Goal: Task Accomplishment & Management: Manage account settings

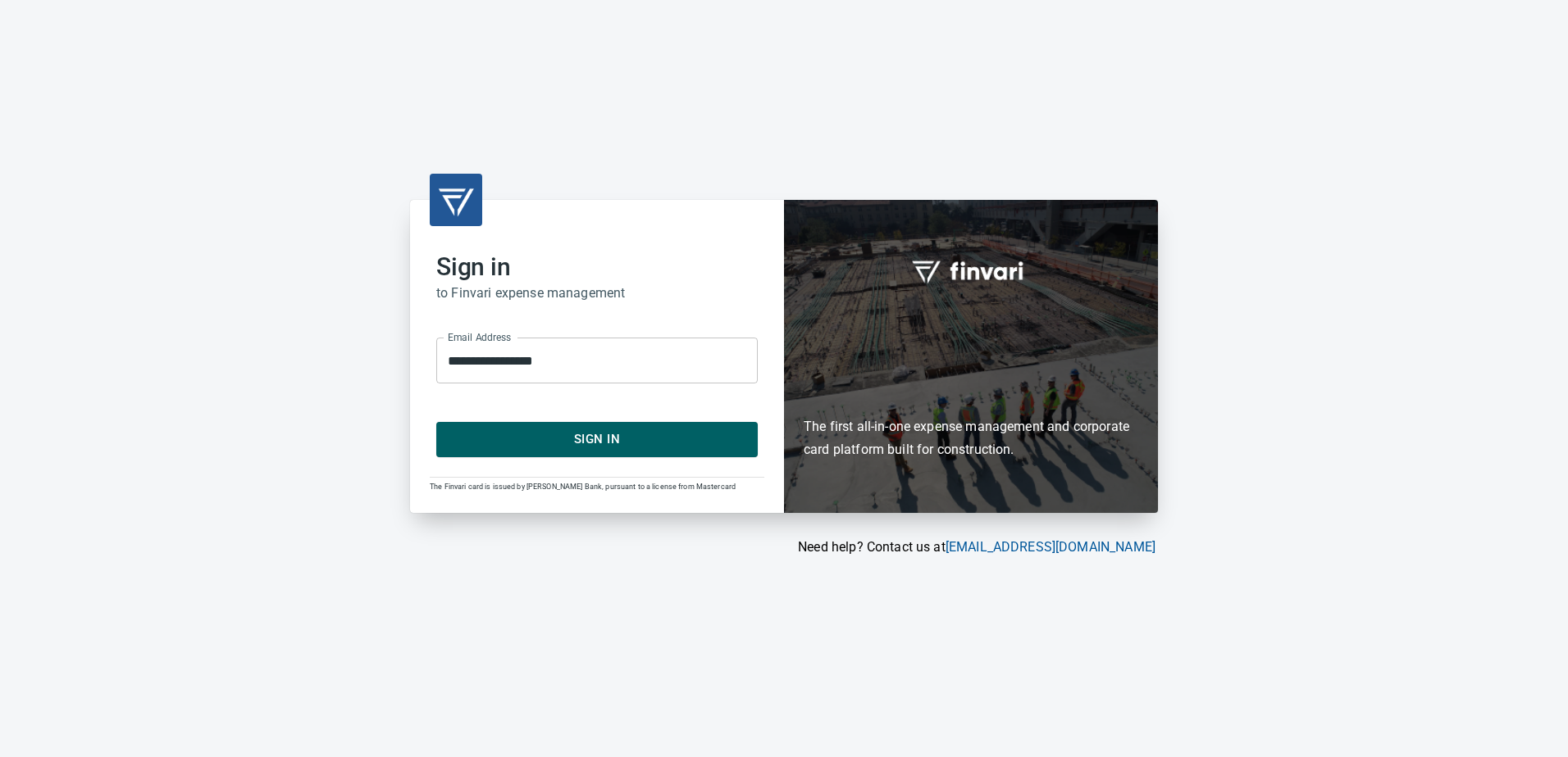
click at [546, 421] on form "**********" at bounding box center [598, 390] width 322 height 132
click at [545, 435] on span "Sign In" at bounding box center [597, 439] width 285 height 21
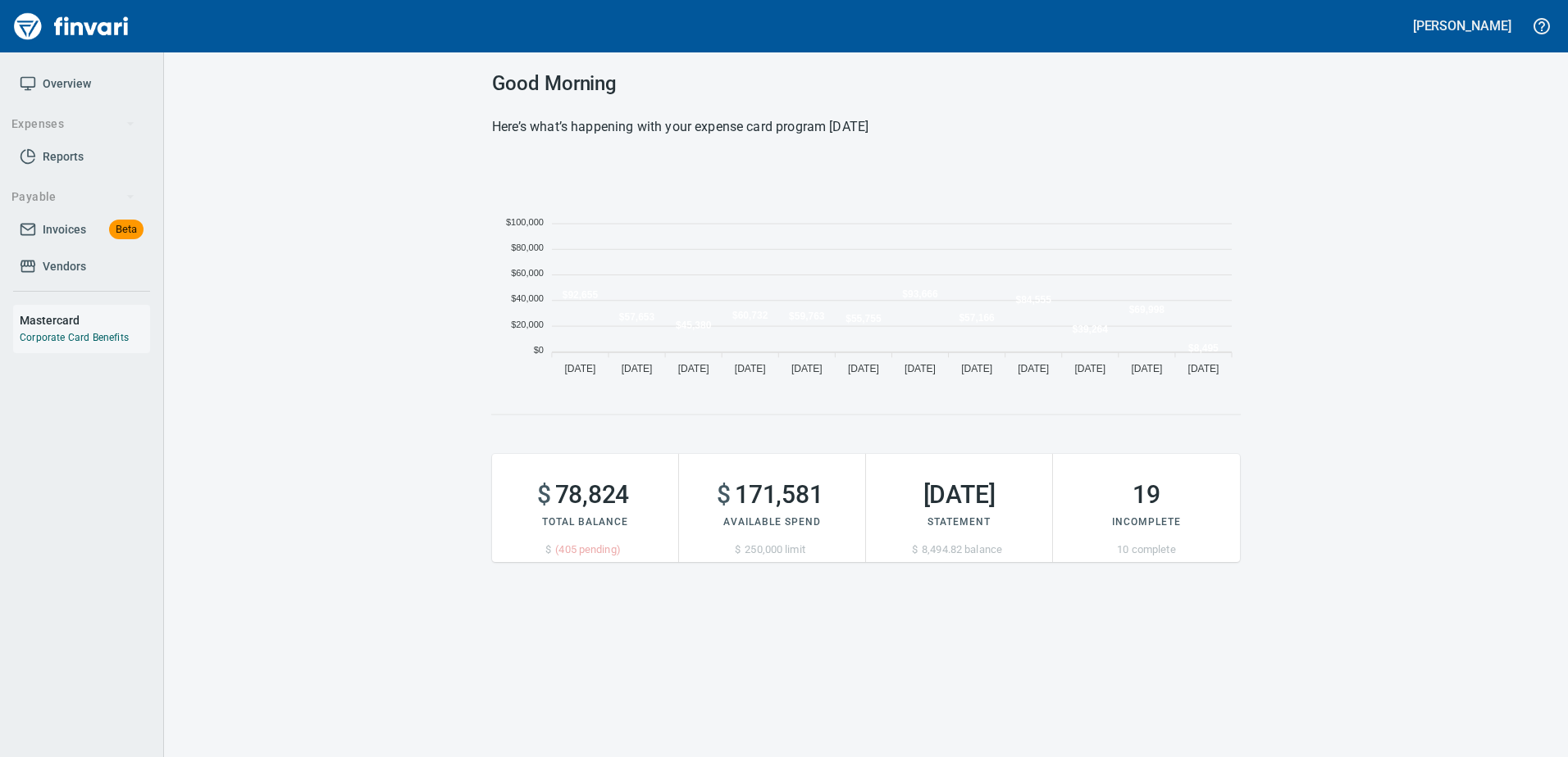
scroll to position [13, 13]
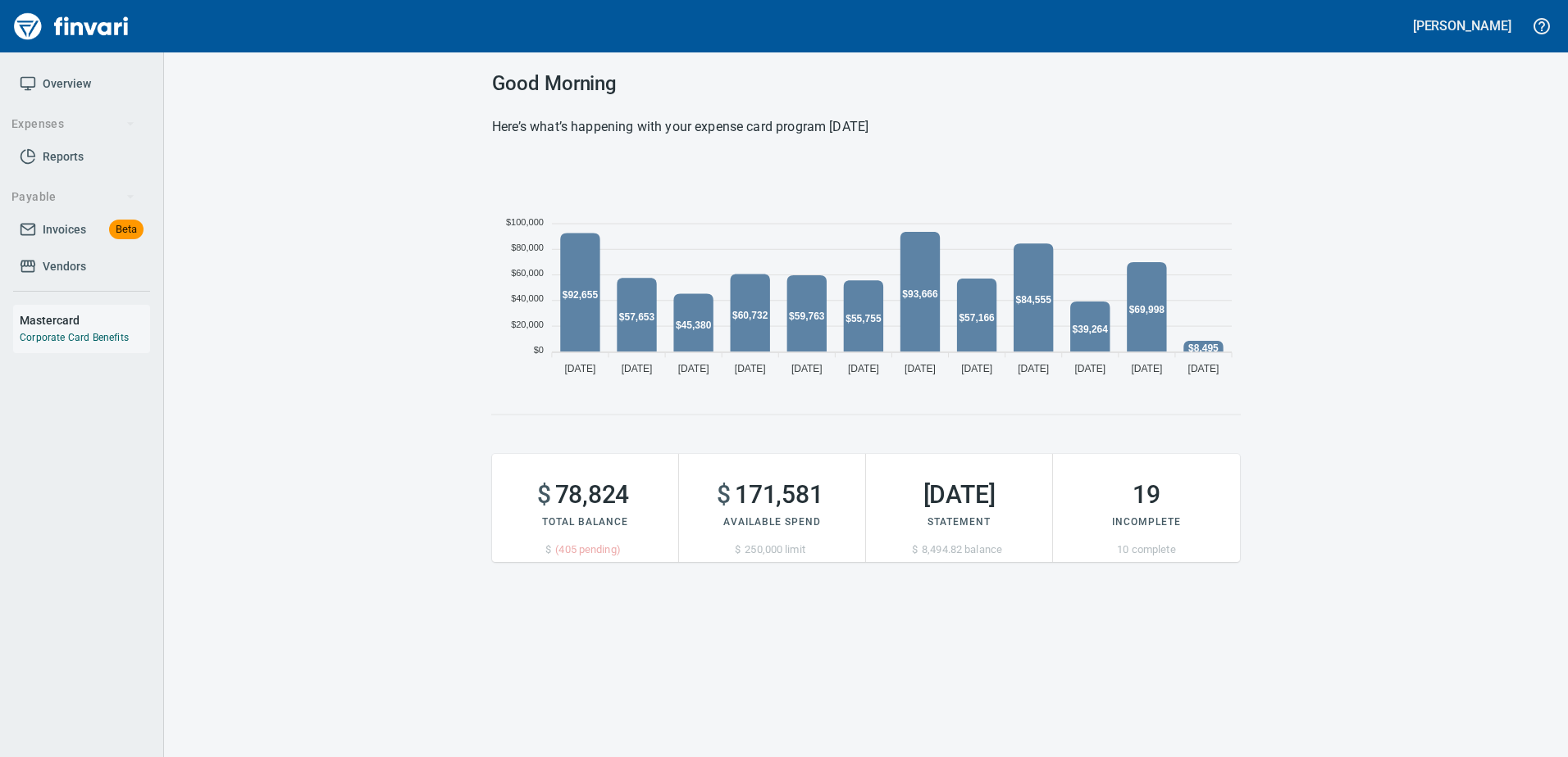
click at [75, 224] on span "Invoices" at bounding box center [64, 229] width 43 height 20
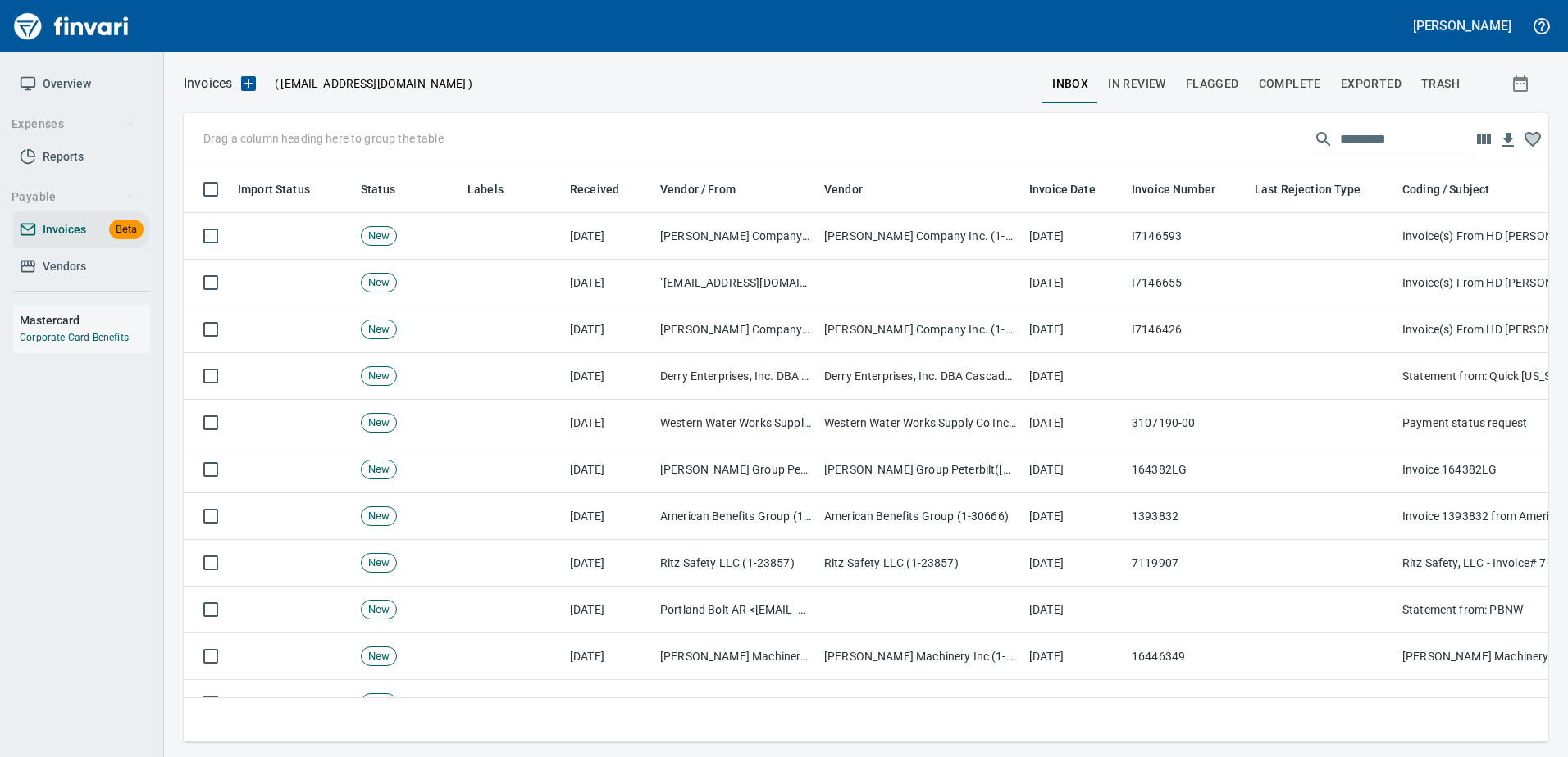
scroll to position [552, 1340]
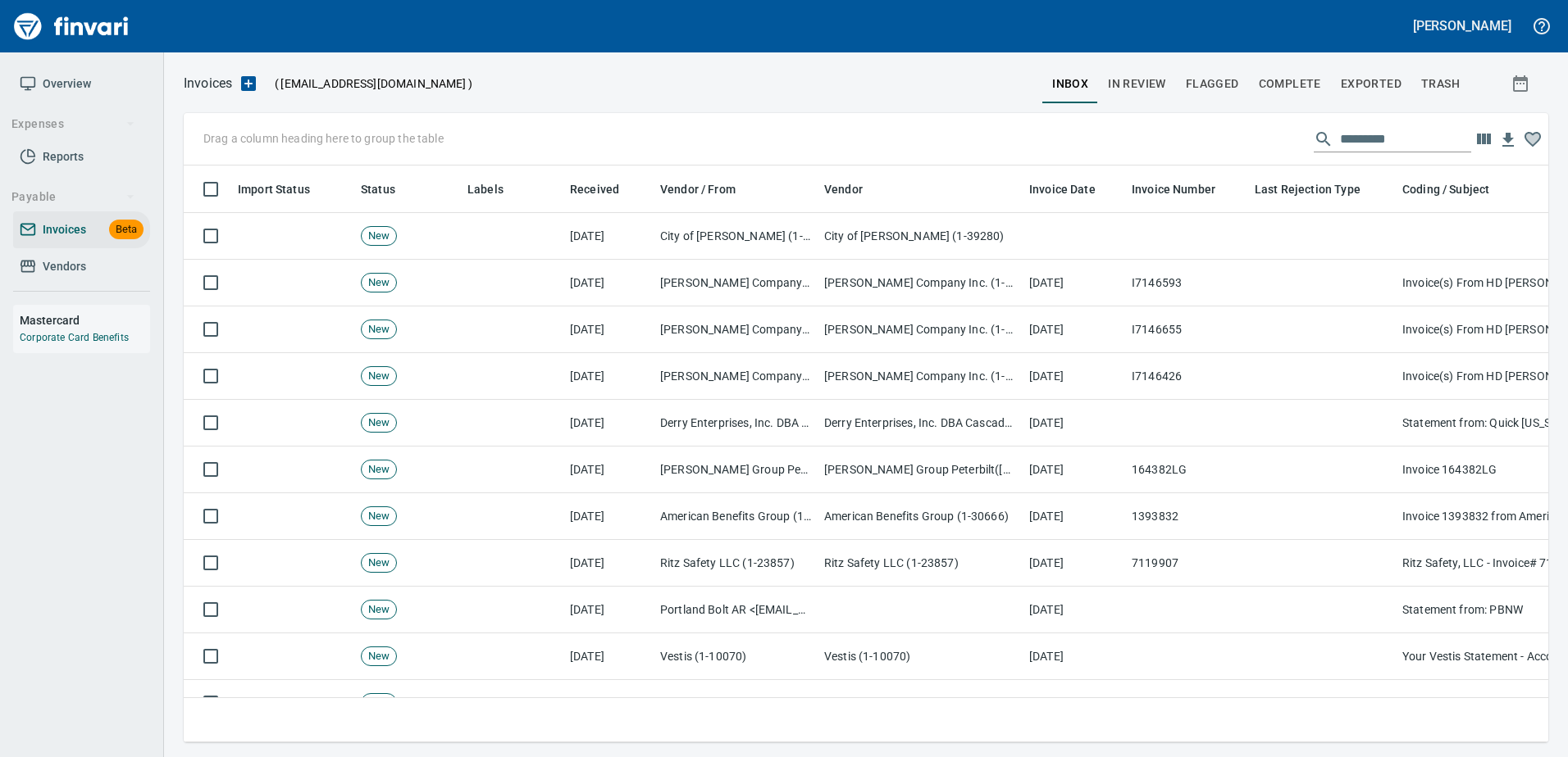
click at [1347, 134] on input "text" at bounding box center [1405, 139] width 131 height 26
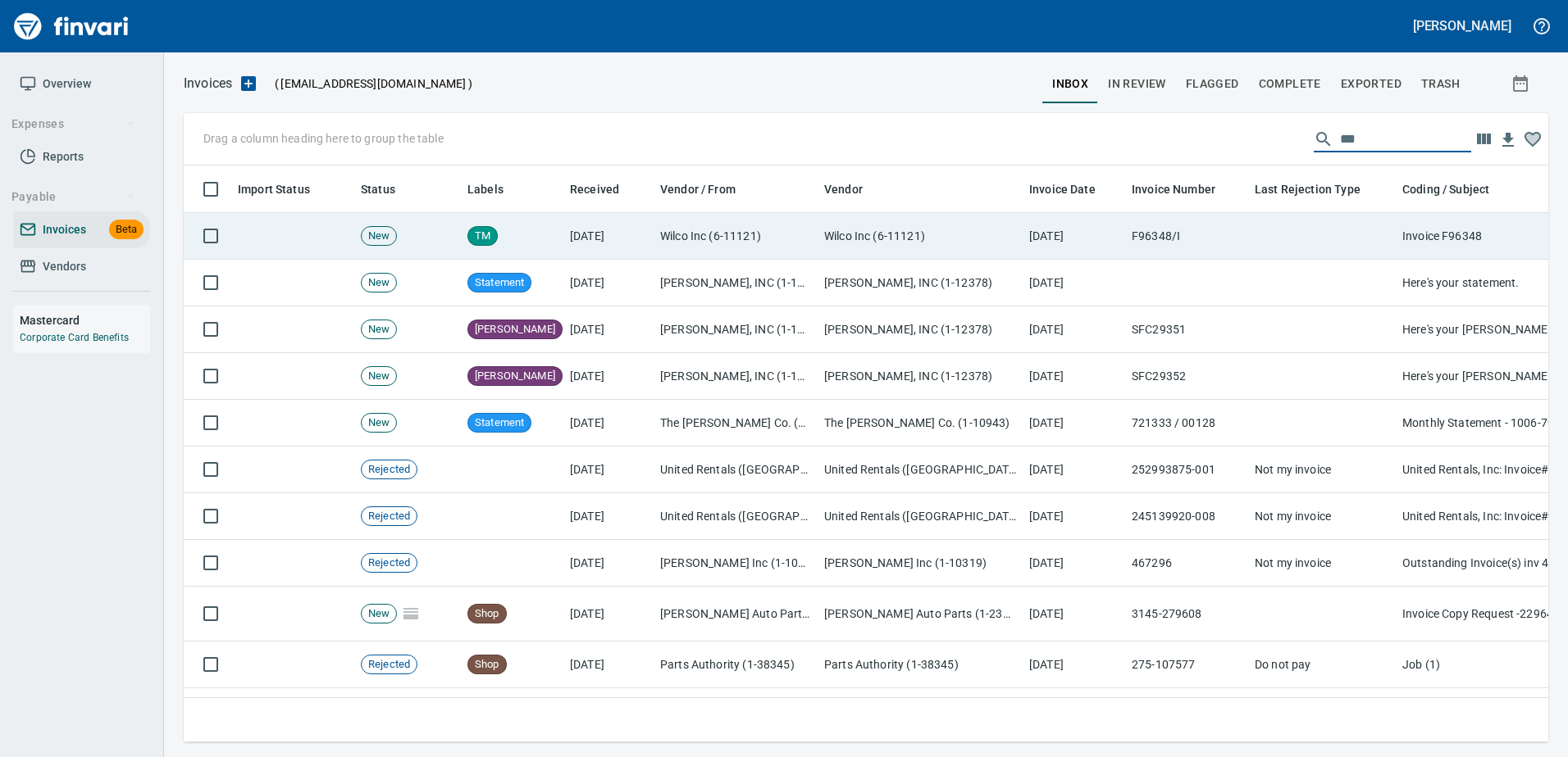
type input "***"
click at [931, 223] on td "Wilco Inc (6-11121)" at bounding box center [919, 236] width 205 height 46
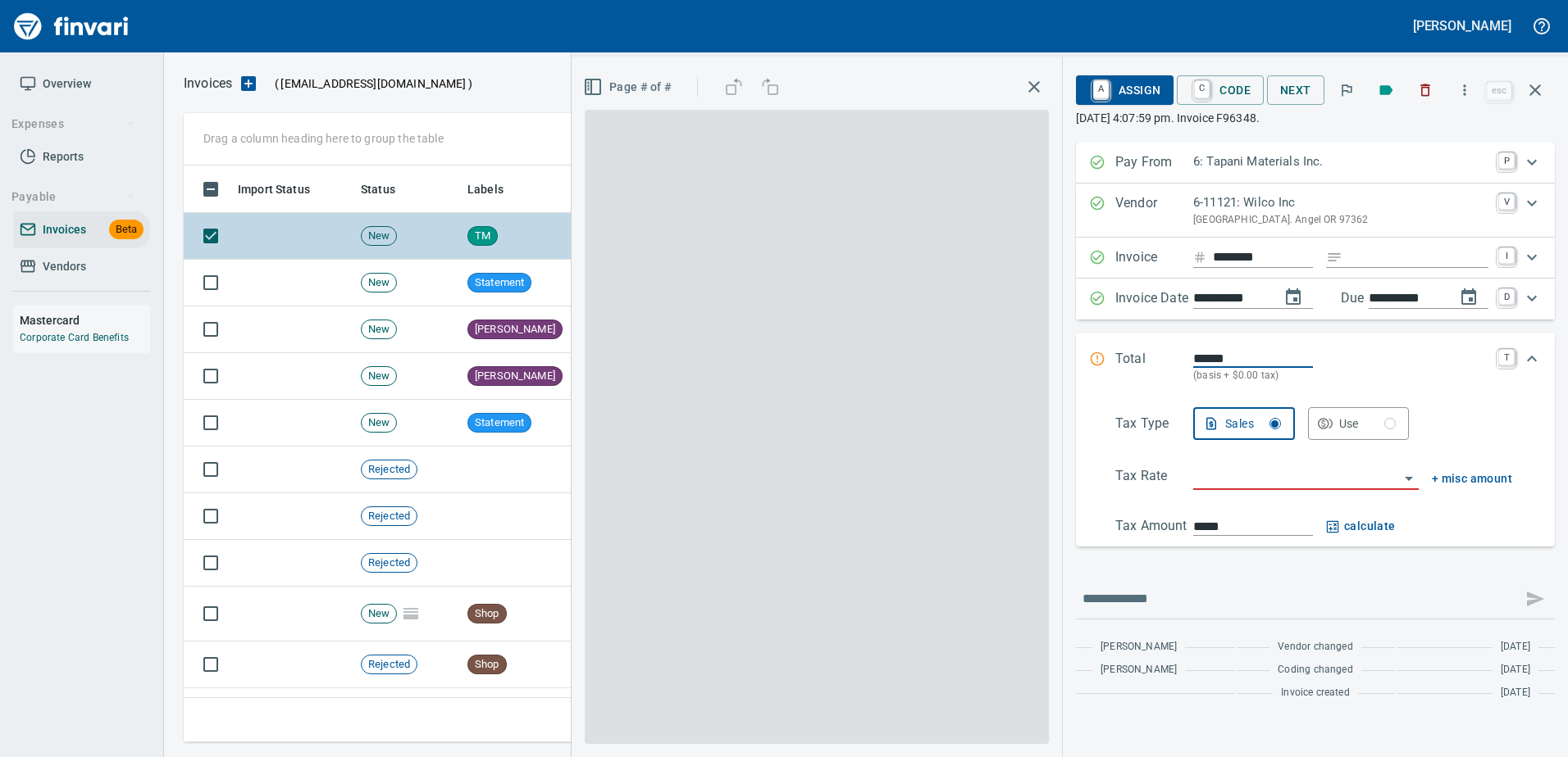
scroll to position [552, 1339]
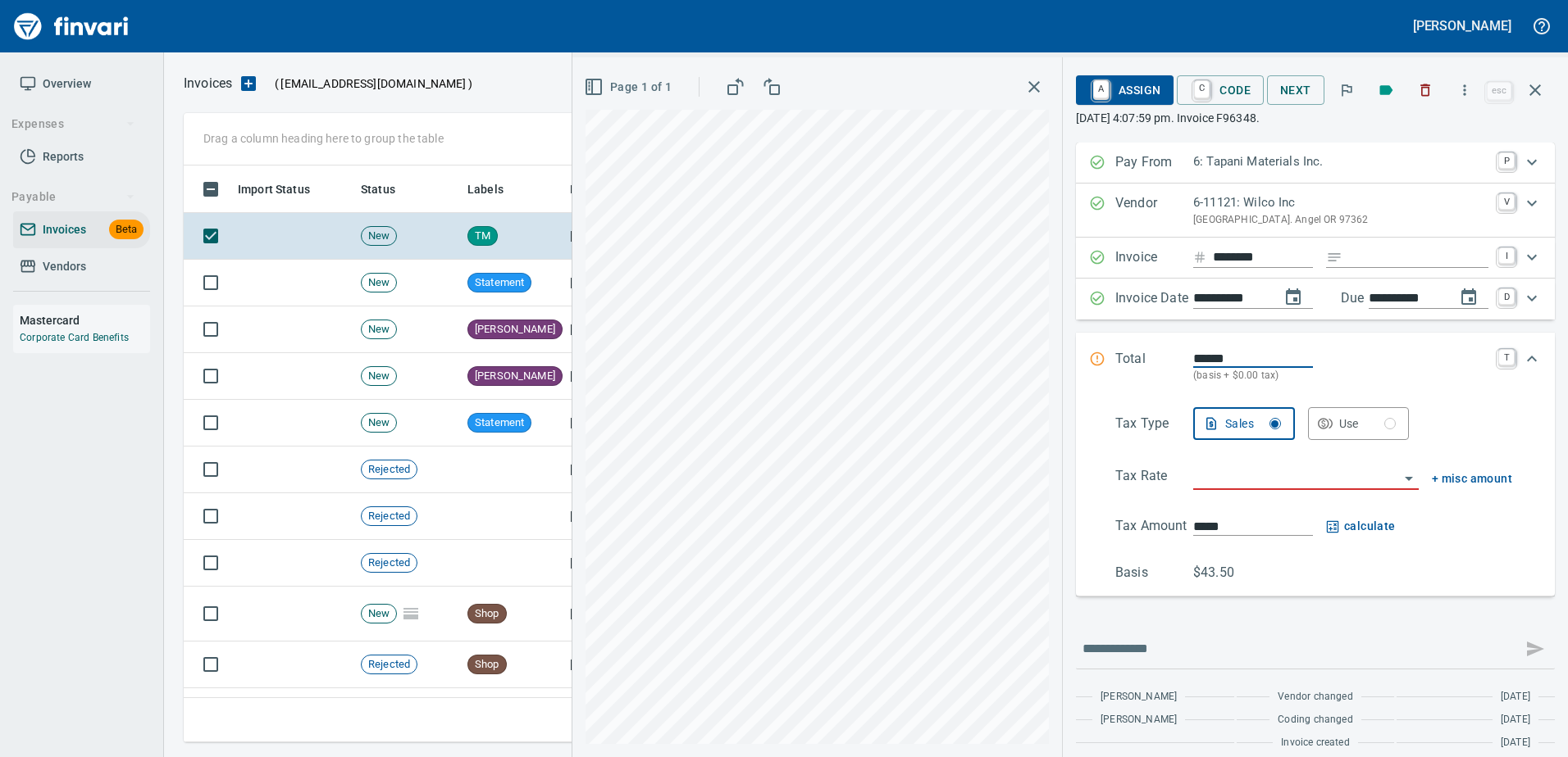
click at [1420, 89] on icon "button" at bounding box center [1424, 90] width 16 height 16
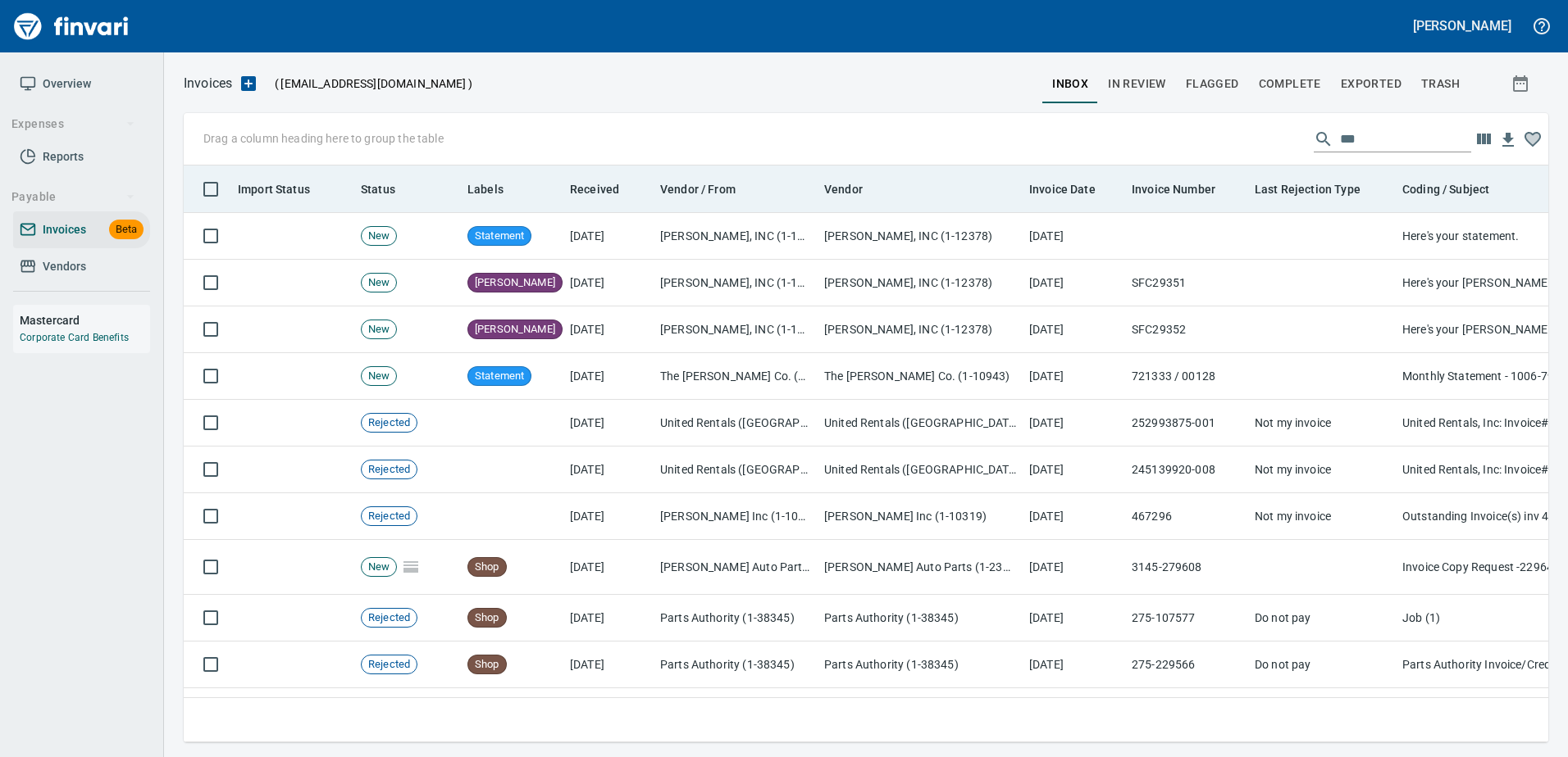
scroll to position [552, 1340]
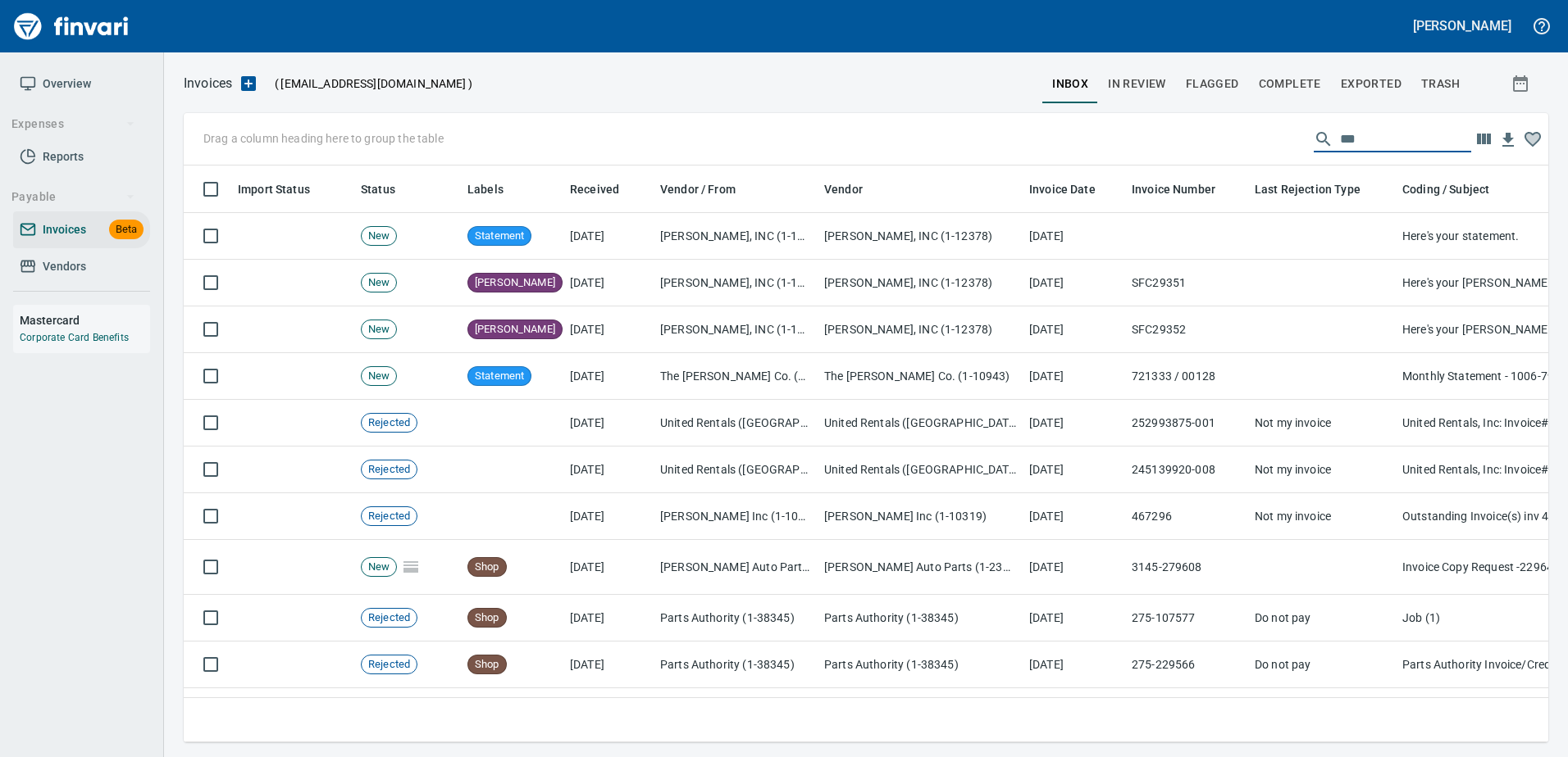
drag, startPoint x: 1377, startPoint y: 143, endPoint x: 994, endPoint y: 140, distance: 383.0
click at [994, 140] on div "Drag a column heading here to group the table ***" at bounding box center [866, 139] width 1365 height 52
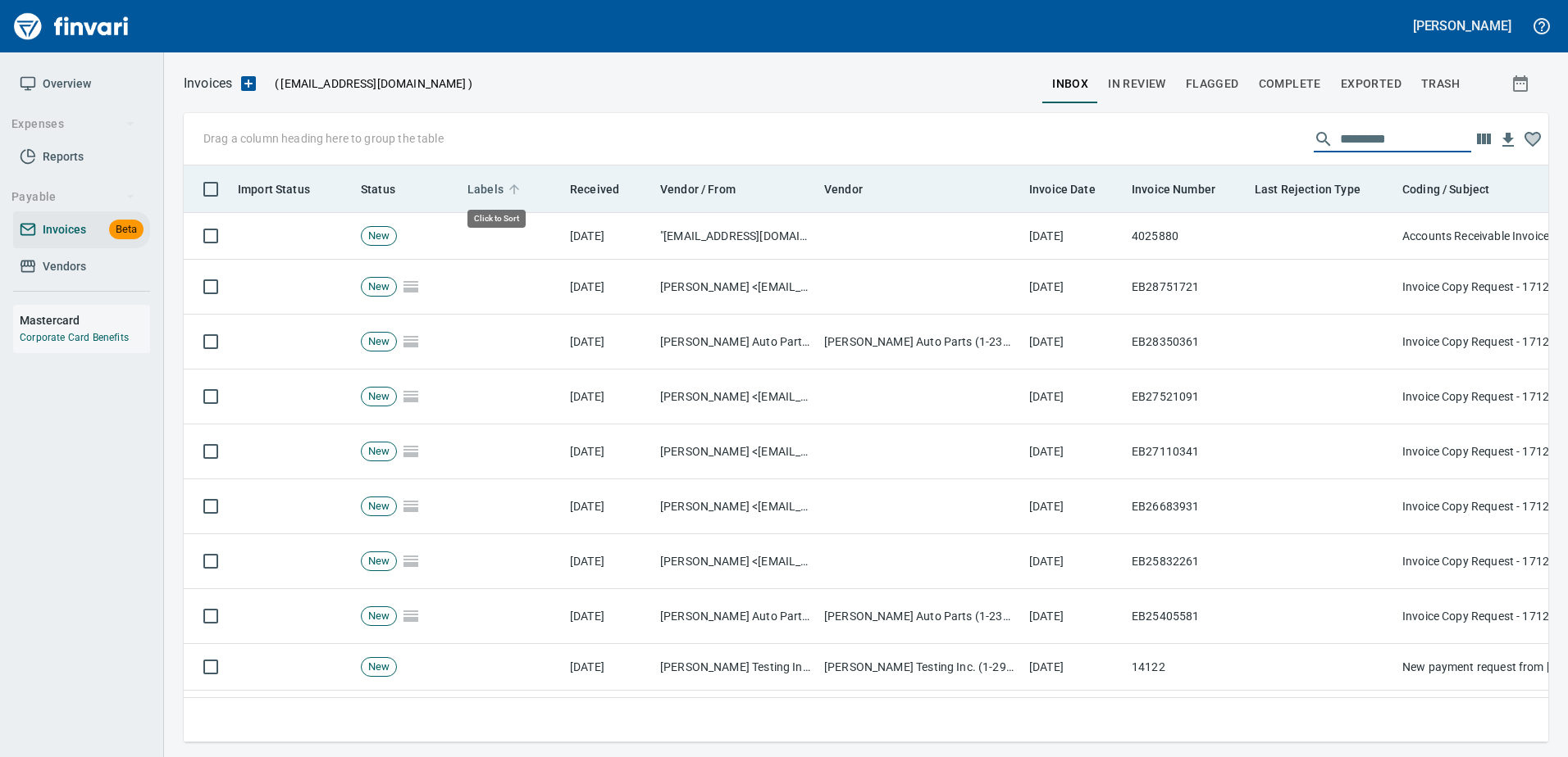
click at [480, 188] on span "Labels" at bounding box center [485, 189] width 36 height 19
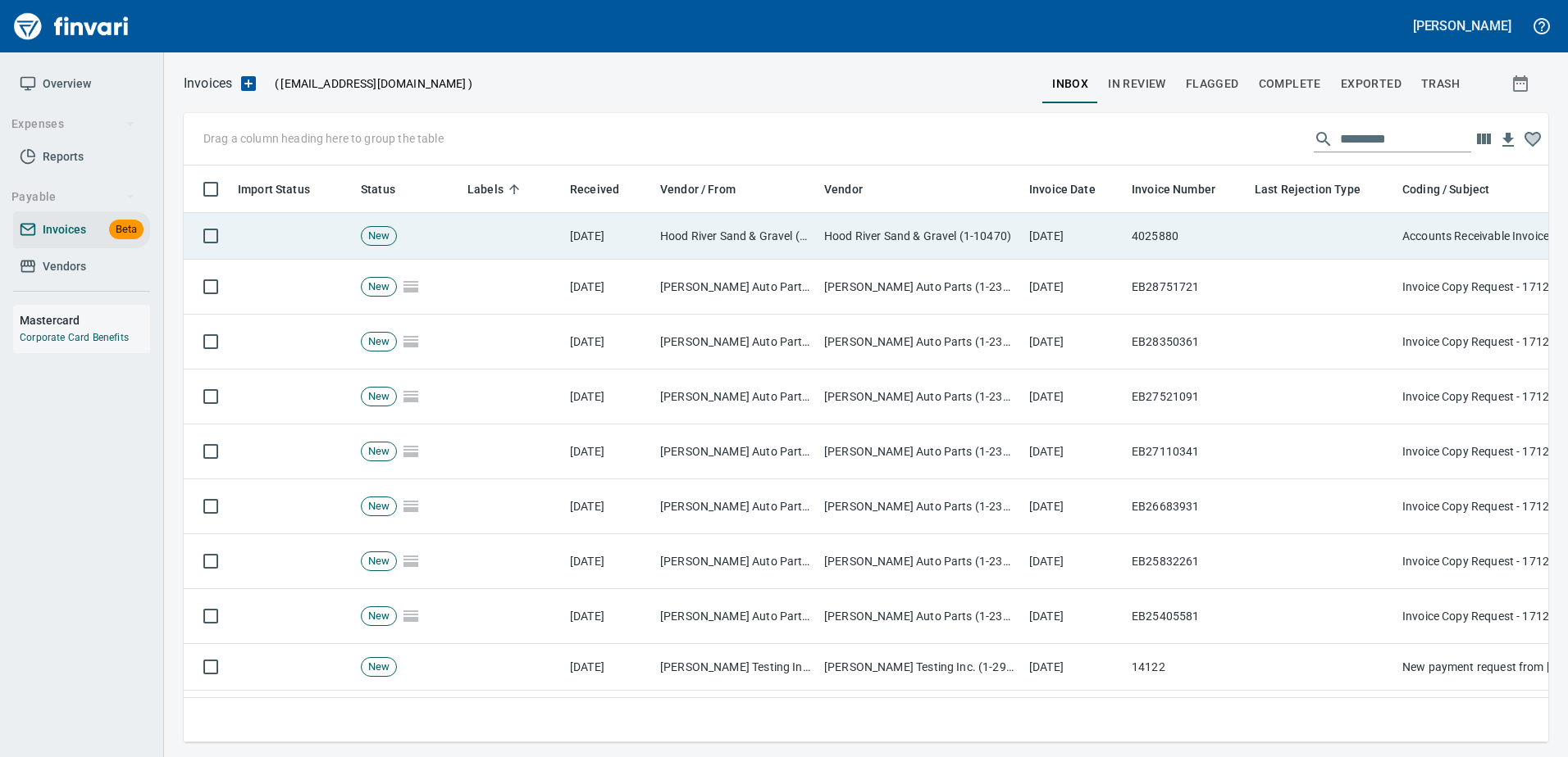
click at [1230, 243] on td "4025880" at bounding box center [1186, 236] width 123 height 46
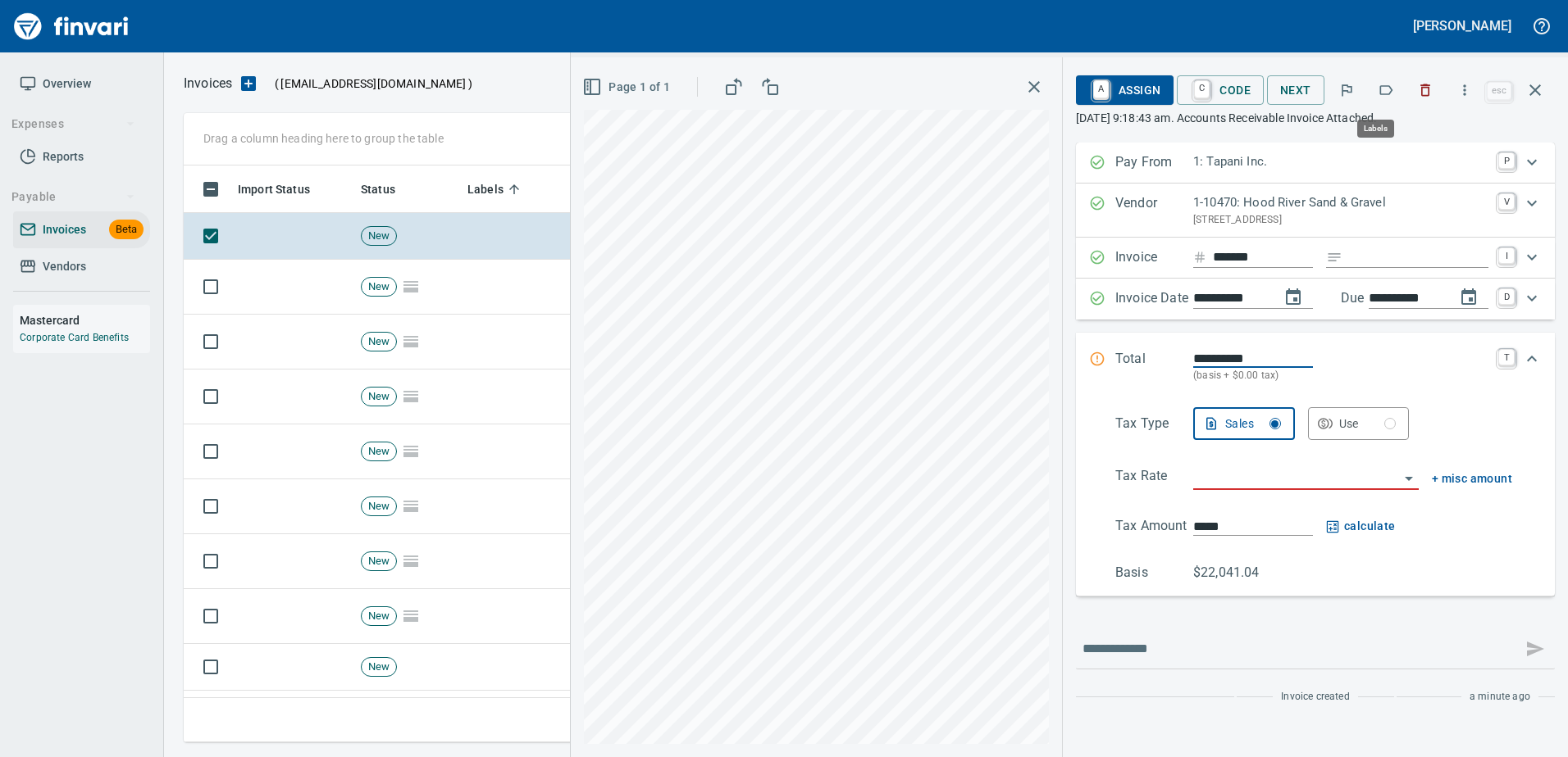
scroll to position [552, 1339]
click at [1389, 89] on icon "button" at bounding box center [1385, 90] width 16 height 16
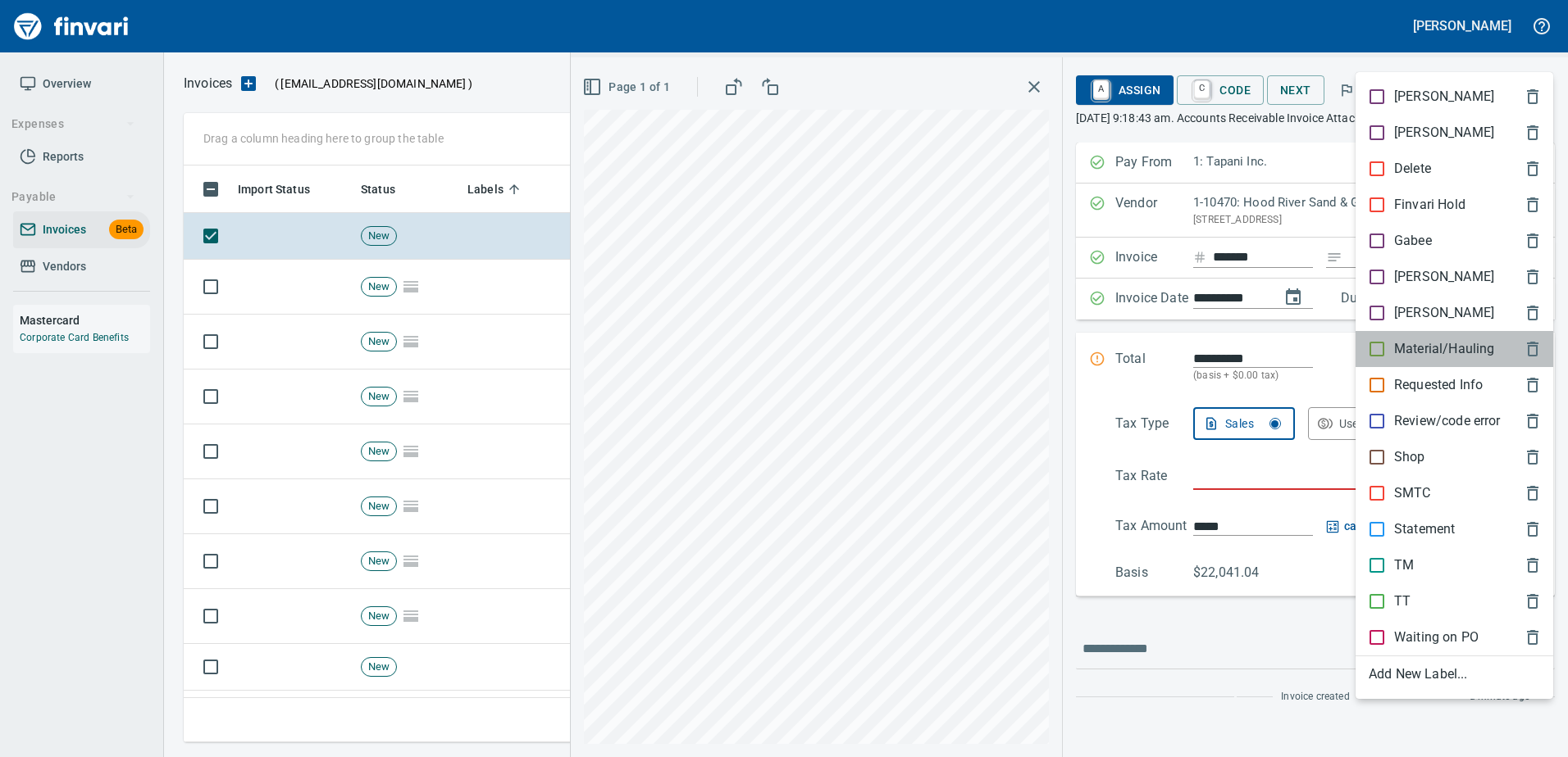
click at [1414, 354] on p "Material/Hauling" at bounding box center [1444, 349] width 100 height 19
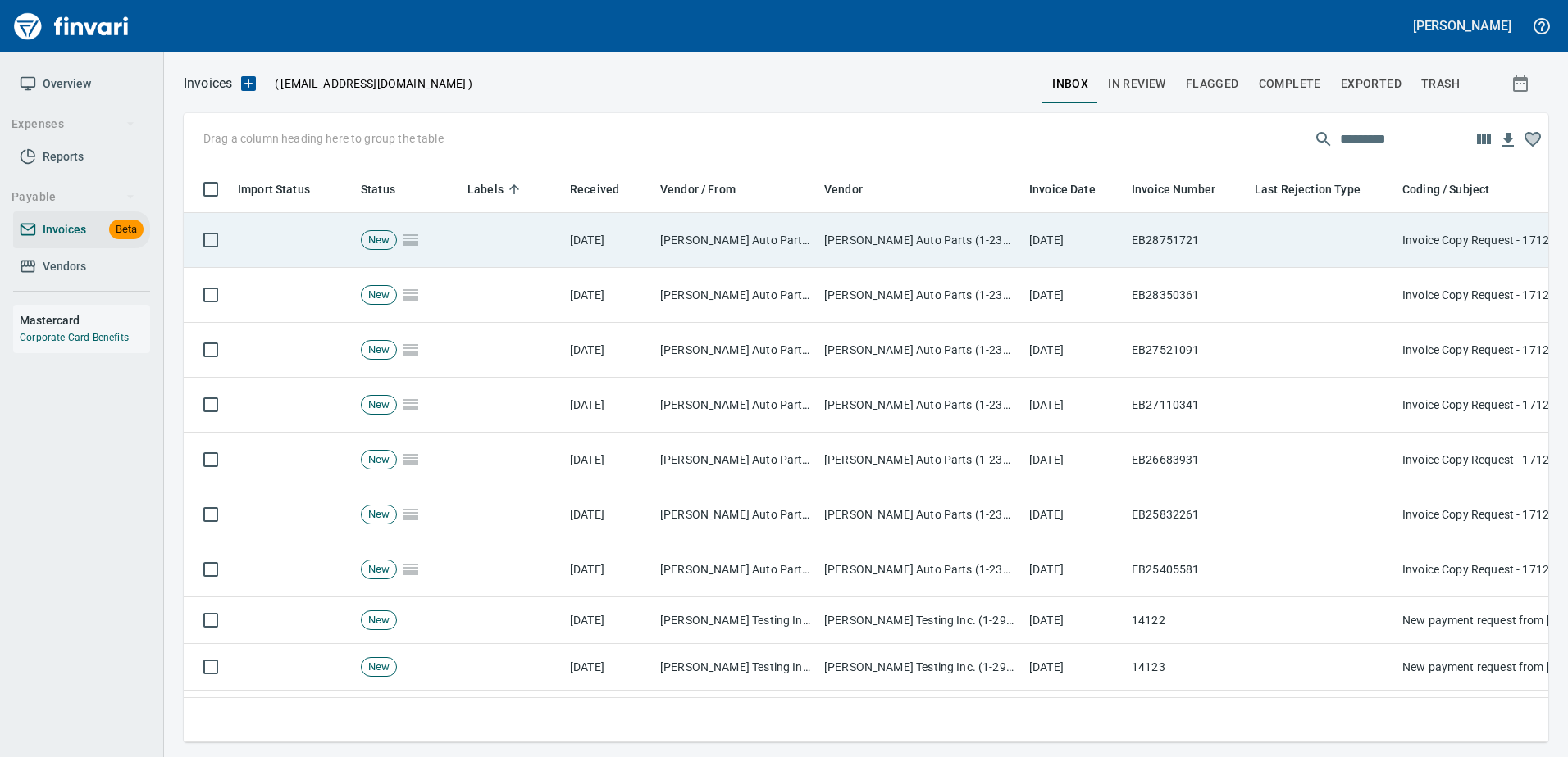
click at [1281, 237] on td at bounding box center [1321, 240] width 147 height 55
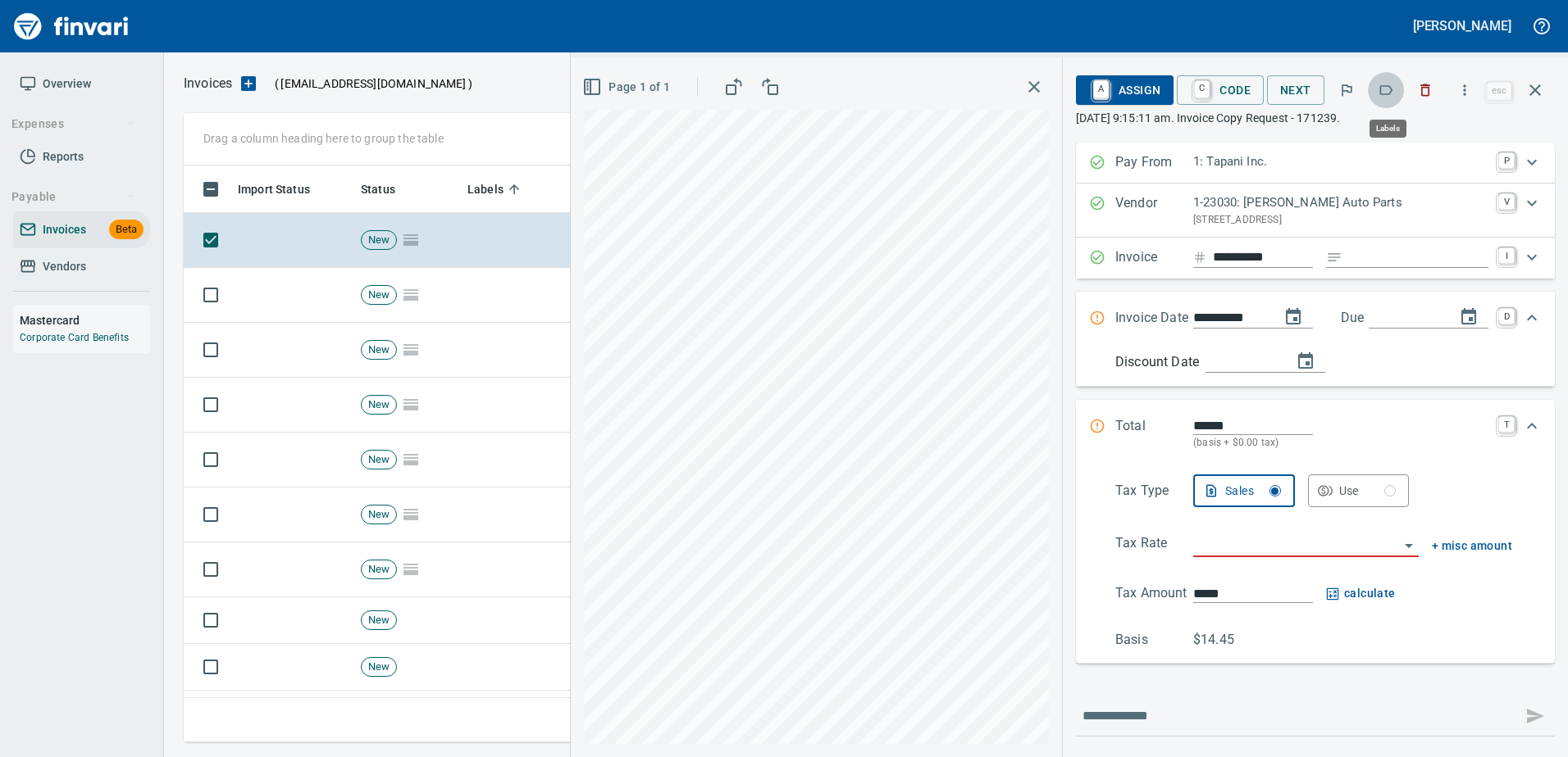
click at [1389, 87] on icon "button" at bounding box center [1385, 90] width 16 height 16
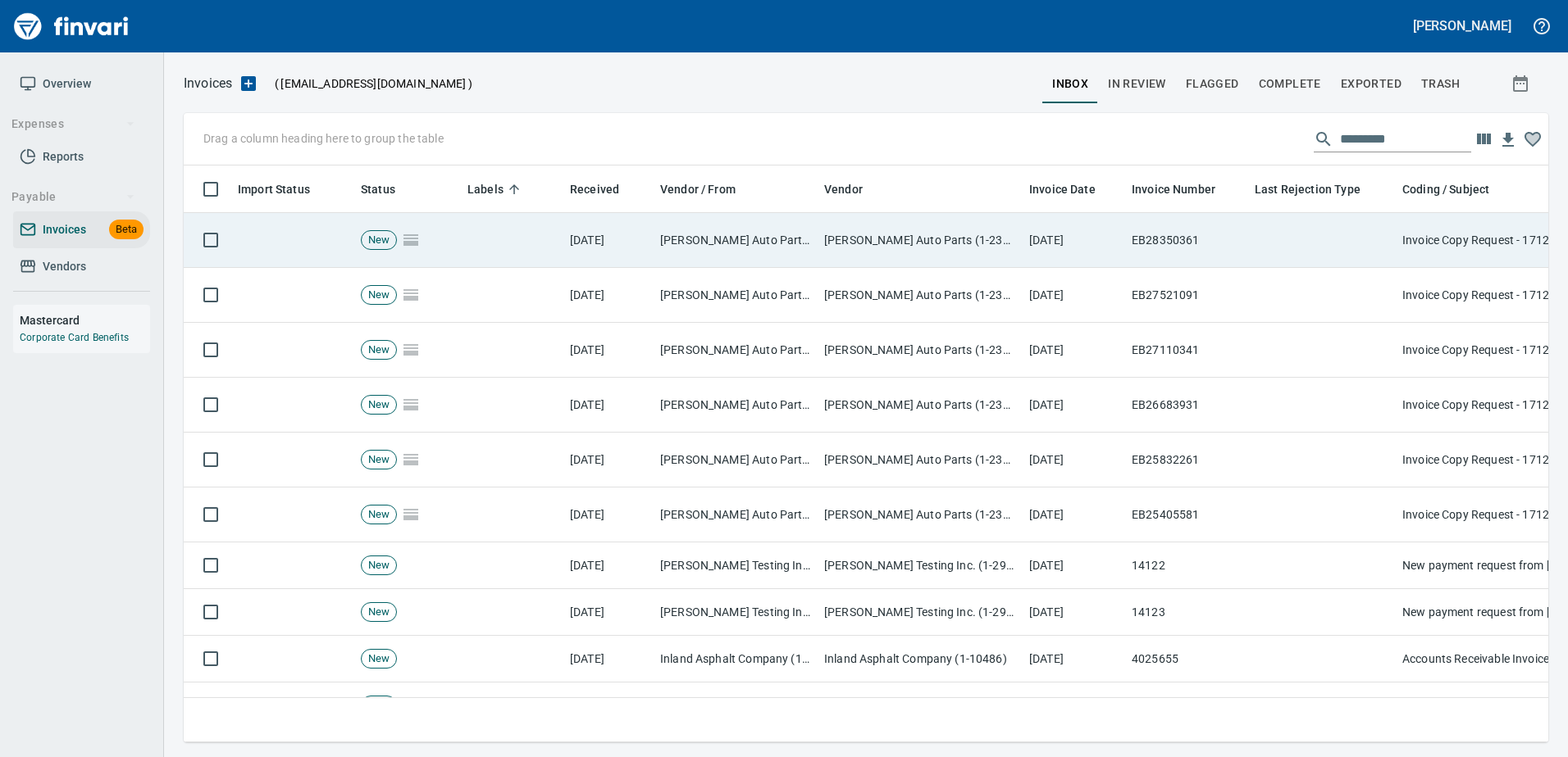
click at [1353, 250] on td at bounding box center [1321, 240] width 147 height 55
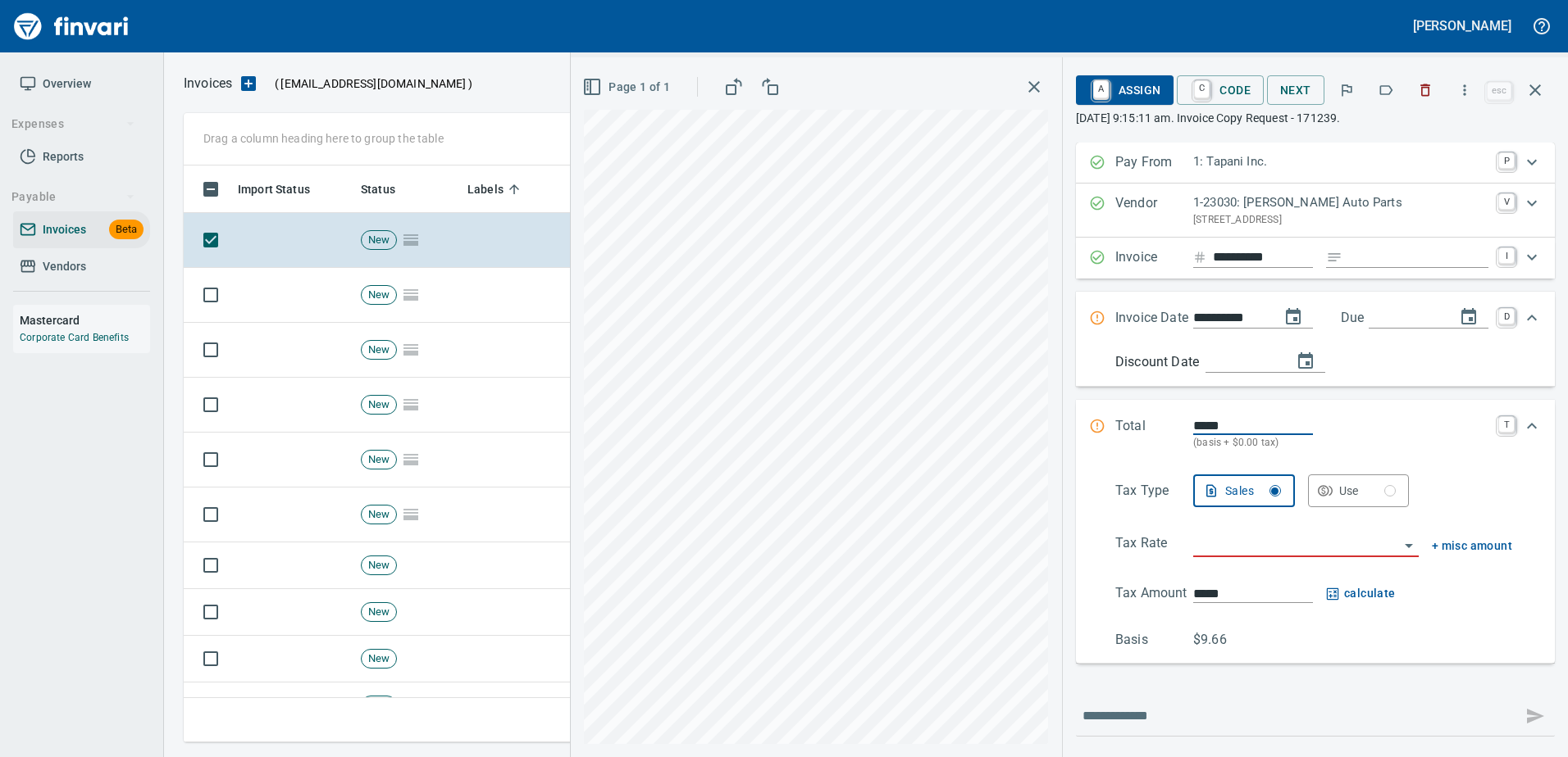
scroll to position [552, 1339]
click at [1383, 102] on button "button" at bounding box center [1385, 90] width 36 height 36
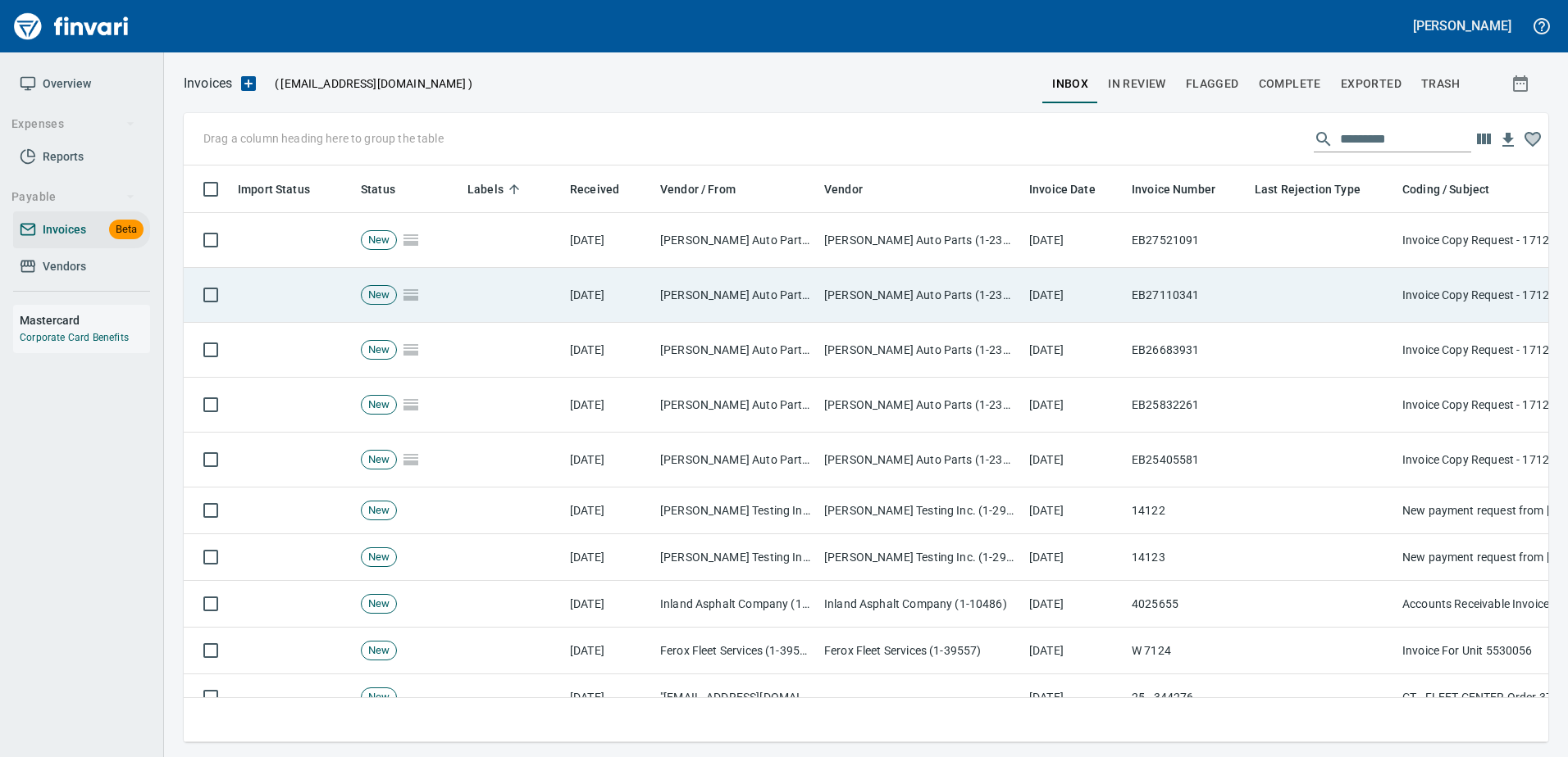
click at [1376, 280] on td at bounding box center [1321, 295] width 147 height 55
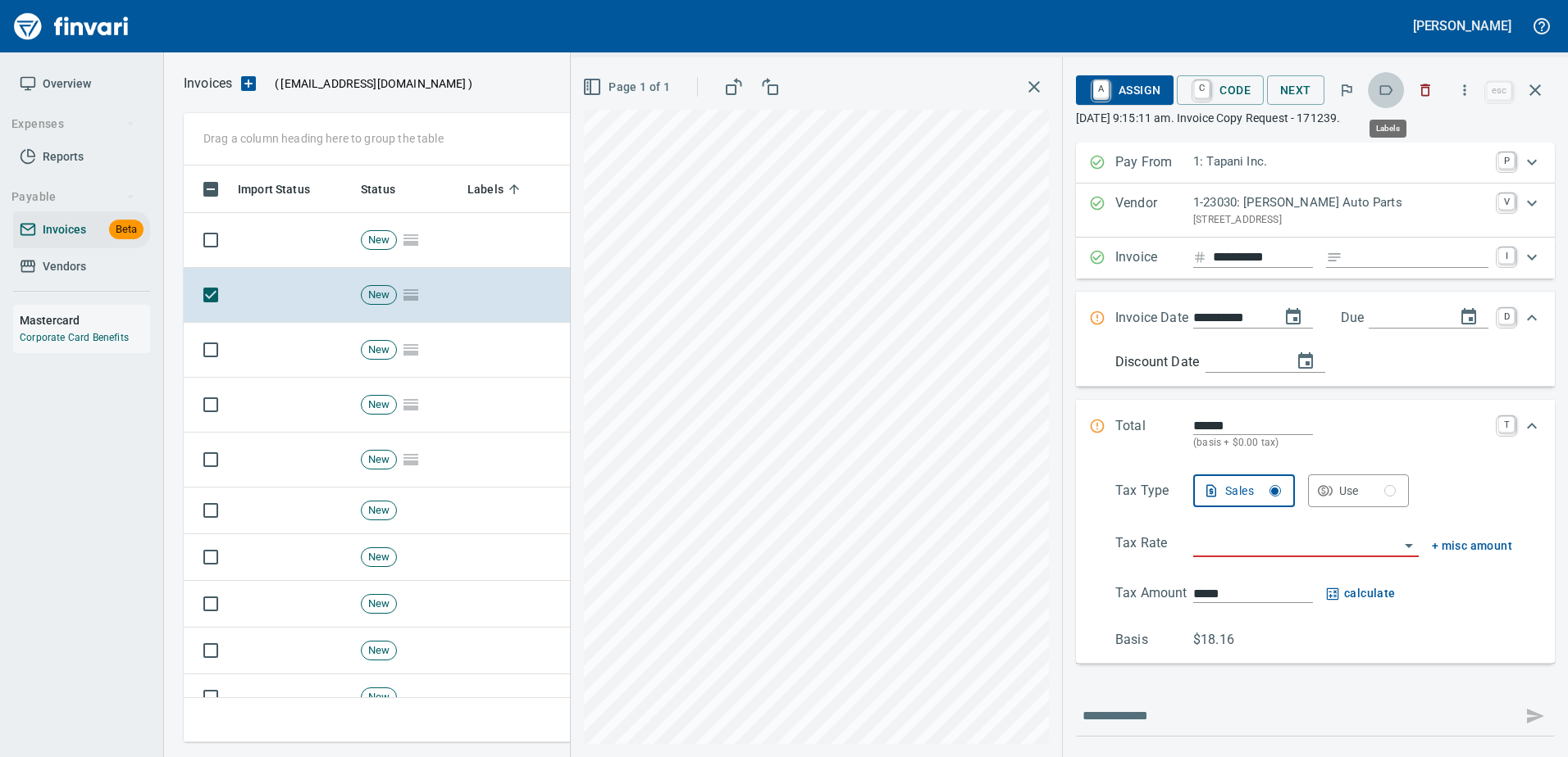
click at [1400, 94] on button "button" at bounding box center [1385, 90] width 36 height 36
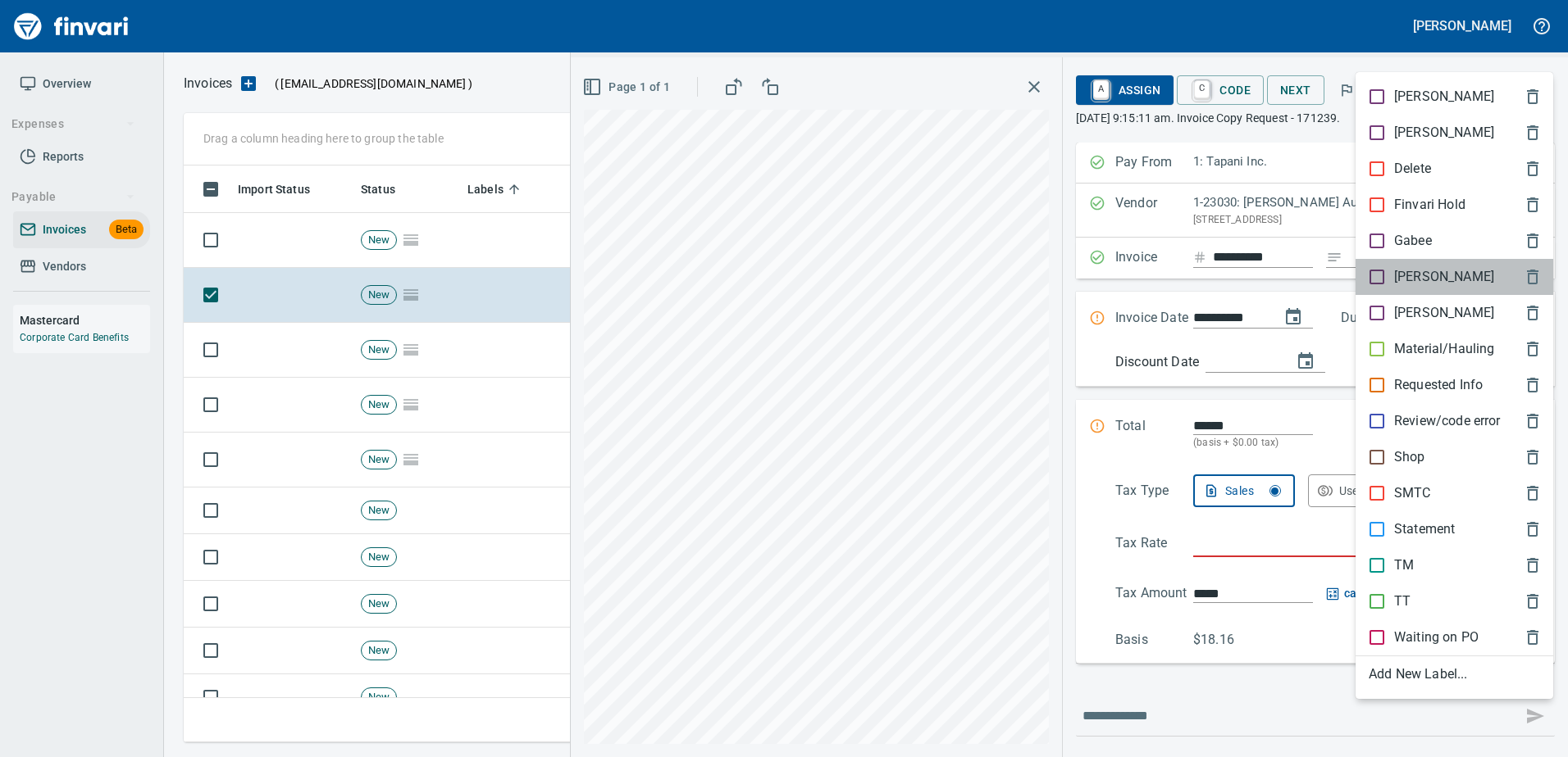
click at [1395, 272] on p "[PERSON_NAME]" at bounding box center [1444, 276] width 100 height 19
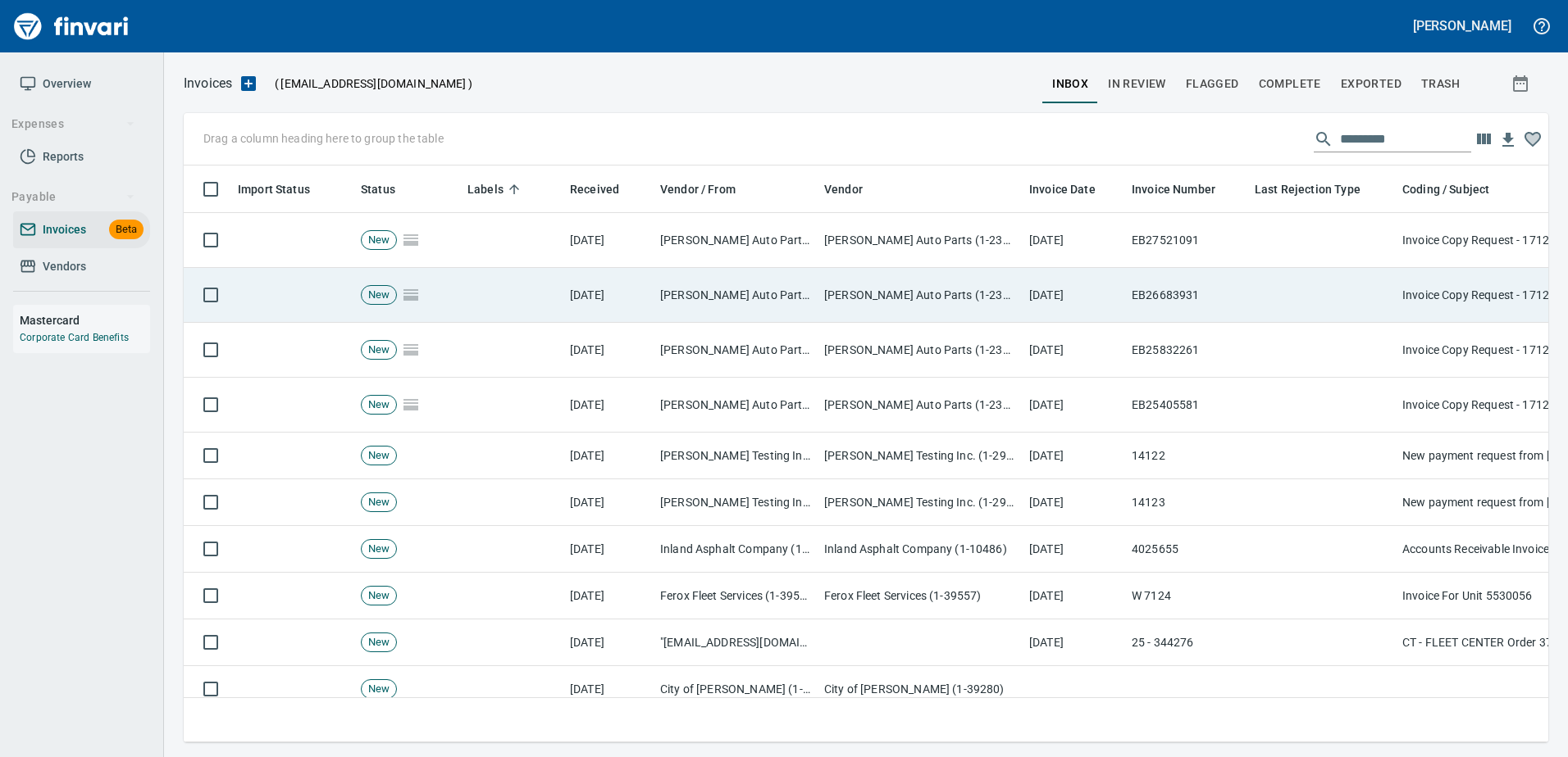
click at [1354, 277] on td at bounding box center [1321, 295] width 147 height 55
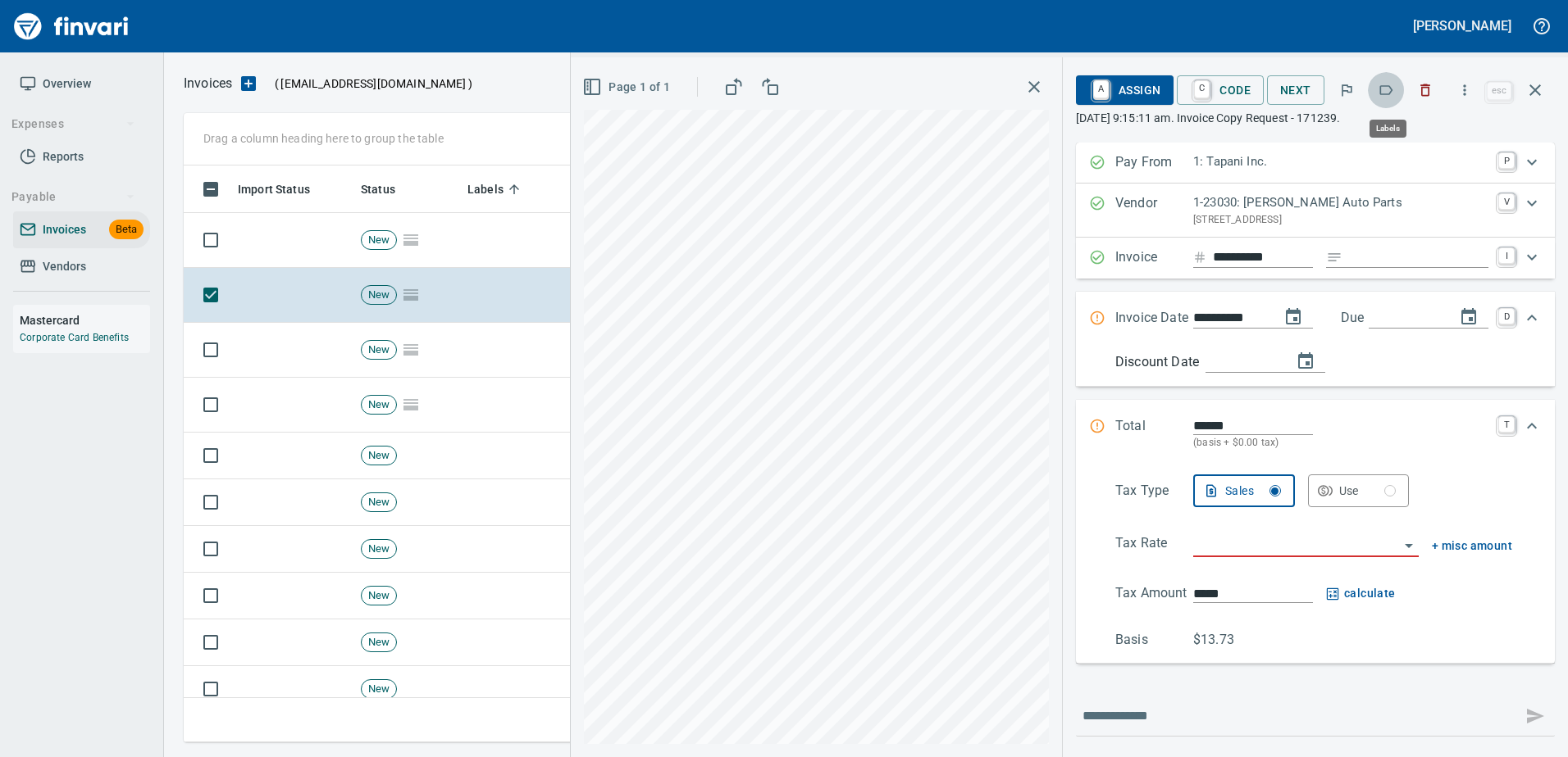
click at [1388, 101] on button "button" at bounding box center [1385, 90] width 36 height 36
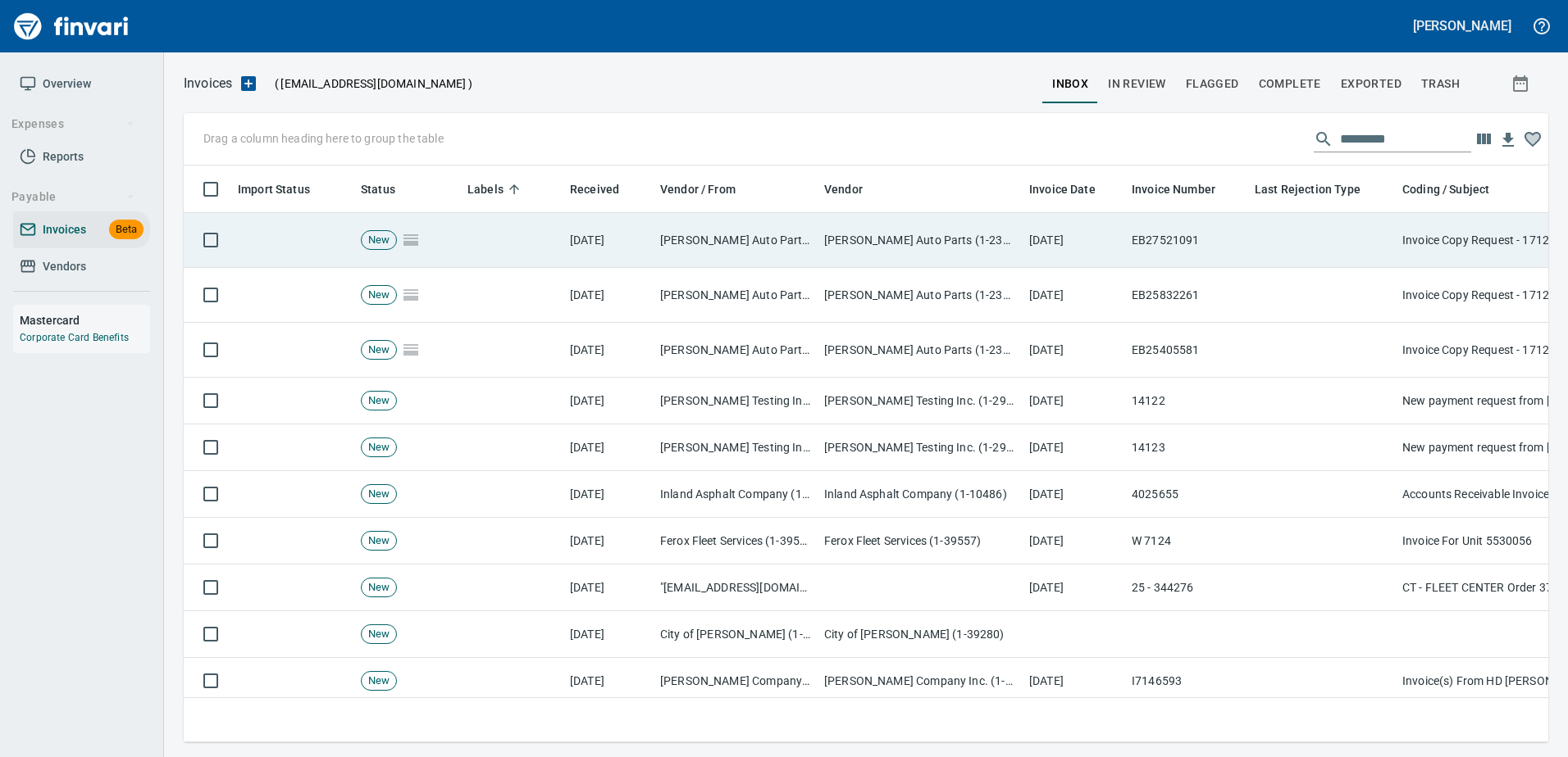
click at [1322, 228] on td at bounding box center [1321, 240] width 147 height 55
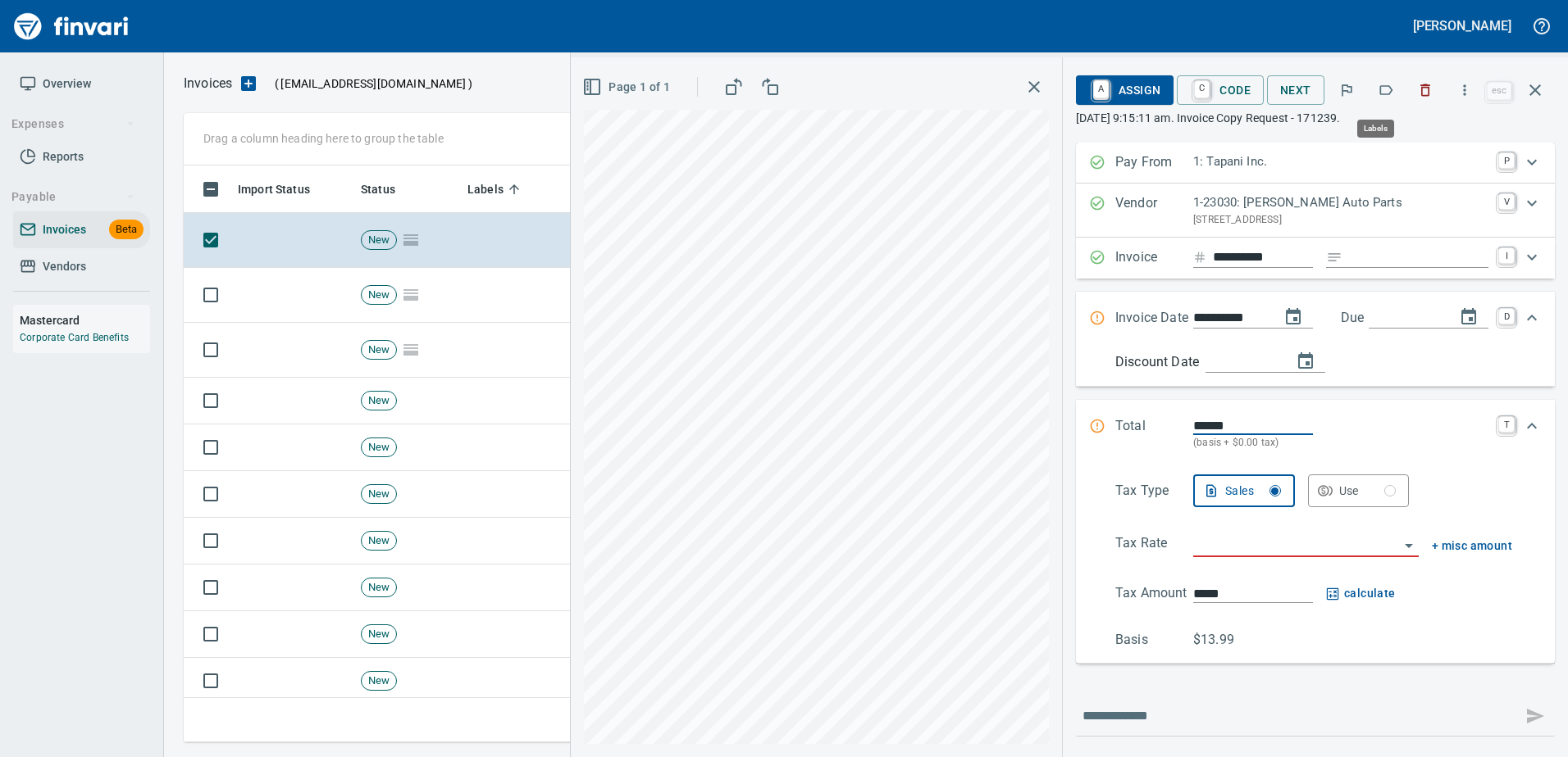
click at [1389, 95] on icon "button" at bounding box center [1385, 90] width 16 height 16
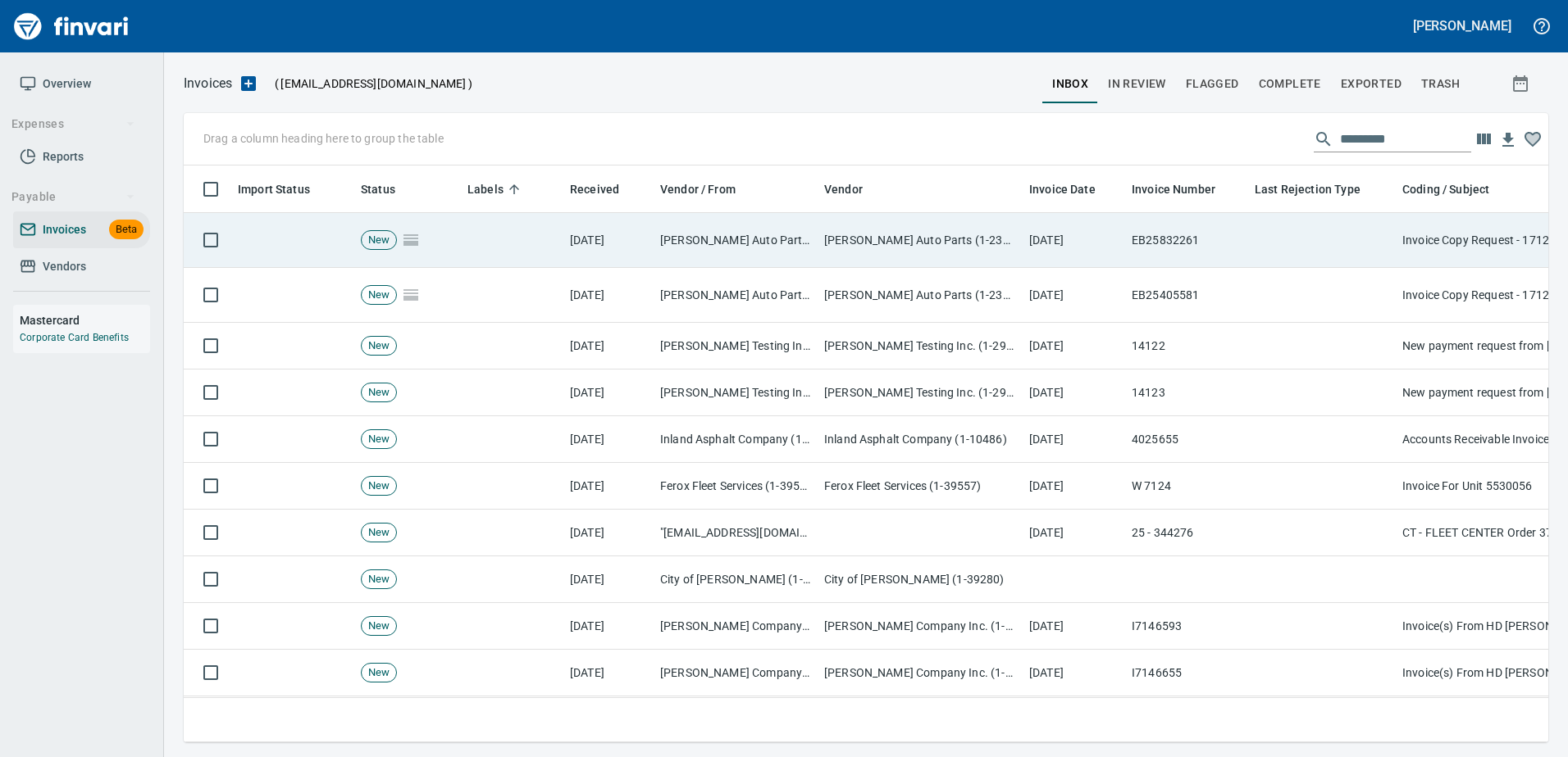
click at [1353, 262] on td at bounding box center [1321, 240] width 147 height 55
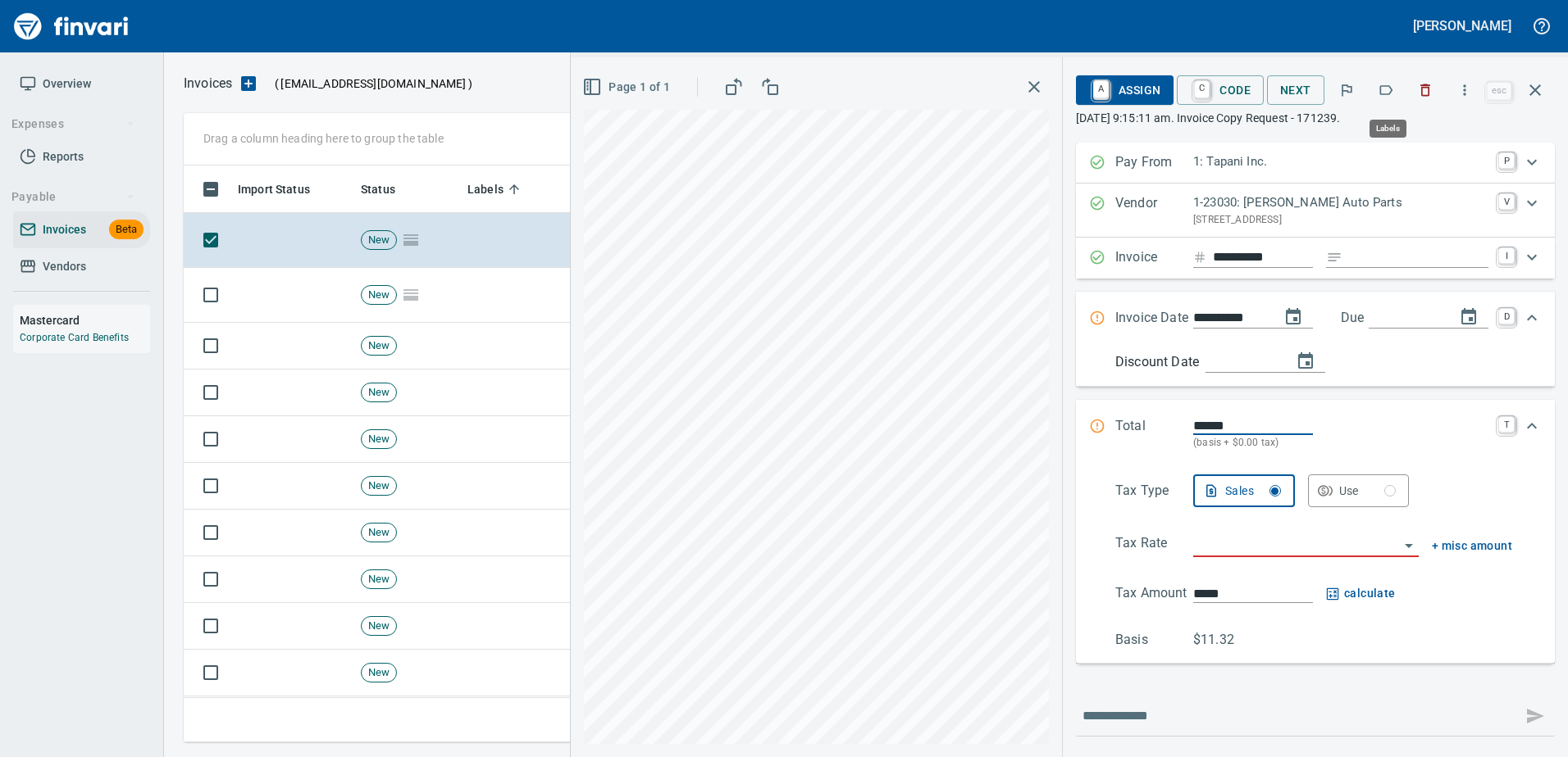
click at [1392, 91] on icon "button" at bounding box center [1385, 90] width 16 height 16
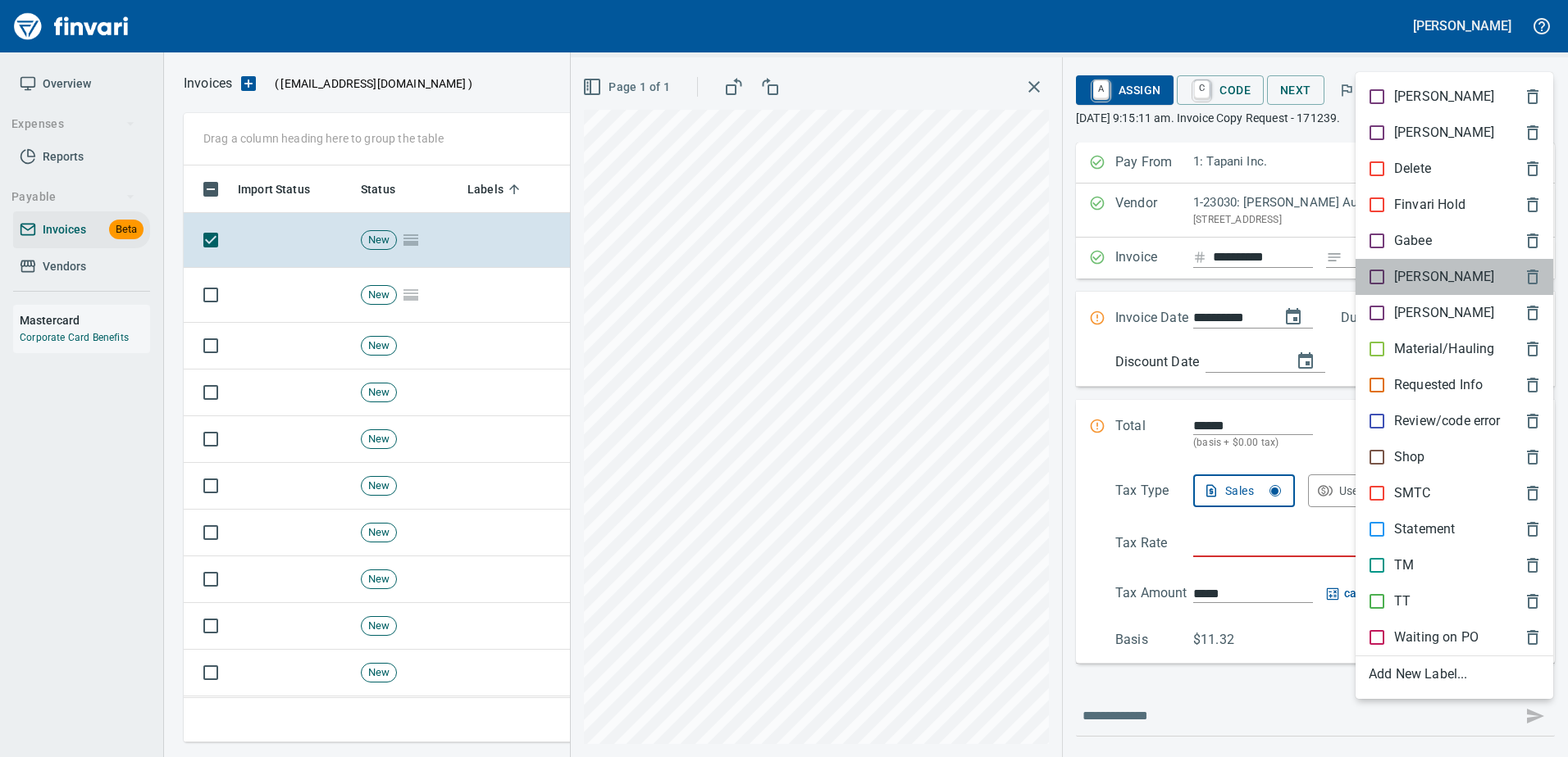
click at [1398, 266] on div "[PERSON_NAME]" at bounding box center [1453, 276] width 198 height 36
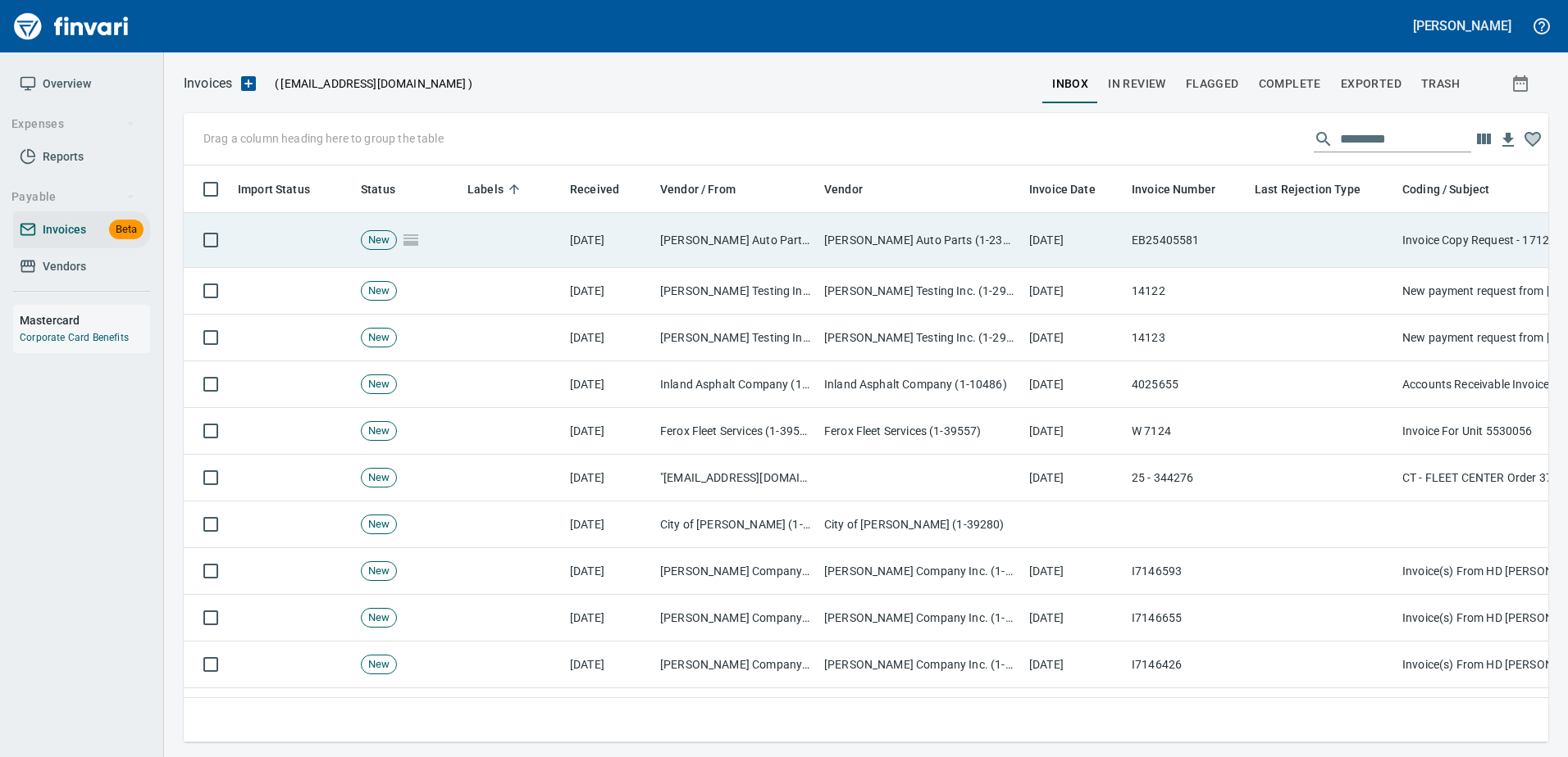
click at [1314, 222] on td at bounding box center [1321, 240] width 147 height 55
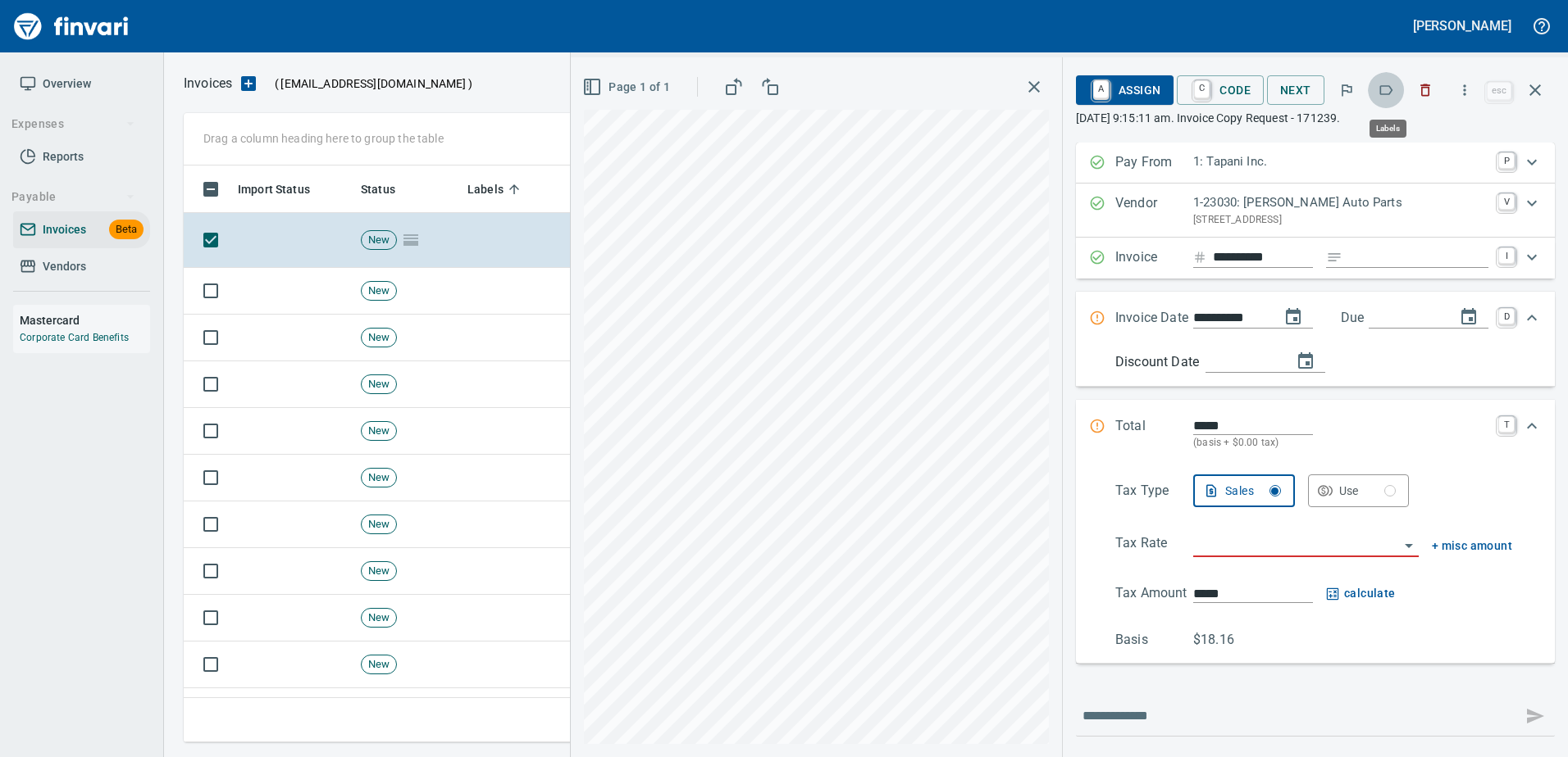
click at [1389, 88] on icon "button" at bounding box center [1385, 90] width 16 height 16
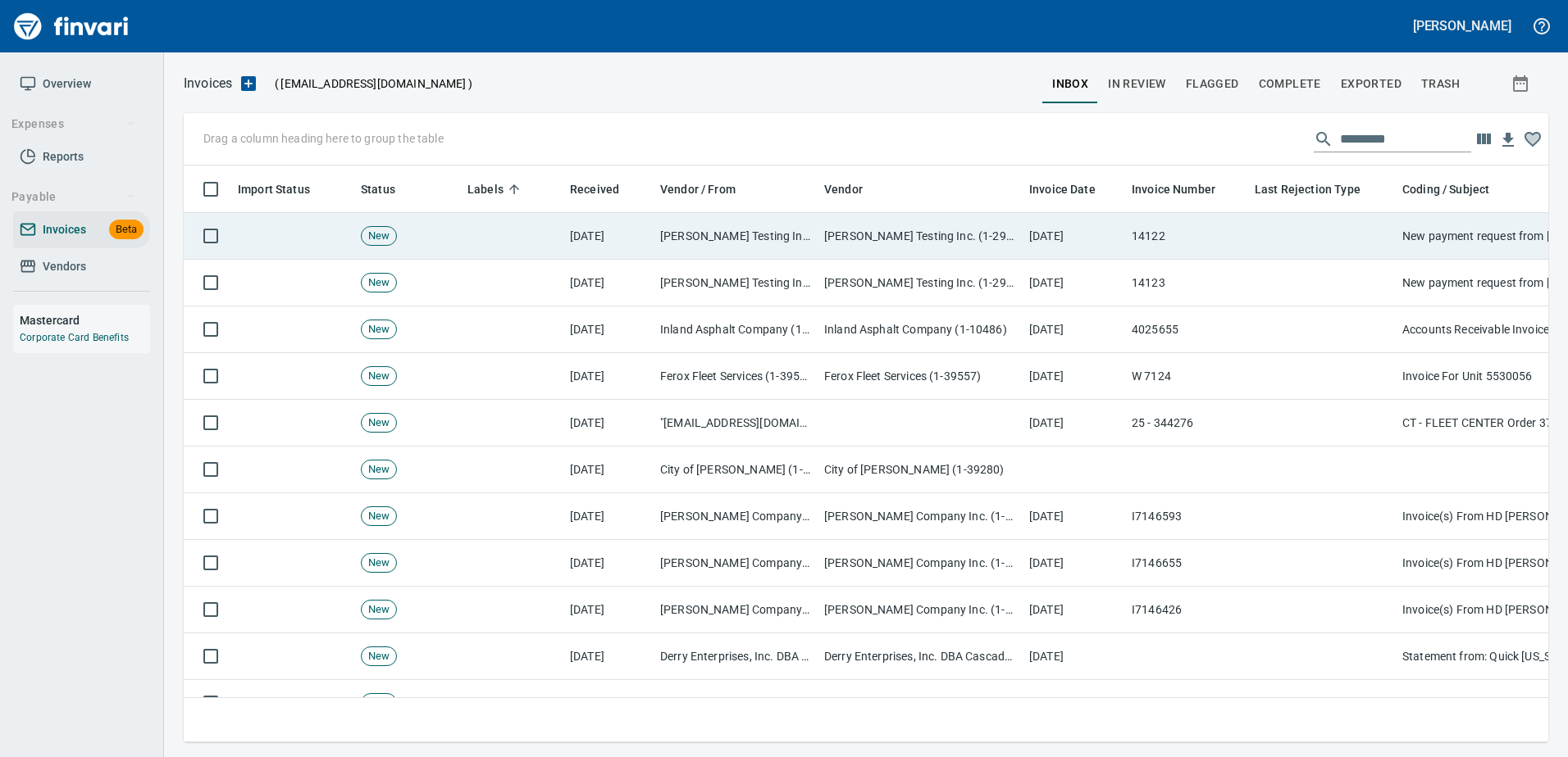
click at [1319, 233] on td at bounding box center [1321, 236] width 147 height 46
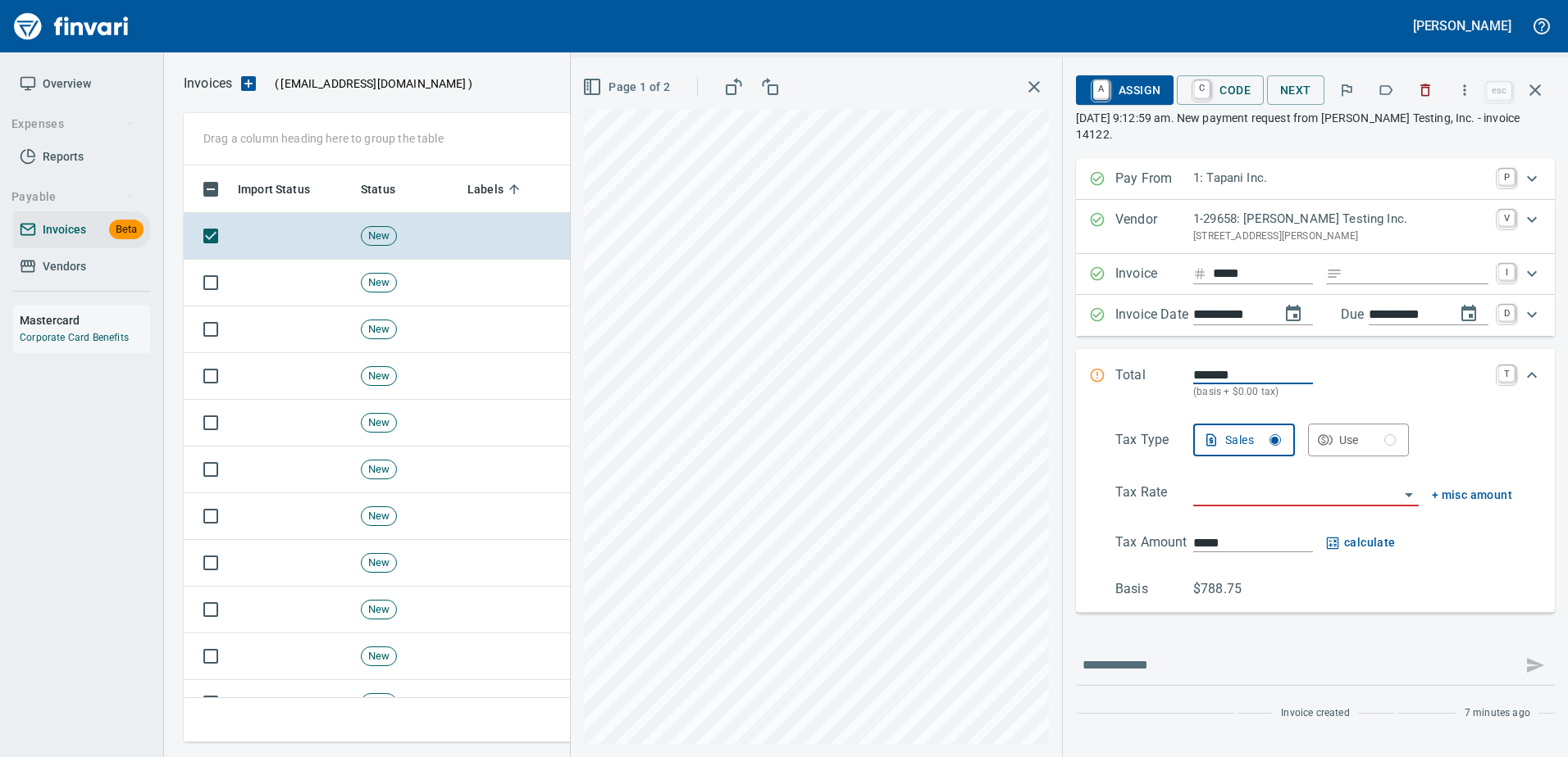
click at [1390, 91] on icon "button" at bounding box center [1385, 90] width 16 height 16
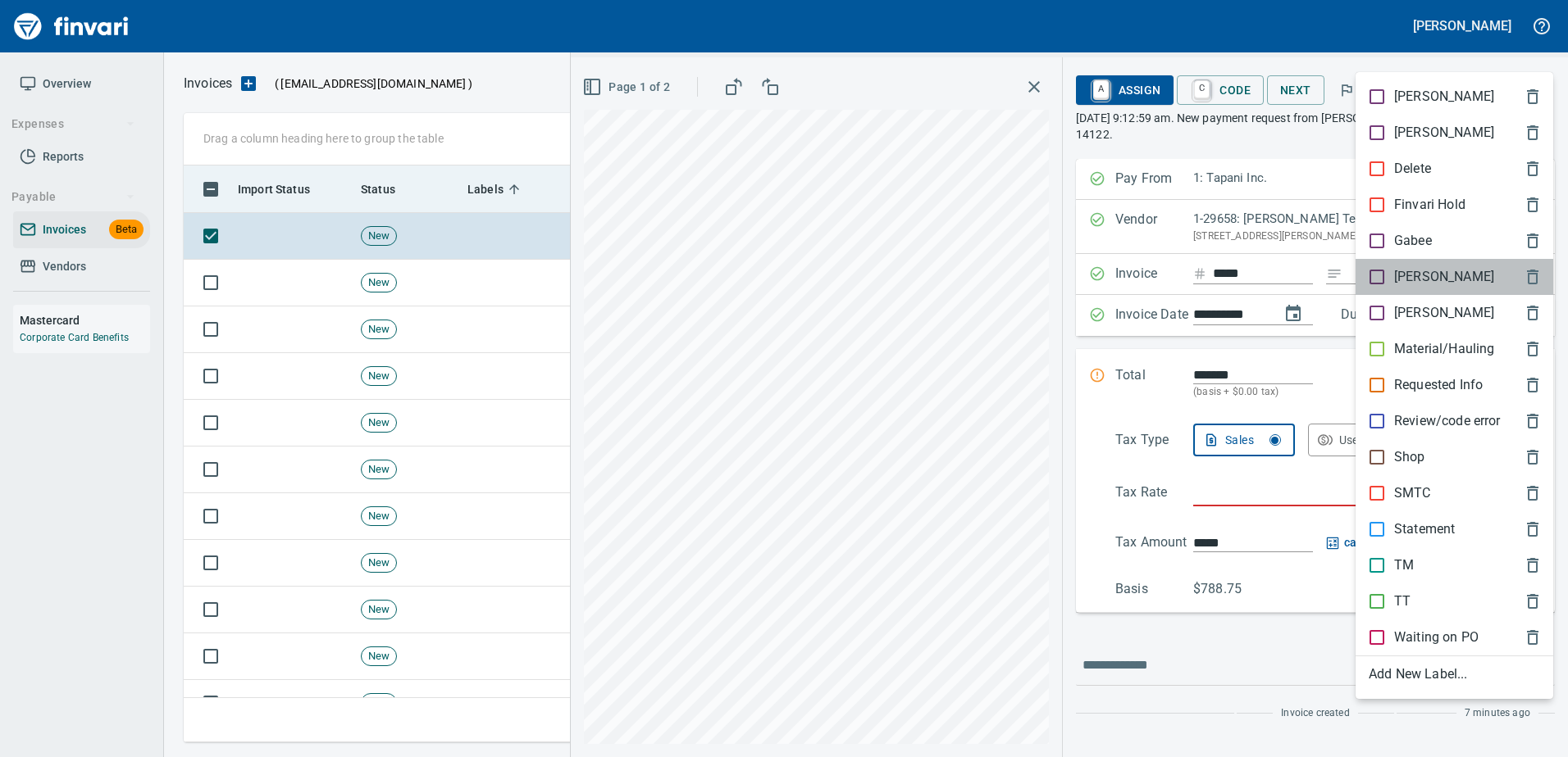
drag, startPoint x: 1397, startPoint y: 275, endPoint x: 1321, endPoint y: 201, distance: 106.1
click at [1396, 276] on p "[PERSON_NAME]" at bounding box center [1444, 276] width 100 height 19
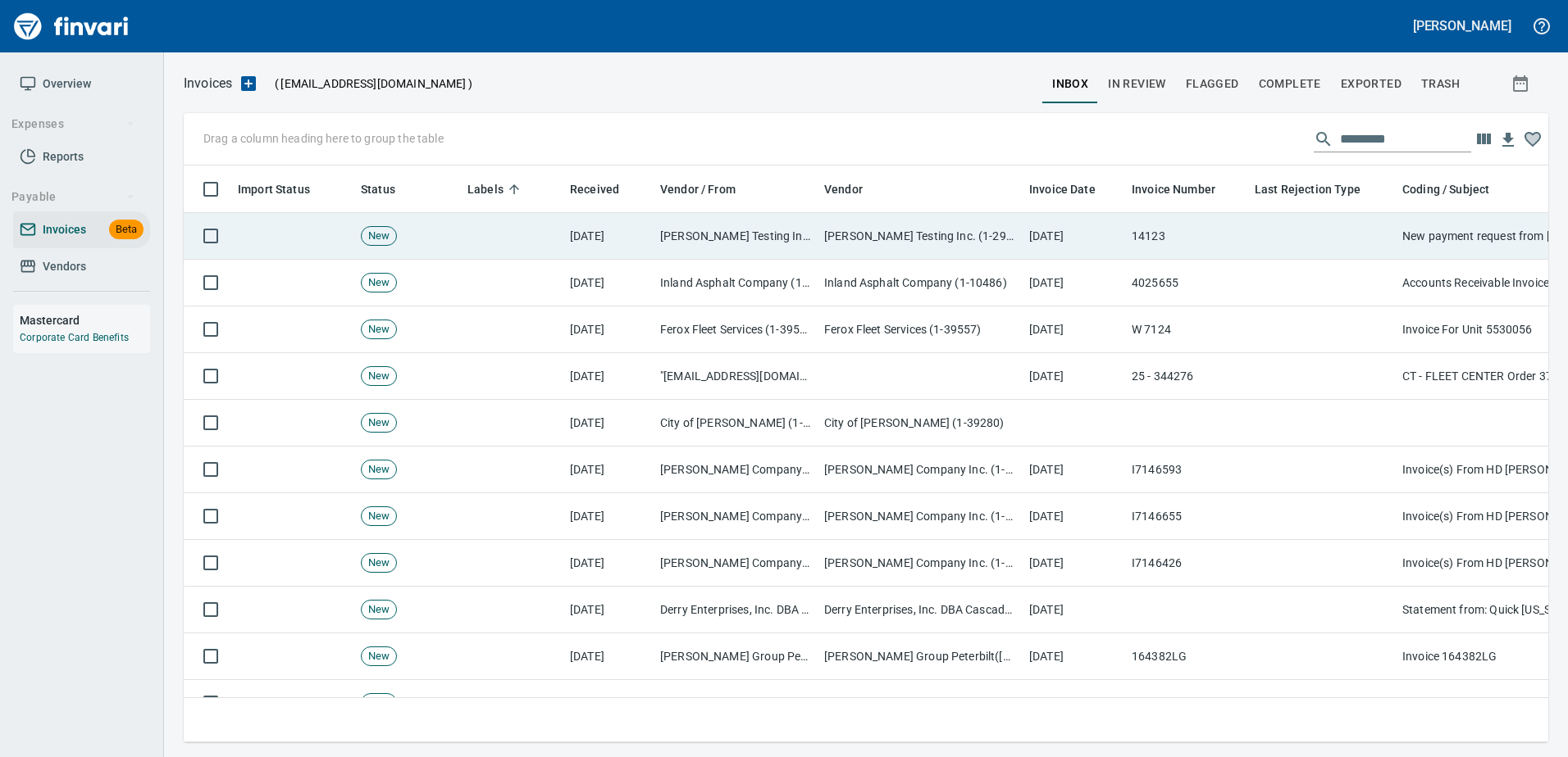
click at [1306, 230] on td at bounding box center [1321, 236] width 147 height 46
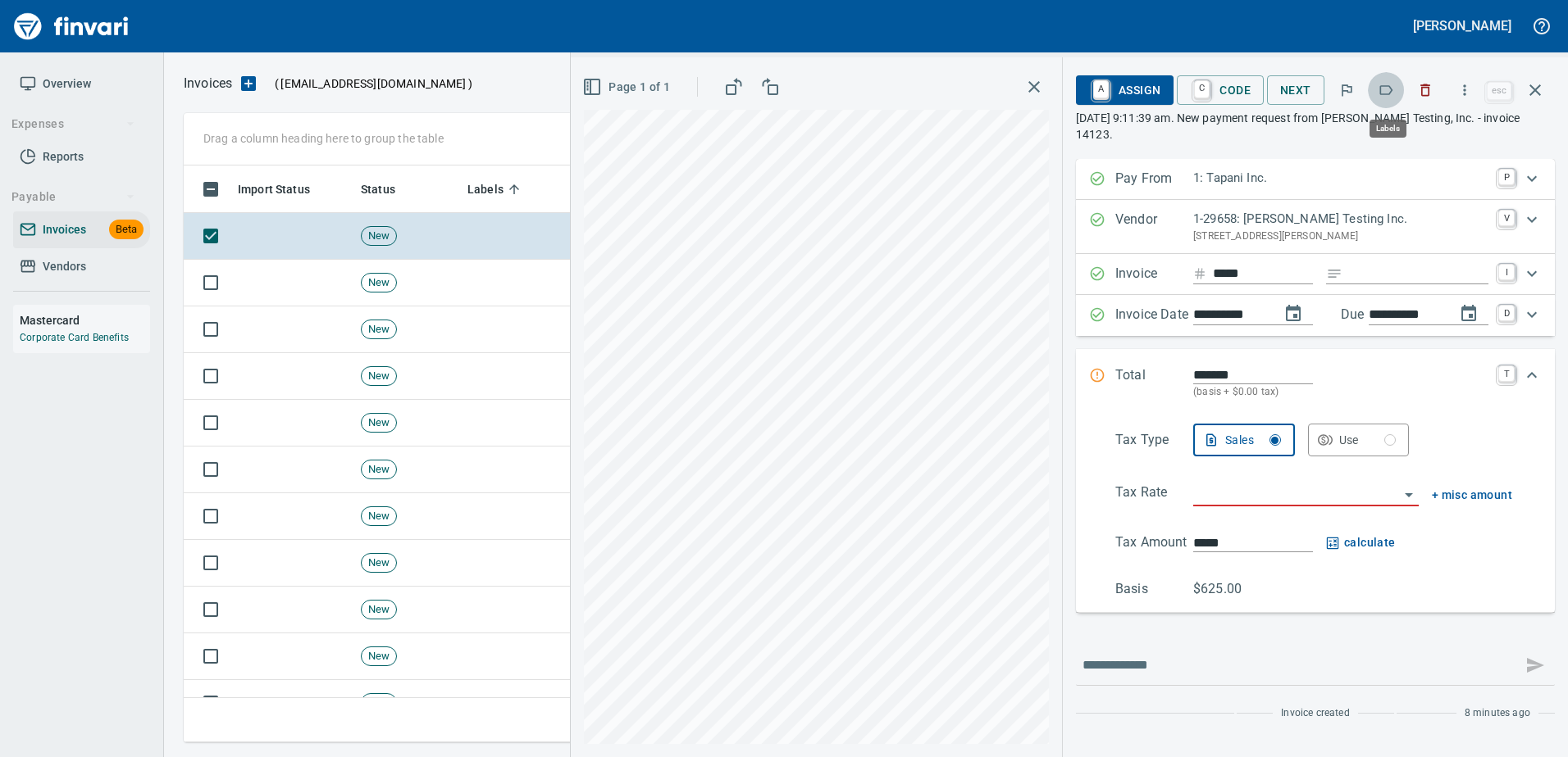
click at [1390, 87] on icon "button" at bounding box center [1385, 90] width 16 height 16
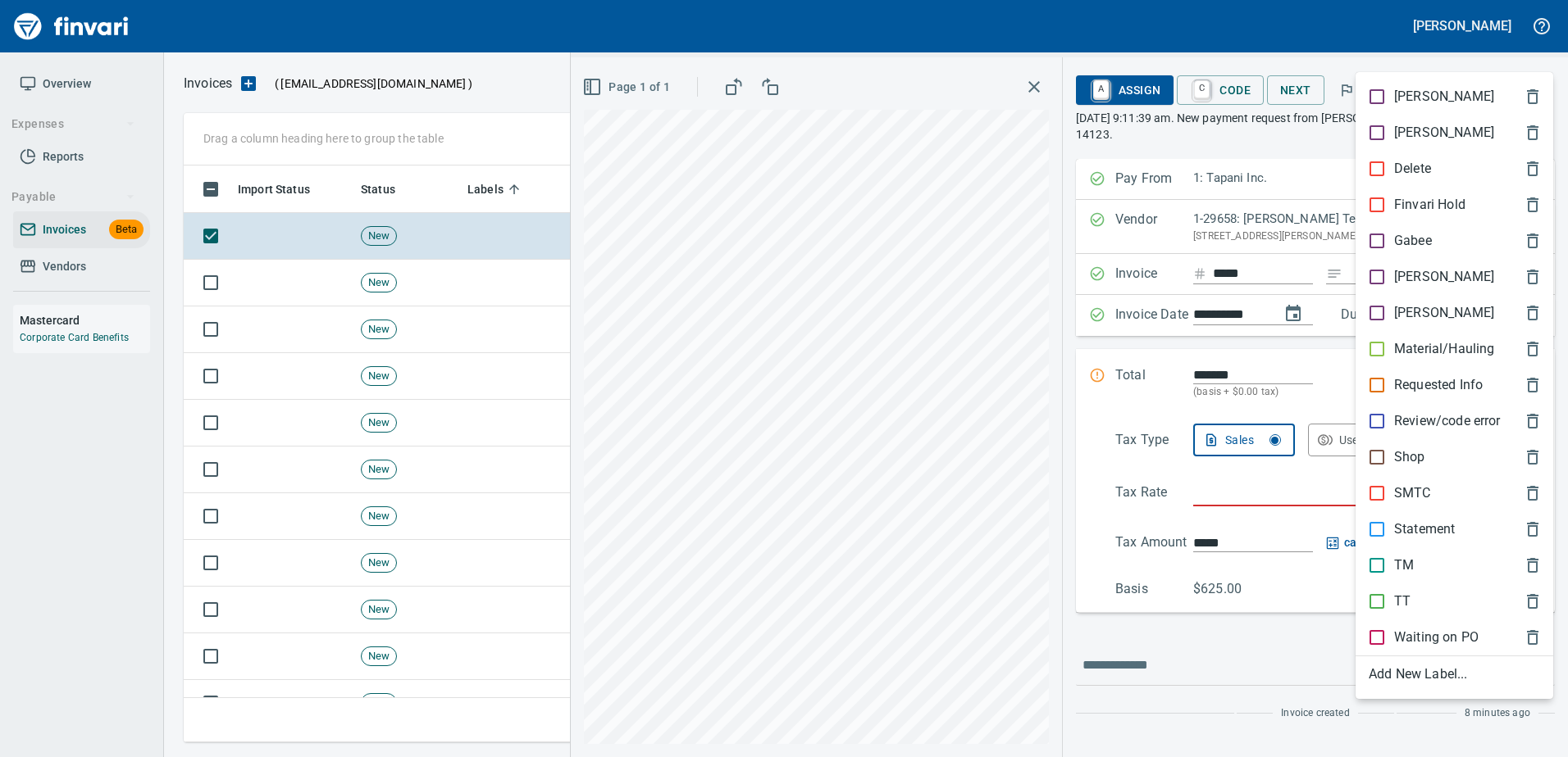
click at [1403, 286] on p "[PERSON_NAME]" at bounding box center [1444, 276] width 100 height 19
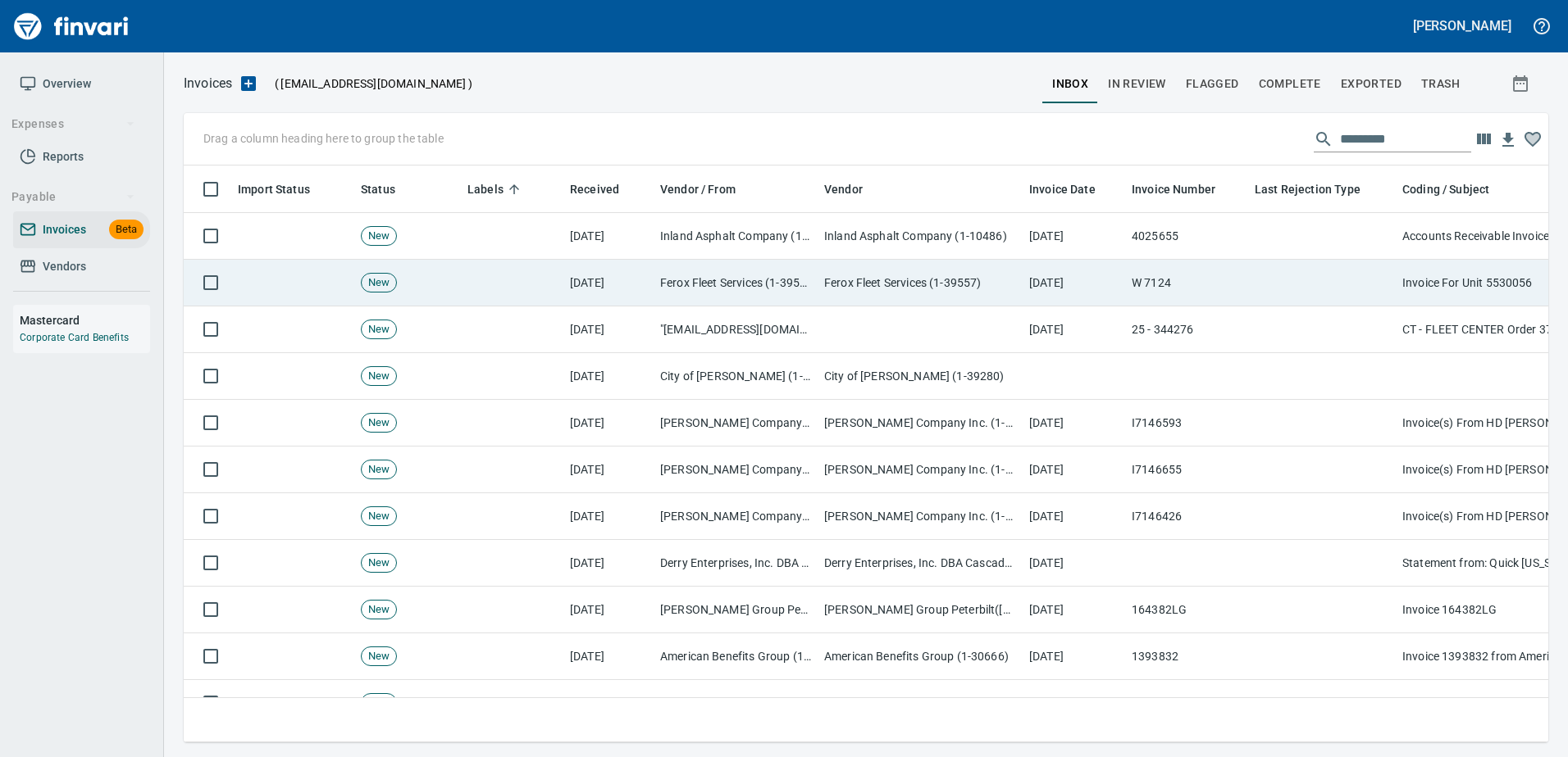
click at [1363, 284] on td at bounding box center [1321, 283] width 147 height 46
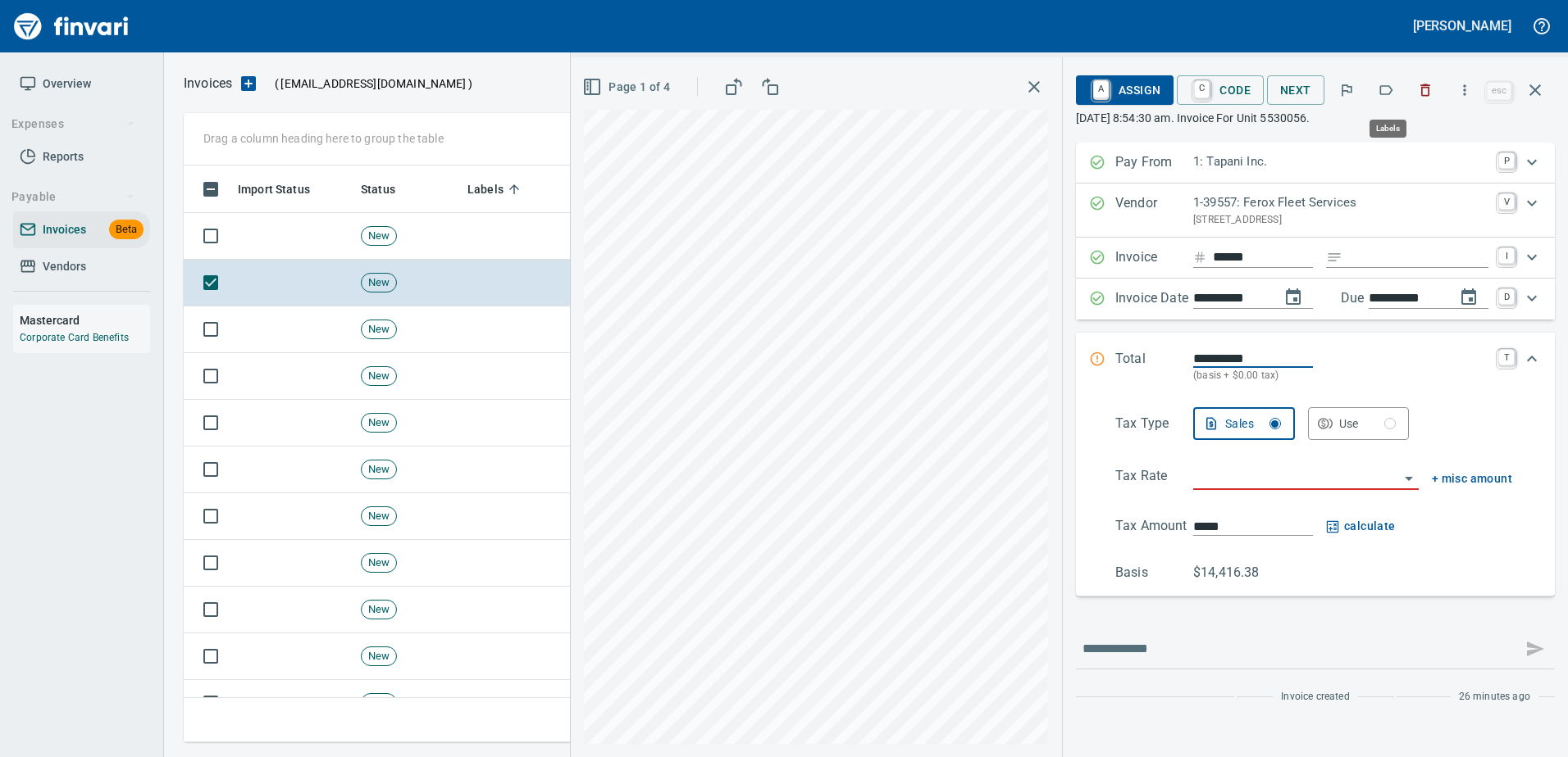
scroll to position [552, 1339]
click at [1385, 82] on icon "button" at bounding box center [1385, 90] width 16 height 16
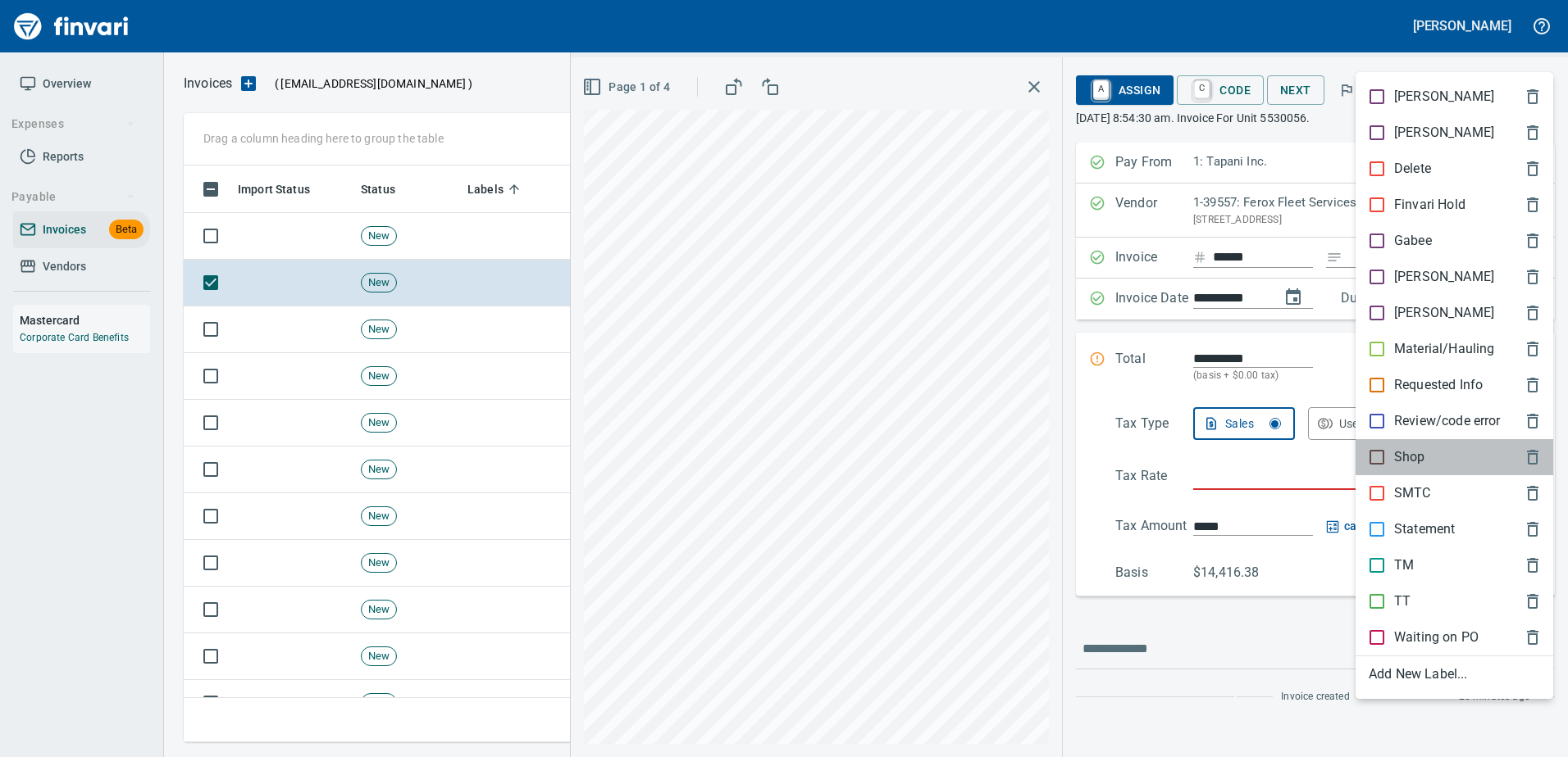
click at [1394, 457] on p "Shop" at bounding box center [1409, 457] width 31 height 19
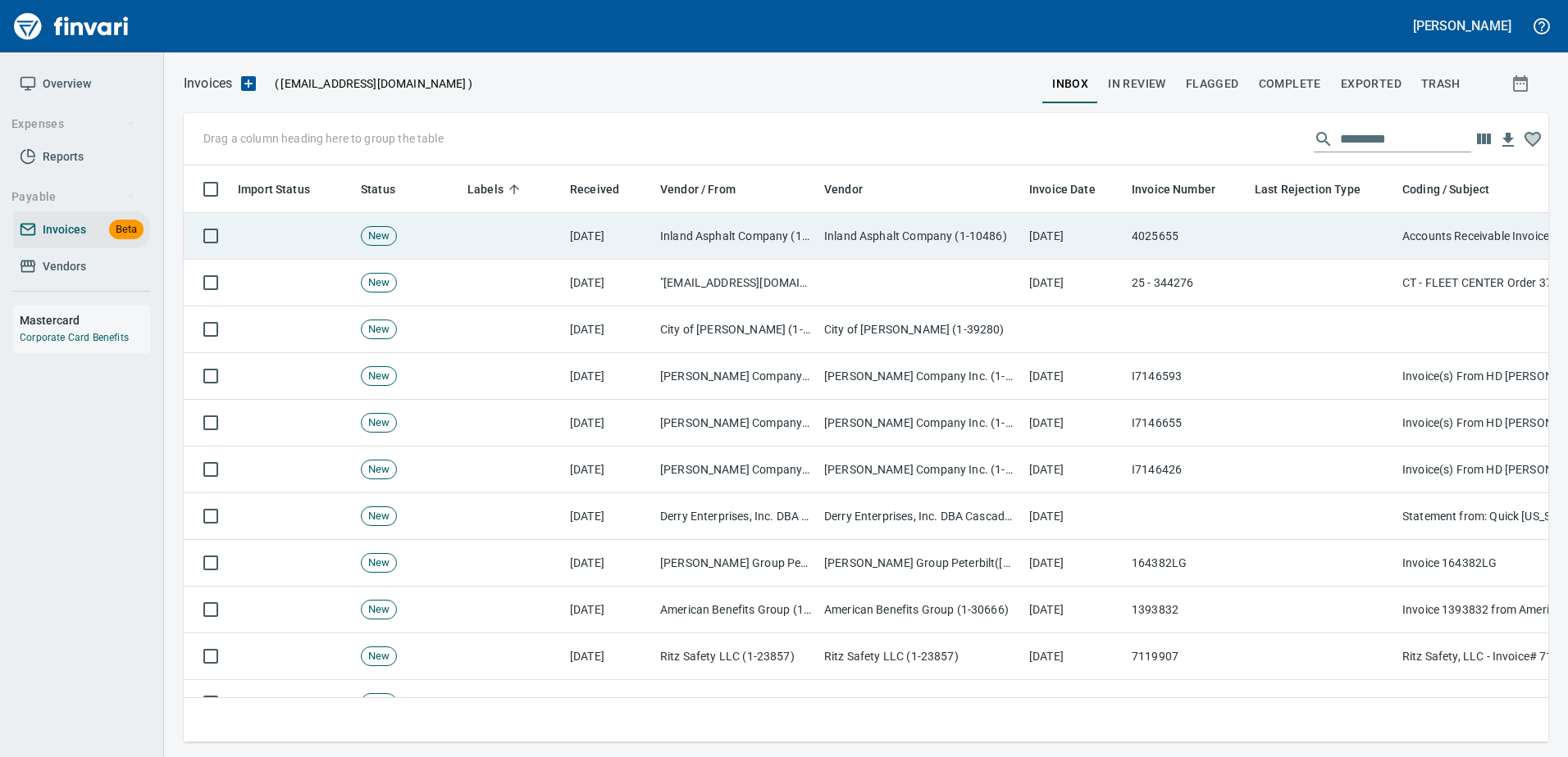
click at [1245, 227] on td "4025655" at bounding box center [1186, 236] width 123 height 46
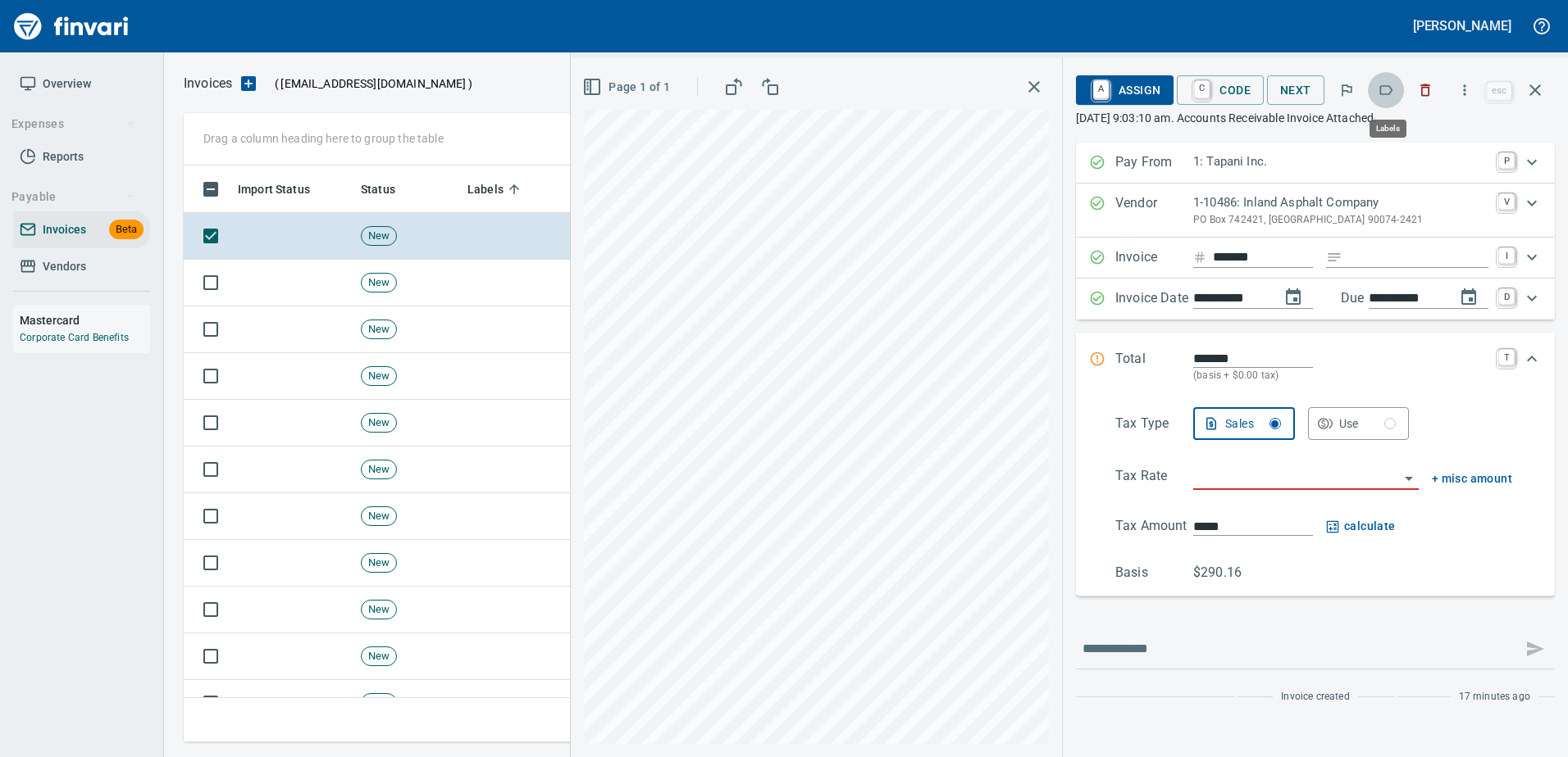
click at [1383, 92] on icon "button" at bounding box center [1387, 90] width 13 height 10
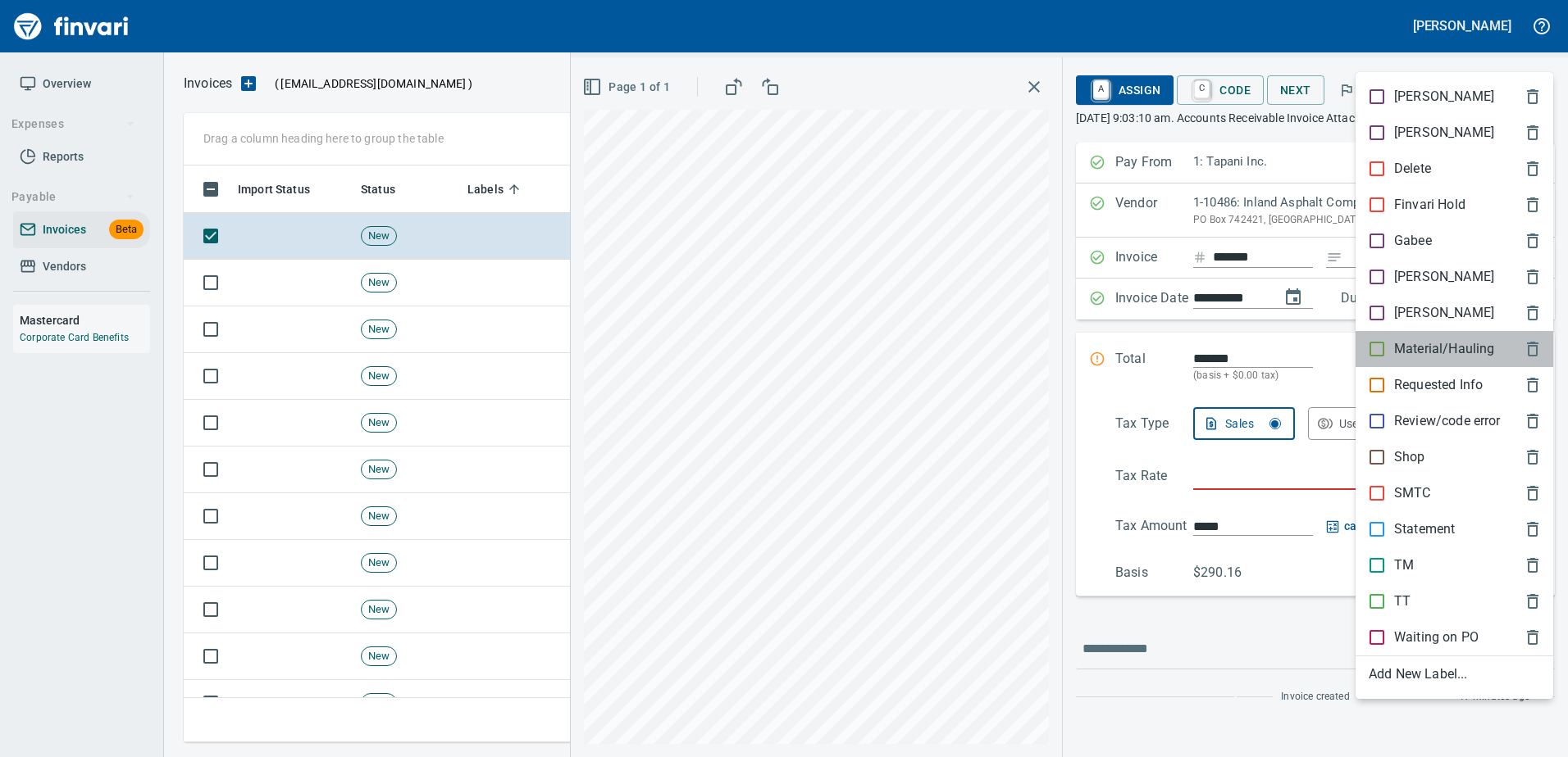
click at [1432, 351] on p "Material/Hauling" at bounding box center [1444, 349] width 100 height 19
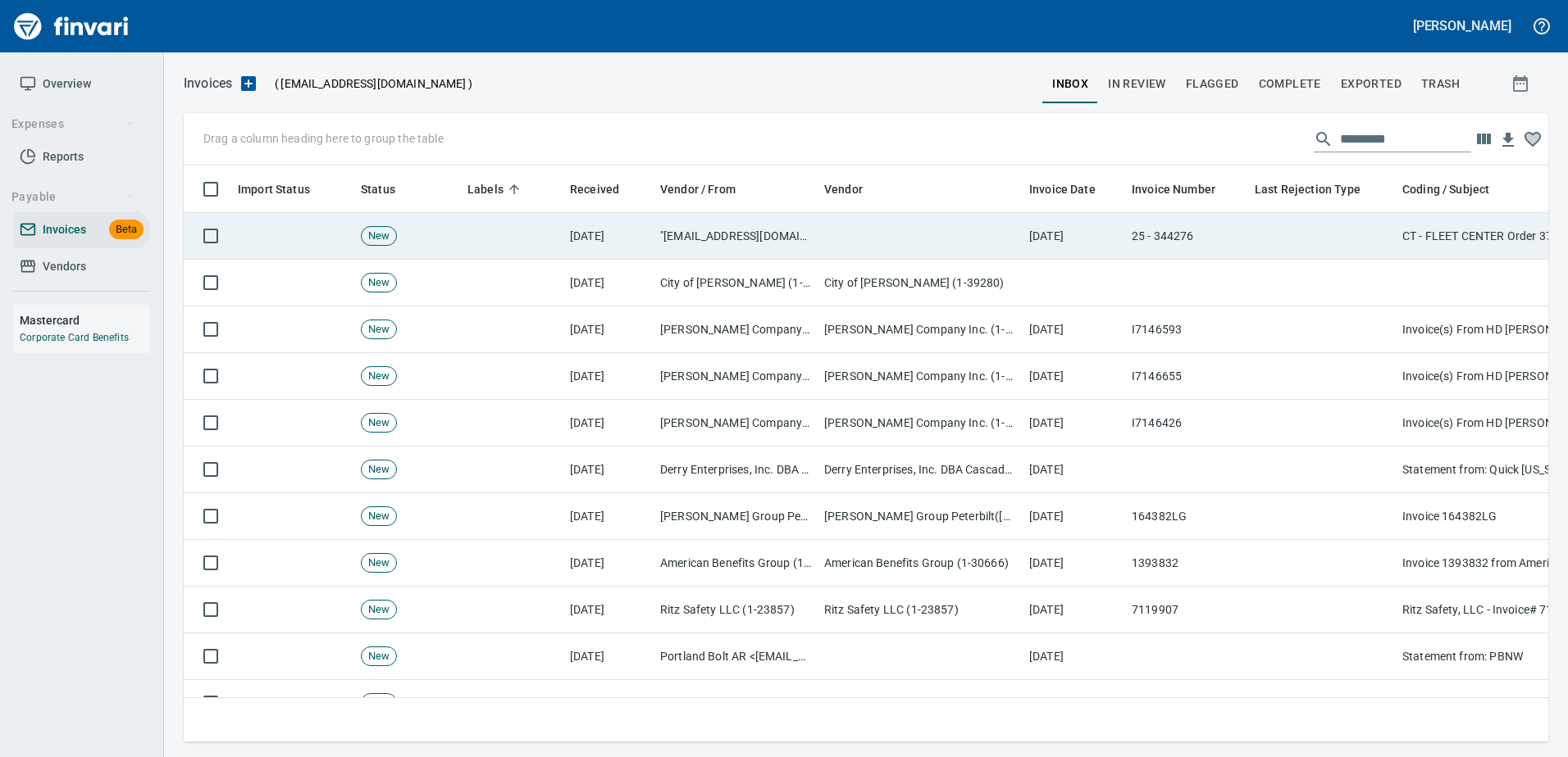
click at [1372, 247] on td at bounding box center [1321, 236] width 147 height 46
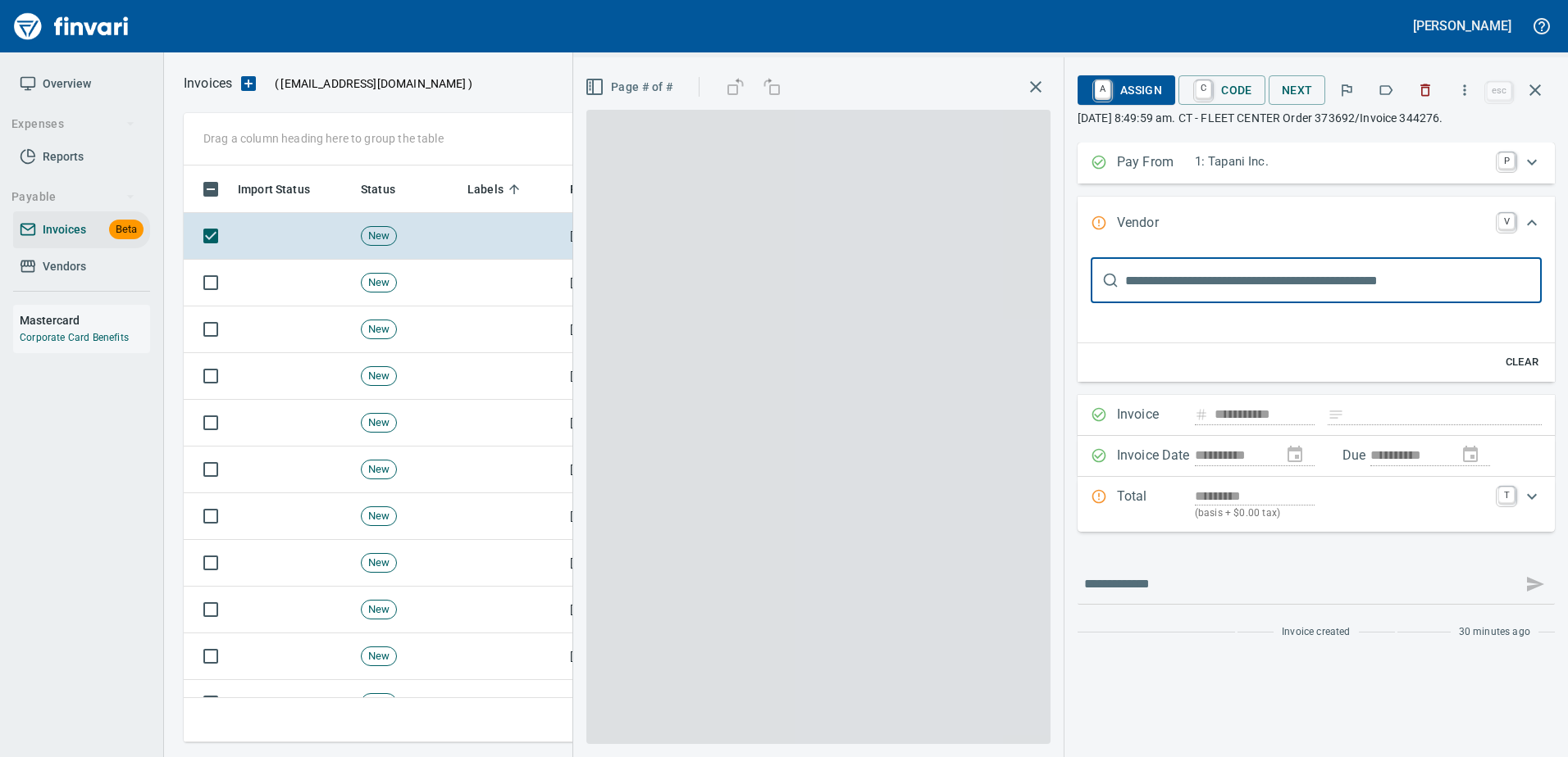
type input "**********"
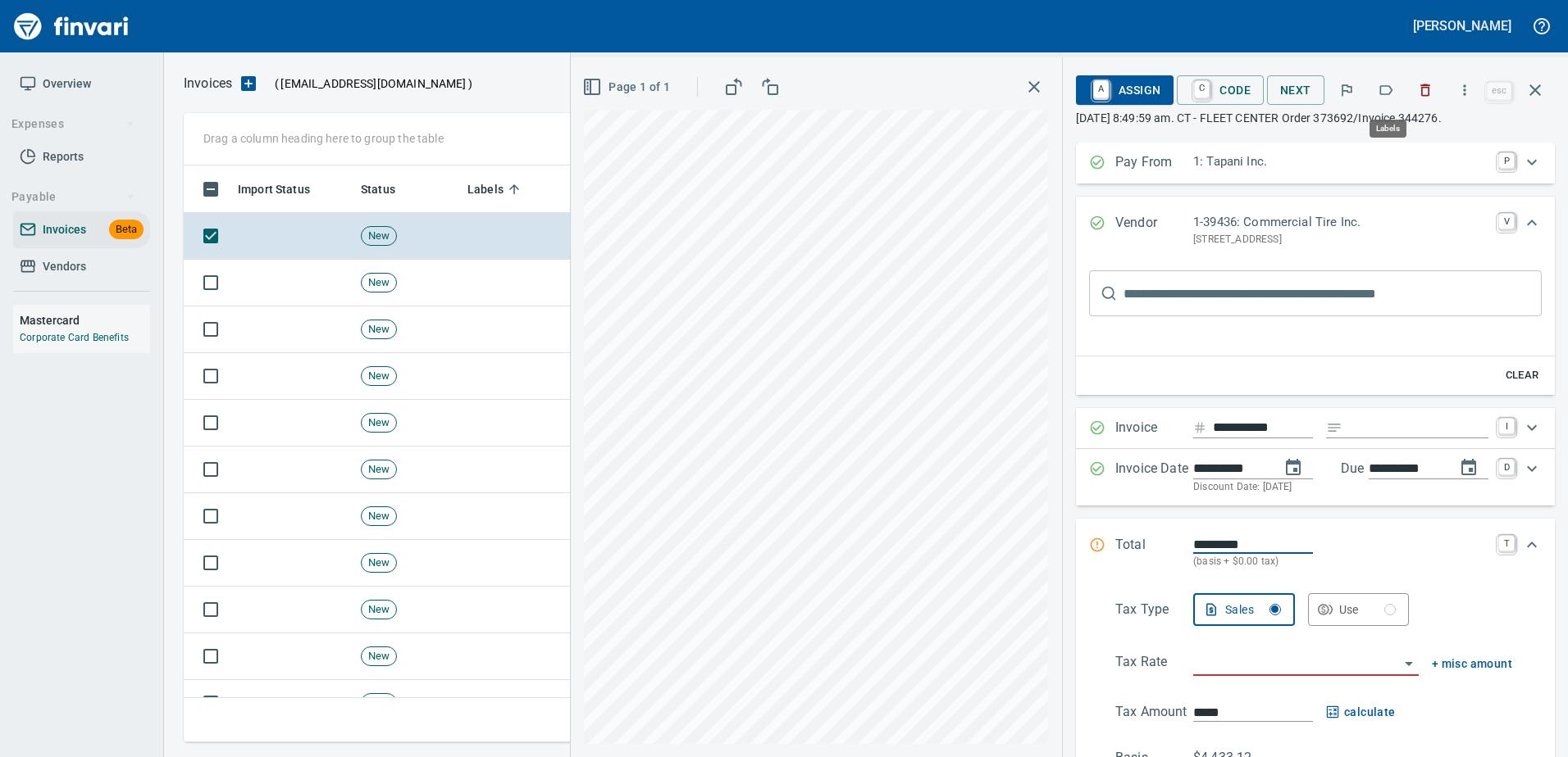
click at [1387, 91] on icon "button" at bounding box center [1385, 90] width 16 height 16
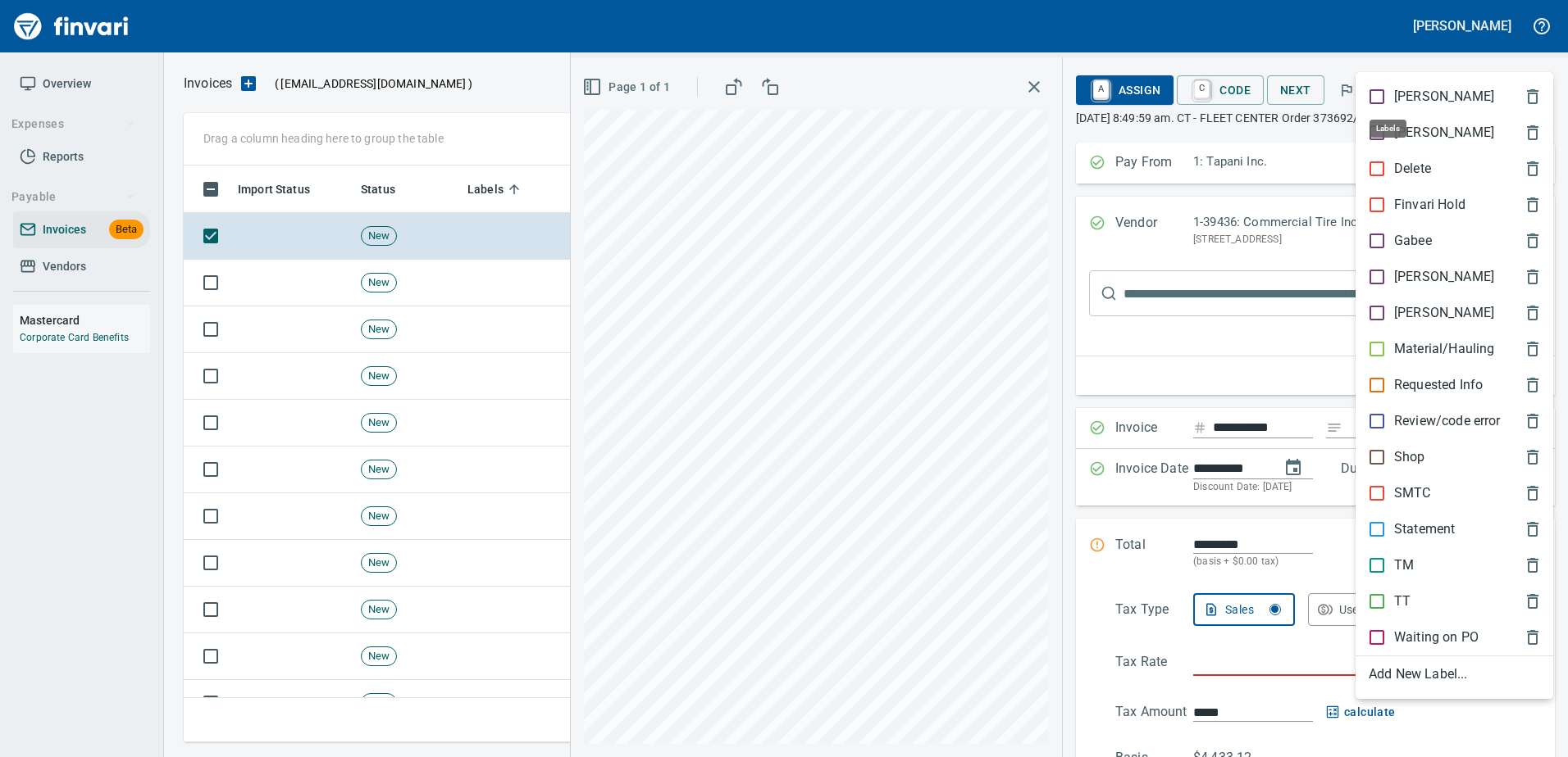
scroll to position [552, 1339]
click at [1389, 445] on div "Shop" at bounding box center [1453, 457] width 198 height 36
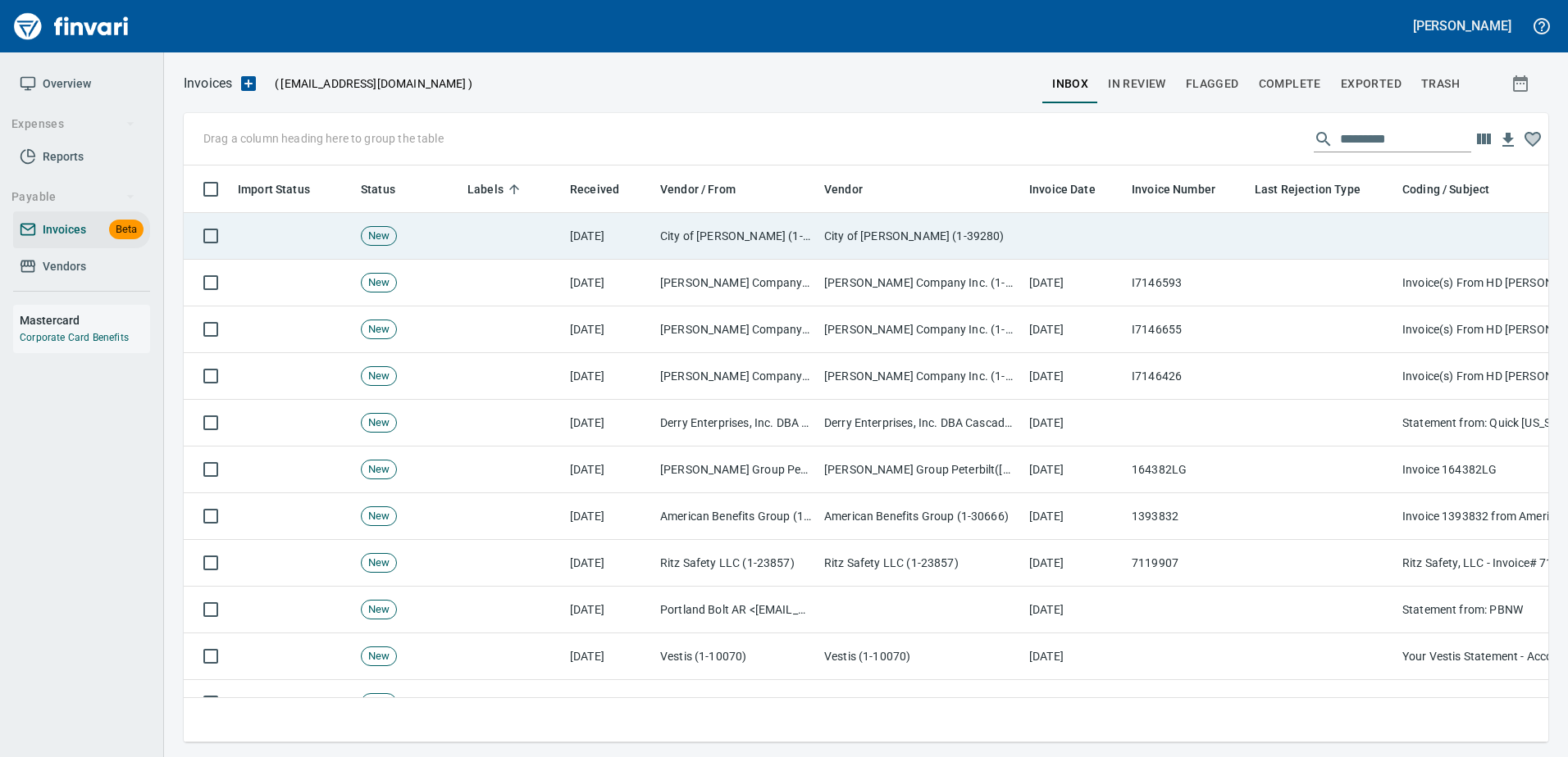
click at [1322, 247] on td at bounding box center [1321, 236] width 147 height 46
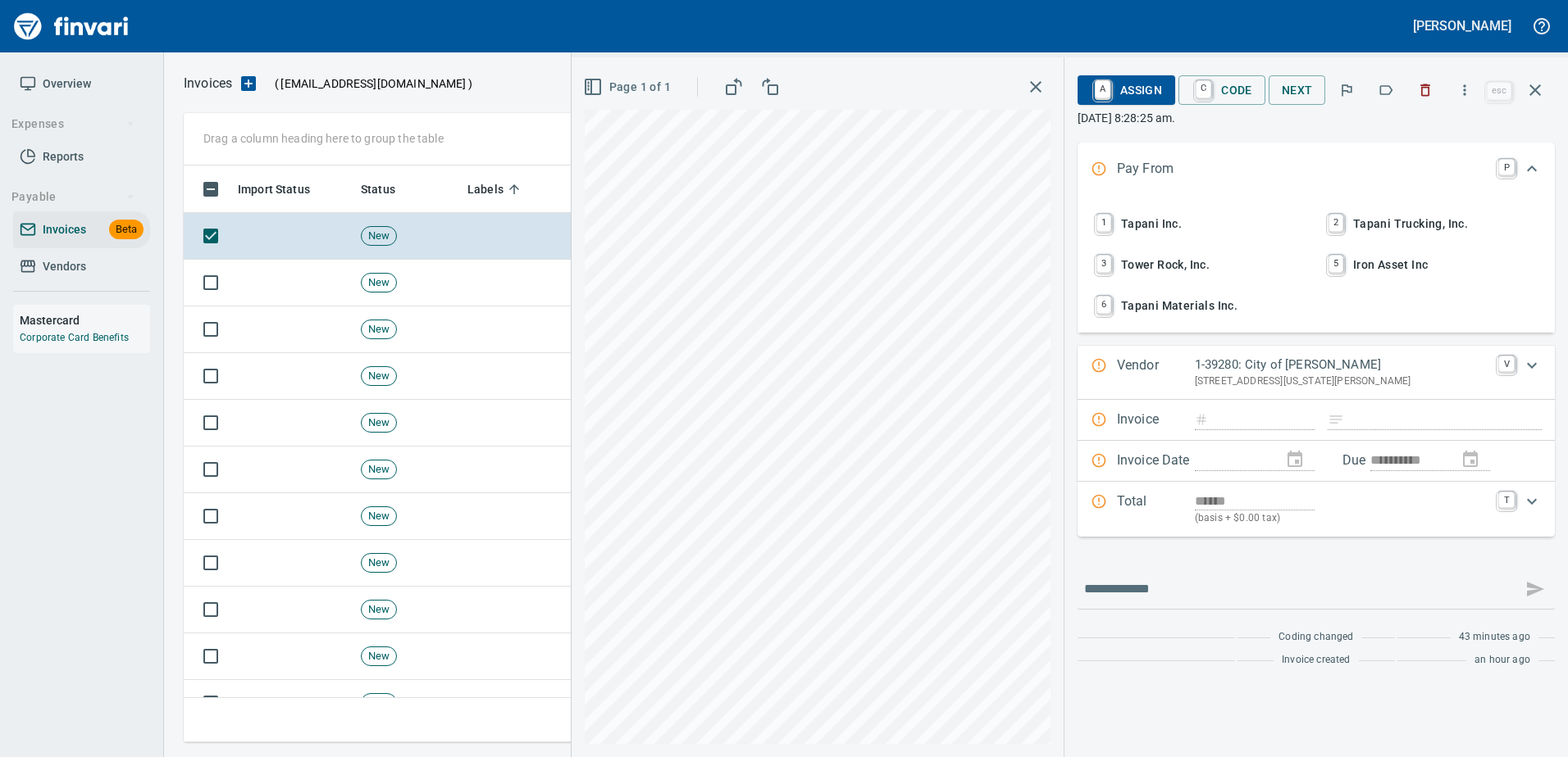
click at [1383, 86] on icon "button" at bounding box center [1387, 90] width 13 height 10
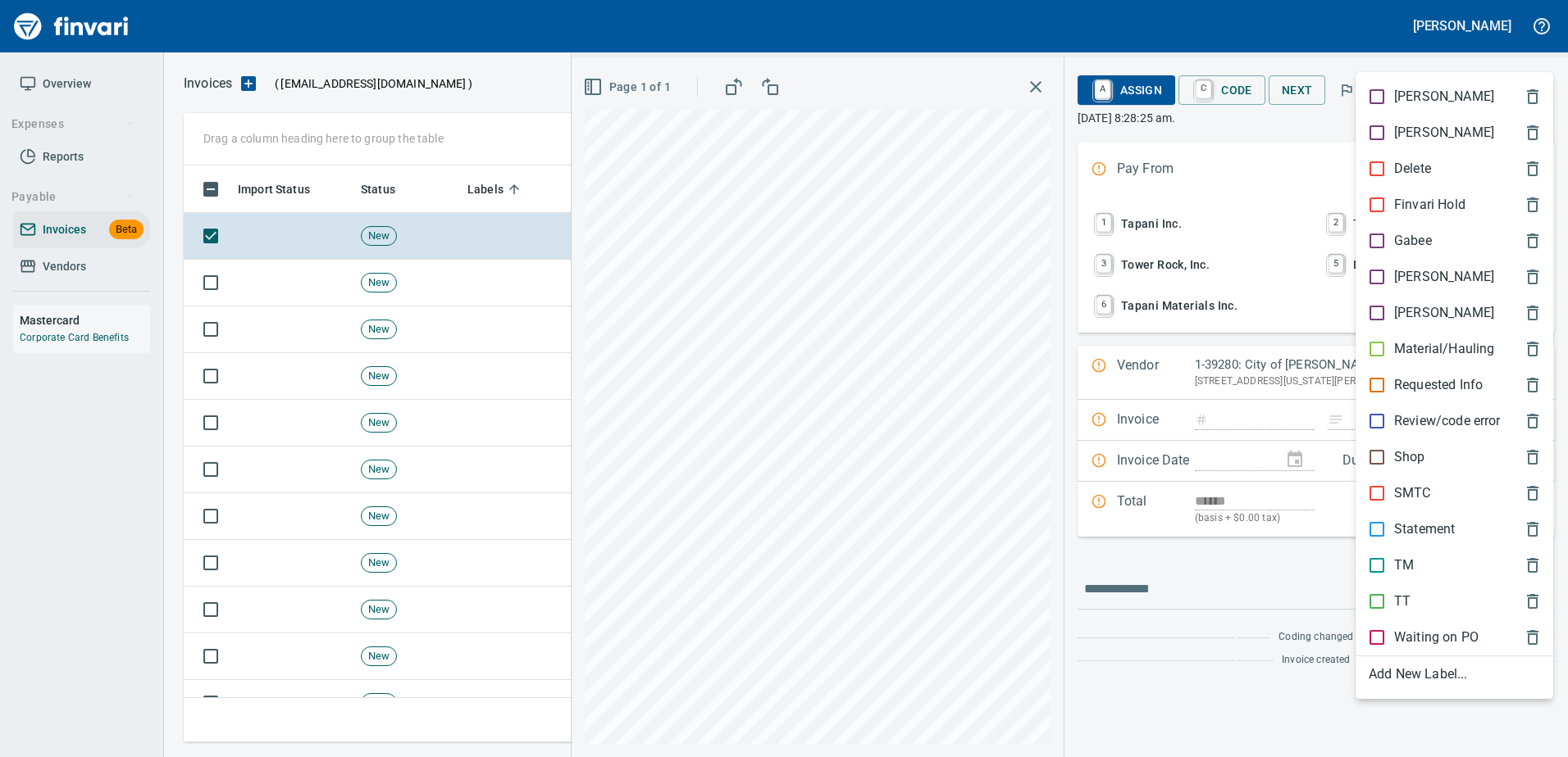
scroll to position [552, 1339]
click at [1410, 281] on p "[PERSON_NAME]" at bounding box center [1444, 276] width 100 height 19
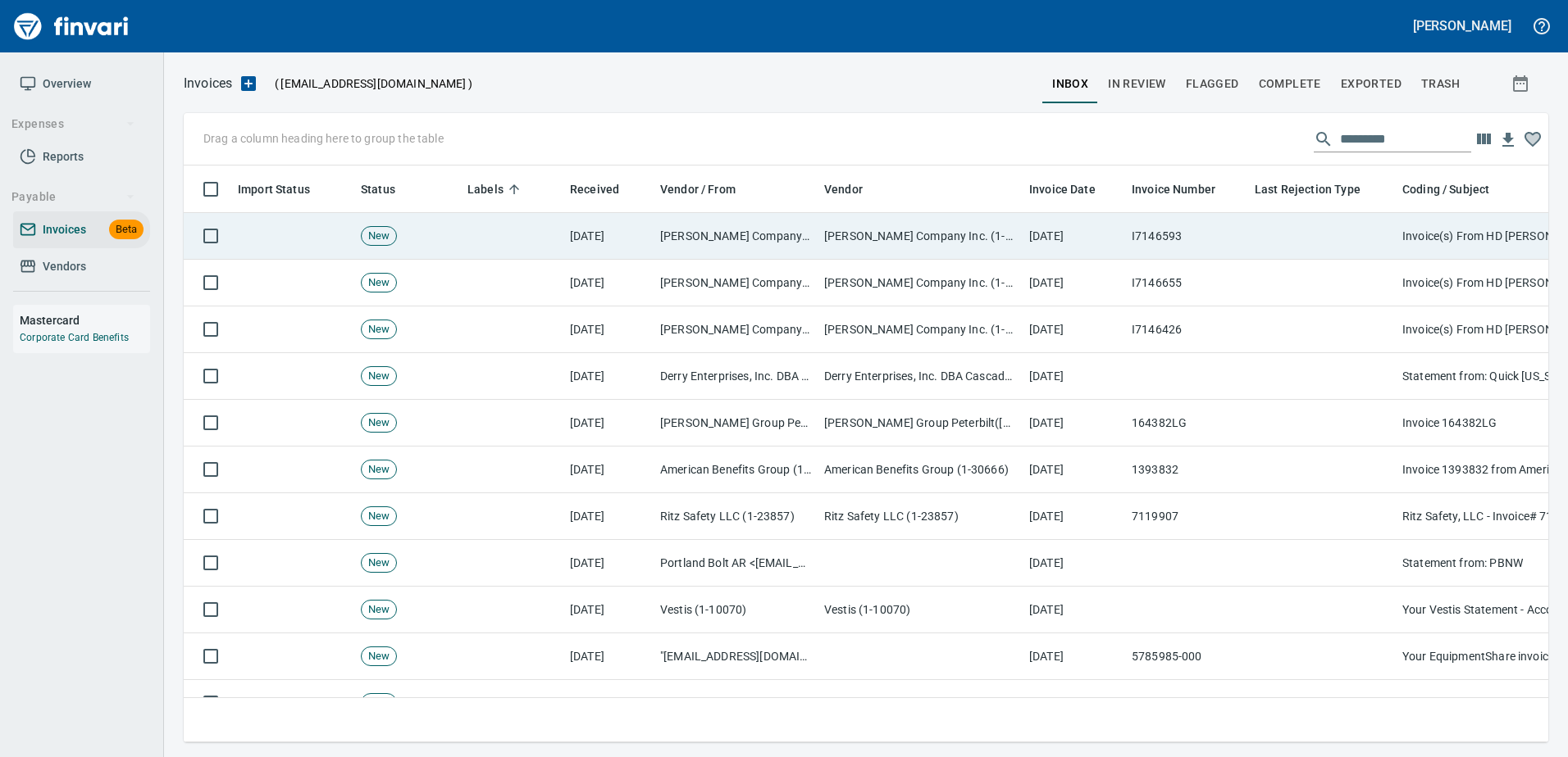
click at [1375, 228] on td at bounding box center [1321, 236] width 147 height 46
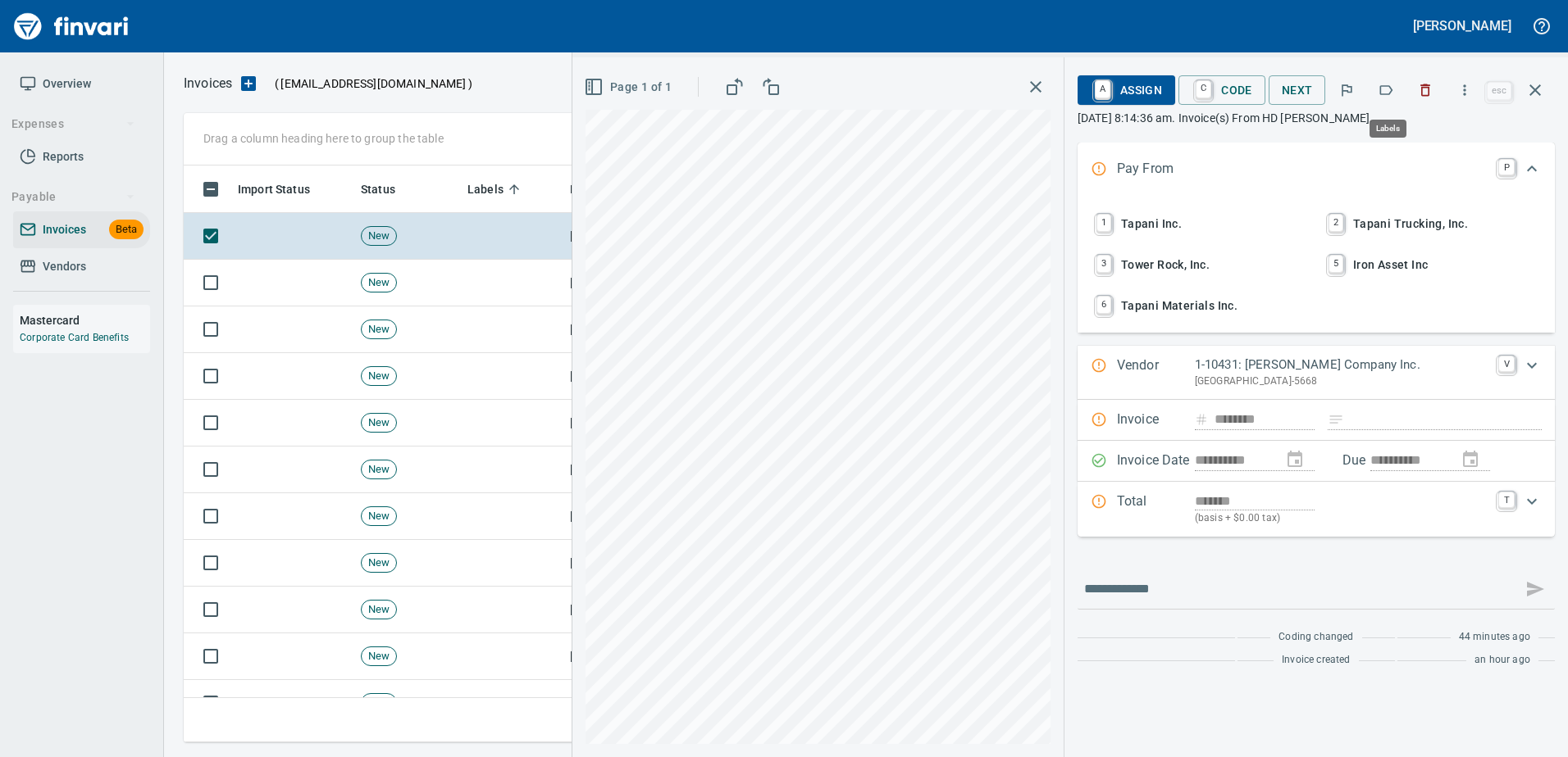
click at [1384, 79] on button "button" at bounding box center [1385, 90] width 36 height 36
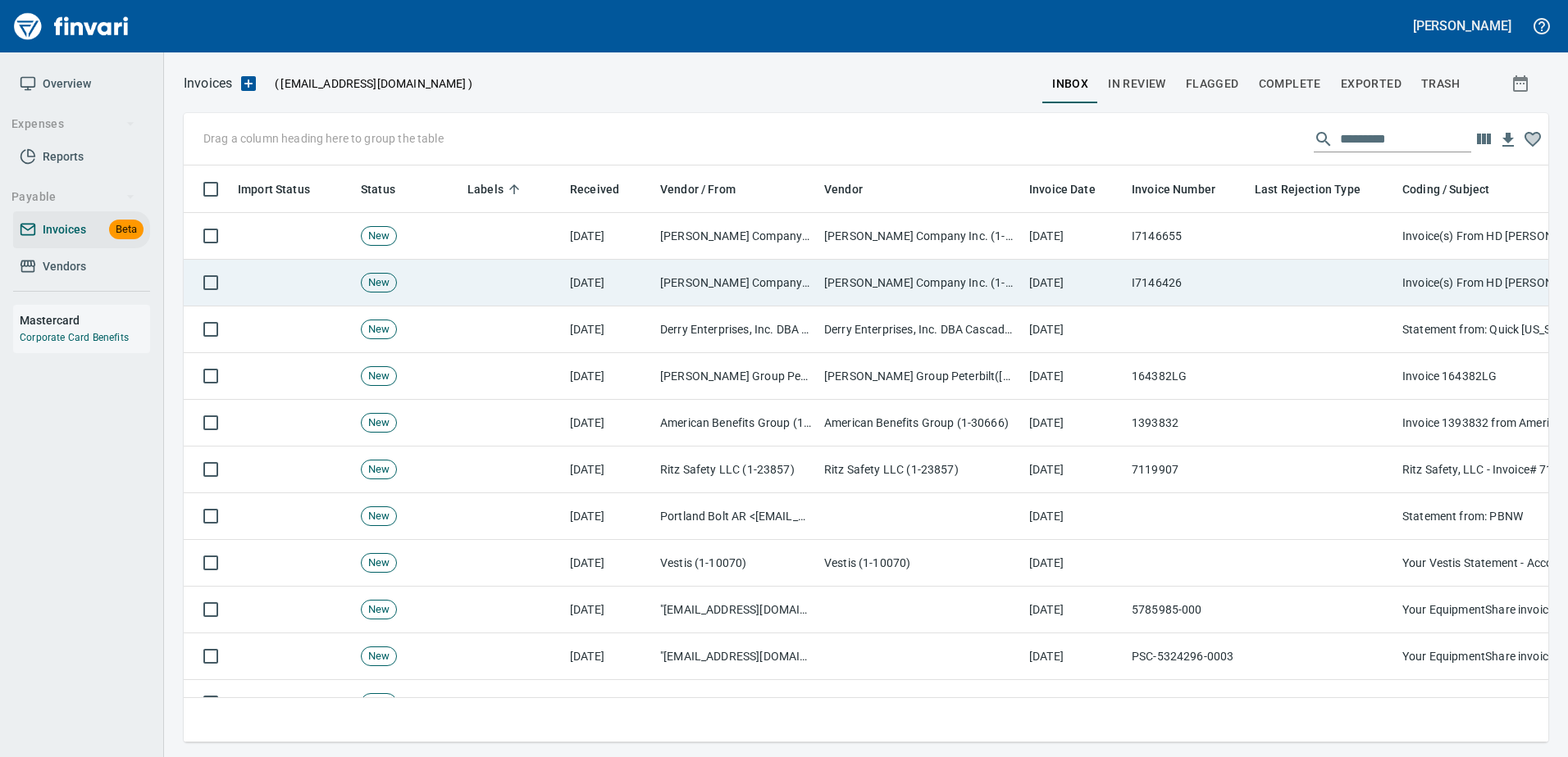
click at [1372, 262] on td at bounding box center [1321, 283] width 147 height 46
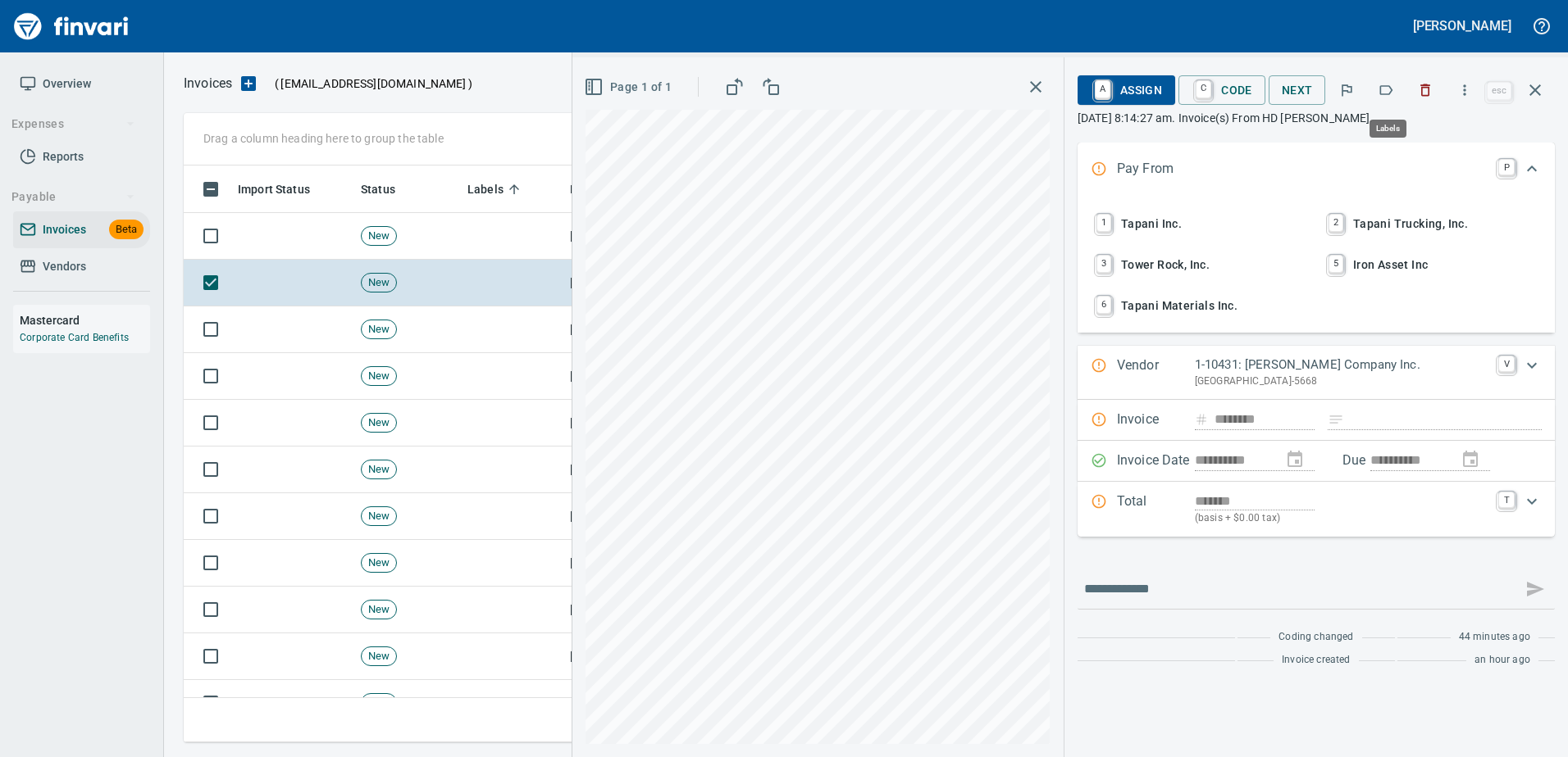
click at [1390, 91] on icon "button" at bounding box center [1385, 90] width 16 height 16
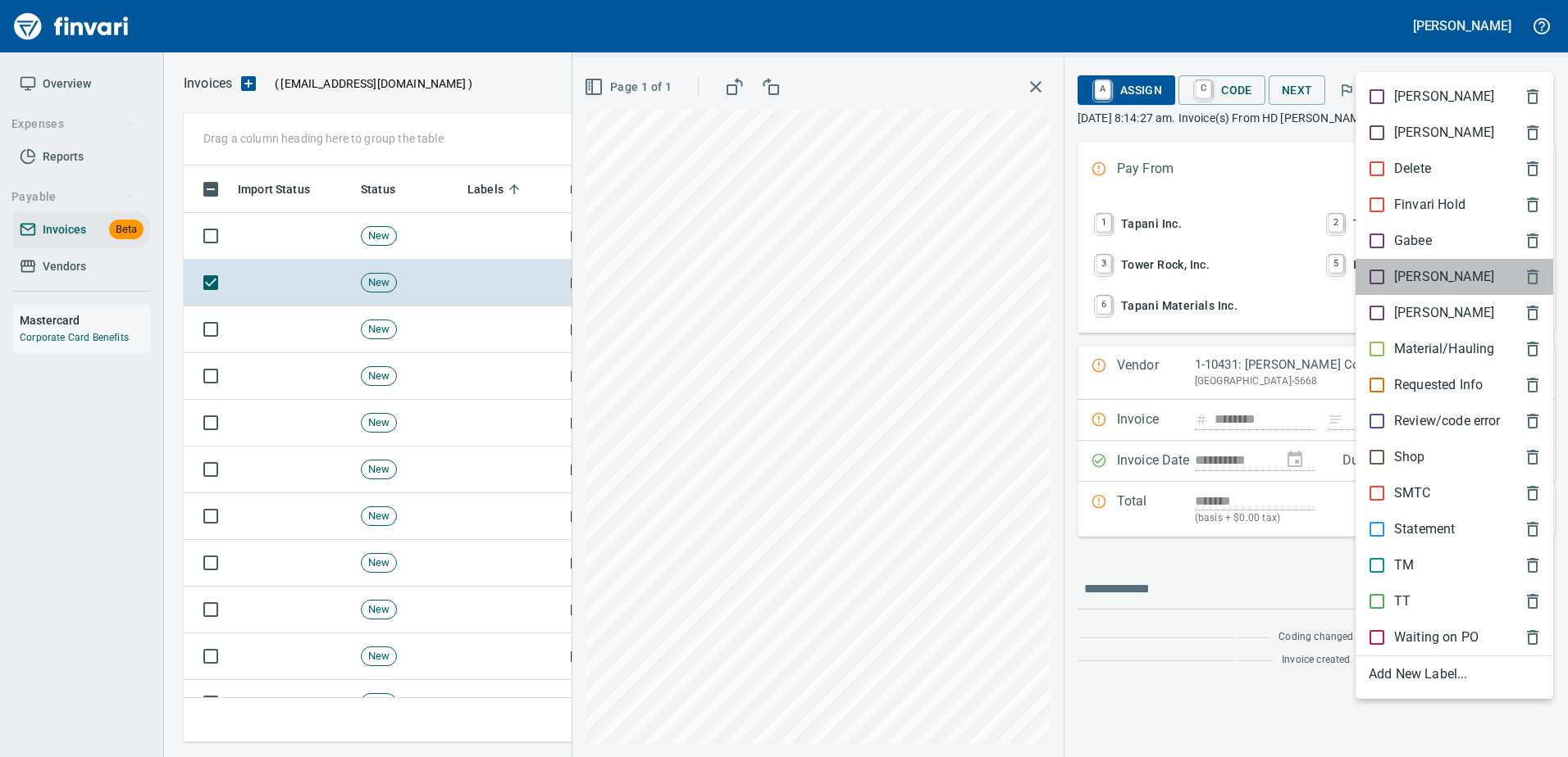
click at [1389, 267] on div "[PERSON_NAME]" at bounding box center [1453, 276] width 198 height 36
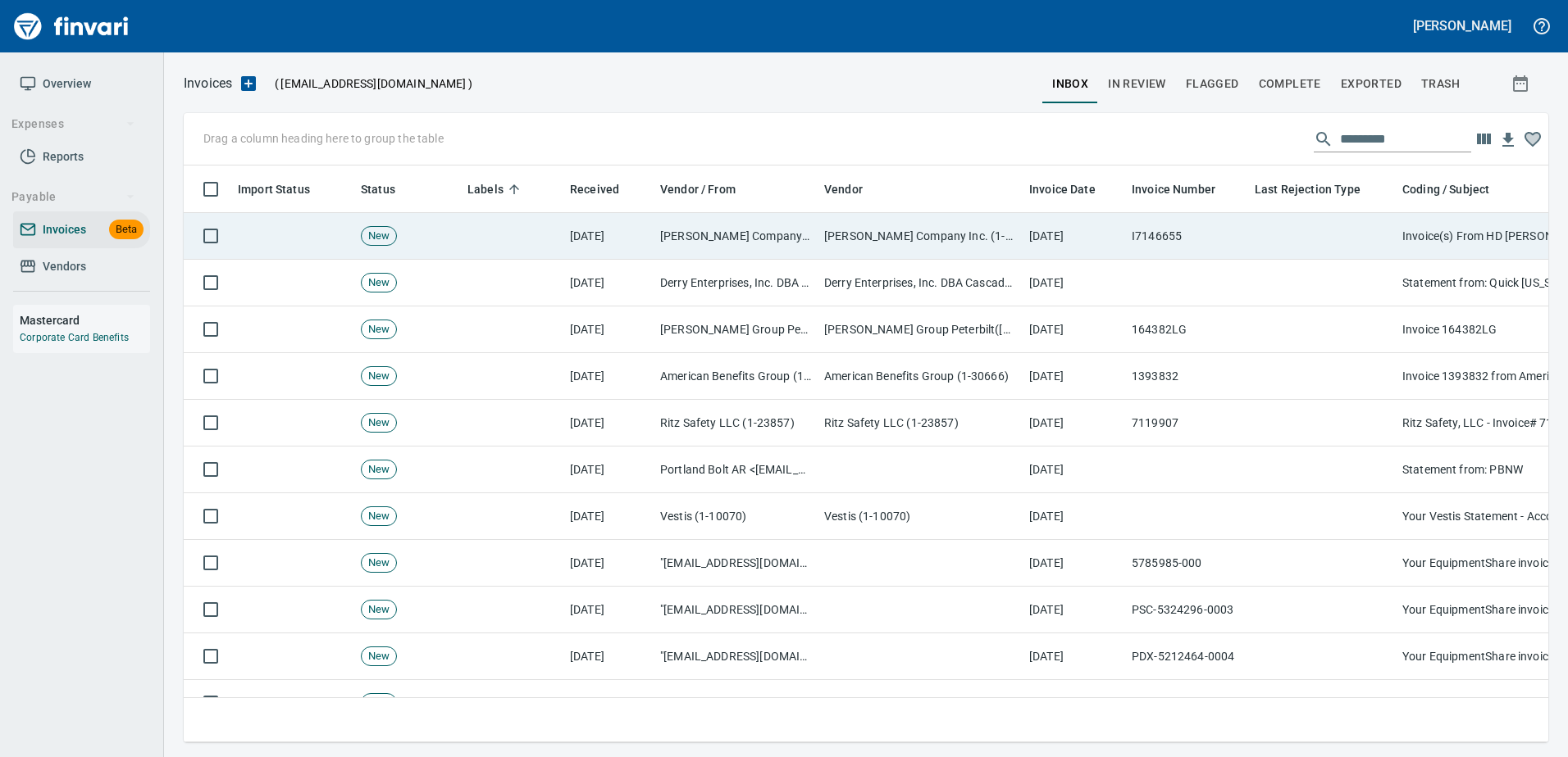
click at [1366, 240] on td at bounding box center [1321, 236] width 147 height 46
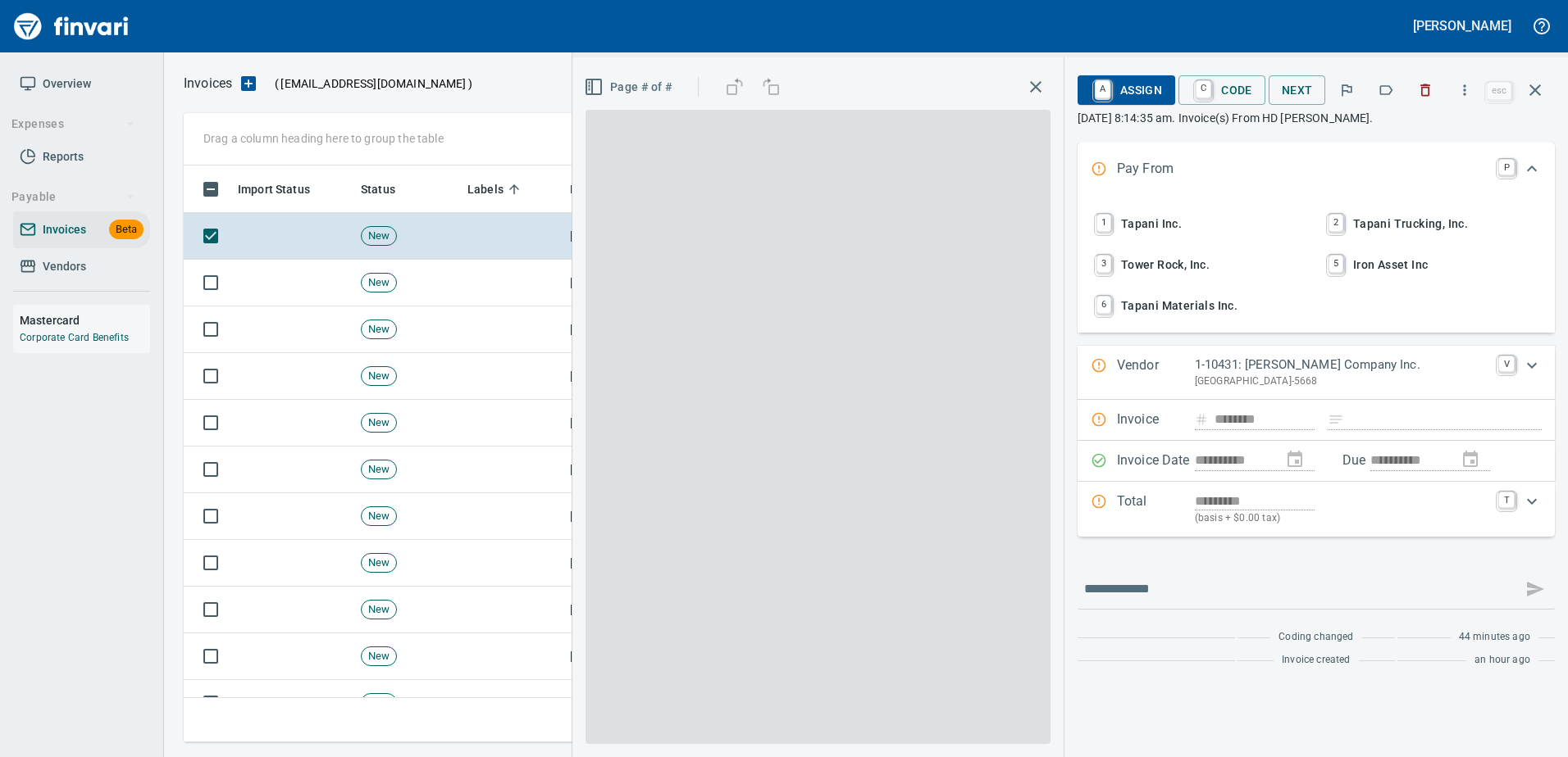
click at [1381, 91] on icon "button" at bounding box center [1385, 90] width 16 height 16
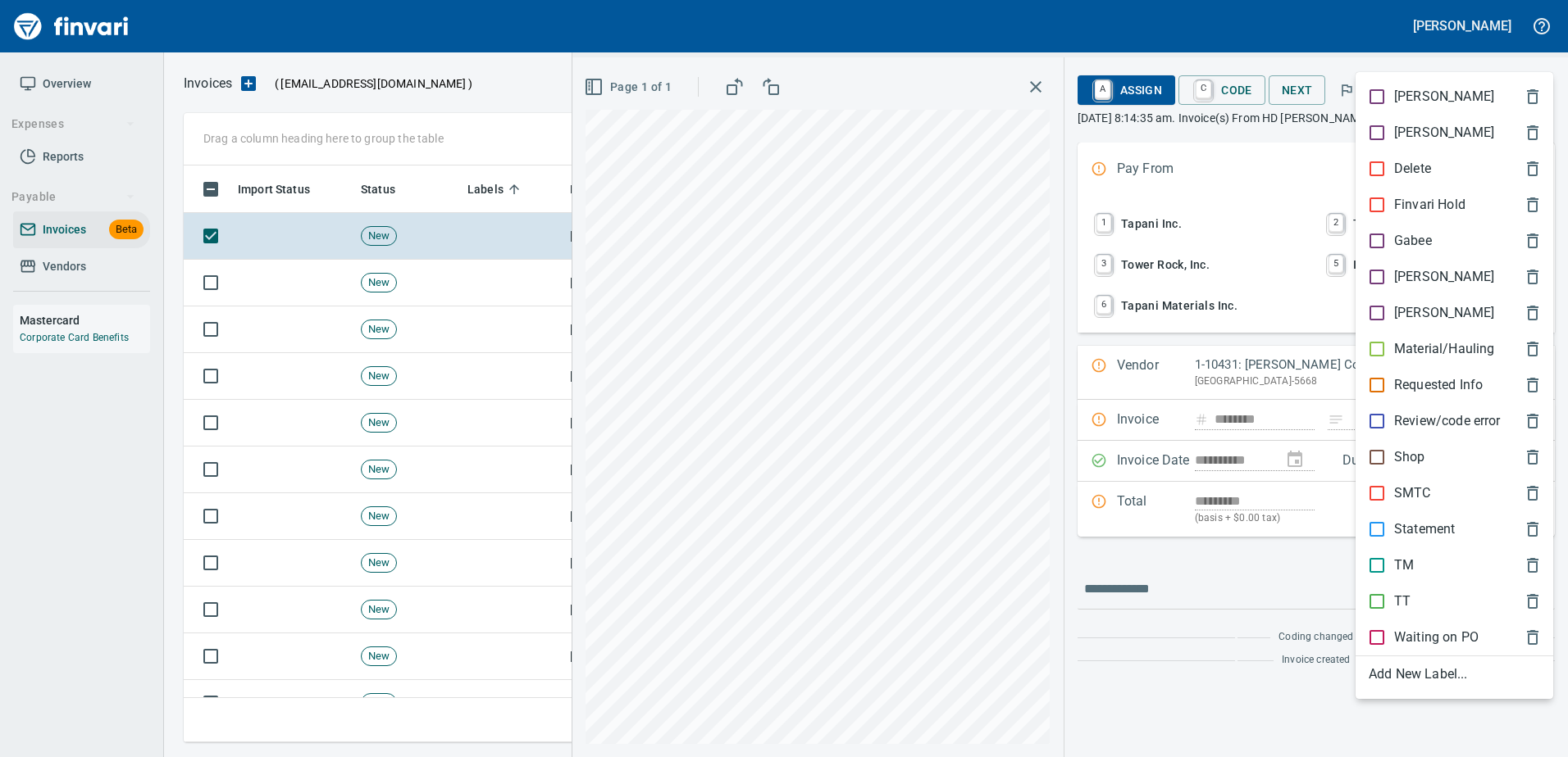
scroll to position [552, 1339]
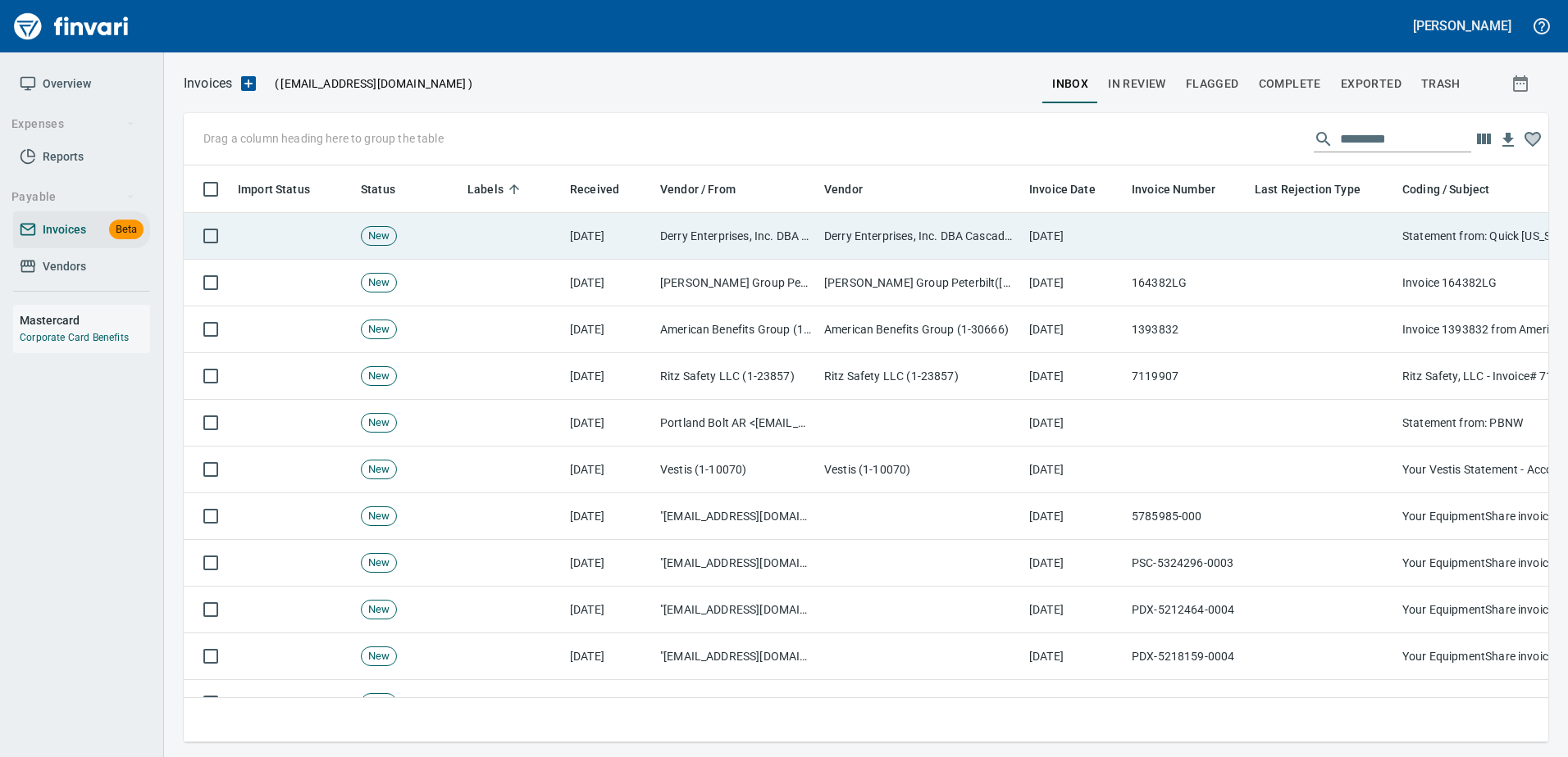
click at [1370, 237] on td at bounding box center [1321, 236] width 147 height 46
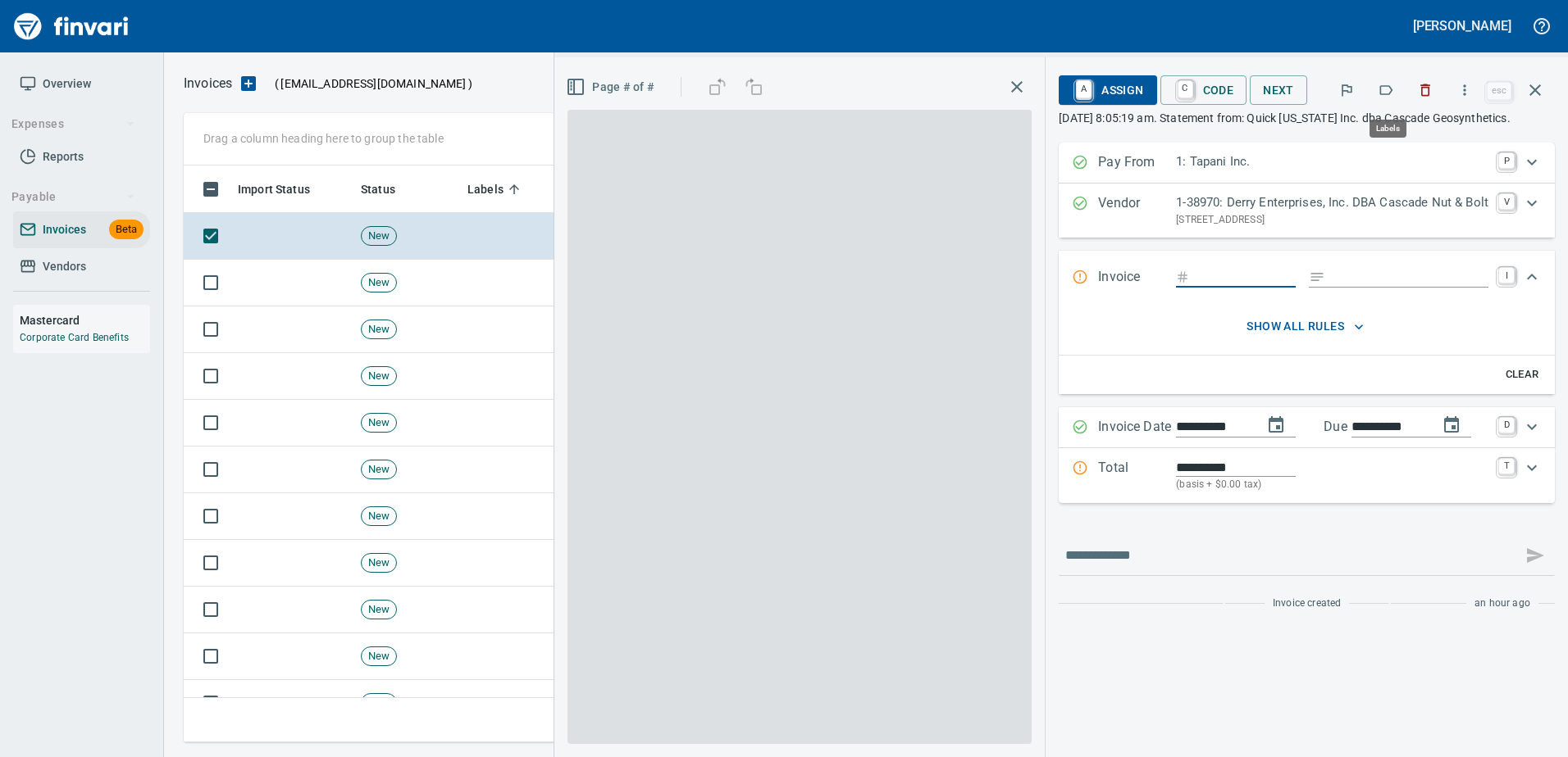
click at [1386, 97] on icon "button" at bounding box center [1385, 90] width 16 height 16
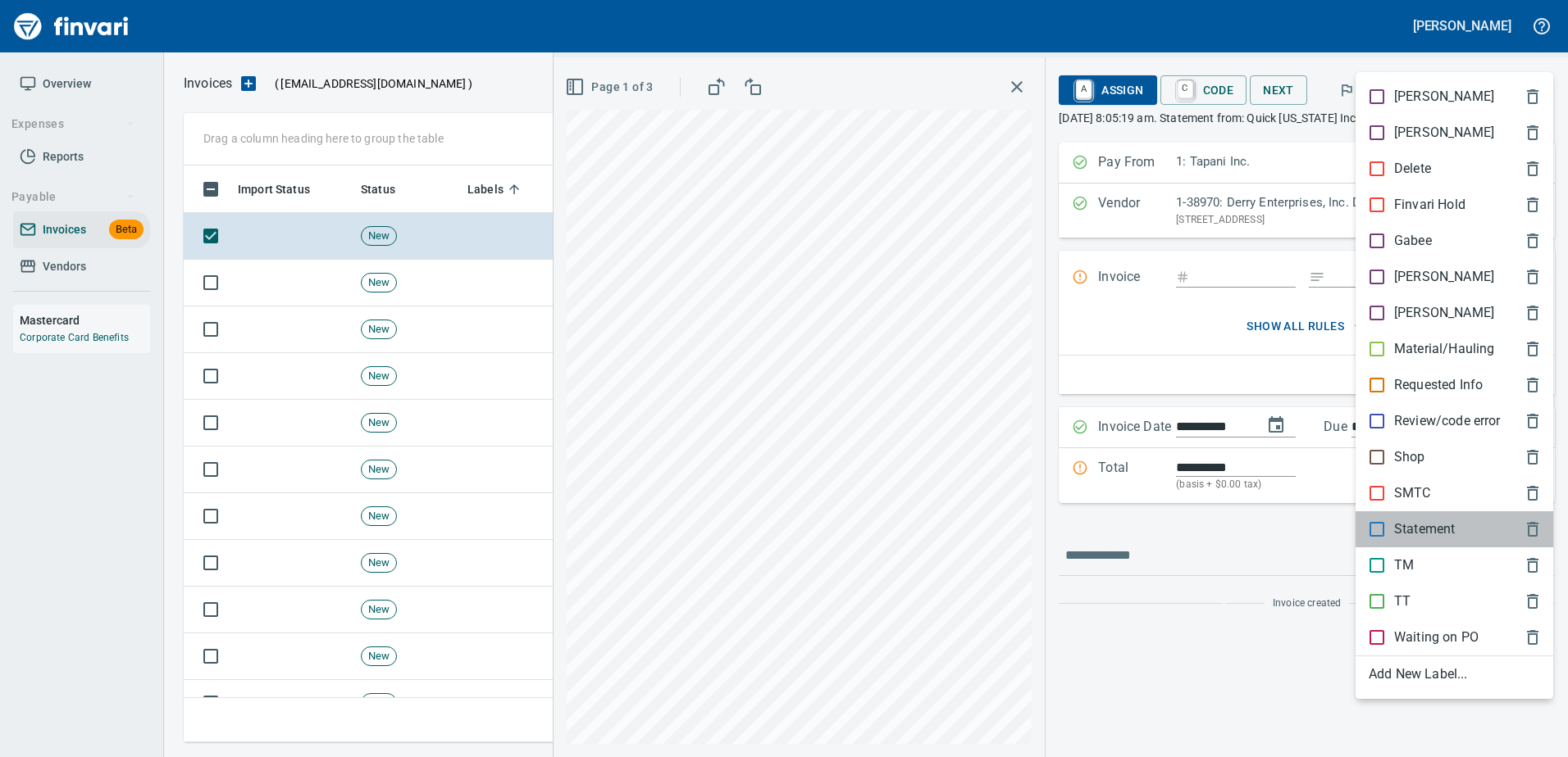
click at [1403, 517] on div "Statement" at bounding box center [1453, 529] width 198 height 36
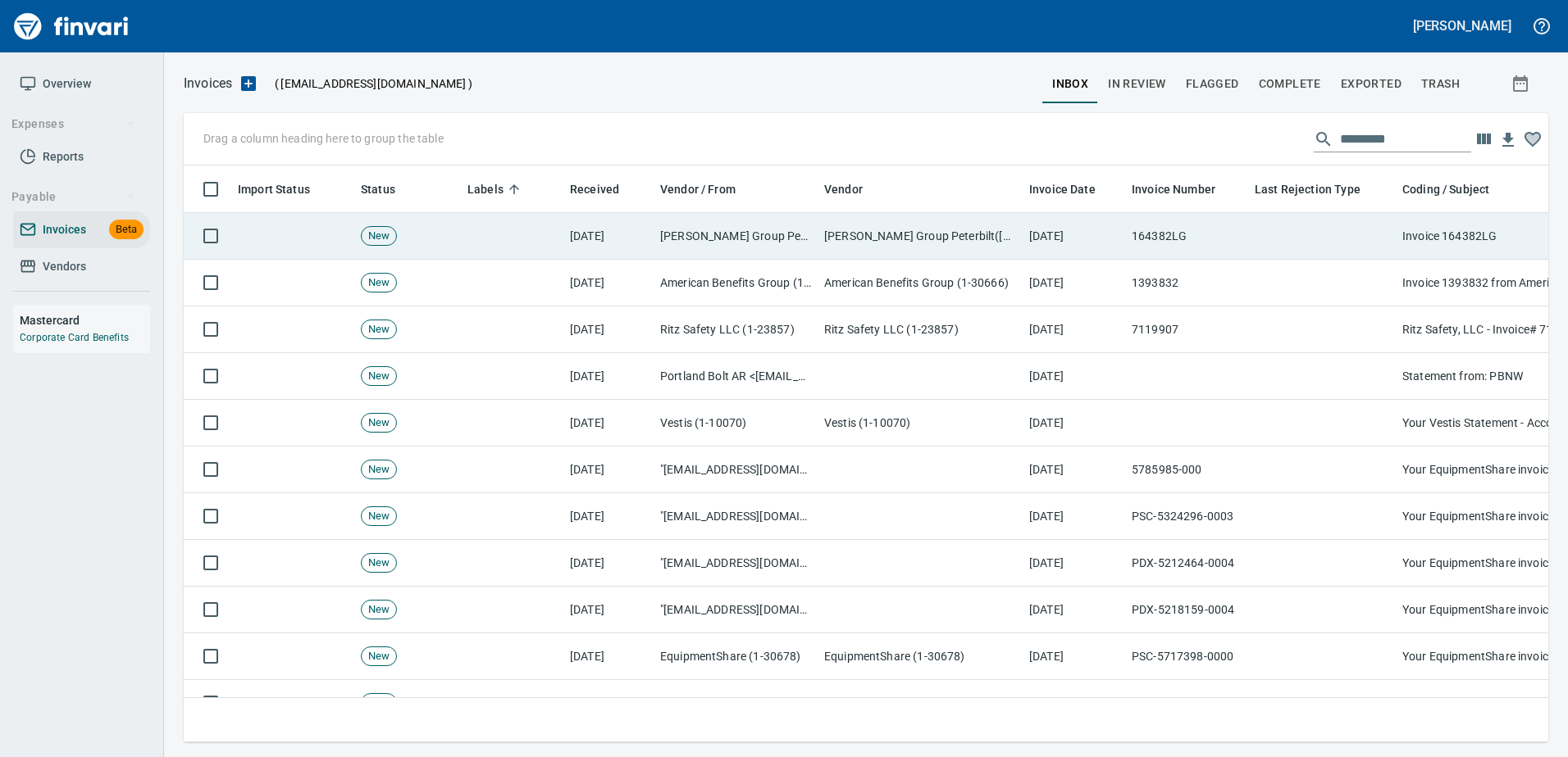
click at [1366, 247] on td at bounding box center [1321, 236] width 147 height 46
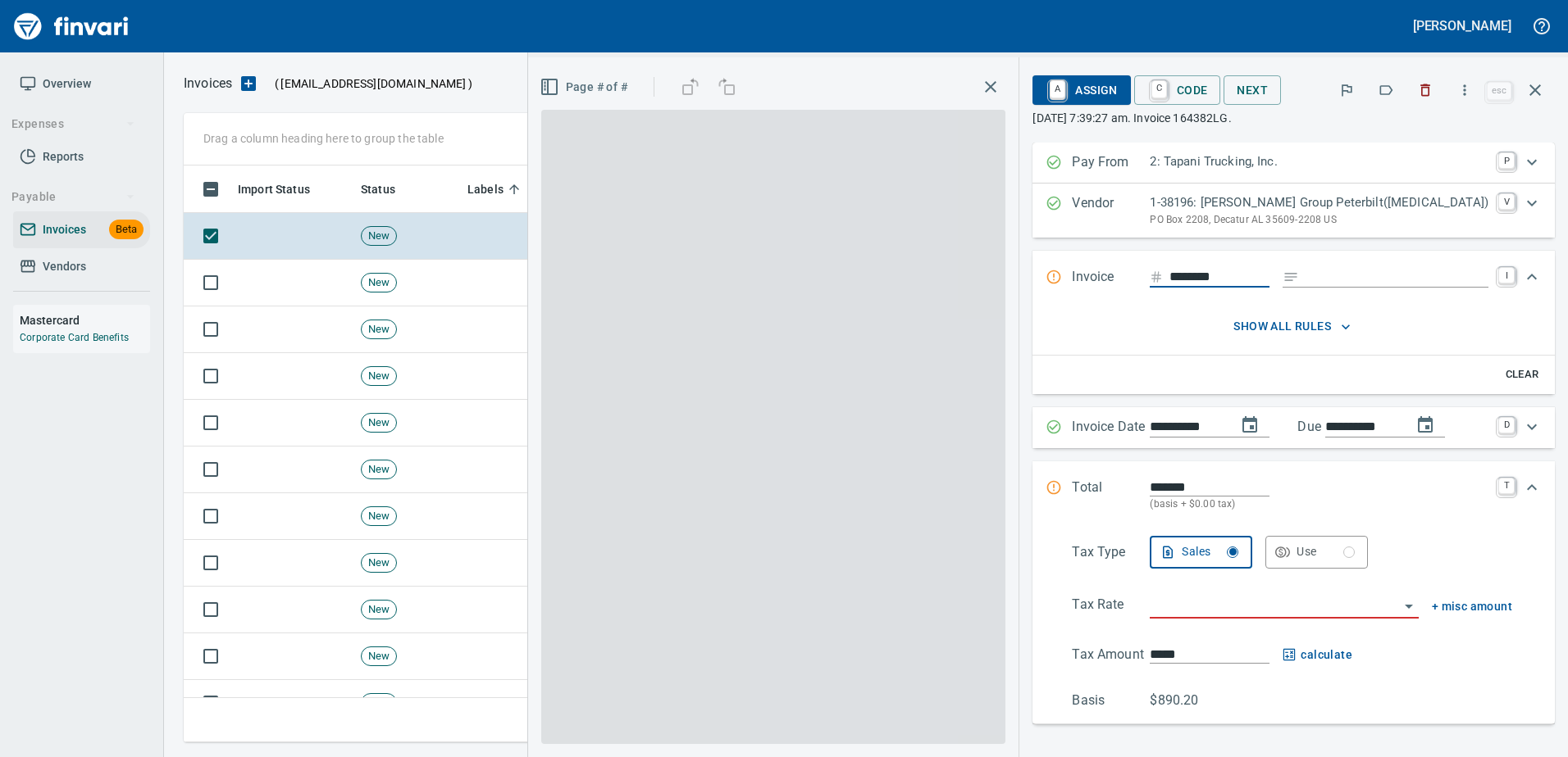
click at [1386, 86] on icon "button" at bounding box center [1387, 90] width 13 height 10
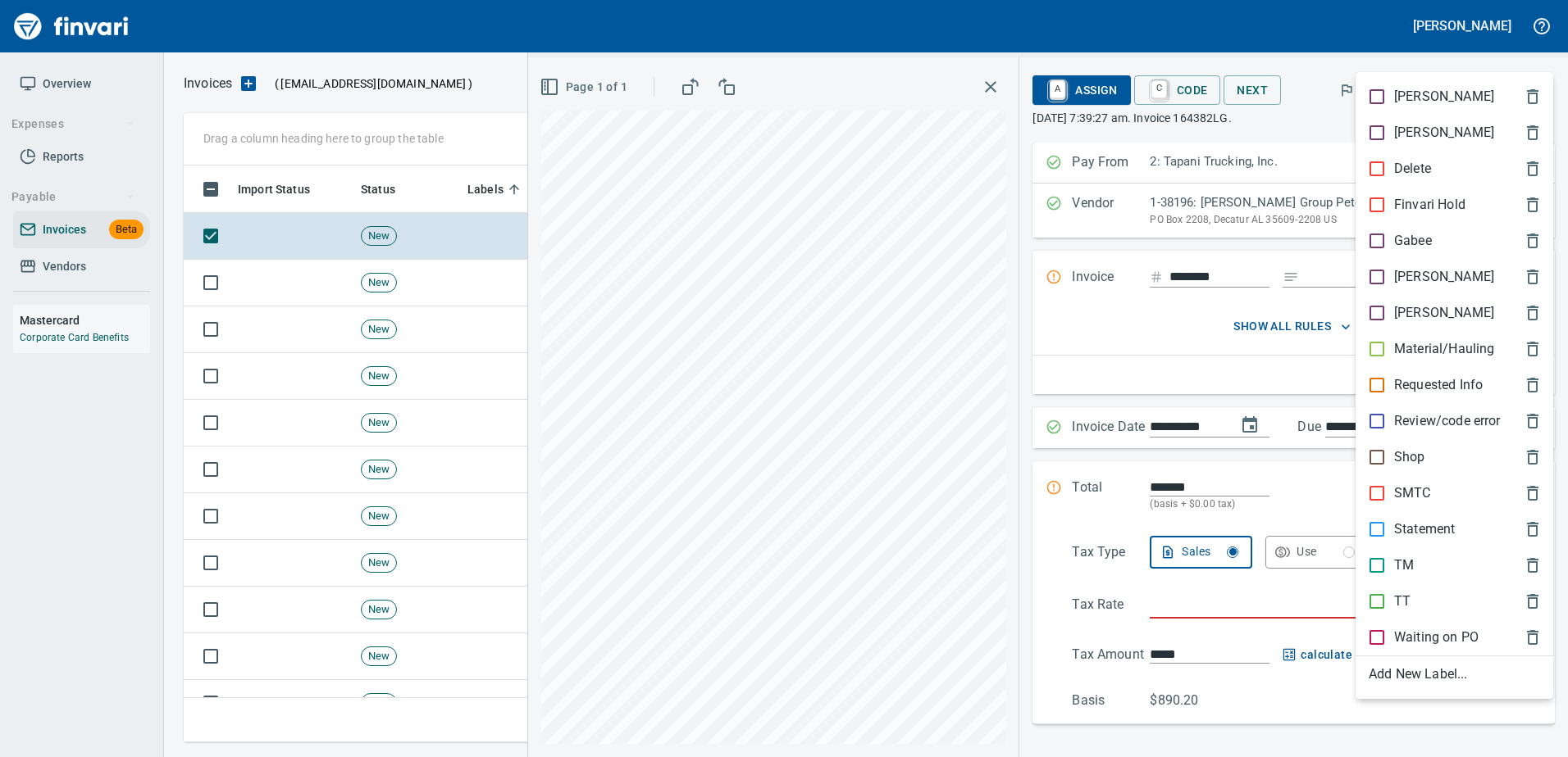
scroll to position [552, 1339]
click at [1406, 602] on p "TT" at bounding box center [1401, 601] width 16 height 19
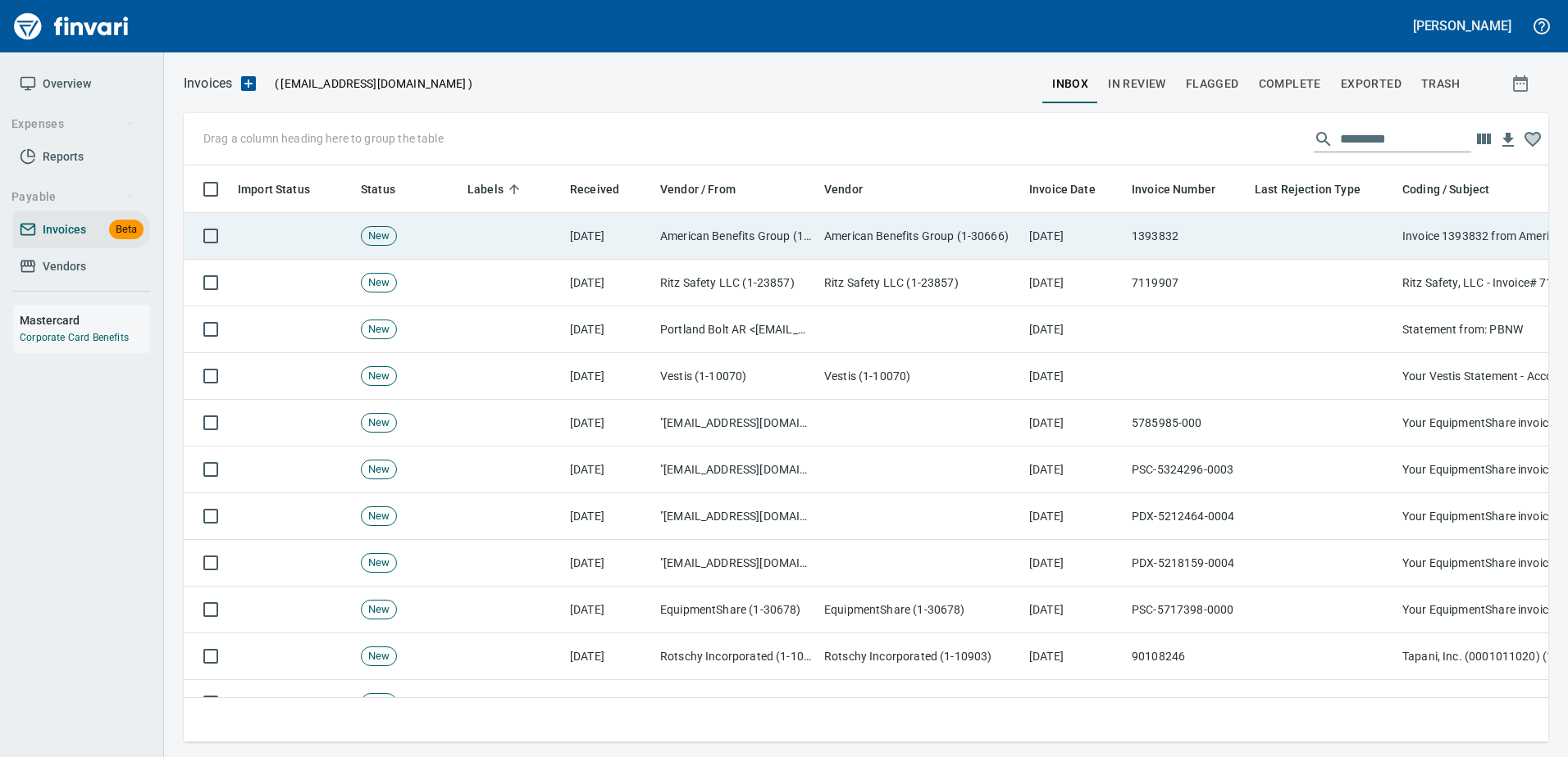
click at [1361, 257] on td at bounding box center [1321, 236] width 147 height 46
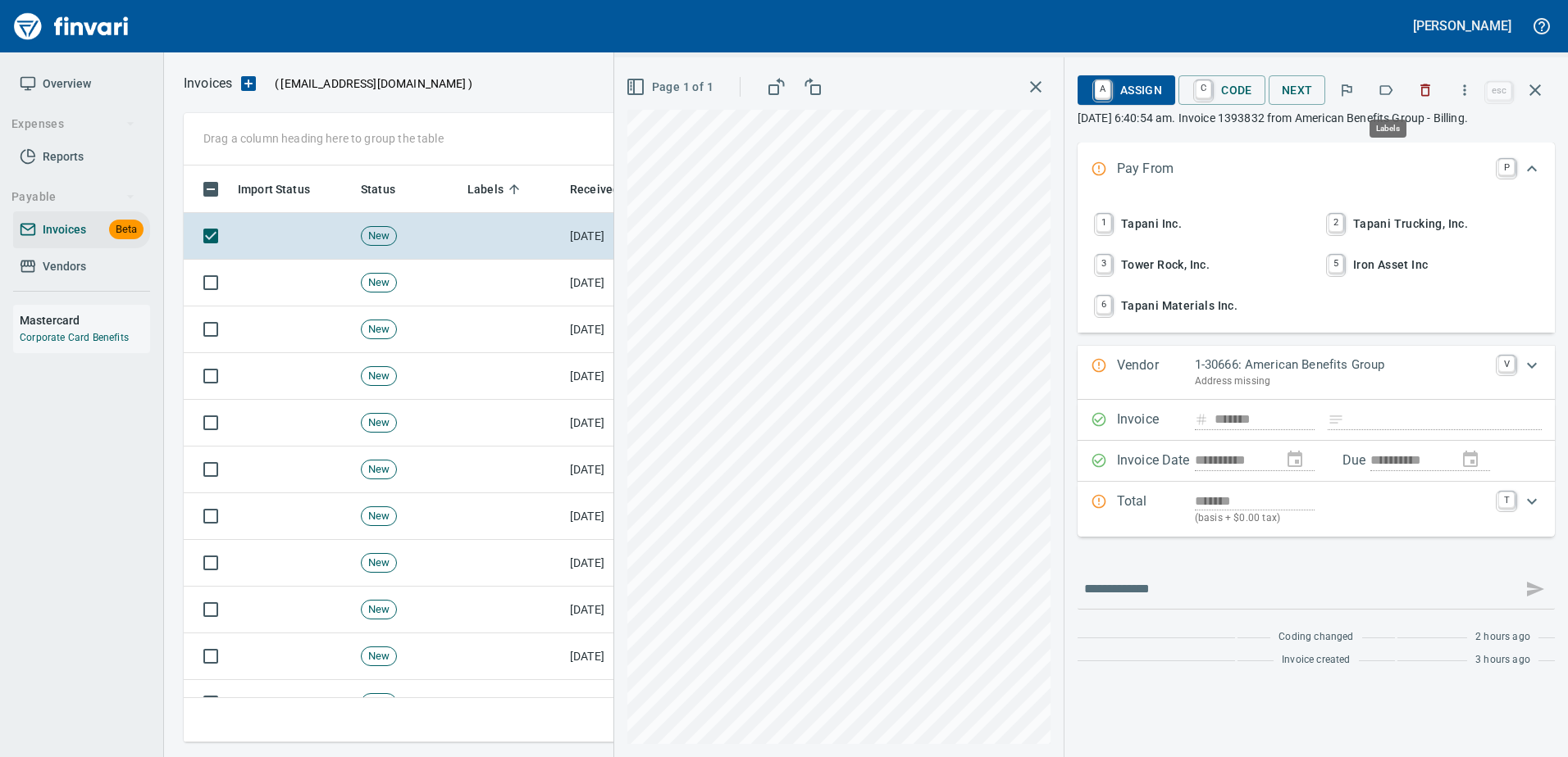
click at [1383, 91] on icon "button" at bounding box center [1385, 90] width 16 height 16
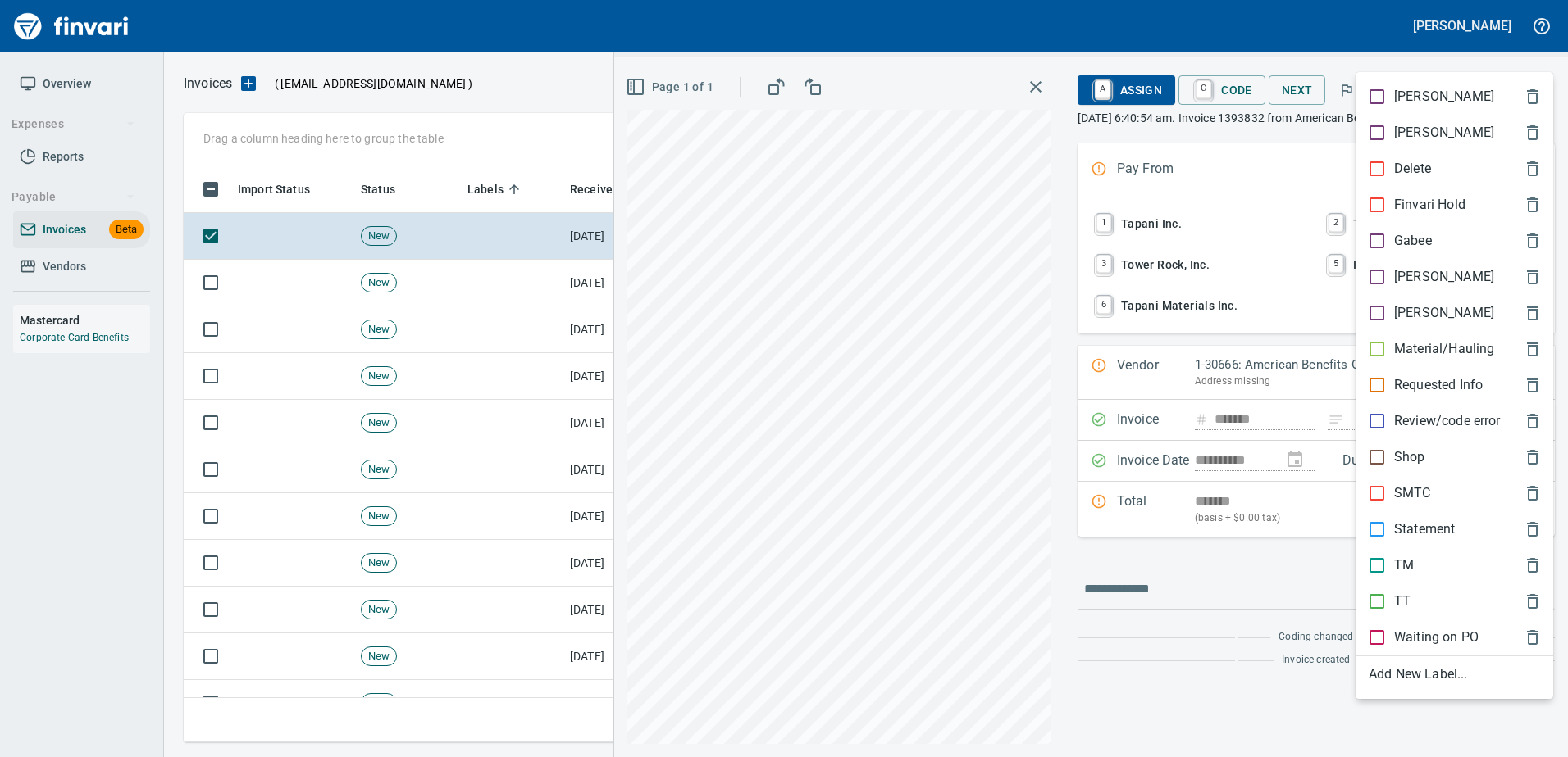
click at [1410, 281] on p "[PERSON_NAME]" at bounding box center [1444, 276] width 100 height 19
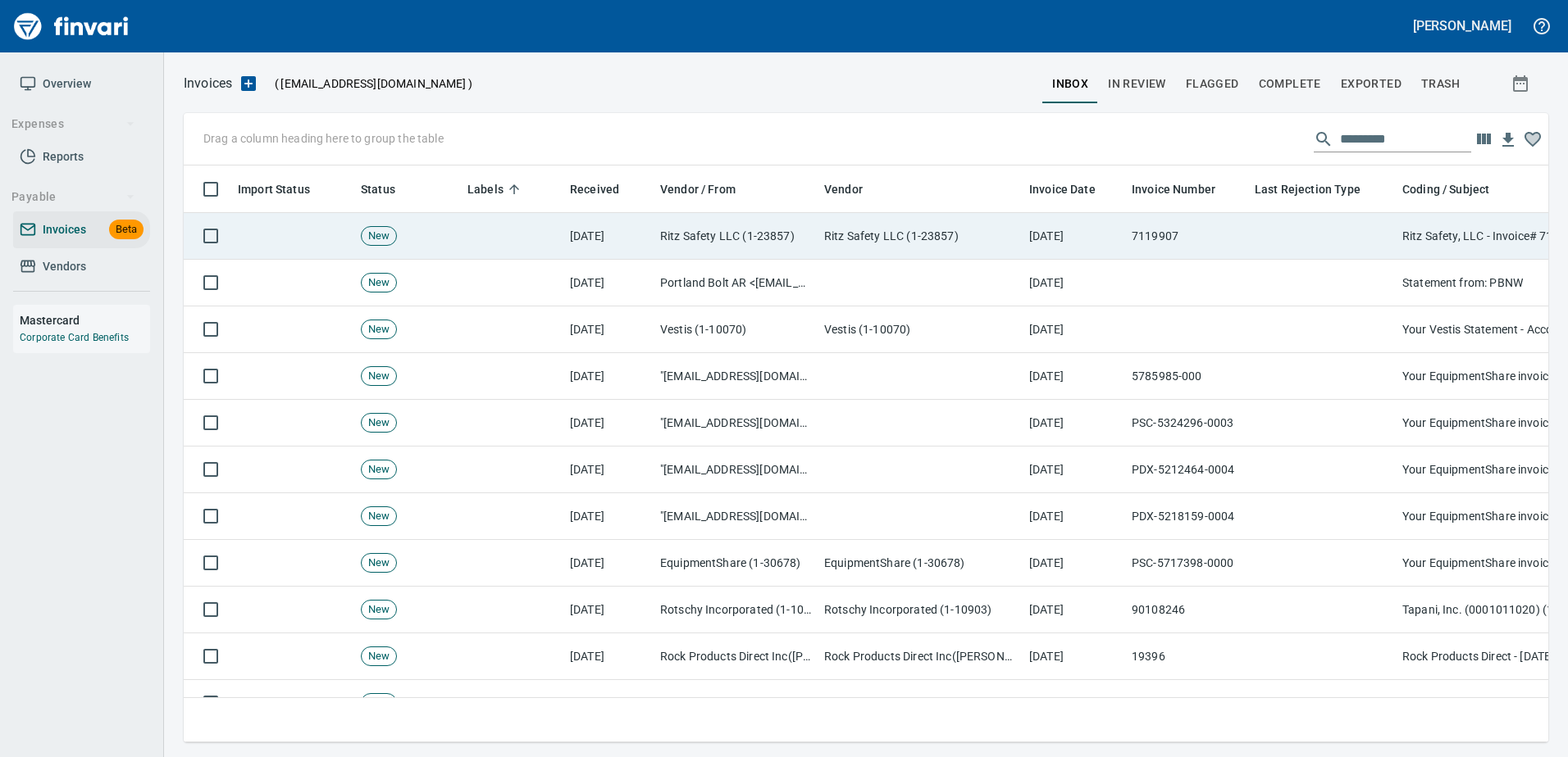
click at [1338, 225] on td at bounding box center [1321, 236] width 147 height 46
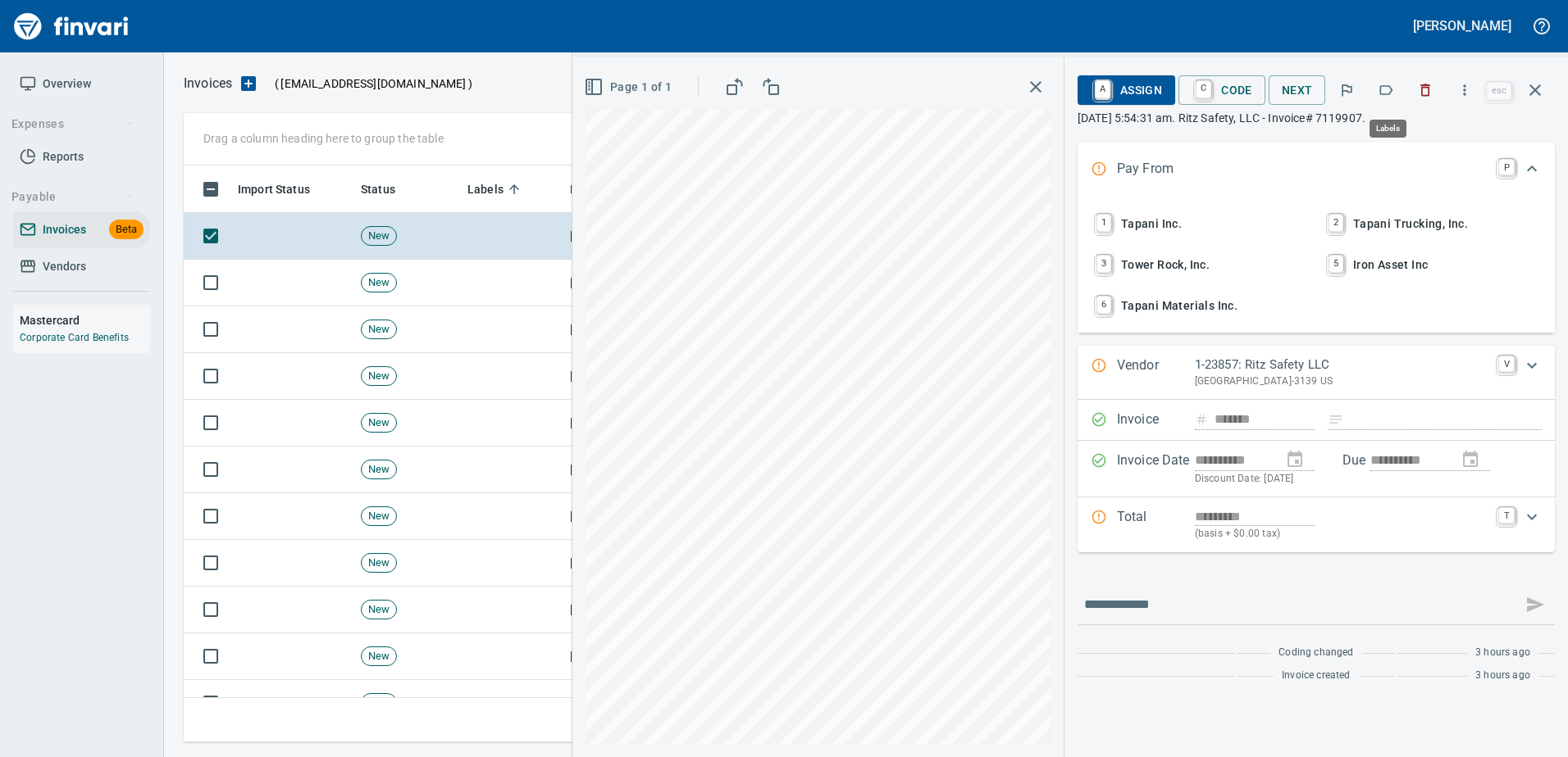
click at [1400, 91] on button "button" at bounding box center [1385, 90] width 36 height 36
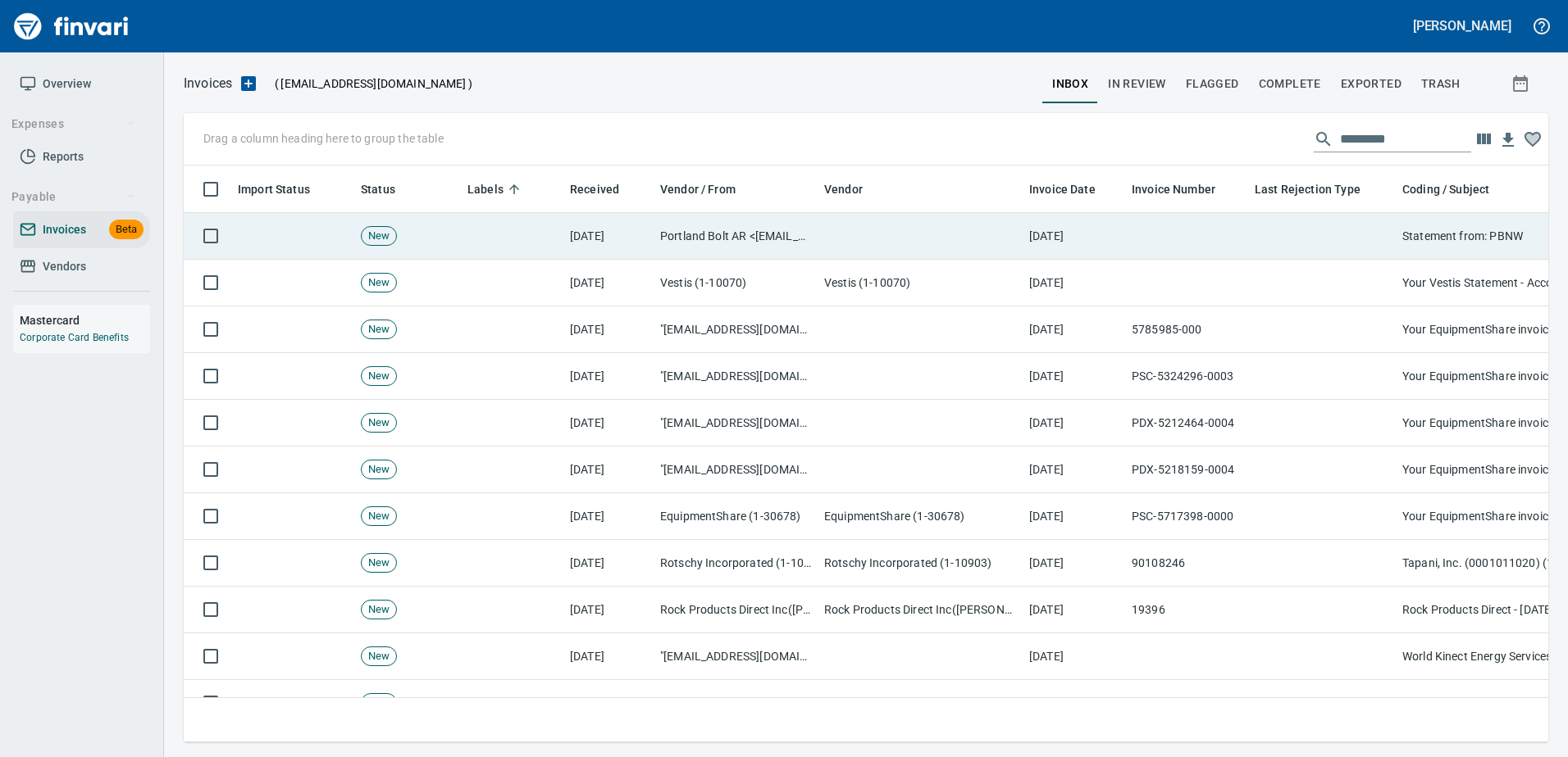
click at [1326, 247] on td at bounding box center [1321, 236] width 147 height 46
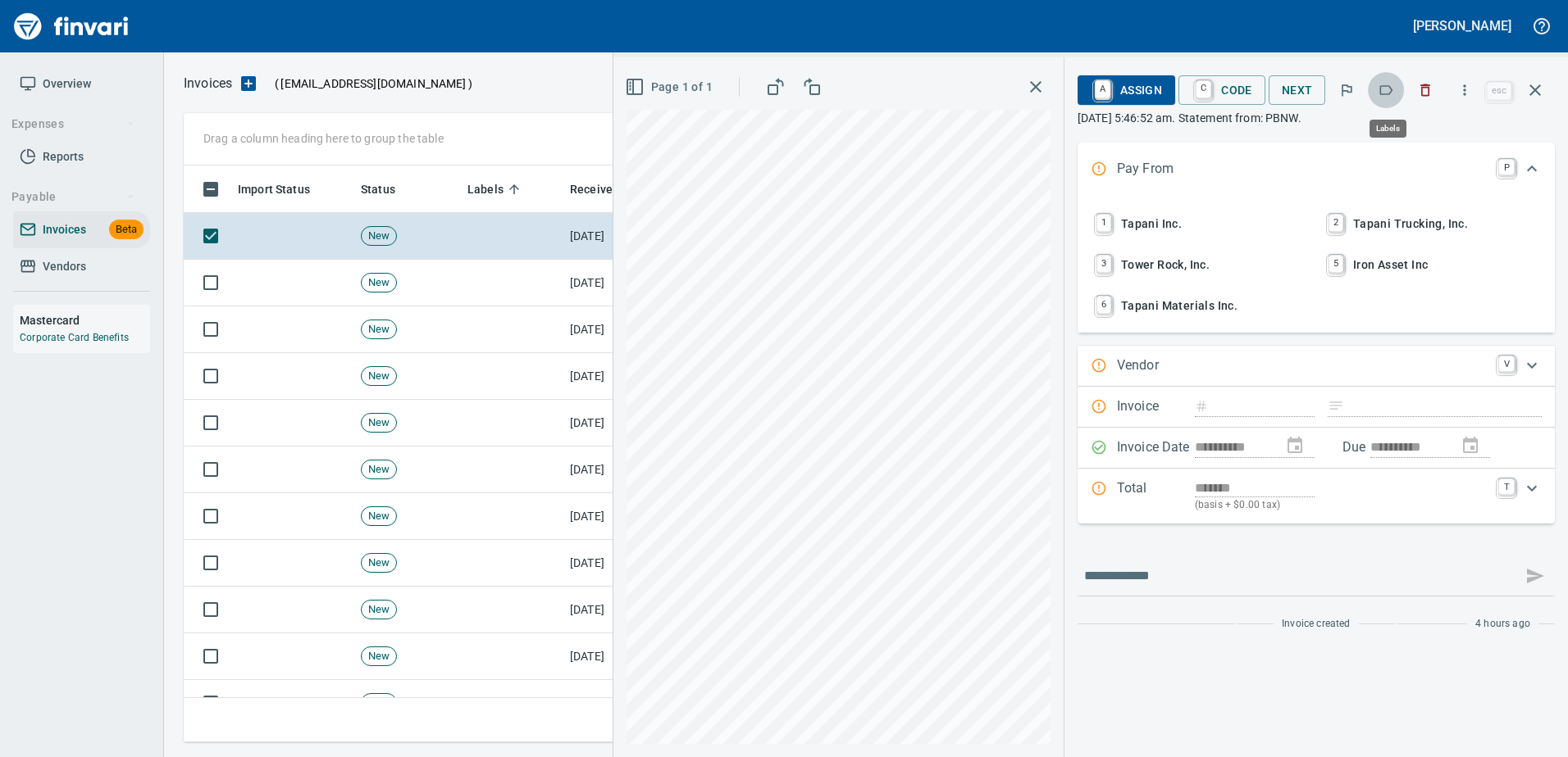
click at [1389, 85] on icon "button" at bounding box center [1385, 90] width 16 height 16
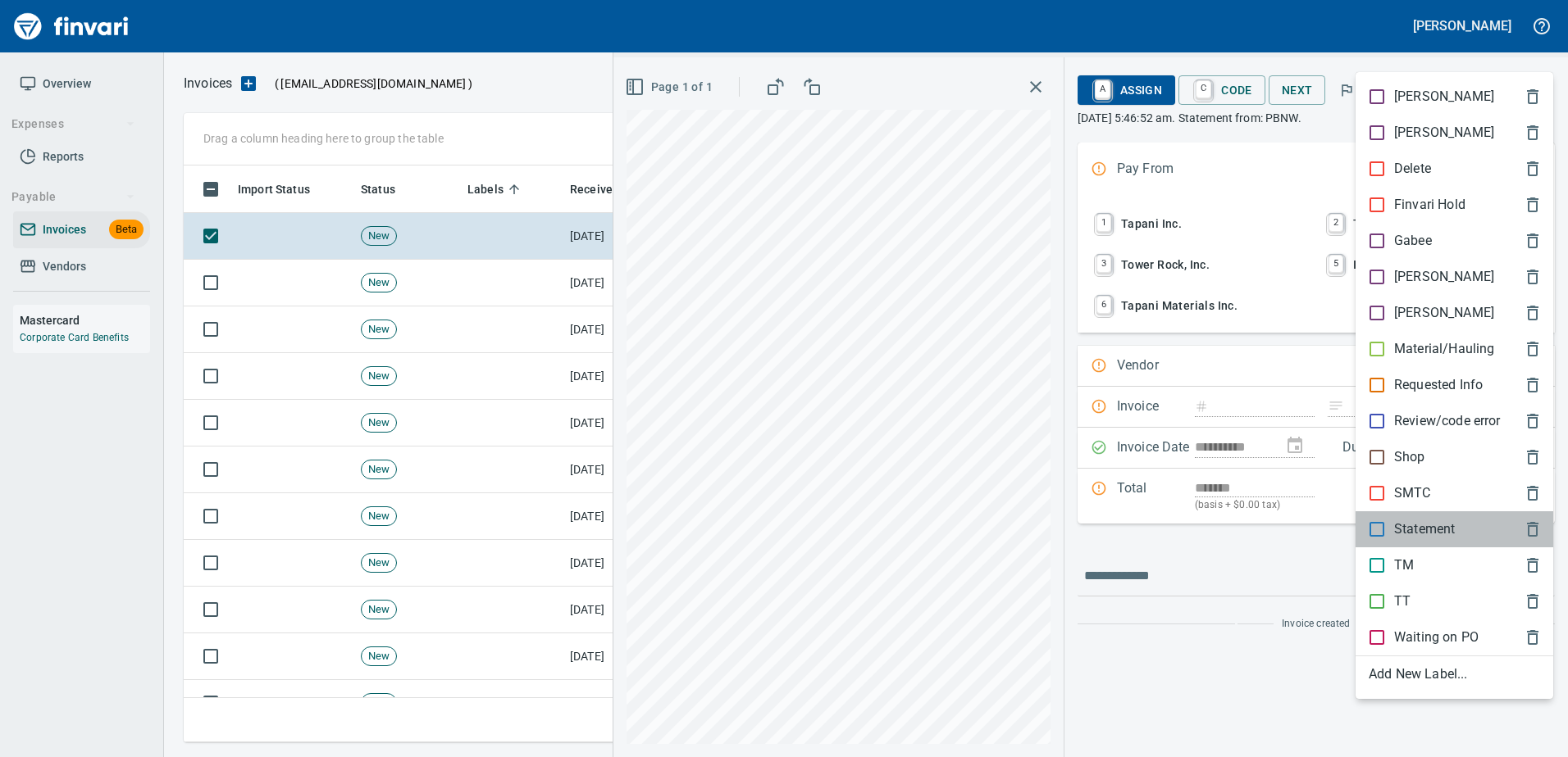
click at [1399, 535] on p "Statement" at bounding box center [1423, 529] width 61 height 19
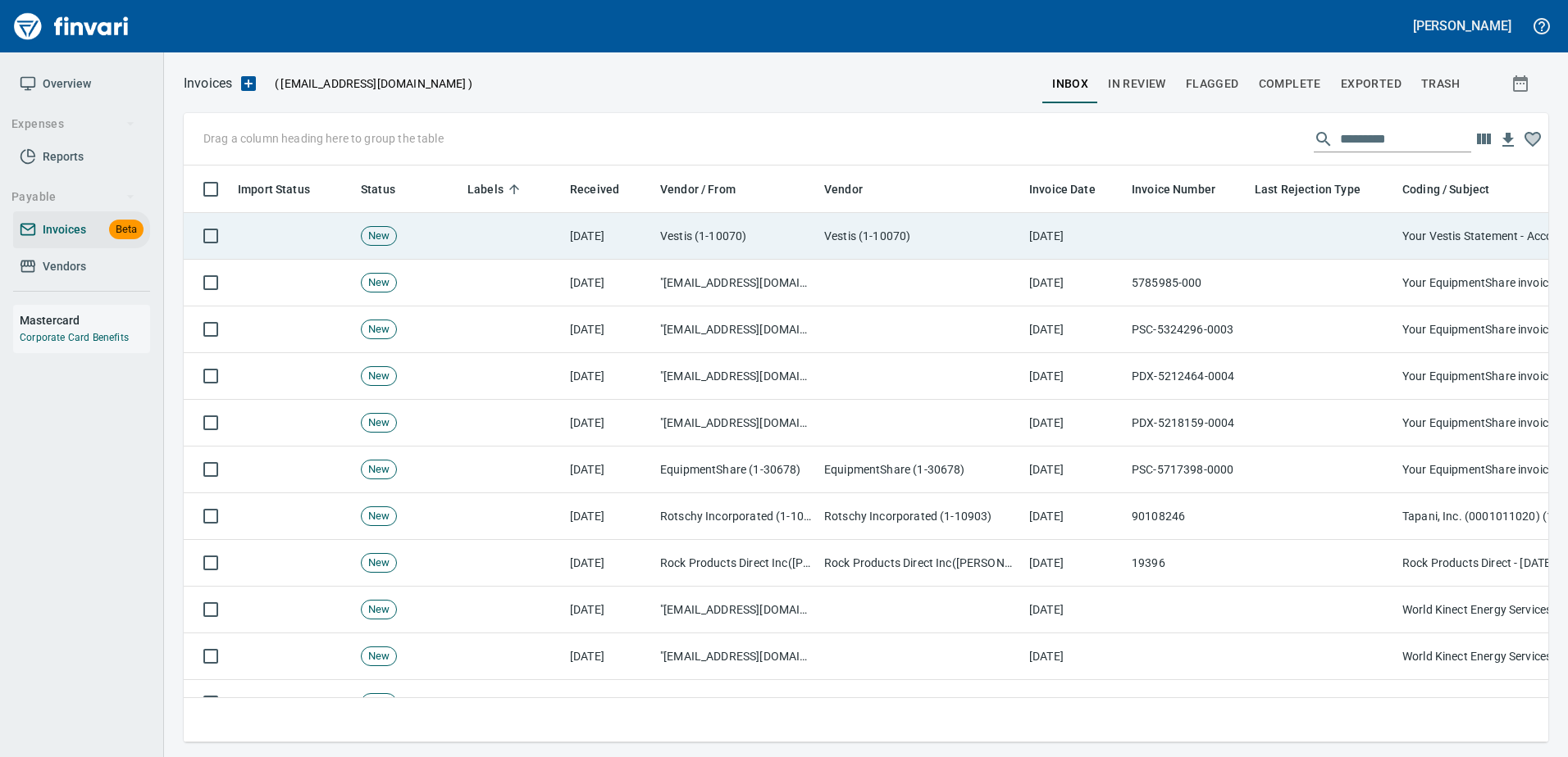
click at [1360, 242] on td at bounding box center [1321, 236] width 147 height 46
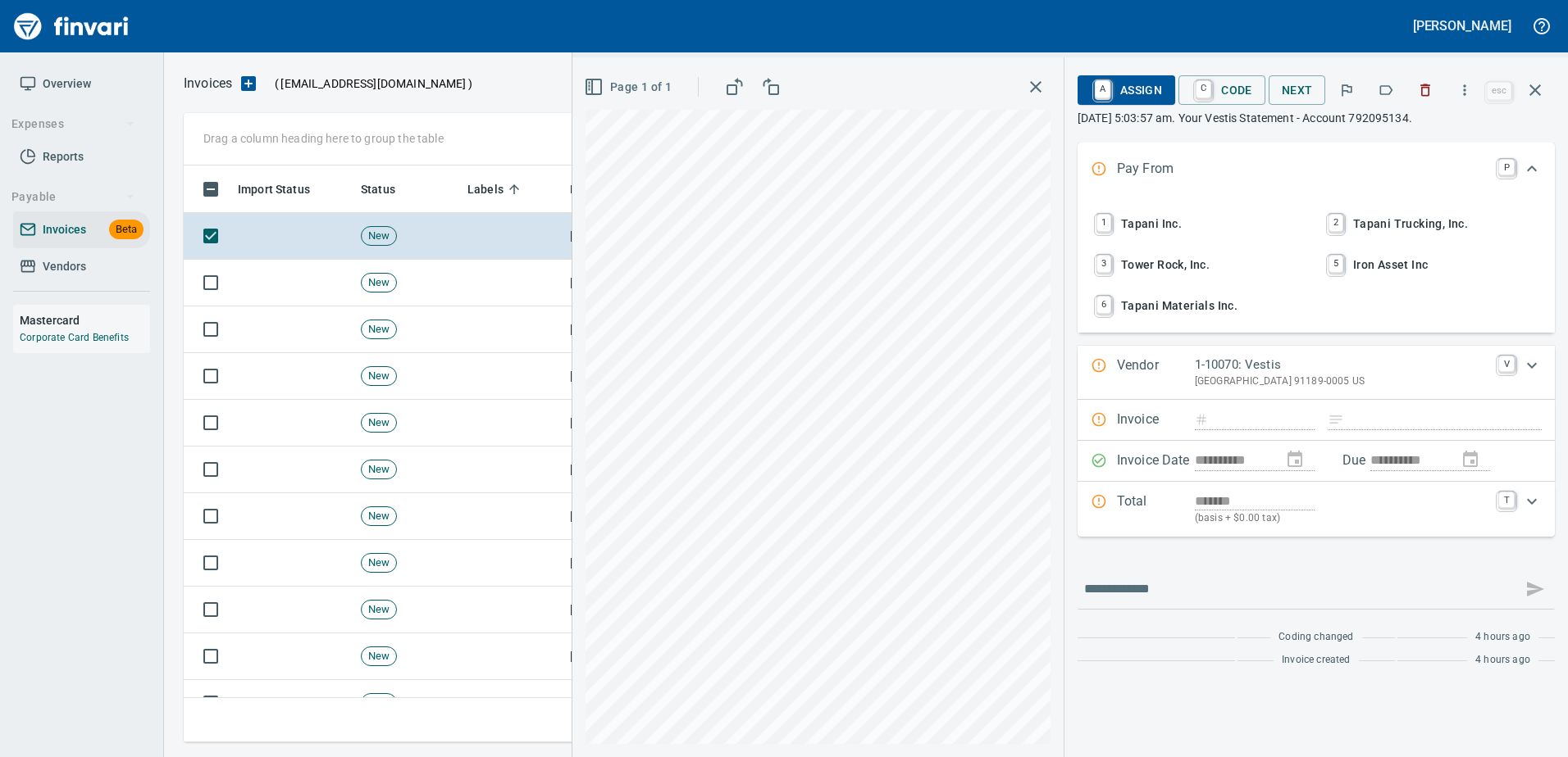
click at [1379, 95] on icon "button" at bounding box center [1385, 90] width 16 height 16
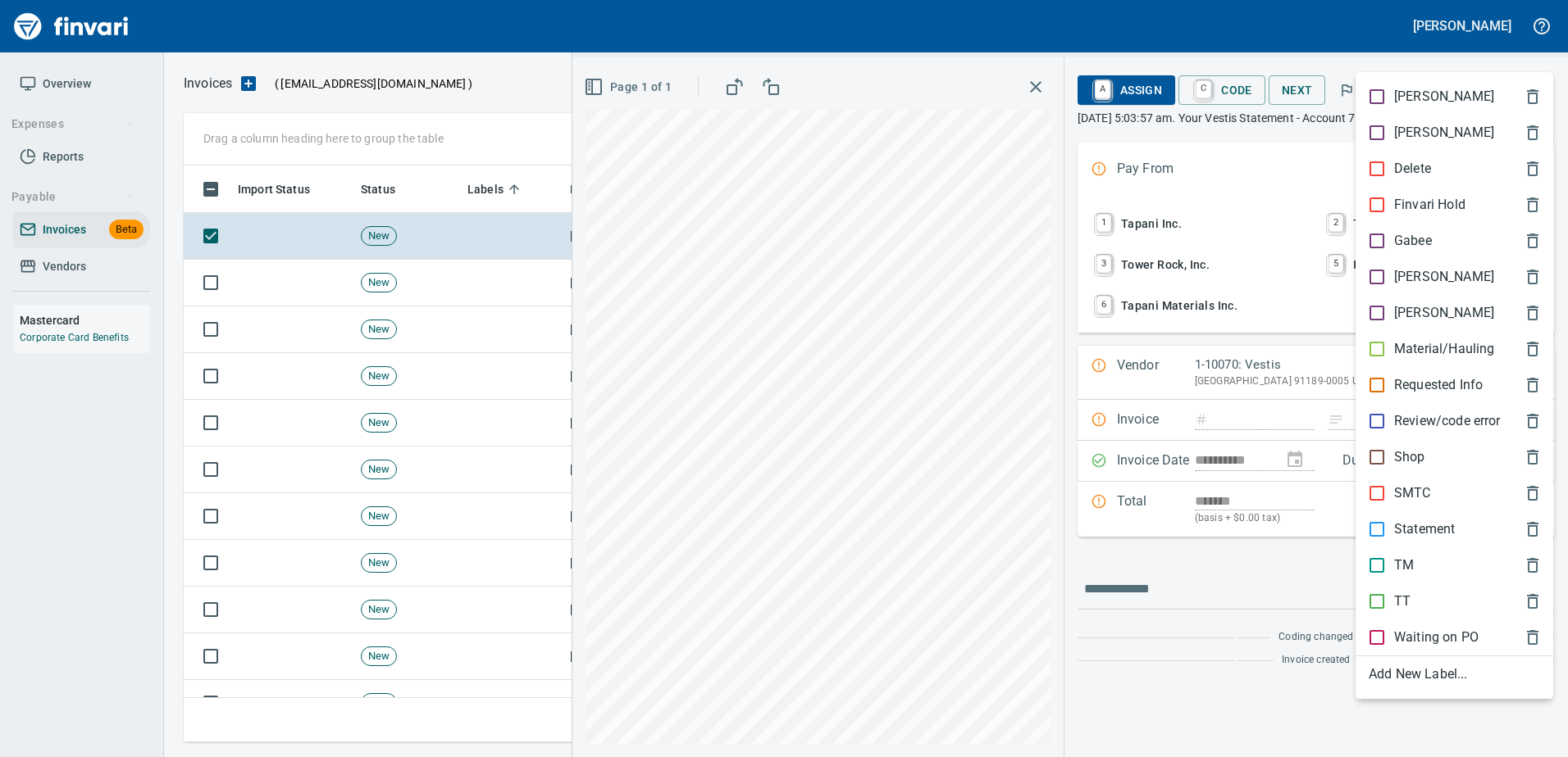
scroll to position [552, 1339]
click at [1431, 537] on p "Statement" at bounding box center [1423, 529] width 61 height 19
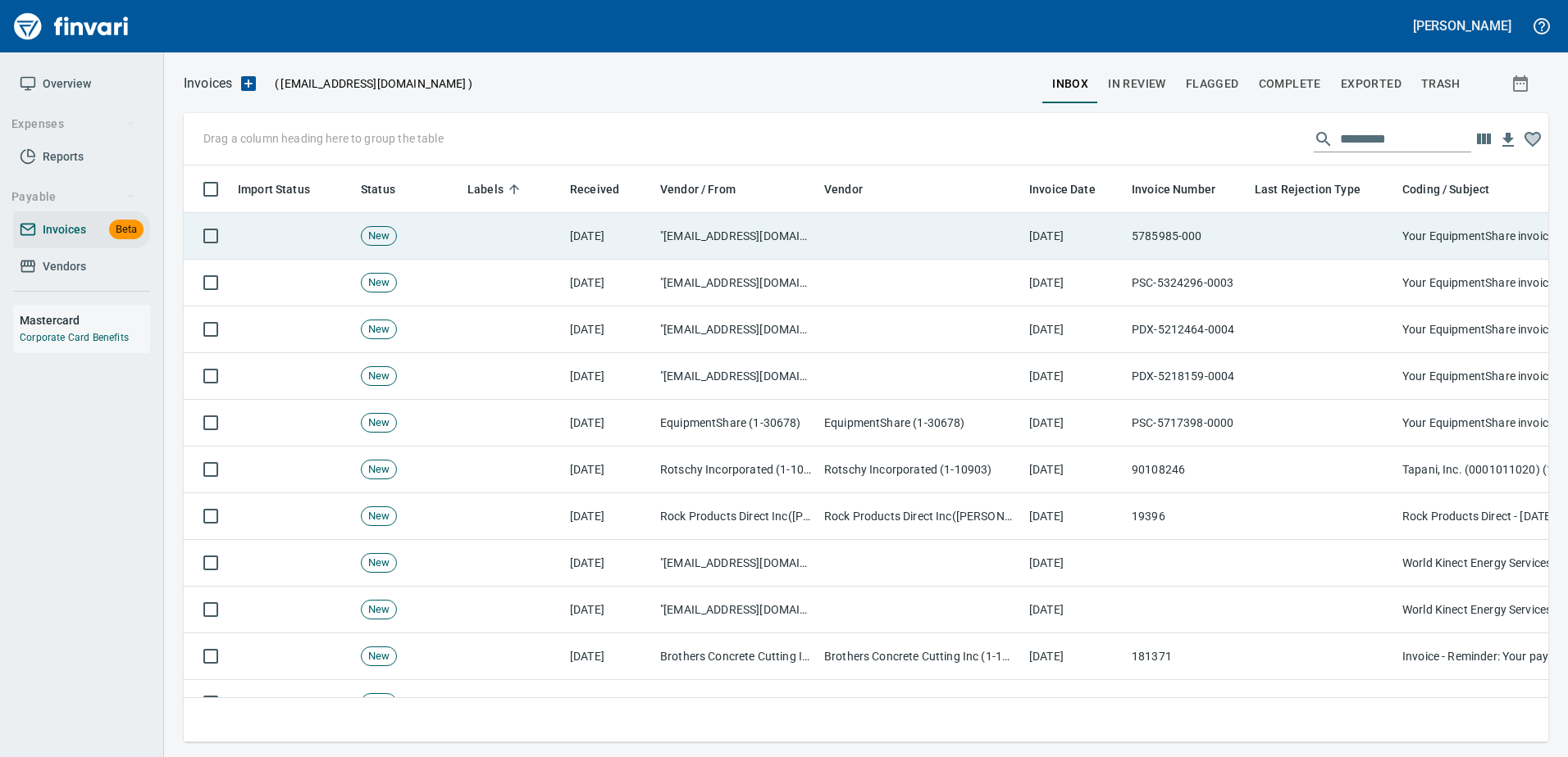
click at [1342, 229] on td at bounding box center [1321, 236] width 147 height 46
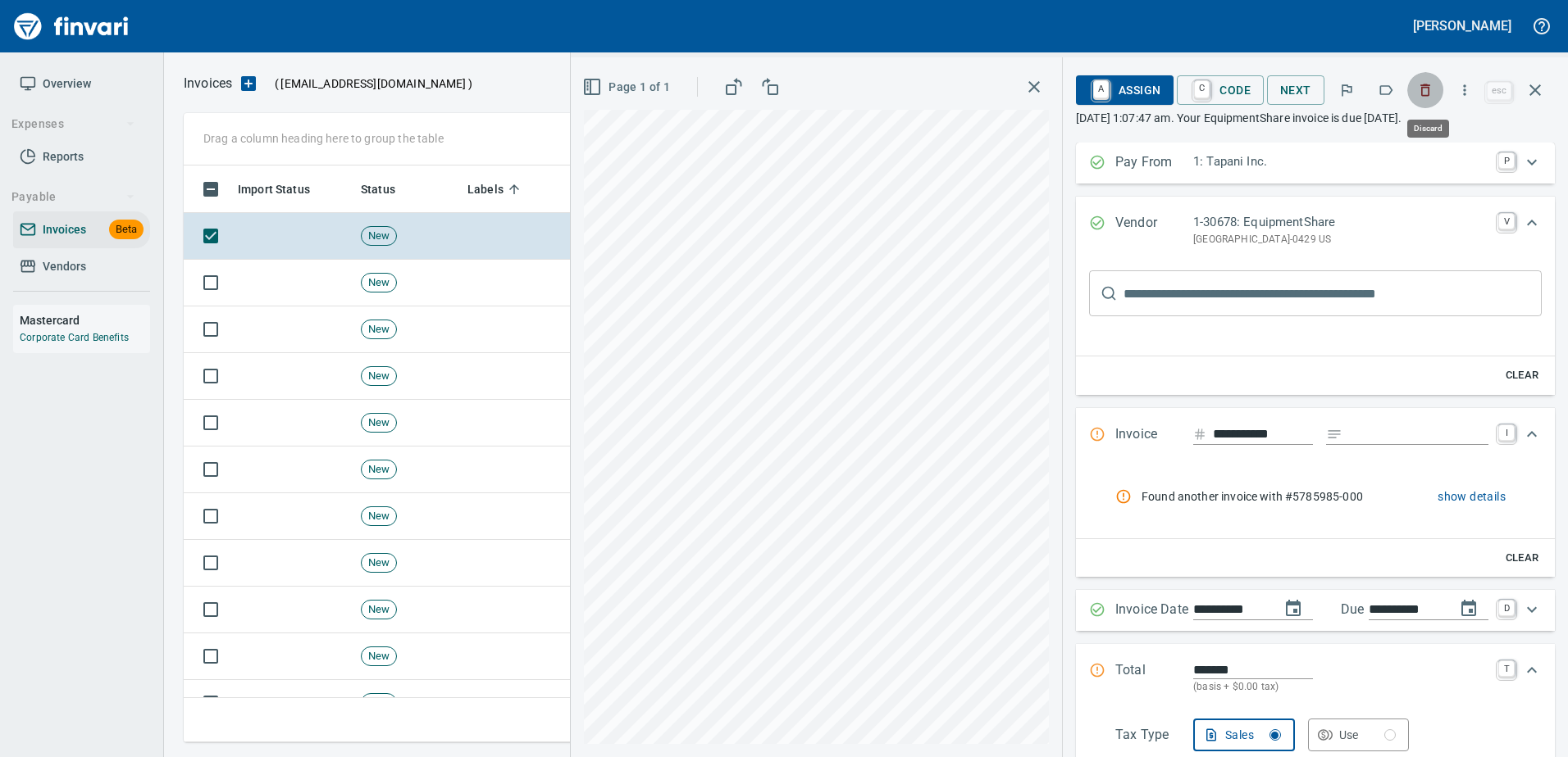
click at [1416, 95] on button "button" at bounding box center [1424, 90] width 36 height 36
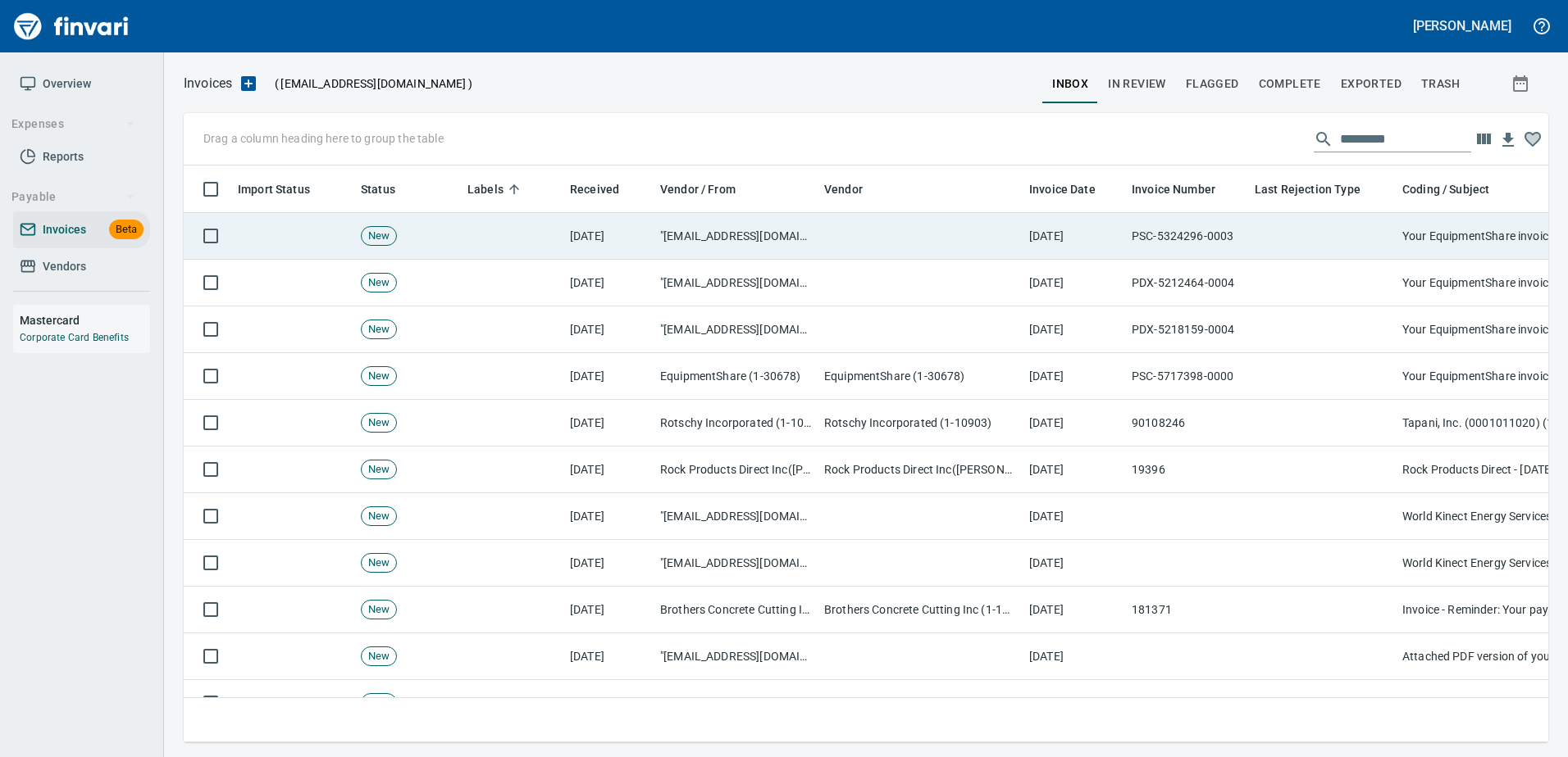
click at [1399, 231] on td "Your EquipmentShare invoices are due in 6 days" at bounding box center [1559, 236] width 328 height 46
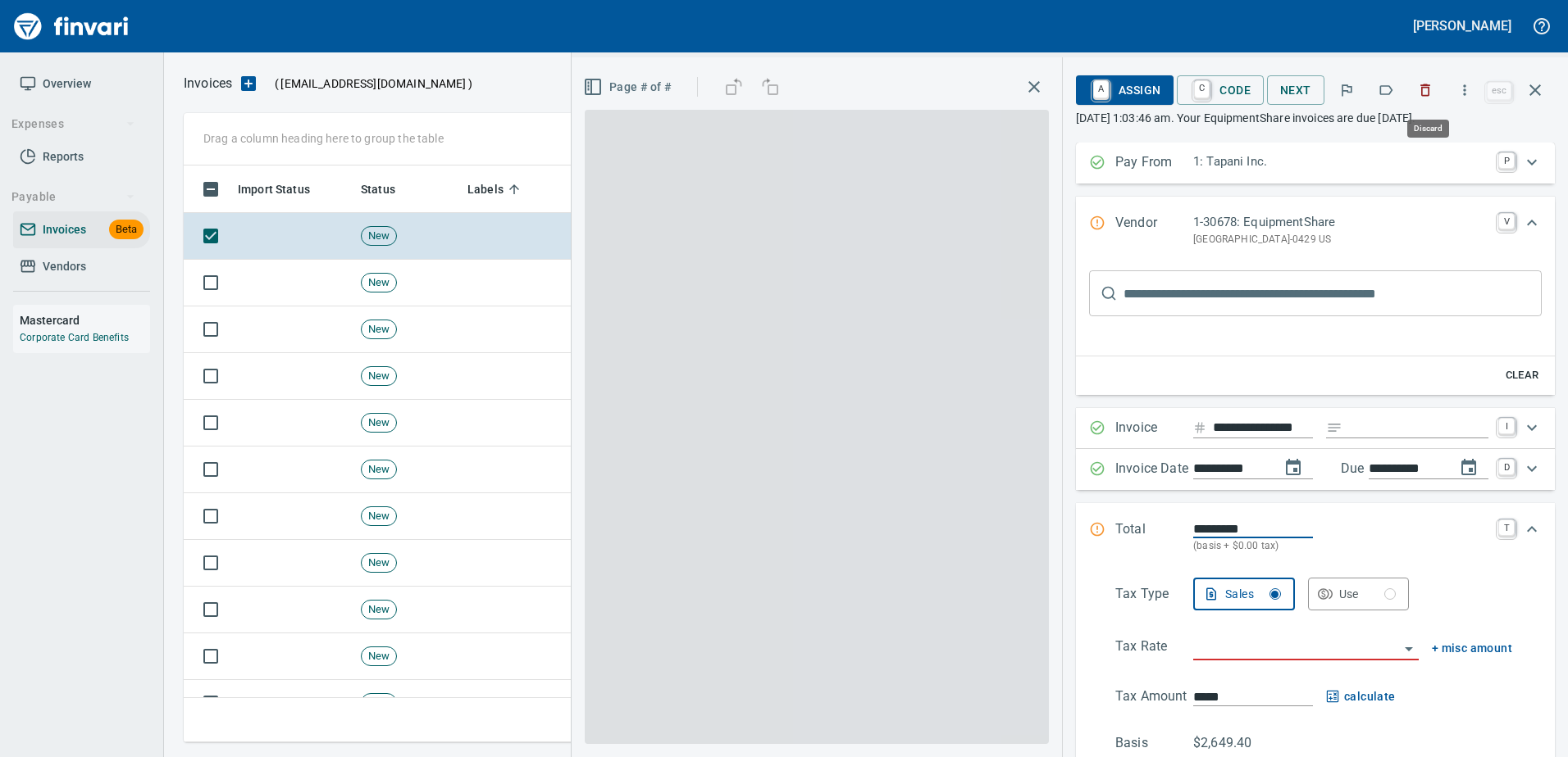
scroll to position [552, 1339]
click at [1436, 89] on button "button" at bounding box center [1424, 90] width 36 height 36
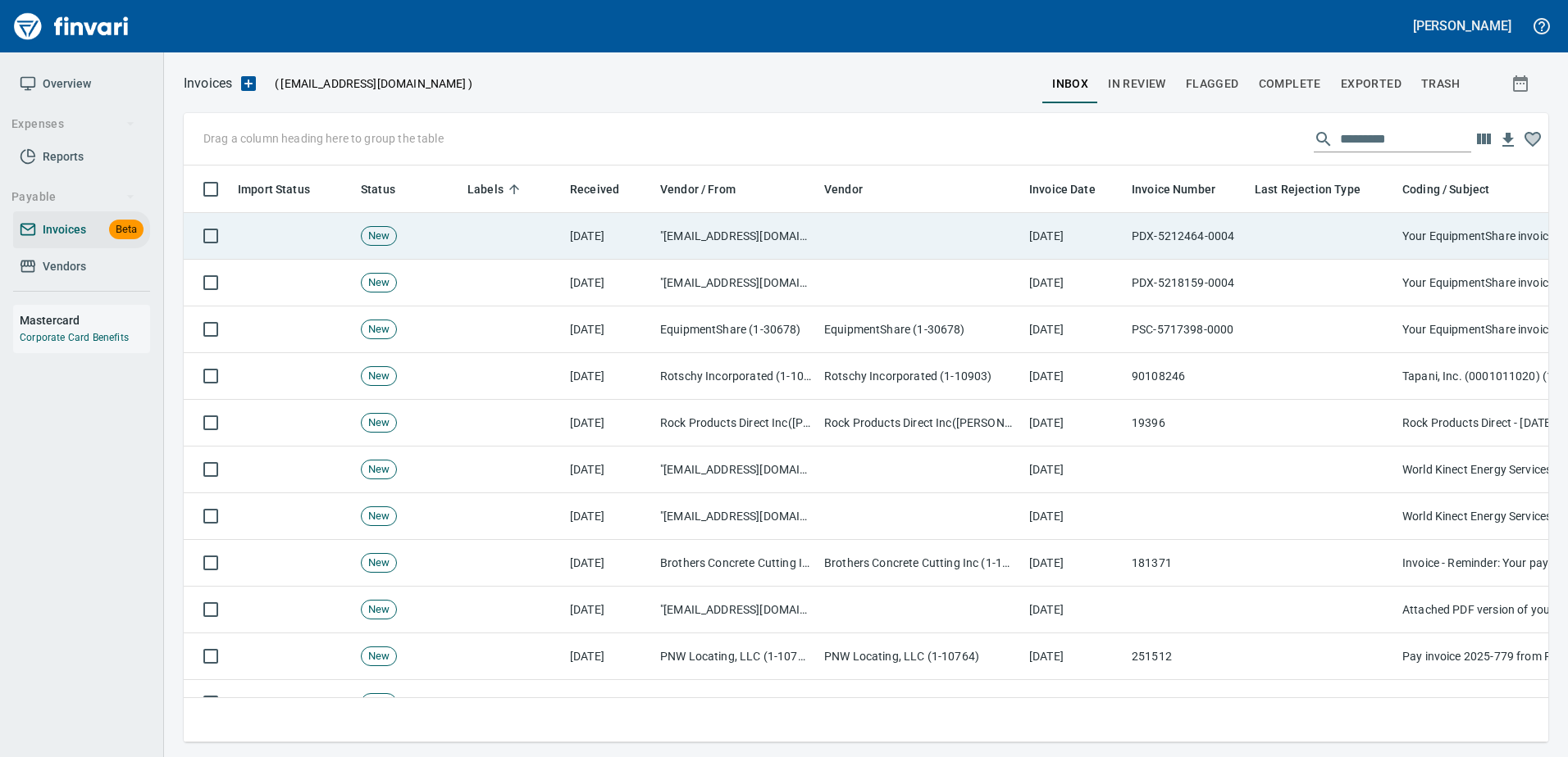
click at [1400, 249] on td "Your EquipmentShare invoices are due in 6 days" at bounding box center [1559, 236] width 328 height 46
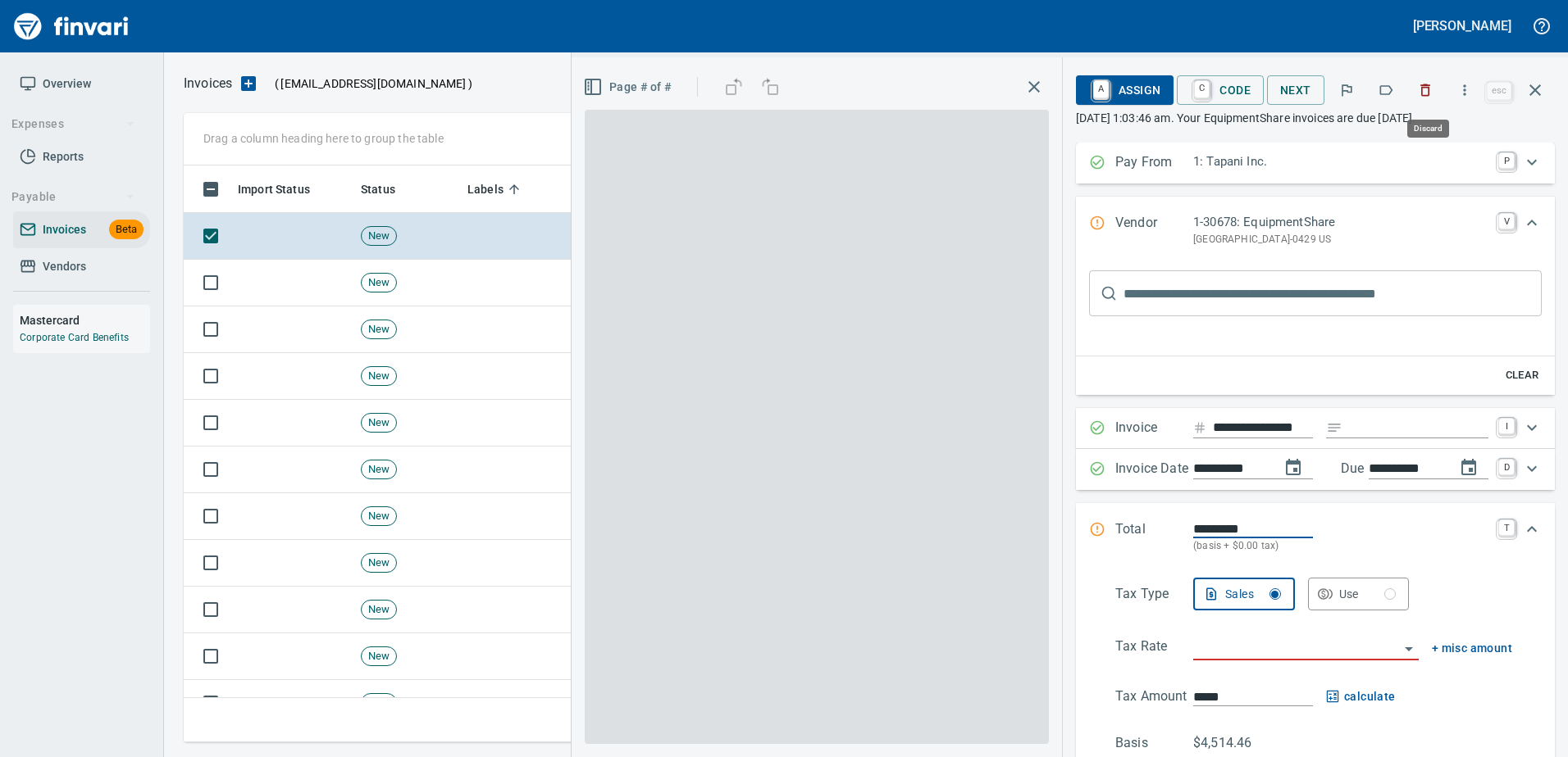
click at [1433, 89] on icon "button" at bounding box center [1424, 90] width 16 height 16
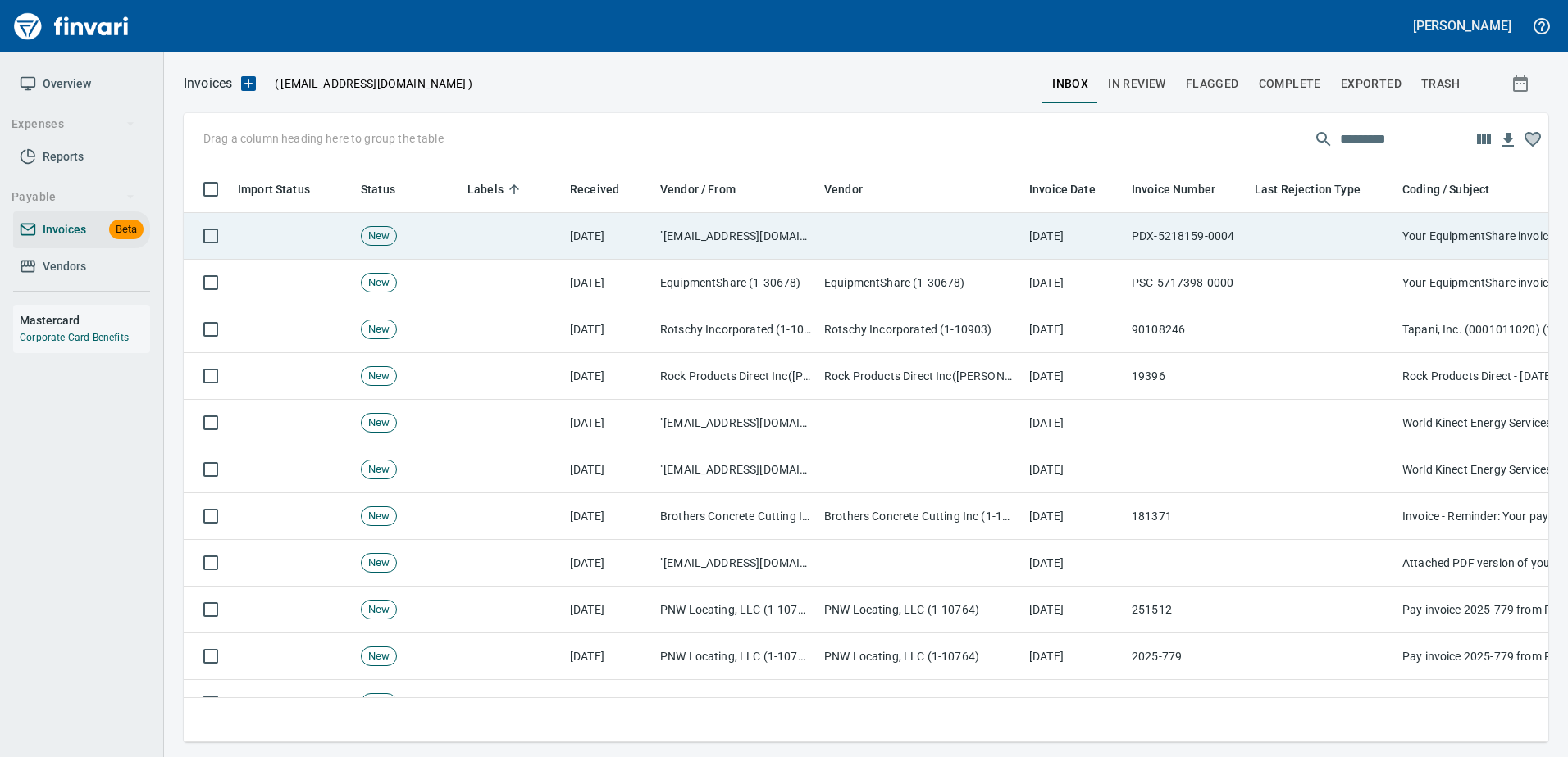
click at [1408, 242] on td "Your EquipmentShare invoices are due in 6 days" at bounding box center [1559, 236] width 328 height 46
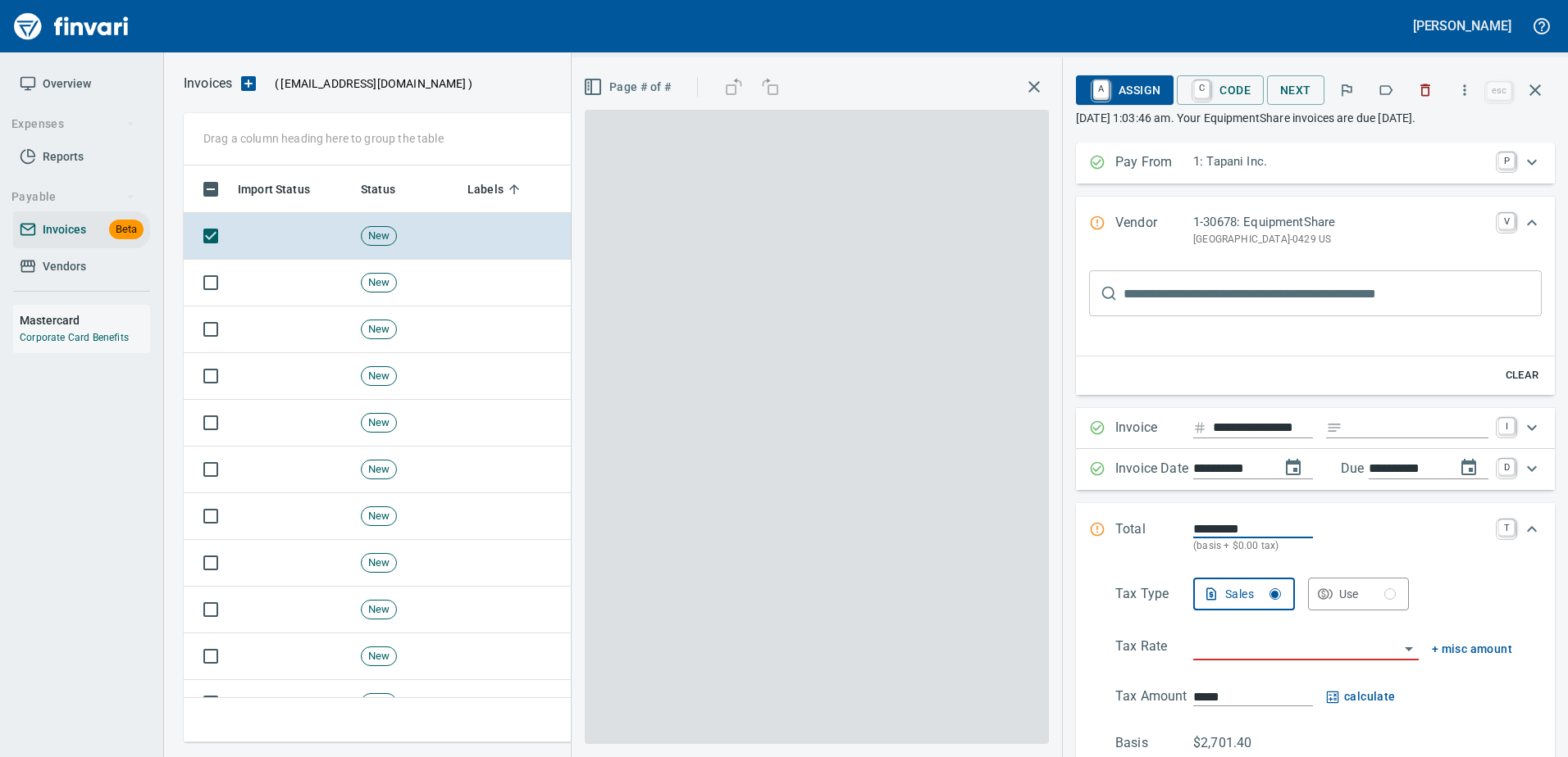
click at [1431, 93] on icon "button" at bounding box center [1426, 91] width 10 height 13
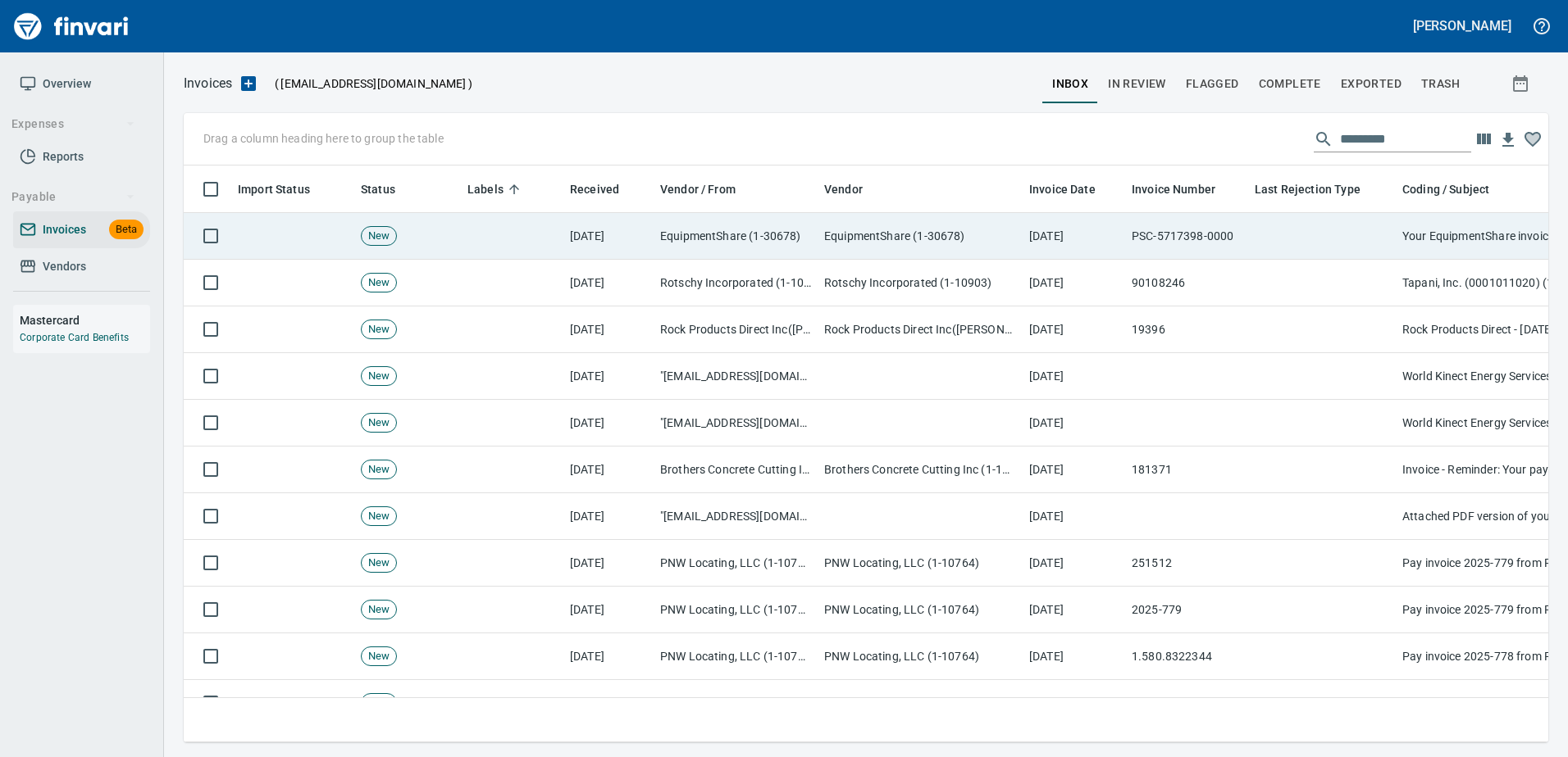
click at [1387, 234] on td at bounding box center [1321, 236] width 147 height 46
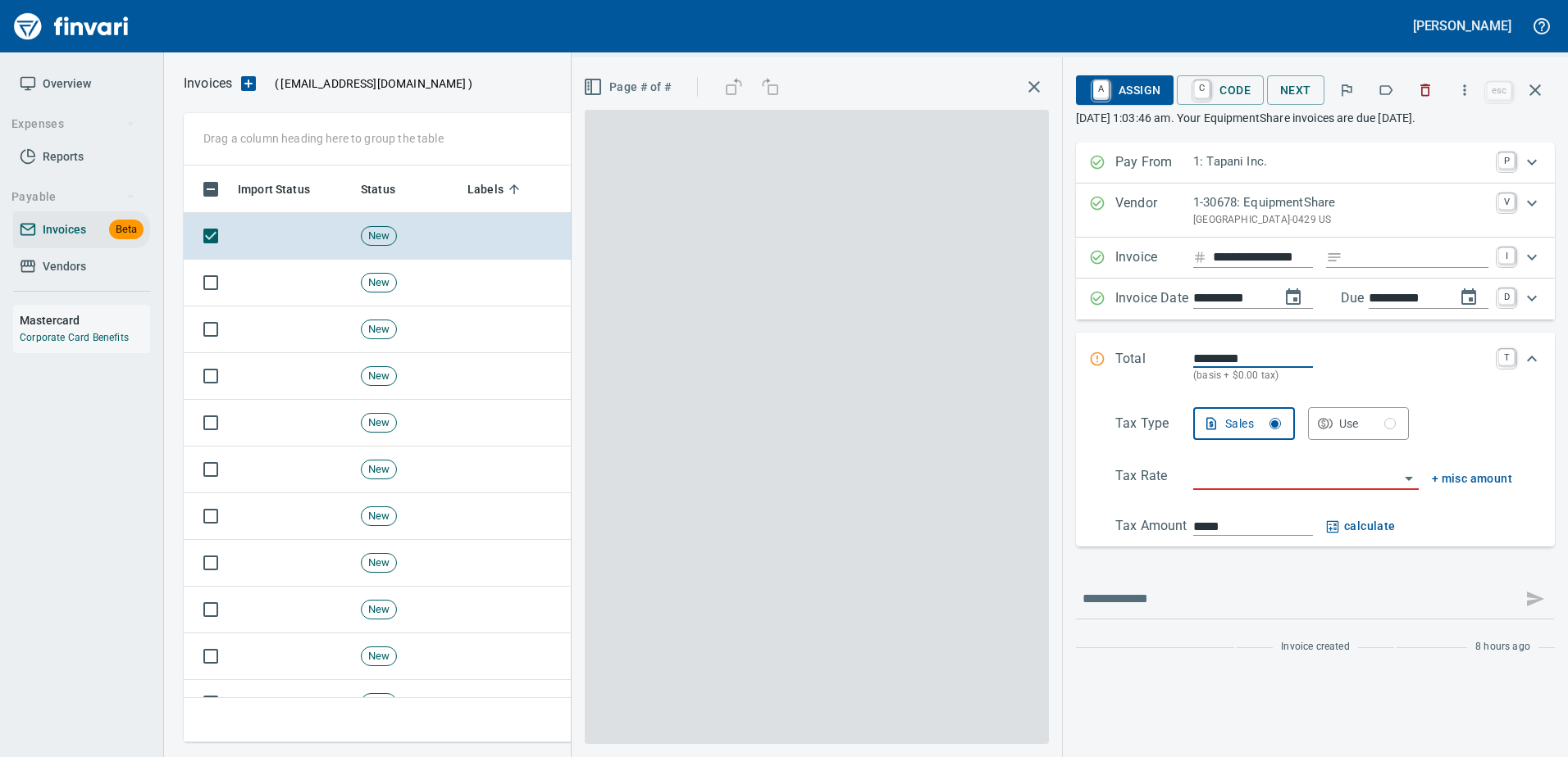
click at [1432, 91] on icon "button" at bounding box center [1424, 90] width 16 height 16
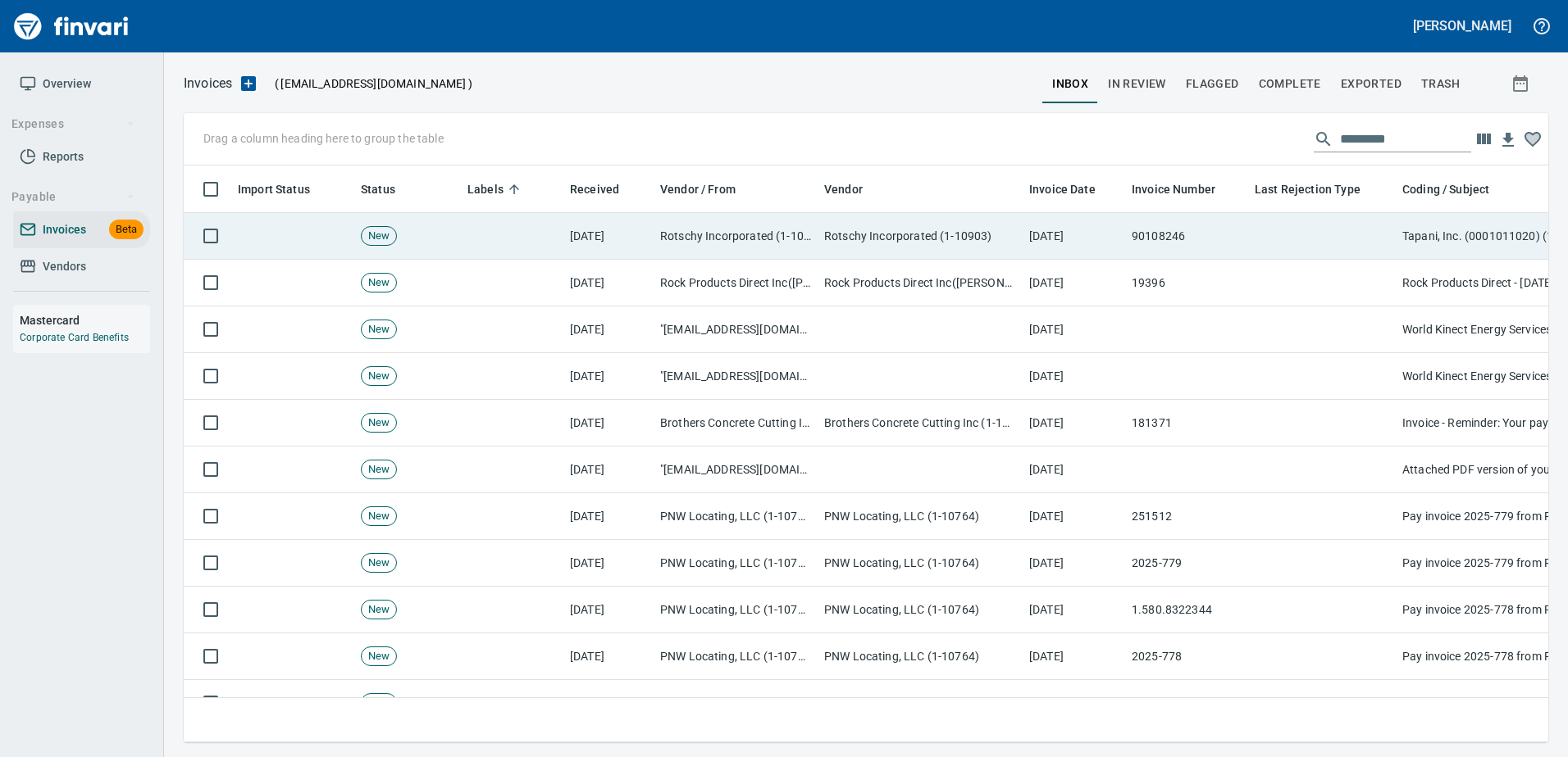
click at [1391, 225] on td at bounding box center [1321, 236] width 147 height 46
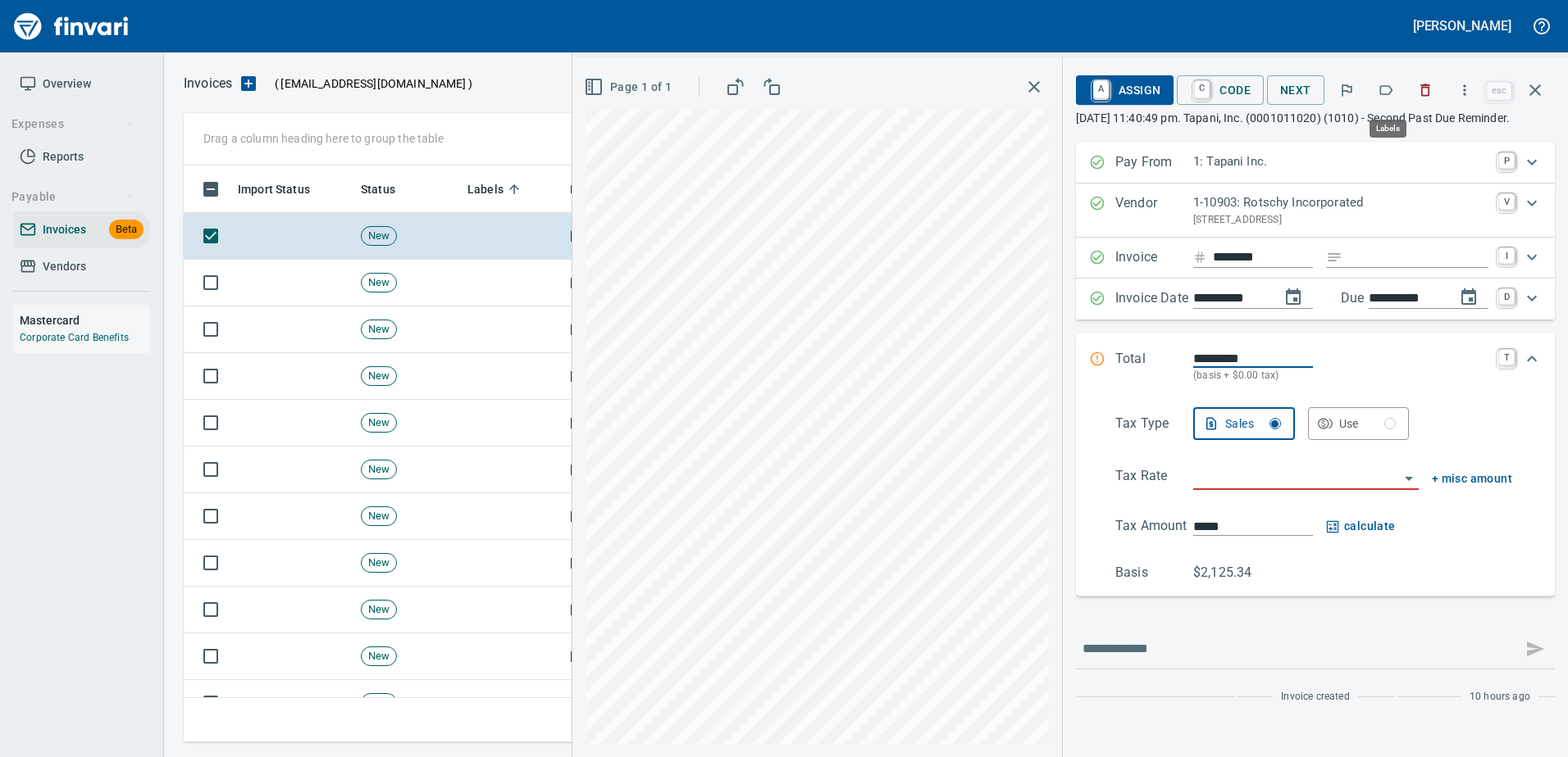
click at [1394, 85] on icon "button" at bounding box center [1385, 90] width 16 height 16
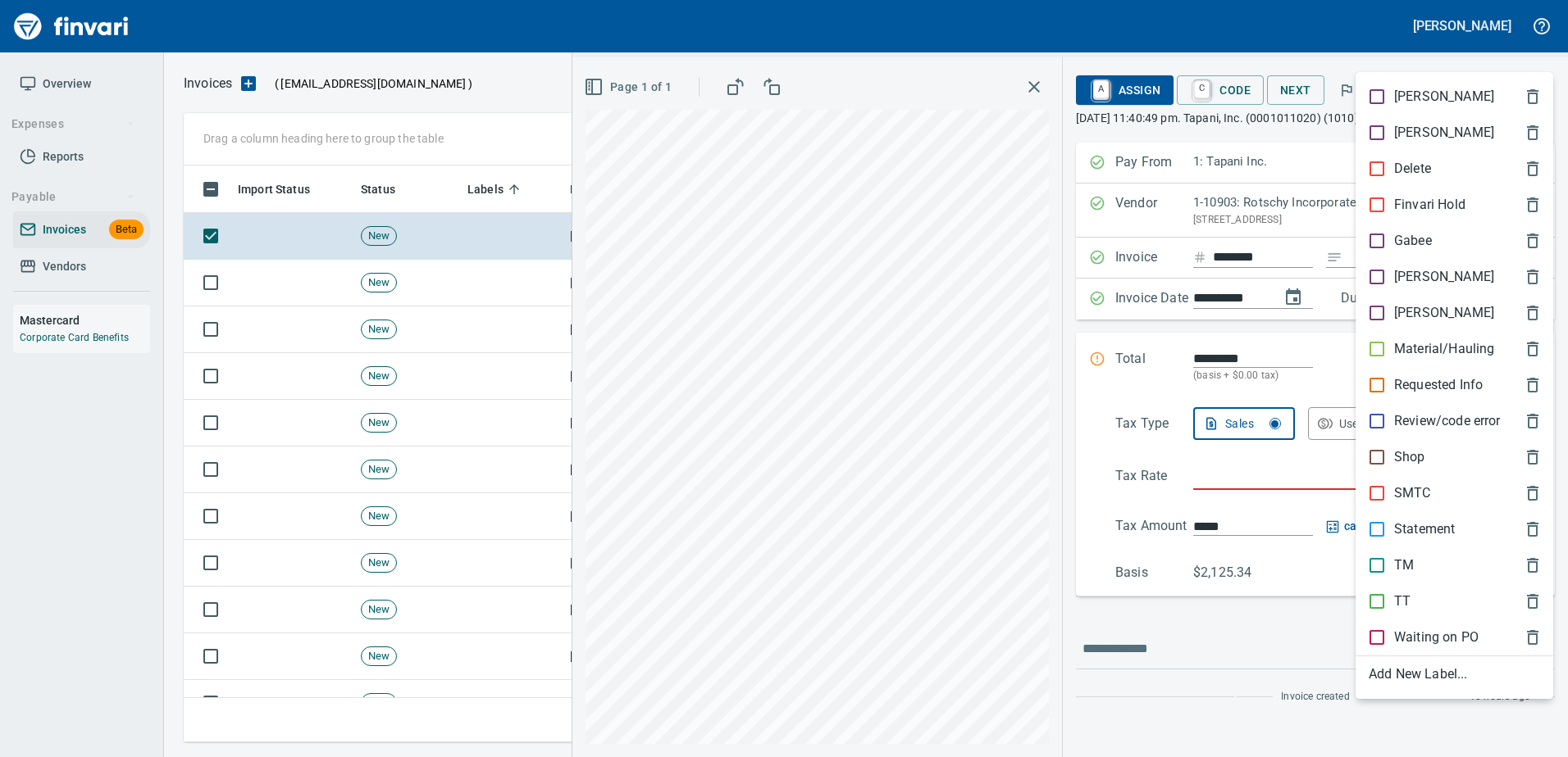
click at [1389, 84] on div "[PERSON_NAME]" at bounding box center [1453, 96] width 198 height 36
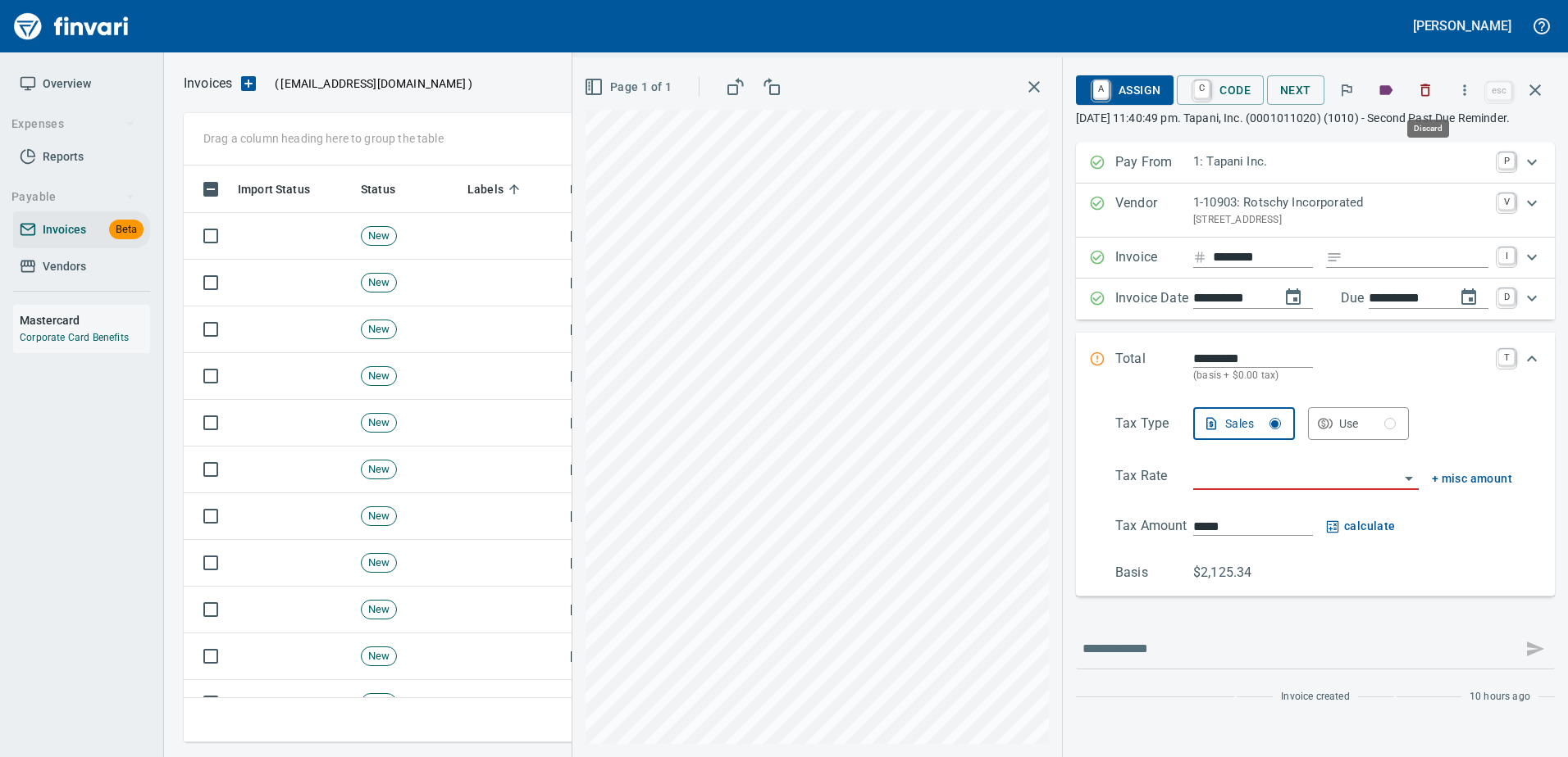
click at [1422, 92] on icon "button" at bounding box center [1424, 90] width 16 height 16
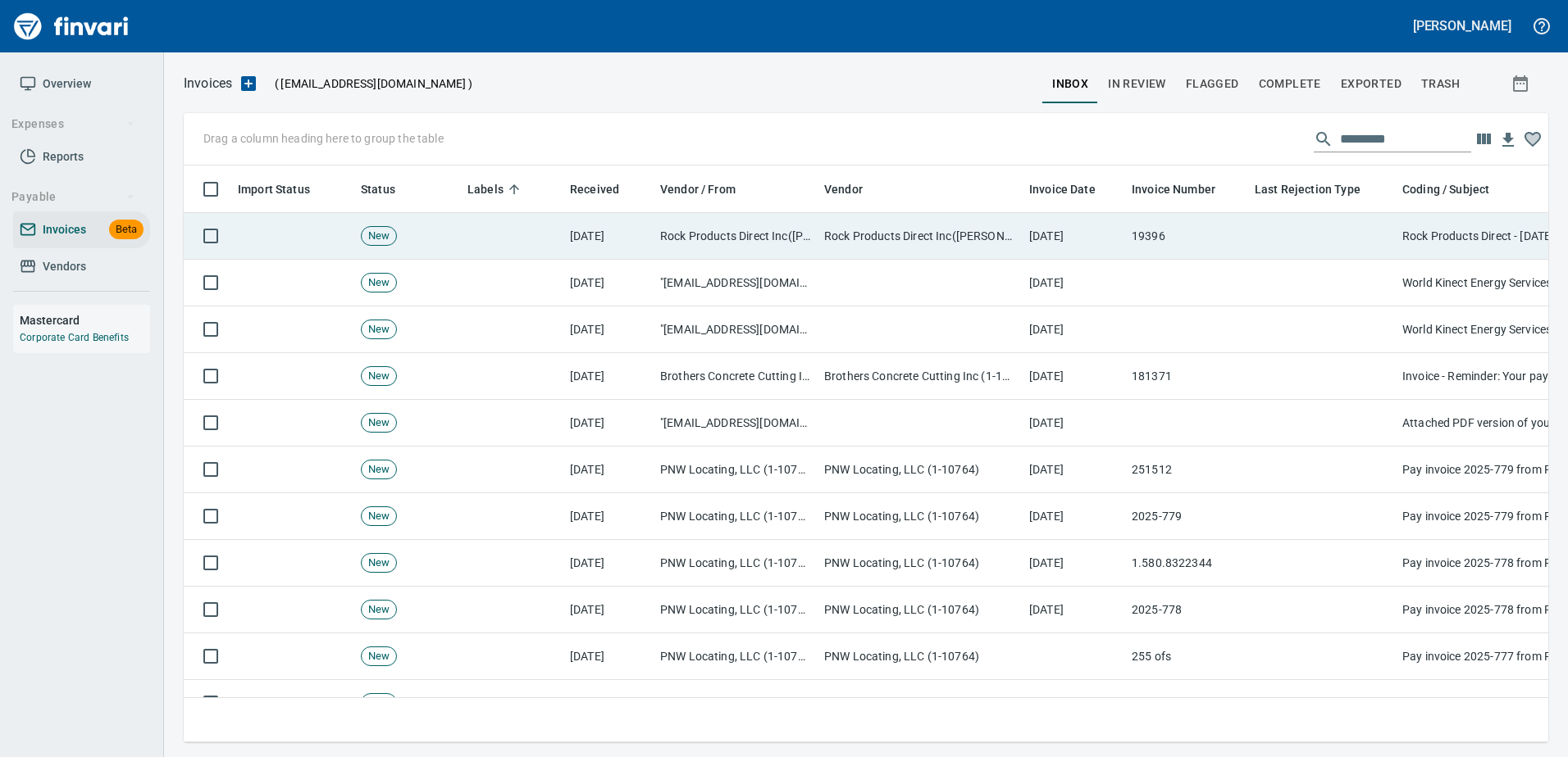
click at [1372, 234] on td at bounding box center [1321, 236] width 147 height 46
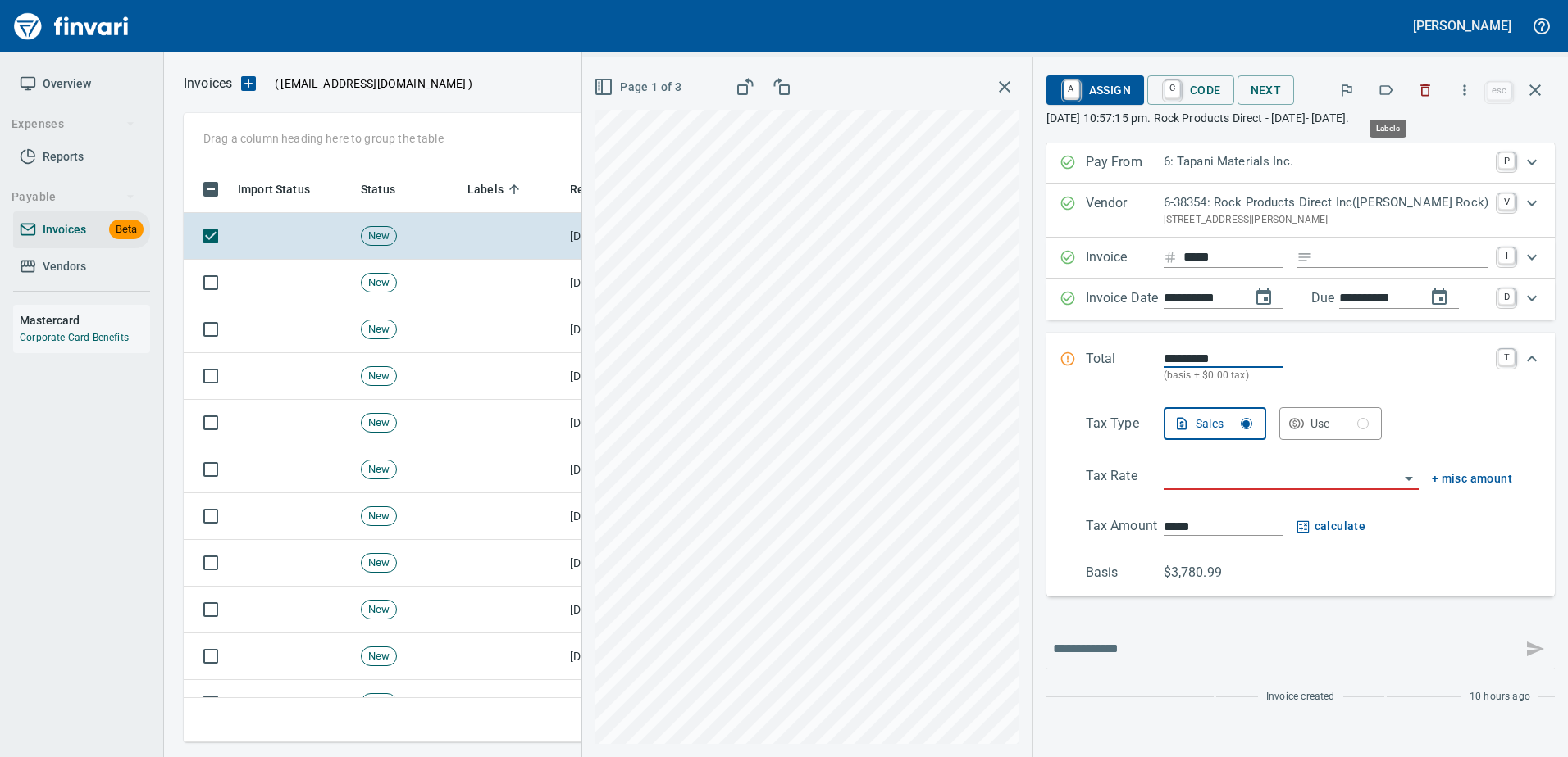
scroll to position [552, 1339]
click at [657, 95] on span "Page 1 of 3" at bounding box center [639, 87] width 85 height 20
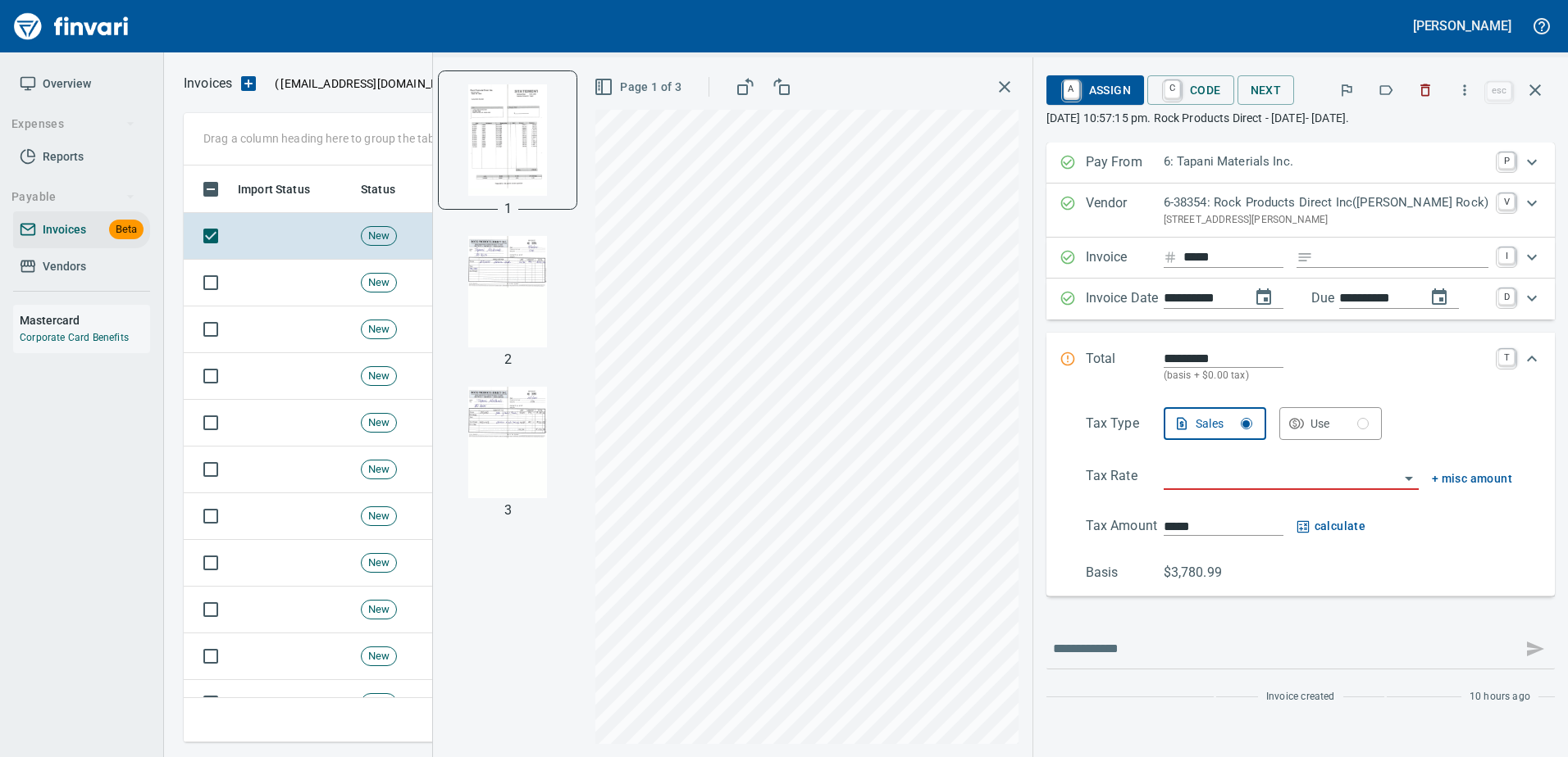
click at [537, 289] on img "button" at bounding box center [508, 292] width 112 height 112
click at [536, 448] on img "button" at bounding box center [508, 443] width 112 height 112
click at [1472, 91] on icon "button" at bounding box center [1464, 90] width 16 height 16
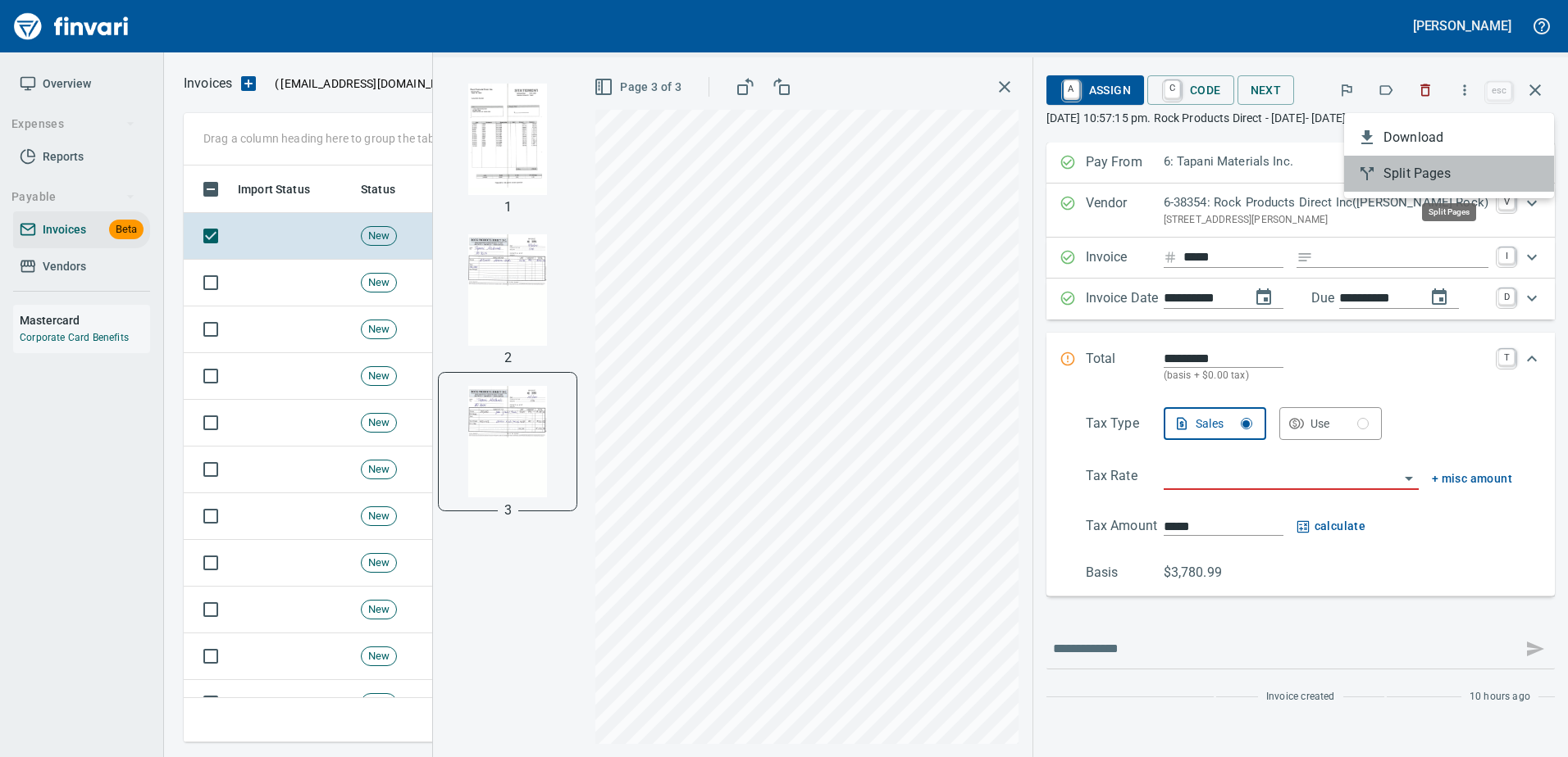
click at [1420, 159] on li "Split Pages" at bounding box center [1449, 173] width 210 height 36
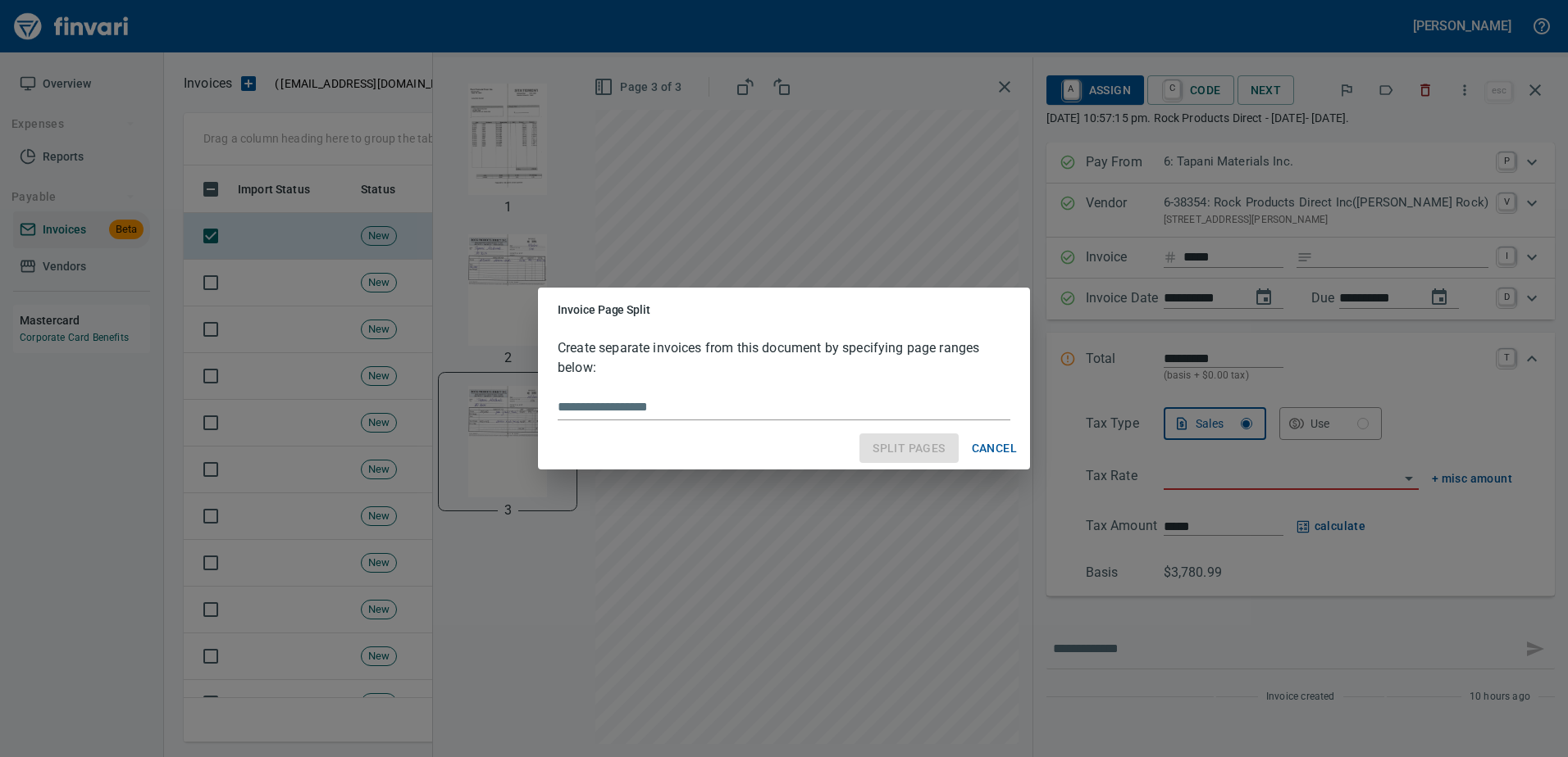
click at [770, 409] on input "text" at bounding box center [784, 406] width 453 height 26
type input "*****"
click at [930, 449] on span "Split Pages" at bounding box center [908, 448] width 72 height 20
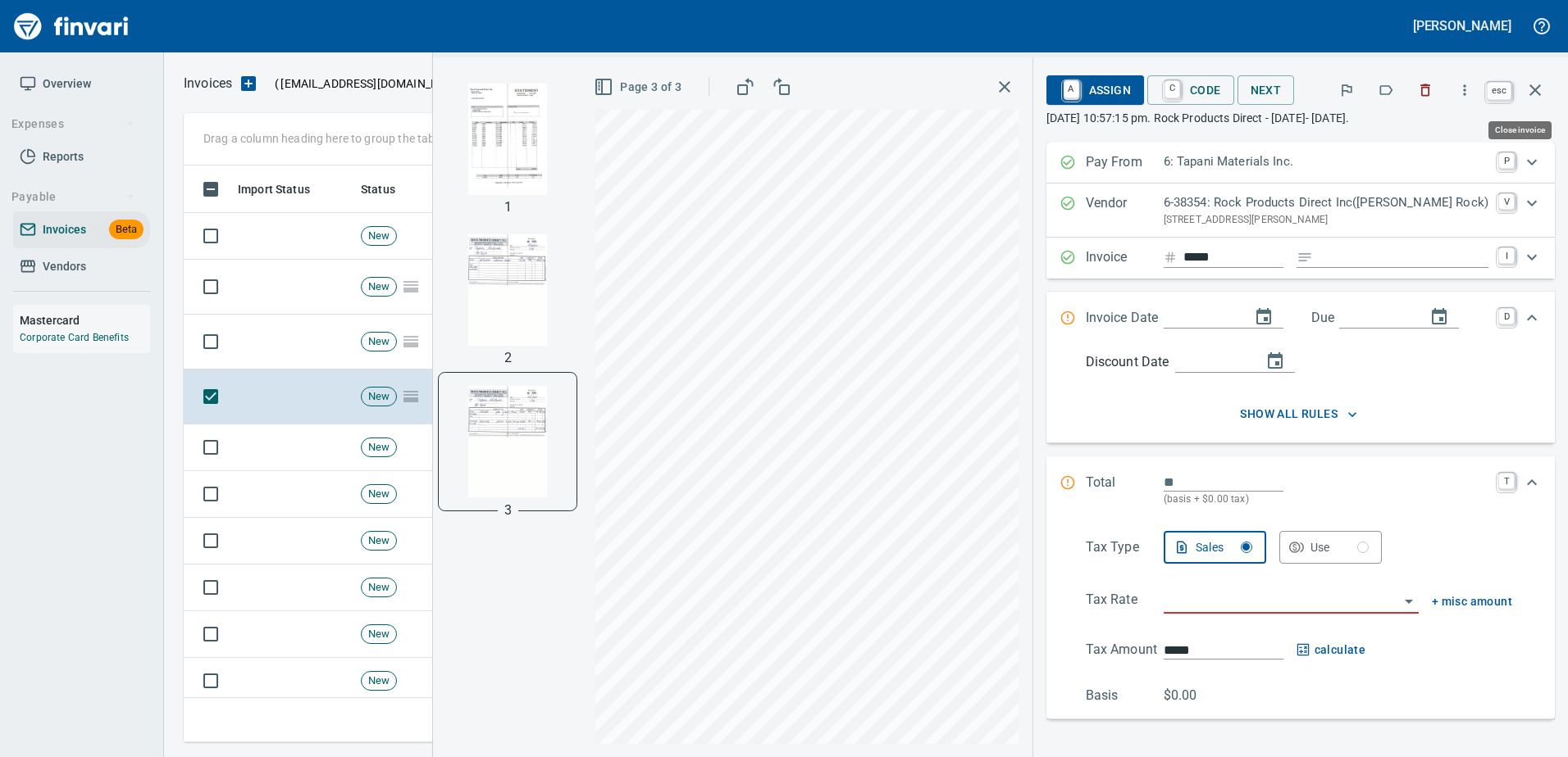
click at [1537, 102] on button "button" at bounding box center [1534, 90] width 40 height 39
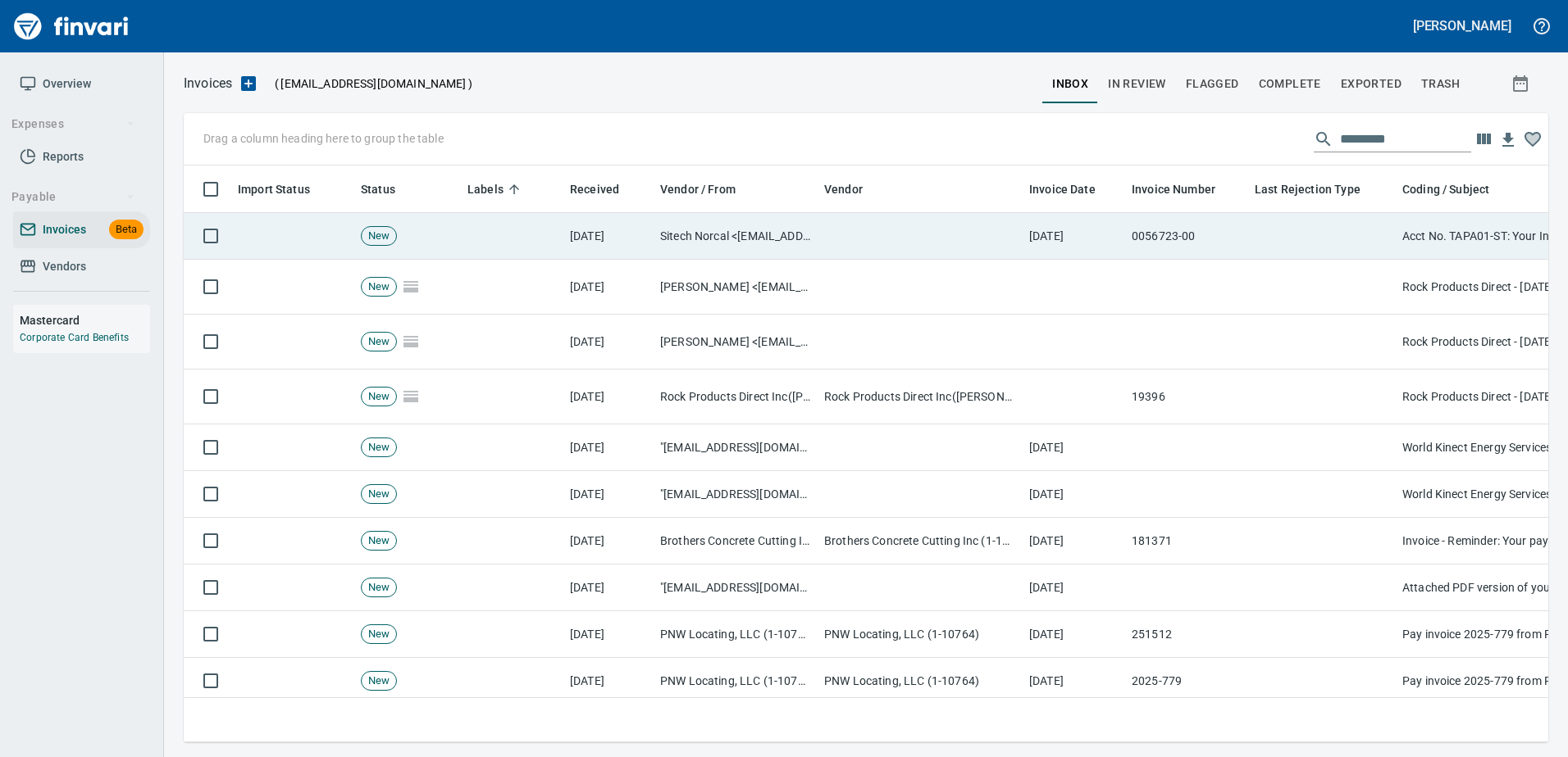
click at [1129, 249] on td "0056723-00" at bounding box center [1186, 236] width 123 height 46
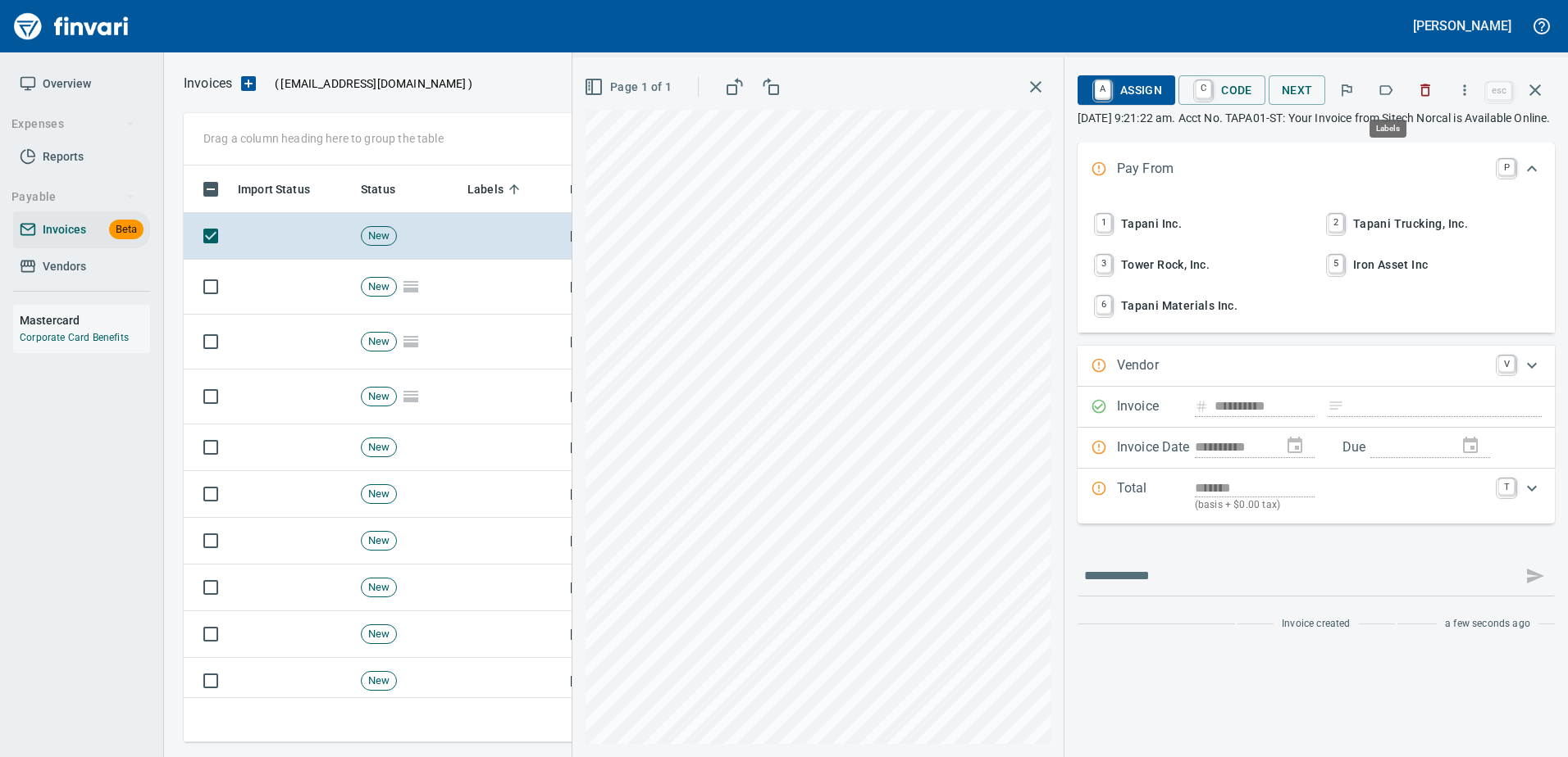
click at [1378, 91] on button "button" at bounding box center [1385, 90] width 36 height 36
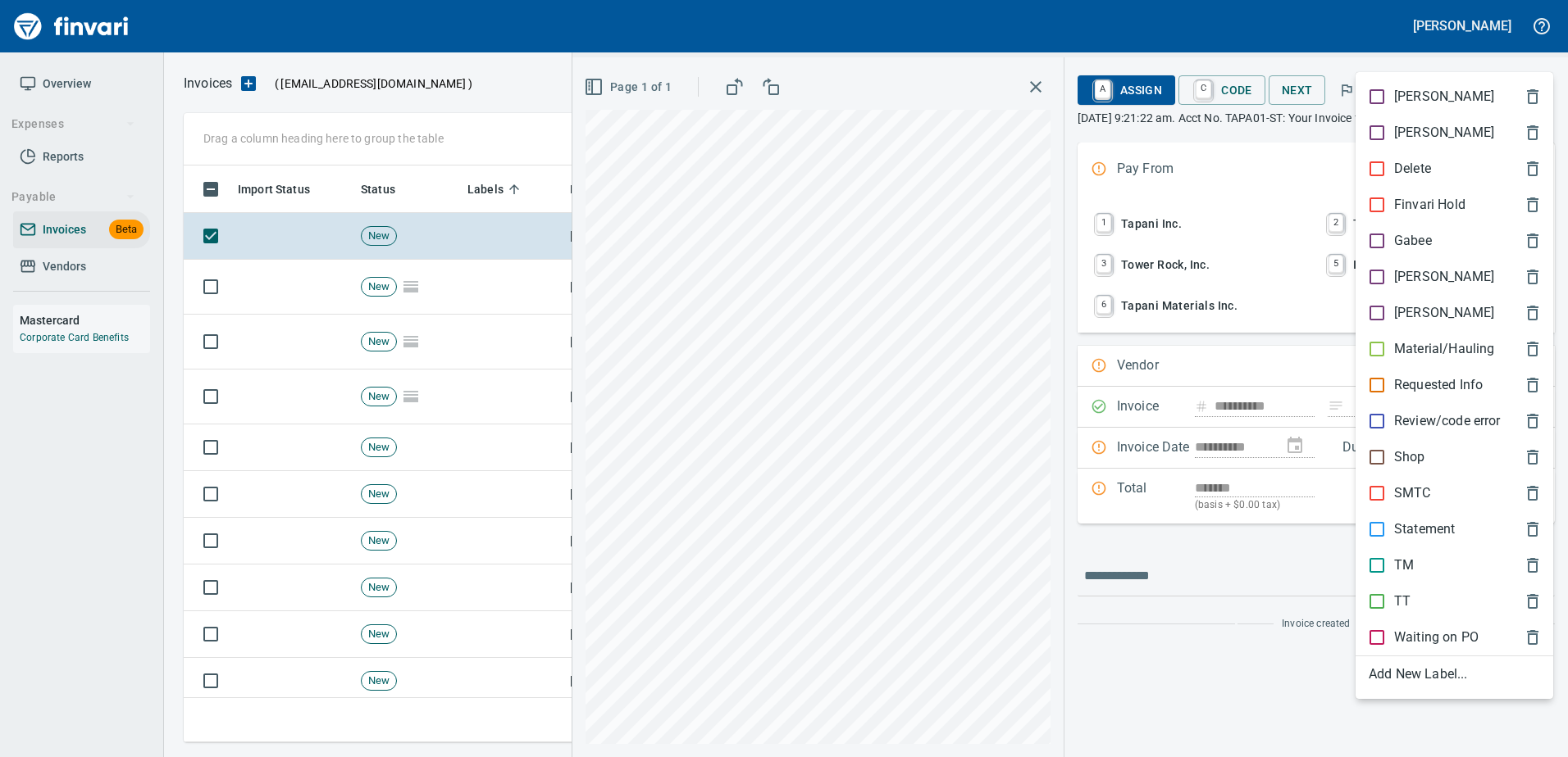
click at [1418, 466] on p "Shop" at bounding box center [1409, 457] width 31 height 19
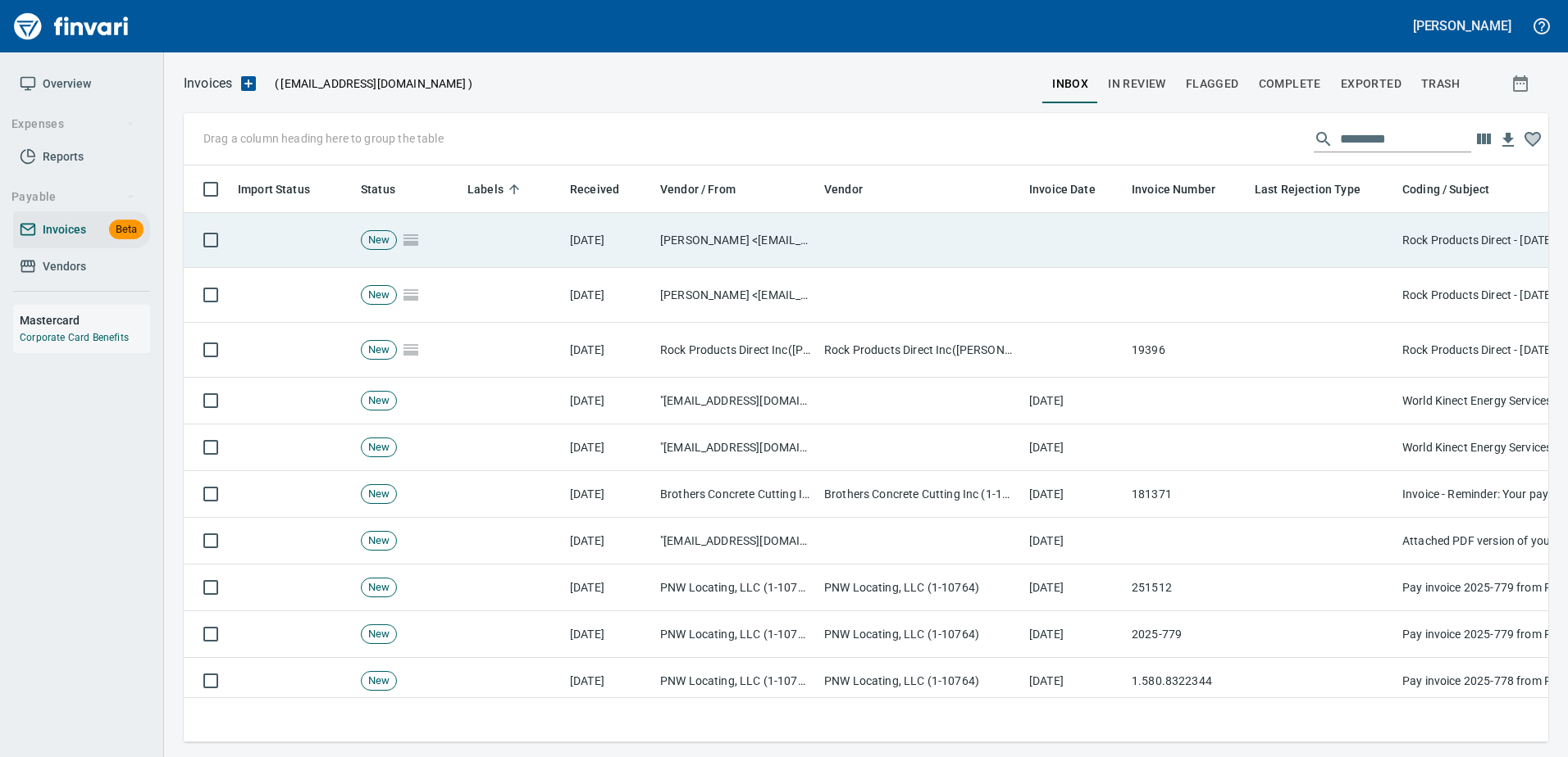
click at [1310, 244] on td at bounding box center [1321, 240] width 147 height 55
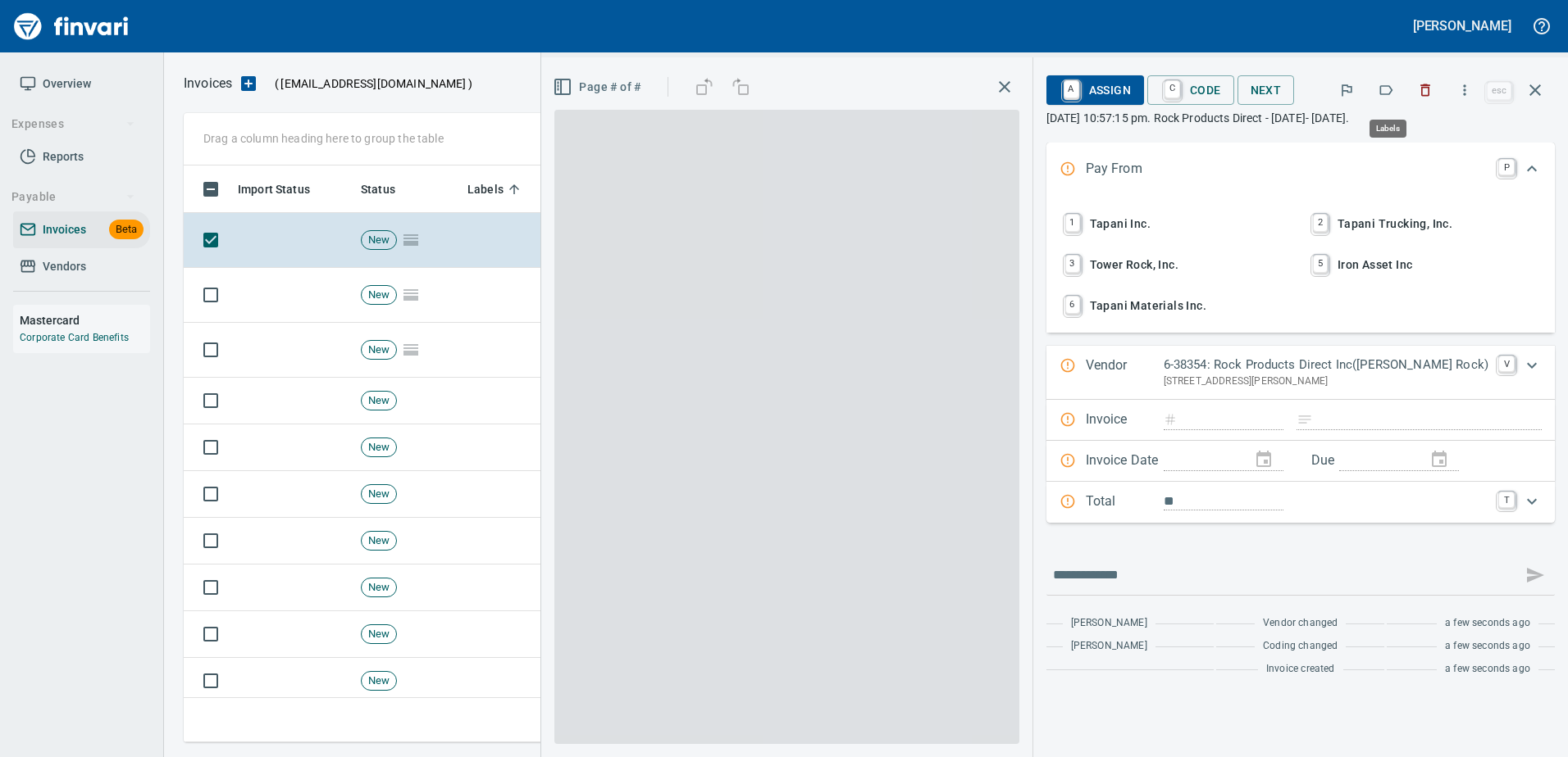
scroll to position [552, 1339]
type input "*****"
type input "**********"
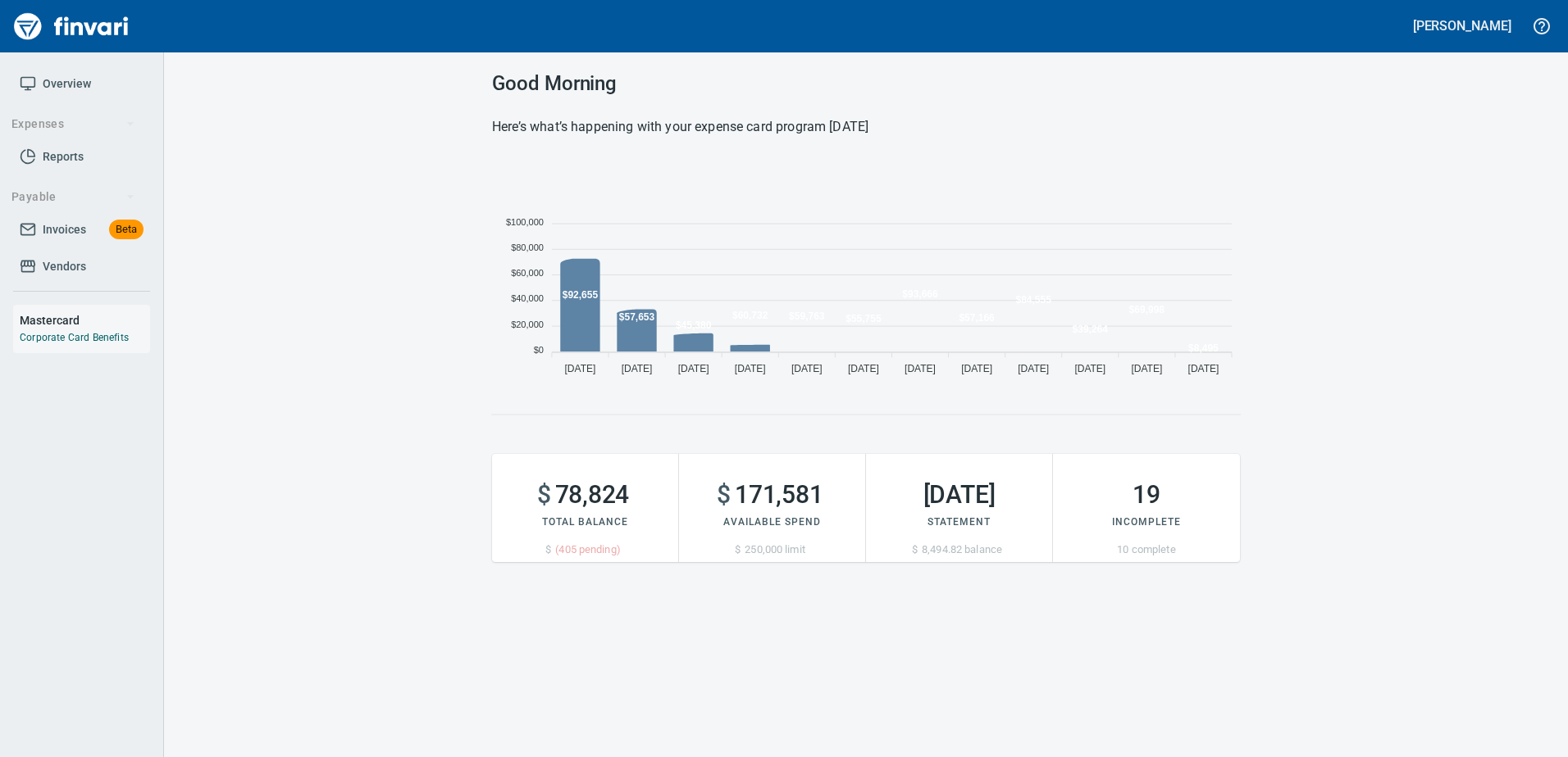
scroll to position [224, 735]
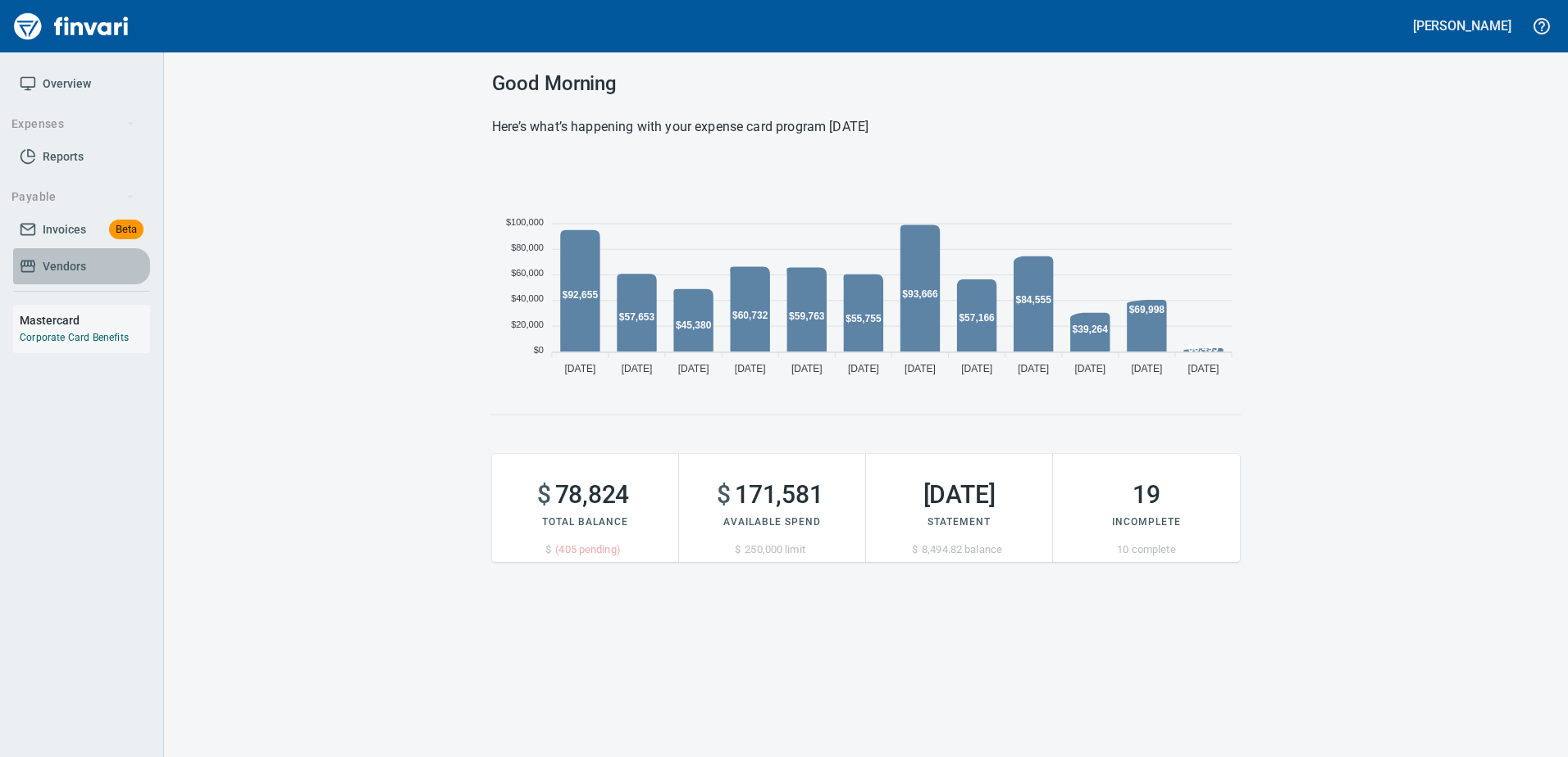
click at [61, 265] on span "Vendors" at bounding box center [64, 266] width 43 height 20
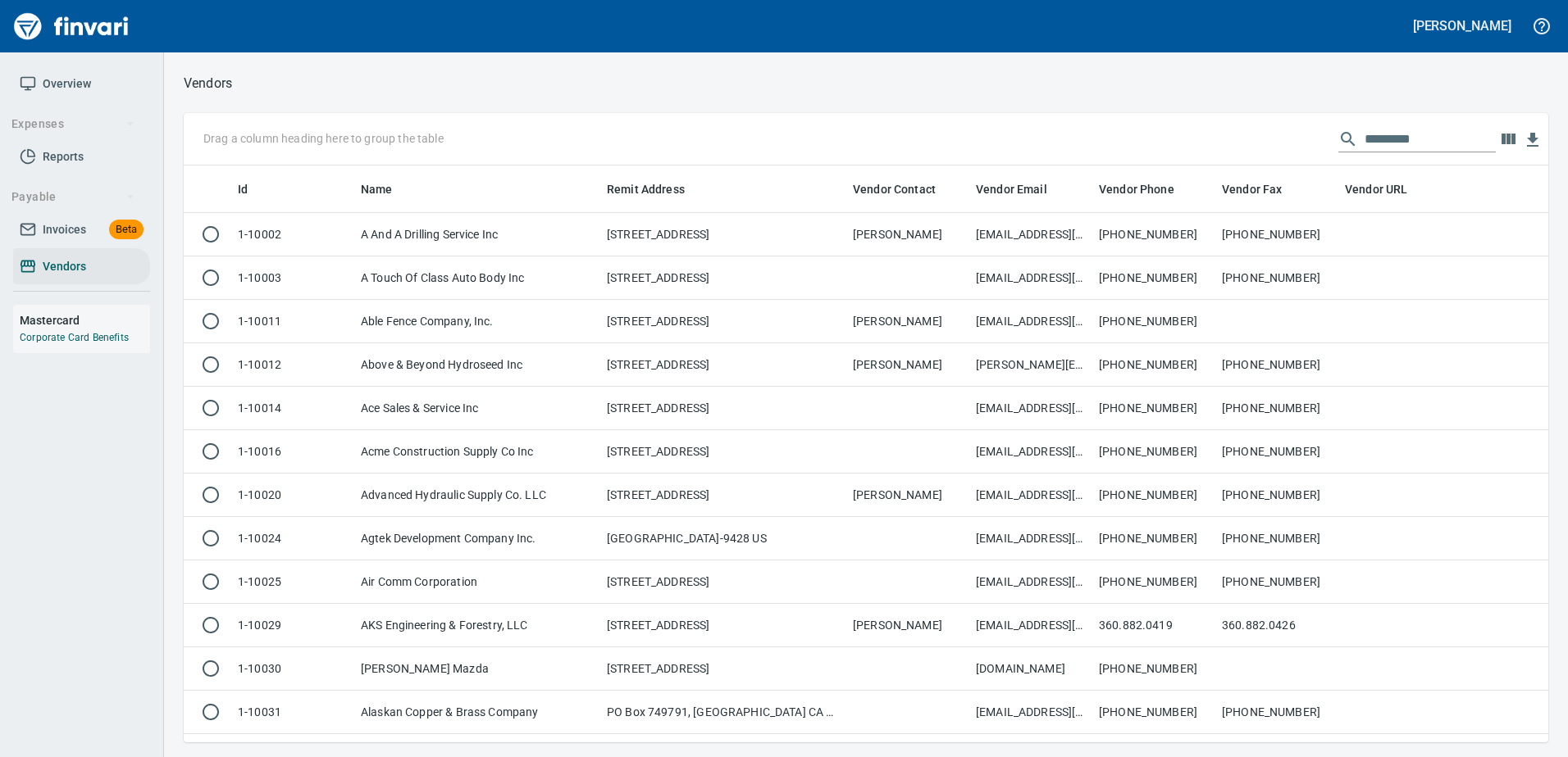
scroll to position [564, 1340]
click at [1454, 146] on input "text" at bounding box center [1430, 139] width 131 height 26
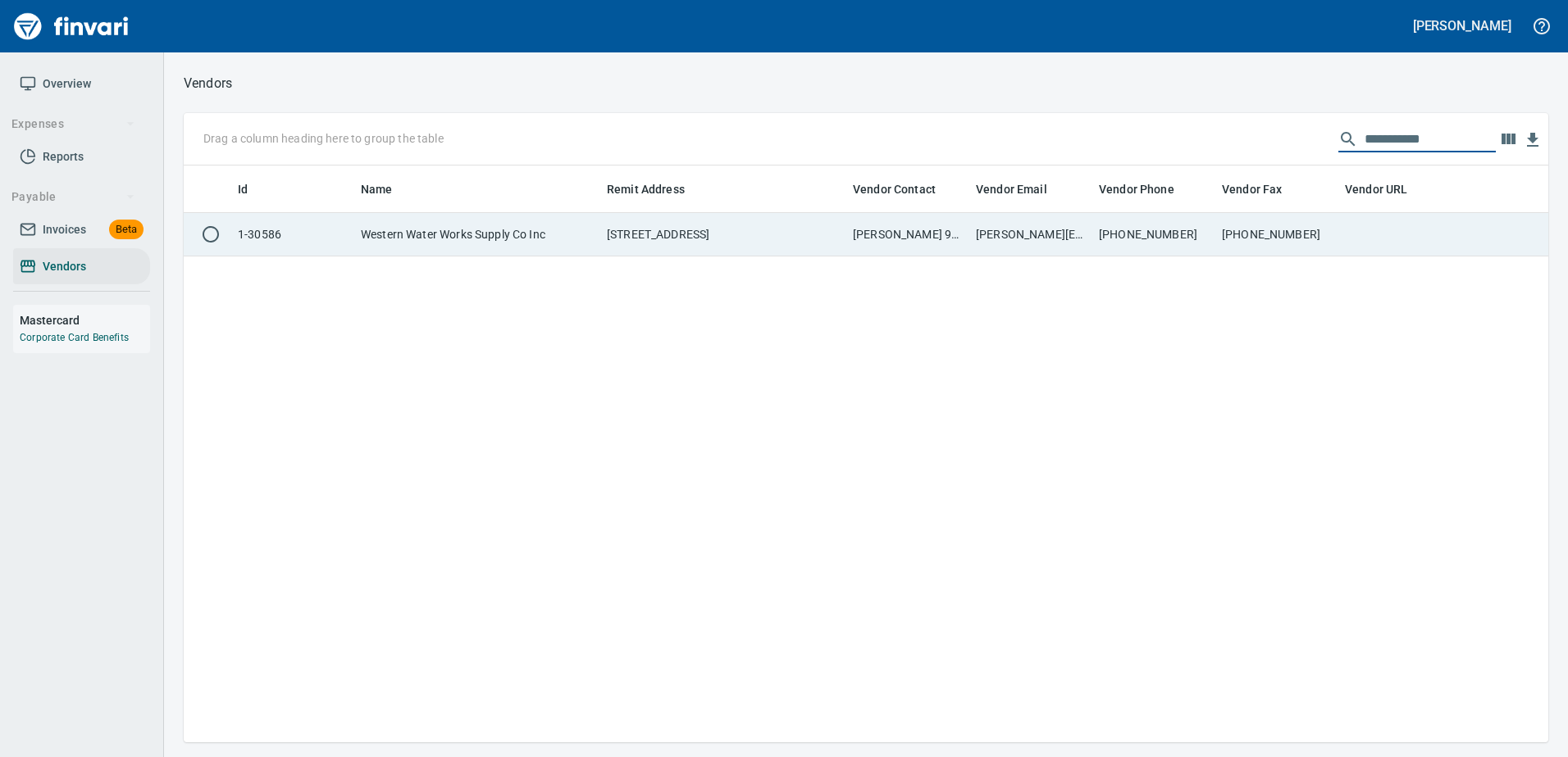
type input "**********"
click at [1213, 228] on td "909-597-7000" at bounding box center [1154, 234] width 123 height 43
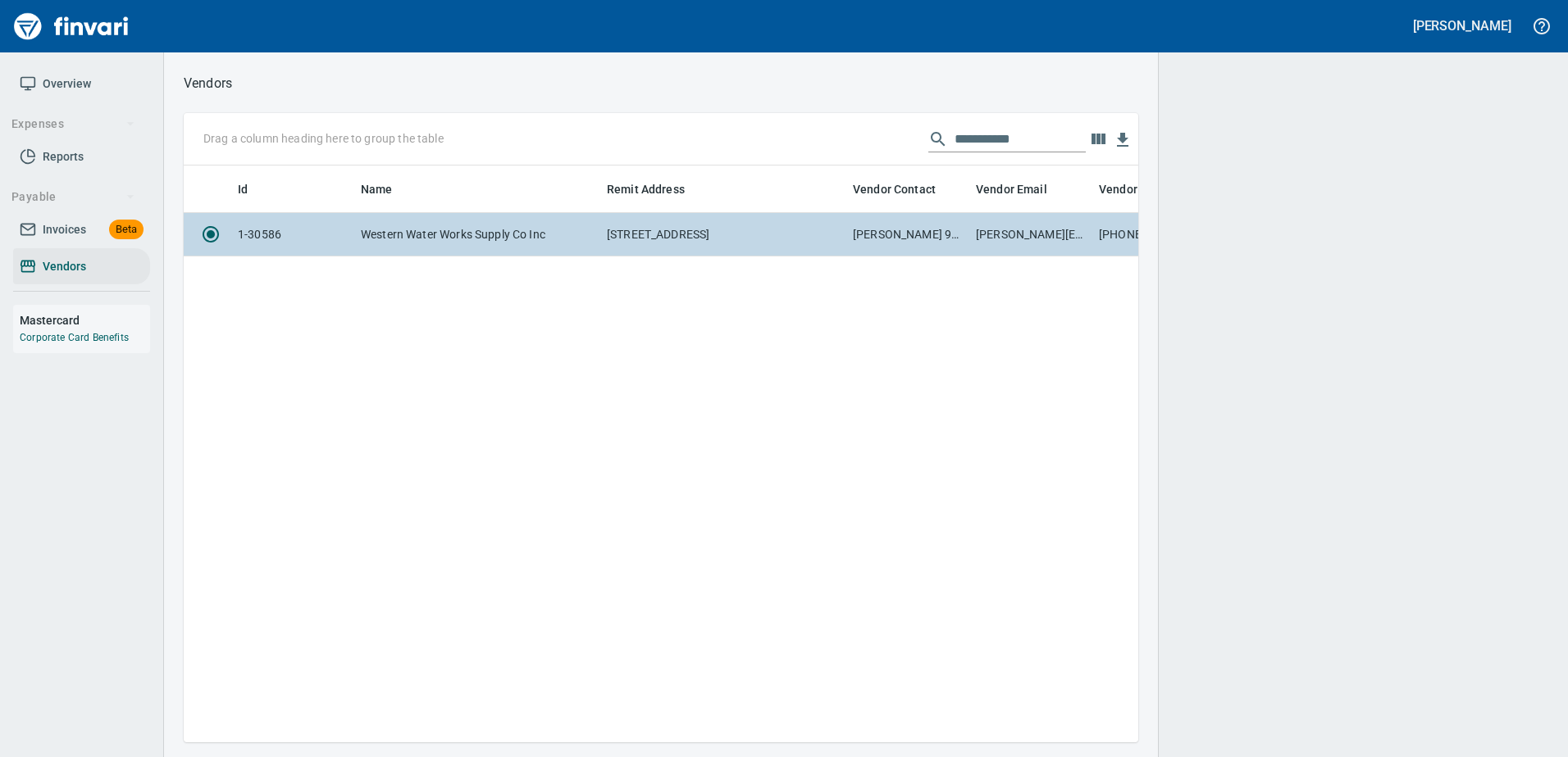
scroll to position [552, 943]
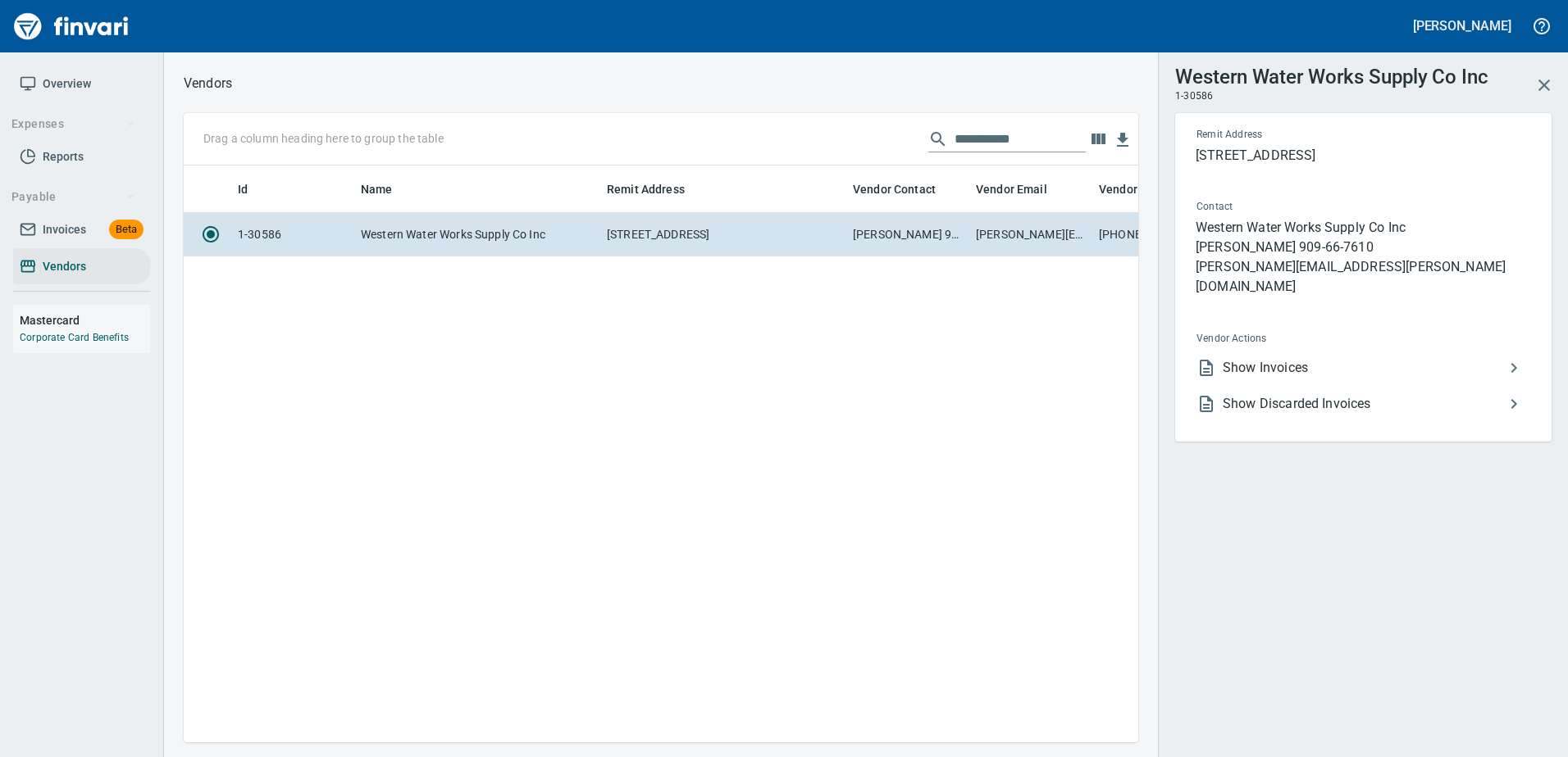
click at [1267, 358] on span "Show Invoices" at bounding box center [1364, 368] width 281 height 19
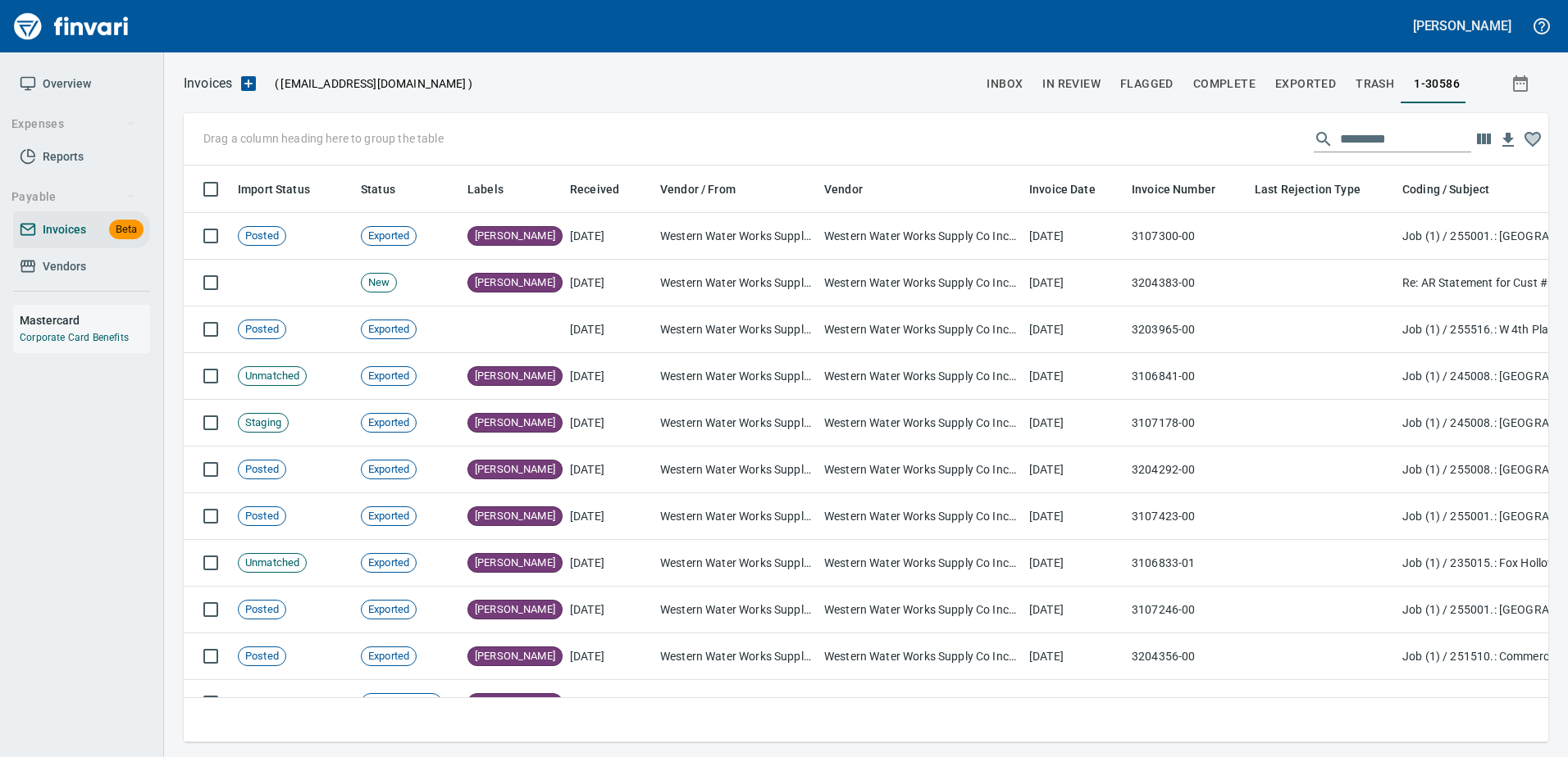
scroll to position [552, 1340]
click at [1383, 142] on input "text" at bounding box center [1405, 139] width 131 height 26
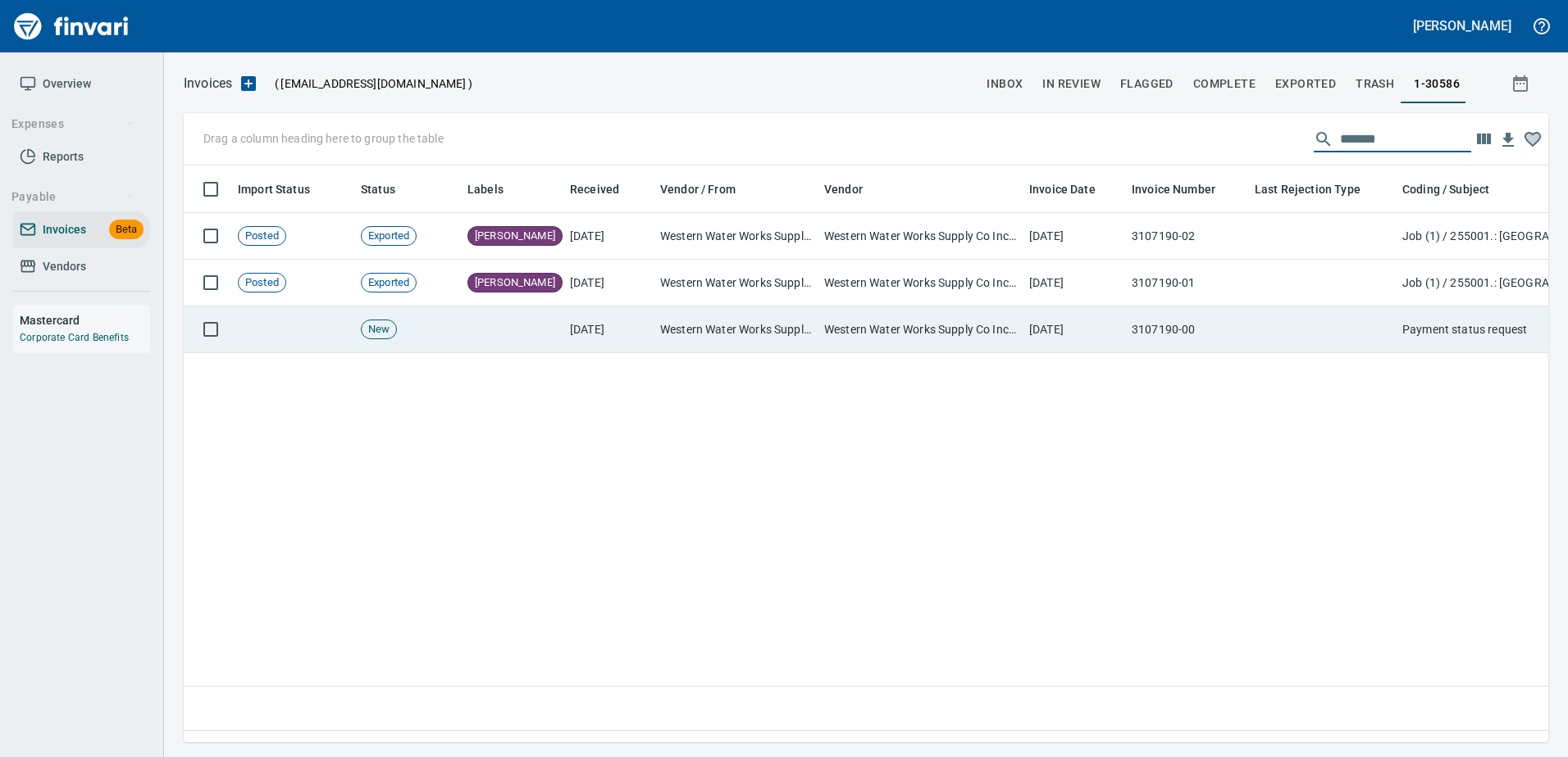
type input "*******"
click at [1213, 332] on td "3107190-00" at bounding box center [1186, 329] width 123 height 46
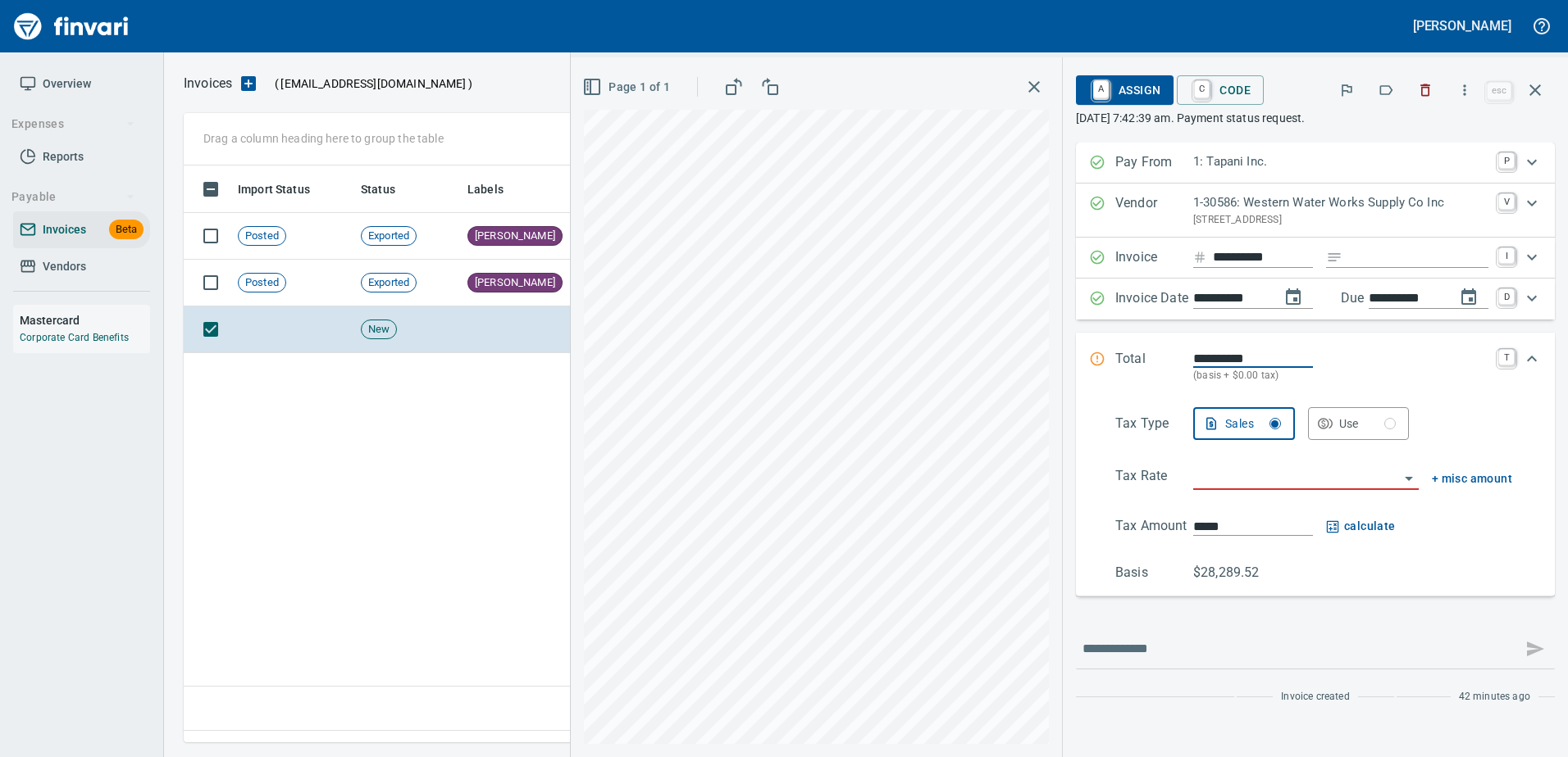
click at [1394, 255] on input "Expand" at bounding box center [1419, 257] width 140 height 20
type input "******"
type input "**********"
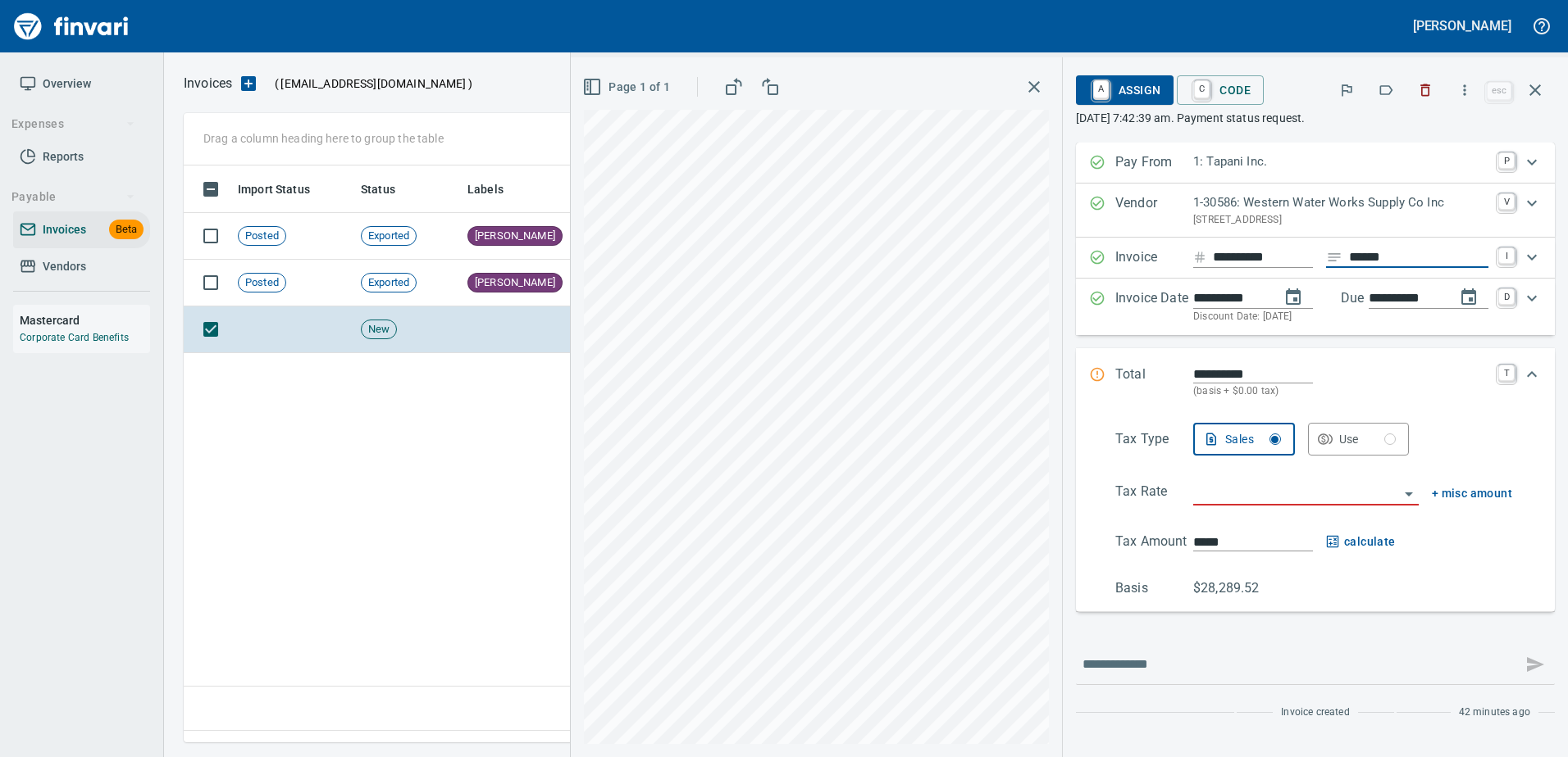
click at [1267, 493] on input "search" at bounding box center [1296, 493] width 206 height 23
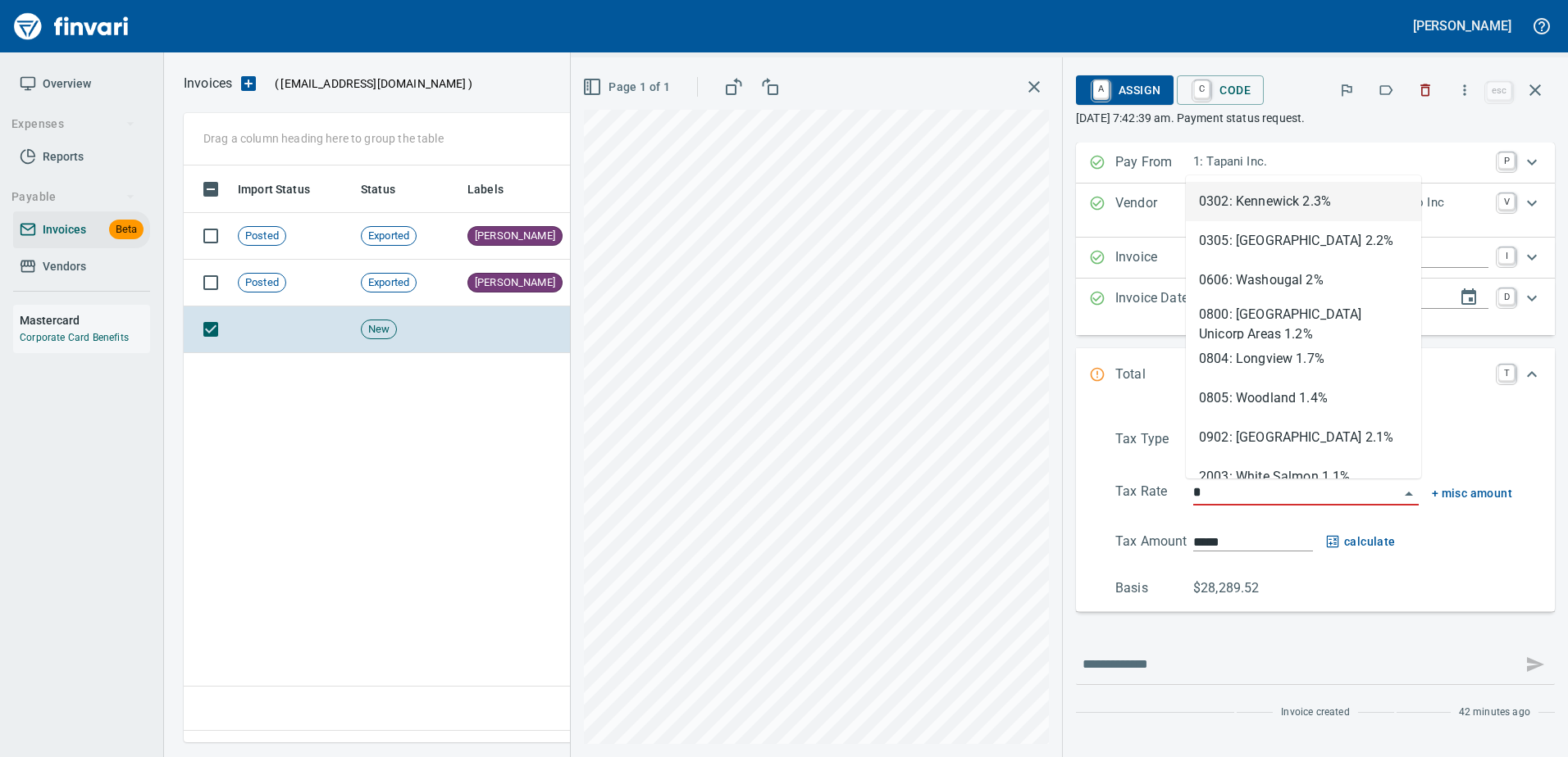
scroll to position [552, 1351]
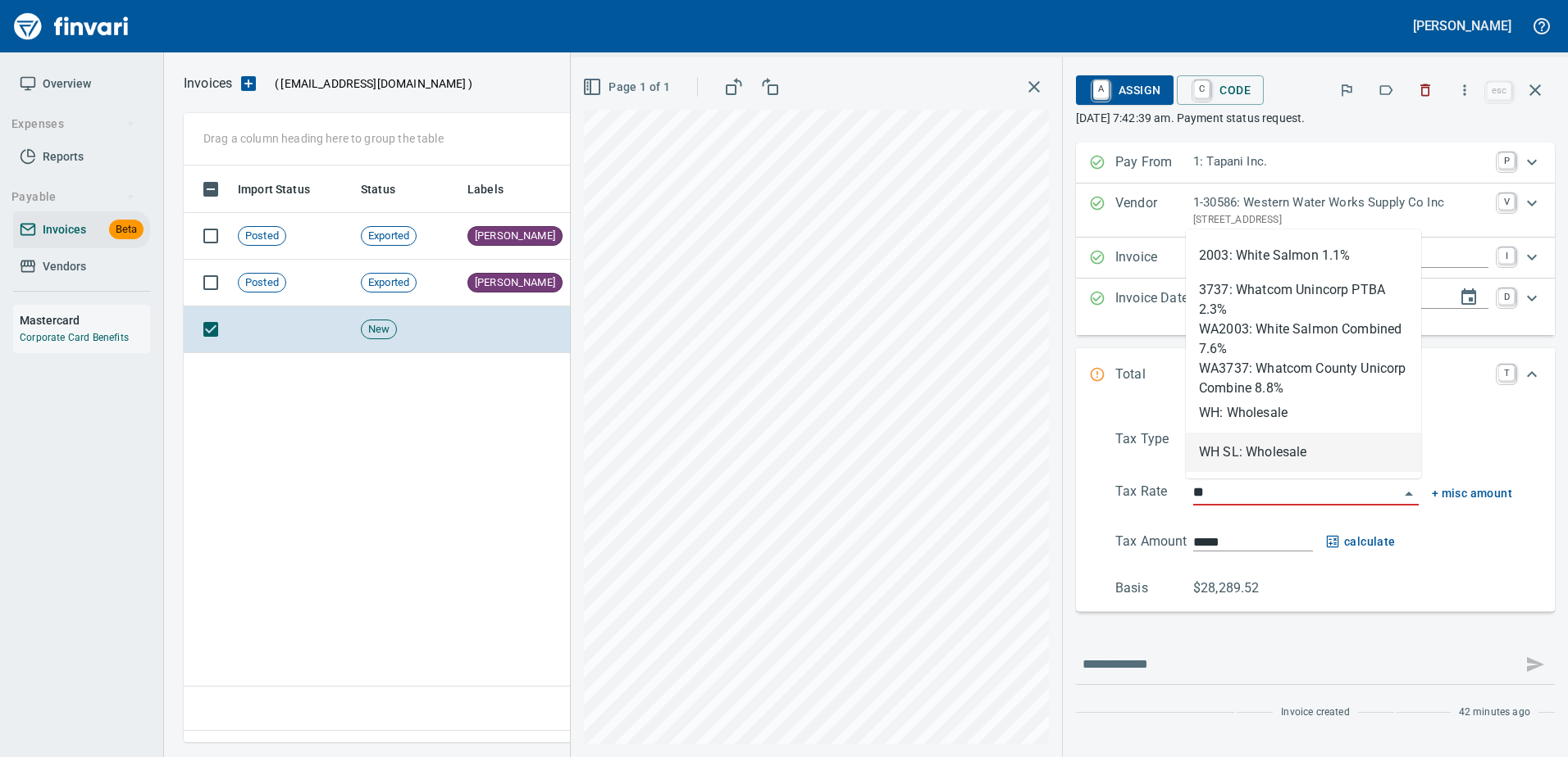
click at [1230, 424] on li "WH: Wholesale" at bounding box center [1303, 412] width 235 height 39
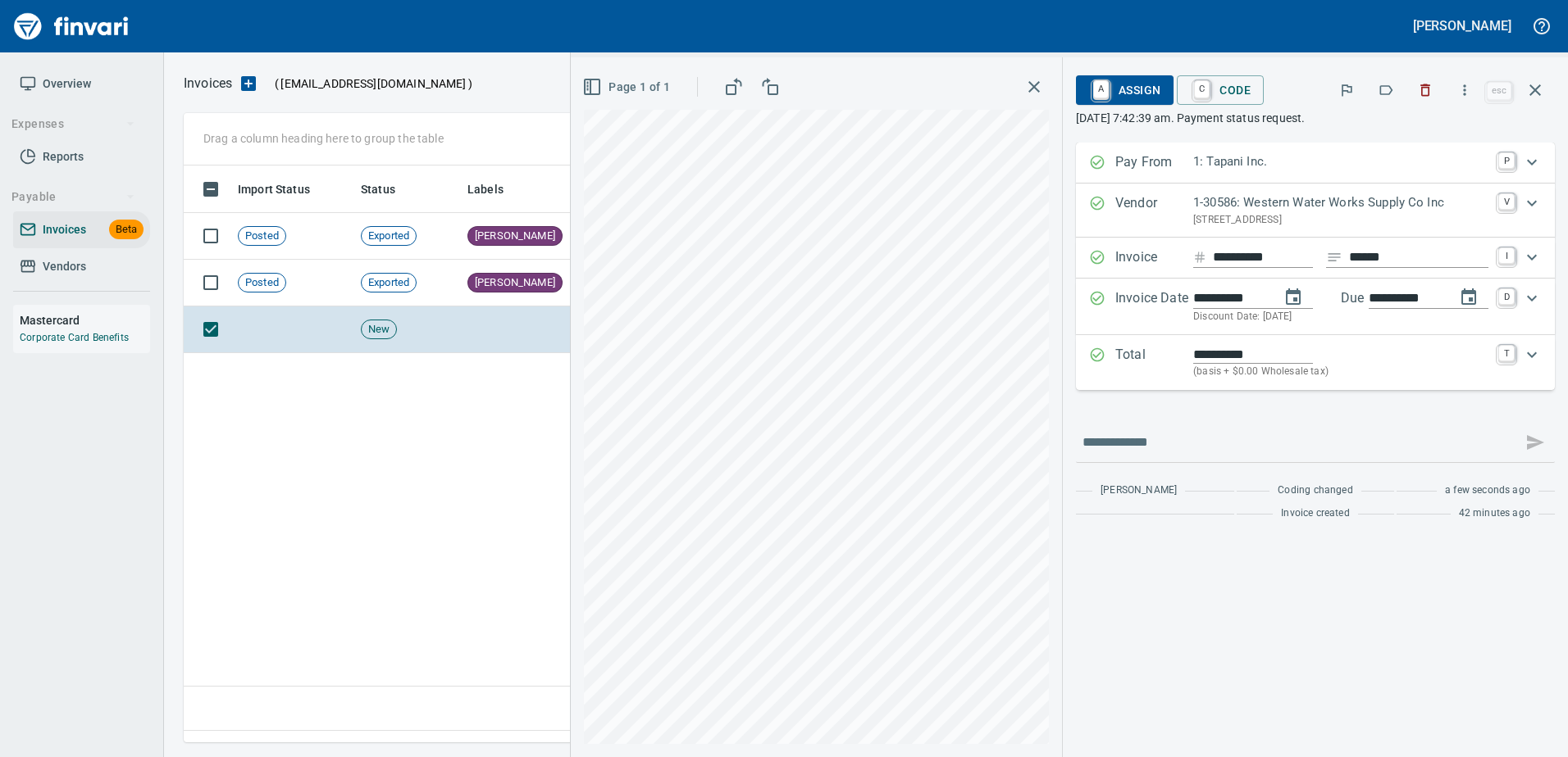
type input "**********"
click at [1134, 91] on span "A Assign" at bounding box center [1125, 90] width 71 height 28
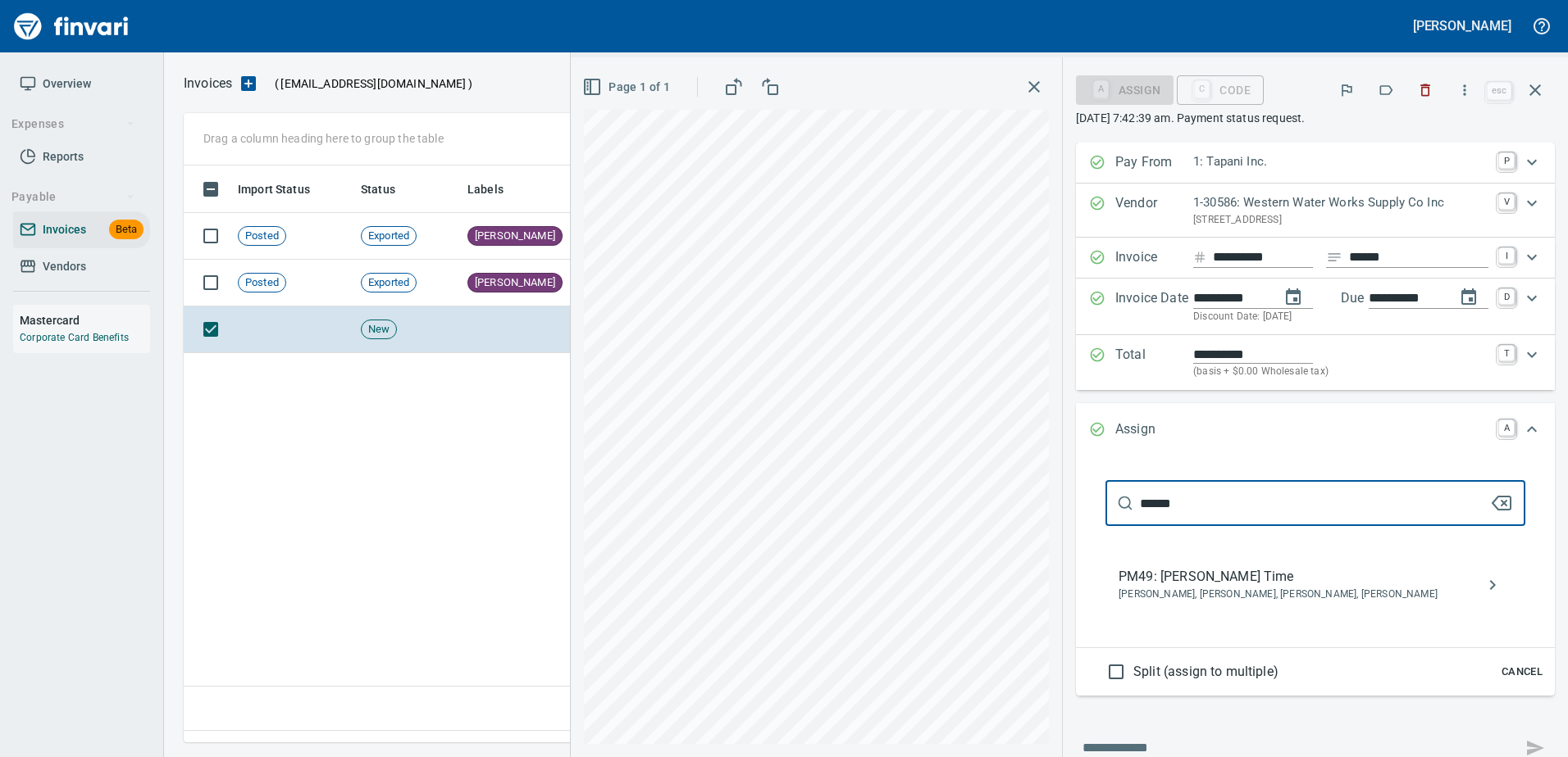
type input "******"
click at [1264, 574] on span "PM49: Patrick Herz Time" at bounding box center [1302, 577] width 367 height 19
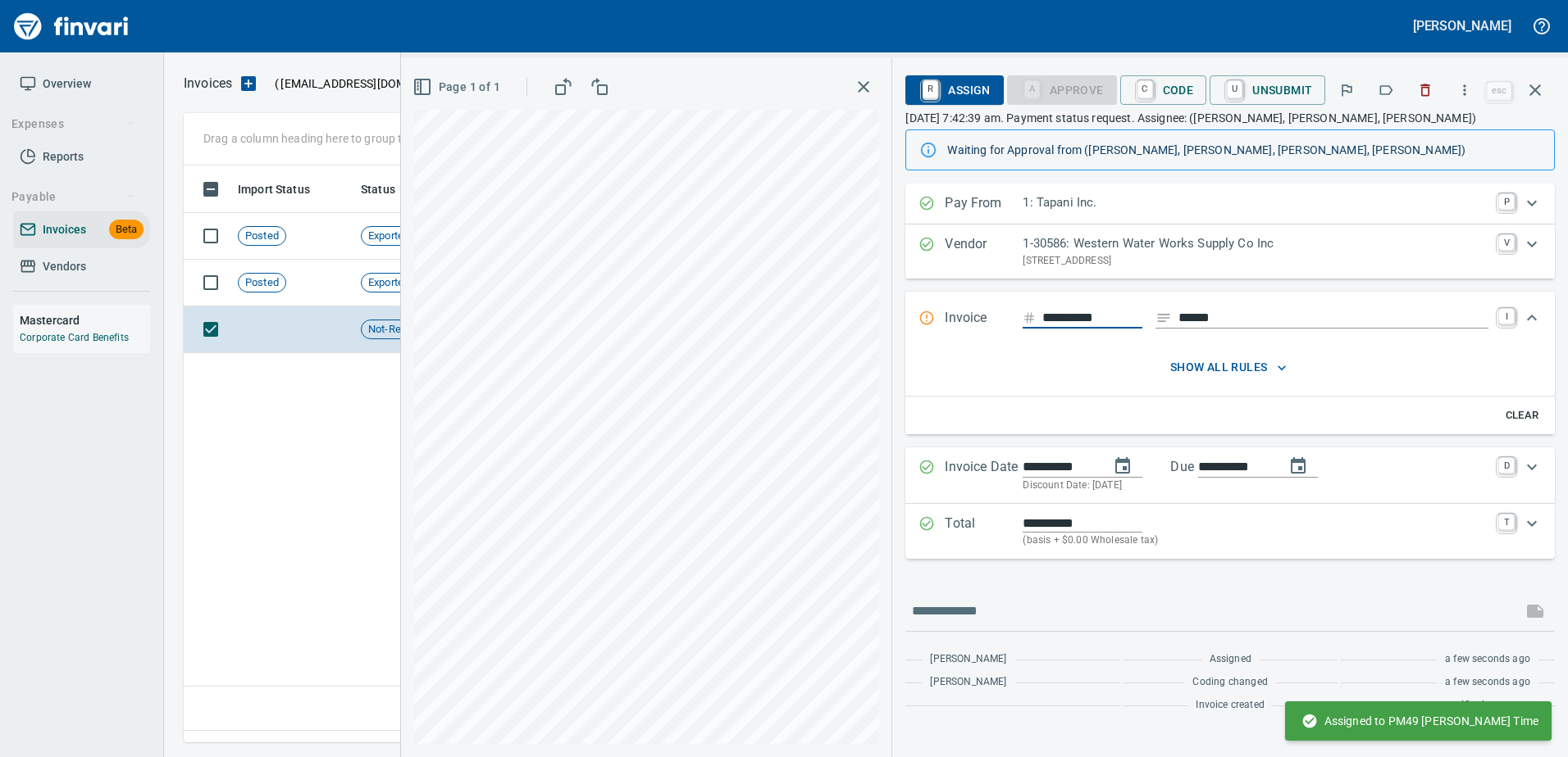
click at [1549, 91] on button "button" at bounding box center [1534, 90] width 40 height 39
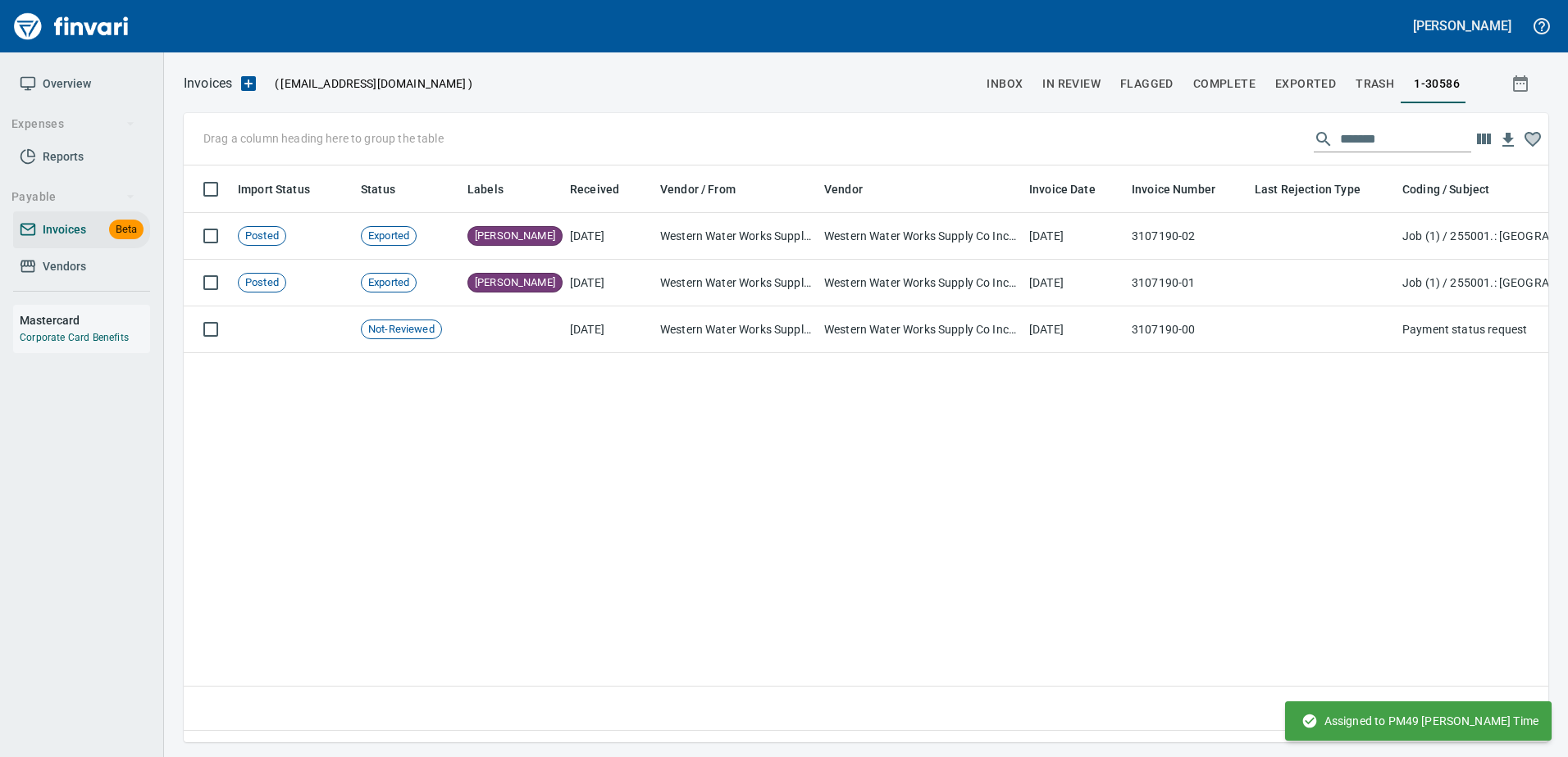
scroll to position [552, 1351]
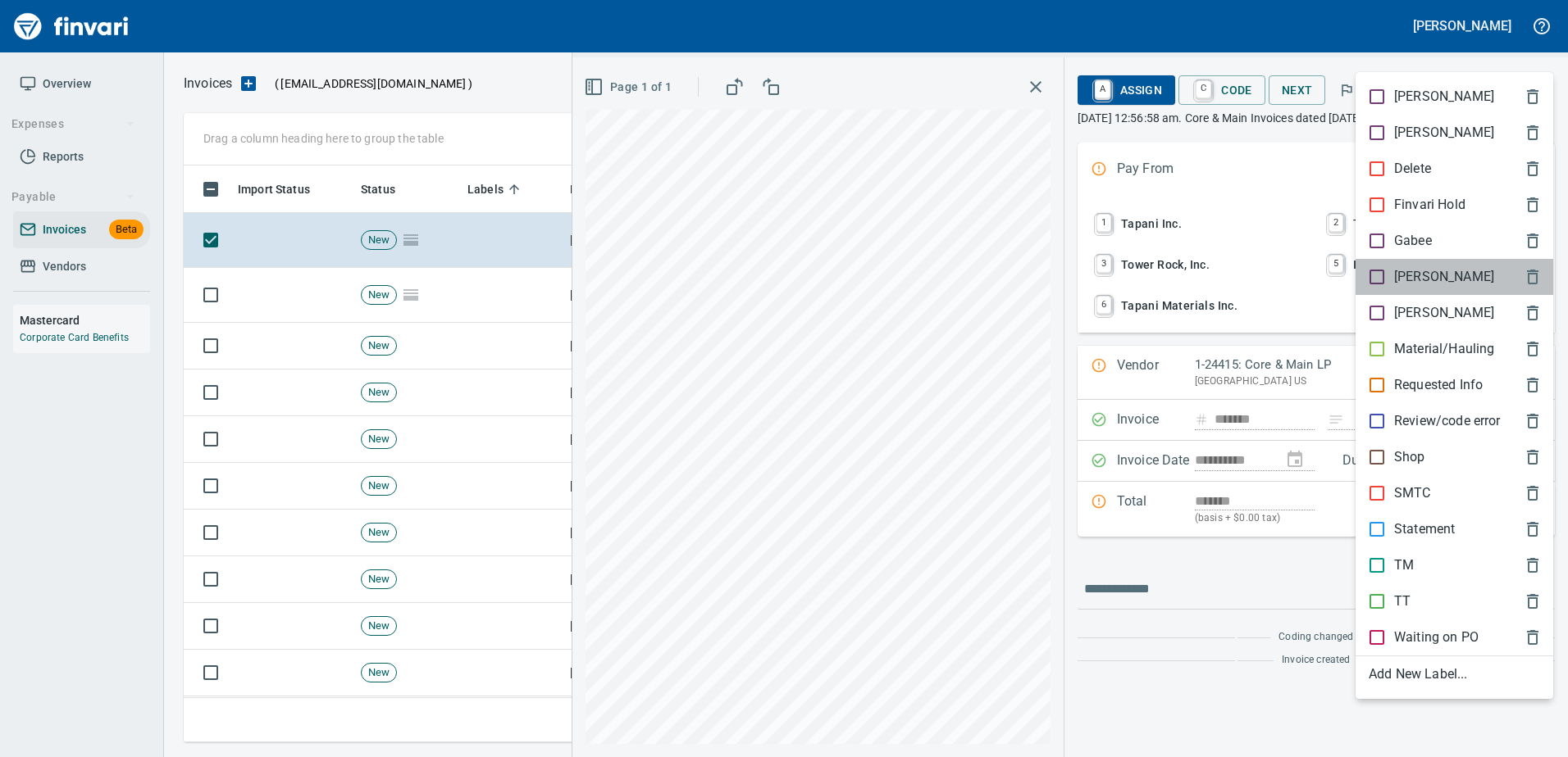
click at [1383, 264] on div "[PERSON_NAME]" at bounding box center [1453, 276] width 198 height 36
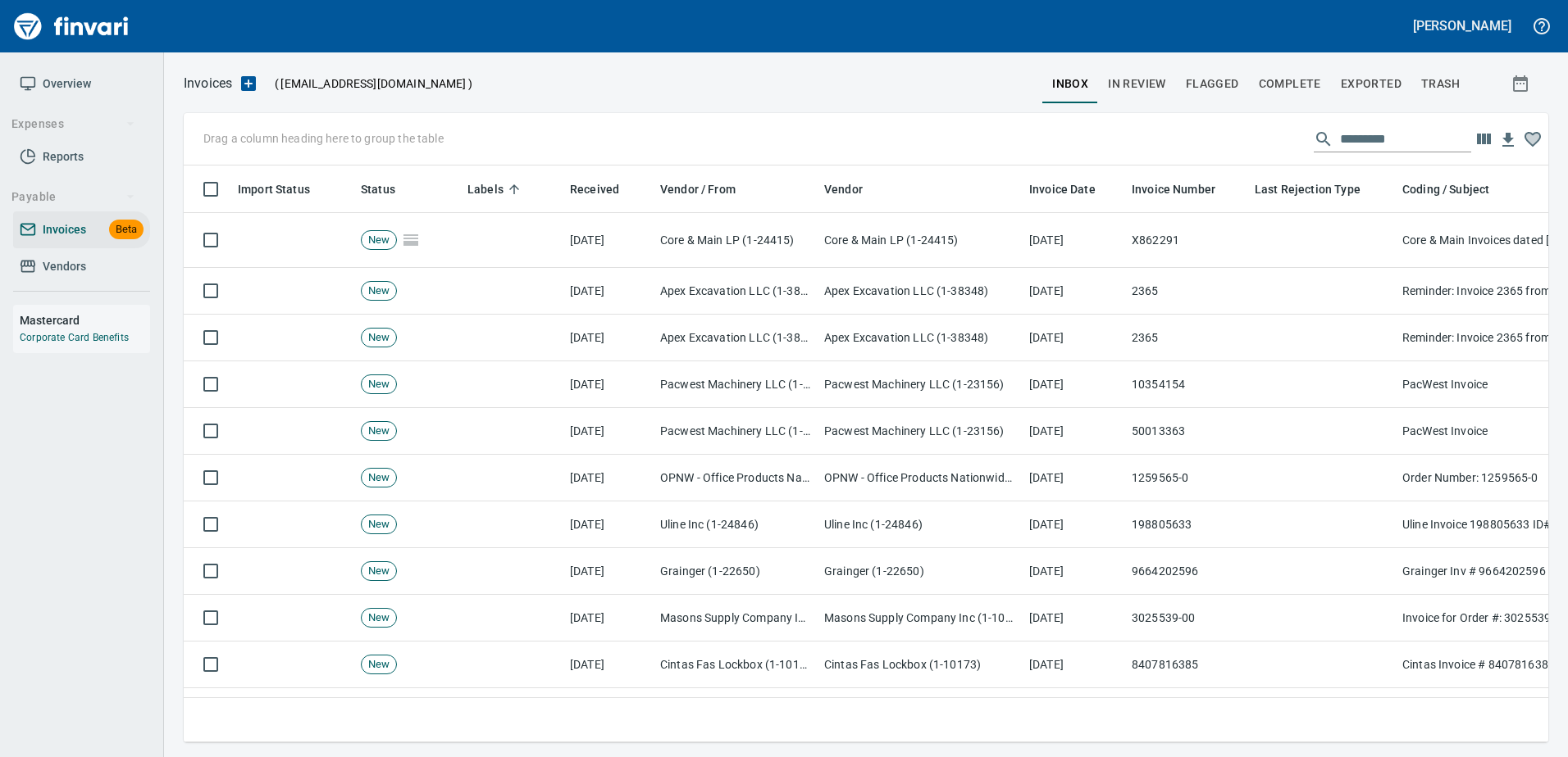
scroll to position [552, 1339]
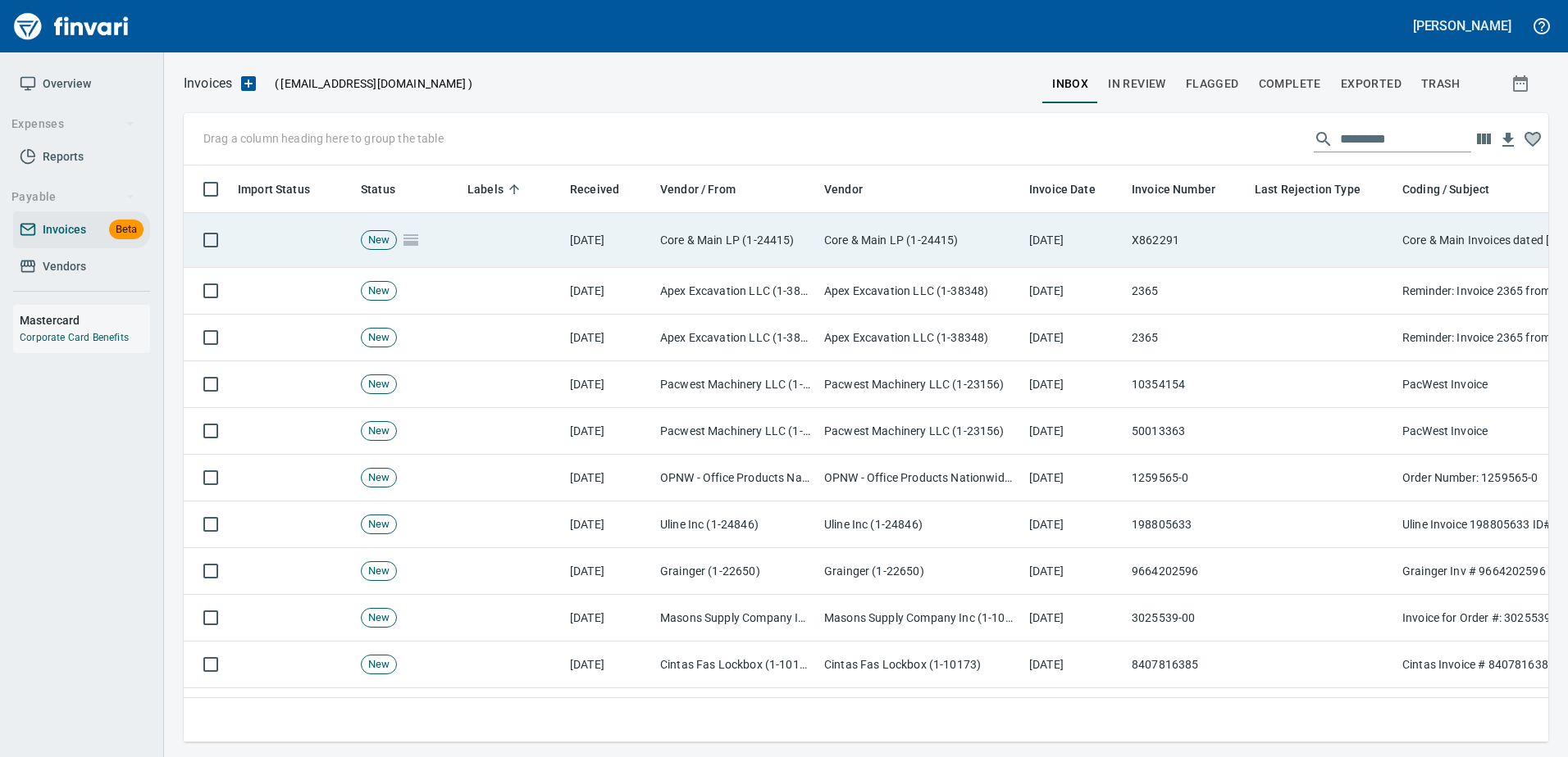
click at [1350, 256] on td at bounding box center [1321, 240] width 147 height 55
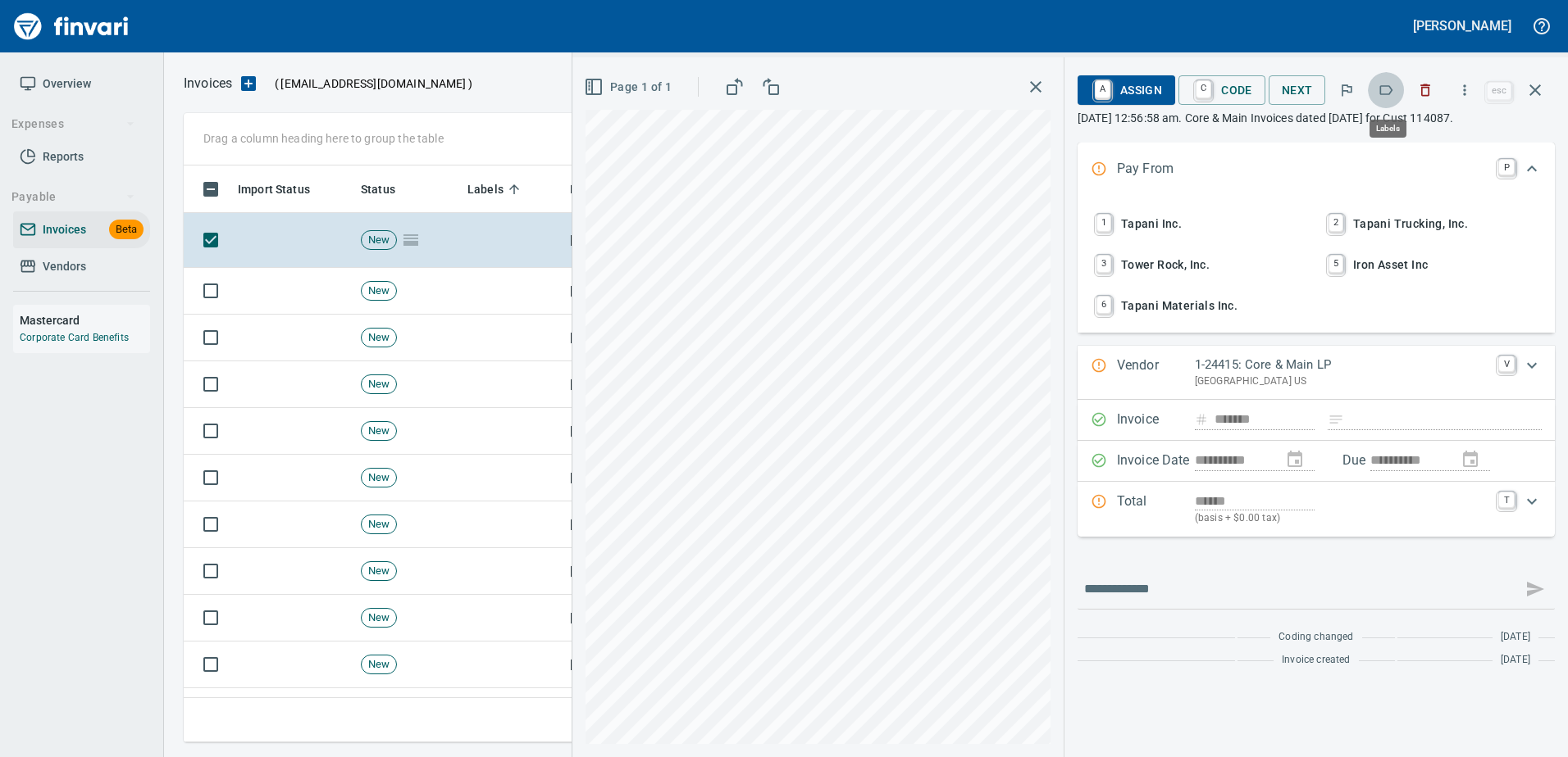
click at [1382, 88] on icon "button" at bounding box center [1385, 90] width 16 height 16
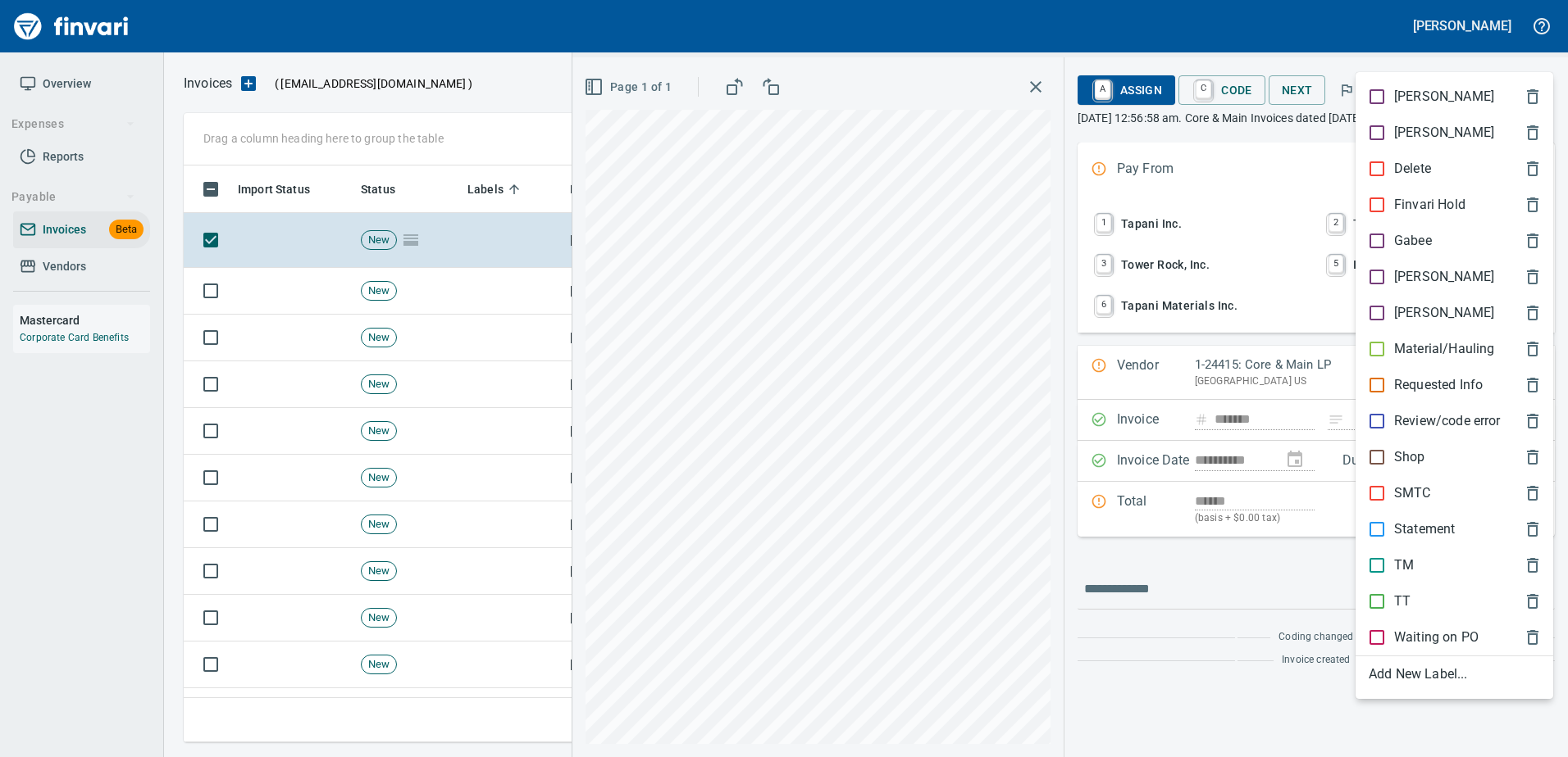
click at [1398, 283] on p "[PERSON_NAME]" at bounding box center [1444, 276] width 100 height 19
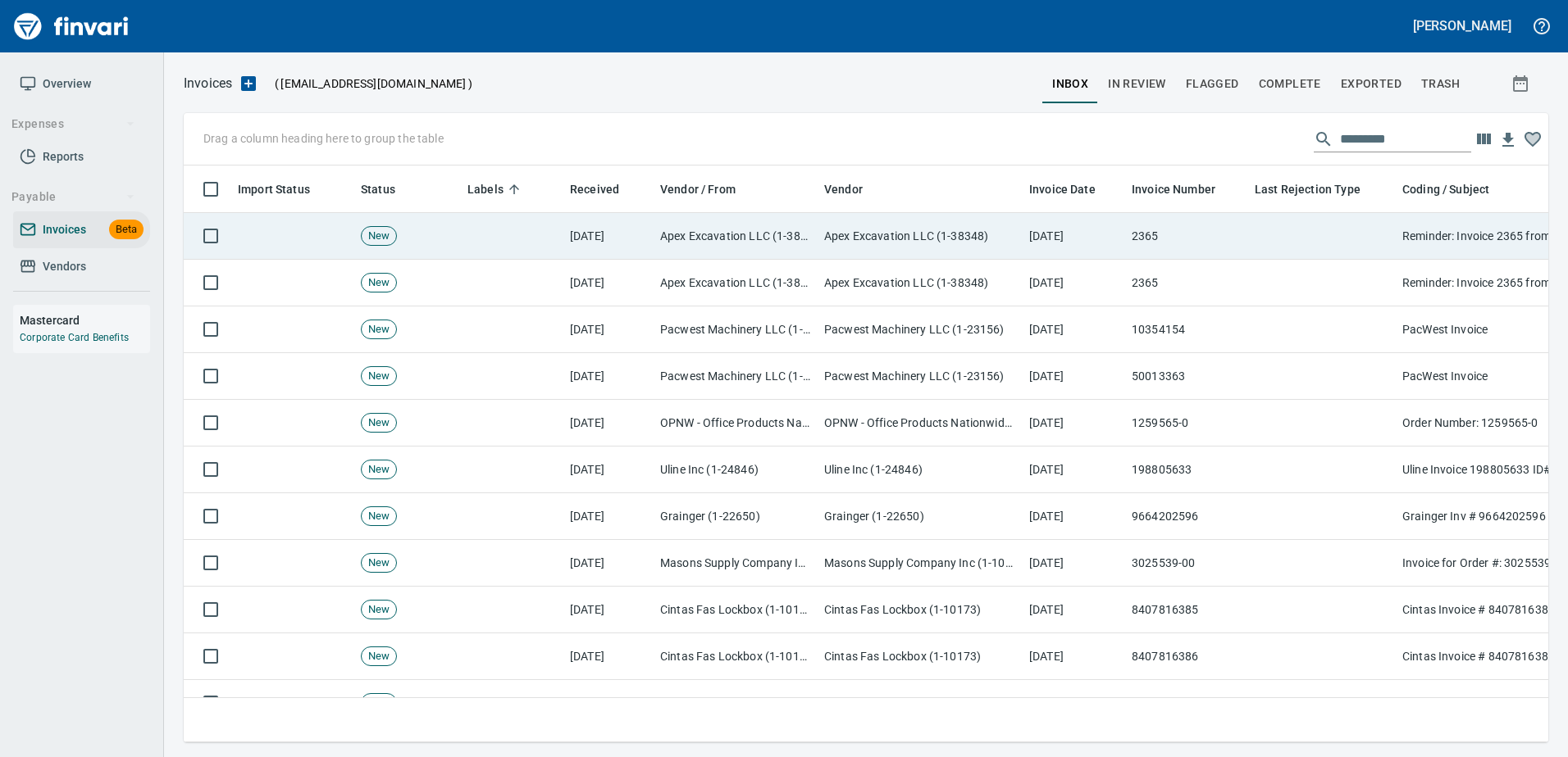
click at [1372, 234] on td at bounding box center [1321, 236] width 147 height 46
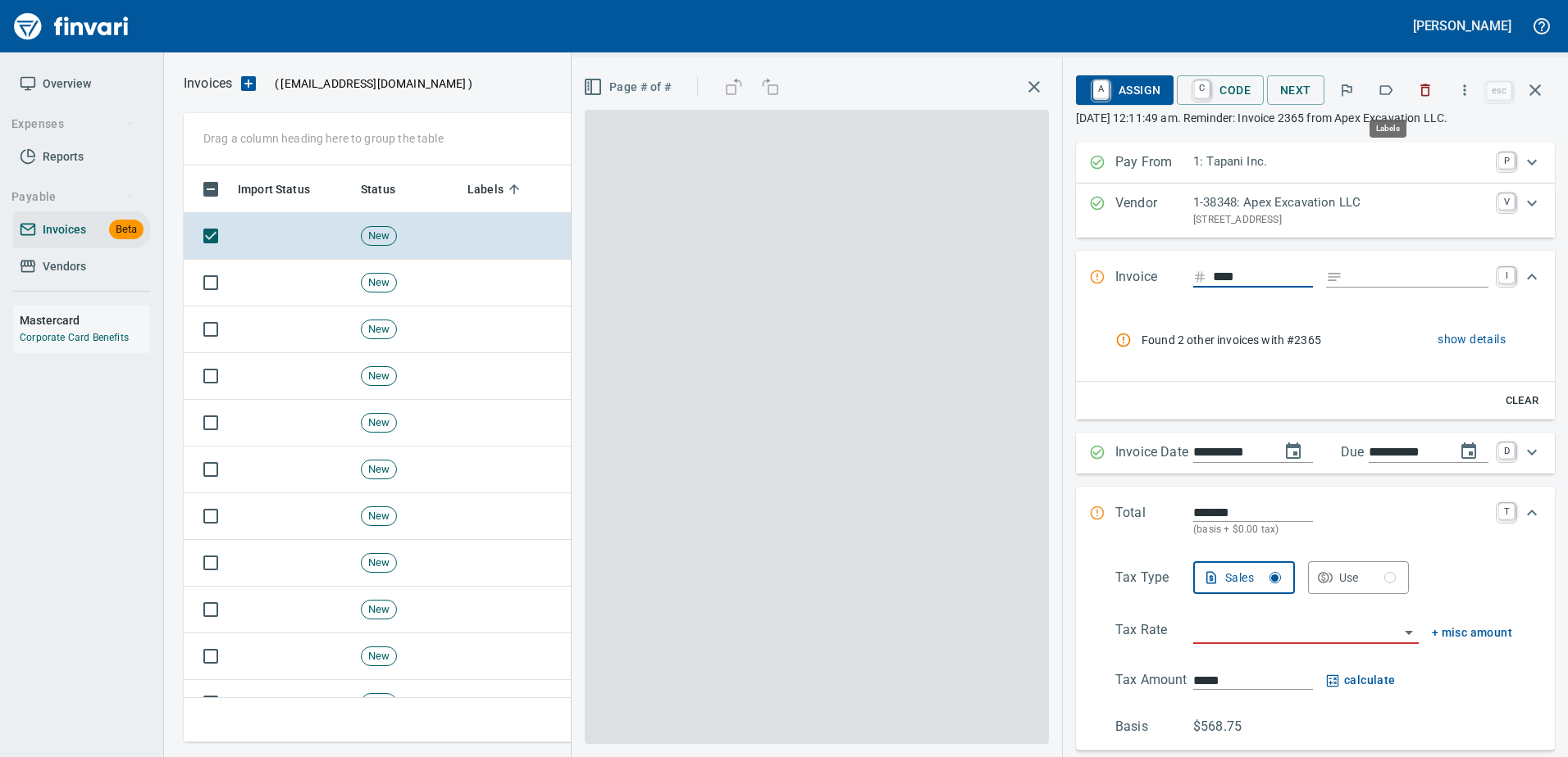
scroll to position [552, 1339]
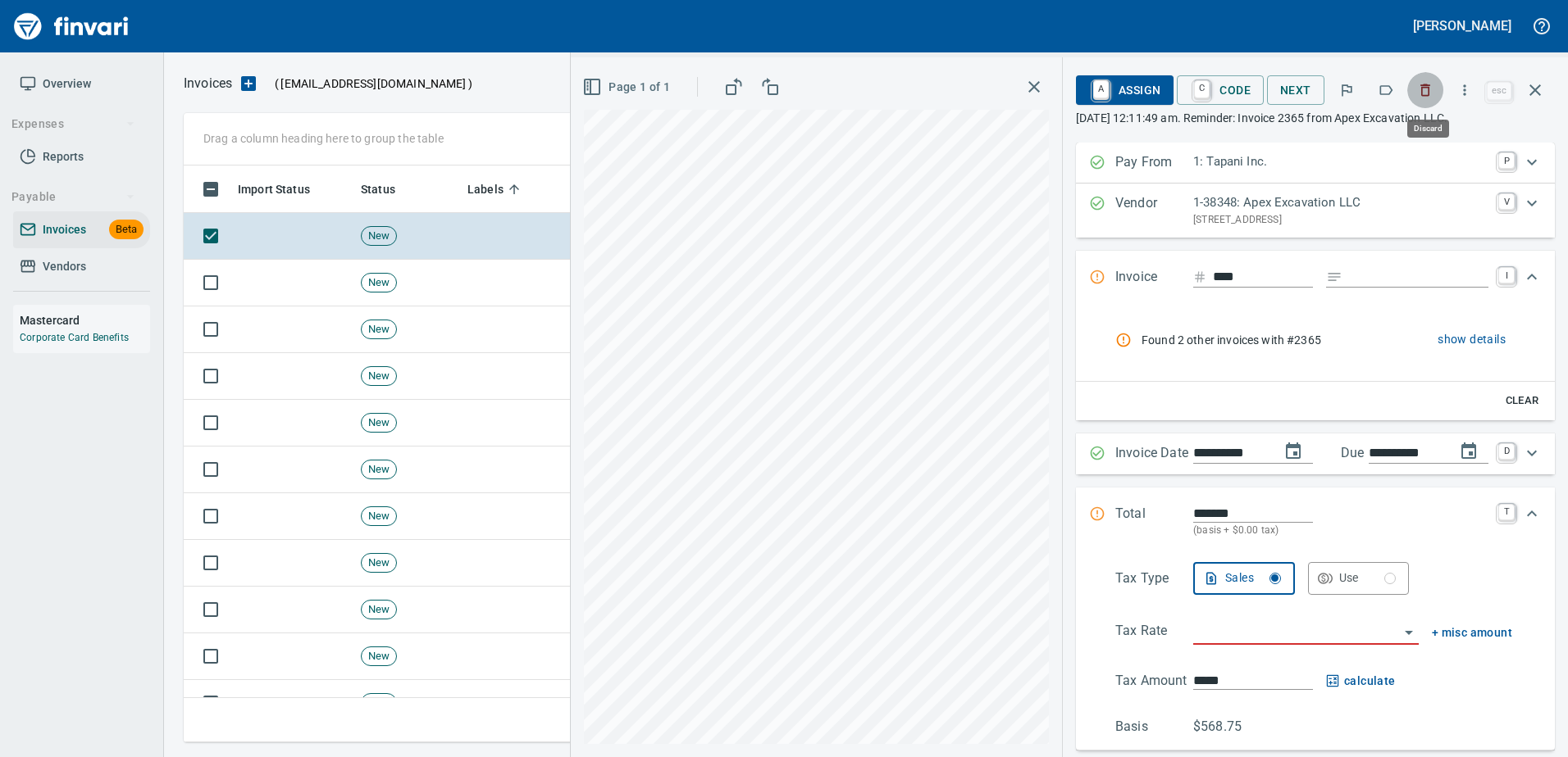
click at [1424, 86] on icon "button" at bounding box center [1426, 91] width 10 height 13
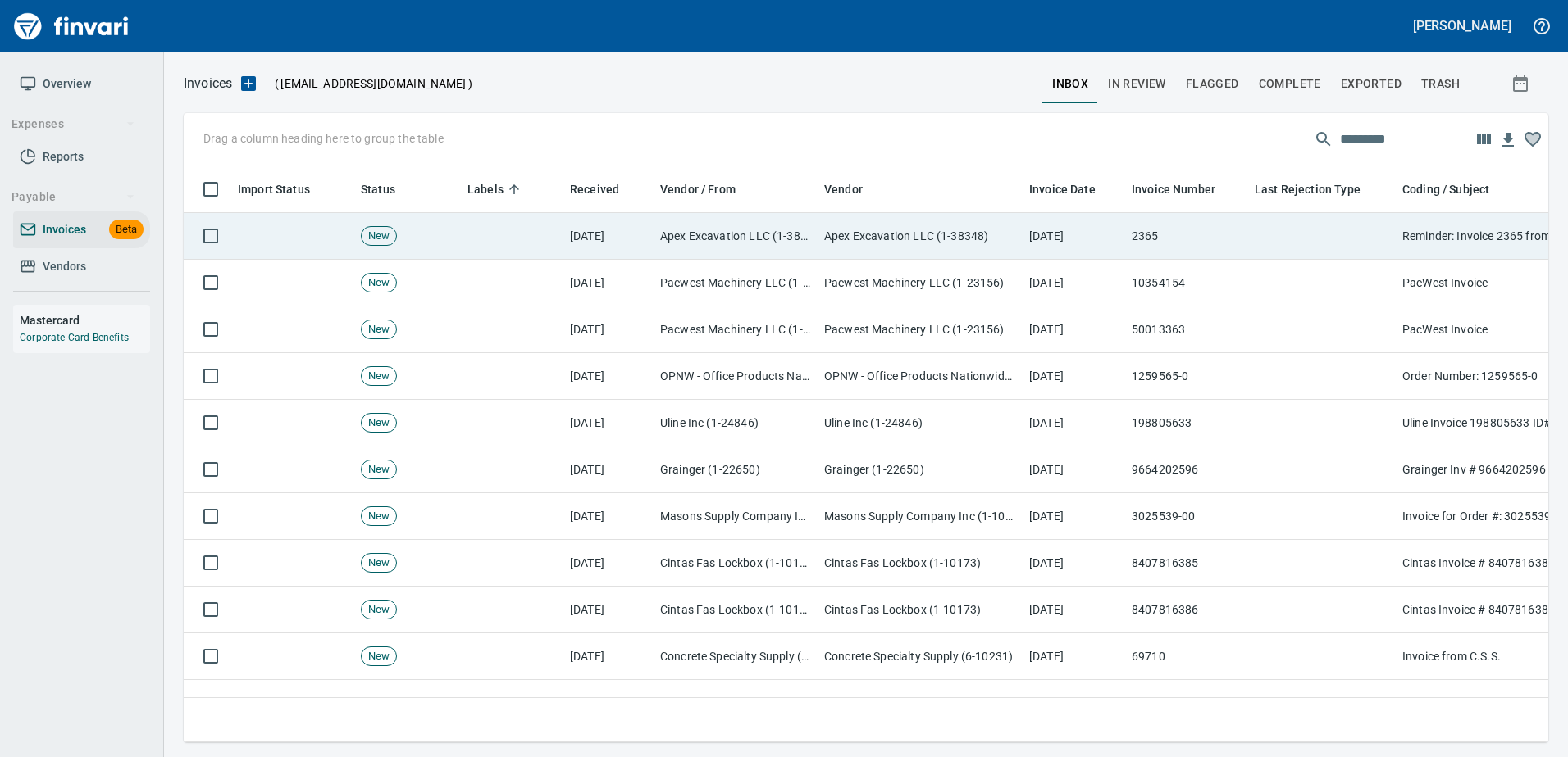
drag, startPoint x: 1342, startPoint y: 230, endPoint x: 1344, endPoint y: 219, distance: 11.2
click at [1342, 229] on td at bounding box center [1321, 236] width 147 height 46
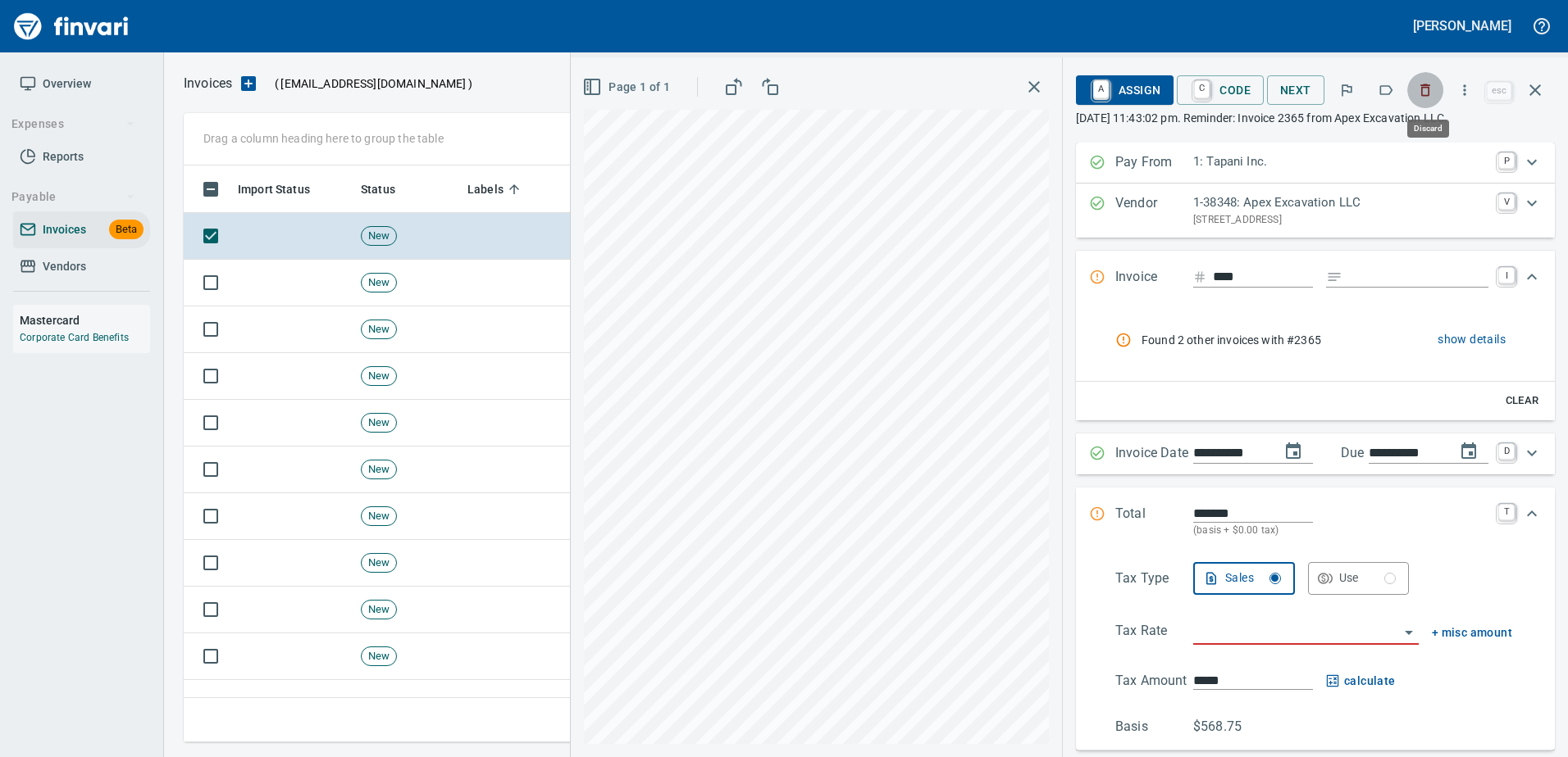
click at [1430, 85] on icon "button" at bounding box center [1424, 90] width 16 height 16
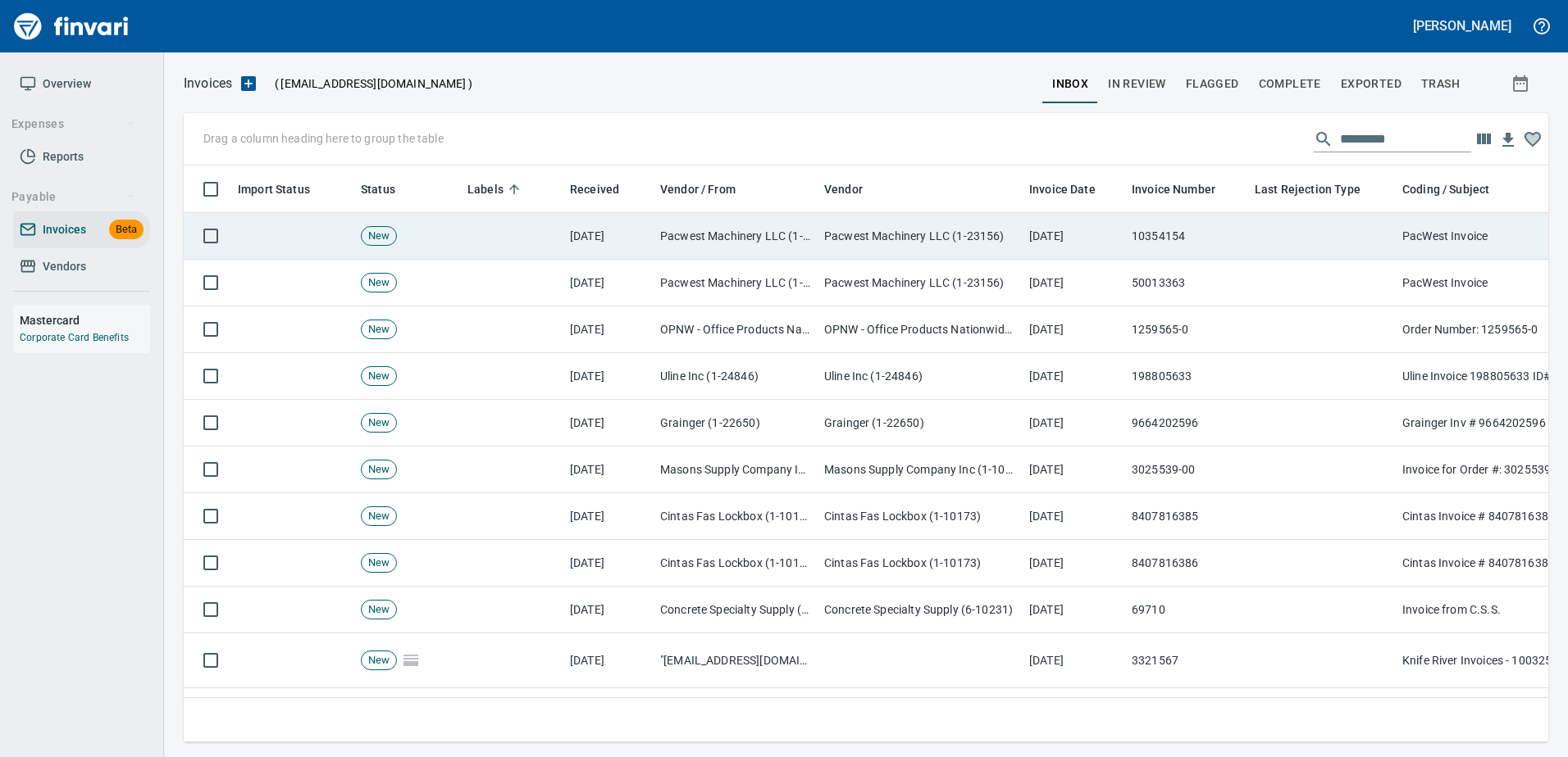
click at [1353, 227] on td at bounding box center [1321, 236] width 147 height 46
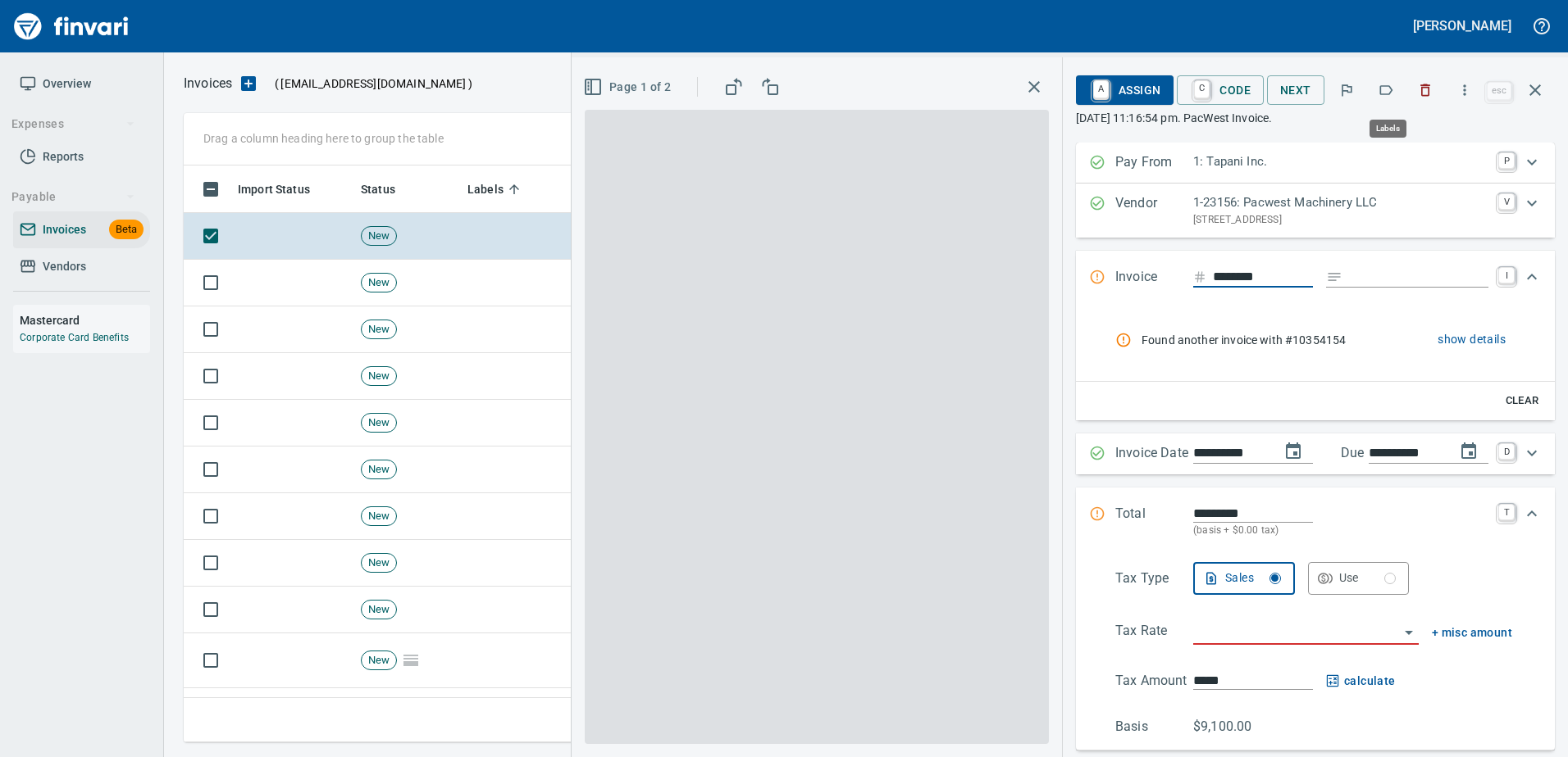
click at [1387, 99] on button "button" at bounding box center [1385, 90] width 36 height 36
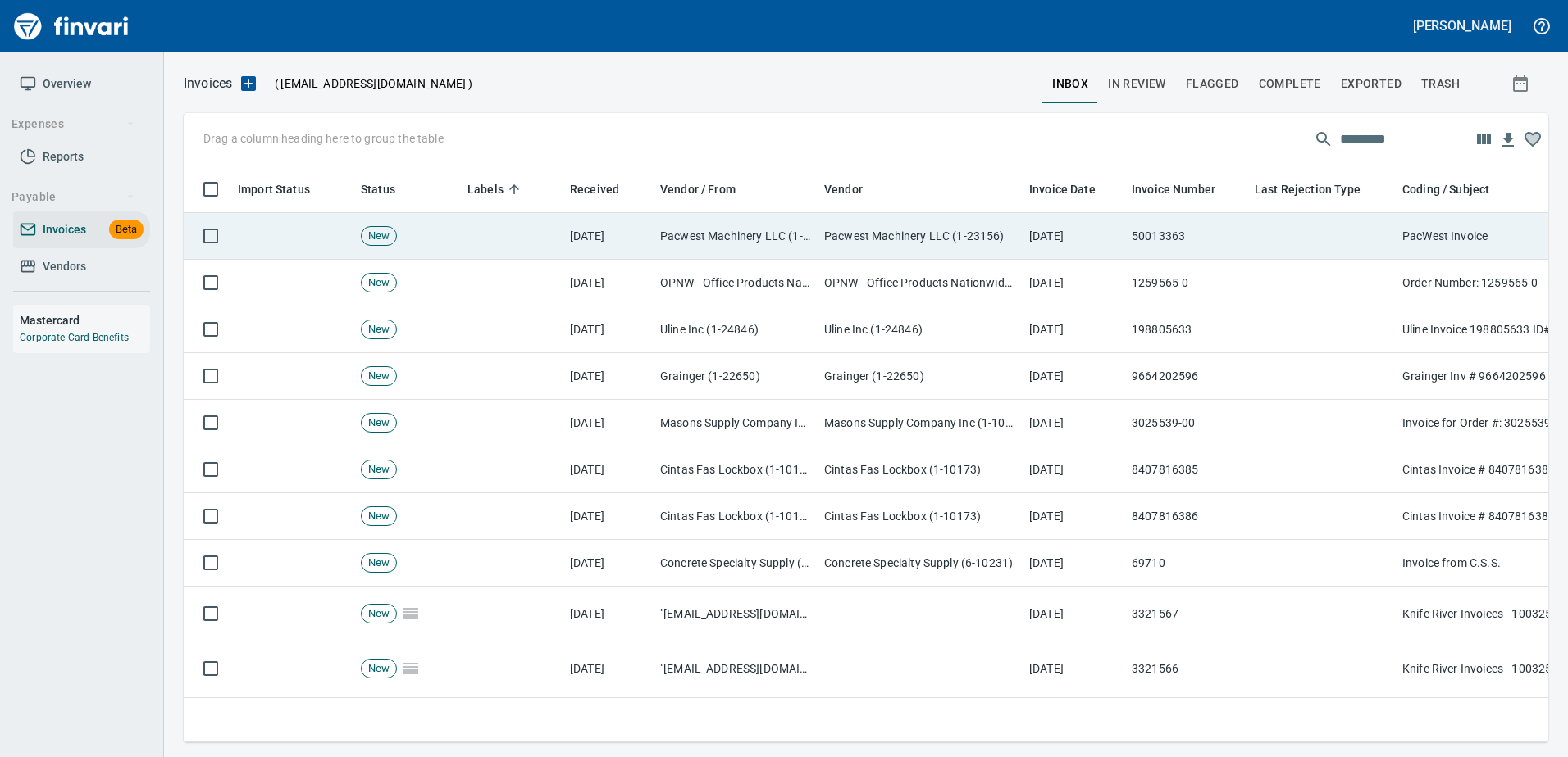
click at [1322, 233] on td at bounding box center [1321, 236] width 147 height 46
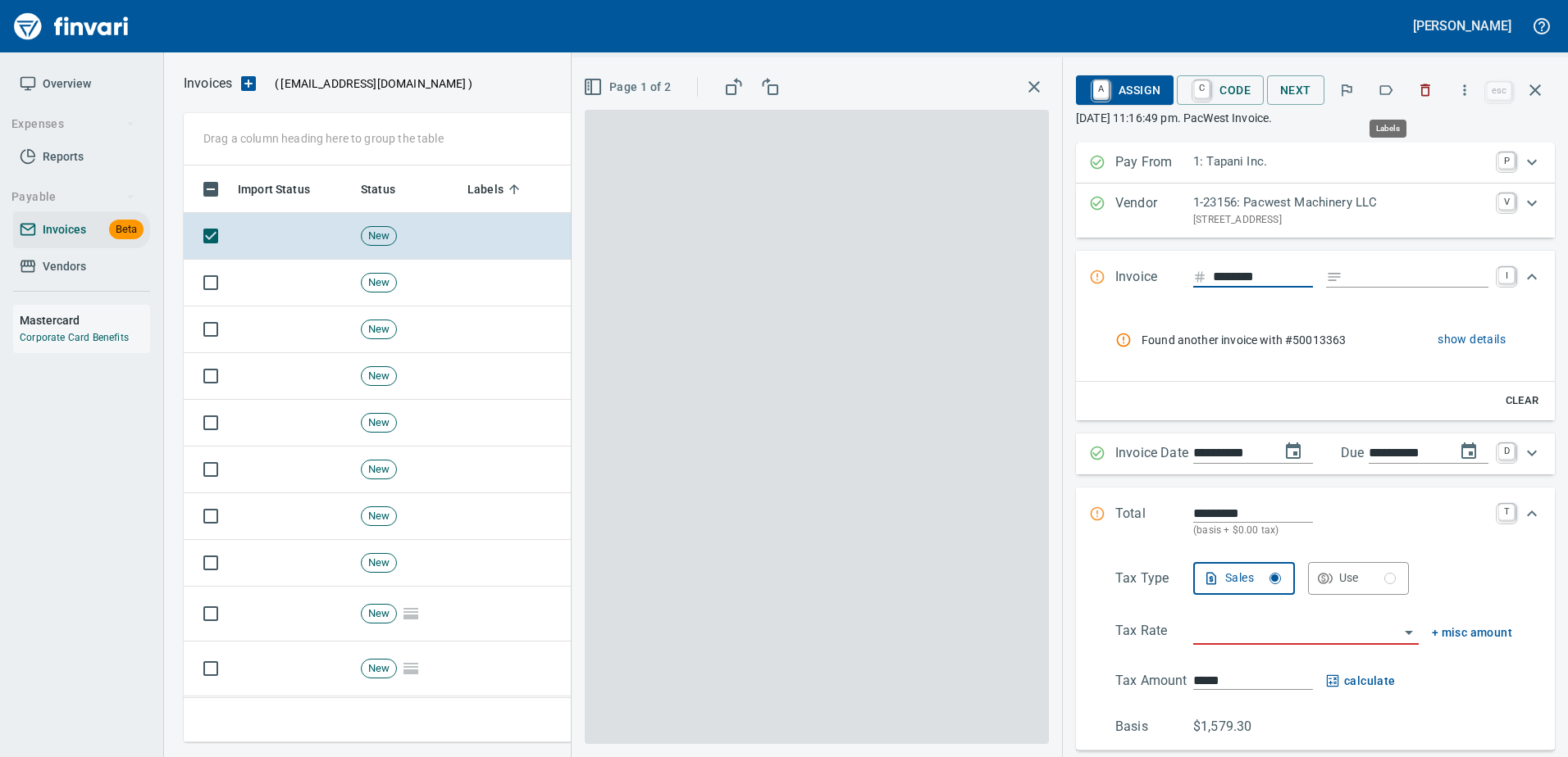
click at [1377, 91] on button "button" at bounding box center [1385, 90] width 36 height 36
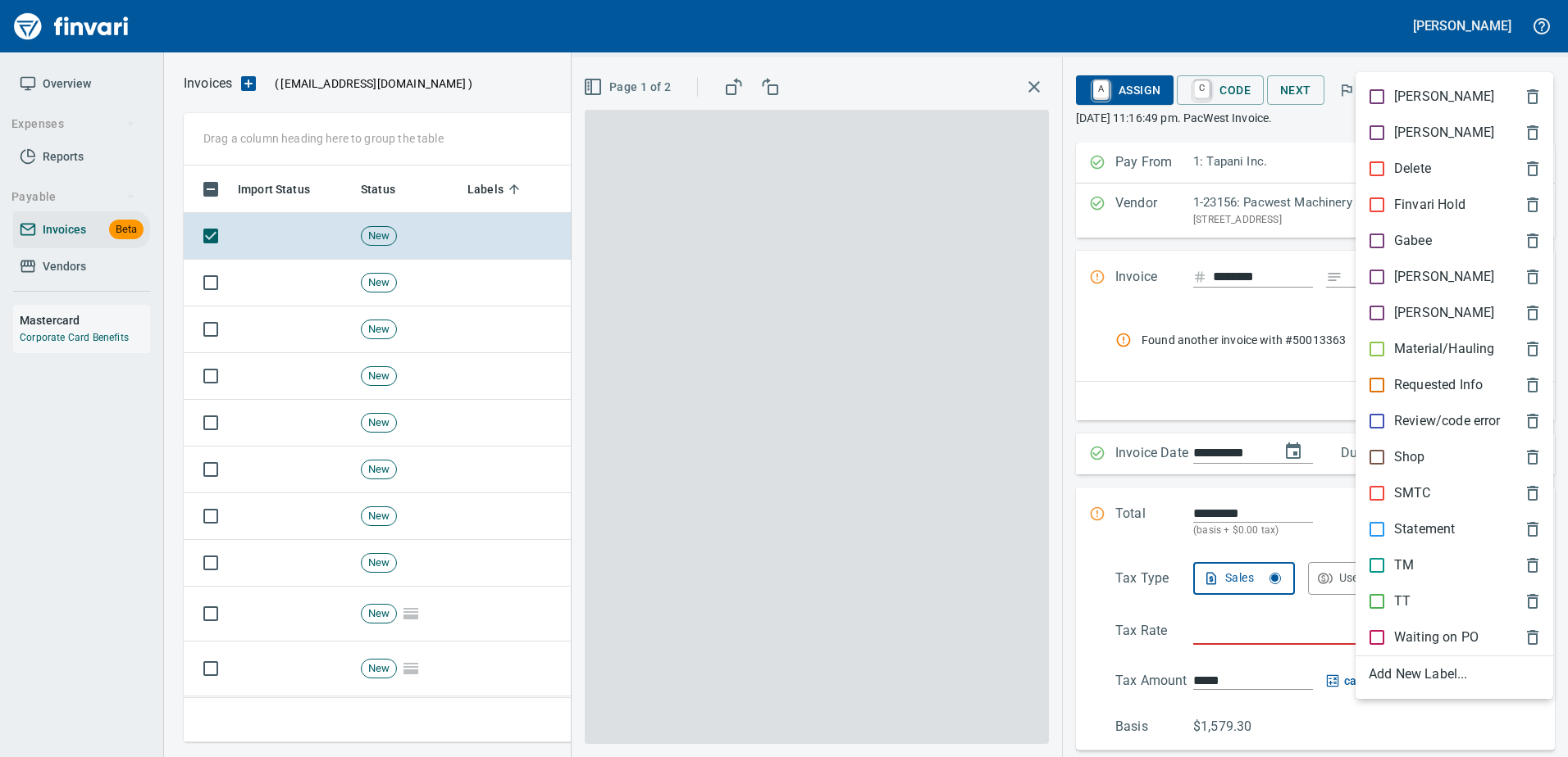
scroll to position [552, 1339]
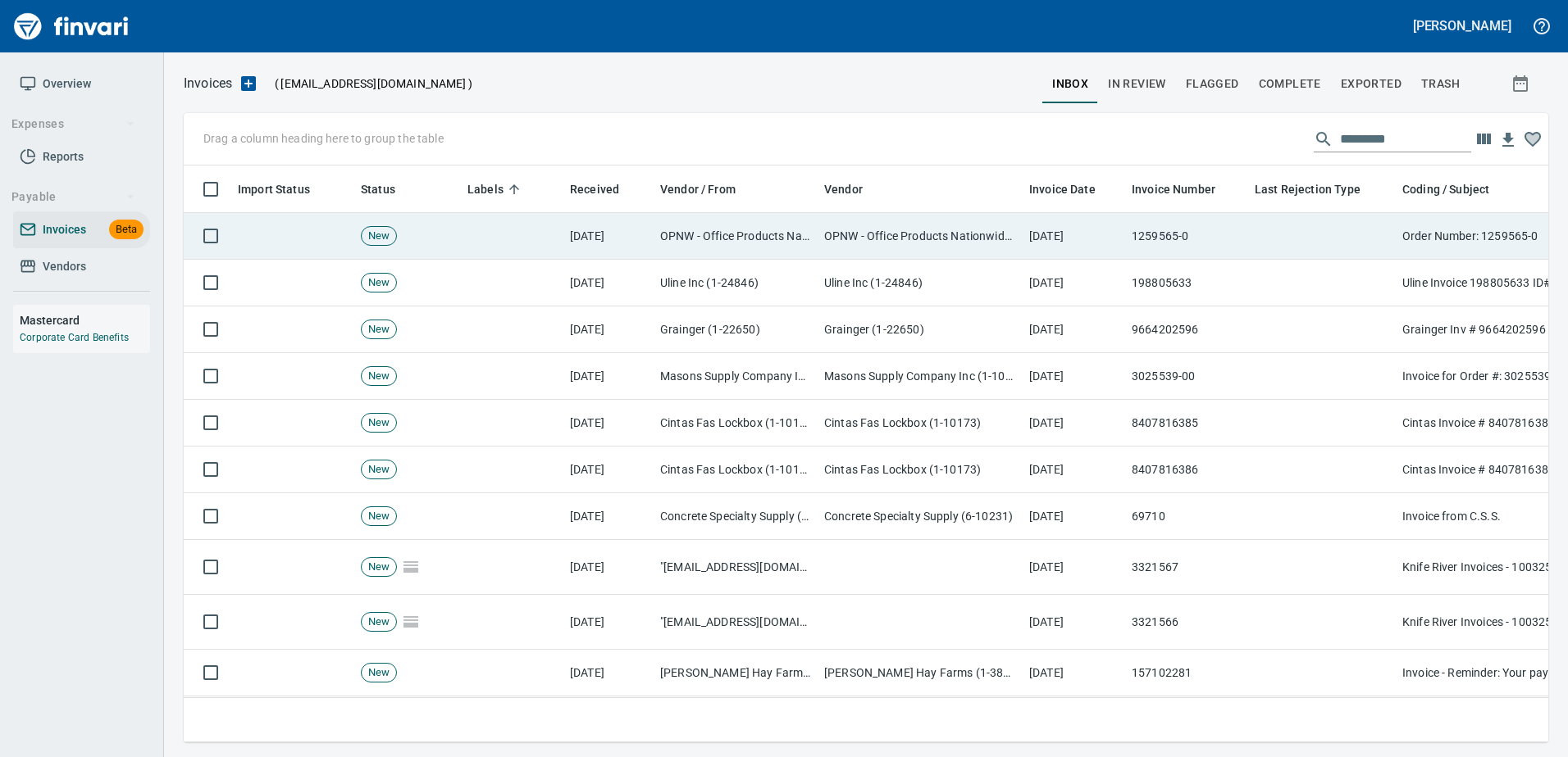
click at [1339, 243] on td at bounding box center [1321, 236] width 147 height 46
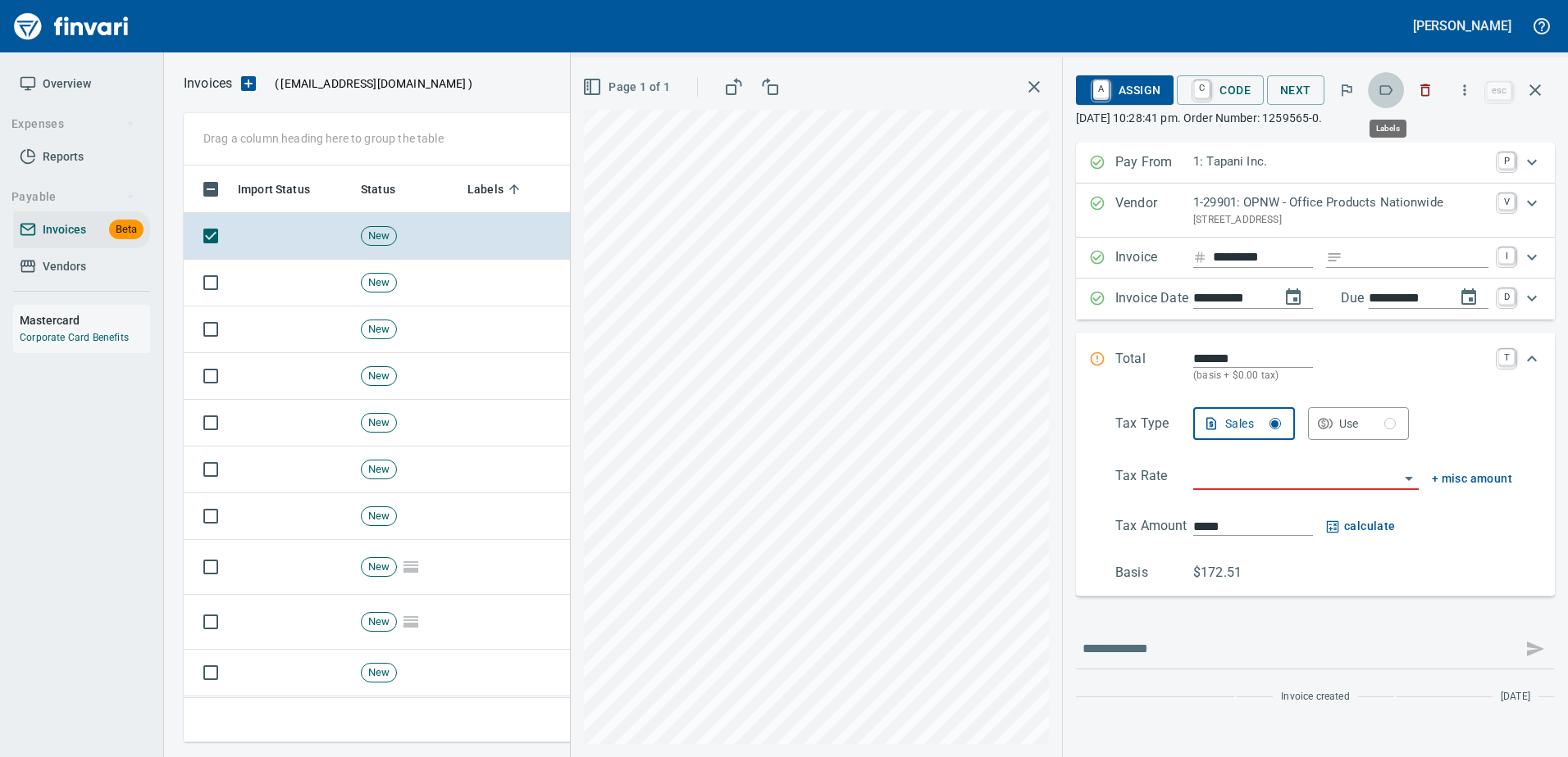
click at [1394, 91] on icon "button" at bounding box center [1385, 90] width 16 height 16
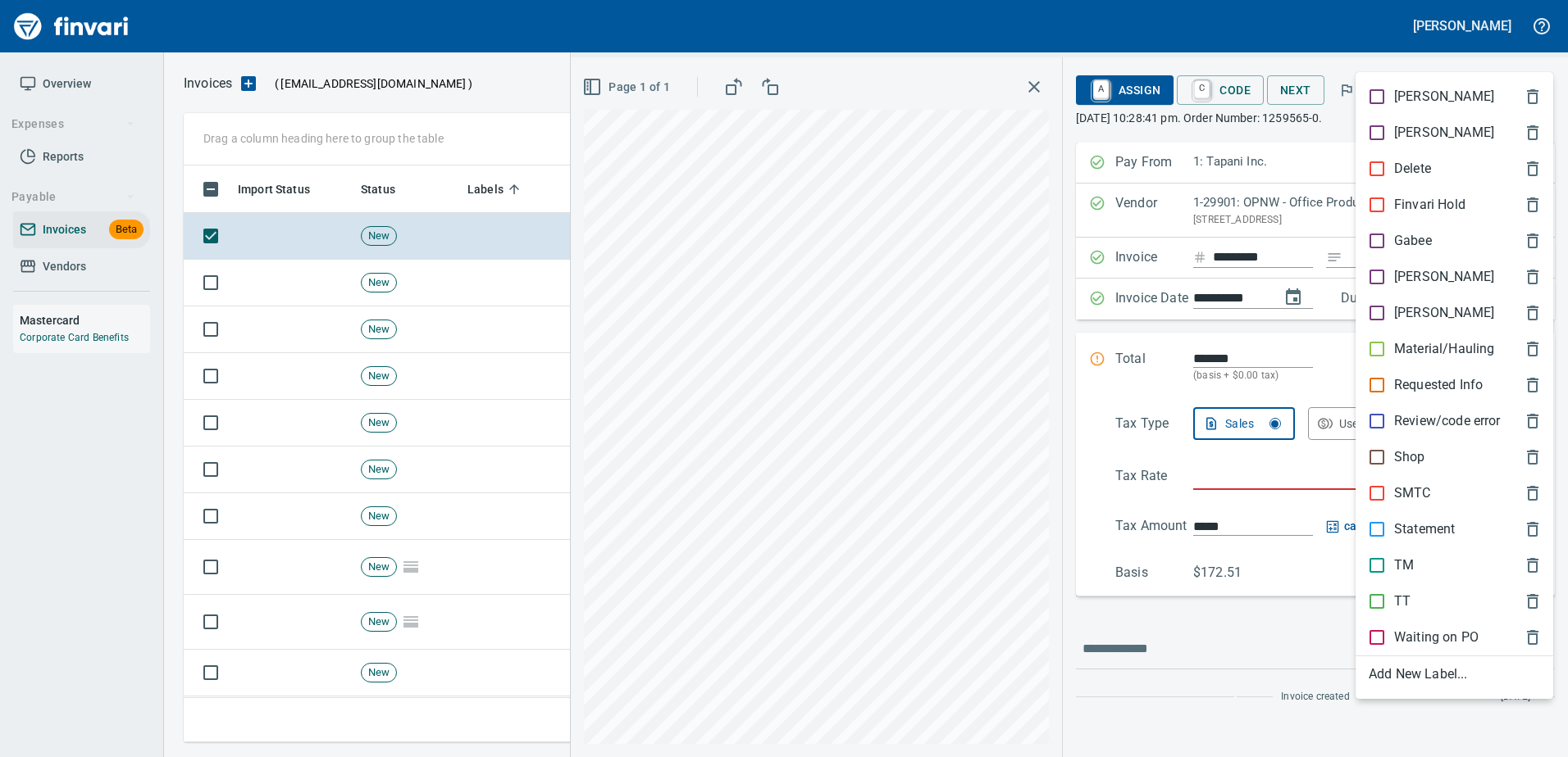
click at [1409, 282] on p "[PERSON_NAME]" at bounding box center [1444, 276] width 100 height 19
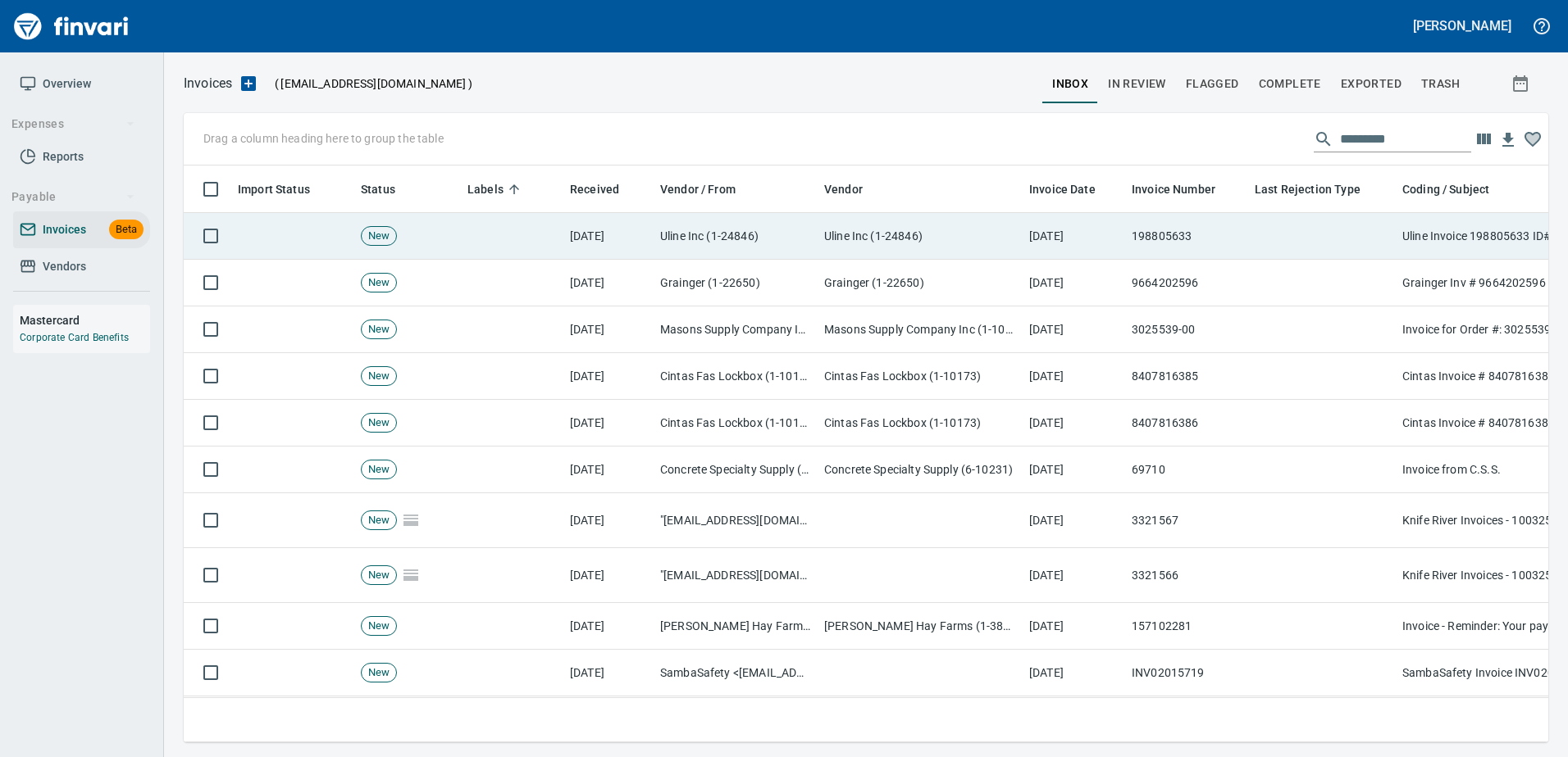
click at [1367, 229] on td at bounding box center [1321, 236] width 147 height 46
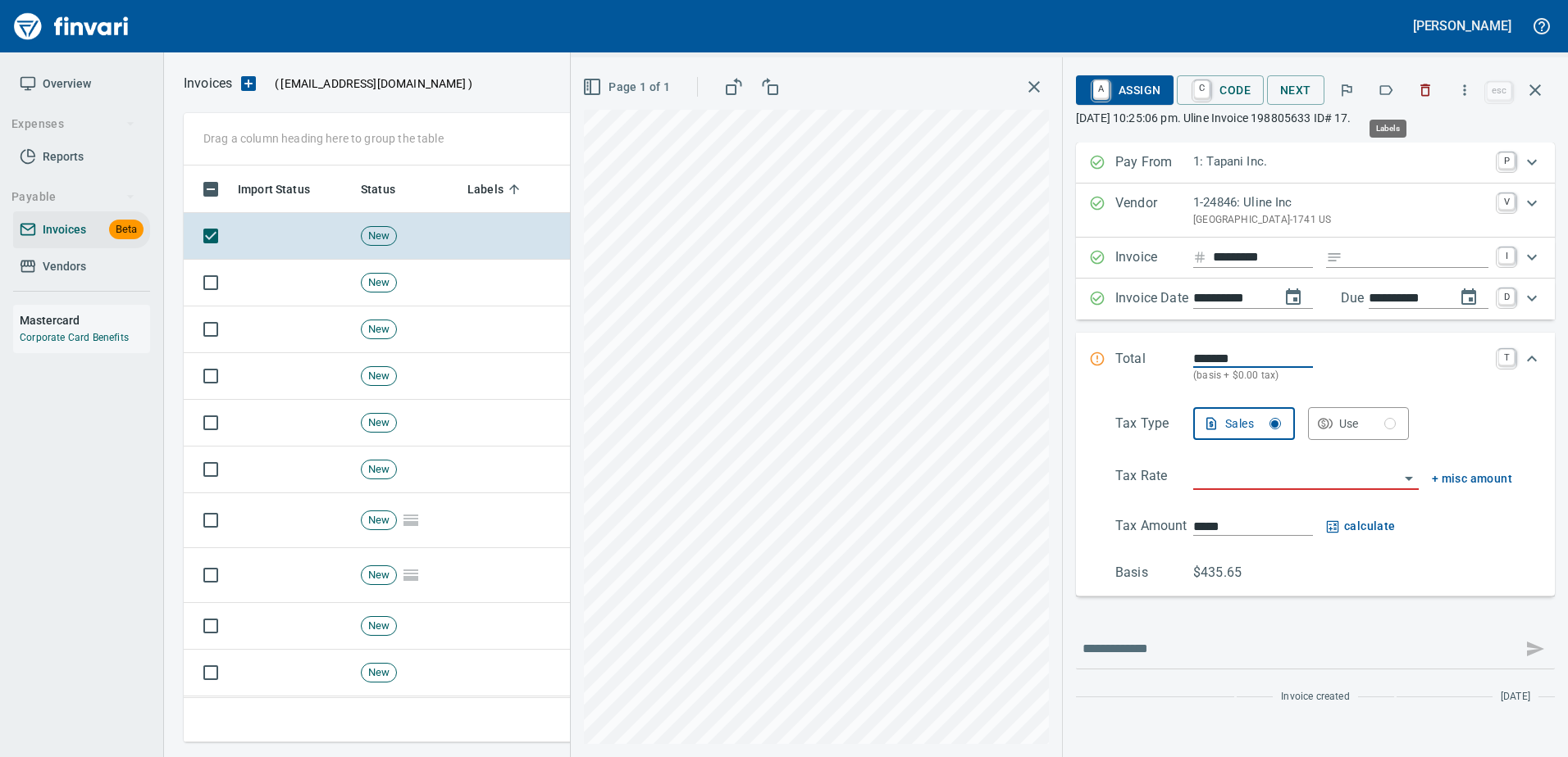
click at [1384, 87] on icon "button" at bounding box center [1385, 90] width 16 height 16
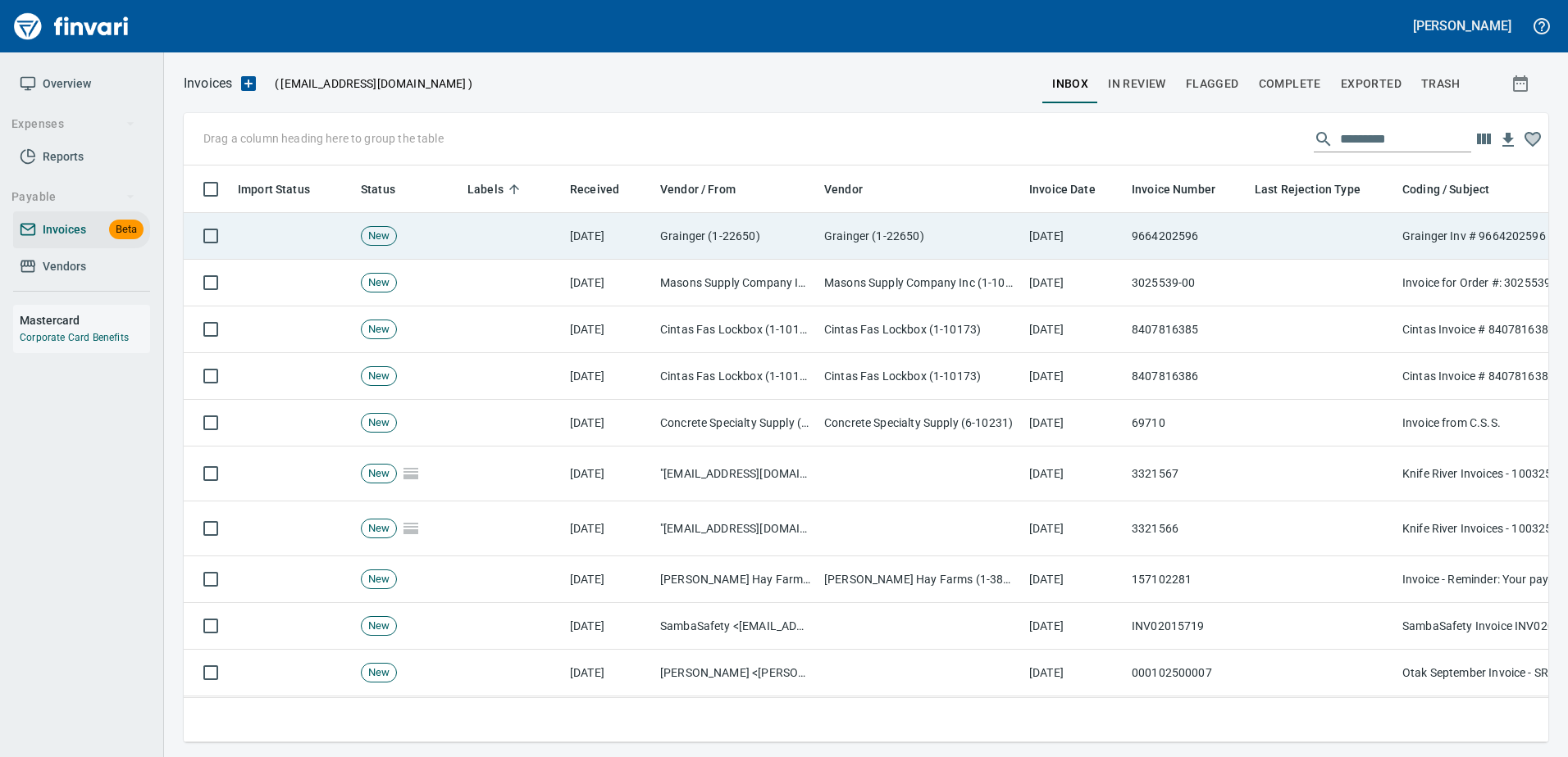
click at [1353, 233] on td at bounding box center [1321, 236] width 147 height 46
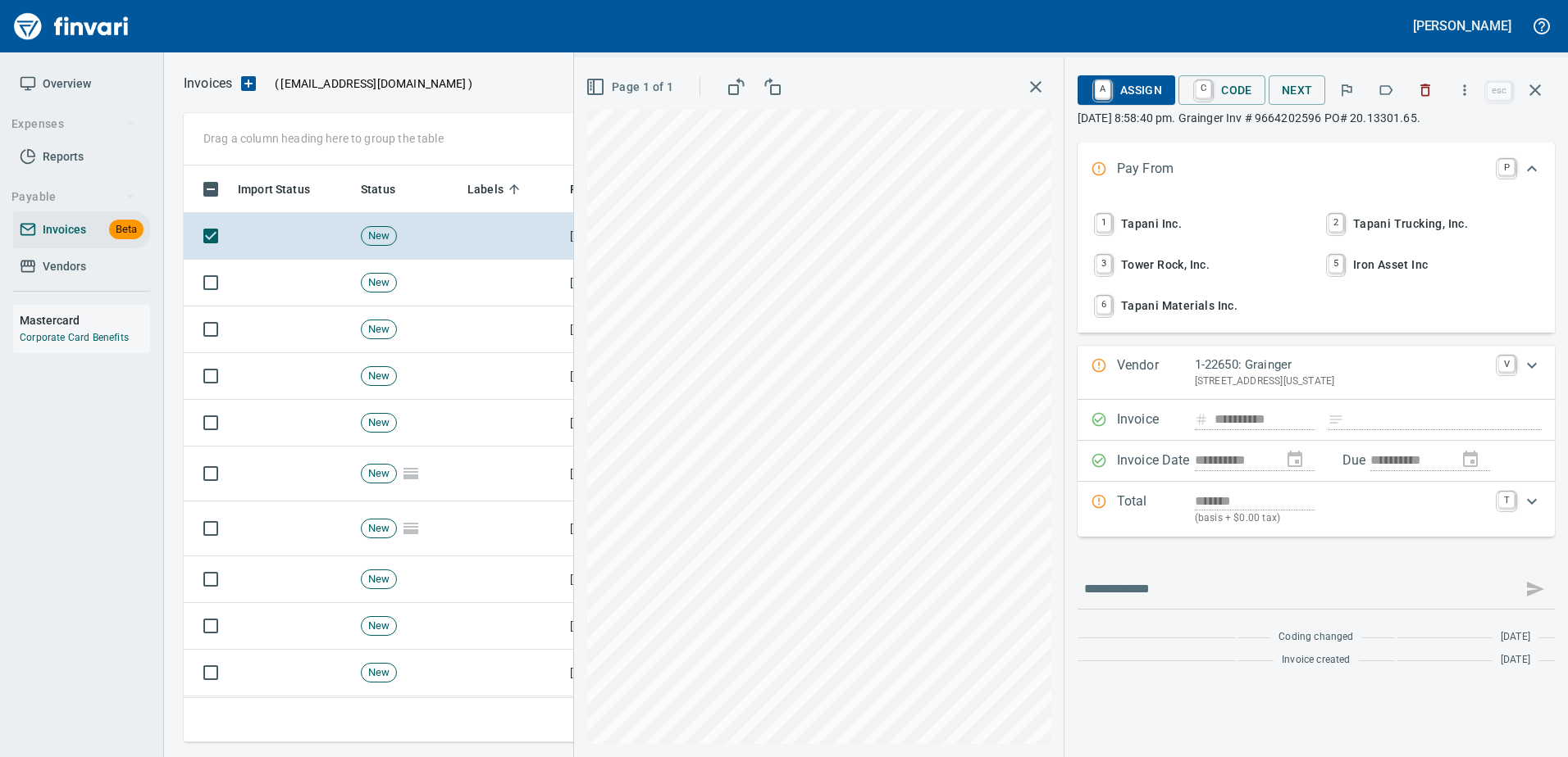
click at [1383, 87] on icon "button" at bounding box center [1387, 90] width 13 height 10
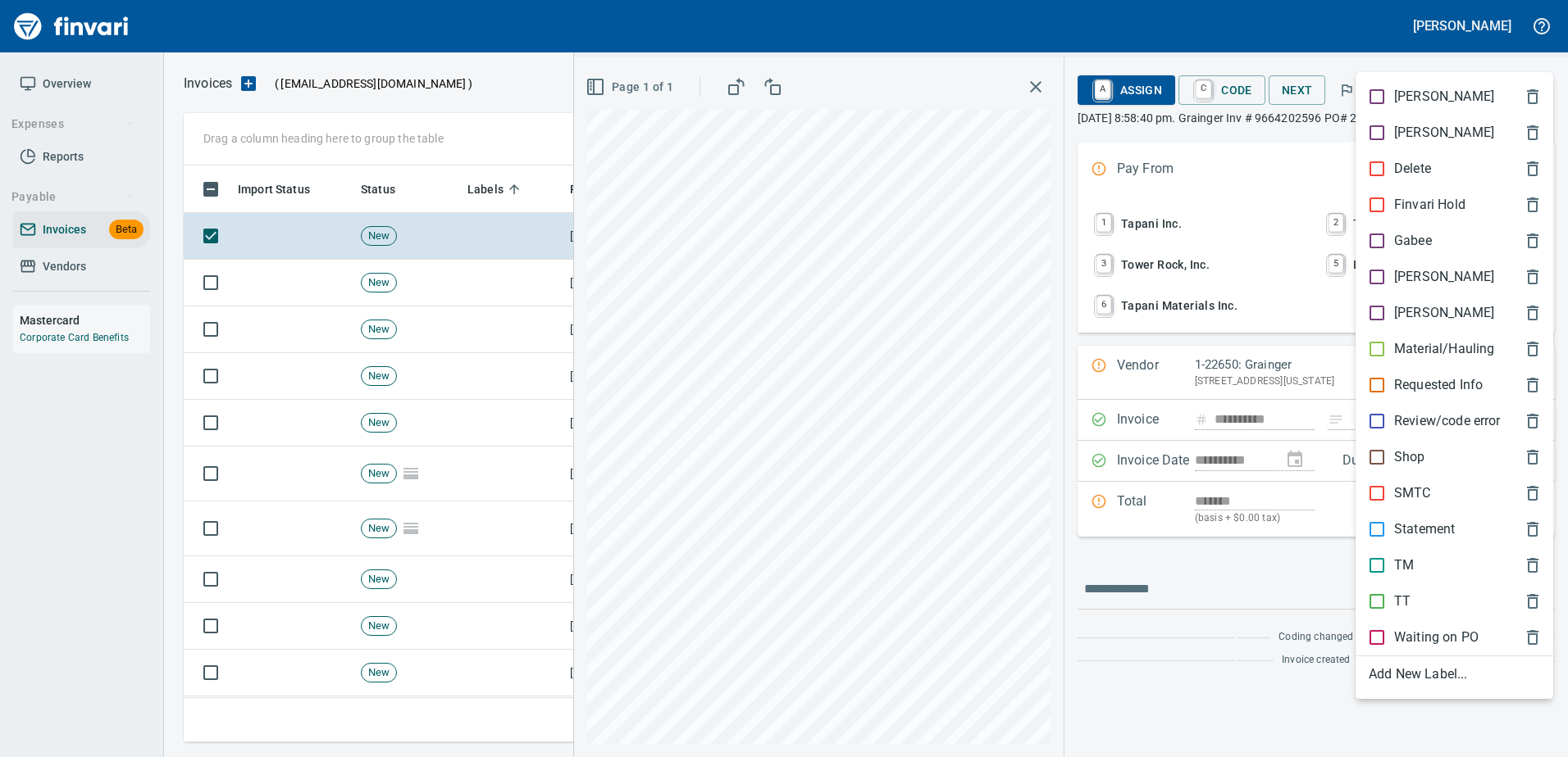
scroll to position [552, 1339]
click at [1399, 507] on div "SMTC" at bounding box center [1453, 493] width 198 height 36
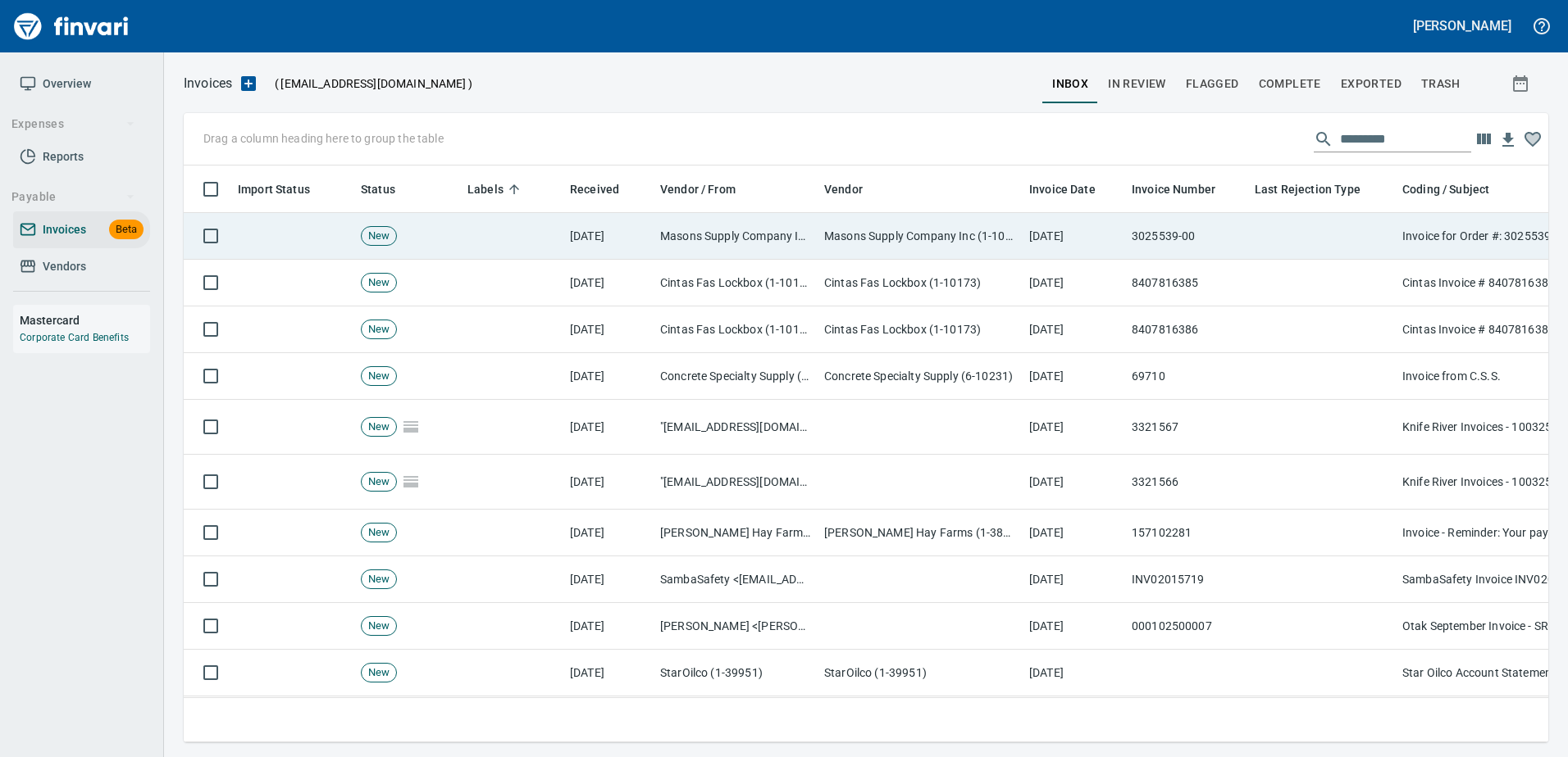
click at [1388, 214] on td at bounding box center [1321, 236] width 147 height 46
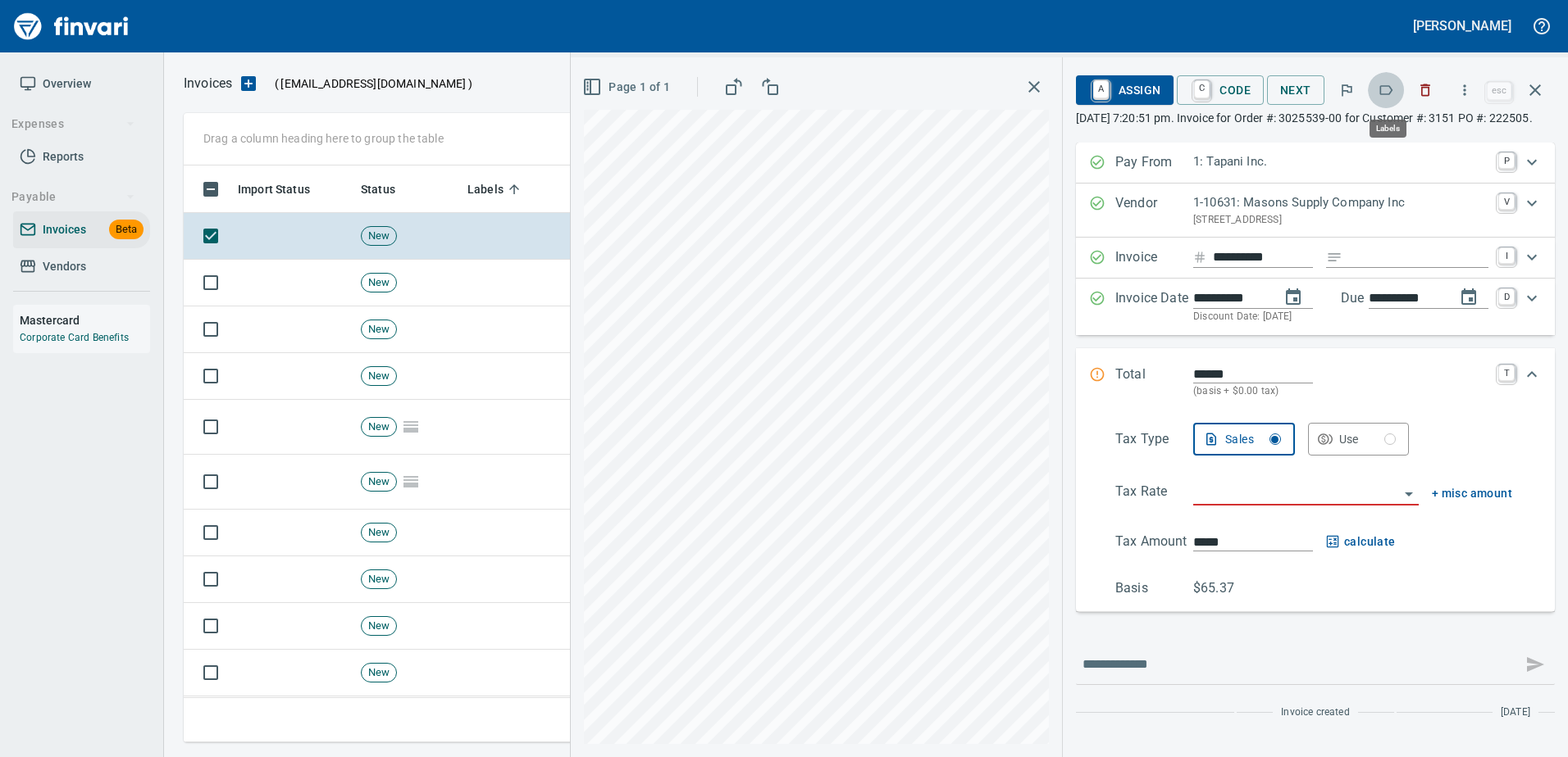
scroll to position [552, 1339]
click at [1394, 93] on icon "button" at bounding box center [1385, 90] width 16 height 16
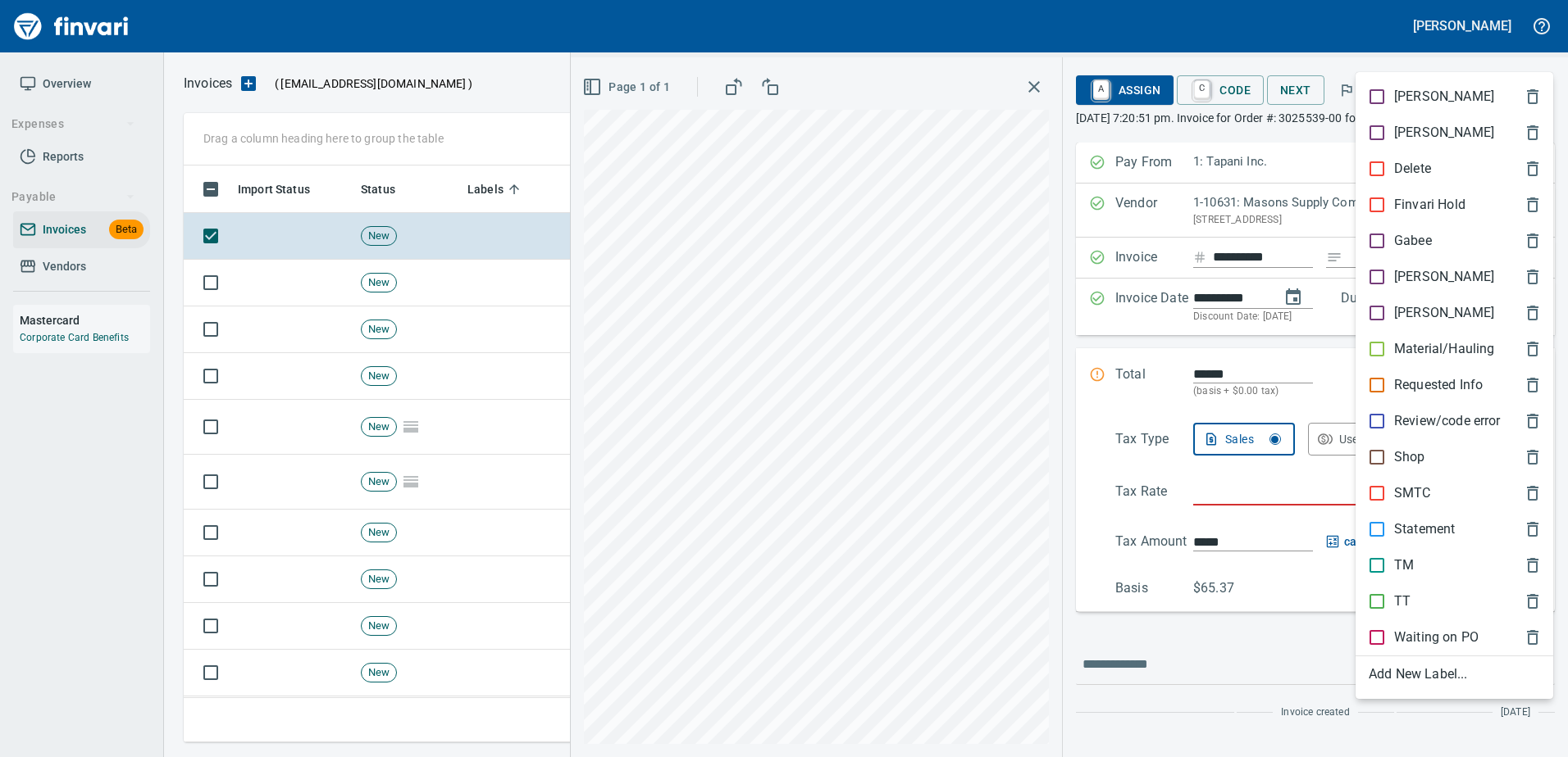
click at [1408, 276] on p "[PERSON_NAME]" at bounding box center [1444, 276] width 100 height 19
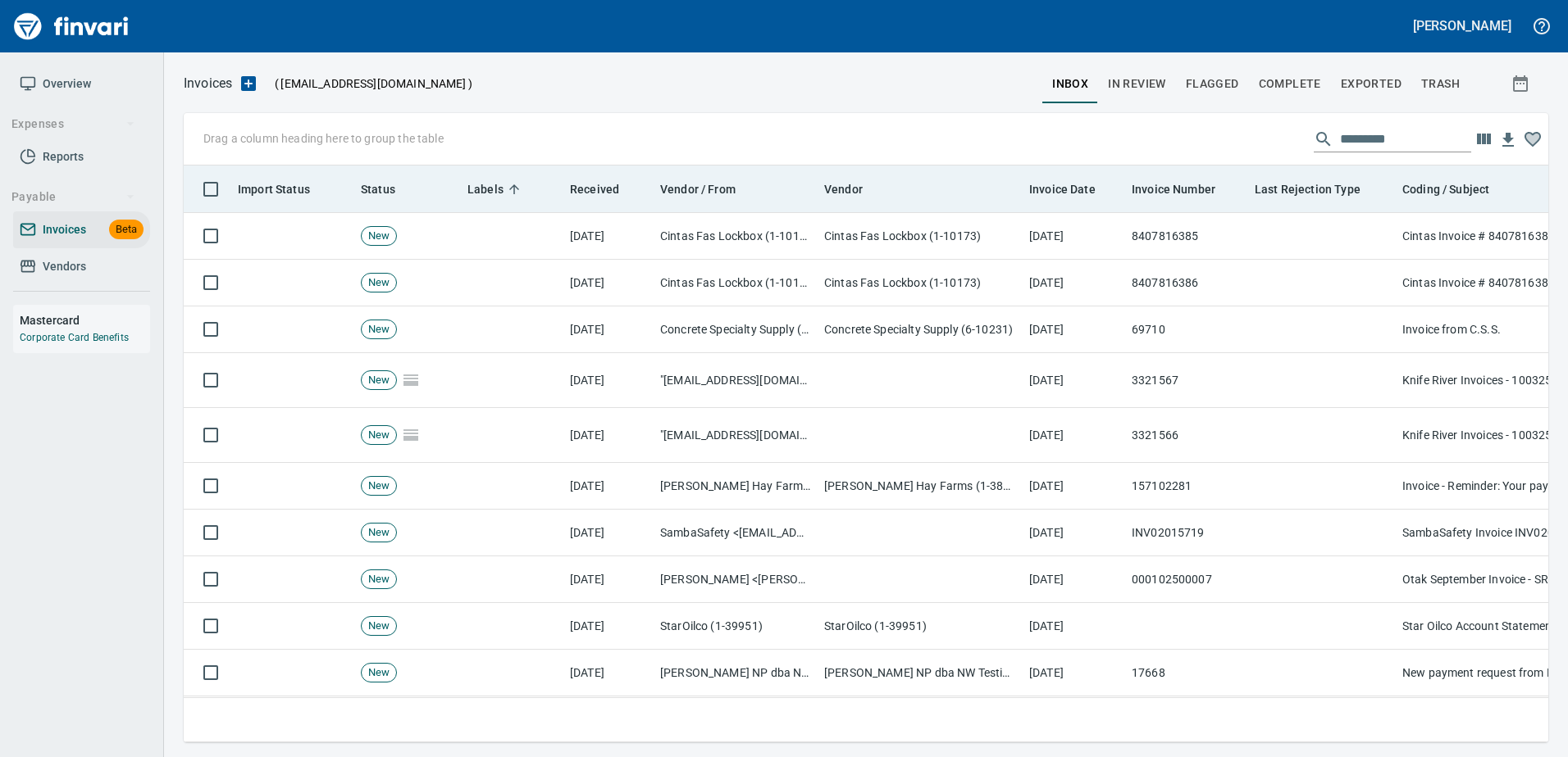
click at [1328, 205] on th "Last Rejection Type" at bounding box center [1321, 189] width 147 height 47
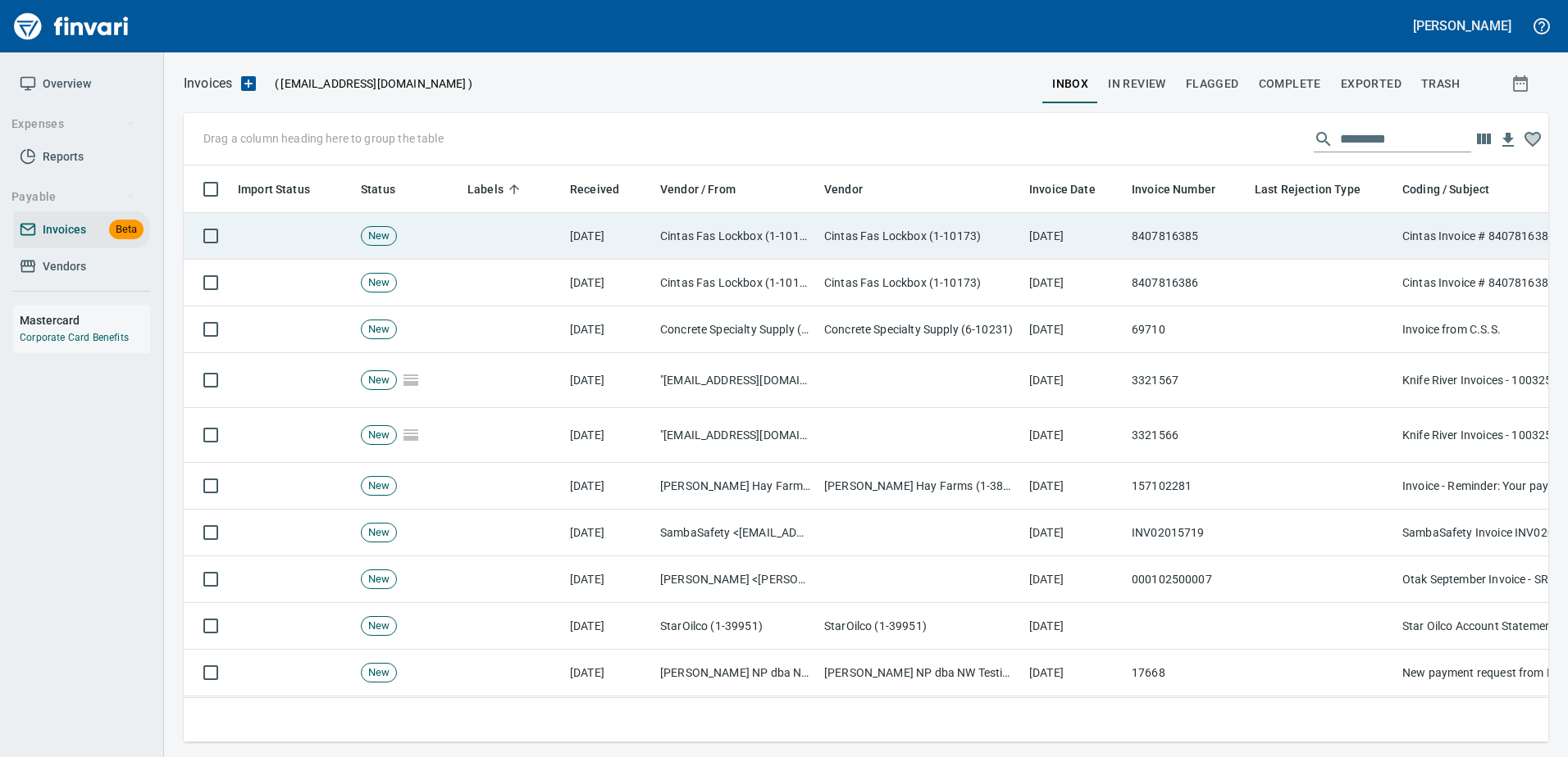
click at [1327, 228] on td at bounding box center [1321, 236] width 147 height 46
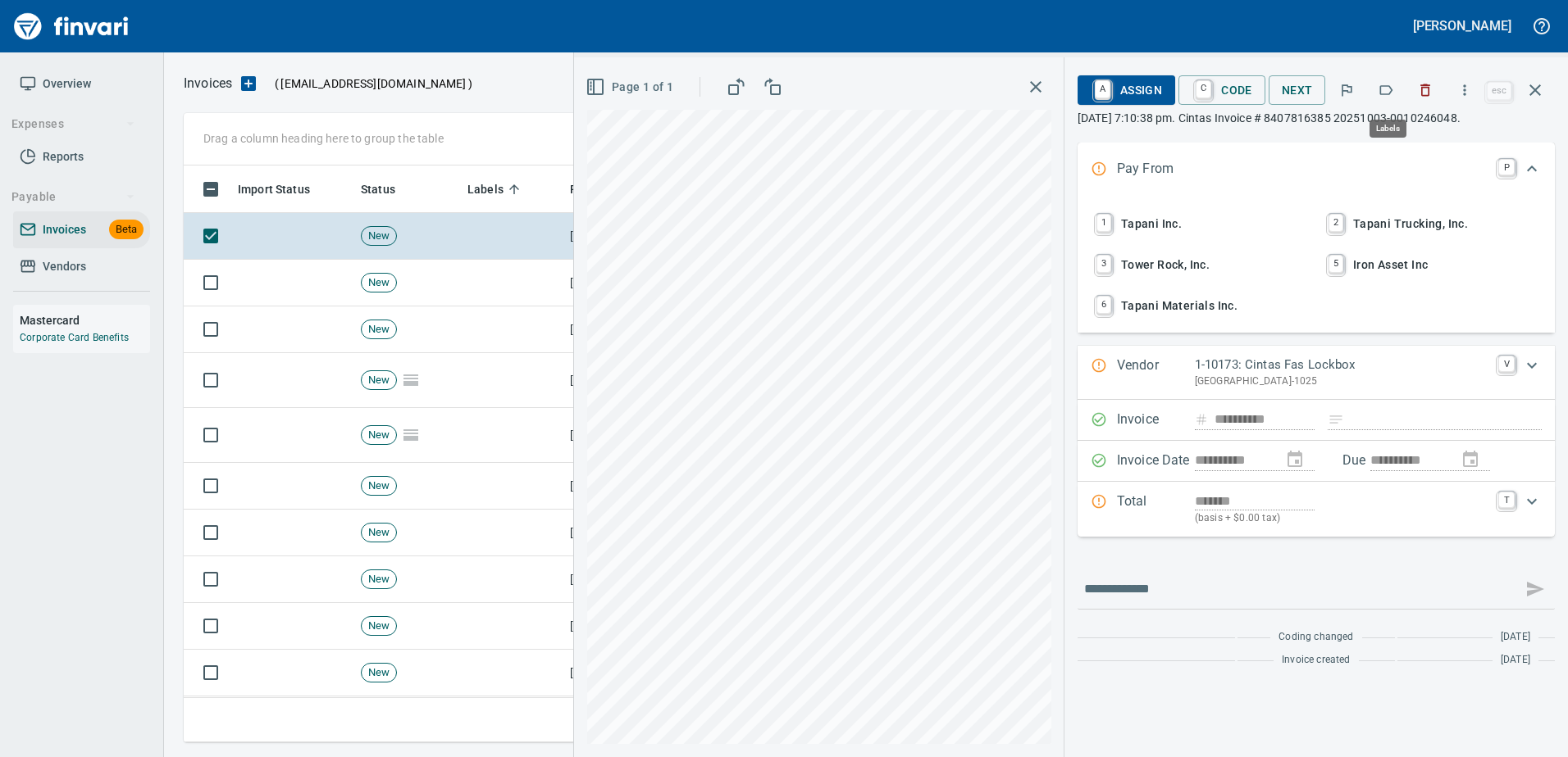
scroll to position [552, 1339]
click at [1394, 96] on icon "button" at bounding box center [1385, 90] width 16 height 16
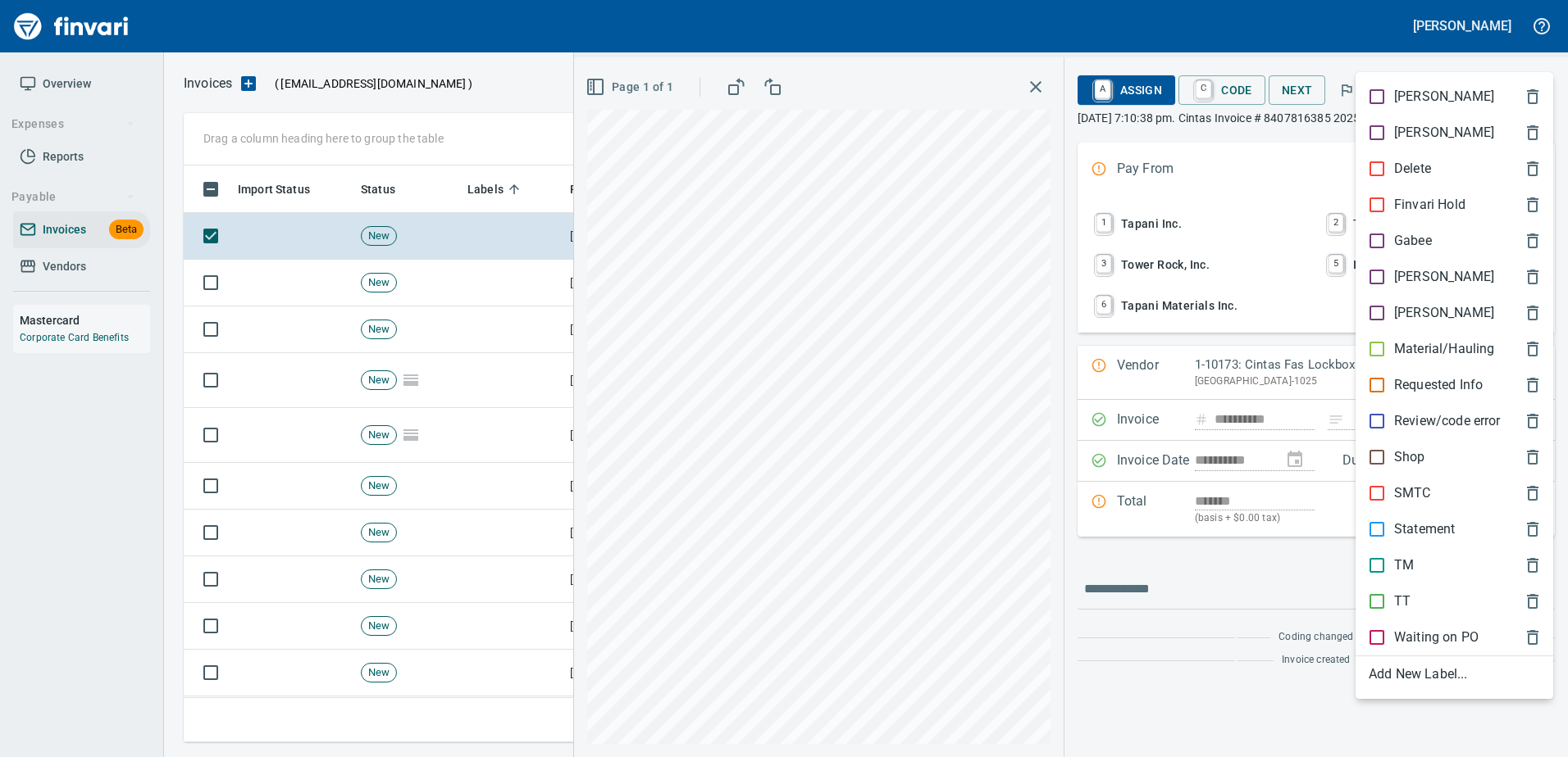
click at [1416, 271] on p "[PERSON_NAME]" at bounding box center [1444, 276] width 100 height 19
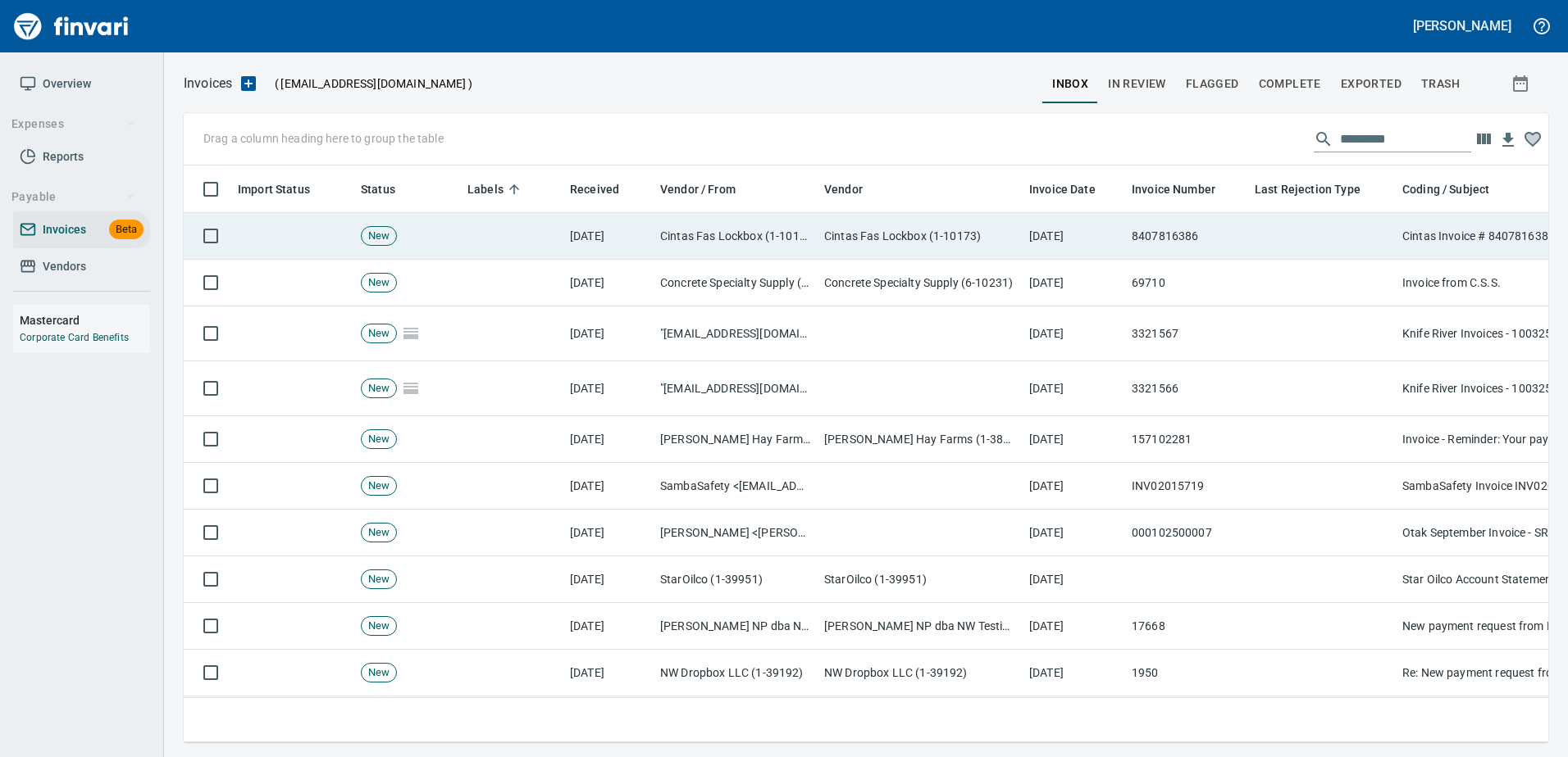
click at [1308, 226] on td at bounding box center [1321, 236] width 147 height 46
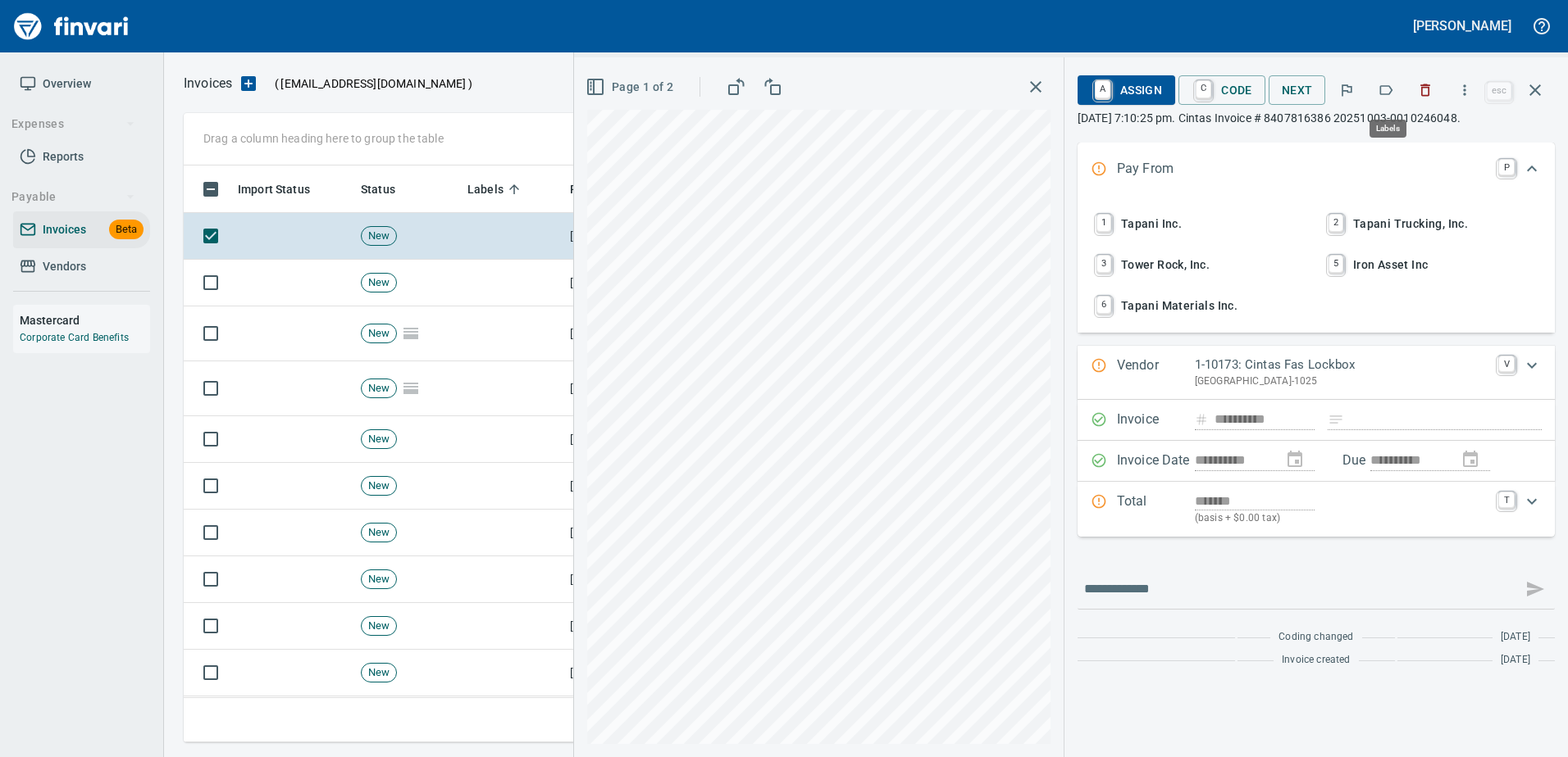
click at [1389, 88] on icon "button" at bounding box center [1385, 90] width 16 height 16
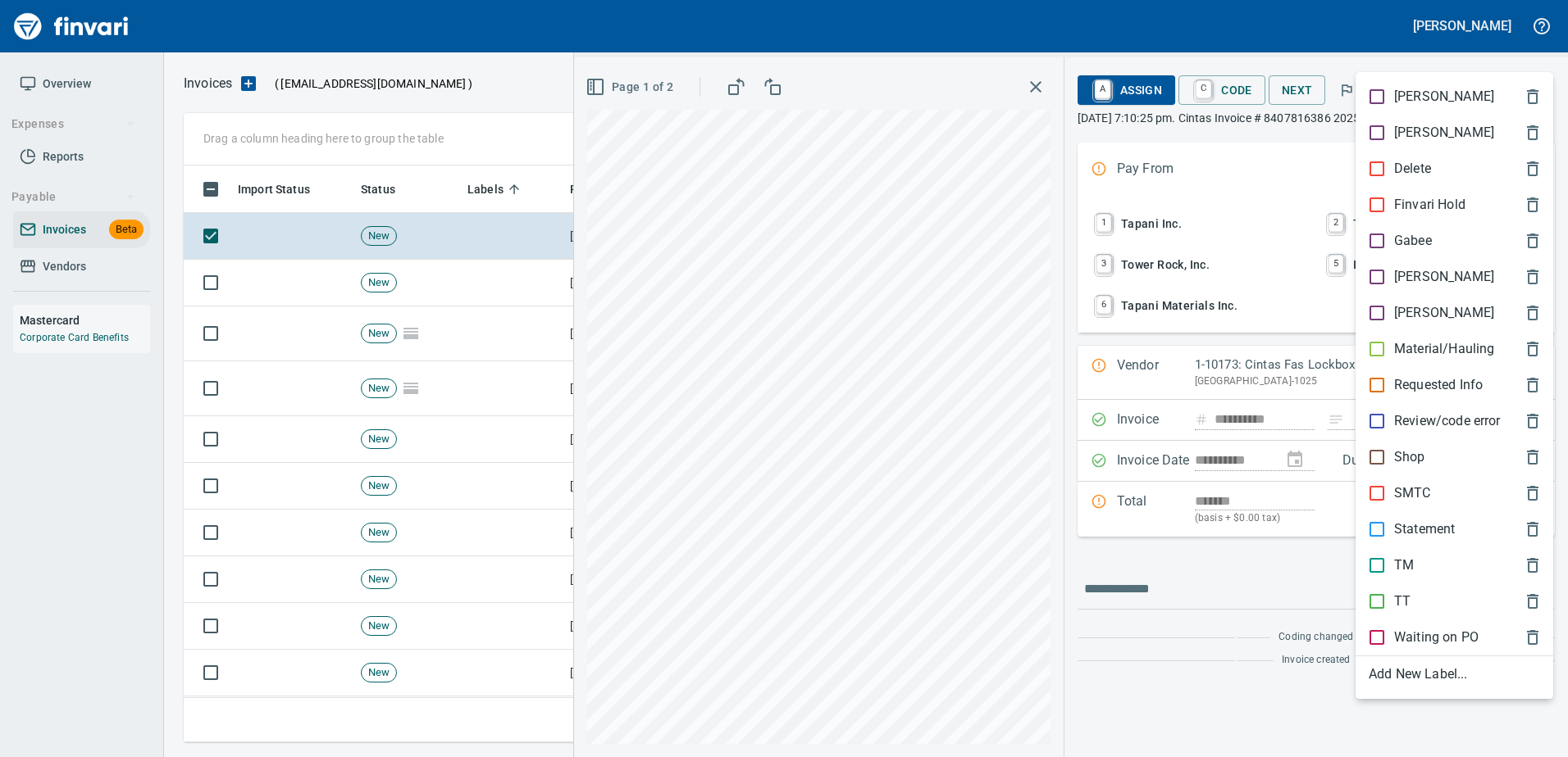
scroll to position [552, 1339]
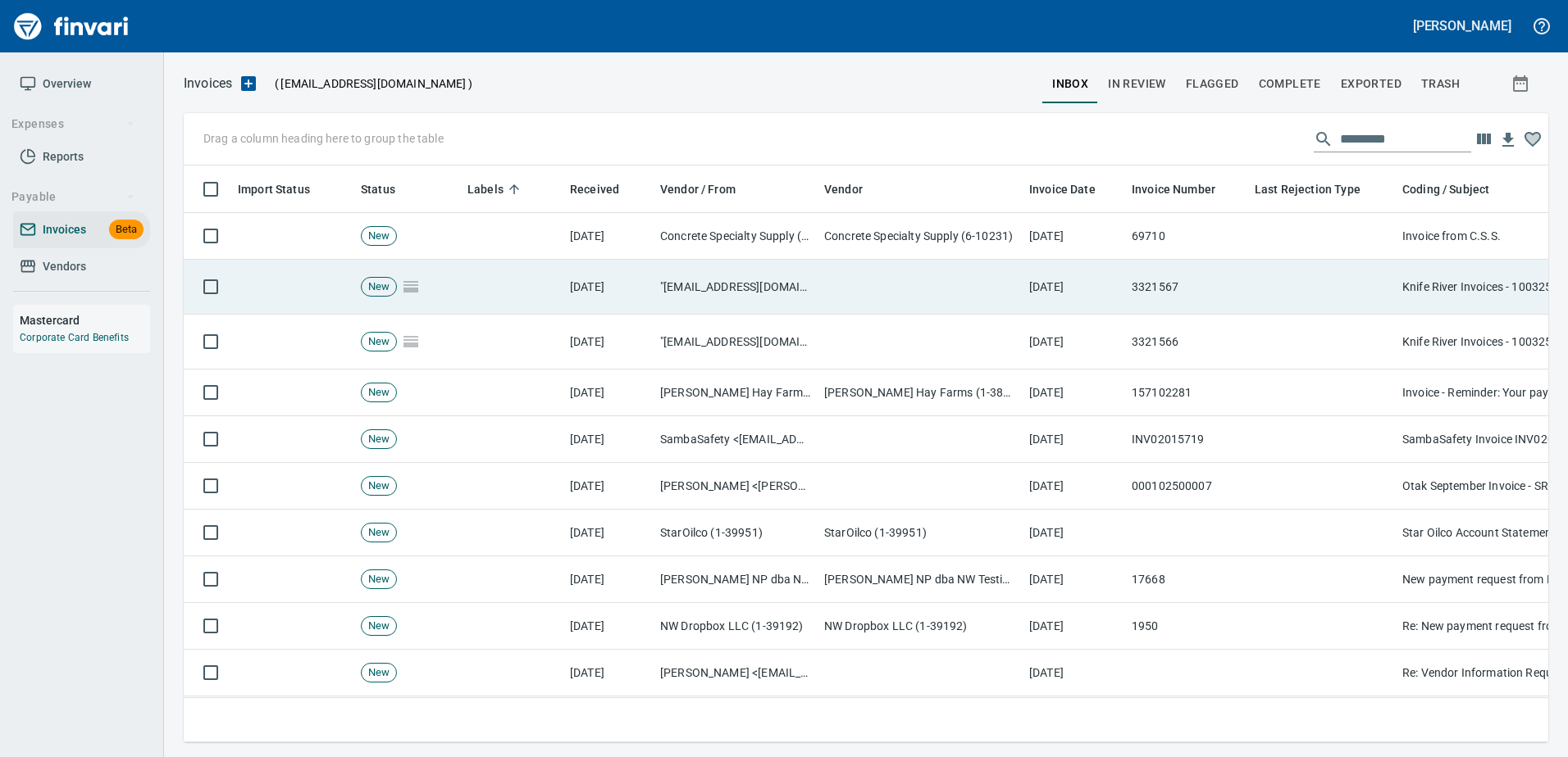
click at [1284, 277] on td at bounding box center [1321, 287] width 147 height 55
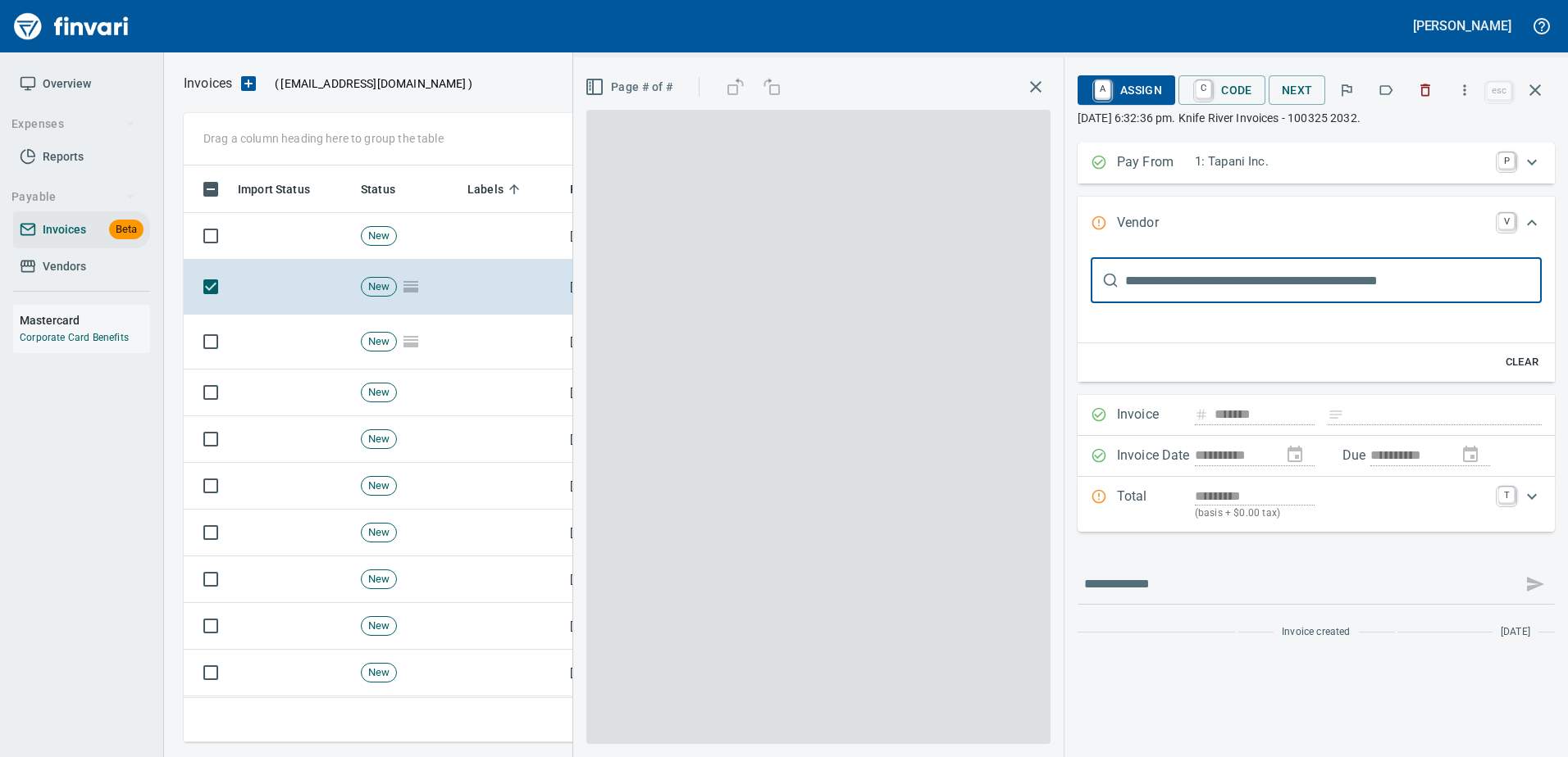
type input "**********"
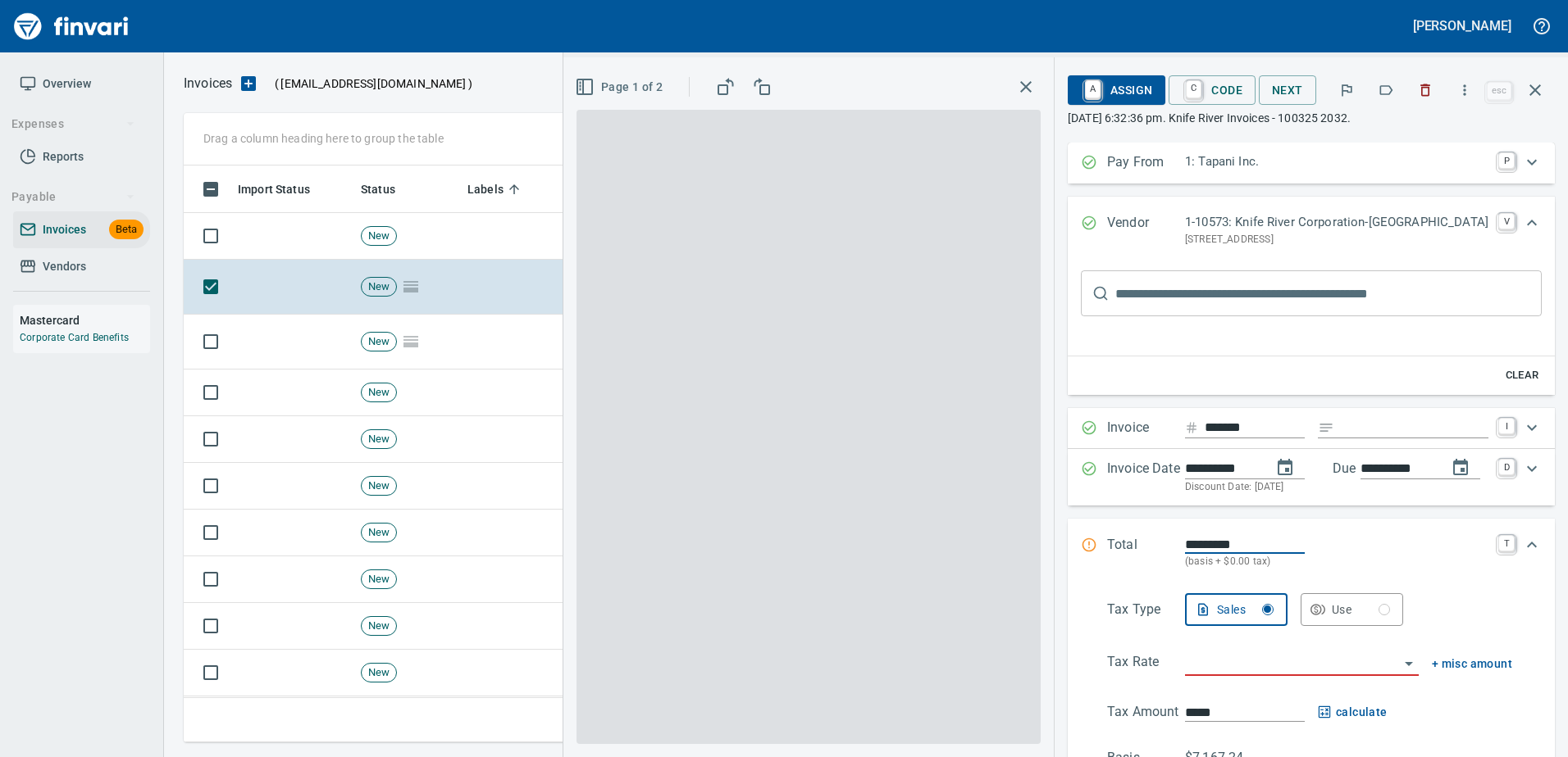
click at [1382, 89] on icon "button" at bounding box center [1385, 90] width 16 height 16
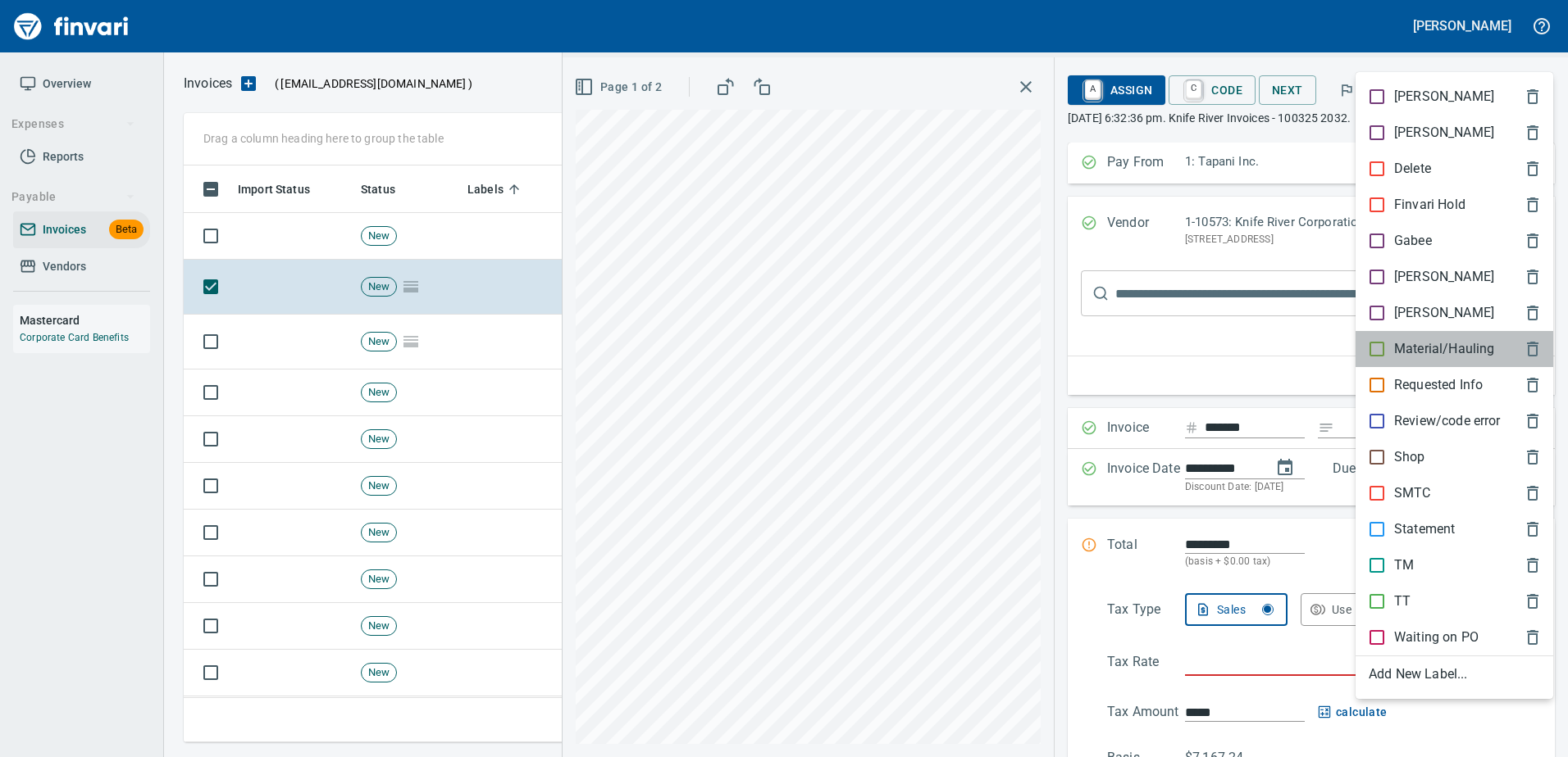
click at [1414, 346] on p "Material/Hauling" at bounding box center [1444, 349] width 100 height 19
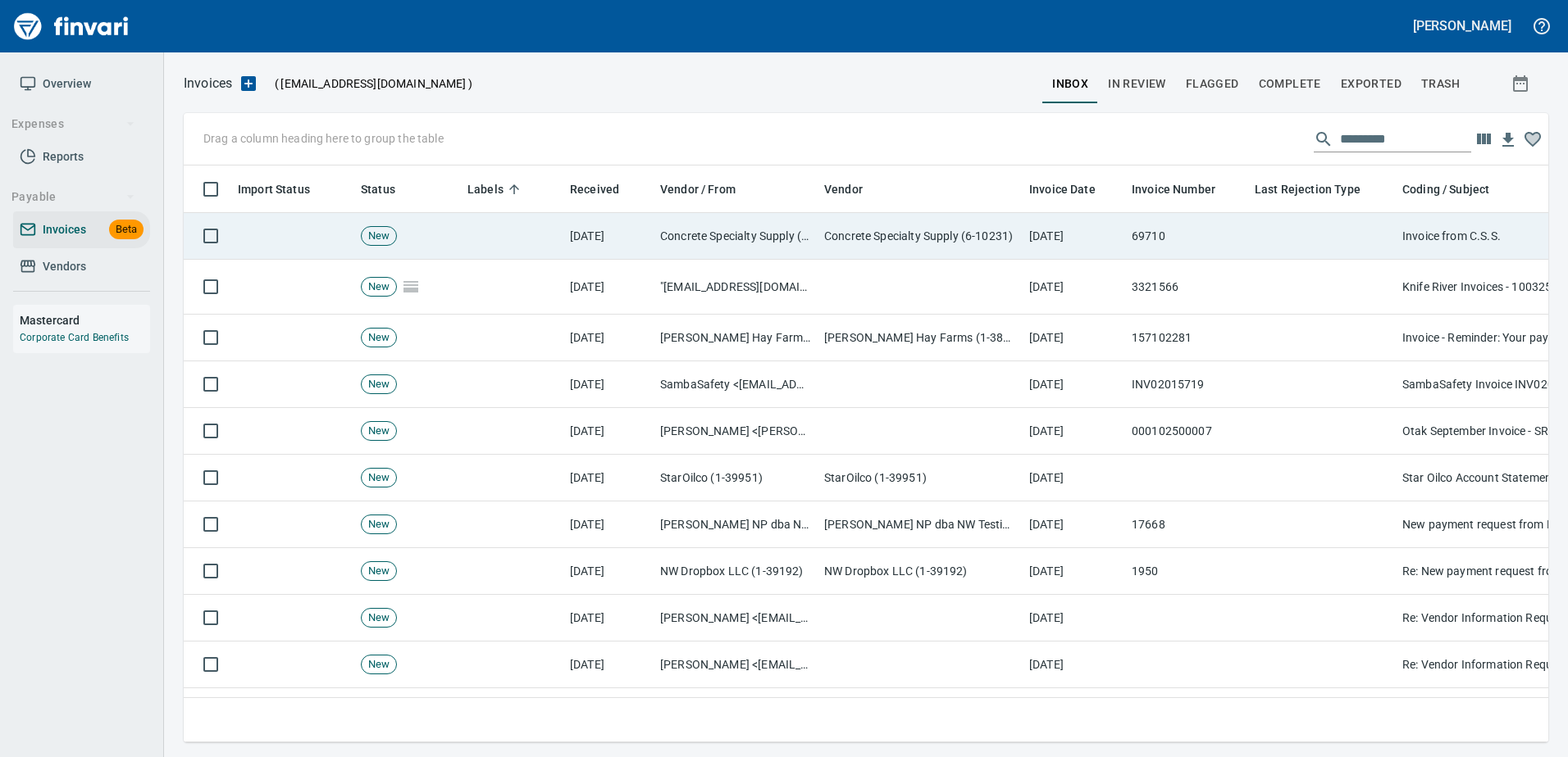
click at [1341, 217] on td at bounding box center [1321, 236] width 147 height 46
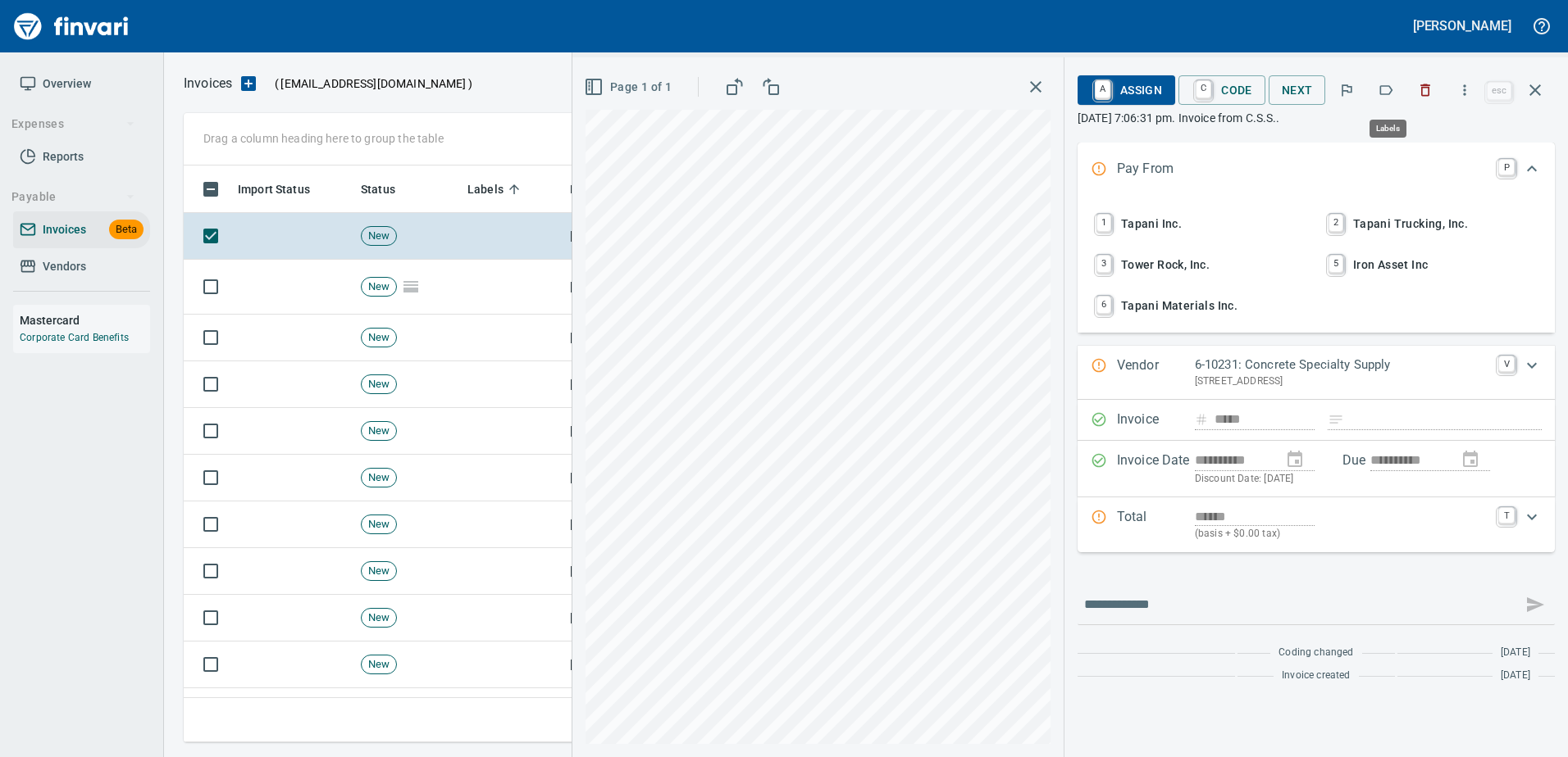
click at [1393, 80] on button "button" at bounding box center [1385, 90] width 36 height 36
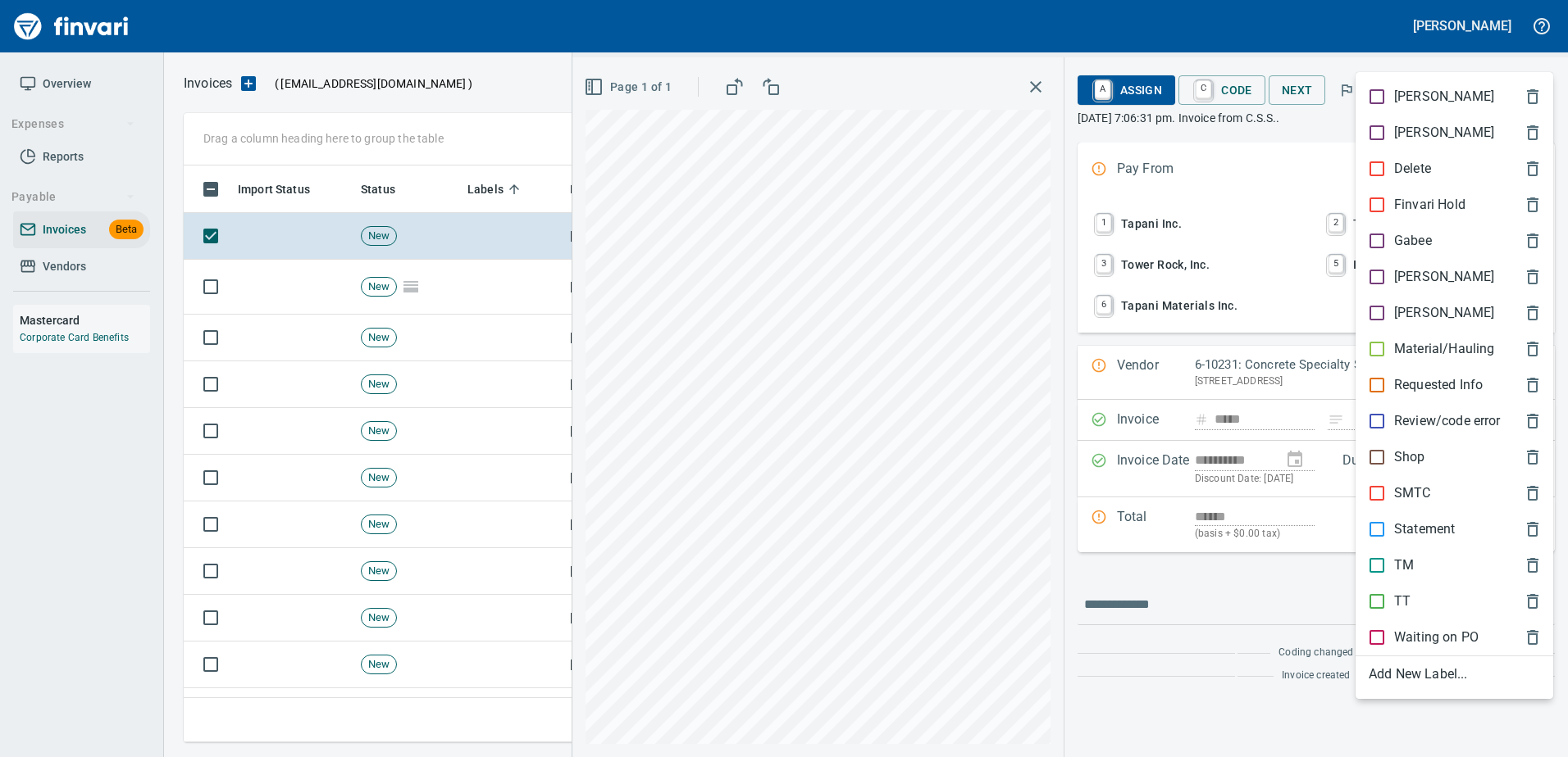
scroll to position [552, 1339]
click at [1402, 277] on p "[PERSON_NAME]" at bounding box center [1444, 276] width 100 height 19
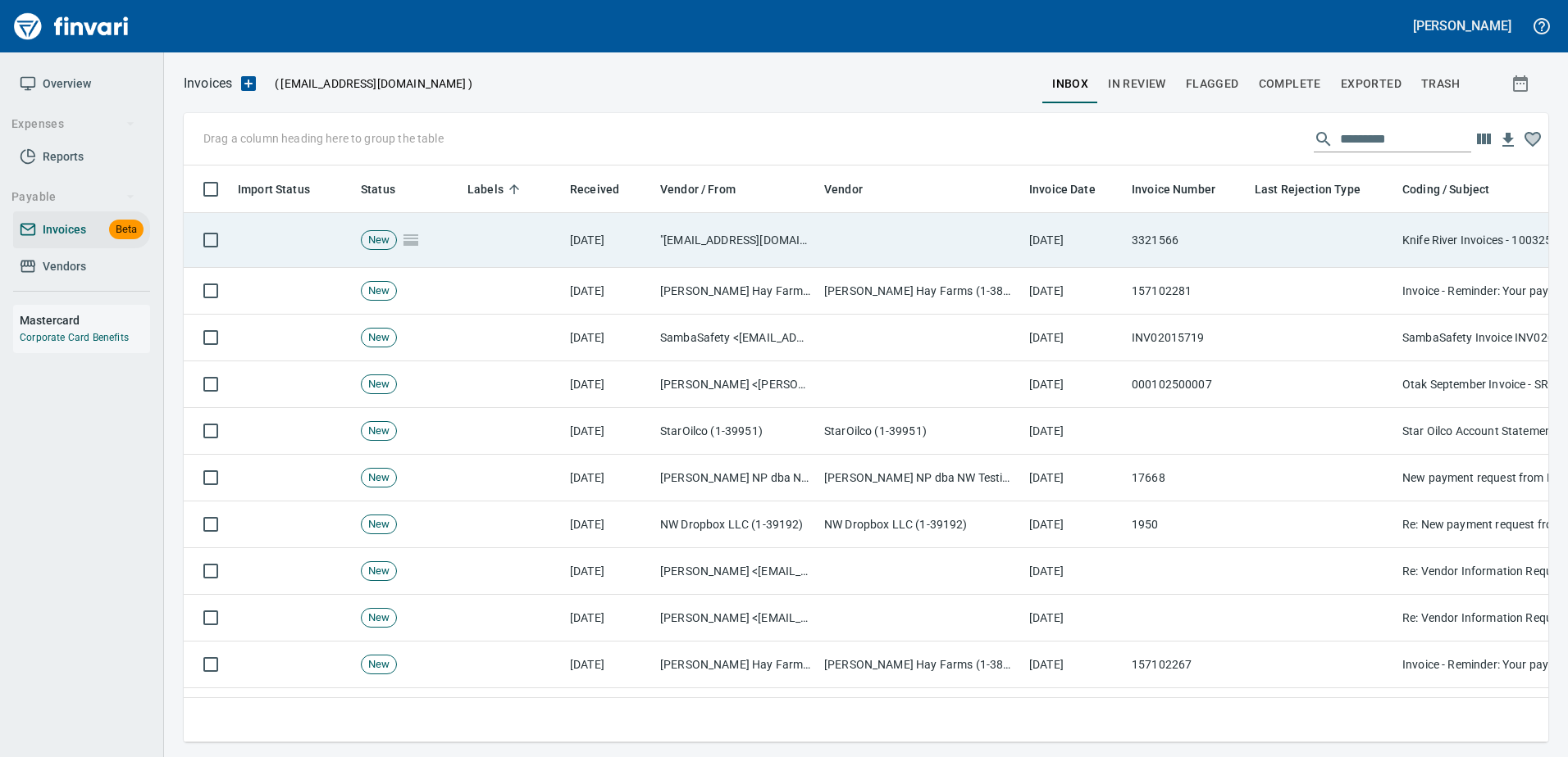
click at [1360, 234] on td at bounding box center [1321, 240] width 147 height 55
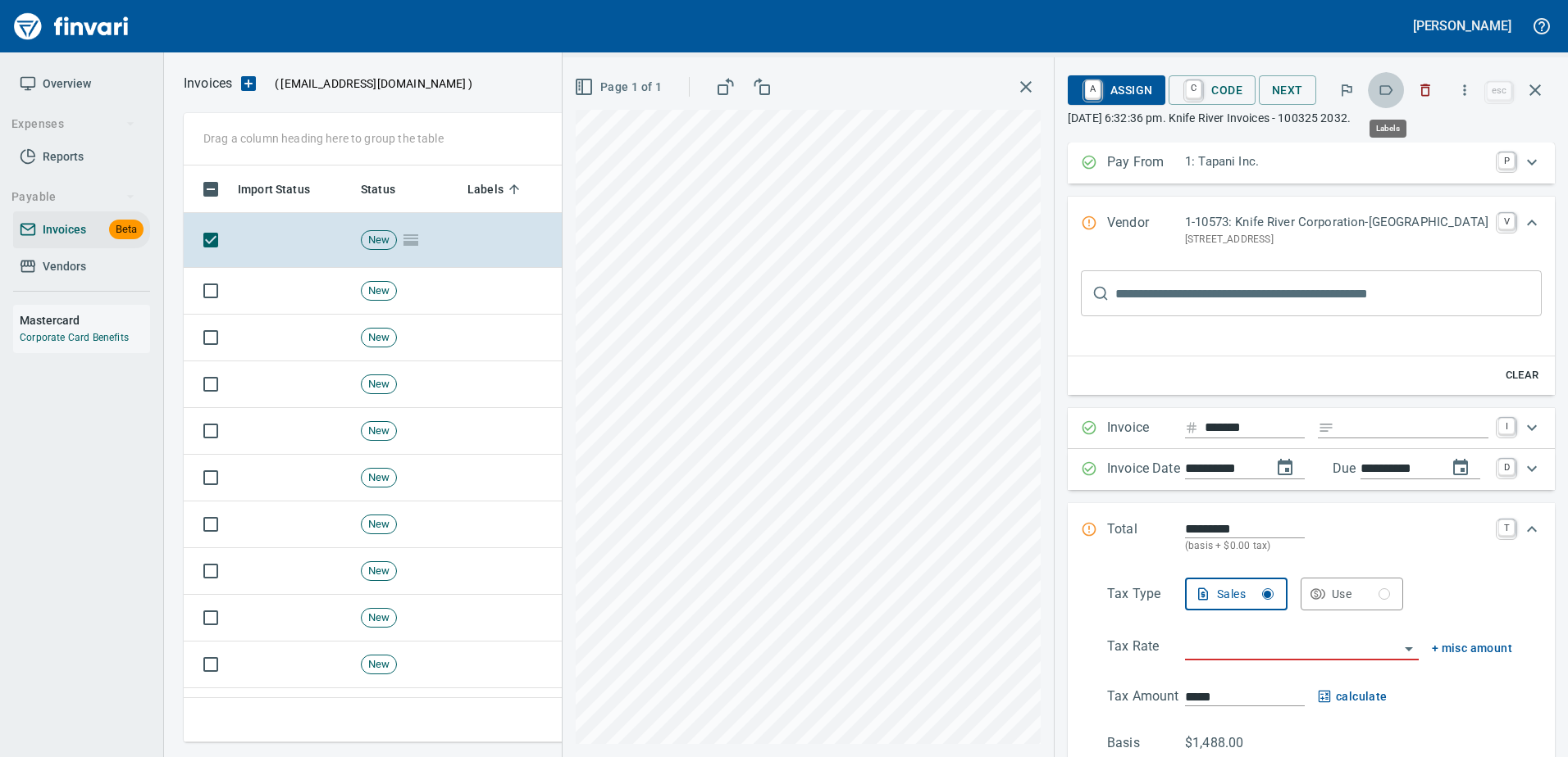
click at [1384, 97] on icon "button" at bounding box center [1385, 90] width 16 height 16
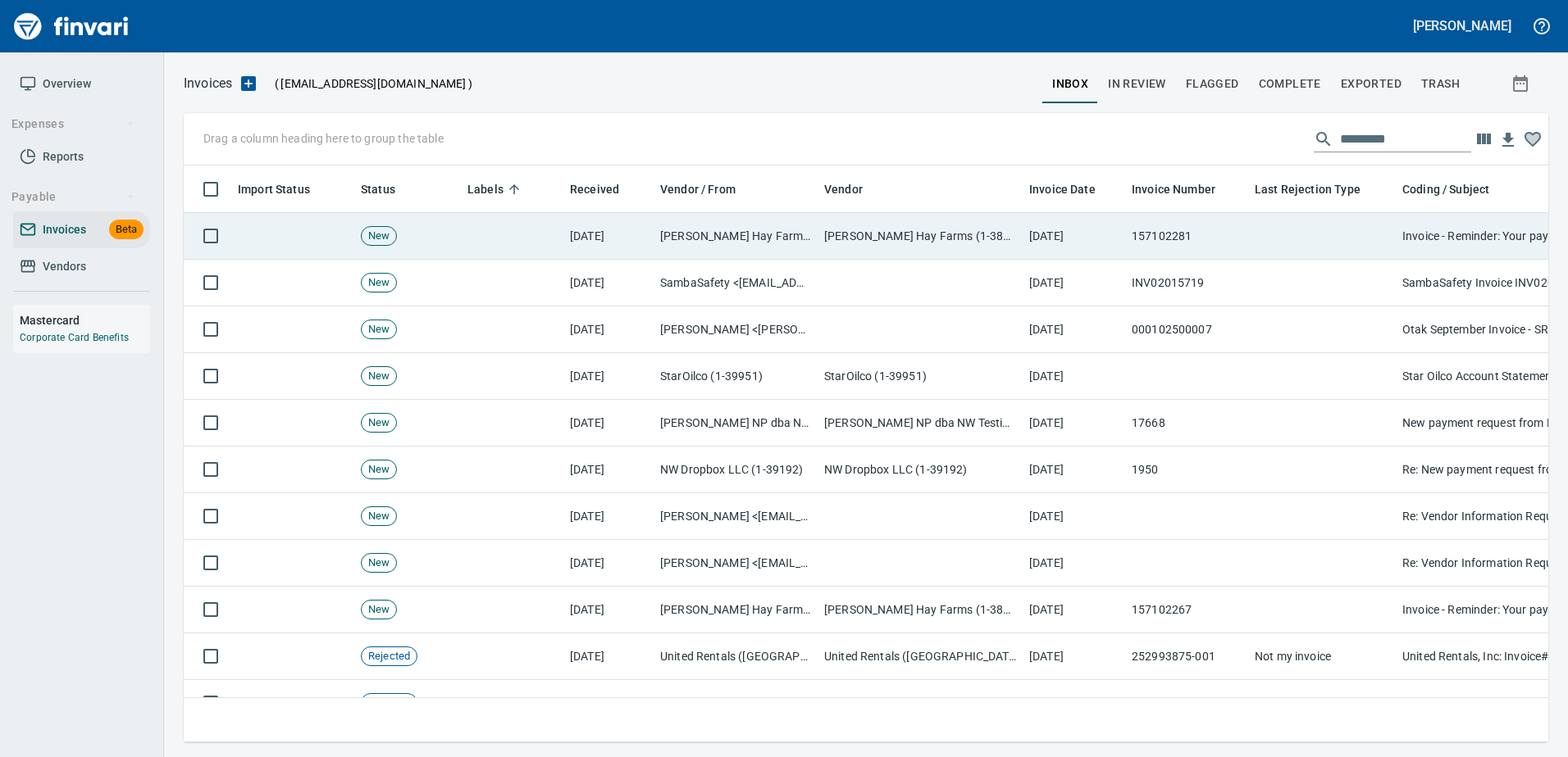
click at [1300, 222] on td at bounding box center [1321, 236] width 147 height 46
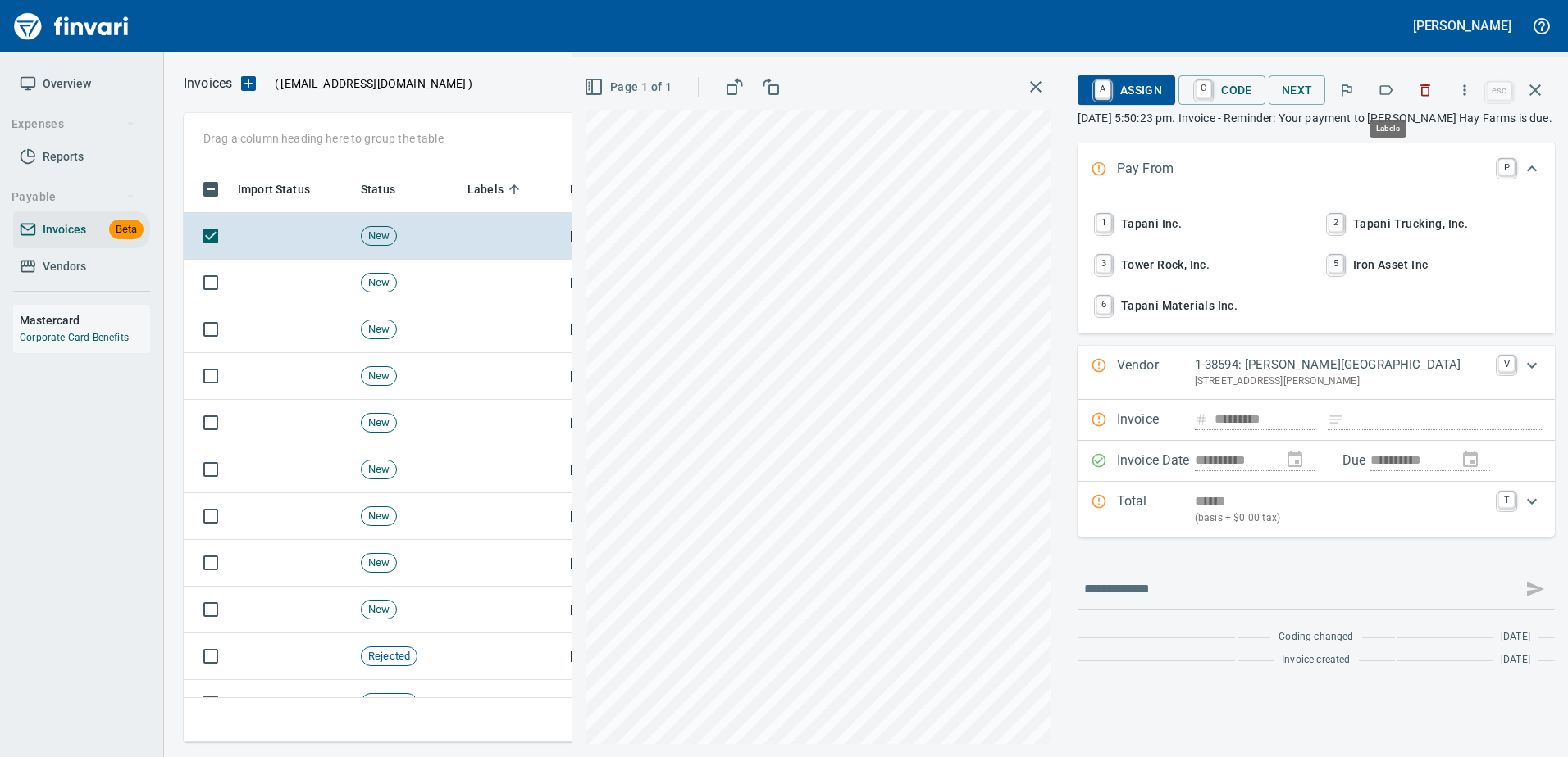
scroll to position [552, 1339]
click at [1420, 86] on icon "button" at bounding box center [1424, 90] width 16 height 16
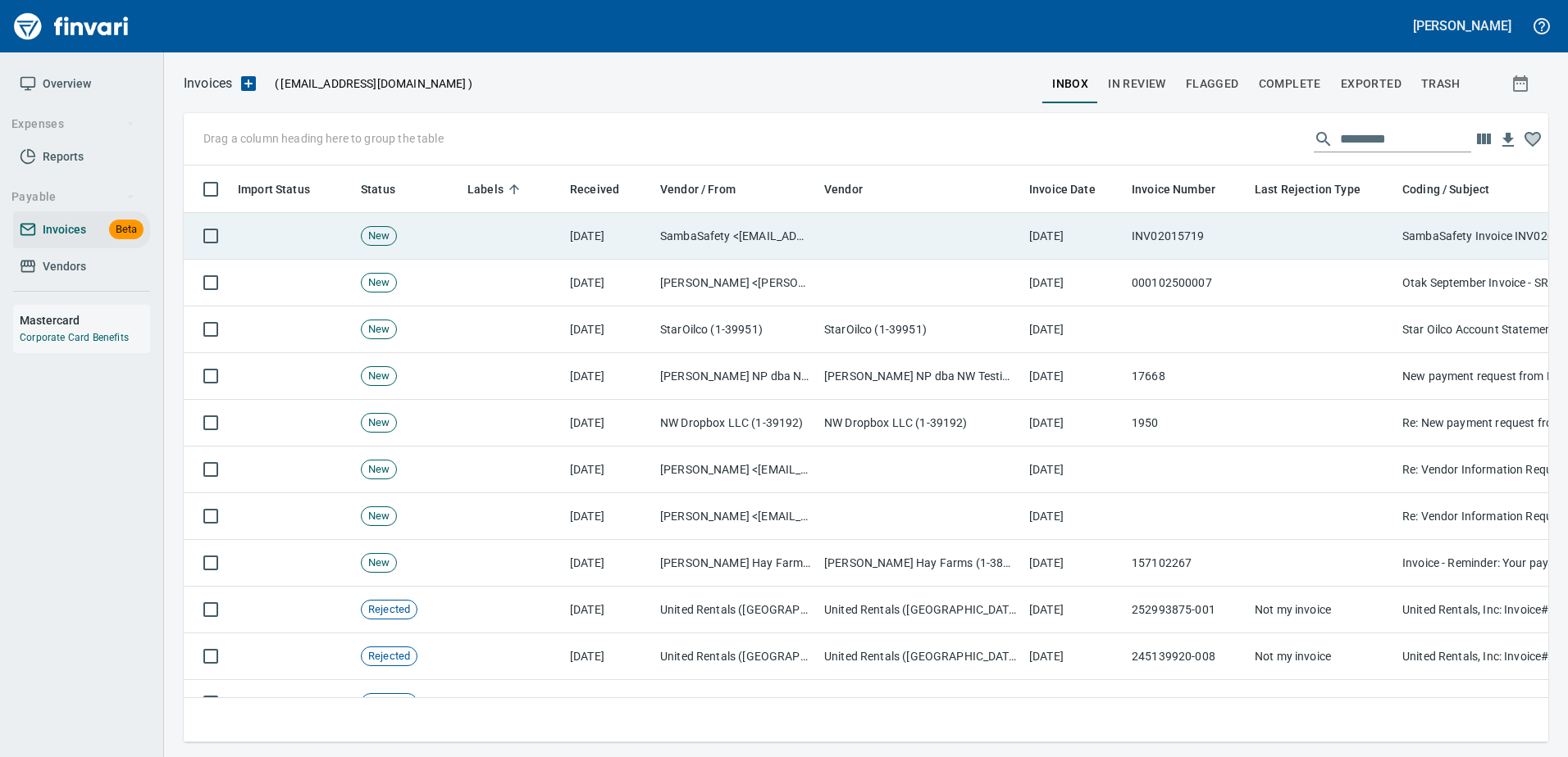
click at [1288, 256] on td at bounding box center [1321, 236] width 147 height 46
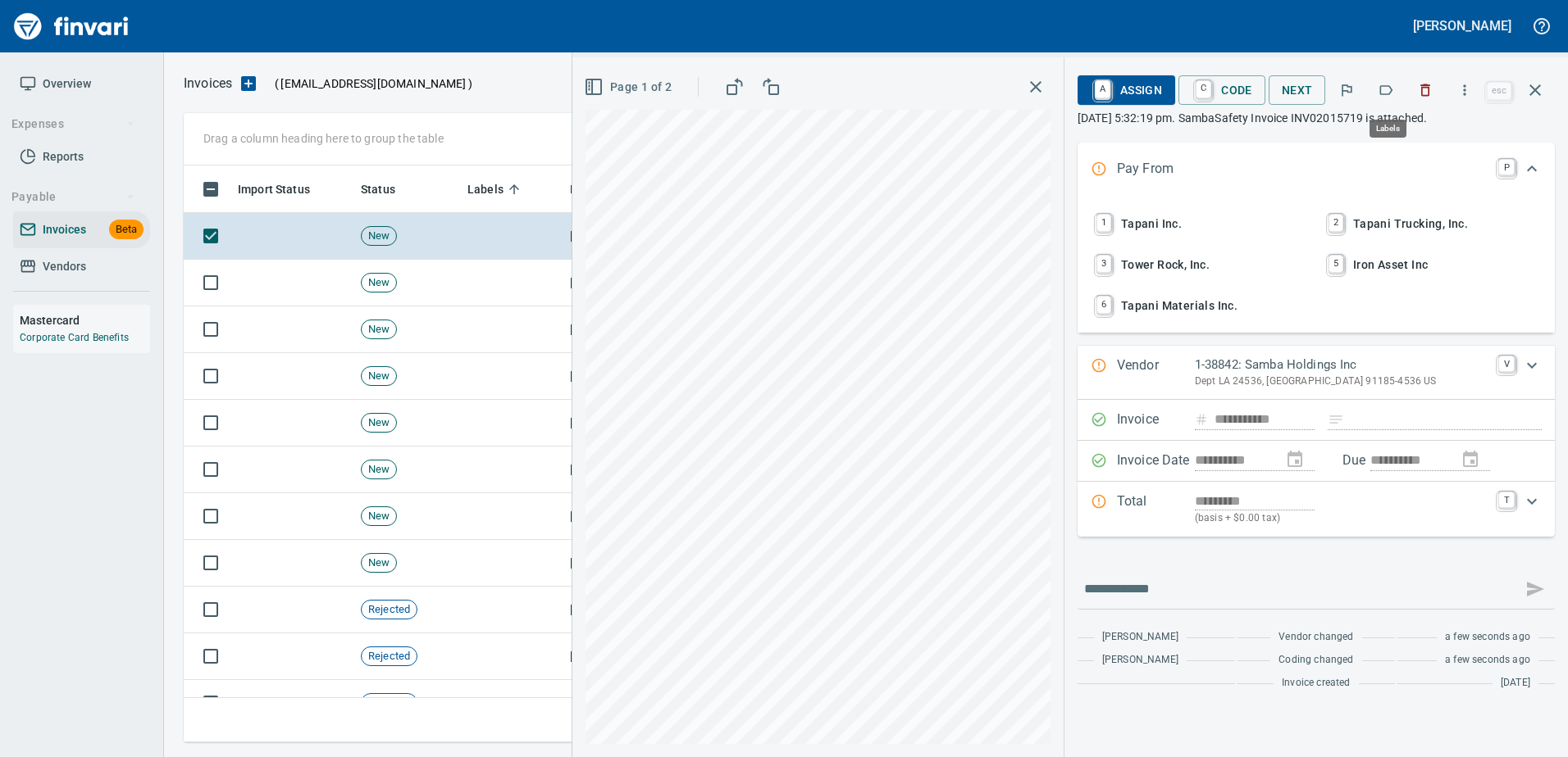
click at [1394, 90] on icon "button" at bounding box center [1387, 90] width 13 height 10
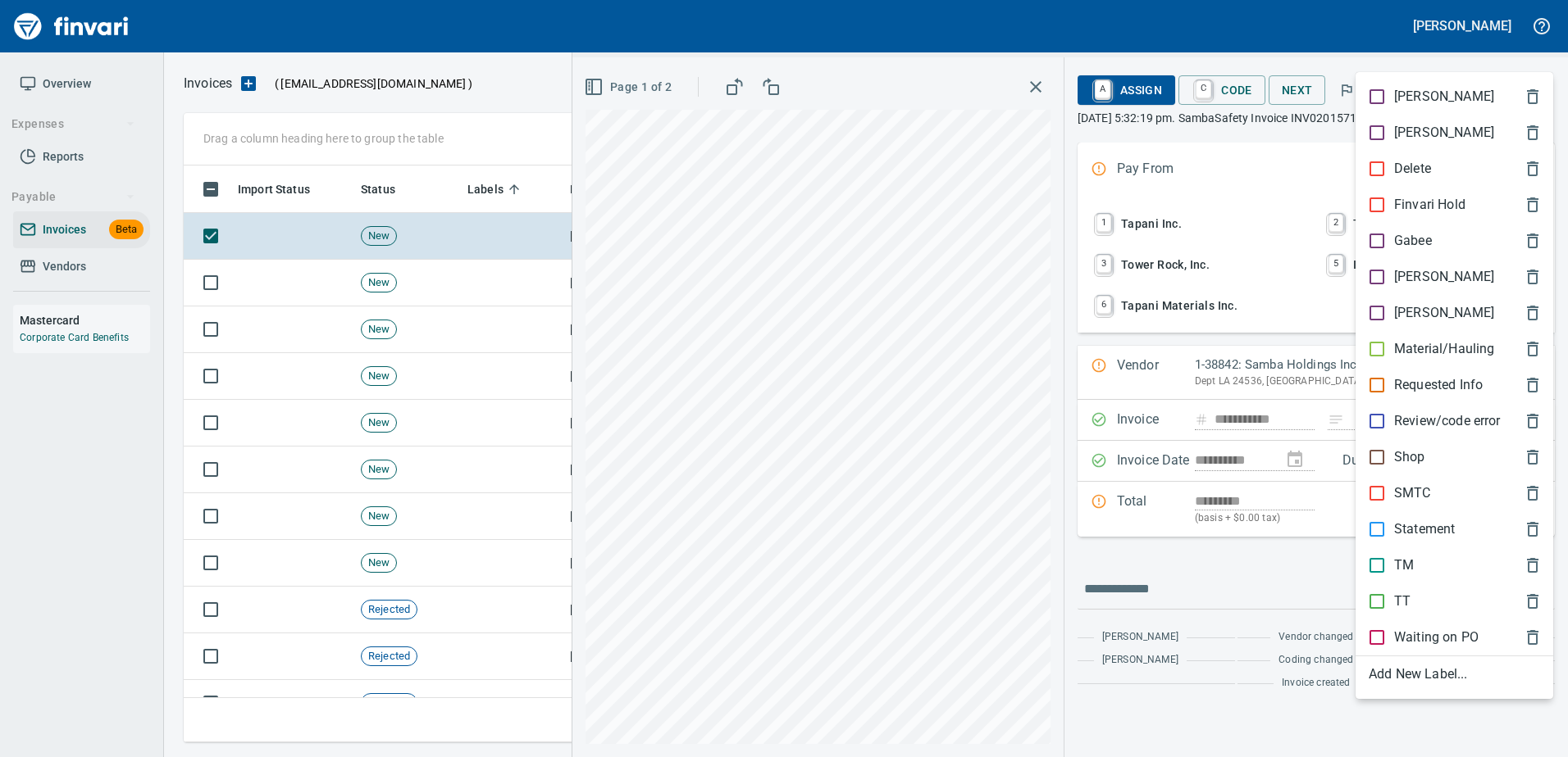
scroll to position [552, 1339]
click at [1386, 289] on div "[PERSON_NAME]" at bounding box center [1453, 276] width 198 height 36
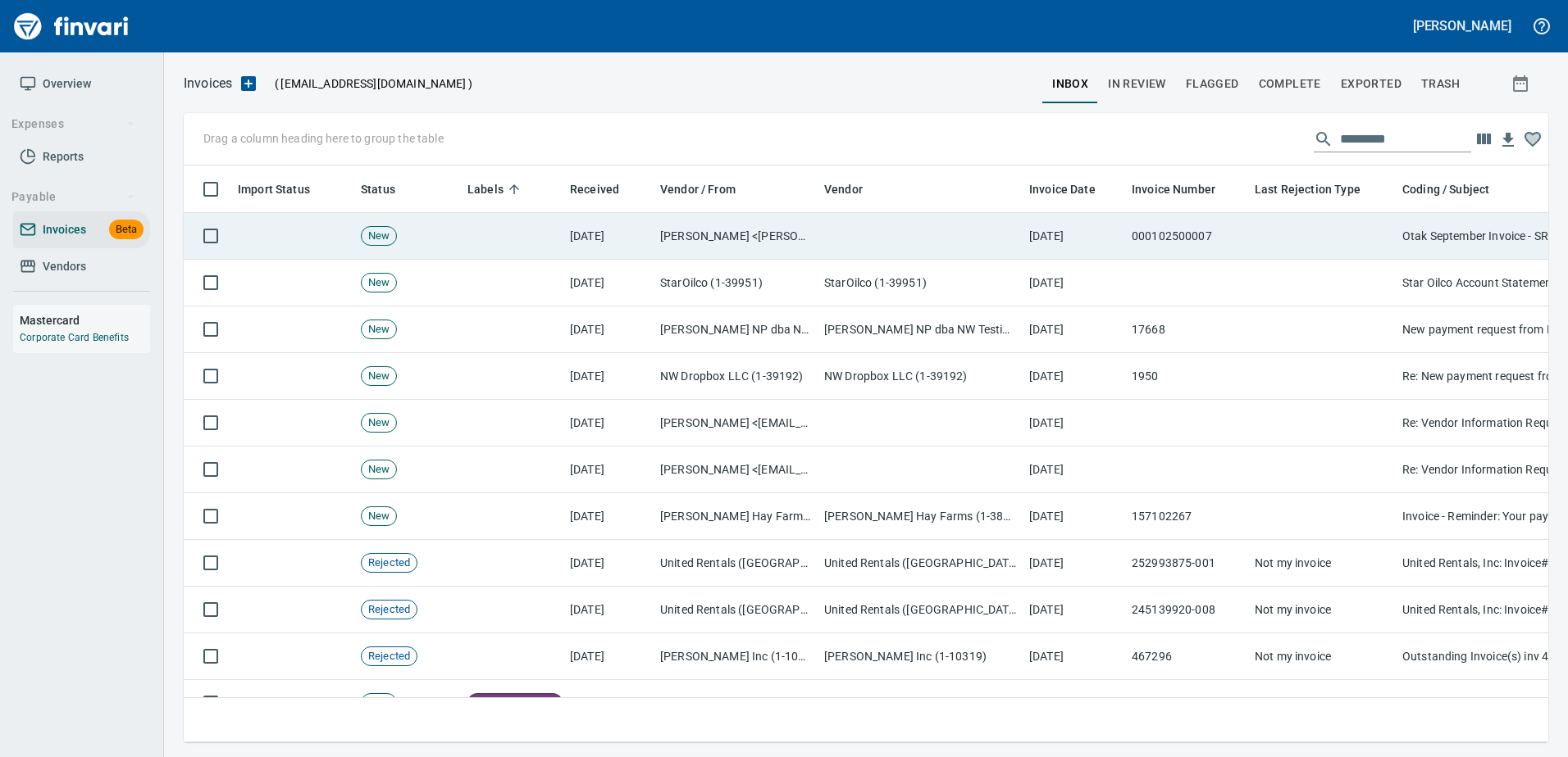
click at [1334, 232] on td at bounding box center [1321, 236] width 147 height 46
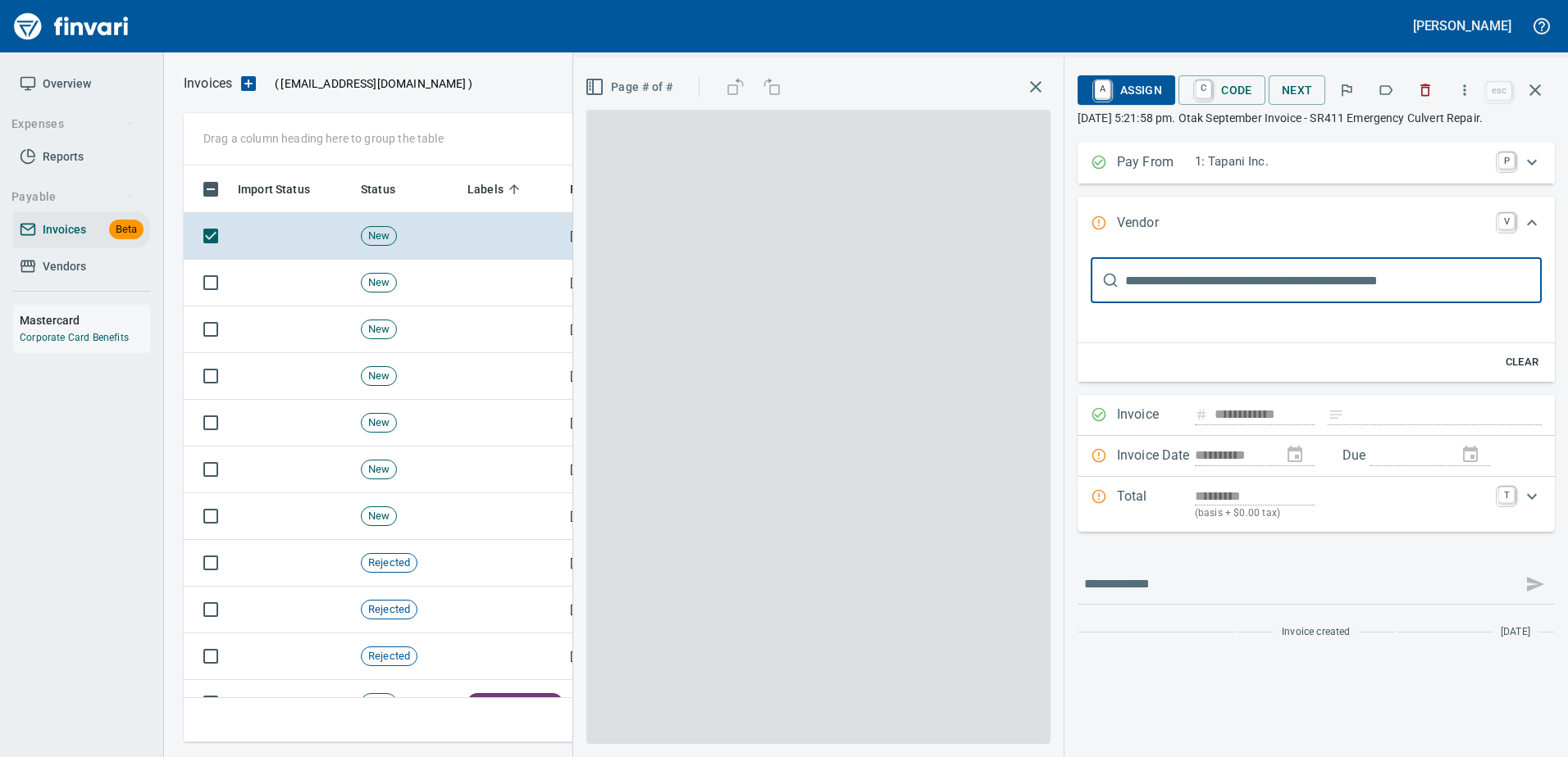
type input "**********"
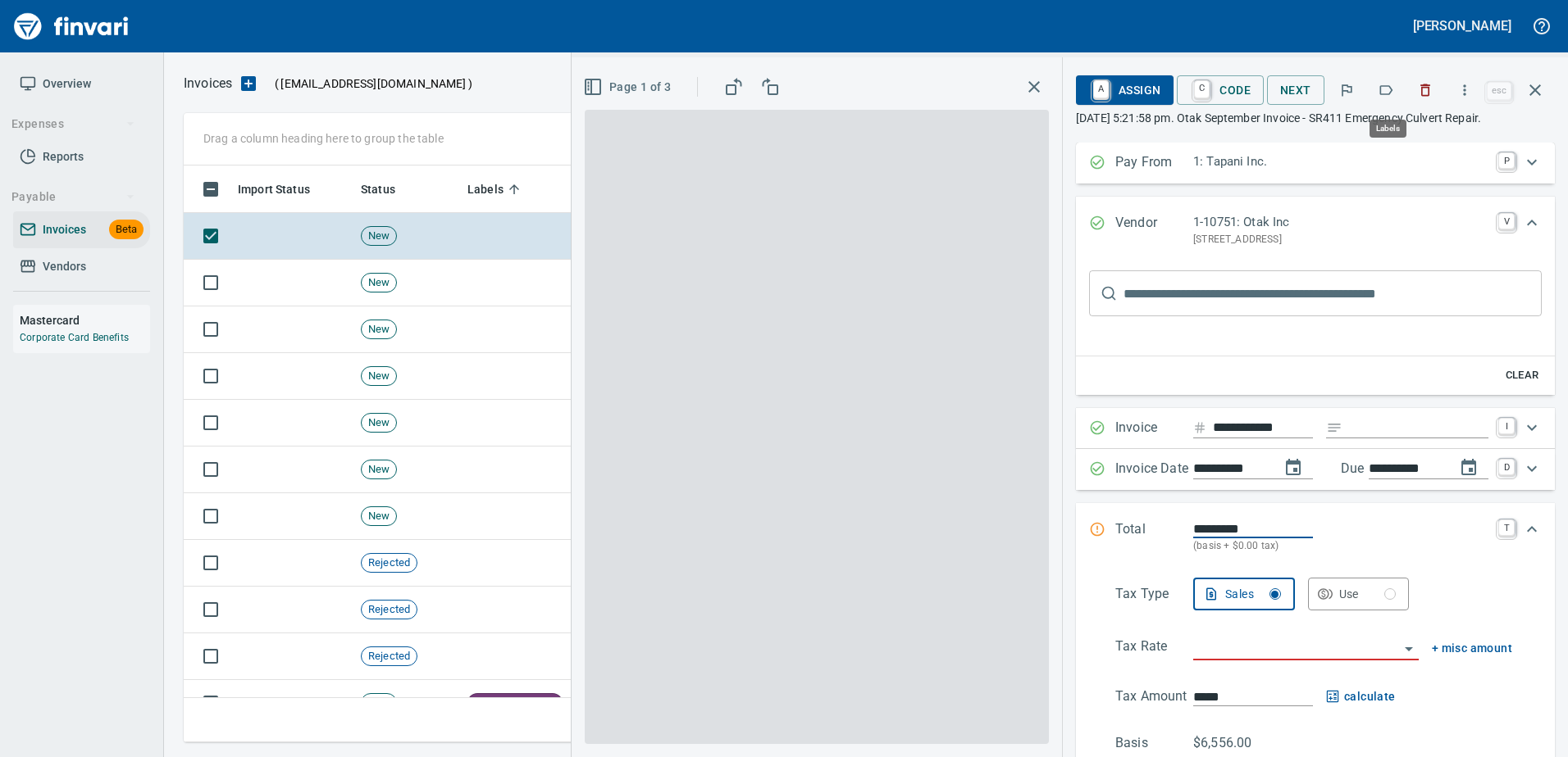
scroll to position [552, 1339]
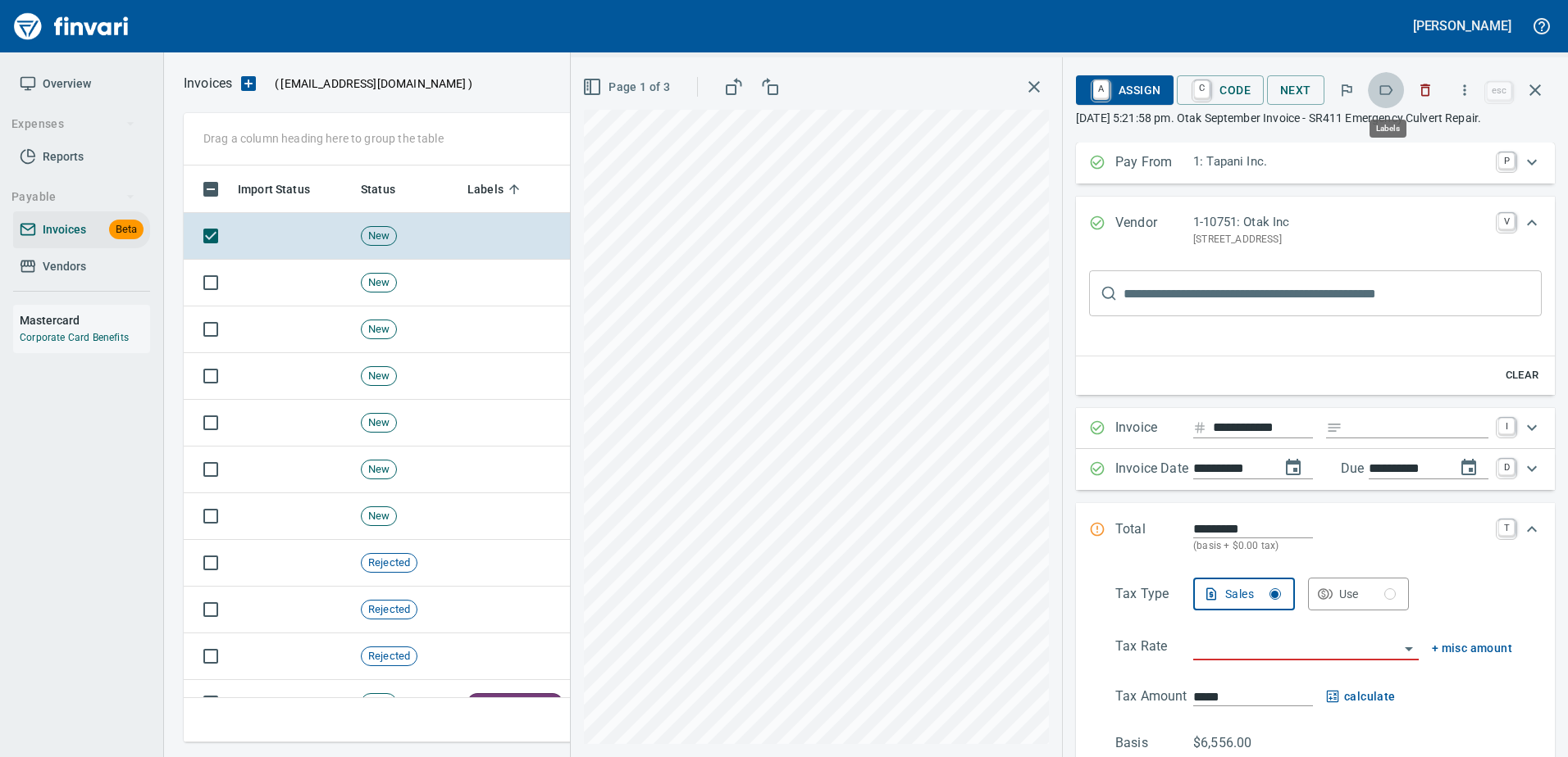
click at [1386, 86] on icon "button" at bounding box center [1387, 90] width 13 height 10
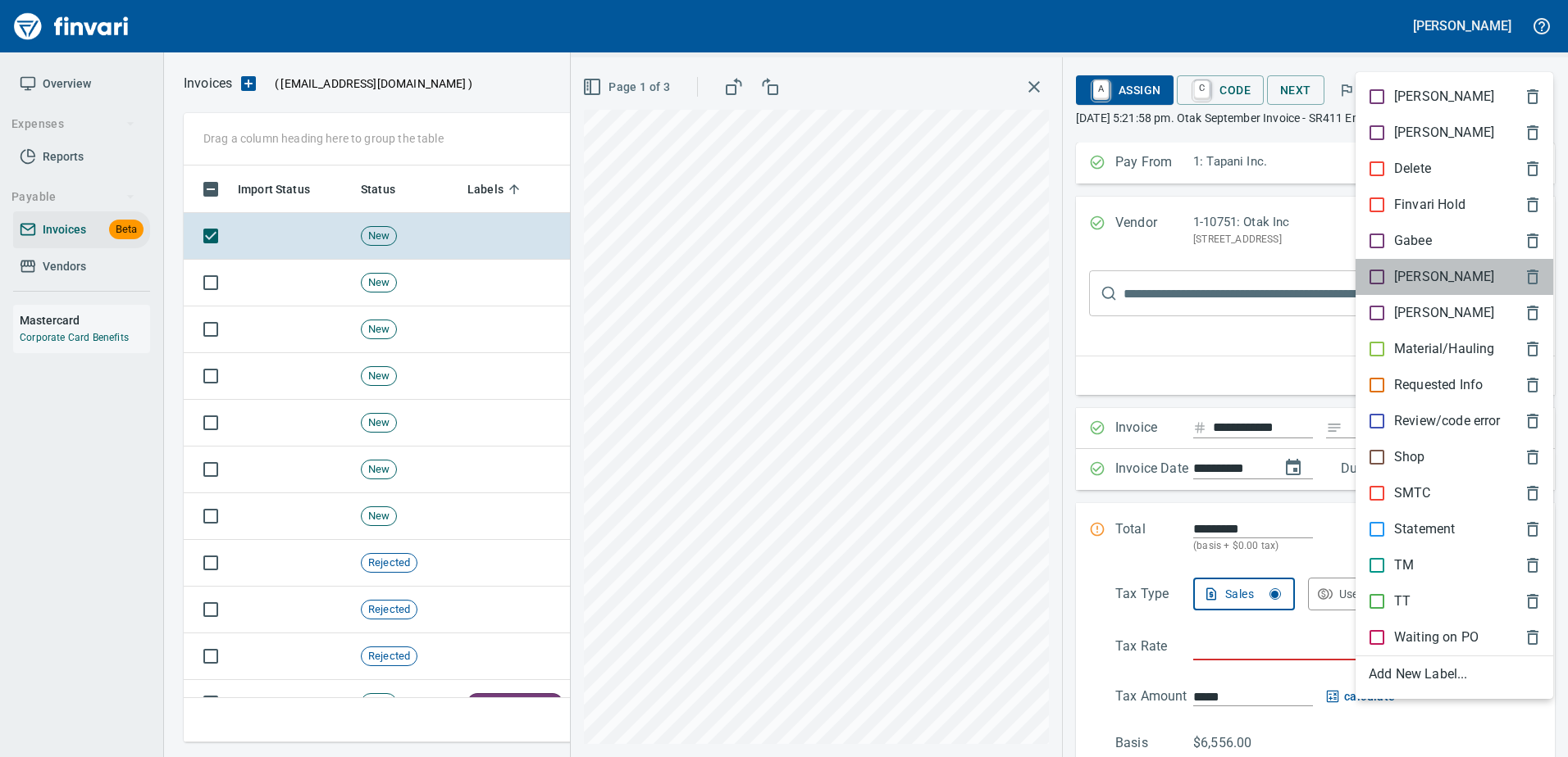
click at [1397, 276] on p "[PERSON_NAME]" at bounding box center [1444, 276] width 100 height 19
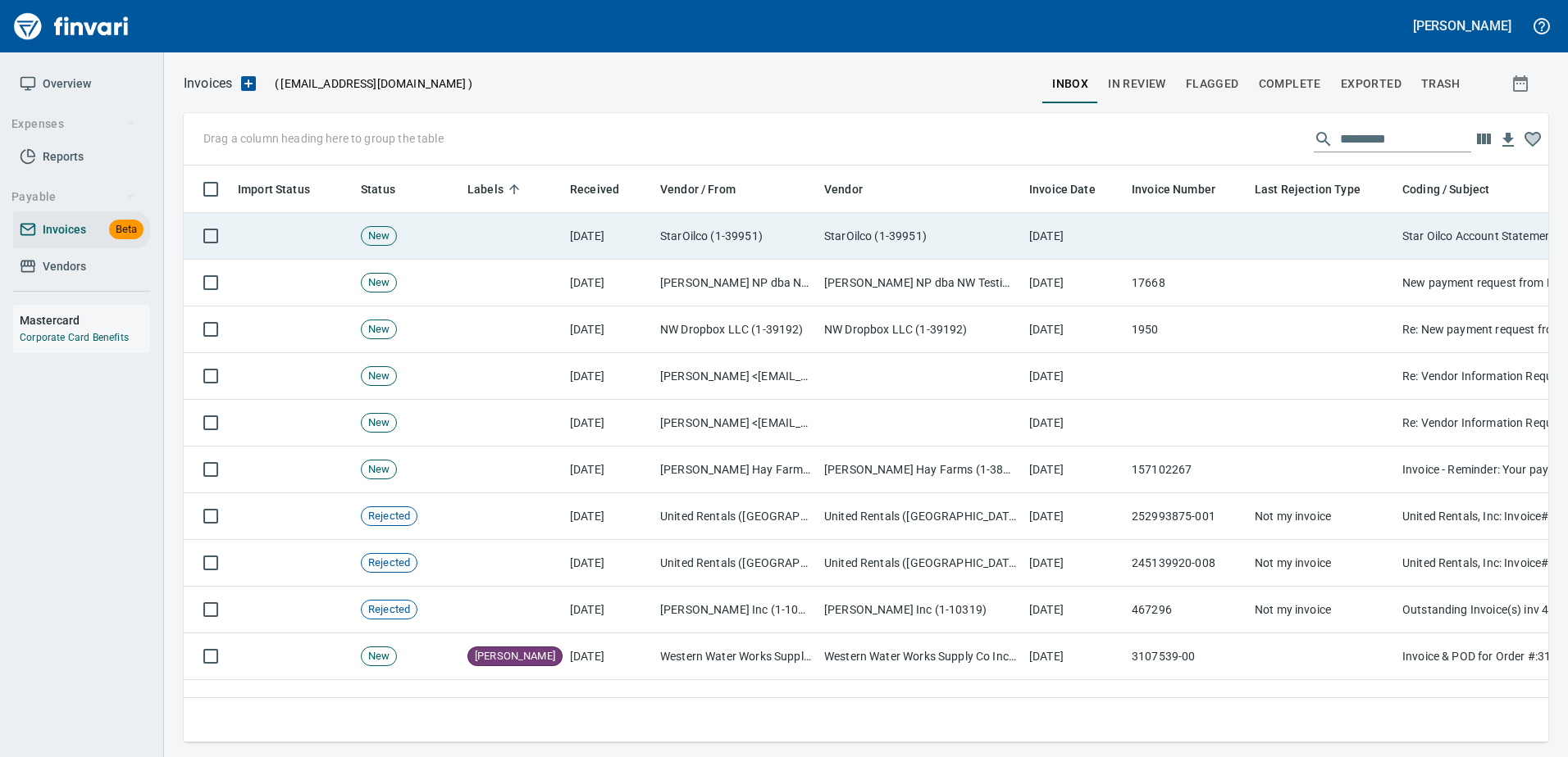
click at [1316, 255] on td at bounding box center [1321, 236] width 147 height 46
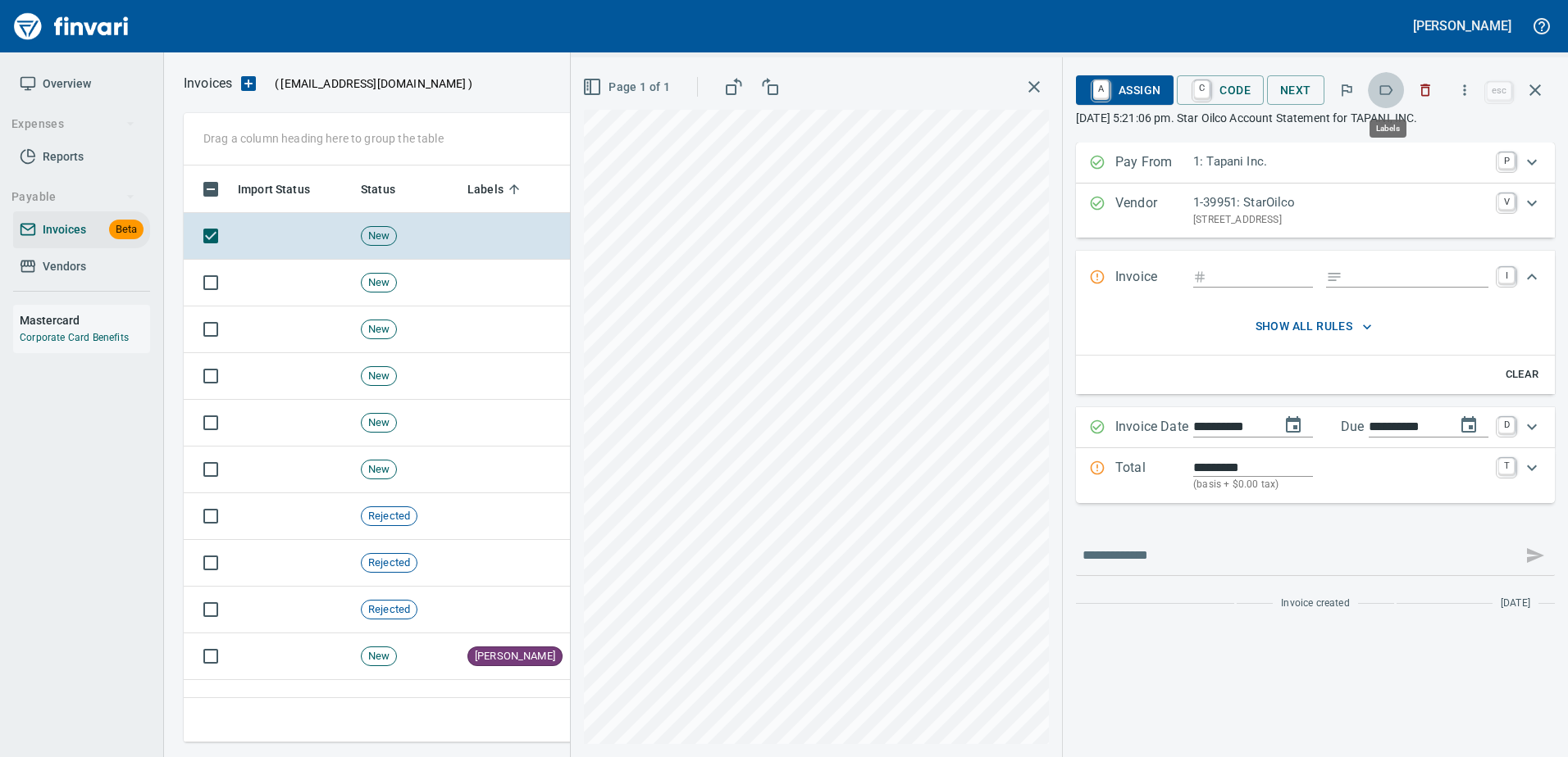
click at [1383, 90] on icon "button" at bounding box center [1387, 90] width 13 height 10
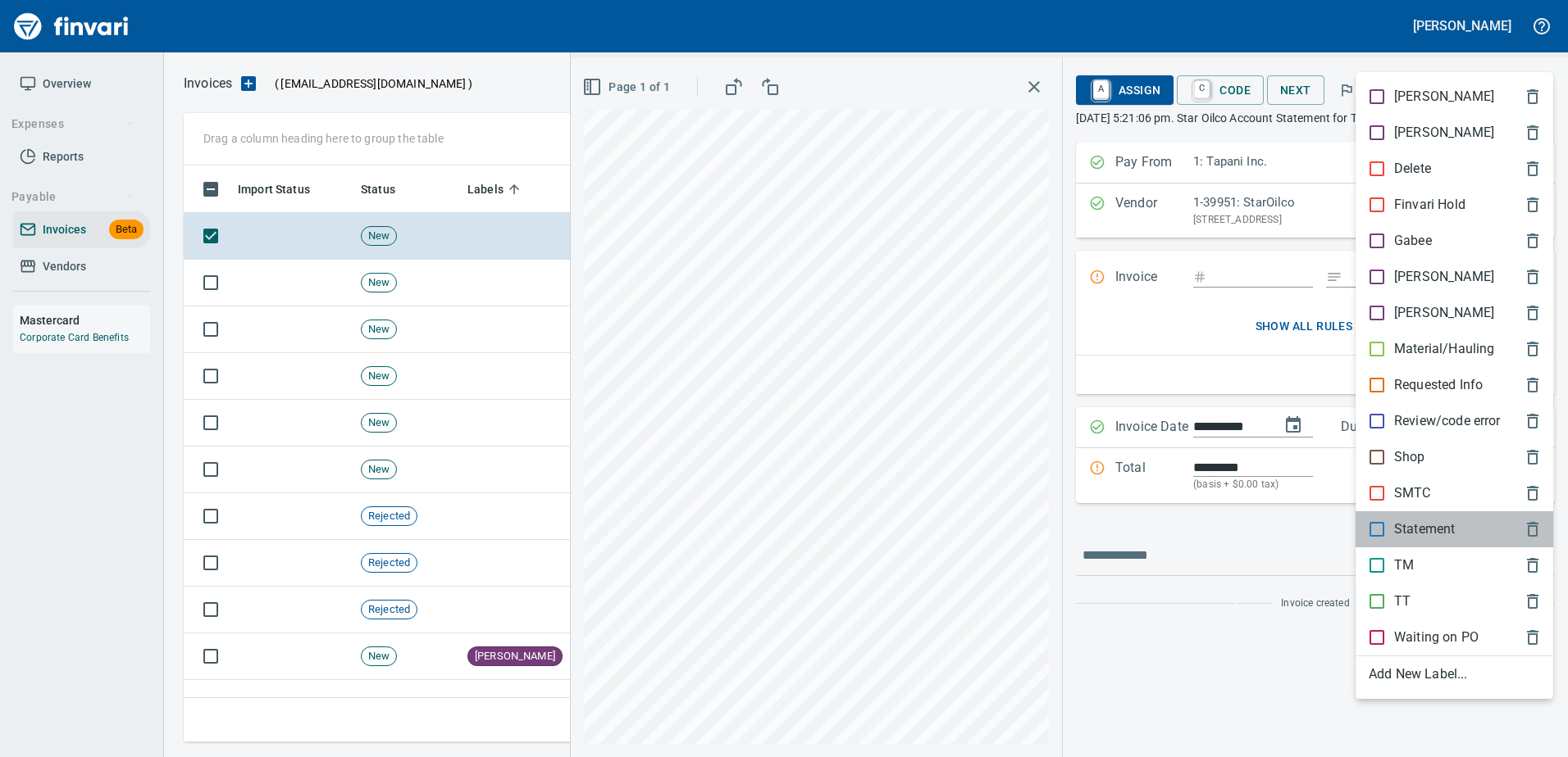
click at [1395, 531] on p "Statement" at bounding box center [1423, 529] width 61 height 19
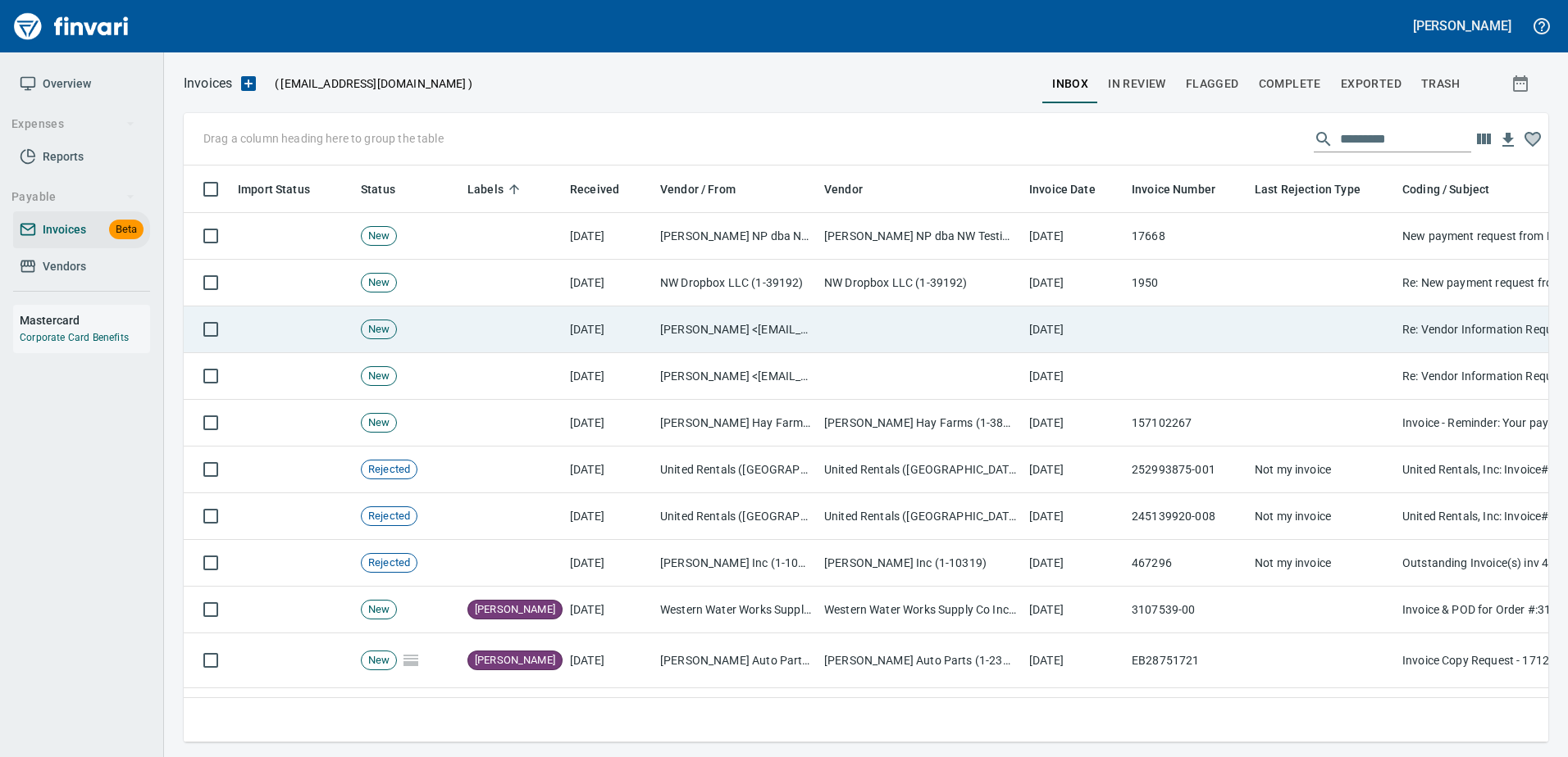
click at [1343, 323] on td at bounding box center [1321, 329] width 147 height 46
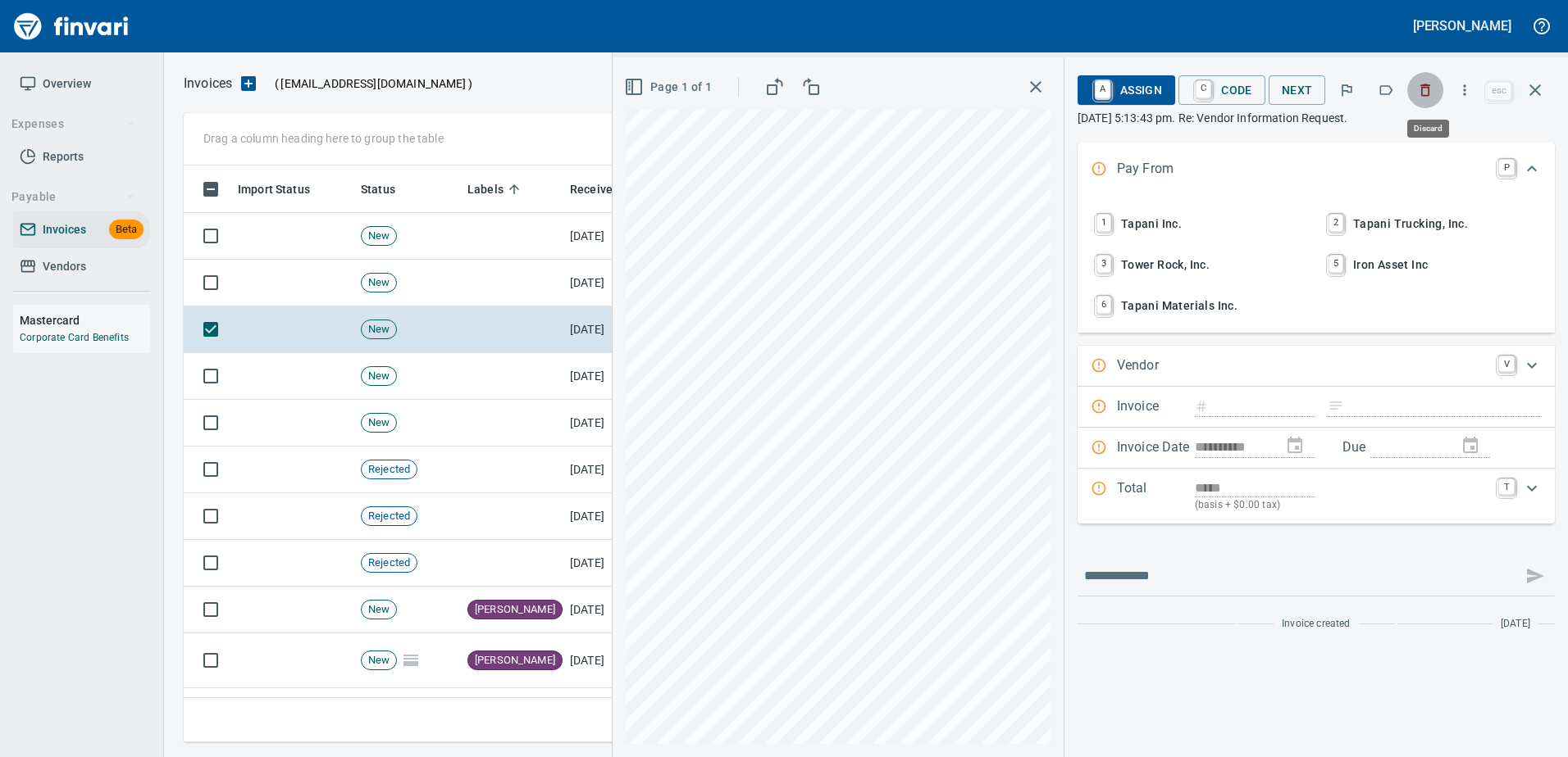
click at [1419, 87] on icon "button" at bounding box center [1424, 90] width 16 height 16
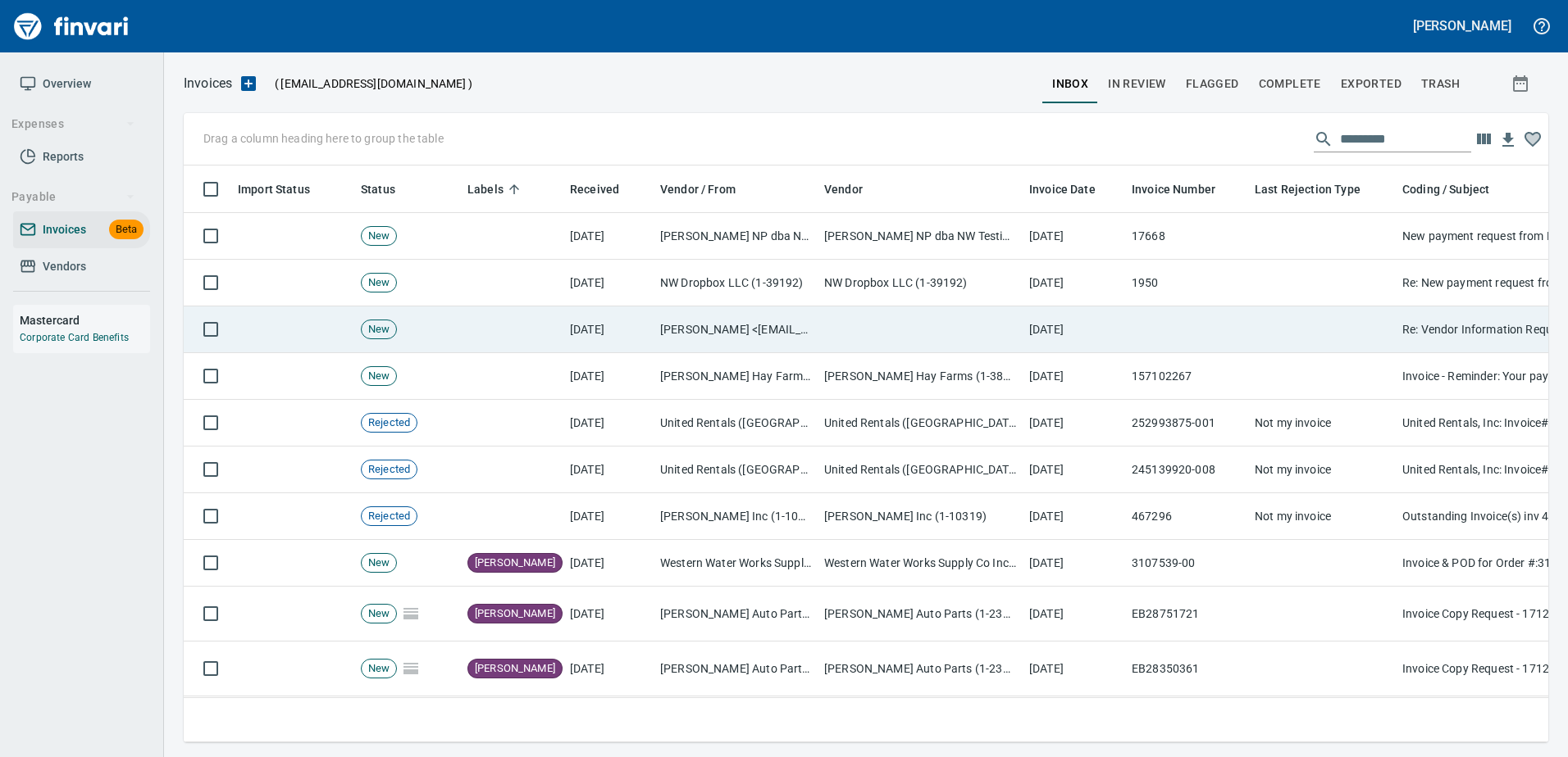
click at [1354, 312] on td at bounding box center [1321, 329] width 147 height 46
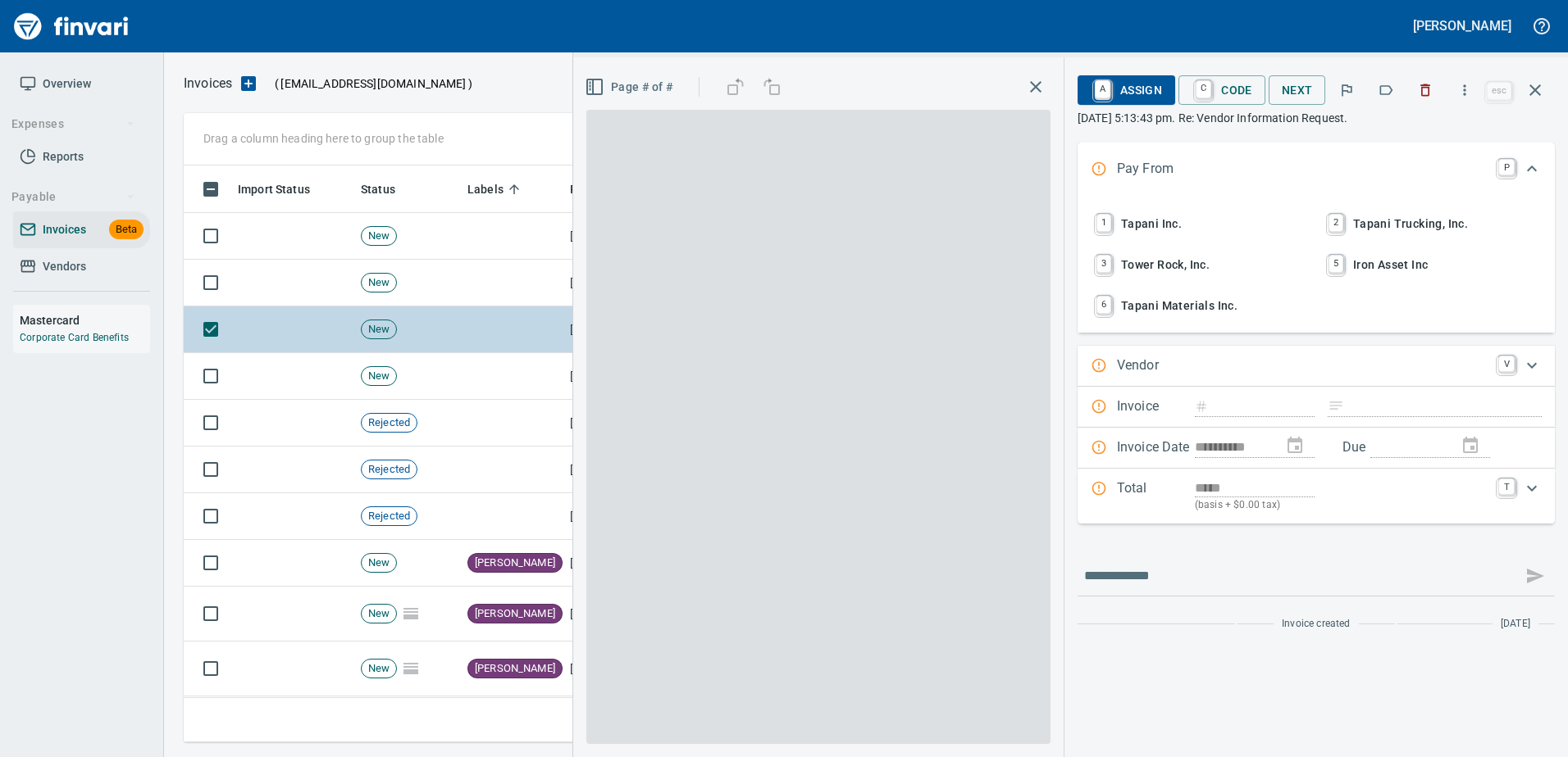
scroll to position [552, 1339]
click at [1419, 89] on icon "button" at bounding box center [1424, 90] width 16 height 16
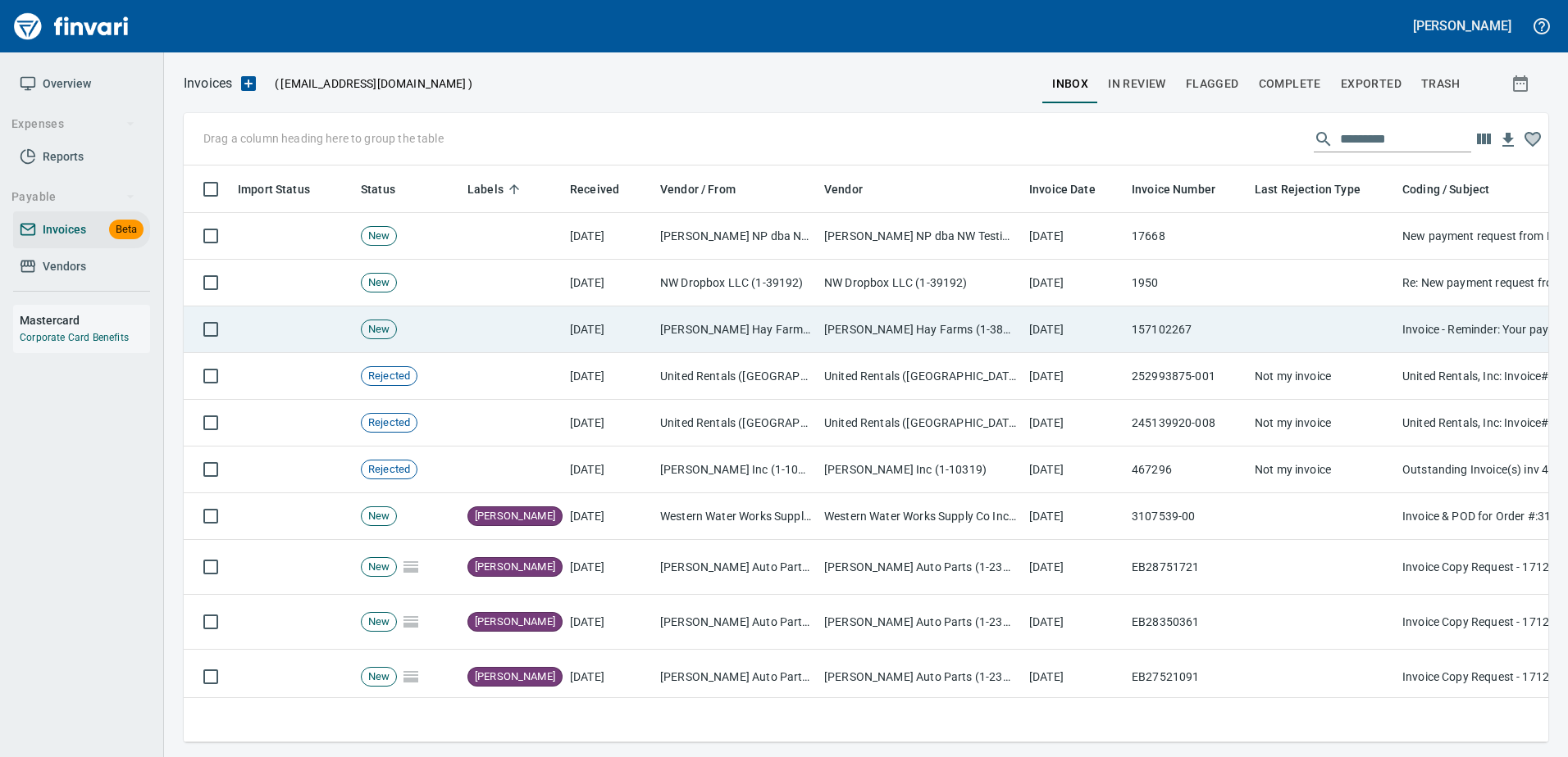
click at [1387, 327] on td at bounding box center [1321, 329] width 147 height 46
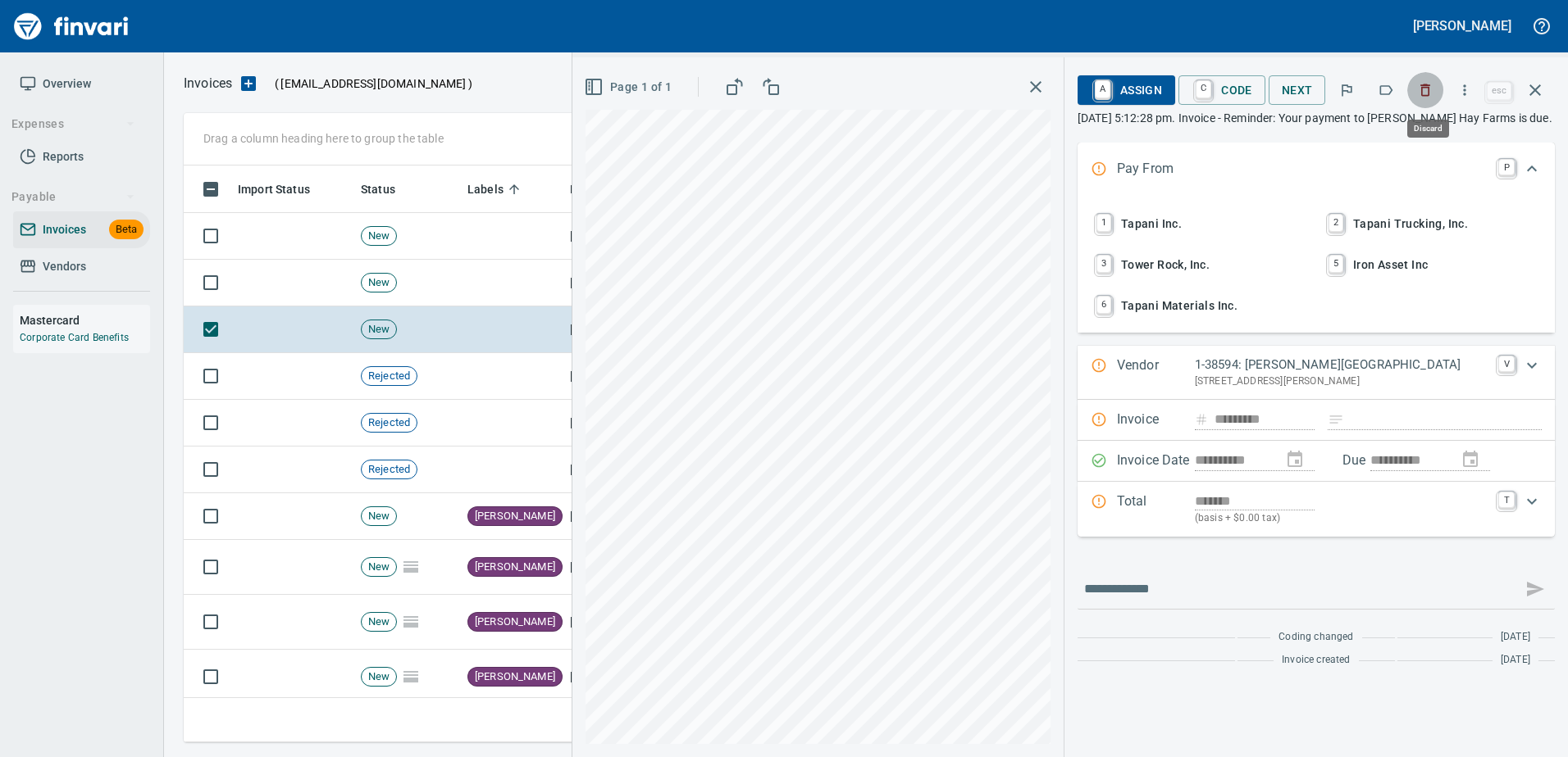
click at [1422, 96] on icon "button" at bounding box center [1424, 90] width 16 height 16
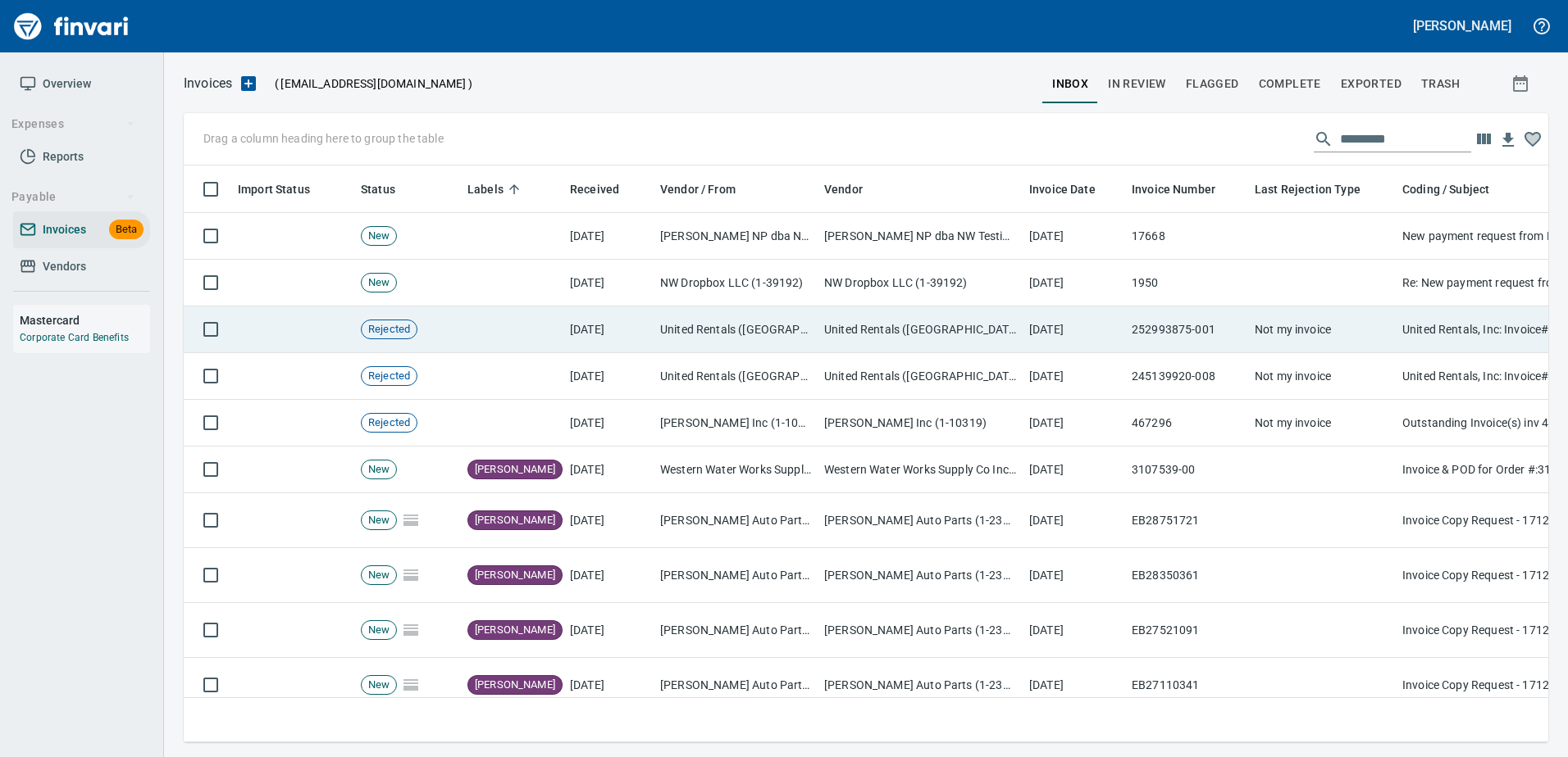
click at [1363, 349] on td "Not my invoice" at bounding box center [1321, 329] width 147 height 46
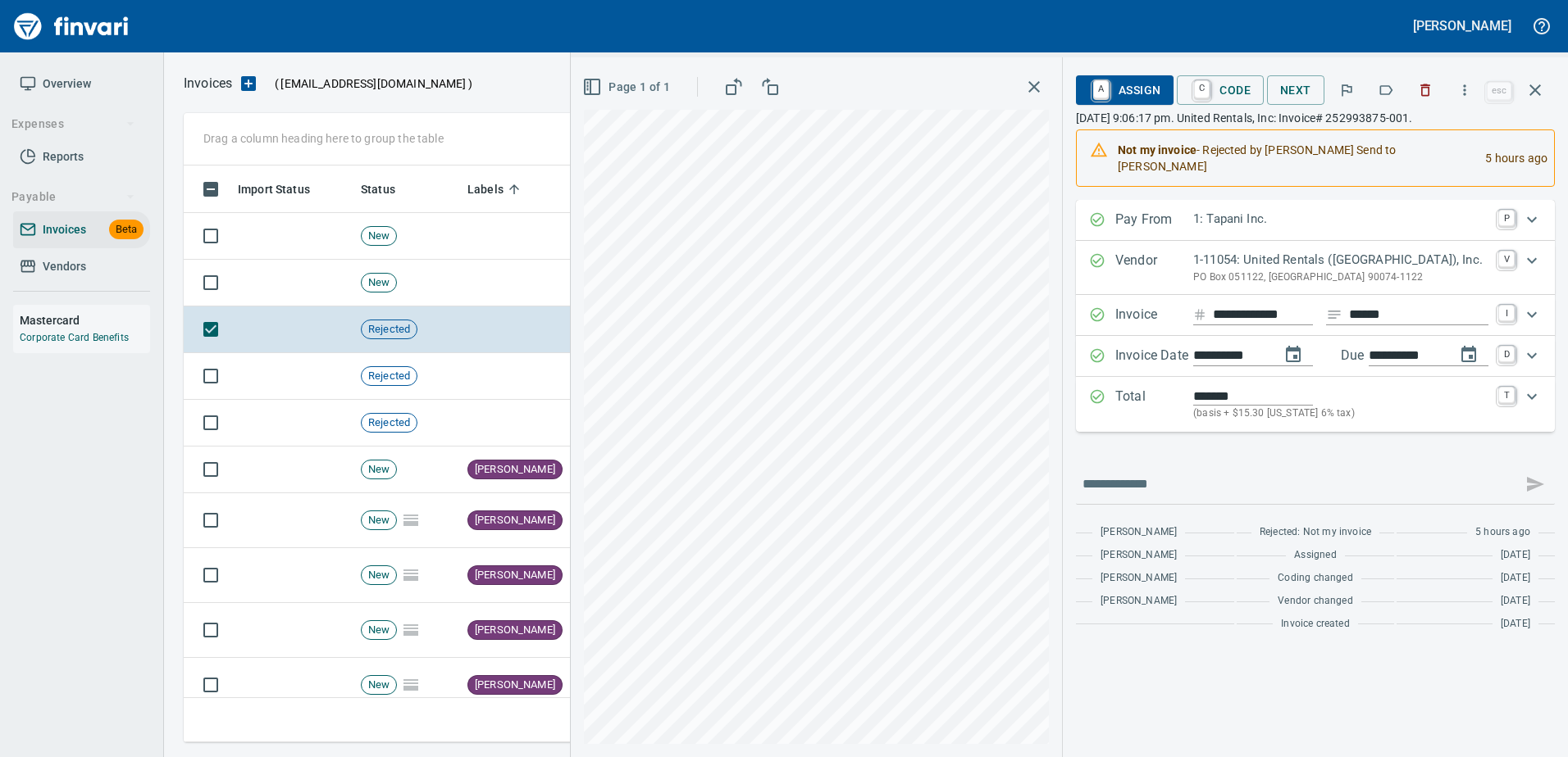
scroll to position [552, 1339]
click at [1145, 97] on span "A Assign" at bounding box center [1125, 90] width 71 height 28
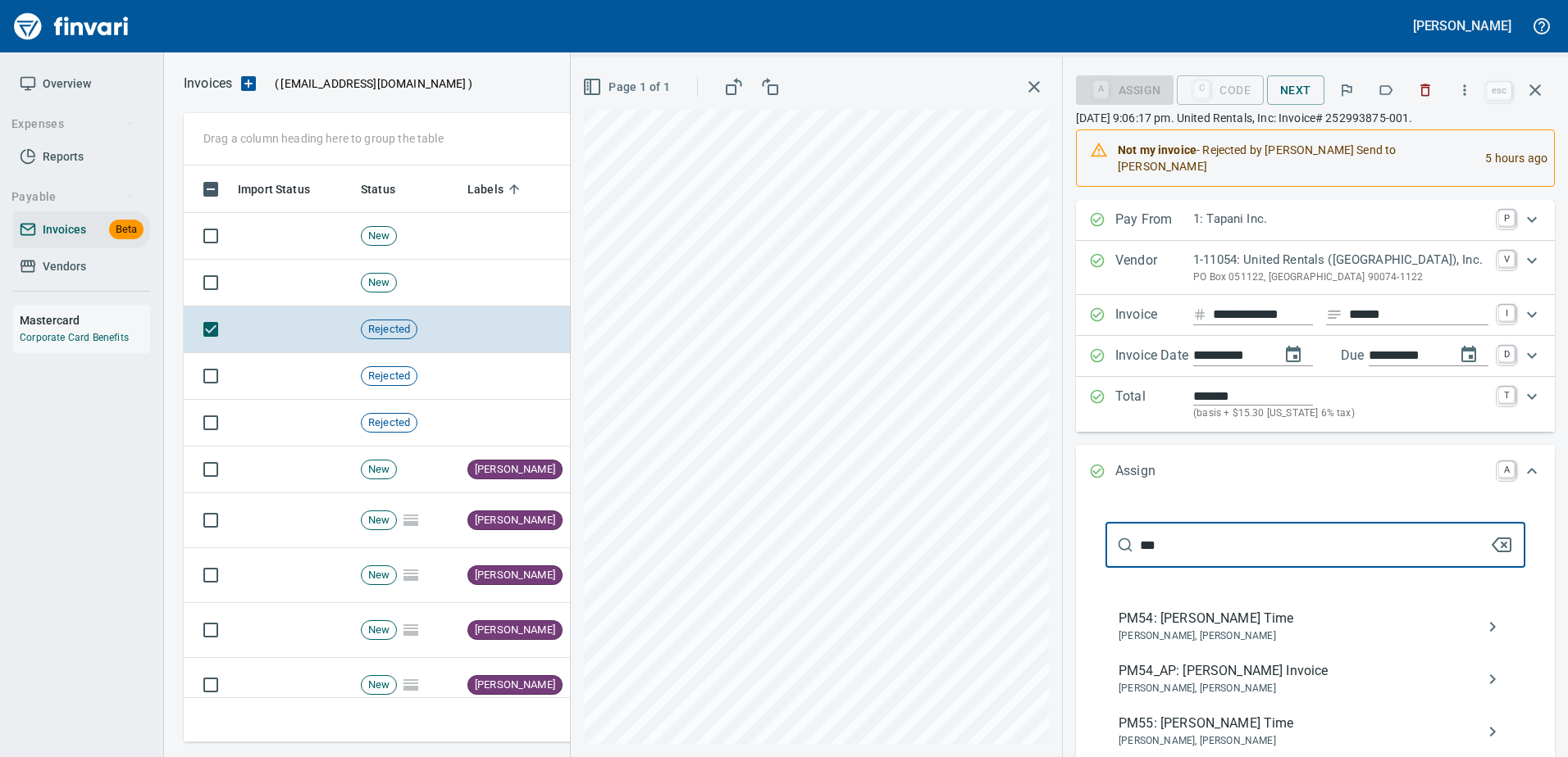
type input "***"
click at [1215, 662] on span "PM54_AP: [PERSON_NAME] Invoice" at bounding box center [1302, 671] width 367 height 19
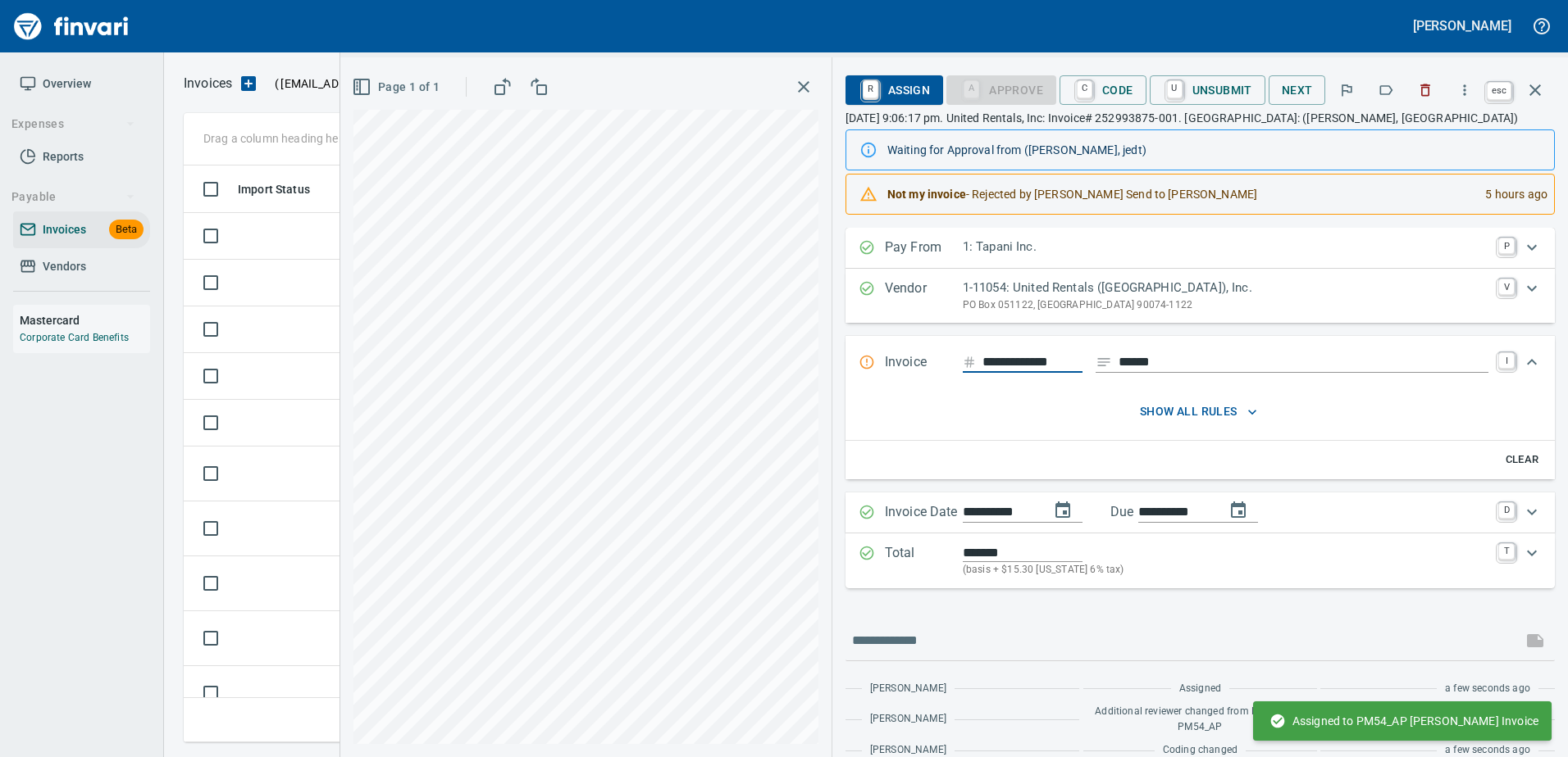
click at [1528, 85] on icon "button" at bounding box center [1535, 90] width 19 height 19
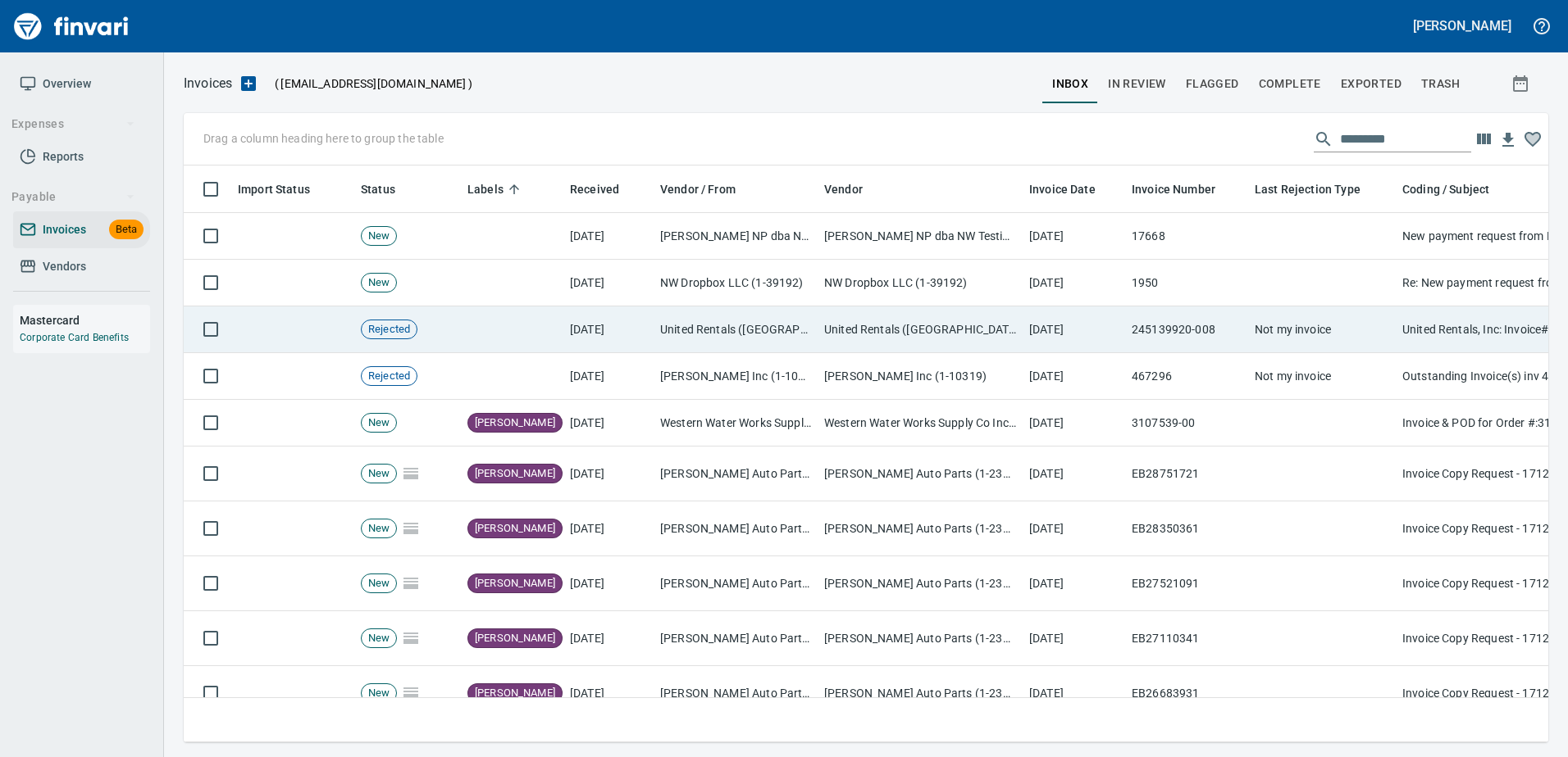
click at [1294, 322] on td "Not my invoice" at bounding box center [1321, 329] width 147 height 46
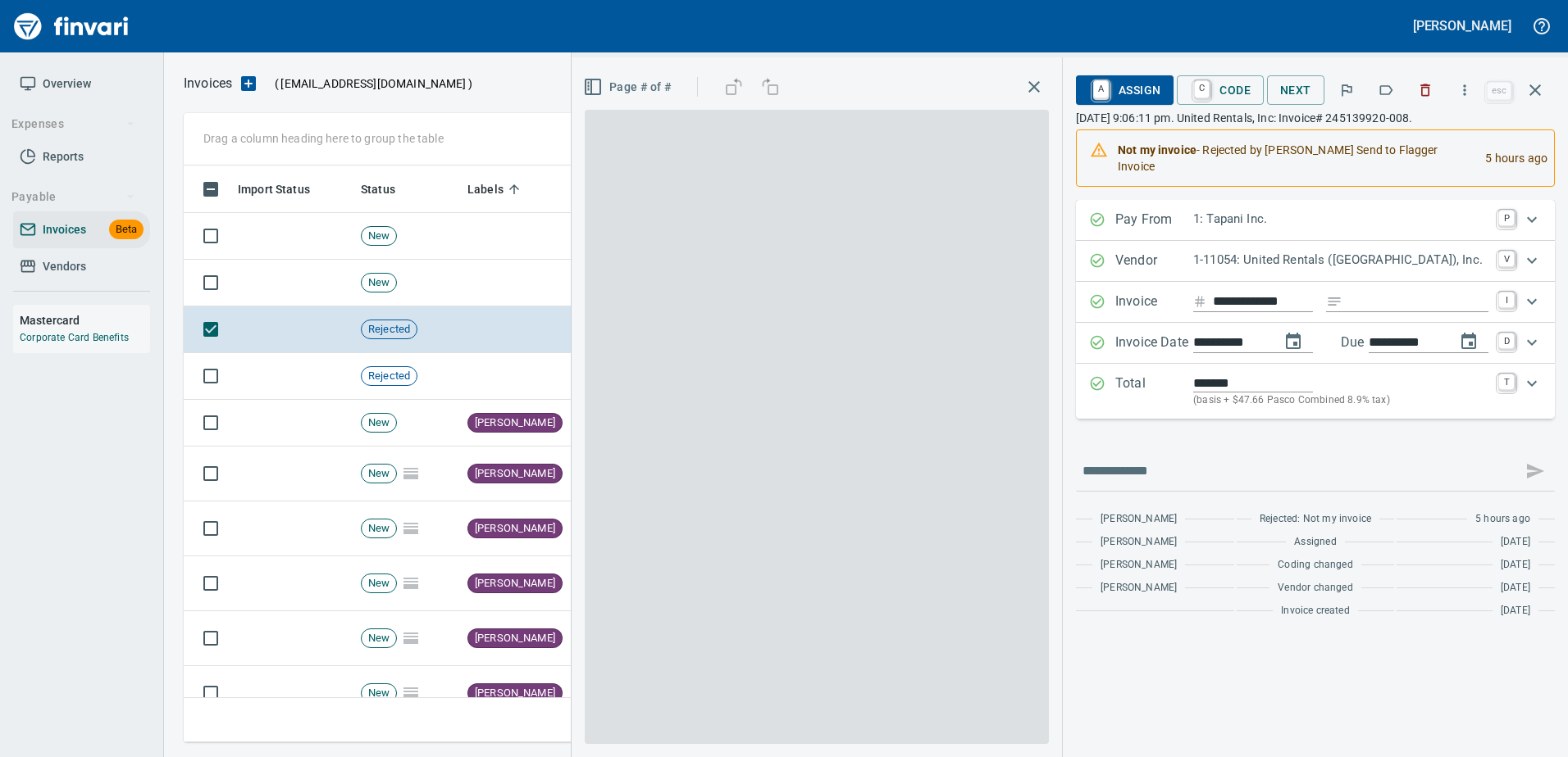
scroll to position [552, 1339]
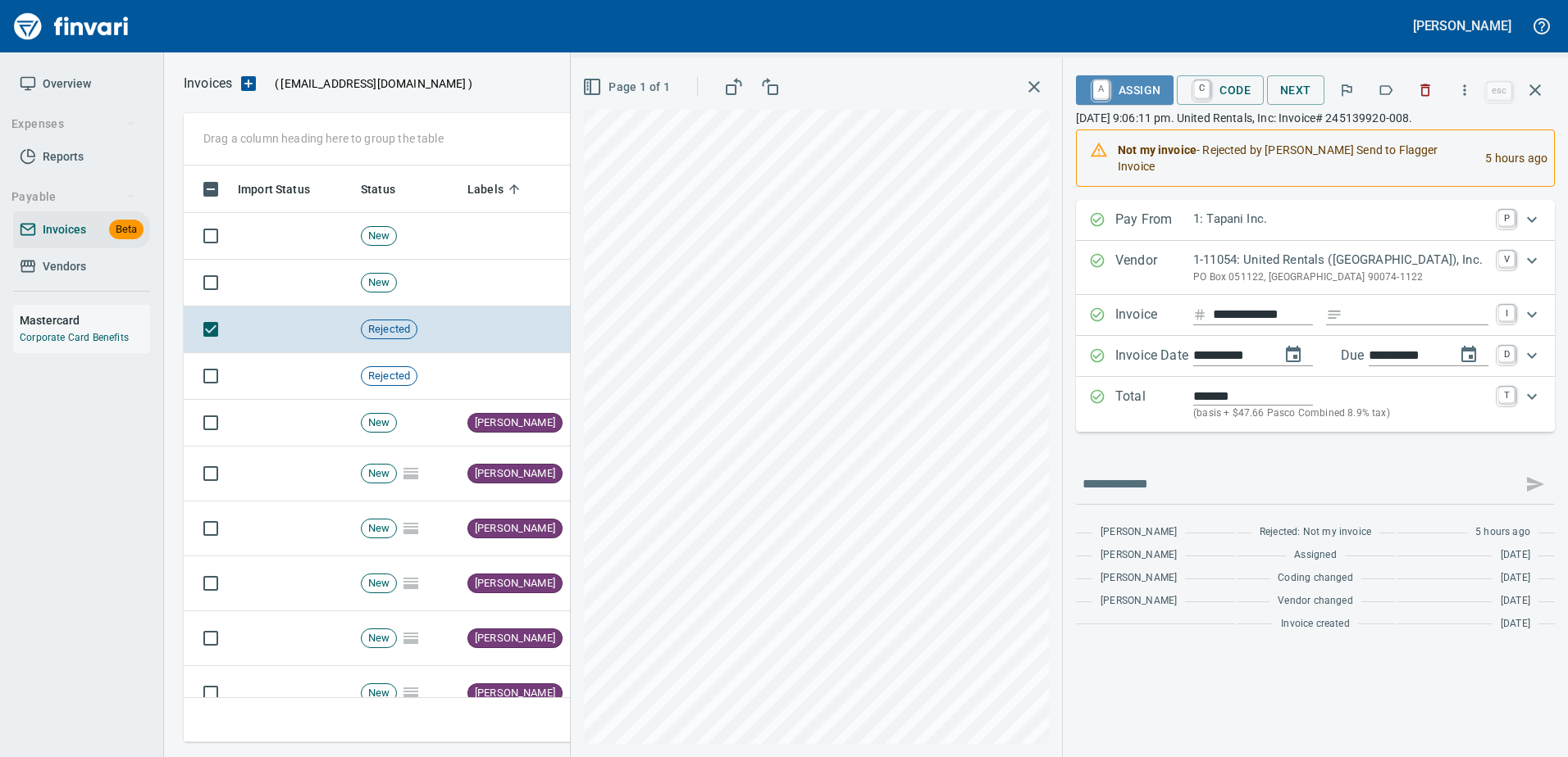
click at [1124, 90] on span "A Assign" at bounding box center [1125, 90] width 71 height 28
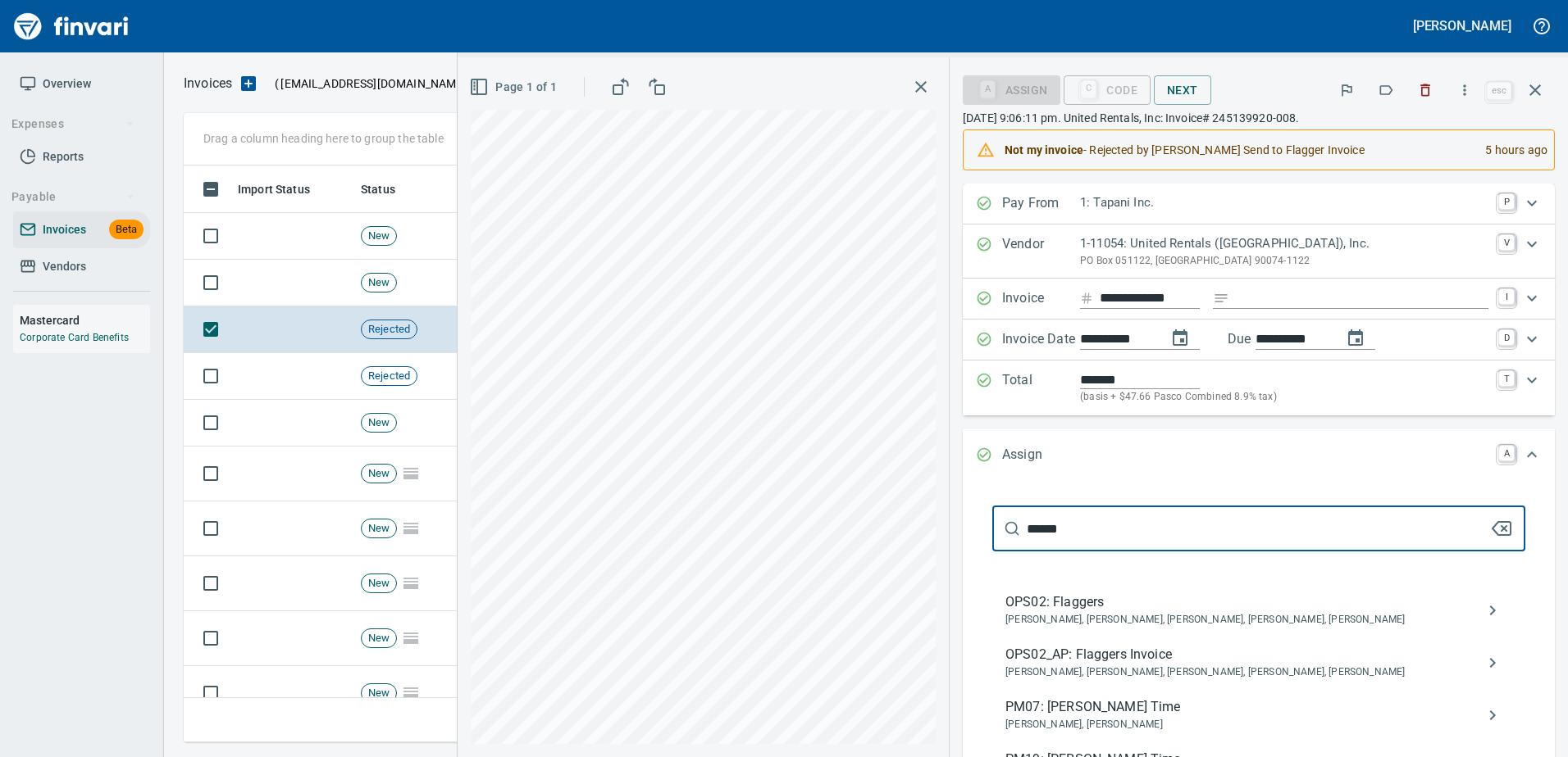
type input "******"
click at [1223, 661] on span "OPS02_AP: Flaggers Invoice" at bounding box center [1245, 655] width 481 height 19
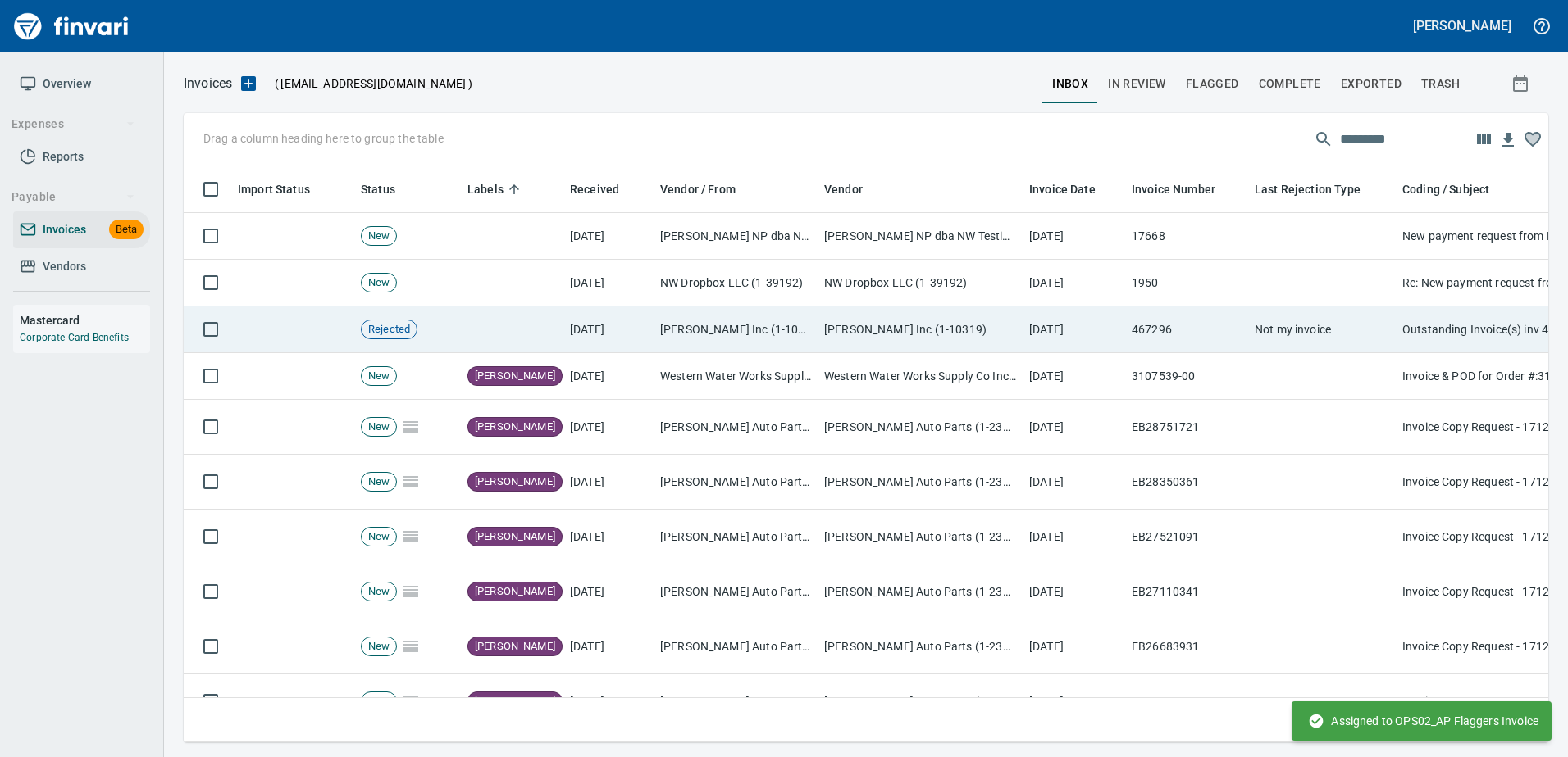
click at [1240, 333] on td "467296" at bounding box center [1186, 329] width 123 height 46
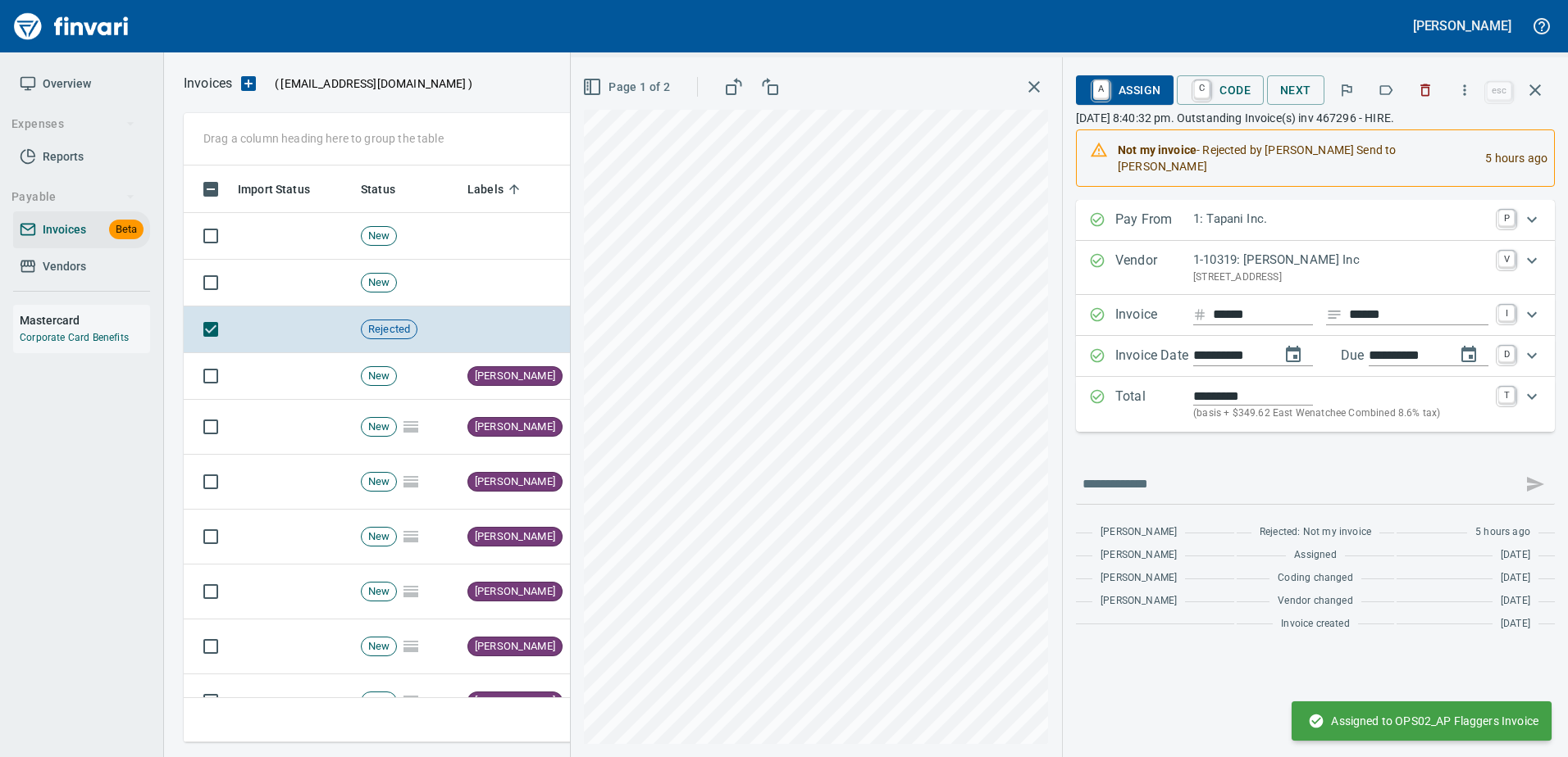
scroll to position [552, 1339]
click at [1121, 98] on span "A Assign" at bounding box center [1125, 90] width 71 height 28
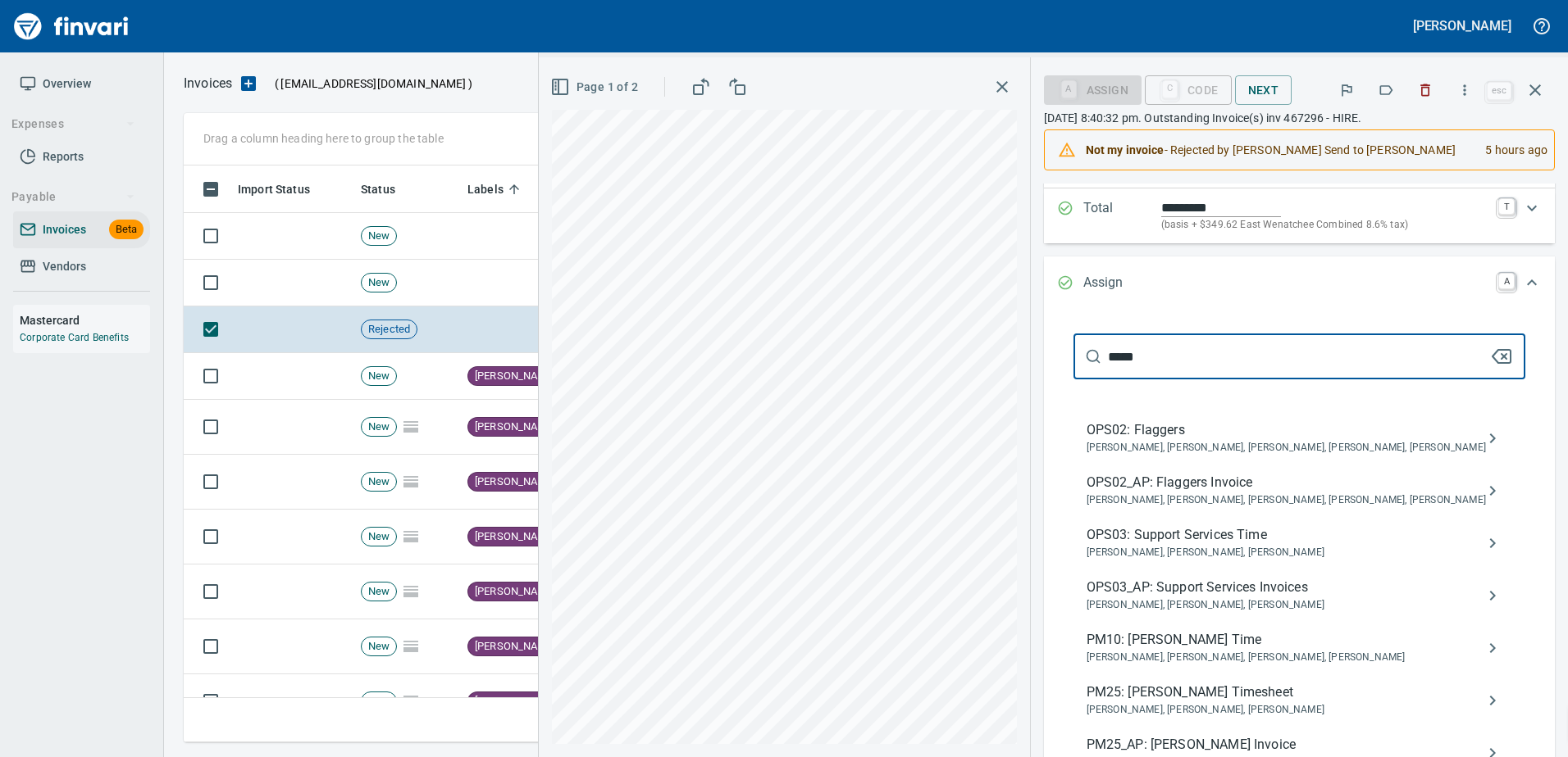
scroll to position [246, 0]
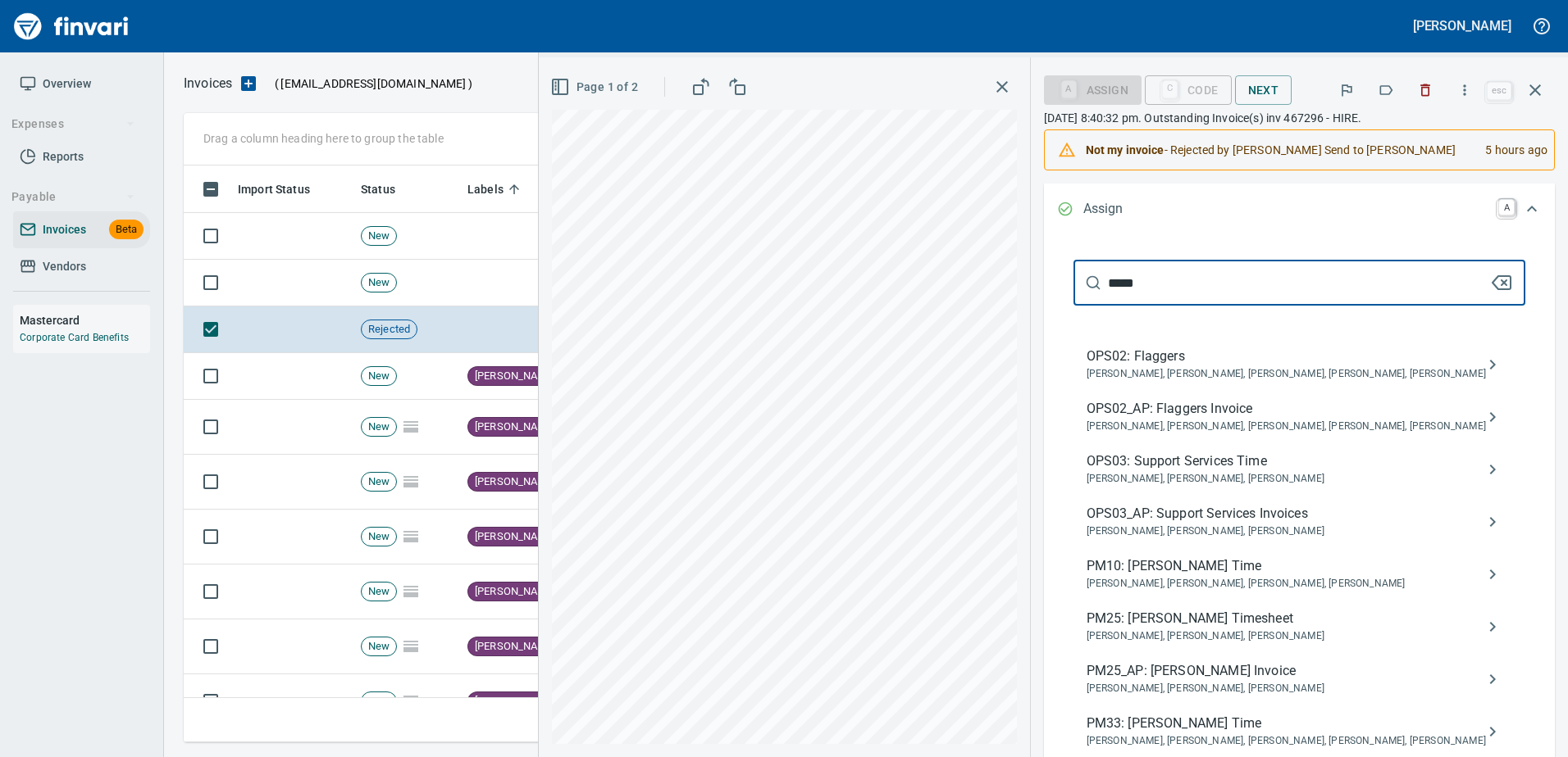
type input "*****"
click at [1216, 658] on div "PM25_AP: Benji Tapani Invoice Benji Tapani, Raphaella Bucho, Steven Ingram" at bounding box center [1299, 679] width 452 height 52
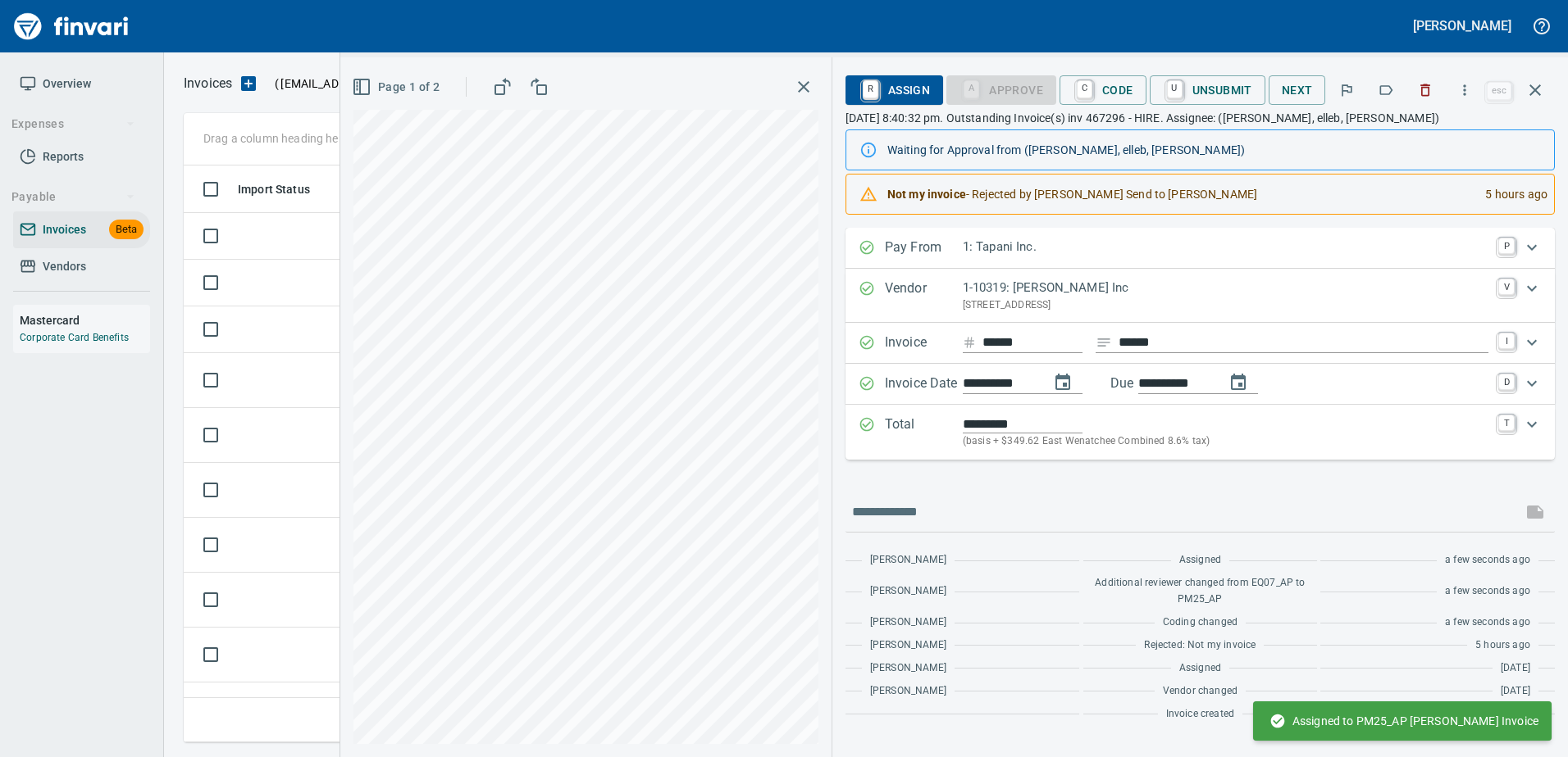
scroll to position [0, 0]
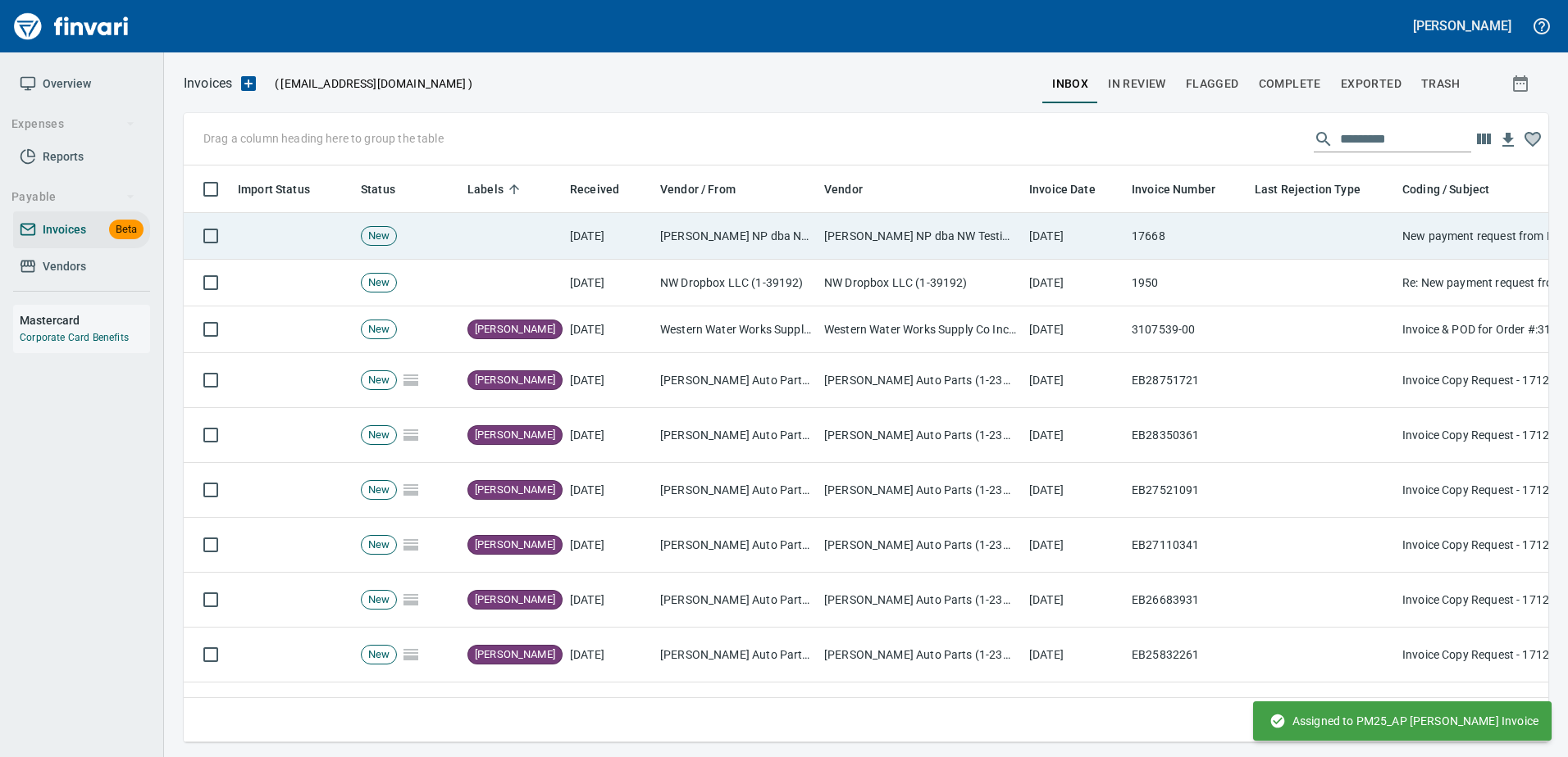
click at [1135, 249] on td "17668" at bounding box center [1186, 236] width 123 height 46
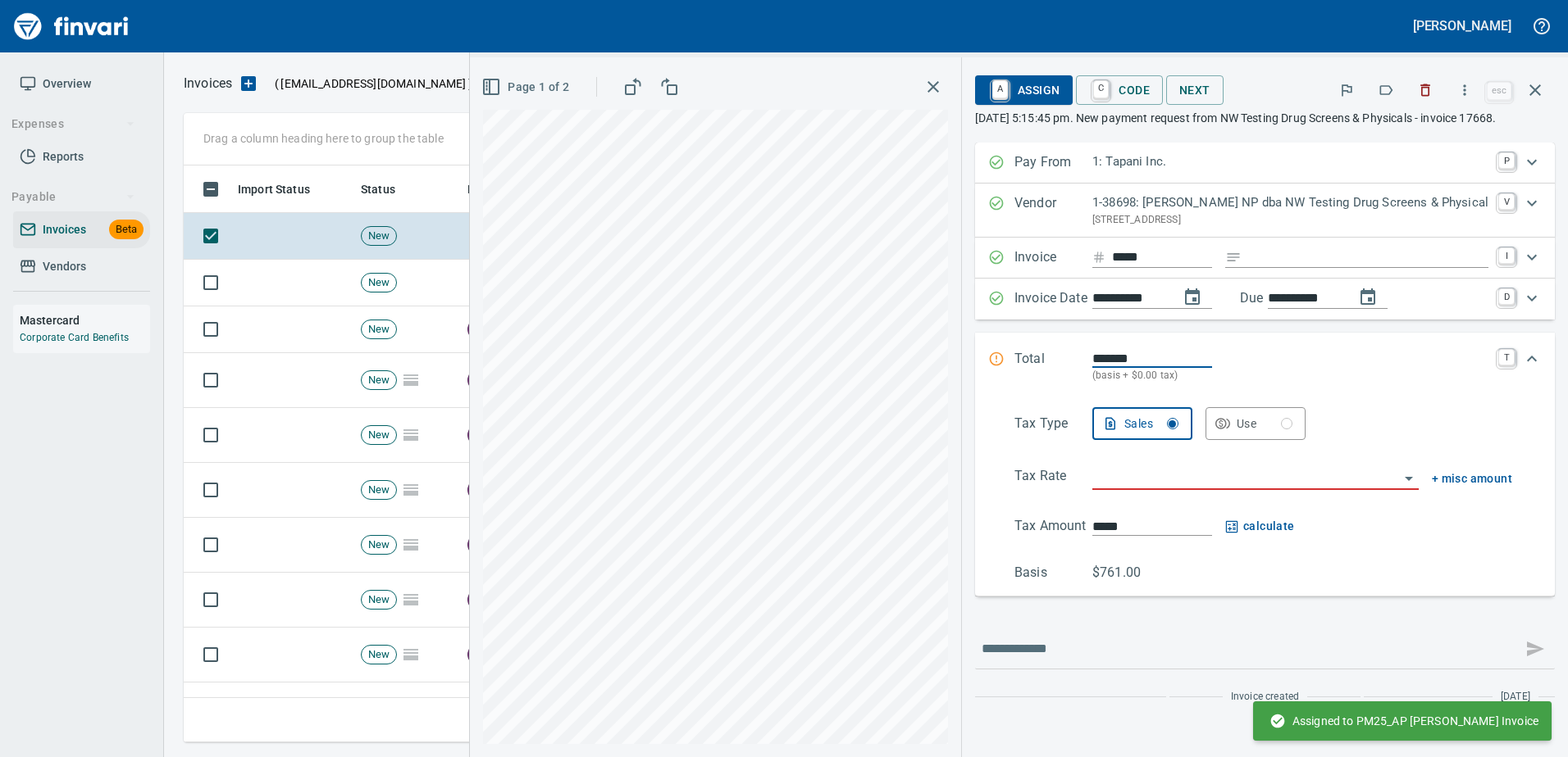
click at [1385, 89] on icon "button" at bounding box center [1385, 90] width 16 height 16
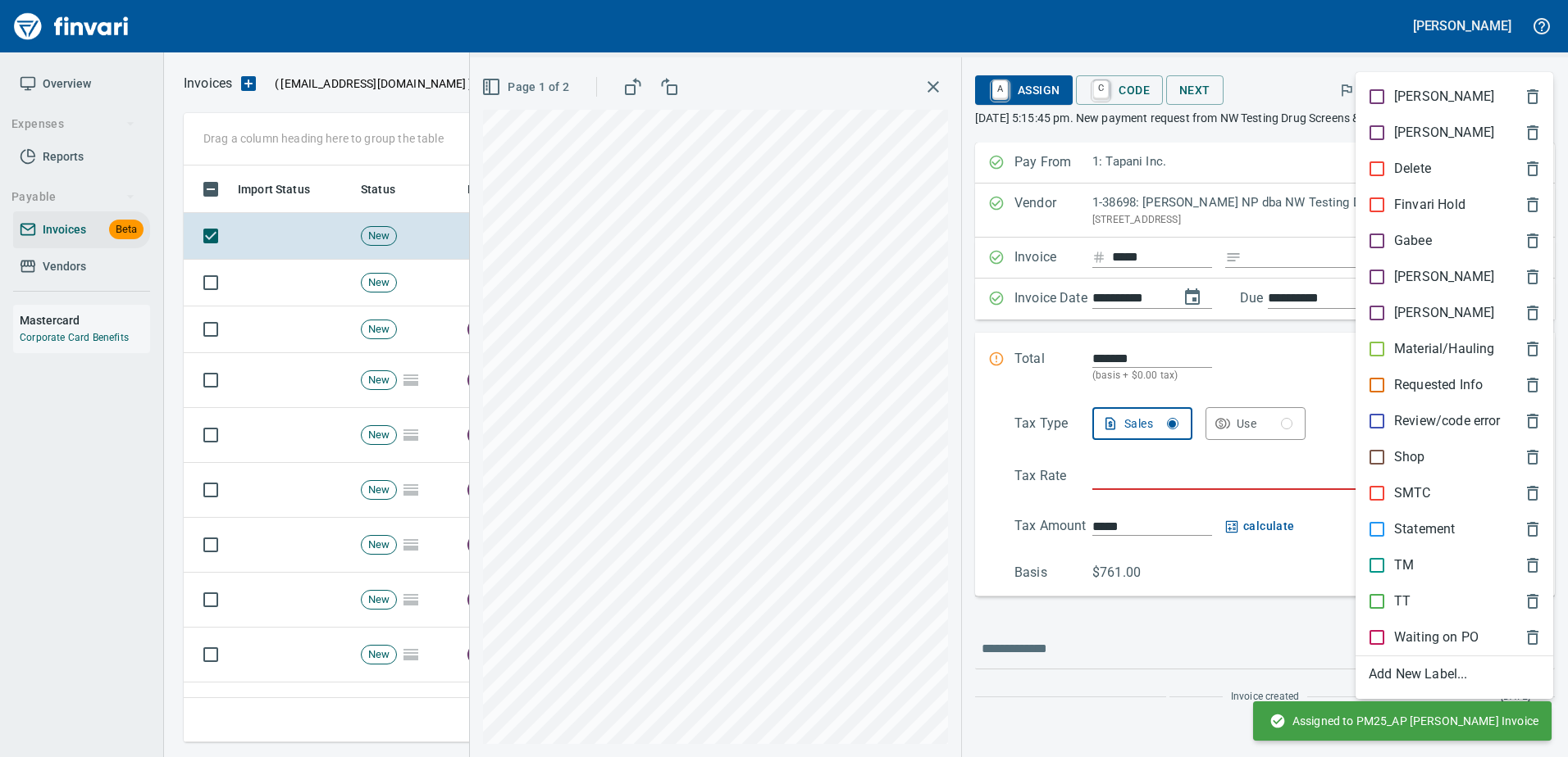
scroll to position [552, 1339]
click at [1393, 266] on div "[PERSON_NAME]" at bounding box center [1453, 276] width 198 height 36
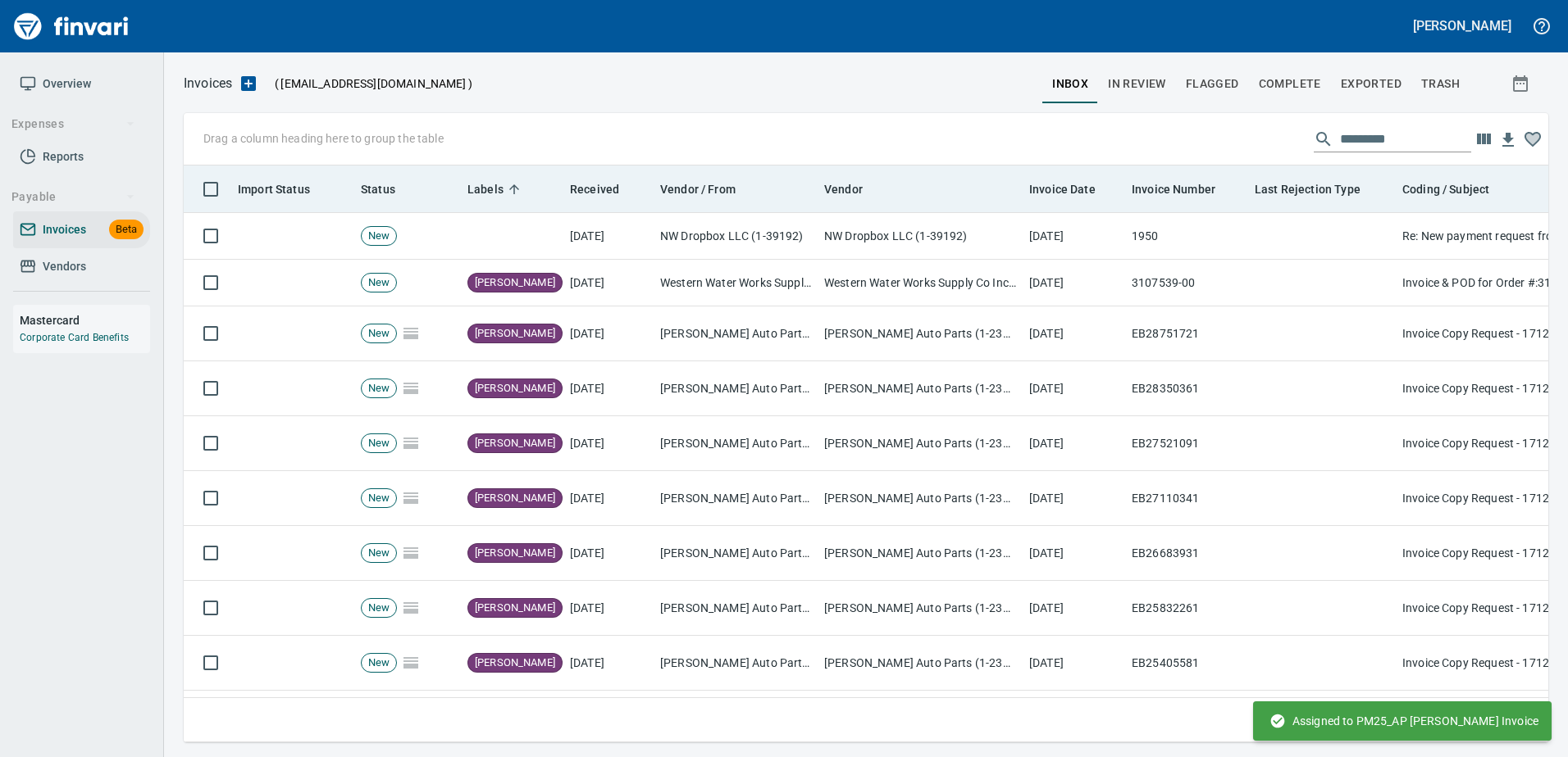
click at [1284, 211] on th "Last Rejection Type" at bounding box center [1321, 189] width 147 height 47
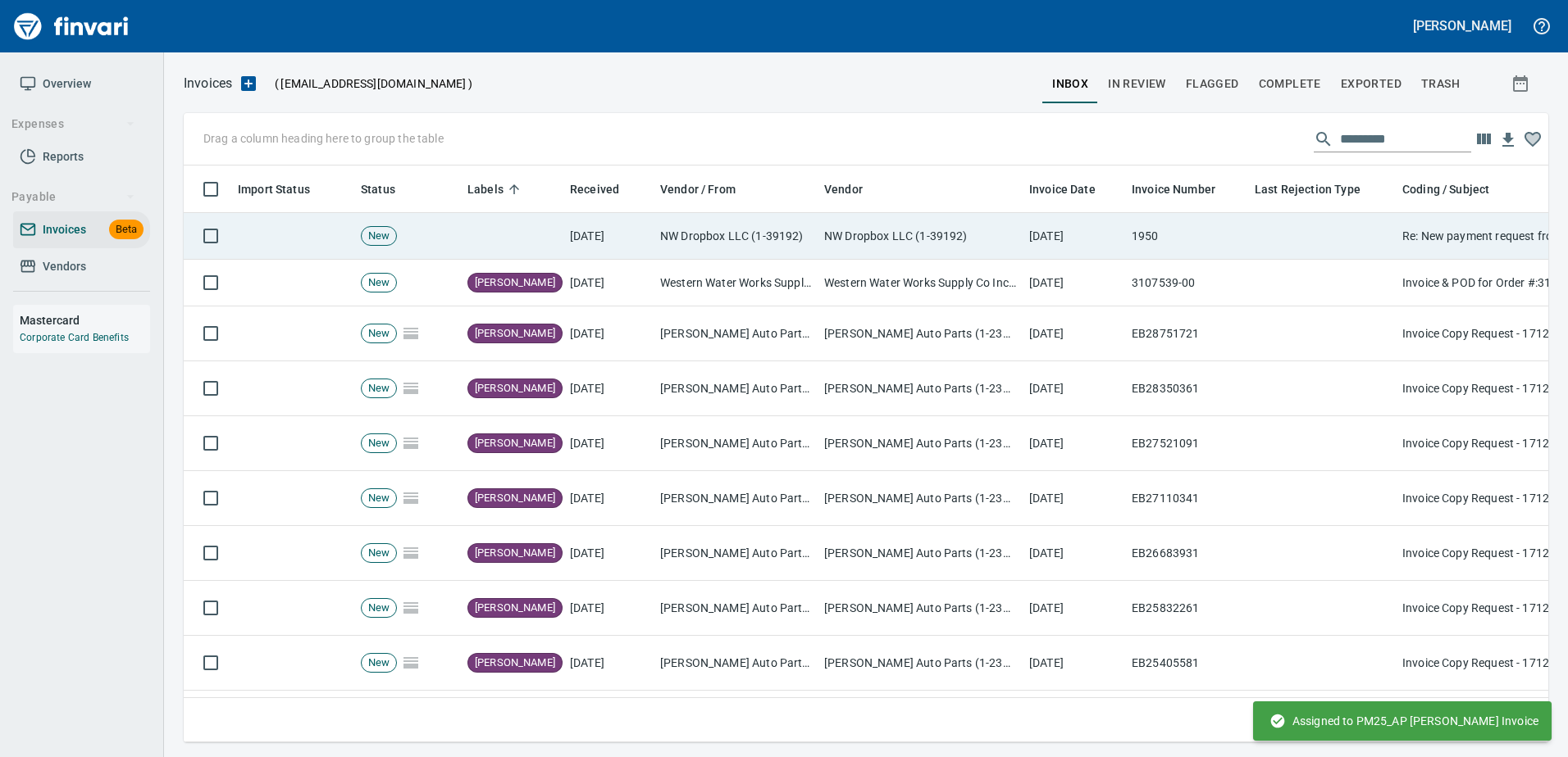
click at [1283, 227] on td at bounding box center [1321, 236] width 147 height 46
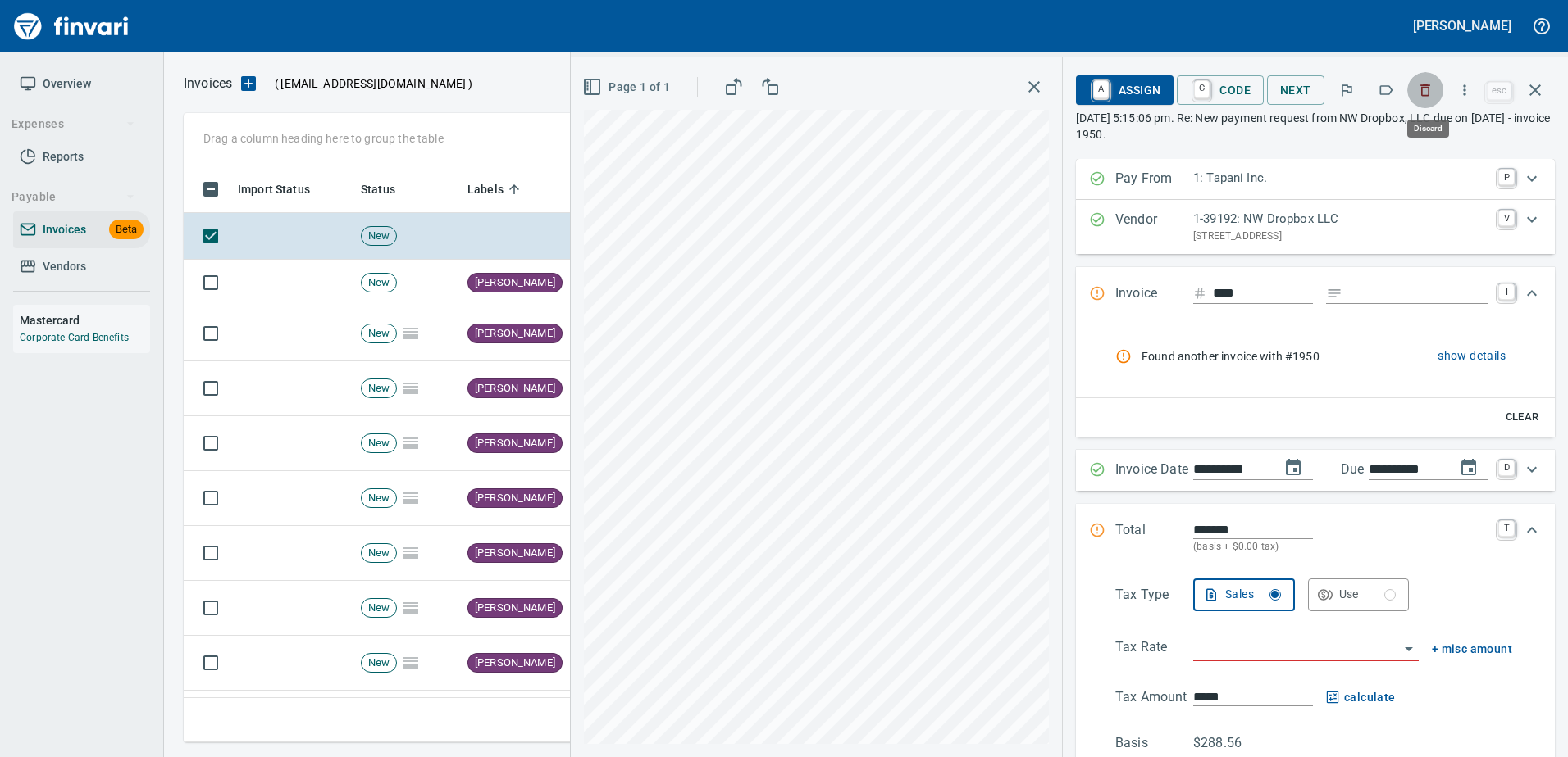
click at [1422, 91] on icon "button" at bounding box center [1424, 90] width 16 height 16
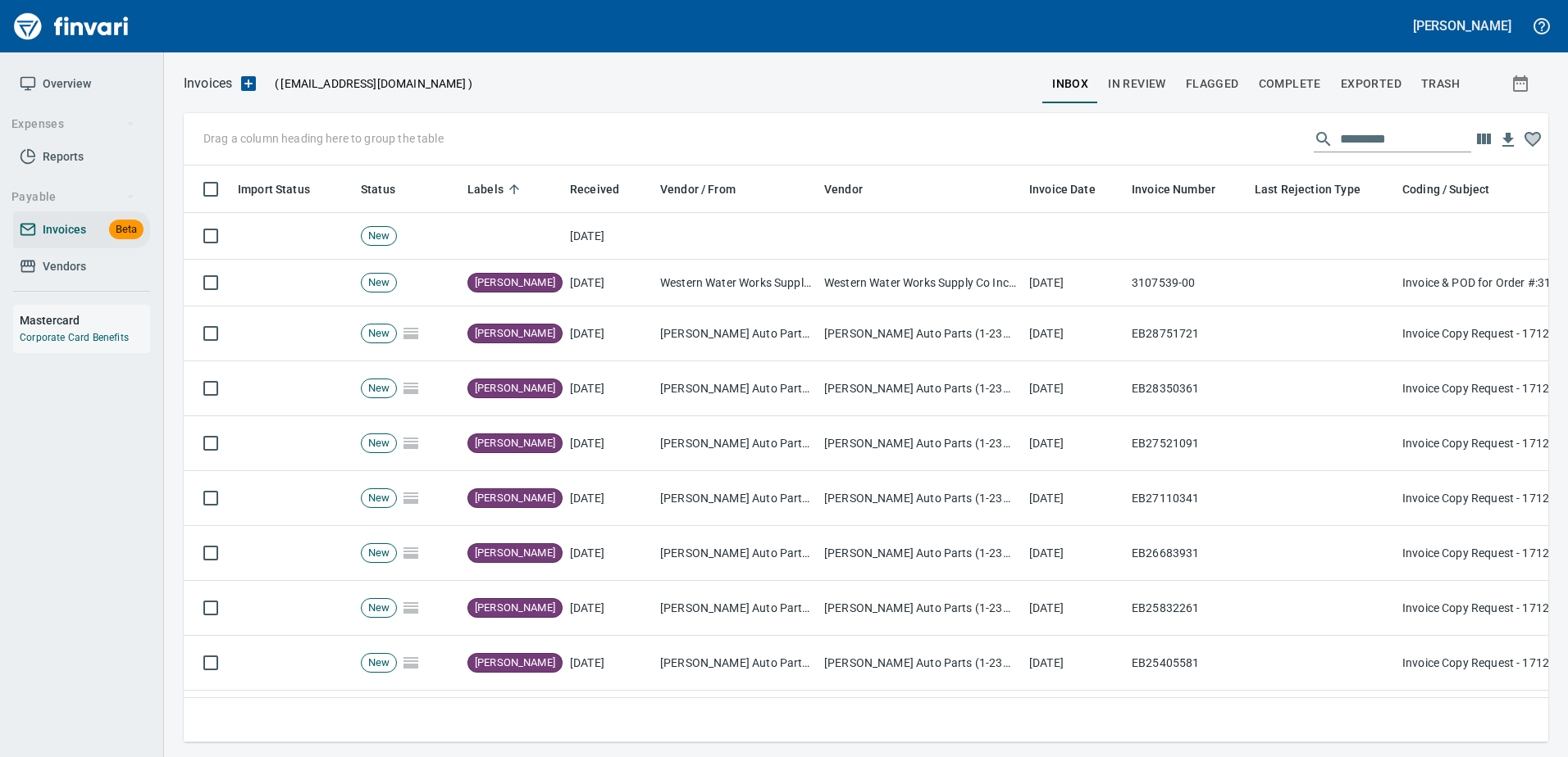
click at [837, 233] on td at bounding box center [919, 236] width 205 height 46
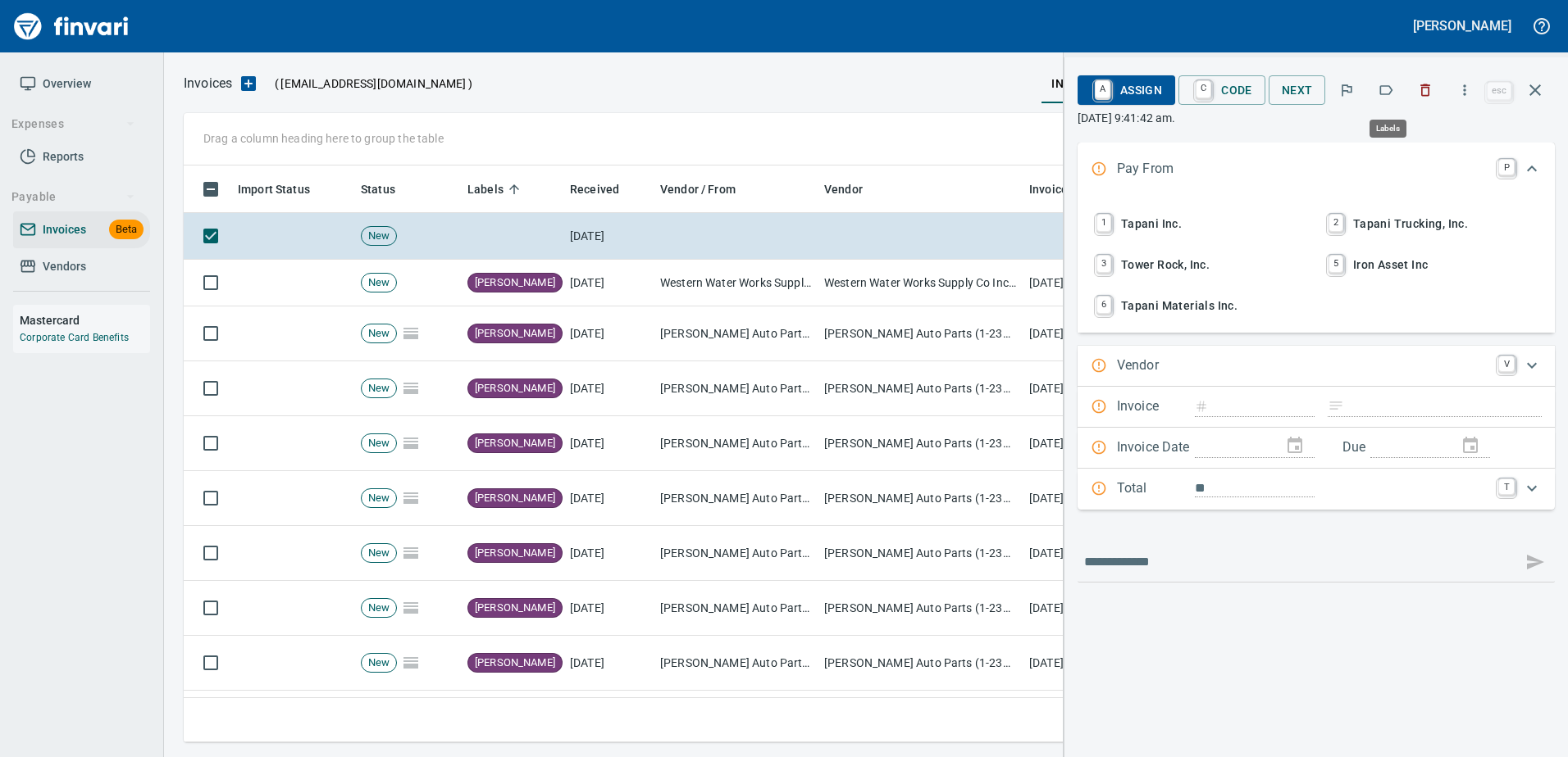
click at [1397, 91] on button "button" at bounding box center [1385, 90] width 36 height 36
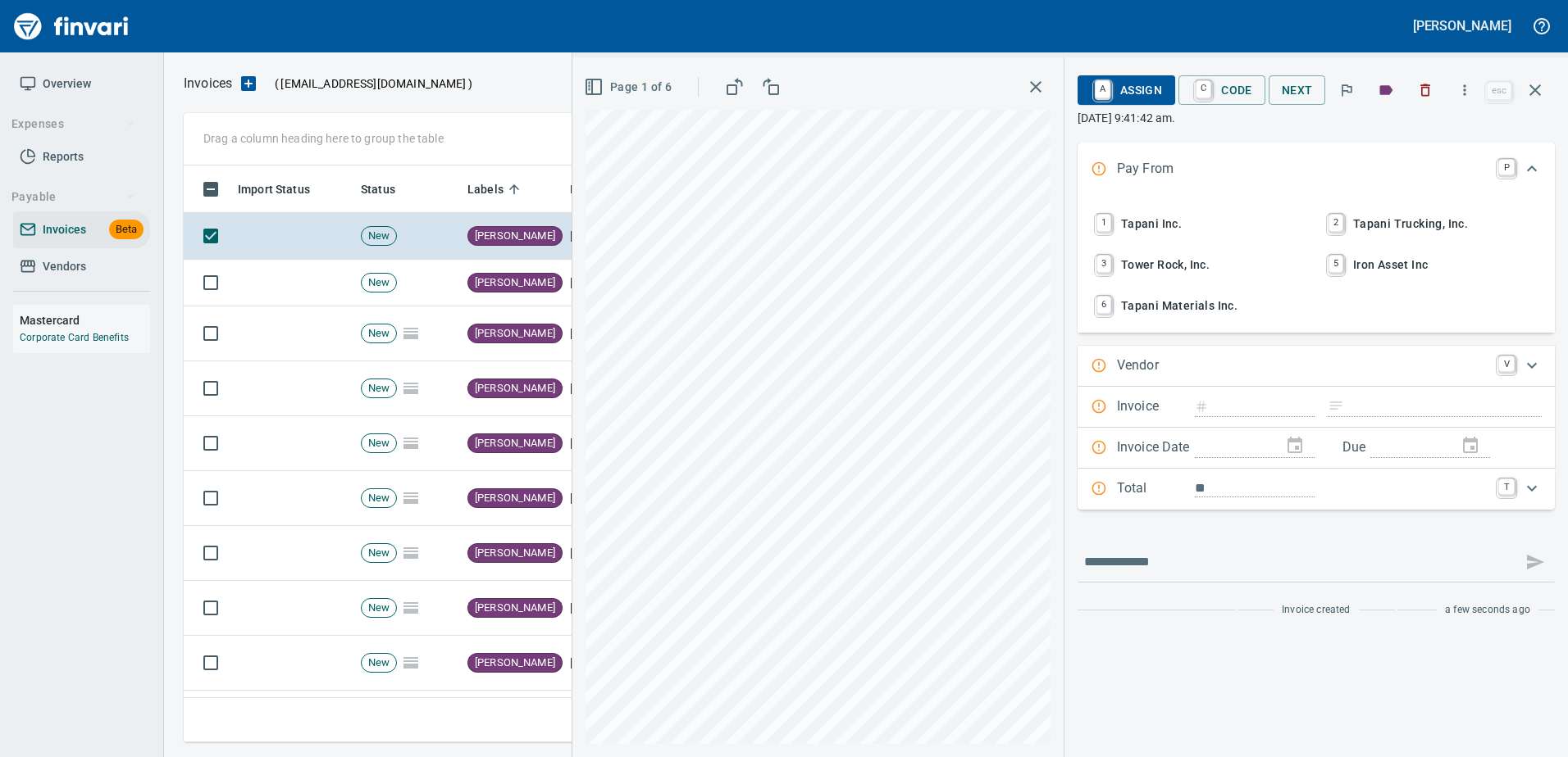
type input "**********"
type input "*******"
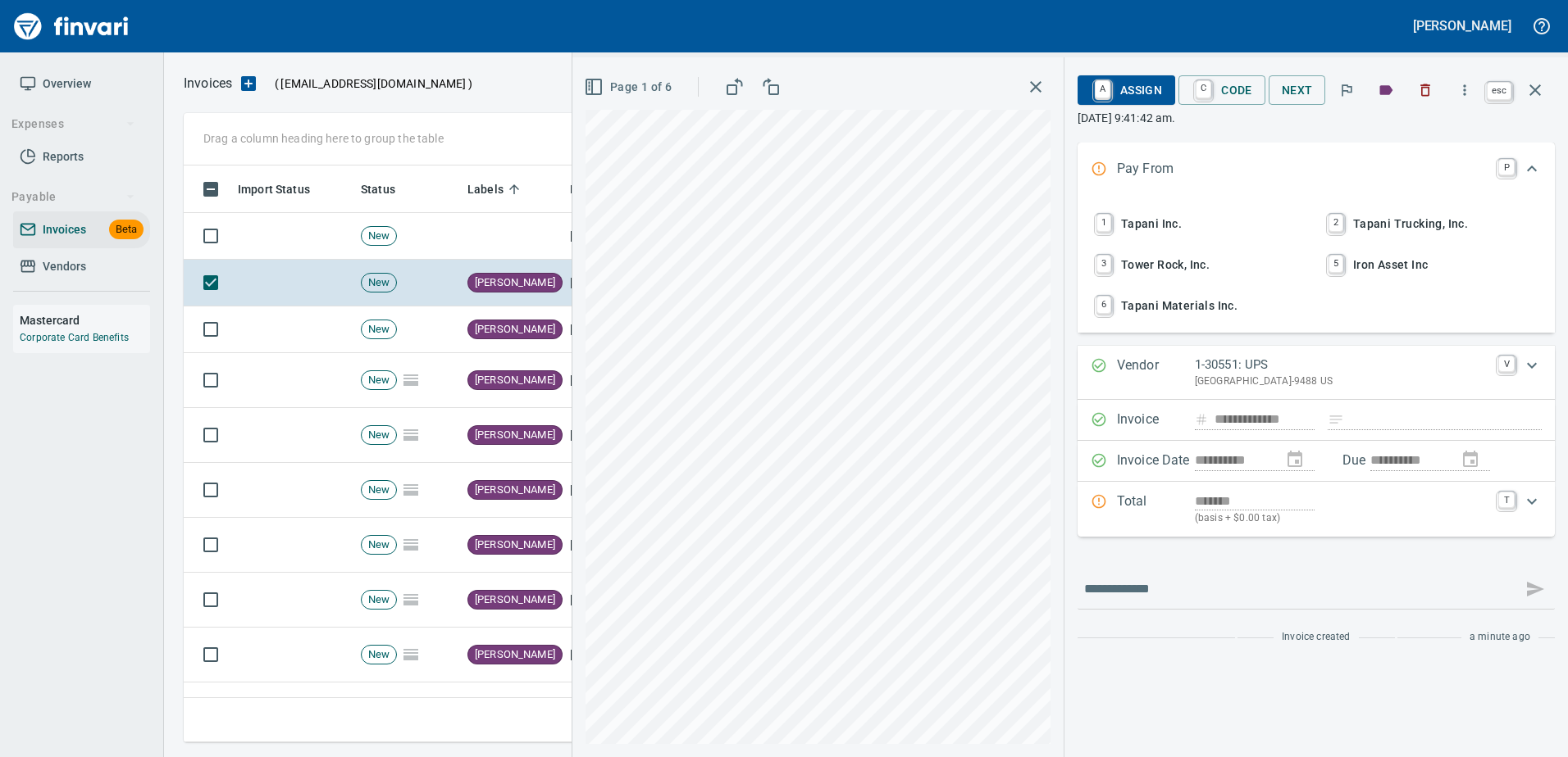
click at [1533, 91] on icon "button" at bounding box center [1535, 91] width 12 height 12
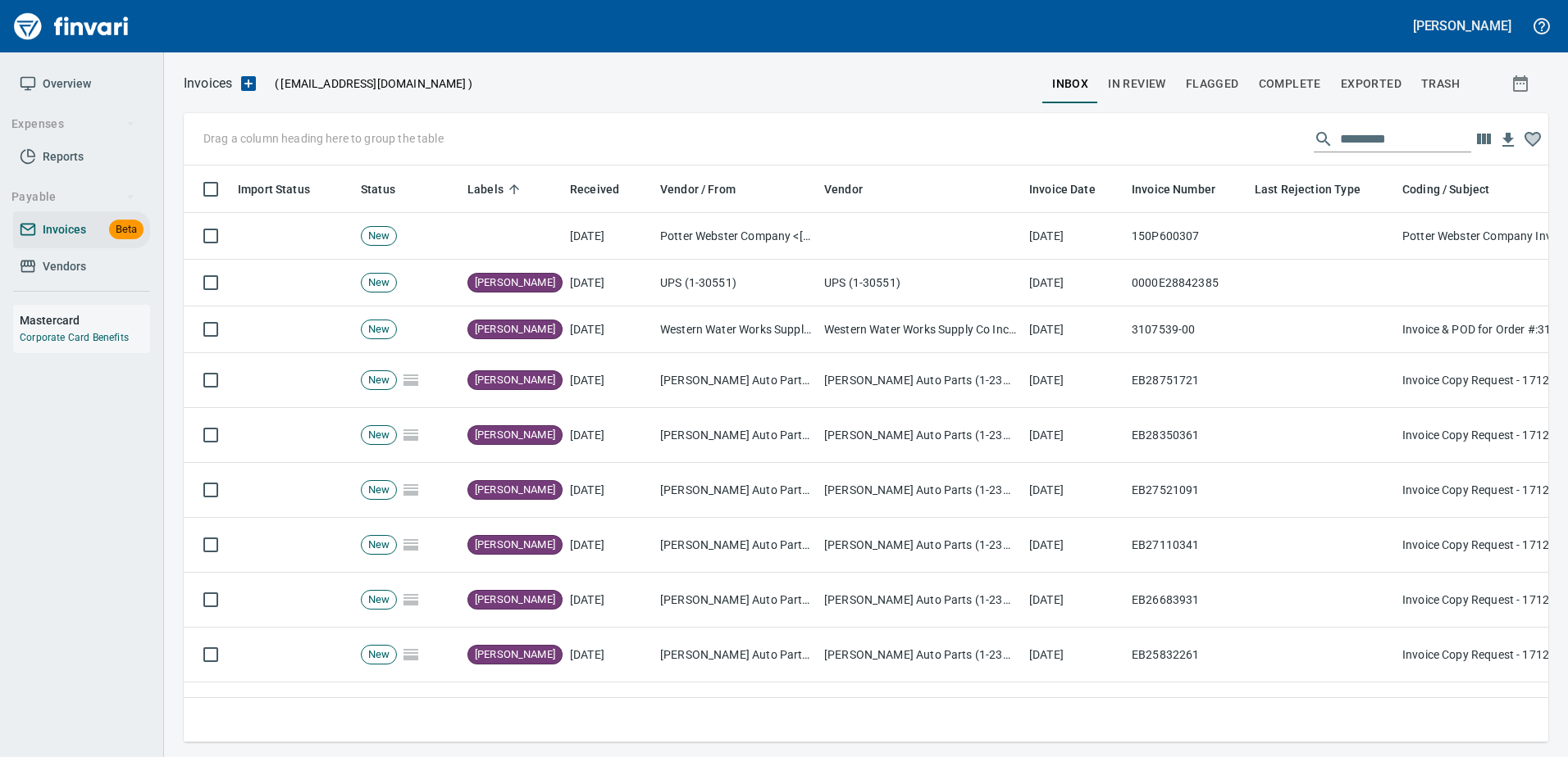
scroll to position [552, 1340]
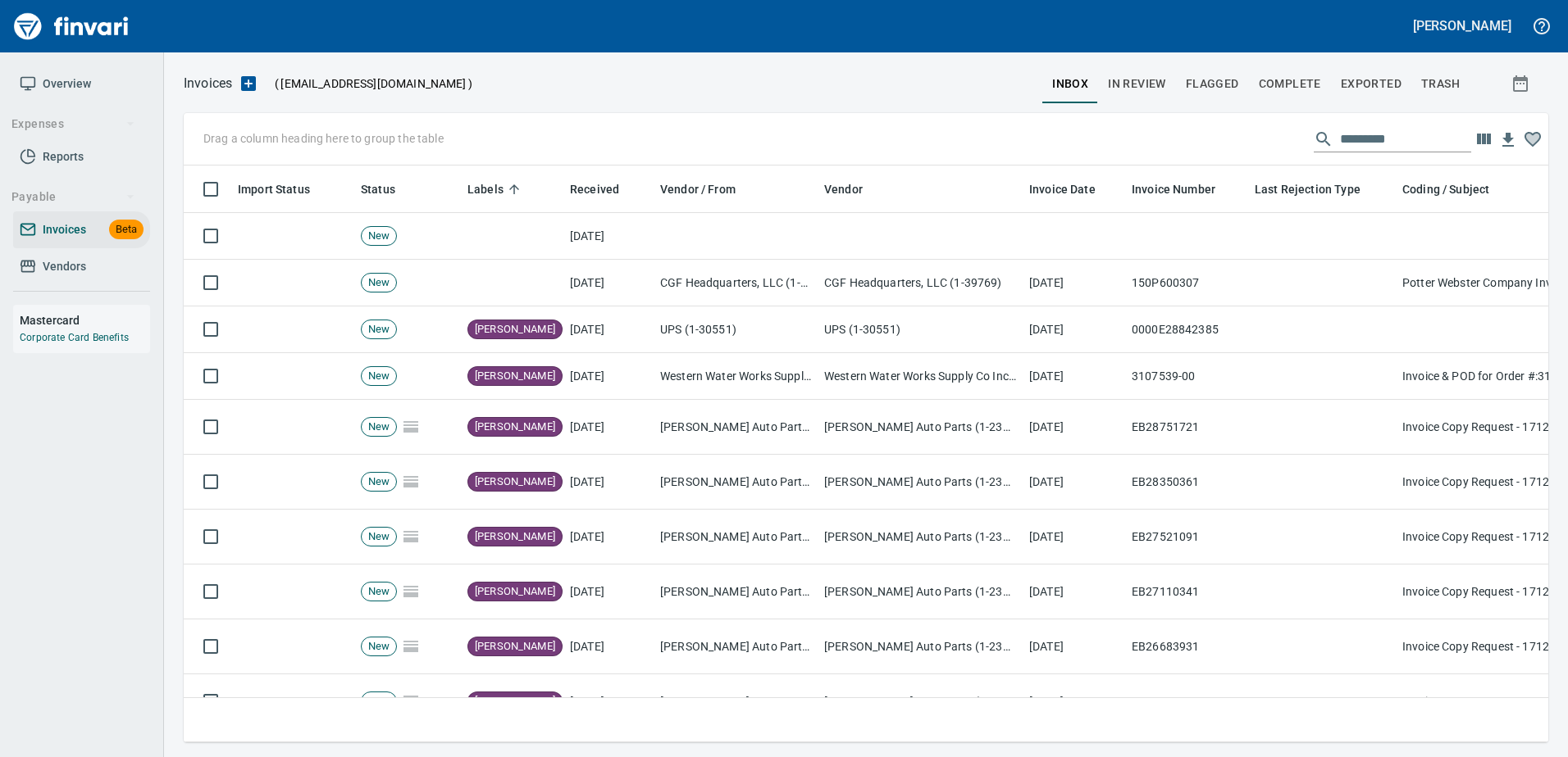
click at [871, 221] on td at bounding box center [919, 236] width 205 height 46
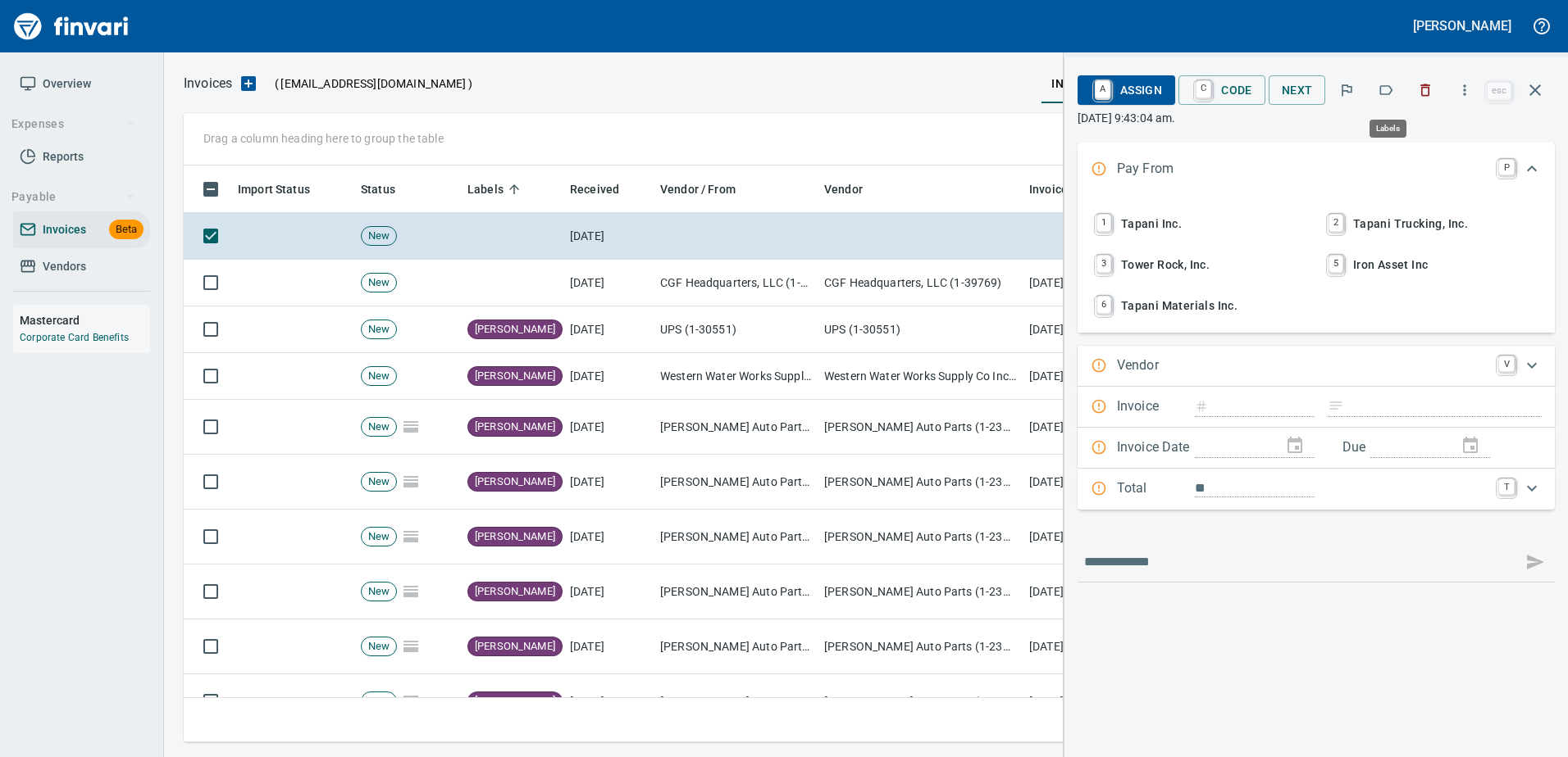
click at [1389, 89] on icon "button" at bounding box center [1385, 90] width 16 height 16
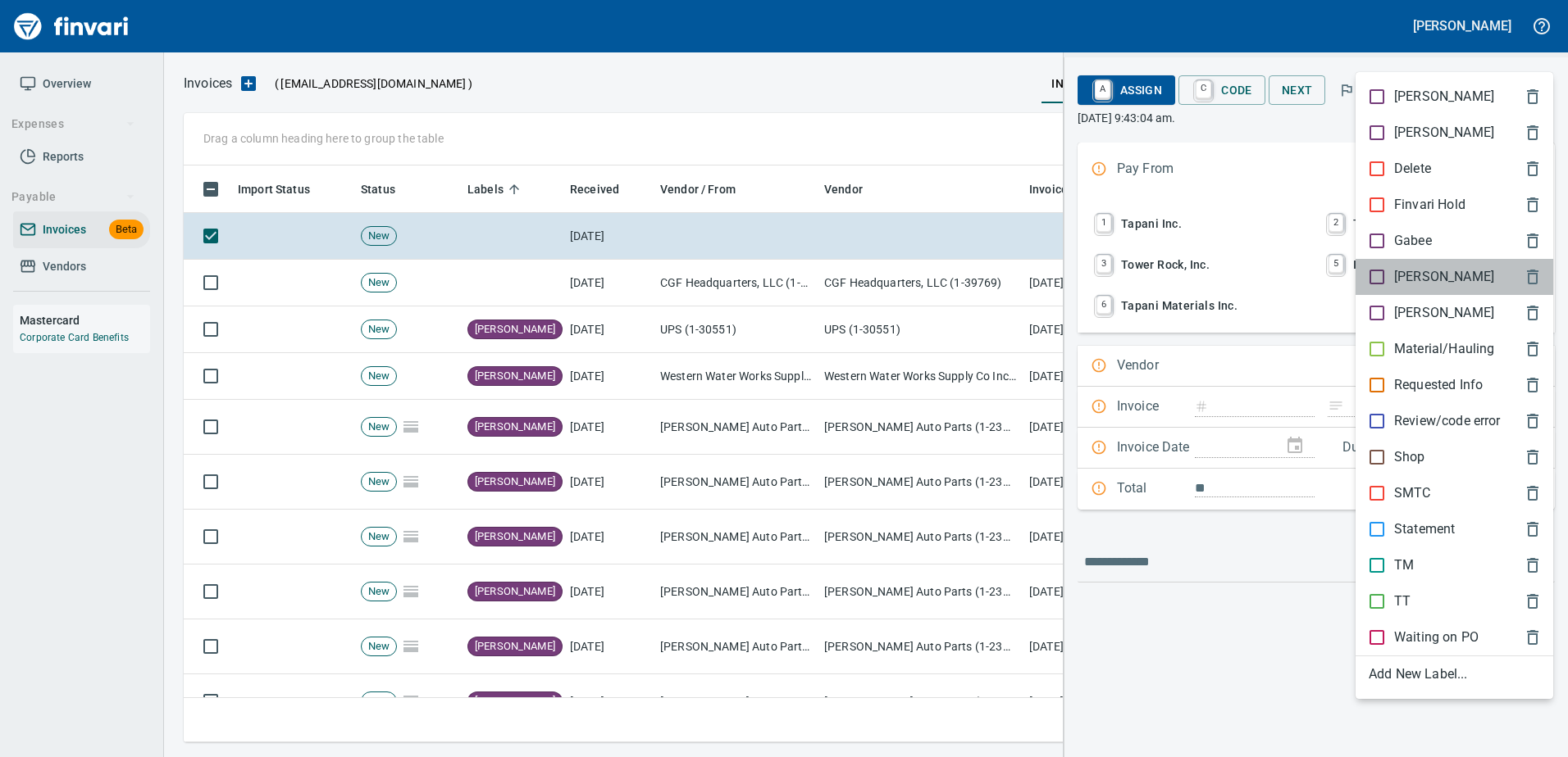
drag, startPoint x: 1395, startPoint y: 282, endPoint x: 1181, endPoint y: 522, distance: 321.6
click at [1394, 282] on p "[PERSON_NAME]" at bounding box center [1444, 276] width 100 height 19
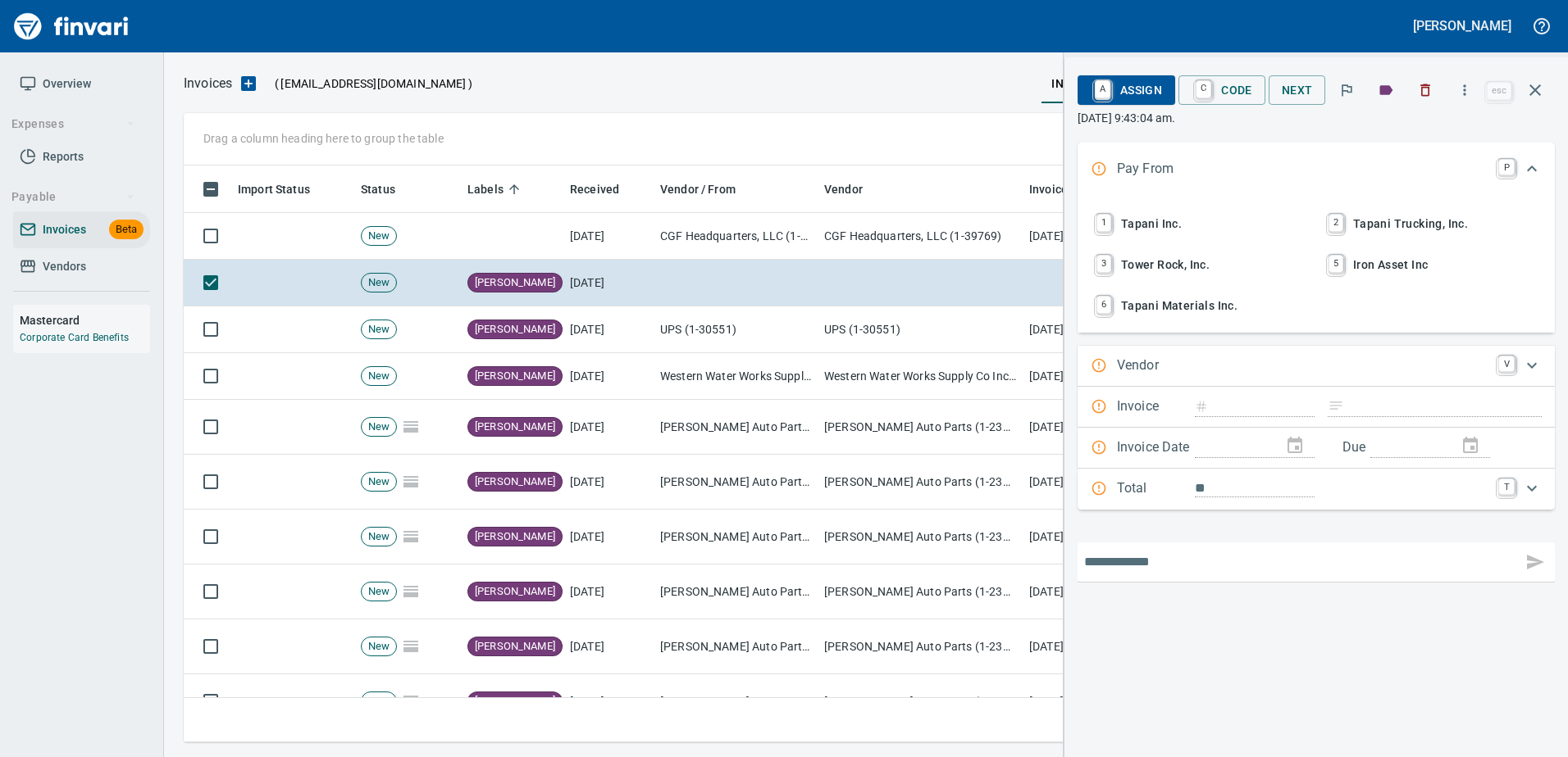
click at [1144, 562] on input "text" at bounding box center [1300, 561] width 432 height 26
paste input "**********"
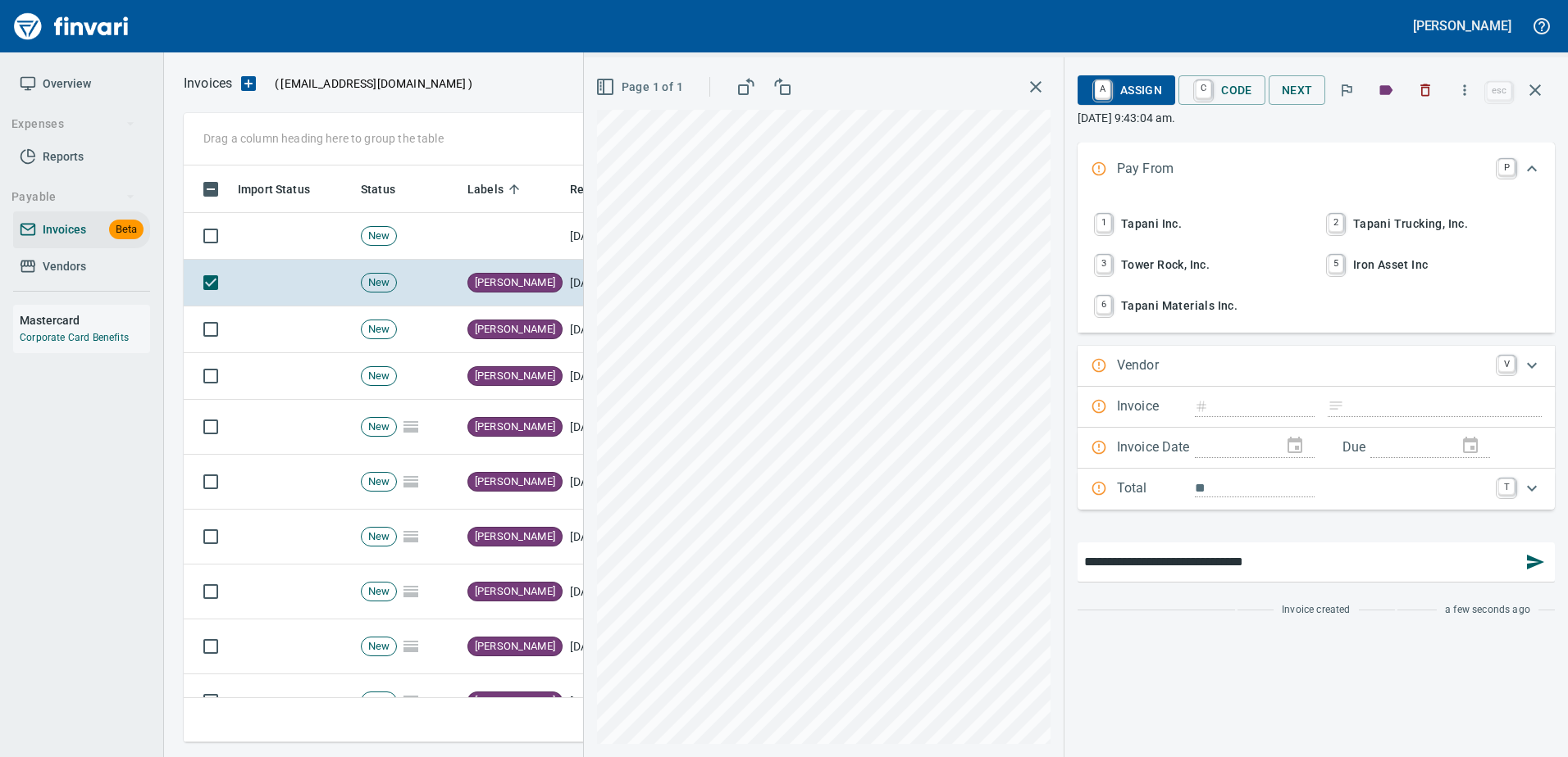
type input "**********"
click at [1529, 543] on button "button" at bounding box center [1534, 561] width 40 height 39
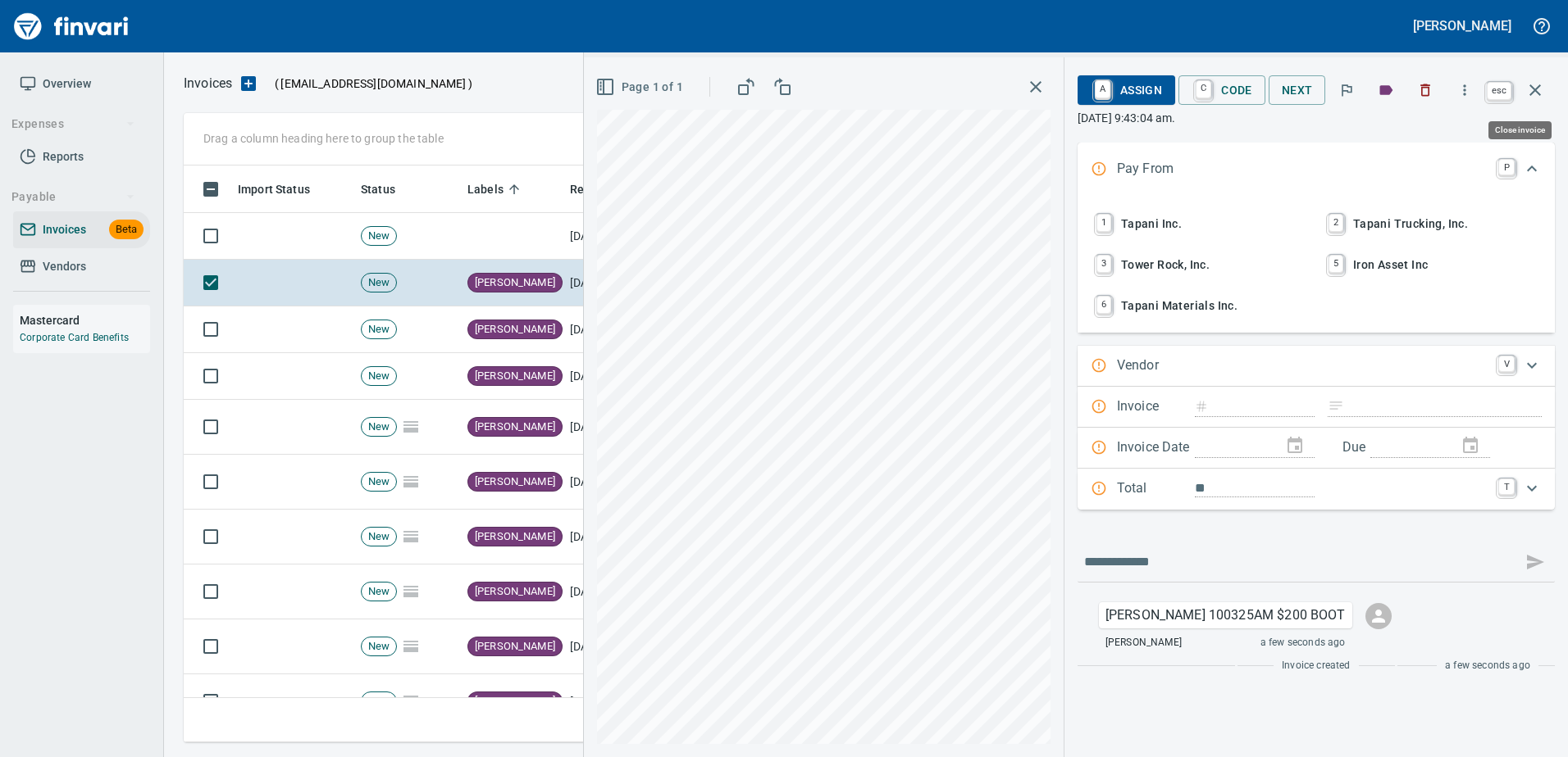
click at [1534, 87] on icon "button" at bounding box center [1535, 90] width 19 height 19
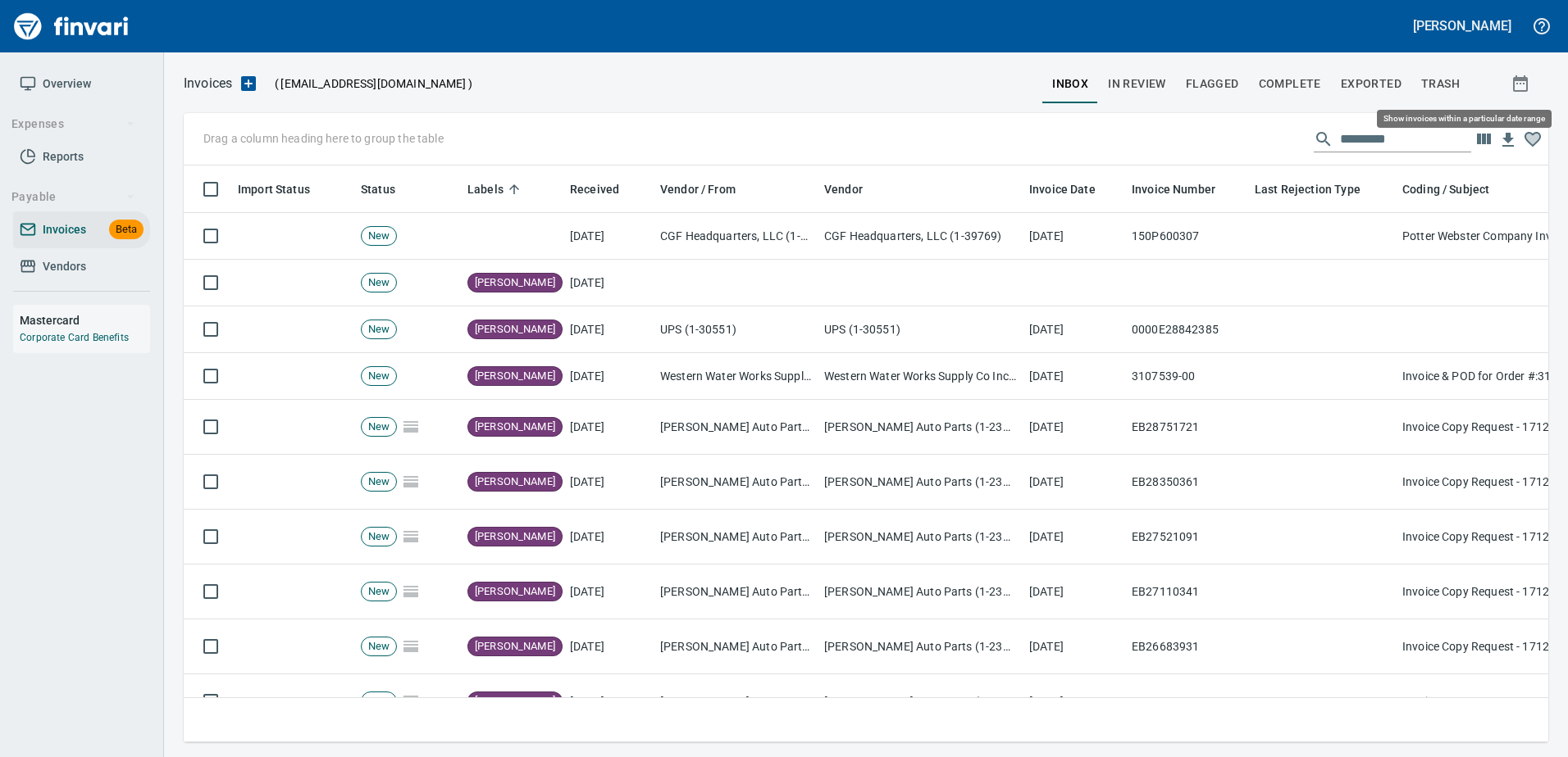
scroll to position [552, 1339]
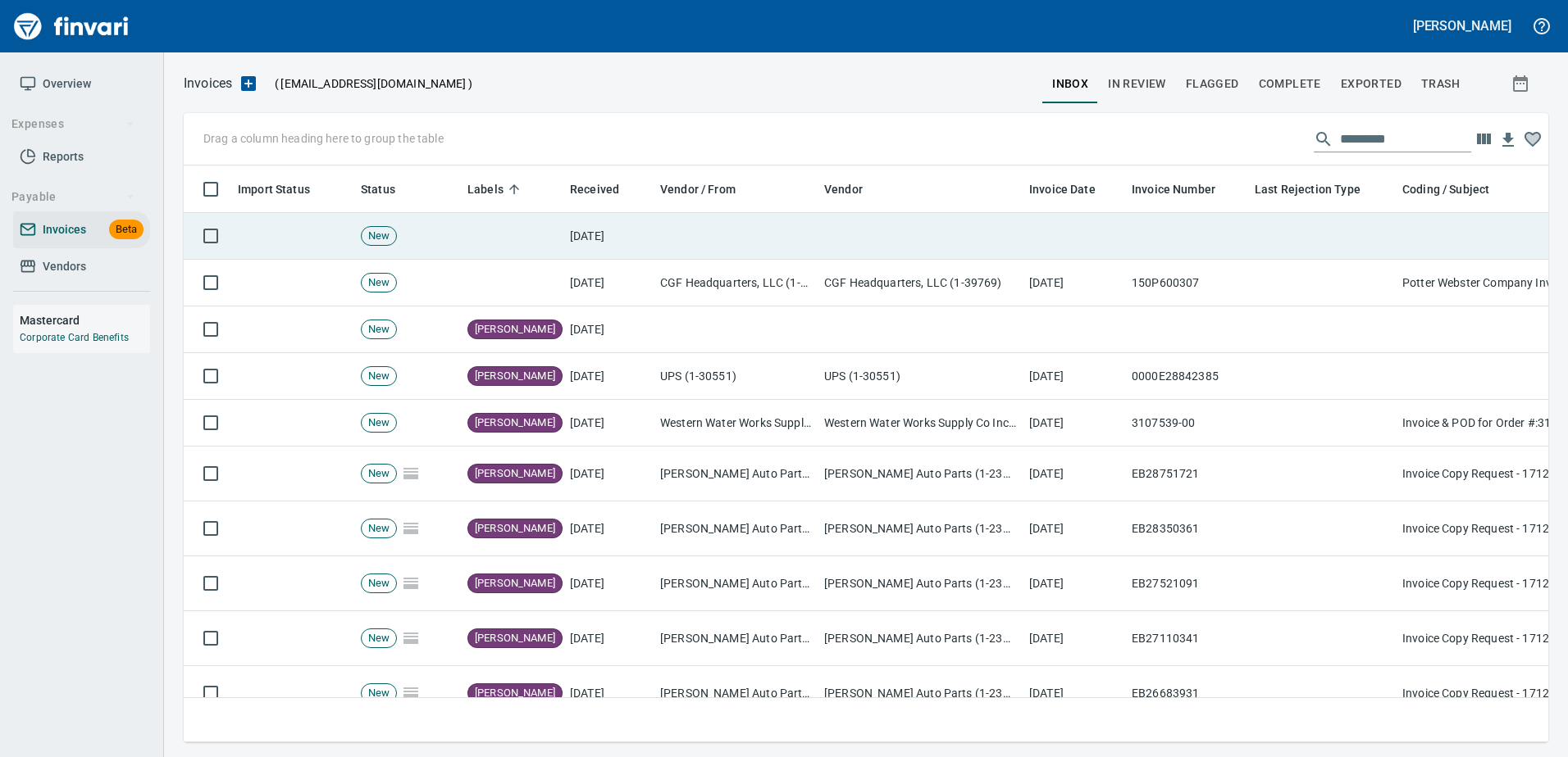
click at [987, 233] on td at bounding box center [919, 236] width 205 height 46
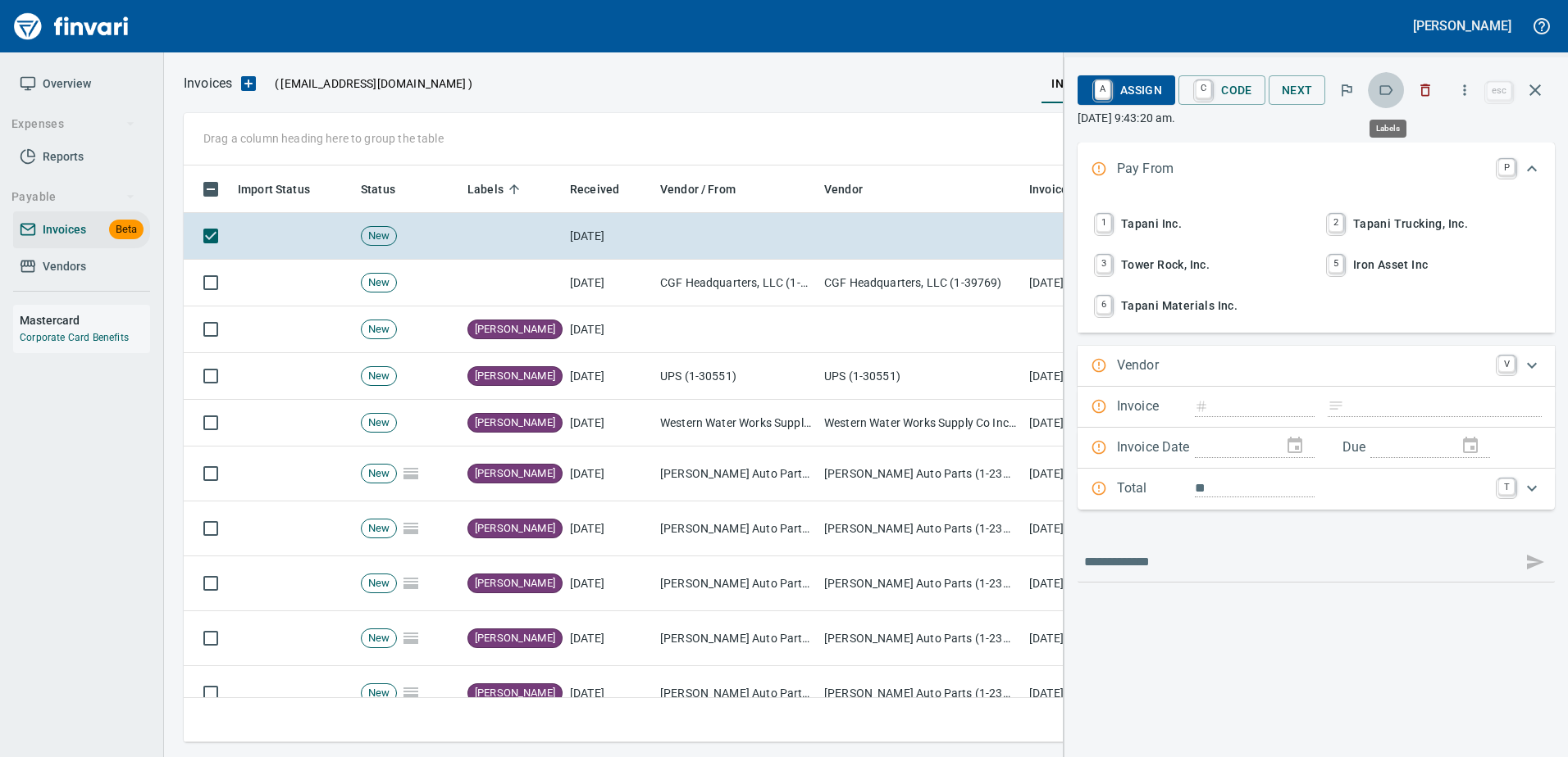
click at [1386, 88] on icon "button" at bounding box center [1385, 90] width 16 height 16
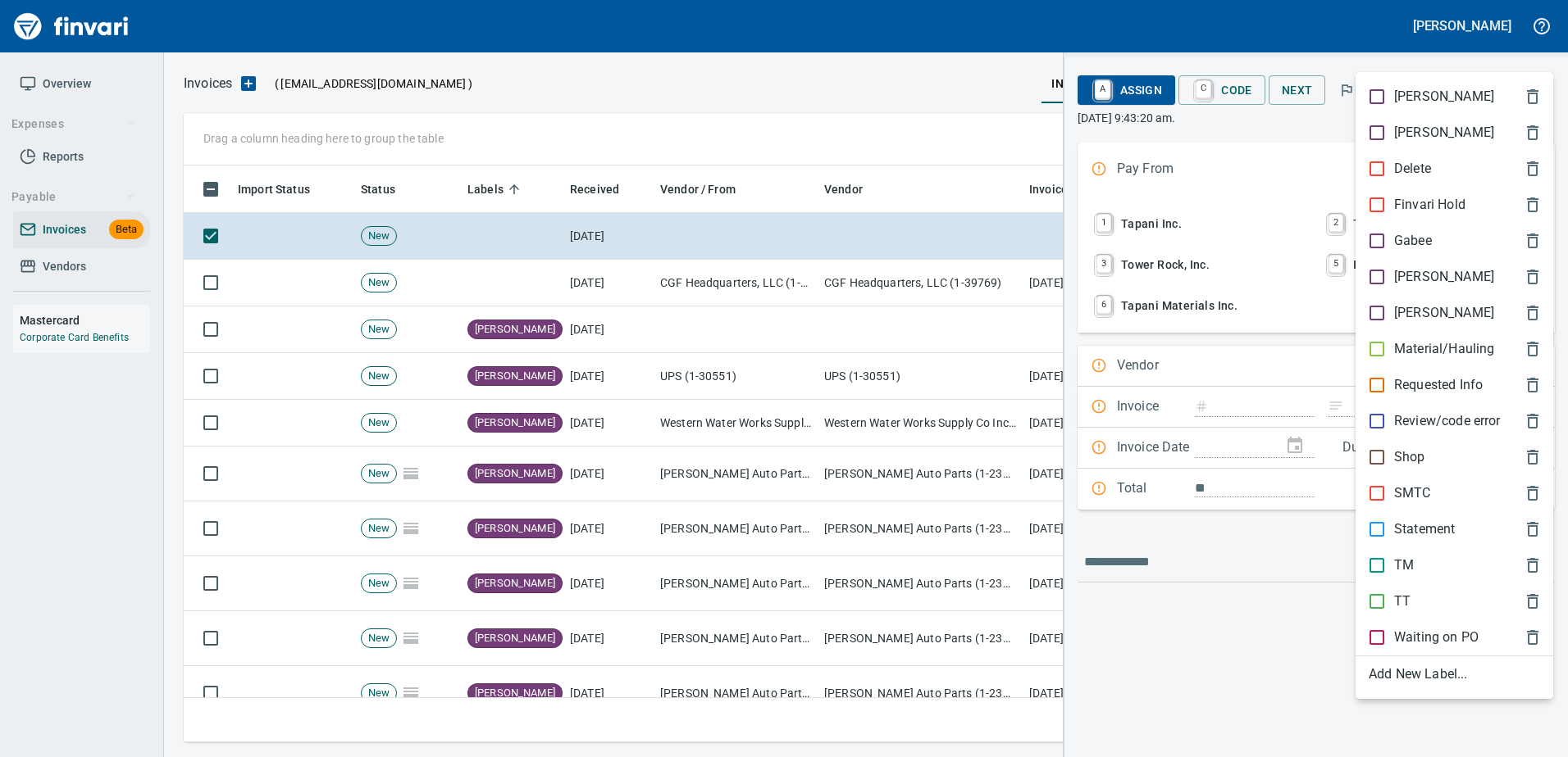
click at [1416, 276] on p "[PERSON_NAME]" at bounding box center [1444, 276] width 100 height 19
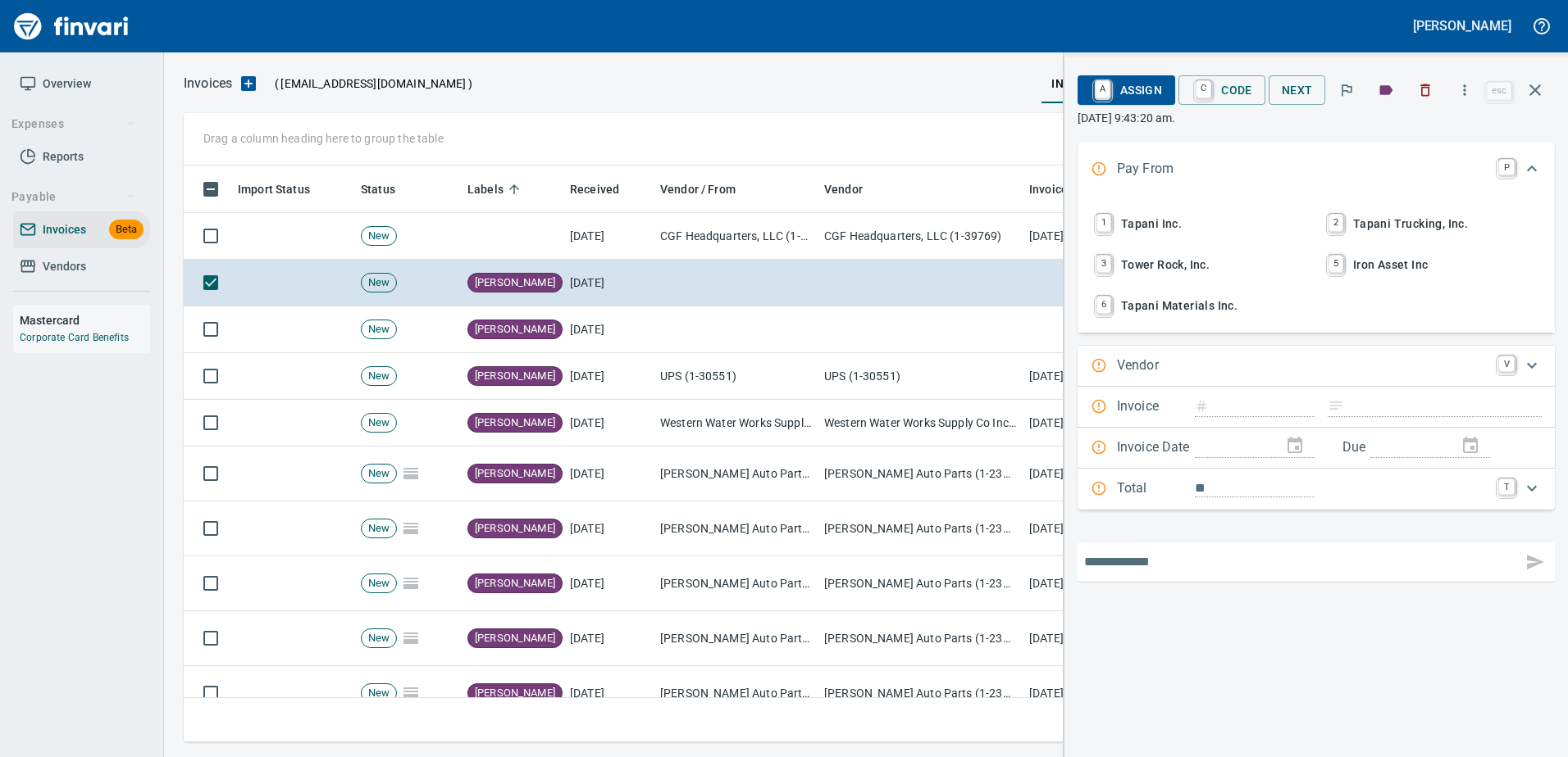
click at [1130, 570] on input "text" at bounding box center [1300, 561] width 432 height 26
paste input "**********"
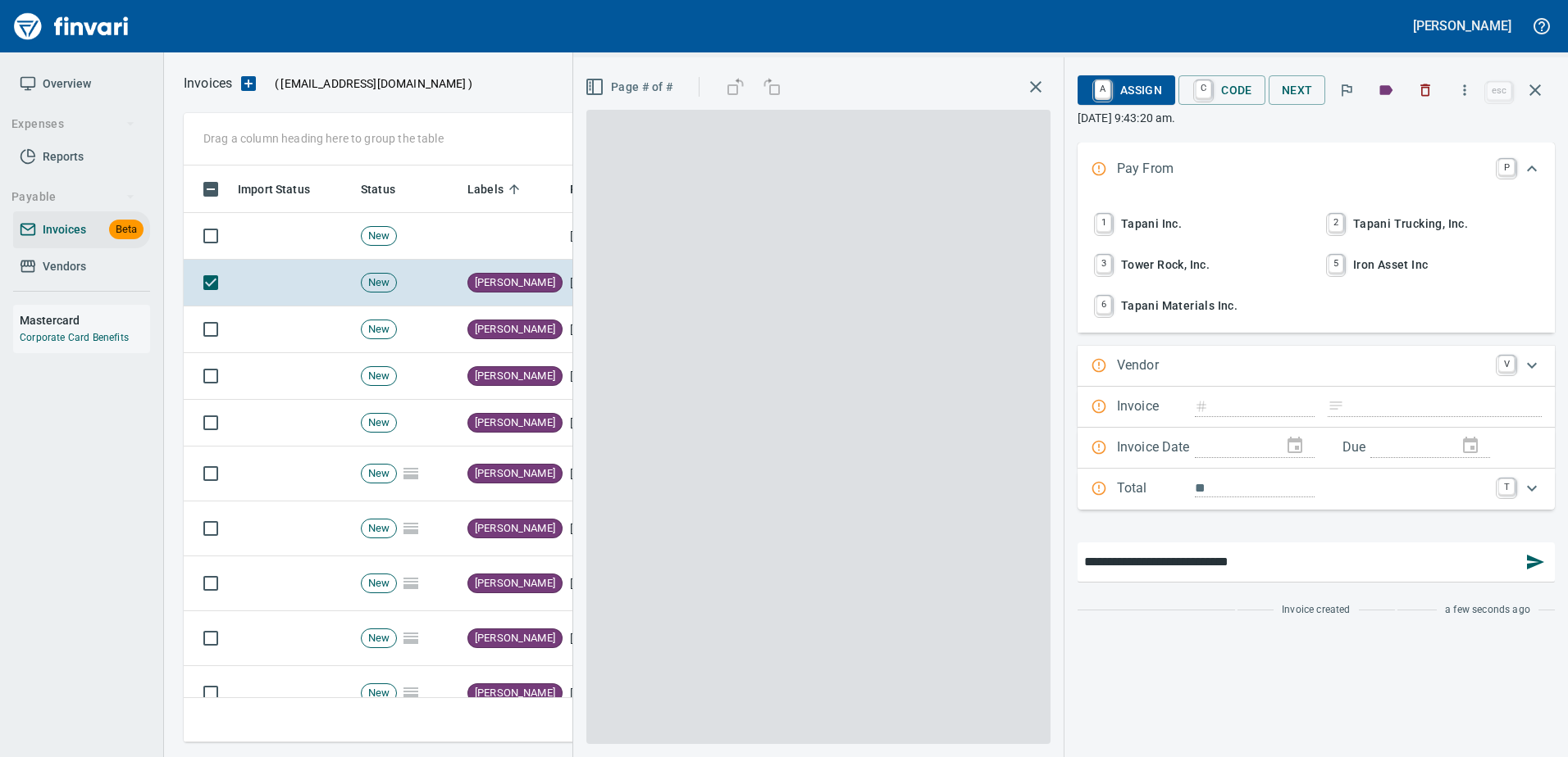
type input "**********"
click at [1531, 561] on icon "button" at bounding box center [1535, 561] width 19 height 19
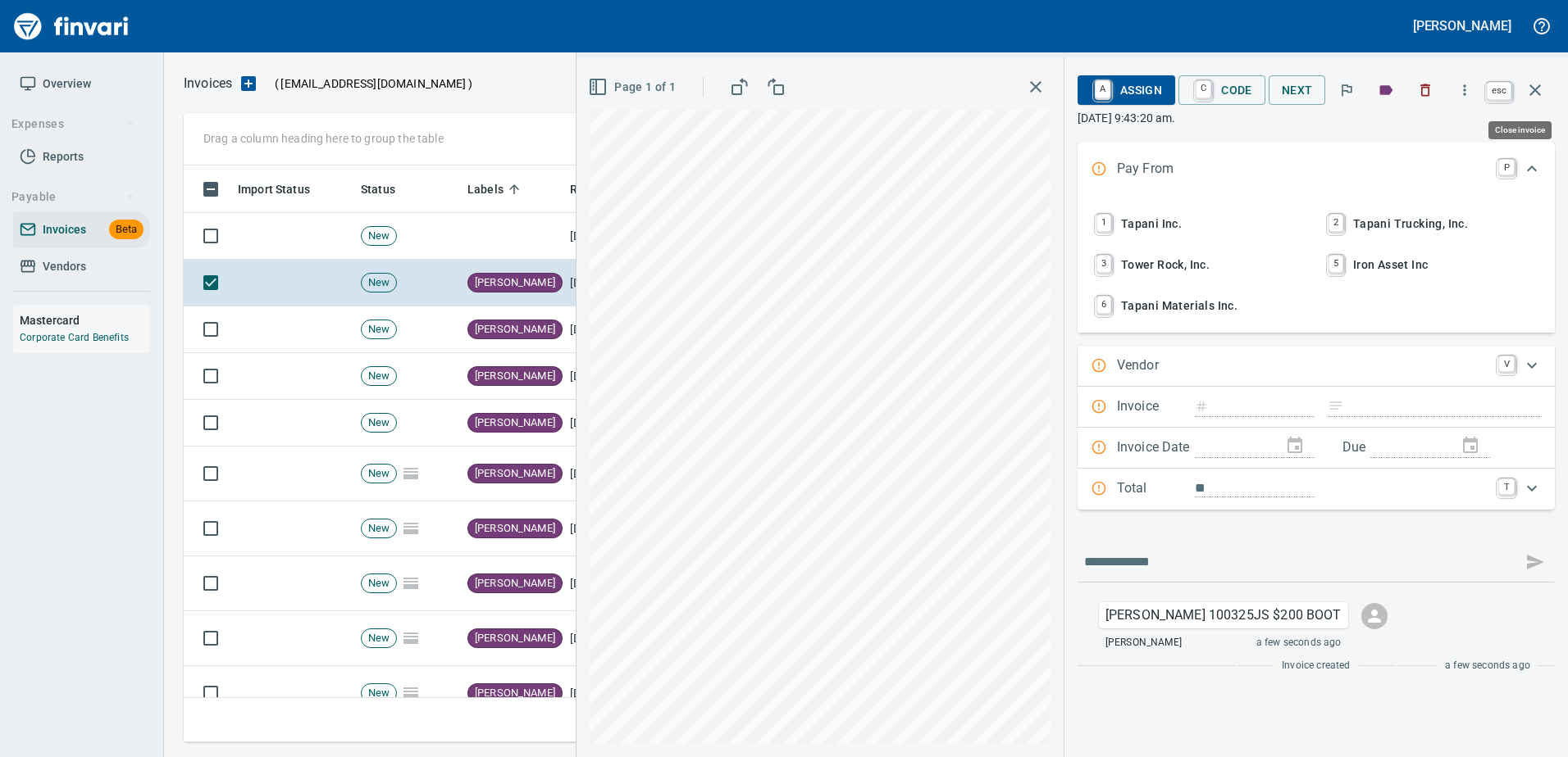
click at [1541, 91] on icon "button" at bounding box center [1535, 90] width 19 height 19
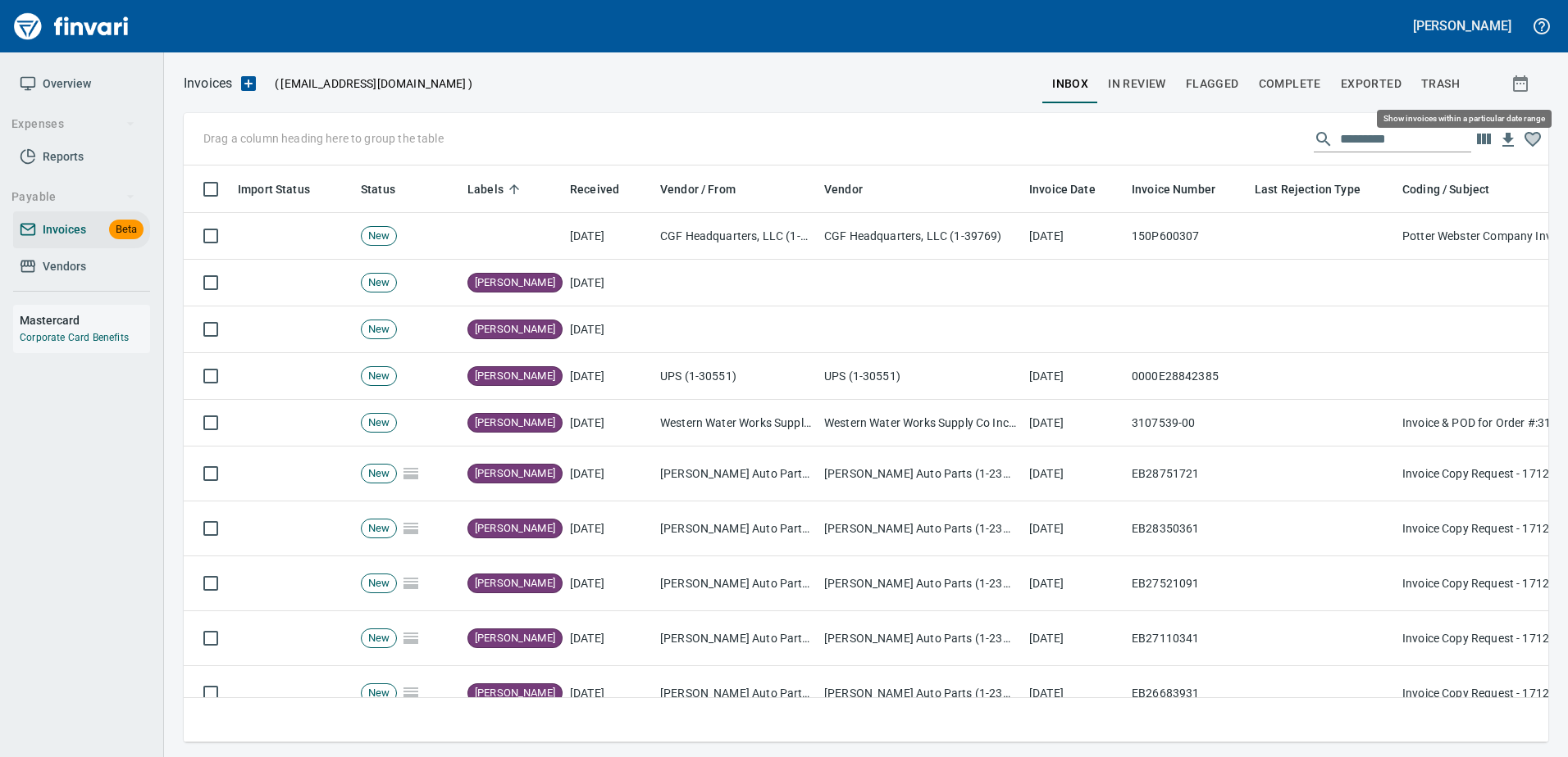
scroll to position [552, 1339]
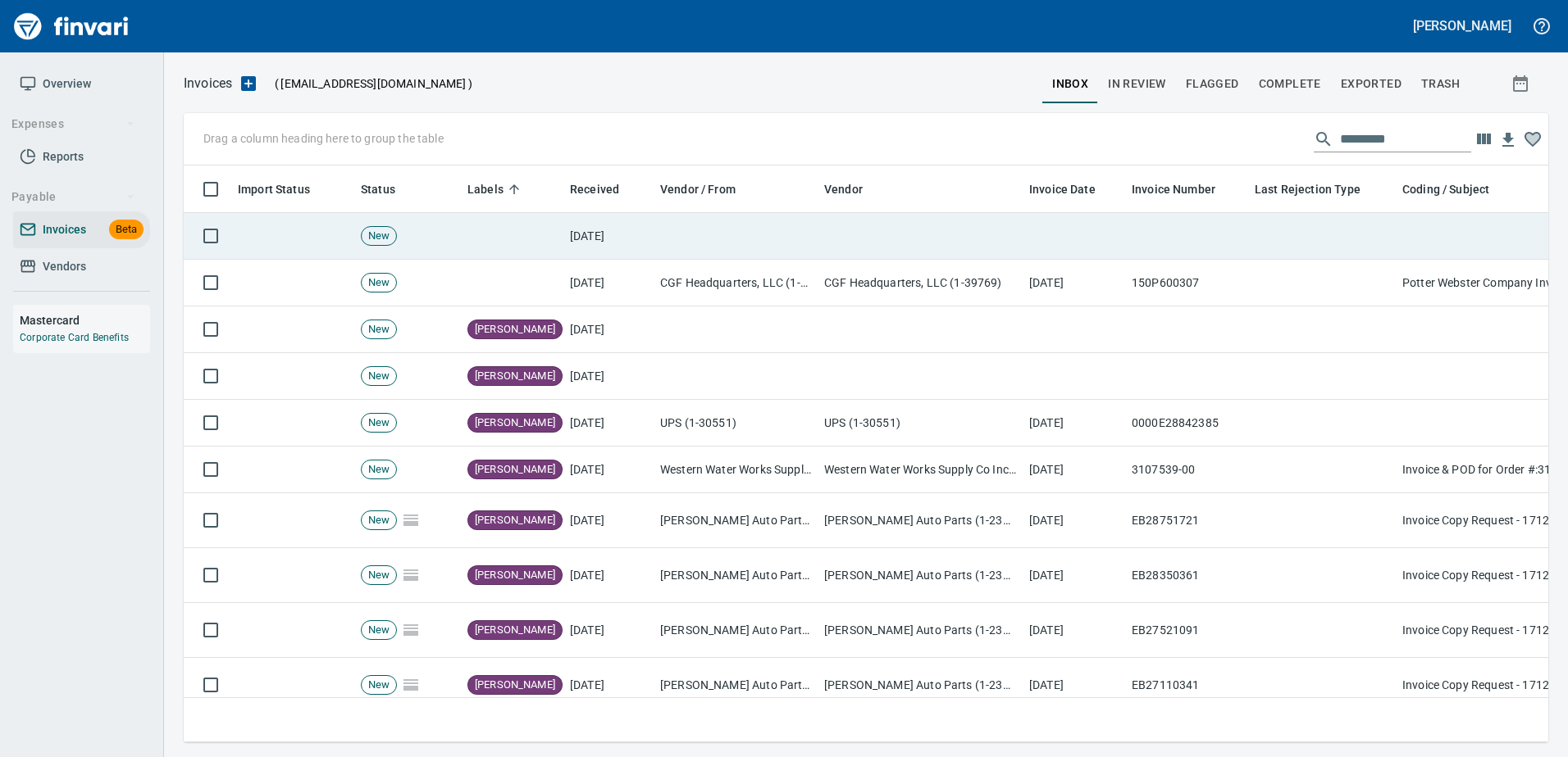
click at [850, 241] on td at bounding box center [919, 236] width 205 height 46
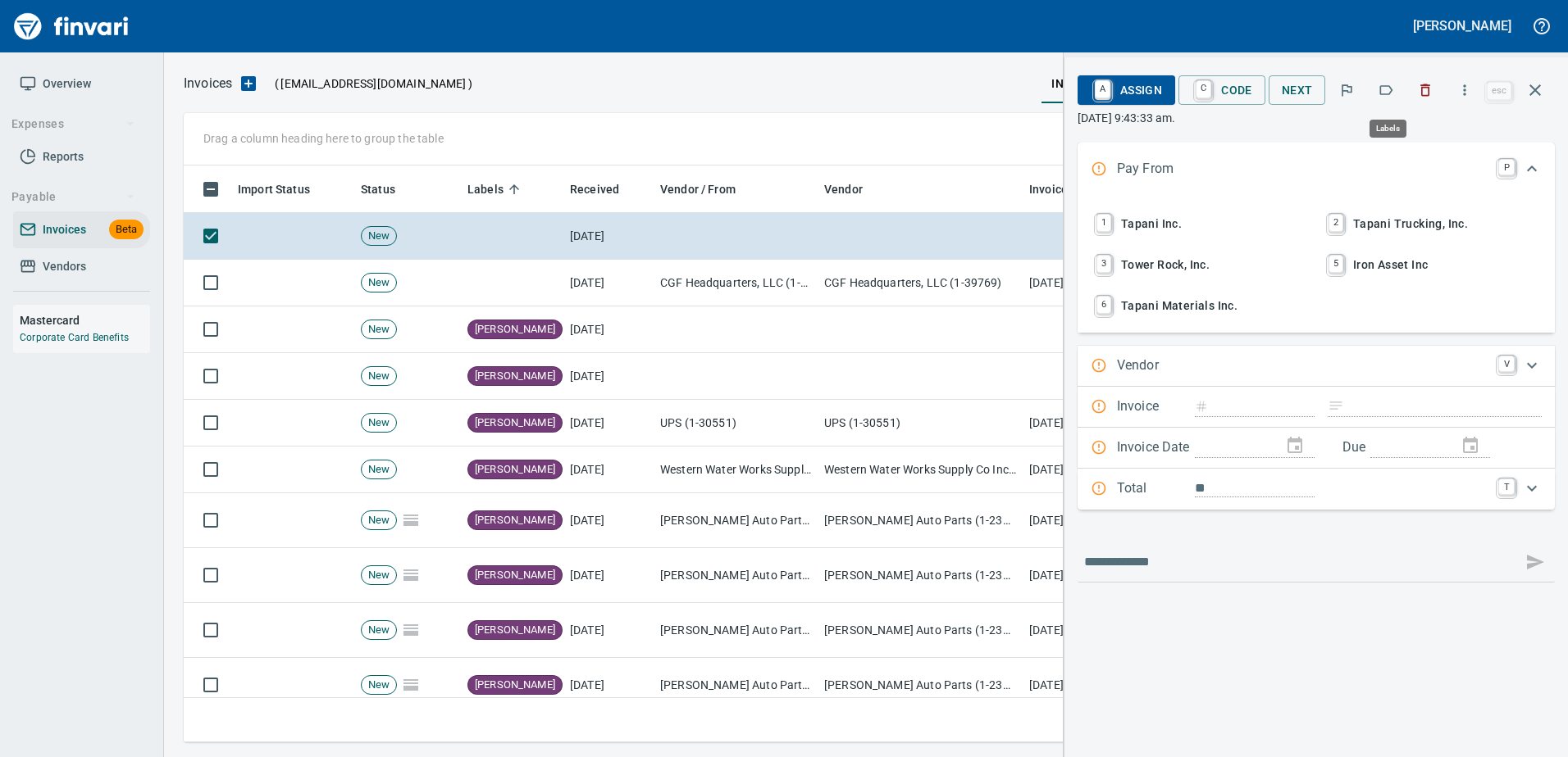
click at [1389, 85] on icon "button" at bounding box center [1385, 90] width 16 height 16
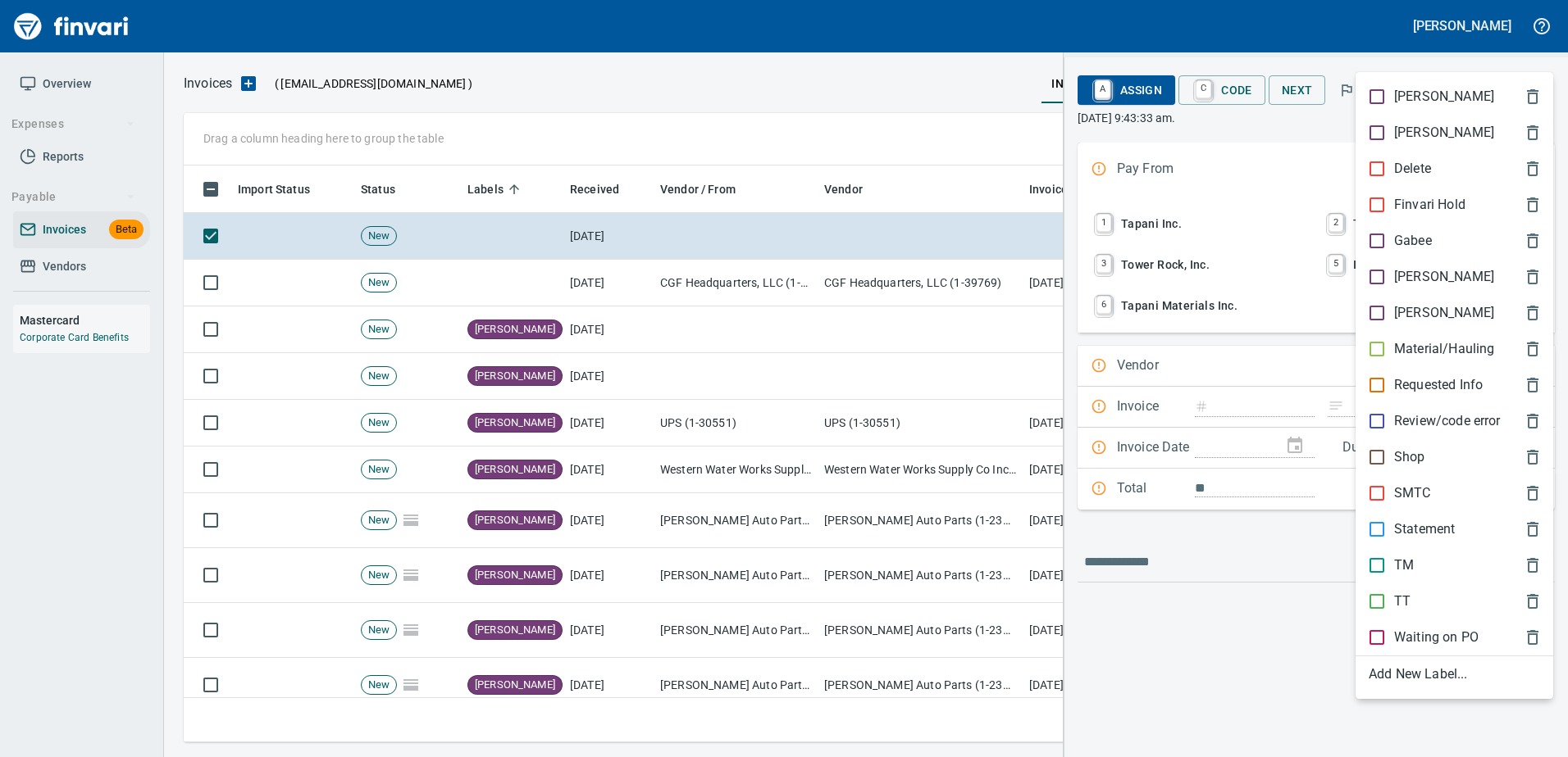
scroll to position [552, 1339]
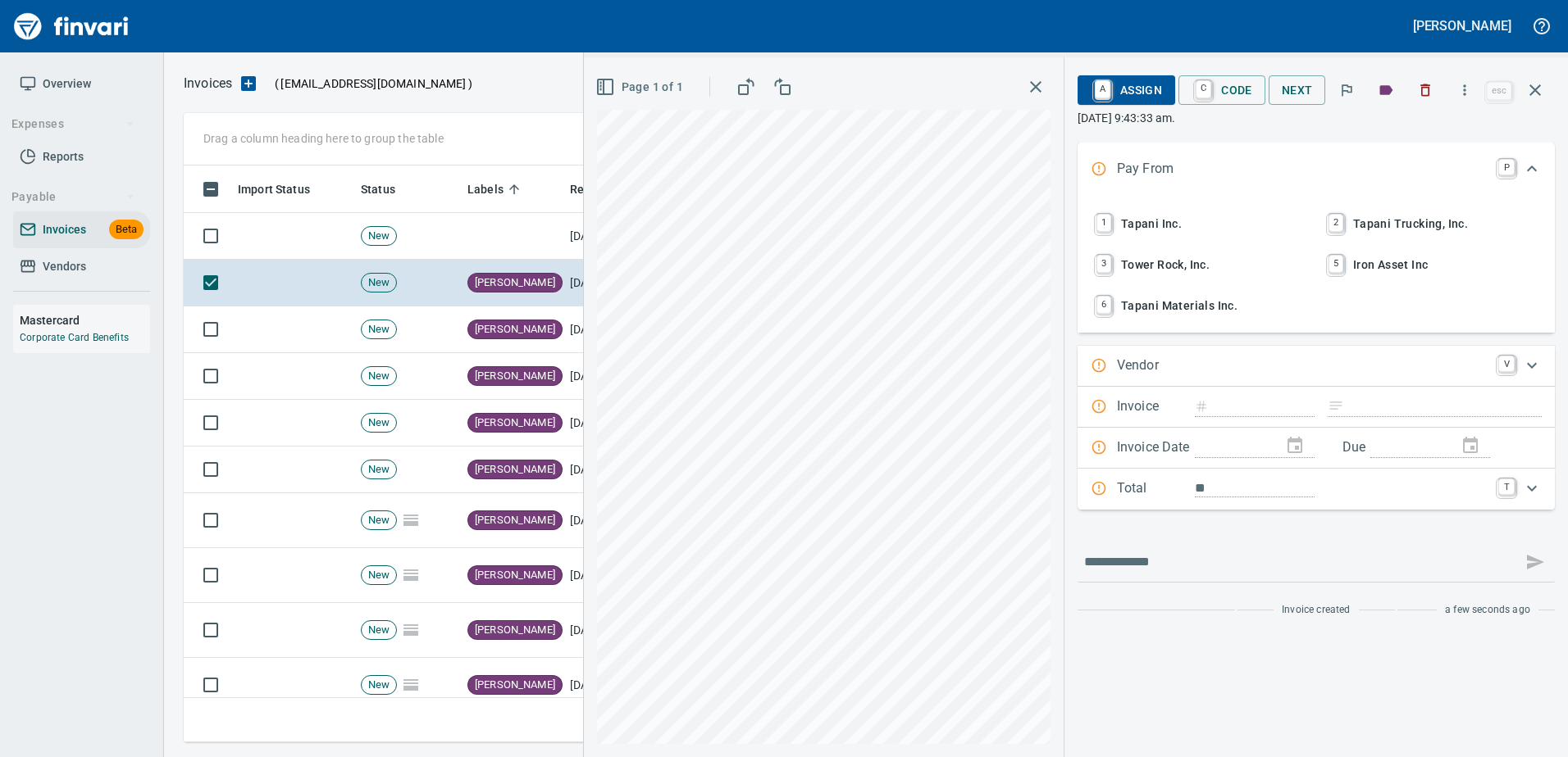
scroll to position [2, 2]
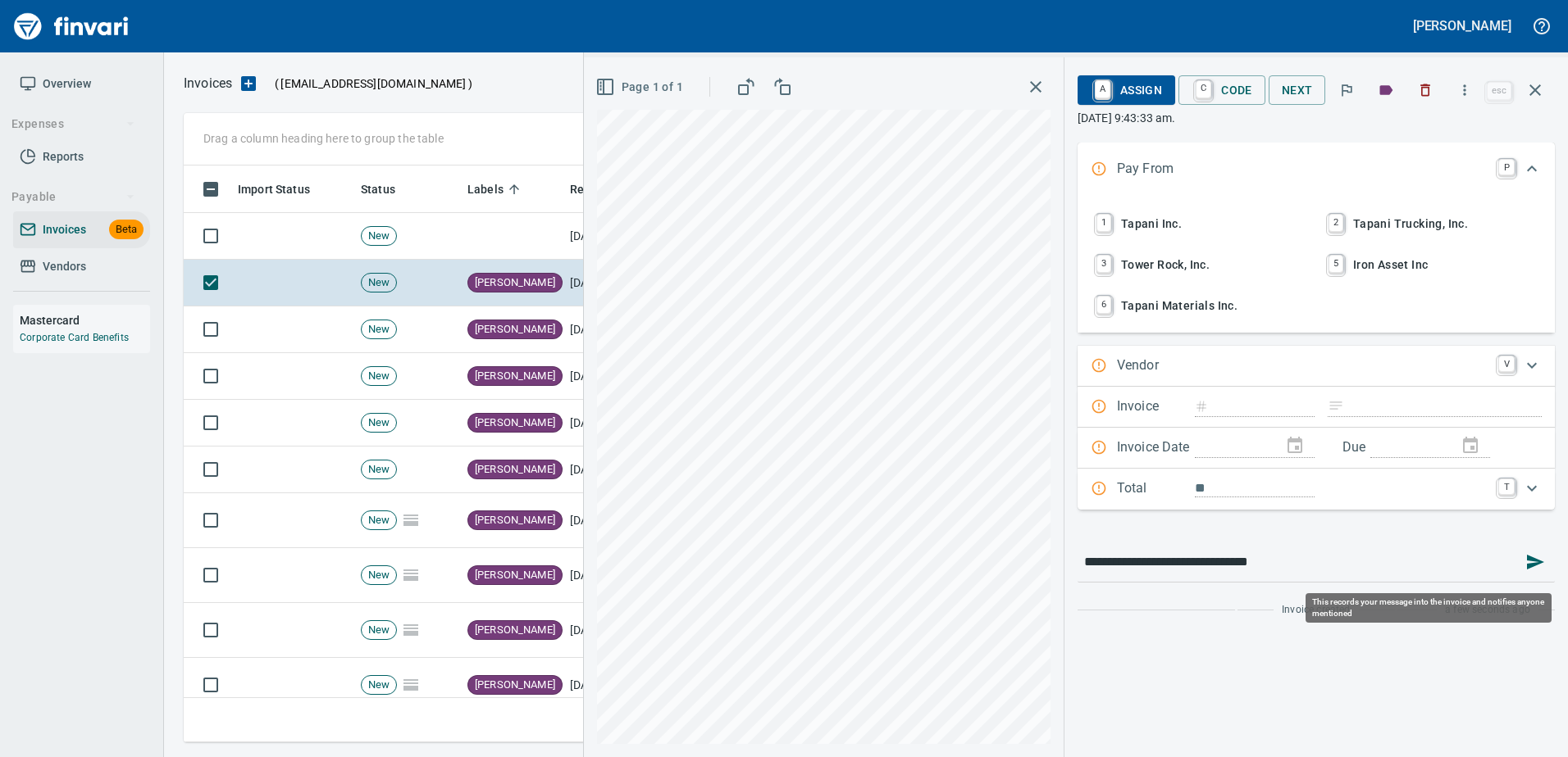
type input "**********"
click at [1533, 558] on icon "button" at bounding box center [1535, 561] width 17 height 14
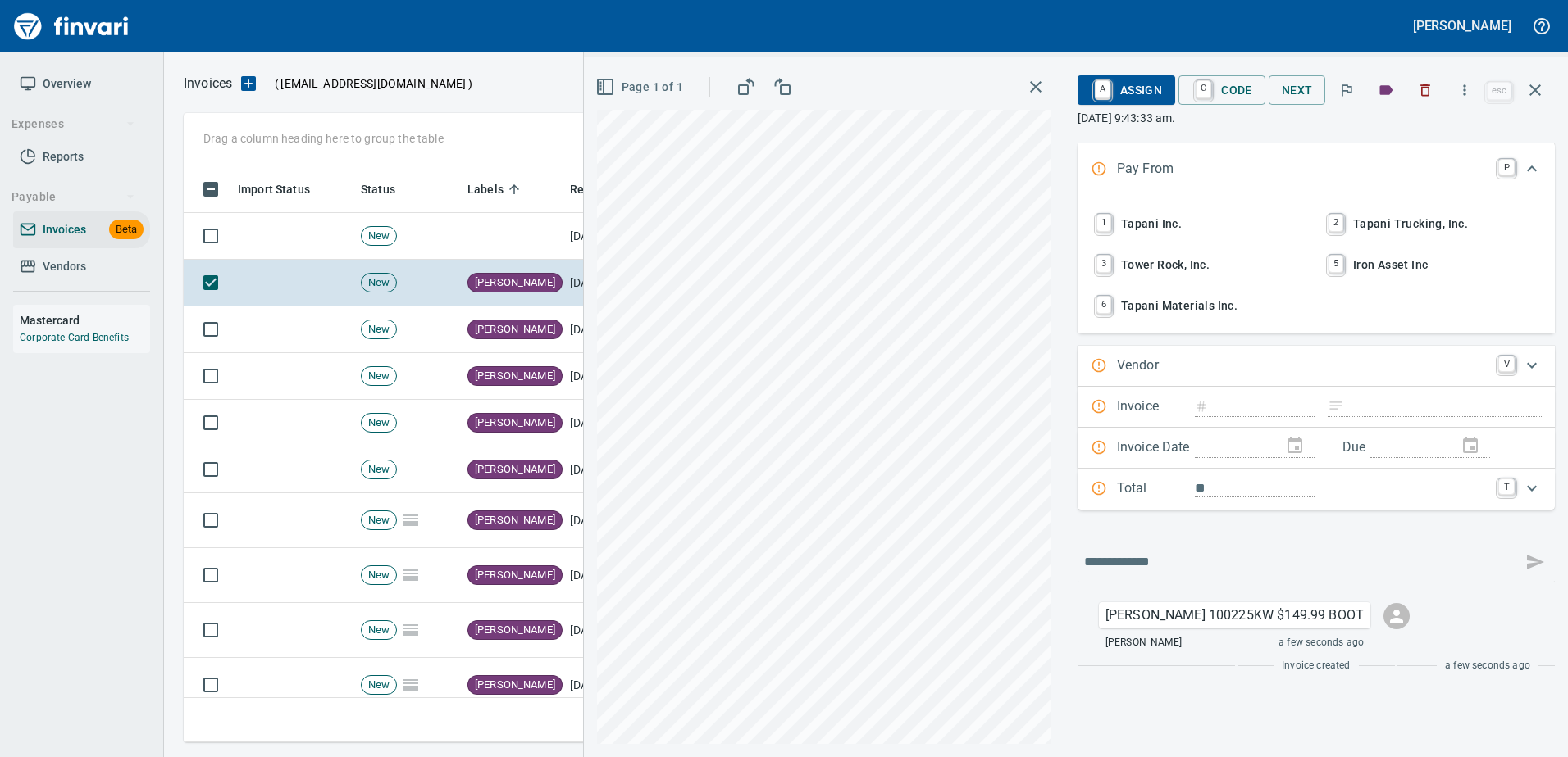
type input "*****"
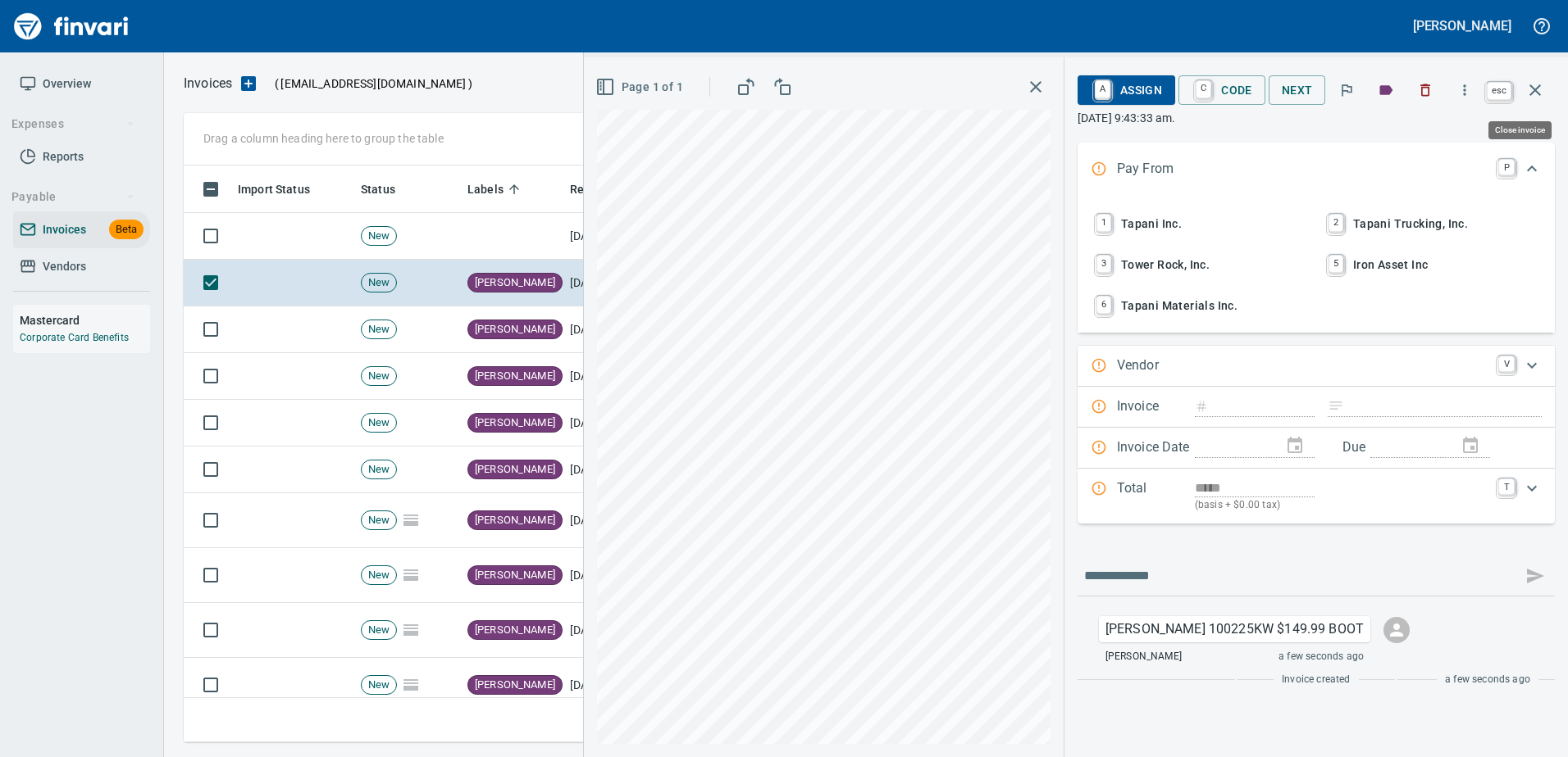
click at [1537, 80] on button "button" at bounding box center [1534, 90] width 40 height 39
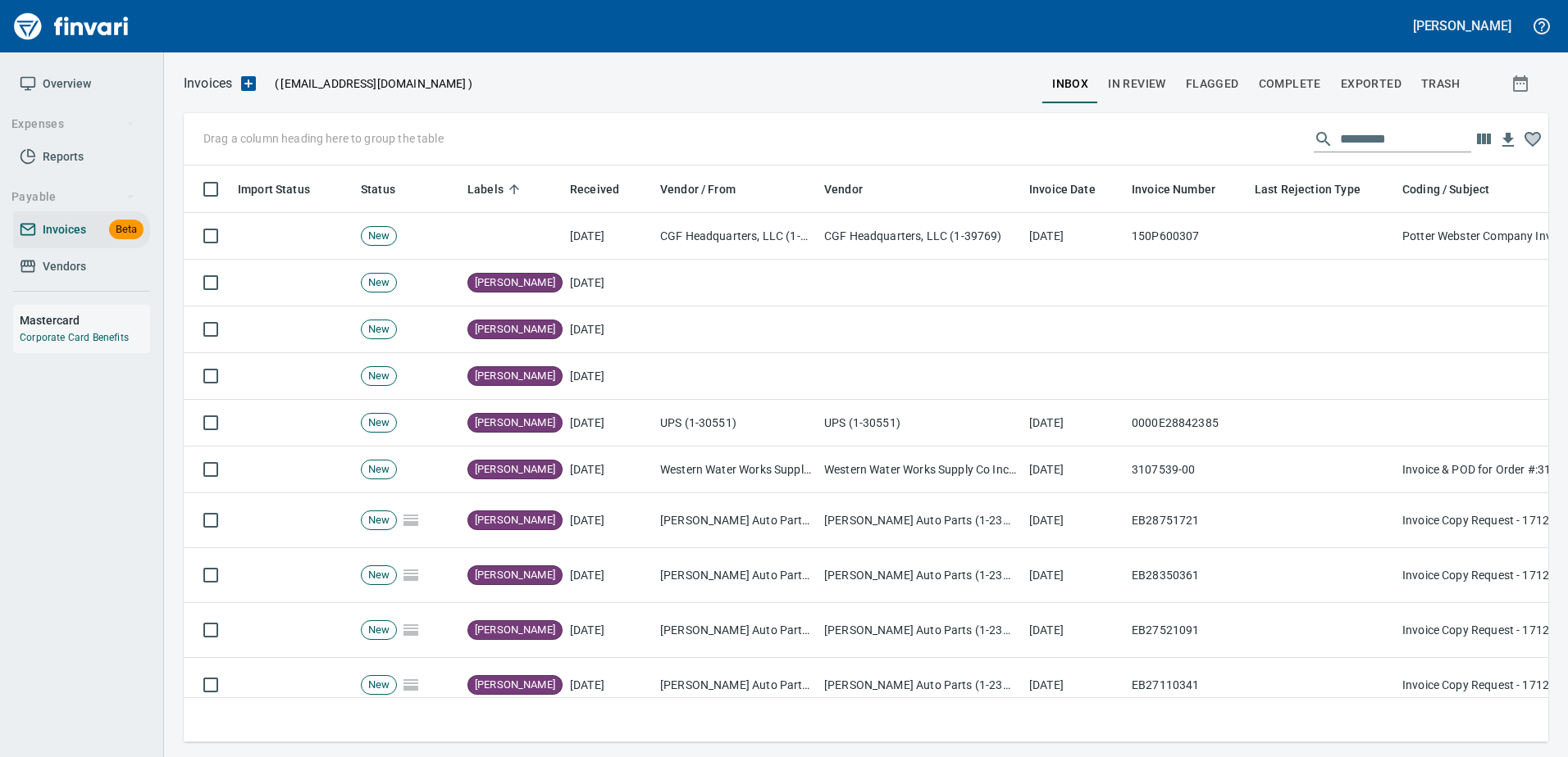
scroll to position [552, 1340]
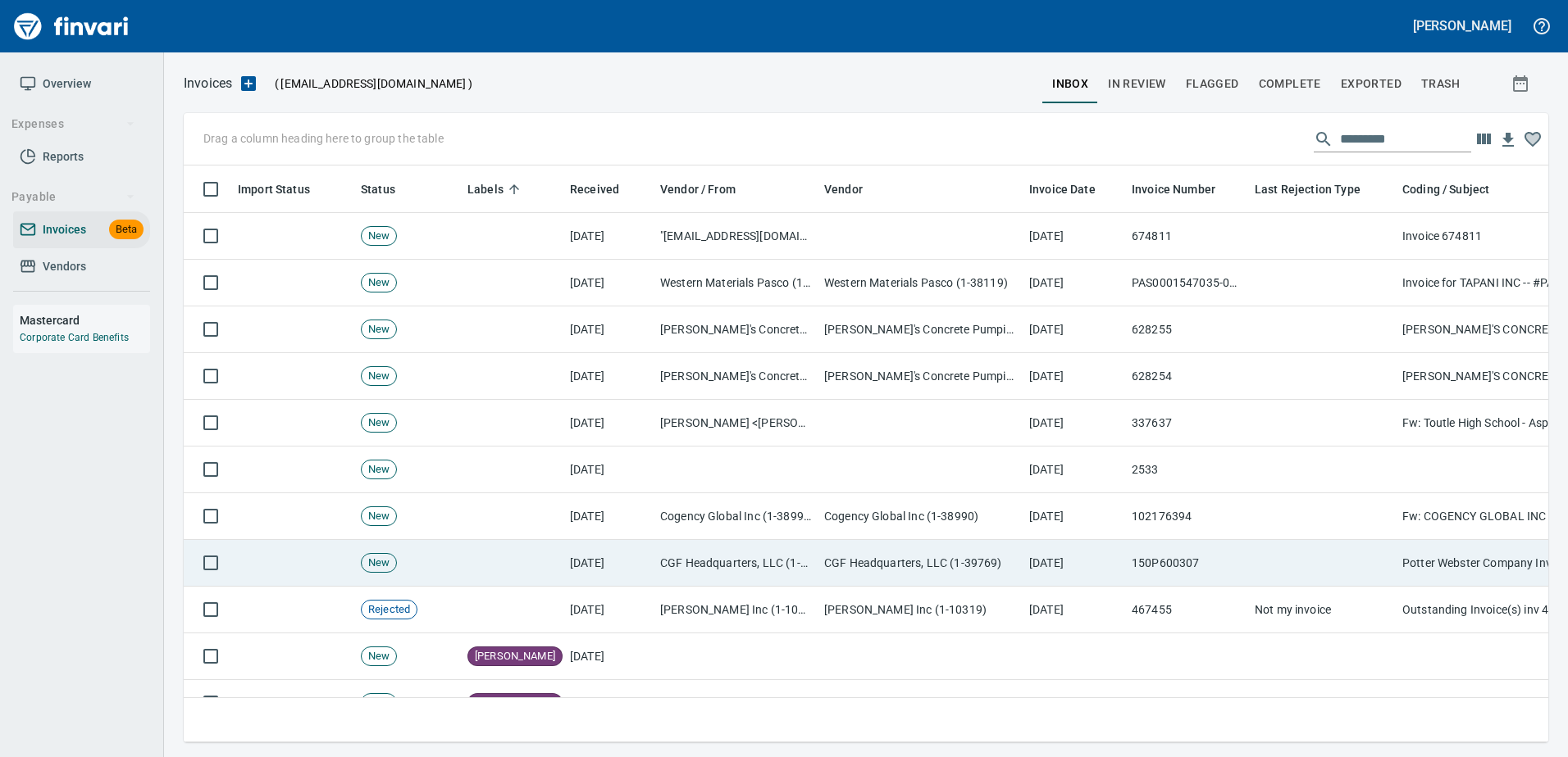
click at [651, 569] on td "[DATE]" at bounding box center [609, 563] width 91 height 46
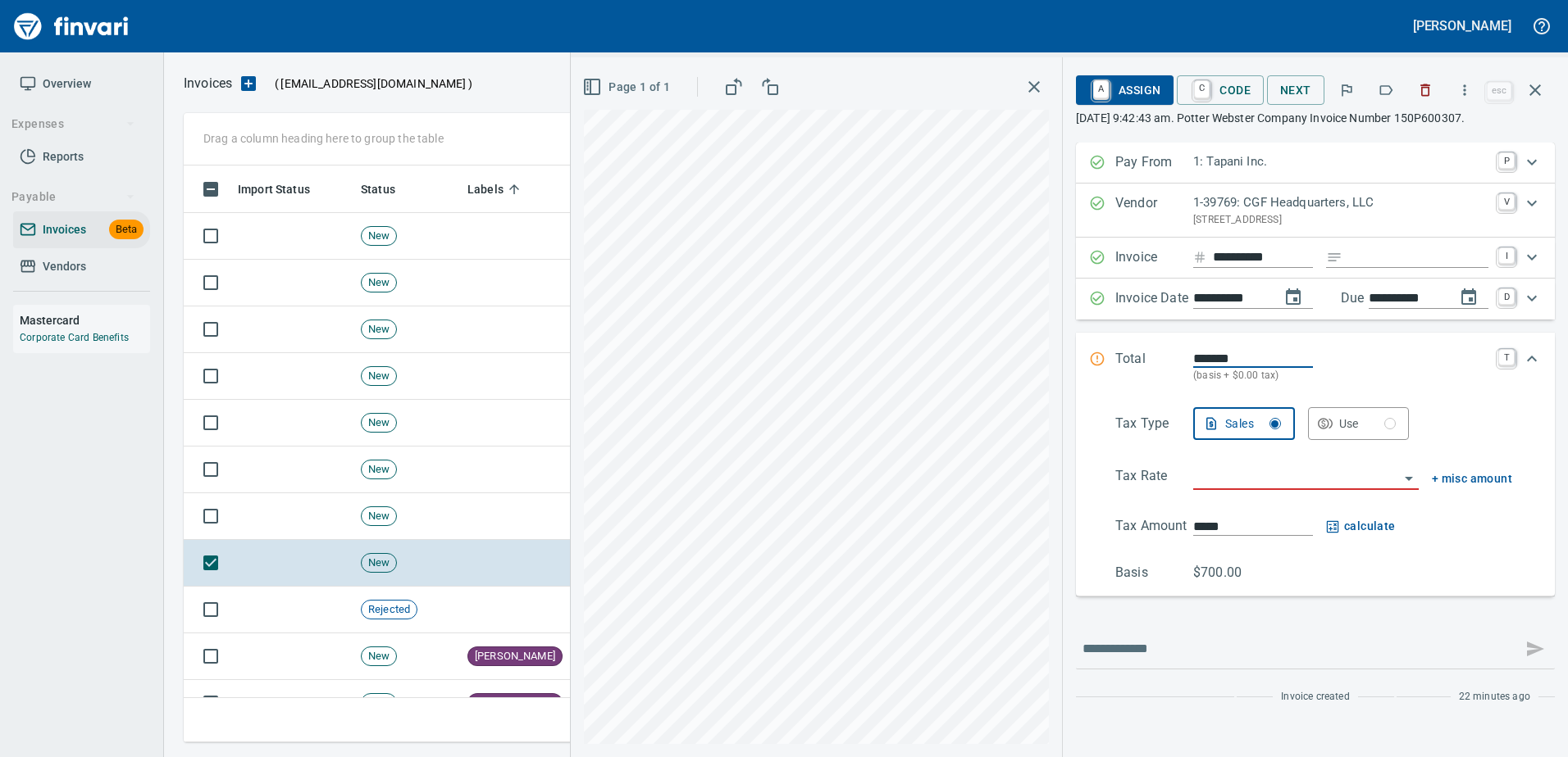
scroll to position [552, 1339]
click at [1388, 94] on icon "button" at bounding box center [1387, 90] width 13 height 10
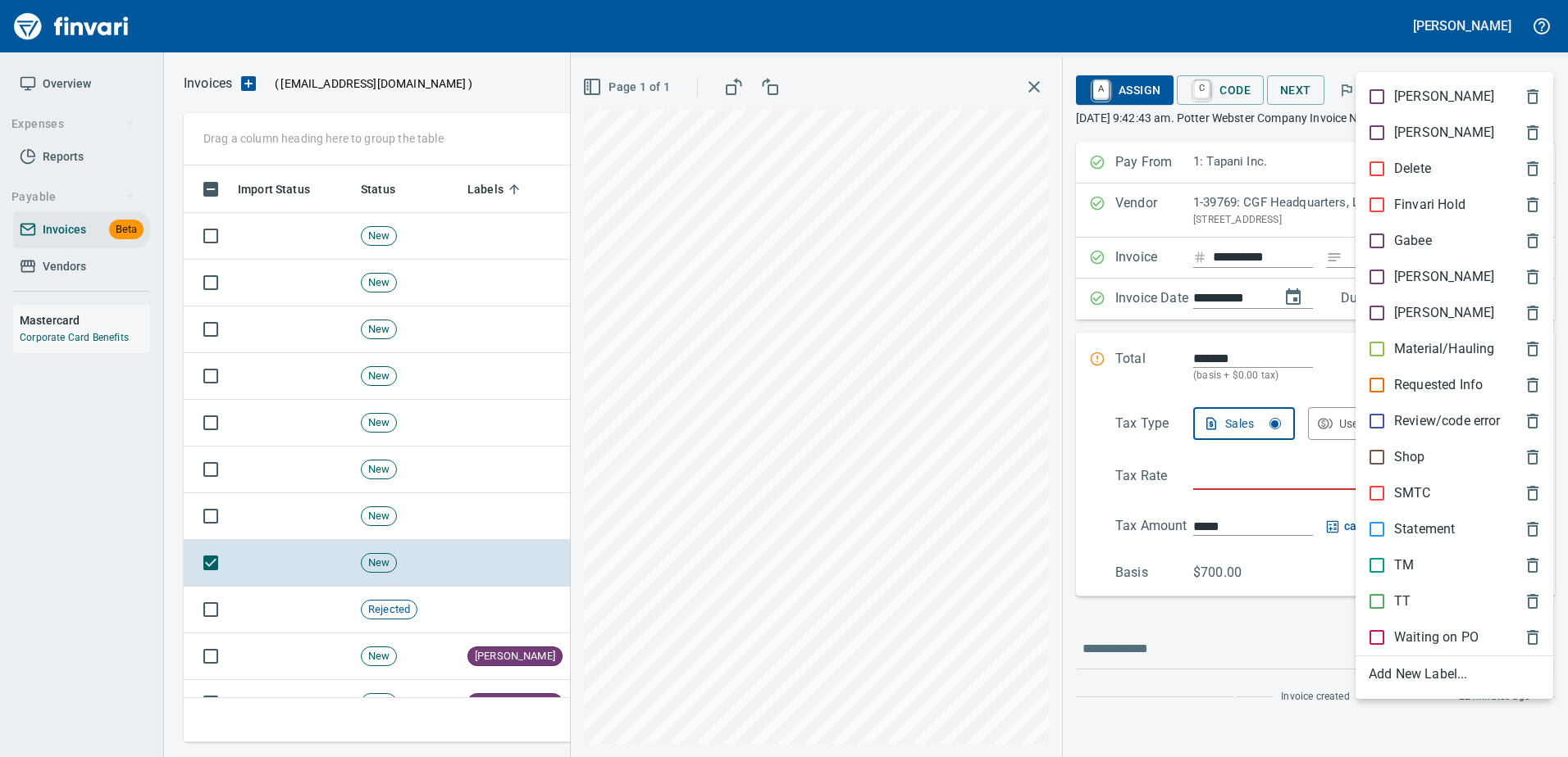
click at [1402, 465] on p "Shop" at bounding box center [1409, 457] width 31 height 19
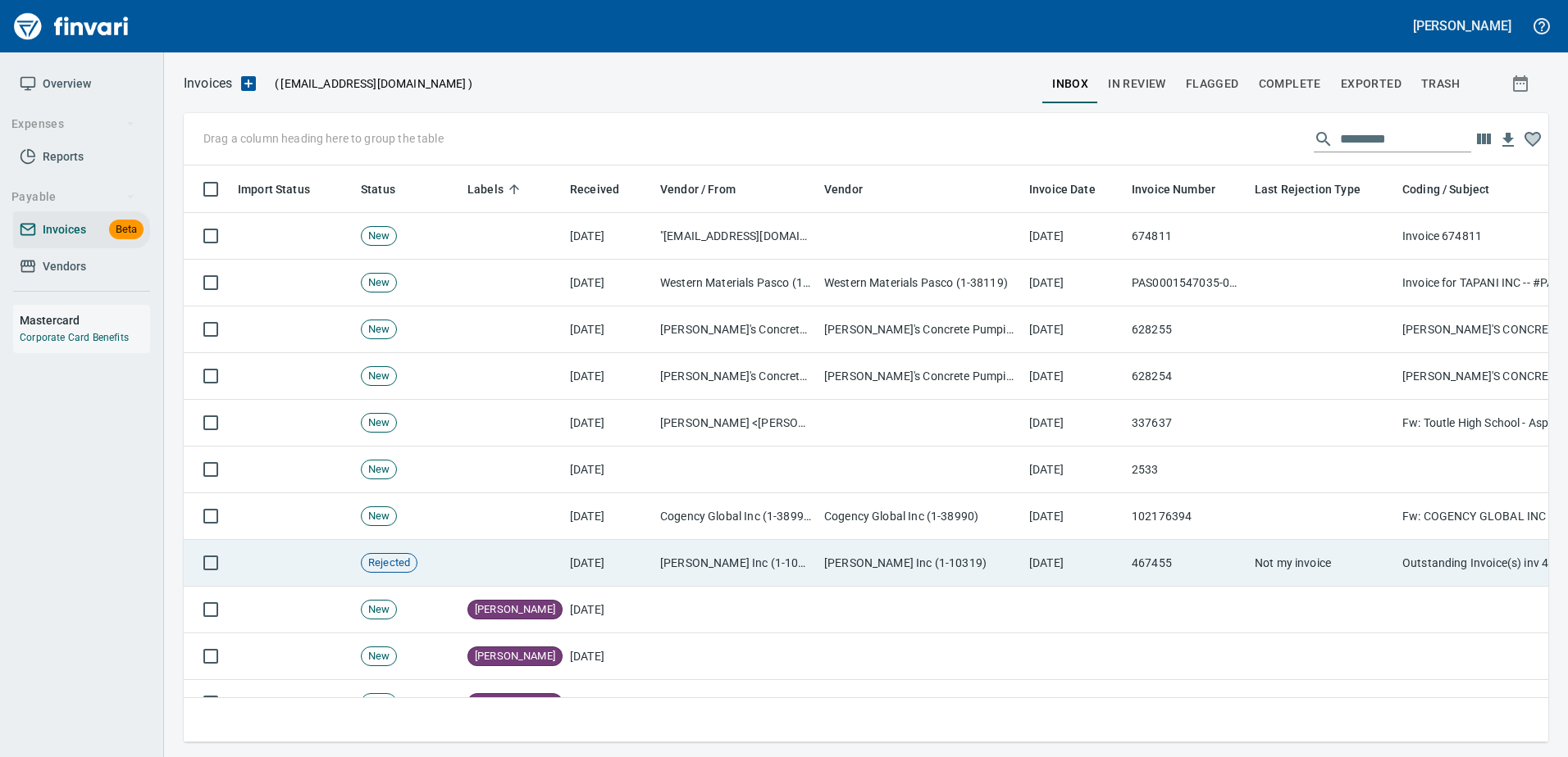
click at [851, 563] on td "D.P. Nicoli Inc (1-10319)" at bounding box center [919, 563] width 205 height 46
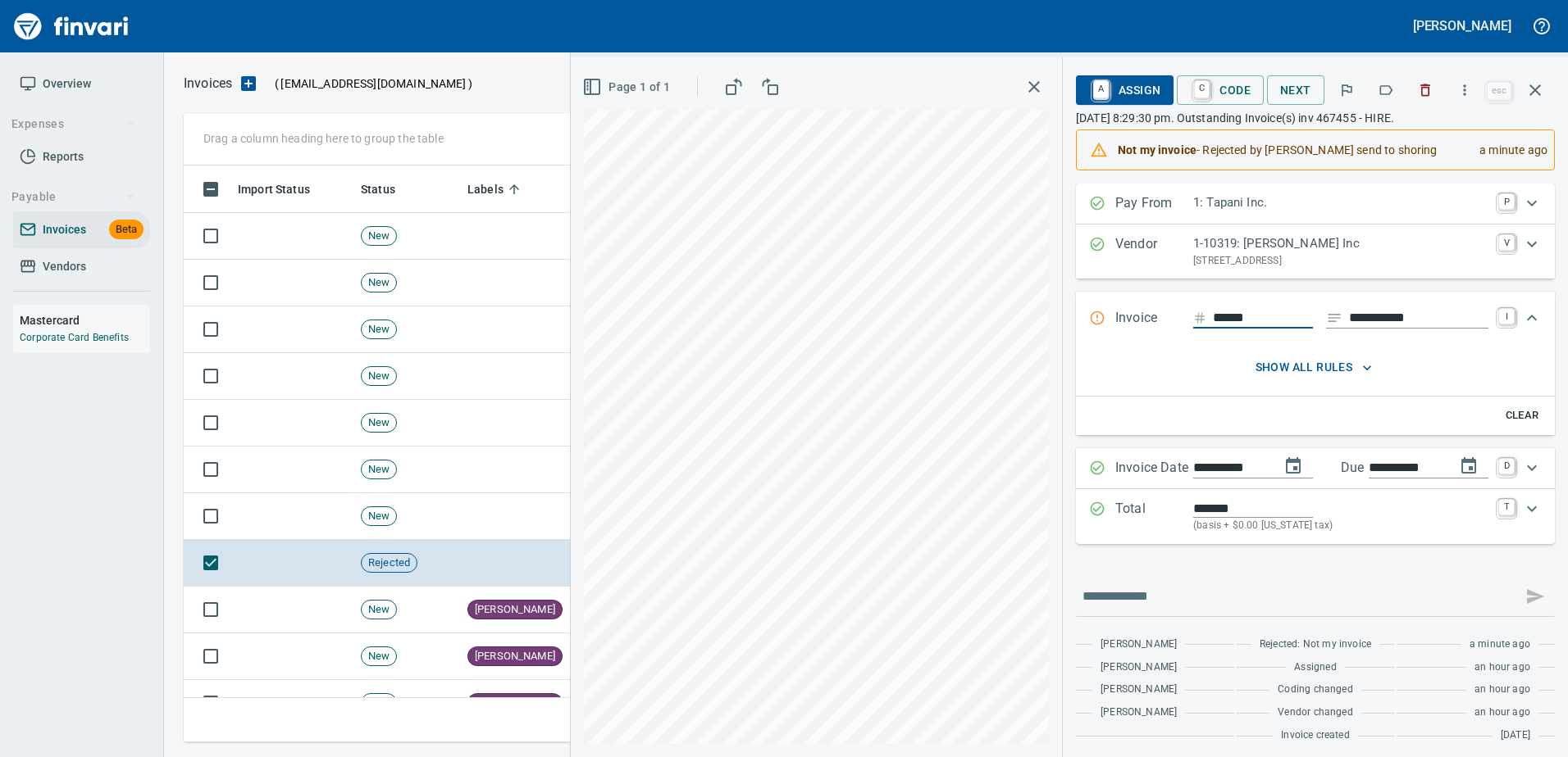
click at [1108, 81] on span "A Assign" at bounding box center [1125, 90] width 71 height 28
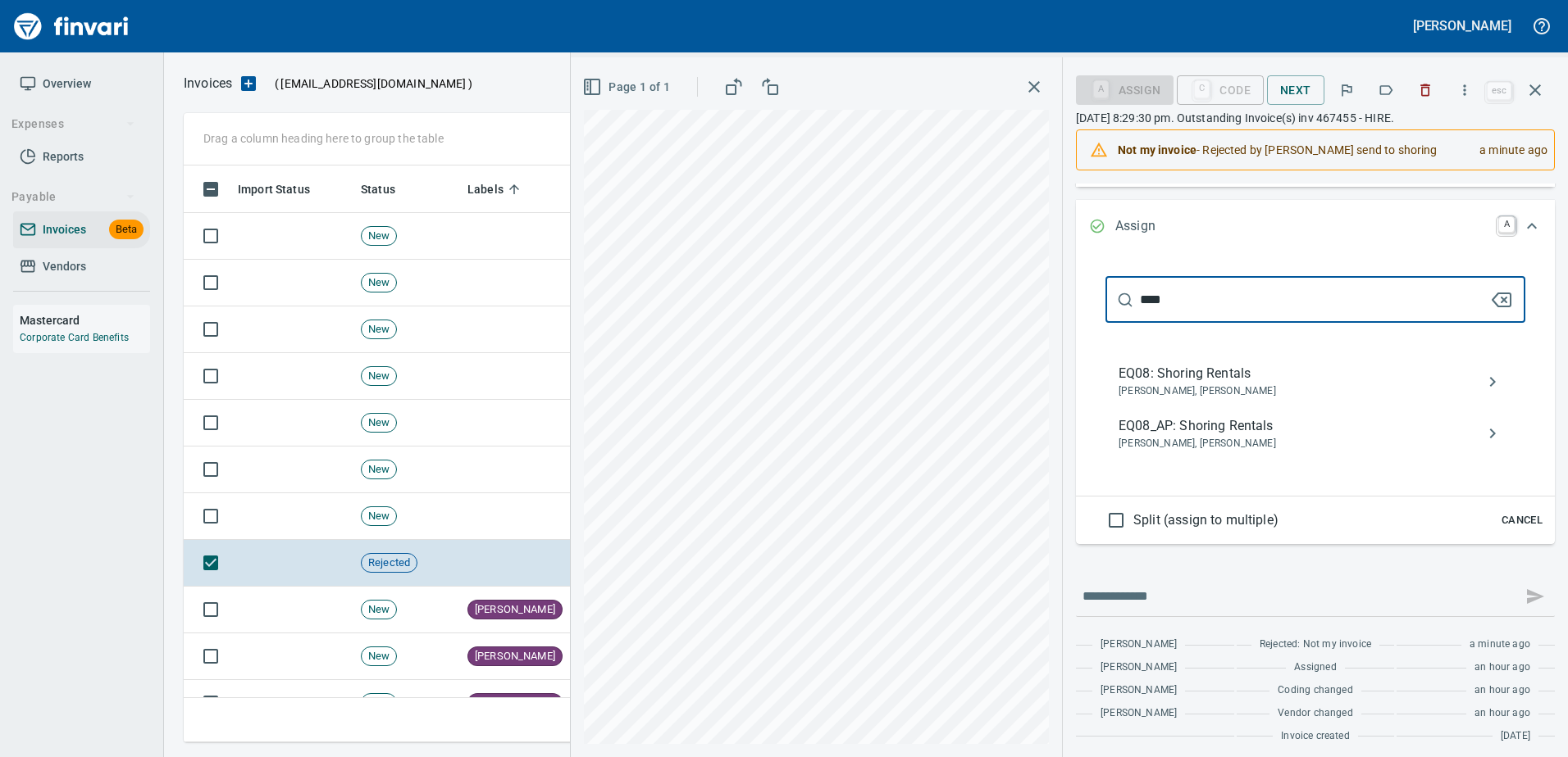
scroll to position [365, 0]
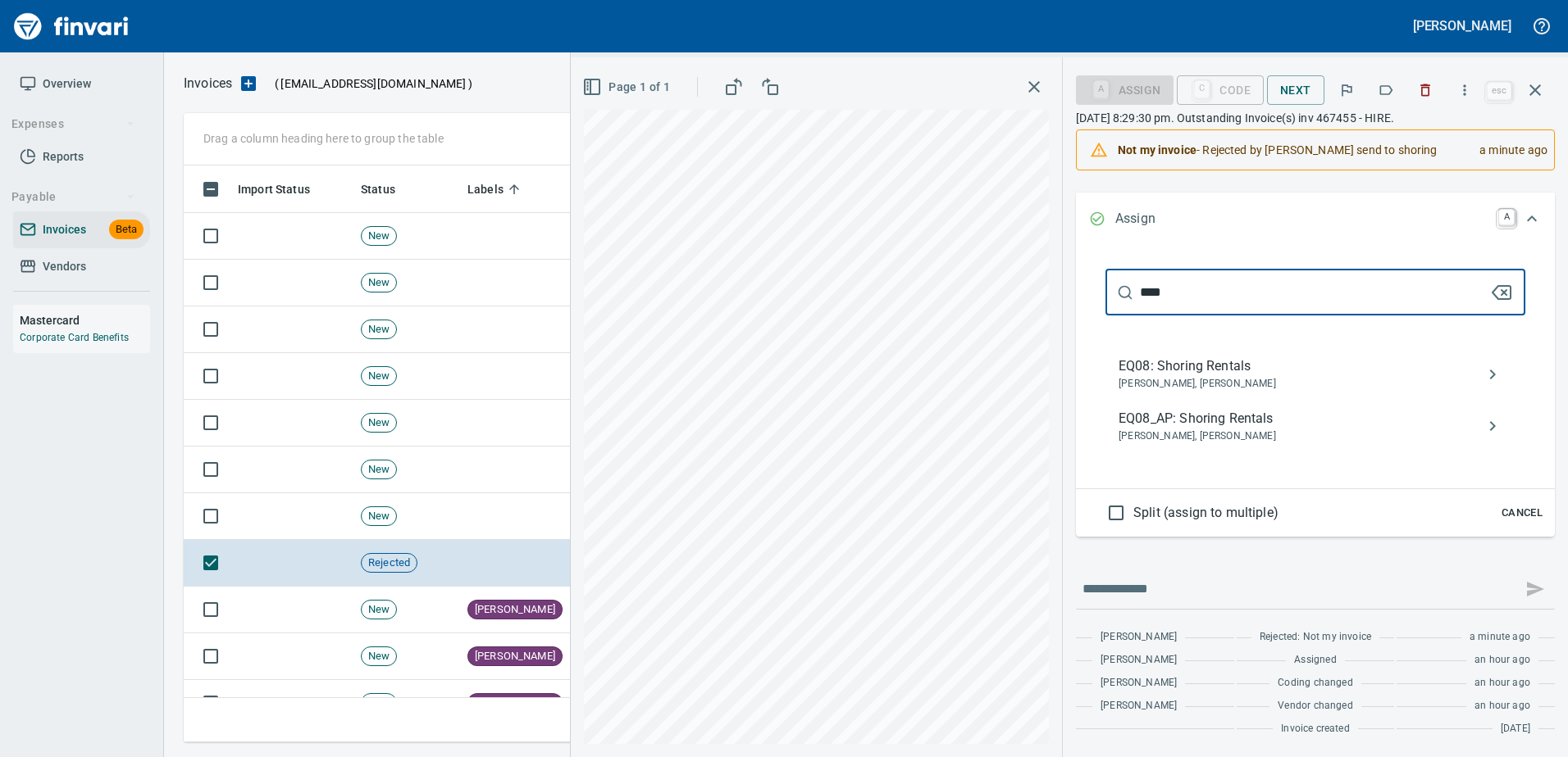
type input "****"
click at [1202, 429] on span "Brock Janke, Neil Kaski" at bounding box center [1302, 436] width 367 height 16
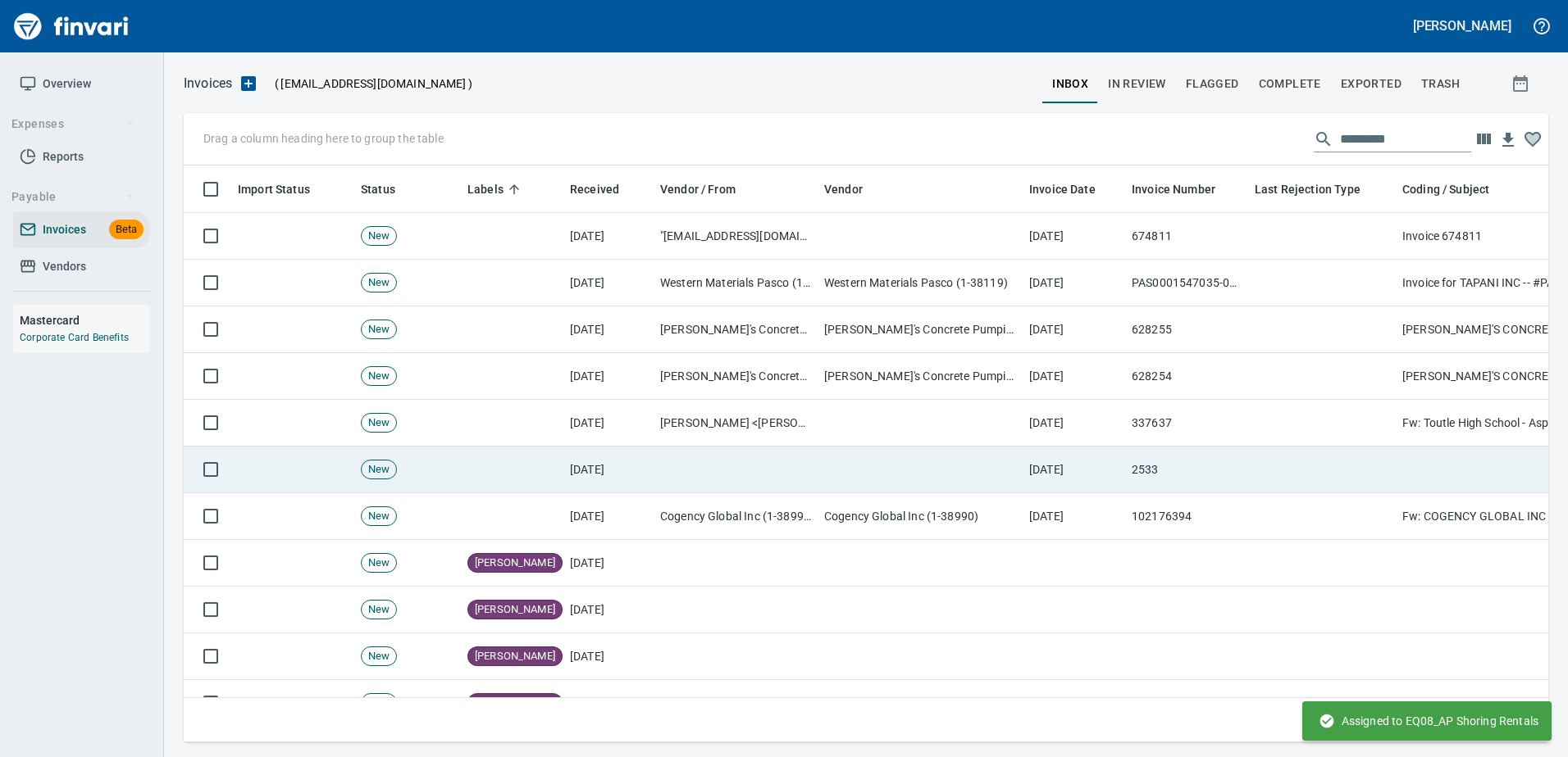
click at [1083, 483] on td "[DATE]" at bounding box center [1074, 470] width 102 height 46
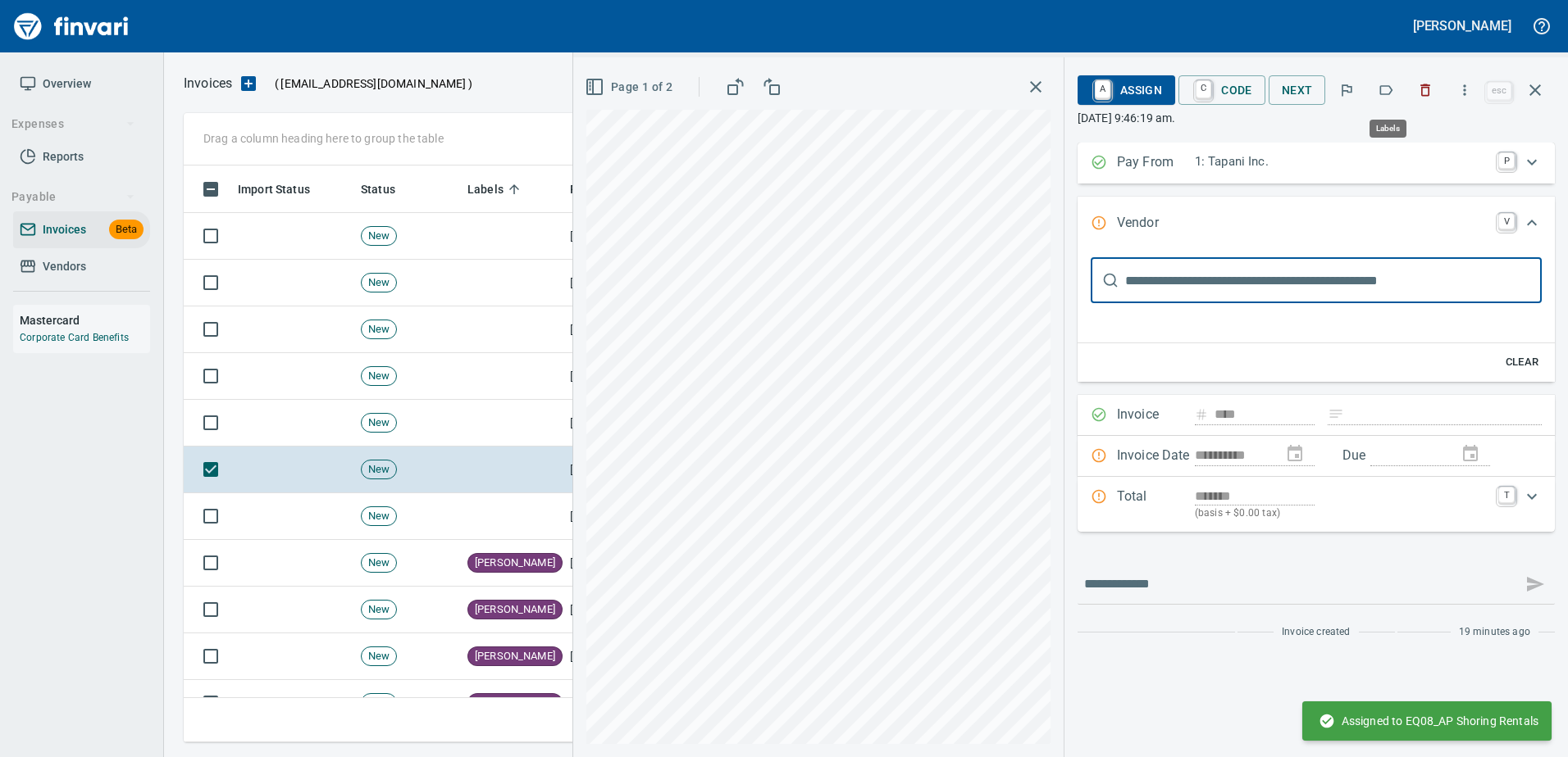
scroll to position [552, 1339]
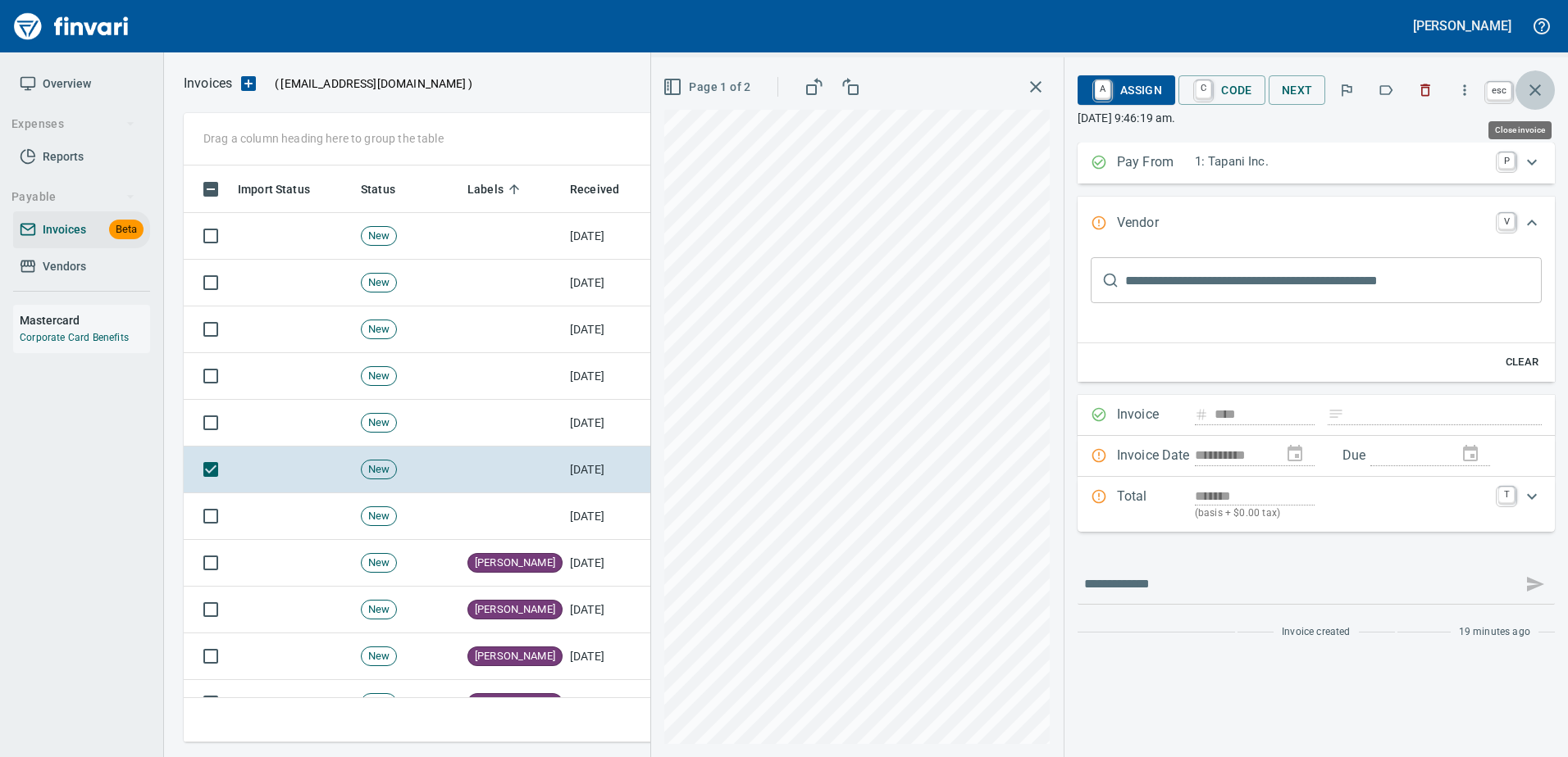
click at [1530, 91] on icon "button" at bounding box center [1535, 90] width 19 height 19
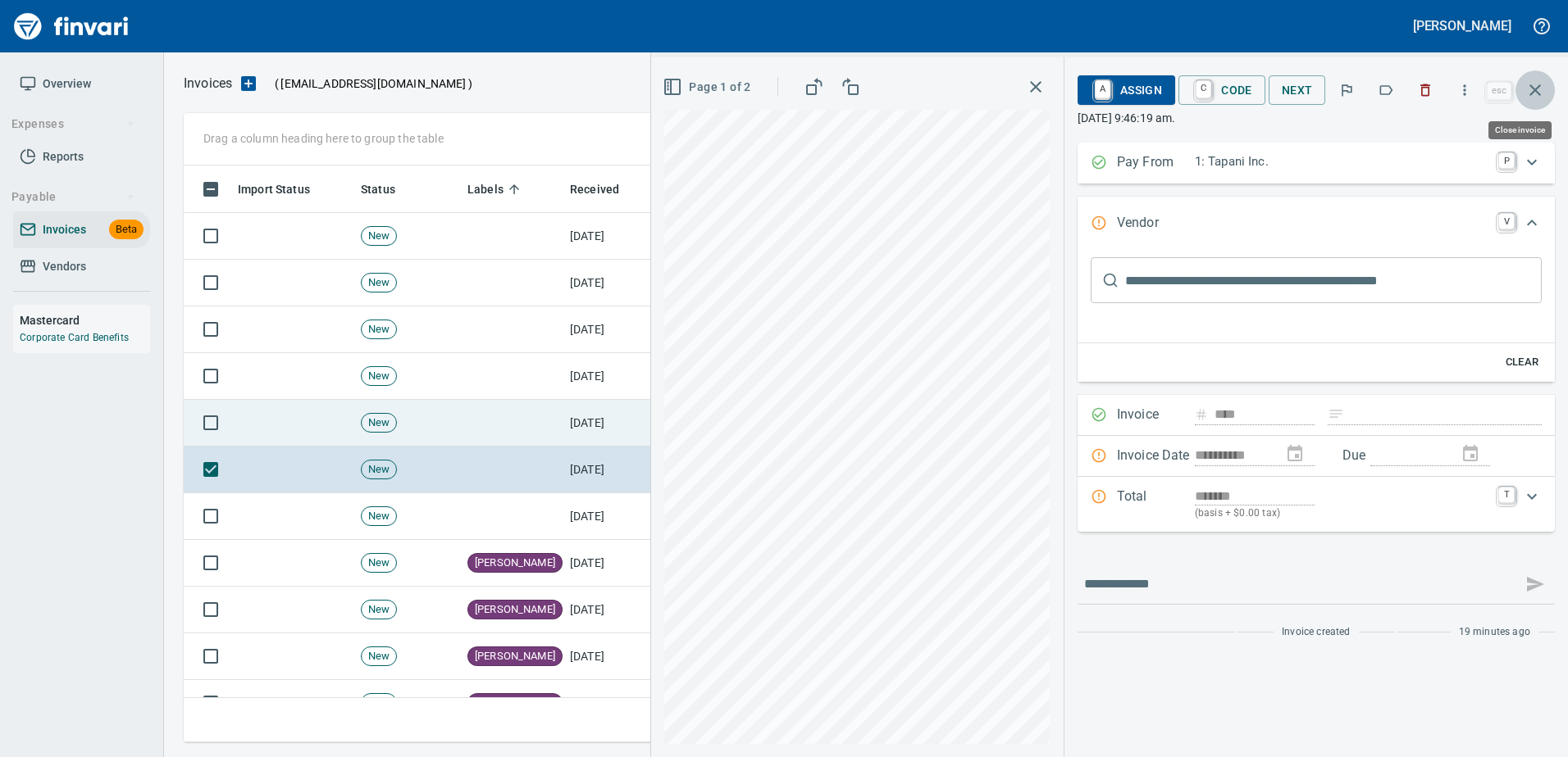
scroll to position [552, 1339]
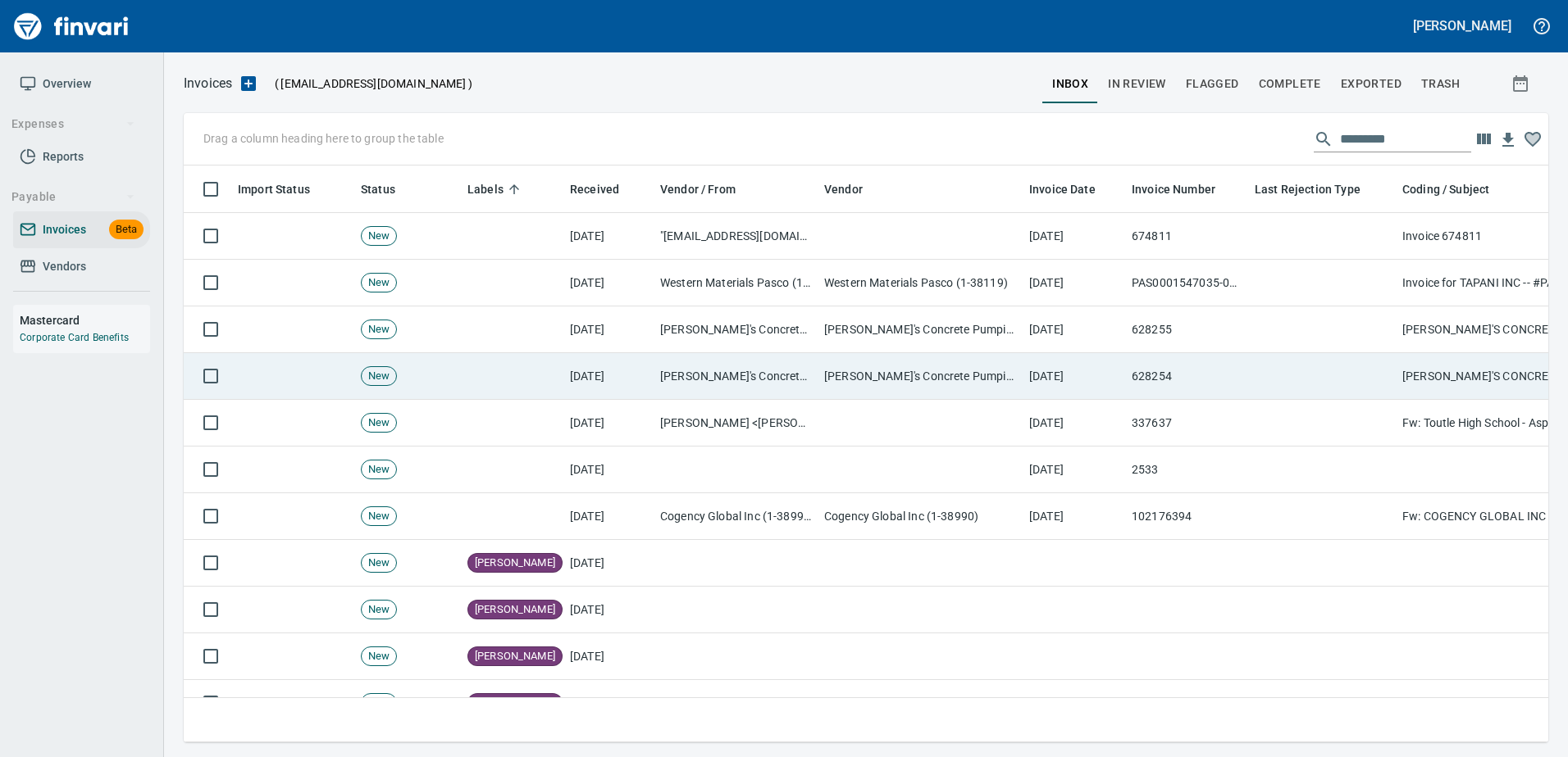
click at [891, 380] on td "[PERSON_NAME]'s Concrete Pumping Inc (1-10849)" at bounding box center [919, 377] width 205 height 46
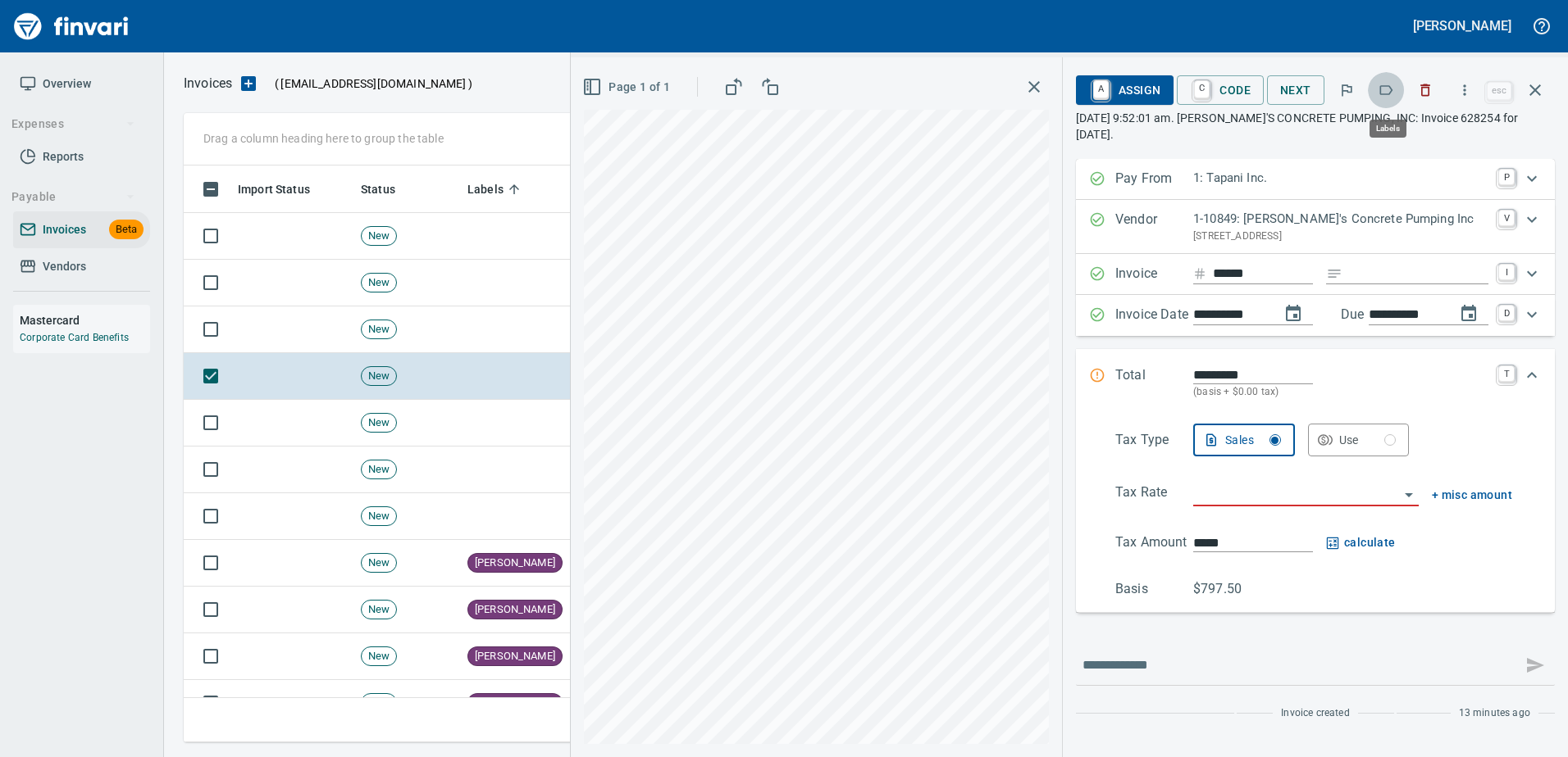
click at [1392, 85] on icon "button" at bounding box center [1385, 90] width 16 height 16
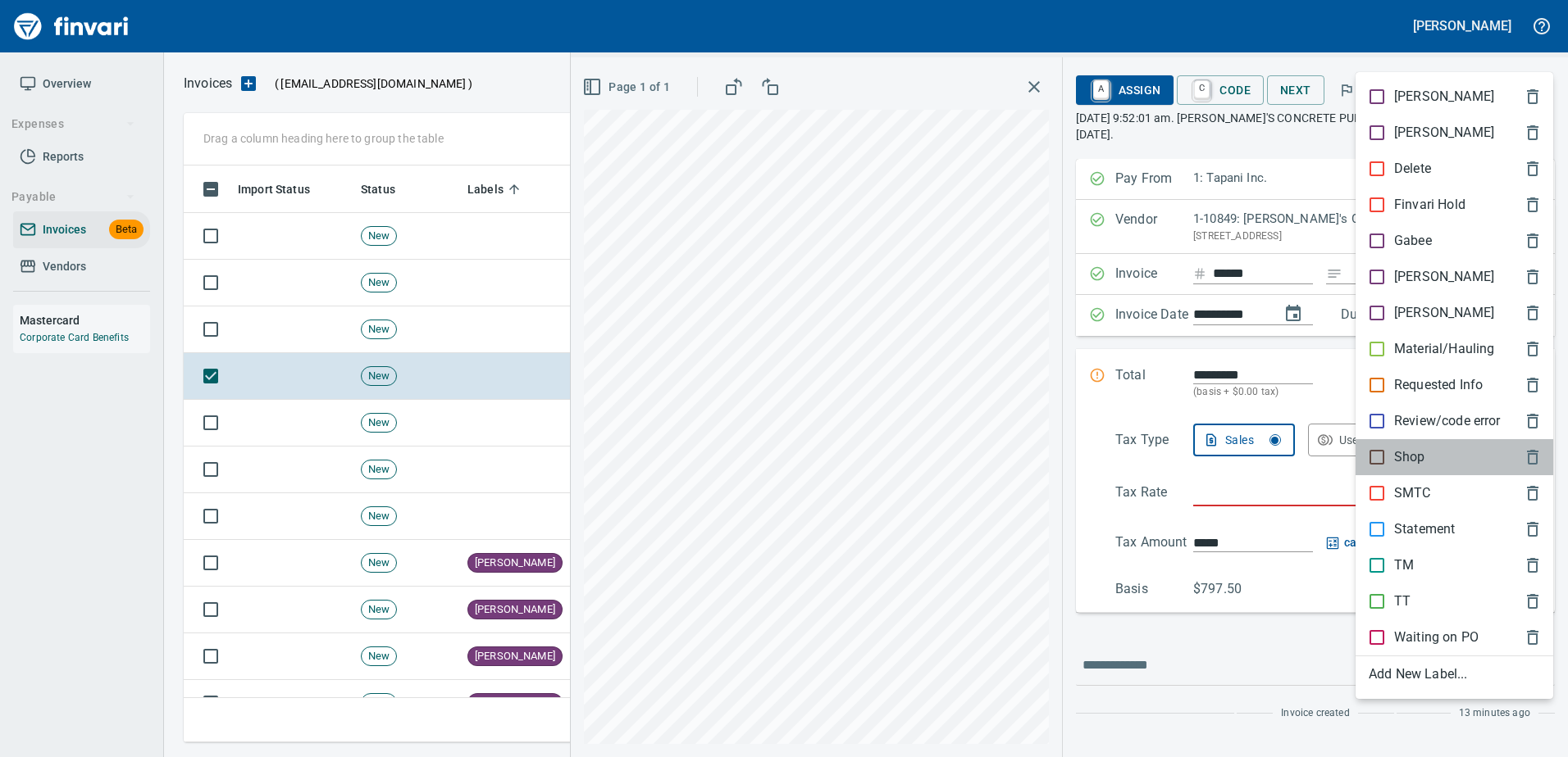
click at [1391, 447] on div "Shop" at bounding box center [1453, 457] width 198 height 36
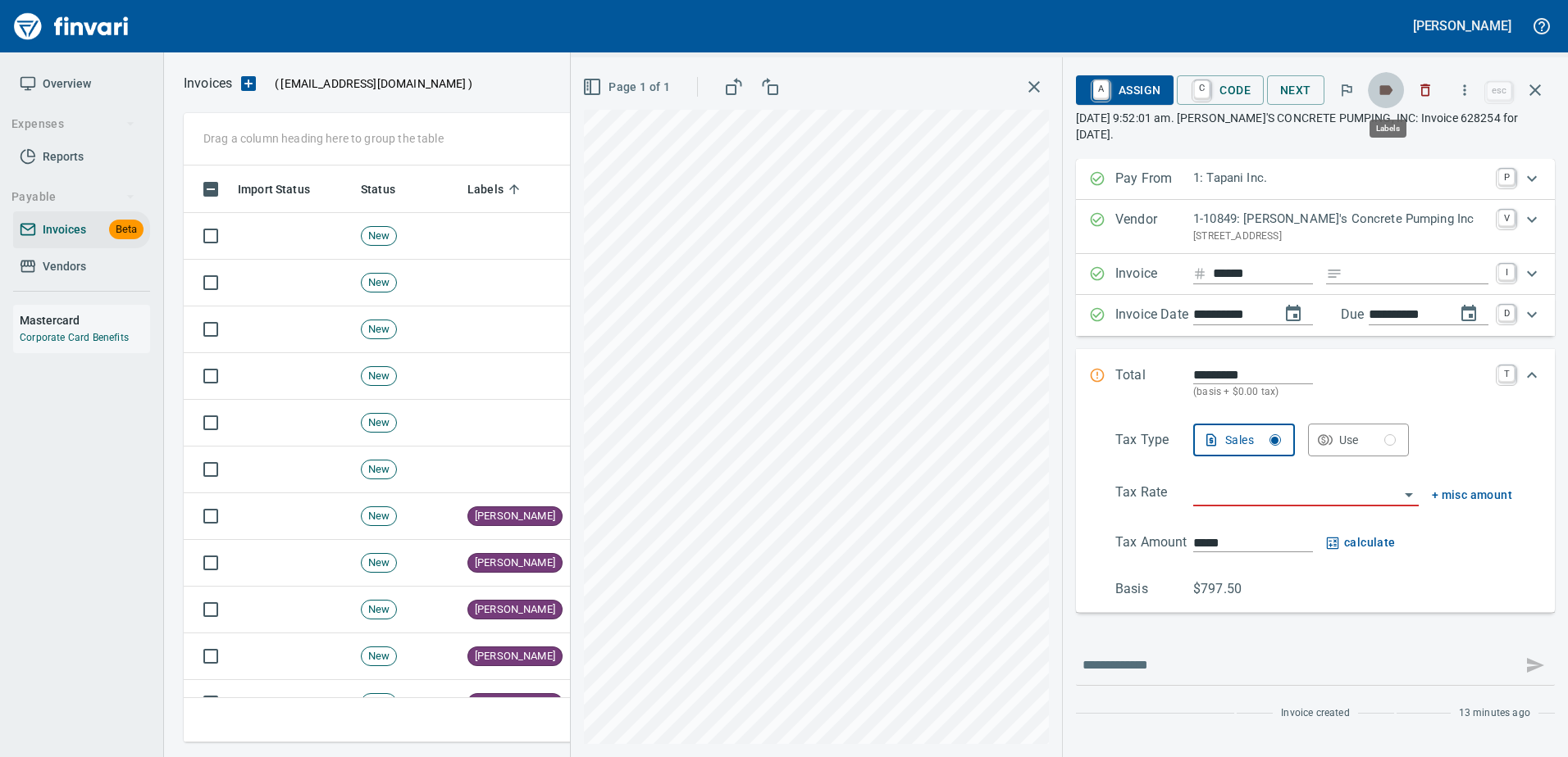
click at [1396, 79] on button "button" at bounding box center [1385, 90] width 36 height 36
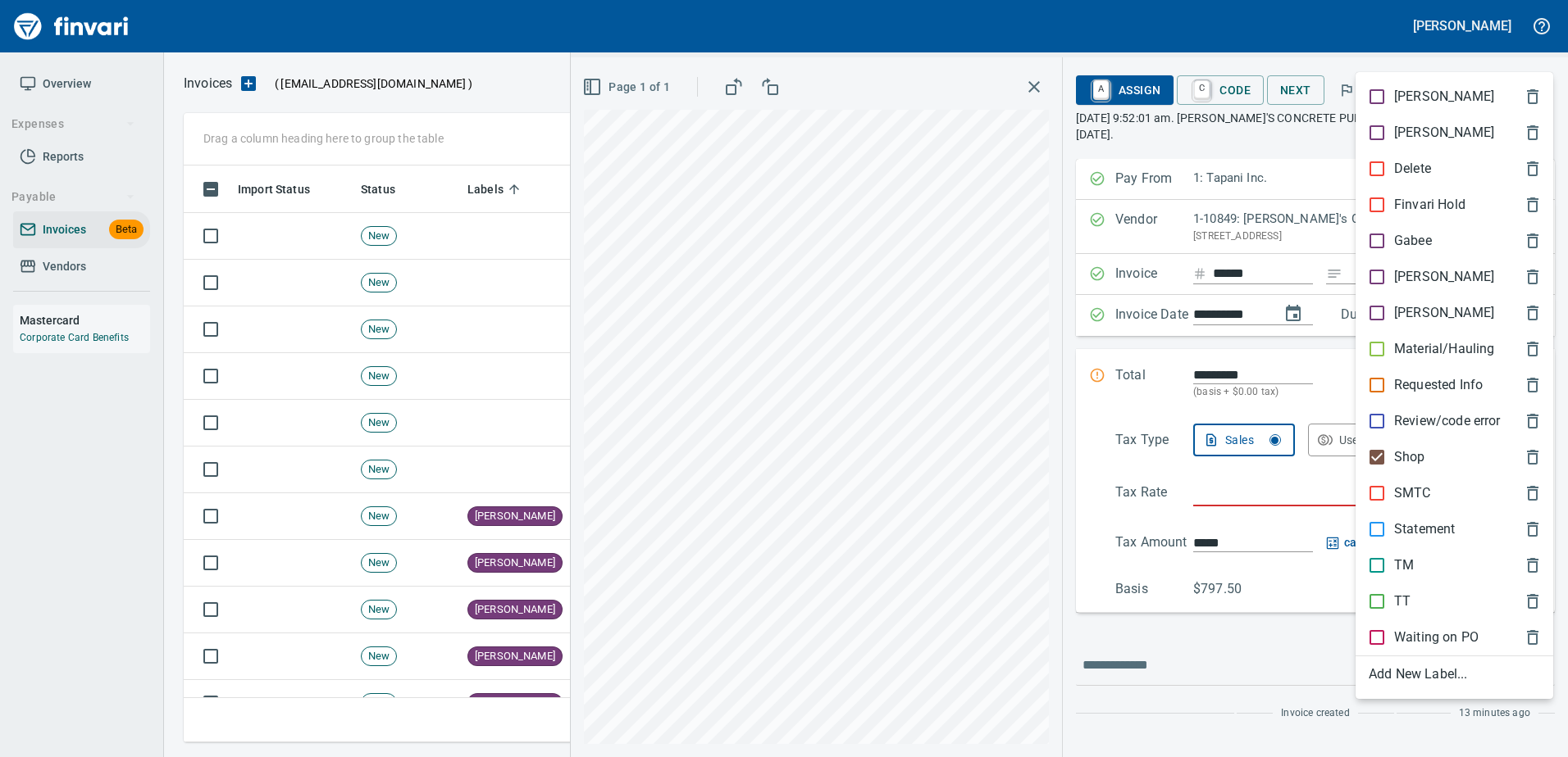
click at [1389, 443] on div "Shop" at bounding box center [1453, 457] width 198 height 36
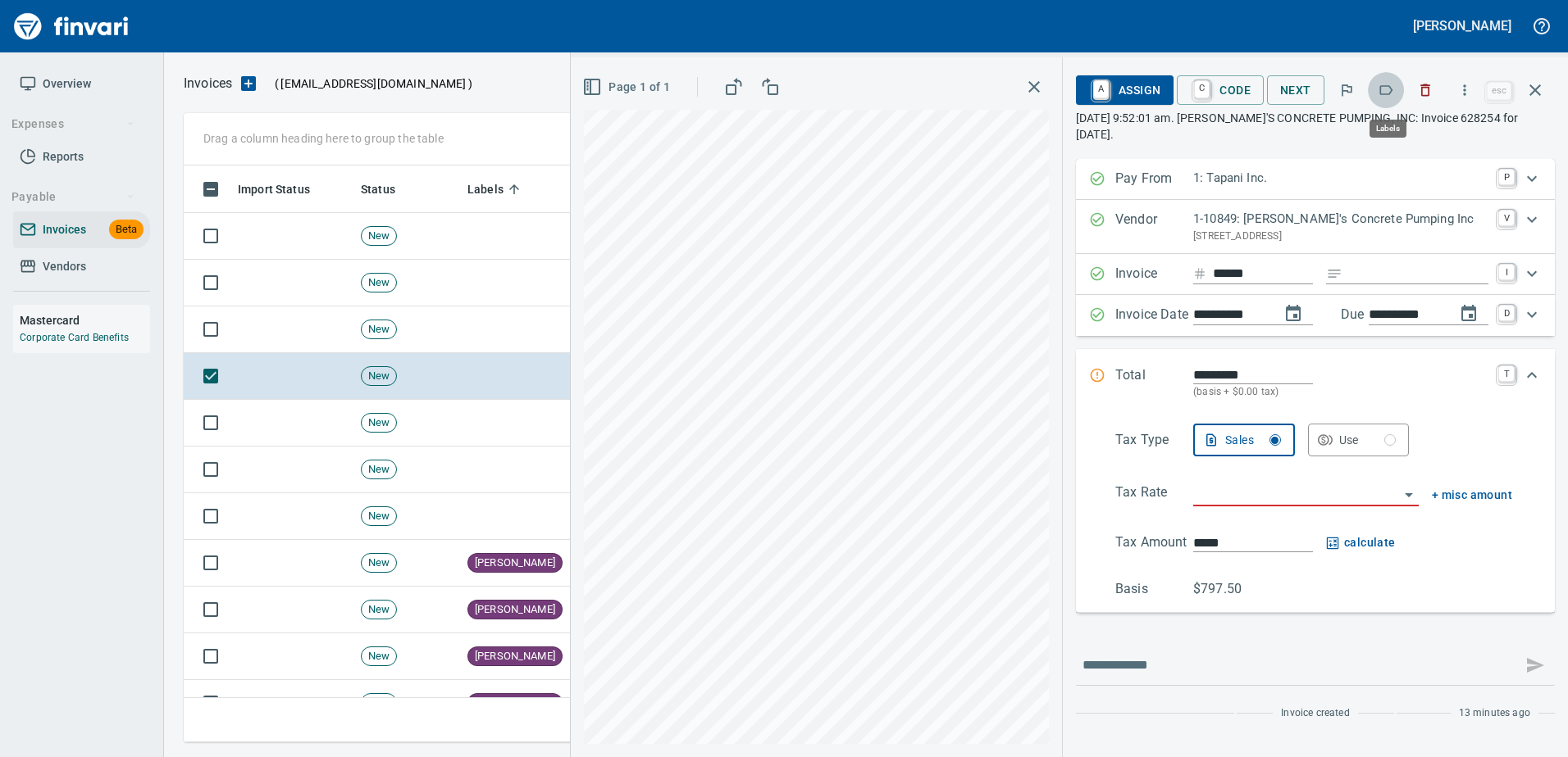
click at [1394, 93] on icon "button" at bounding box center [1385, 90] width 16 height 16
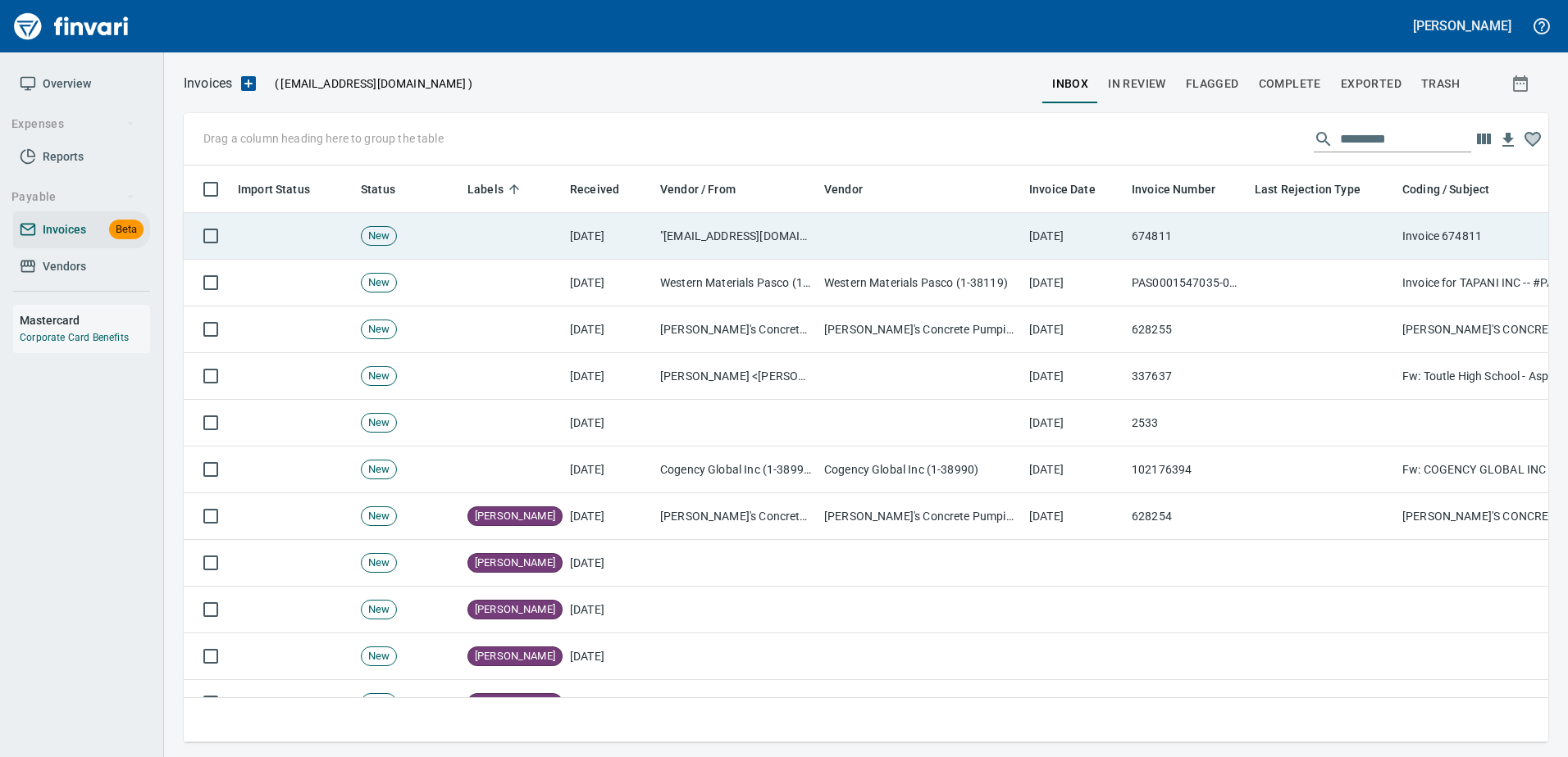
click at [1286, 229] on td at bounding box center [1321, 236] width 147 height 46
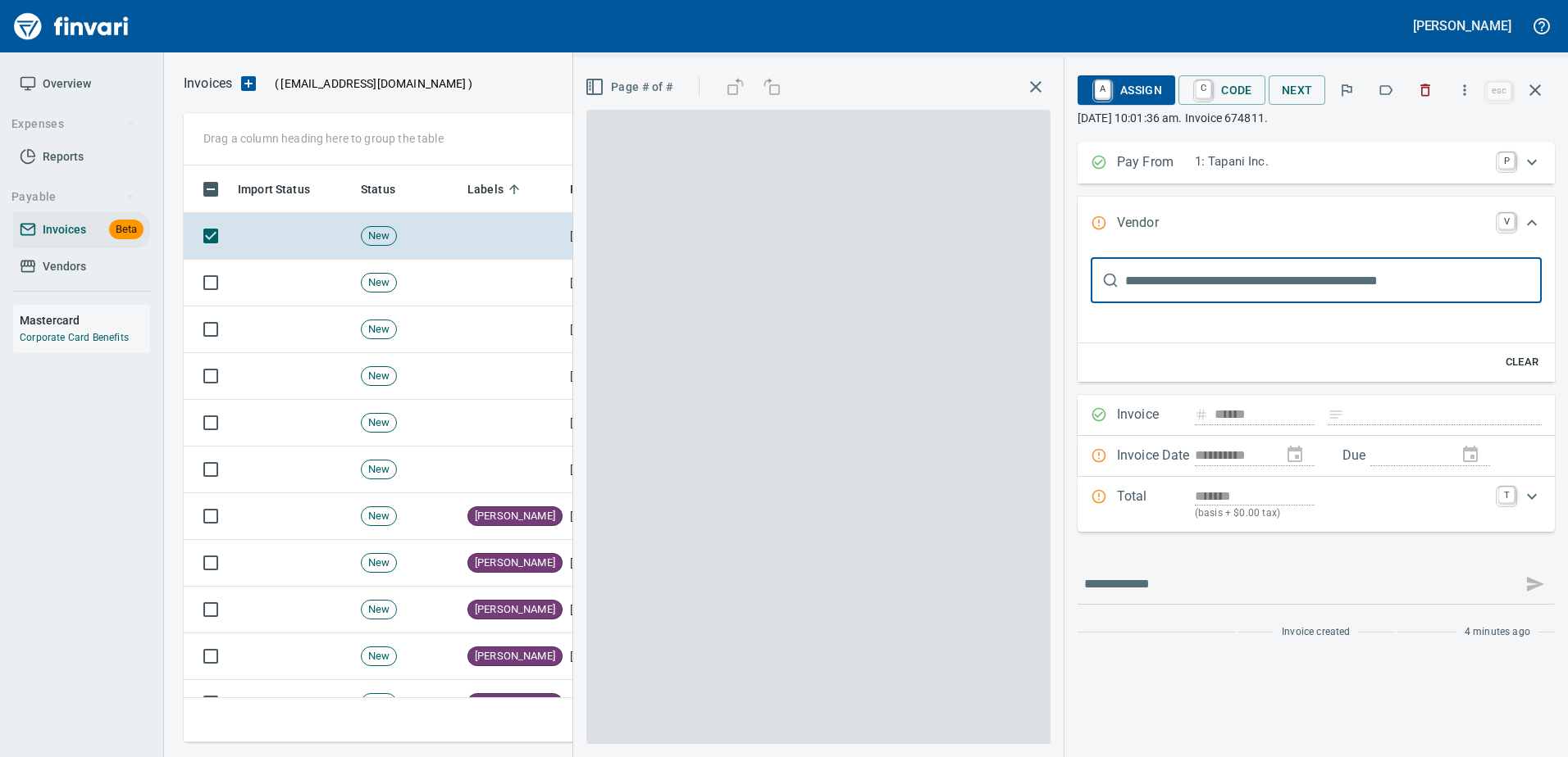
type input "**********"
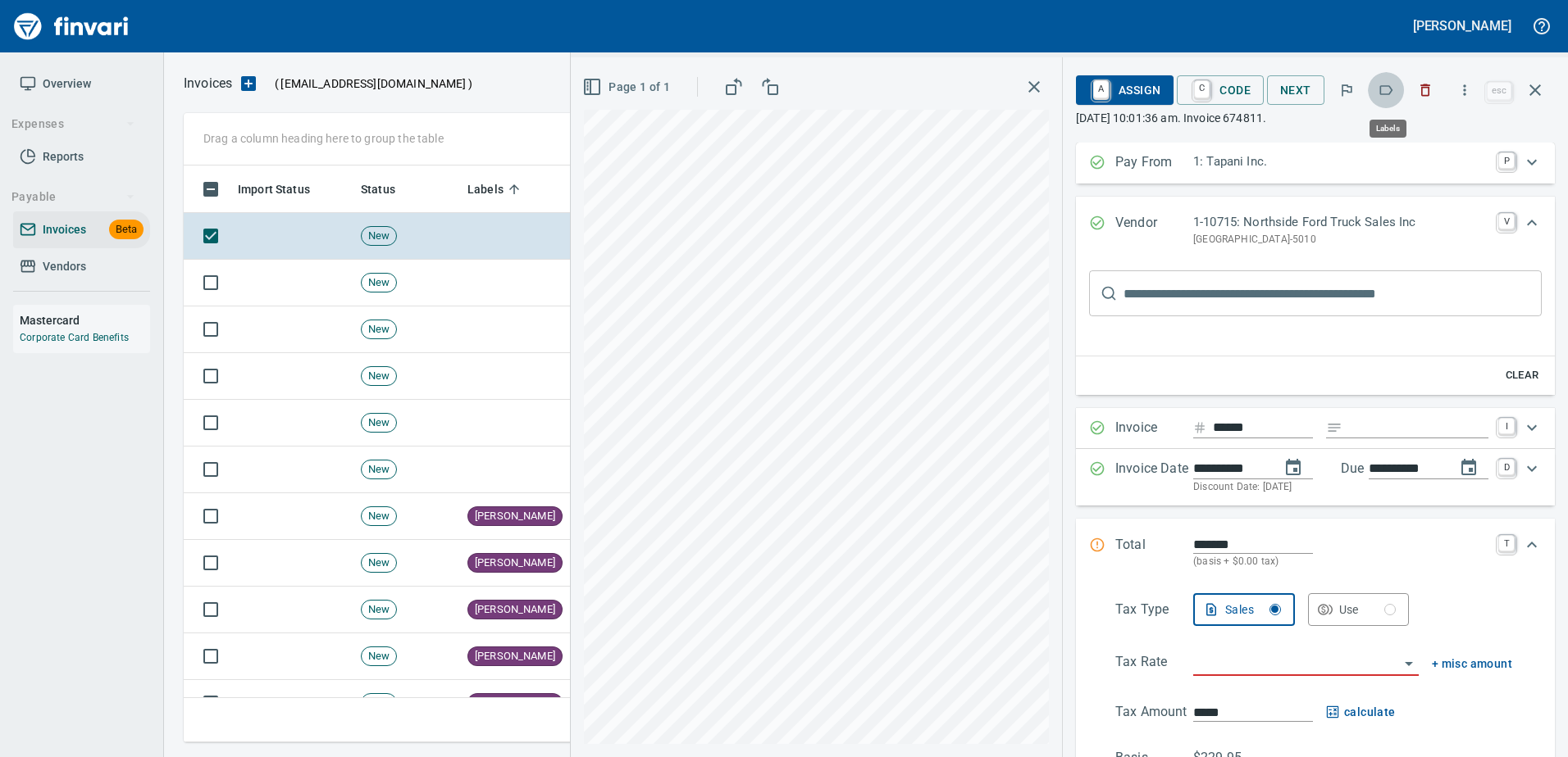
click at [1383, 86] on icon "button" at bounding box center [1387, 90] width 13 height 10
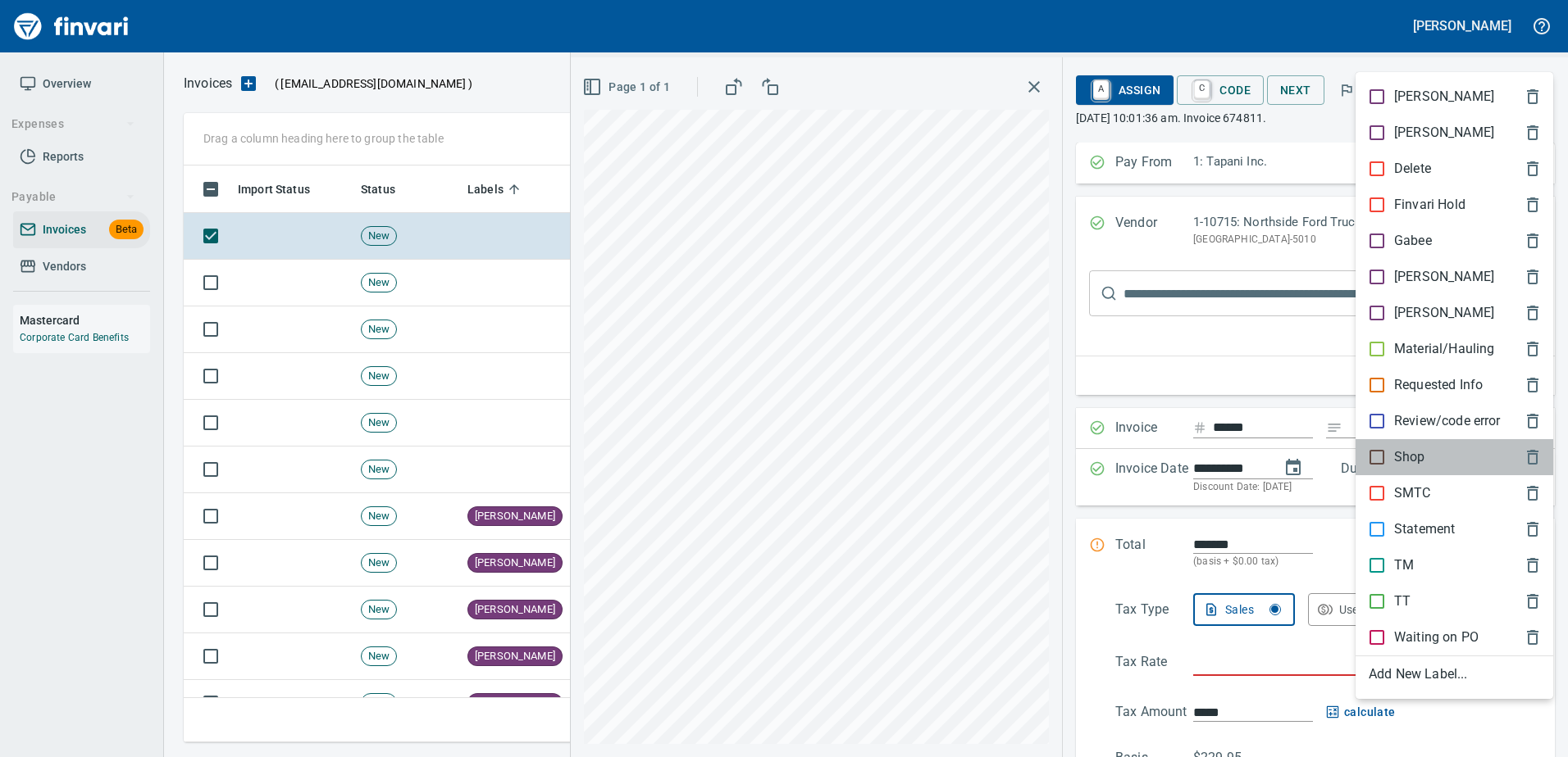
drag, startPoint x: 1408, startPoint y: 457, endPoint x: 1317, endPoint y: 316, distance: 167.8
click at [1406, 455] on p "Shop" at bounding box center [1409, 457] width 31 height 19
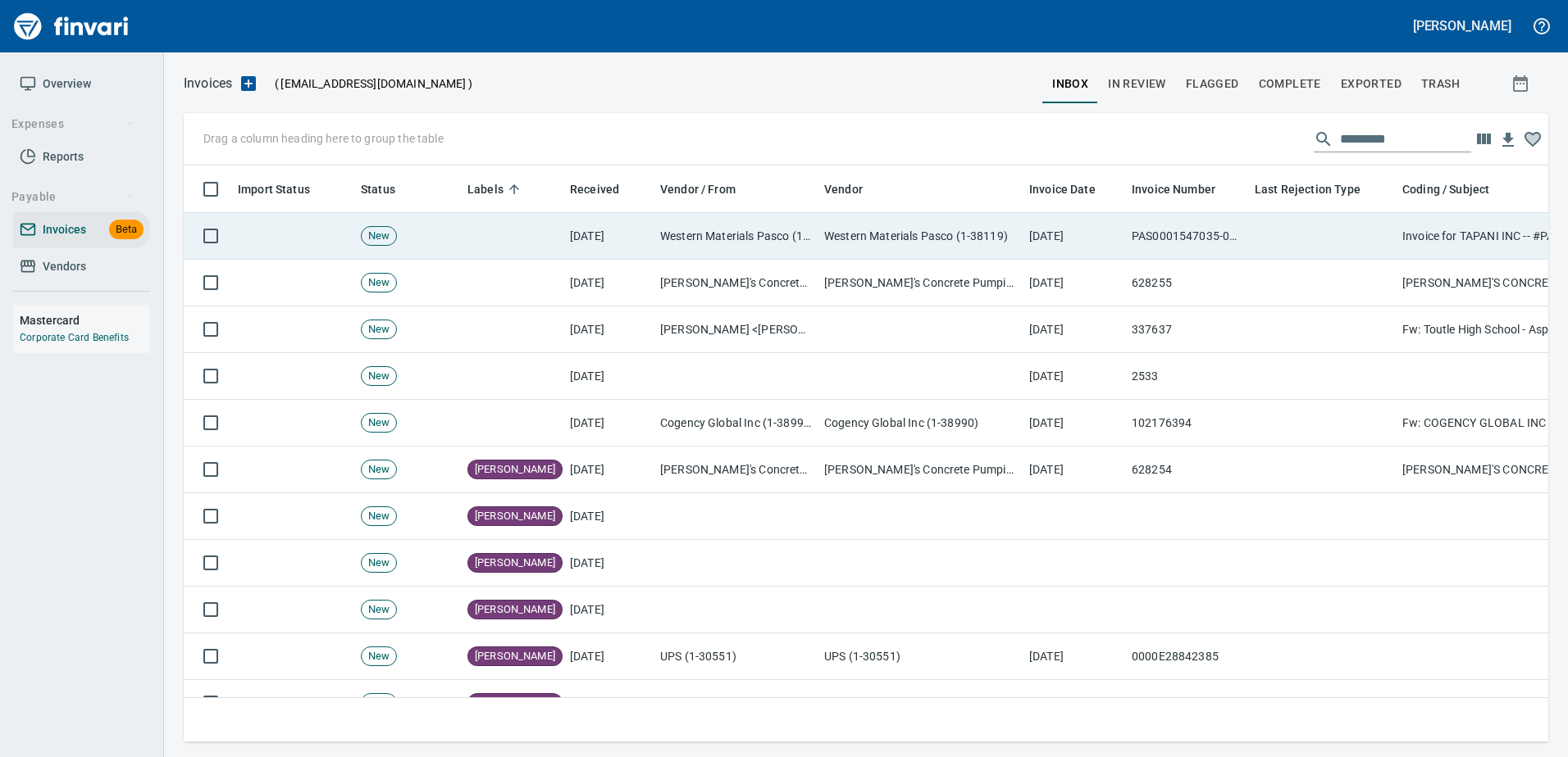
click at [1223, 255] on td "PAS0001547035-001" at bounding box center [1186, 236] width 123 height 46
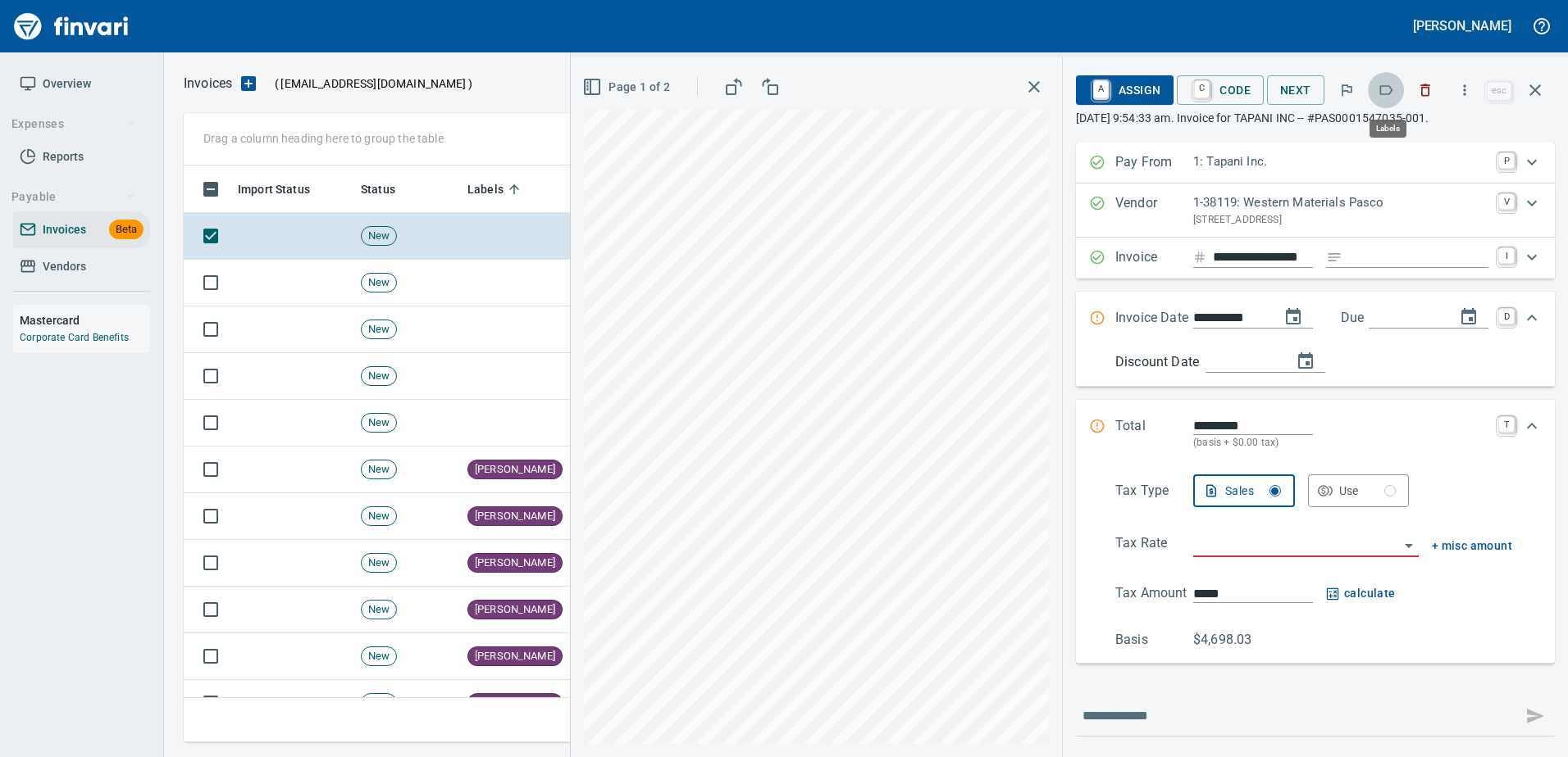
click at [1389, 95] on icon "button" at bounding box center [1385, 90] width 16 height 16
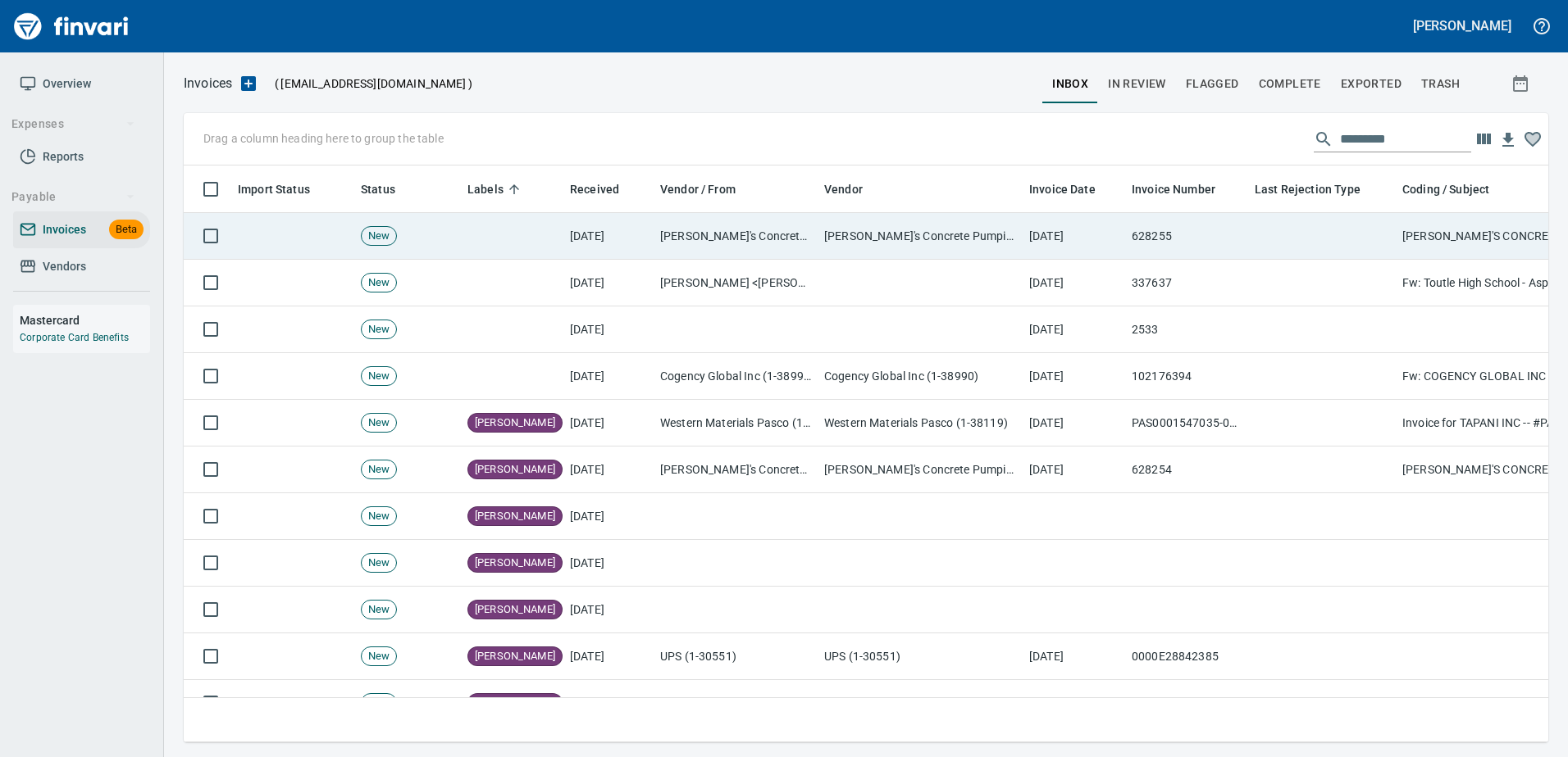
click at [1350, 232] on td at bounding box center [1321, 236] width 147 height 46
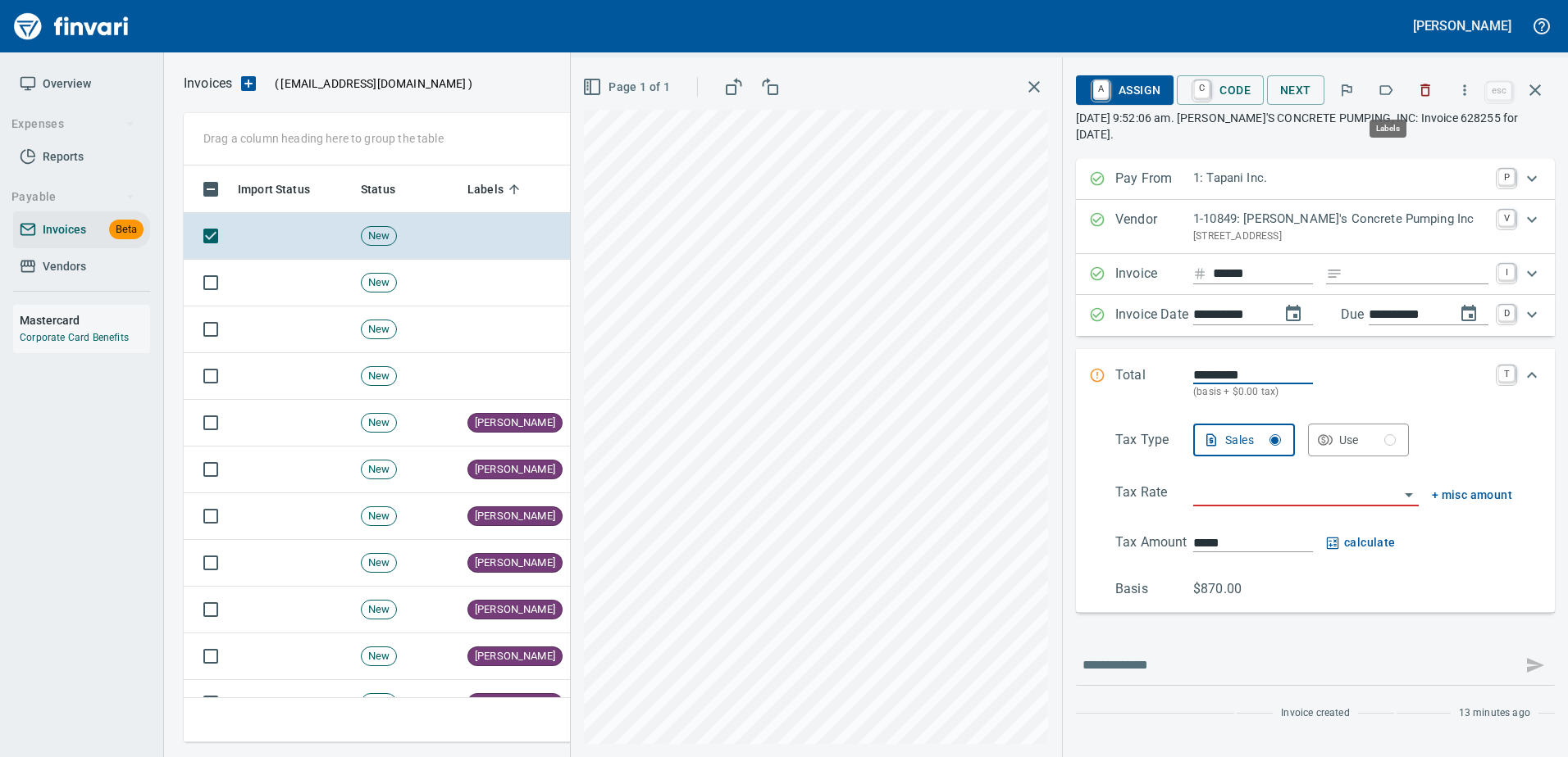
click at [1394, 84] on icon "button" at bounding box center [1385, 90] width 16 height 16
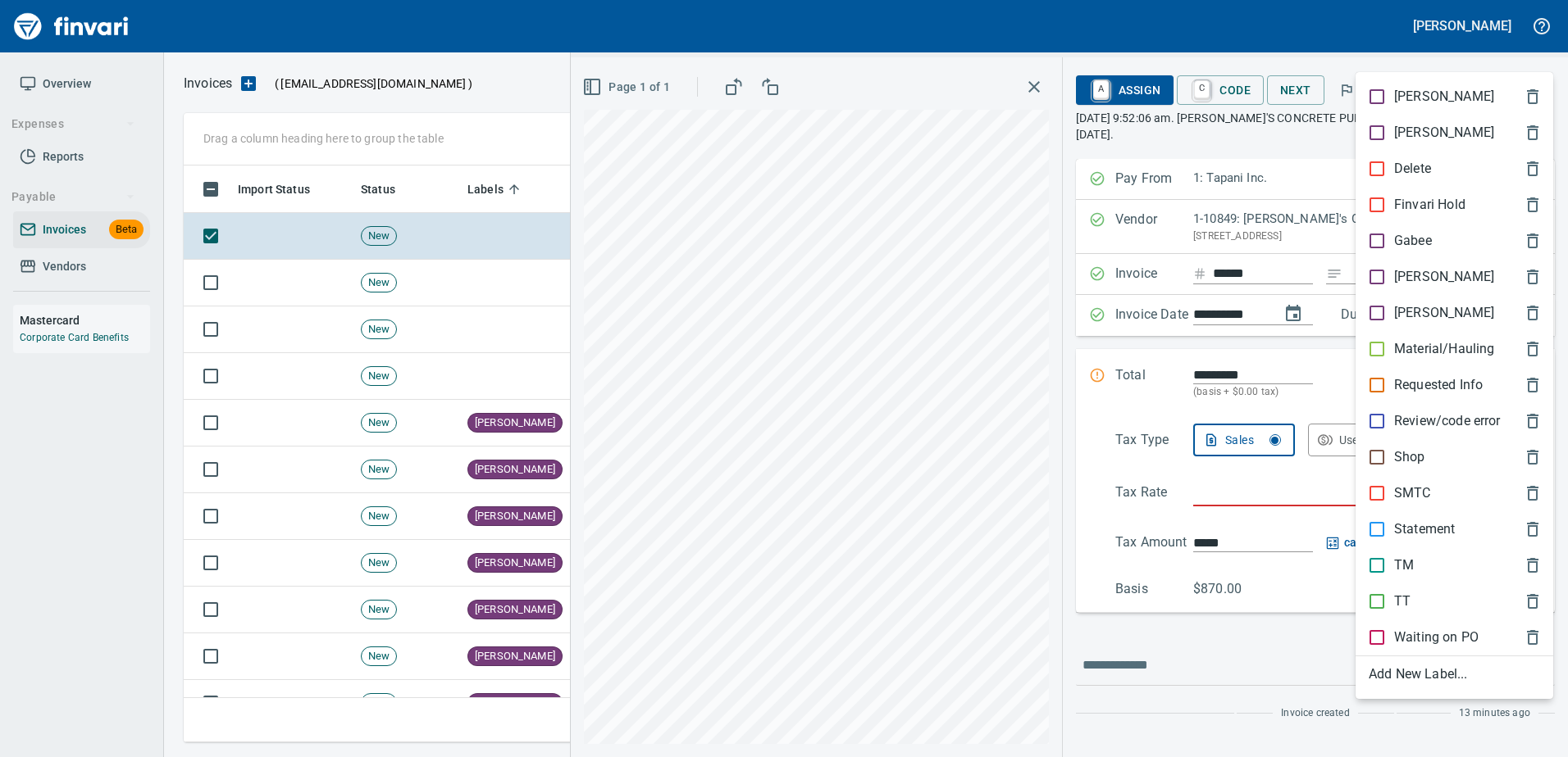
scroll to position [552, 1339]
click at [1412, 272] on p "[PERSON_NAME]" at bounding box center [1444, 276] width 100 height 19
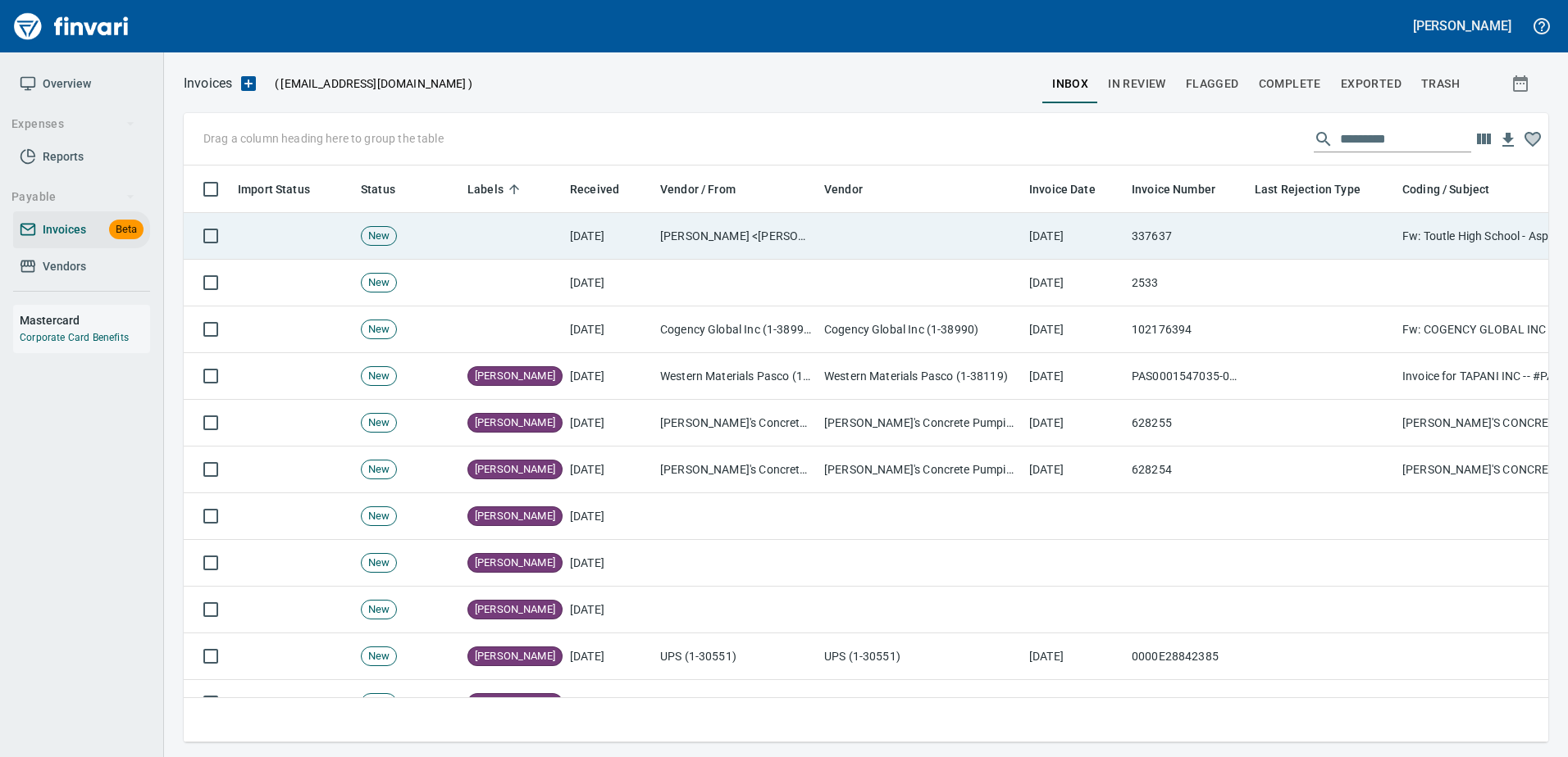
click at [1207, 231] on td "337637" at bounding box center [1186, 236] width 123 height 46
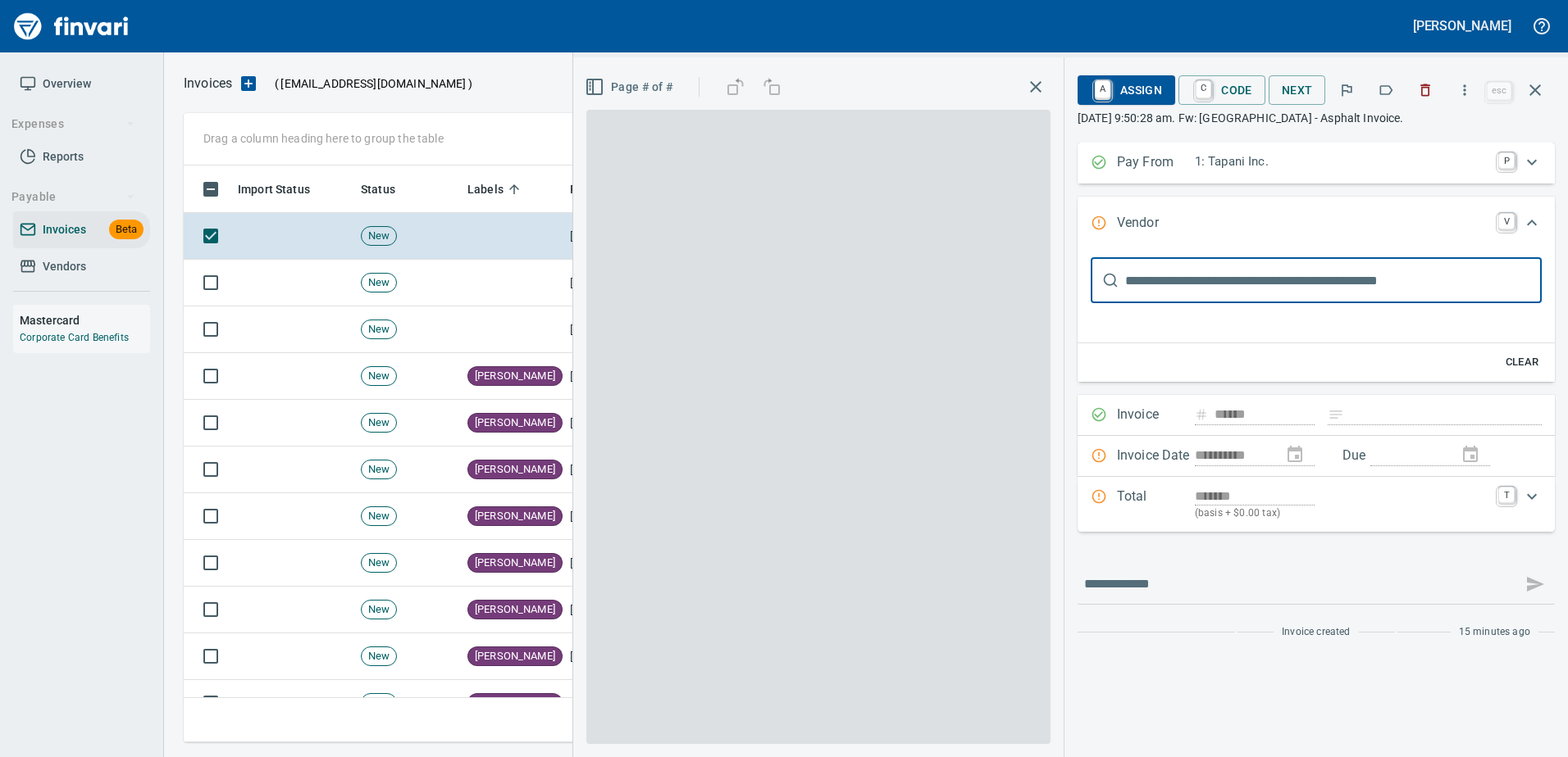
type input "**********"
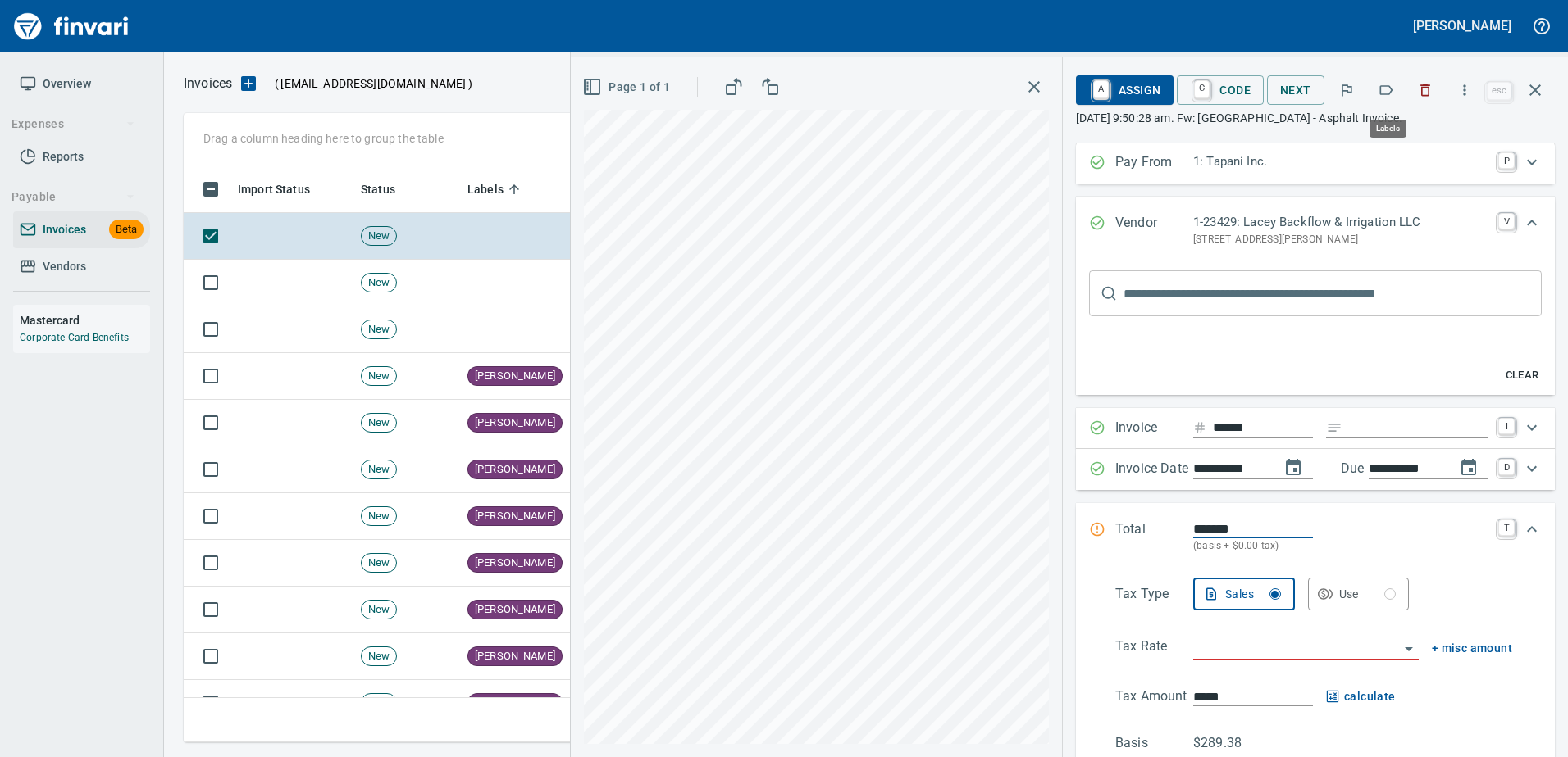
click at [1377, 96] on button "button" at bounding box center [1385, 90] width 36 height 36
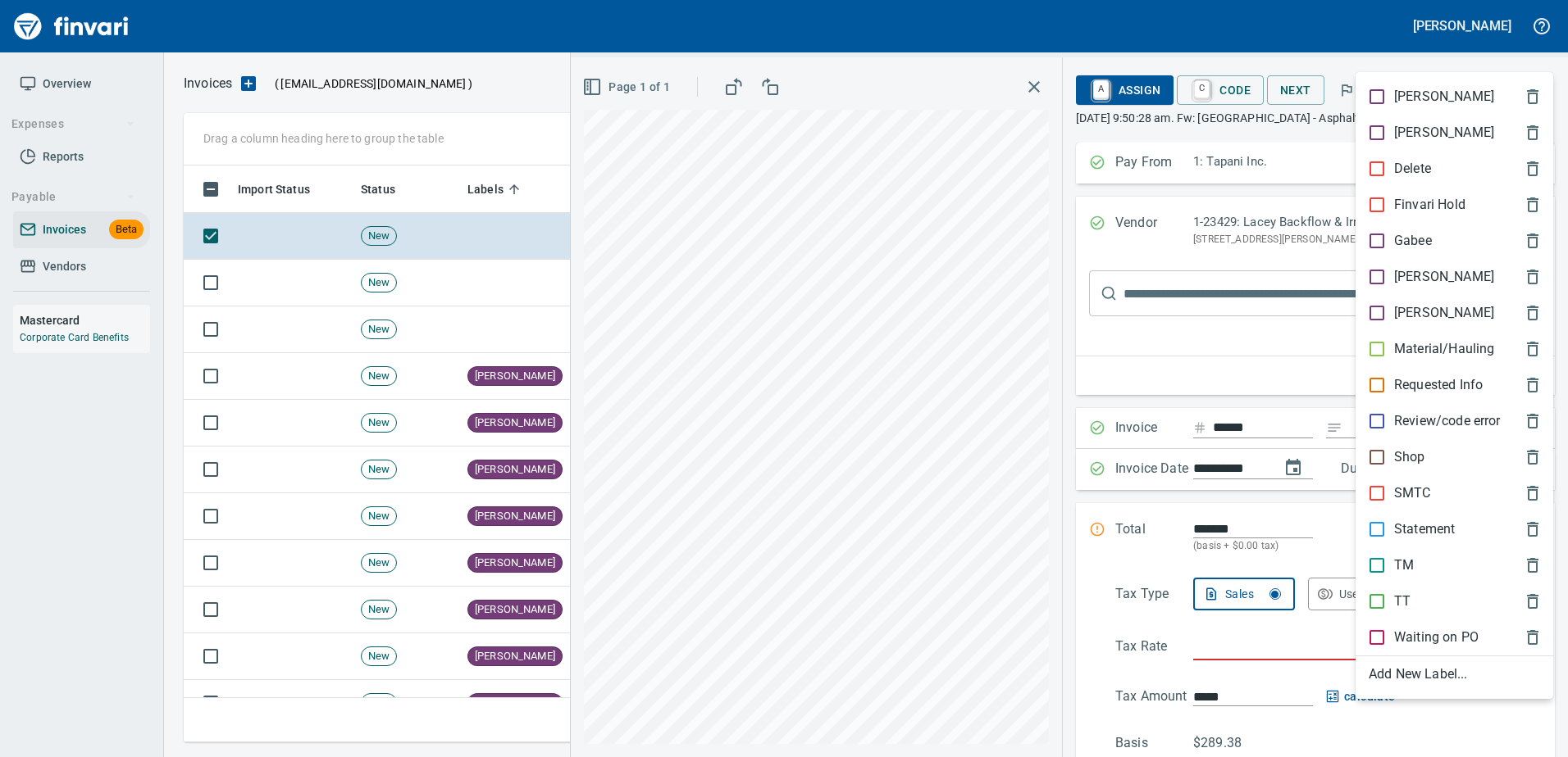
scroll to position [552, 1339]
click at [1399, 349] on p "Material/Hauling" at bounding box center [1444, 349] width 100 height 19
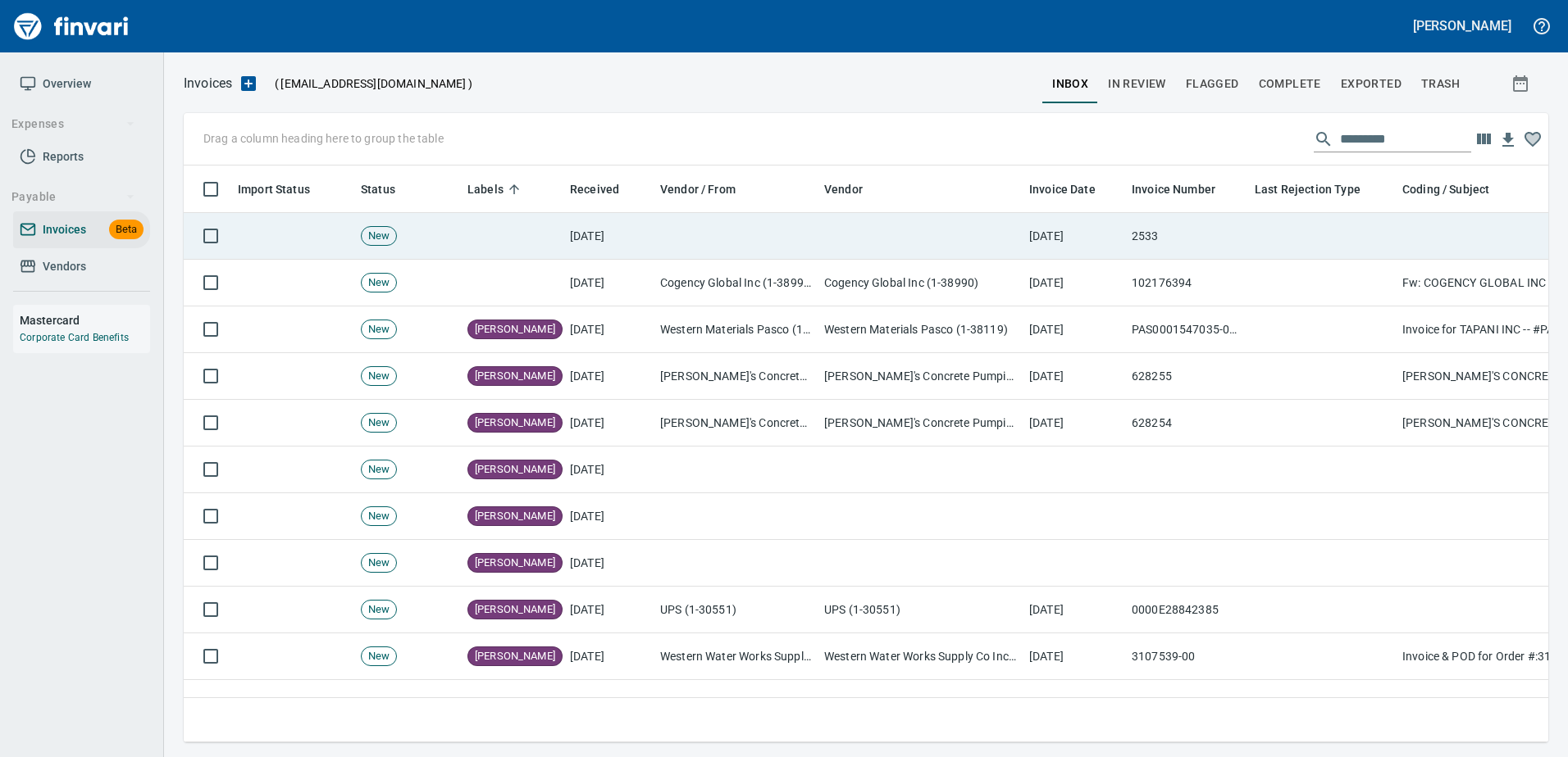
click at [1240, 245] on td "2533" at bounding box center [1186, 236] width 123 height 46
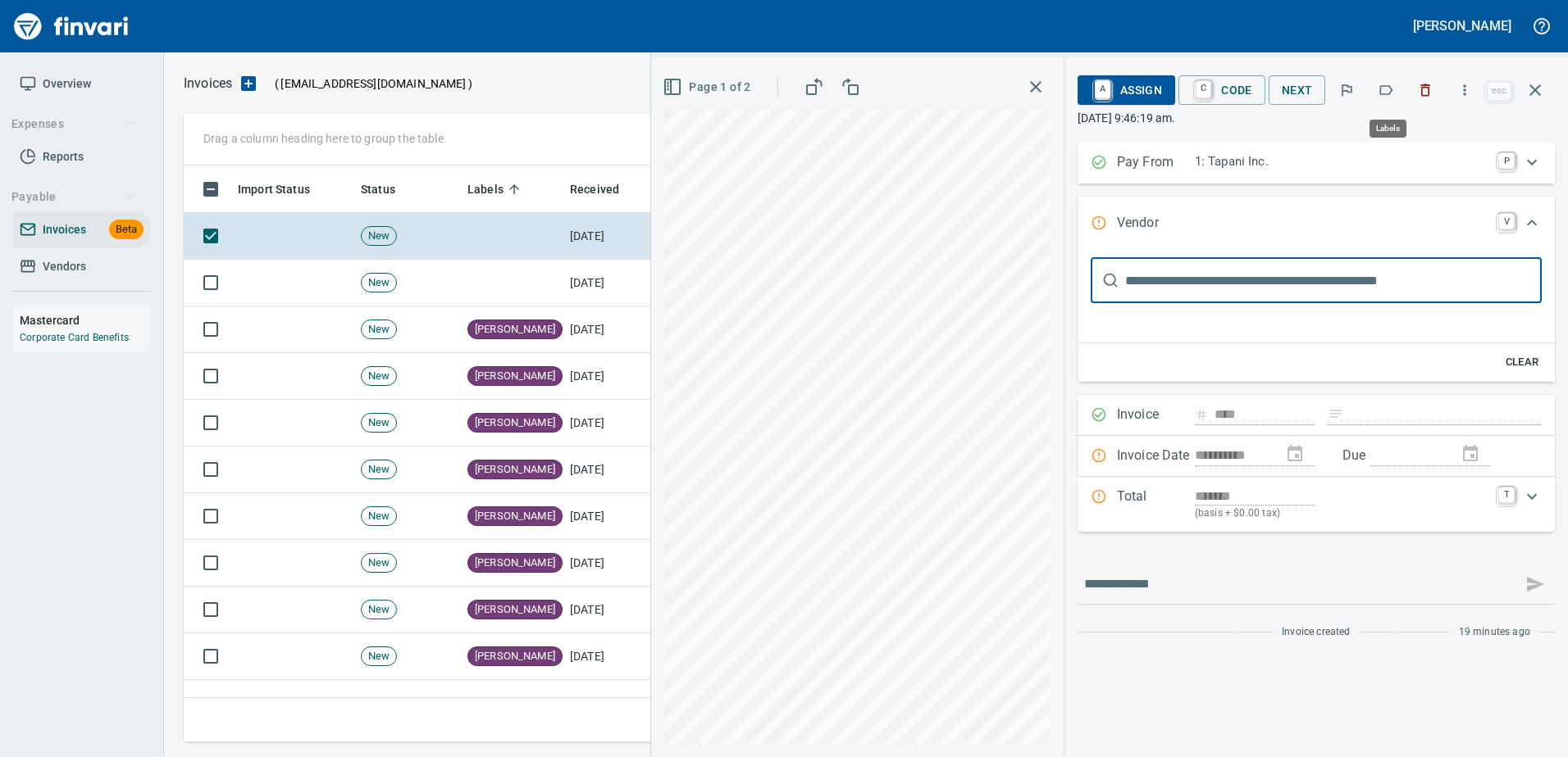
scroll to position [552, 1339]
click at [1461, 79] on button "button" at bounding box center [1464, 90] width 36 height 36
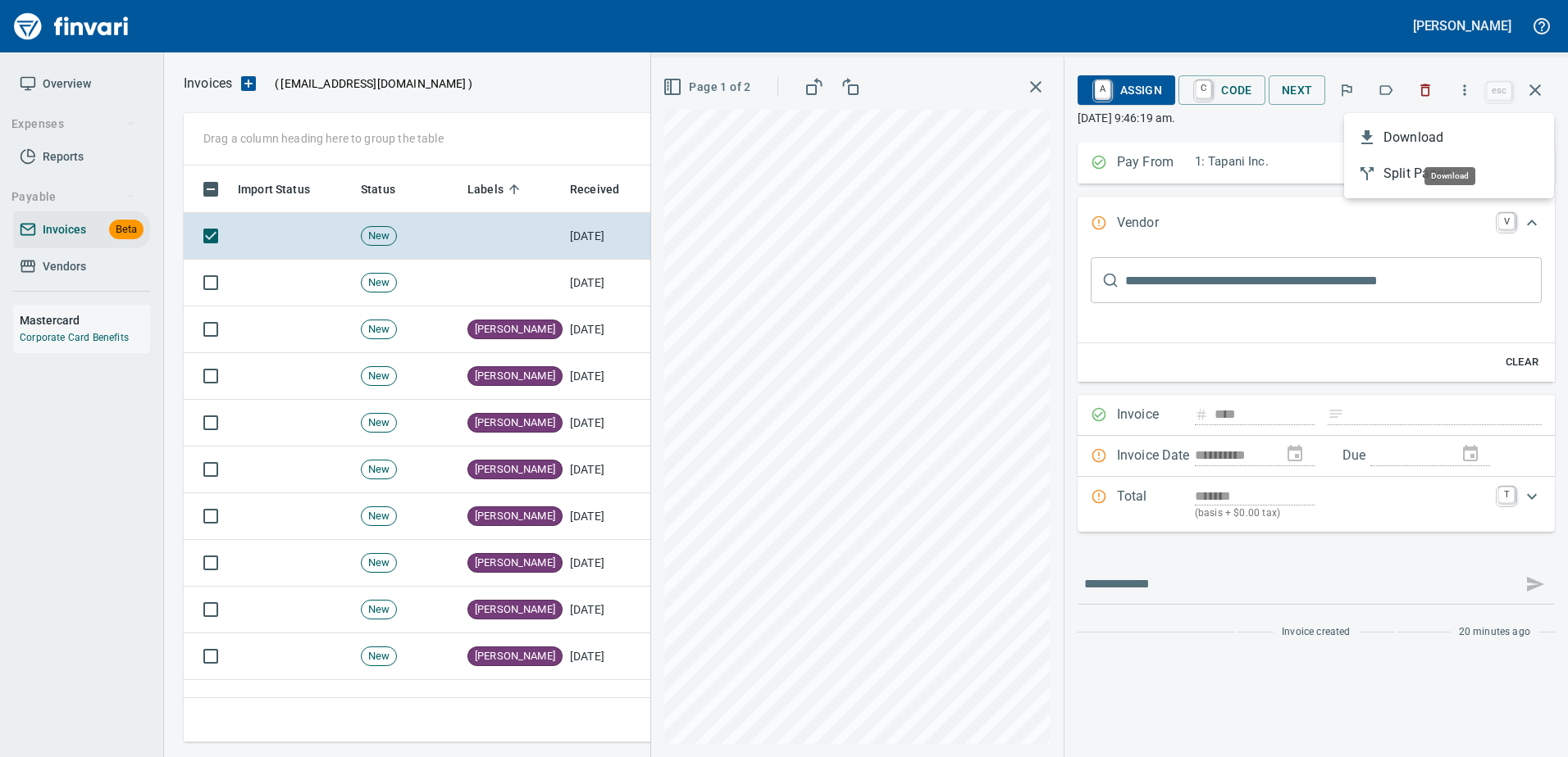
click at [1385, 141] on span "Download" at bounding box center [1461, 138] width 157 height 19
click at [1542, 85] on icon "button" at bounding box center [1535, 90] width 19 height 19
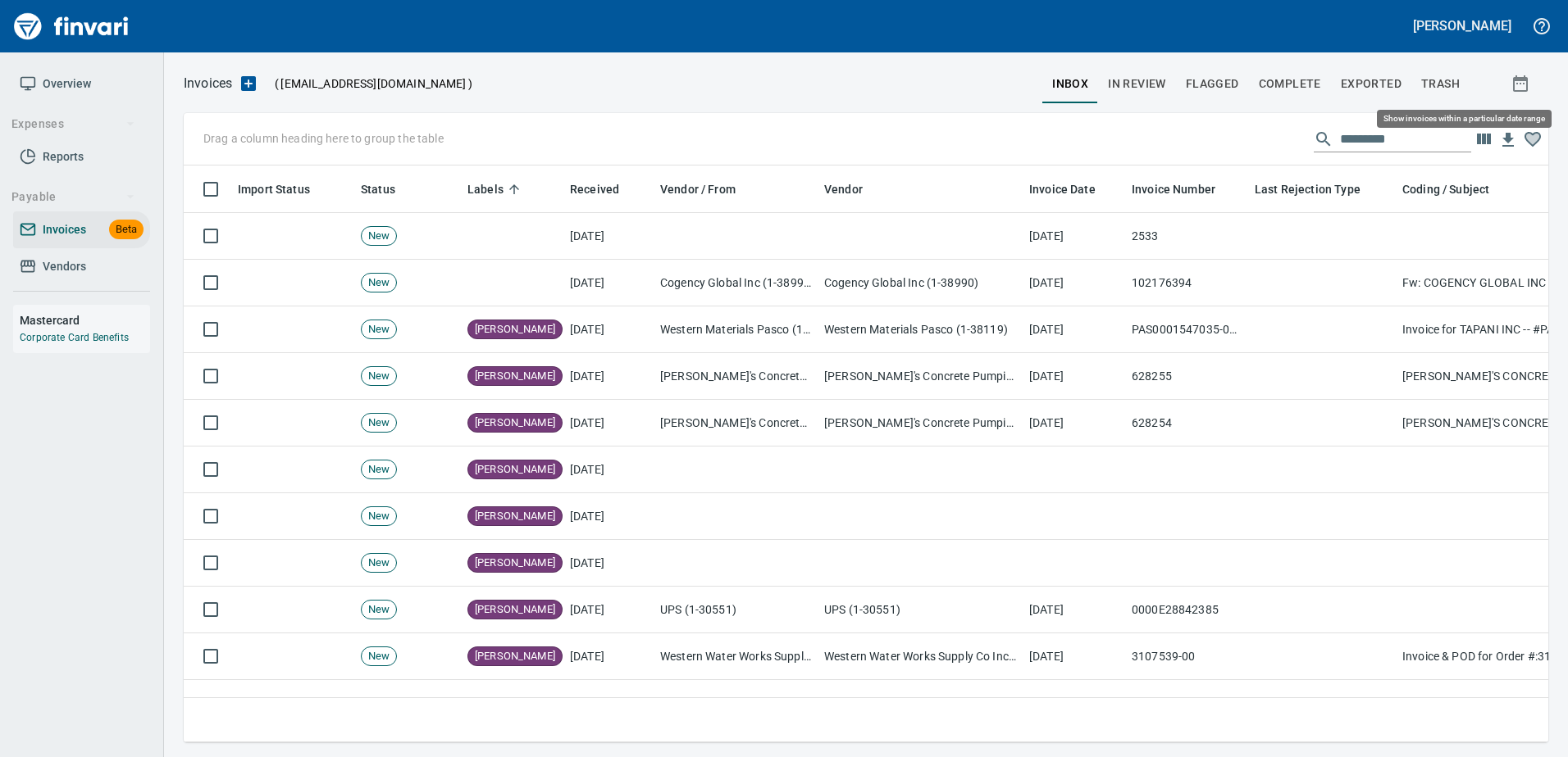
scroll to position [552, 1340]
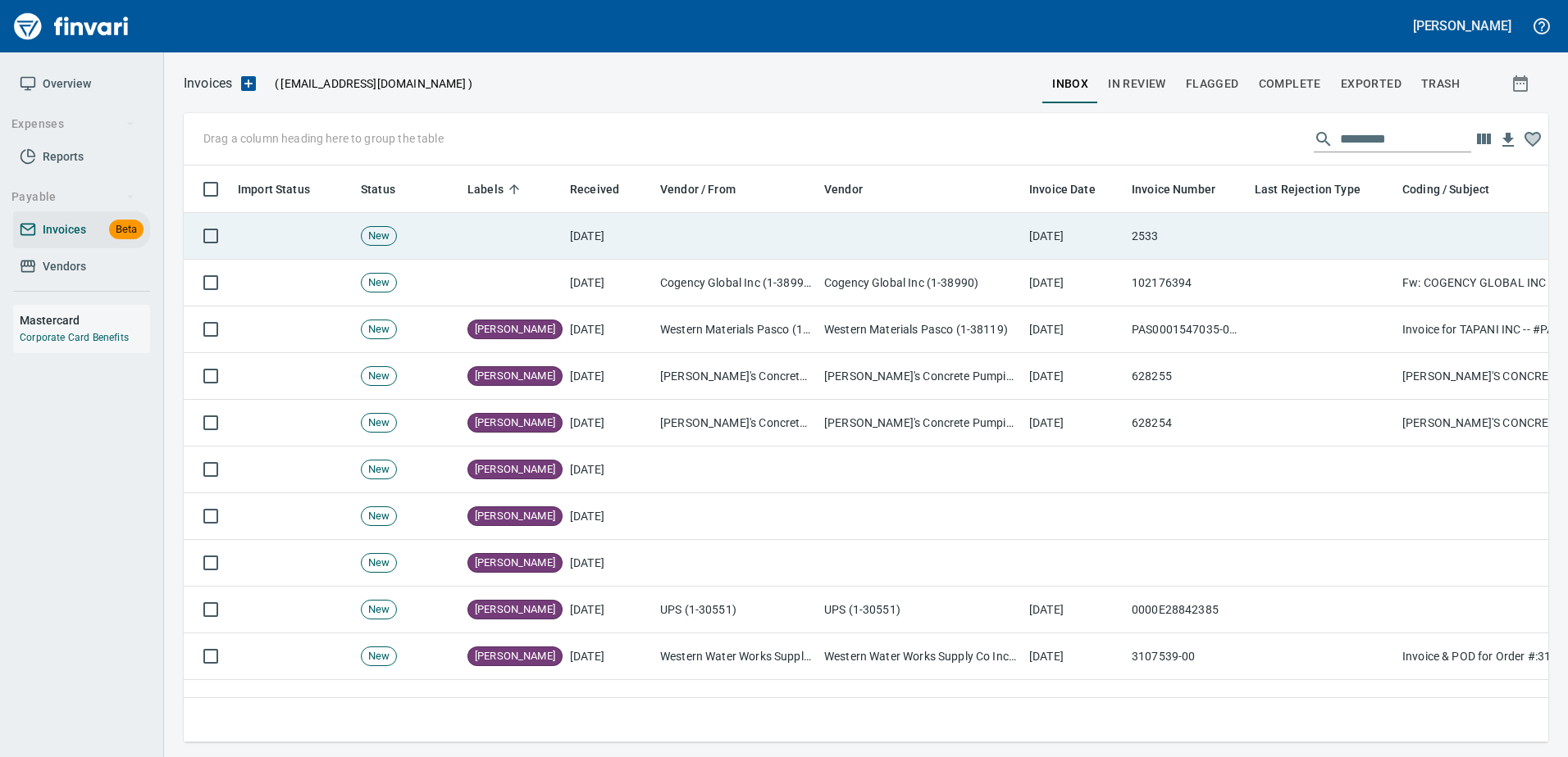
click at [1019, 233] on td at bounding box center [919, 236] width 205 height 46
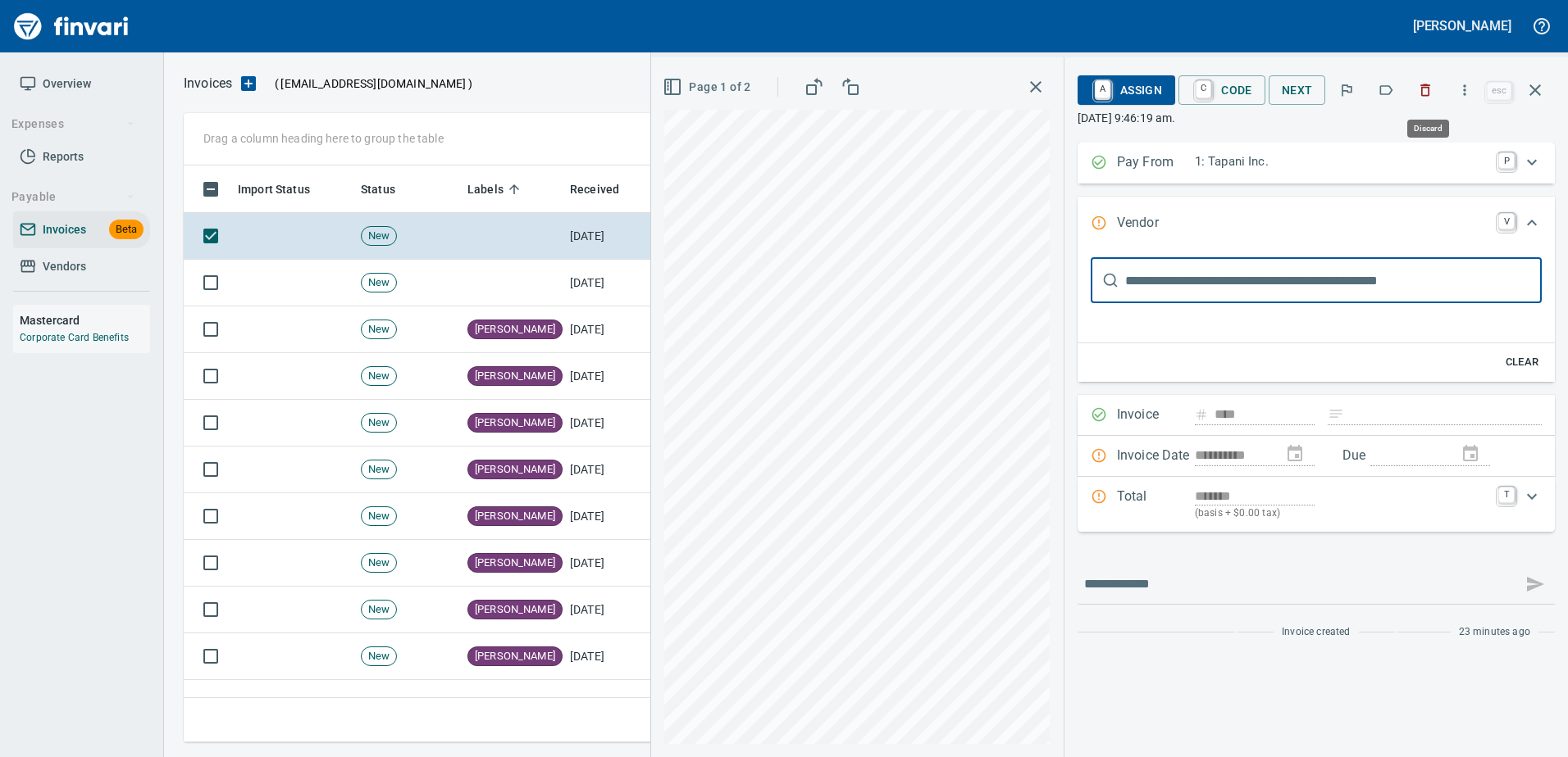
click at [1422, 92] on icon "button" at bounding box center [1424, 90] width 16 height 16
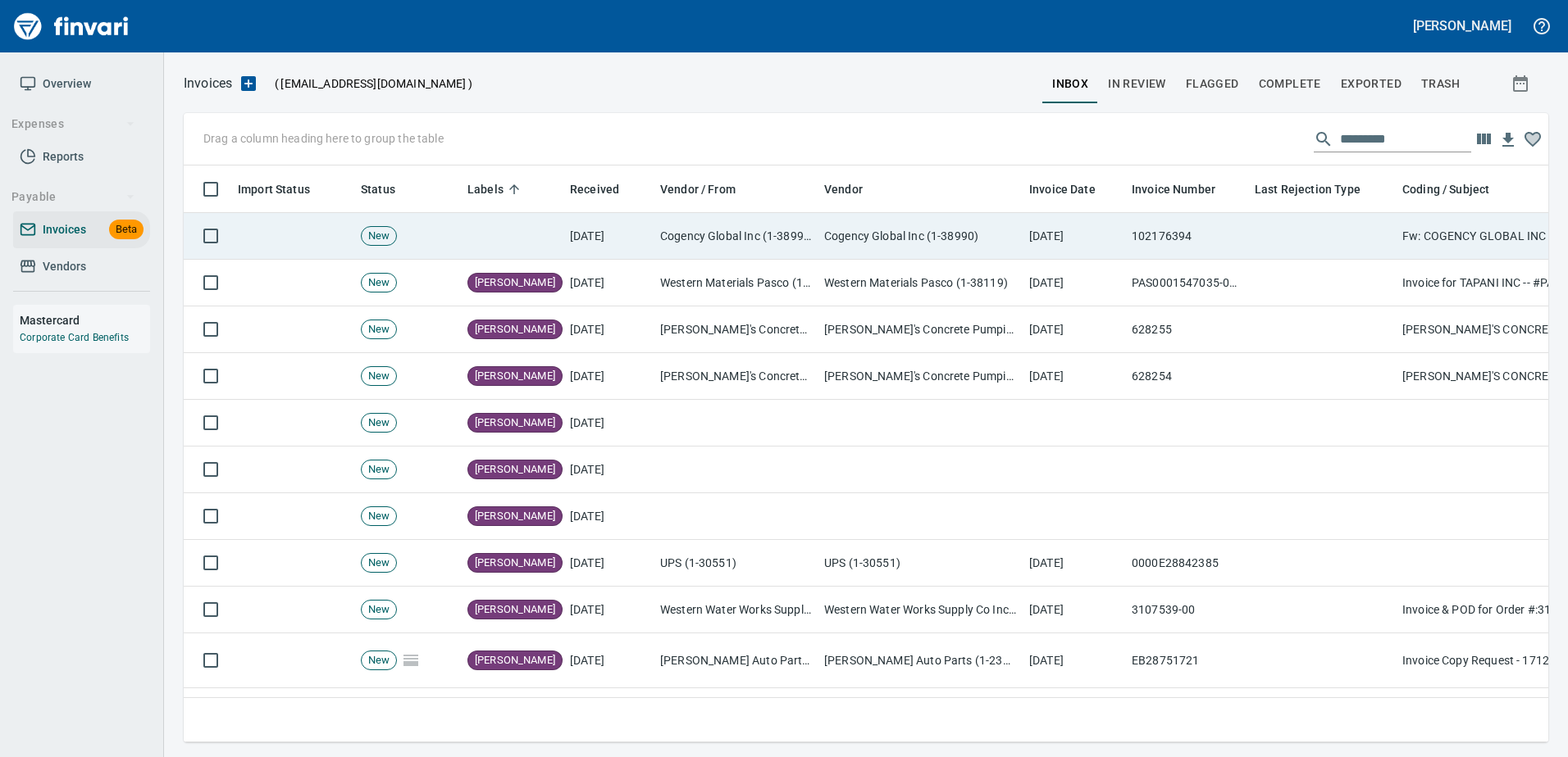
scroll to position [552, 1339]
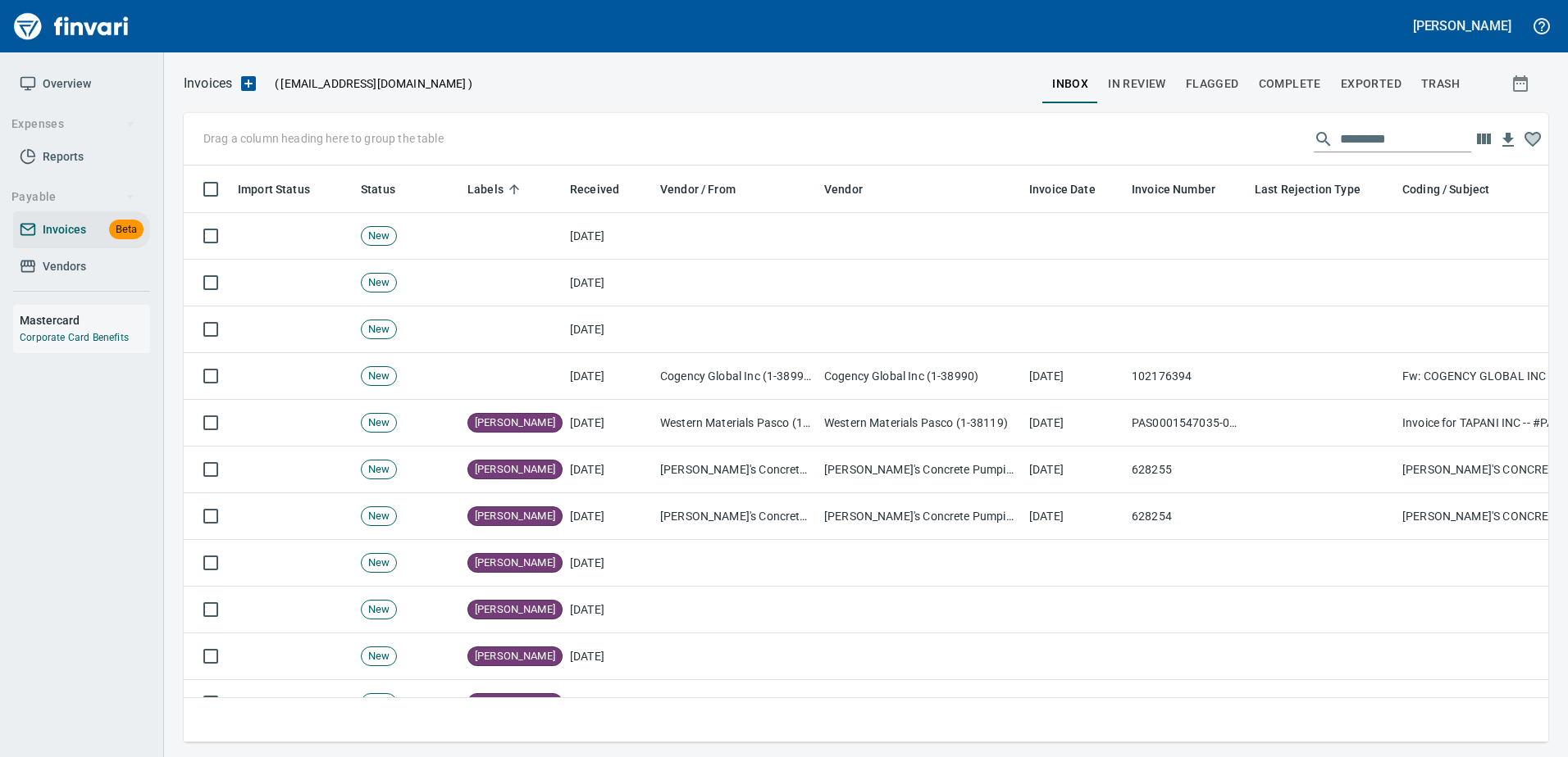
click at [1044, 288] on td at bounding box center [1074, 283] width 102 height 46
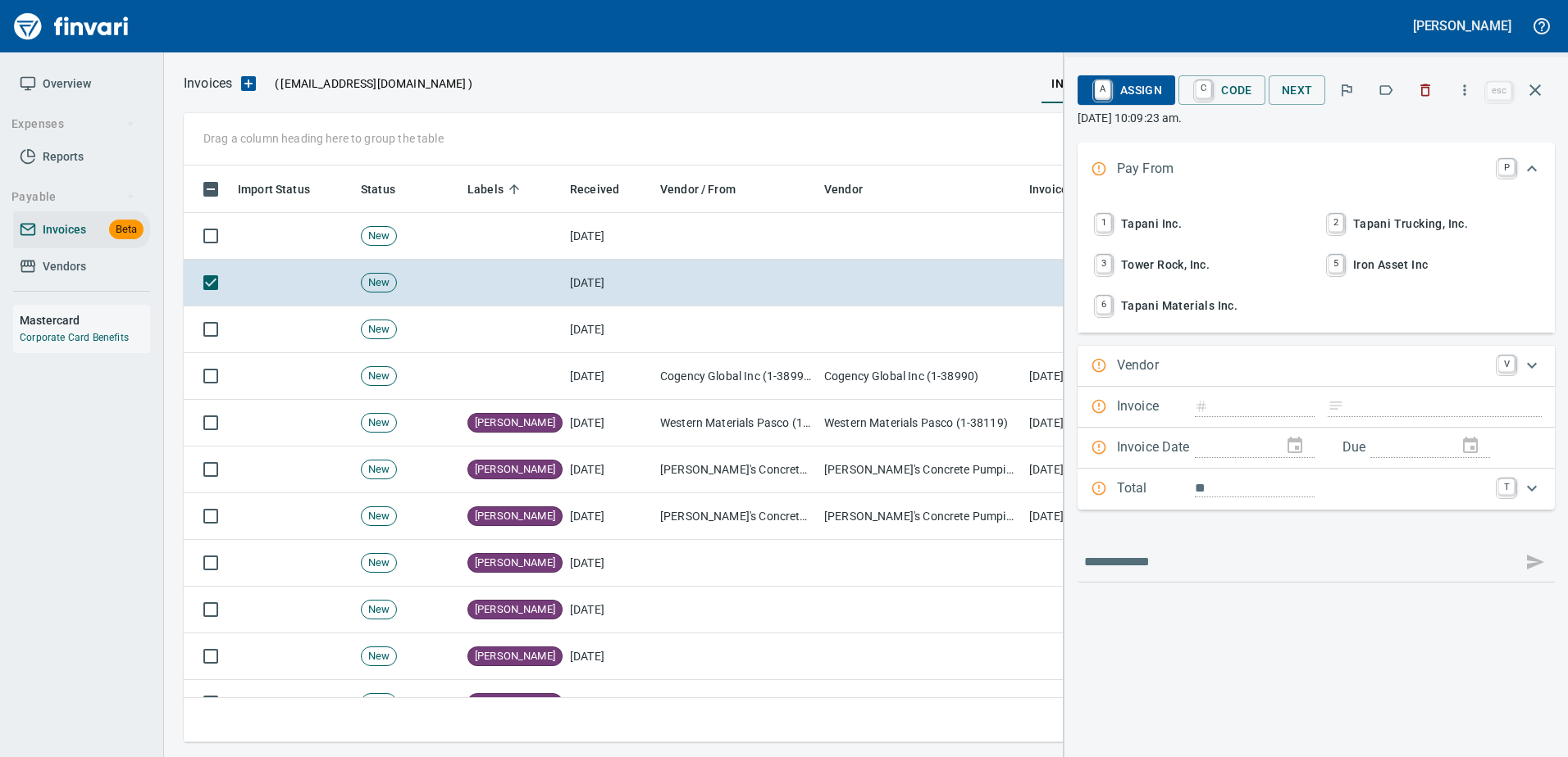
click at [1125, 221] on span "1 Tapani Inc." at bounding box center [1200, 223] width 216 height 28
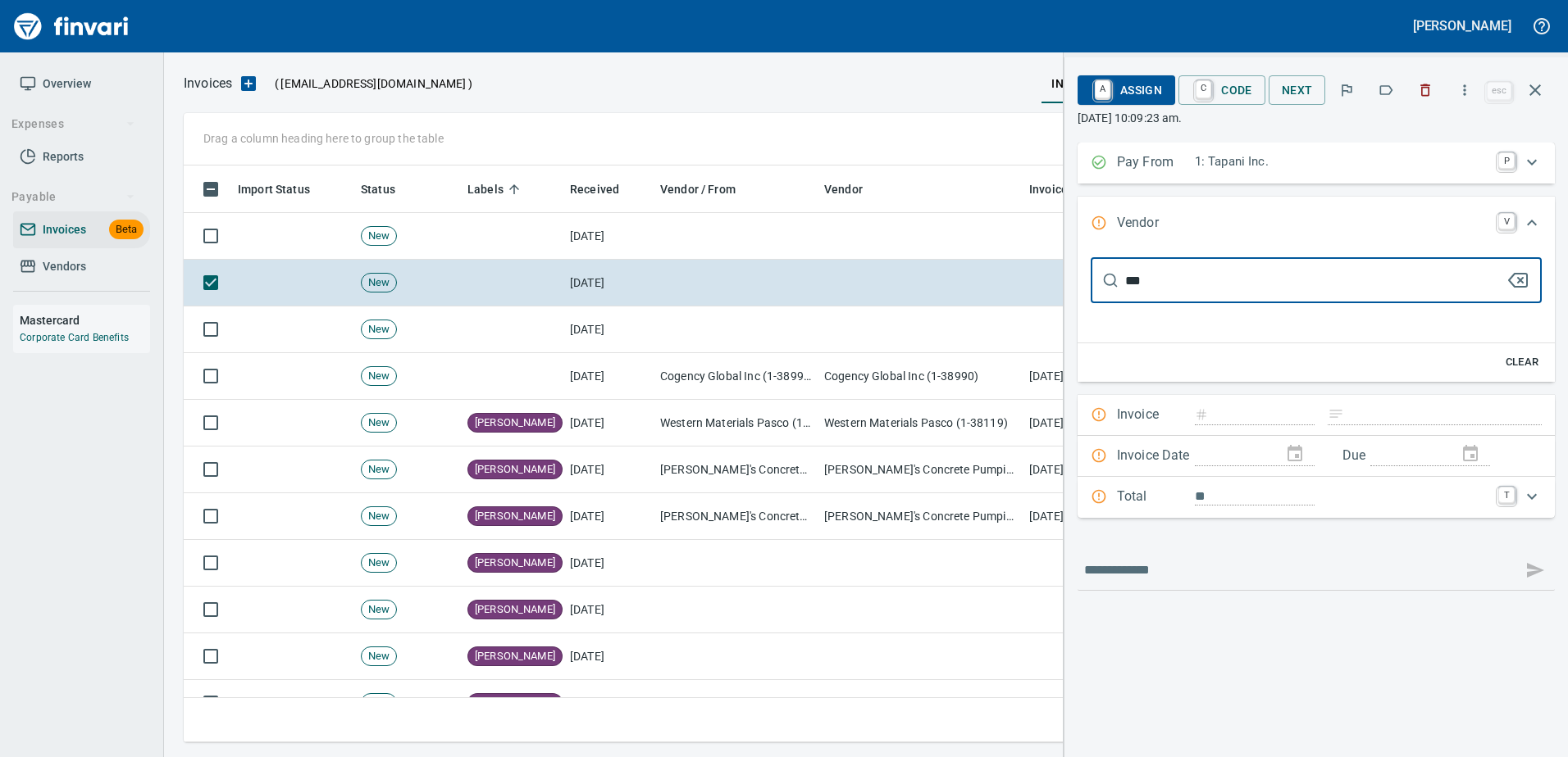
type input "****"
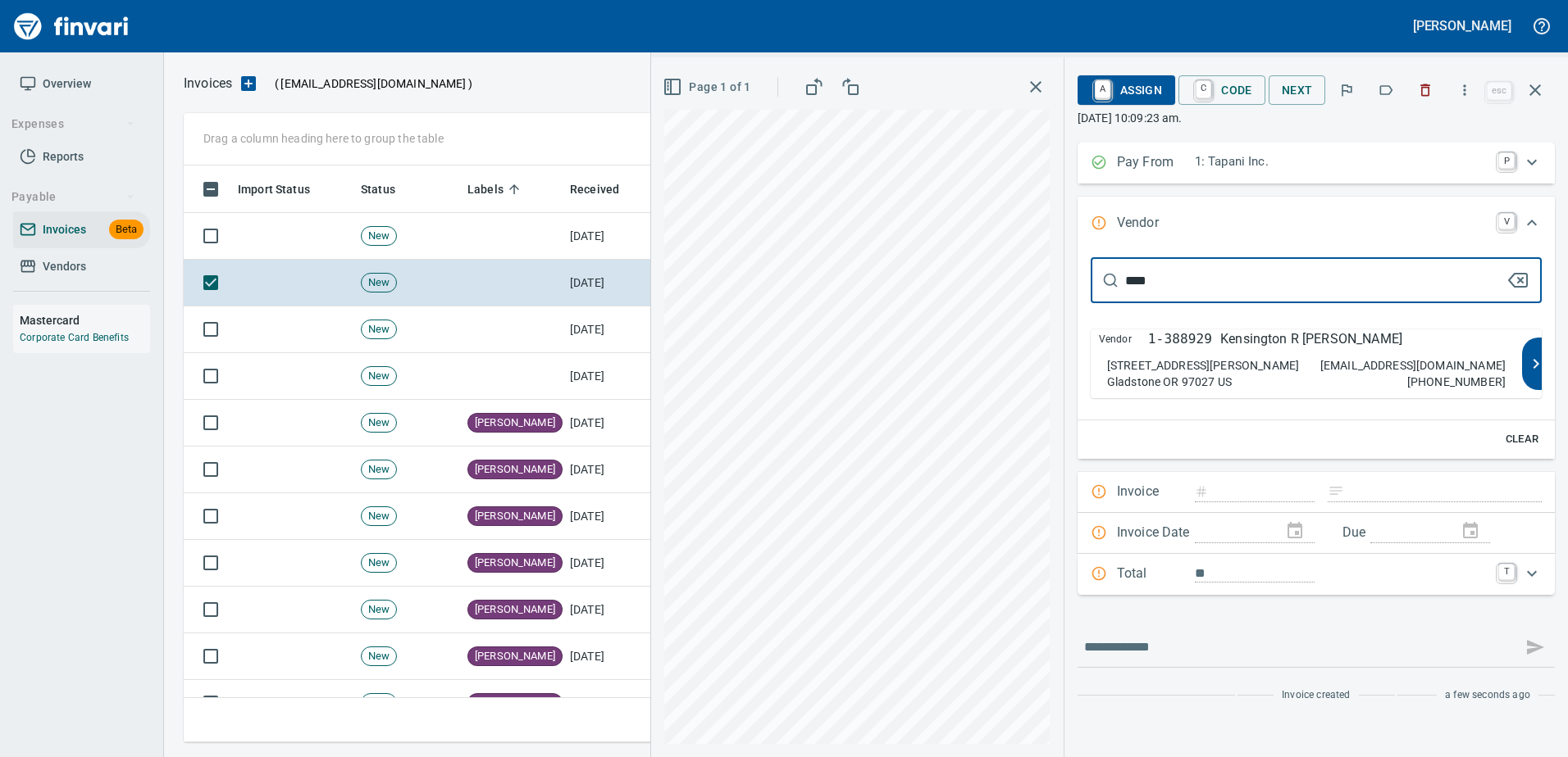
scroll to position [552, 1339]
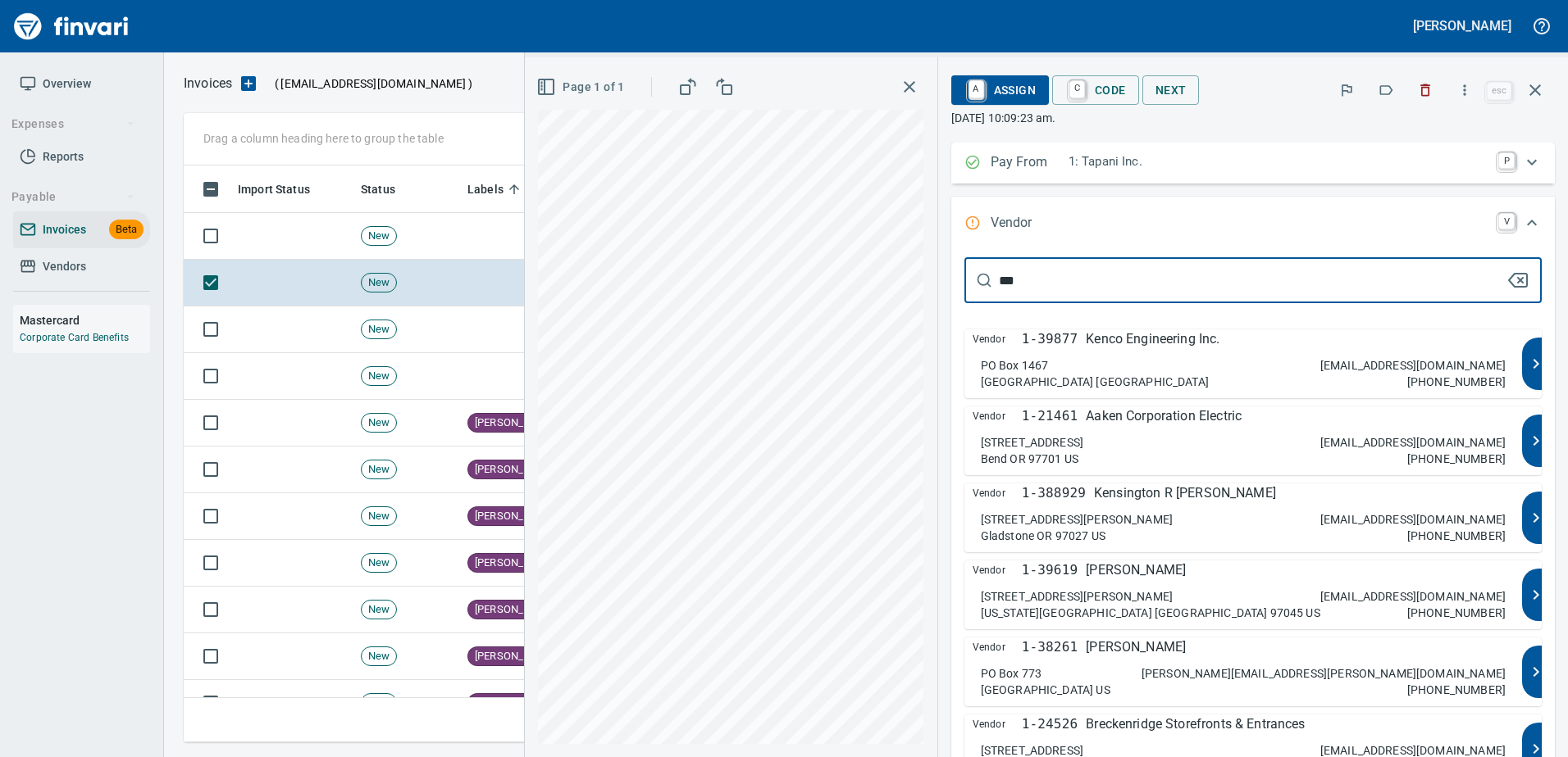
type input "***"
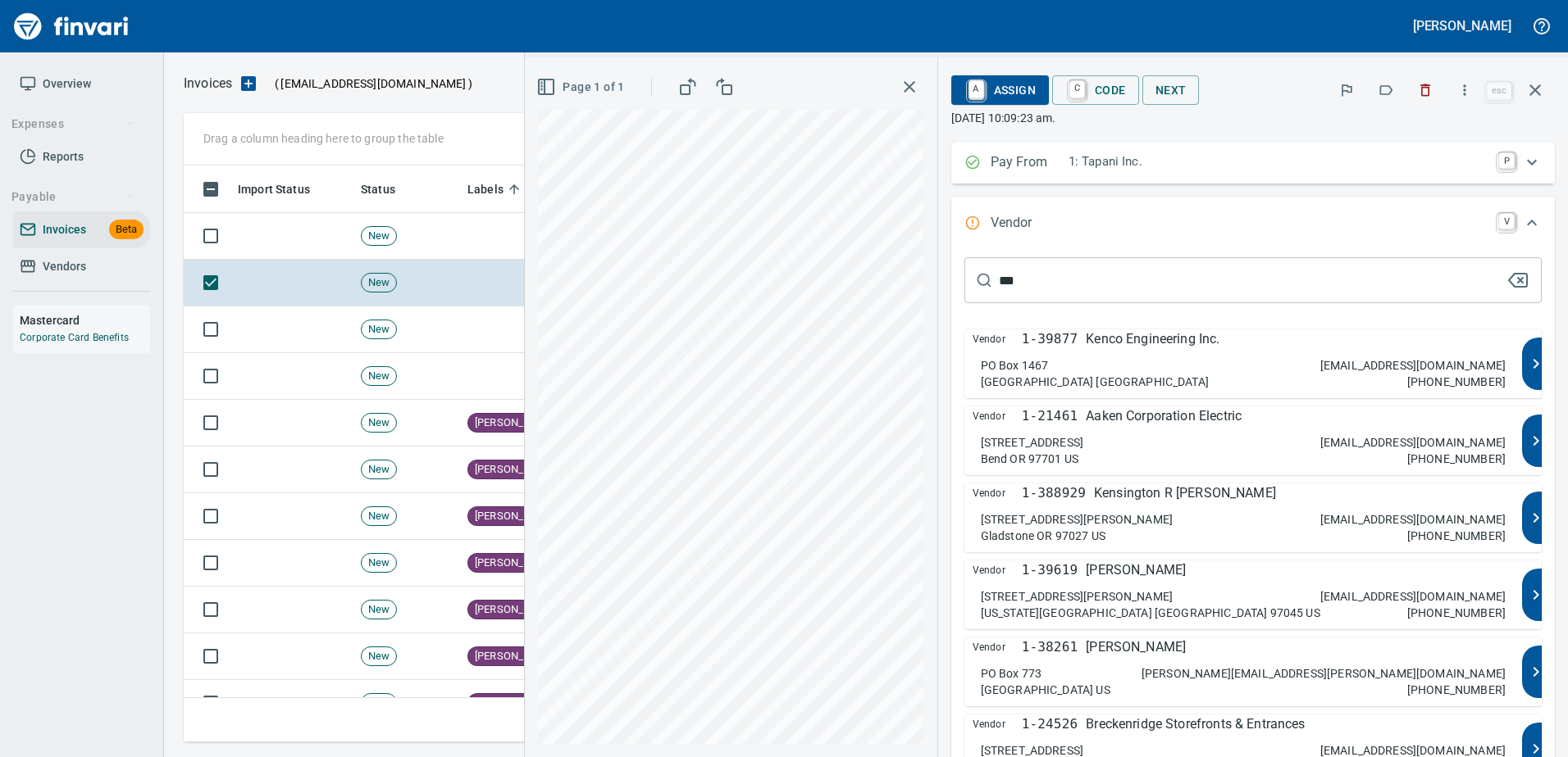
type input "****"
type input "**********"
type input "*******"
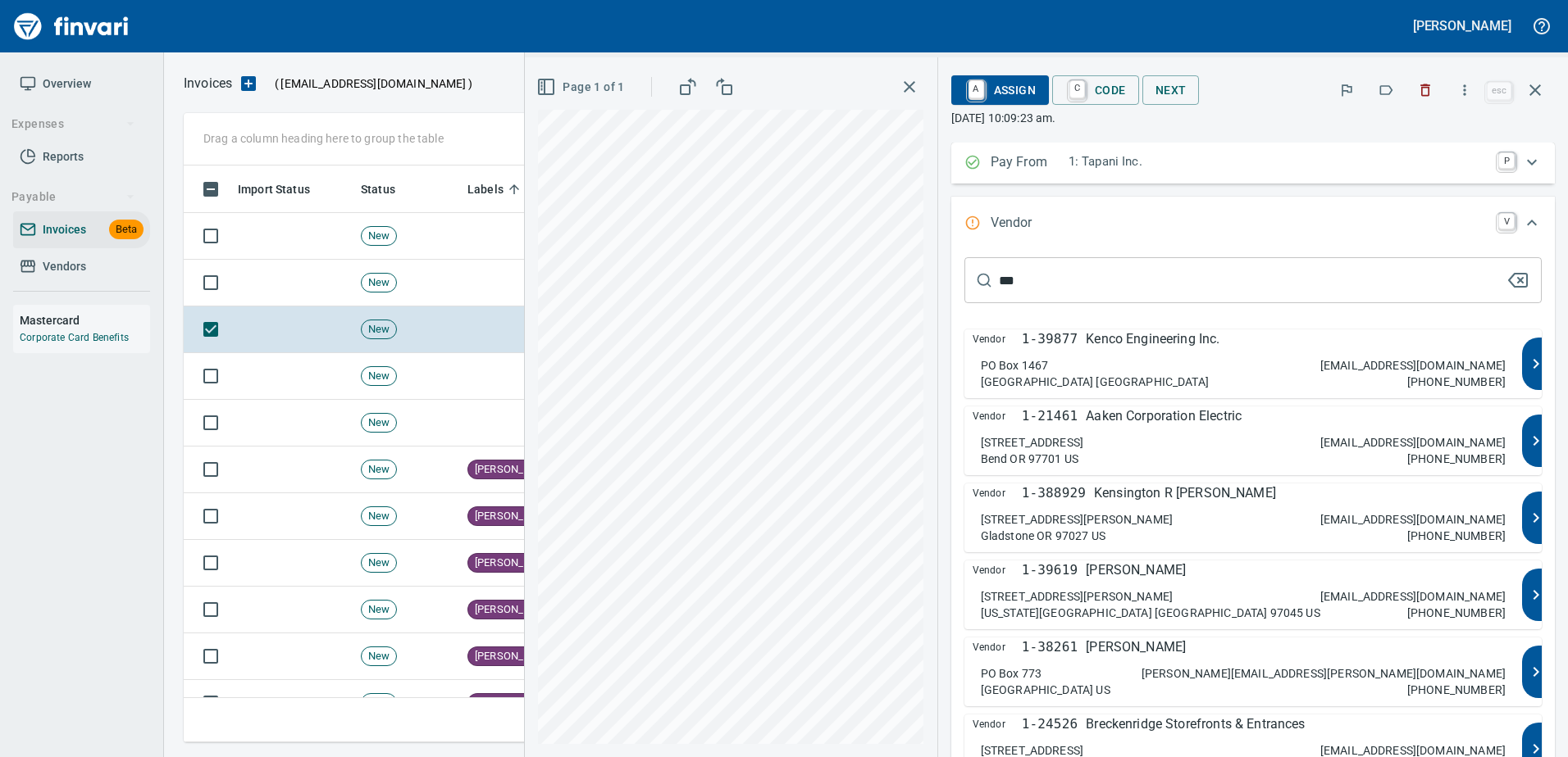
scroll to position [82, 0]
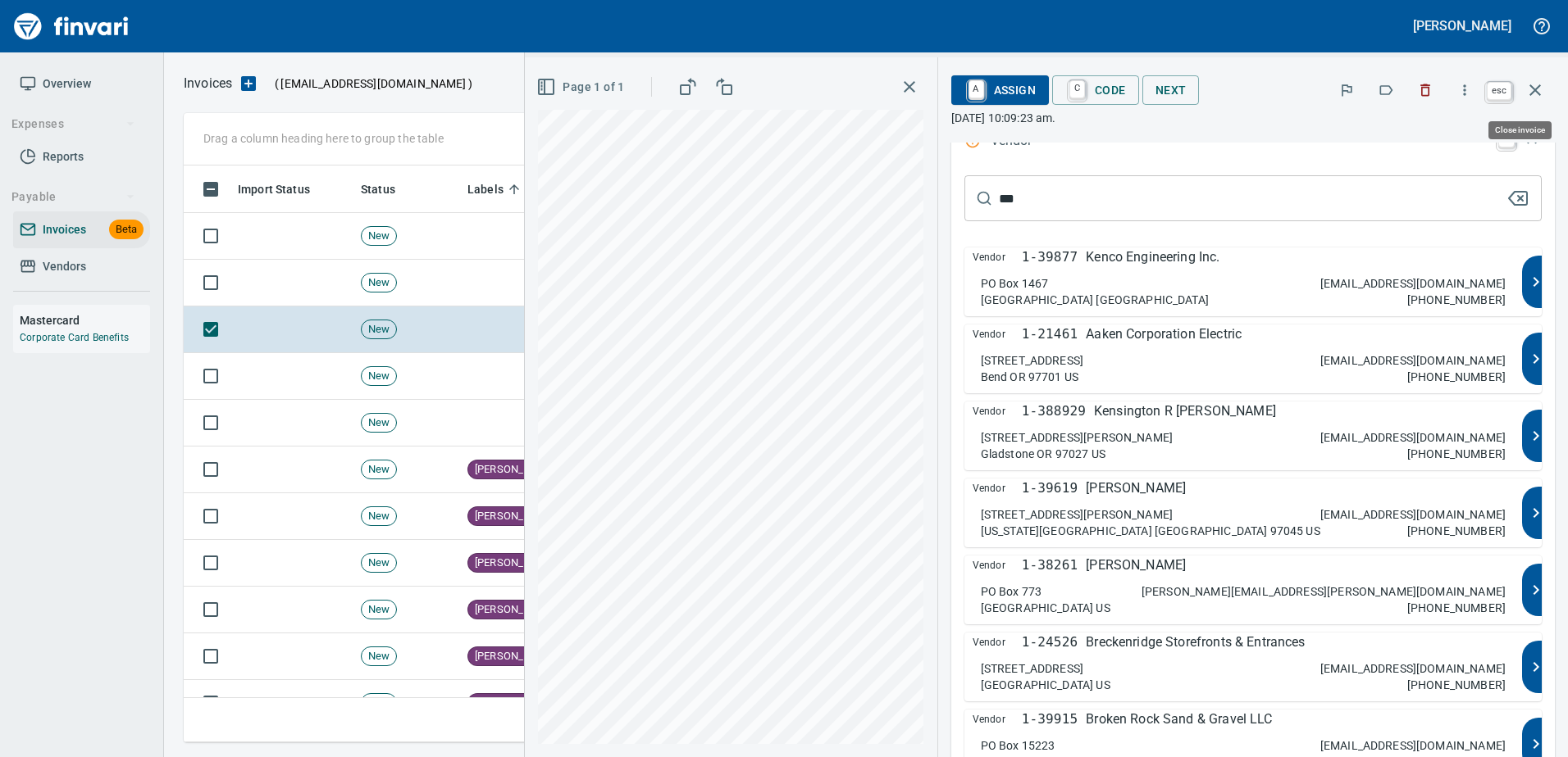
click at [1543, 91] on icon "button" at bounding box center [1535, 90] width 19 height 19
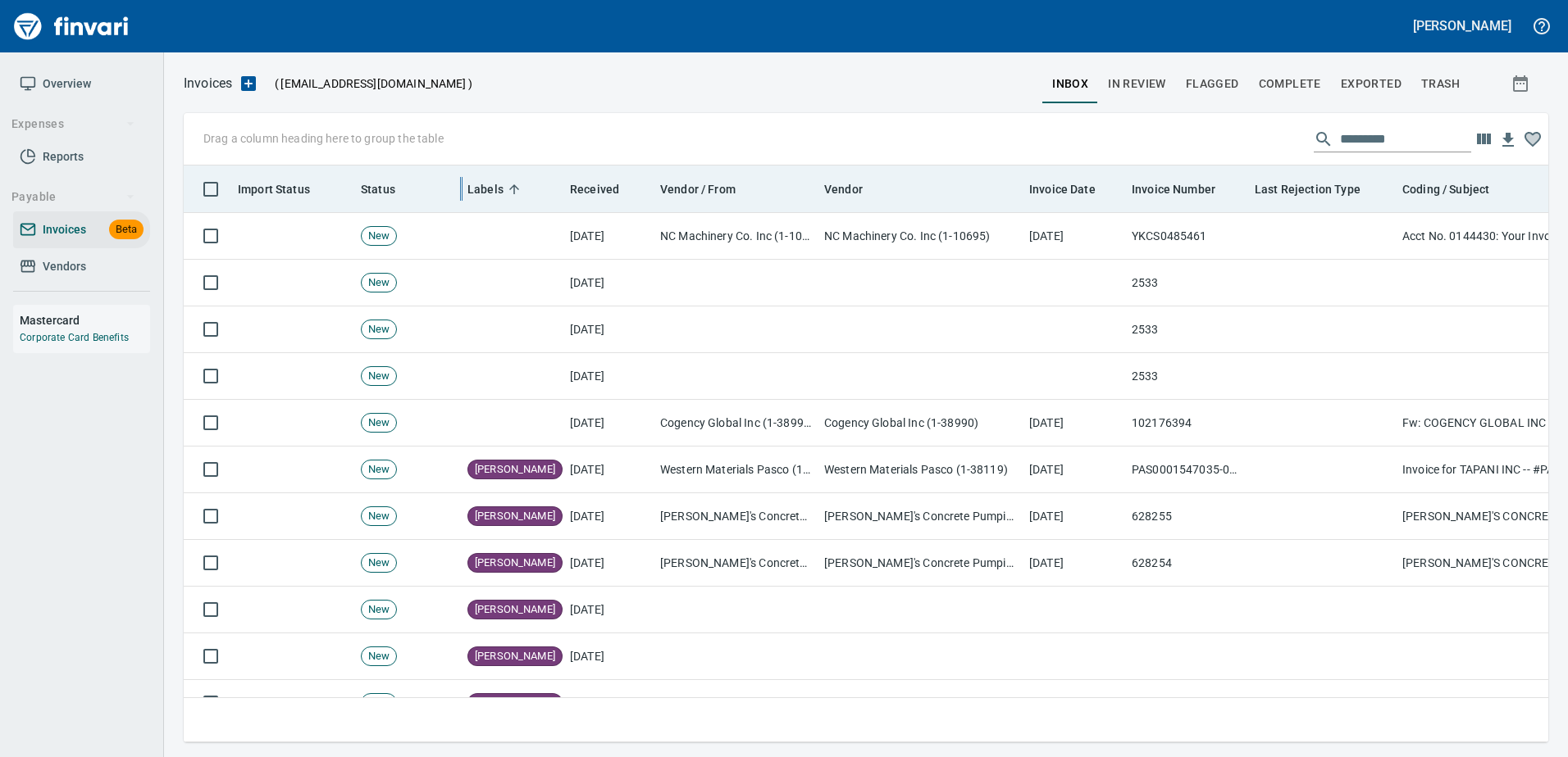
scroll to position [552, 1340]
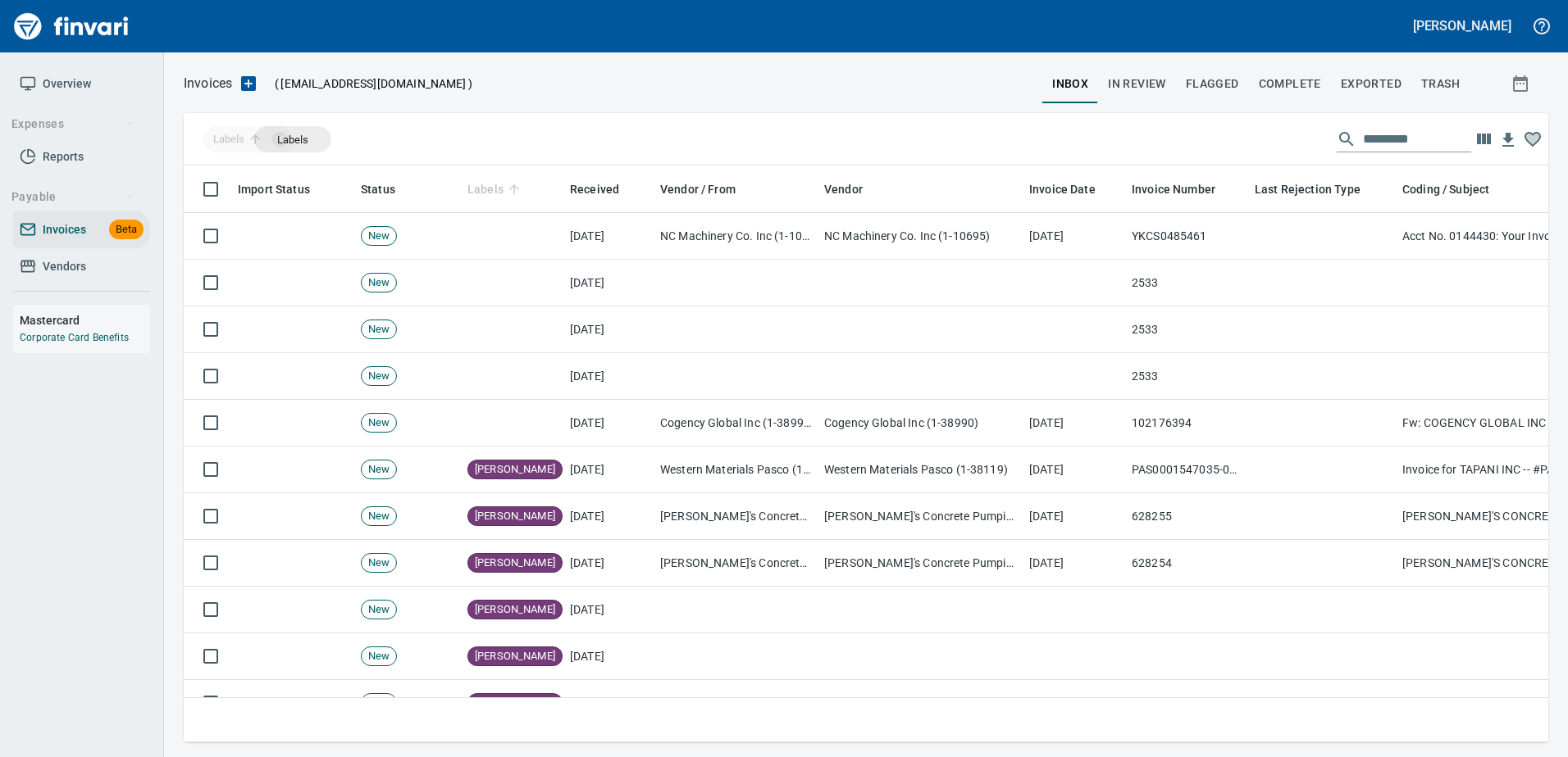
drag, startPoint x: 492, startPoint y: 184, endPoint x: 294, endPoint y: 140, distance: 202.8
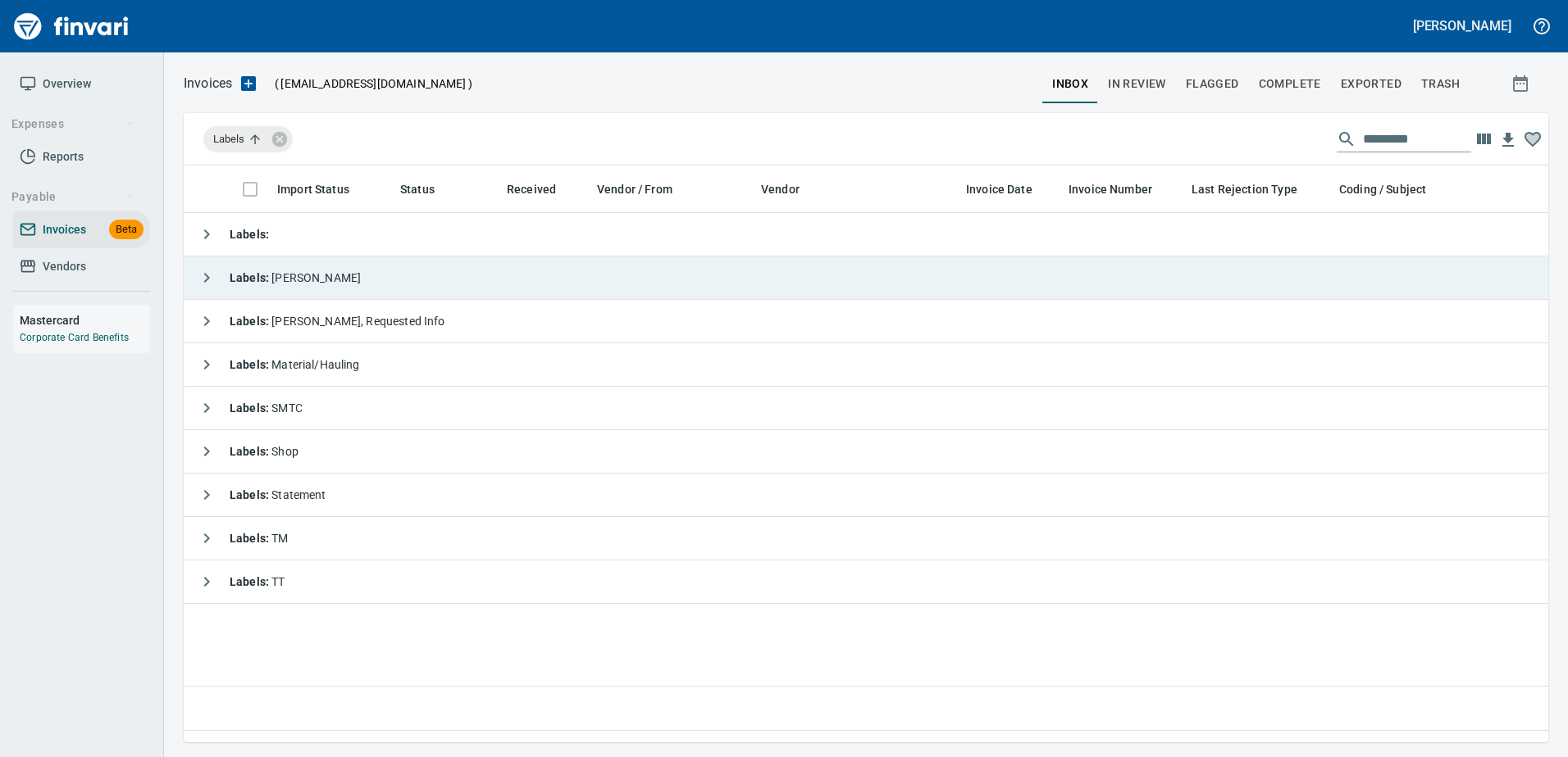
click at [531, 274] on td "Labels : [PERSON_NAME]" at bounding box center [922, 277] width 1476 height 43
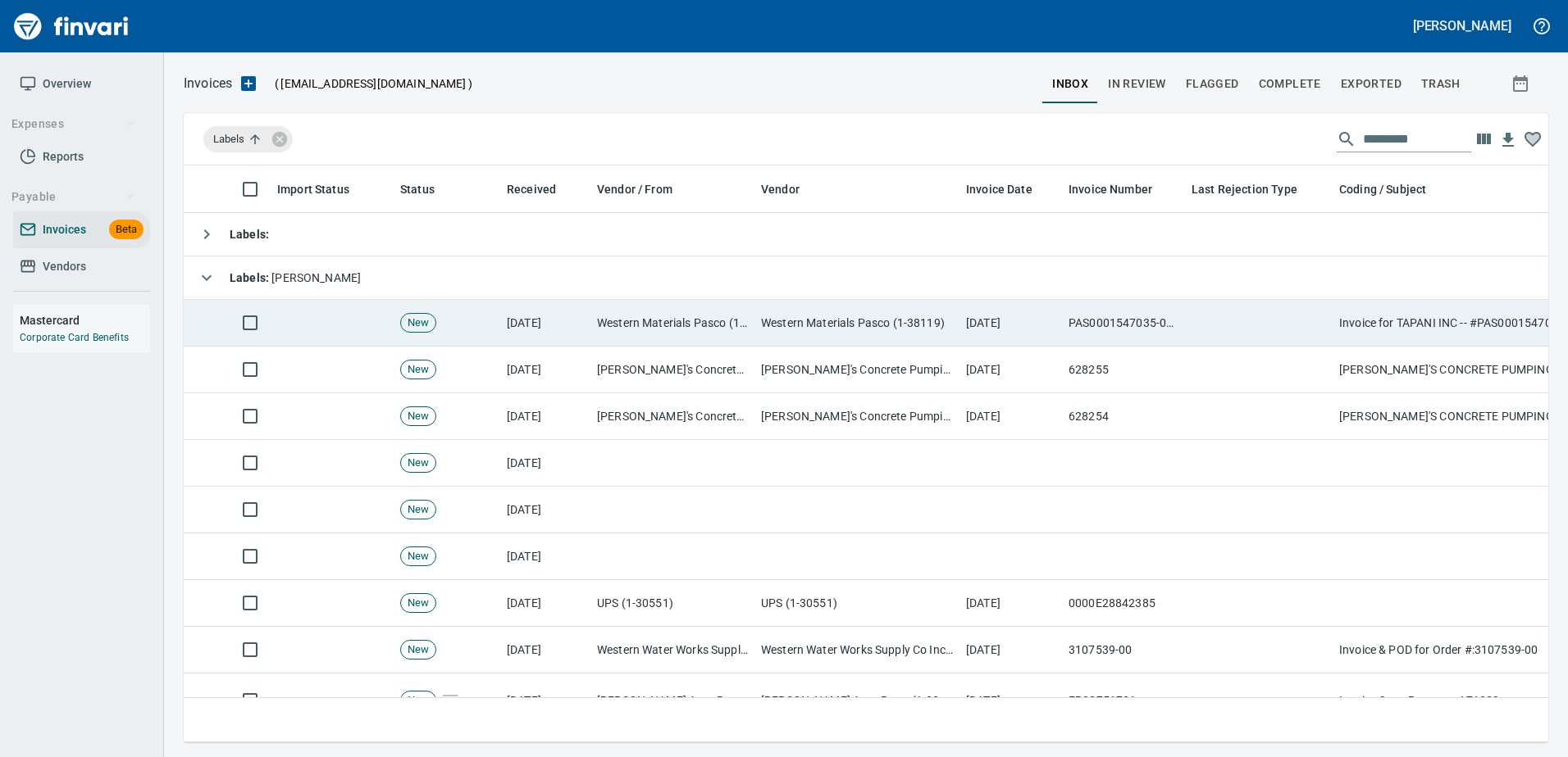
click at [741, 310] on td "Western Materials Pasco (1-38119)" at bounding box center [673, 323] width 164 height 46
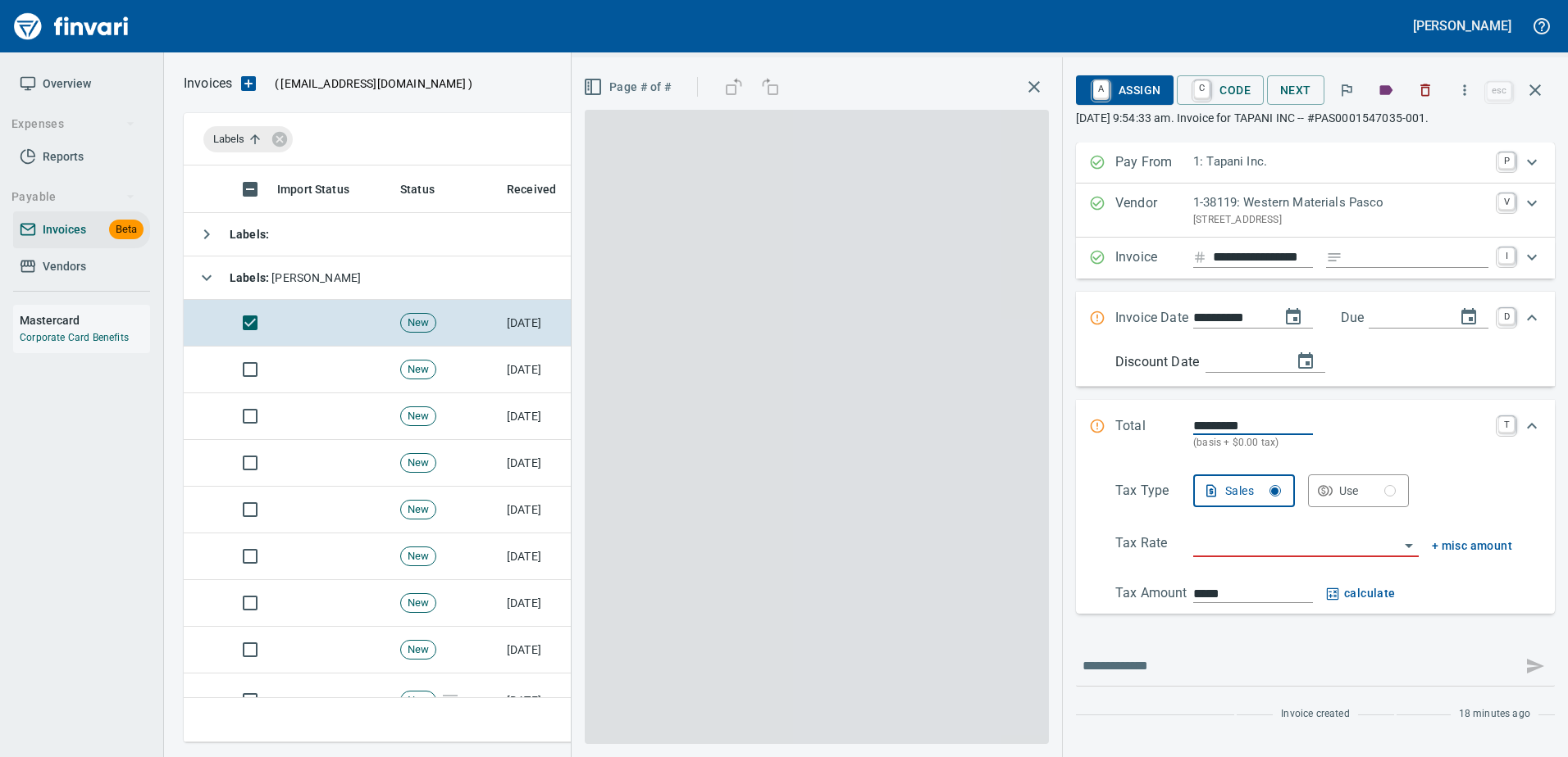
scroll to position [552, 1339]
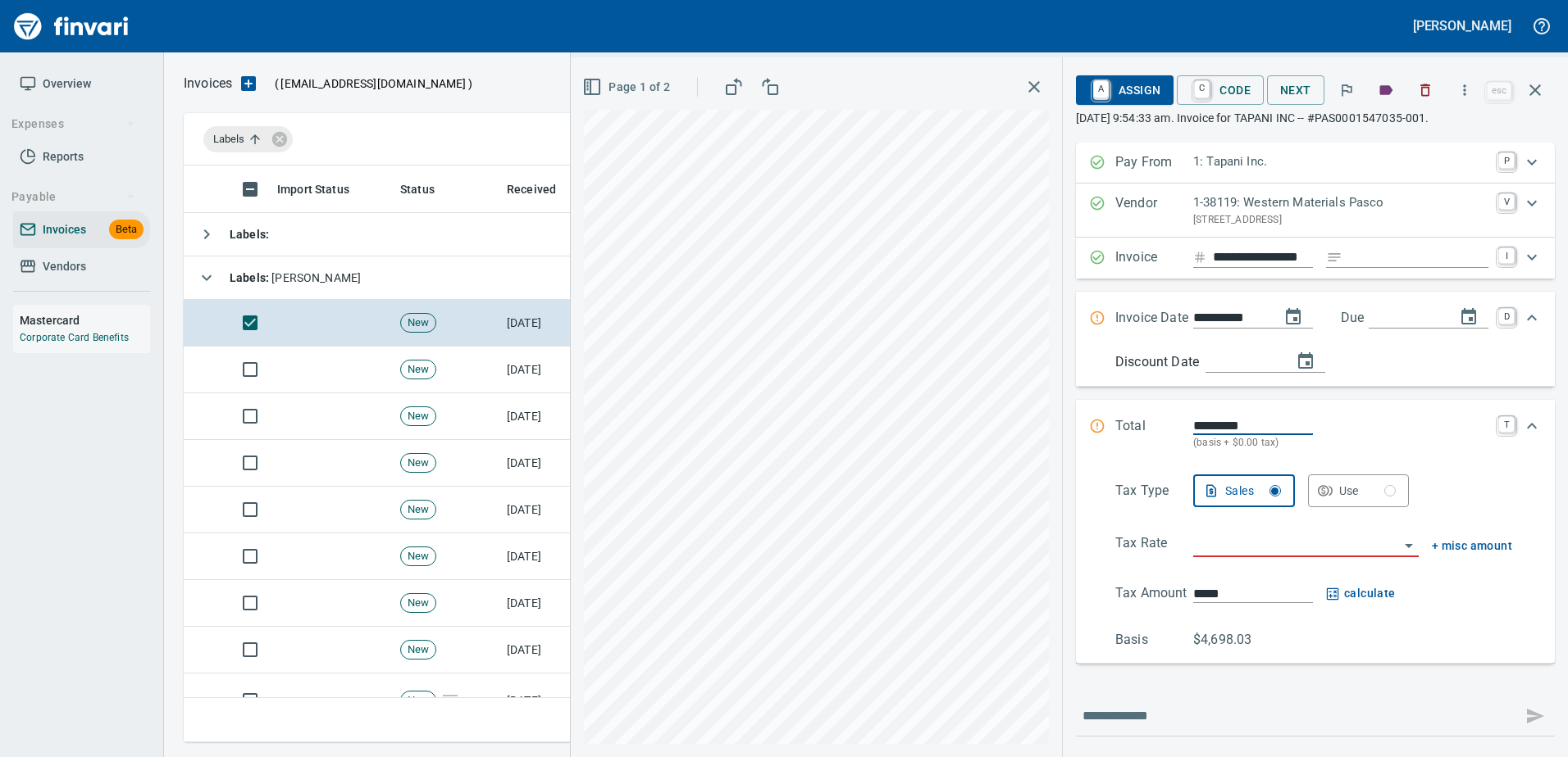
drag, startPoint x: 587, startPoint y: 86, endPoint x: 565, endPoint y: 96, distance: 24.2
click at [586, 87] on span "Page 1 of 2" at bounding box center [628, 87] width 85 height 20
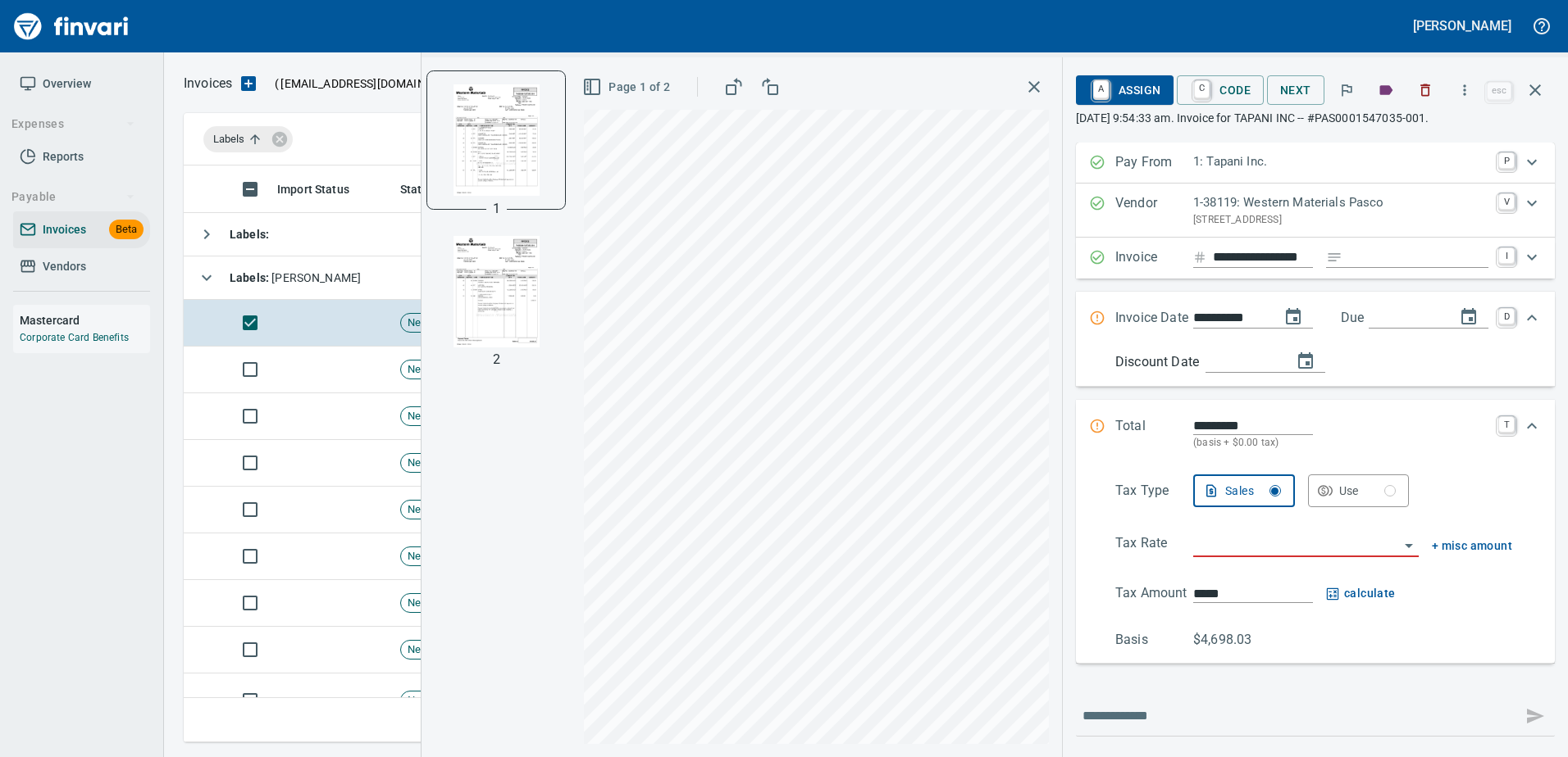
click at [478, 262] on img "button" at bounding box center [496, 292] width 112 height 112
click at [475, 151] on img "button" at bounding box center [496, 140] width 112 height 112
click at [472, 289] on img "button" at bounding box center [496, 292] width 112 height 112
click at [1243, 532] on div "Tax Type Sales Use Tax Rate + misc amount Tax Amount ***** calculate Basis $4,6…" at bounding box center [1316, 562] width 453 height 175
click at [1240, 545] on input "search" at bounding box center [1296, 545] width 206 height 23
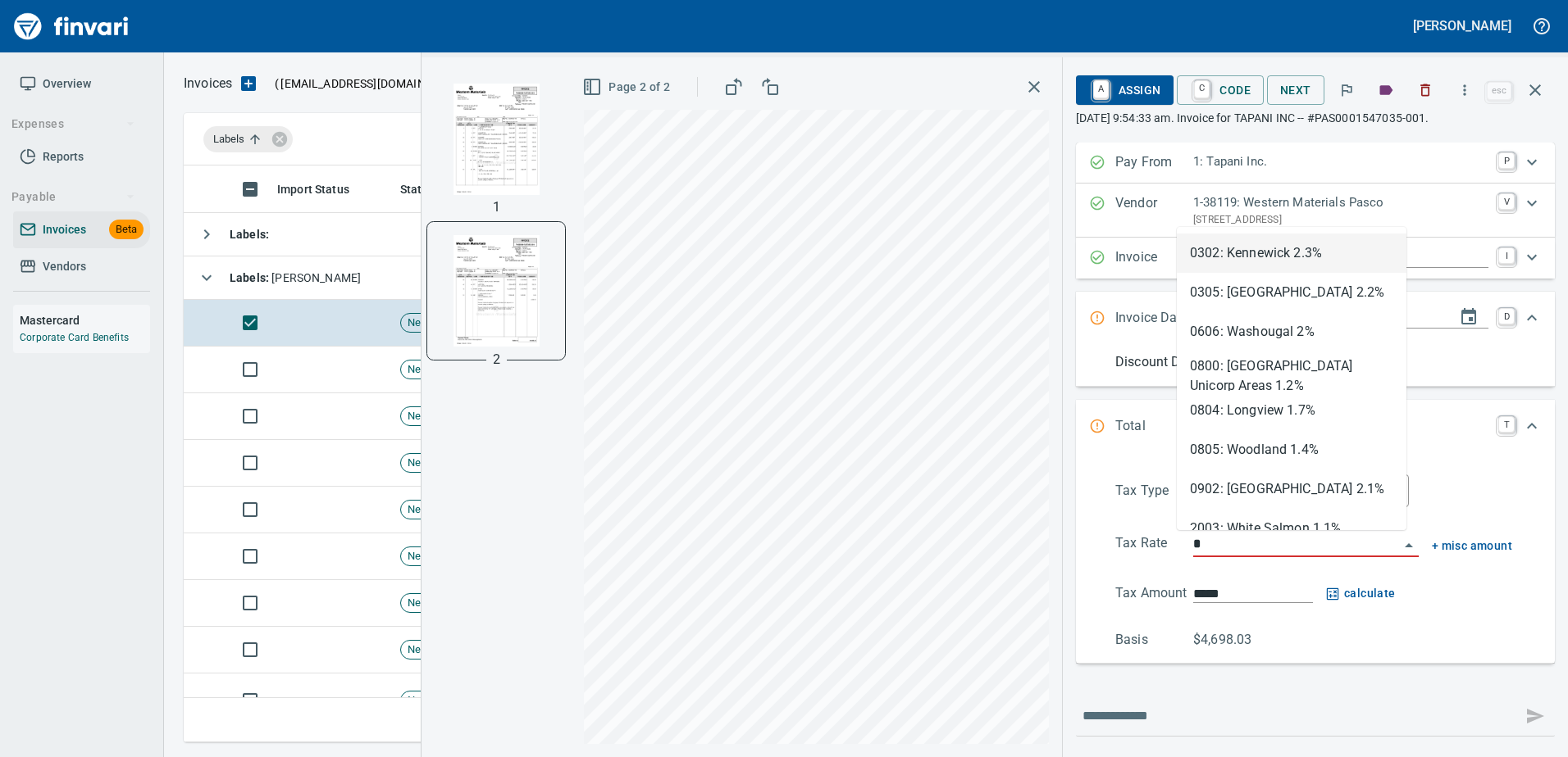
type input "**"
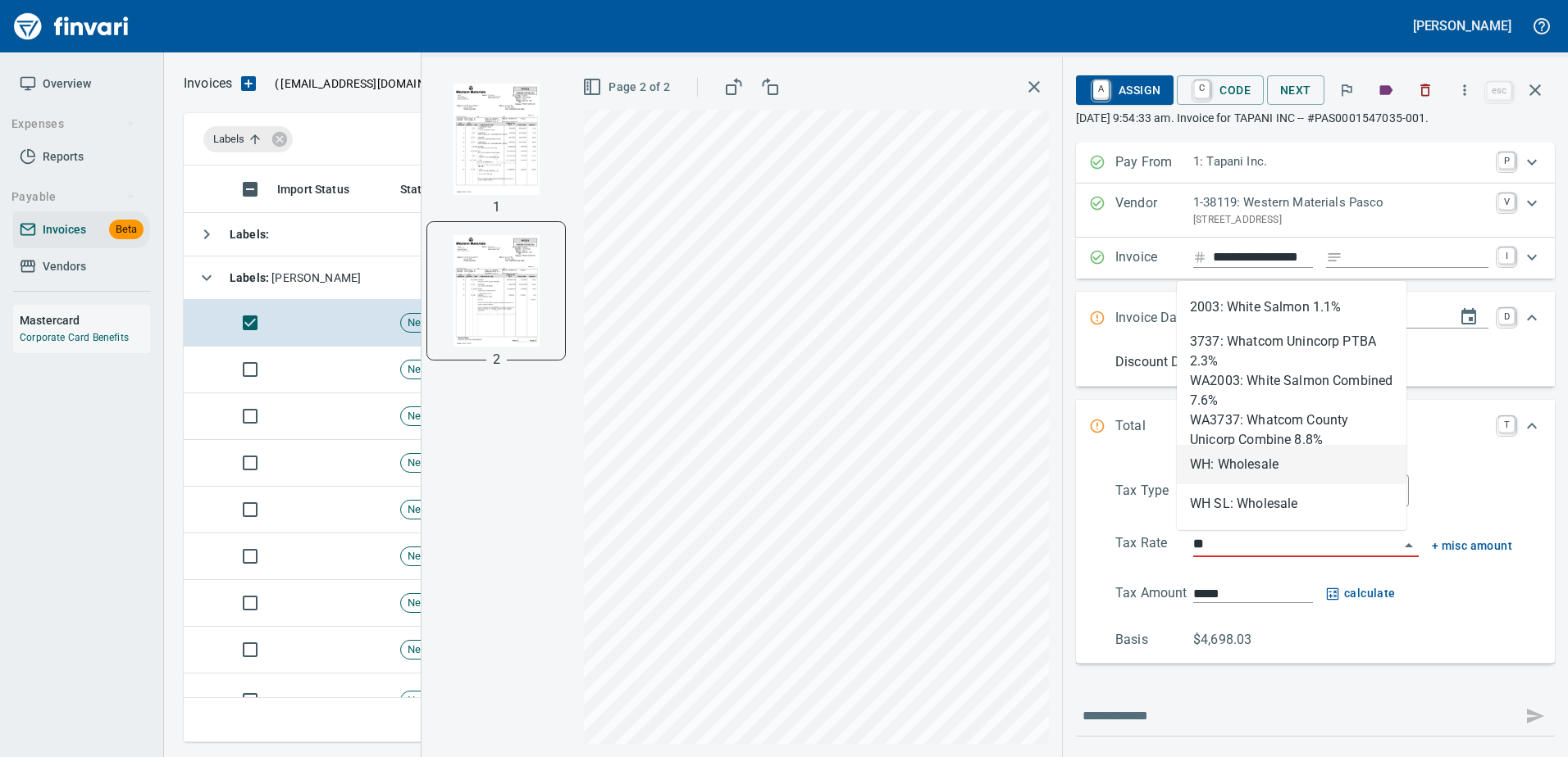
click at [1224, 468] on li "WH: Wholesale" at bounding box center [1291, 464] width 229 height 39
type input "**********"
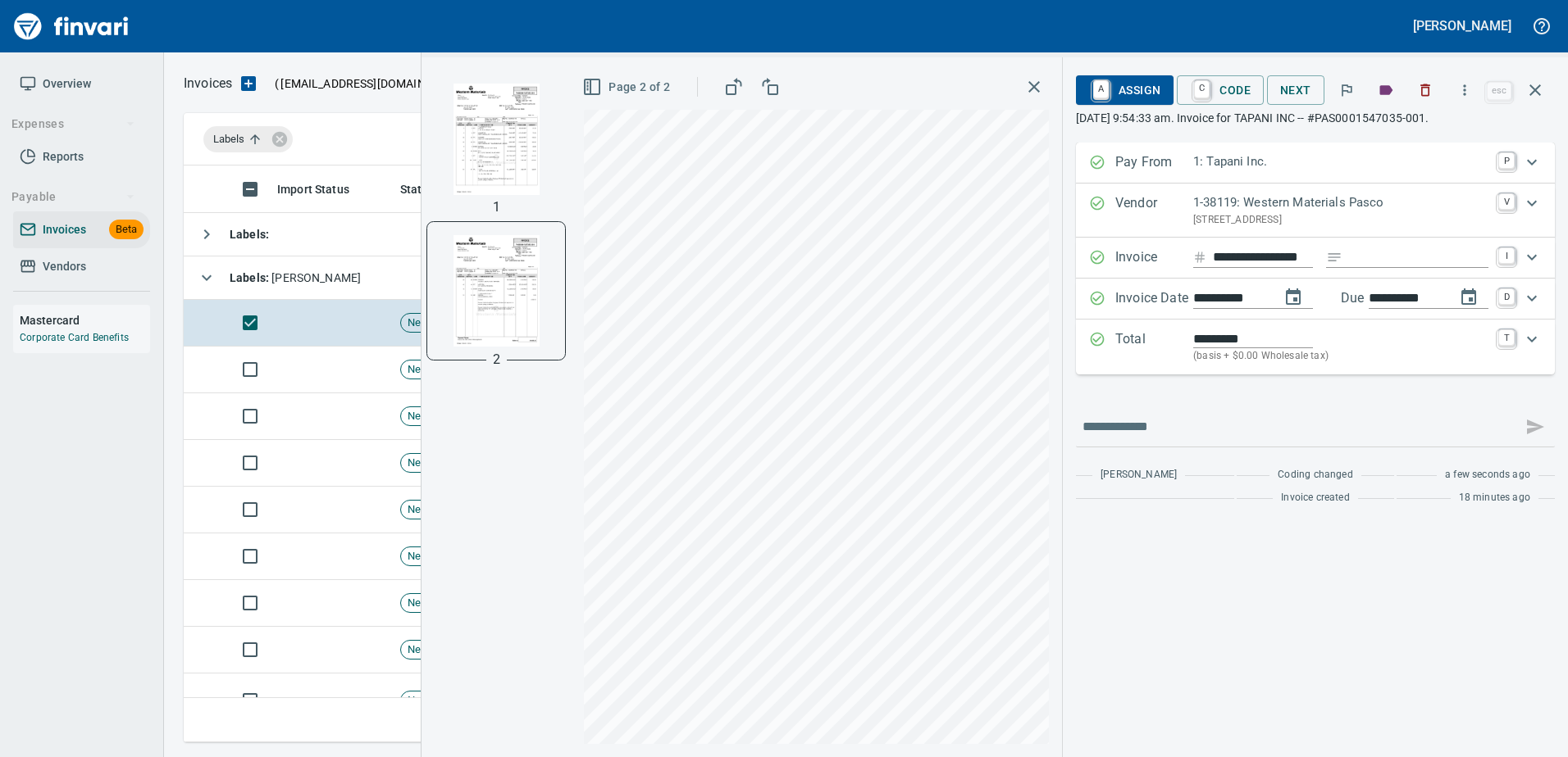
type input "**********"
click at [1112, 90] on span "A Assign" at bounding box center [1125, 90] width 71 height 28
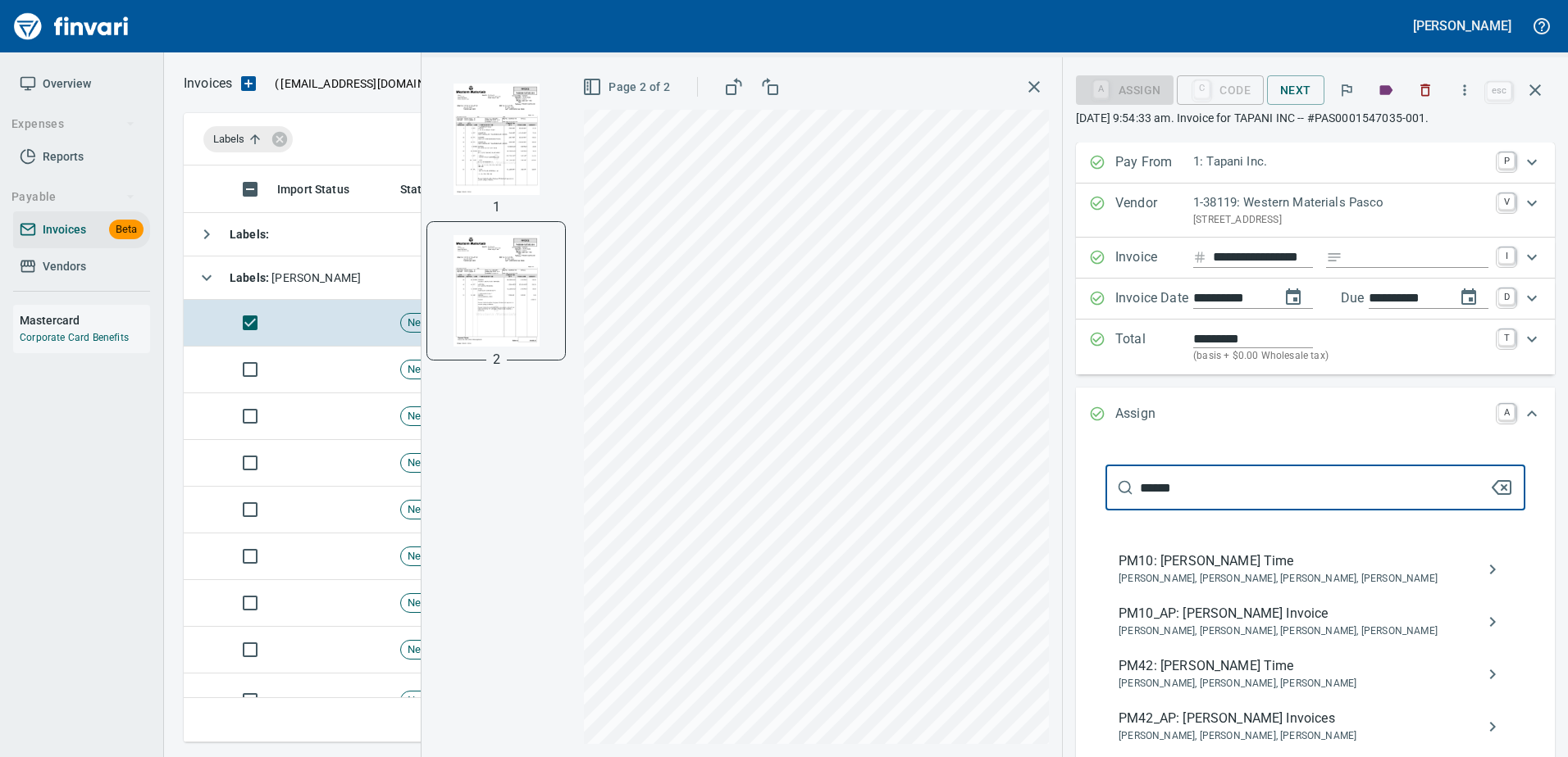
type input "******"
click at [1245, 607] on span "PM10_AP: [PERSON_NAME] Invoice" at bounding box center [1302, 613] width 367 height 19
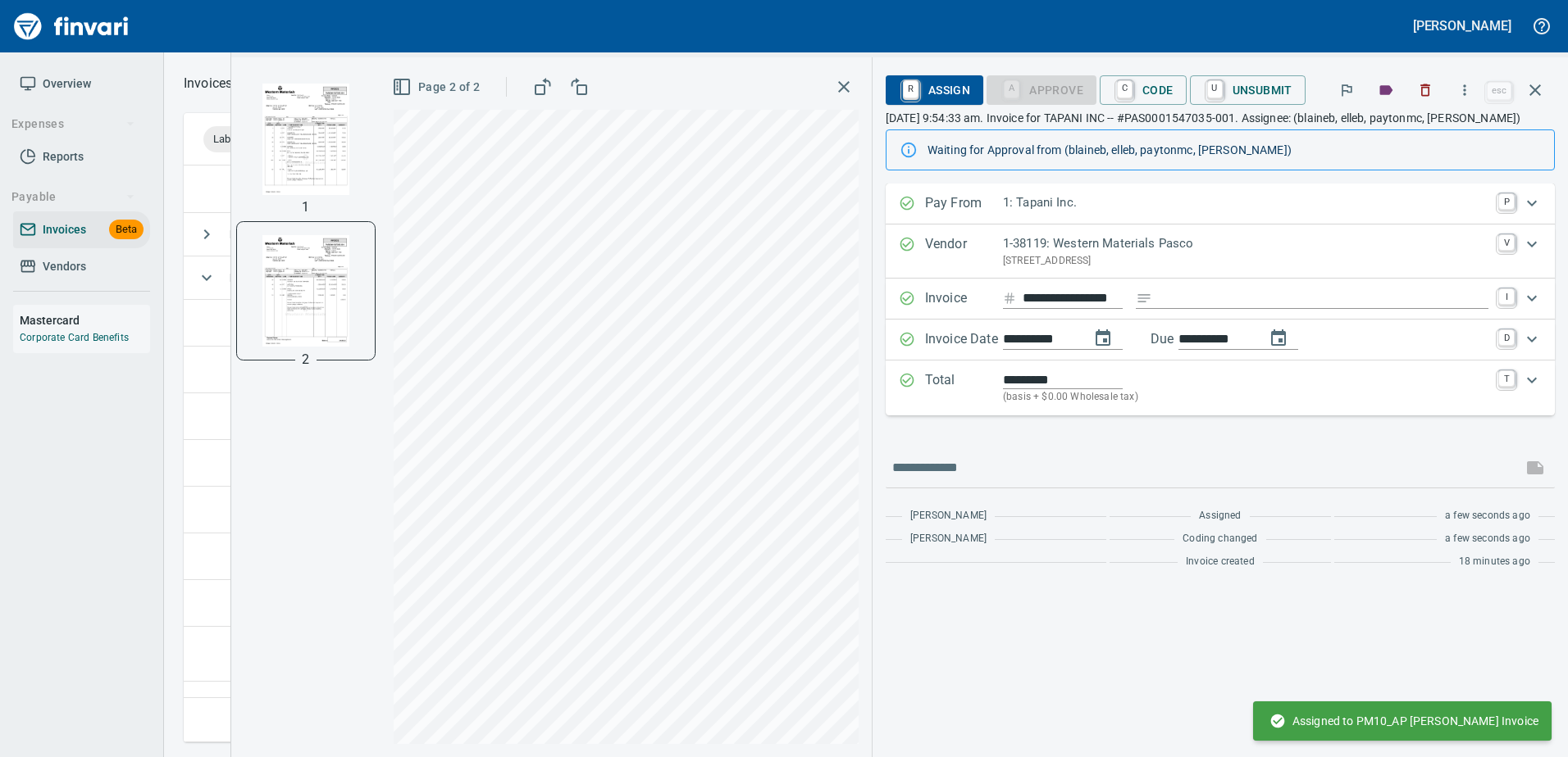
scroll to position [0, 25]
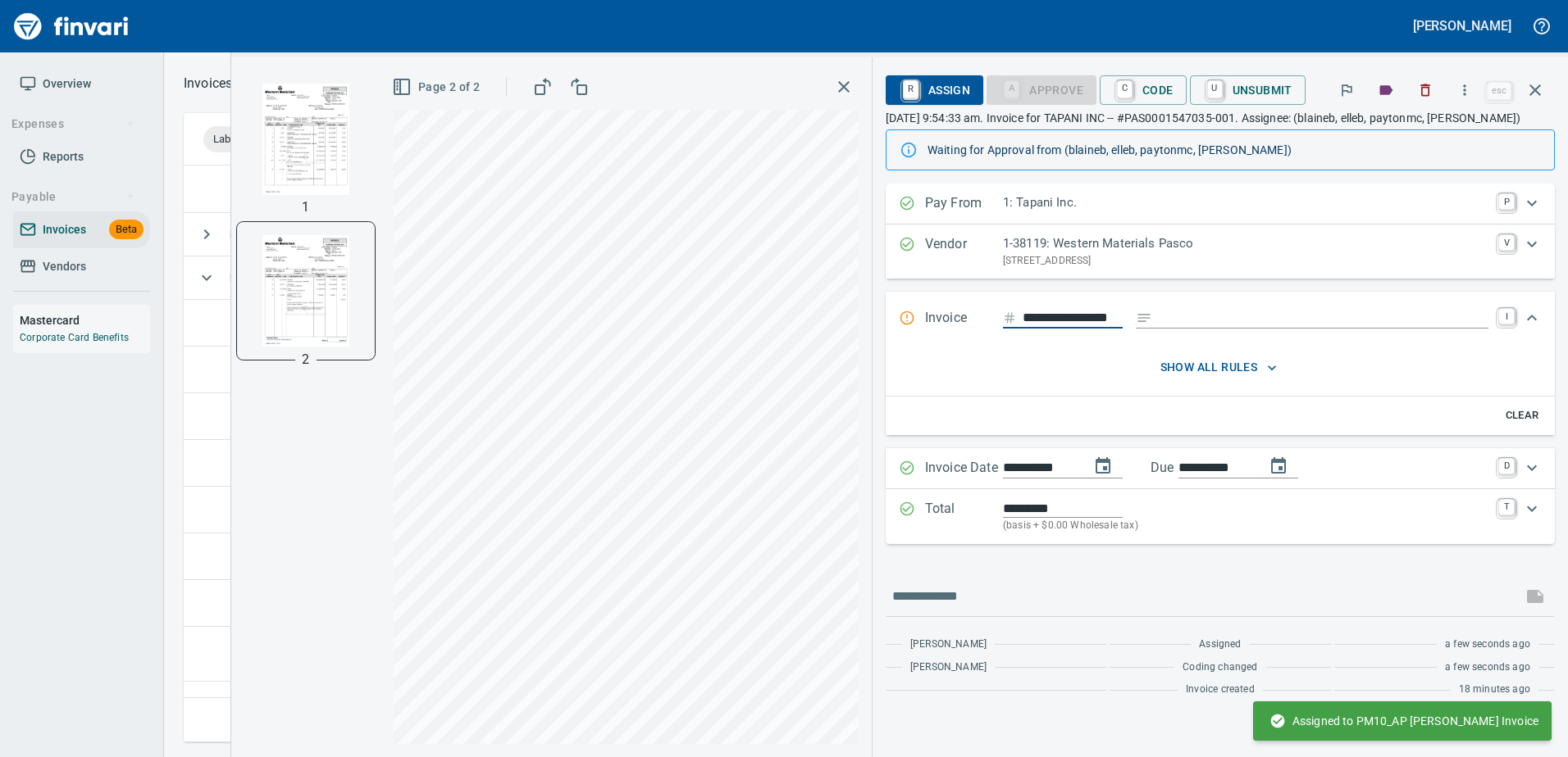
click at [1246, 365] on span "show all rules" at bounding box center [1219, 367] width 574 height 20
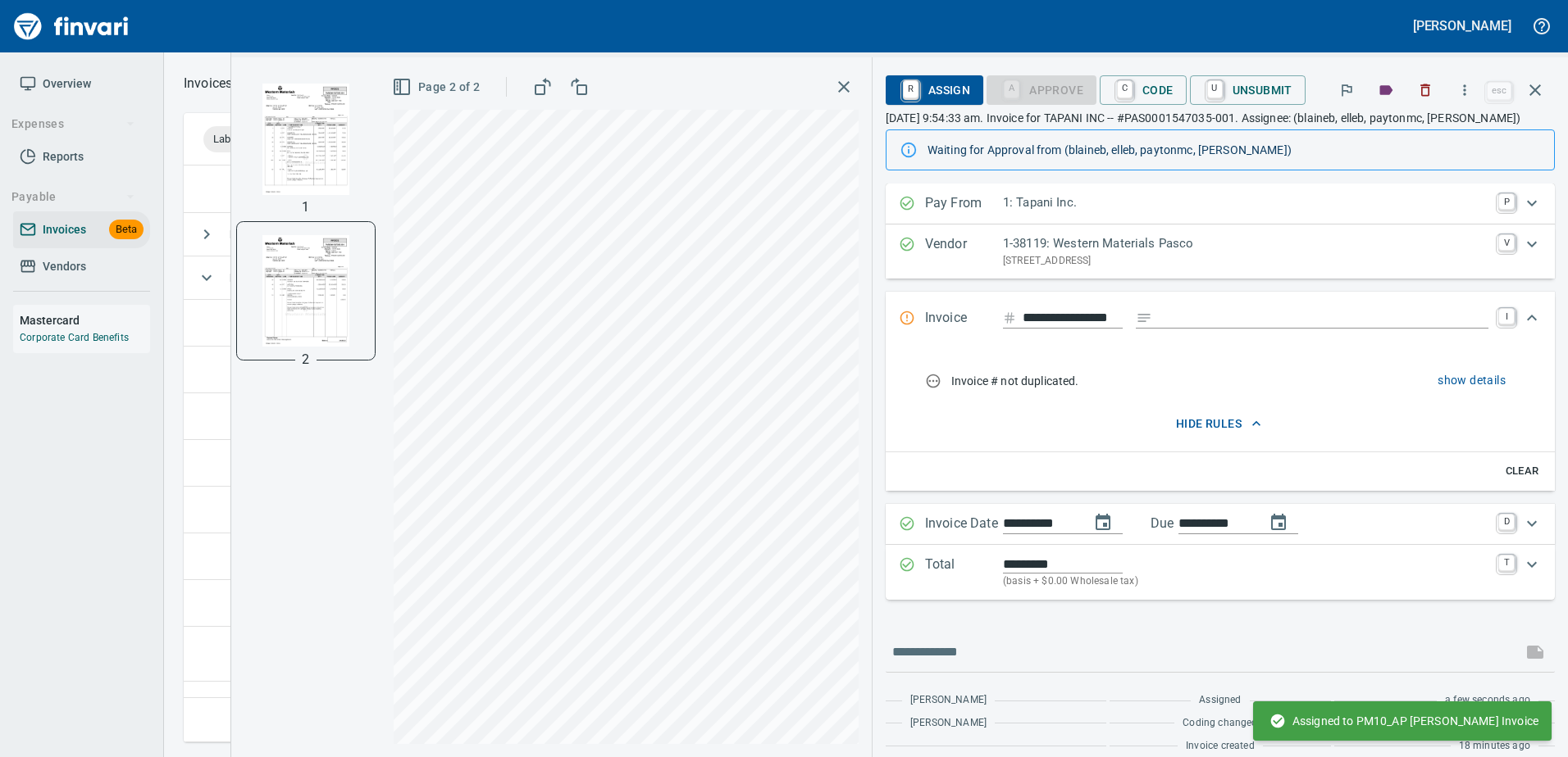
scroll to position [0, 0]
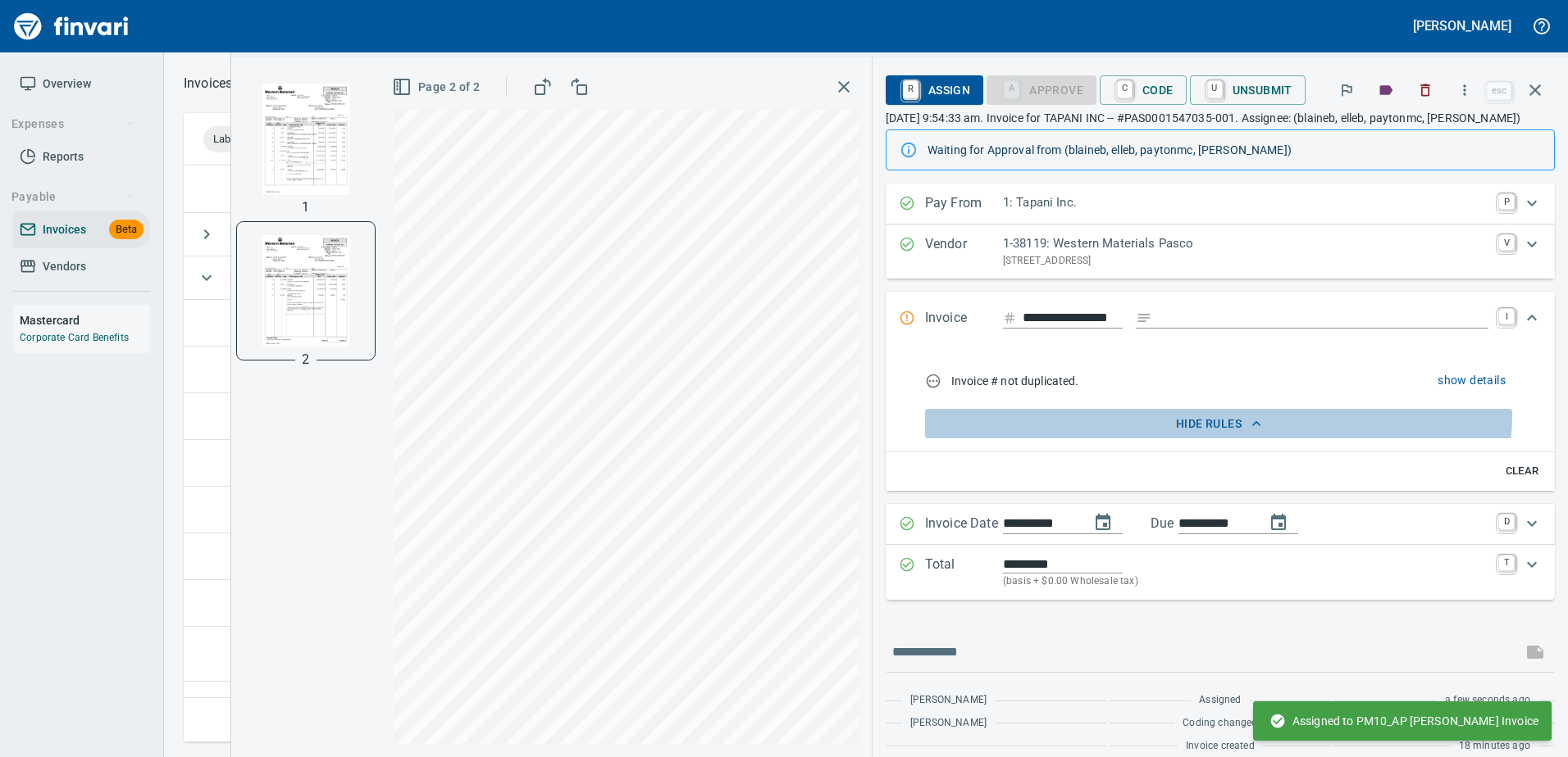
click at [1218, 414] on span "hide rules" at bounding box center [1219, 424] width 574 height 20
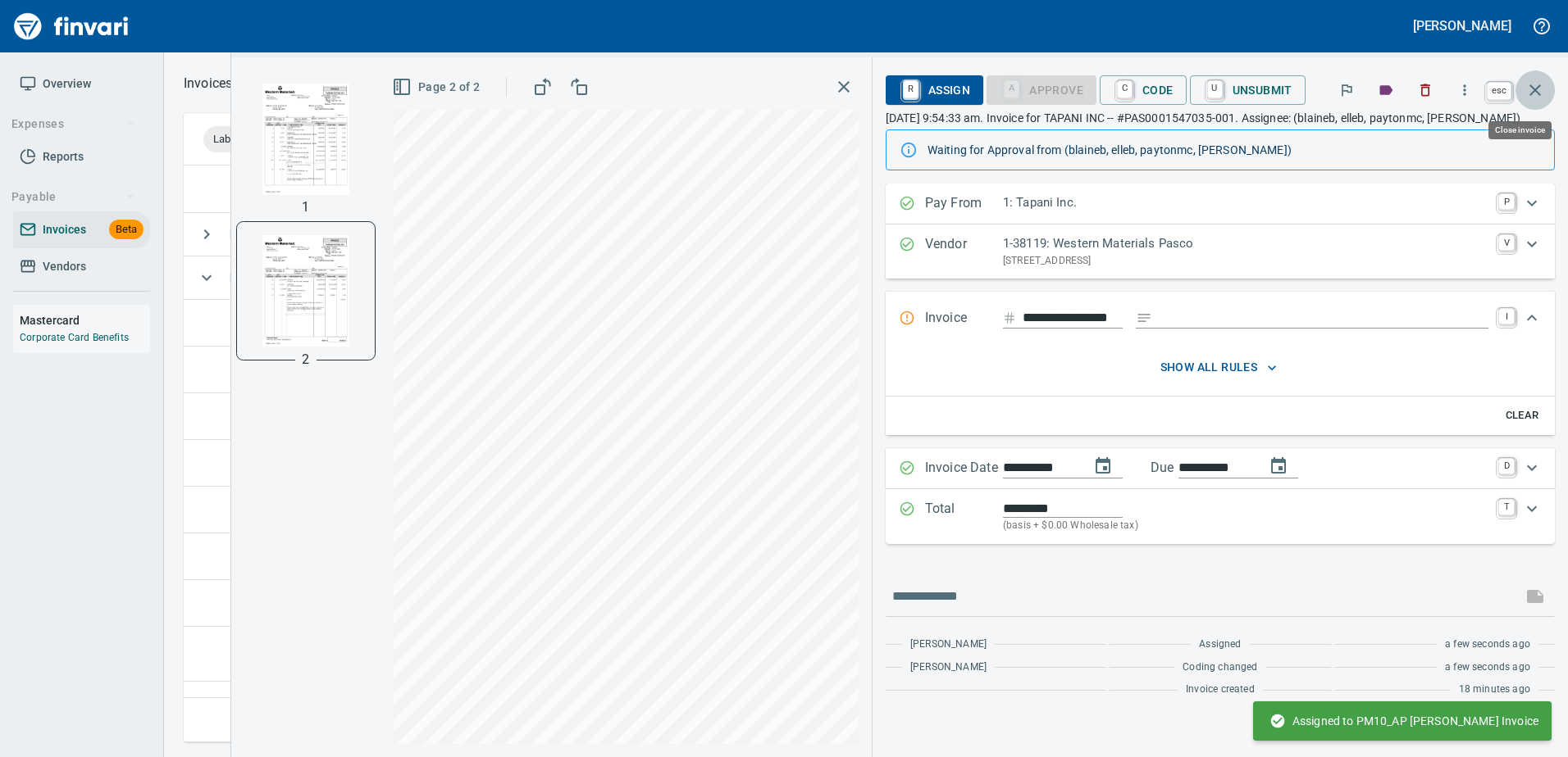
click at [1544, 85] on icon "button" at bounding box center [1535, 90] width 19 height 19
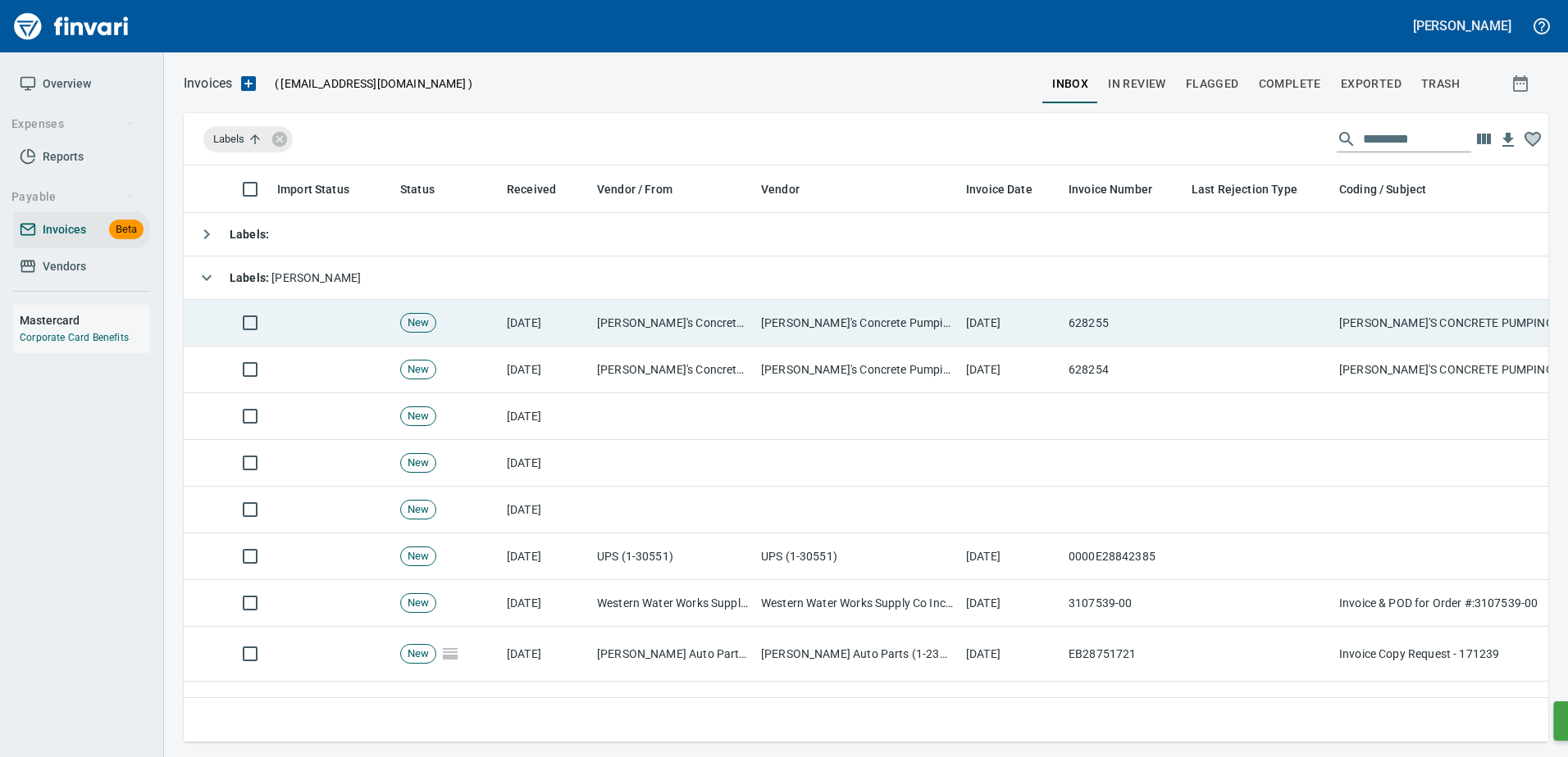
click at [1164, 325] on td "628255" at bounding box center [1124, 323] width 123 height 46
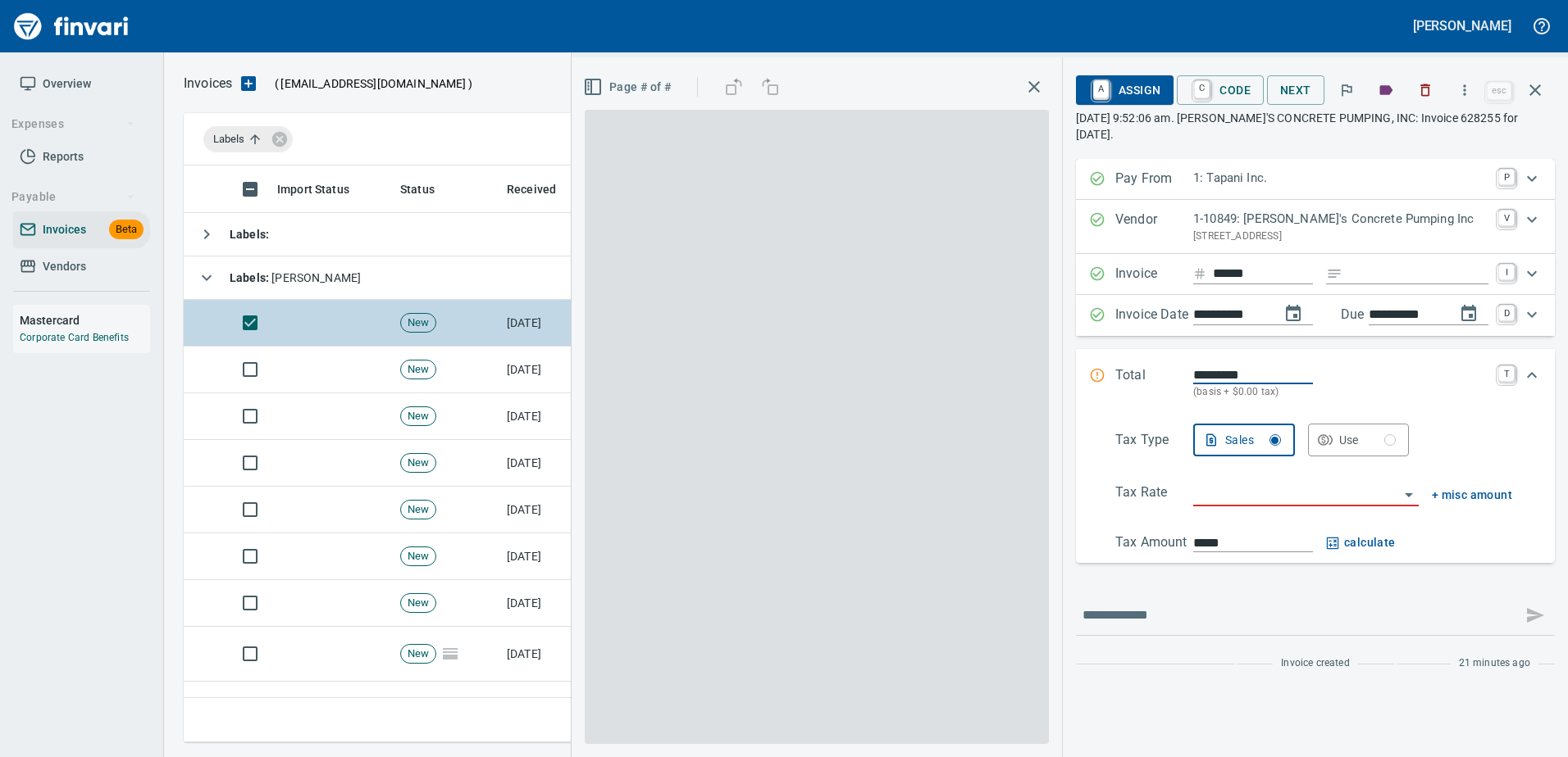
scroll to position [552, 1339]
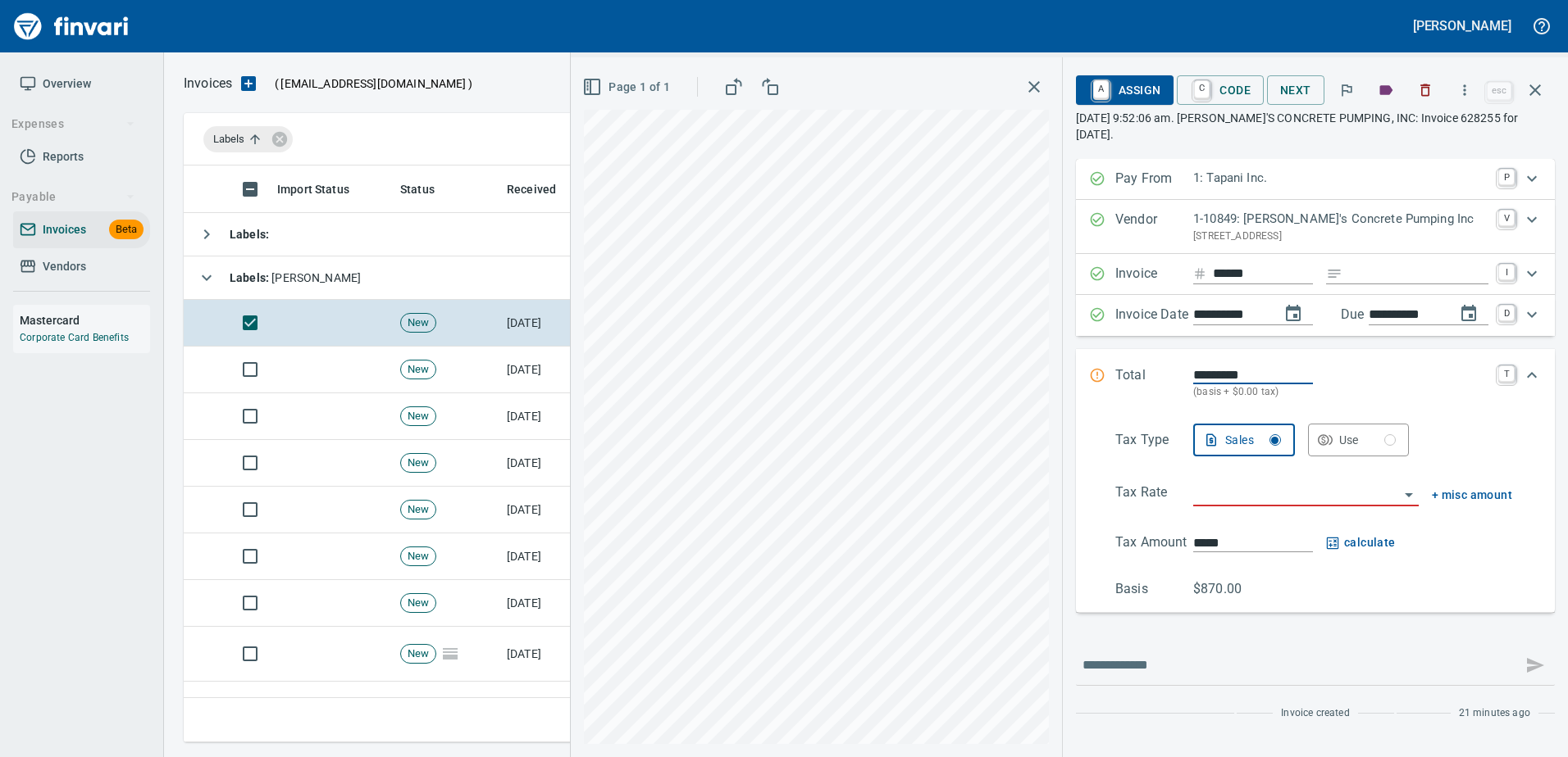
drag, startPoint x: 1385, startPoint y: 270, endPoint x: 1104, endPoint y: 242, distance: 282.4
click at [1384, 270] on input "Expand" at bounding box center [1419, 274] width 140 height 20
type input "**********"
click at [1233, 491] on input "search" at bounding box center [1296, 494] width 206 height 23
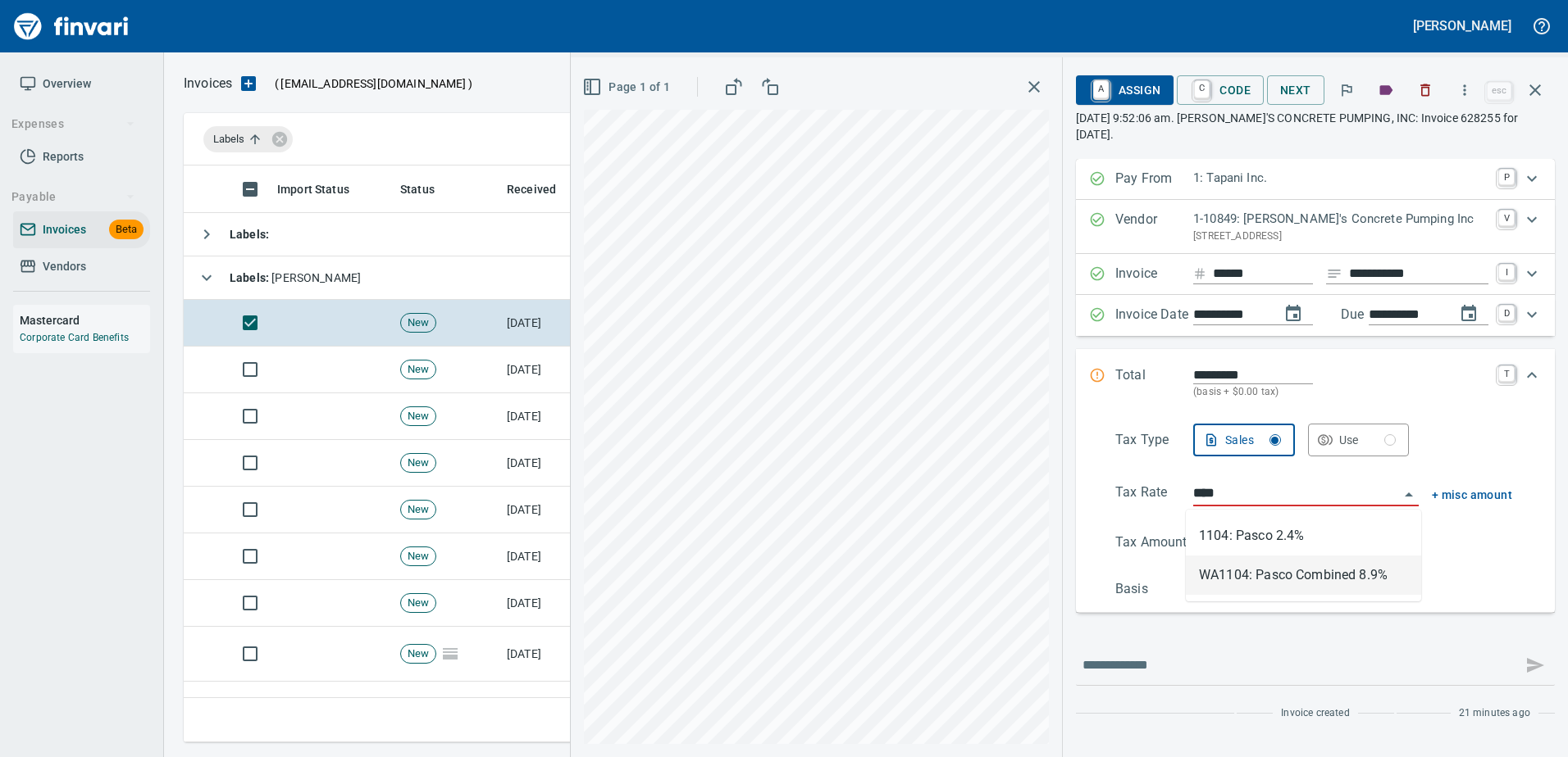
click at [1272, 564] on li "WA1104: Pasco Combined 8.9%" at bounding box center [1303, 575] width 235 height 39
type input "**********"
type input "******"
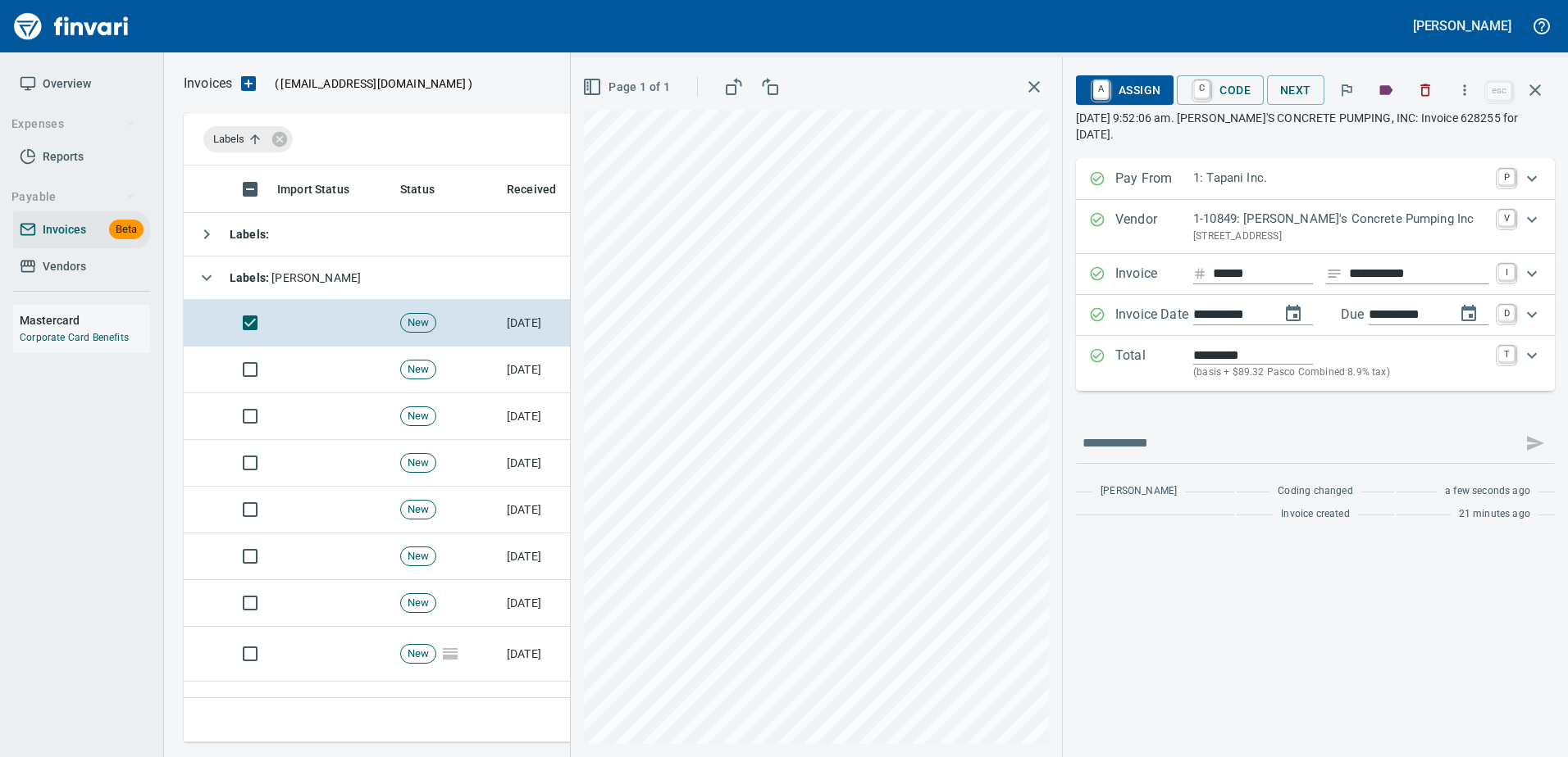
type input "**********"
click at [1163, 373] on p "Total" at bounding box center [1154, 363] width 78 height 36
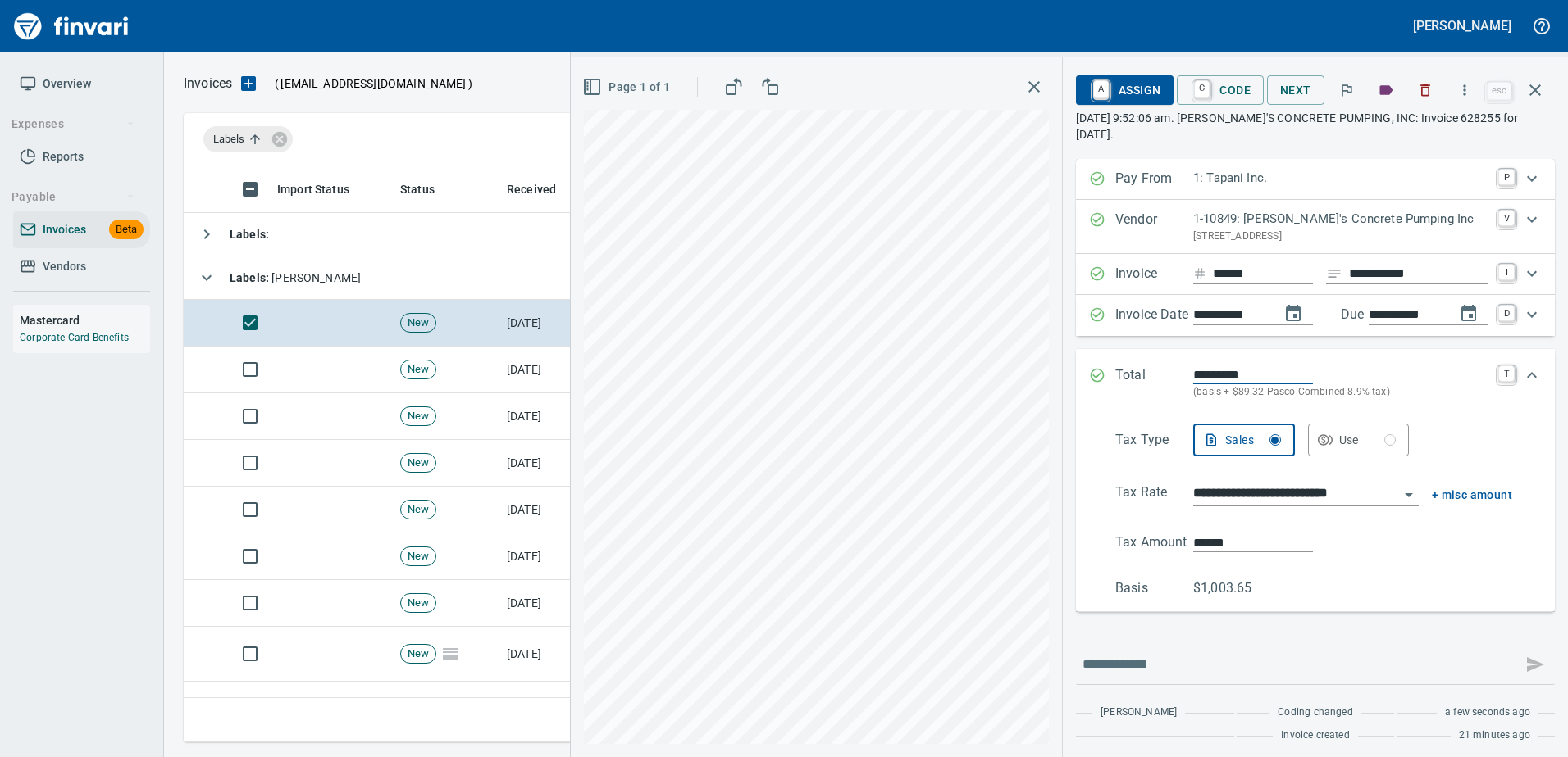
click at [1193, 544] on input "******" at bounding box center [1253, 543] width 120 height 19
type input "******"
click at [1121, 102] on span "A Assign" at bounding box center [1125, 90] width 71 height 28
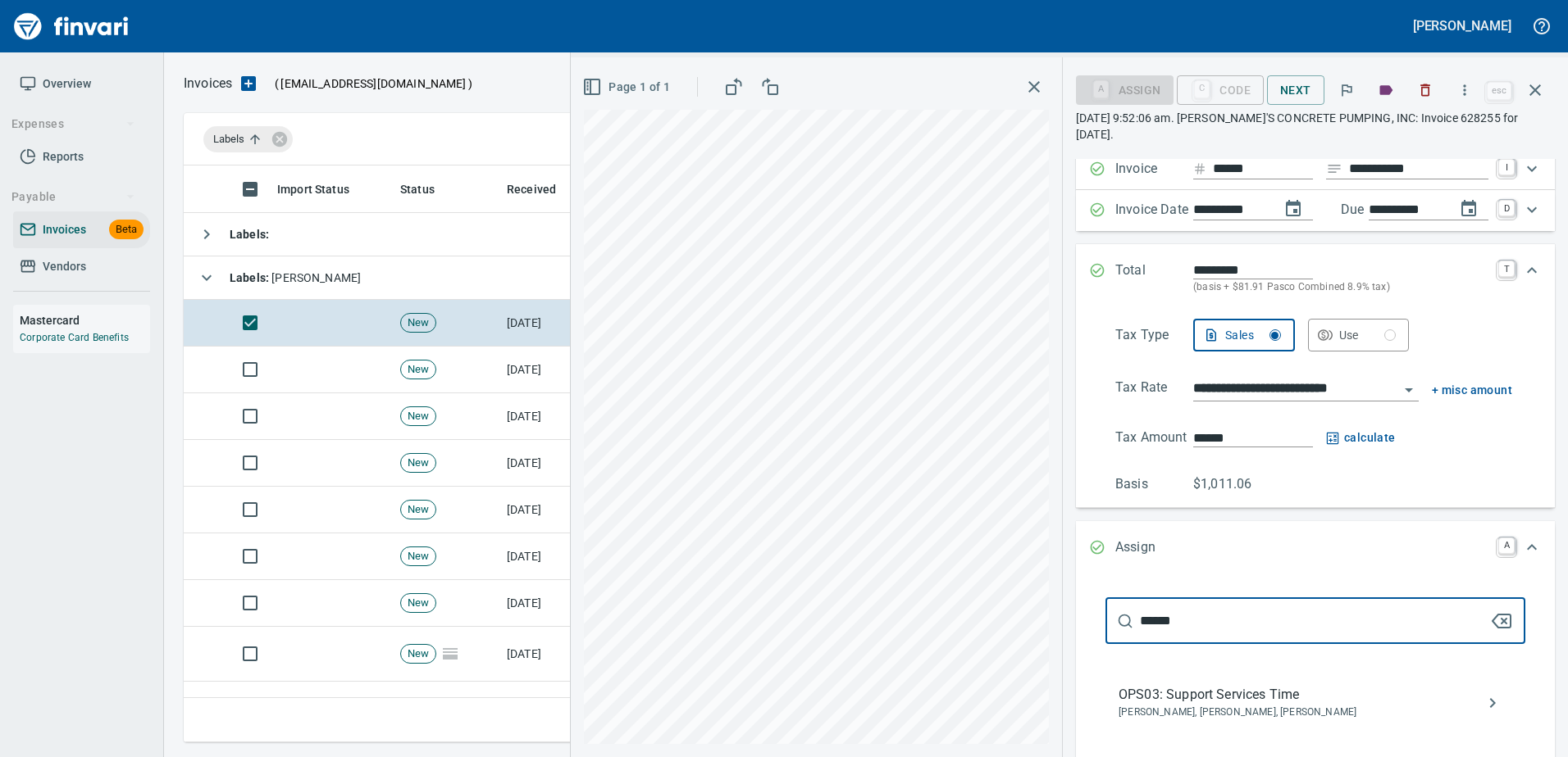
scroll to position [313, 0]
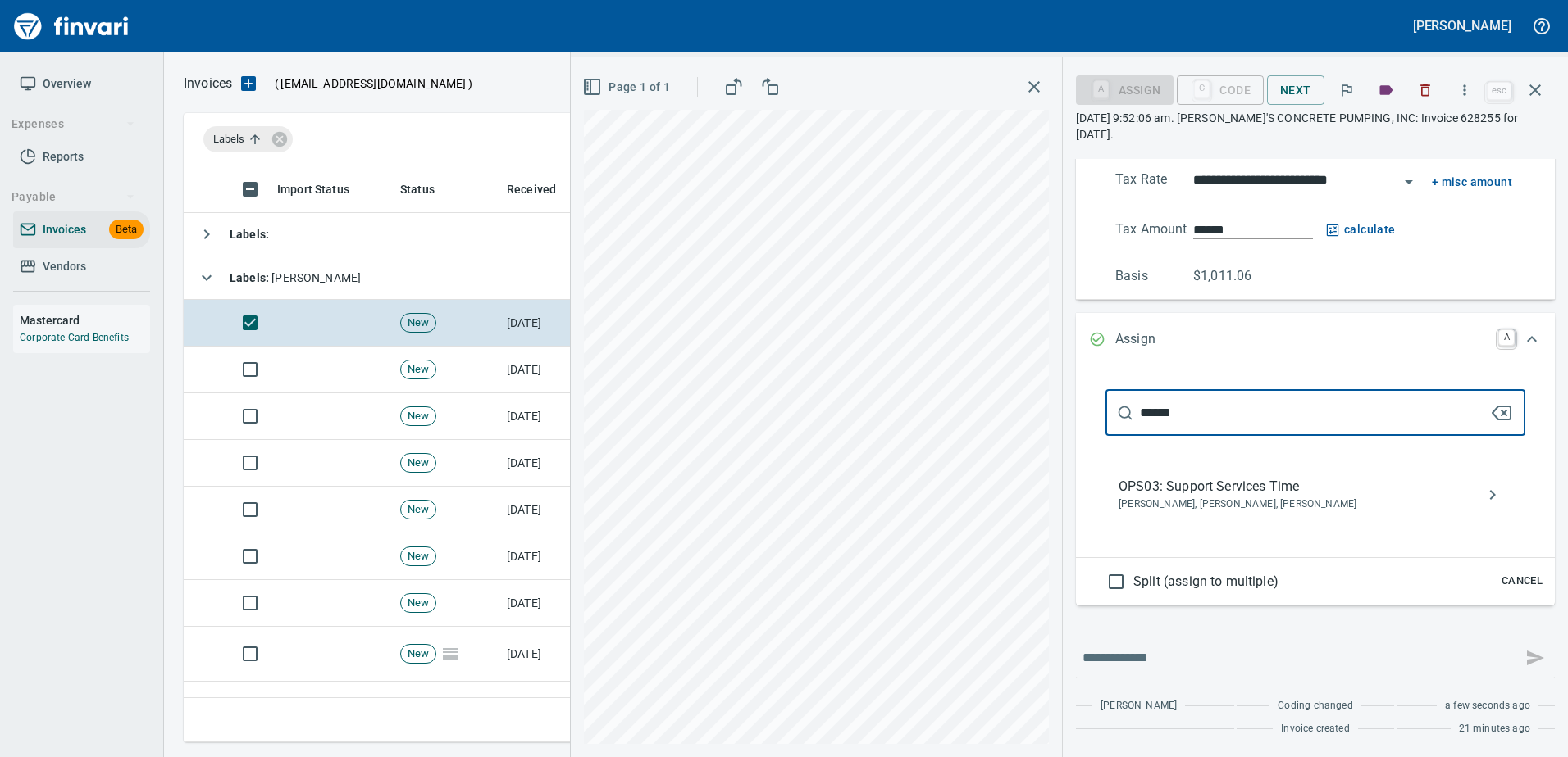
type input "******"
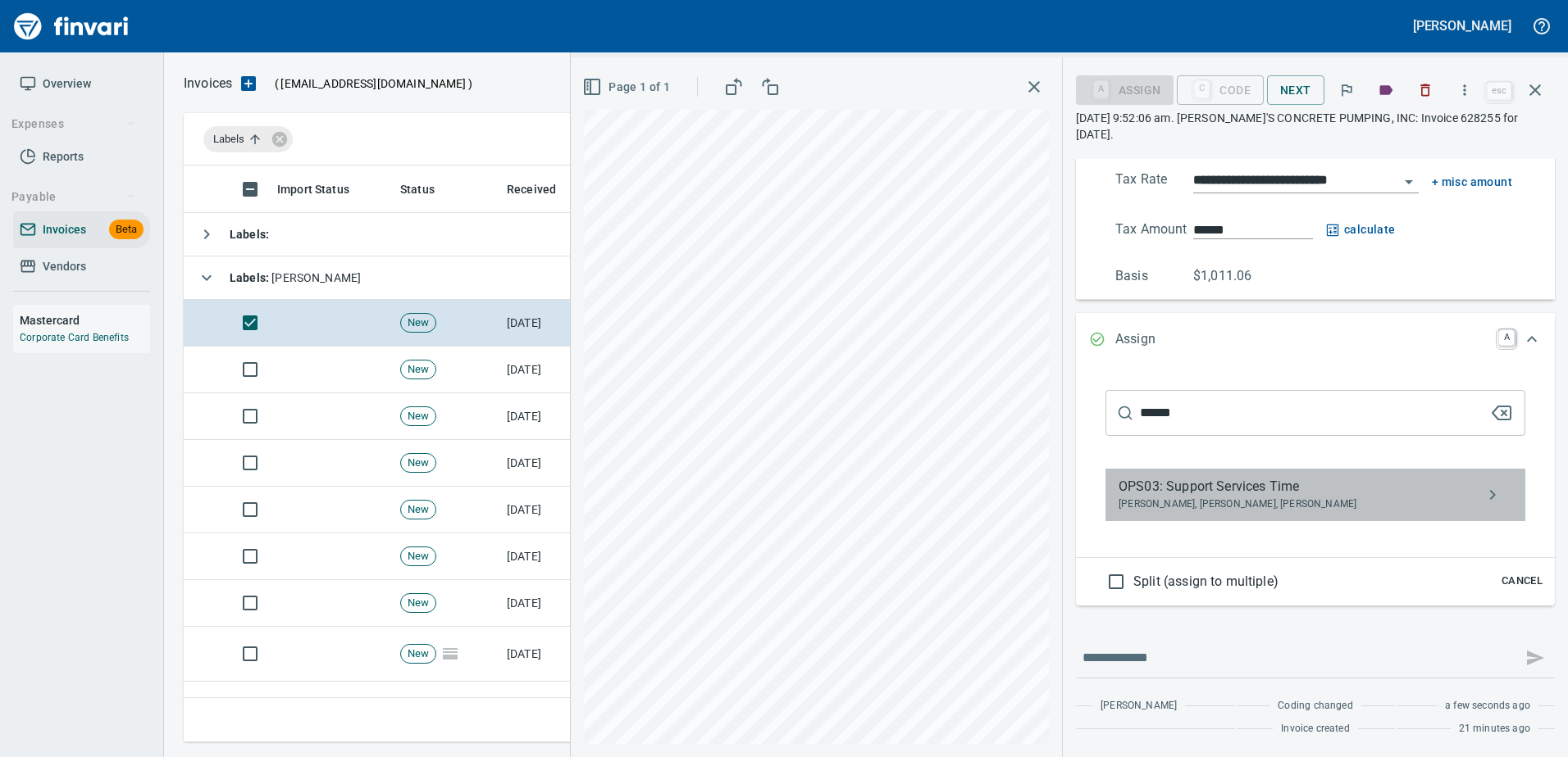
click at [1253, 503] on span "[PERSON_NAME], [PERSON_NAME], [PERSON_NAME]" at bounding box center [1302, 505] width 367 height 16
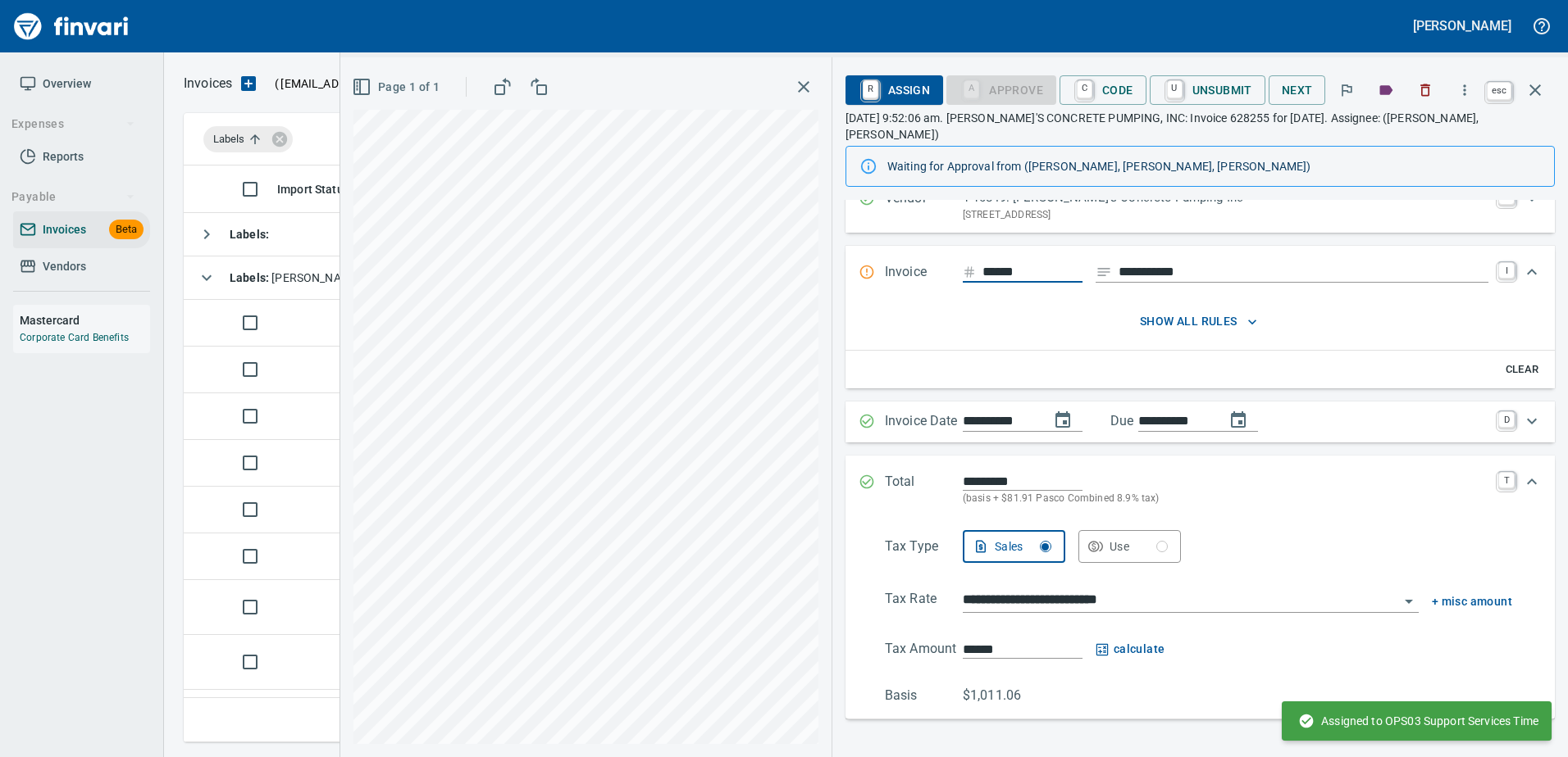
scroll to position [66, 0]
click at [1537, 99] on icon "button" at bounding box center [1535, 90] width 19 height 19
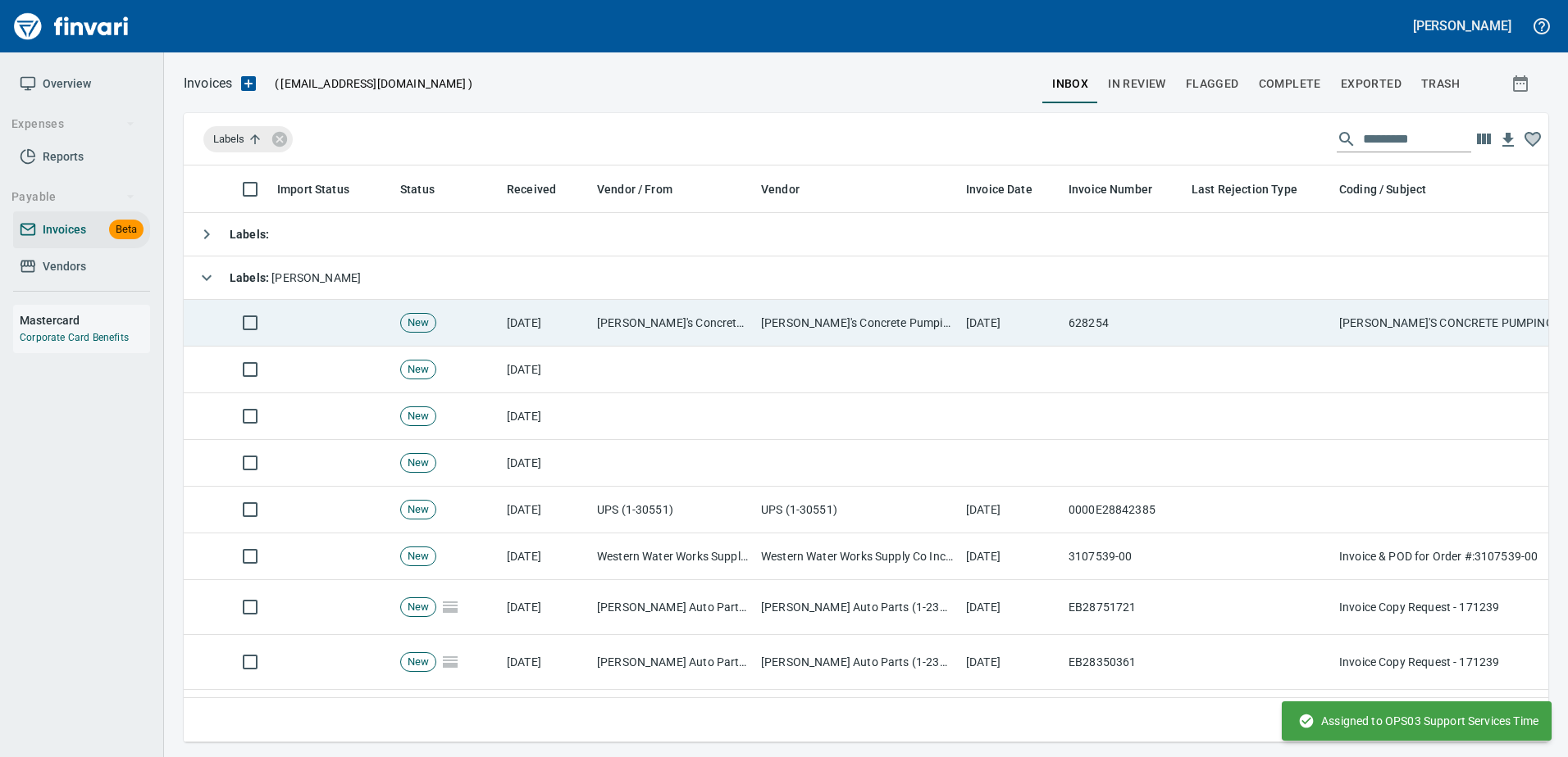
scroll to position [552, 1339]
click at [1096, 329] on td "628254" at bounding box center [1124, 323] width 123 height 46
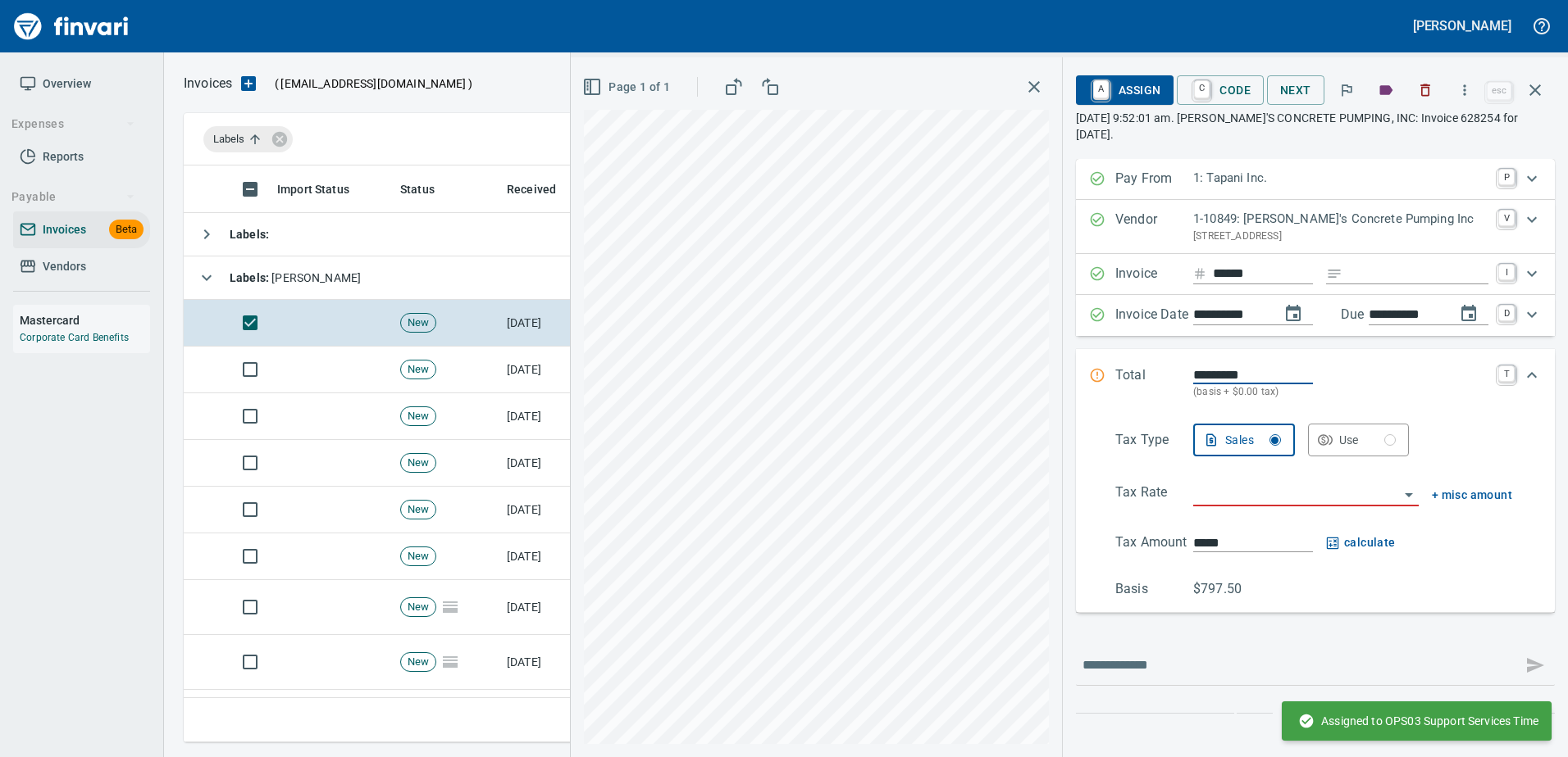
click at [1380, 267] on input "Expand" at bounding box center [1419, 274] width 140 height 20
type input "**********"
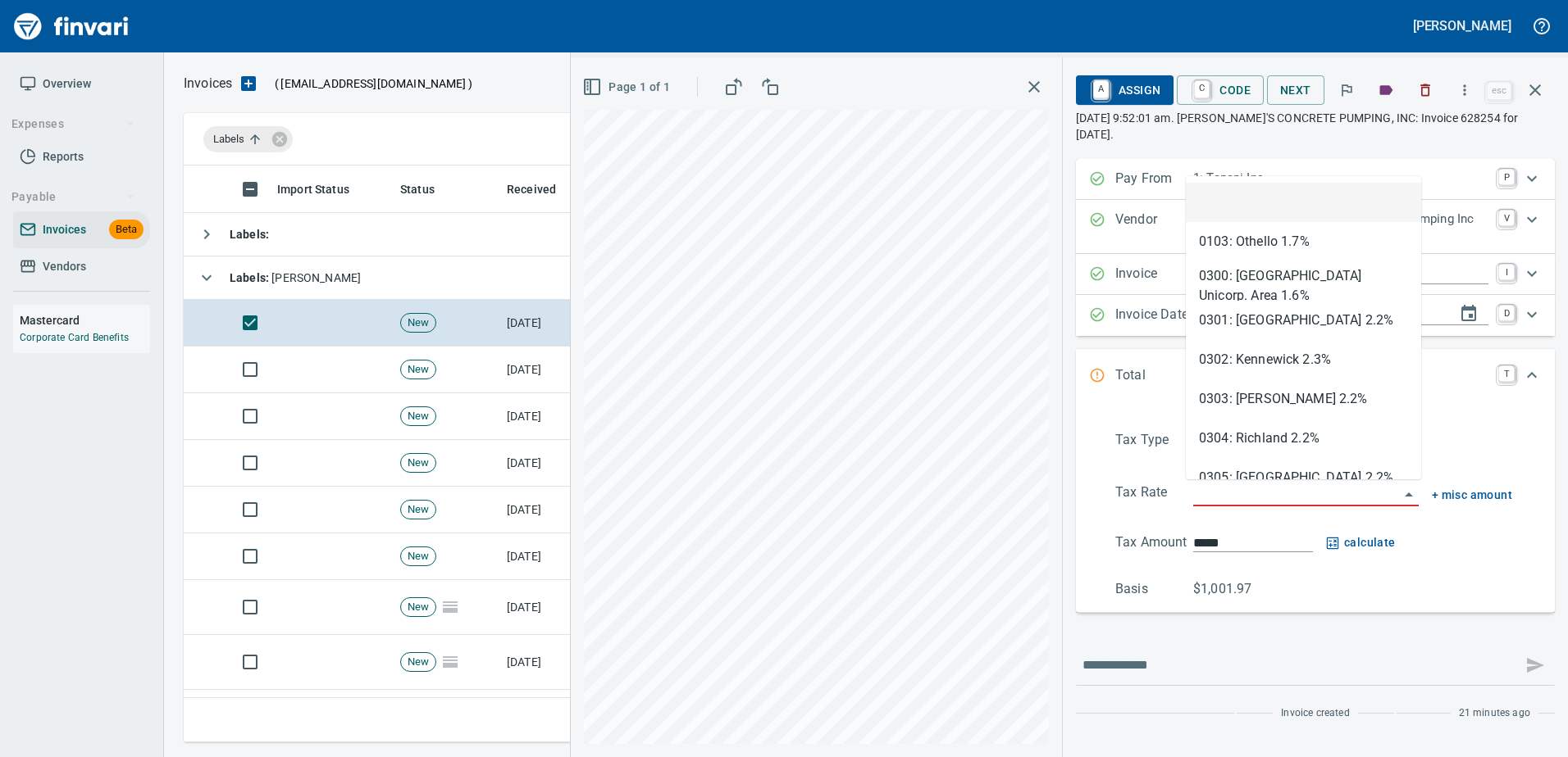
click at [1239, 488] on input "search" at bounding box center [1296, 494] width 206 height 23
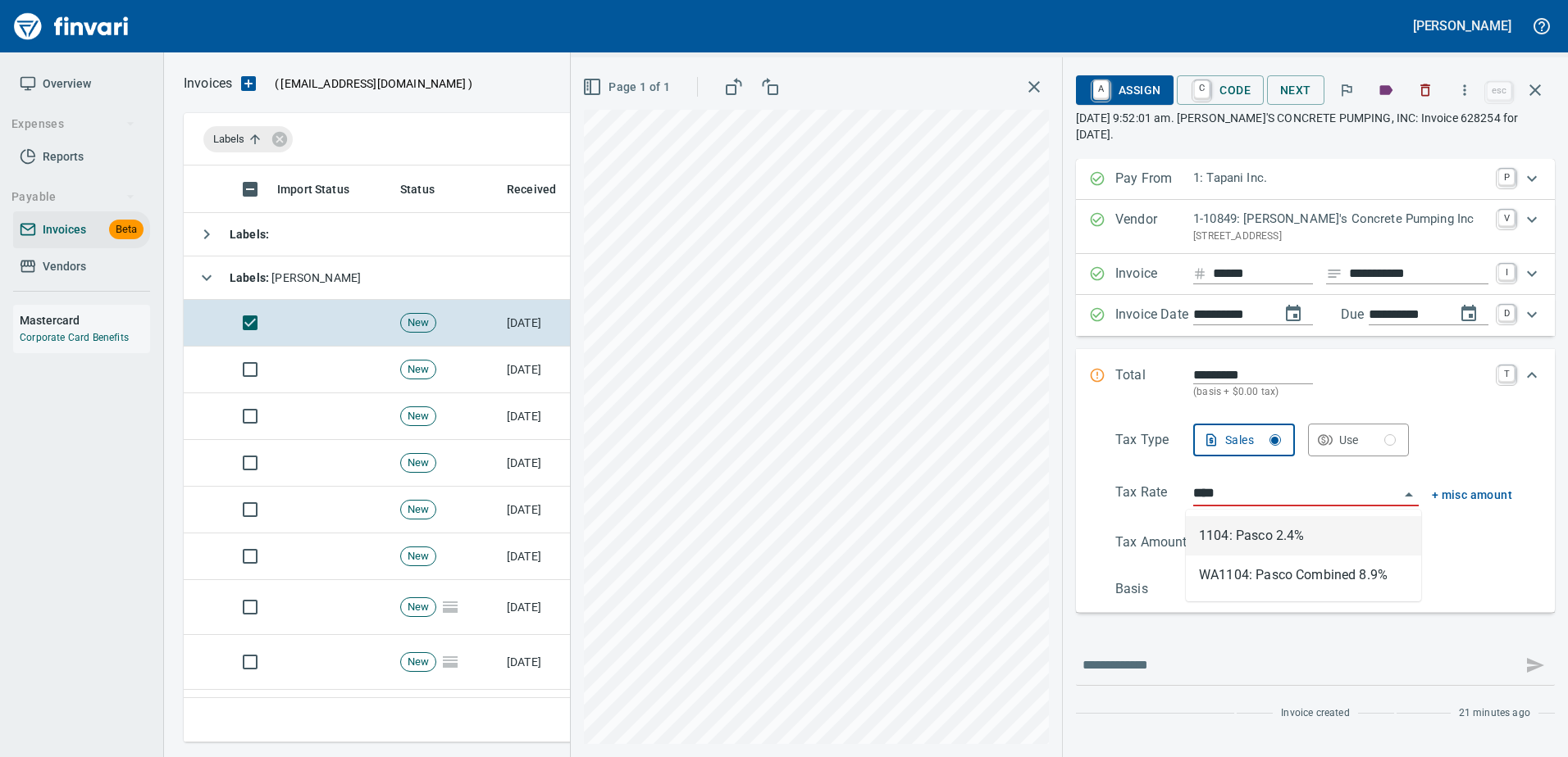
scroll to position [552, 1339]
click at [1251, 573] on li "WA1104: Pasco Combined 8.9%" at bounding box center [1303, 575] width 235 height 39
type input "**********"
type input "******"
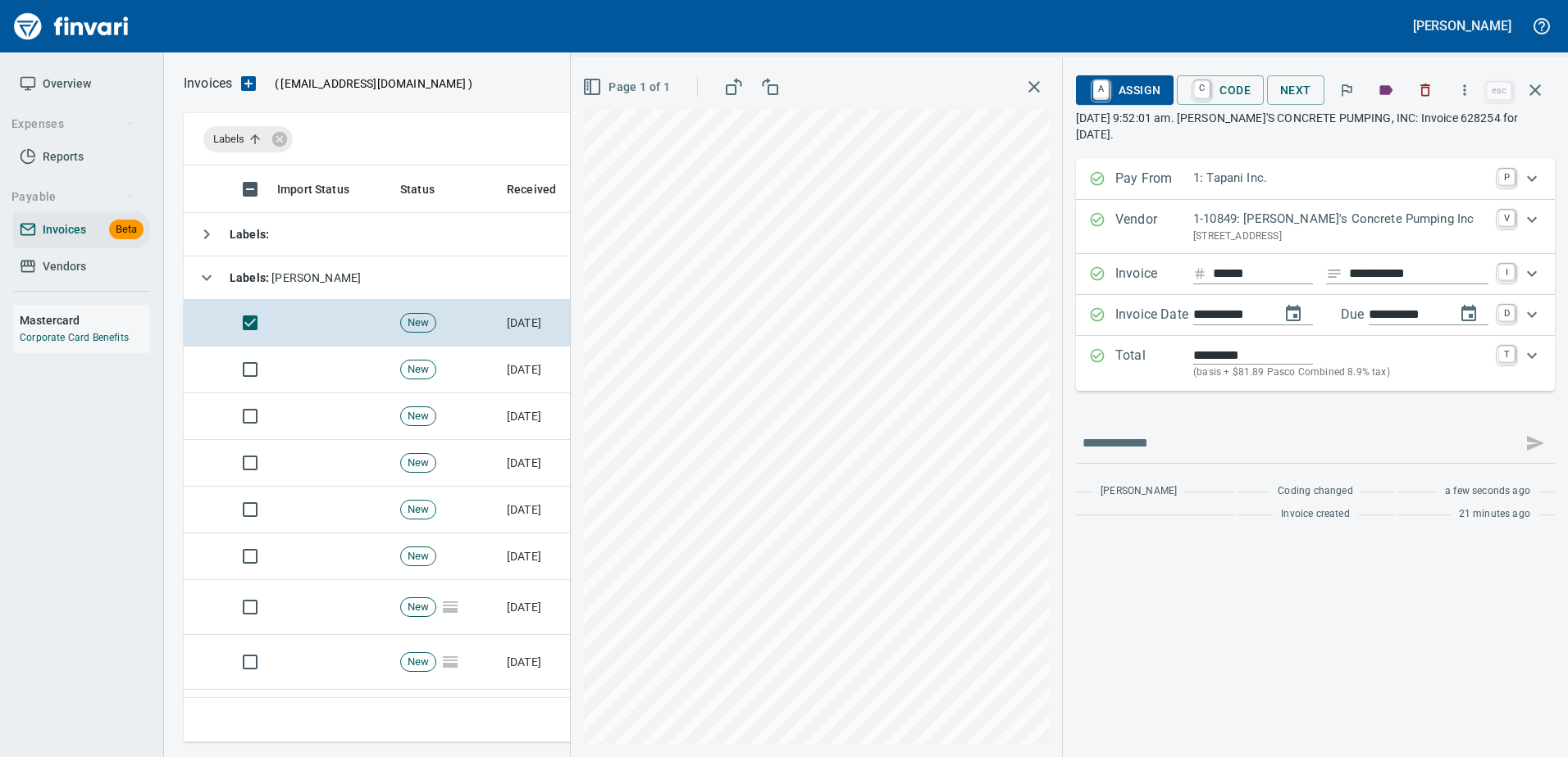
type input "**********"
click at [1145, 356] on p "Total" at bounding box center [1154, 363] width 78 height 36
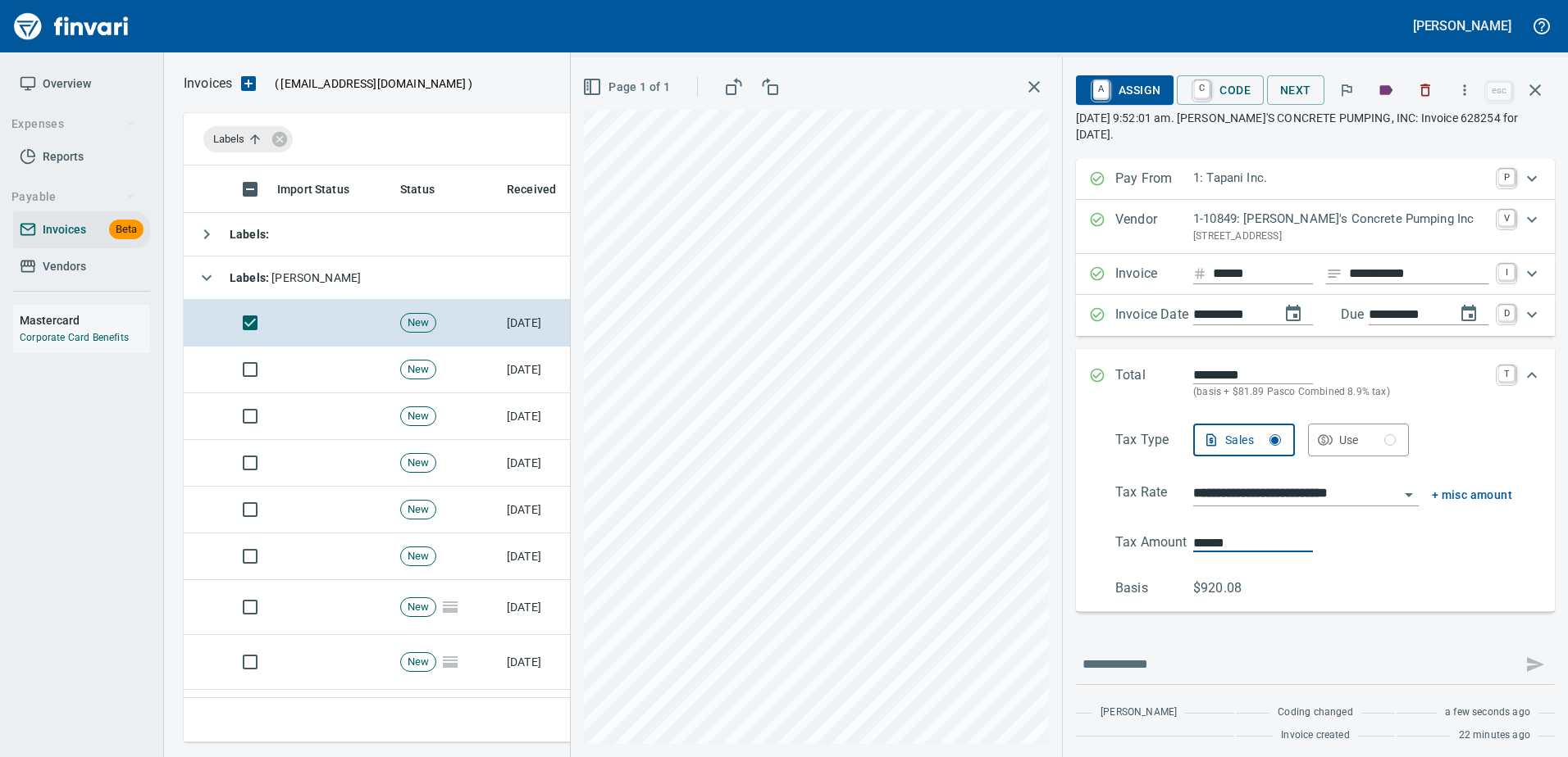
click at [1207, 547] on input "******" at bounding box center [1253, 543] width 120 height 19
click at [1108, 87] on span "A Assign" at bounding box center [1125, 90] width 71 height 28
type input "******"
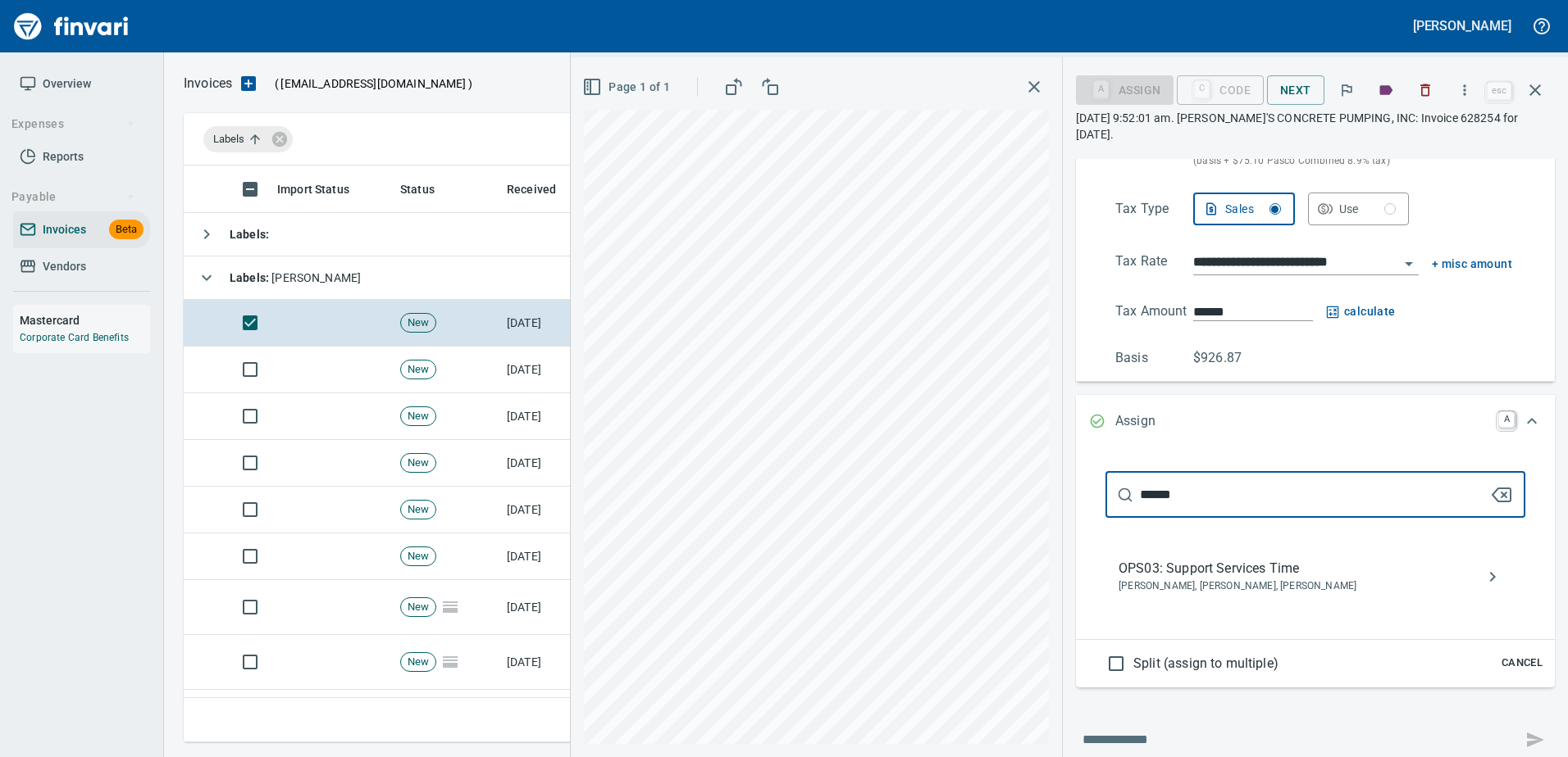
type input "******"
click at [1212, 569] on span "OPS03: Support Services Time" at bounding box center [1302, 568] width 367 height 19
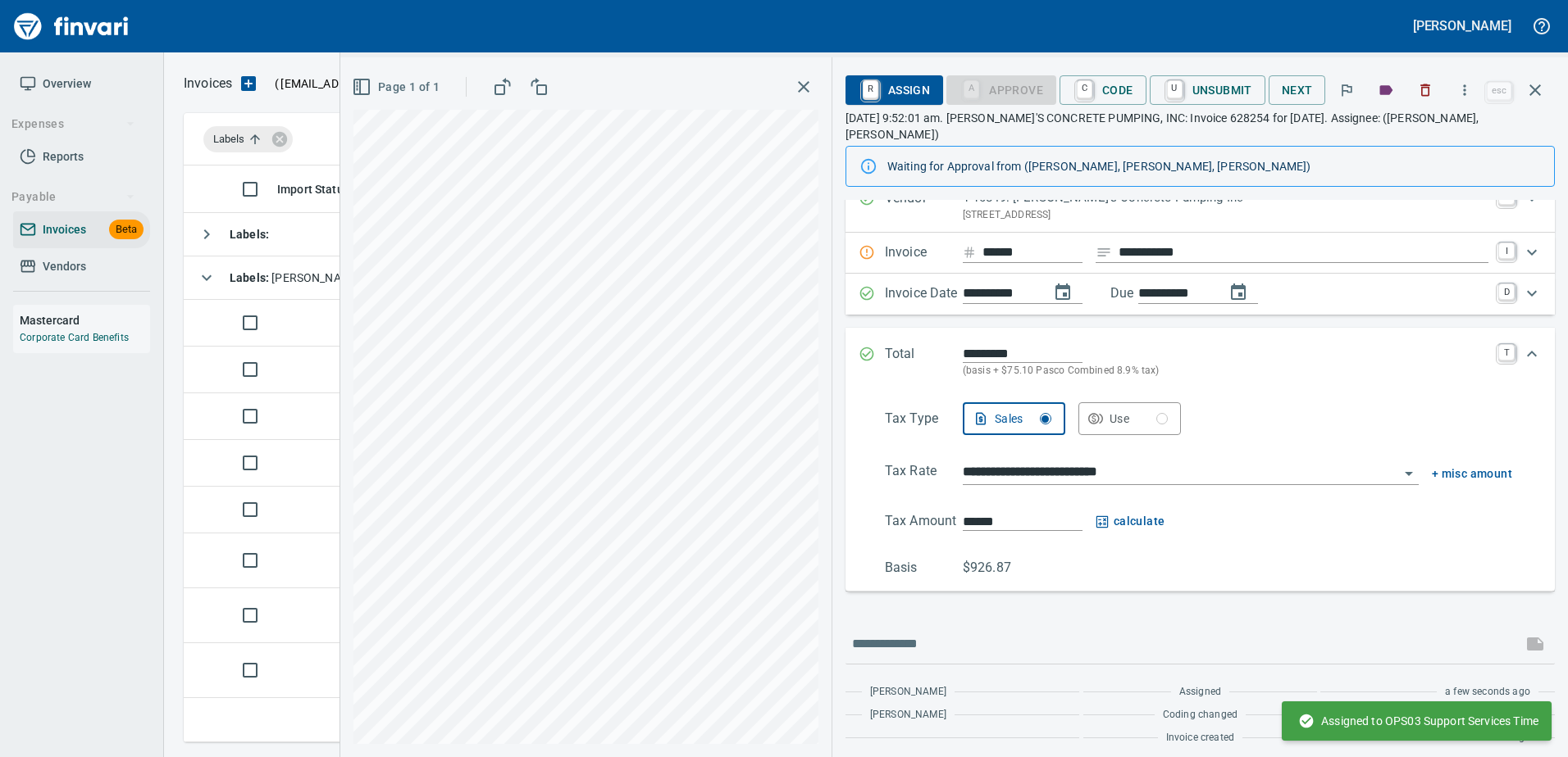
scroll to position [64, 0]
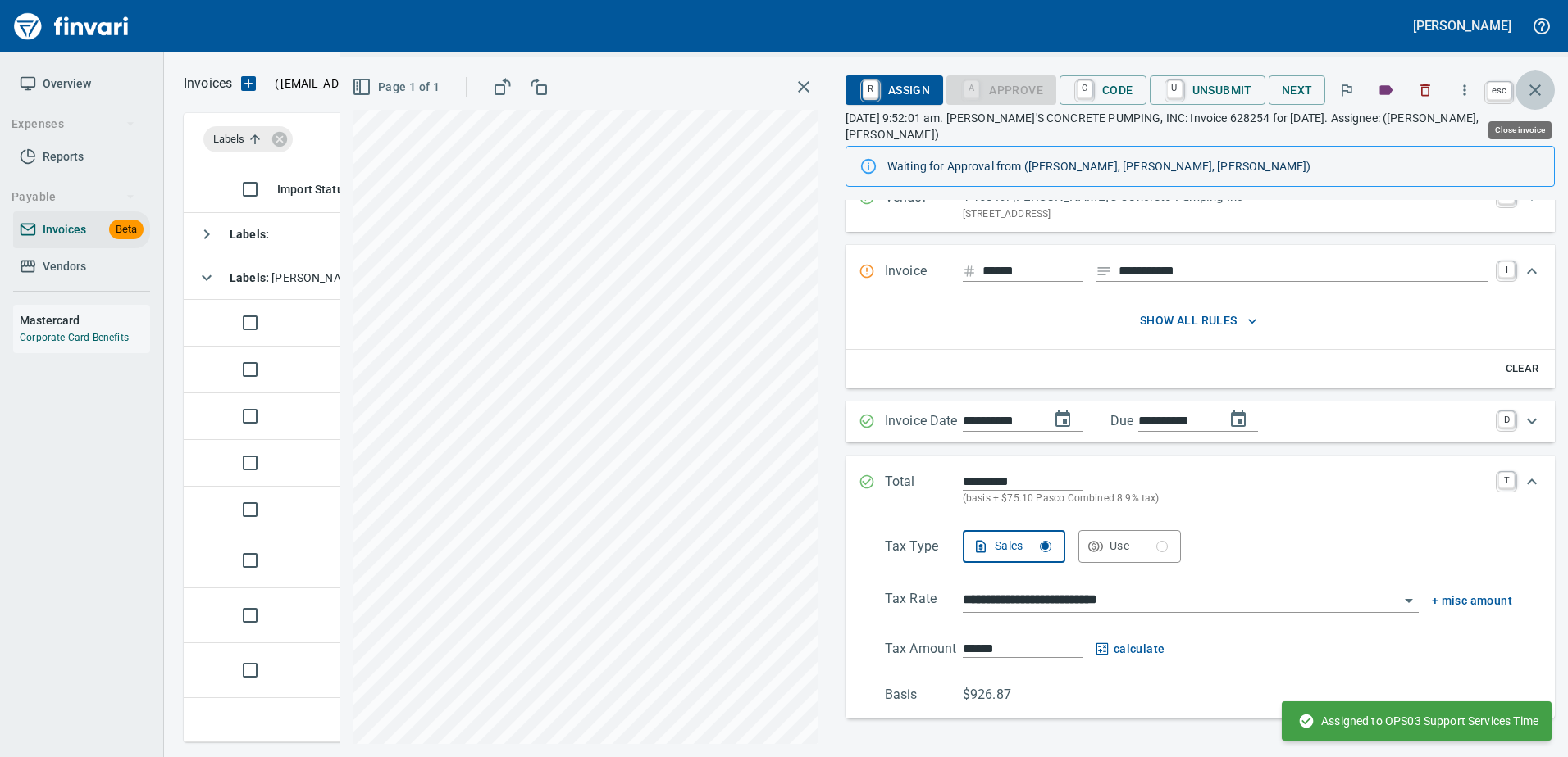
click at [1523, 85] on button "button" at bounding box center [1534, 90] width 40 height 39
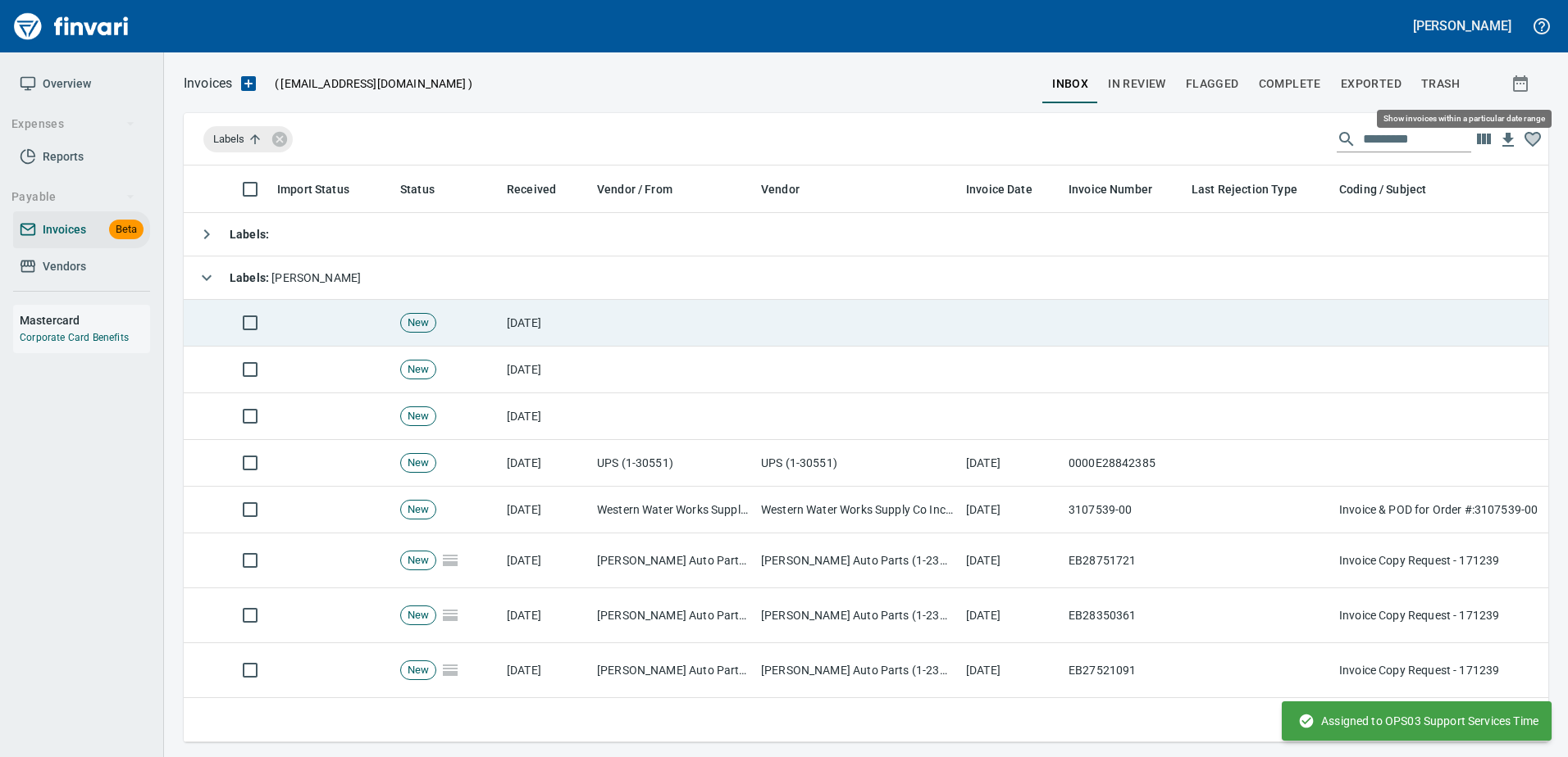
scroll to position [552, 1340]
click at [1163, 327] on td at bounding box center [1124, 323] width 123 height 46
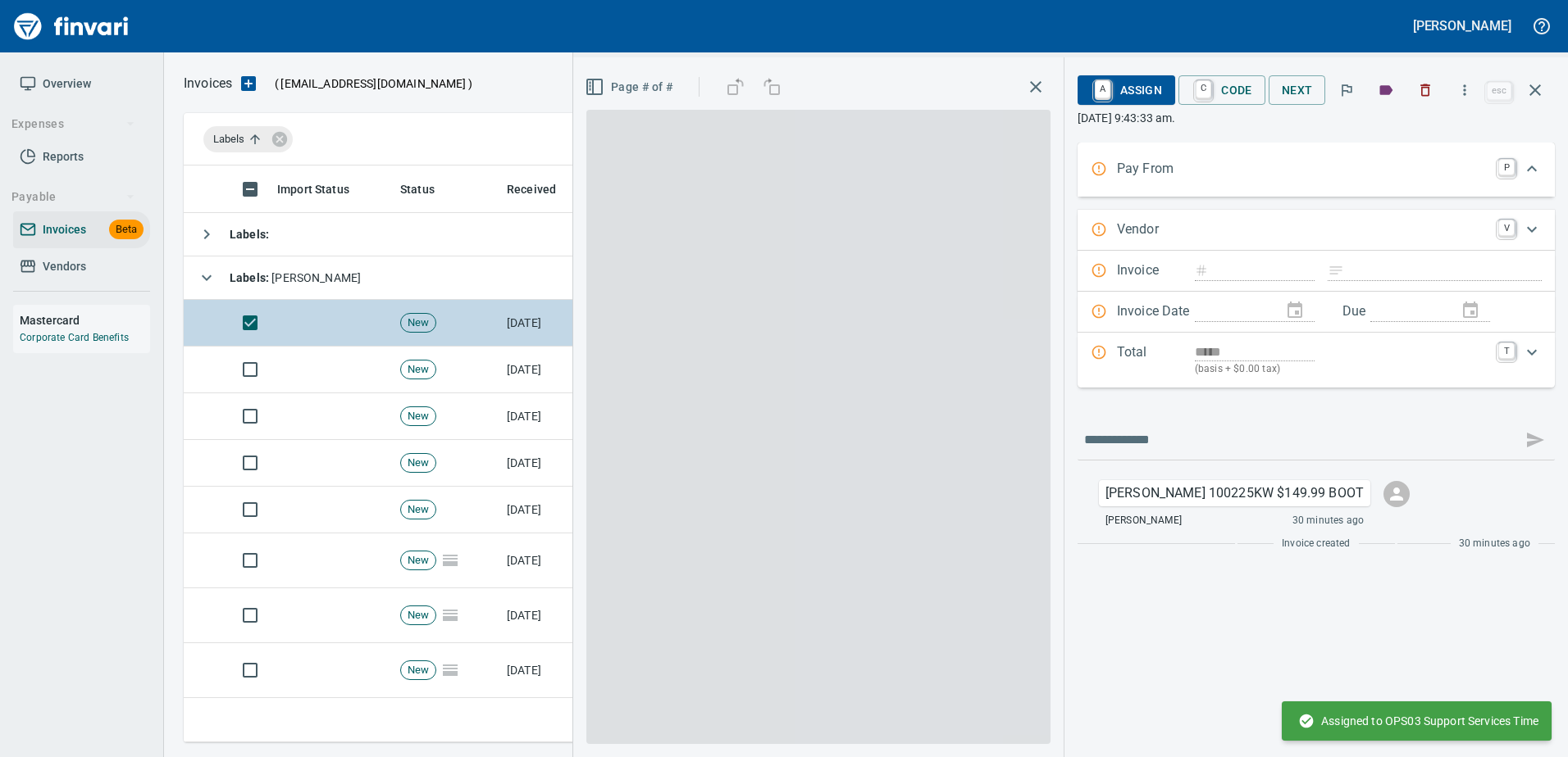
scroll to position [552, 1339]
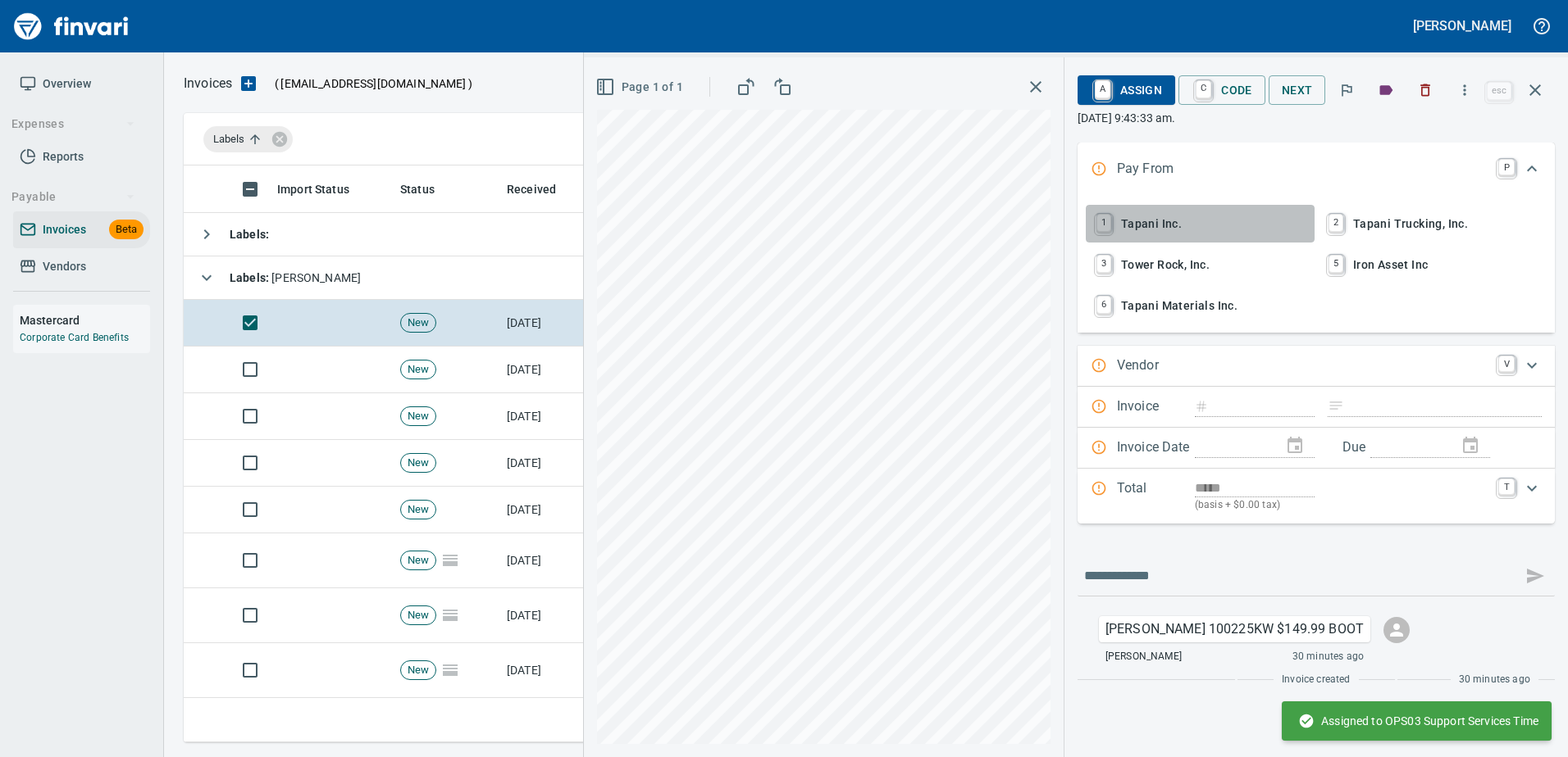
click at [1156, 222] on span "1 Tapani Inc." at bounding box center [1200, 223] width 216 height 28
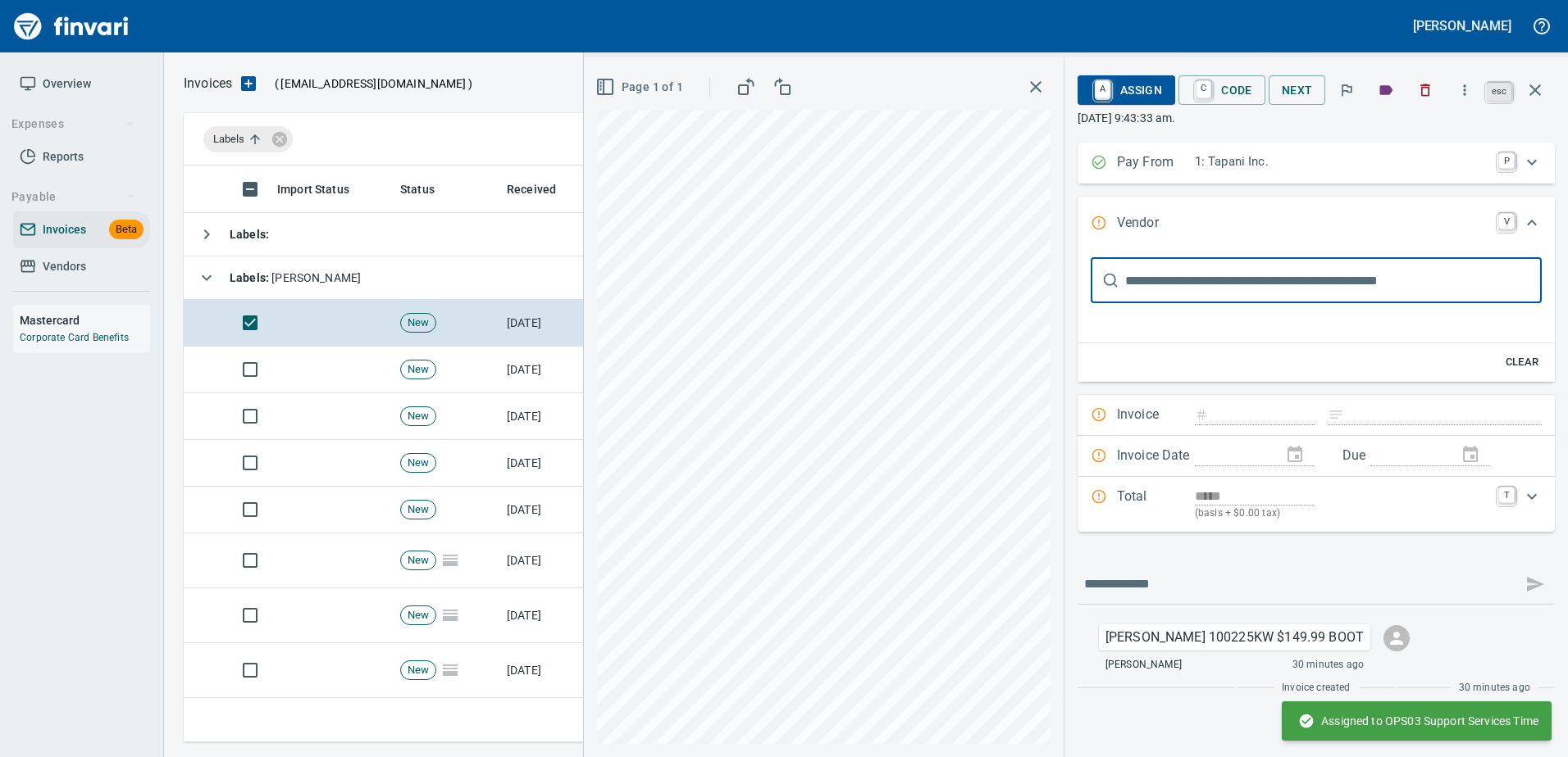
scroll to position [0, 0]
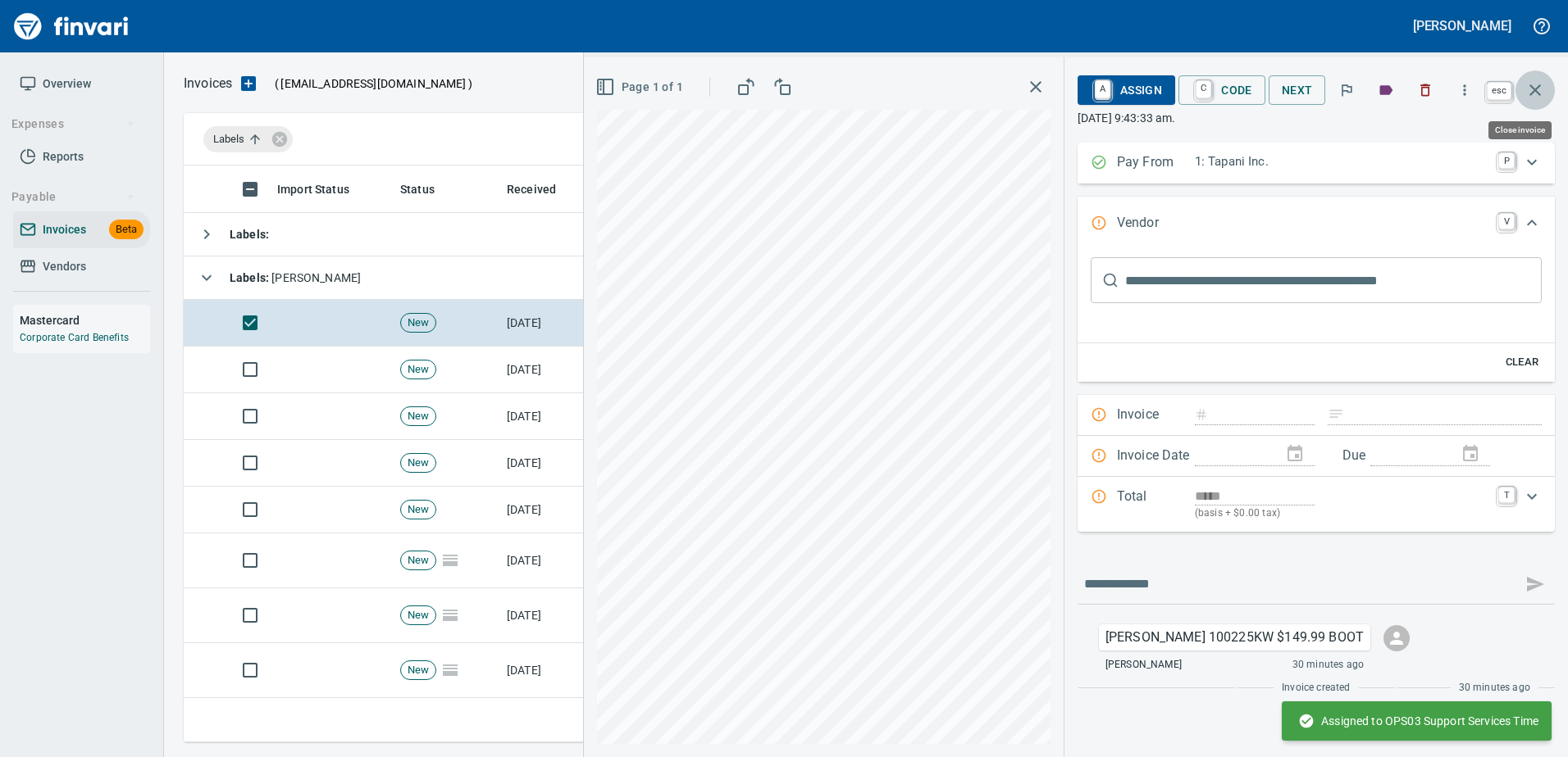
click at [1537, 79] on button "button" at bounding box center [1534, 90] width 40 height 39
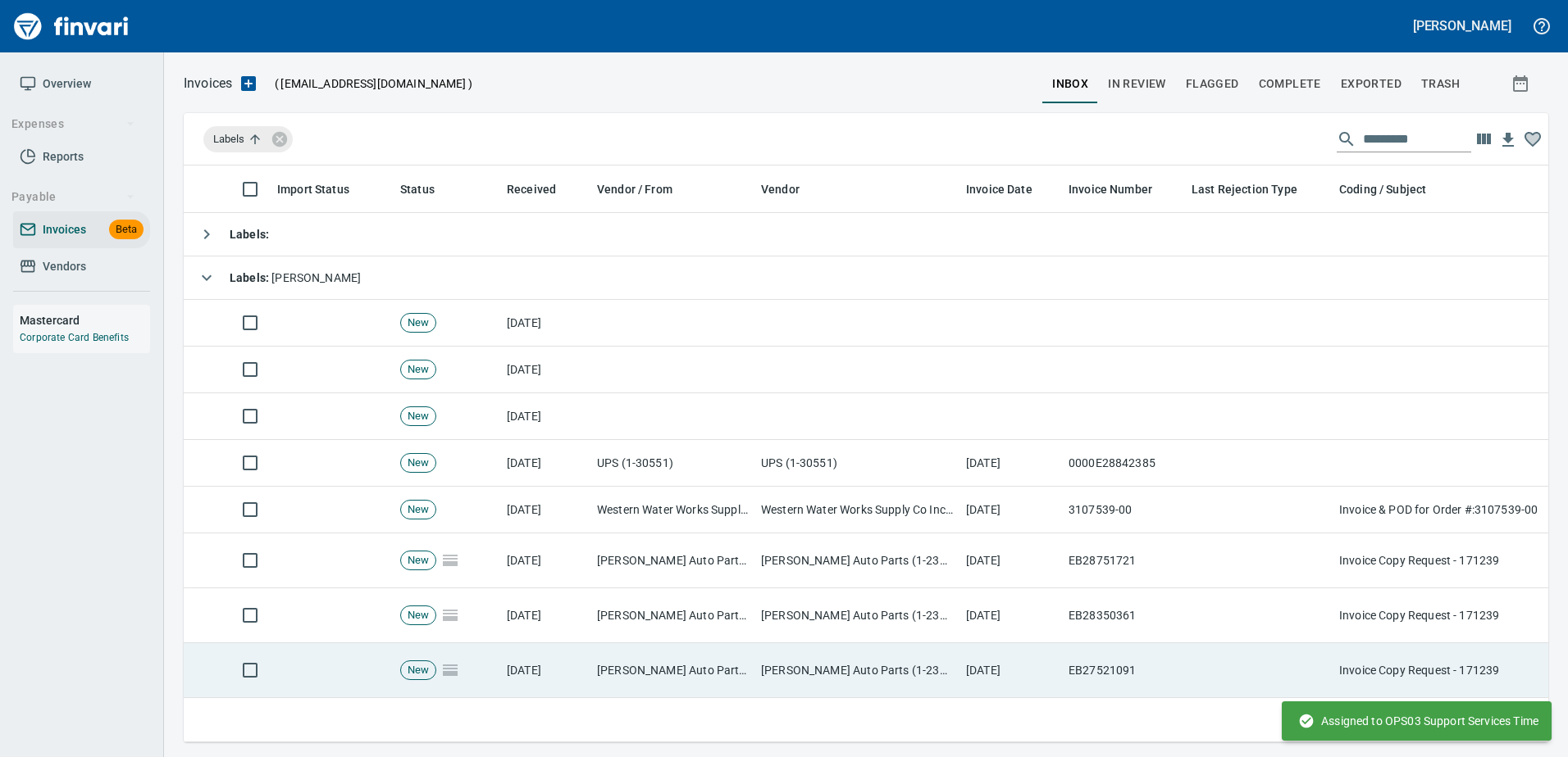
scroll to position [552, 1339]
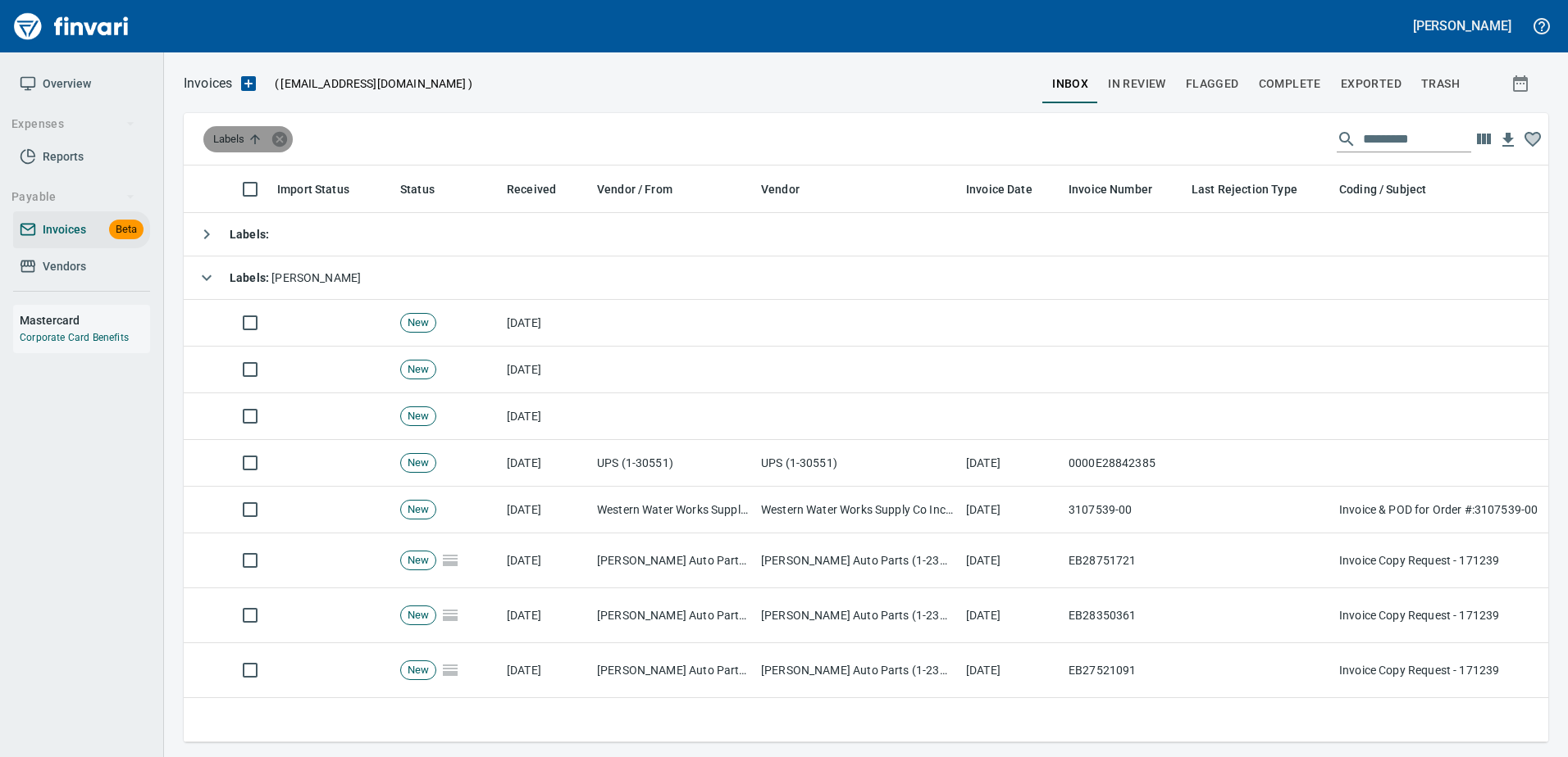
click at [281, 135] on icon at bounding box center [279, 138] width 14 height 14
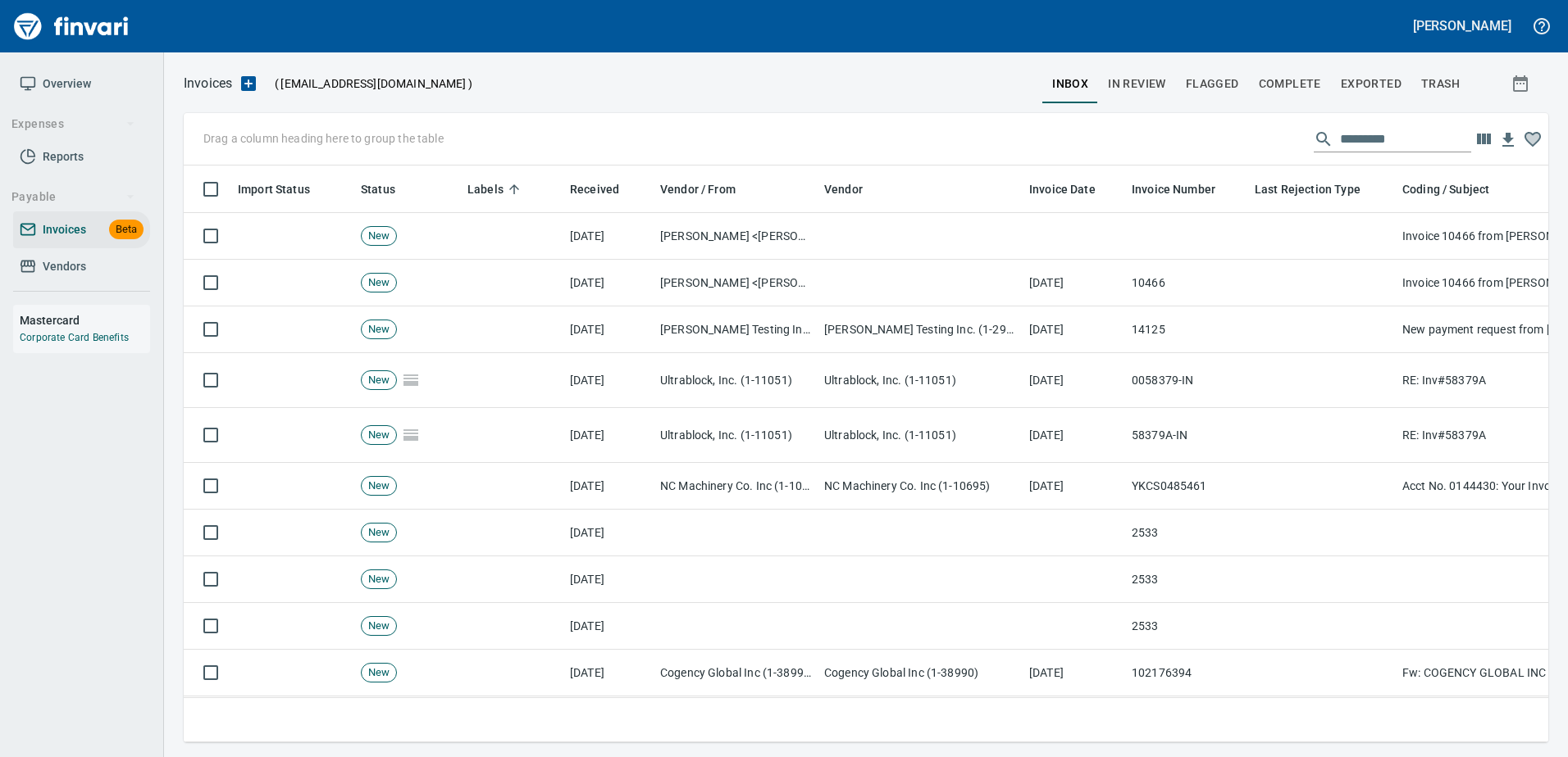
click at [1363, 141] on input "text" at bounding box center [1405, 139] width 131 height 26
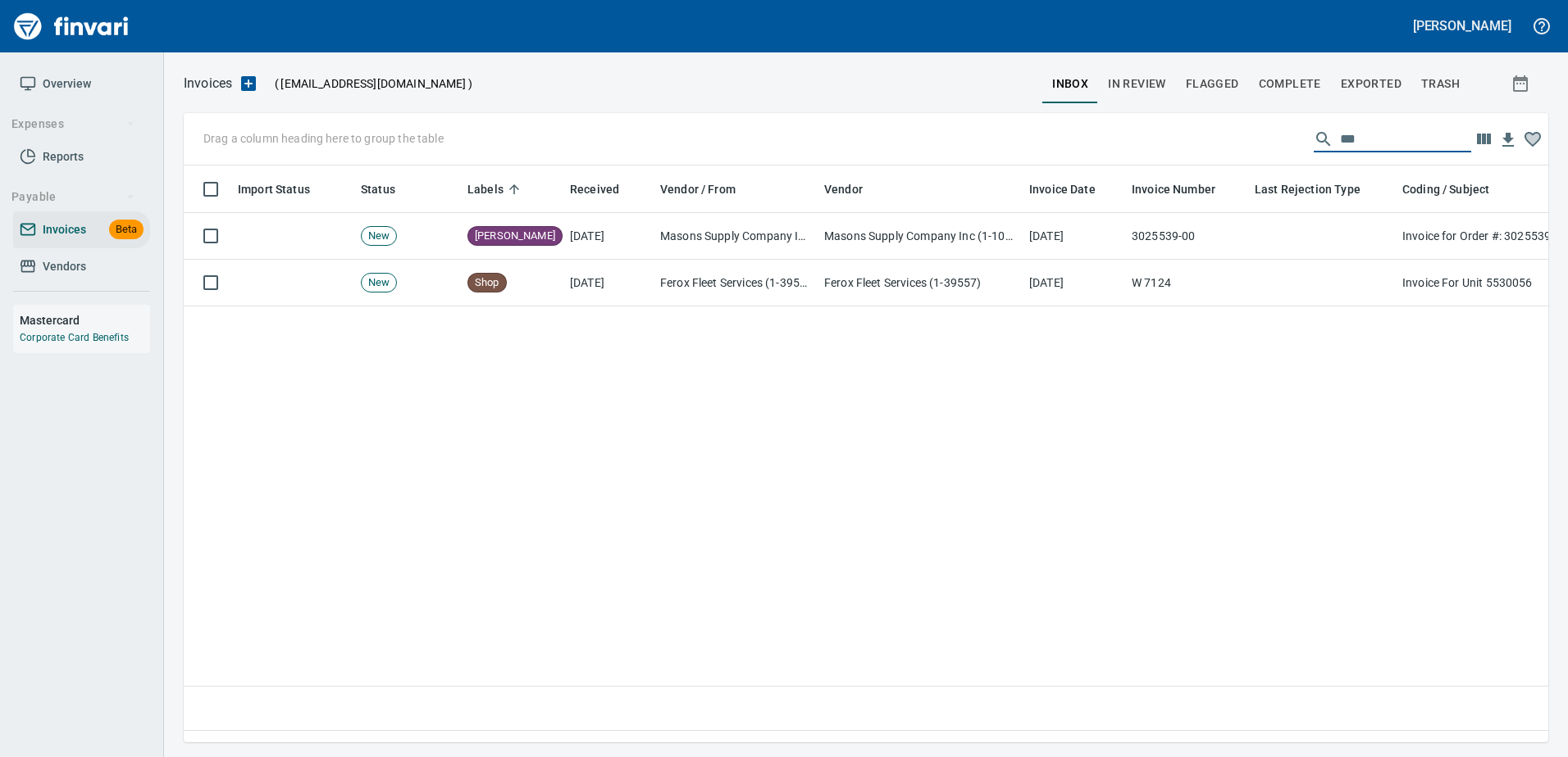
type input "****"
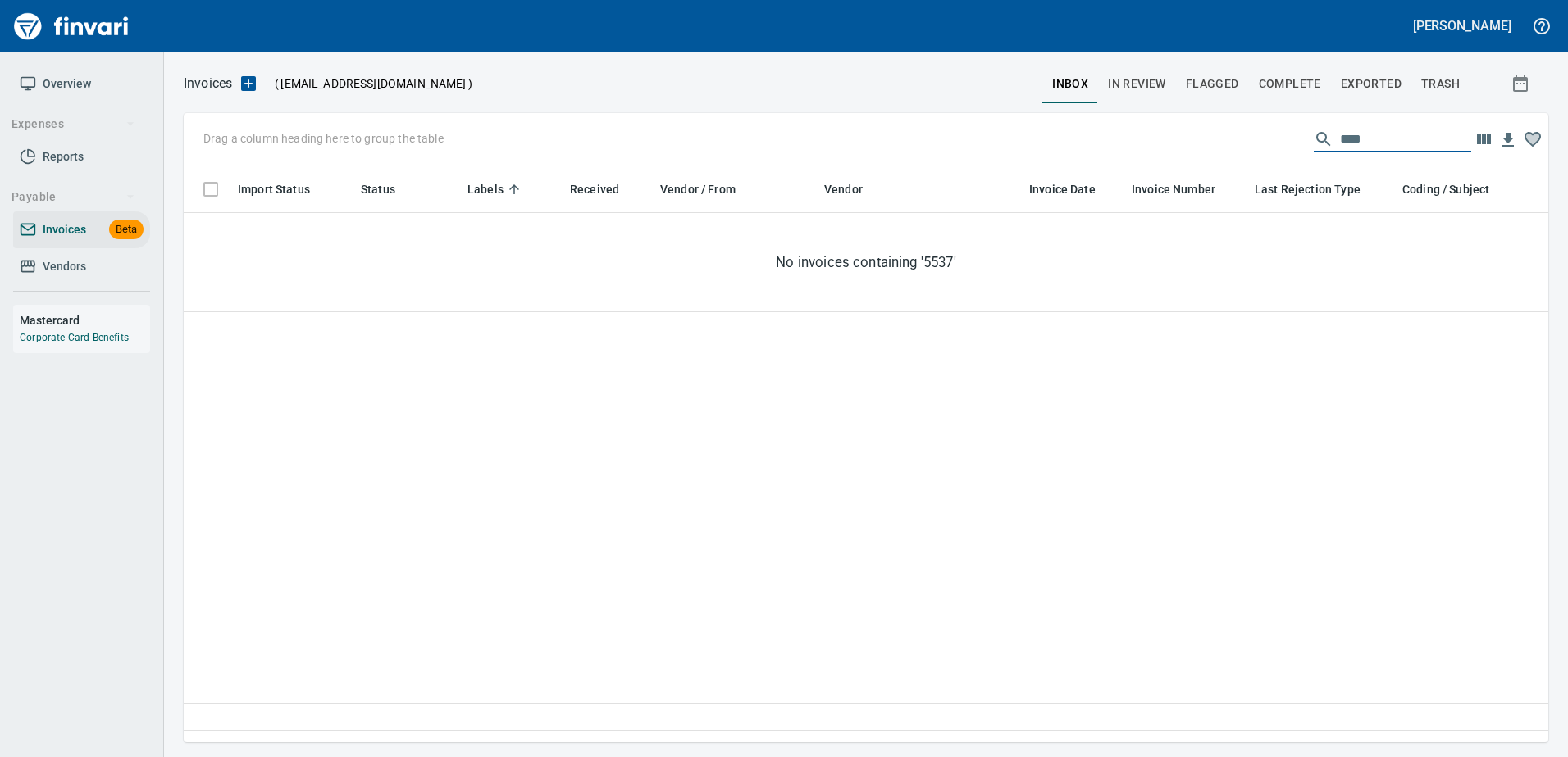
click at [1363, 142] on input "****" at bounding box center [1405, 139] width 131 height 26
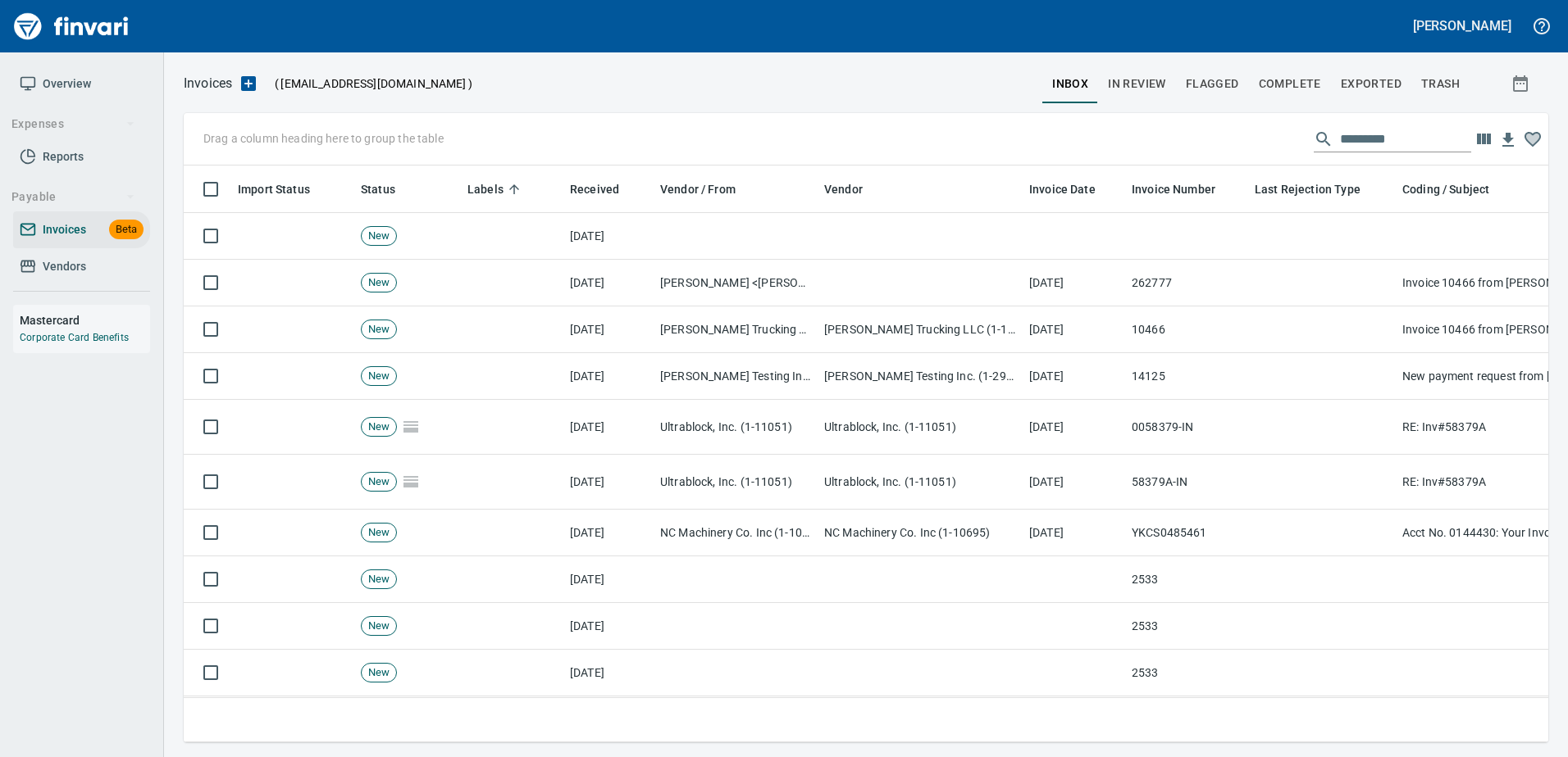
click at [890, 243] on td at bounding box center [919, 236] width 205 height 46
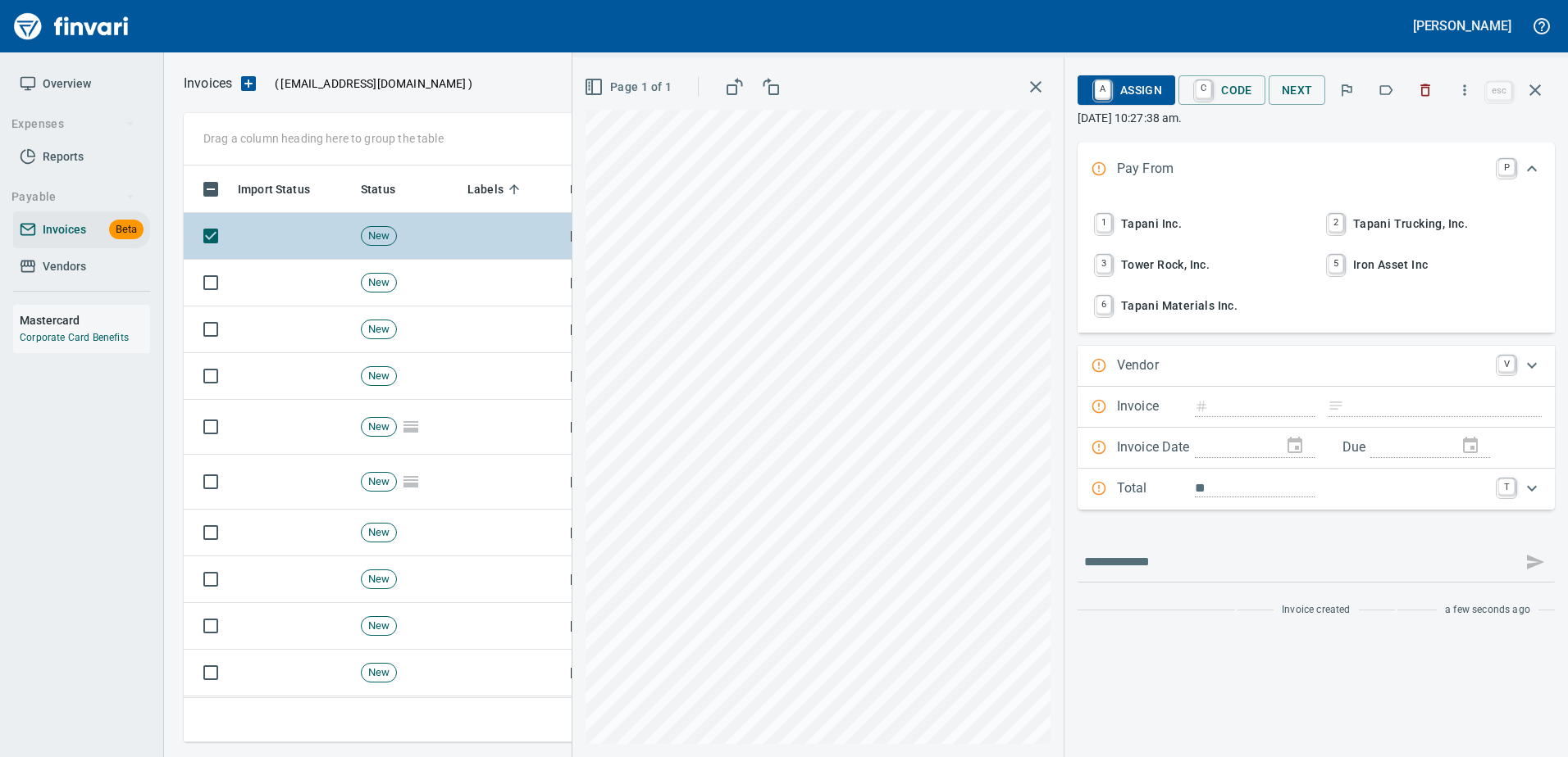
type input "********"
type input "**********"
type input "*******"
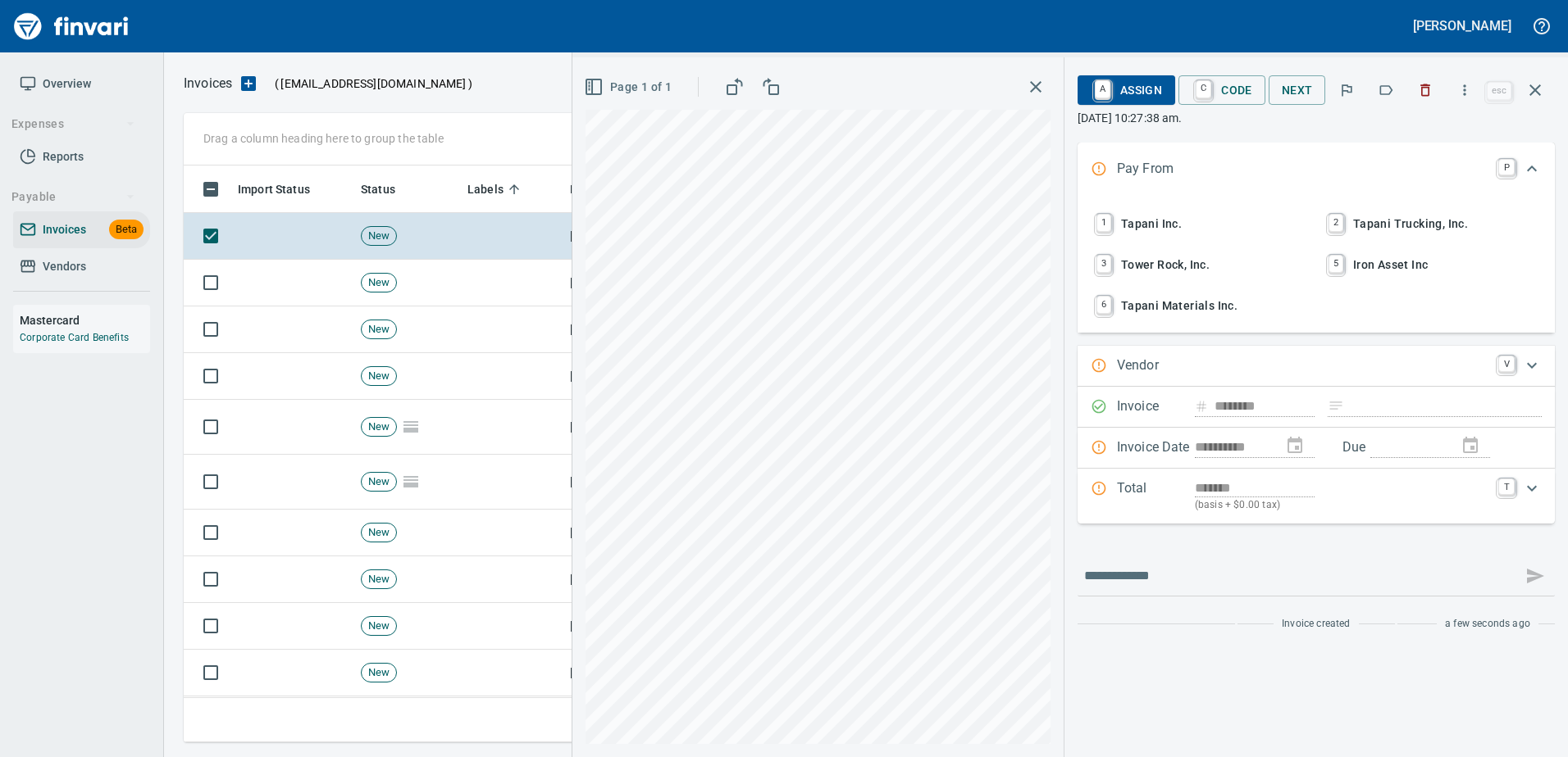
click at [1163, 221] on span "1 Tapani Inc." at bounding box center [1200, 223] width 216 height 28
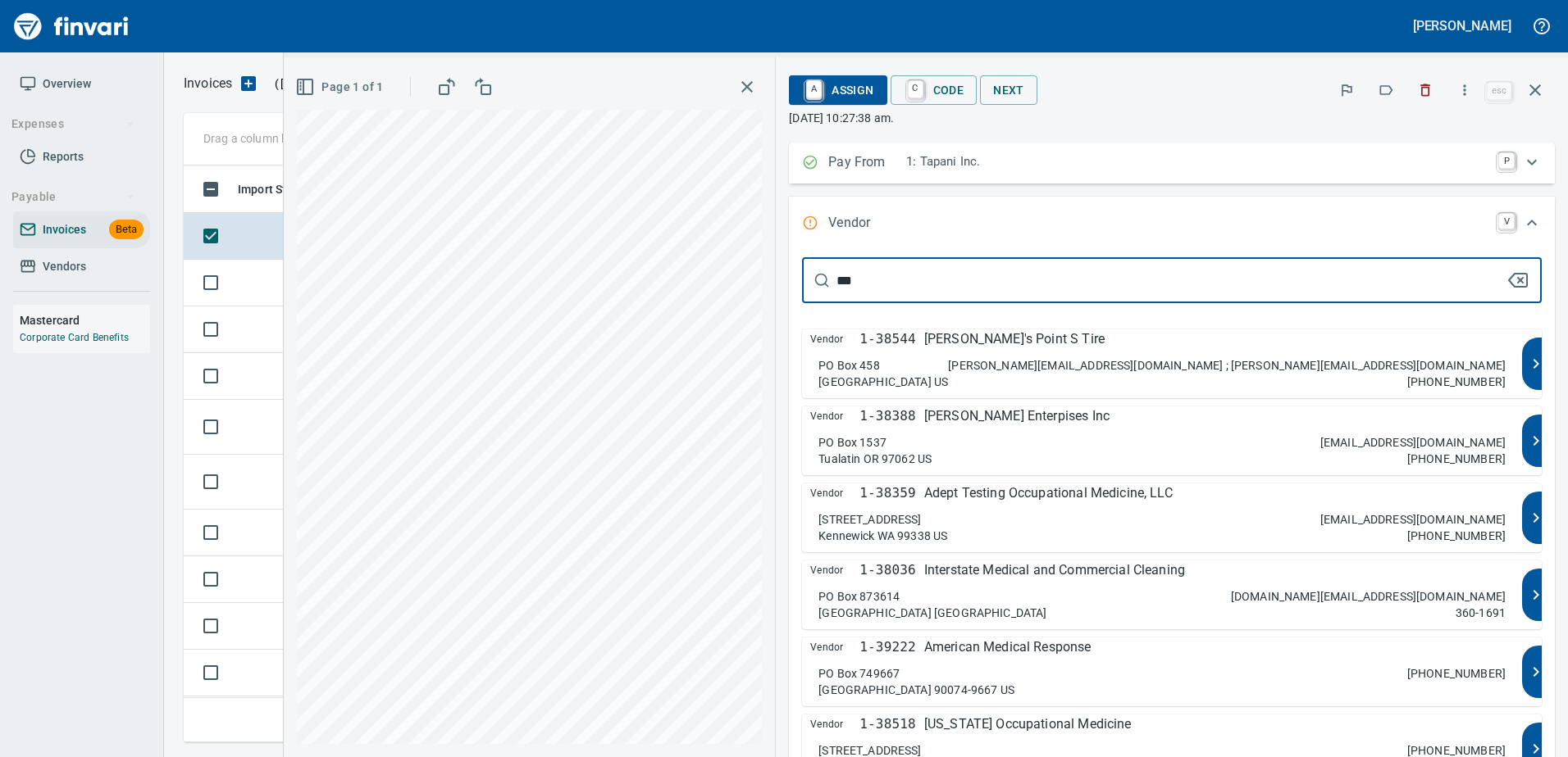
type input "***"
click at [948, 370] on div "[STREET_ADDRESS]" at bounding box center [883, 374] width 129 height 33
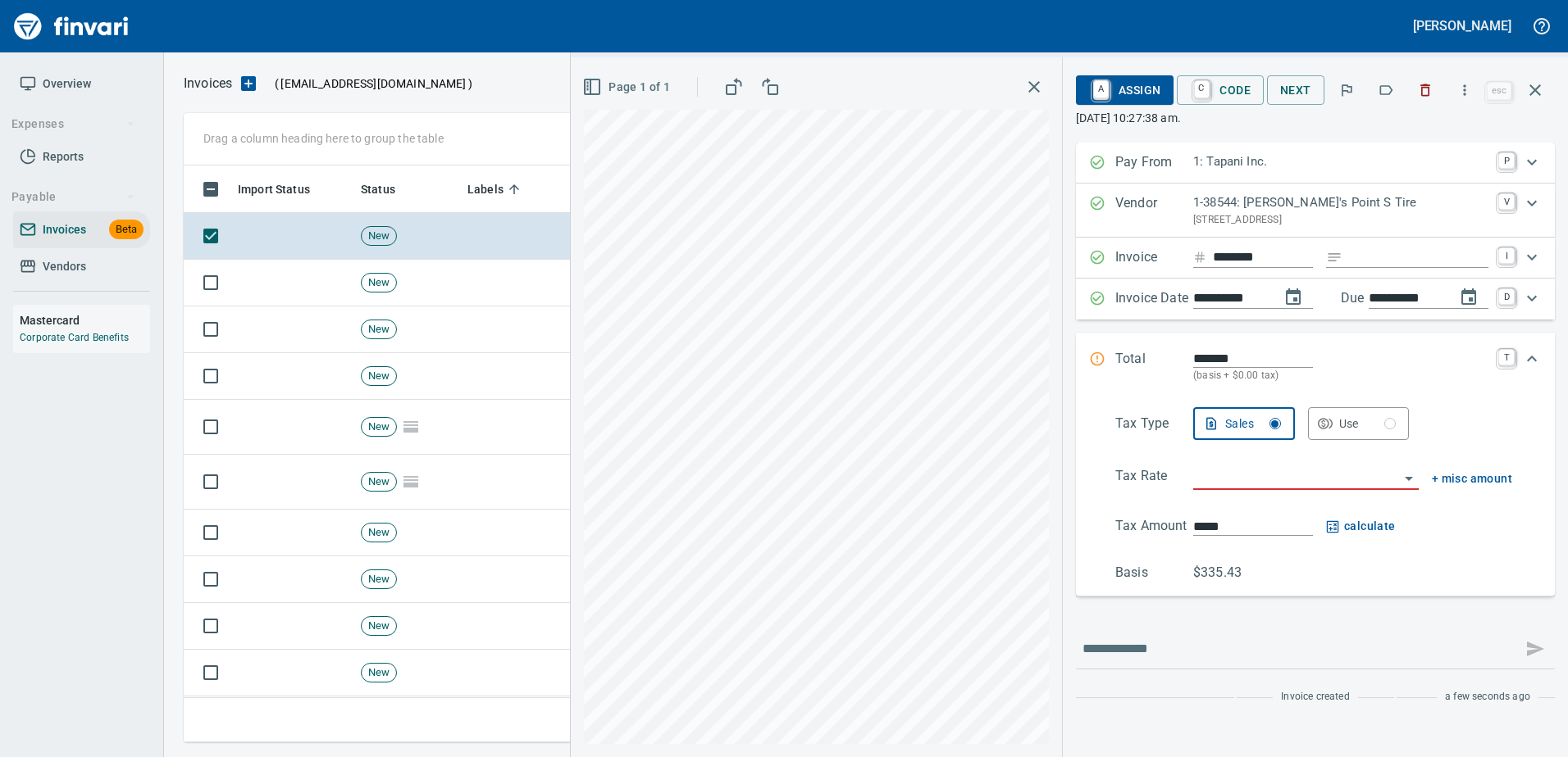
type input "**********"
drag, startPoint x: 1230, startPoint y: 255, endPoint x: 1051, endPoint y: 283, distance: 181.2
click at [1063, 283] on div "**********" at bounding box center [1316, 457] width 505 height 629
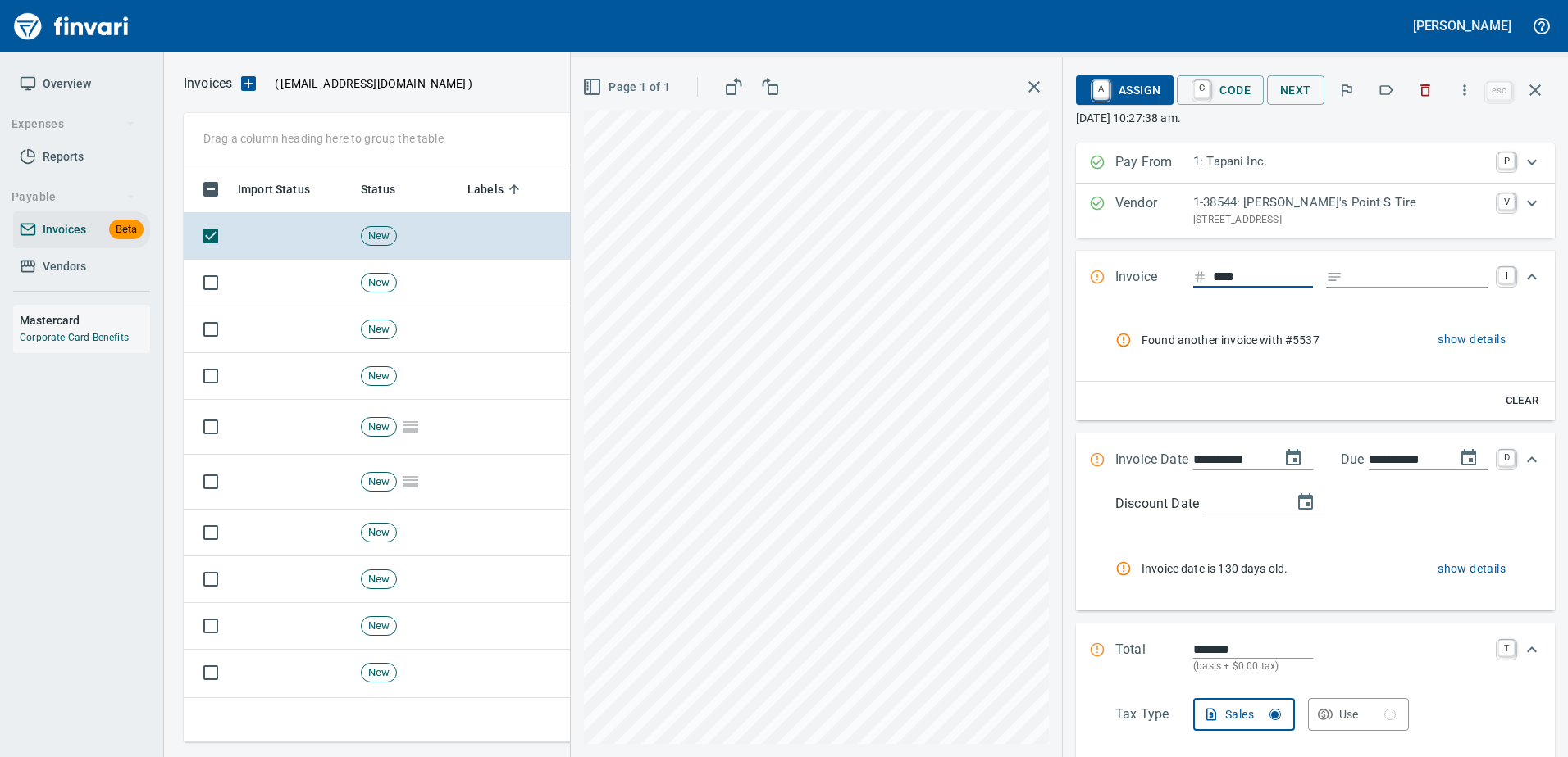
type input "****"
click at [1252, 335] on span "Found another invoice with #5537" at bounding box center [1258, 340] width 233 height 16
click at [1451, 332] on span "show details" at bounding box center [1472, 339] width 68 height 20
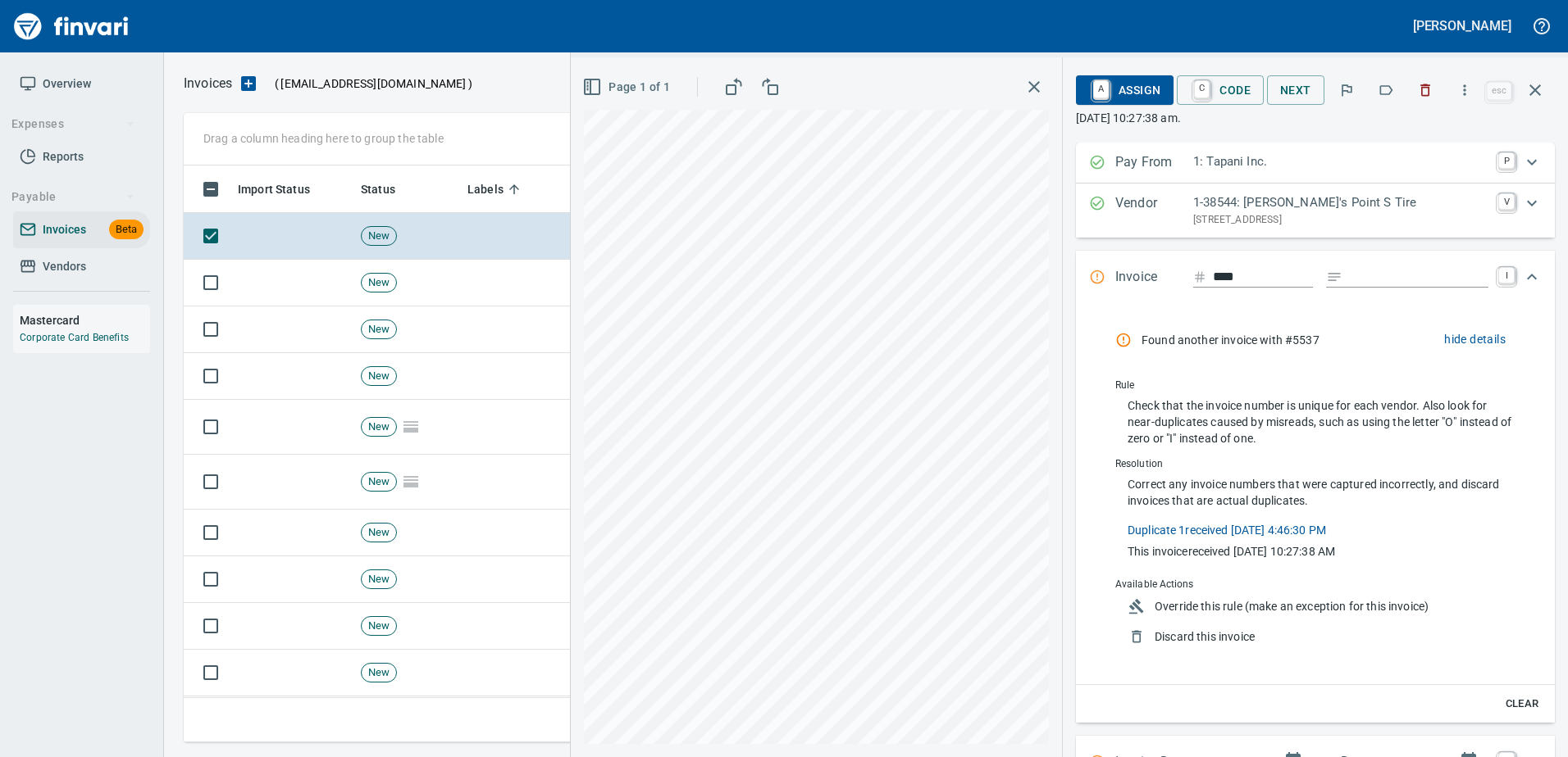
scroll to position [552, 1339]
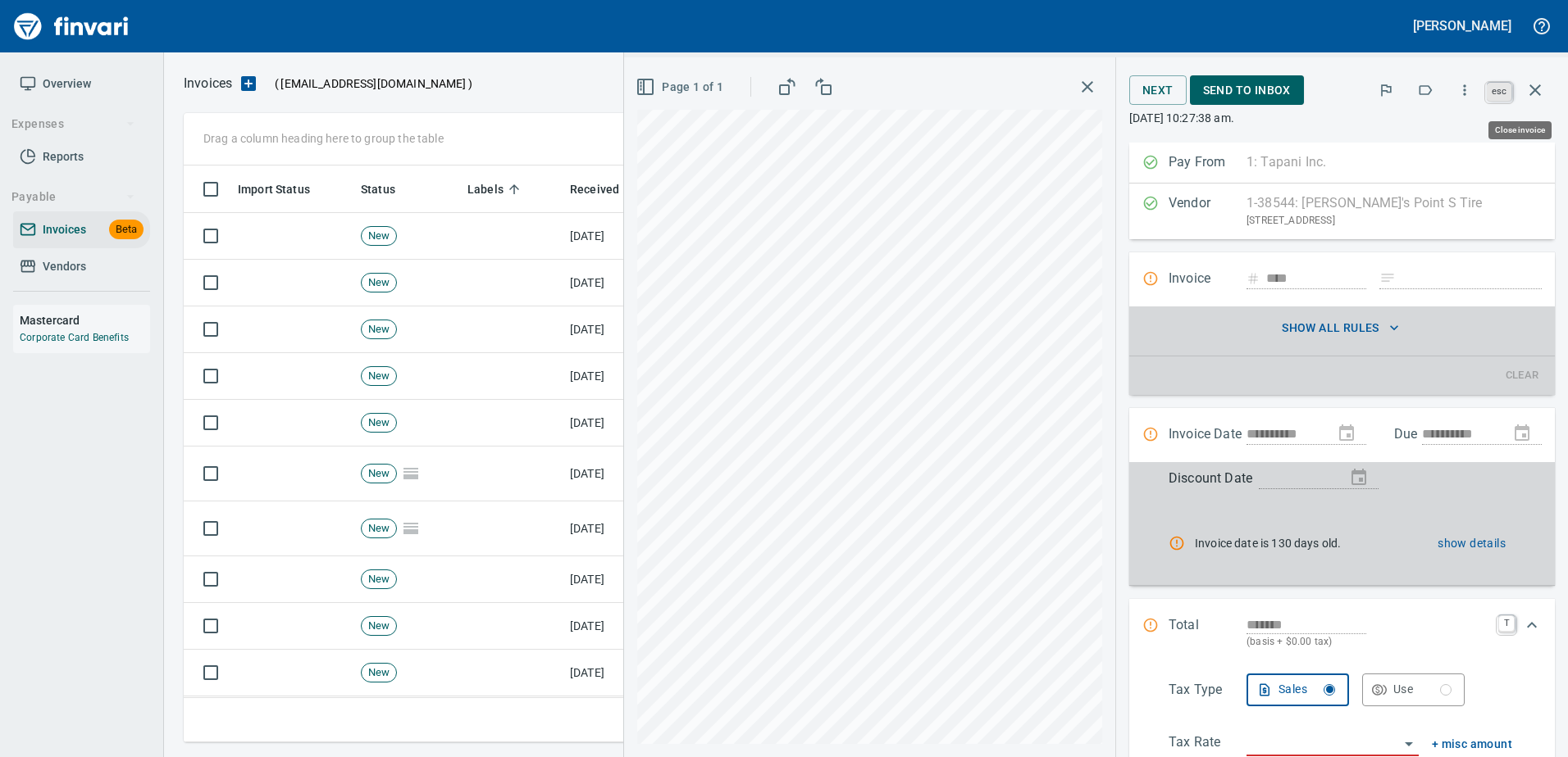
click at [1509, 91] on link "esc" at bounding box center [1500, 91] width 25 height 18
click at [1526, 87] on icon "button" at bounding box center [1535, 90] width 19 height 19
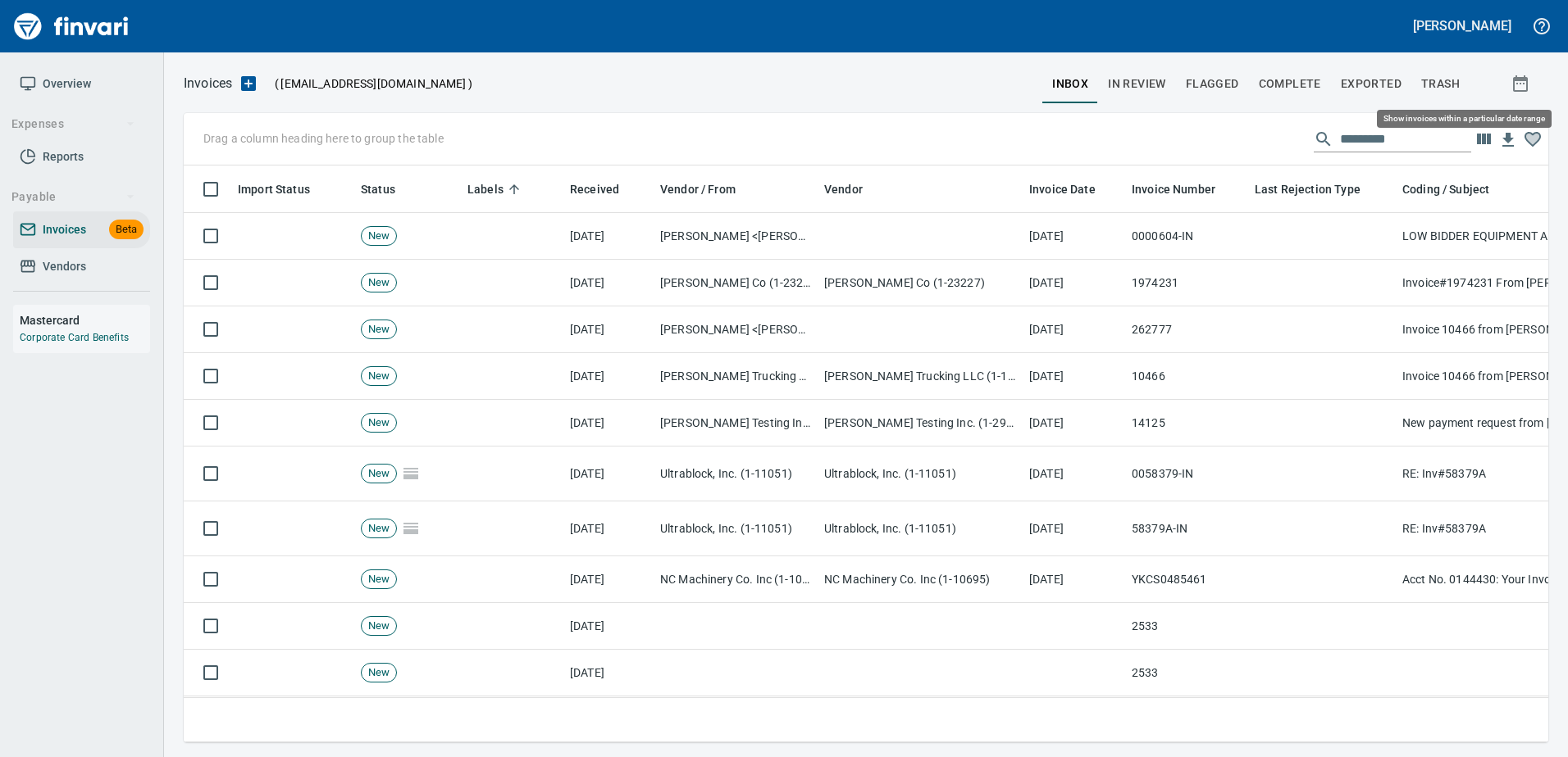
scroll to position [552, 1339]
drag, startPoint x: 474, startPoint y: 190, endPoint x: 278, endPoint y: 130, distance: 205.0
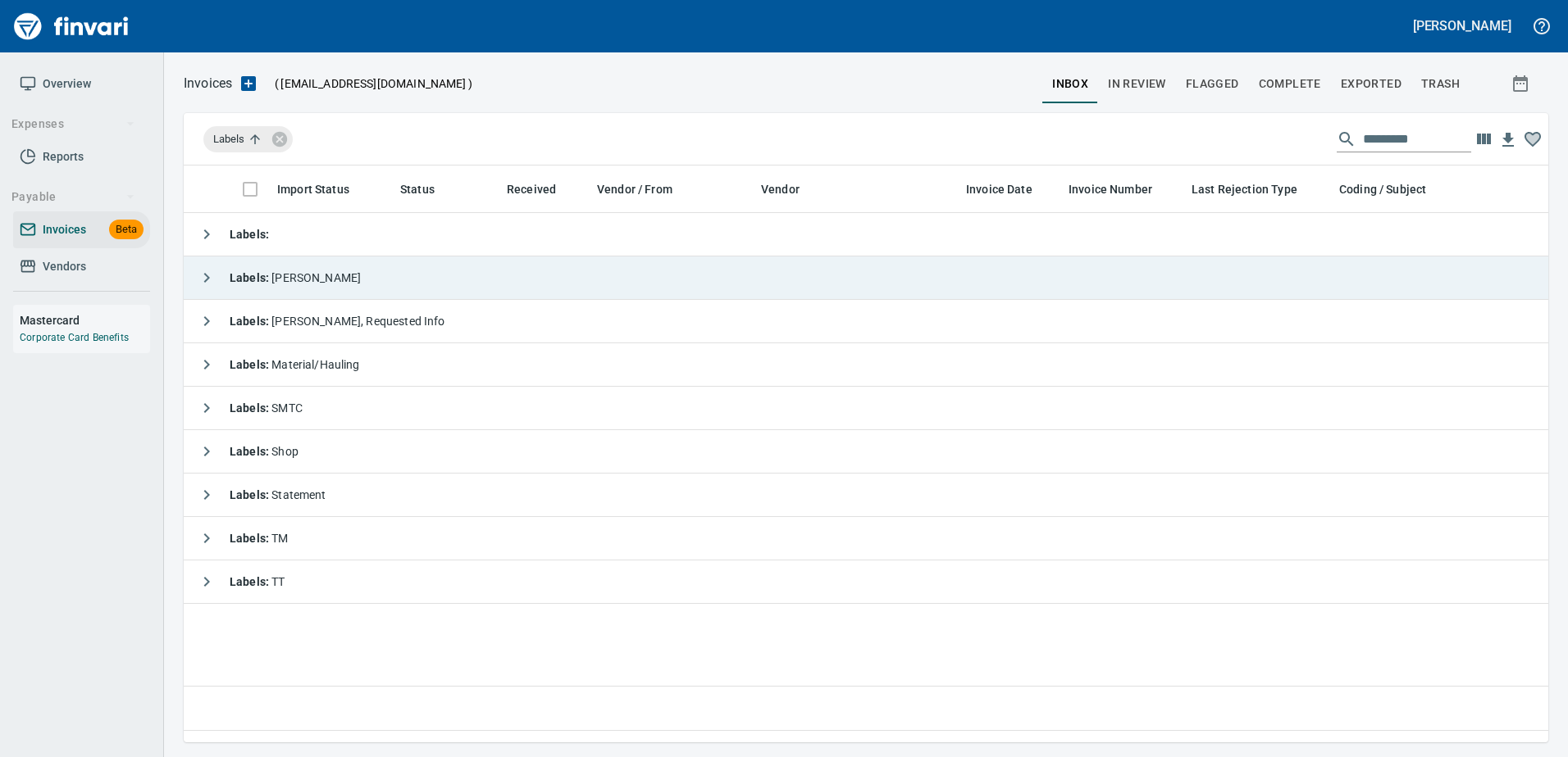
click at [365, 292] on td "Labels : [PERSON_NAME]" at bounding box center [922, 277] width 1476 height 43
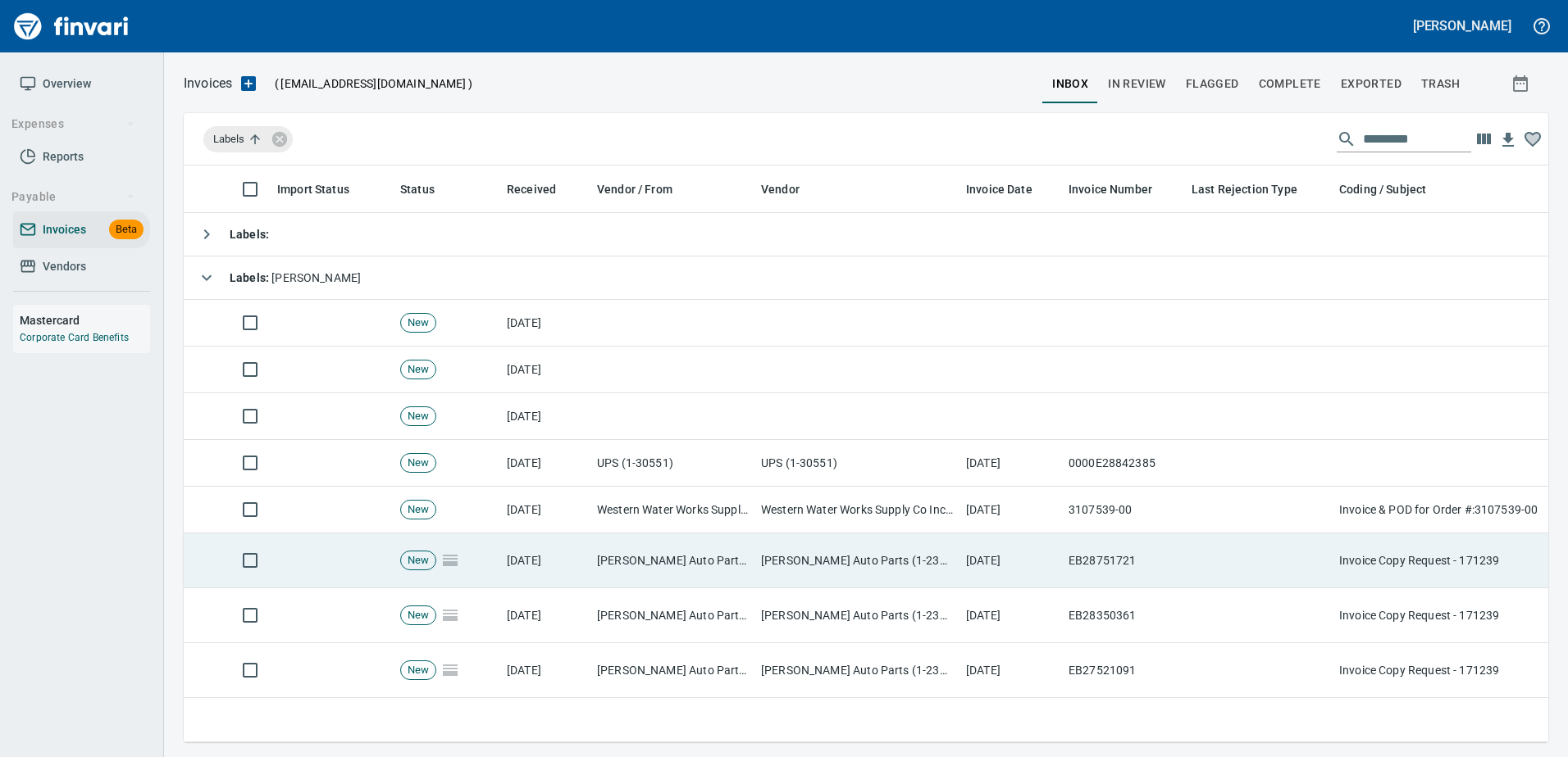
click at [698, 563] on td "[PERSON_NAME] Auto Parts (1-23030)" at bounding box center [673, 561] width 164 height 55
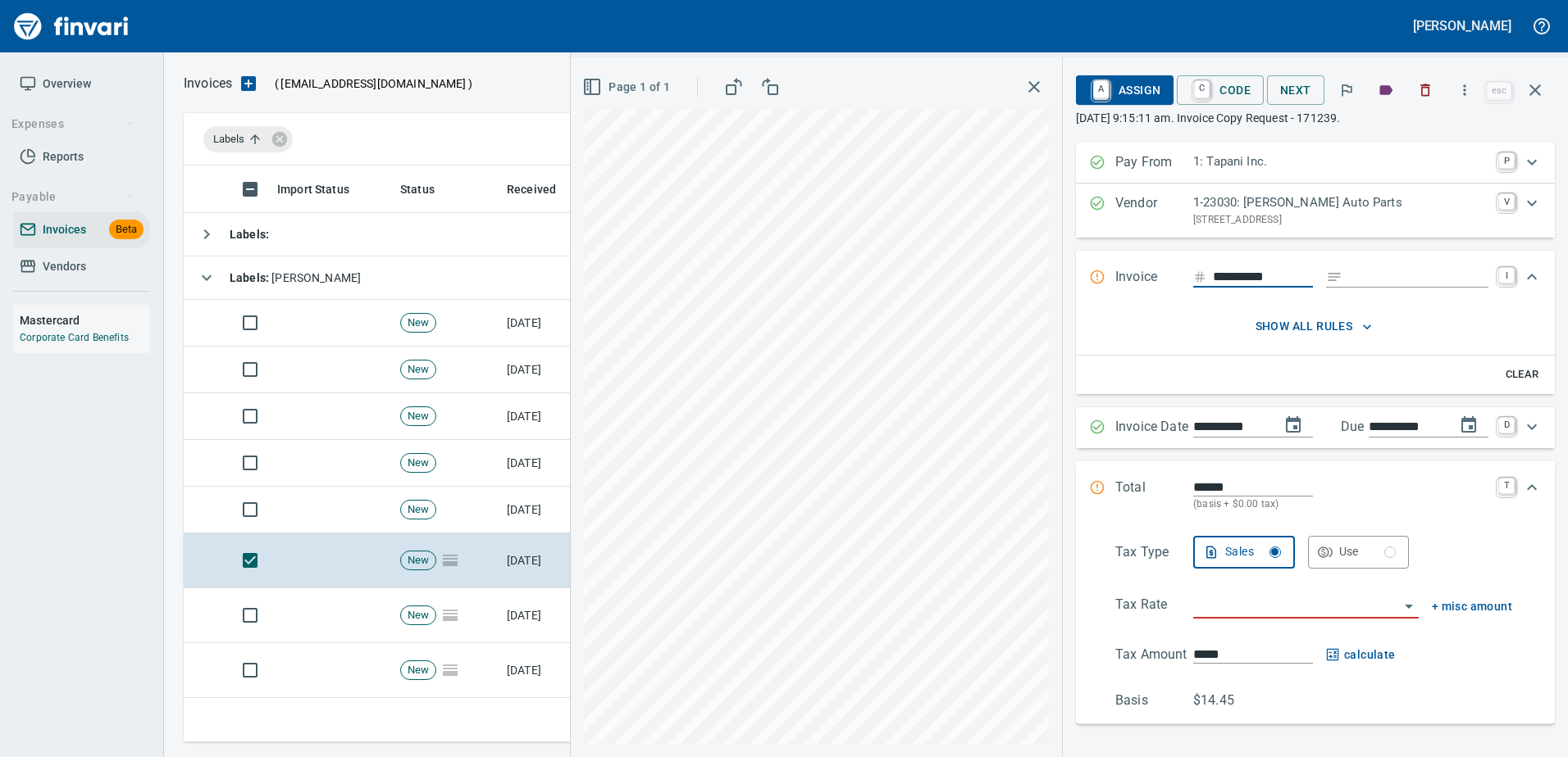
click at [1355, 277] on input "Expand" at bounding box center [1419, 276] width 140 height 20
type input "*"
type input "**********"
click at [1193, 481] on input "******" at bounding box center [1253, 487] width 120 height 19
type input "*******"
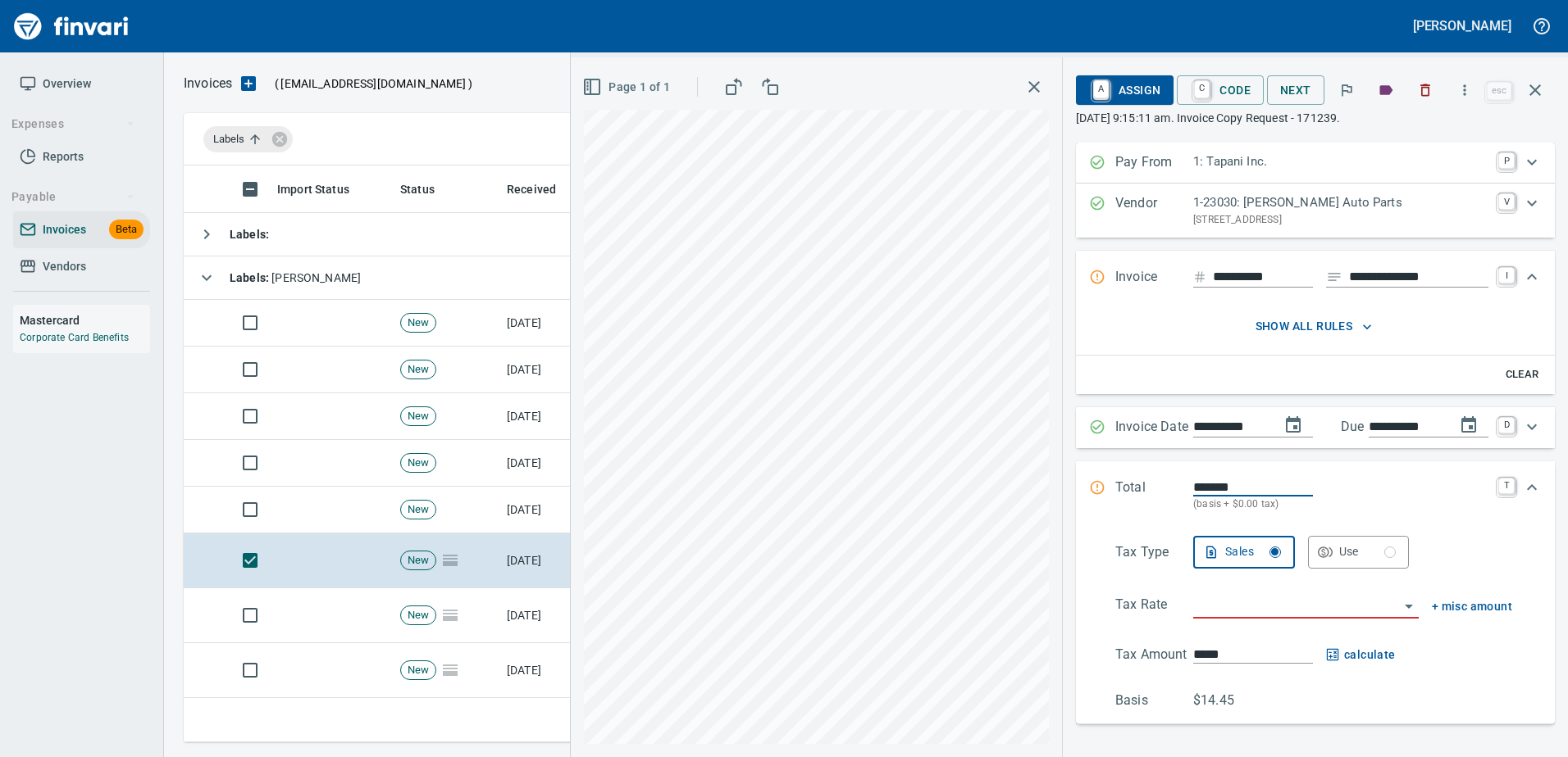
click at [1198, 605] on input "search" at bounding box center [1296, 607] width 206 height 23
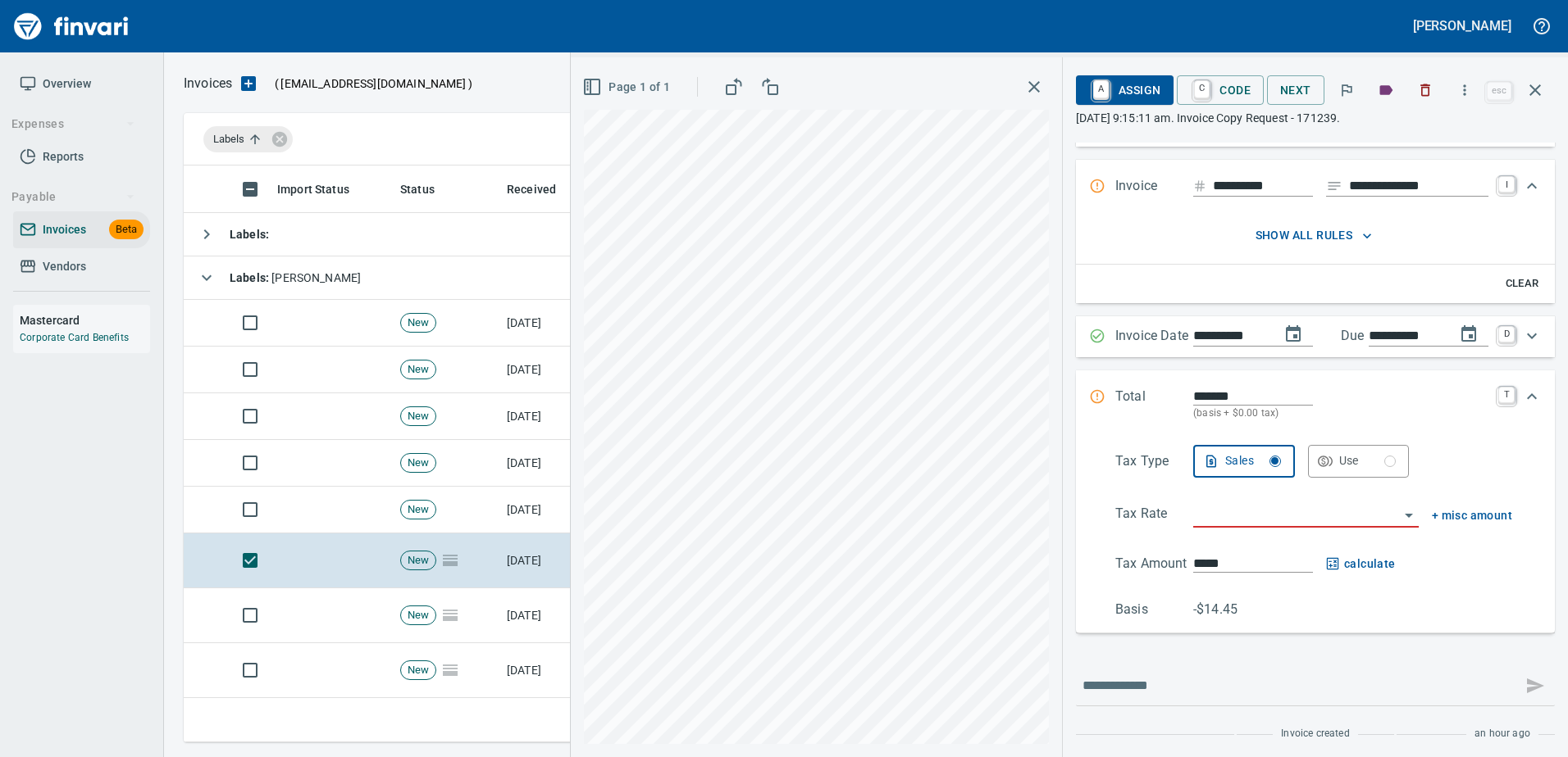
scroll to position [96, 0]
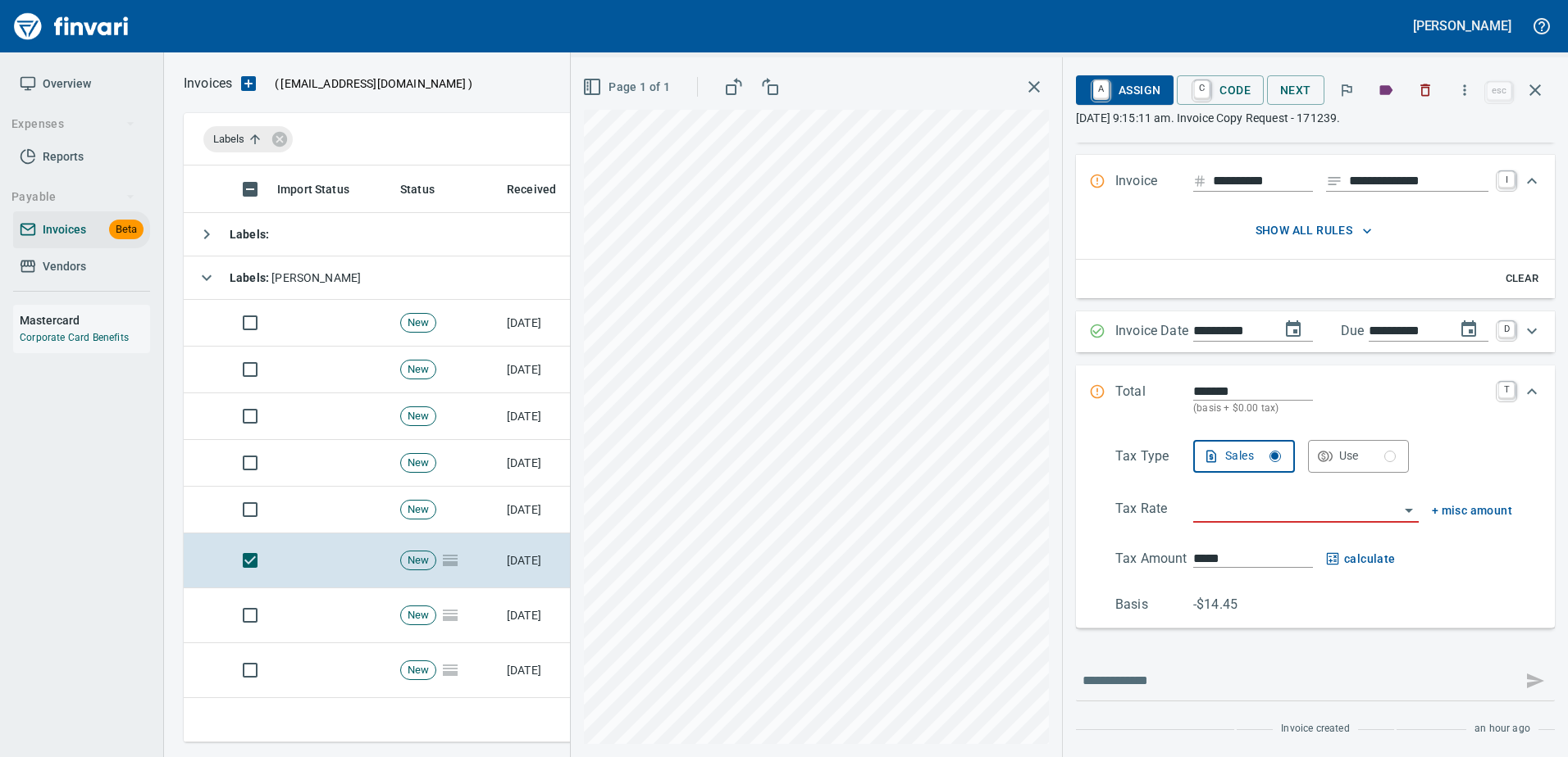
click at [1435, 180] on input "**********" at bounding box center [1419, 181] width 140 height 20
type input "**********"
click at [1225, 508] on input "search" at bounding box center [1296, 510] width 206 height 23
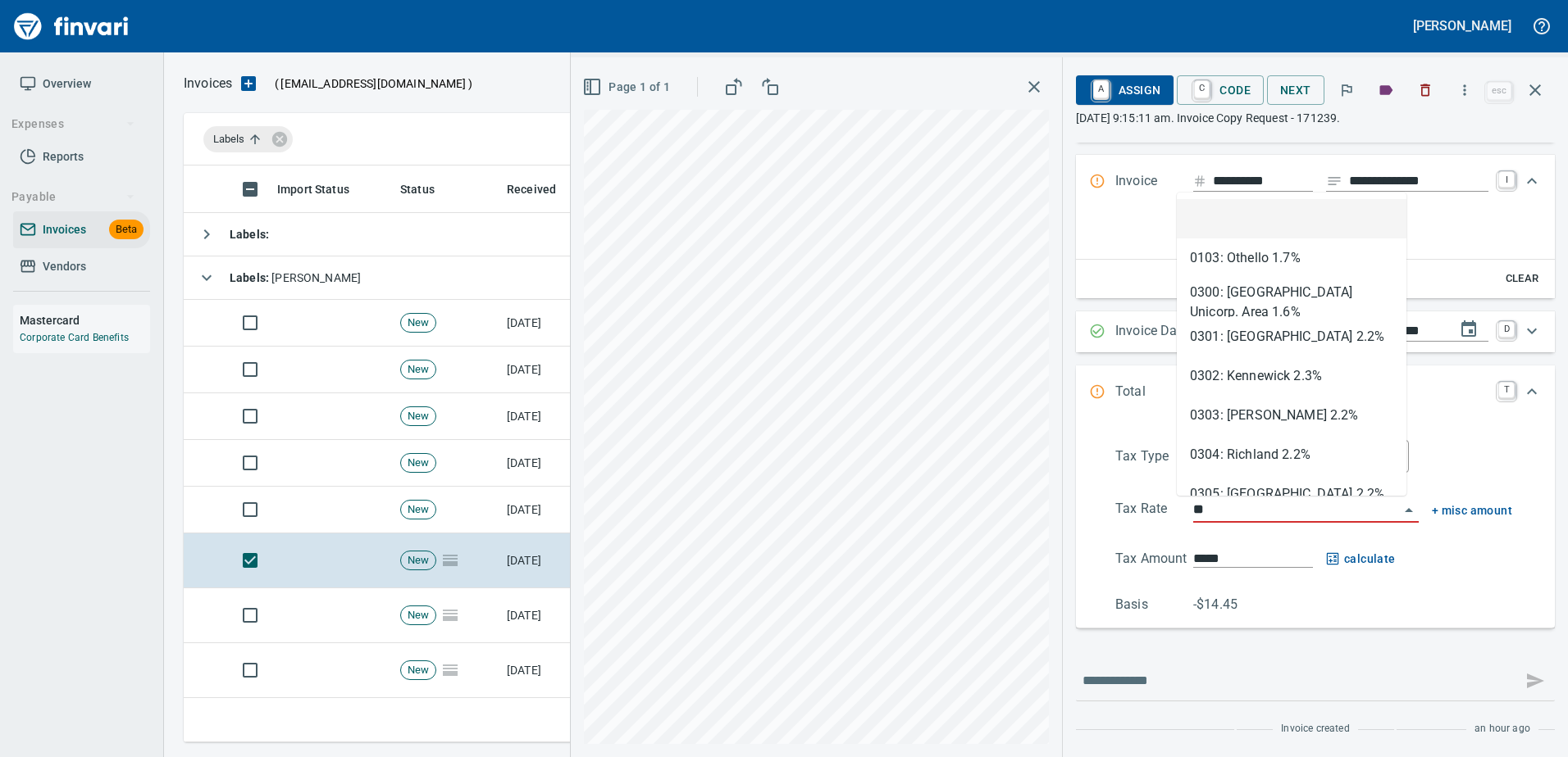
scroll to position [552, 1339]
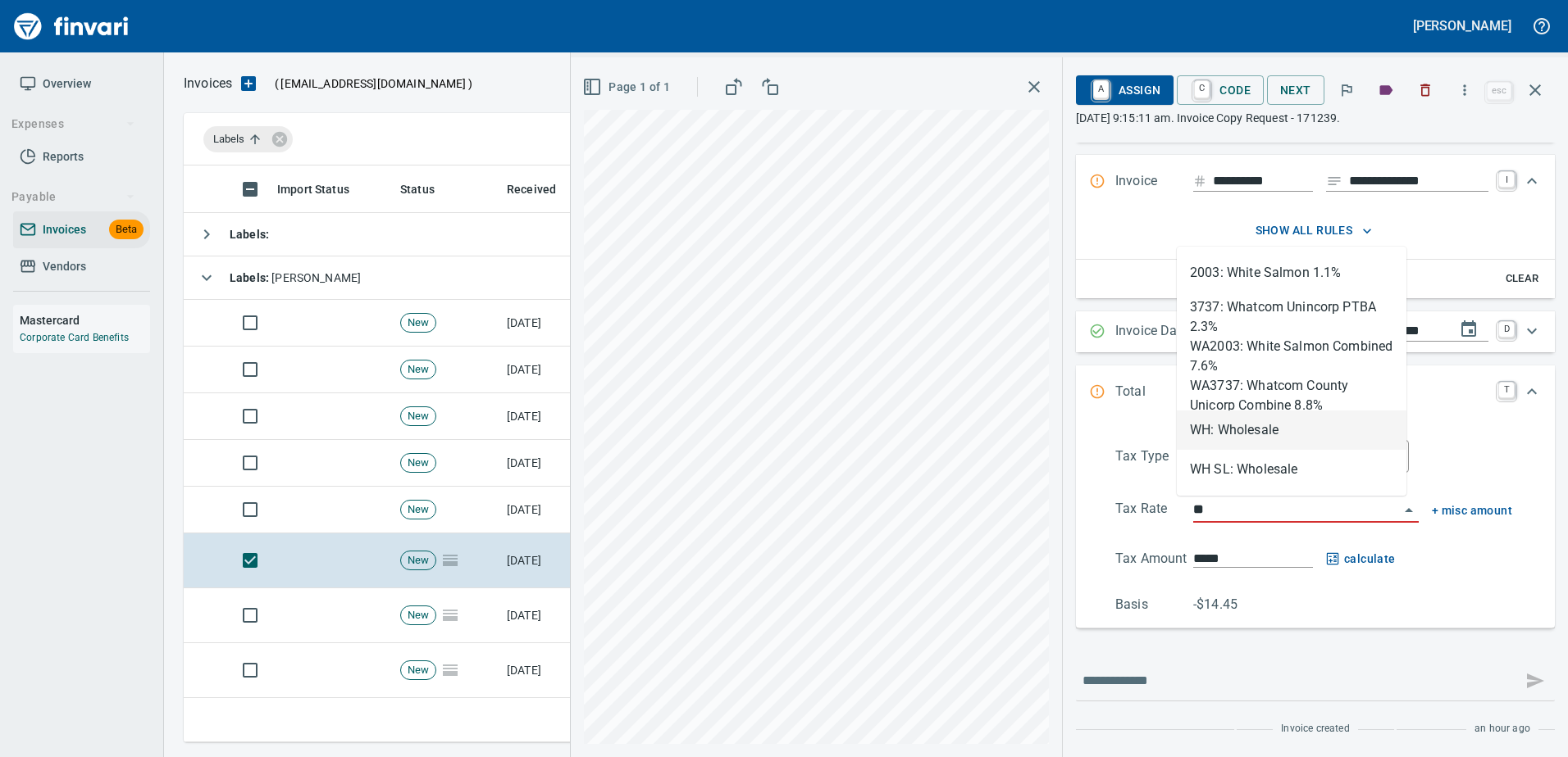
click at [1193, 416] on li "WH: Wholesale" at bounding box center [1291, 430] width 229 height 39
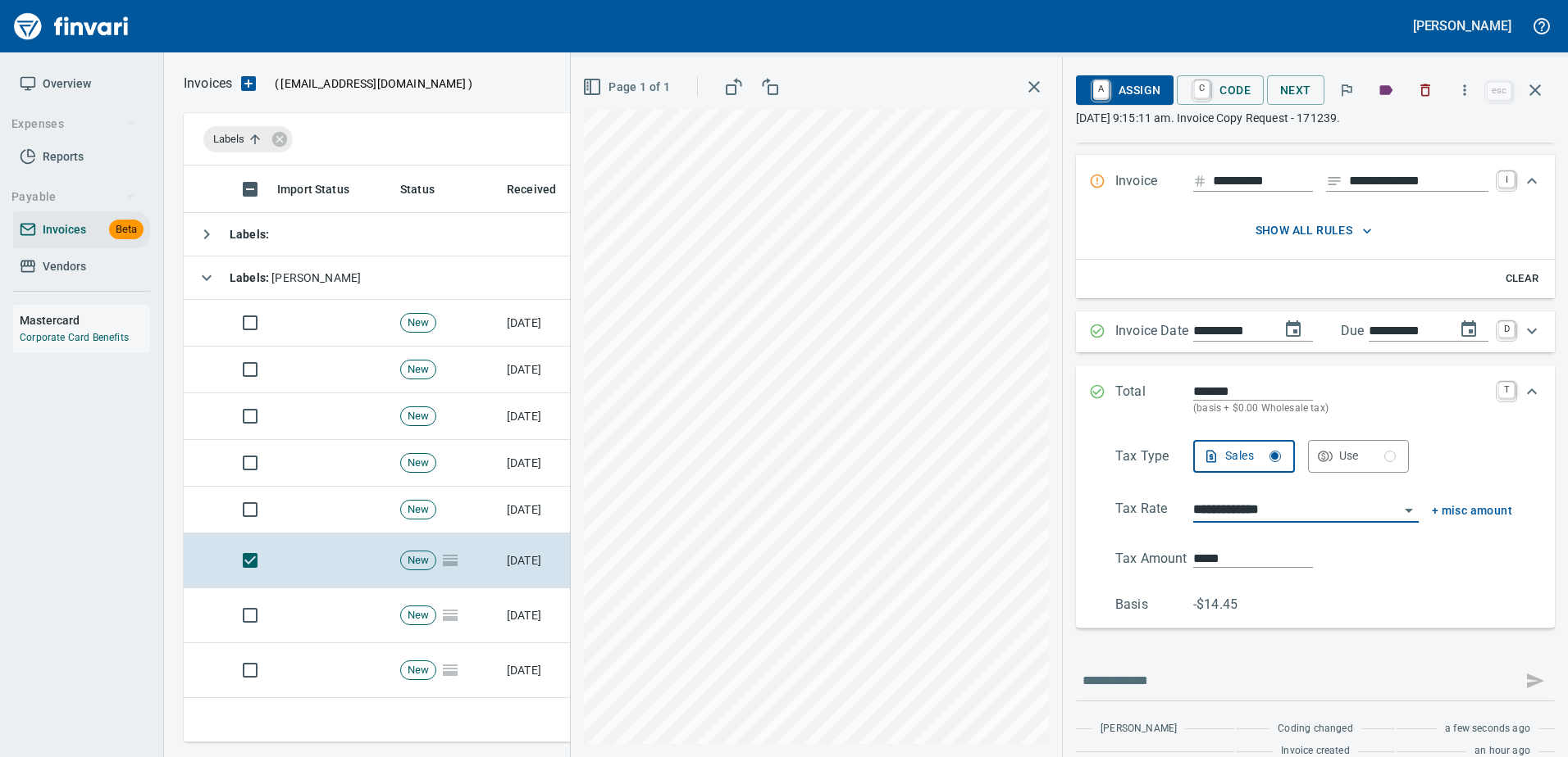
scroll to position [96, 0]
type input "**********"
click at [1194, 83] on link "C" at bounding box center [1202, 90] width 15 height 18
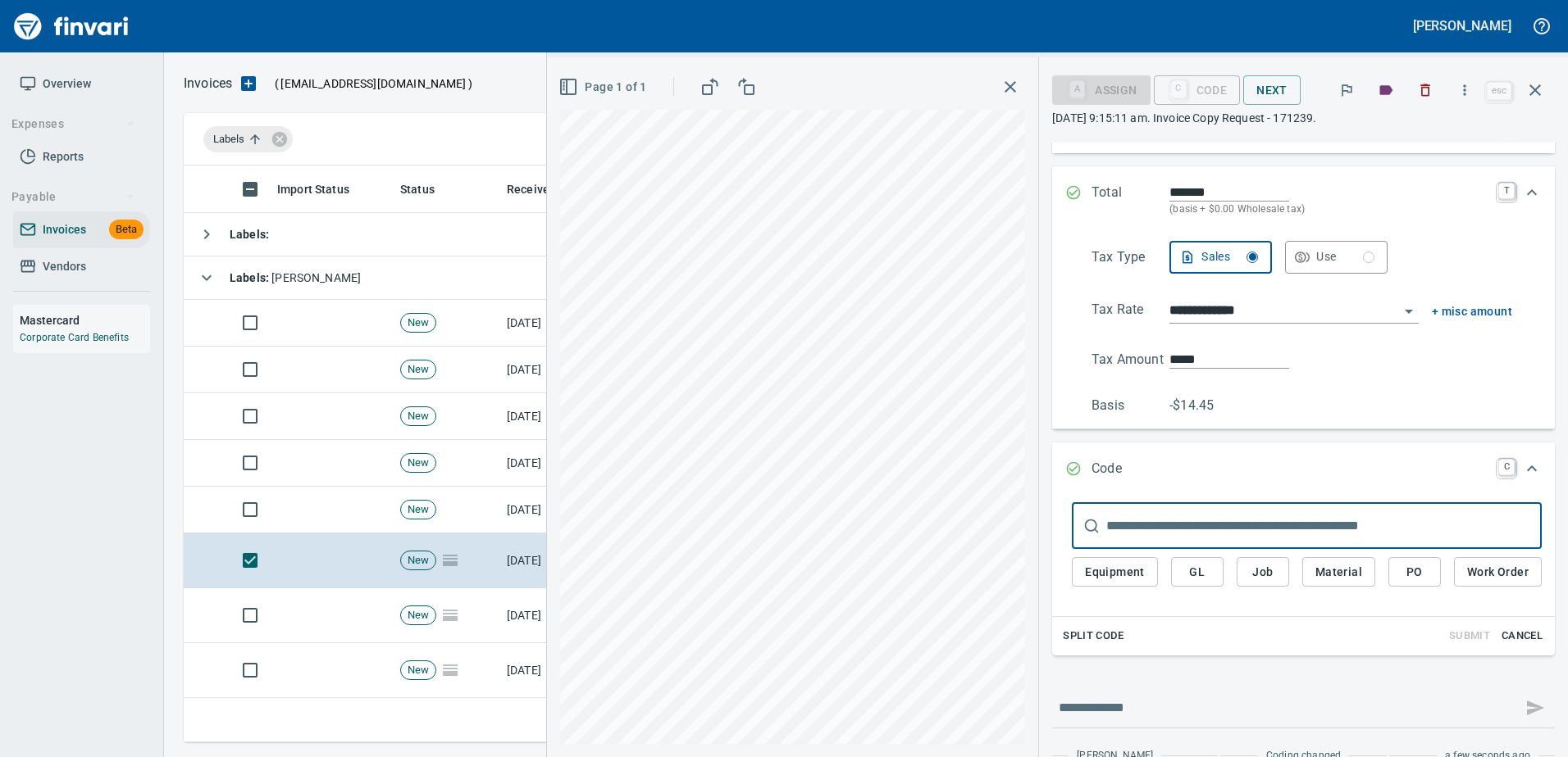
scroll to position [342, 0]
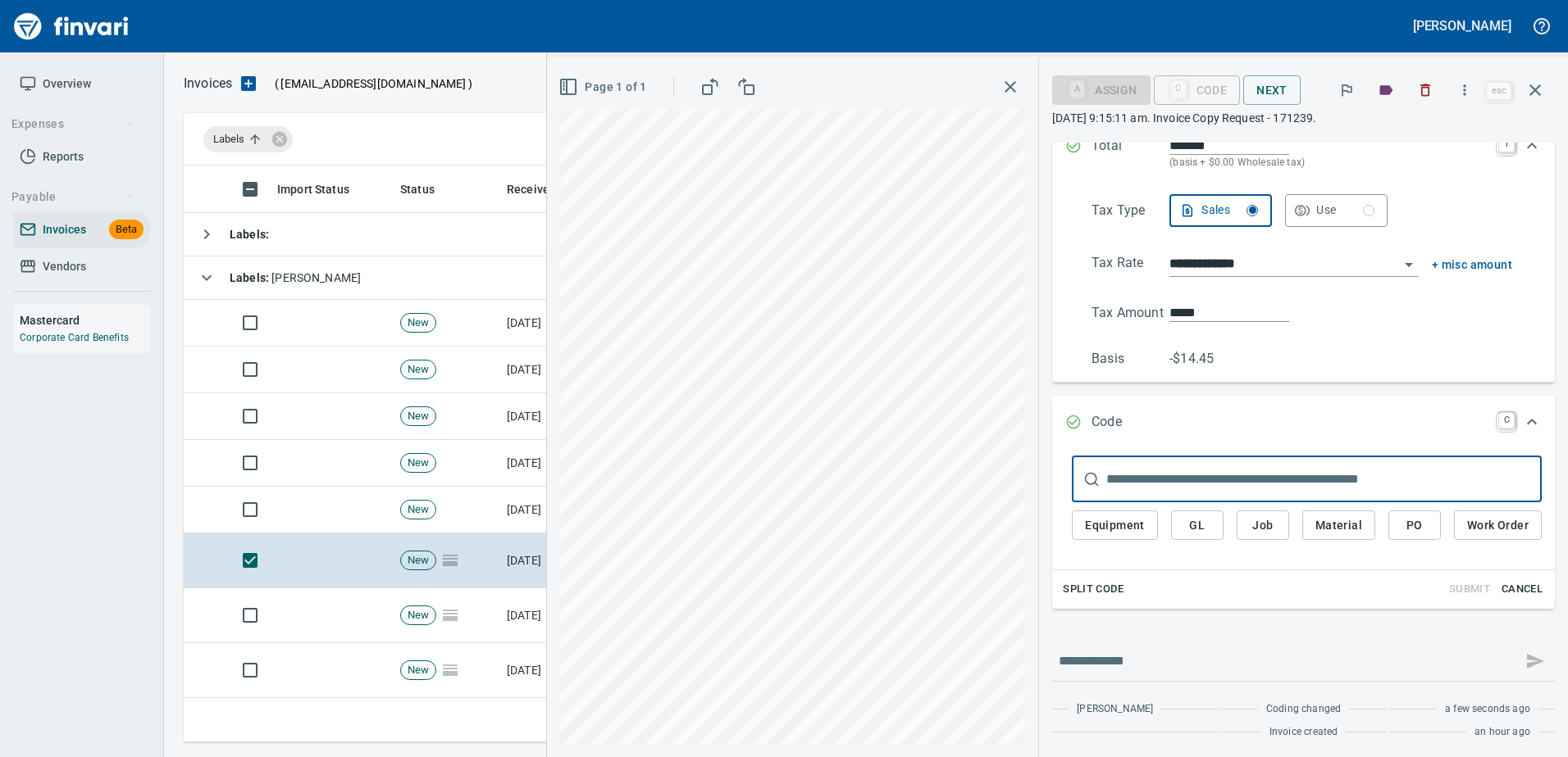
click at [1191, 478] on input "text" at bounding box center [1324, 480] width 436 height 46
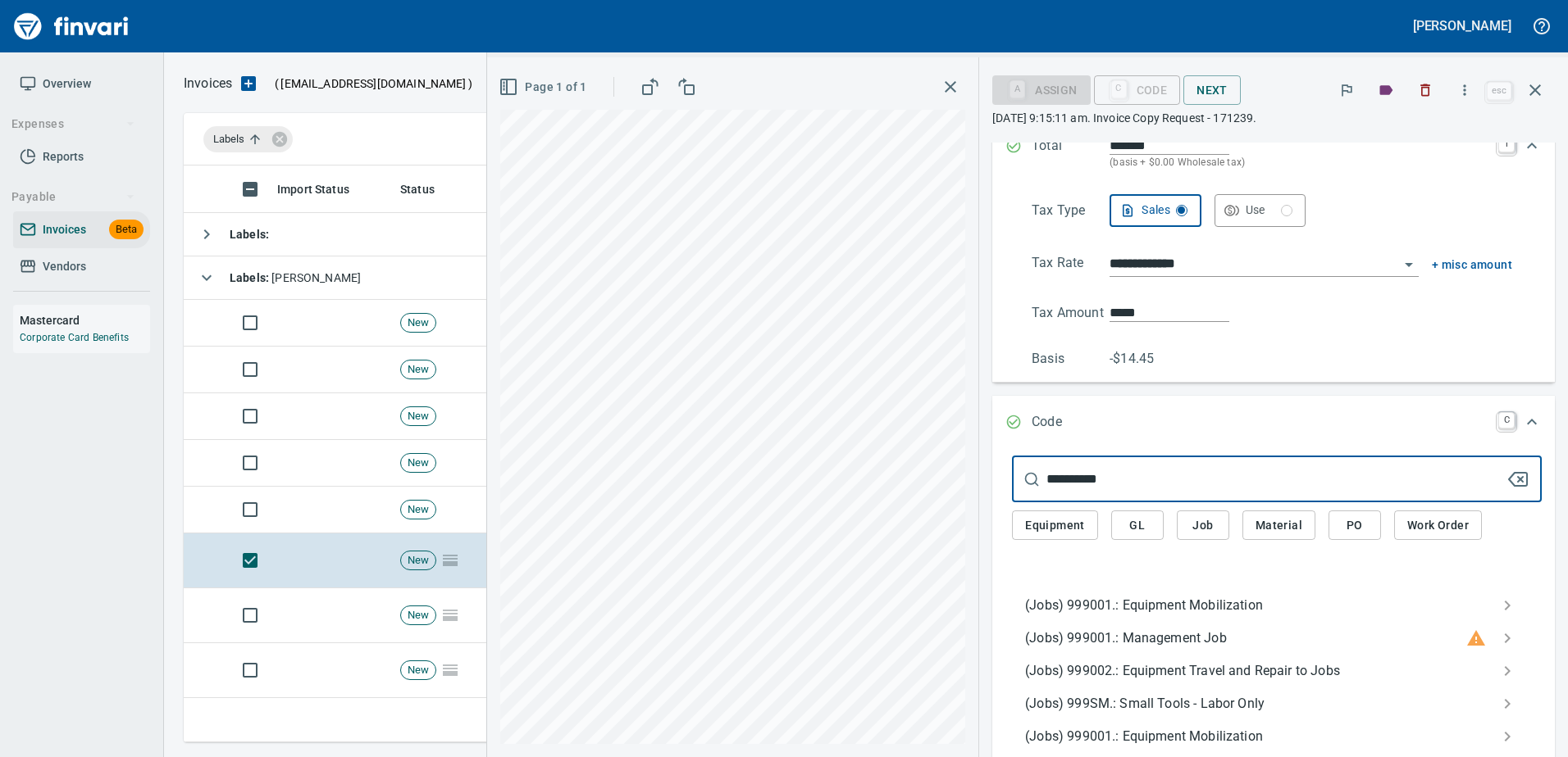
click at [1060, 476] on input "**********" at bounding box center [1276, 480] width 459 height 46
drag, startPoint x: 1139, startPoint y: 473, endPoint x: 970, endPoint y: 496, distance: 170.6
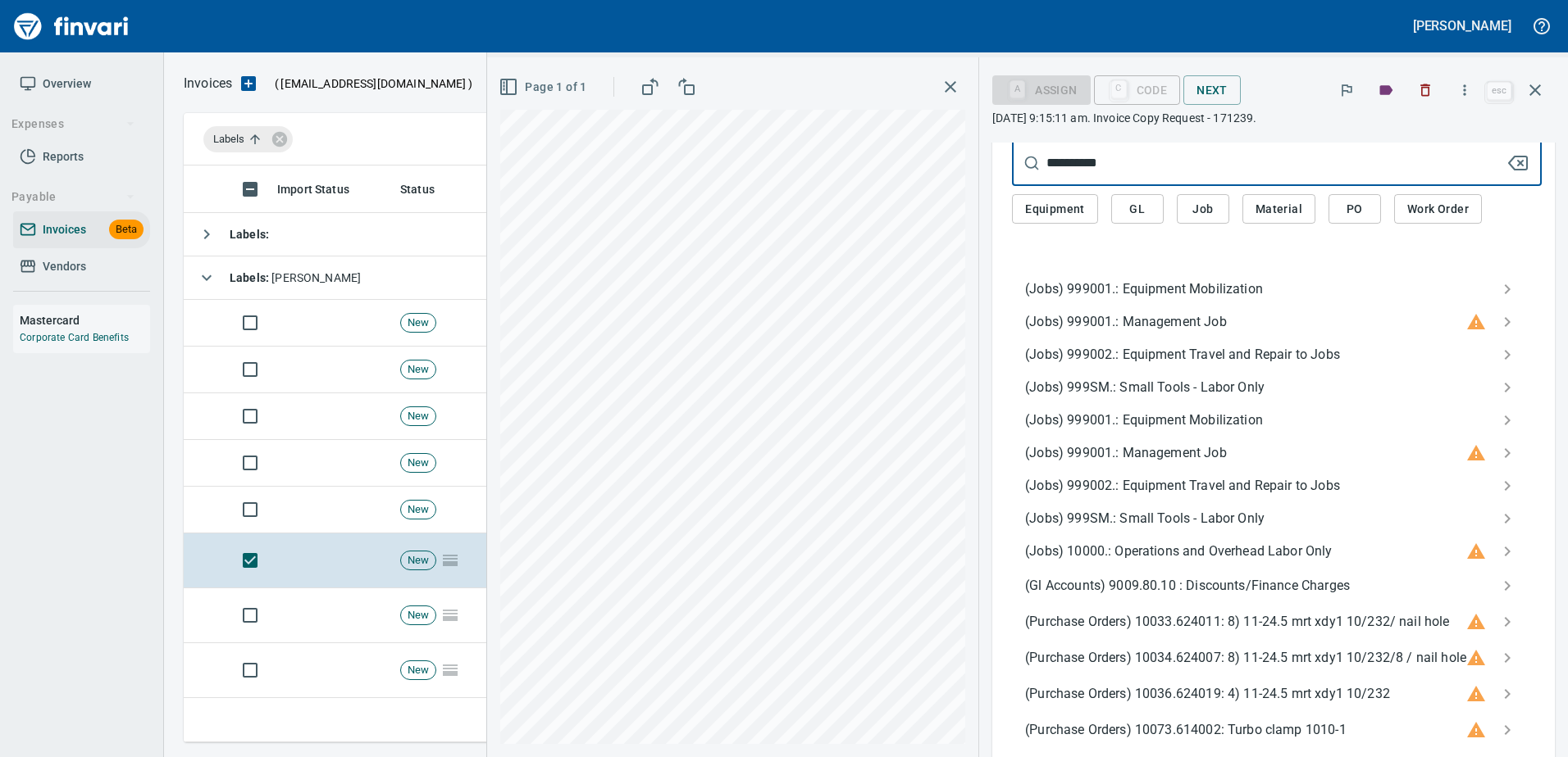
scroll to position [751, 0]
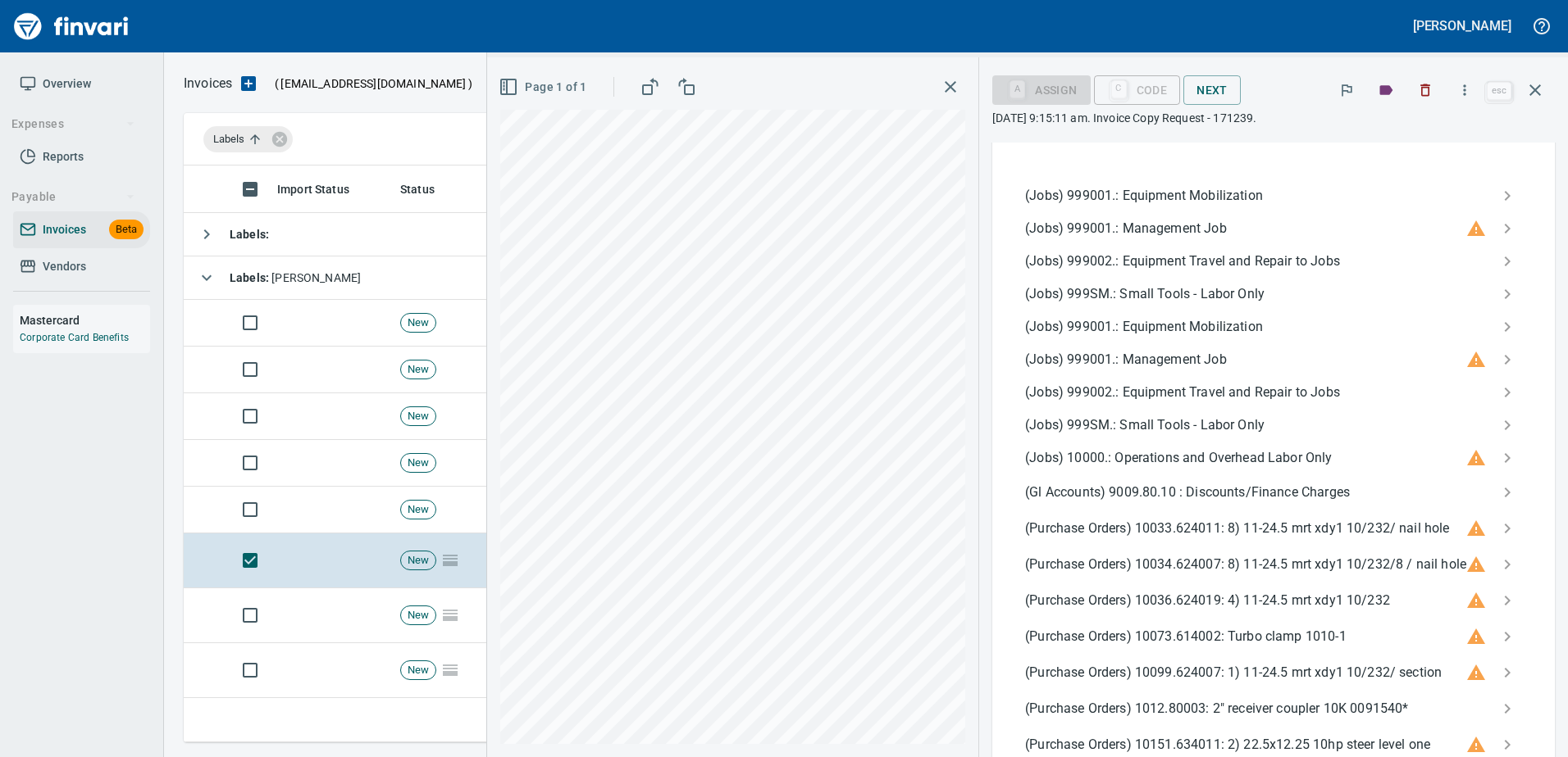
type input "**********"
click at [1219, 493] on span "(Gl Accounts) 9009.80.10 : Discounts/Finance Charges" at bounding box center [1263, 492] width 477 height 19
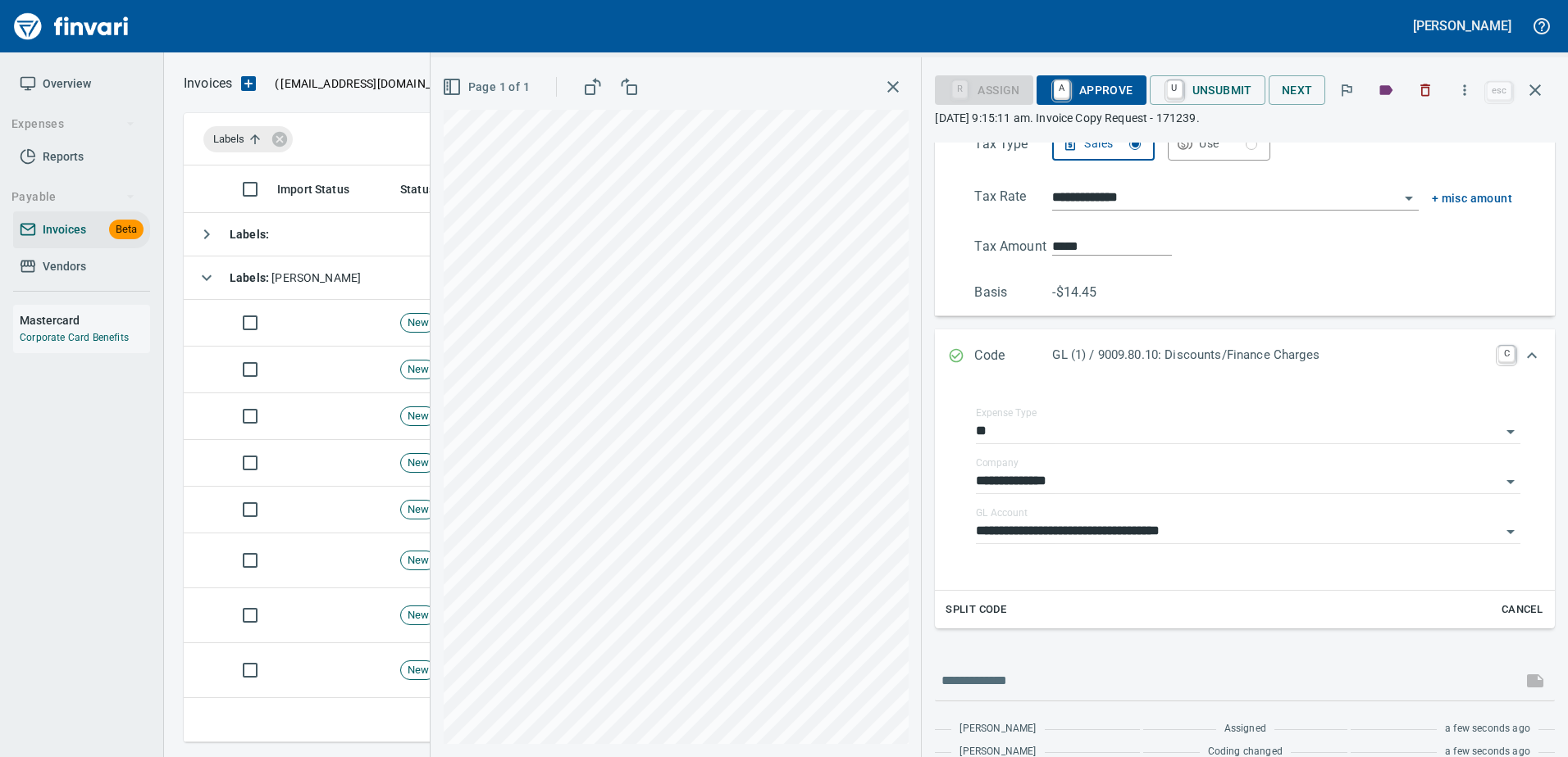
scroll to position [454, 0]
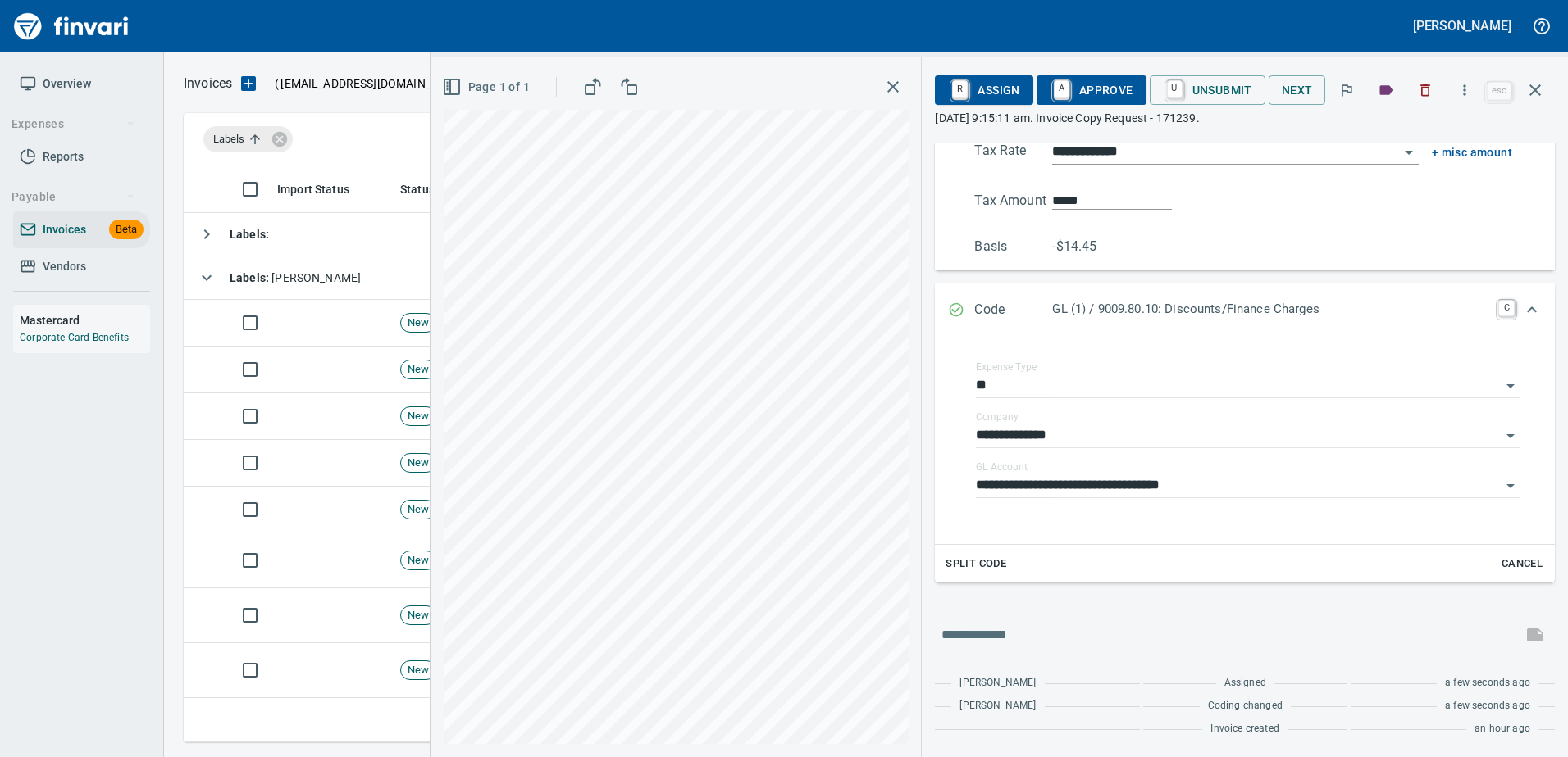
click at [1114, 92] on span "A Approve" at bounding box center [1091, 90] width 84 height 28
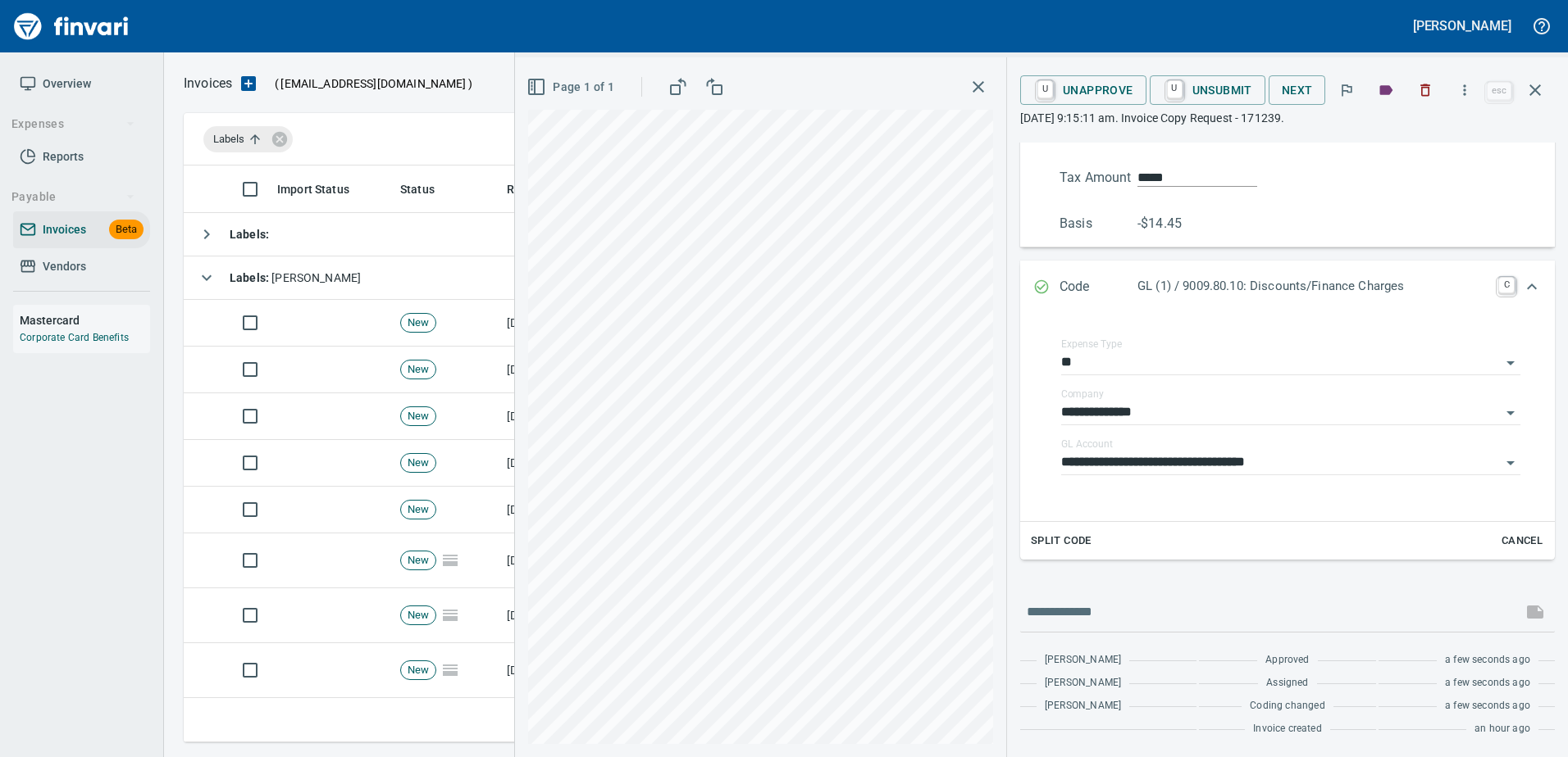
click at [1548, 91] on button "button" at bounding box center [1534, 90] width 40 height 39
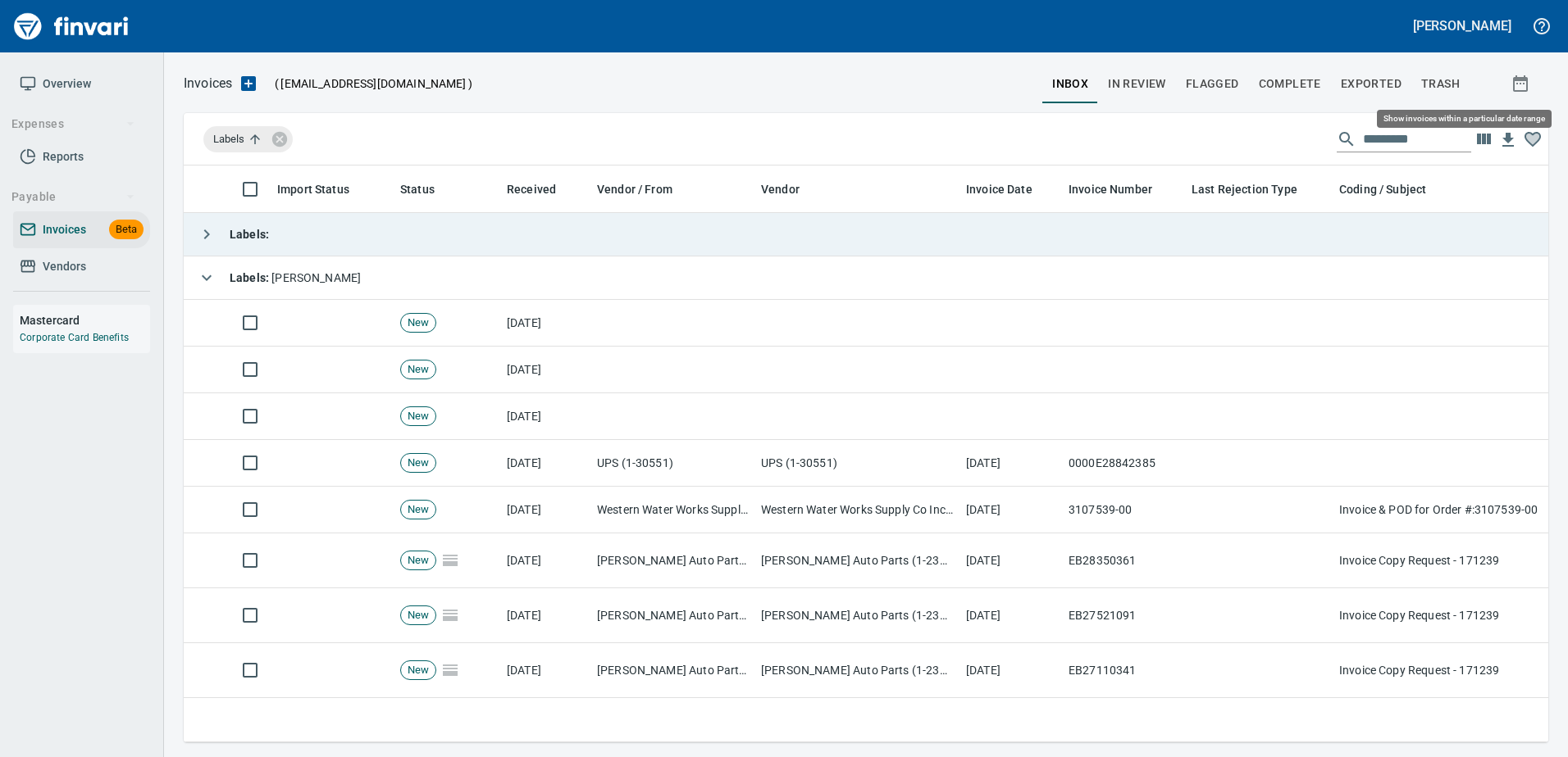
scroll to position [552, 1340]
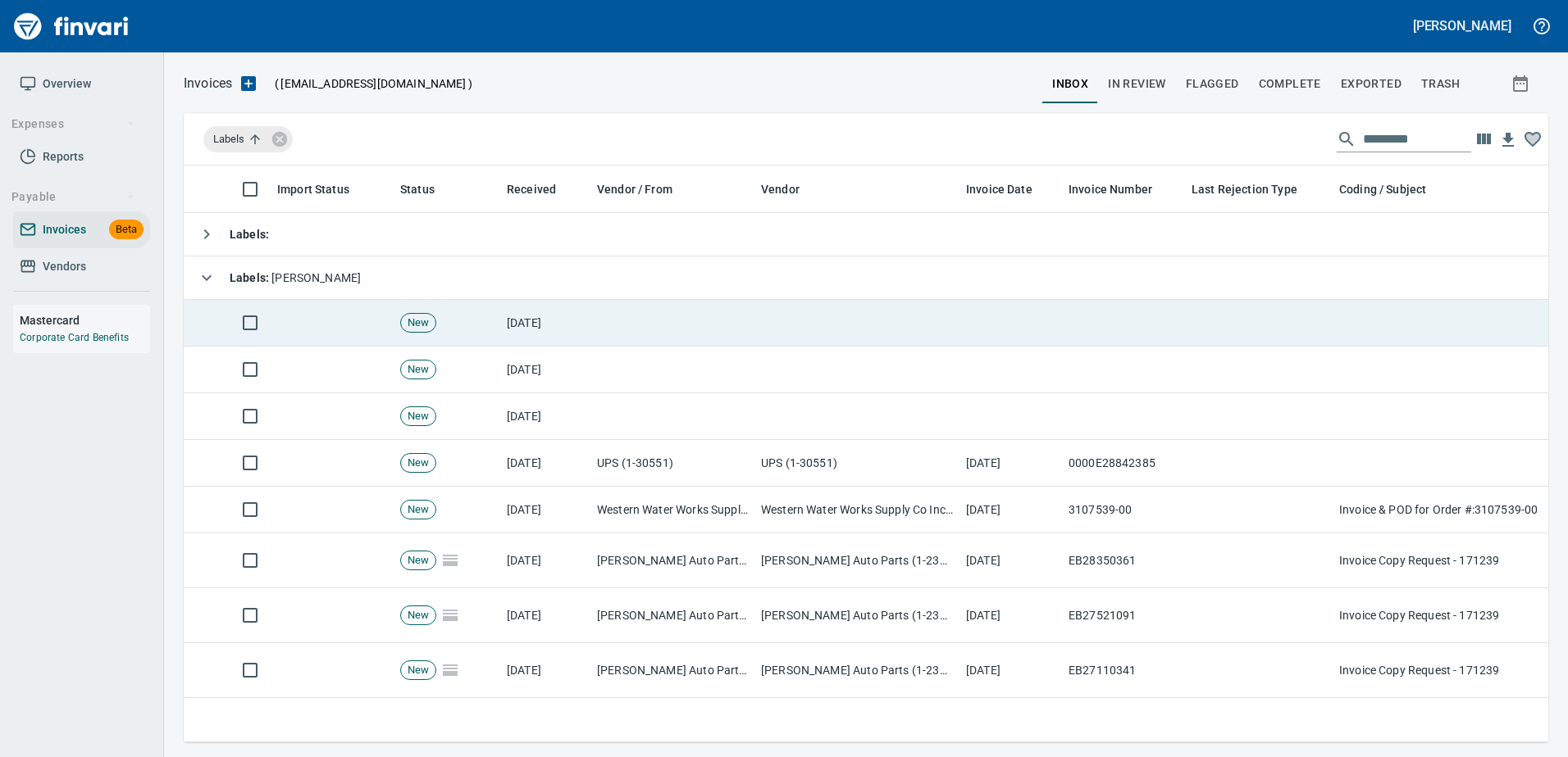
click at [1247, 330] on td at bounding box center [1259, 323] width 147 height 46
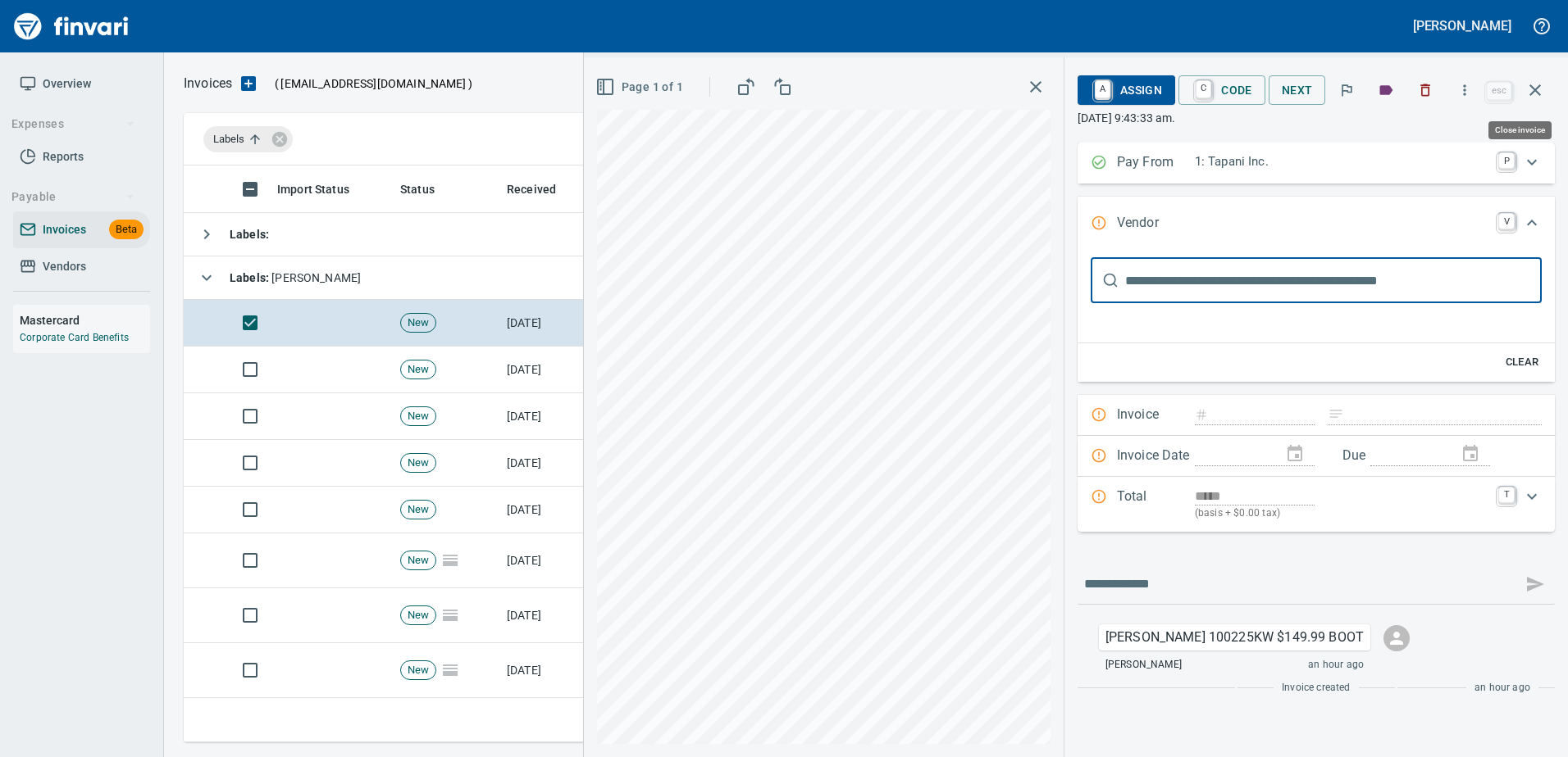
scroll to position [552, 1339]
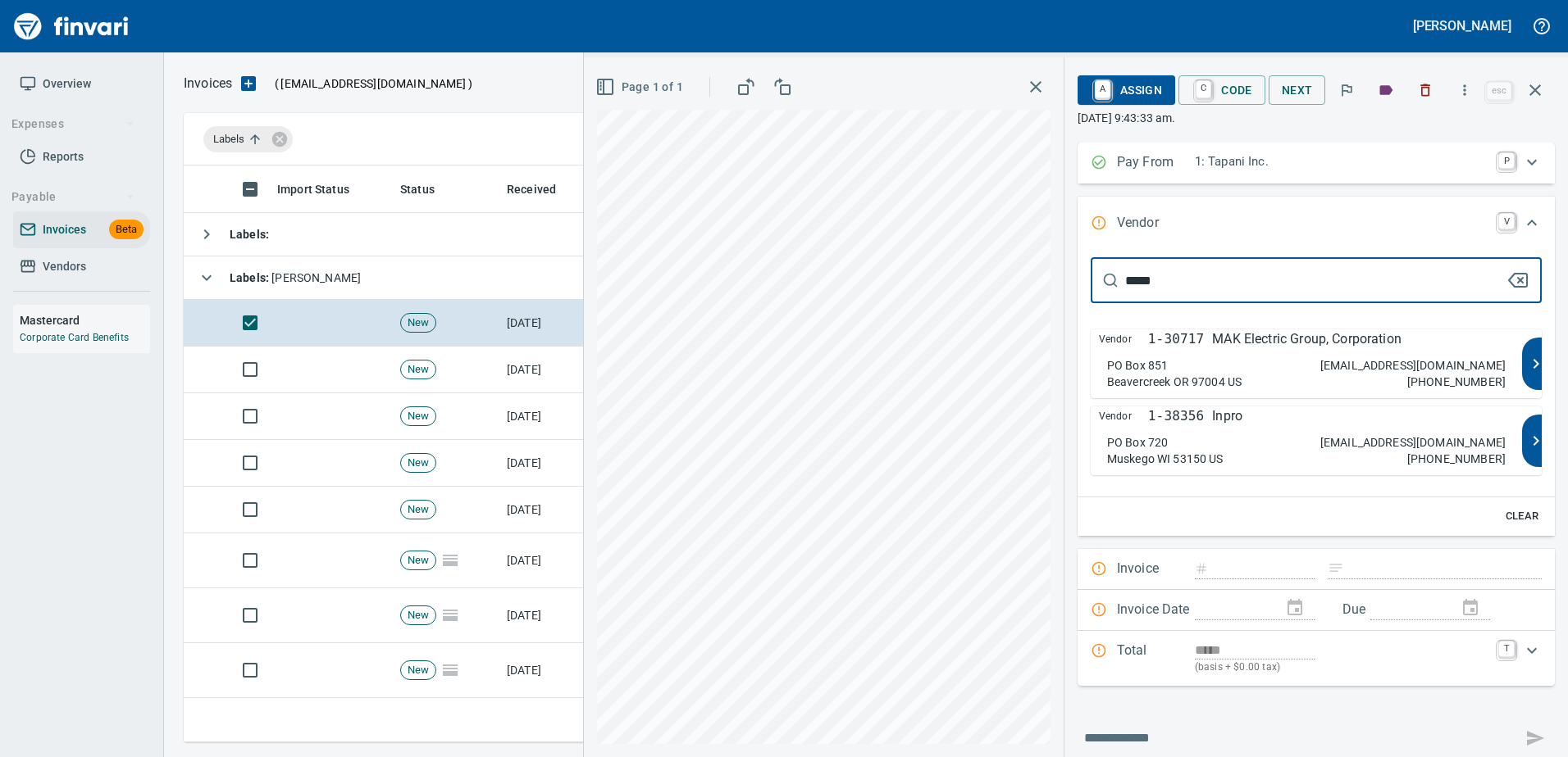
type input "******"
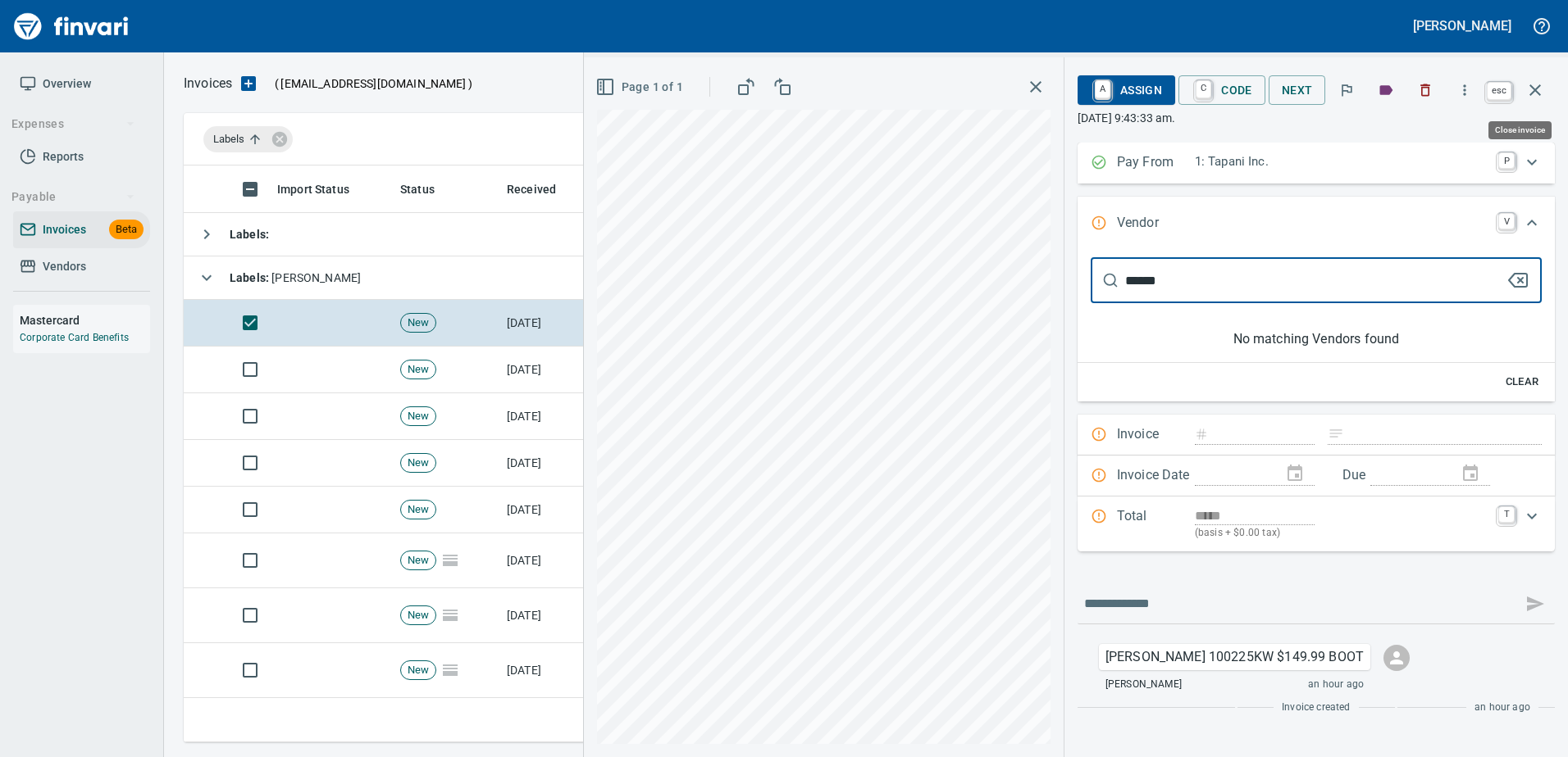
click at [1531, 90] on icon "button" at bounding box center [1535, 90] width 19 height 19
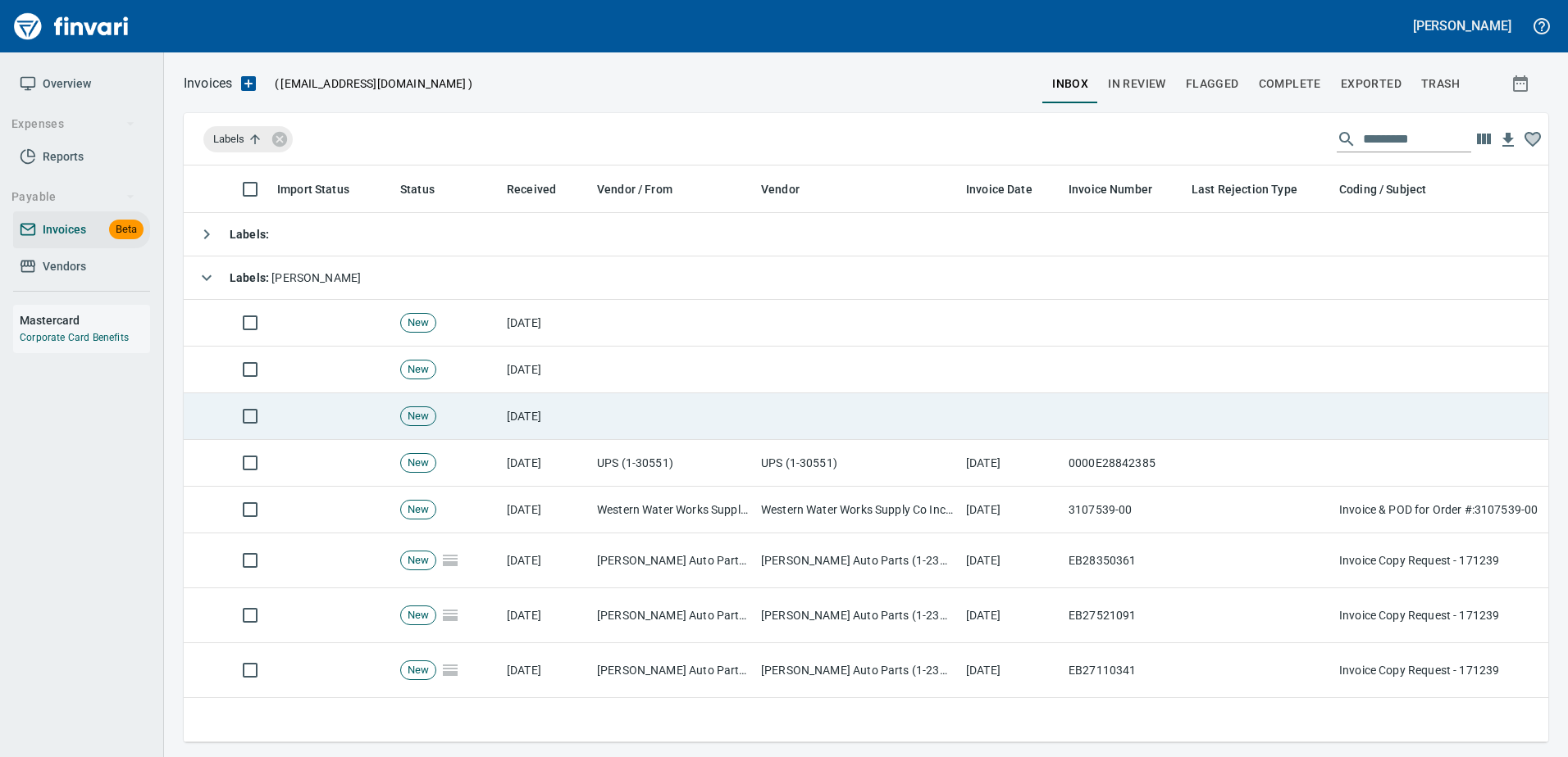
scroll to position [552, 1339]
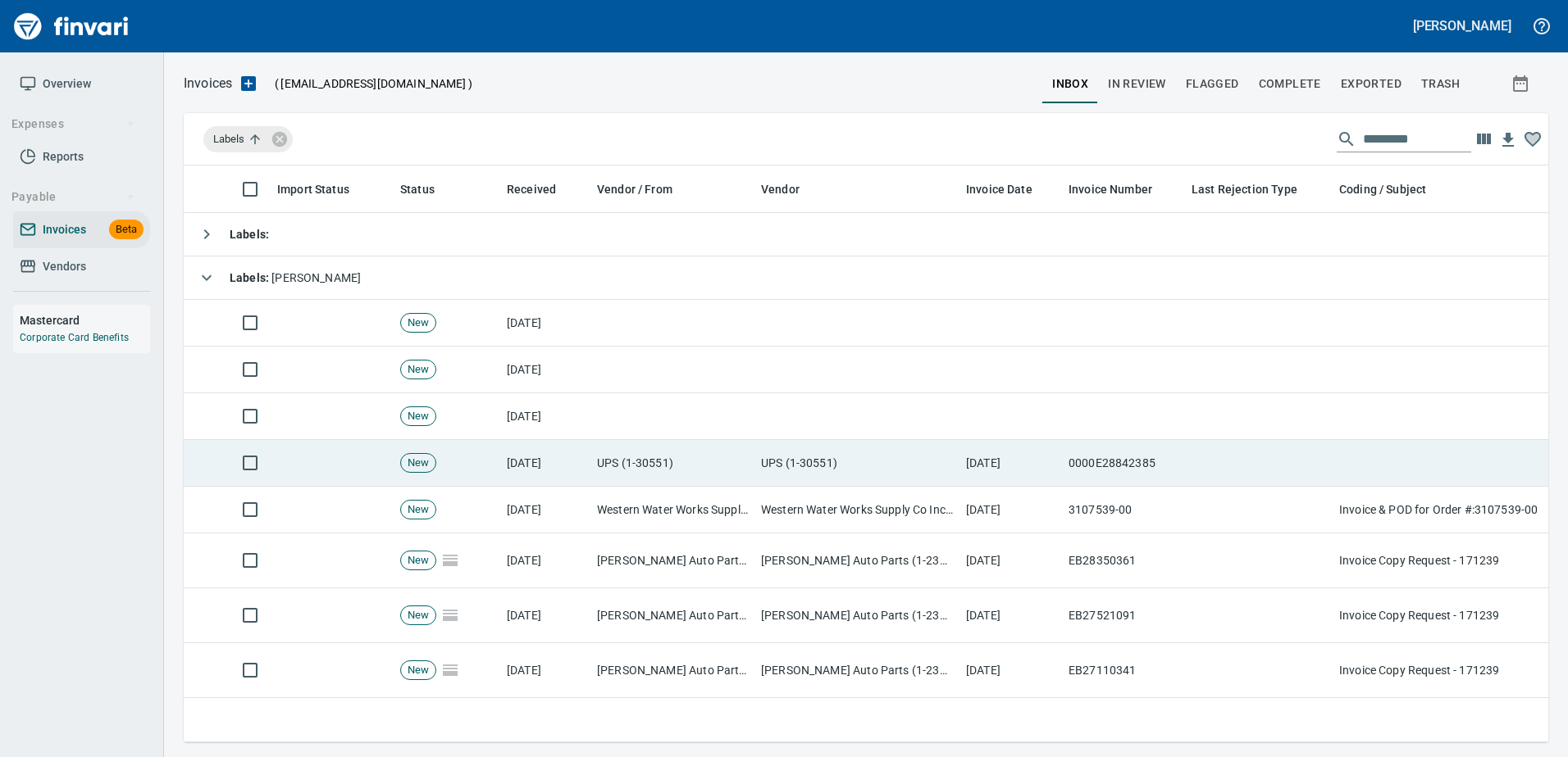
click at [905, 473] on td "UPS (1-30551)" at bounding box center [857, 463] width 205 height 46
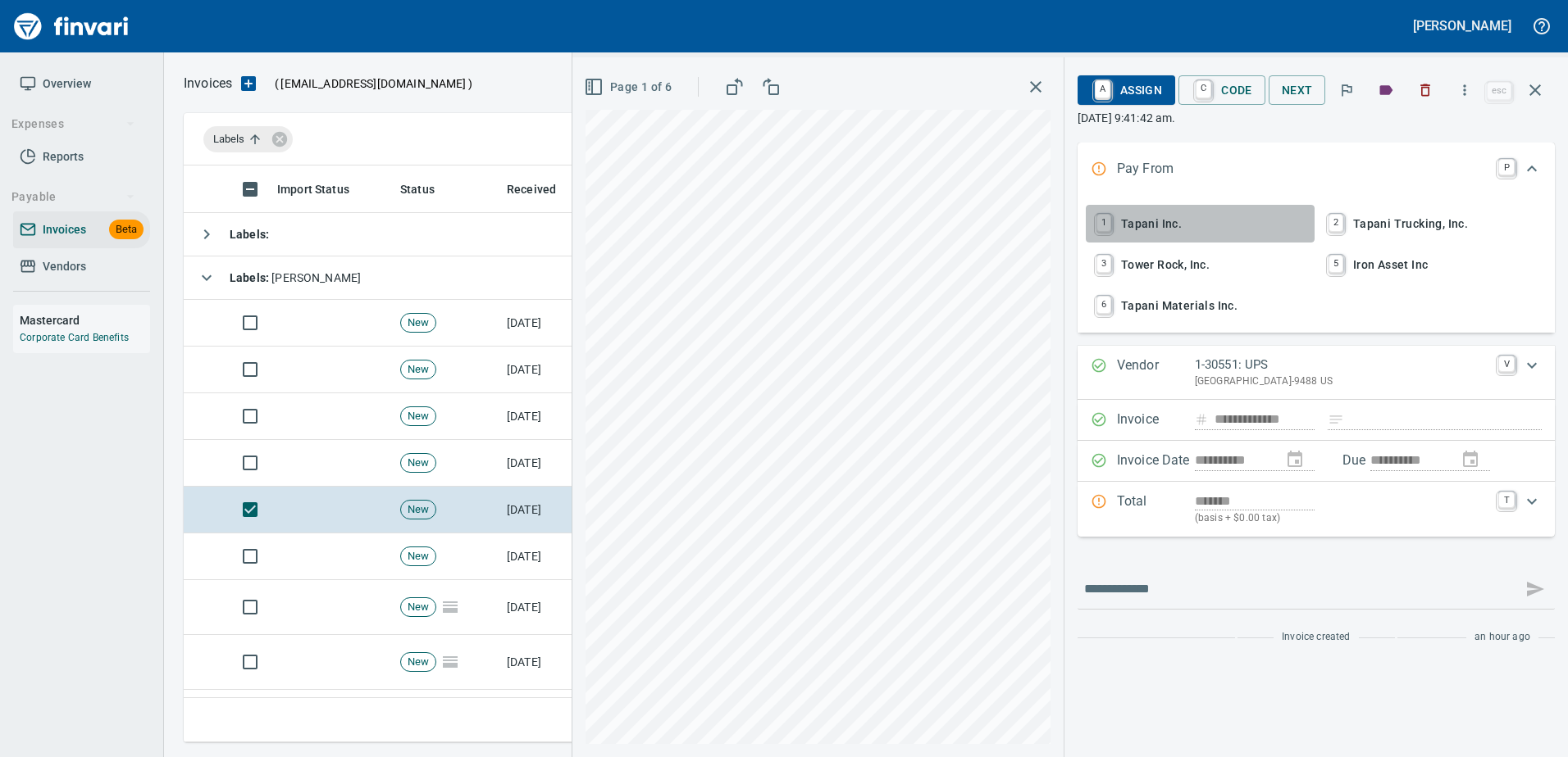
click at [1126, 208] on button "1 Tapani Inc." at bounding box center [1200, 223] width 228 height 38
type input "**********"
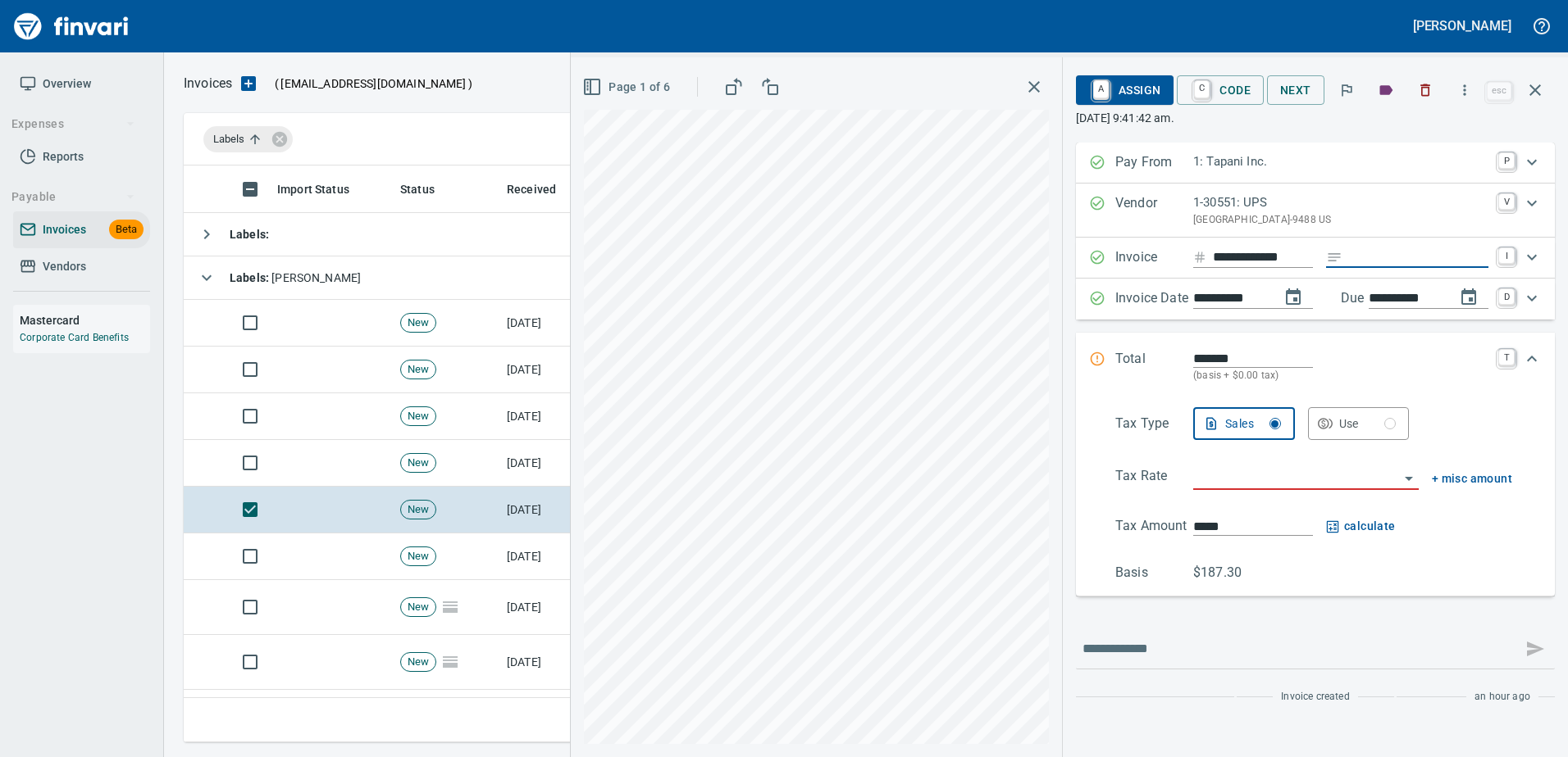
click at [1361, 252] on input "Expand" at bounding box center [1419, 257] width 140 height 20
click at [1235, 481] on input "search" at bounding box center [1296, 478] width 206 height 23
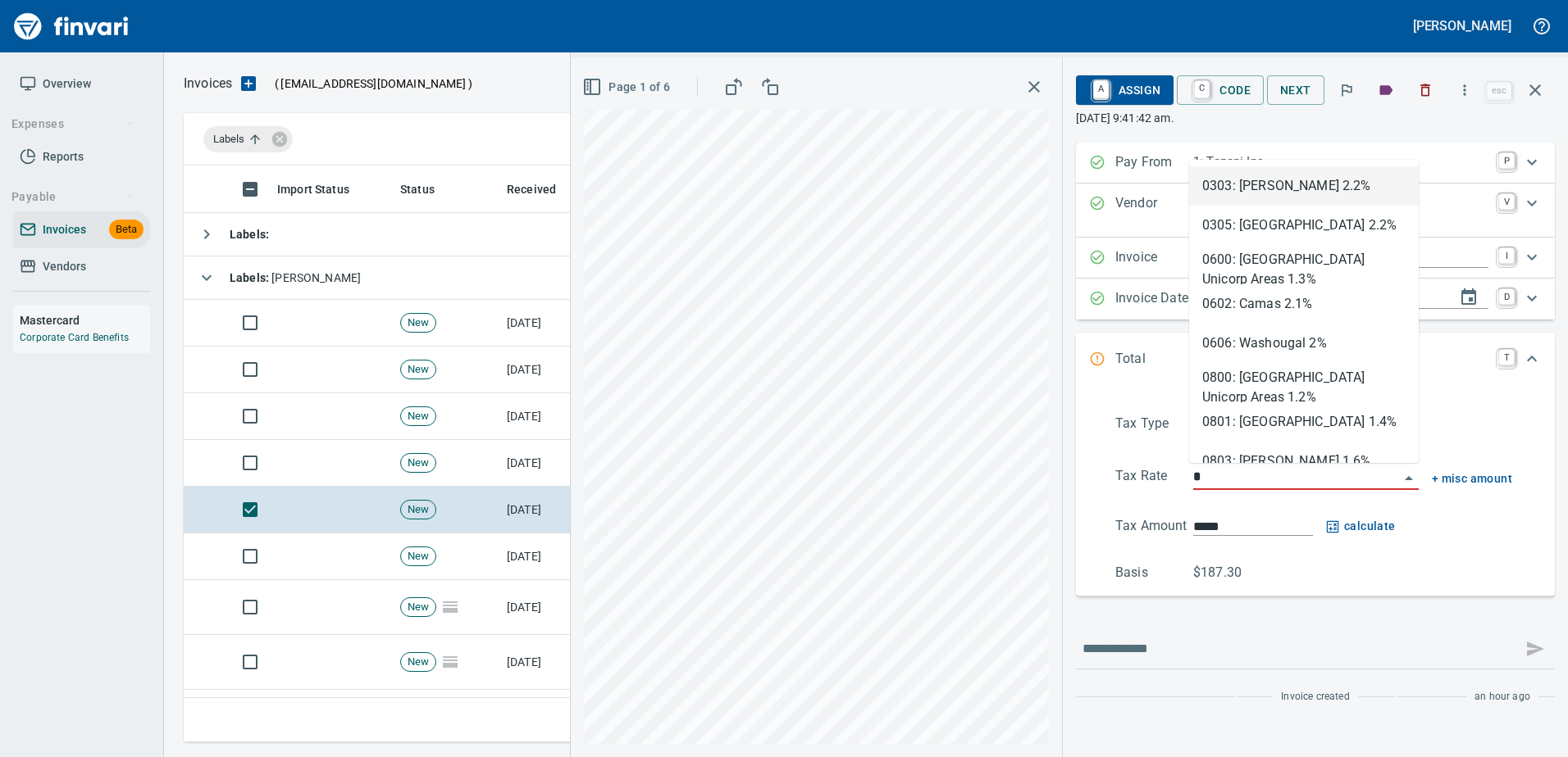
scroll to position [552, 1339]
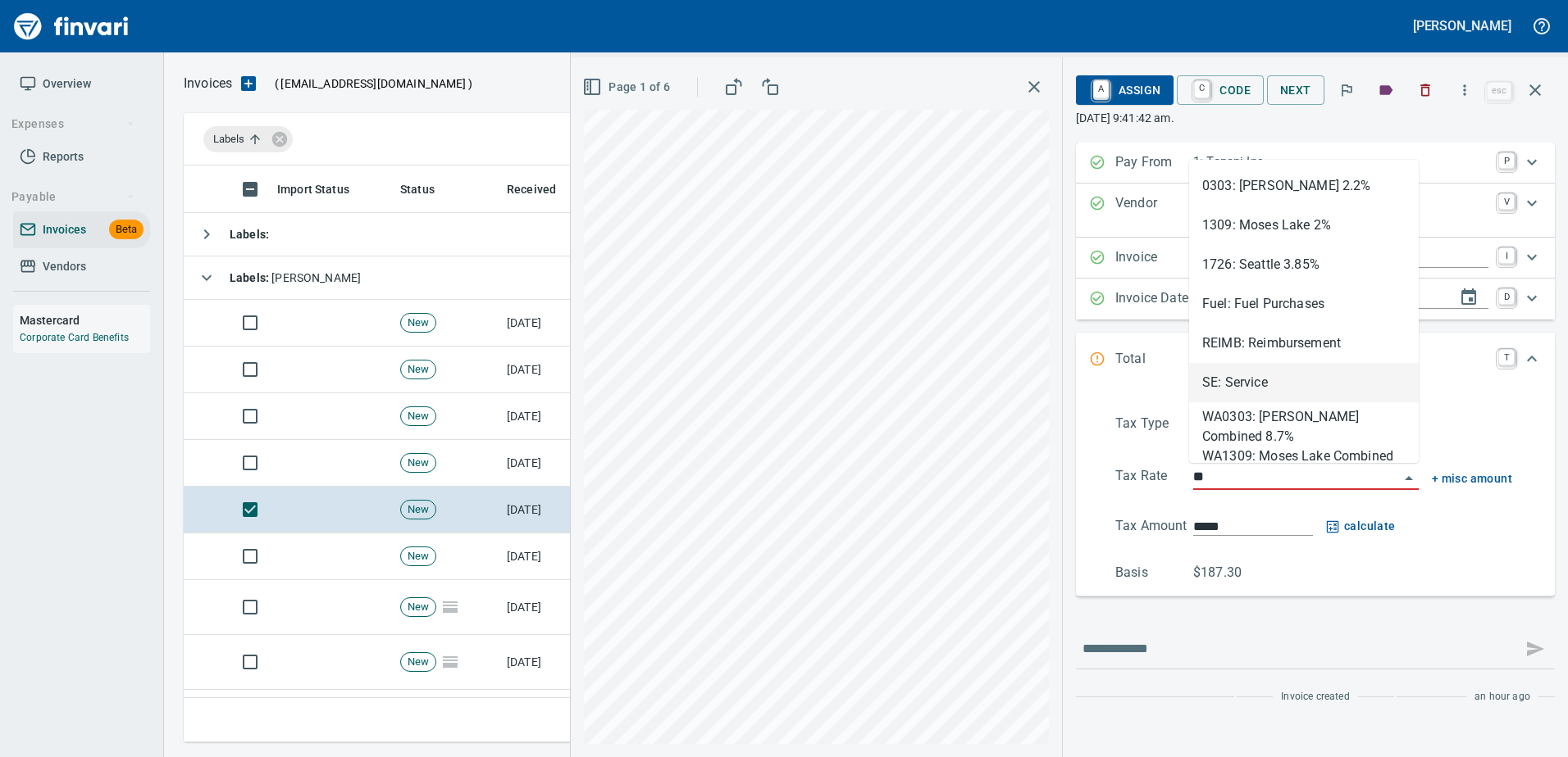
click at [1245, 369] on li "SE: Service" at bounding box center [1304, 382] width 229 height 39
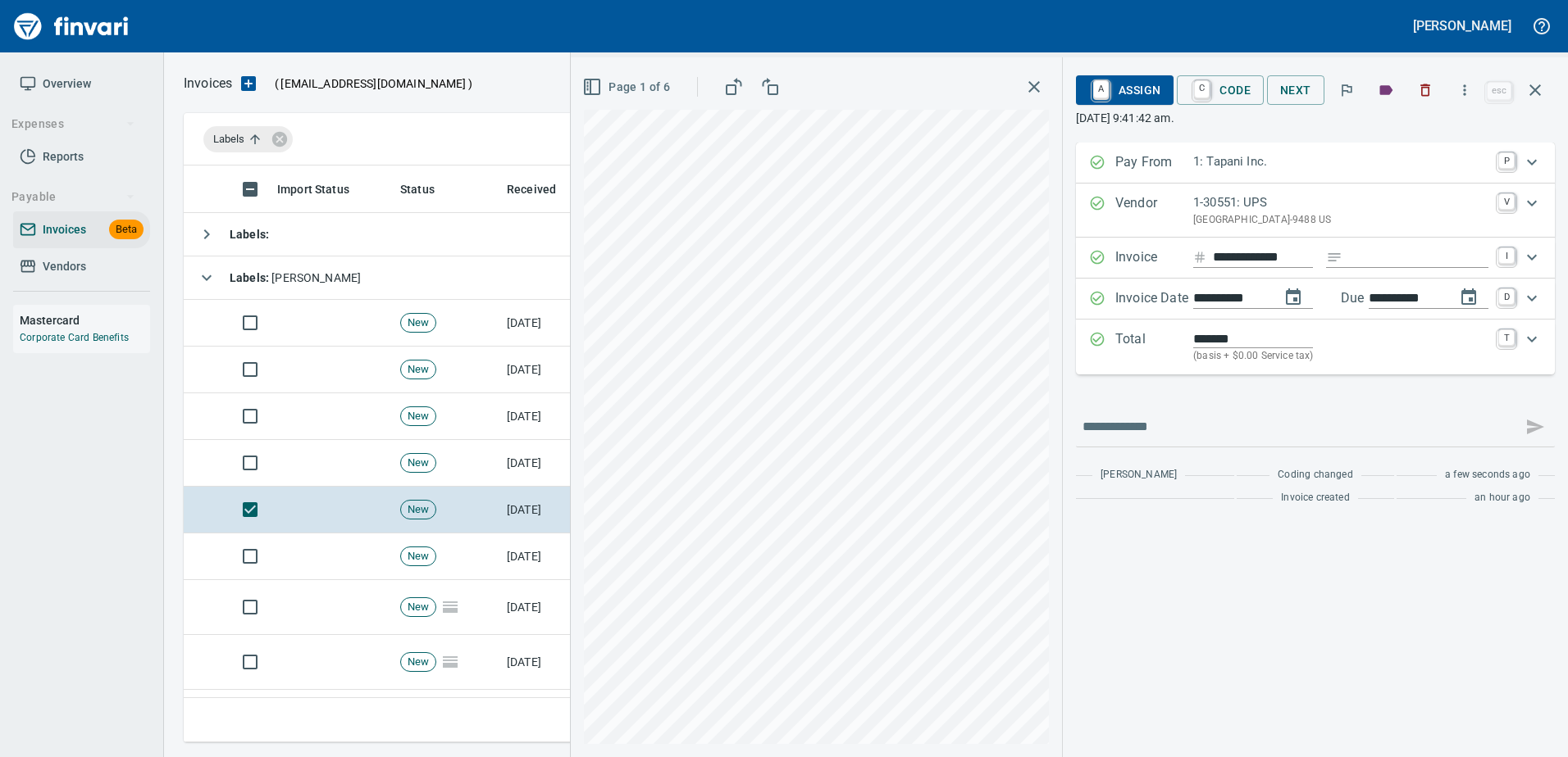
type input "**********"
click at [1150, 85] on span "A Assign" at bounding box center [1125, 90] width 71 height 28
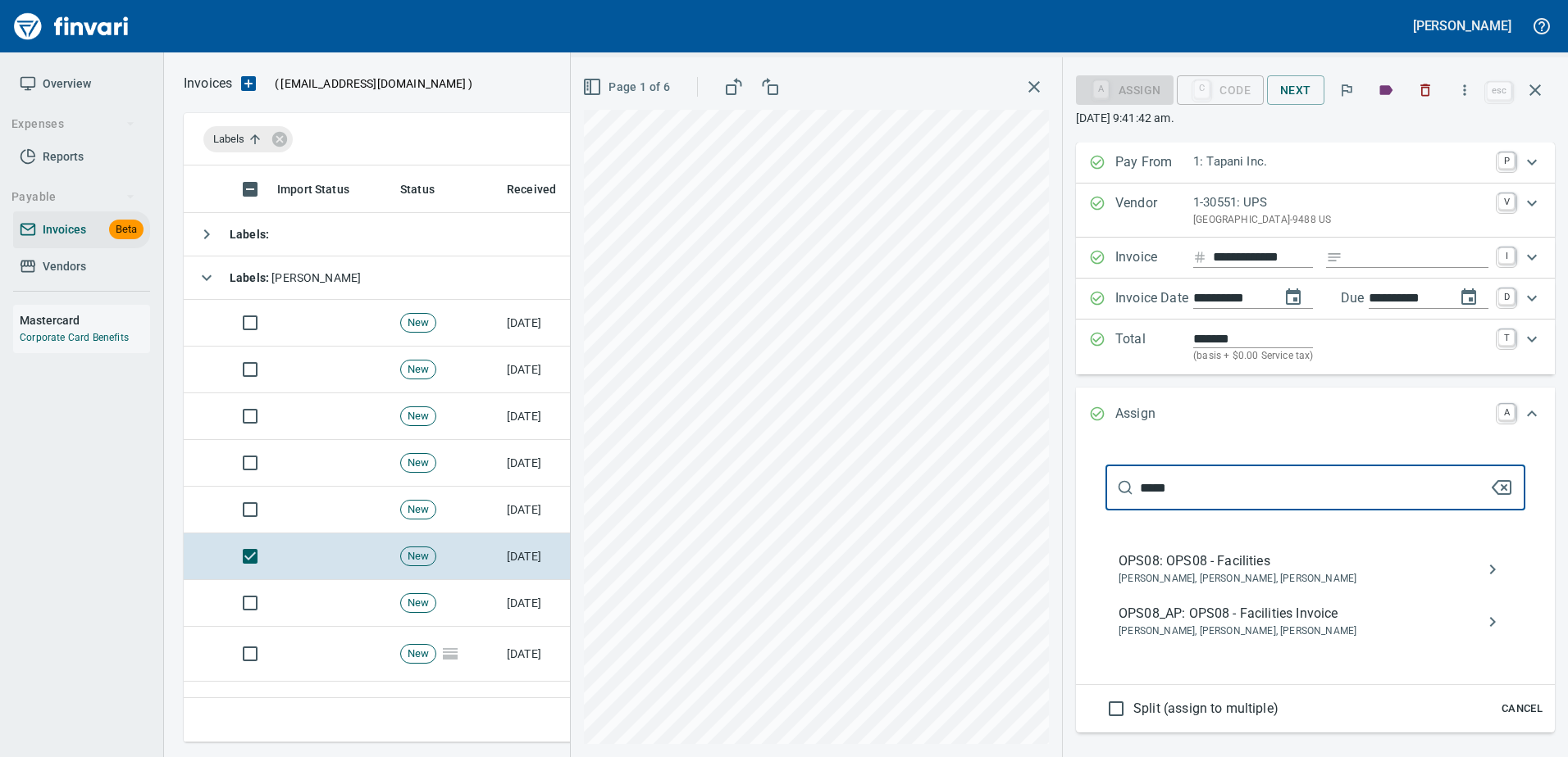
type input "*****"
click at [1159, 607] on span "OPS08_AP: OPS08 - Facilities Invoice" at bounding box center [1302, 613] width 367 height 19
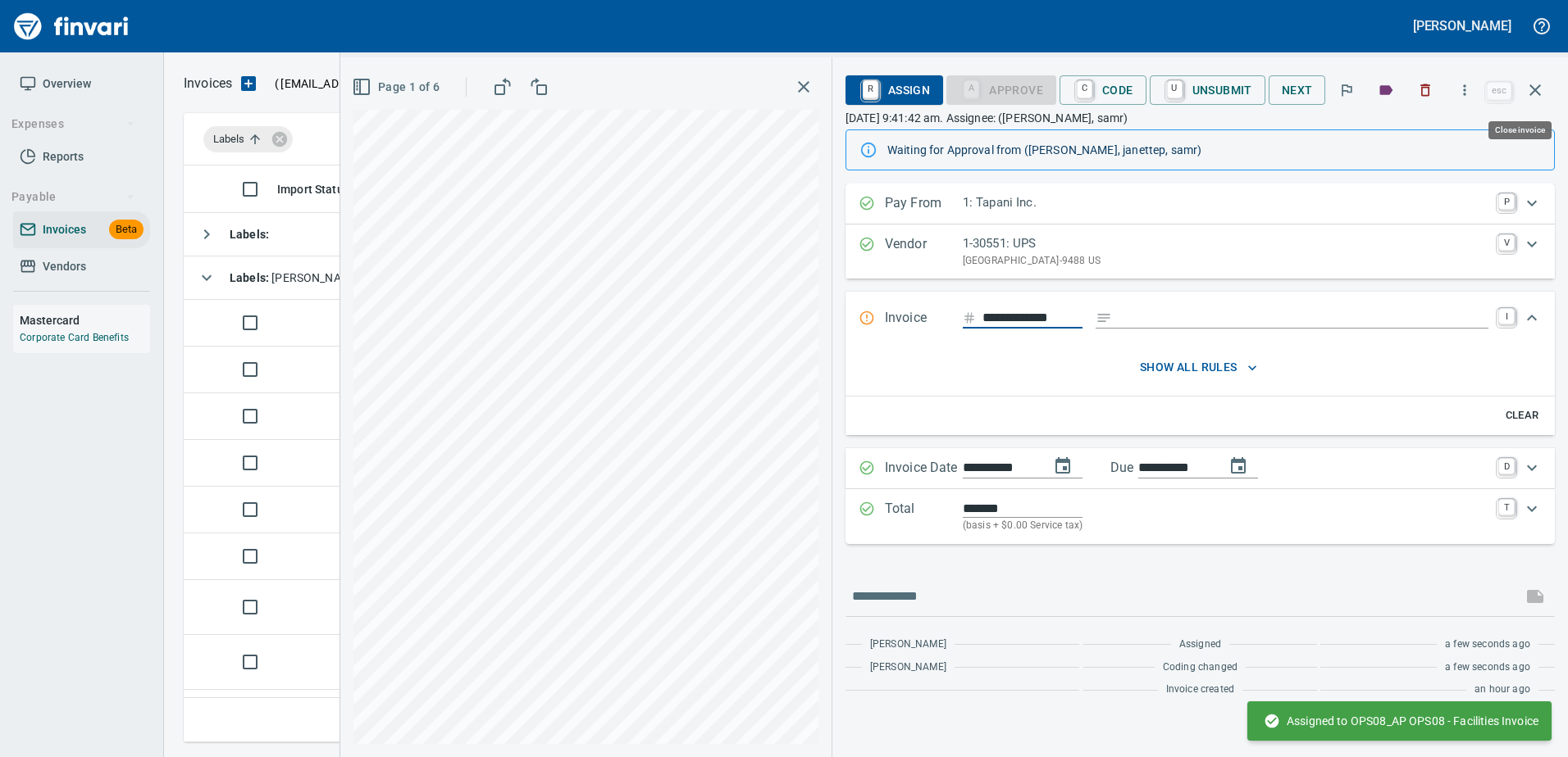
click at [1542, 90] on icon "button" at bounding box center [1535, 90] width 19 height 19
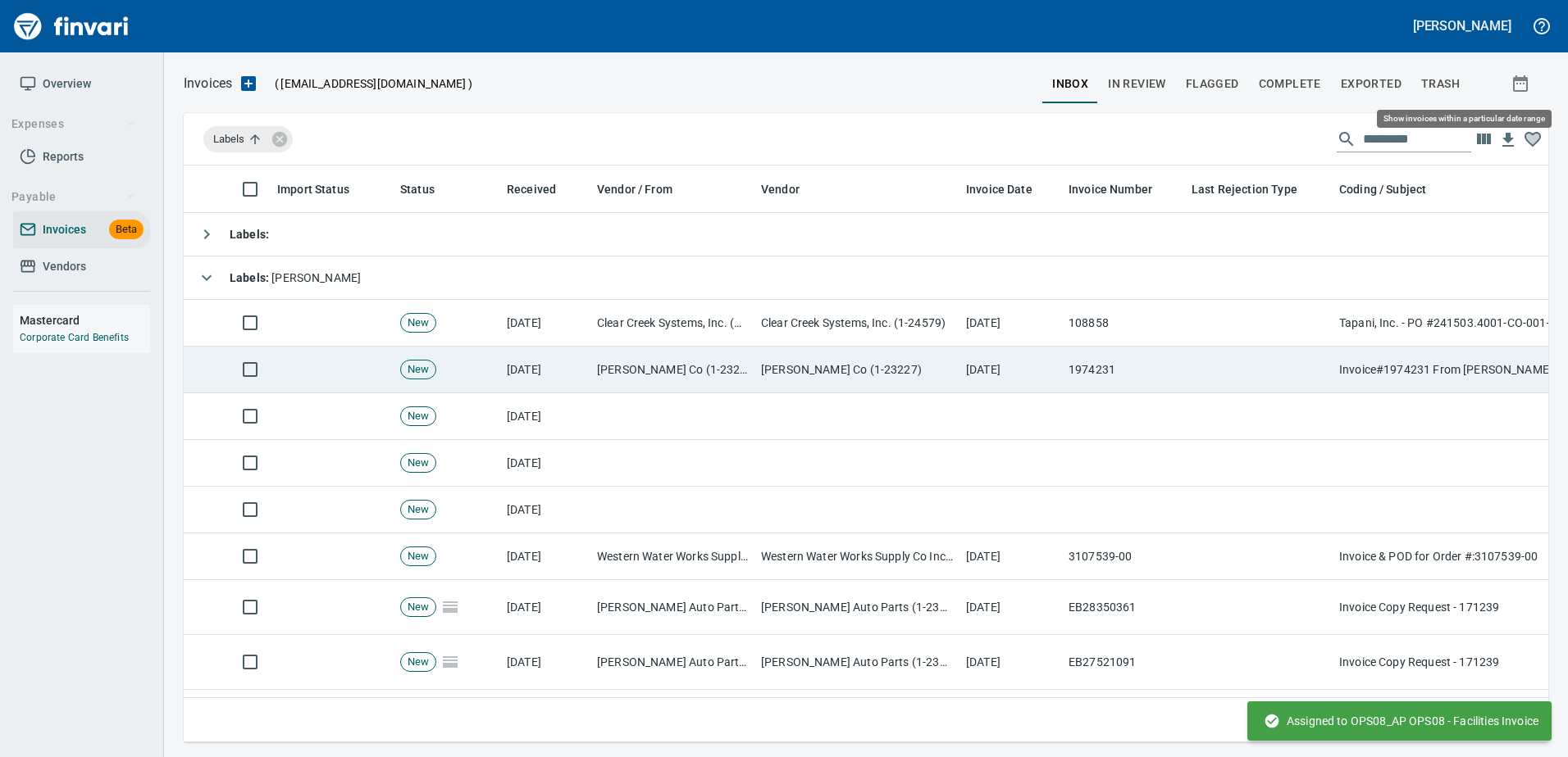
scroll to position [552, 1340]
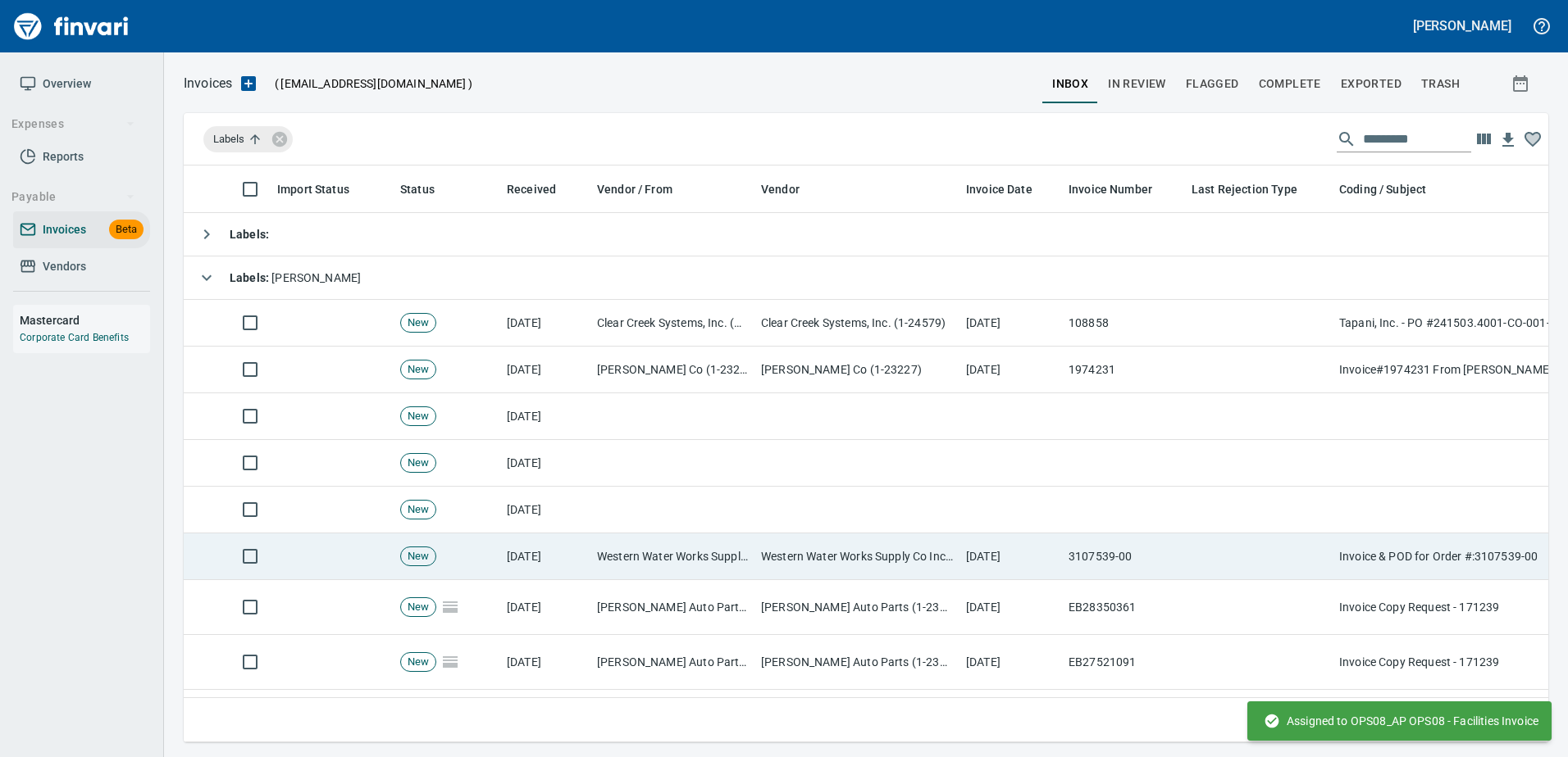
click at [822, 563] on td "Western Water Works Supply Co Inc (1-30586)" at bounding box center [857, 557] width 205 height 46
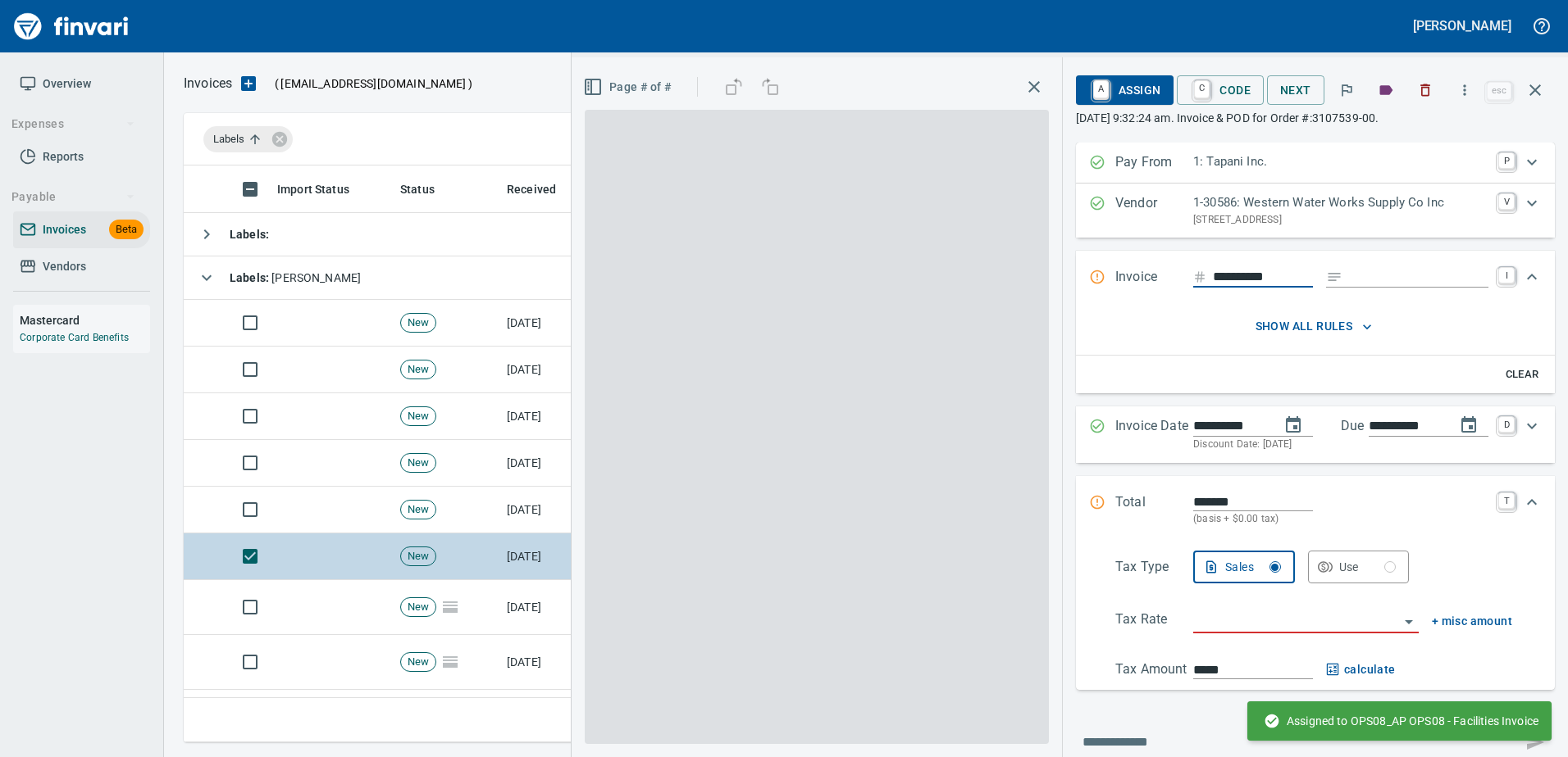
scroll to position [552, 1339]
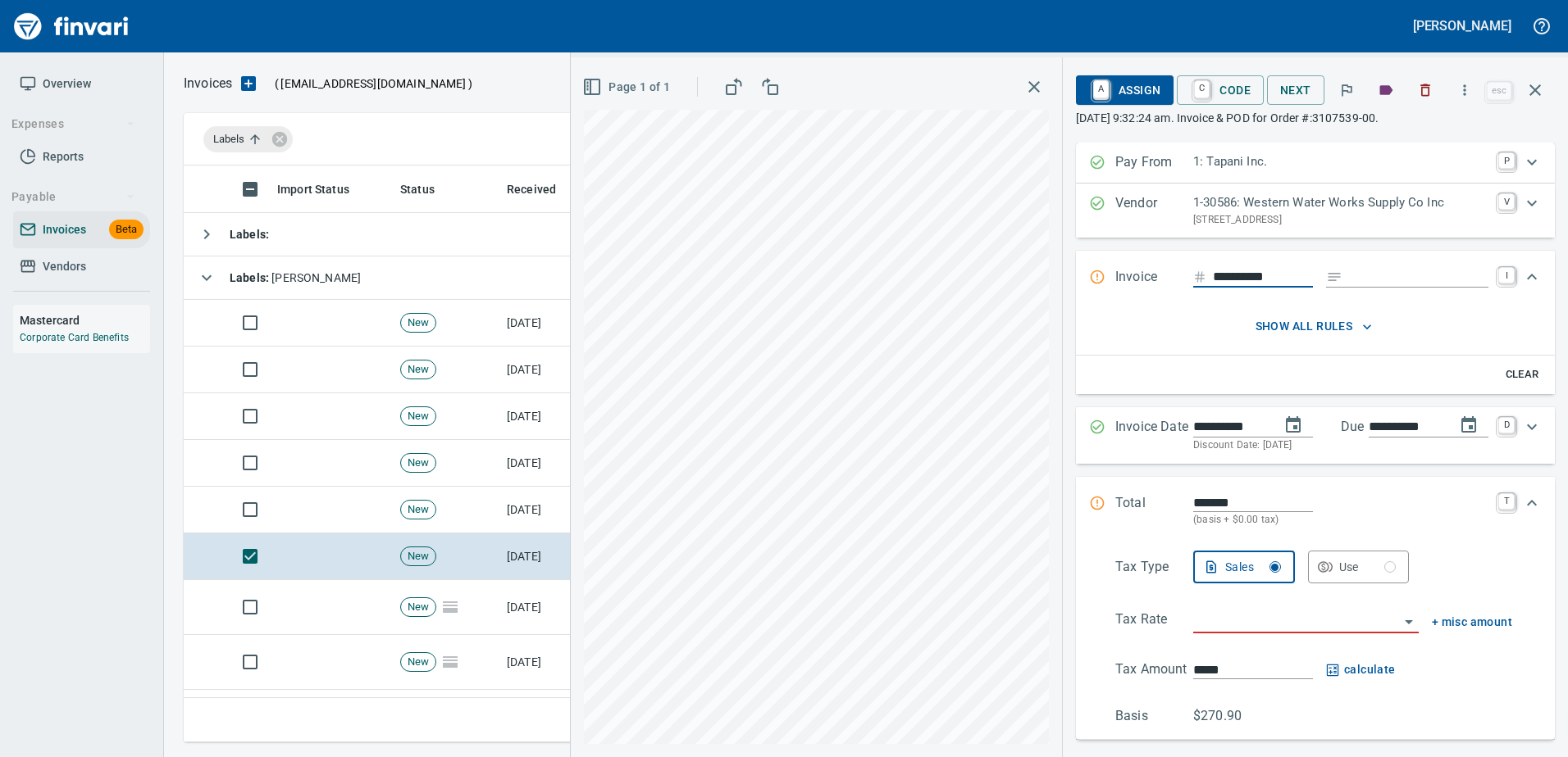
click at [1416, 289] on div "**********" at bounding box center [1315, 277] width 479 height 54
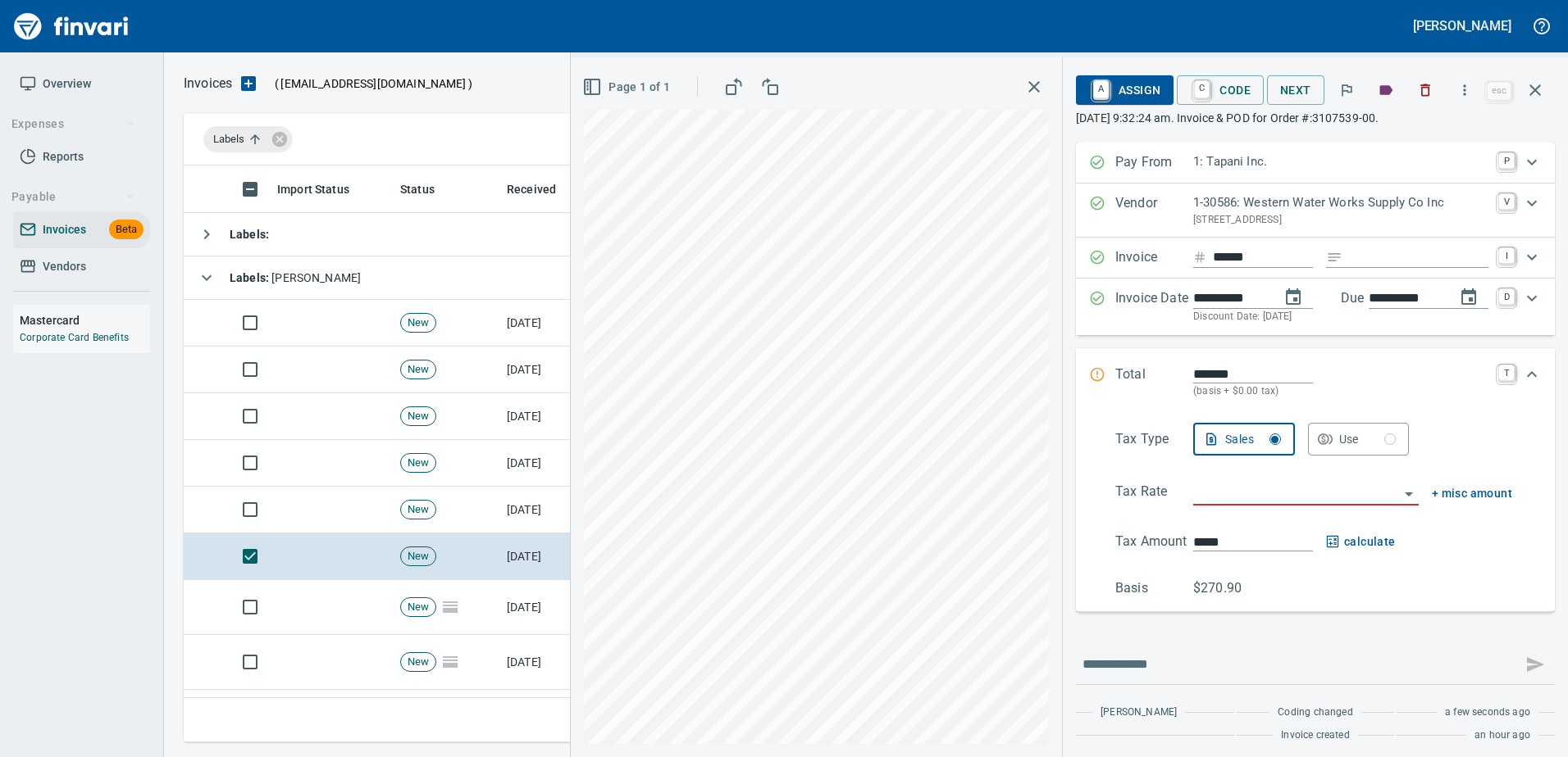
click at [1349, 259] on input "Expand" at bounding box center [1419, 257] width 140 height 20
click at [1238, 253] on input "******" at bounding box center [1262, 257] width 100 height 20
type input "**********"
click at [1385, 255] on input "Expand" at bounding box center [1419, 257] width 140 height 20
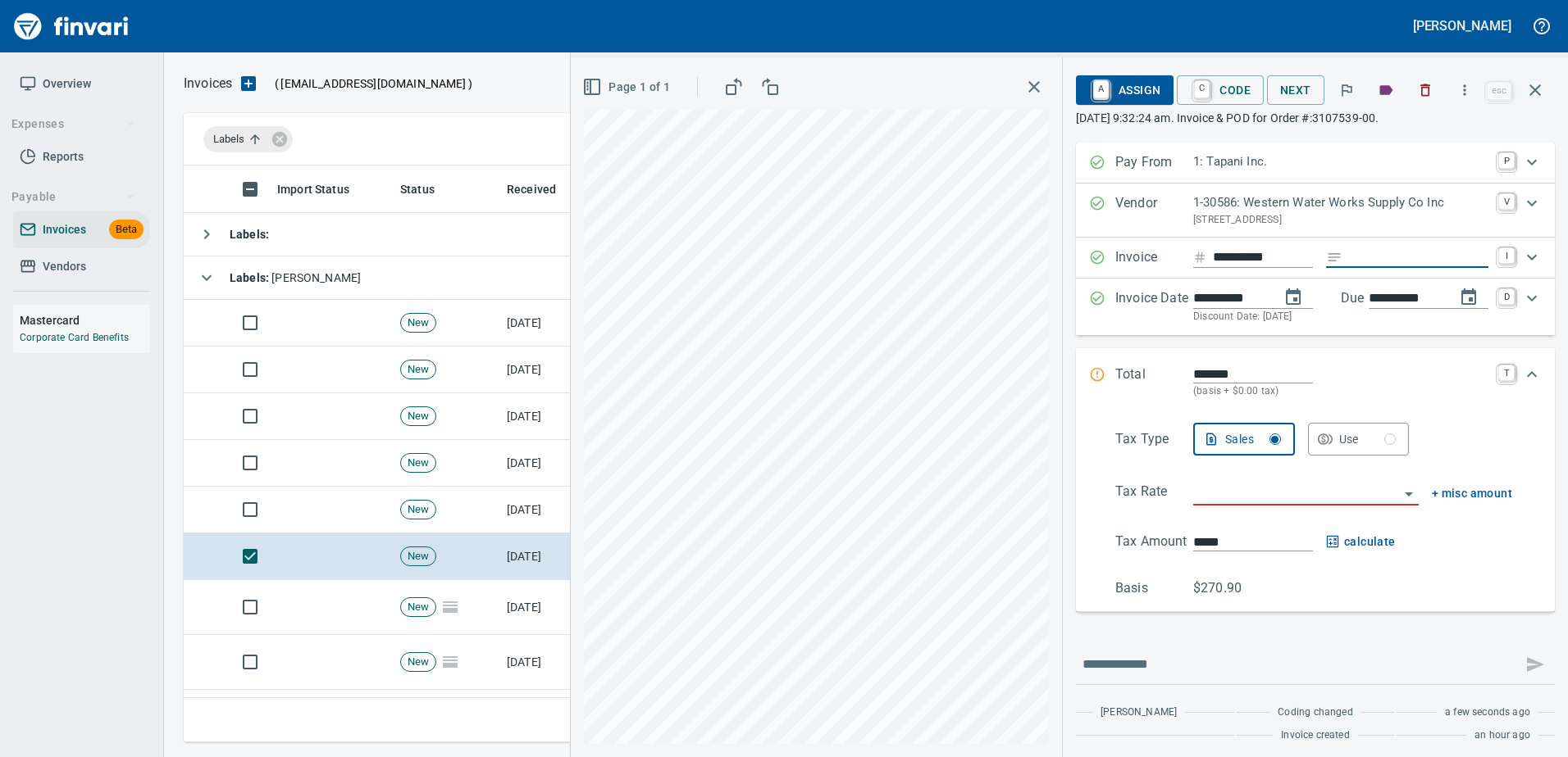
type input "******"
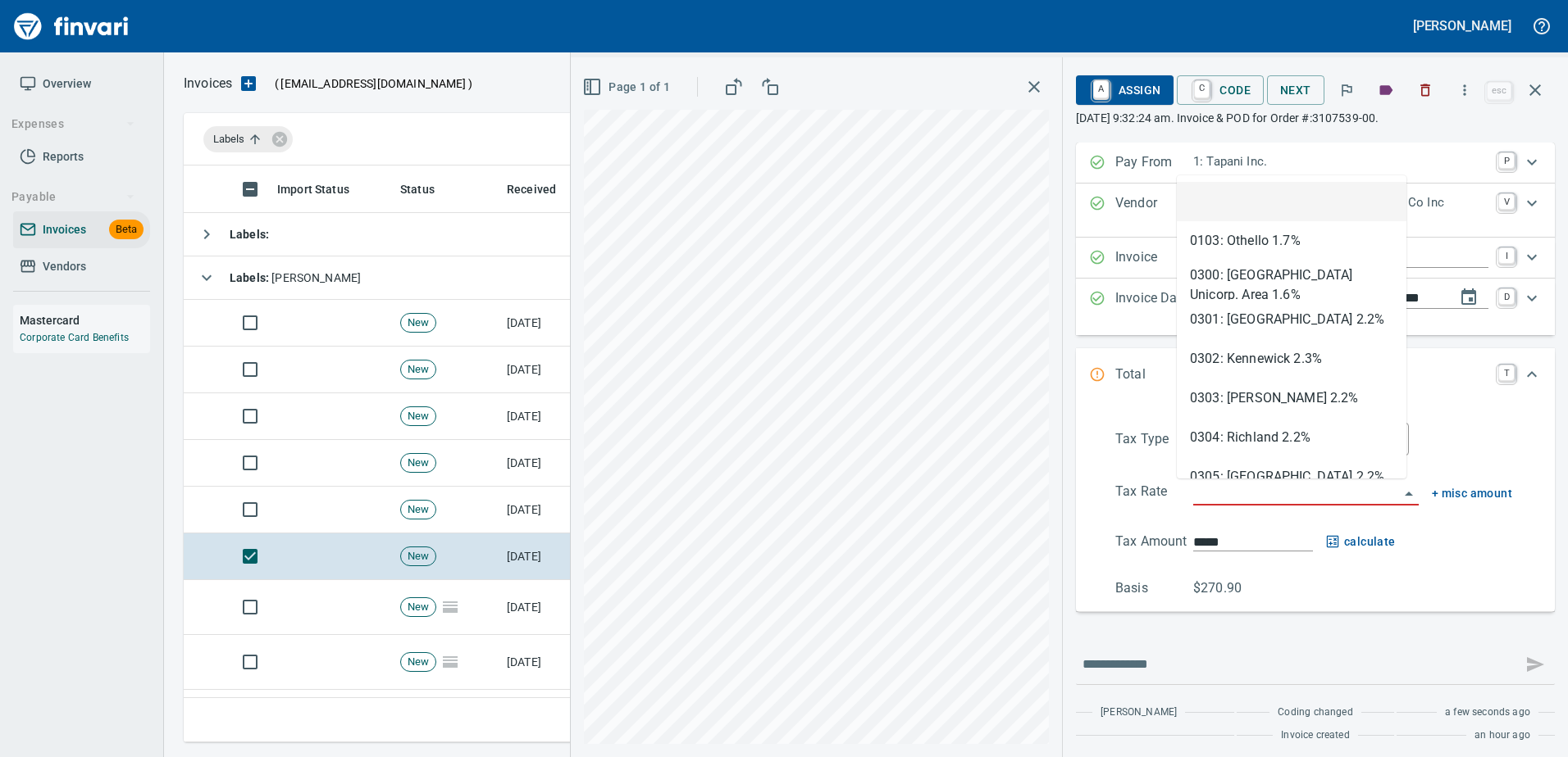
click at [1257, 497] on input "search" at bounding box center [1296, 493] width 206 height 23
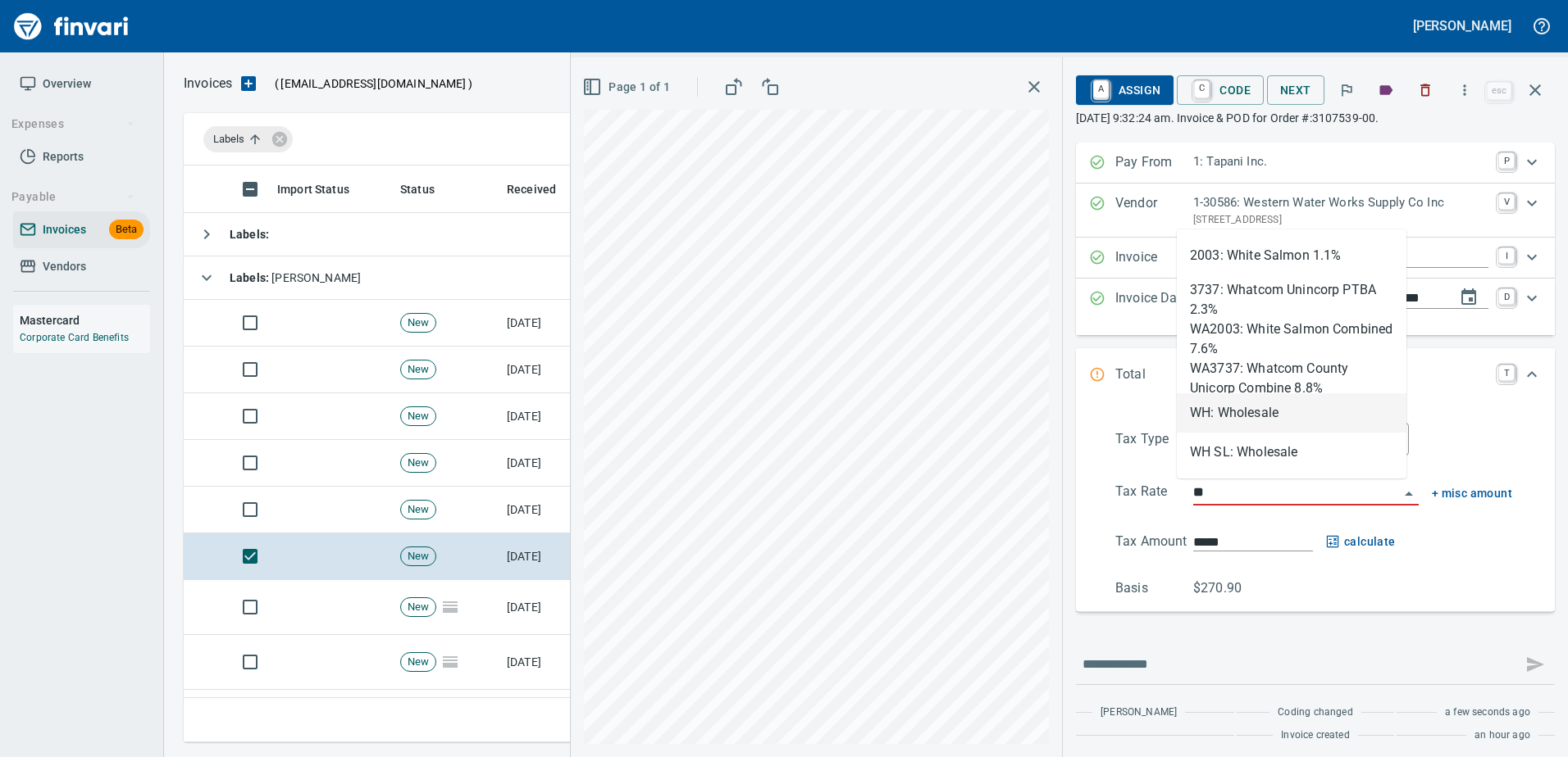
click at [1236, 412] on li "WH: Wholesale" at bounding box center [1291, 412] width 229 height 39
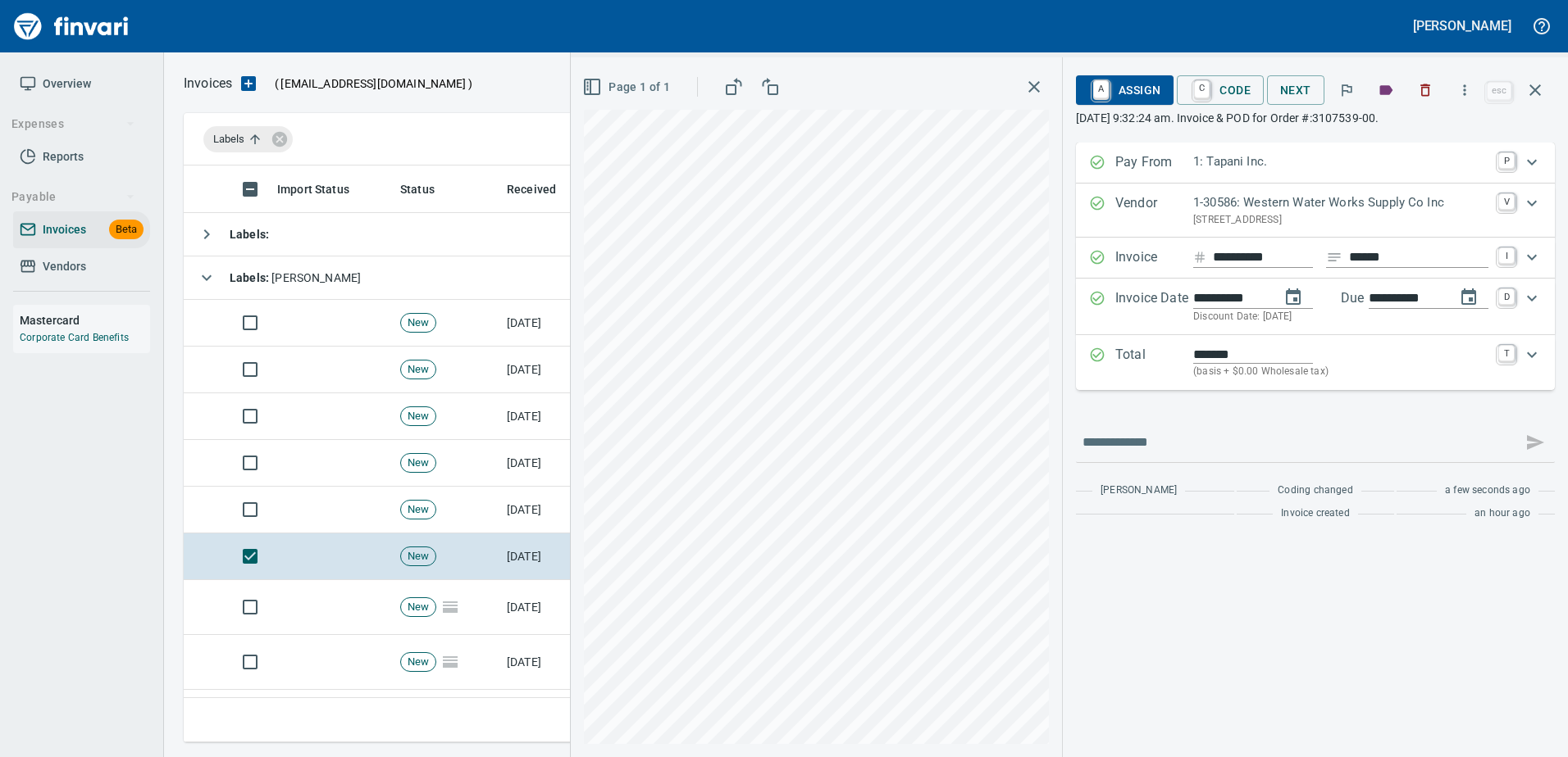
type input "**********"
click at [1123, 91] on span "A Assign" at bounding box center [1125, 90] width 71 height 28
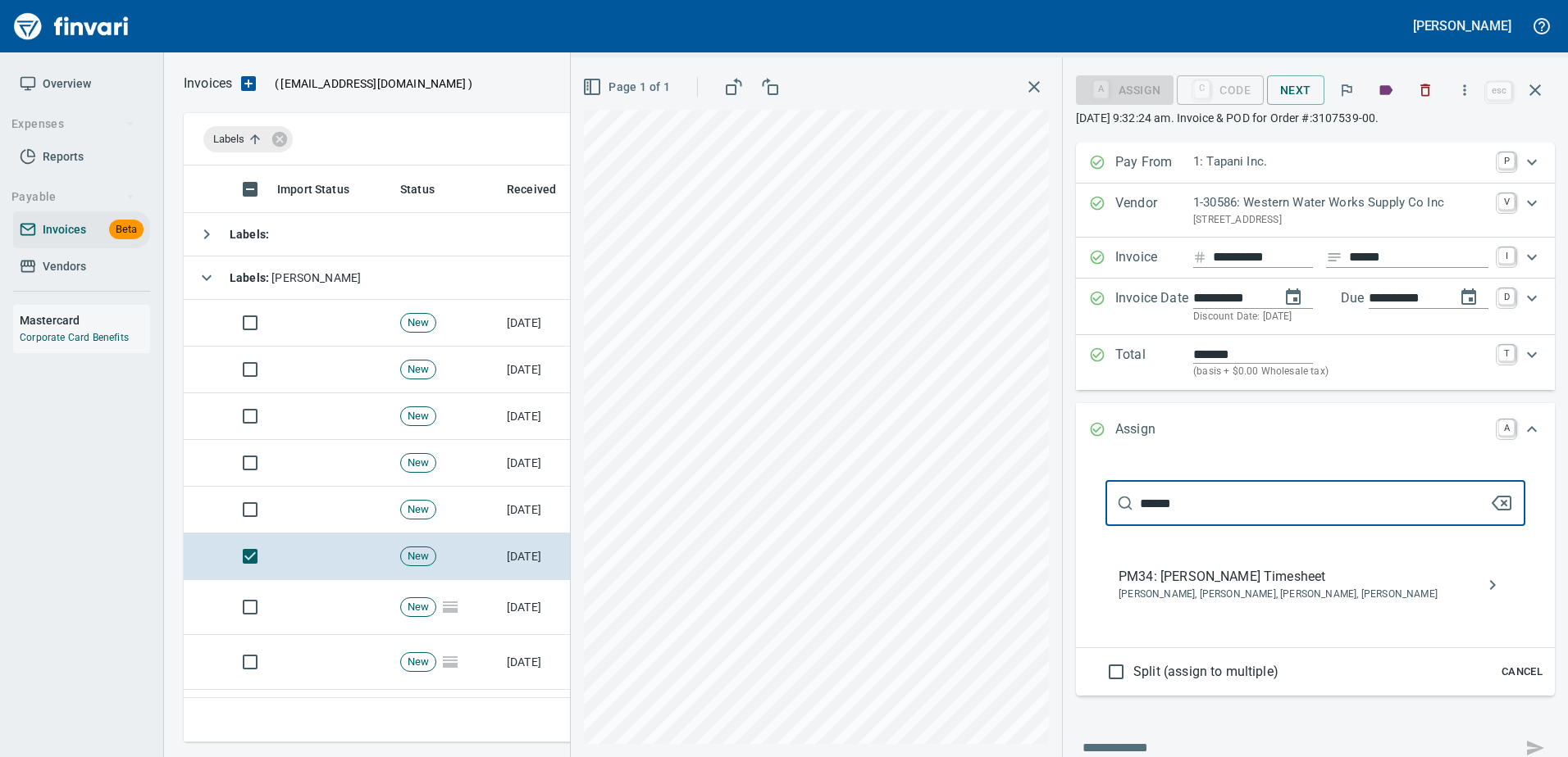
type input "******"
click at [1202, 590] on span "[PERSON_NAME], [PERSON_NAME], [PERSON_NAME], [PERSON_NAME]" at bounding box center [1302, 594] width 367 height 16
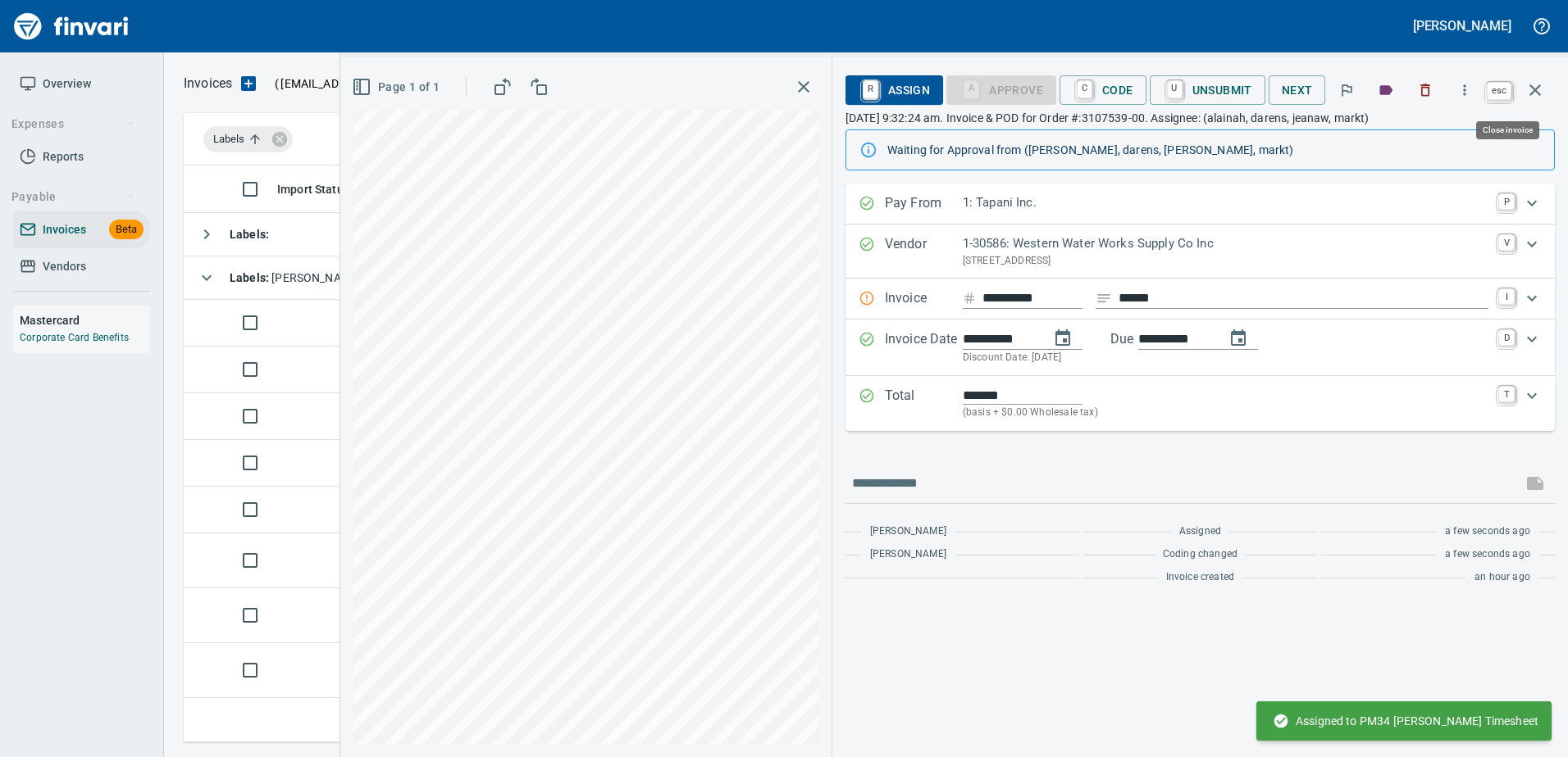
click at [1544, 83] on icon "button" at bounding box center [1535, 90] width 19 height 19
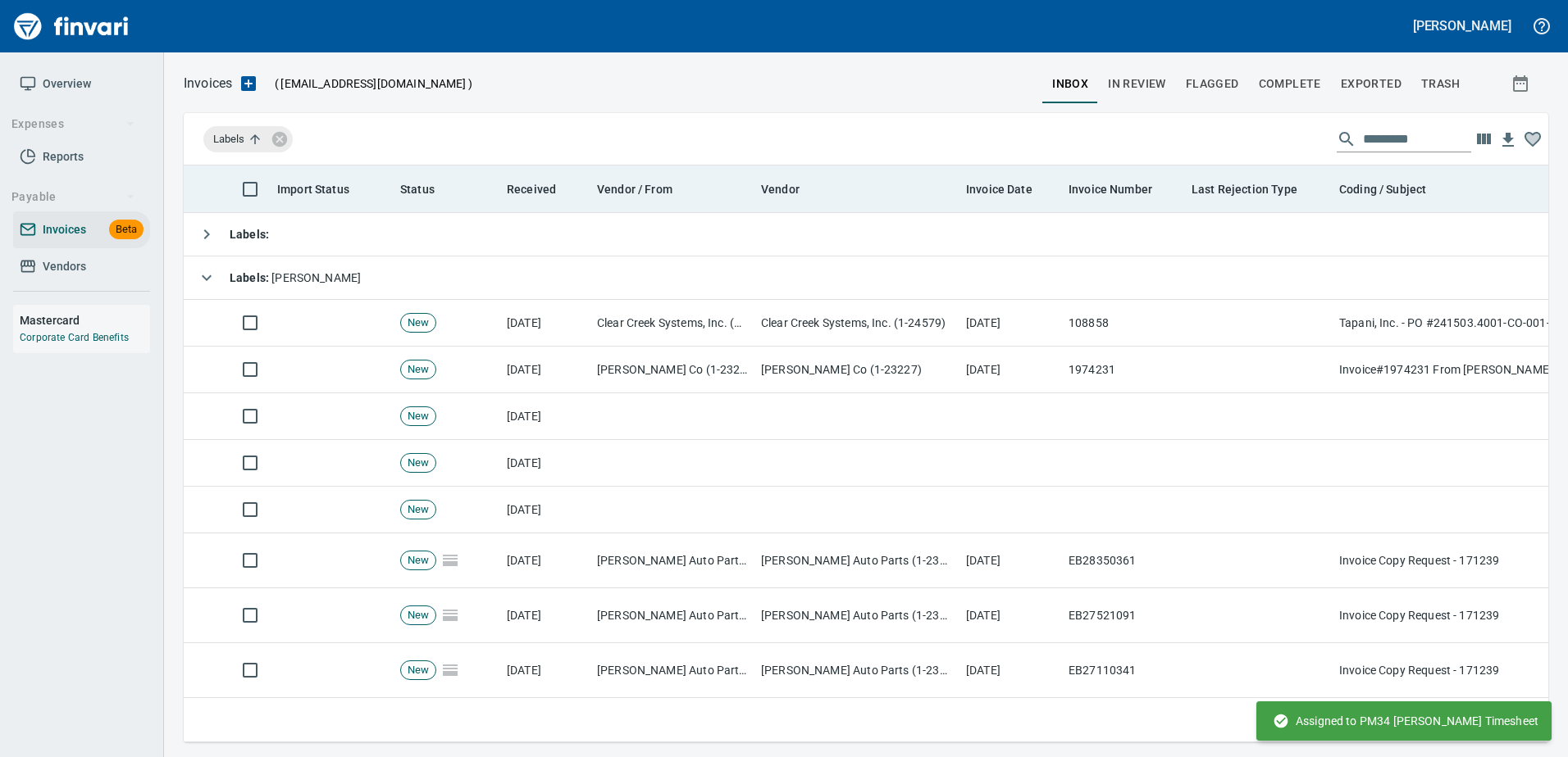
scroll to position [552, 1340]
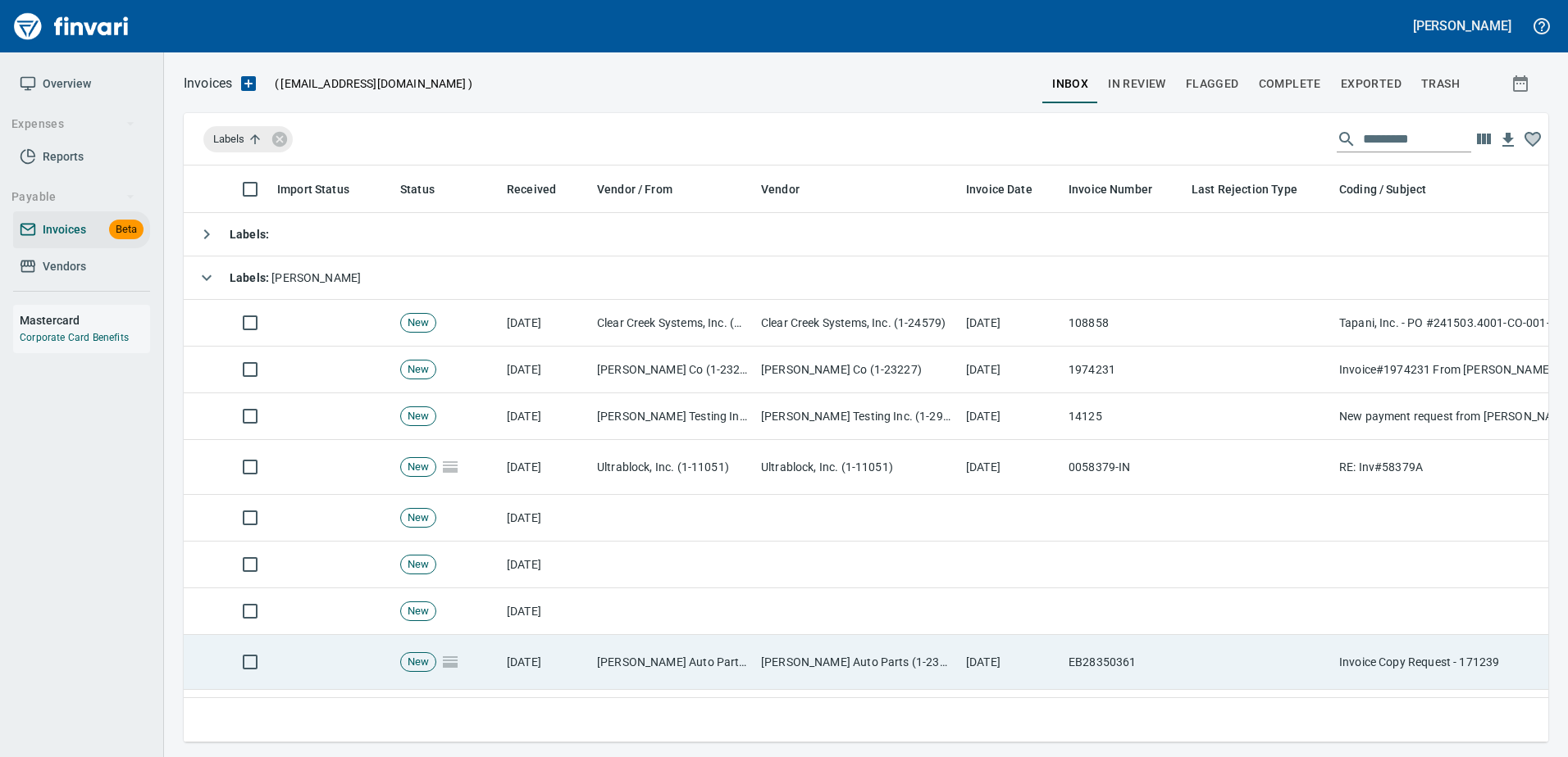
drag, startPoint x: 811, startPoint y: 741, endPoint x: 738, endPoint y: 671, distance: 101.1
click at [738, 670] on td "[PERSON_NAME] Auto Parts (1-23030)" at bounding box center [673, 662] width 164 height 55
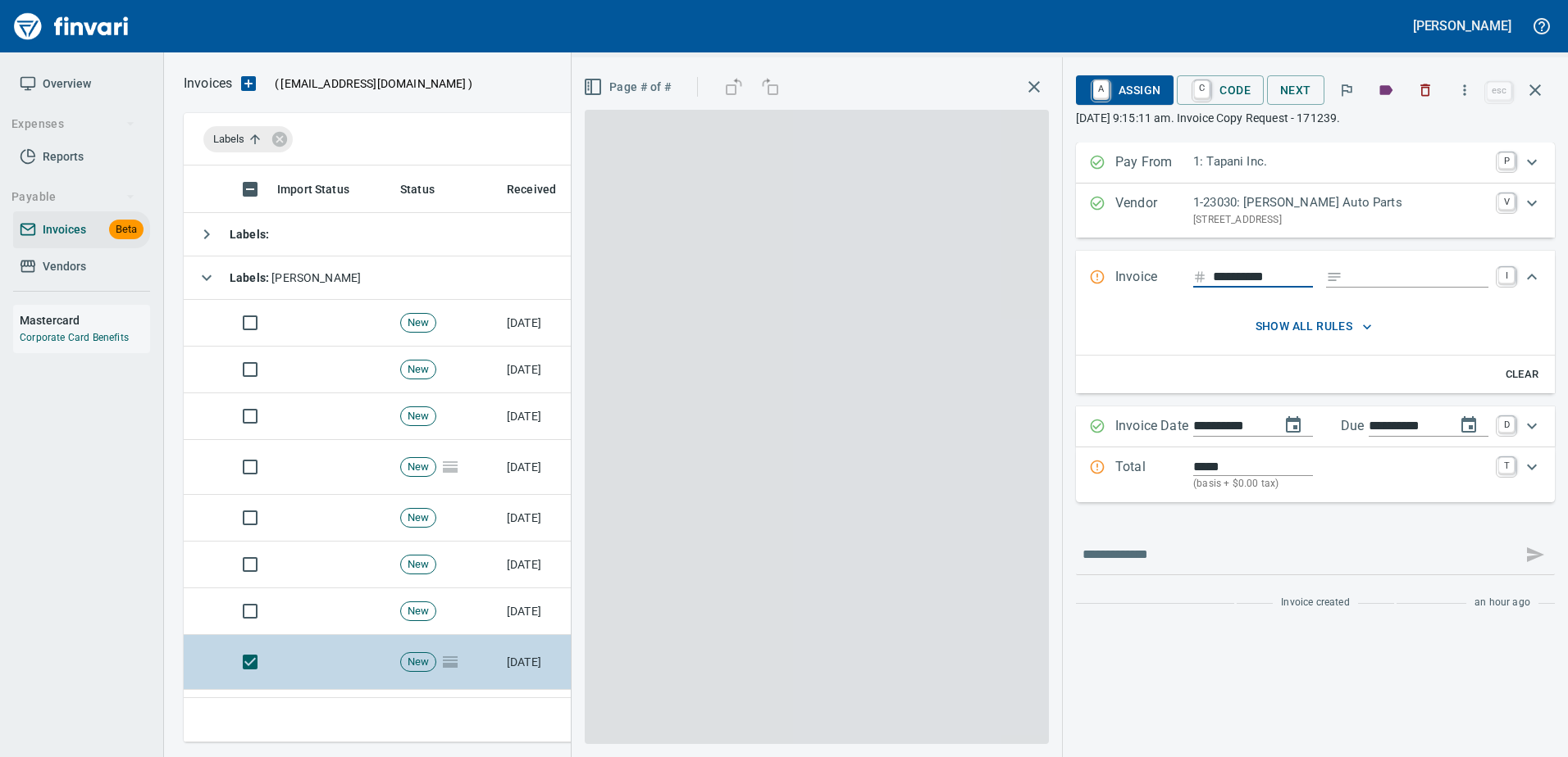
scroll to position [552, 1339]
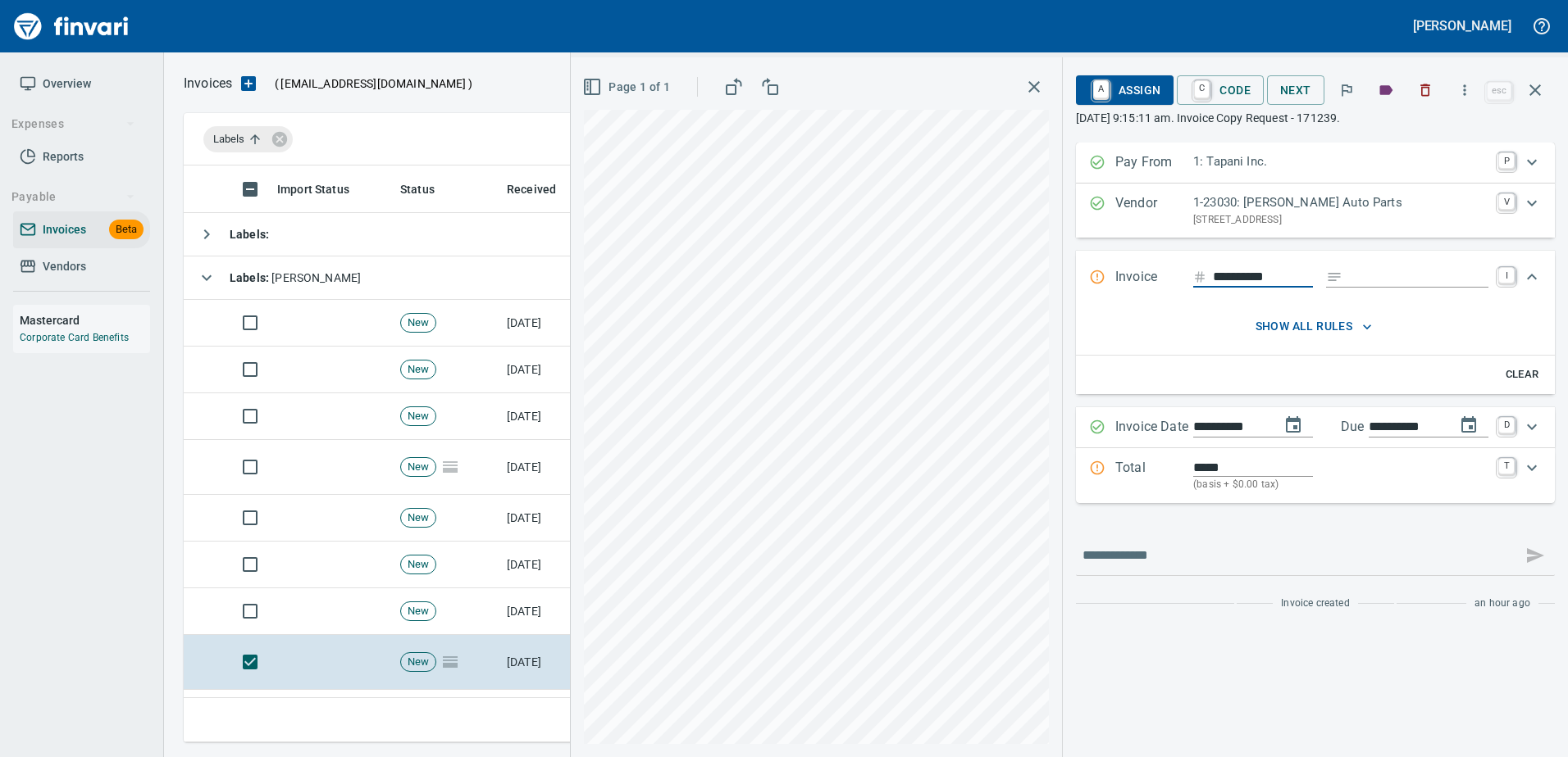
click at [1373, 274] on input "Expand" at bounding box center [1419, 276] width 140 height 20
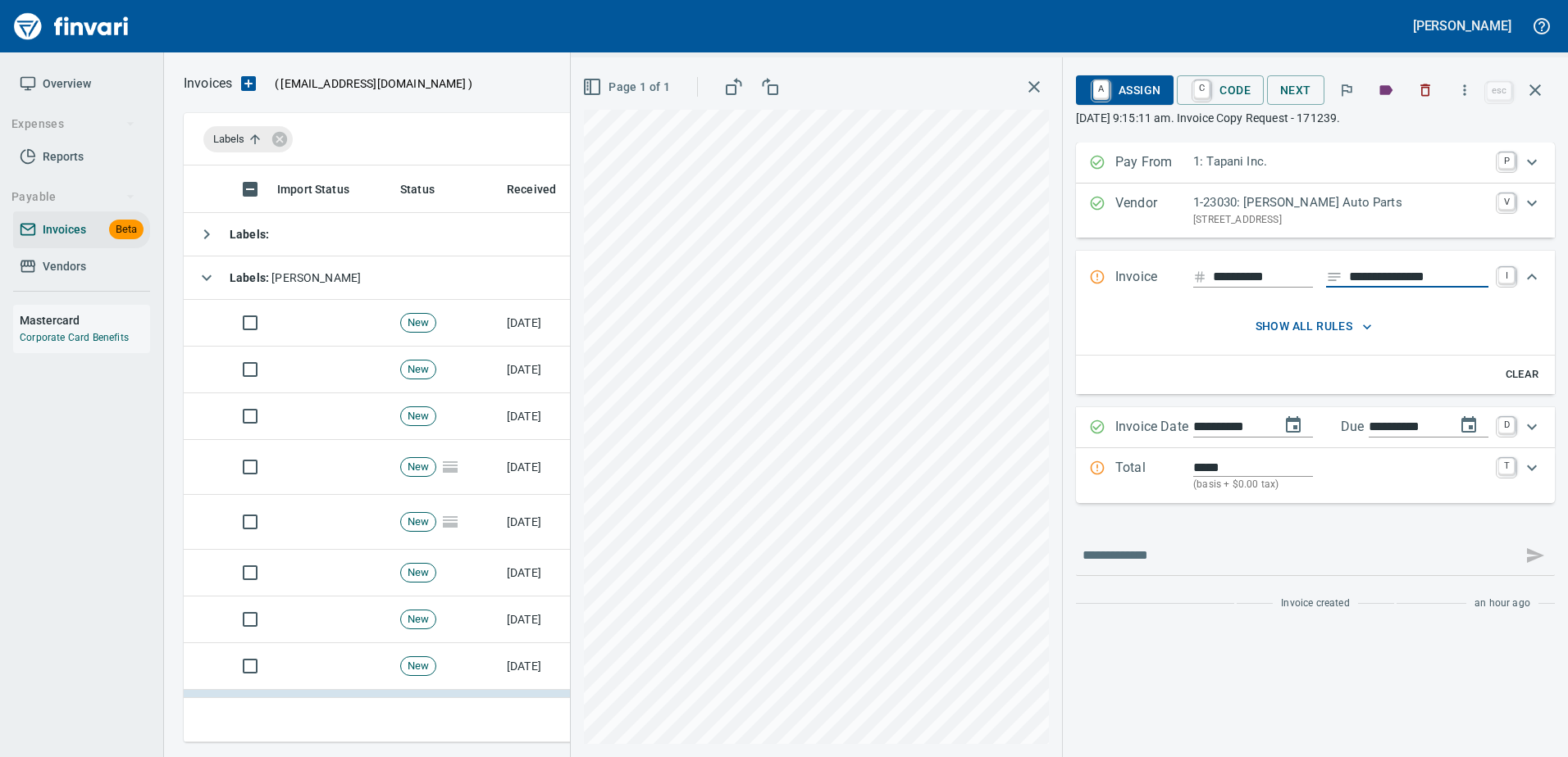
type input "**********"
click at [1177, 470] on p "Total" at bounding box center [1154, 476] width 78 height 36
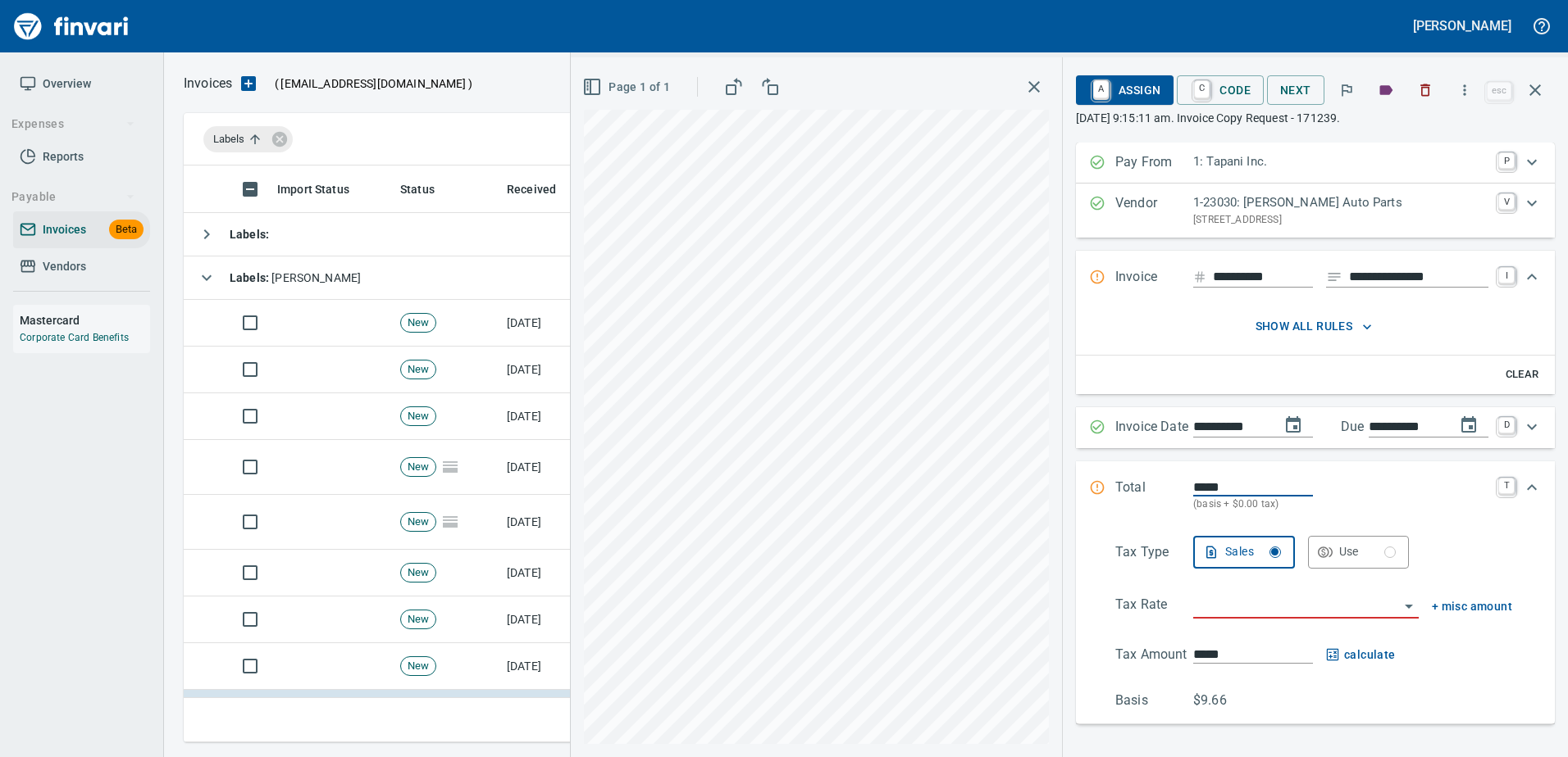
click at [1193, 479] on input "*****" at bounding box center [1253, 487] width 120 height 19
type input "******"
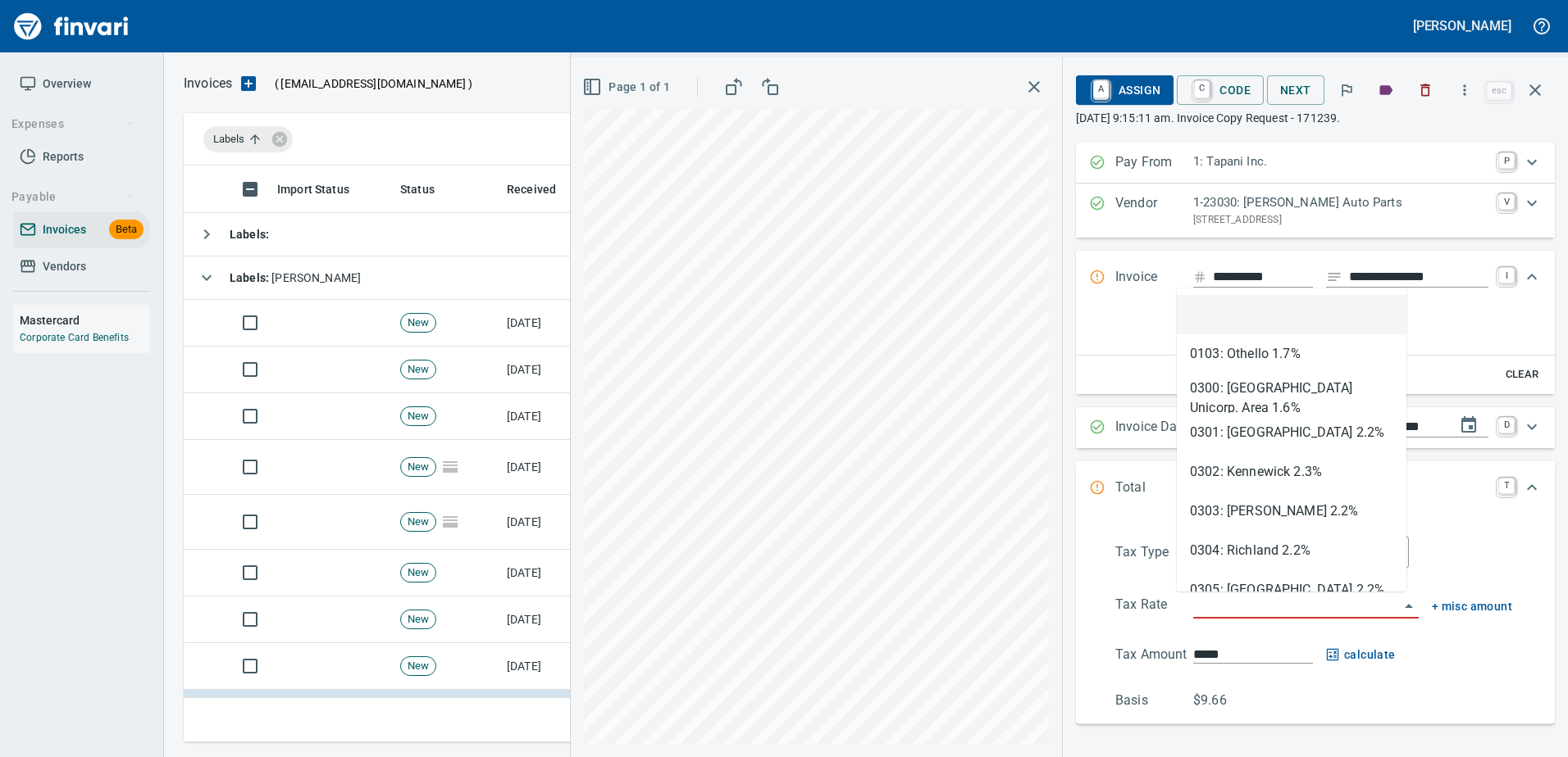
click at [1202, 608] on input "search" at bounding box center [1296, 607] width 206 height 23
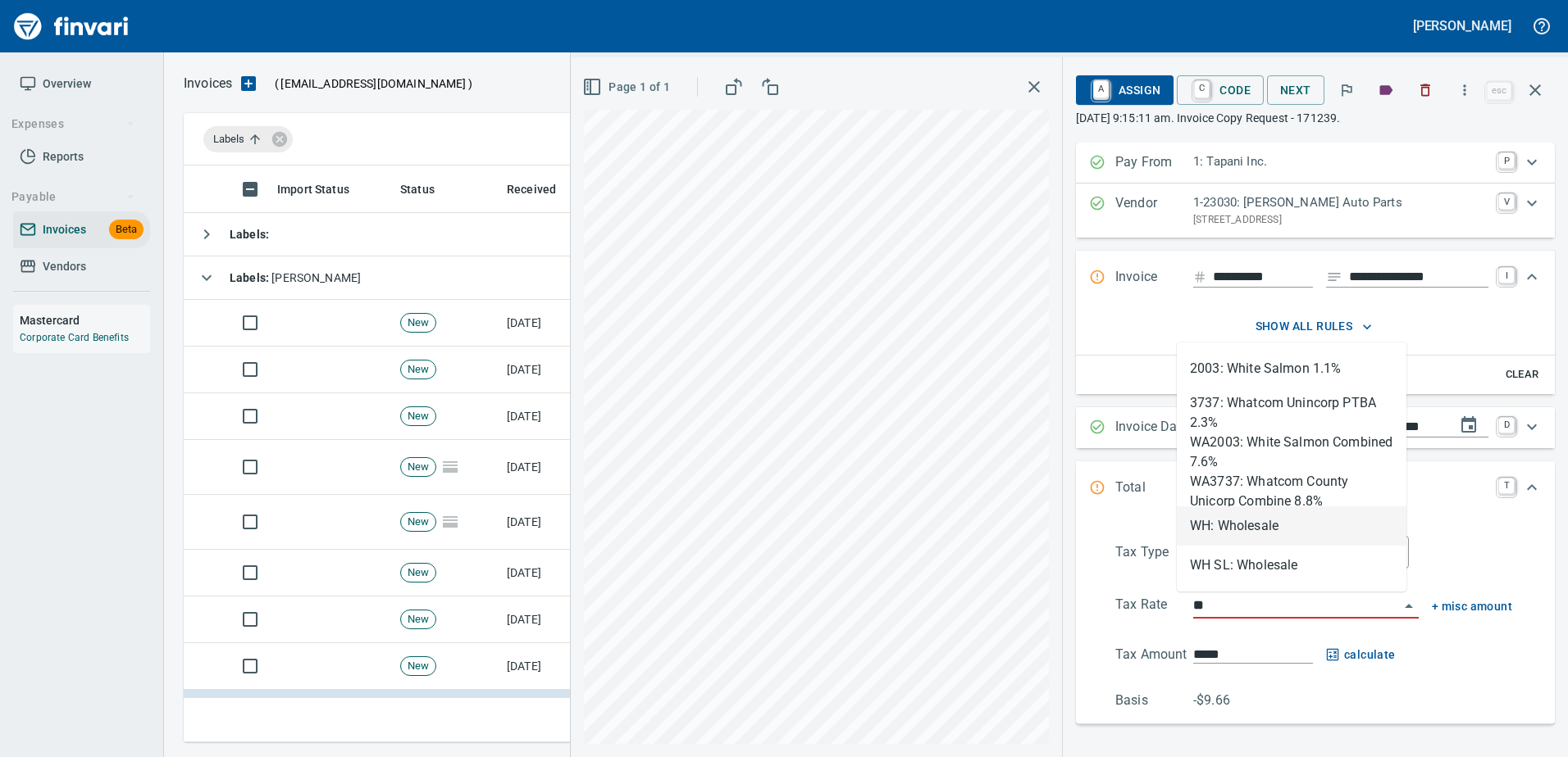
click at [1217, 535] on li "WH: Wholesale" at bounding box center [1291, 526] width 229 height 39
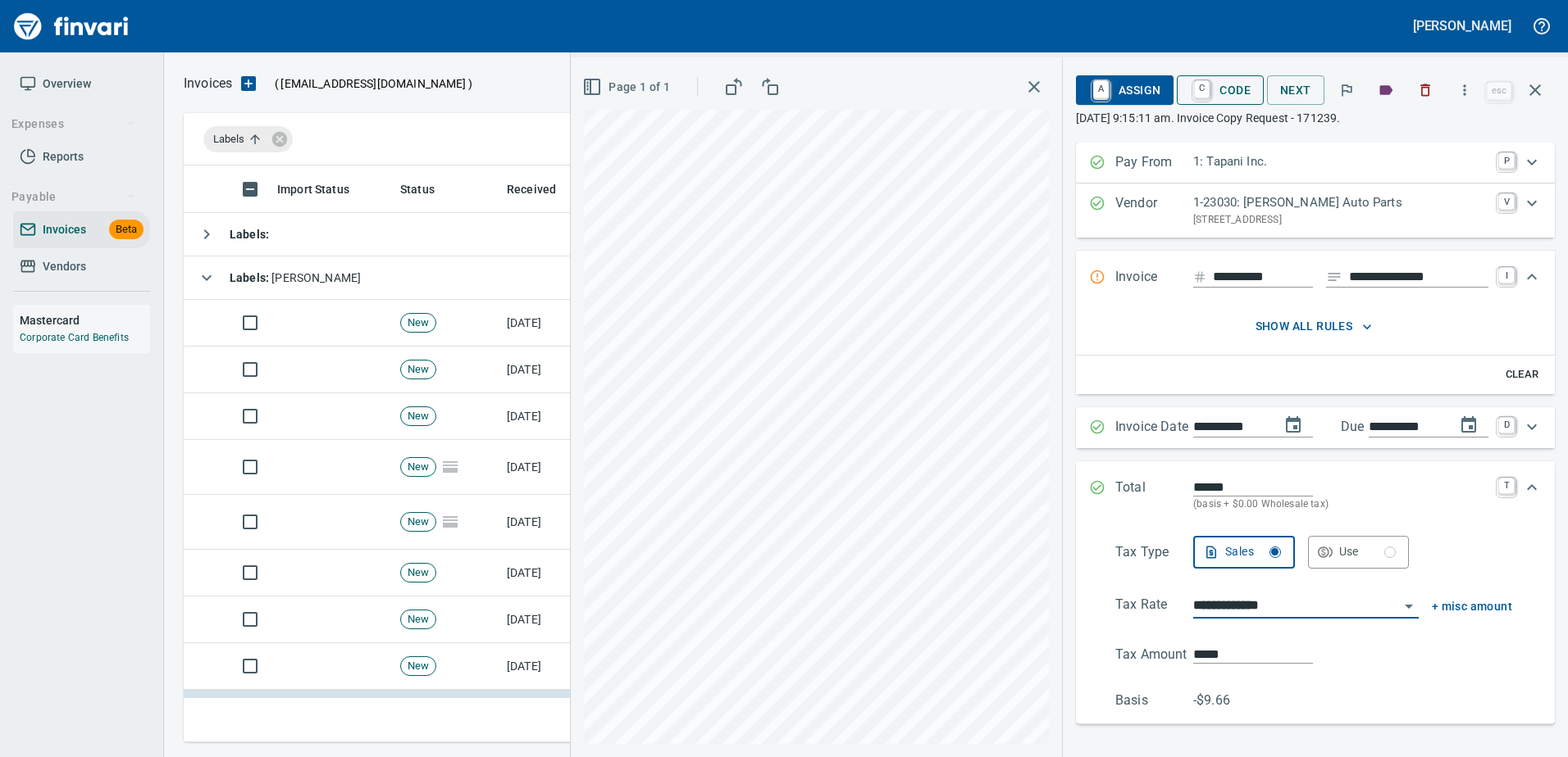
type input "**********"
click at [1202, 90] on span "C Code" at bounding box center [1220, 90] width 61 height 28
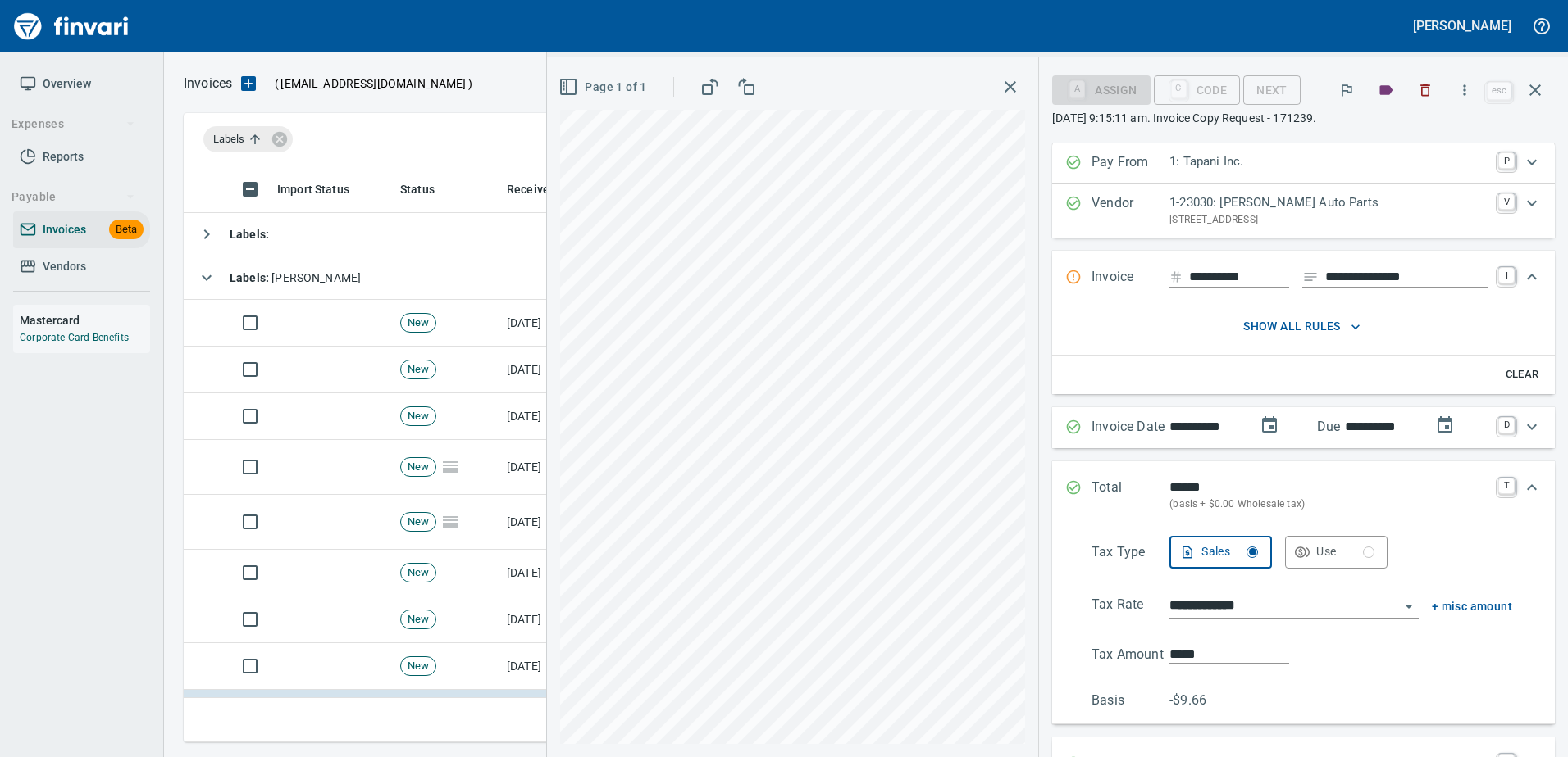
scroll to position [345, 0]
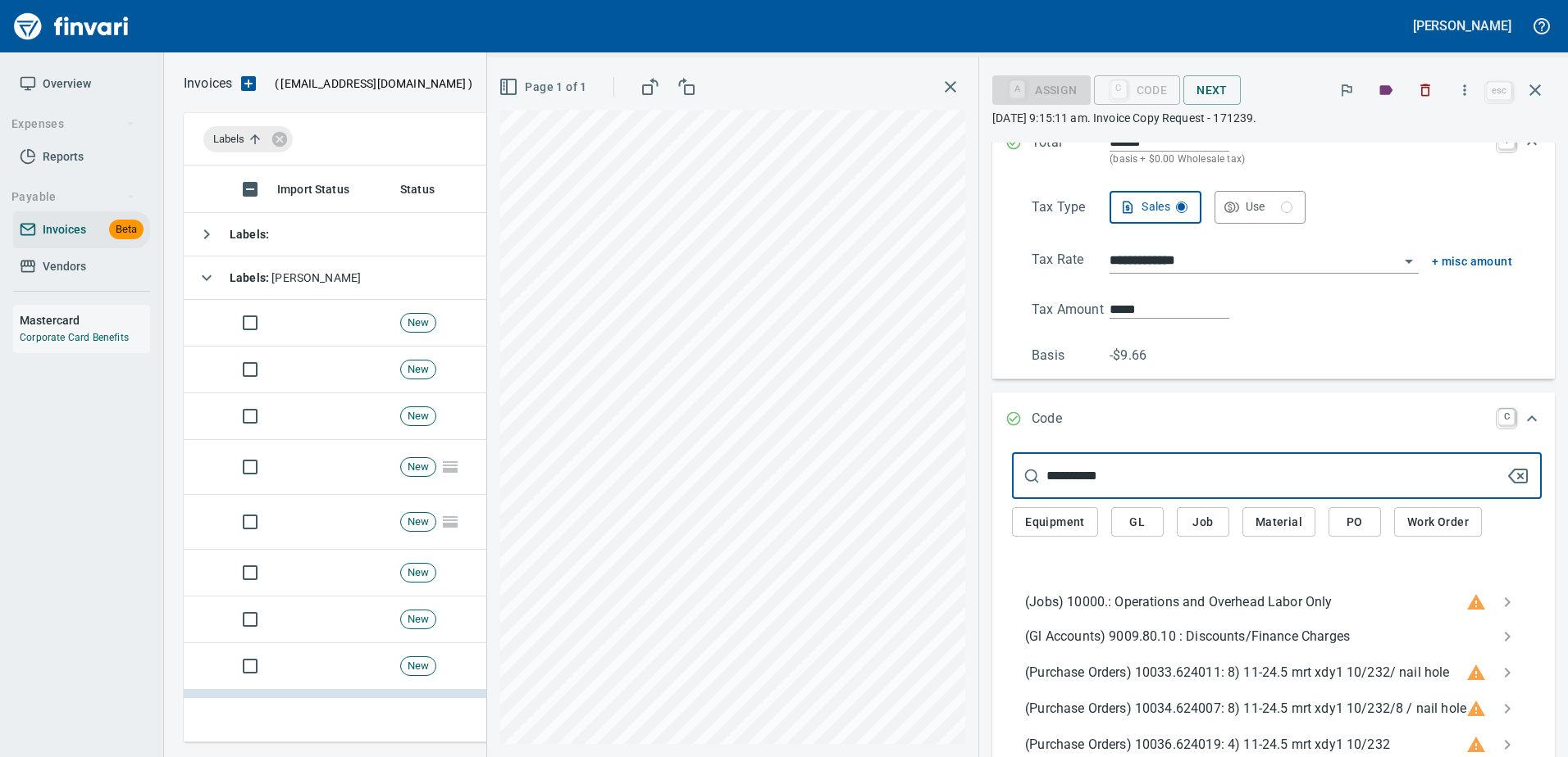
type input "**********"
click at [1177, 631] on span "(Gl Accounts) 9009.80.10 : Discounts/Finance Charges" at bounding box center [1263, 637] width 477 height 19
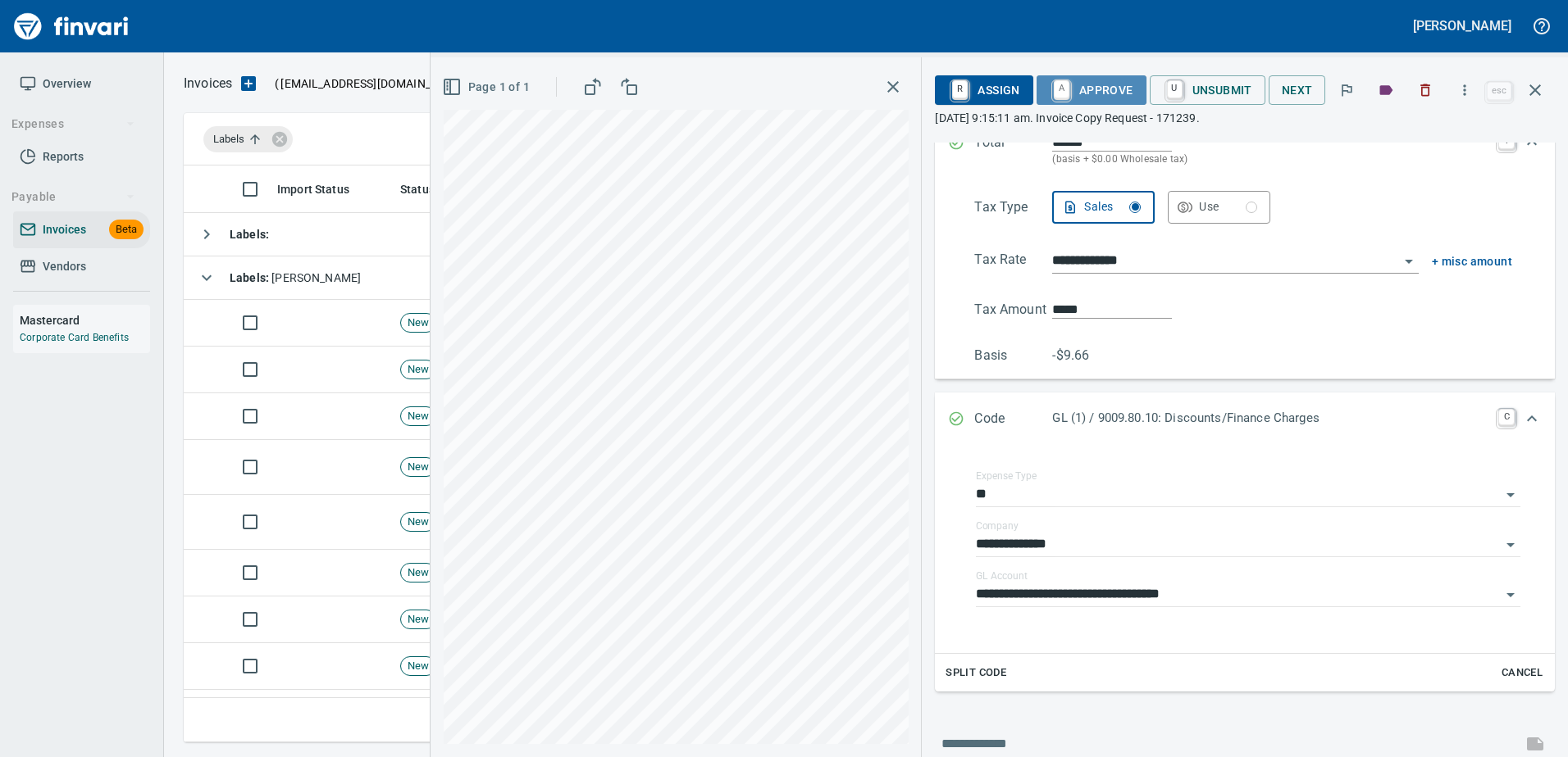
click at [1097, 92] on span "A Approve" at bounding box center [1091, 90] width 84 height 28
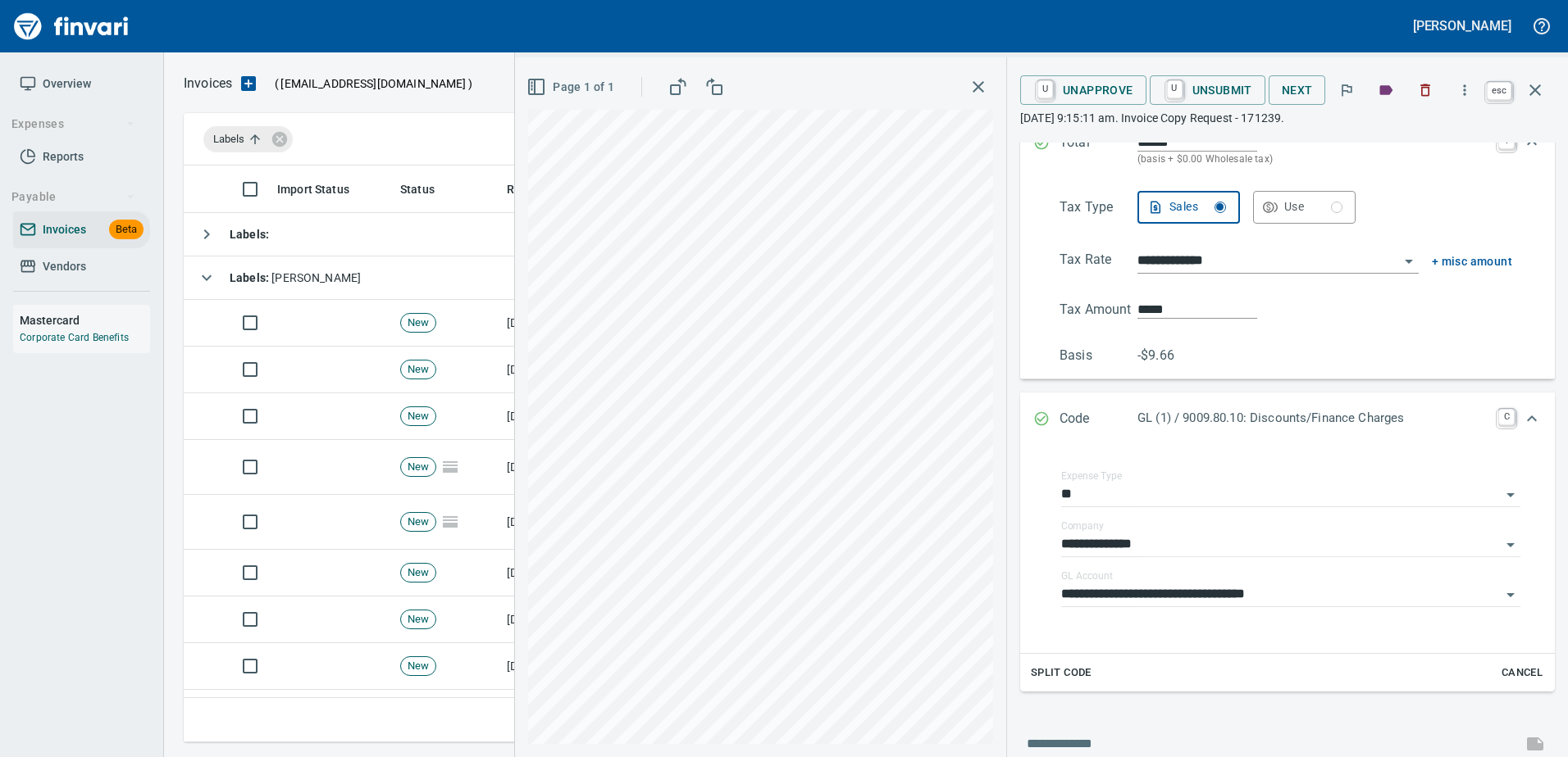
click at [1538, 85] on icon "button" at bounding box center [1535, 90] width 19 height 19
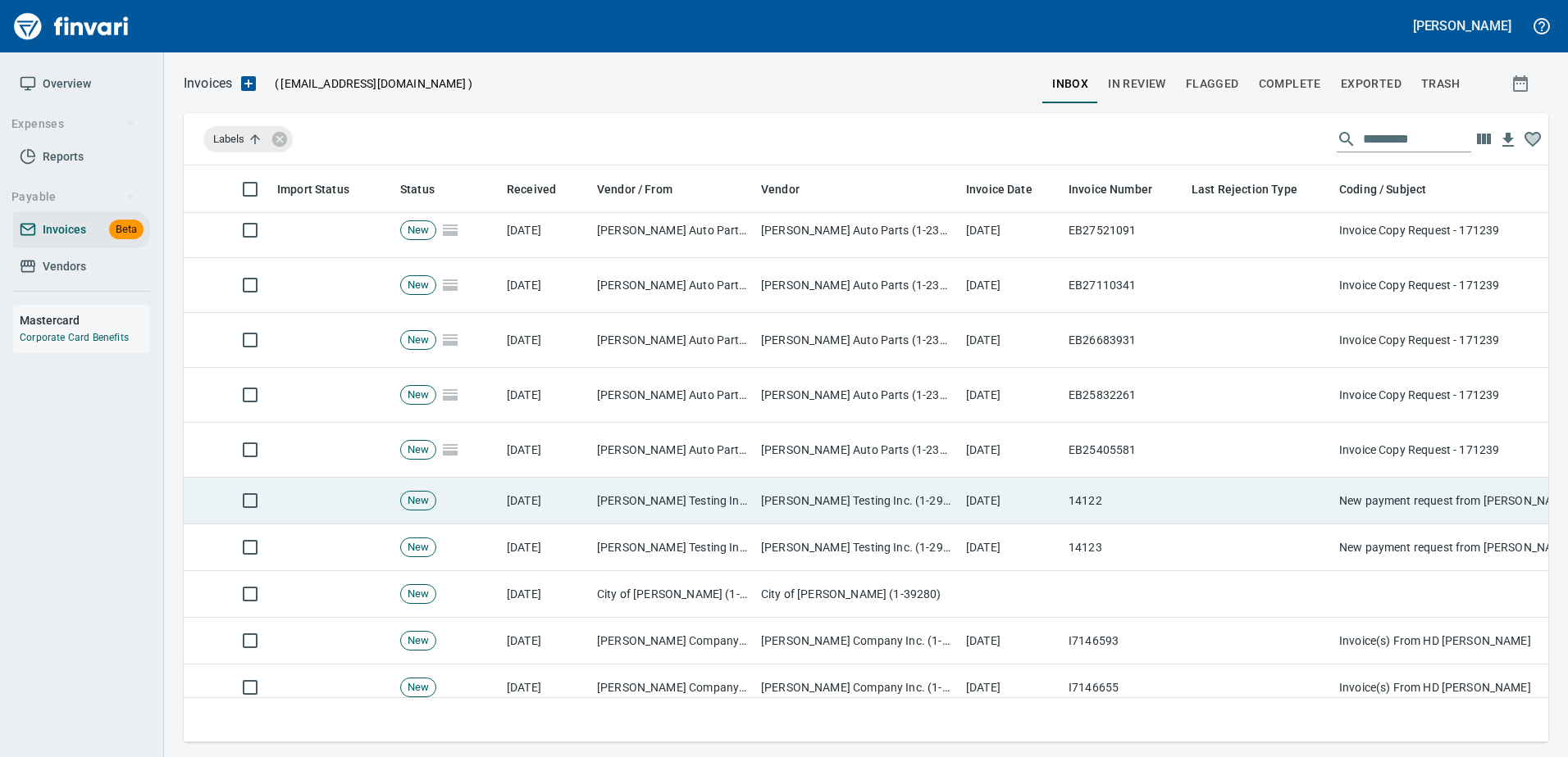
scroll to position [409, 0]
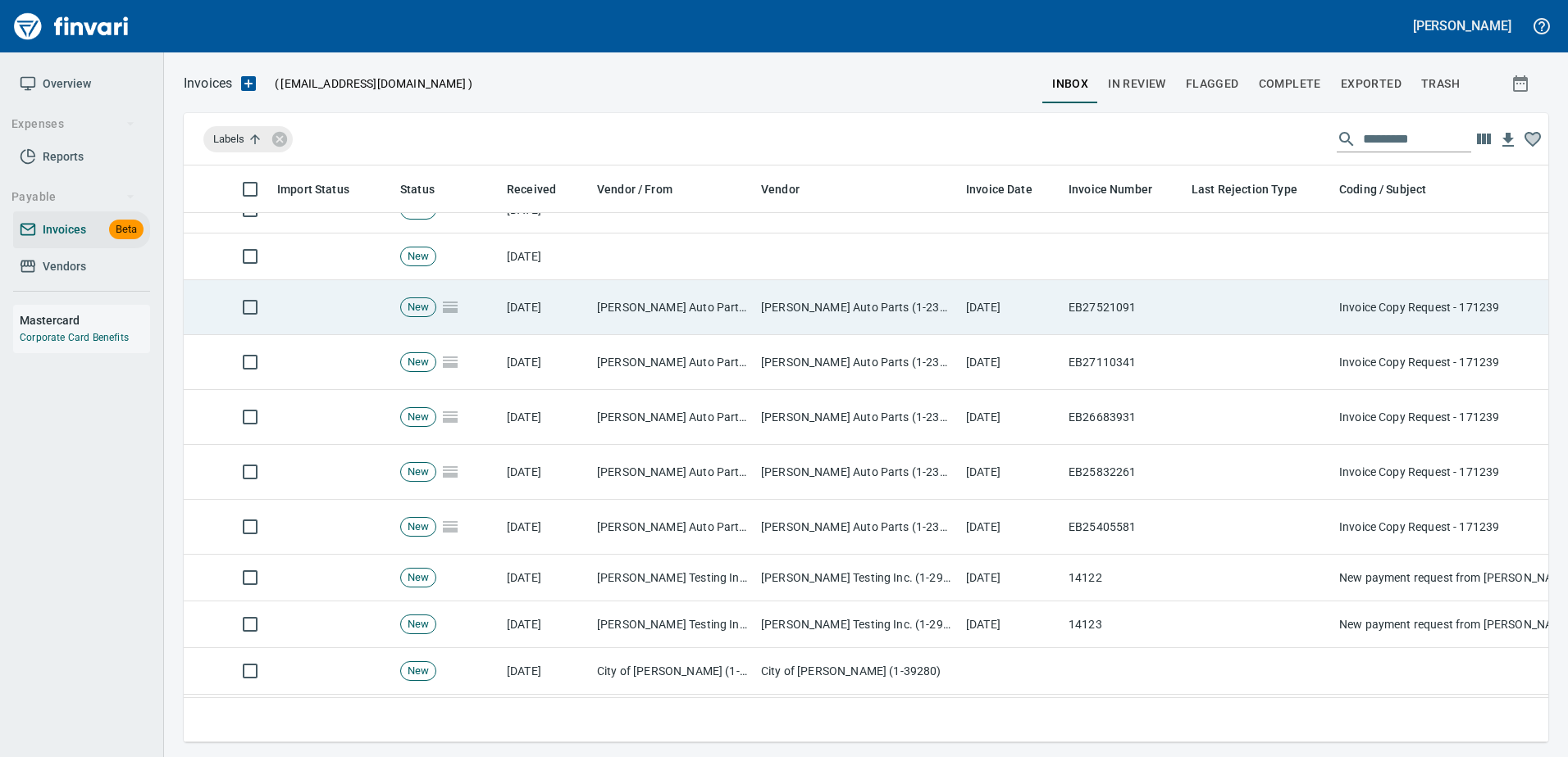
click at [1092, 300] on td "EB27521091" at bounding box center [1124, 307] width 123 height 55
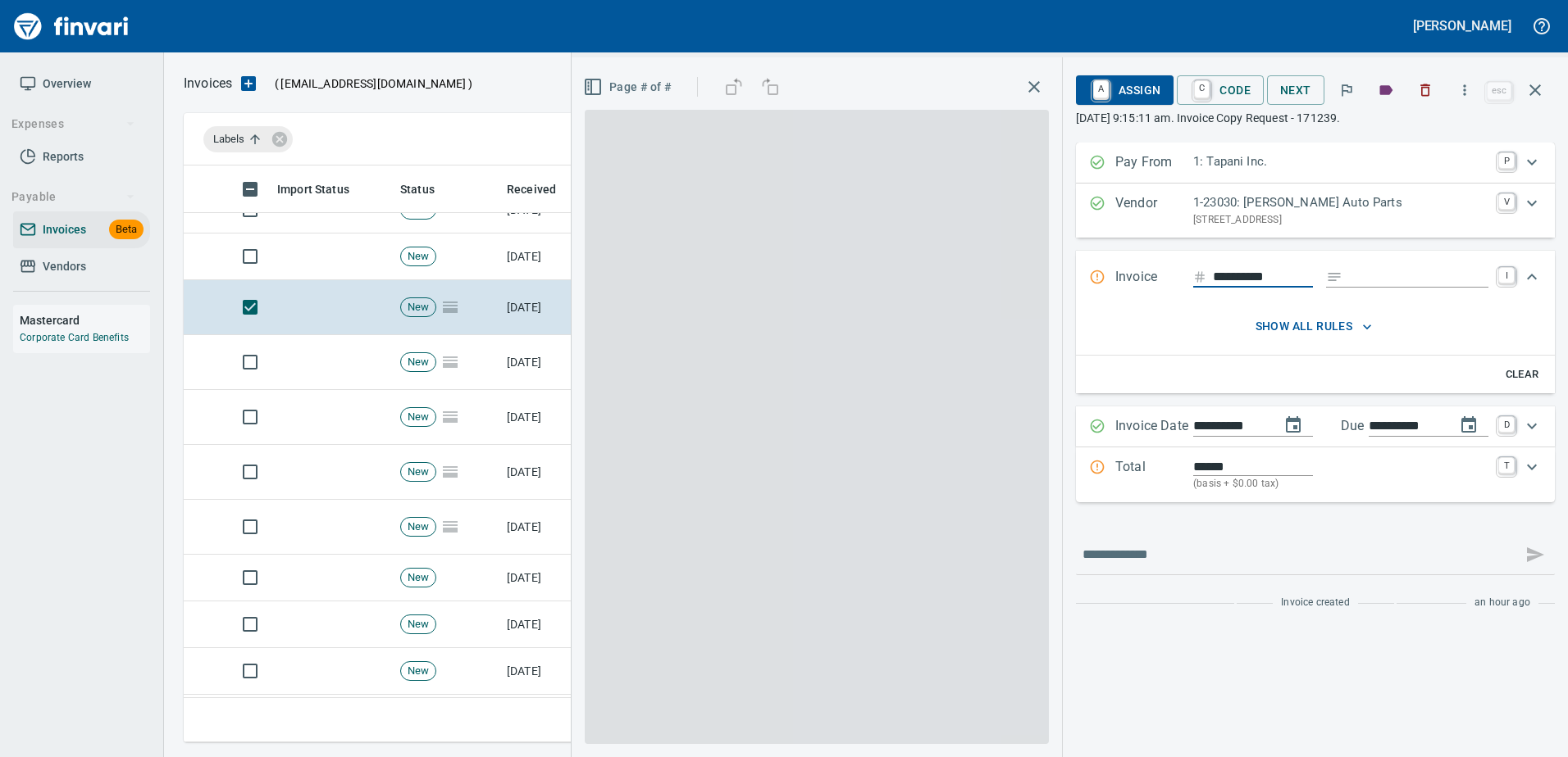
scroll to position [552, 1339]
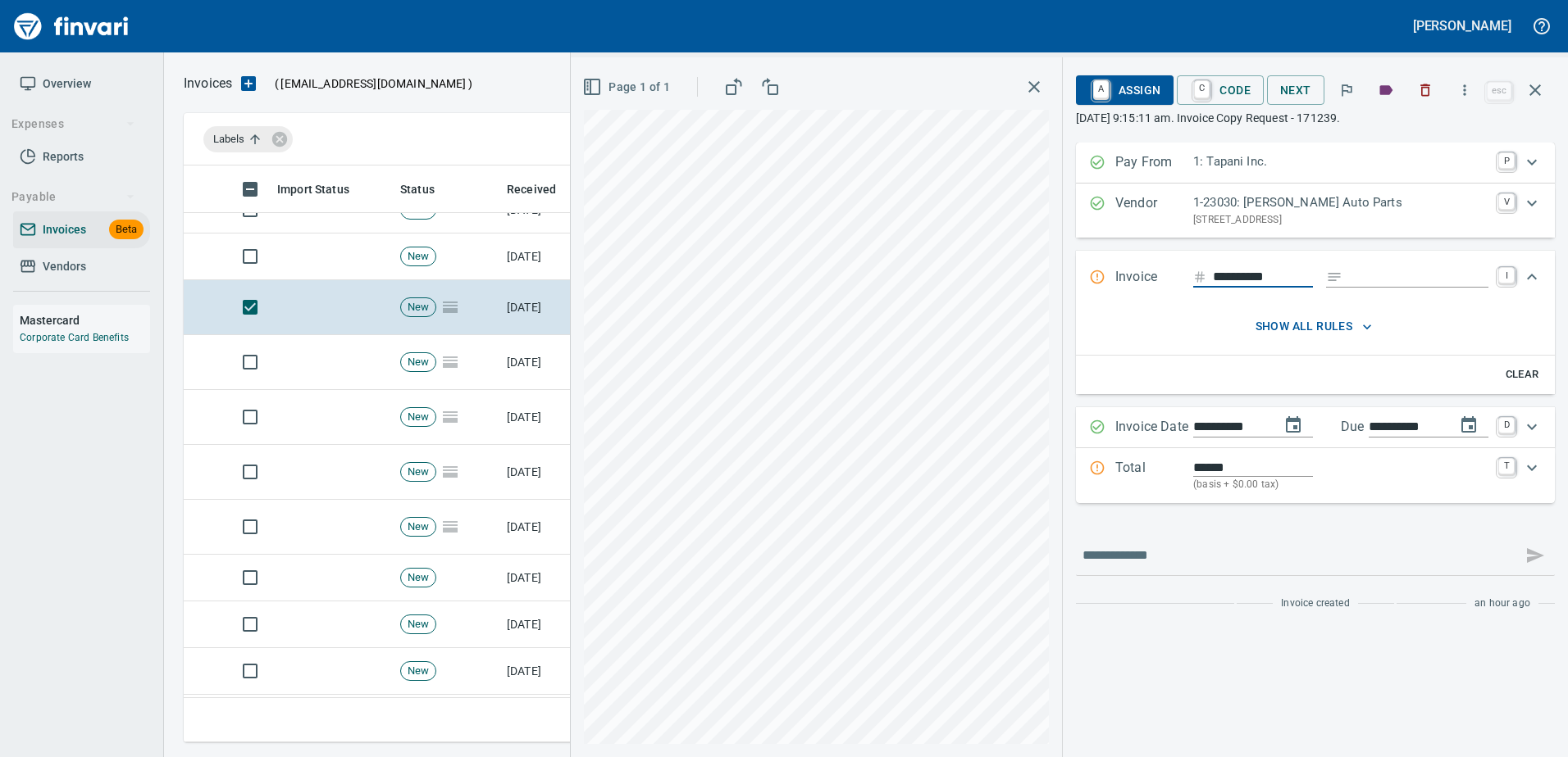
click at [1377, 275] on input "Expand" at bounding box center [1419, 276] width 140 height 20
type input "**********"
click at [1199, 462] on input "******" at bounding box center [1253, 468] width 120 height 19
type input "*******"
click at [1149, 481] on p "Total" at bounding box center [1154, 476] width 78 height 36
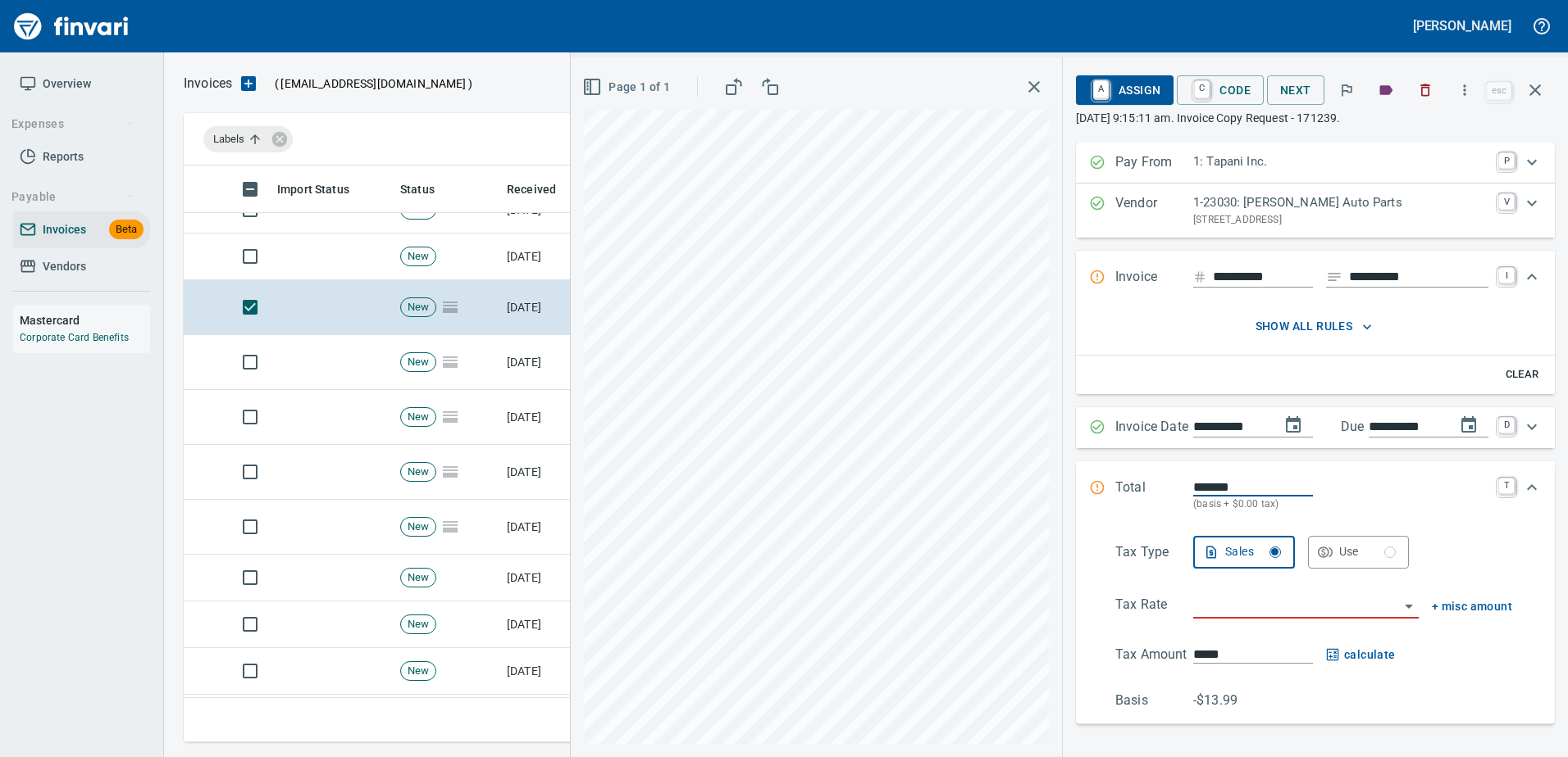
click at [1201, 607] on input "search" at bounding box center [1296, 607] width 206 height 23
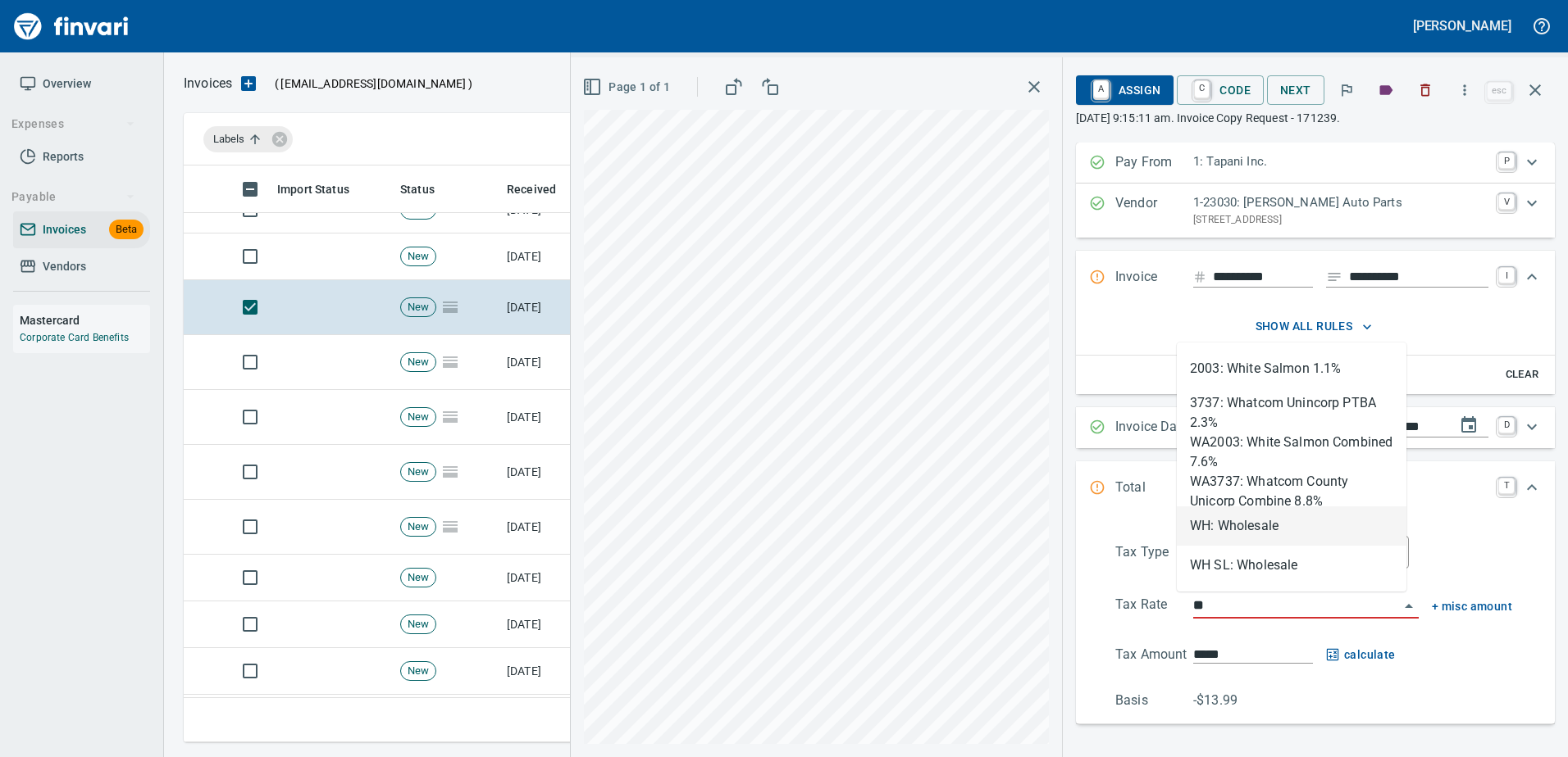
click at [1220, 522] on li "WH: Wholesale" at bounding box center [1291, 526] width 229 height 39
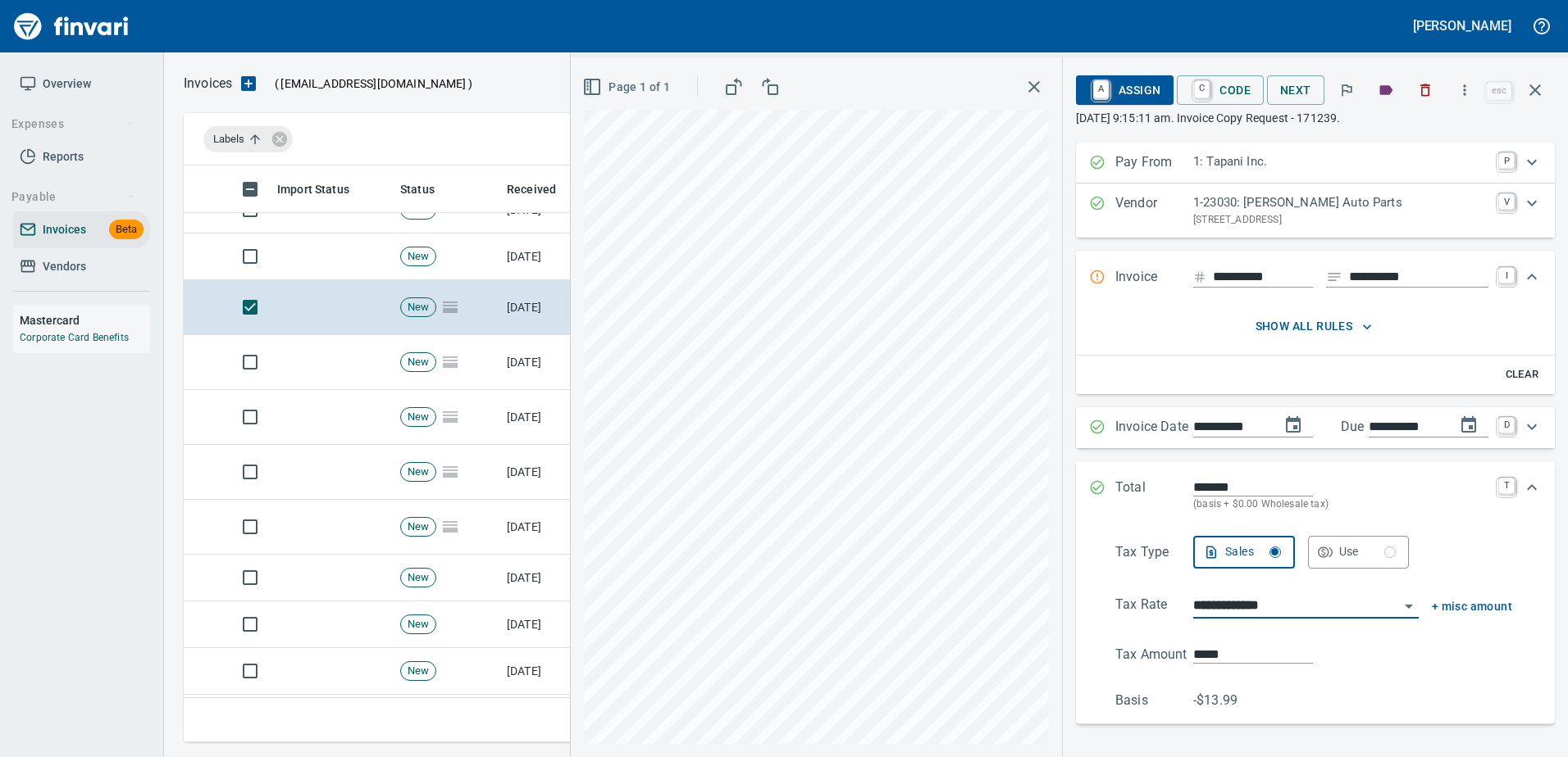
type input "**********"
click at [1132, 80] on span "A Assign" at bounding box center [1125, 90] width 71 height 28
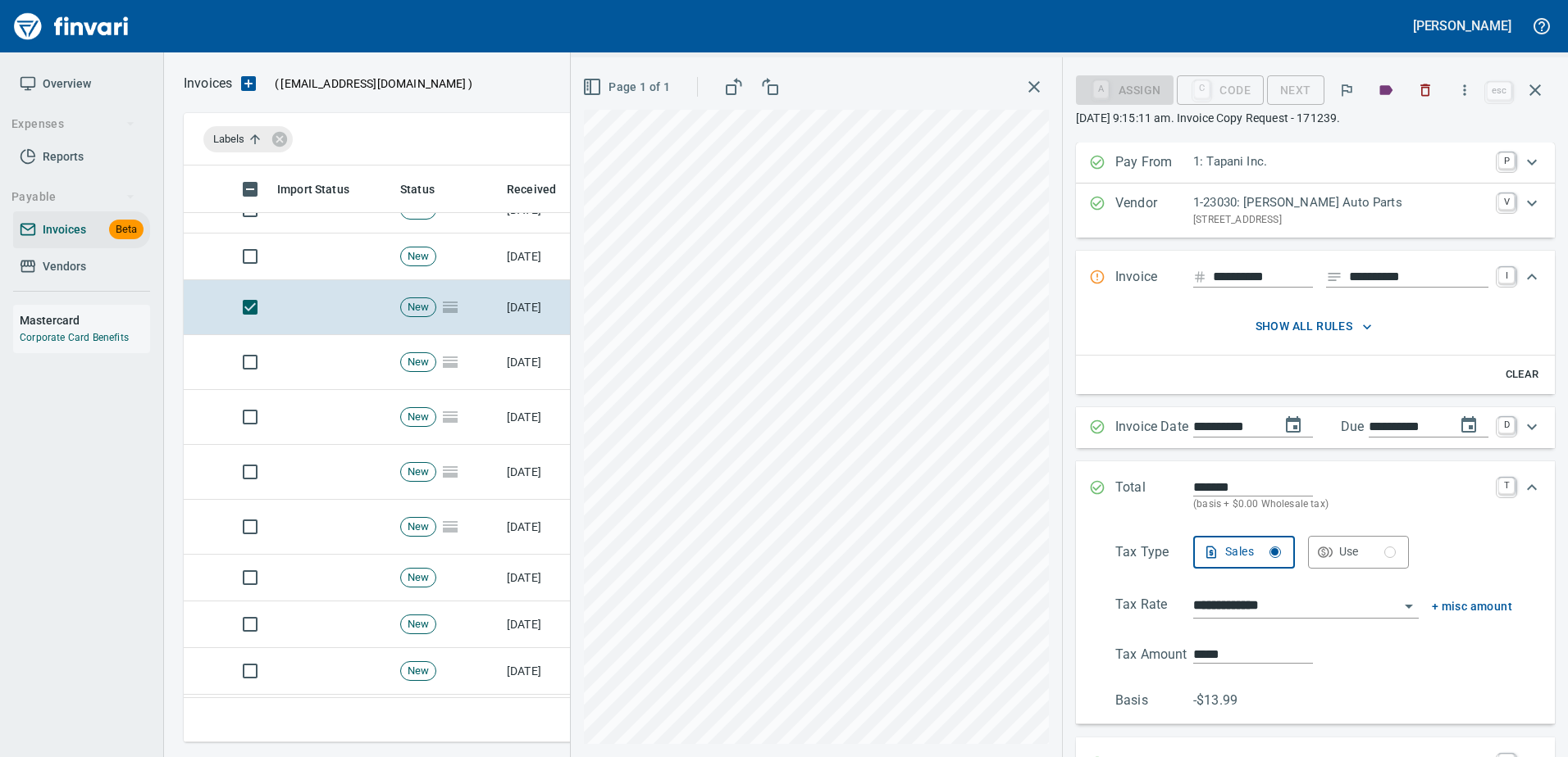
scroll to position [332, 0]
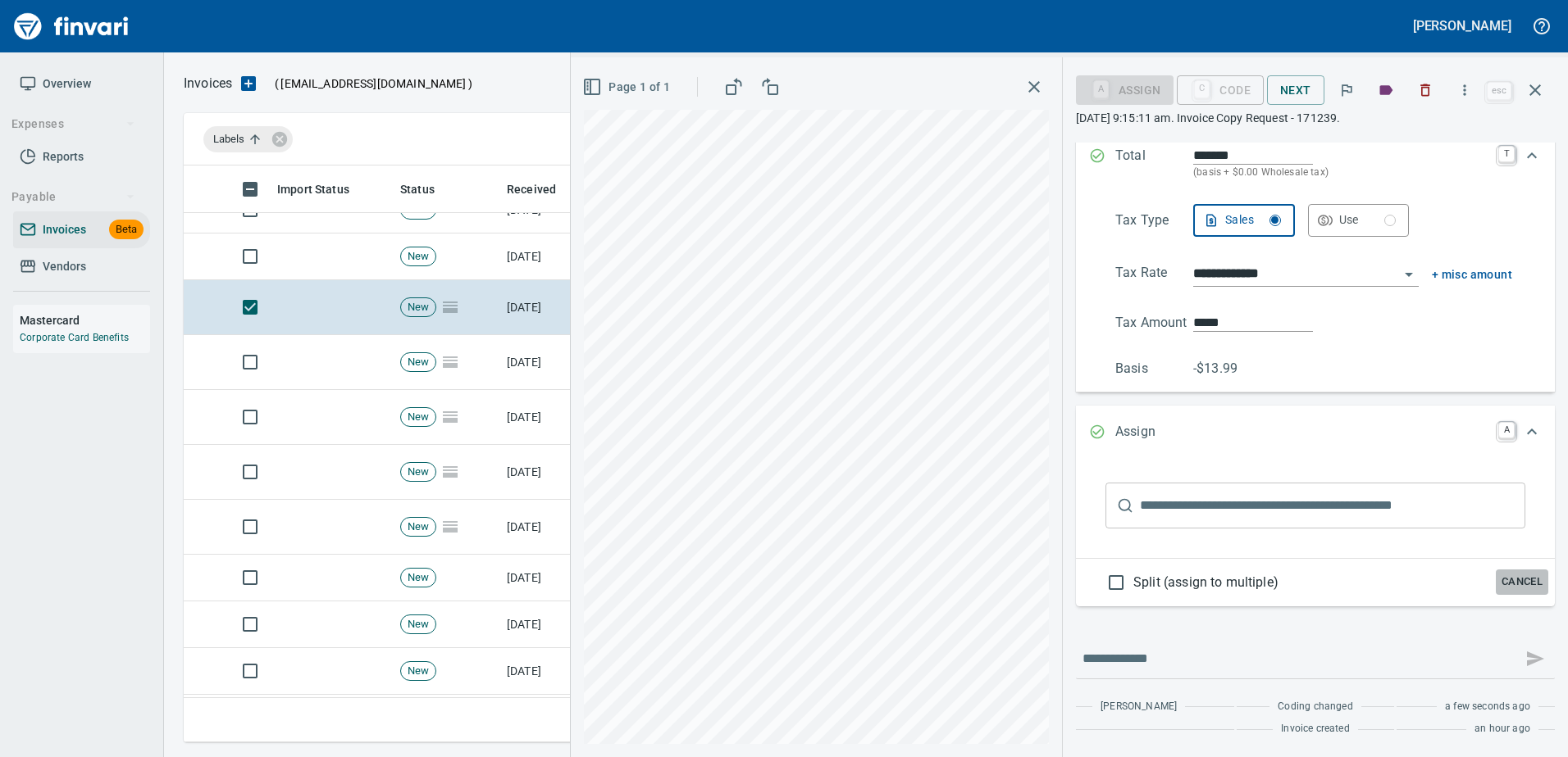
drag, startPoint x: 1511, startPoint y: 574, endPoint x: 1359, endPoint y: 420, distance: 216.4
click at [1510, 574] on span "Cancel" at bounding box center [1522, 583] width 44 height 19
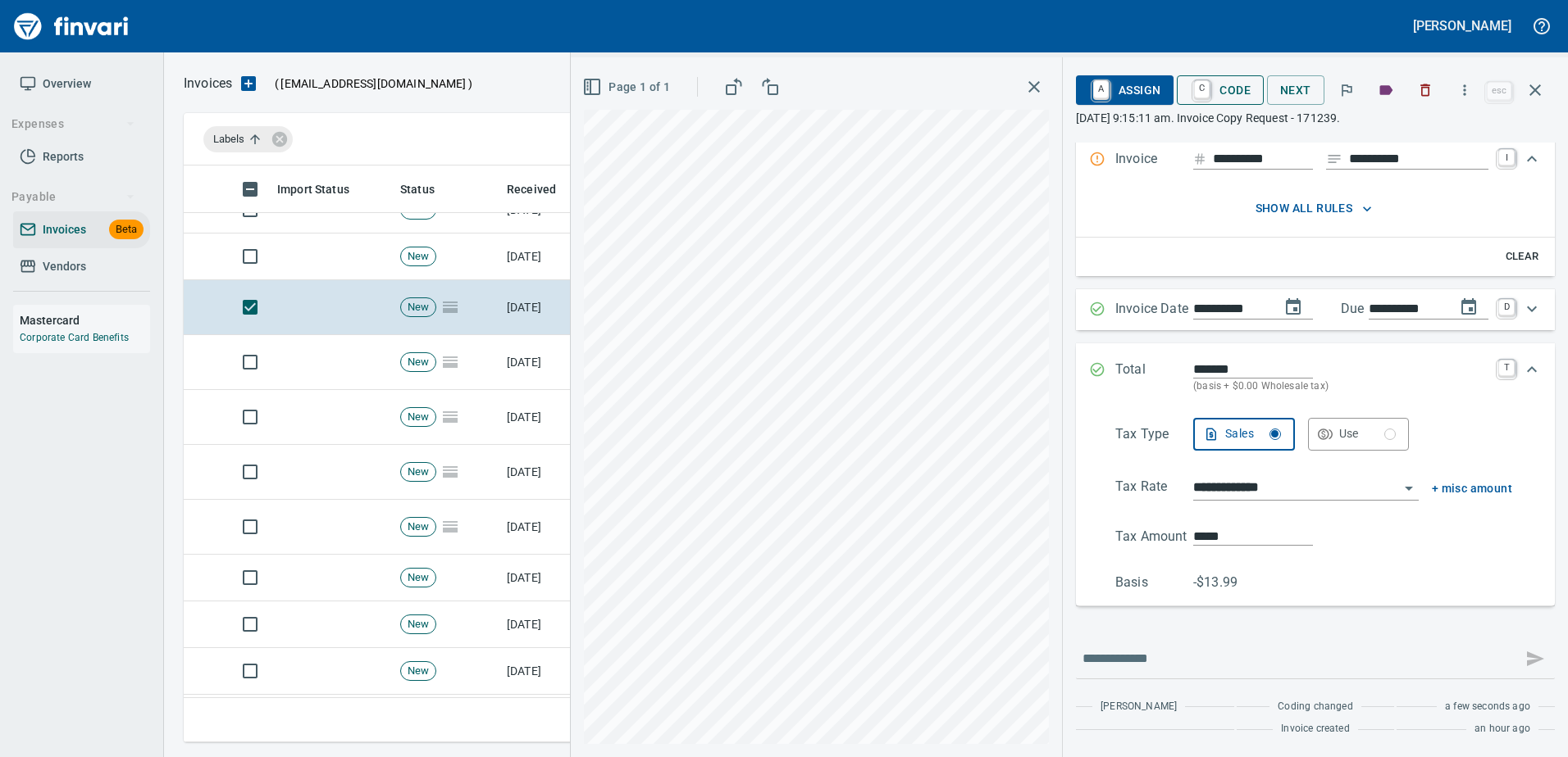
click at [1213, 87] on span "C Code" at bounding box center [1220, 90] width 61 height 28
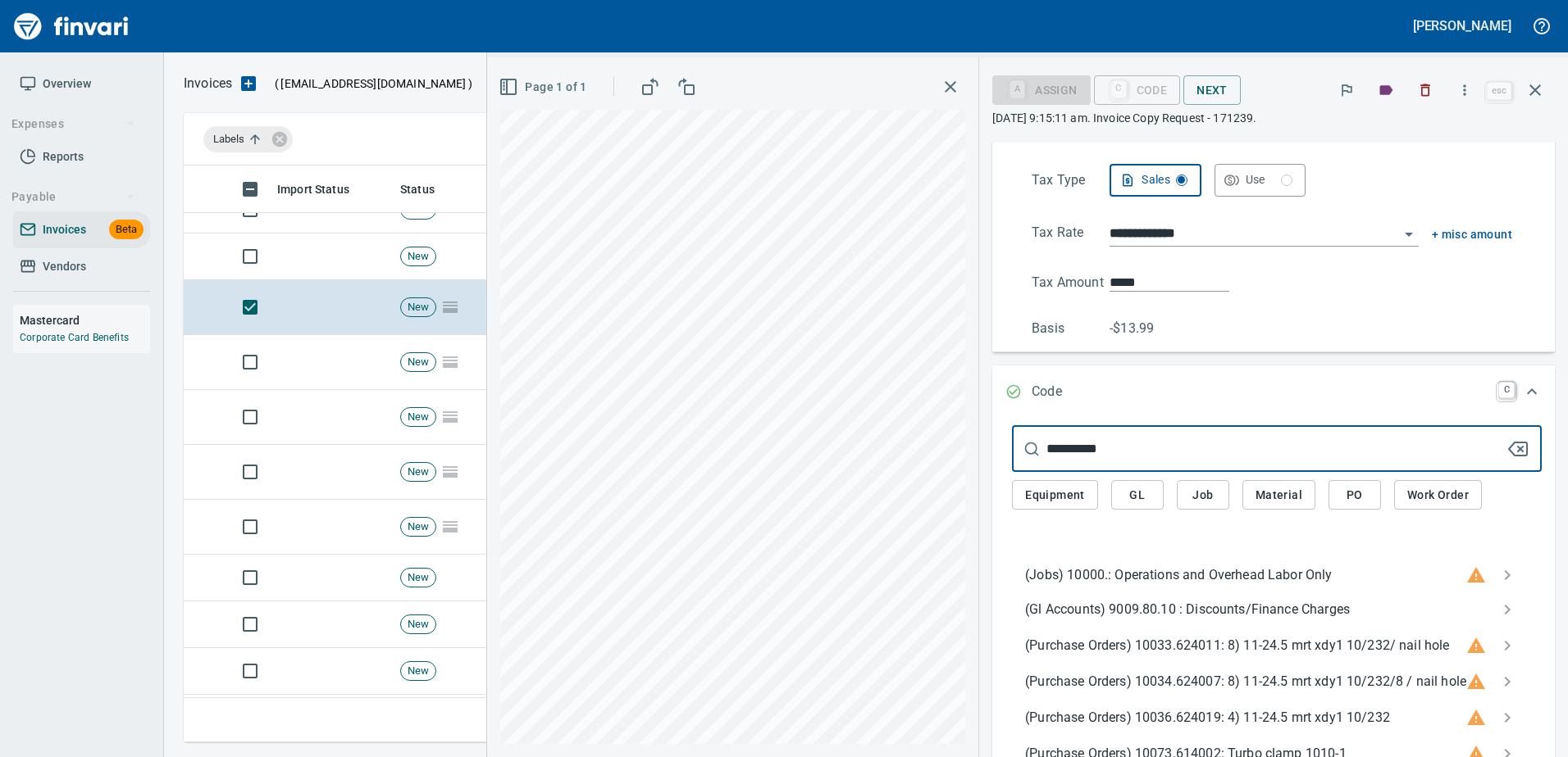
scroll to position [377, 0]
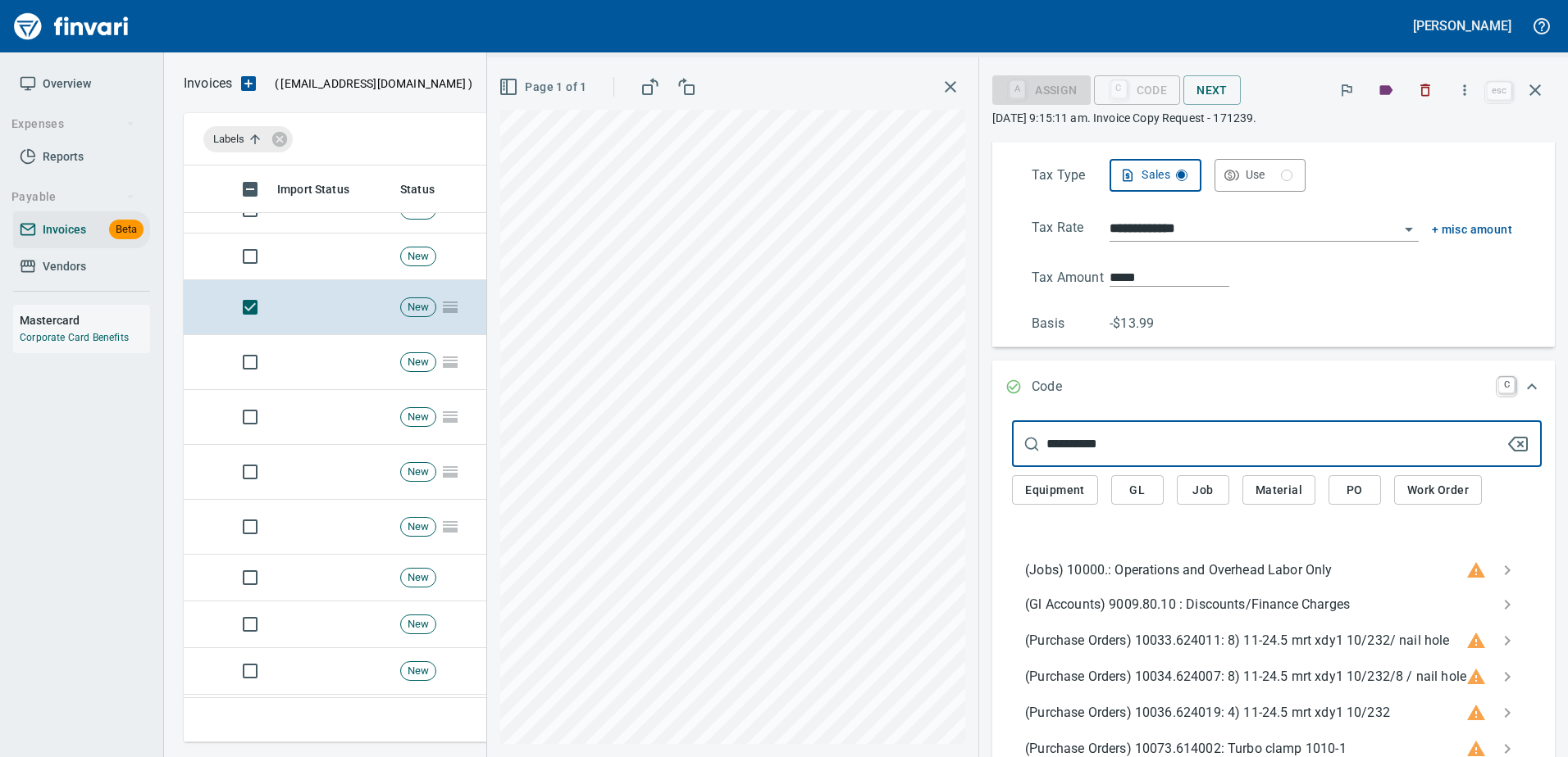
type input "**********"
click at [1153, 604] on span "(Gl Accounts) 9009.80.10 : Discounts/Finance Charges" at bounding box center [1263, 605] width 477 height 19
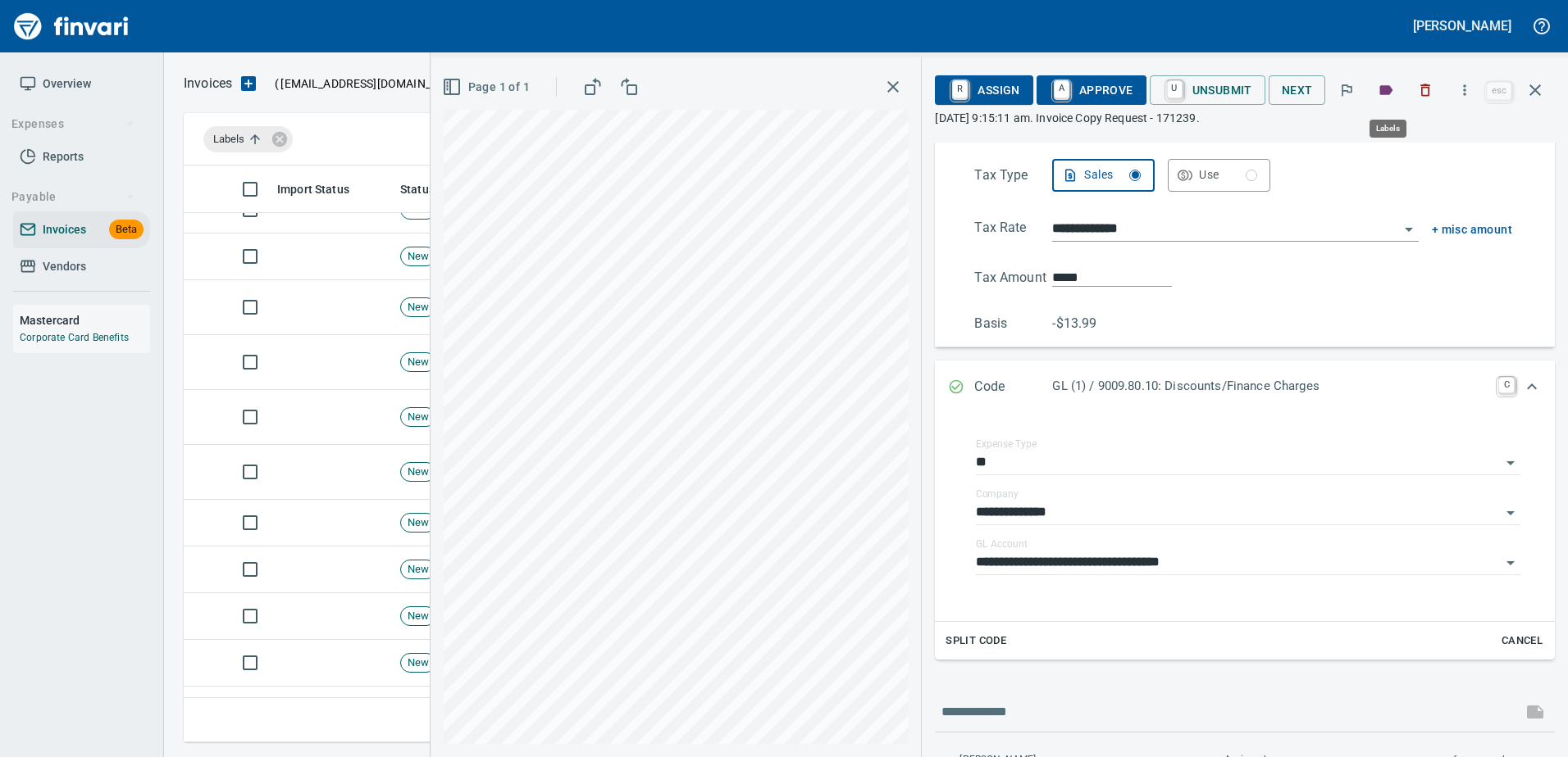
scroll to position [552, 1339]
click at [1094, 86] on span "A Approve" at bounding box center [1091, 90] width 84 height 28
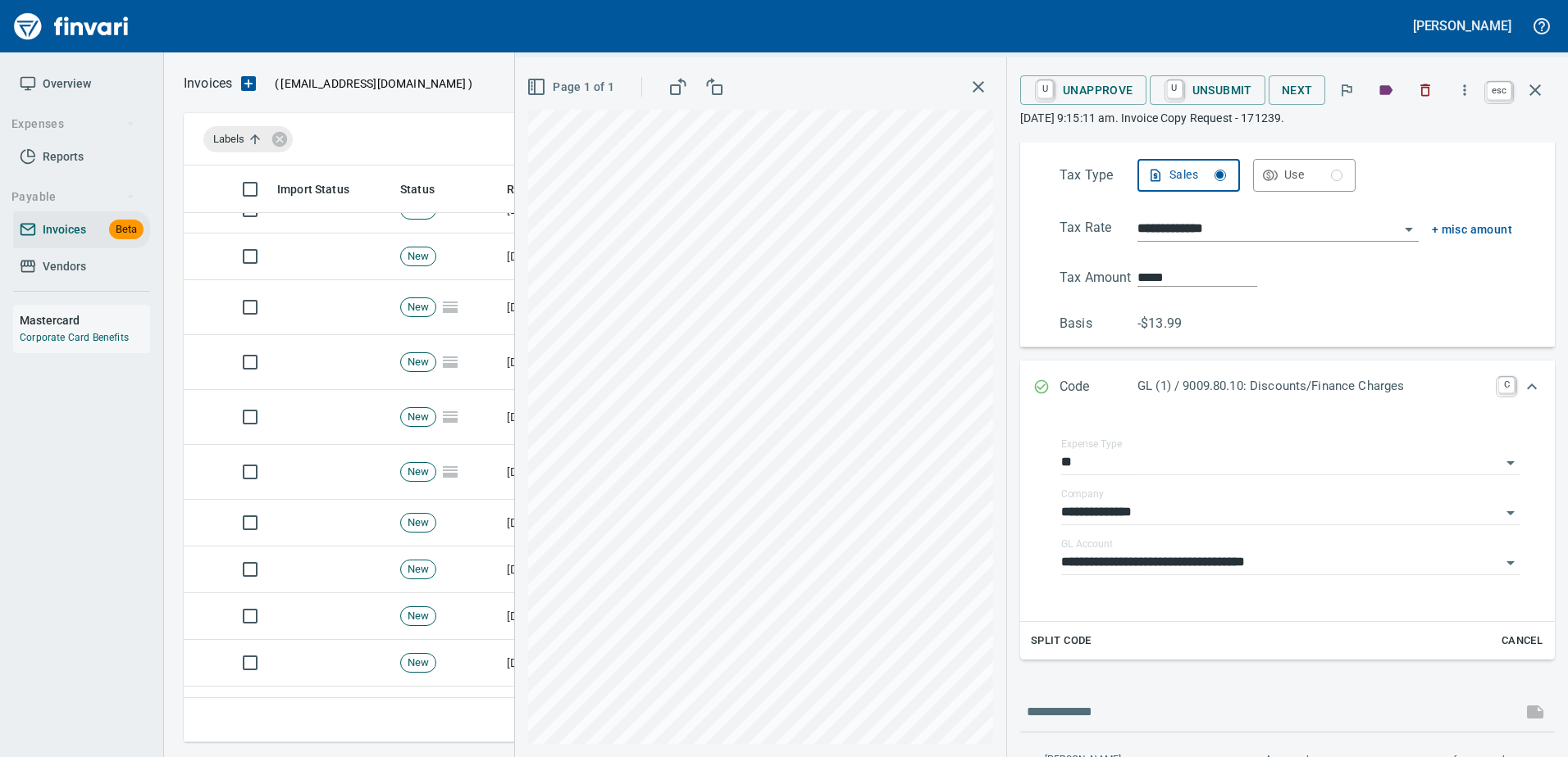
click at [1532, 93] on icon "button" at bounding box center [1535, 91] width 12 height 12
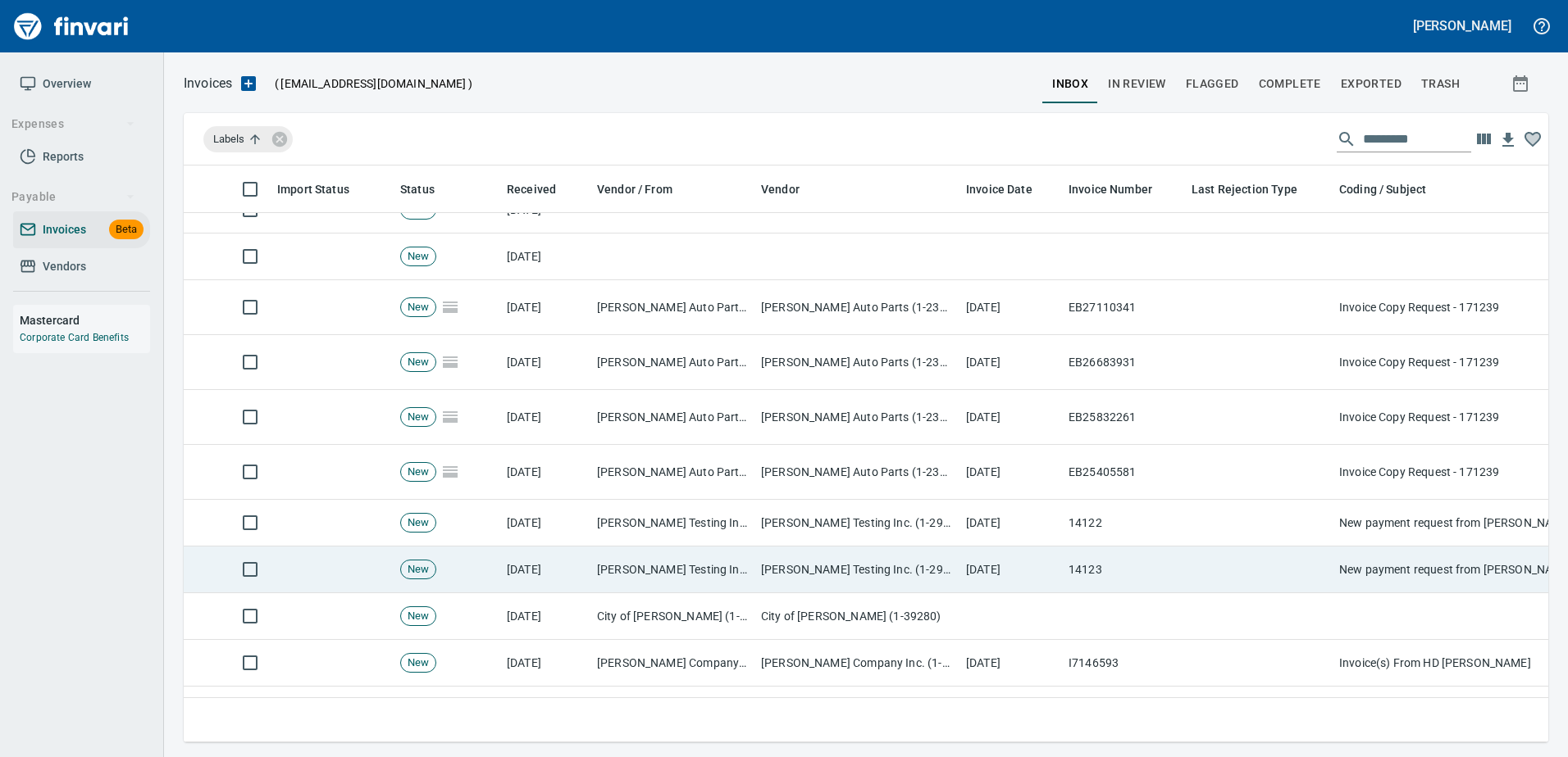
scroll to position [552, 1340]
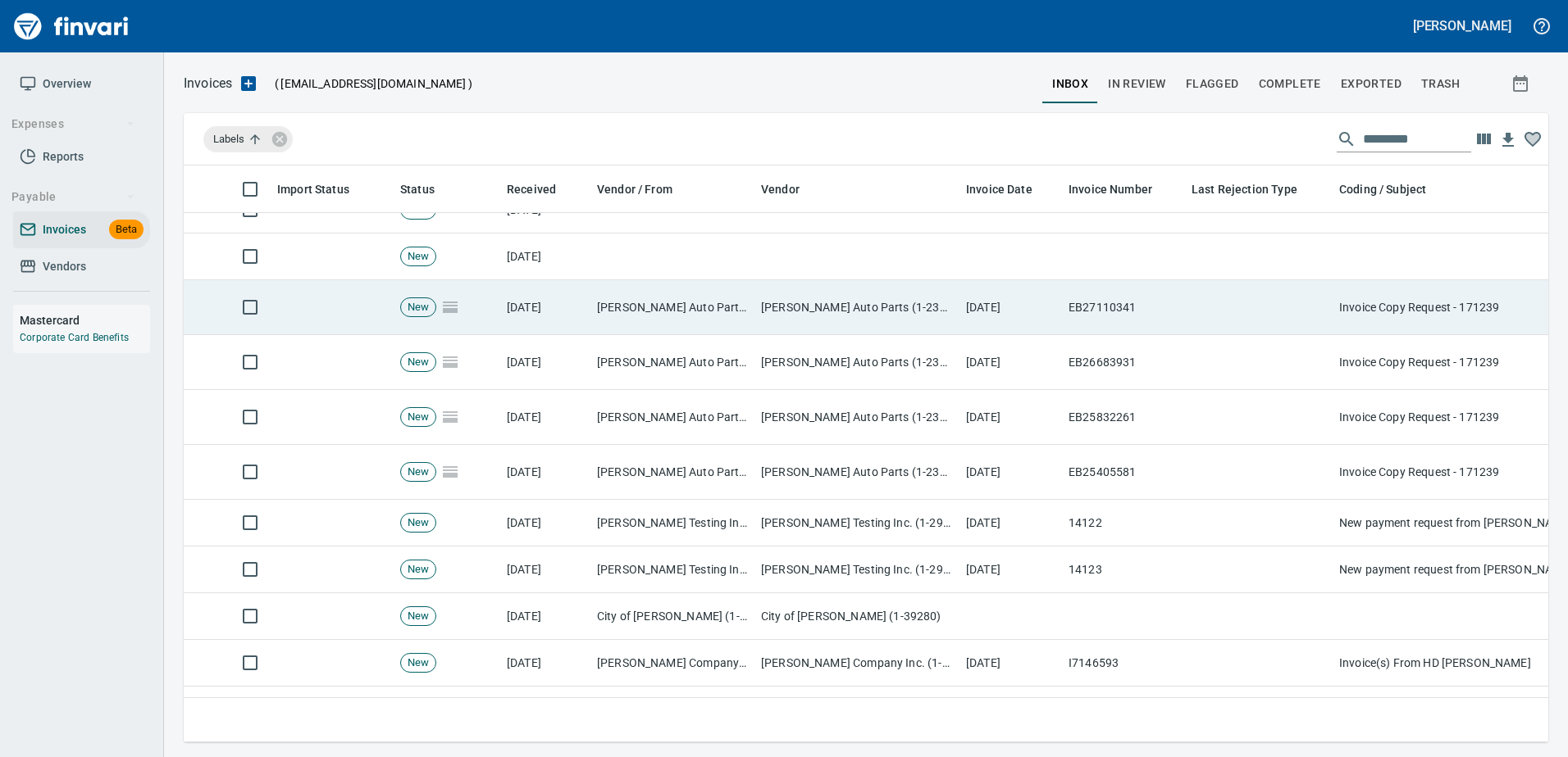
click at [844, 302] on td "[PERSON_NAME] Auto Parts (1-23030)" at bounding box center [857, 307] width 205 height 55
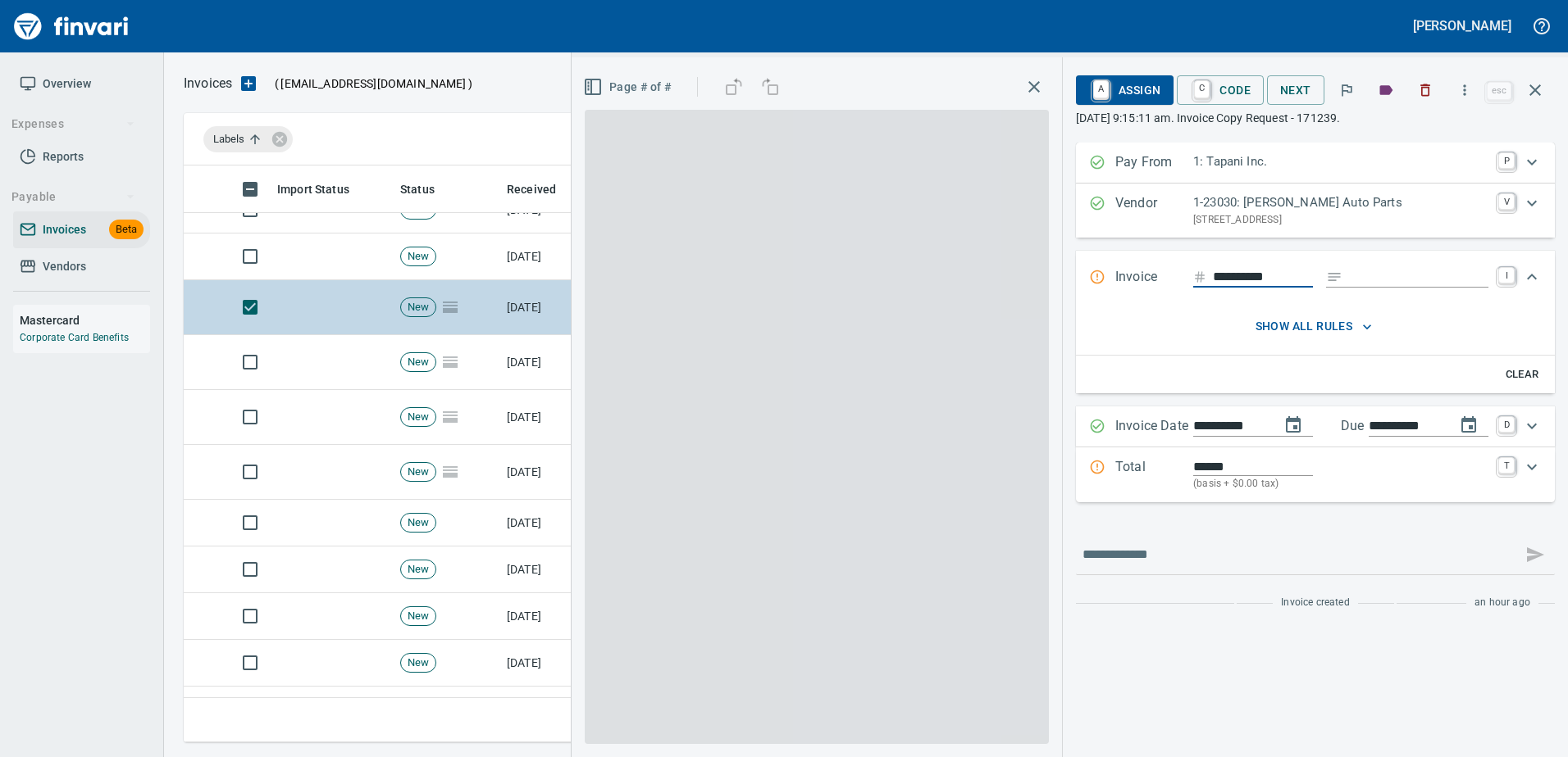
scroll to position [552, 1339]
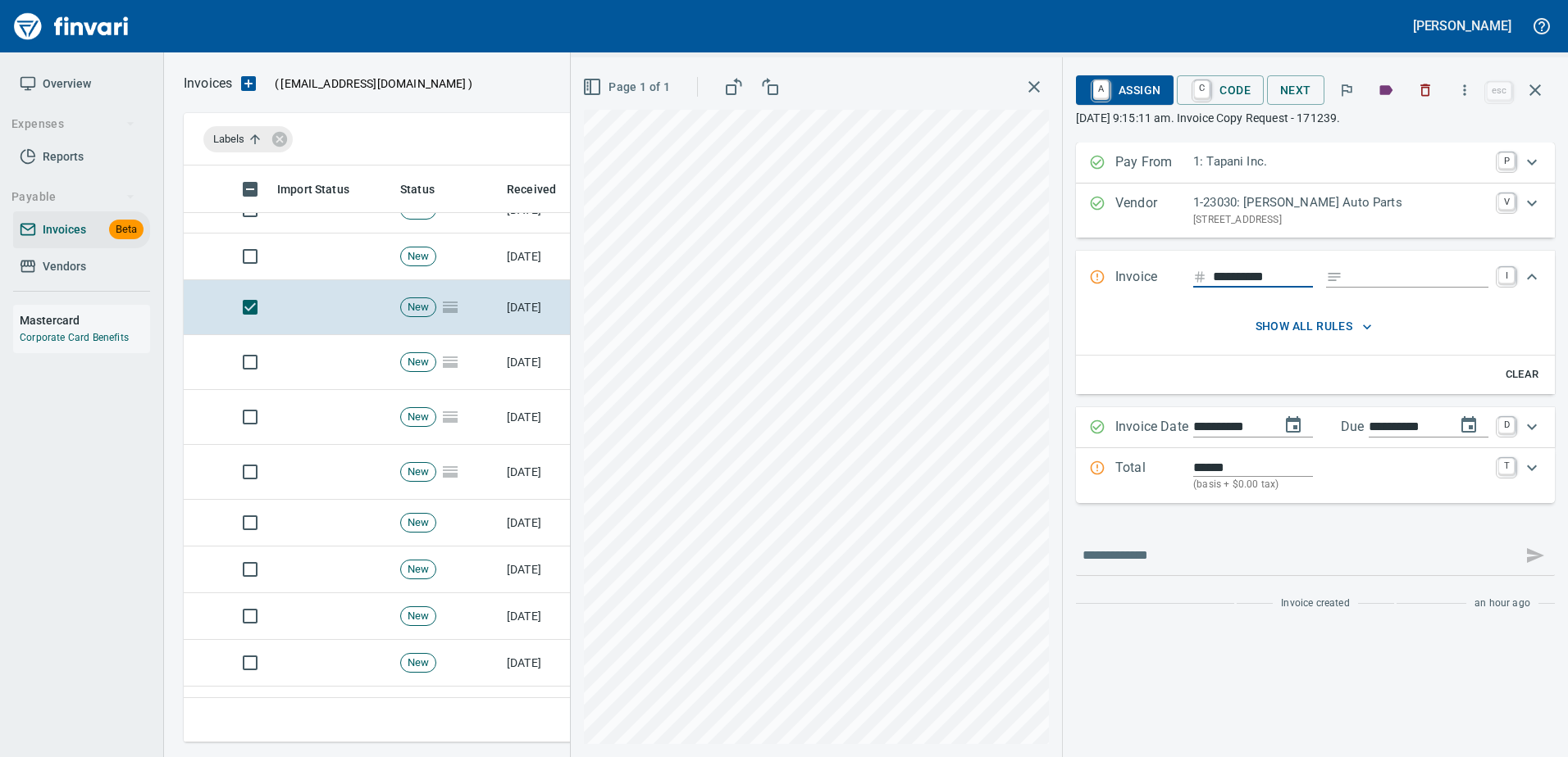
click at [1422, 277] on input "Expand" at bounding box center [1419, 276] width 140 height 20
type input "**********"
click at [1164, 459] on p "Total" at bounding box center [1154, 476] width 78 height 36
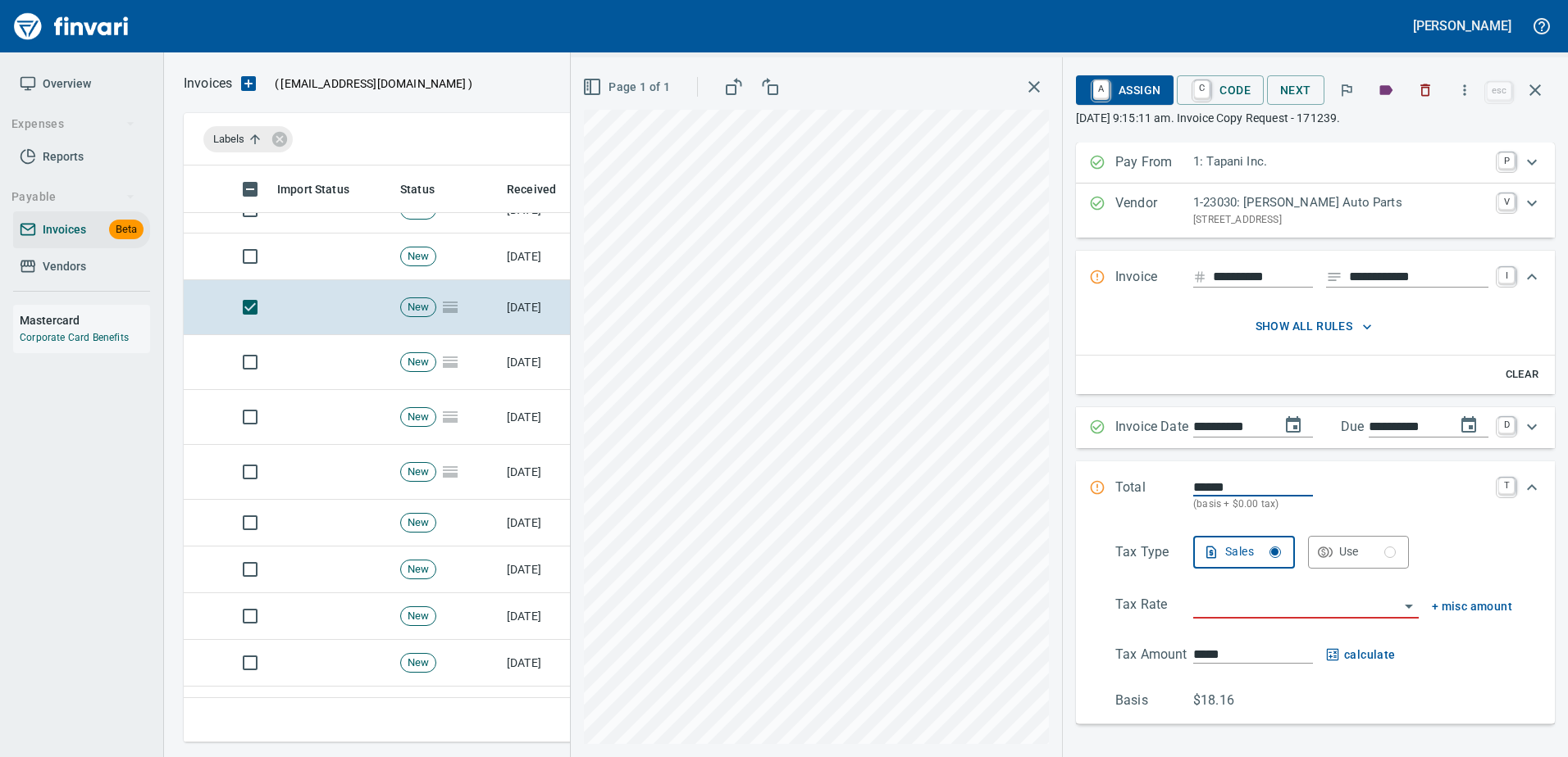
click at [1193, 481] on input "******" at bounding box center [1253, 487] width 120 height 19
type input "*******"
click at [1221, 605] on input "search" at bounding box center [1296, 607] width 206 height 23
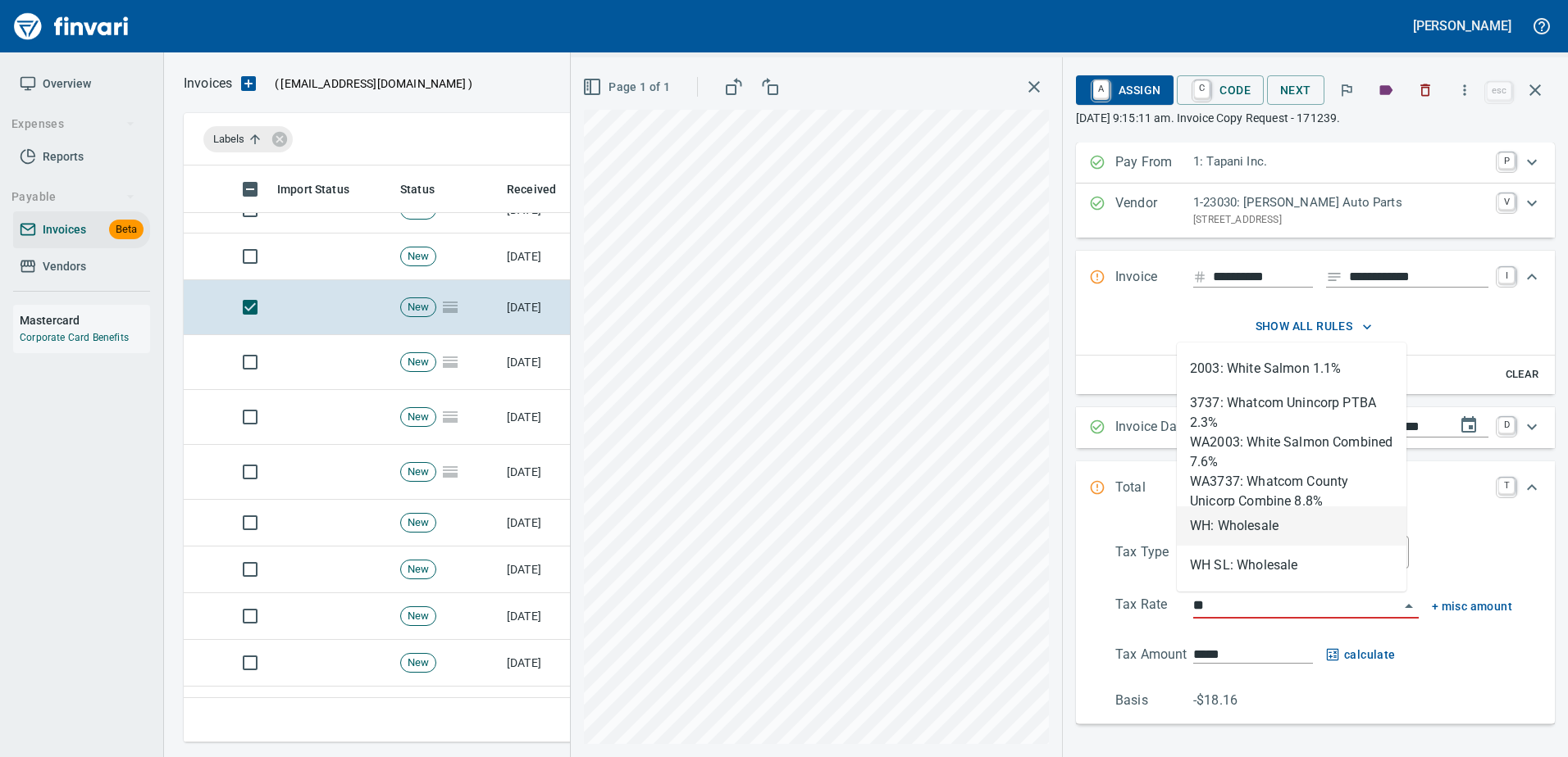
click at [1226, 513] on li "WH: Wholesale" at bounding box center [1291, 526] width 229 height 39
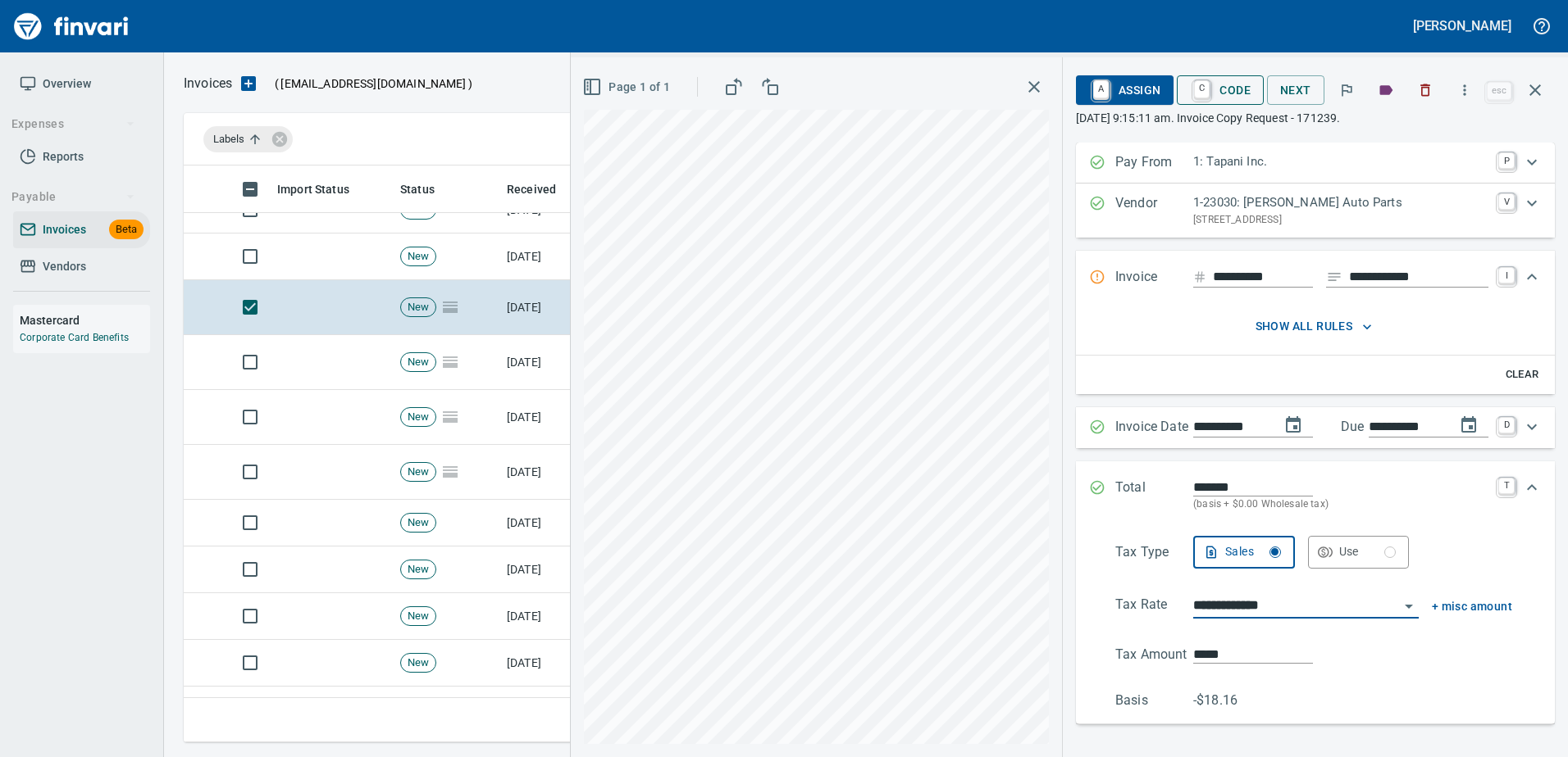
type input "**********"
click at [1216, 83] on span "C Code" at bounding box center [1220, 90] width 61 height 28
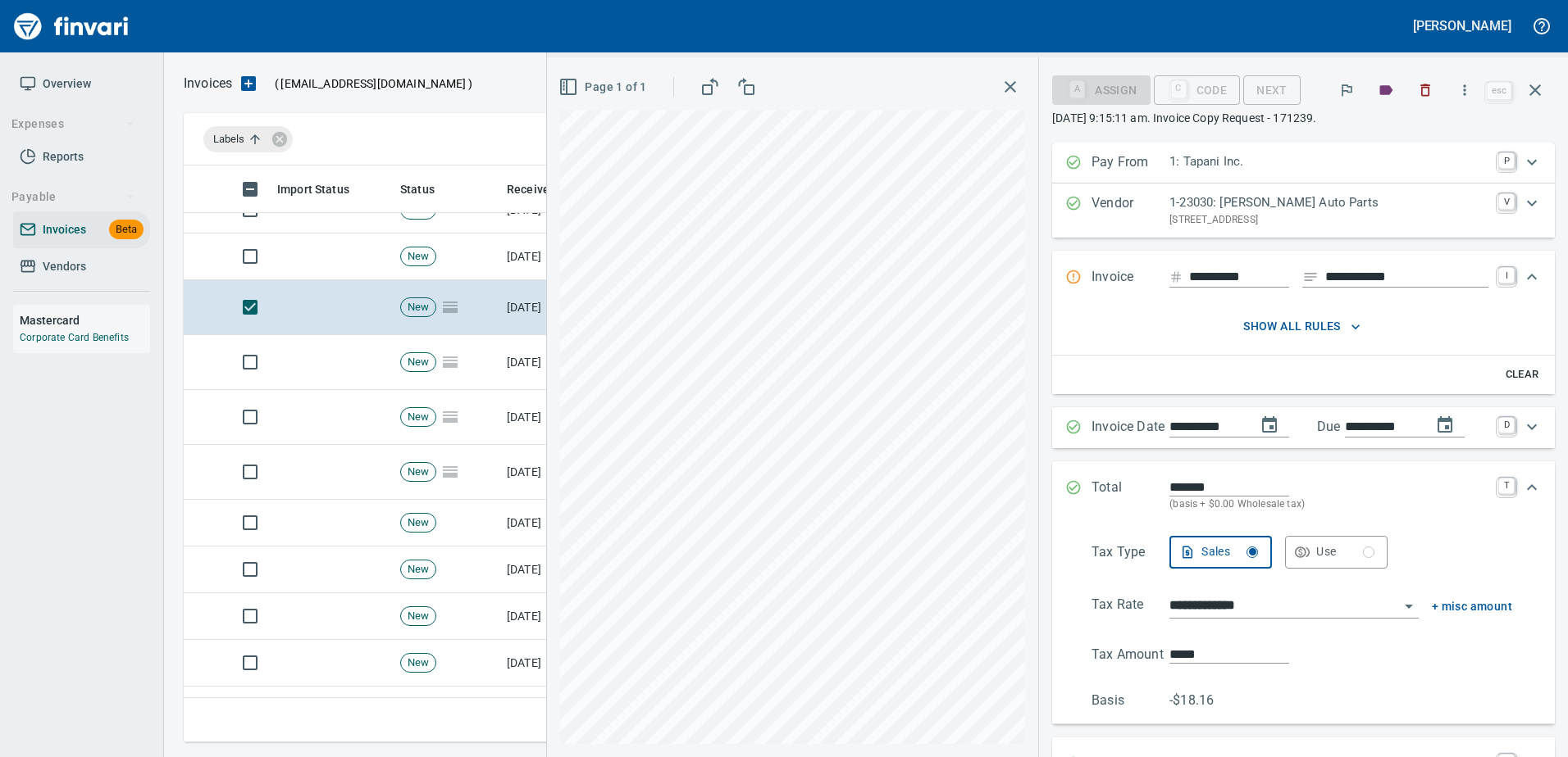
scroll to position [345, 0]
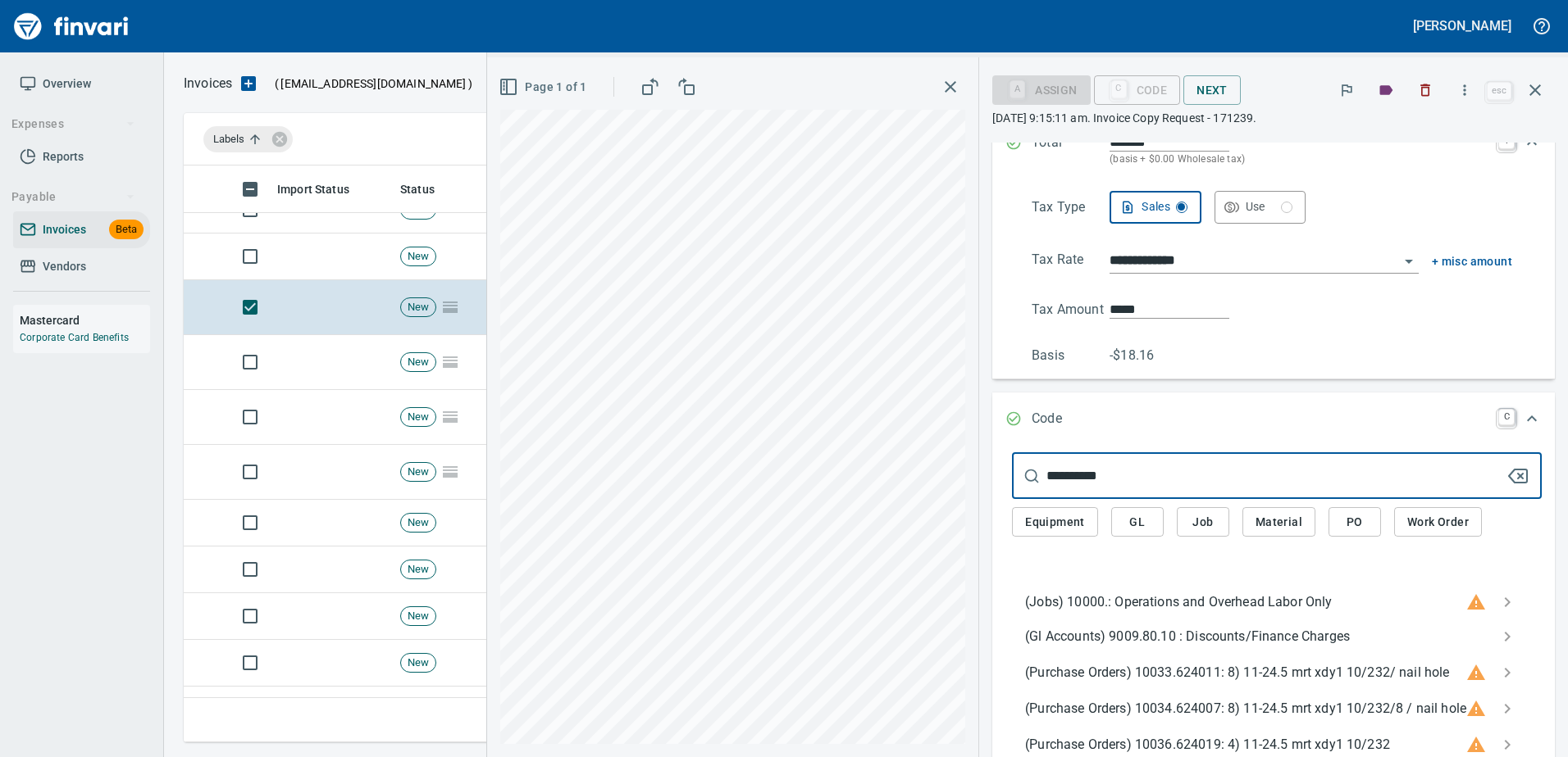
type input "**********"
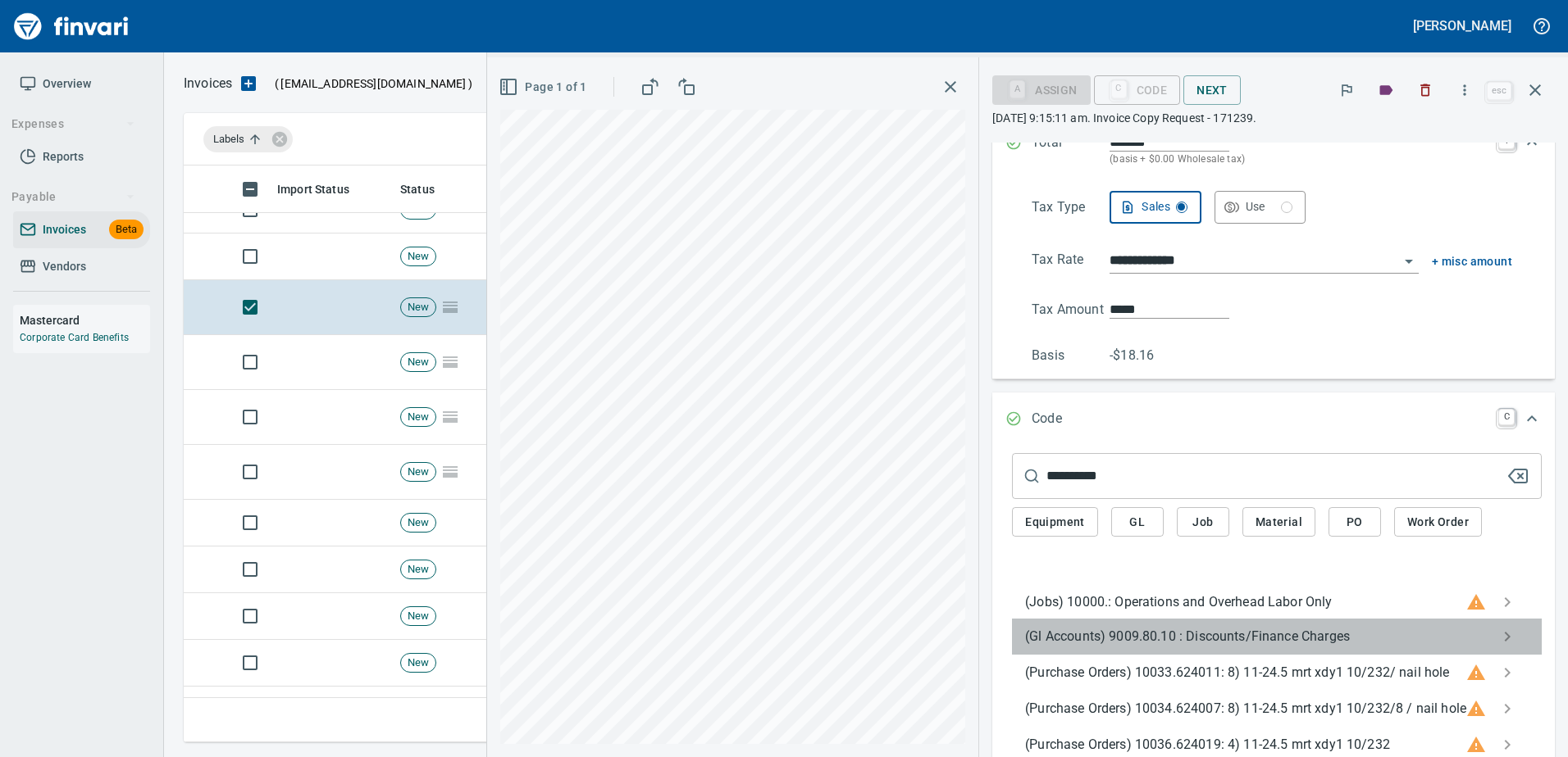
click at [1199, 638] on span "(Gl Accounts) 9009.80.10 : Discounts/Finance Charges" at bounding box center [1263, 637] width 477 height 19
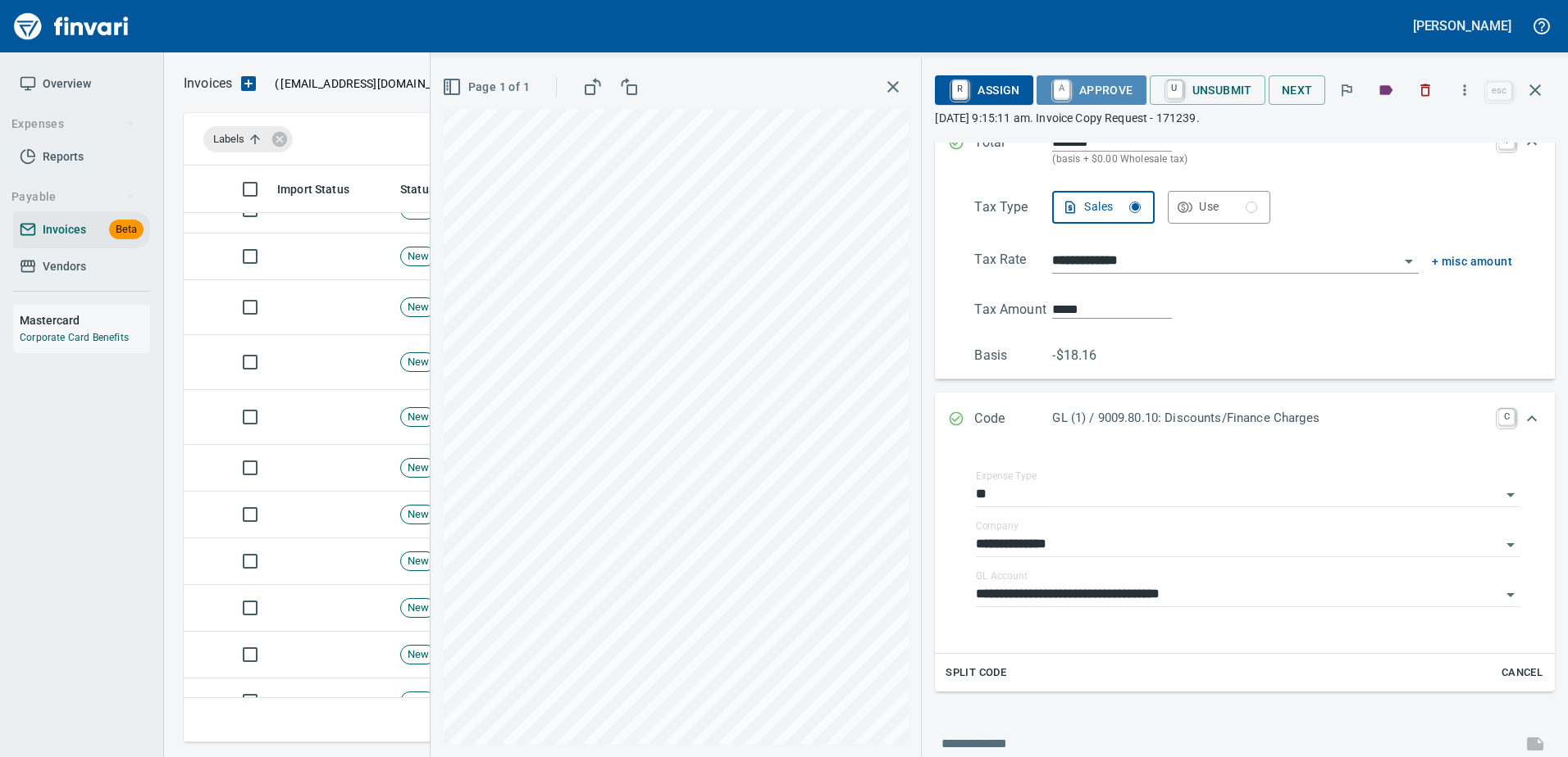
click at [1090, 96] on span "A Approve" at bounding box center [1091, 90] width 84 height 28
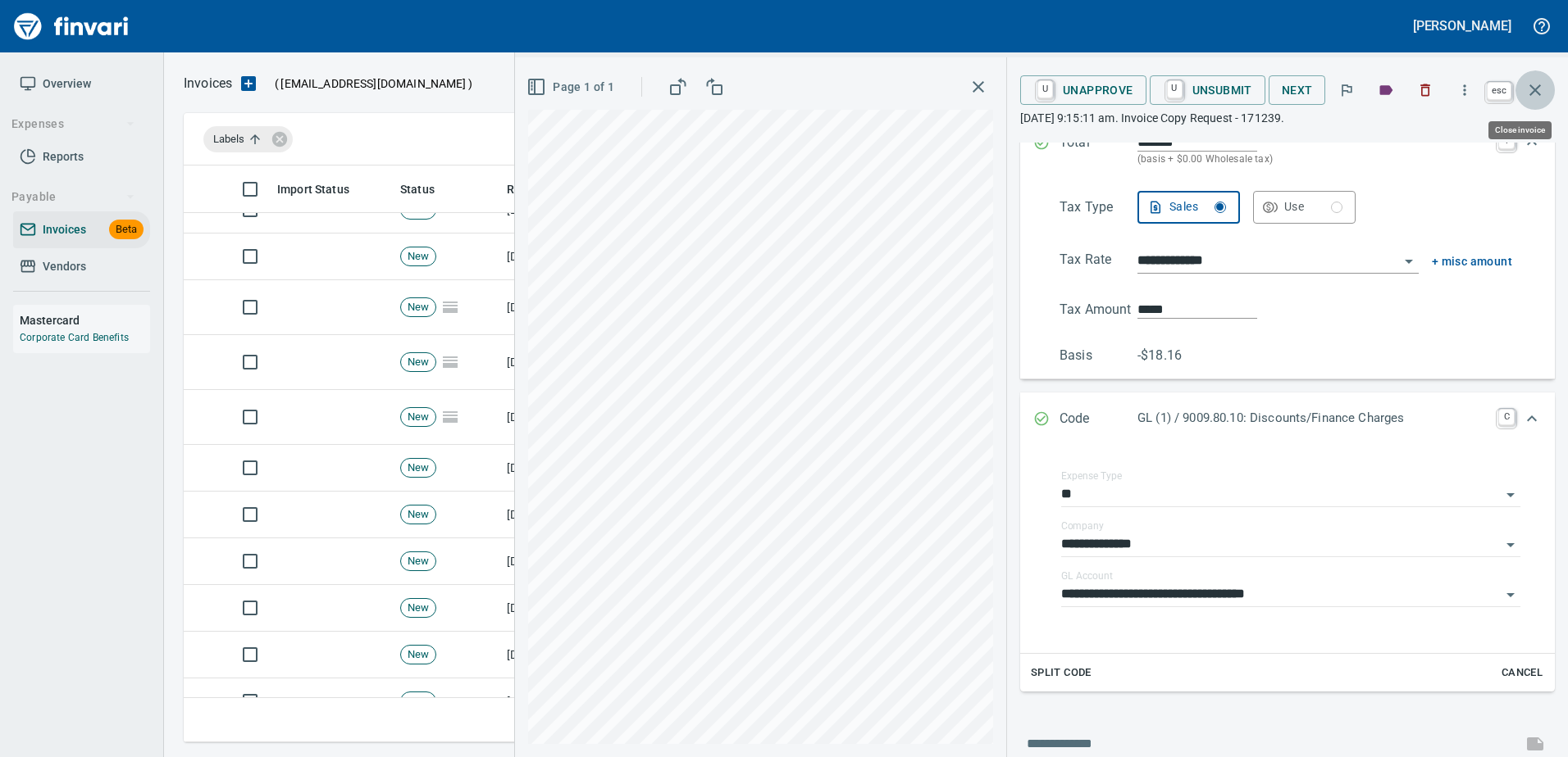
click at [1537, 84] on icon "button" at bounding box center [1535, 90] width 19 height 19
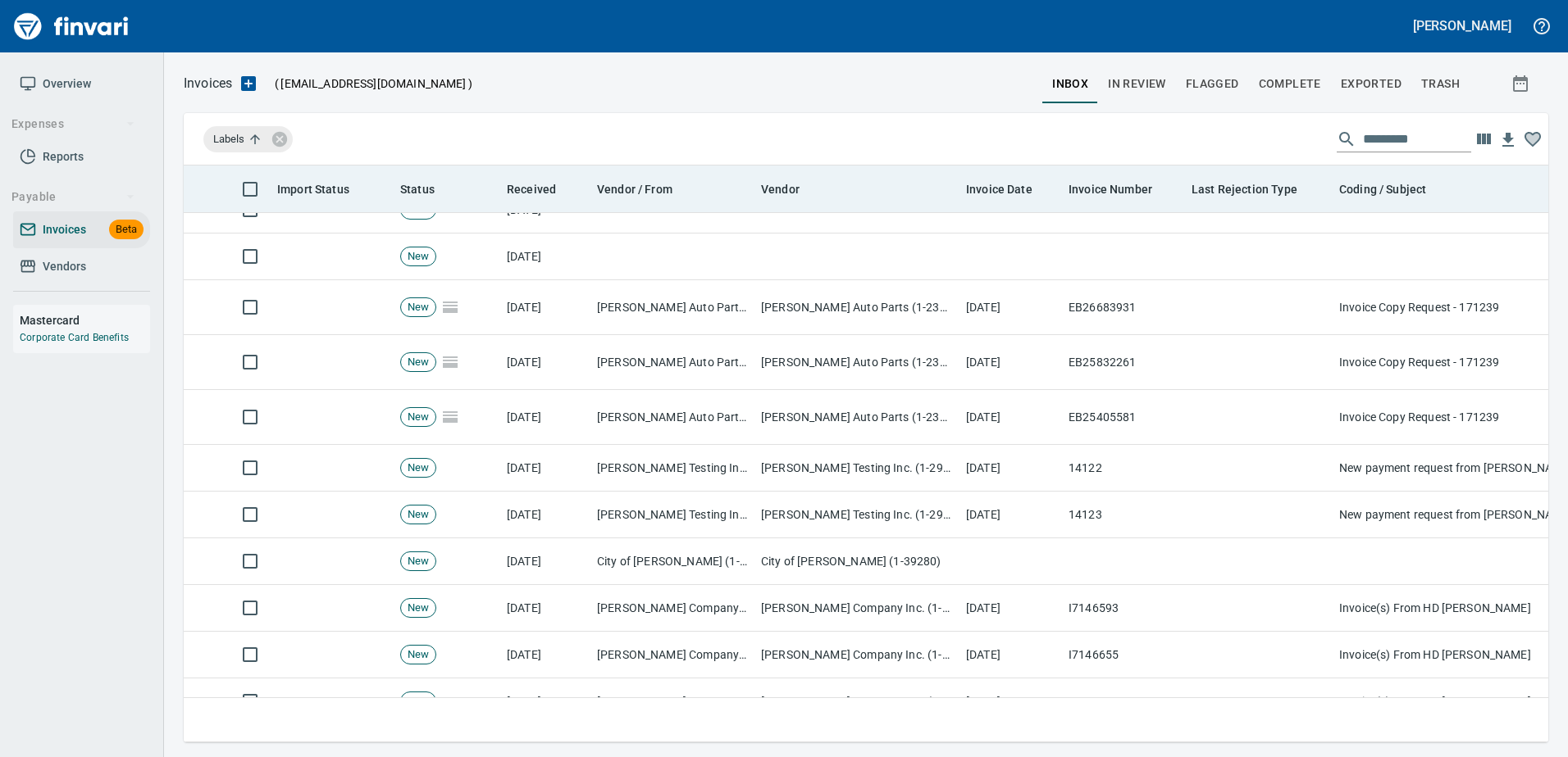
scroll to position [552, 1339]
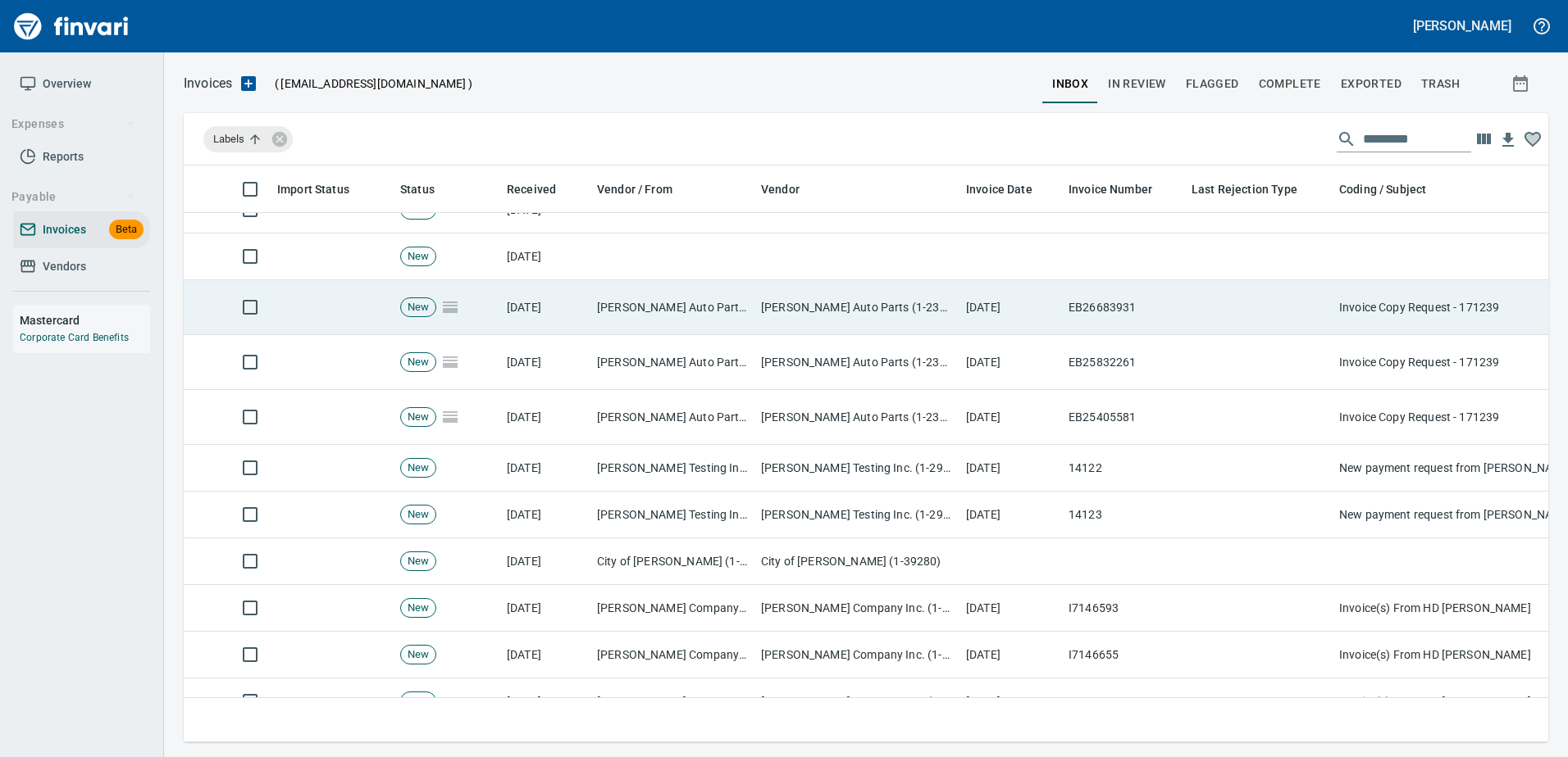
click at [811, 307] on td "[PERSON_NAME] Auto Parts (1-23030)" at bounding box center [857, 307] width 205 height 55
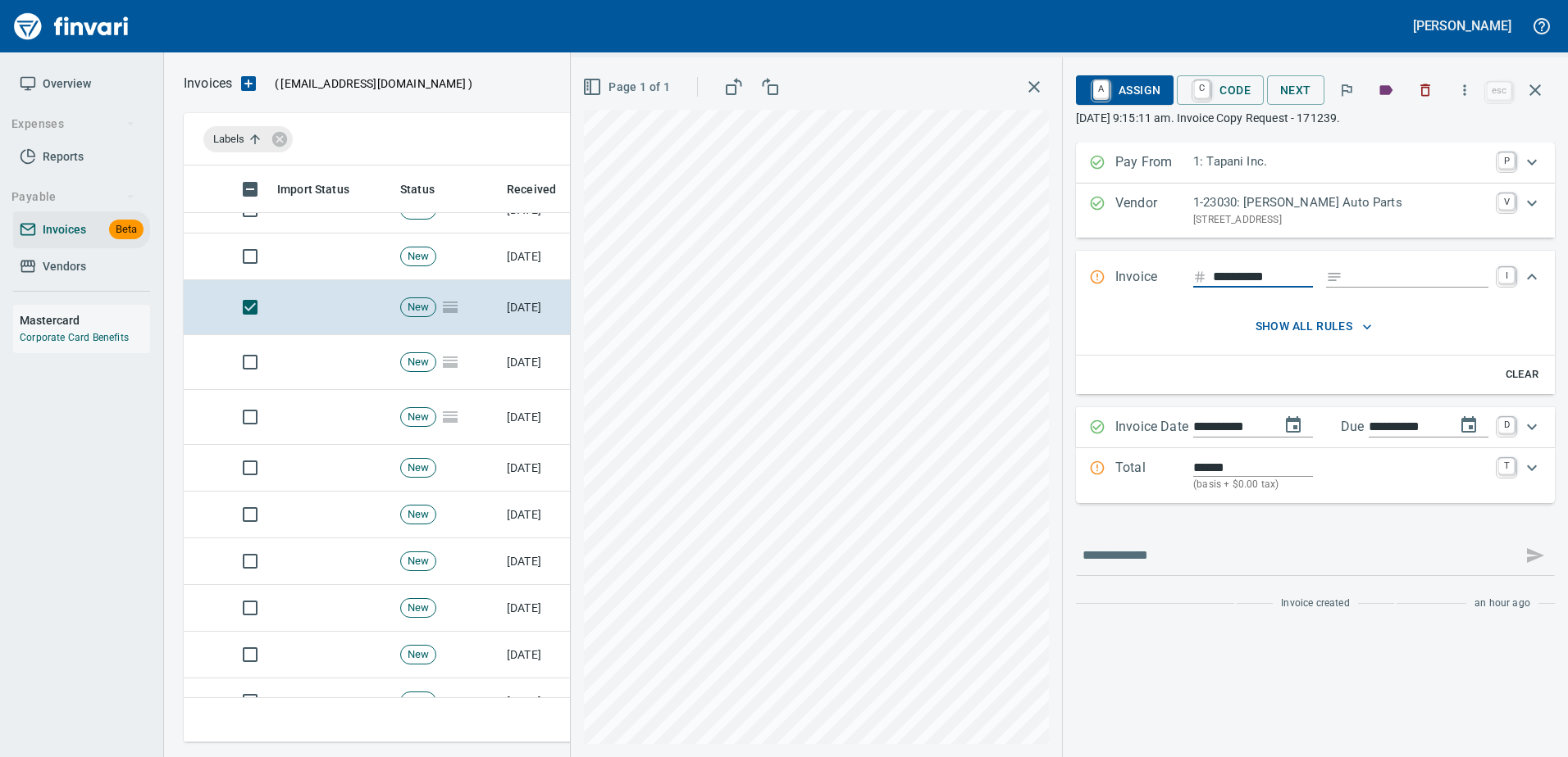
click at [1342, 276] on div "Expand" at bounding box center [1407, 276] width 162 height 20
type input "*********"
click at [1182, 458] on p "Total" at bounding box center [1154, 476] width 78 height 36
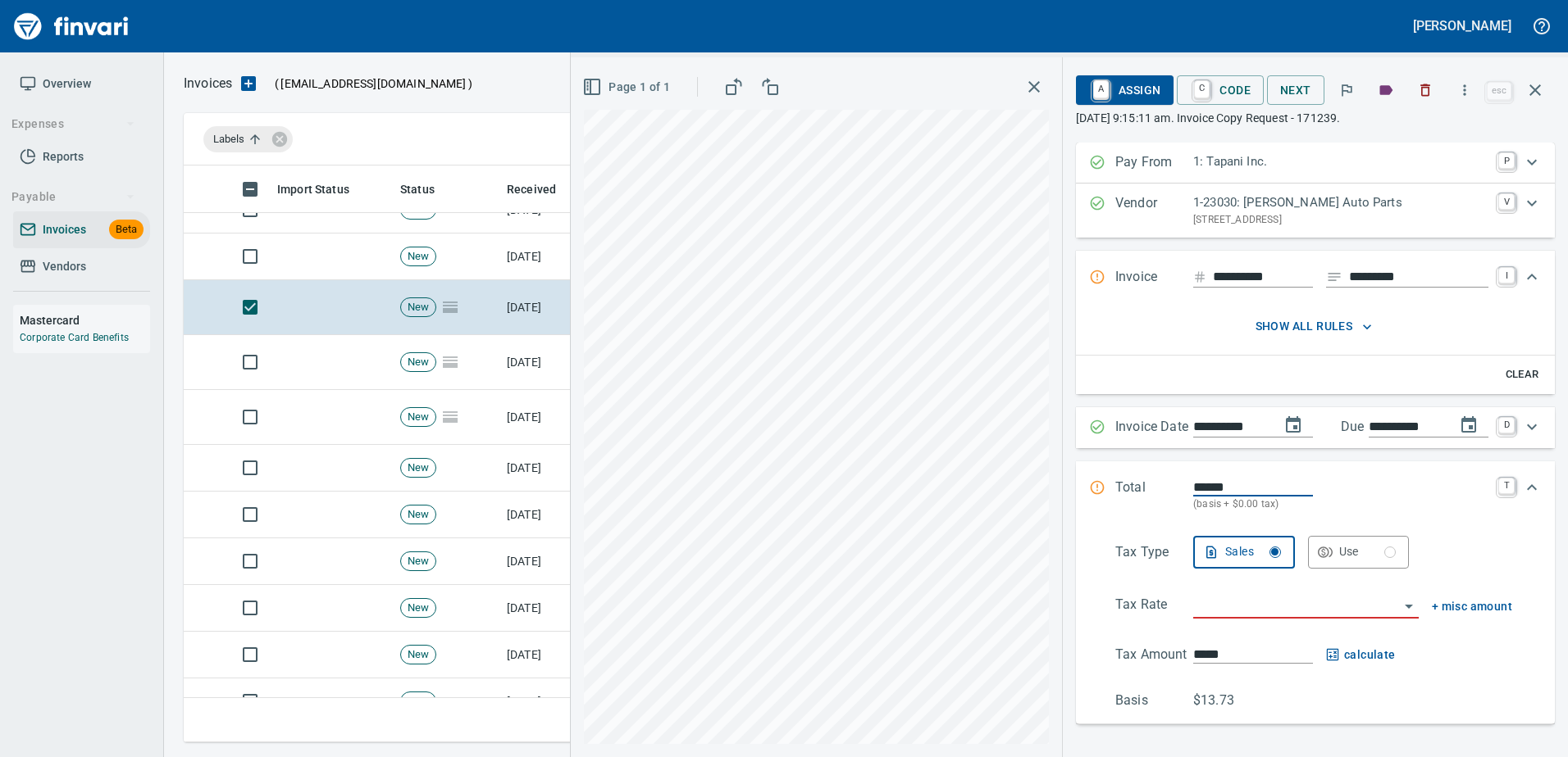
click at [1193, 482] on input "******" at bounding box center [1253, 487] width 120 height 19
type input "*******"
click at [1208, 608] on input "search" at bounding box center [1296, 607] width 206 height 23
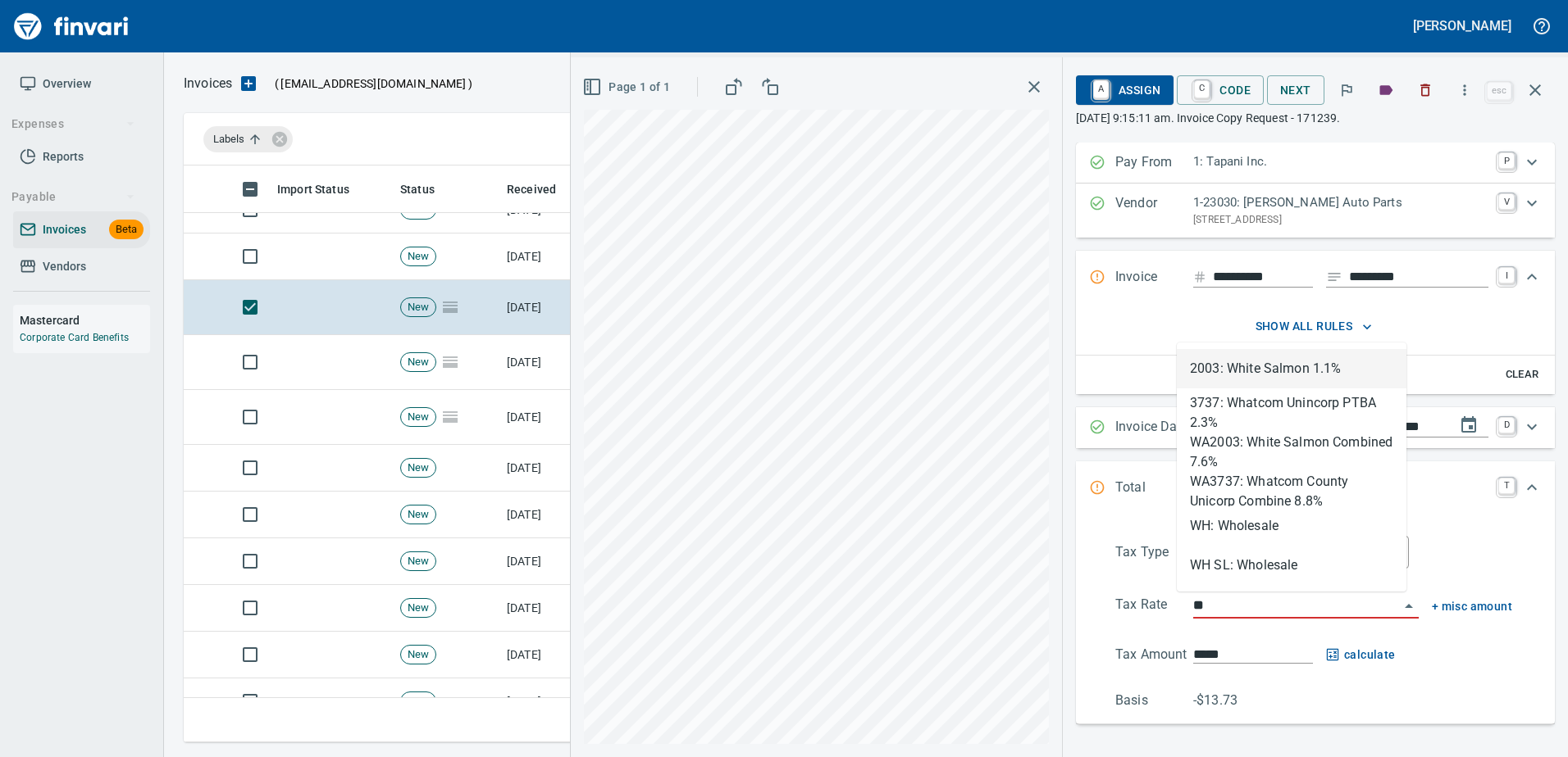
scroll to position [552, 1339]
click at [1209, 526] on li "WH: Wholesale" at bounding box center [1291, 526] width 229 height 39
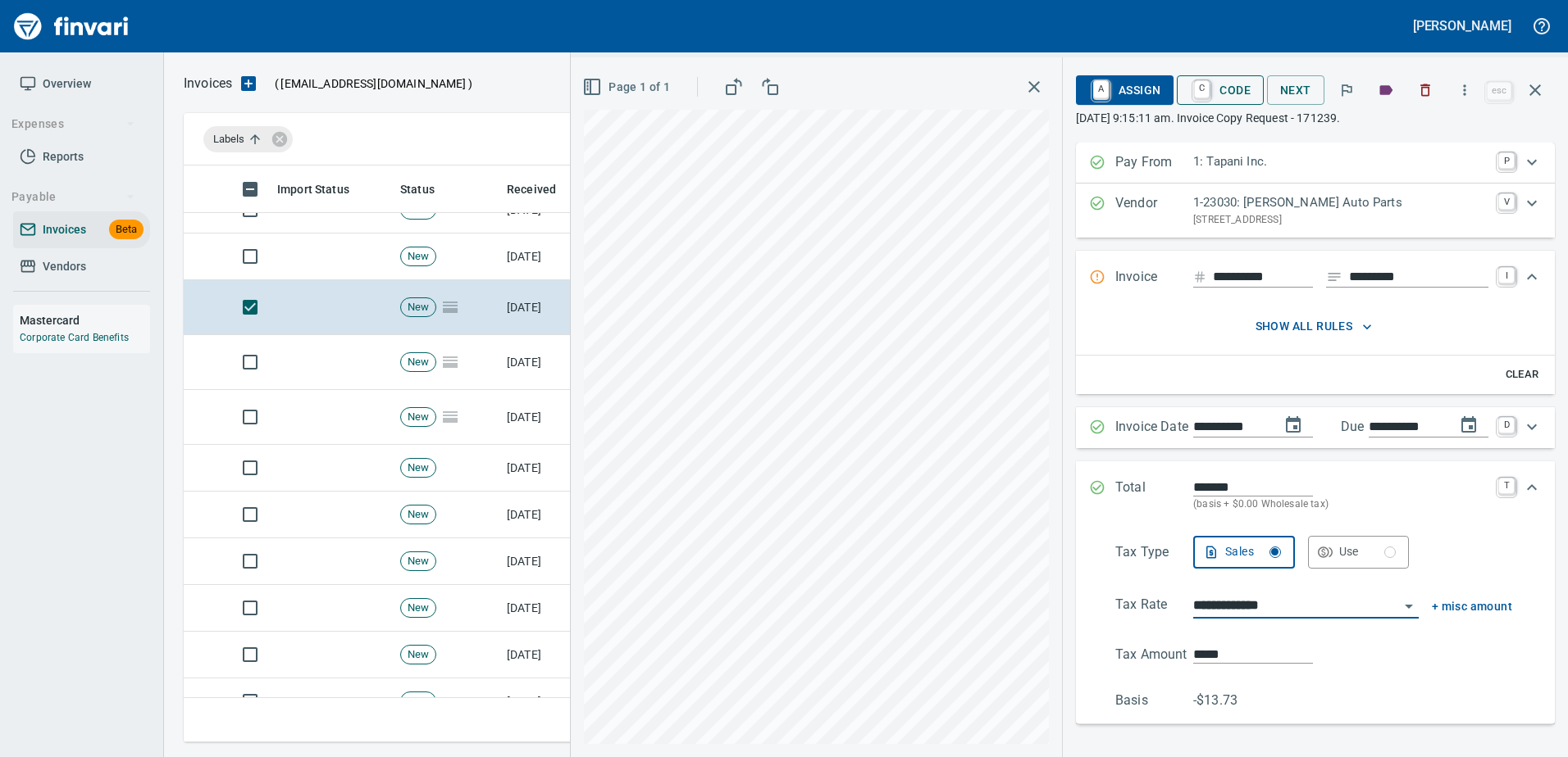
type input "**********"
click at [1207, 86] on span "C Code" at bounding box center [1220, 90] width 61 height 28
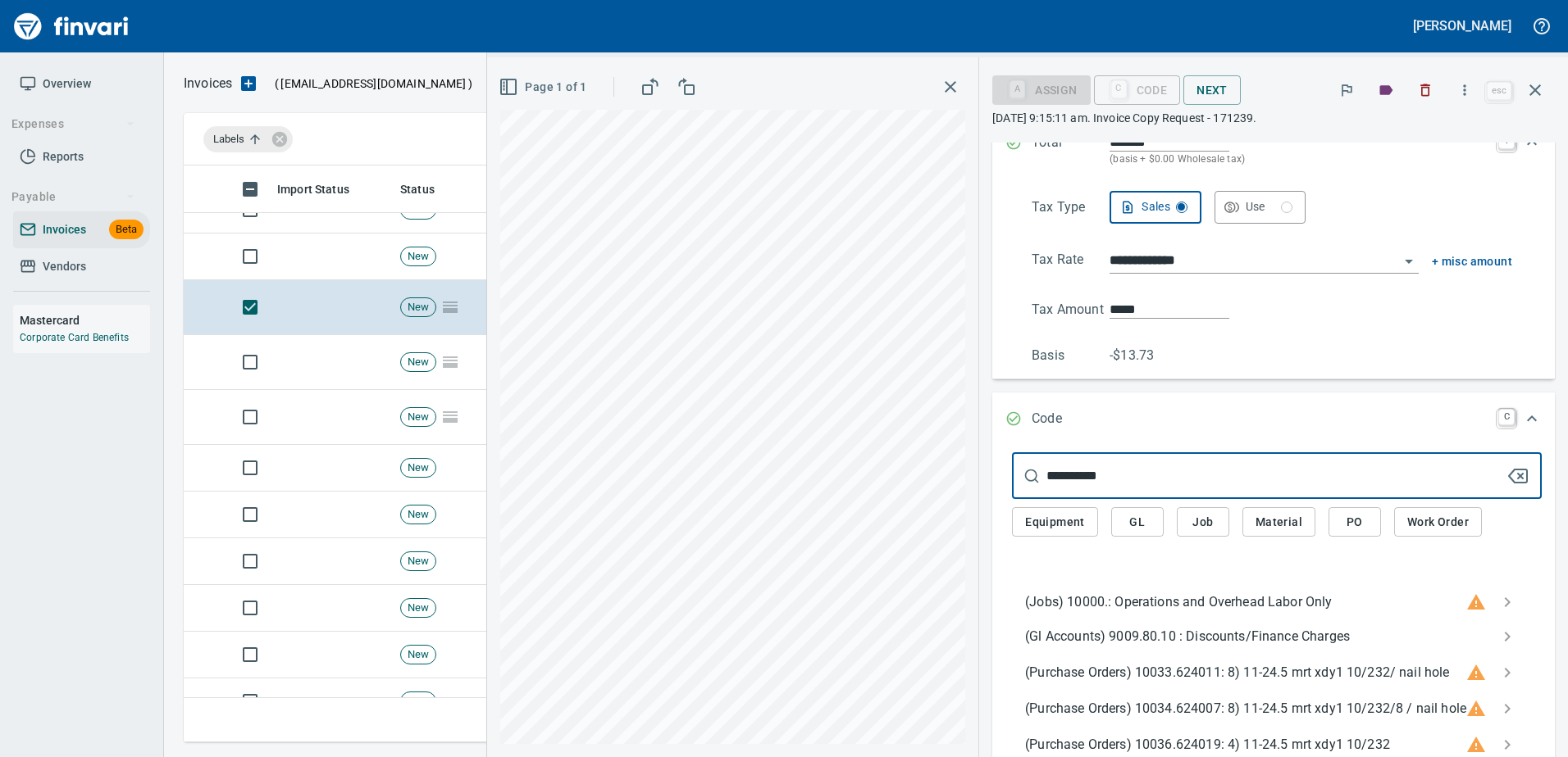
type input "**********"
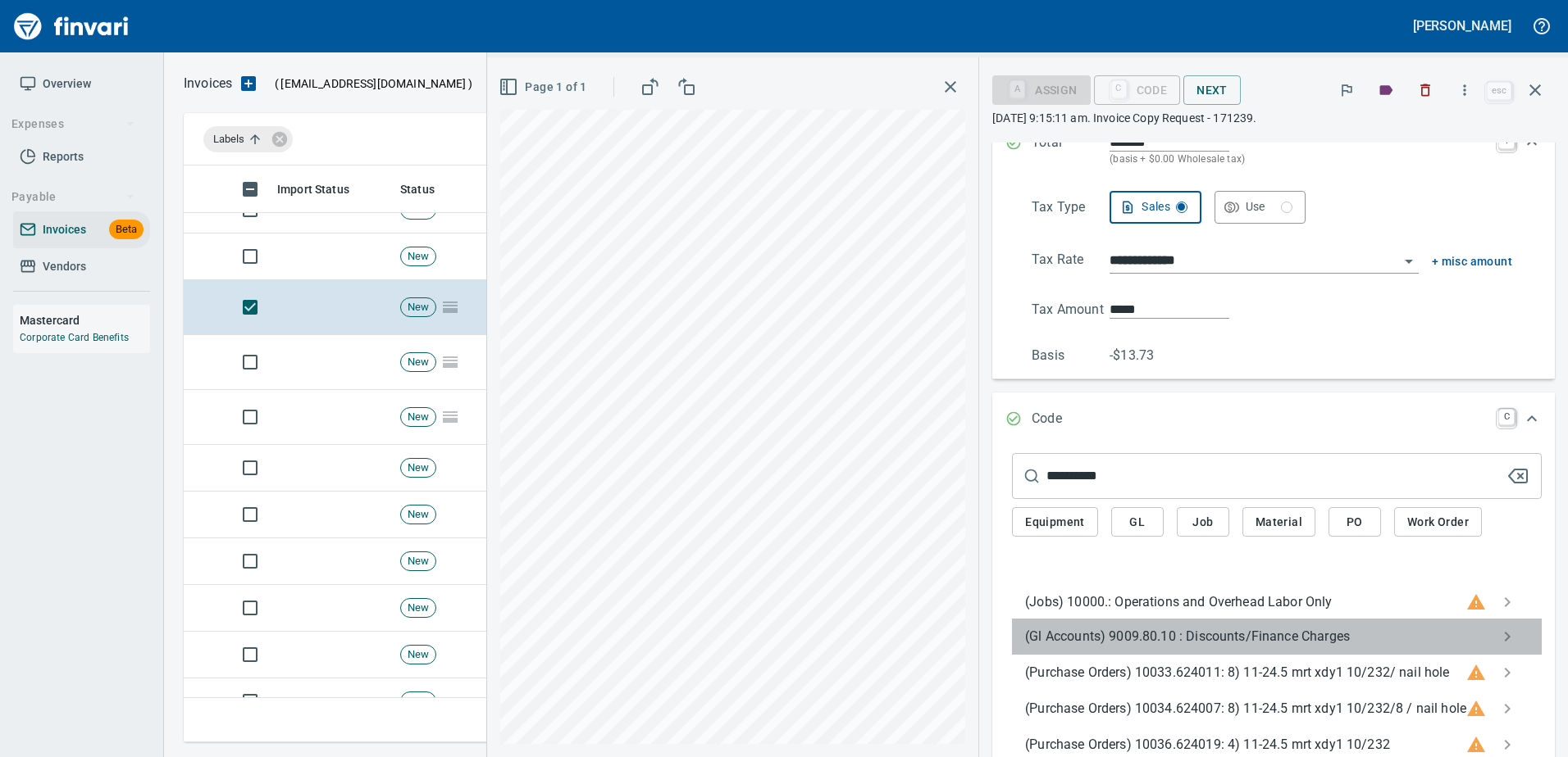
click at [1190, 647] on div "(Gl Accounts) 9009.80.10 : Discounts/Finance Charges" at bounding box center [1277, 636] width 530 height 36
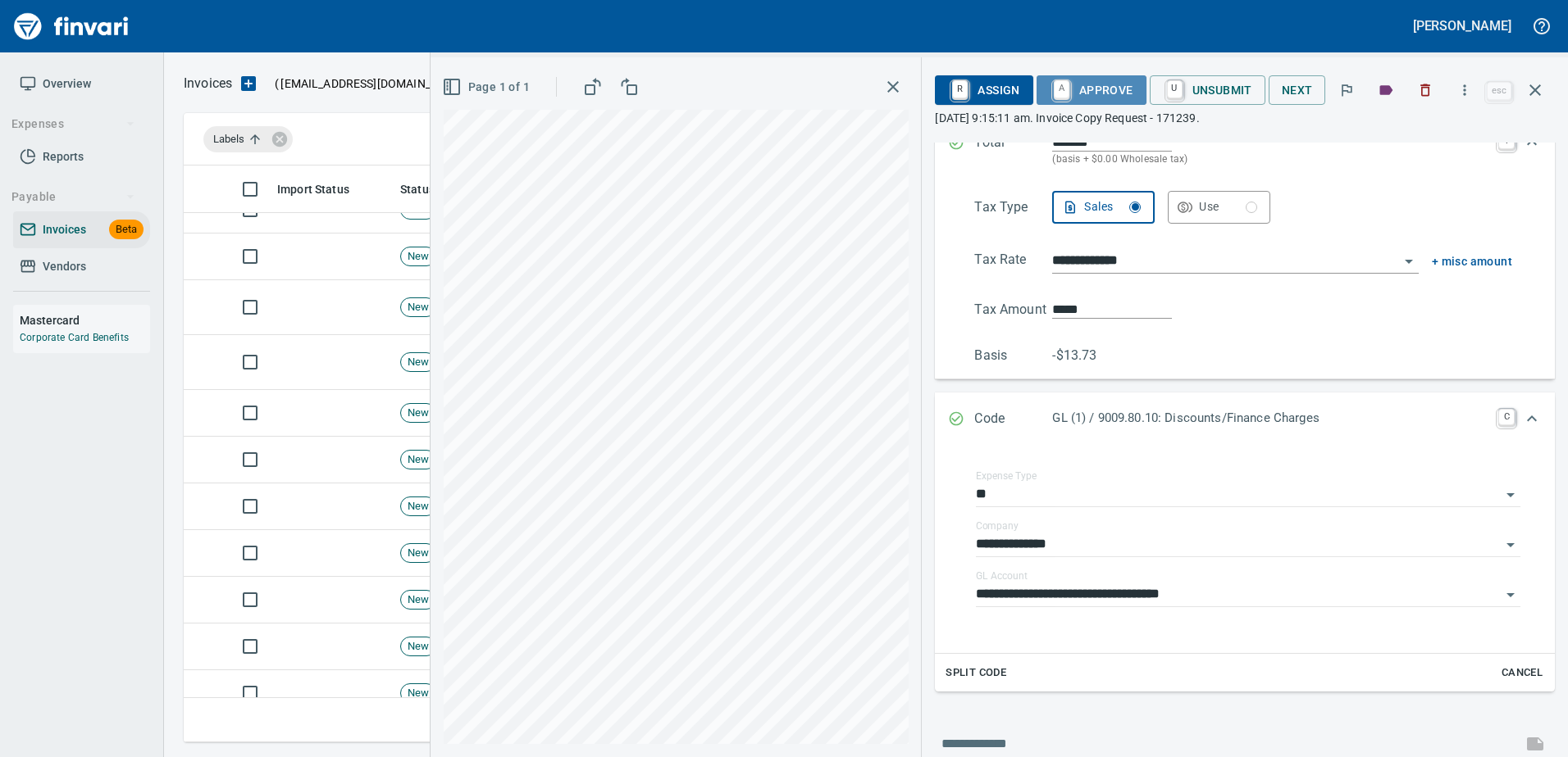
click at [1113, 96] on span "A Approve" at bounding box center [1091, 90] width 84 height 28
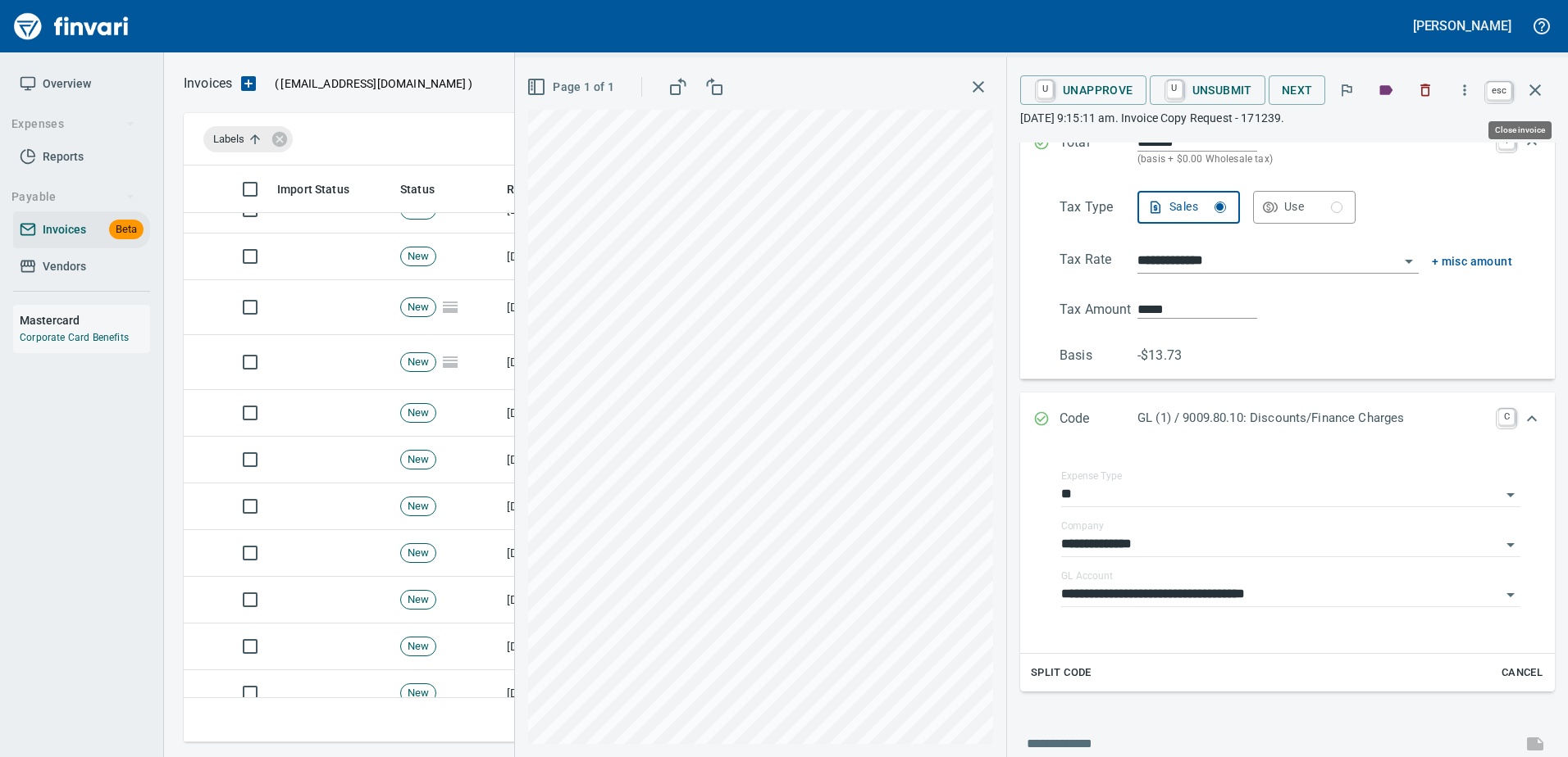
click at [1530, 91] on icon "button" at bounding box center [1535, 90] width 19 height 19
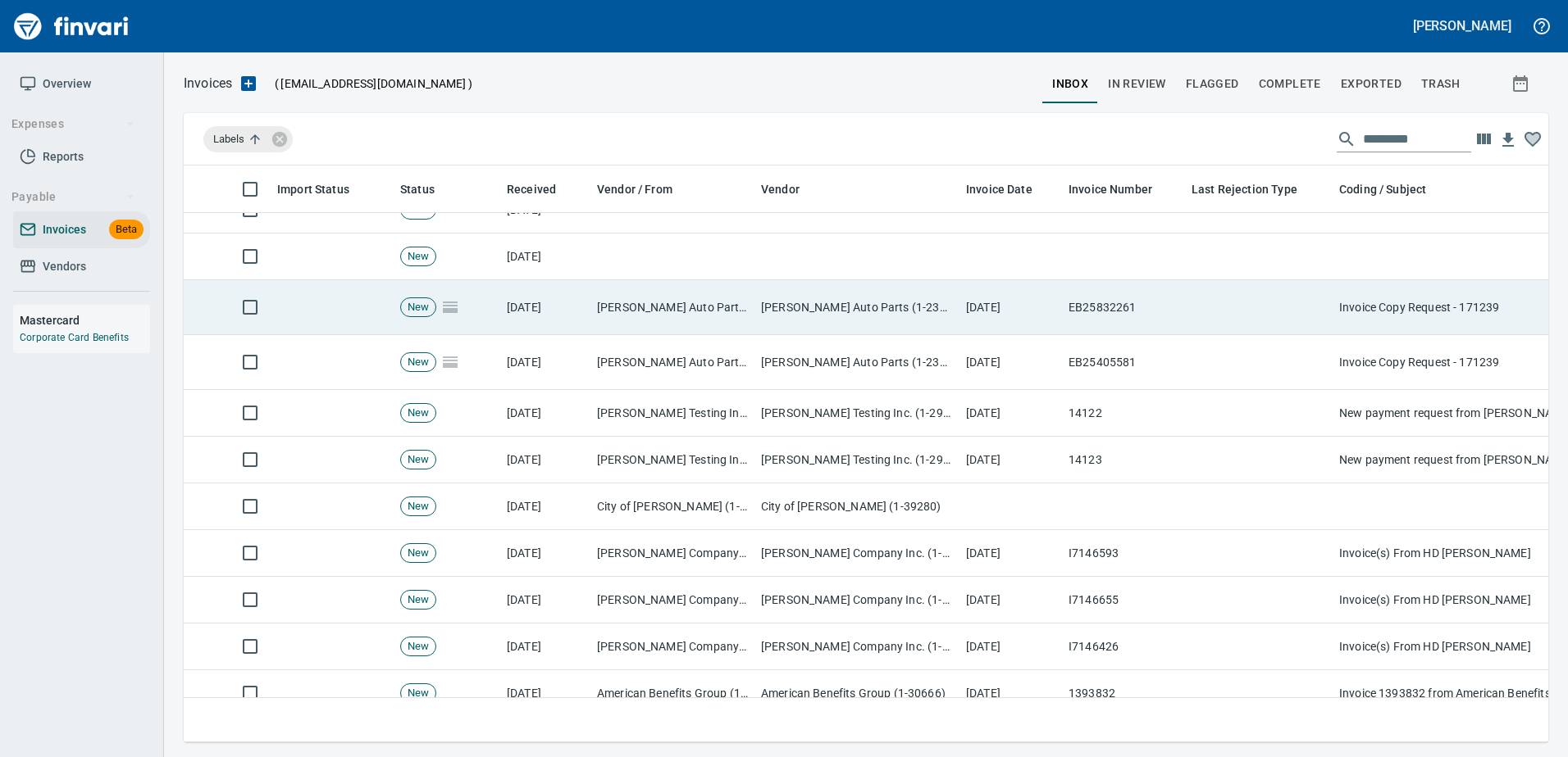
click at [1206, 316] on td at bounding box center [1259, 307] width 147 height 55
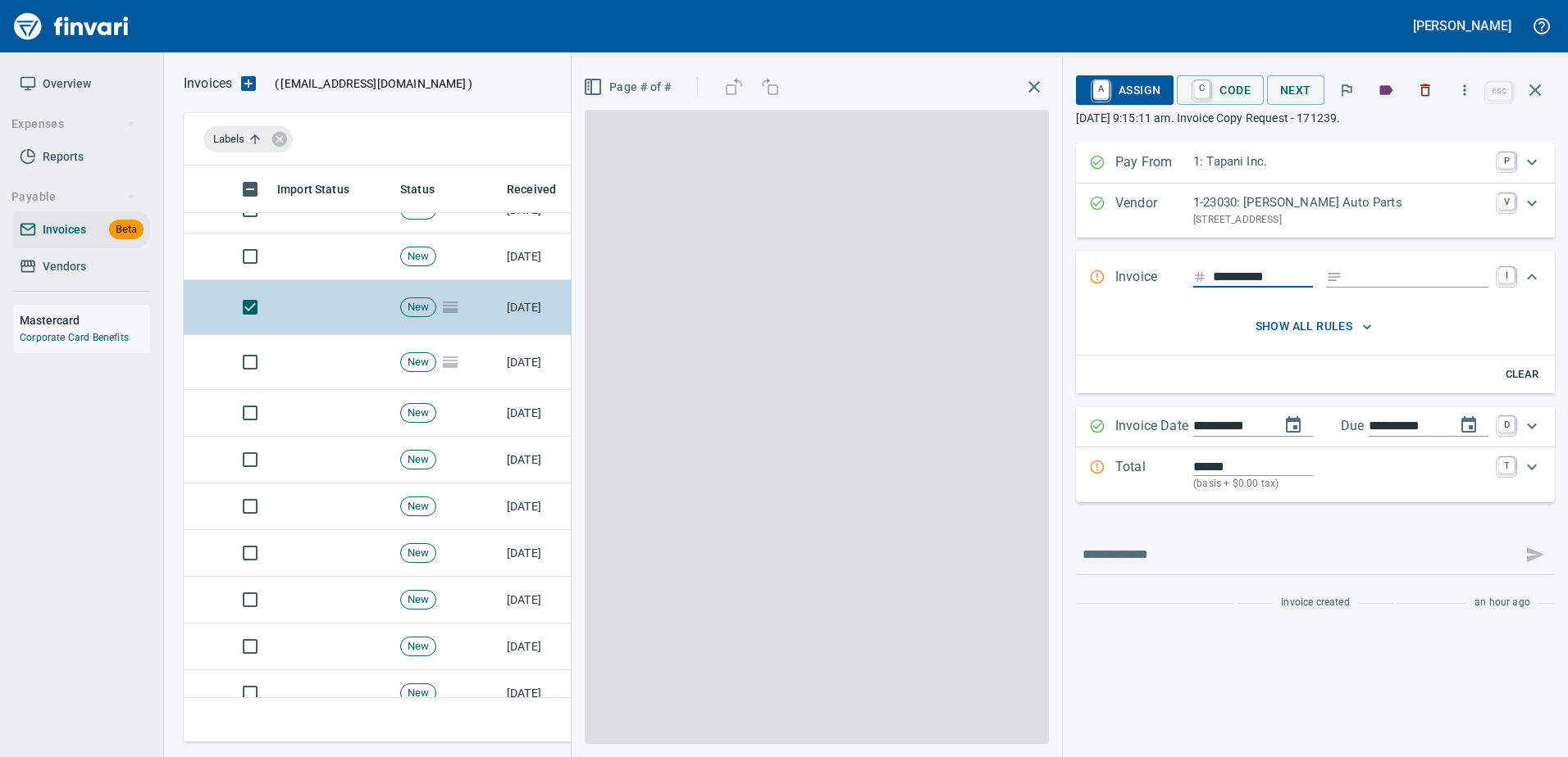
scroll to position [552, 1339]
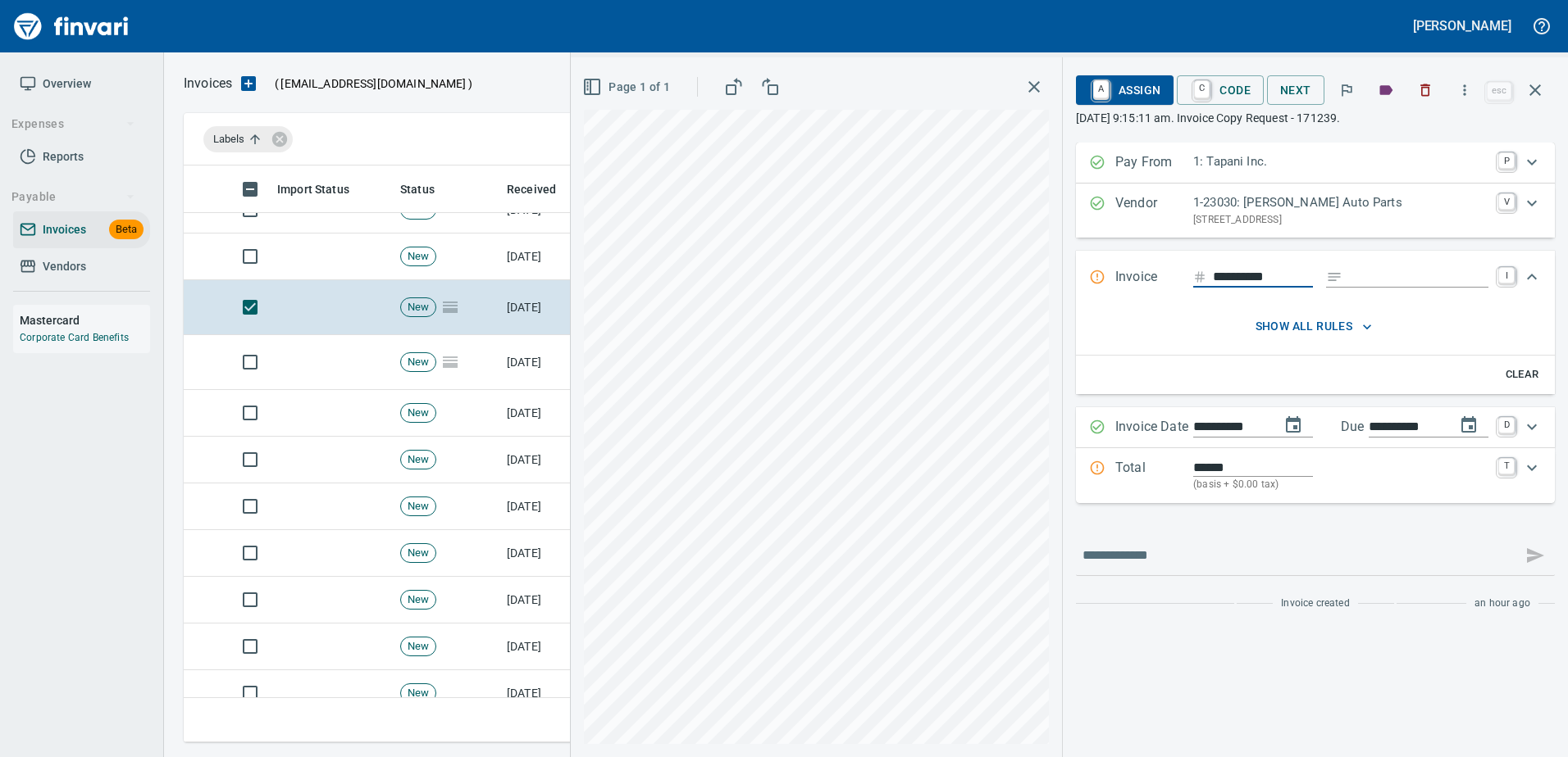
click at [1367, 281] on input "Expand" at bounding box center [1419, 276] width 140 height 20
type input "*******"
click at [1167, 470] on p "Total" at bounding box center [1154, 476] width 78 height 36
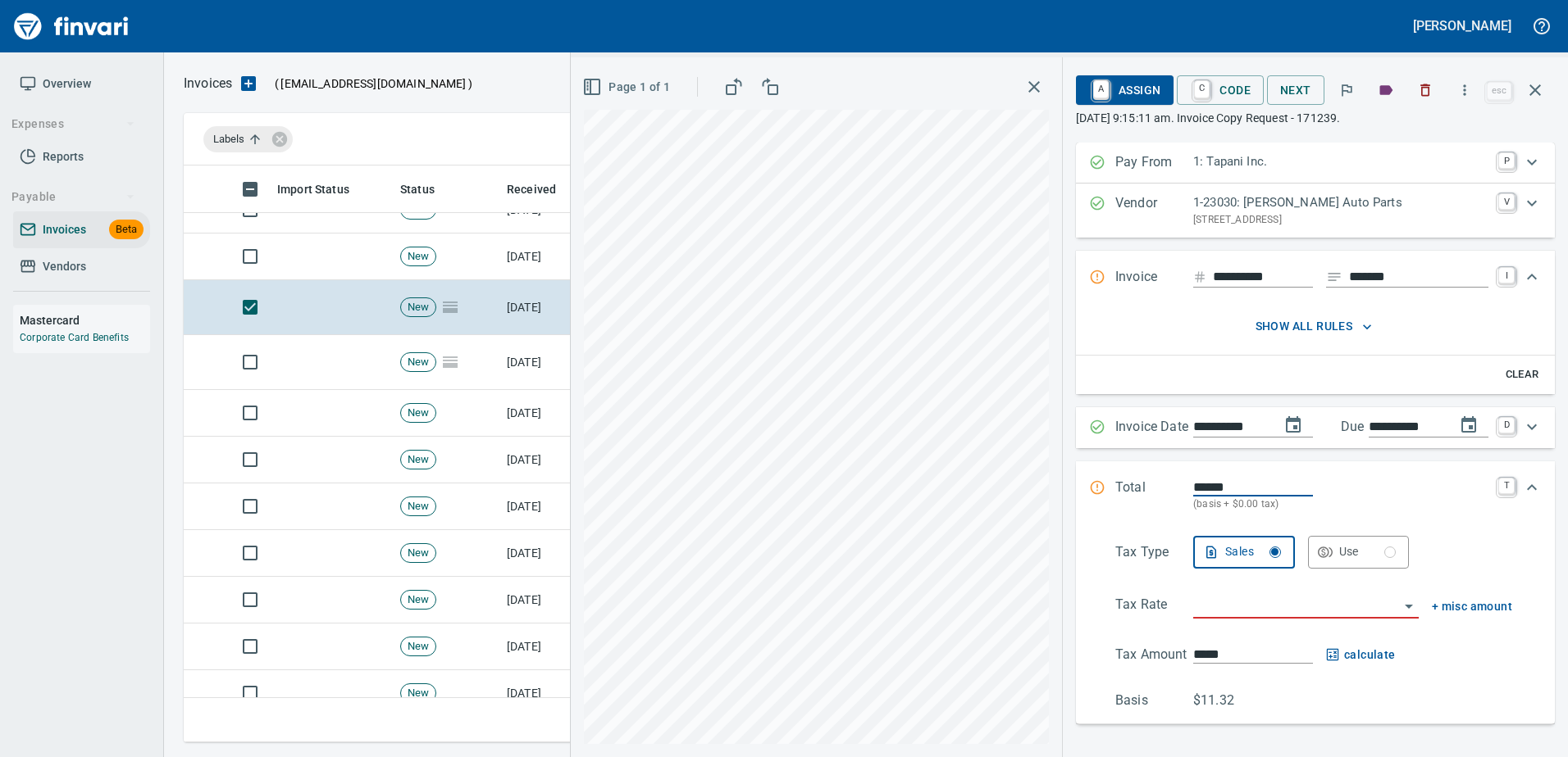
click at [1193, 485] on input "******" at bounding box center [1253, 487] width 120 height 19
type input "*******"
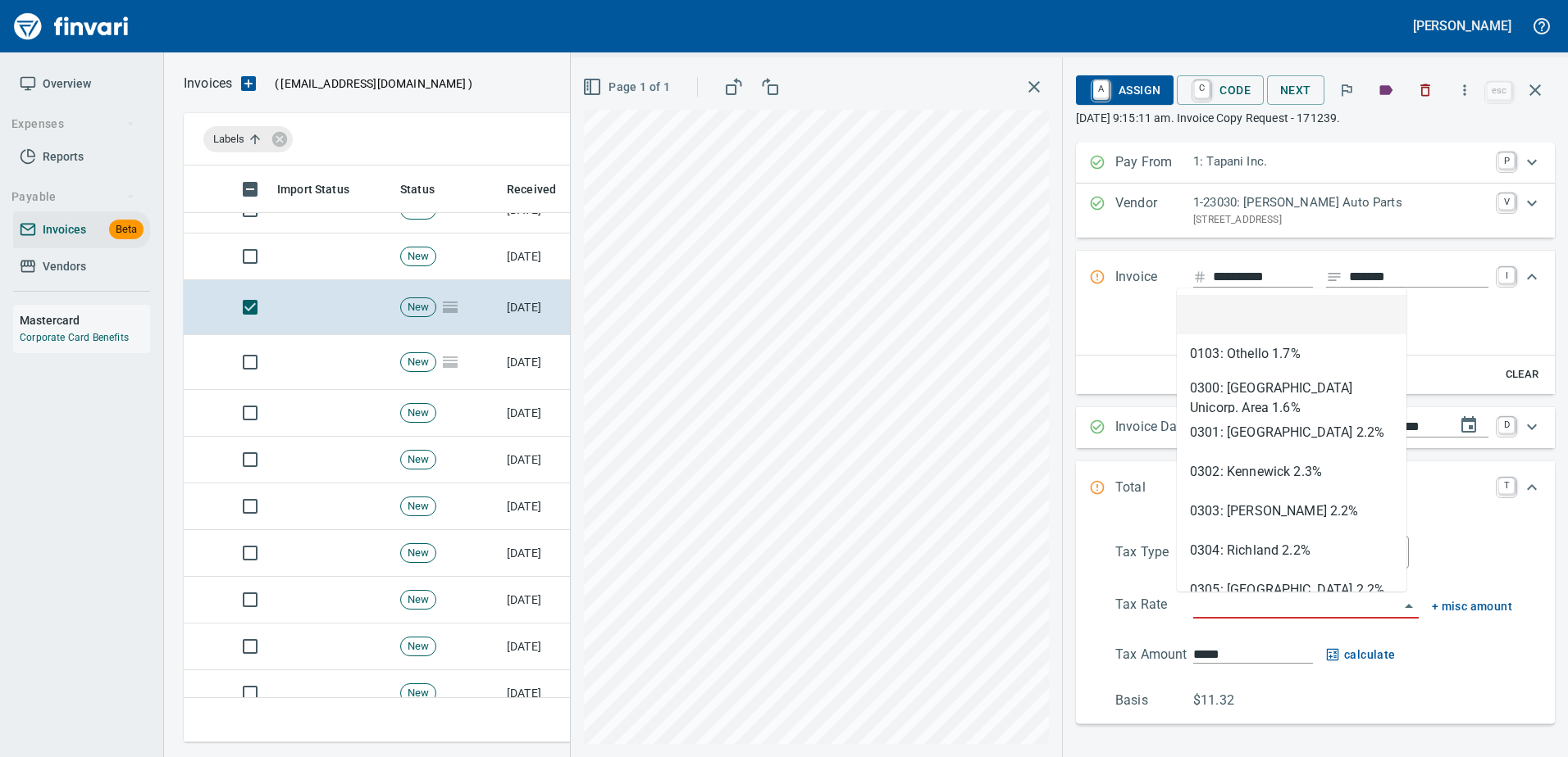
click at [1237, 613] on input "search" at bounding box center [1296, 607] width 206 height 23
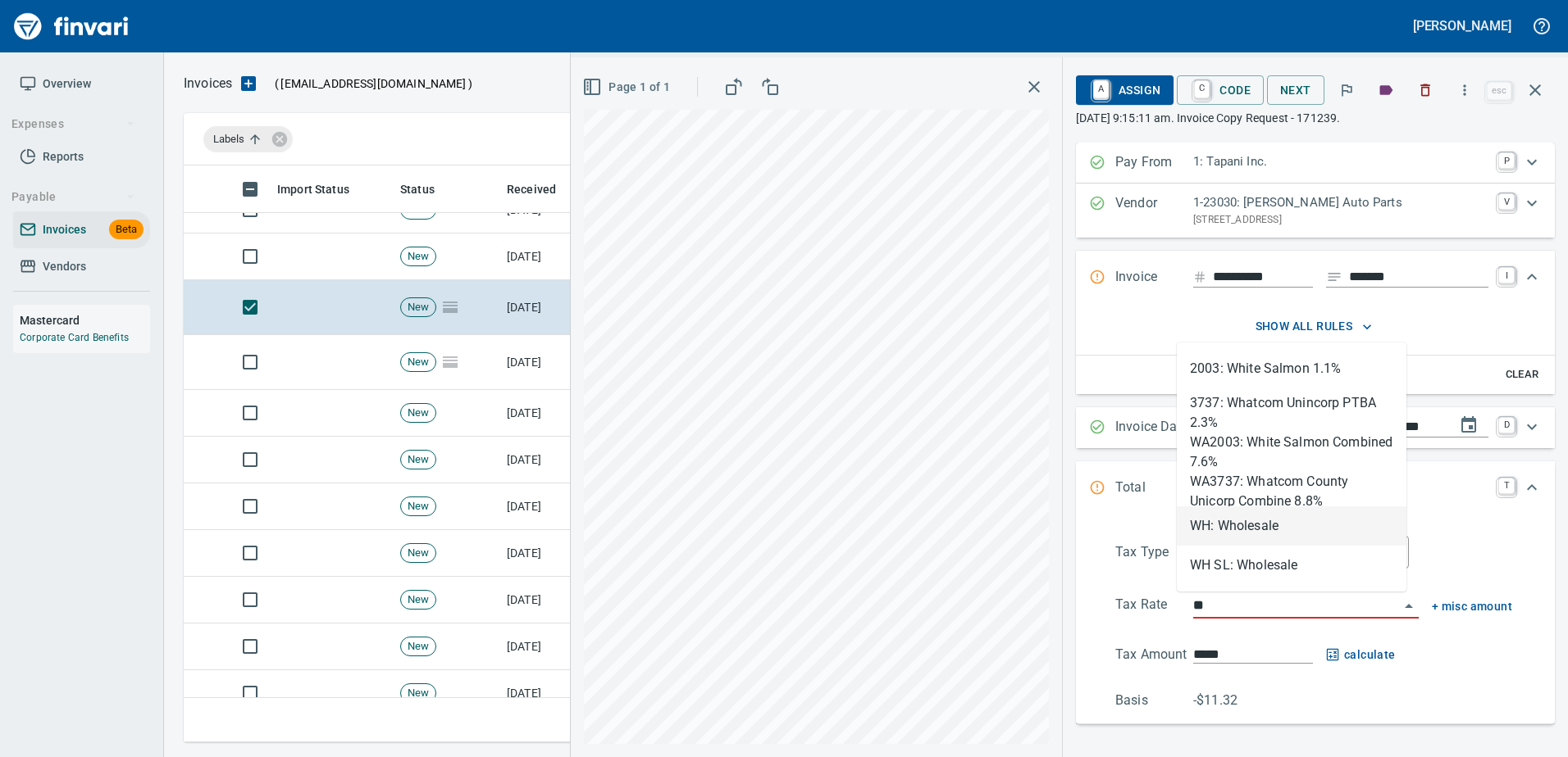
click at [1213, 533] on li "WH: Wholesale" at bounding box center [1291, 526] width 229 height 39
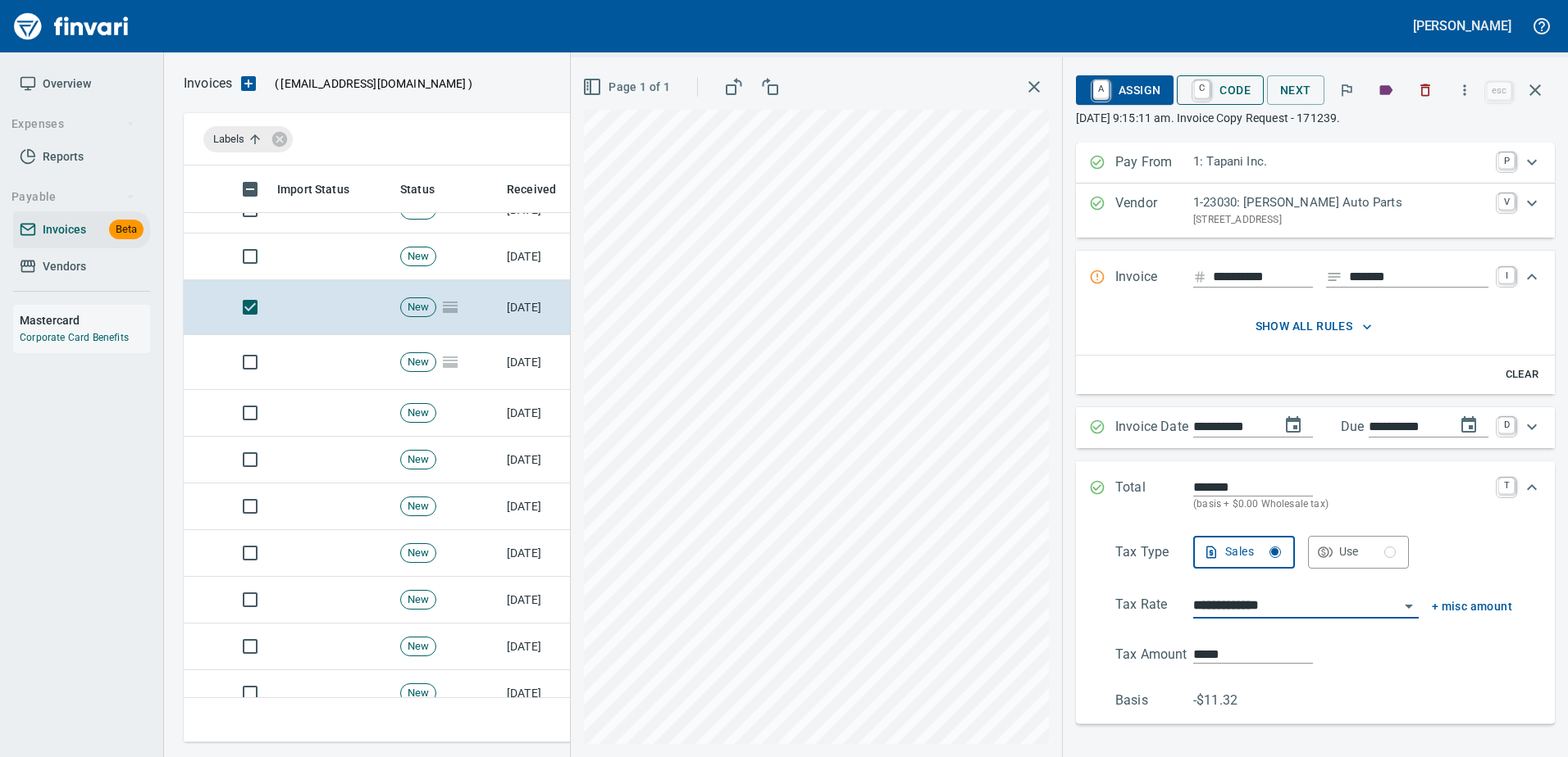
type input "**********"
click at [1197, 87] on span "C Code" at bounding box center [1220, 90] width 61 height 28
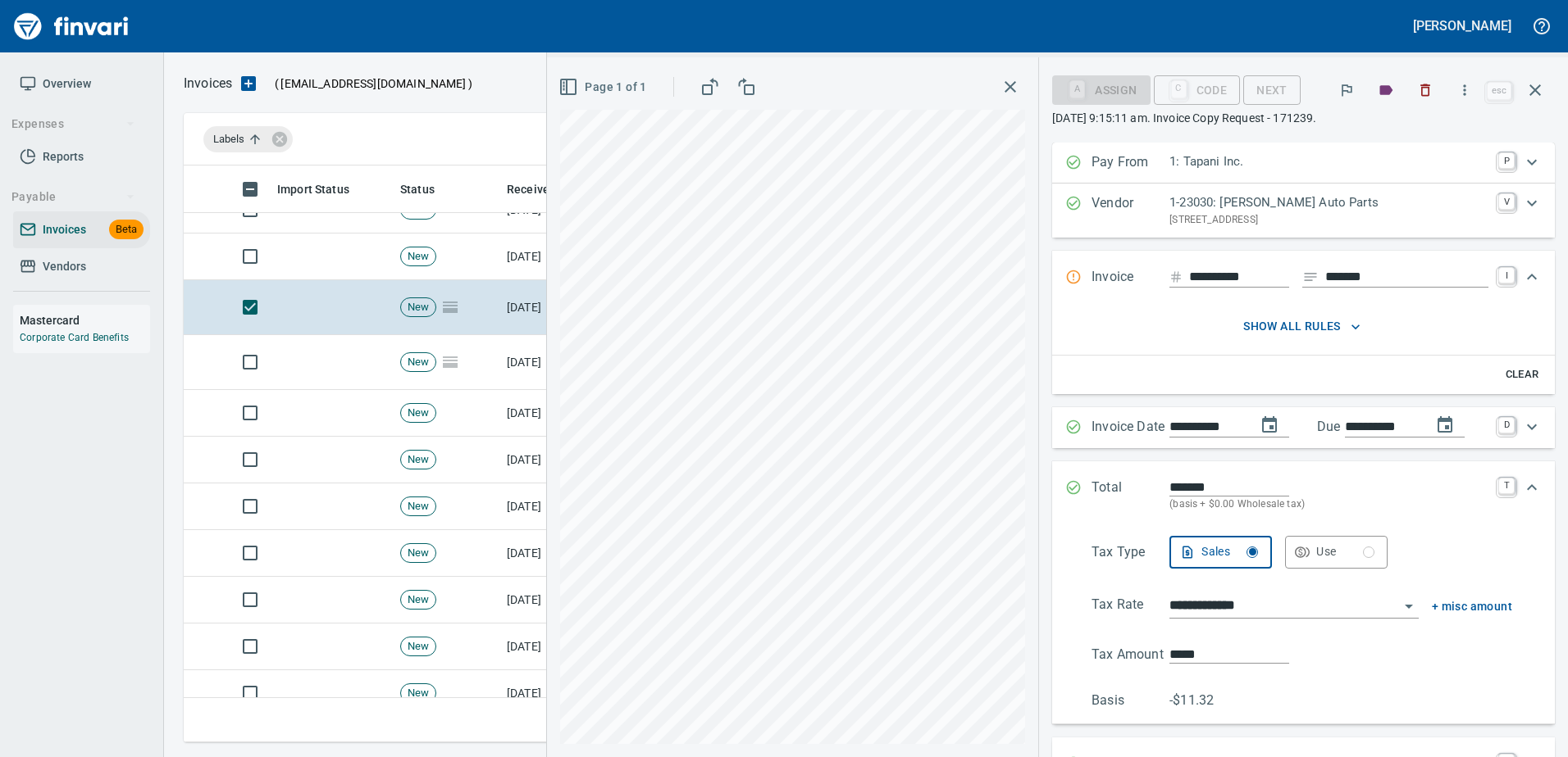
scroll to position [345, 0]
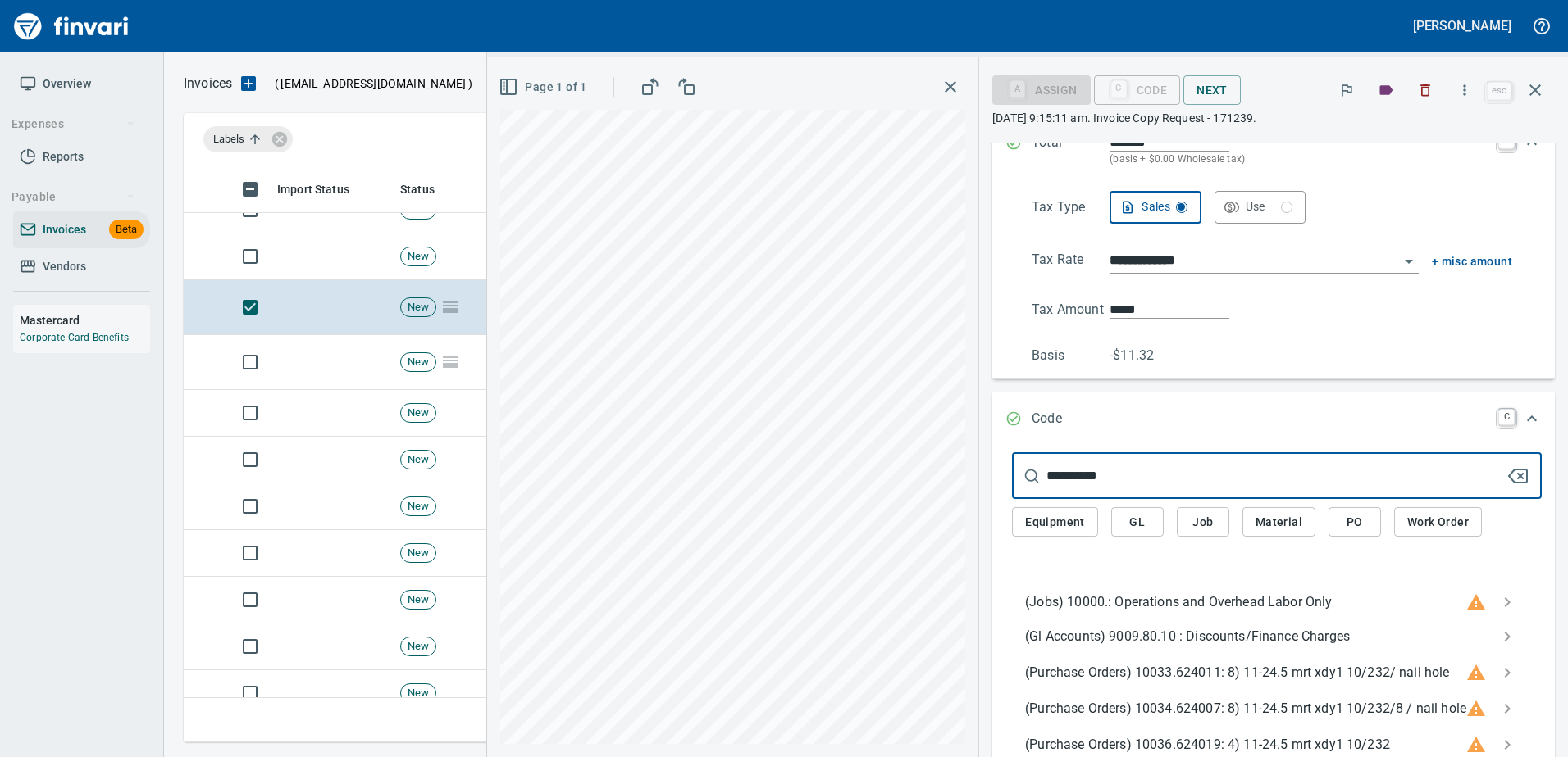
type input "**********"
click at [1176, 649] on div "(Gl Accounts) 9009.80.10 : Discounts/Finance Charges" at bounding box center [1277, 636] width 530 height 36
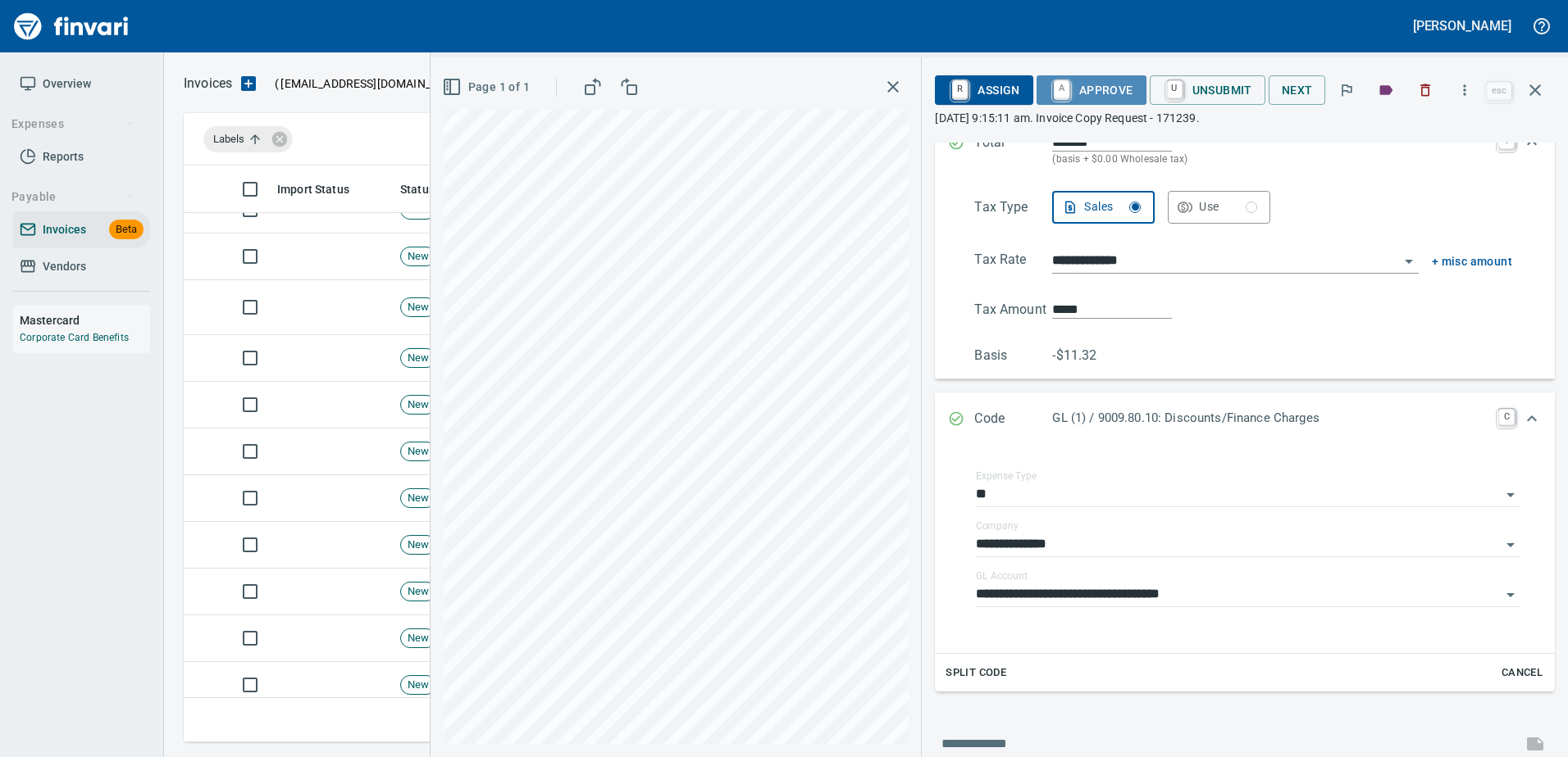
click at [1093, 85] on span "A Approve" at bounding box center [1091, 90] width 84 height 28
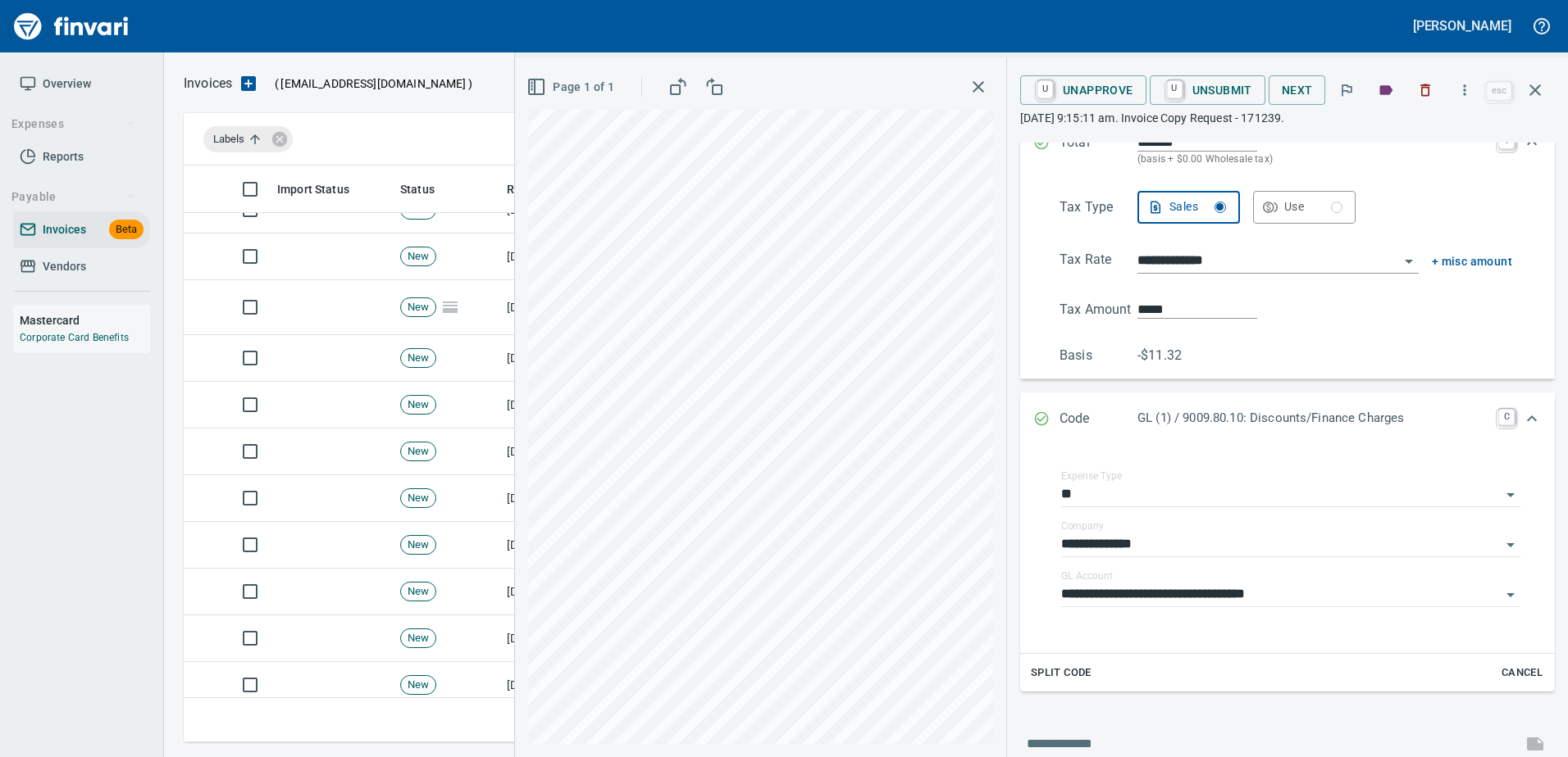
click at [1540, 92] on icon "button" at bounding box center [1535, 90] width 19 height 19
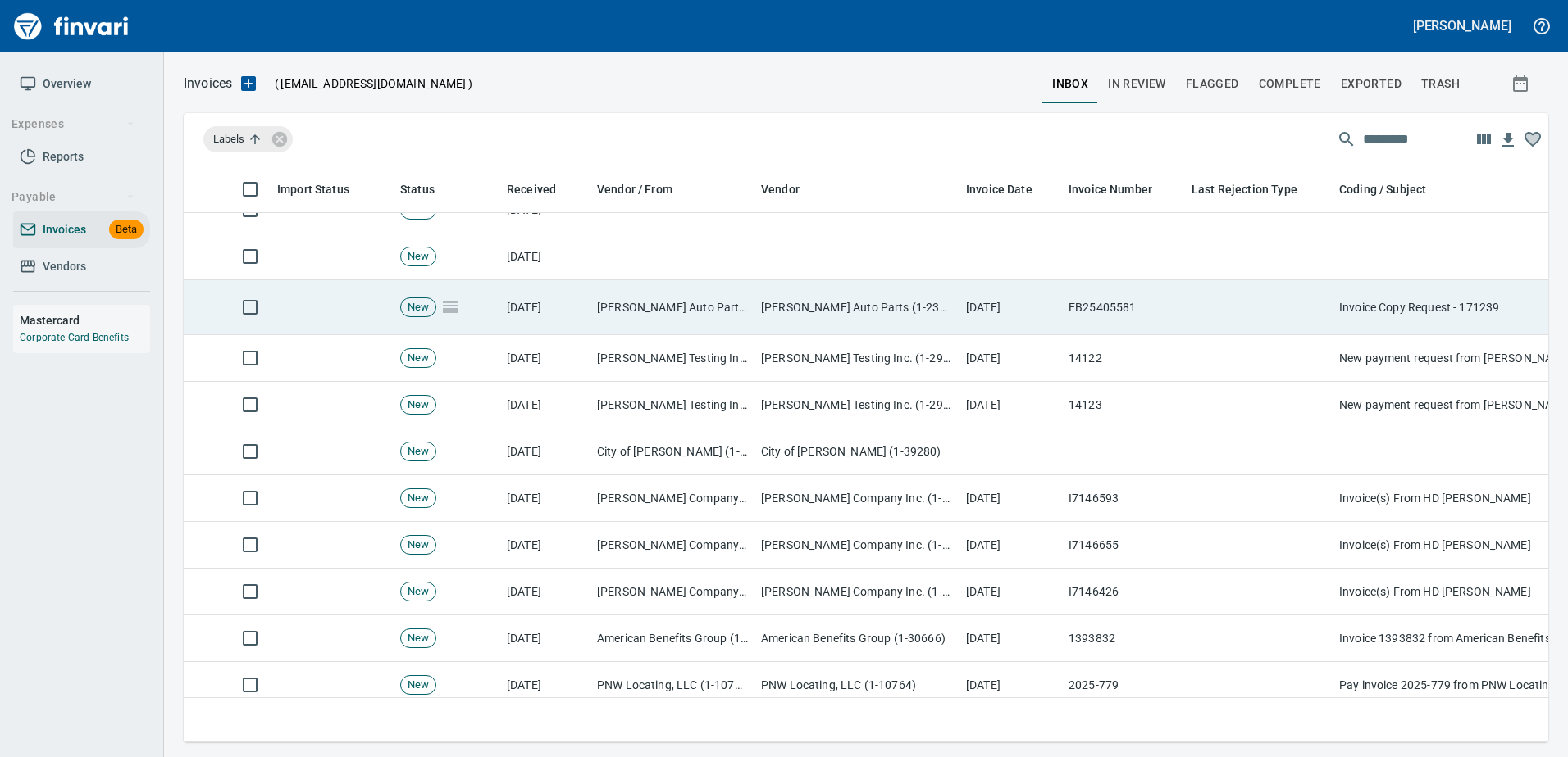
click at [1111, 314] on td "EB25405581" at bounding box center [1124, 307] width 123 height 55
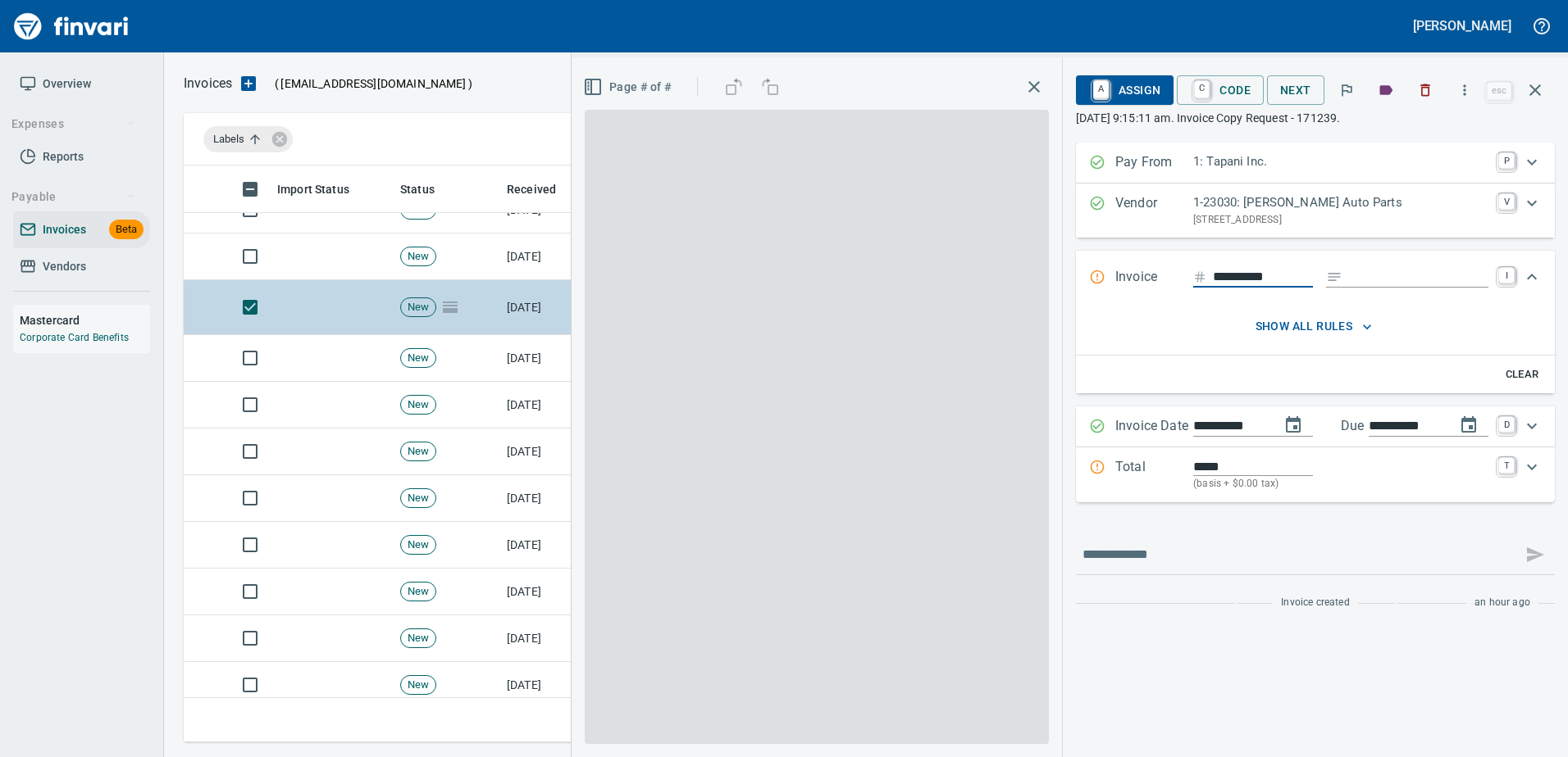
scroll to position [552, 1339]
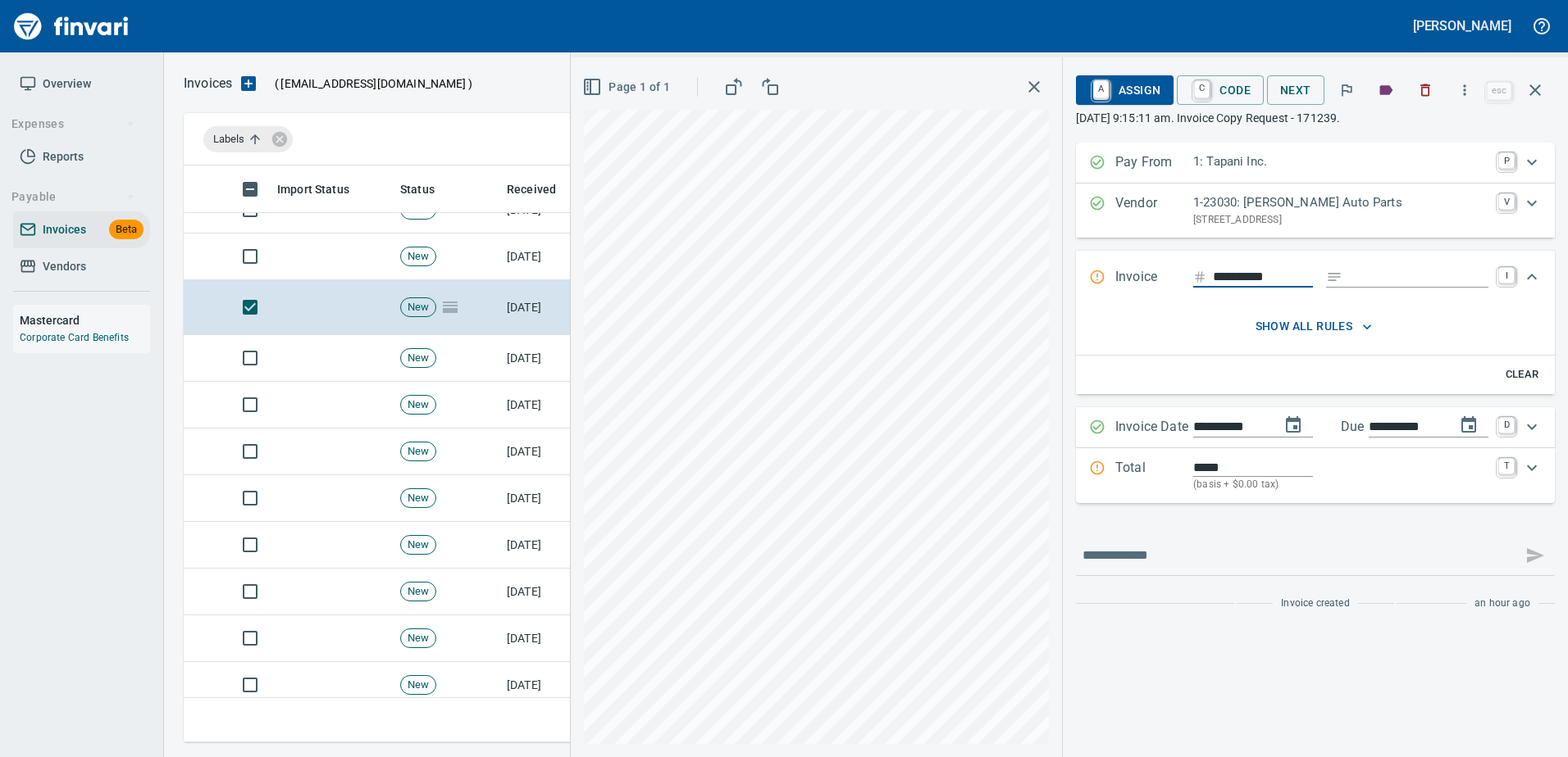
click at [1443, 283] on input "Expand" at bounding box center [1419, 276] width 140 height 20
type input "******"
click at [1170, 482] on p "Total" at bounding box center [1154, 476] width 78 height 36
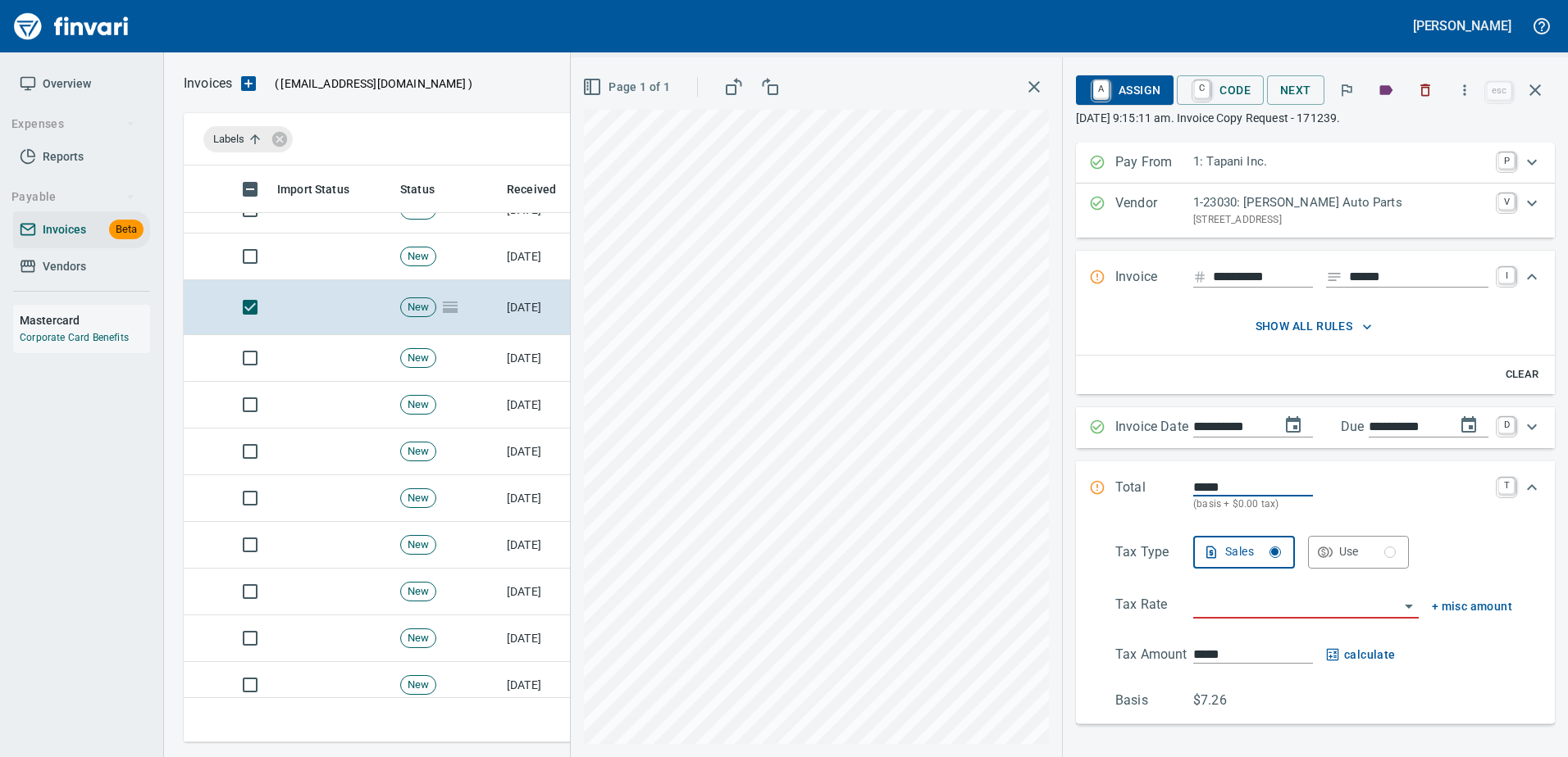
click at [1193, 484] on input "*****" at bounding box center [1253, 487] width 120 height 19
type input "******"
click at [1193, 604] on input "search" at bounding box center [1296, 607] width 206 height 23
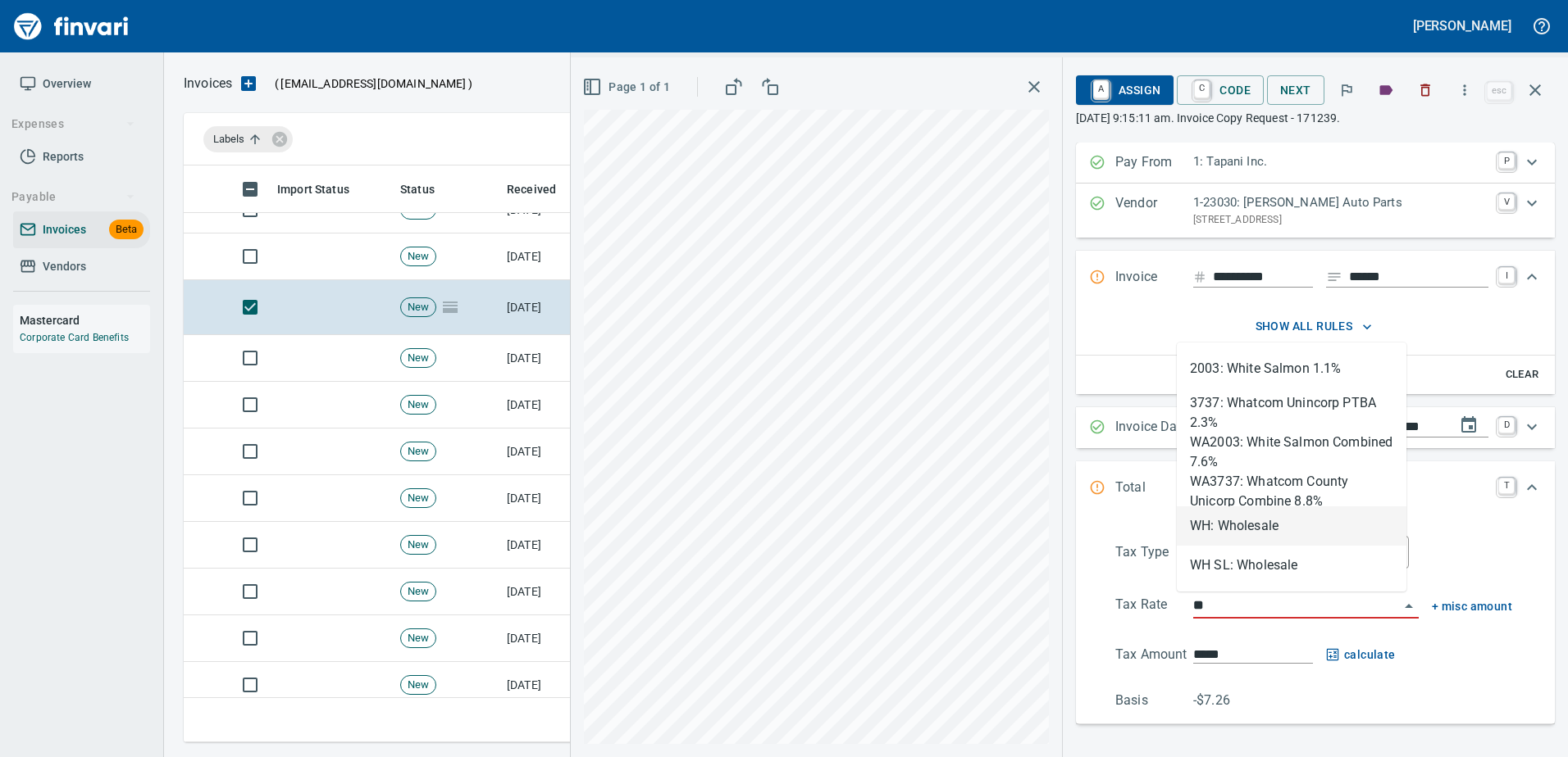
click at [1235, 525] on li "WH: Wholesale" at bounding box center [1291, 526] width 229 height 39
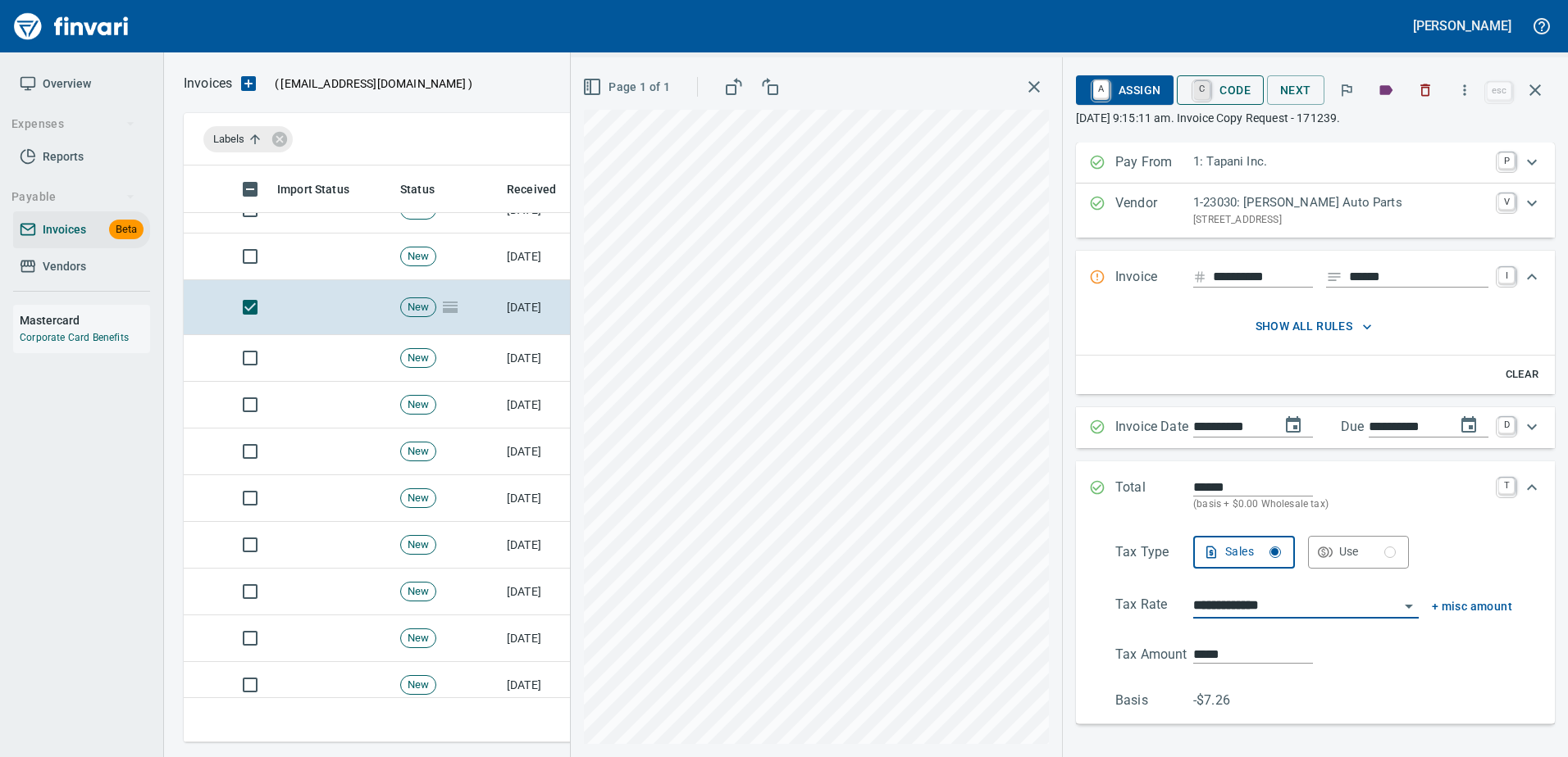
type input "**********"
click at [1194, 91] on link "C" at bounding box center [1202, 90] width 15 height 18
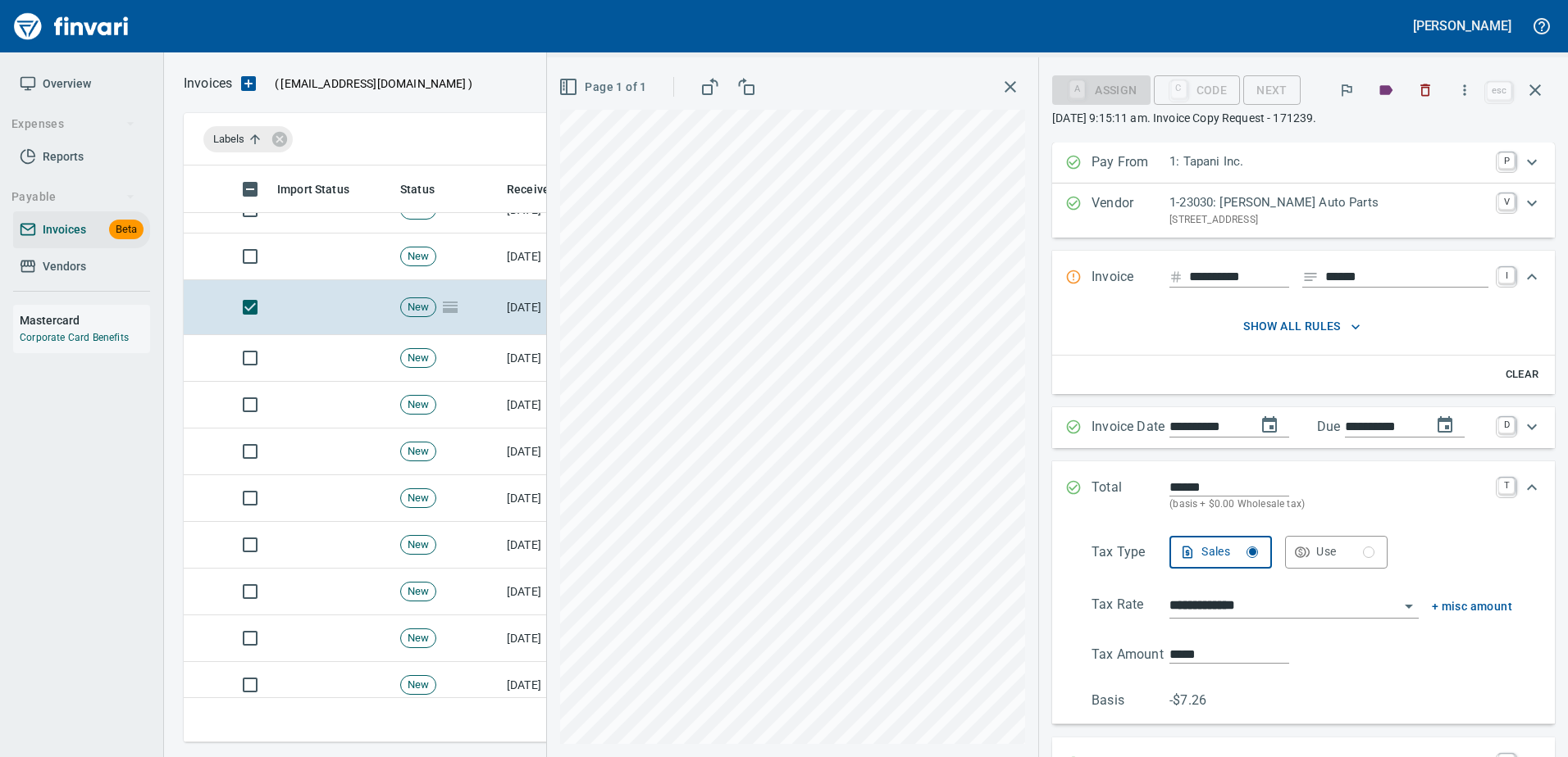
scroll to position [345, 0]
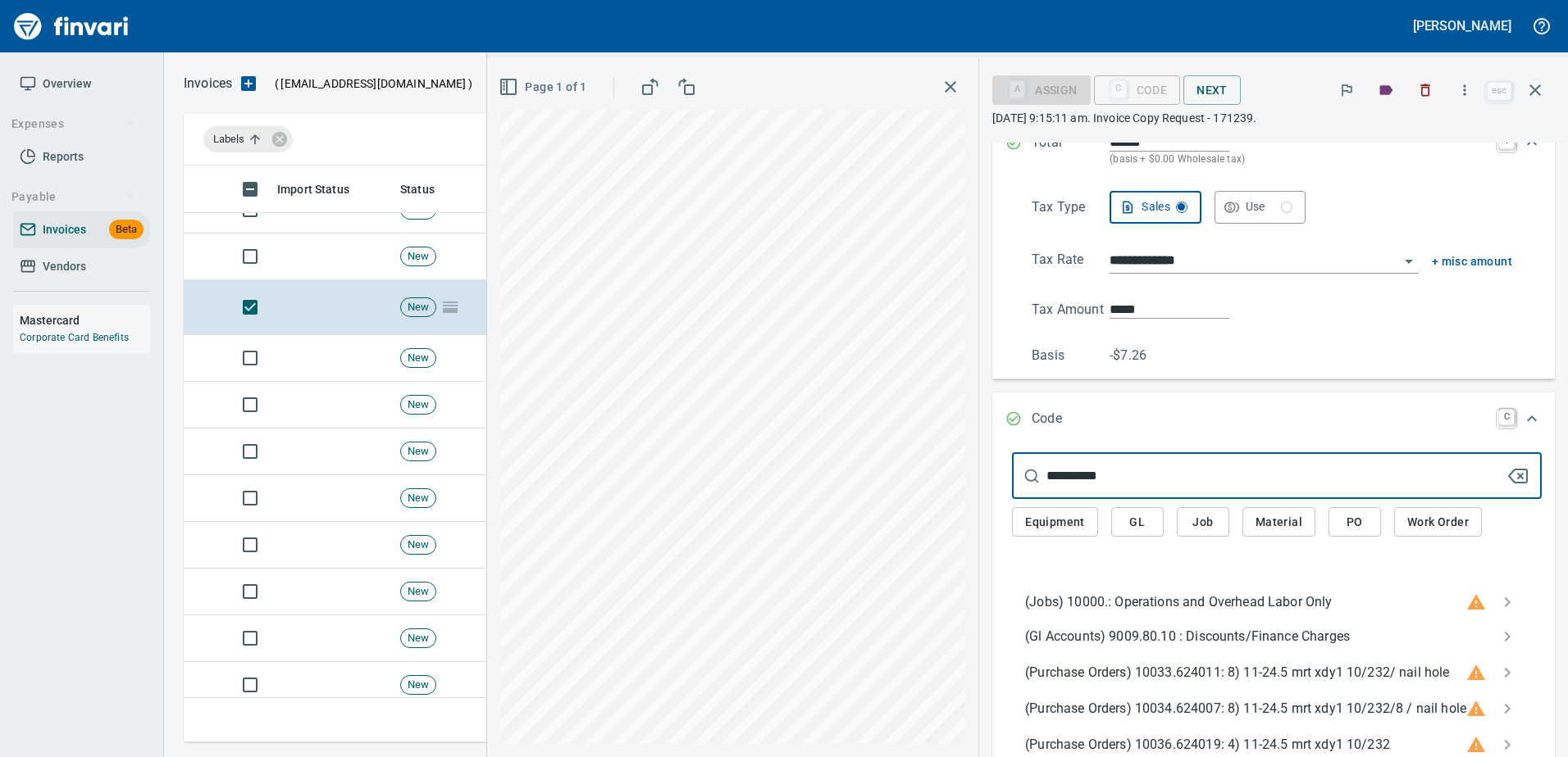
type input "**********"
click at [1177, 635] on span "(Gl Accounts) 9009.80.10 : Discounts/Finance Charges" at bounding box center [1263, 637] width 477 height 19
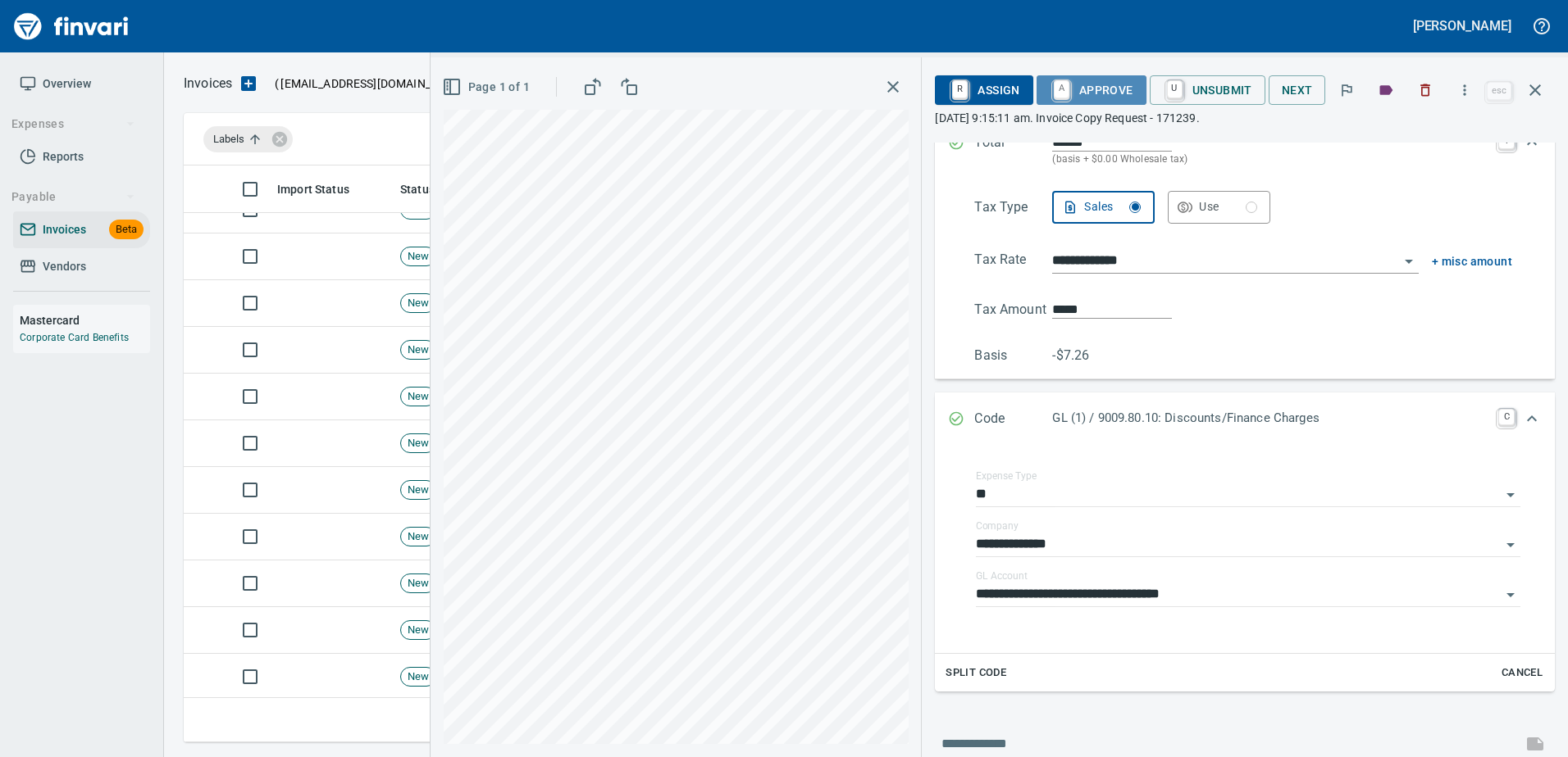
click at [1108, 90] on span "A Approve" at bounding box center [1091, 90] width 84 height 28
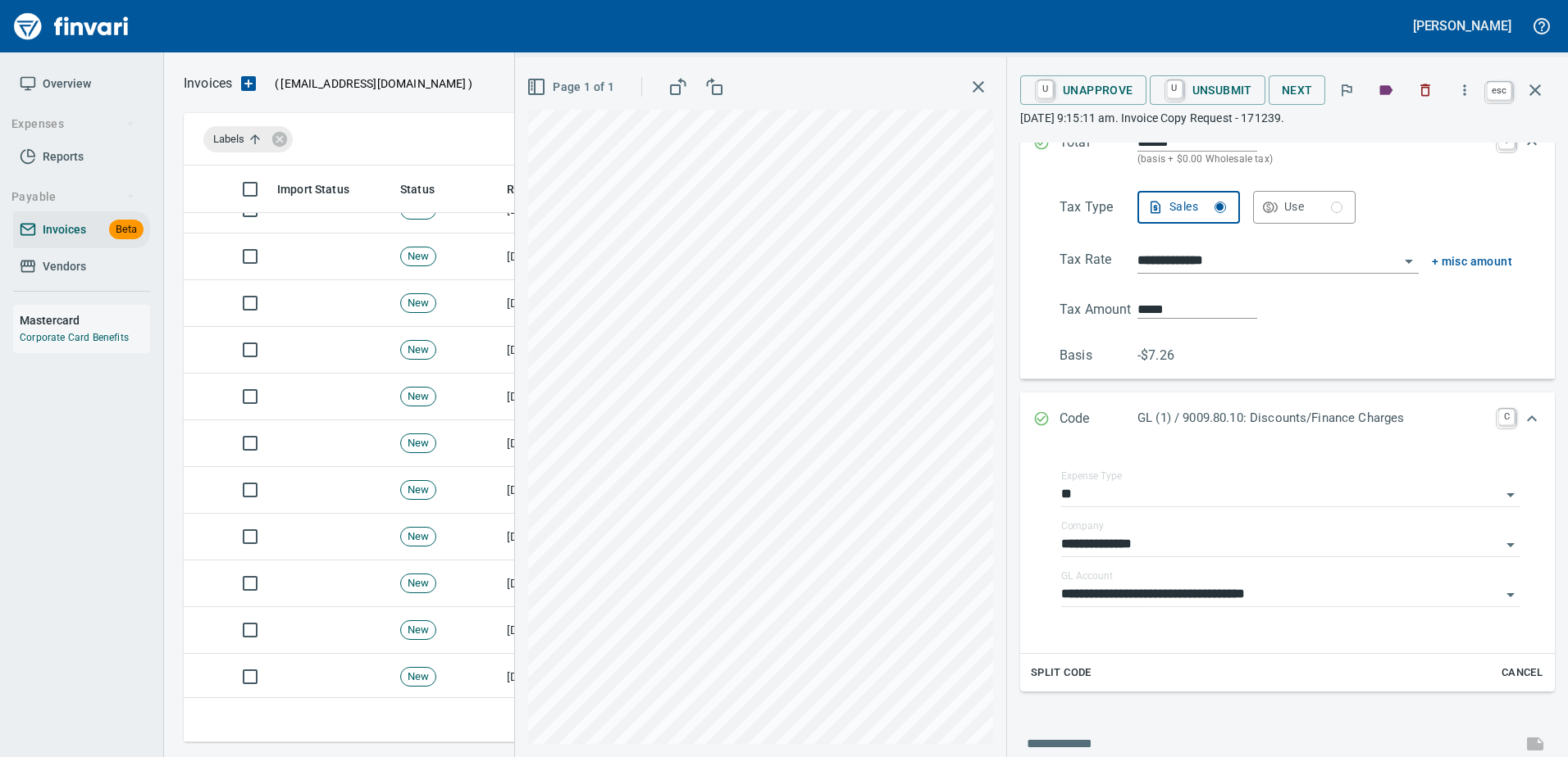
click at [1526, 86] on icon "button" at bounding box center [1535, 90] width 19 height 19
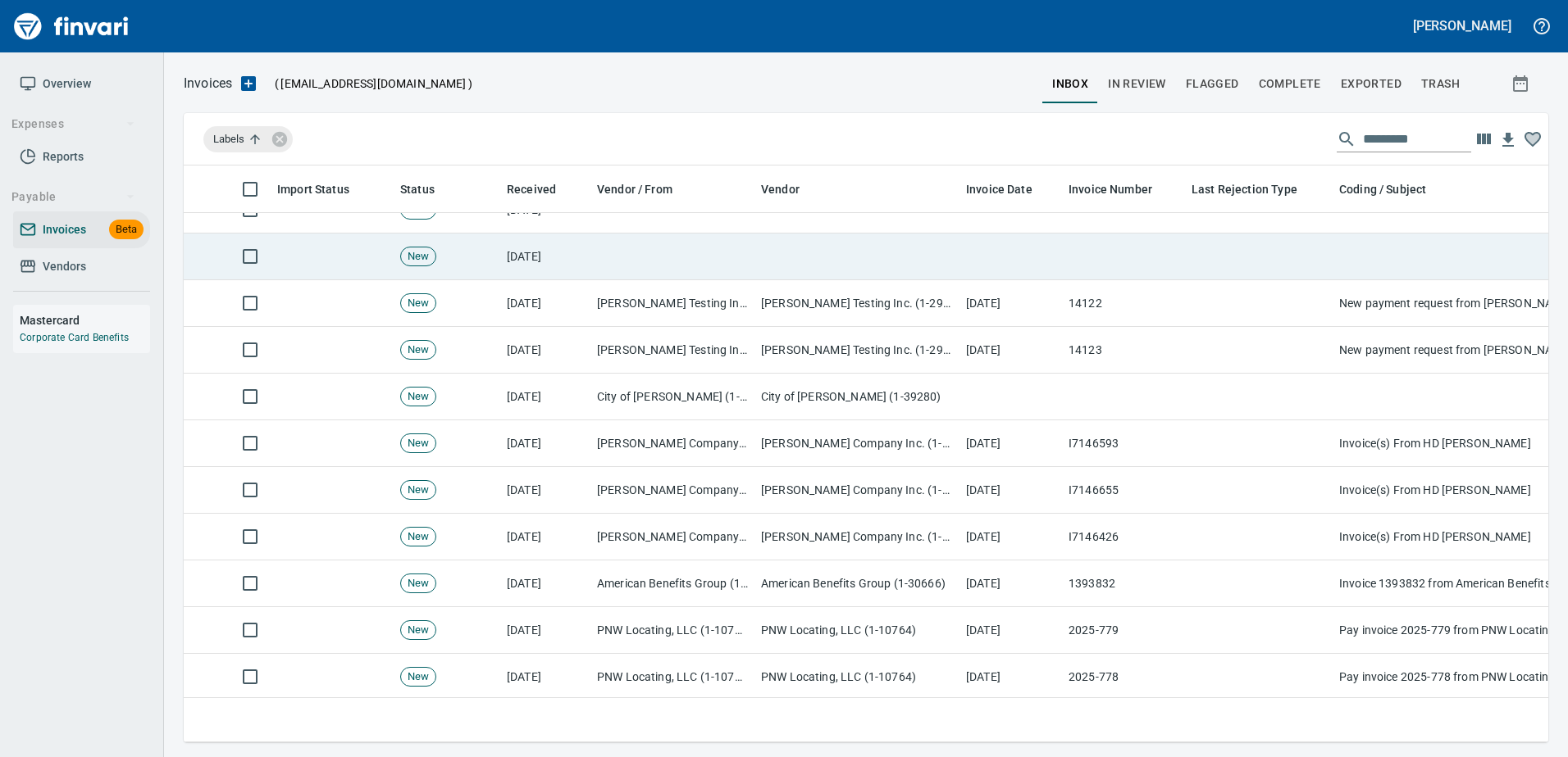
scroll to position [552, 1340]
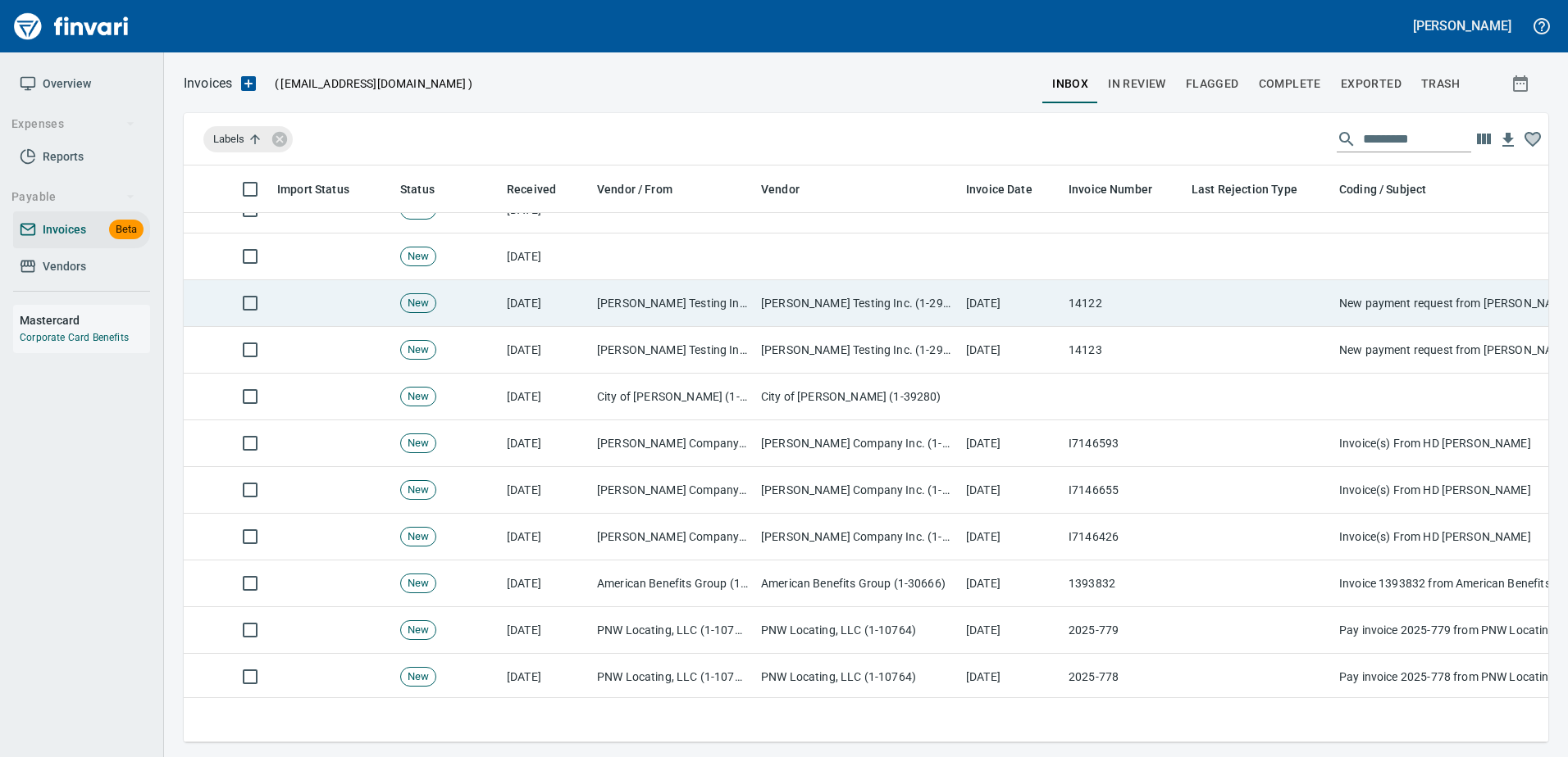
click at [1001, 302] on td "[DATE]" at bounding box center [1011, 303] width 102 height 46
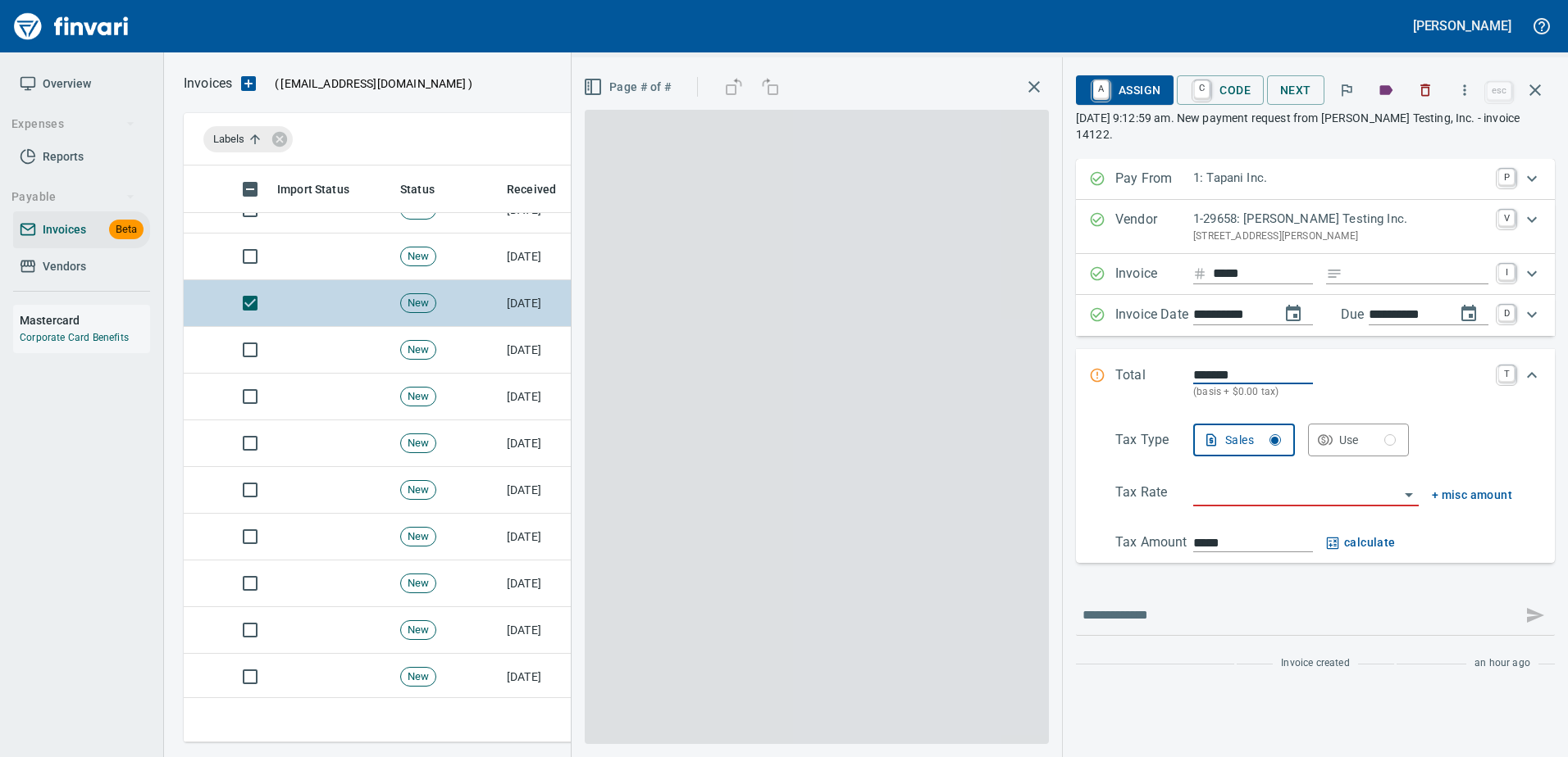
scroll to position [552, 1339]
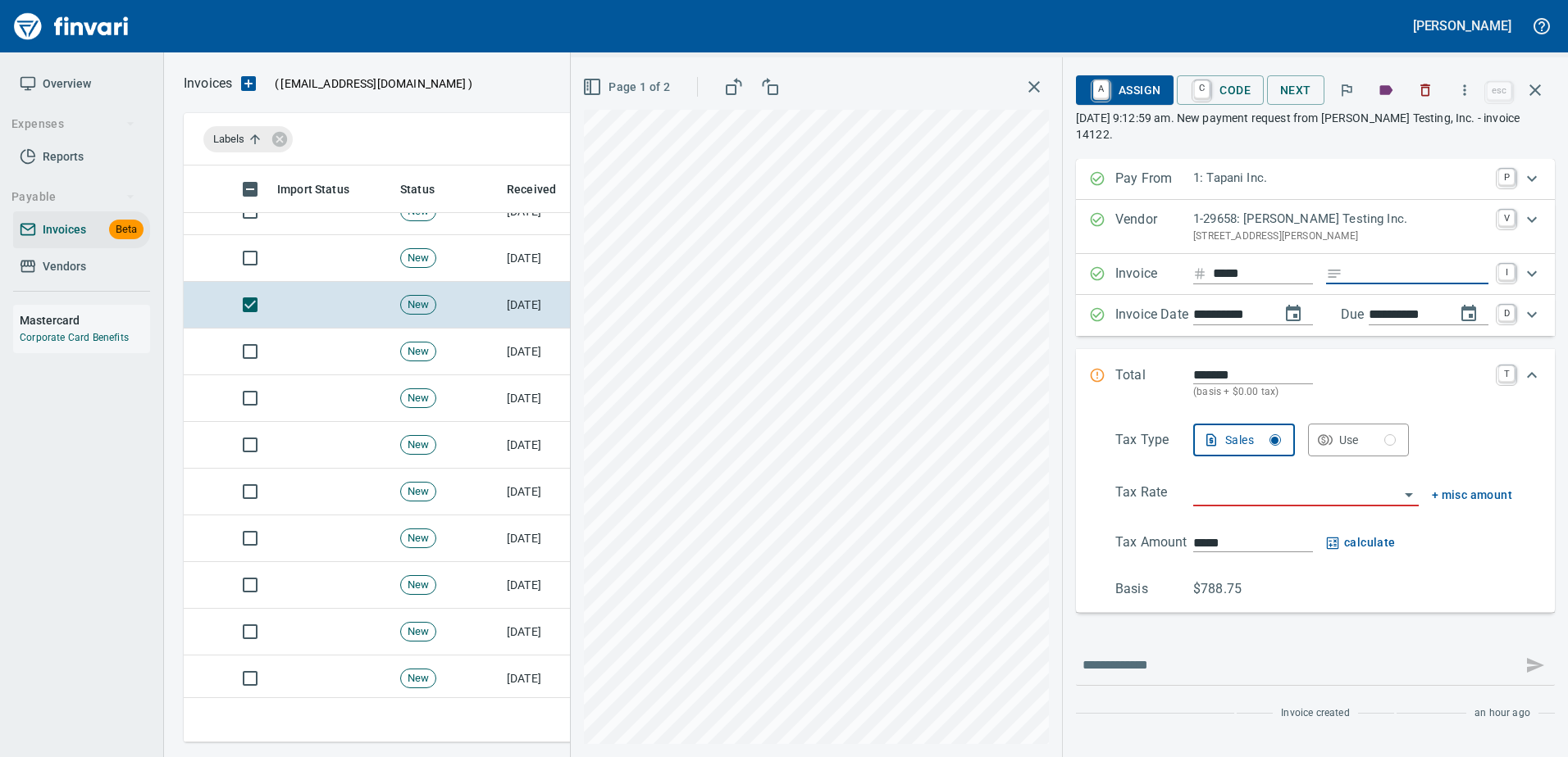
click at [1414, 264] on input "Expand" at bounding box center [1419, 274] width 140 height 20
type input "******"
click at [1232, 486] on input "search" at bounding box center [1296, 494] width 206 height 23
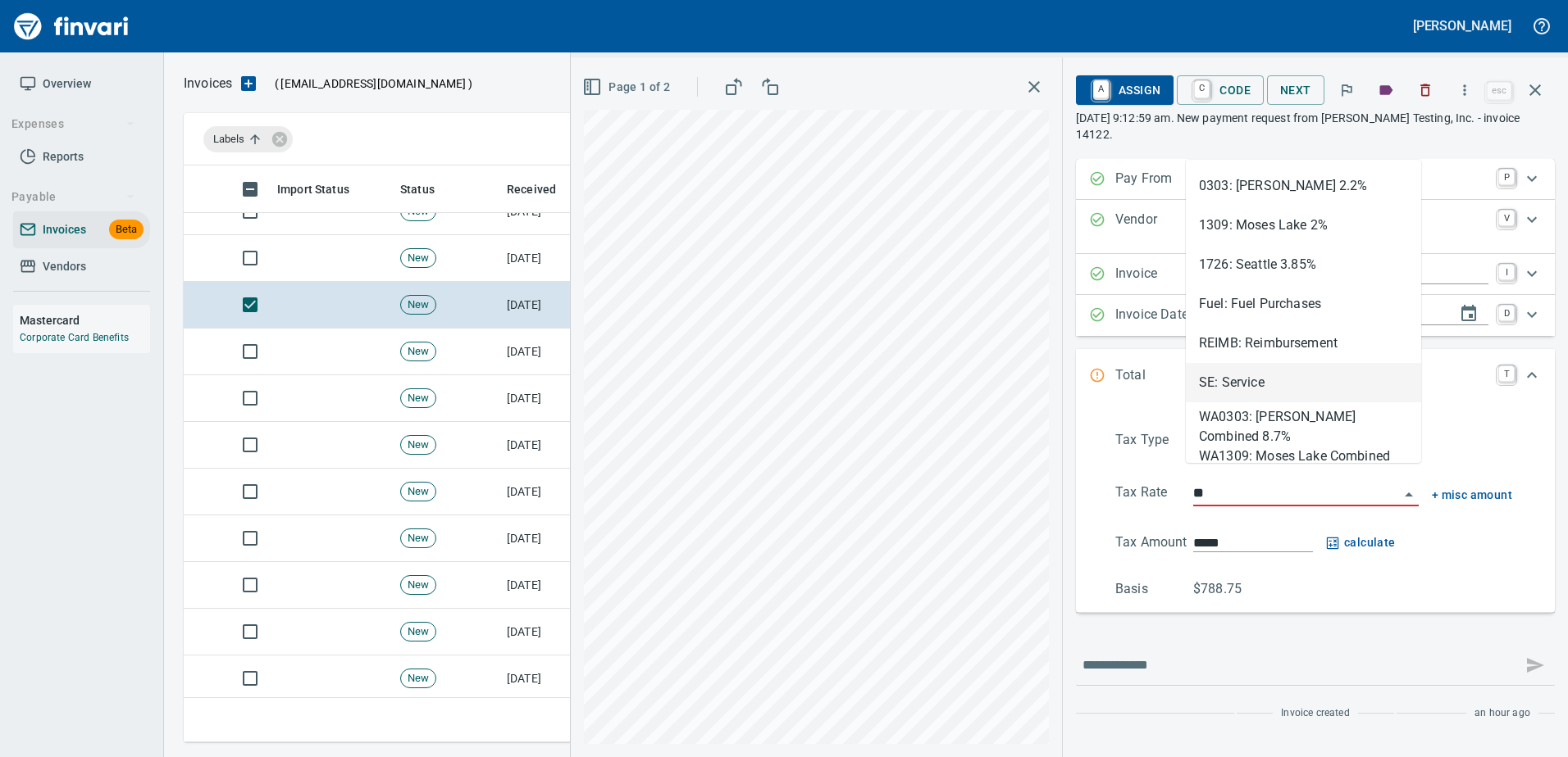
click at [1235, 382] on li "SE: Service" at bounding box center [1303, 382] width 235 height 39
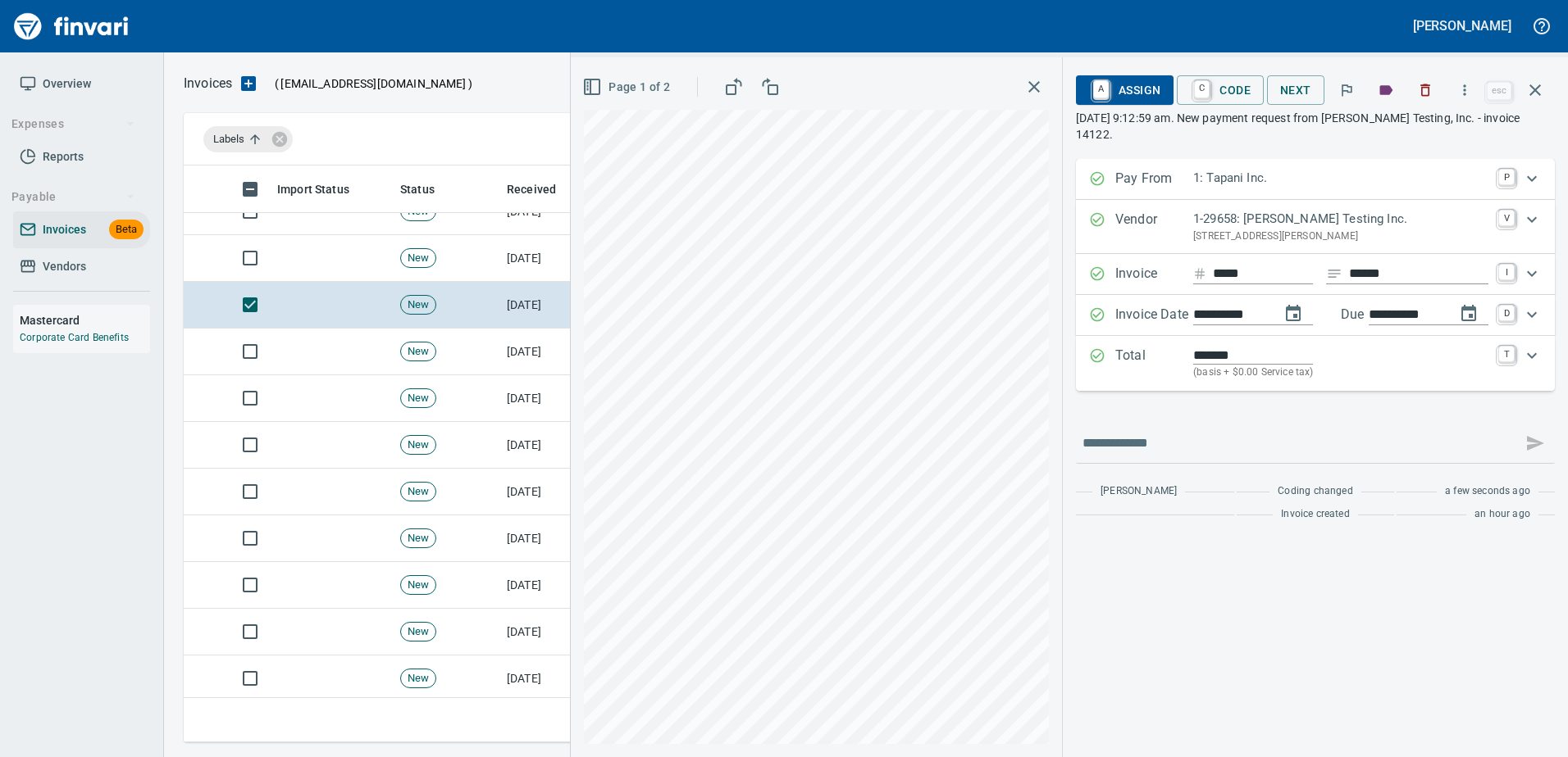
type input "**********"
click at [1130, 90] on span "A Assign" at bounding box center [1125, 90] width 71 height 28
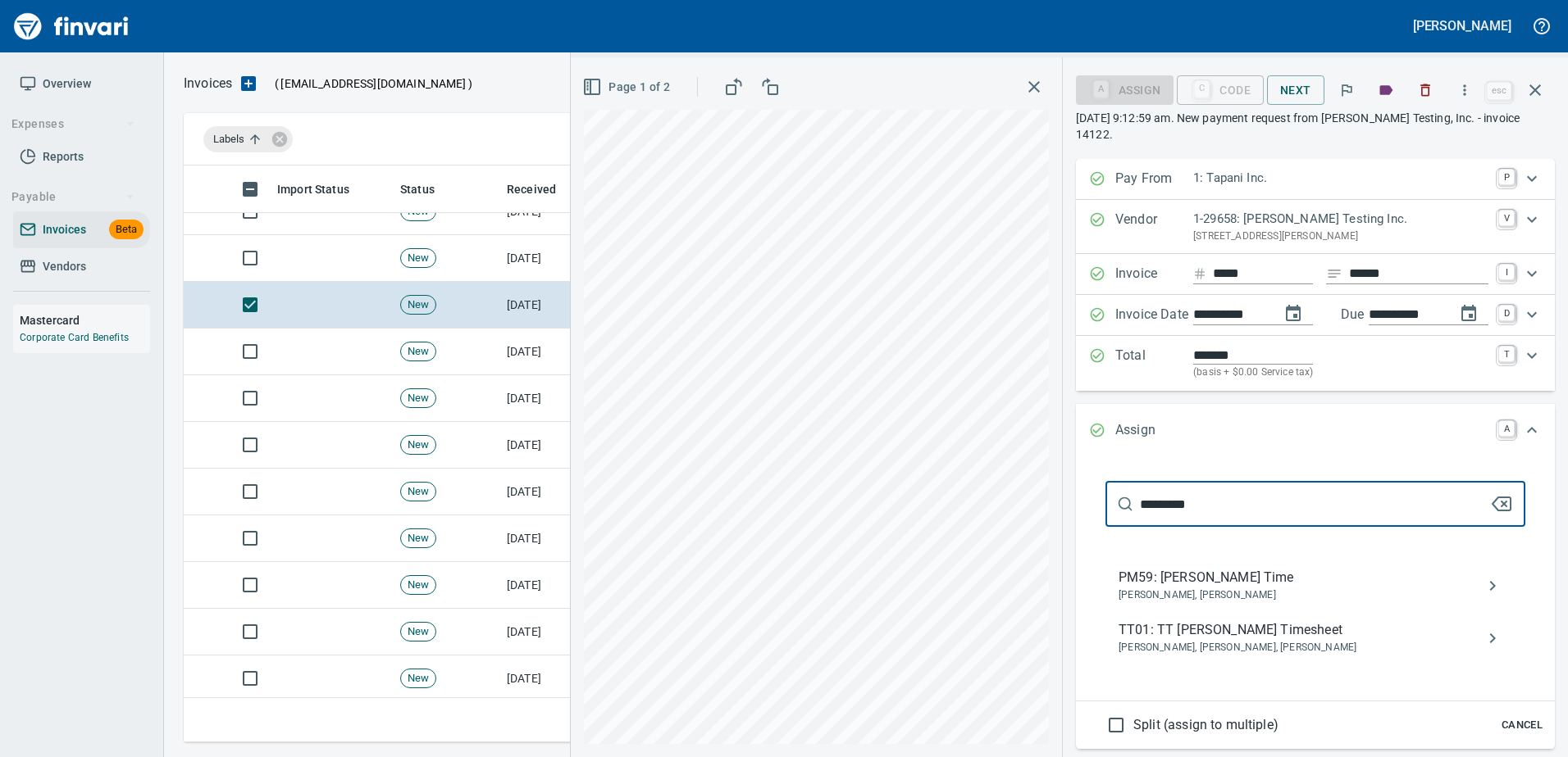
click at [769, 553] on div "**********" at bounding box center [1069, 407] width 997 height 700
type input "******"
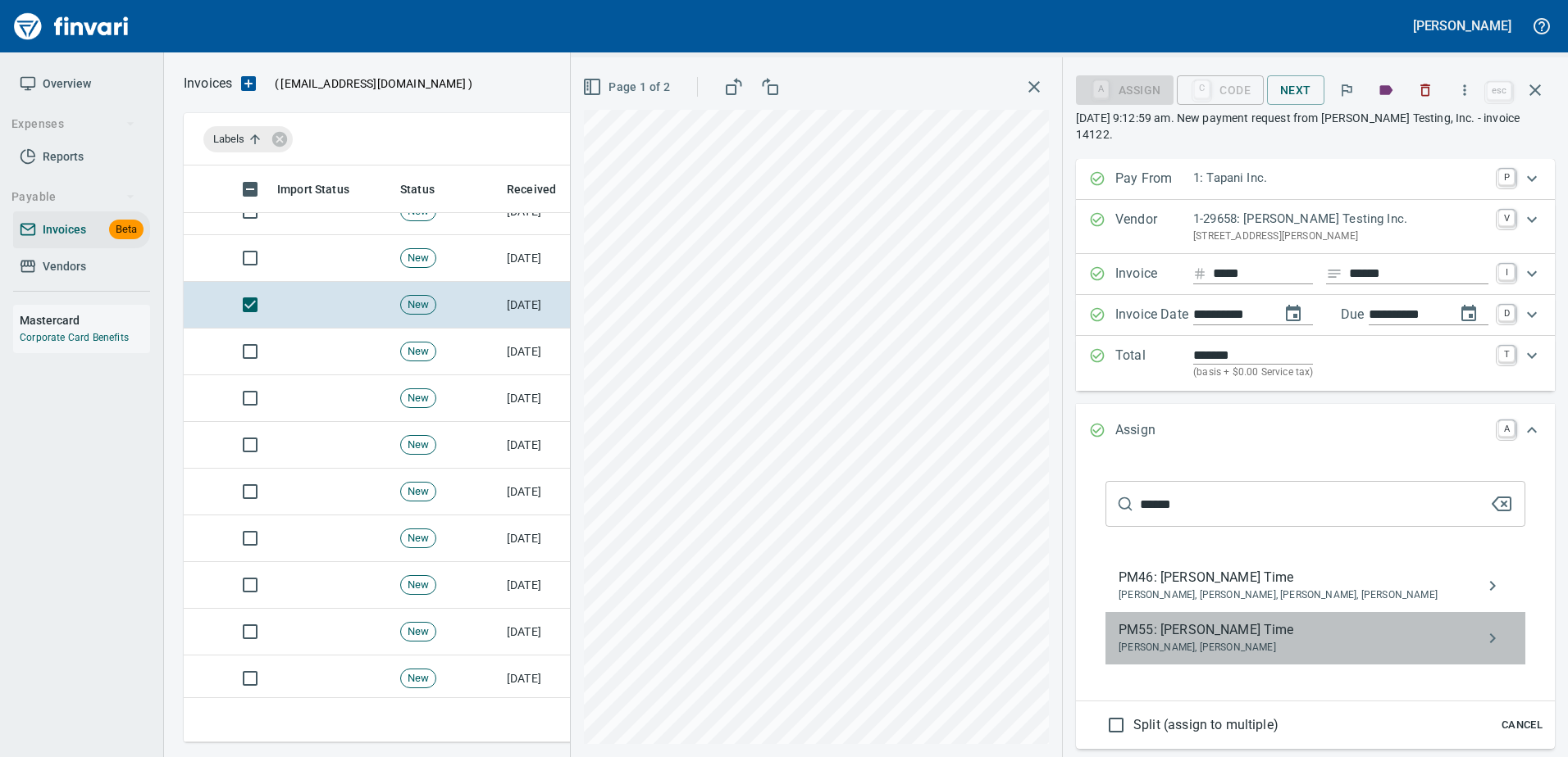
click at [1161, 640] on span "[PERSON_NAME], [PERSON_NAME]" at bounding box center [1302, 648] width 367 height 16
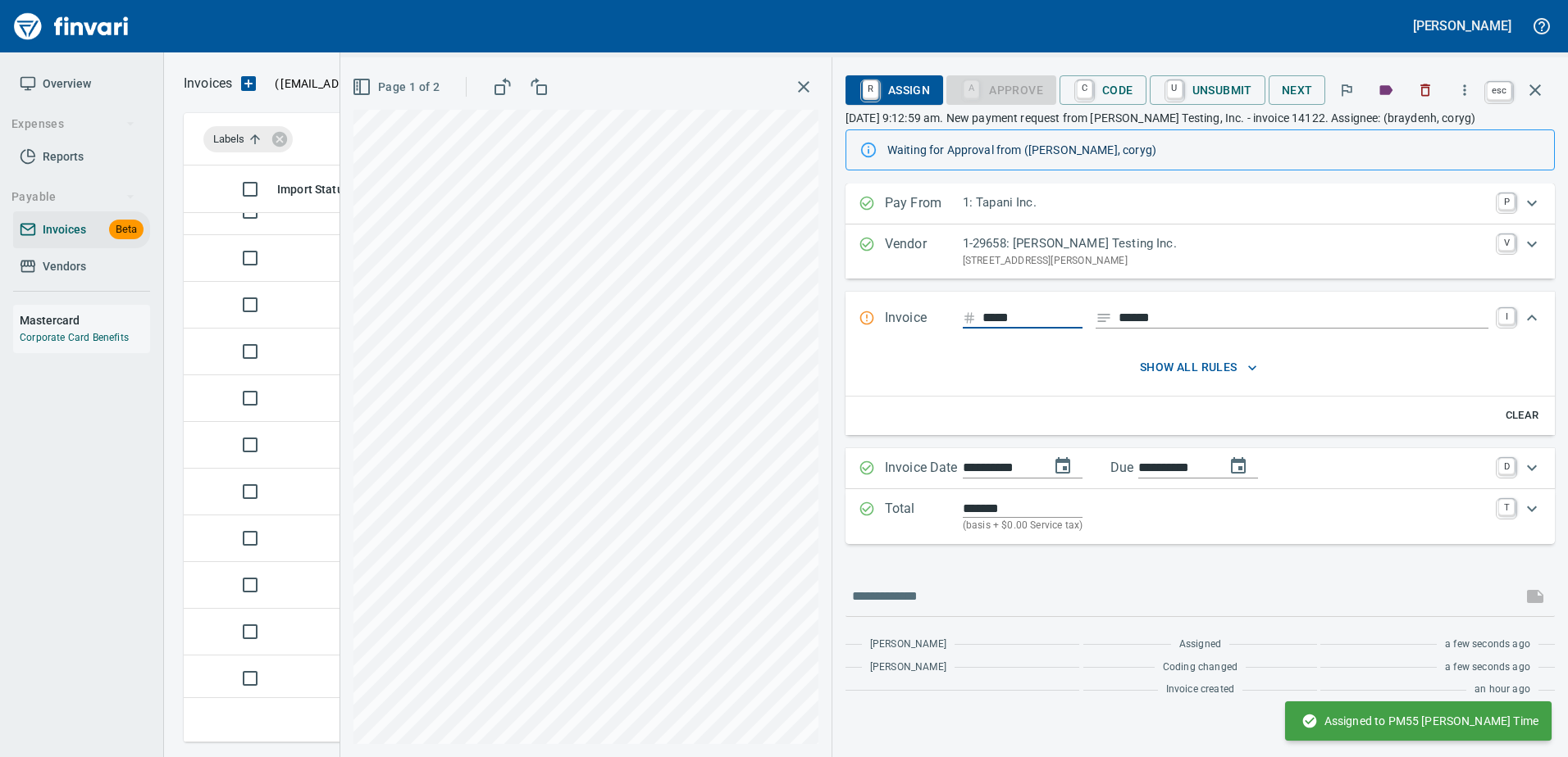
click at [1521, 92] on button "button" at bounding box center [1534, 90] width 40 height 39
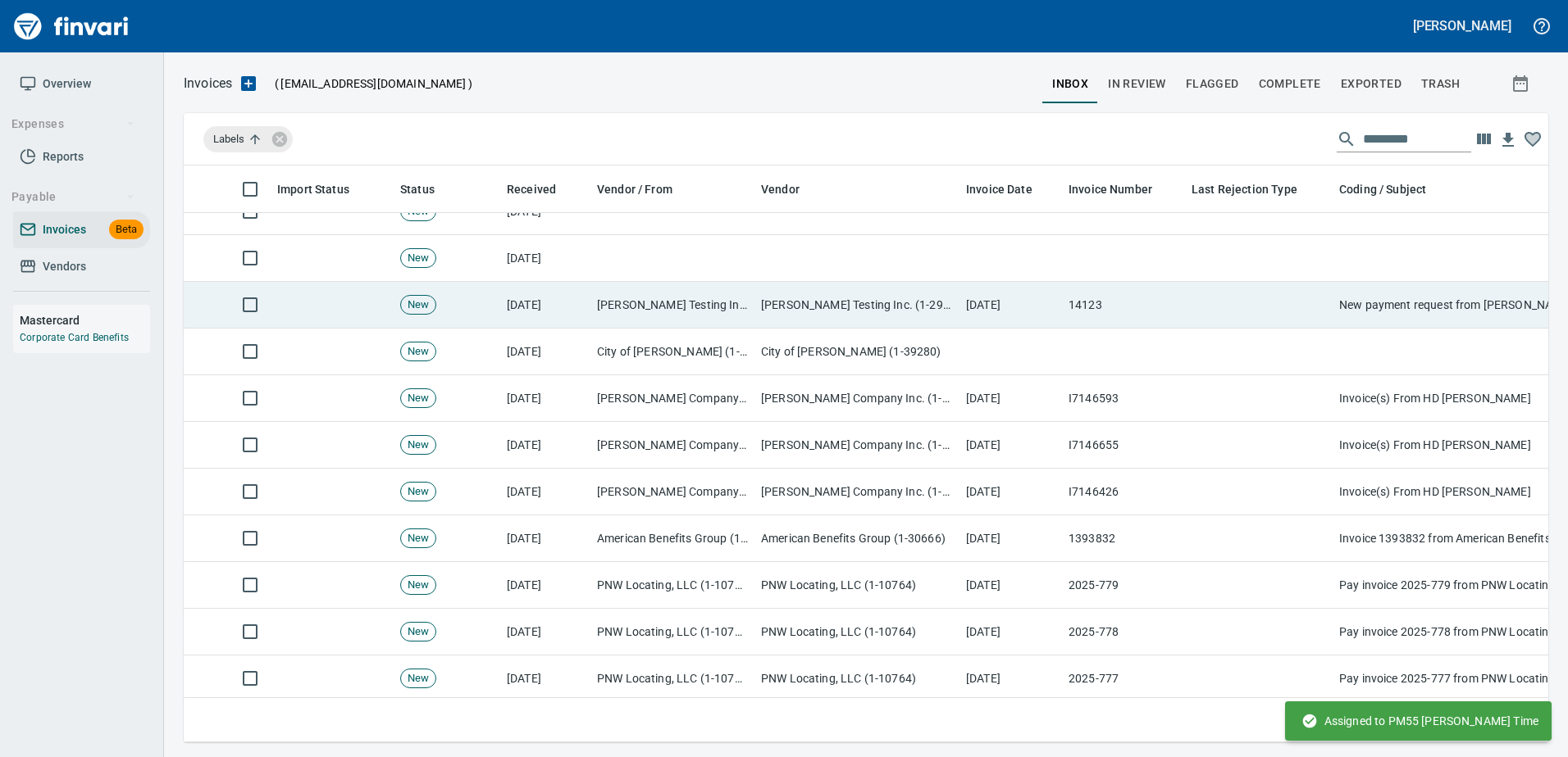
click at [784, 303] on td "[PERSON_NAME] Testing Inc. (1-29658)" at bounding box center [857, 305] width 205 height 46
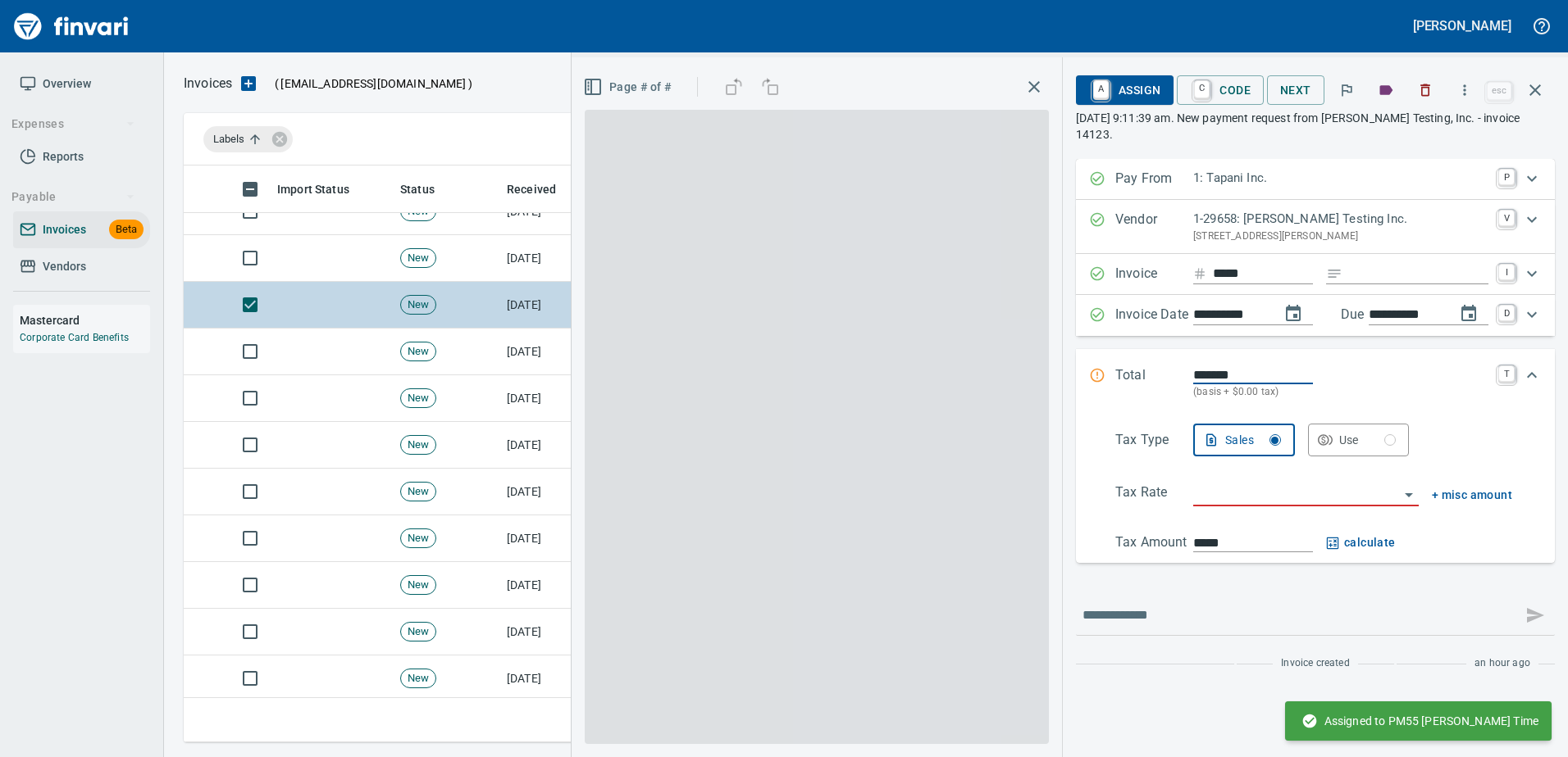
scroll to position [552, 1339]
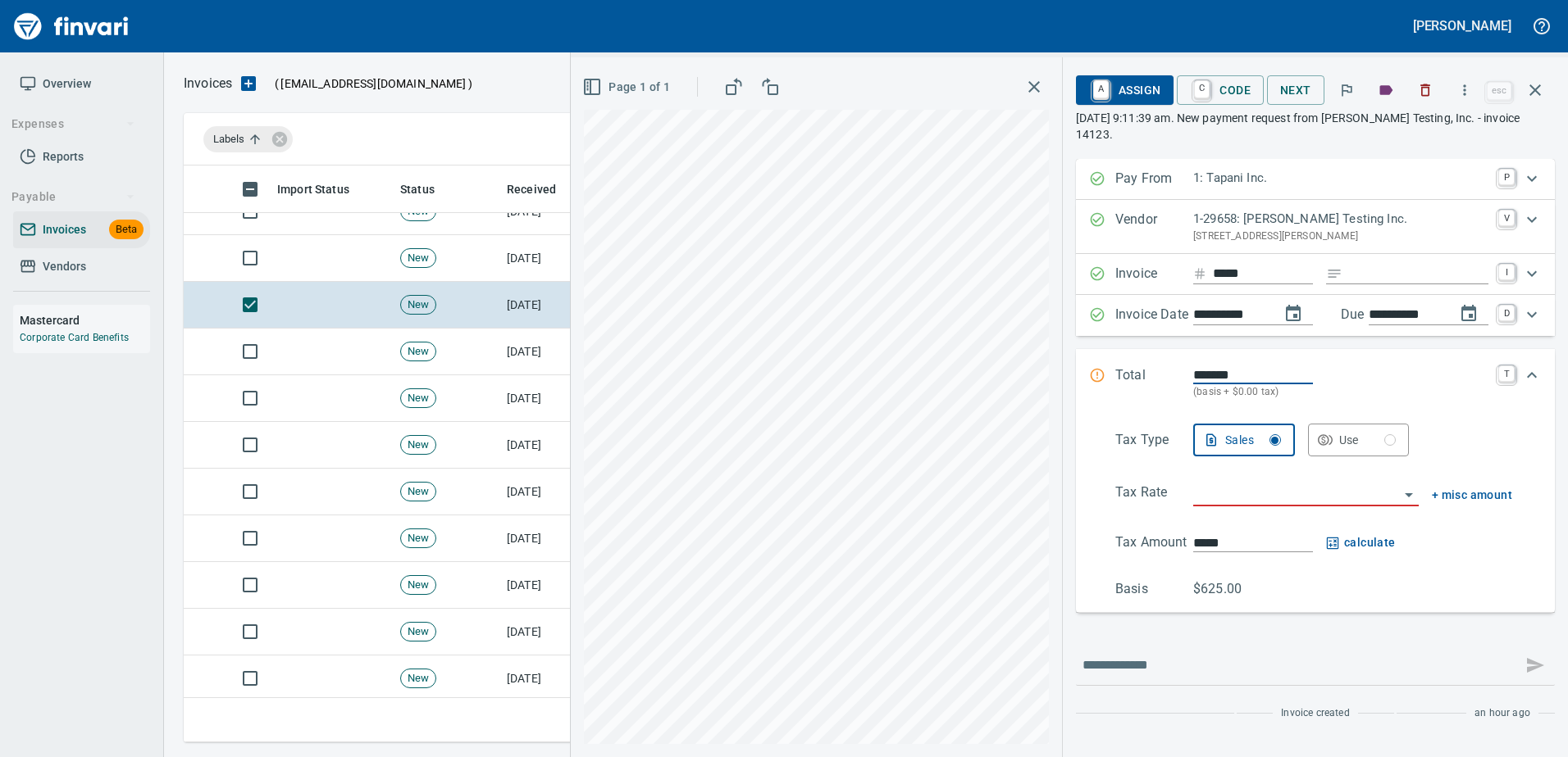
click at [1426, 266] on input "Expand" at bounding box center [1419, 274] width 140 height 20
type input "******"
click at [1220, 483] on input "search" at bounding box center [1296, 494] width 206 height 23
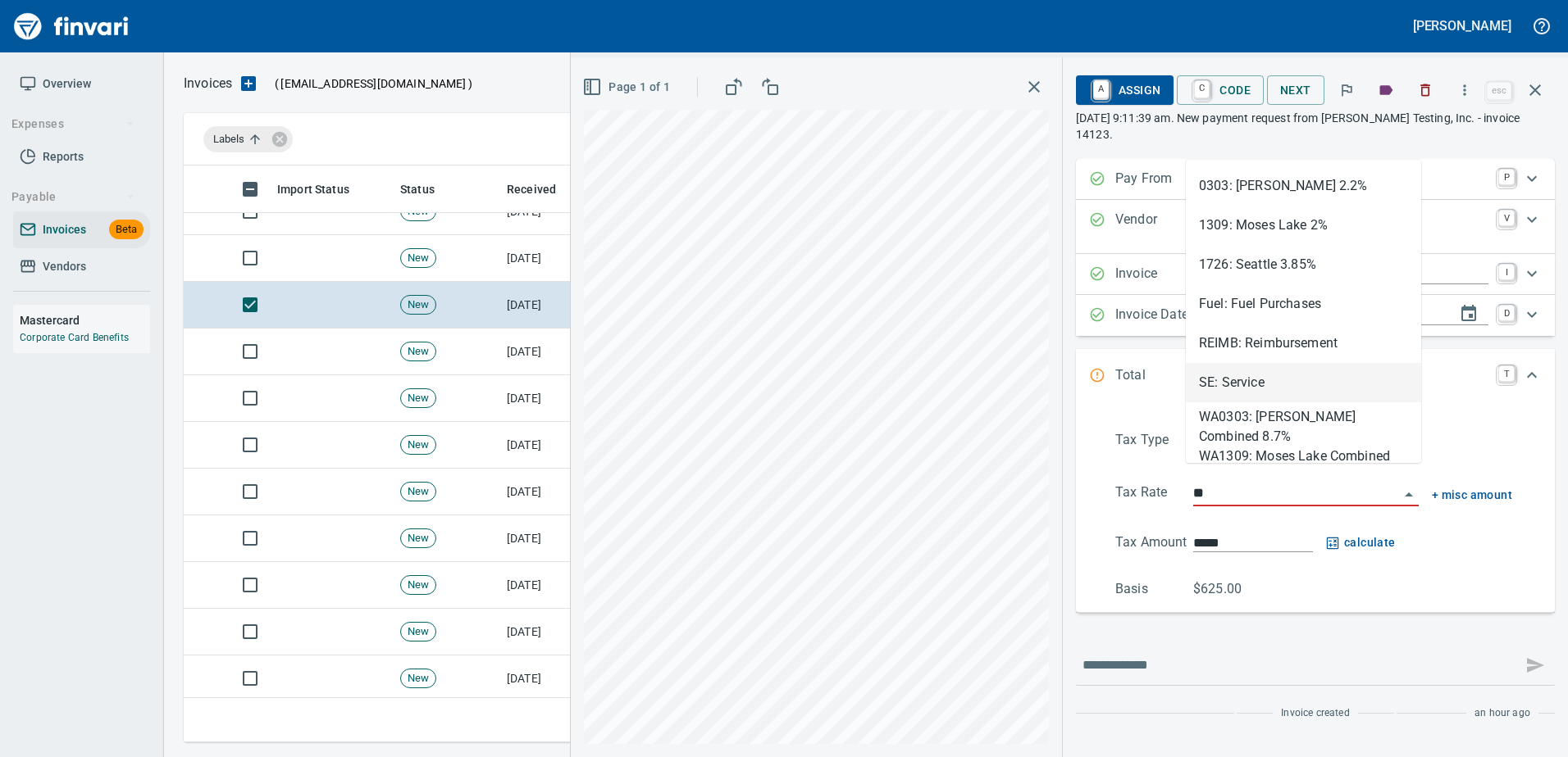
click at [1230, 387] on li "SE: Service" at bounding box center [1303, 382] width 235 height 39
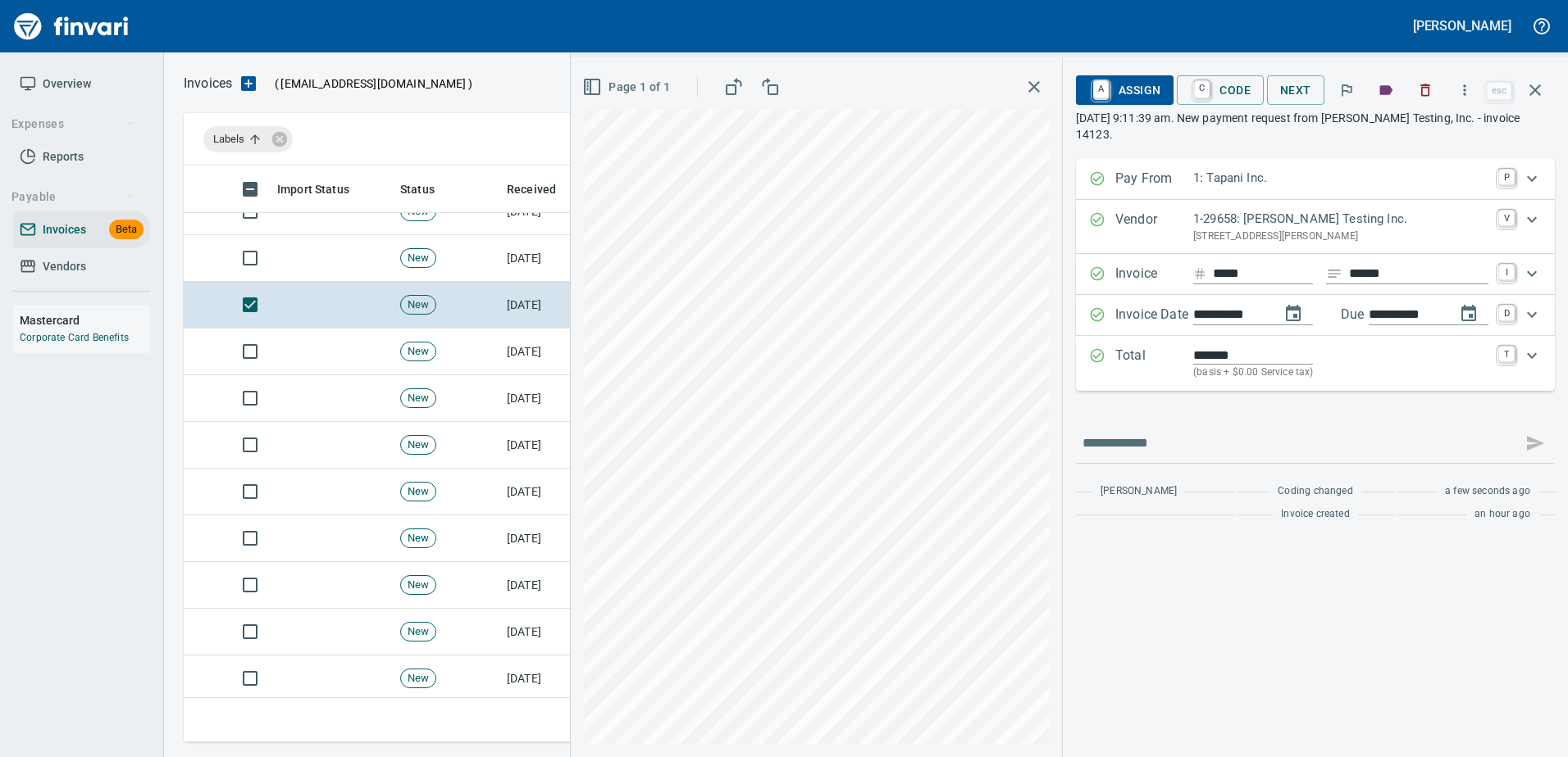
type input "**********"
click at [1151, 94] on span "A Assign" at bounding box center [1125, 90] width 71 height 28
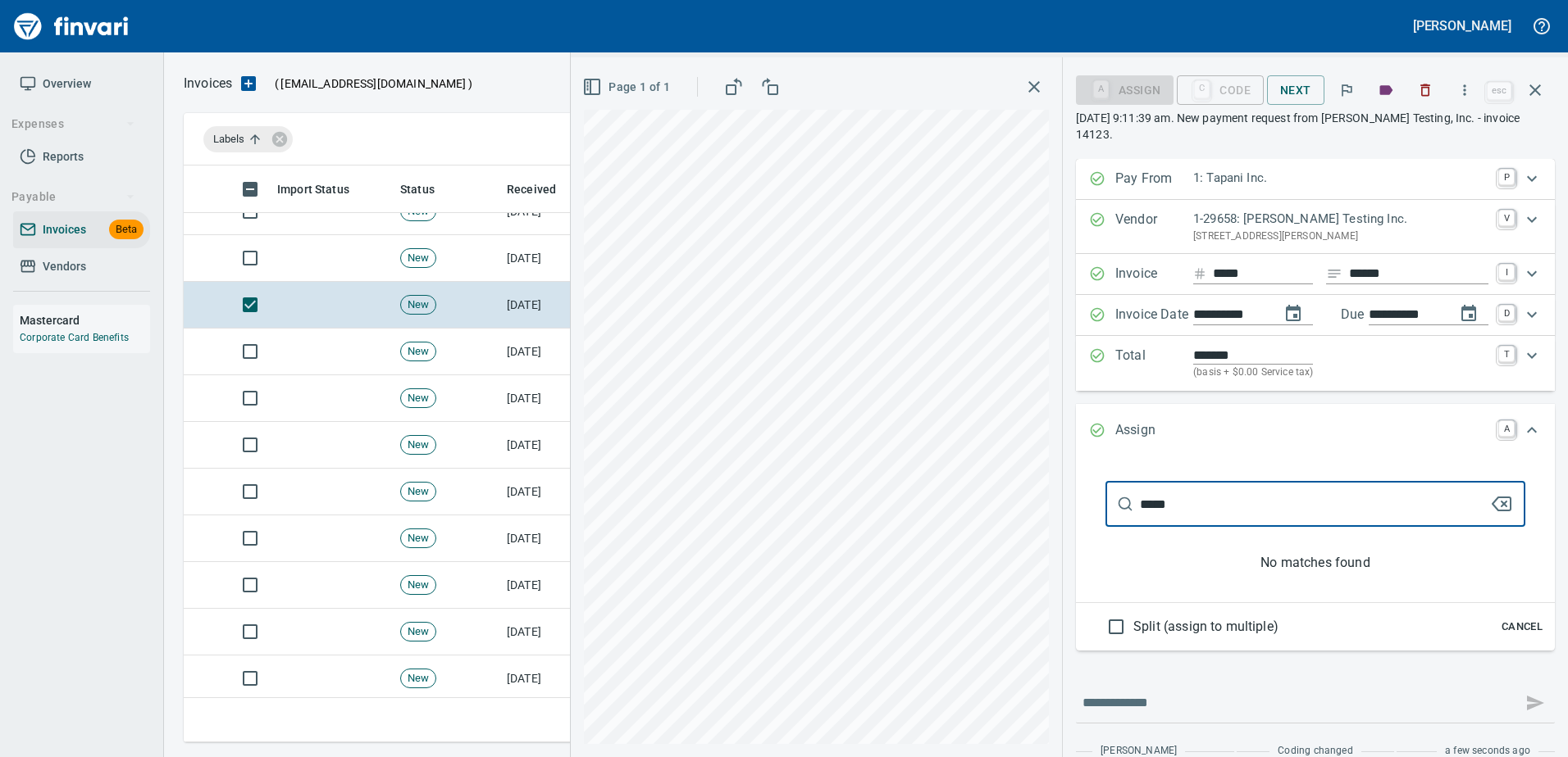
type input "*****"
click at [855, 454] on div "**********" at bounding box center [1069, 407] width 997 height 700
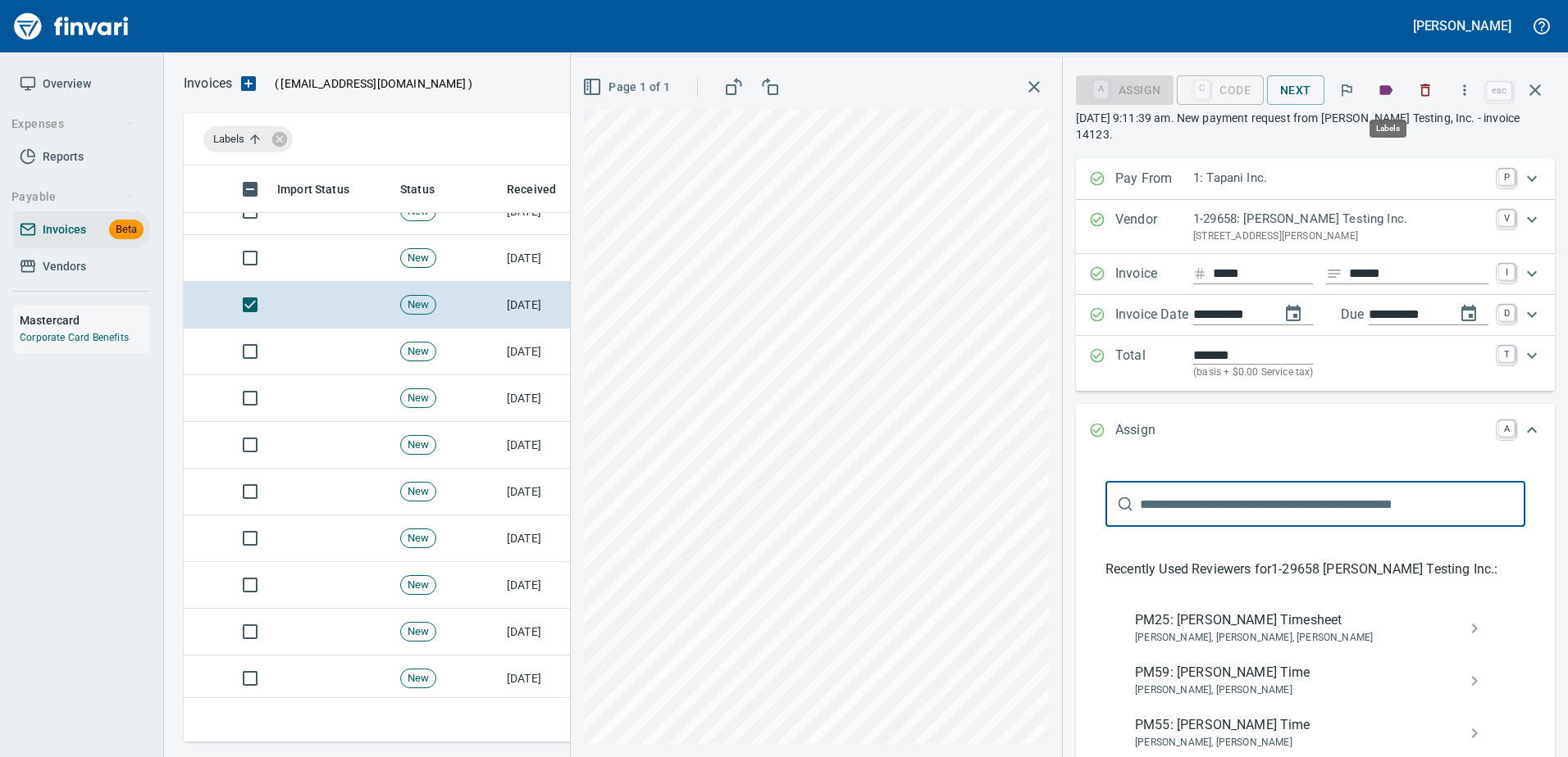
click at [1392, 91] on icon "button" at bounding box center [1387, 90] width 13 height 10
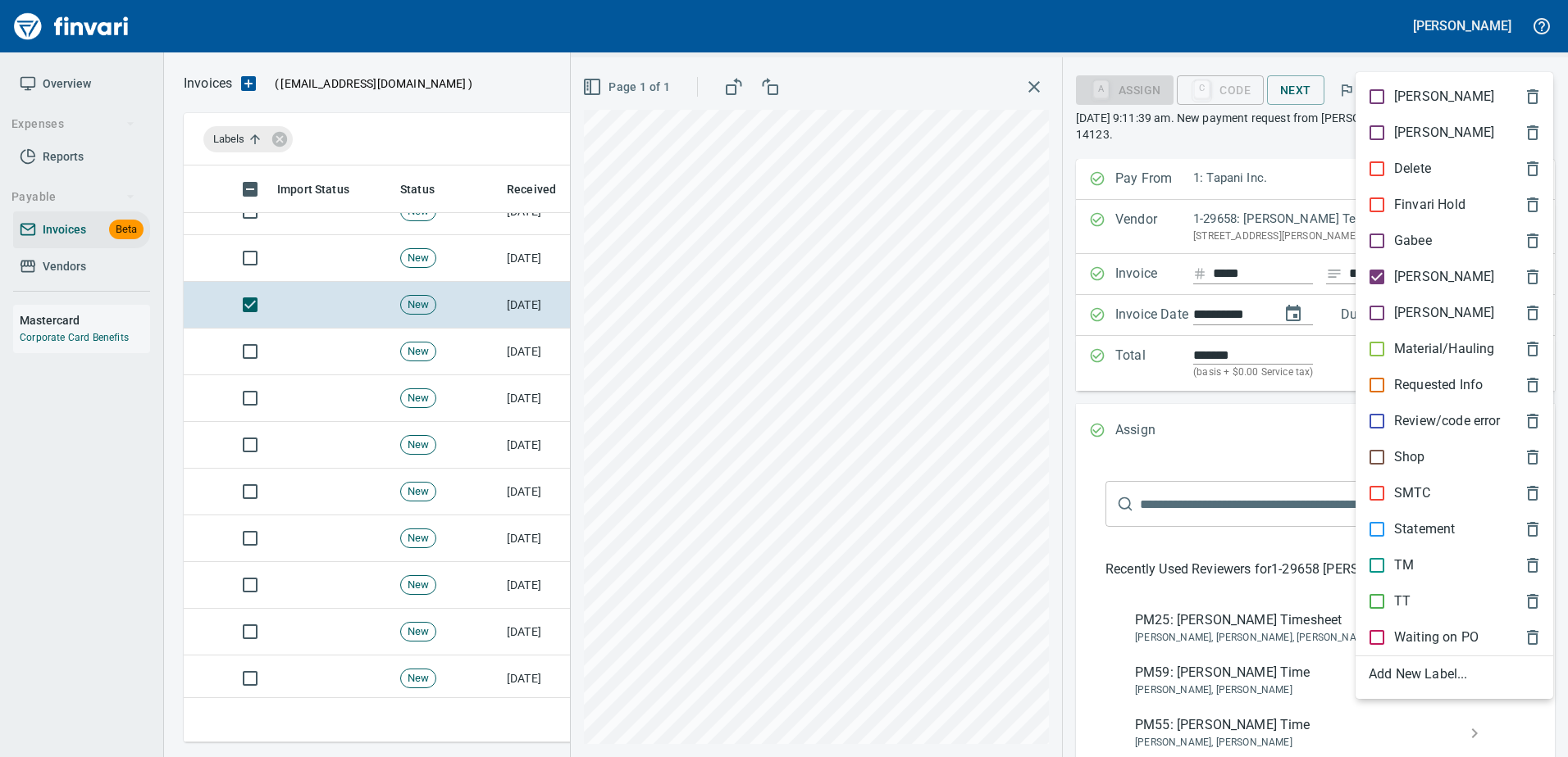
click at [1413, 383] on p "Requested Info" at bounding box center [1438, 385] width 89 height 19
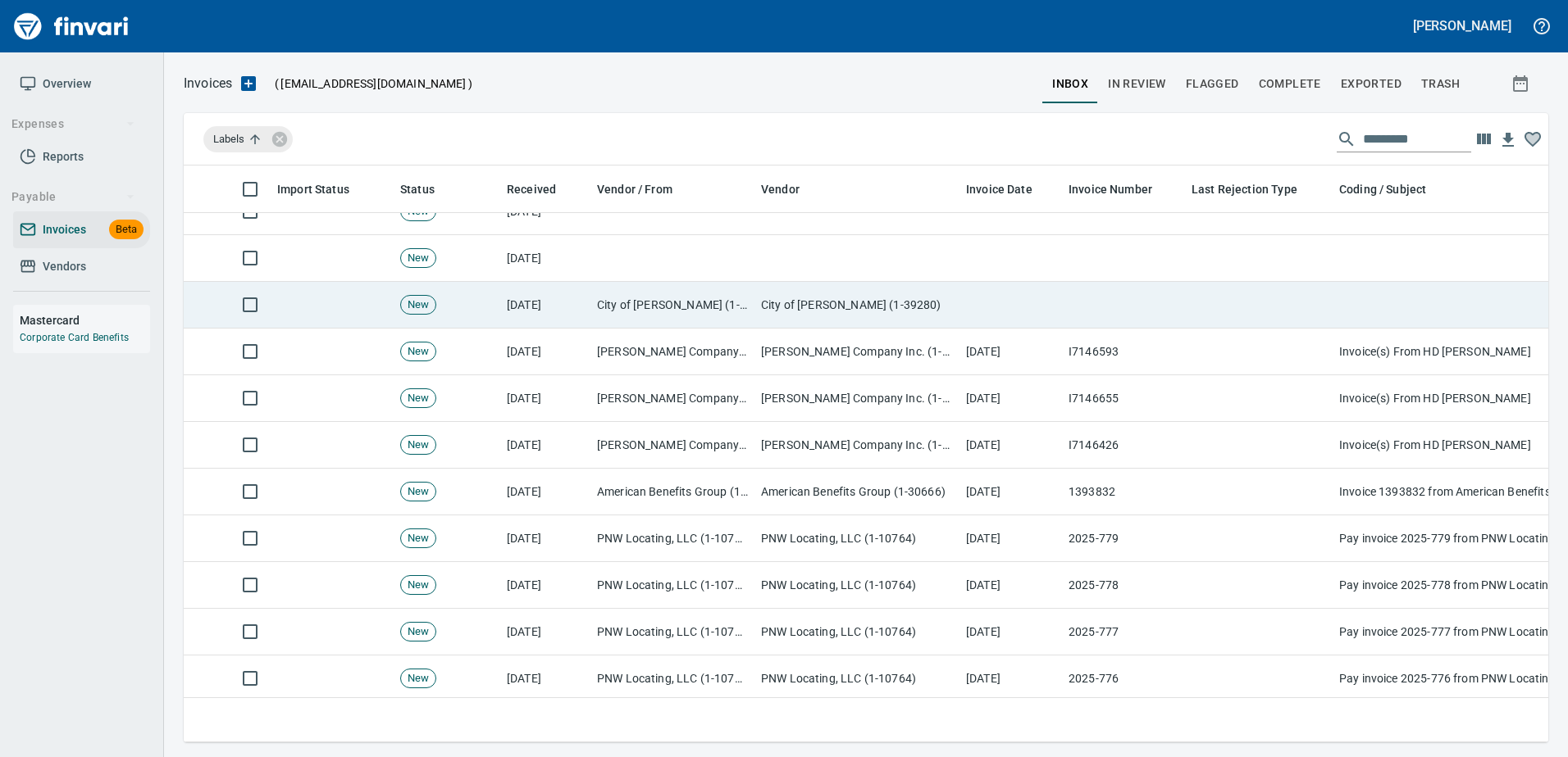
click at [950, 302] on td "City of [PERSON_NAME] (1-39280)" at bounding box center [857, 305] width 205 height 46
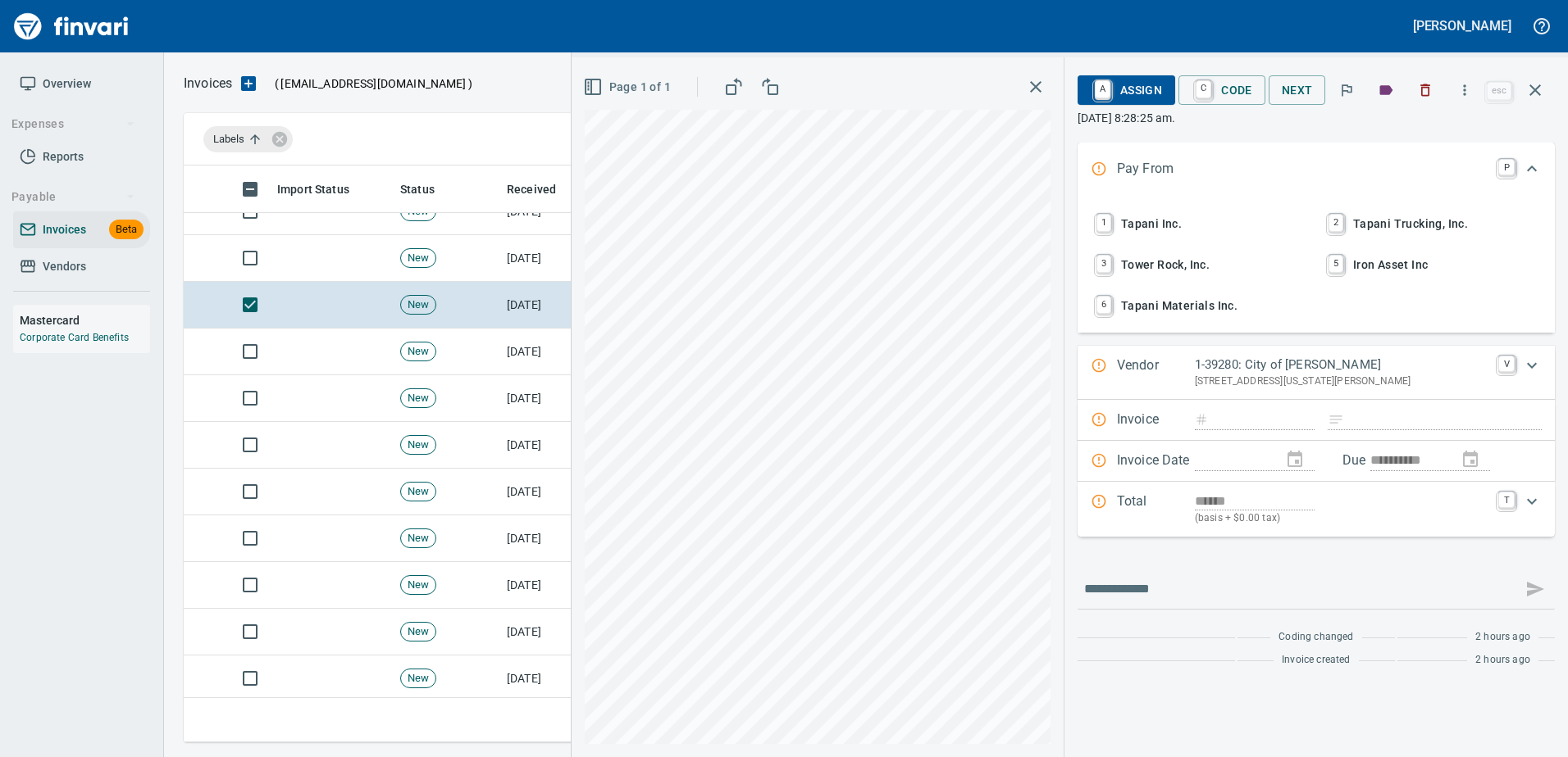
click at [1147, 230] on span "1 Tapani Inc." at bounding box center [1200, 223] width 216 height 28
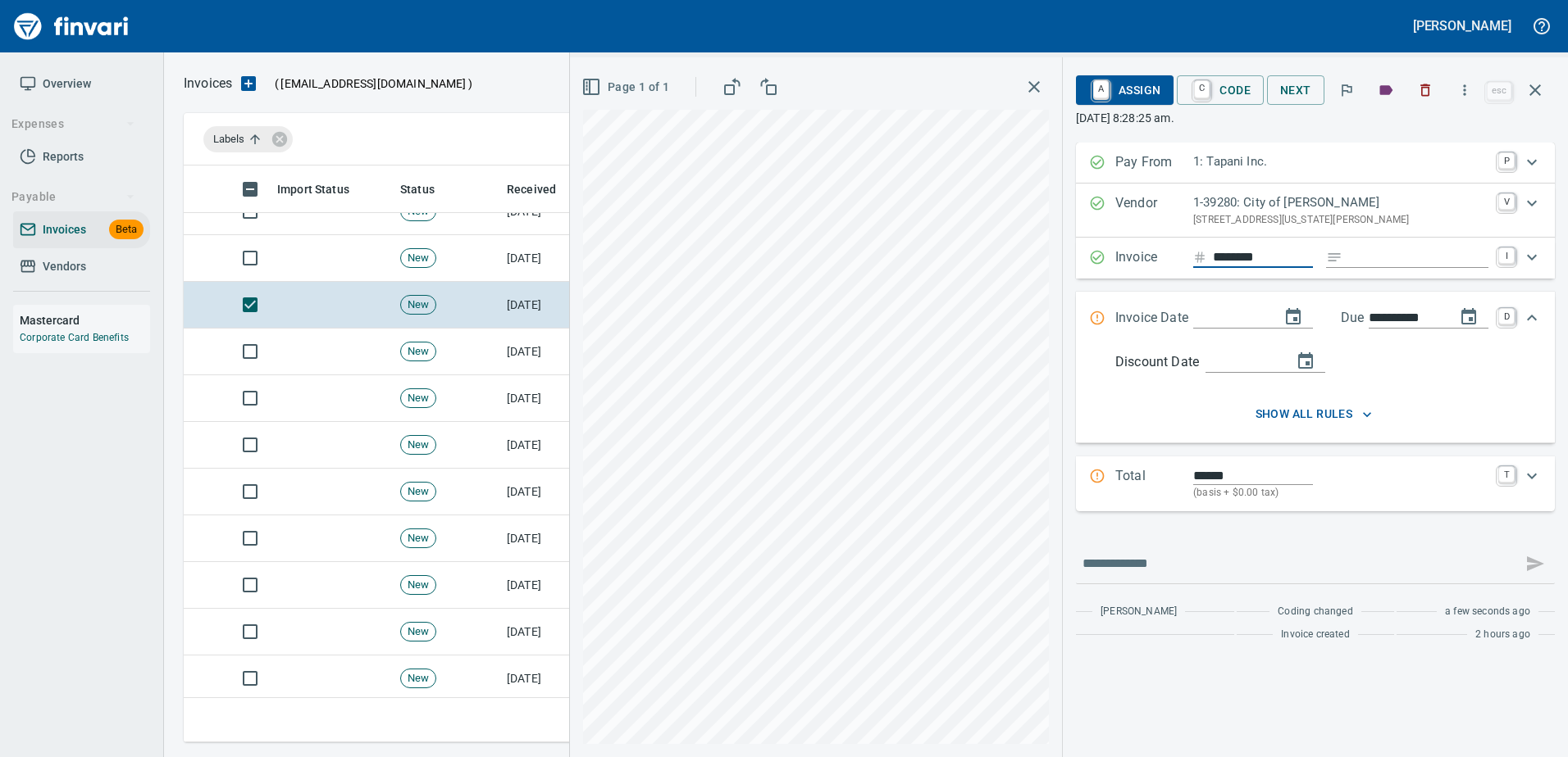
click at [1282, 260] on input "********" at bounding box center [1262, 257] width 100 height 20
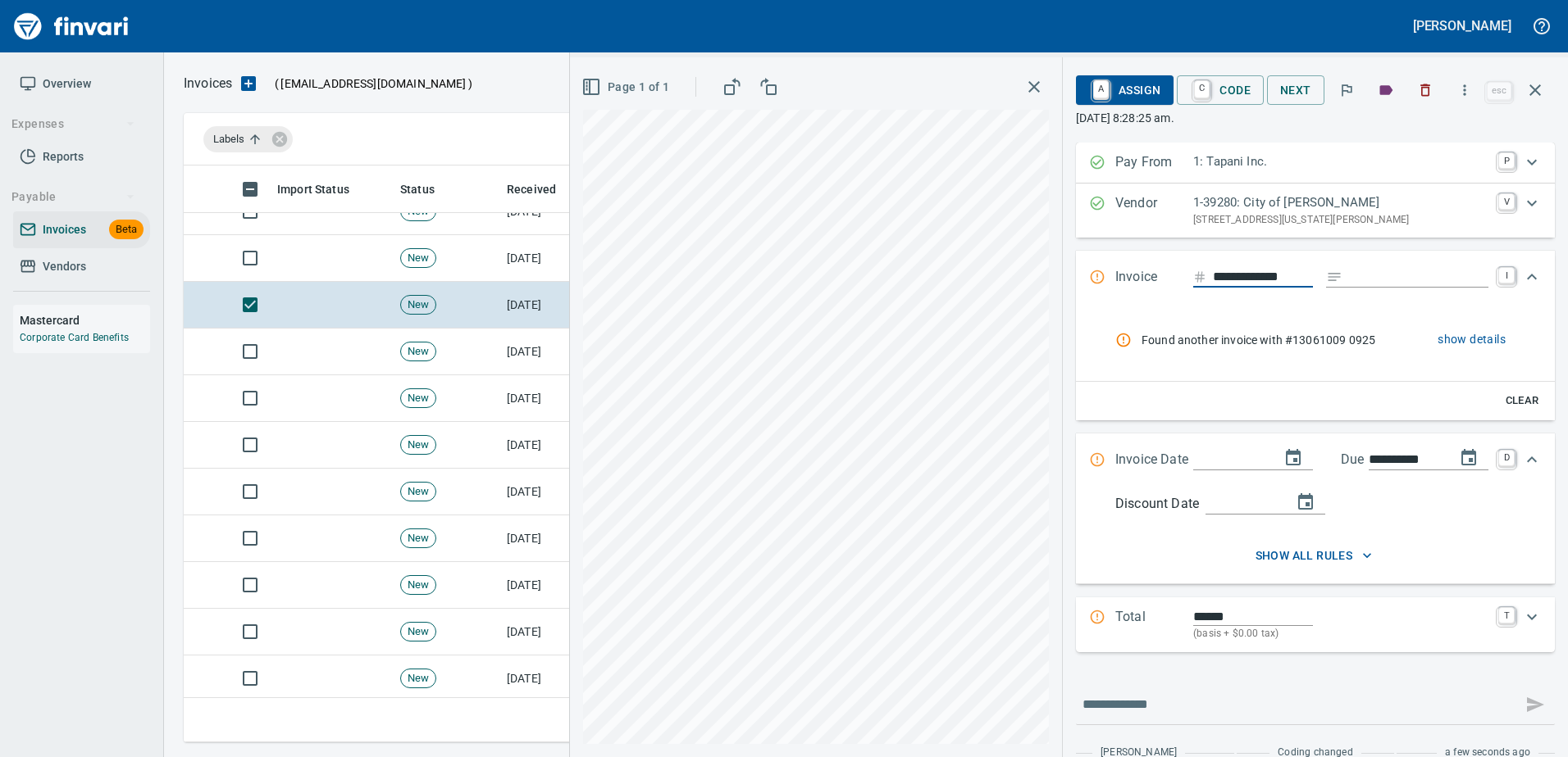
type input "**********"
click at [1432, 85] on icon "button" at bounding box center [1424, 90] width 16 height 16
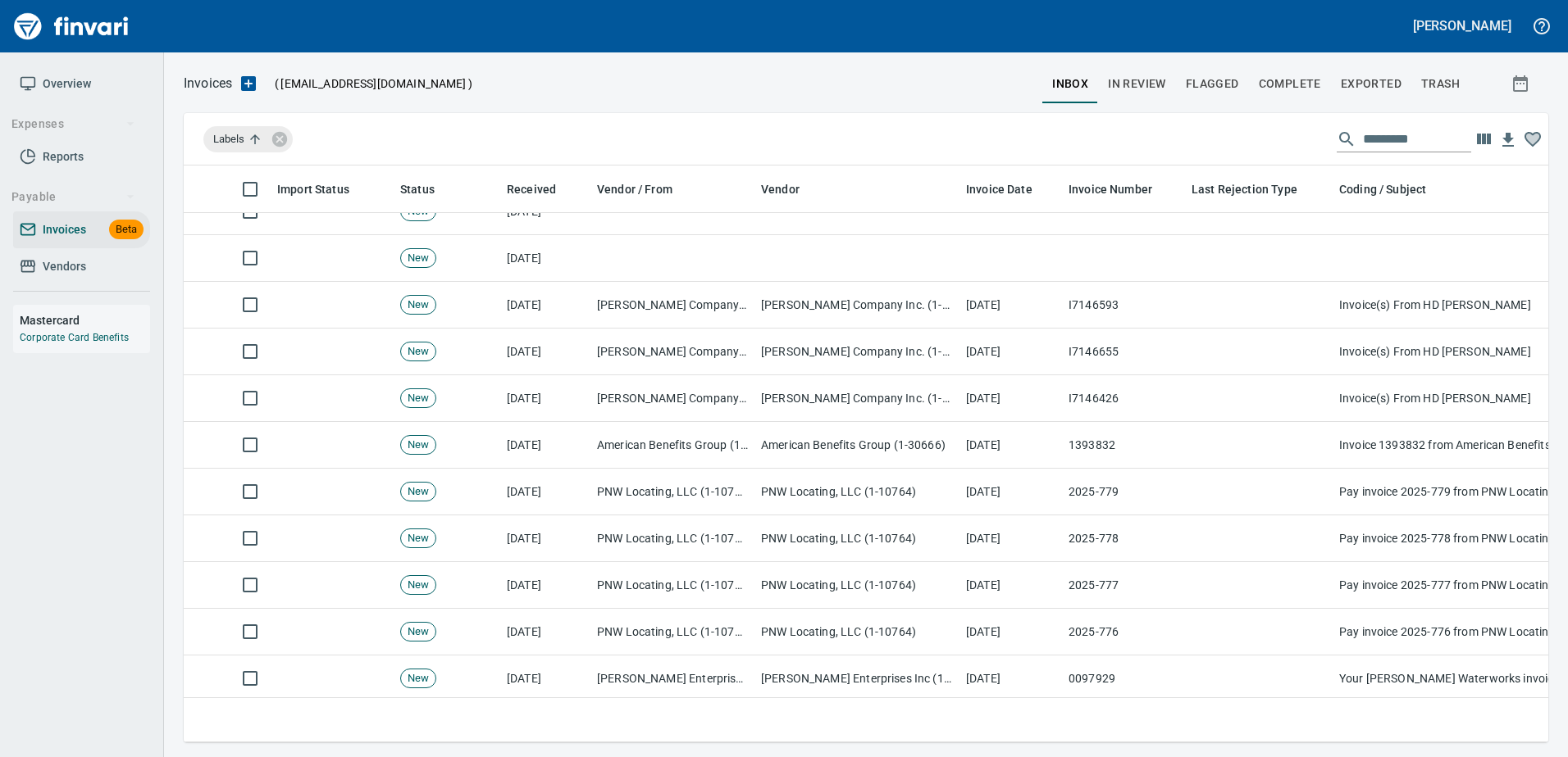
scroll to position [552, 1339]
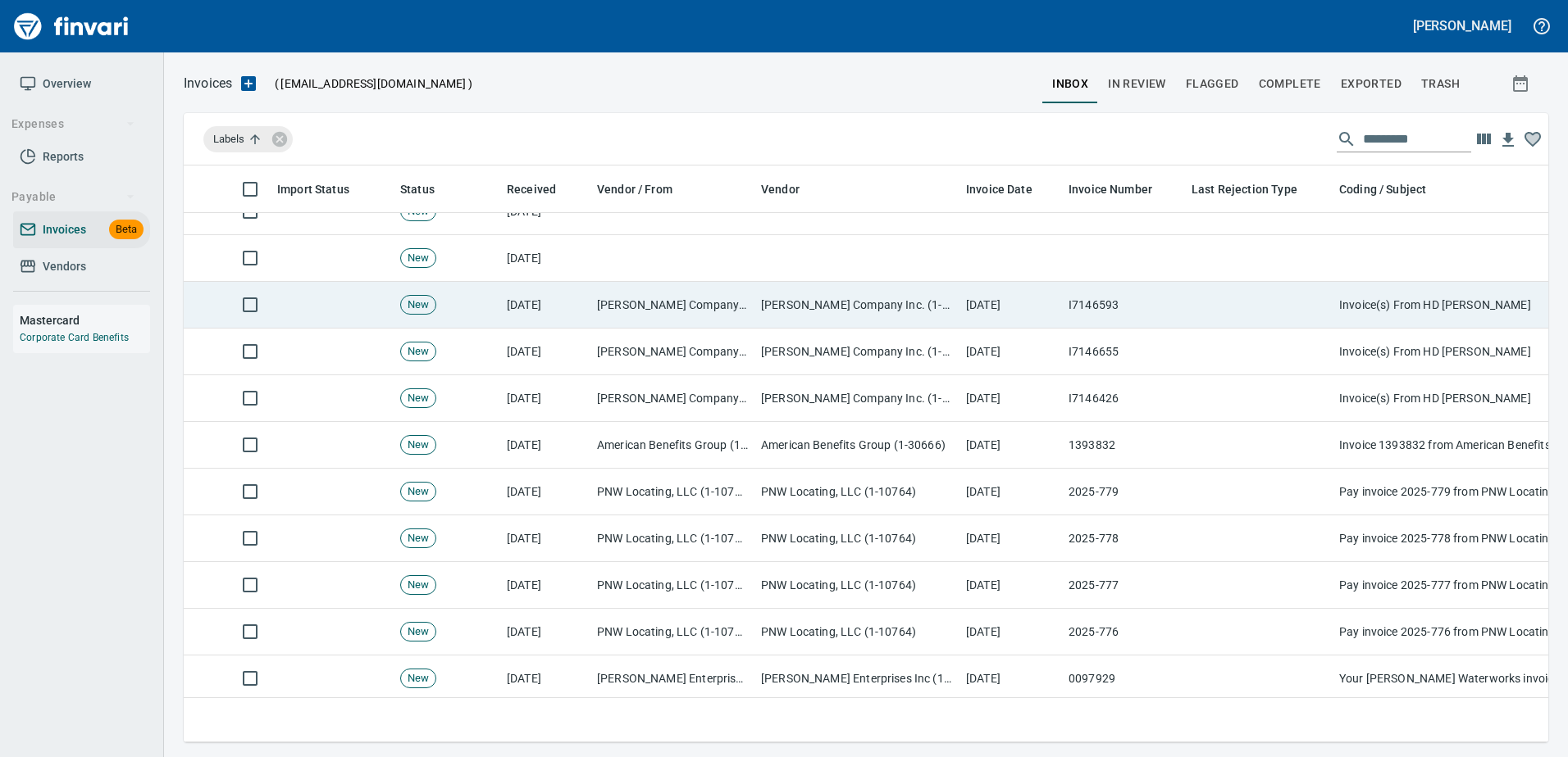
click at [1043, 316] on td "[DATE]" at bounding box center [1011, 305] width 102 height 46
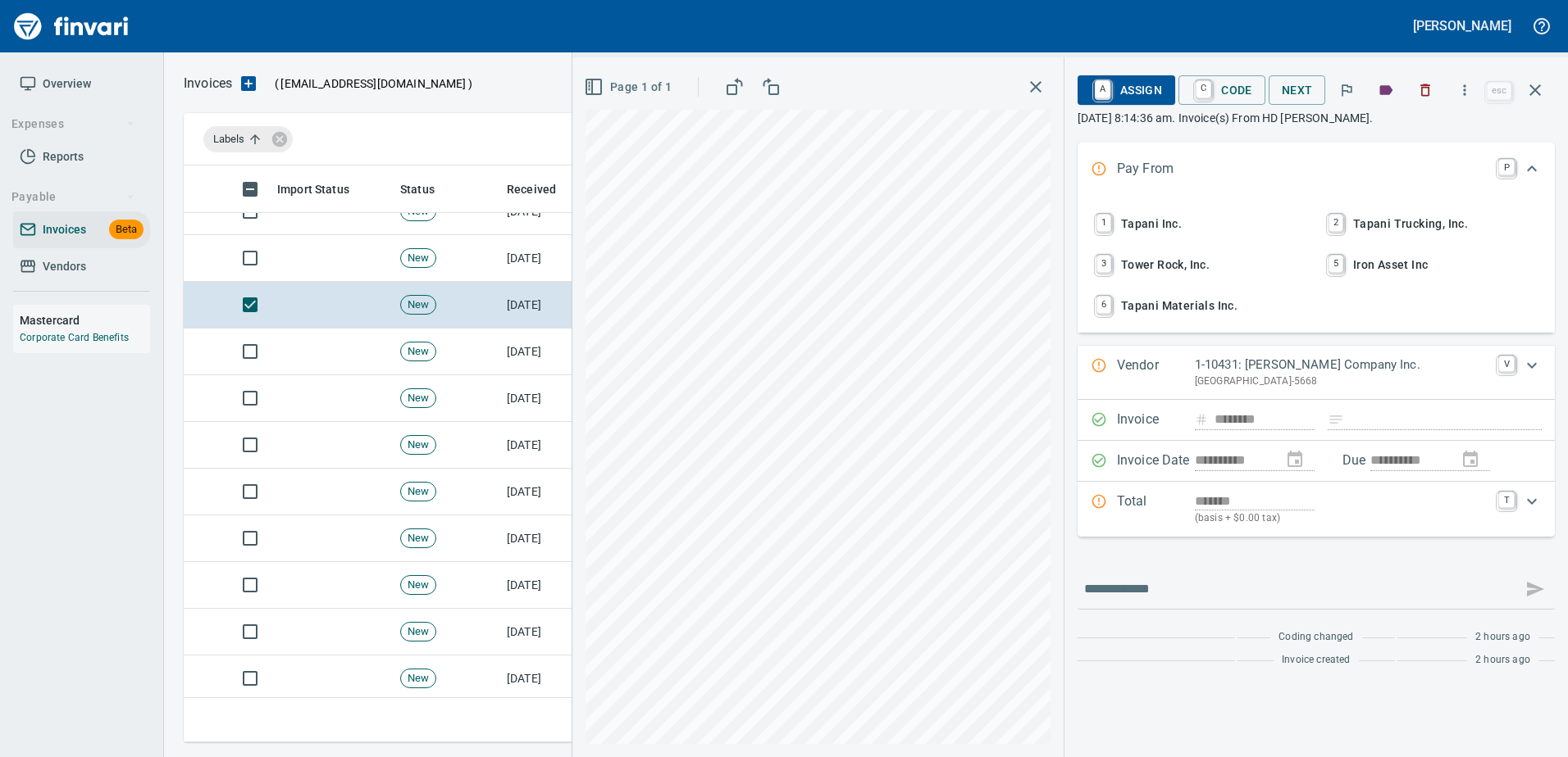
click at [1125, 220] on span "1 Tapani Inc." at bounding box center [1200, 223] width 216 height 28
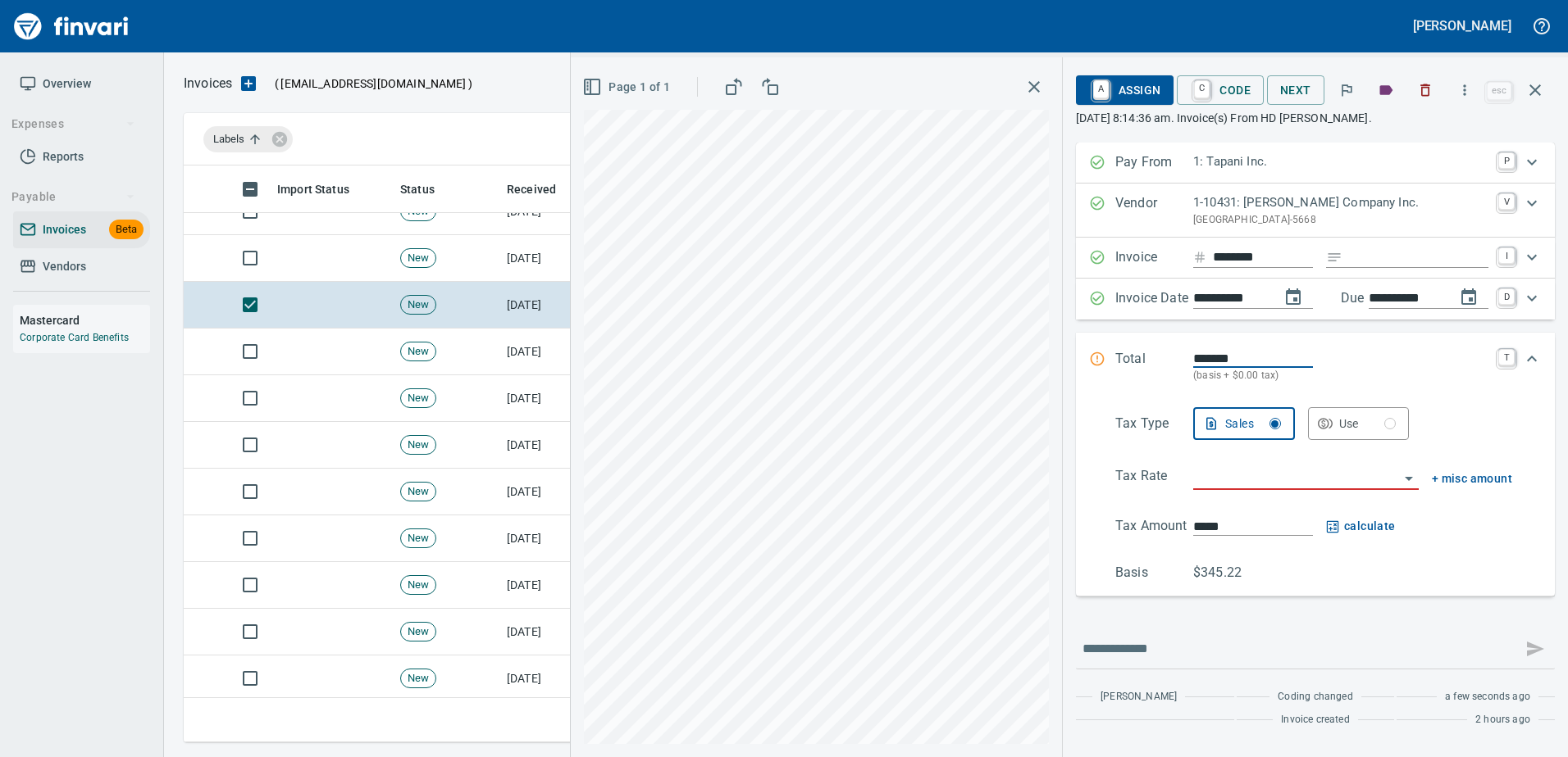
scroll to position [552, 1339]
click at [1392, 266] on input "Expand" at bounding box center [1419, 257] width 140 height 20
type input "******"
click at [1309, 477] on input "search" at bounding box center [1296, 478] width 206 height 23
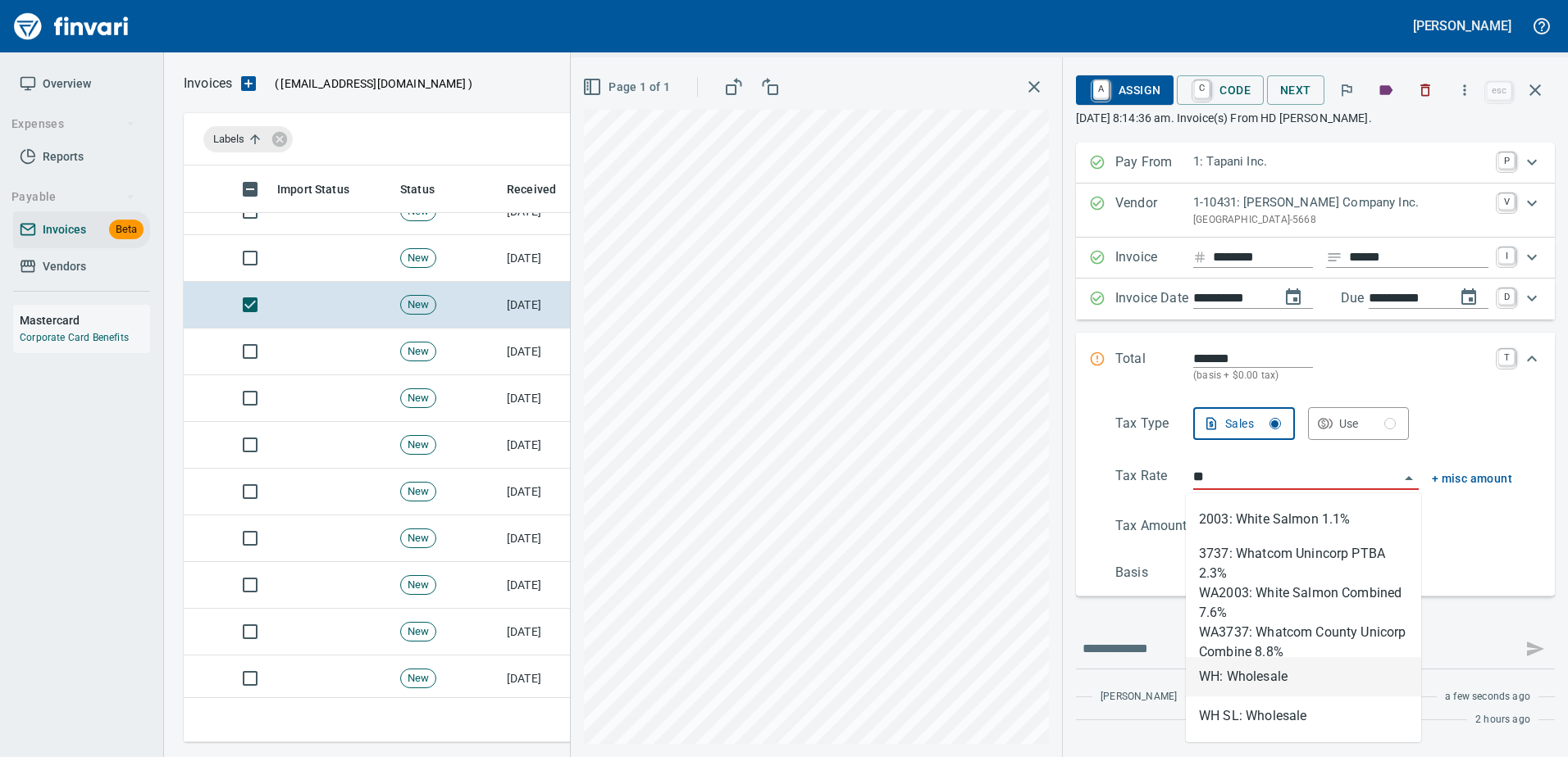
click at [1250, 682] on li "WH: Wholesale" at bounding box center [1303, 676] width 235 height 39
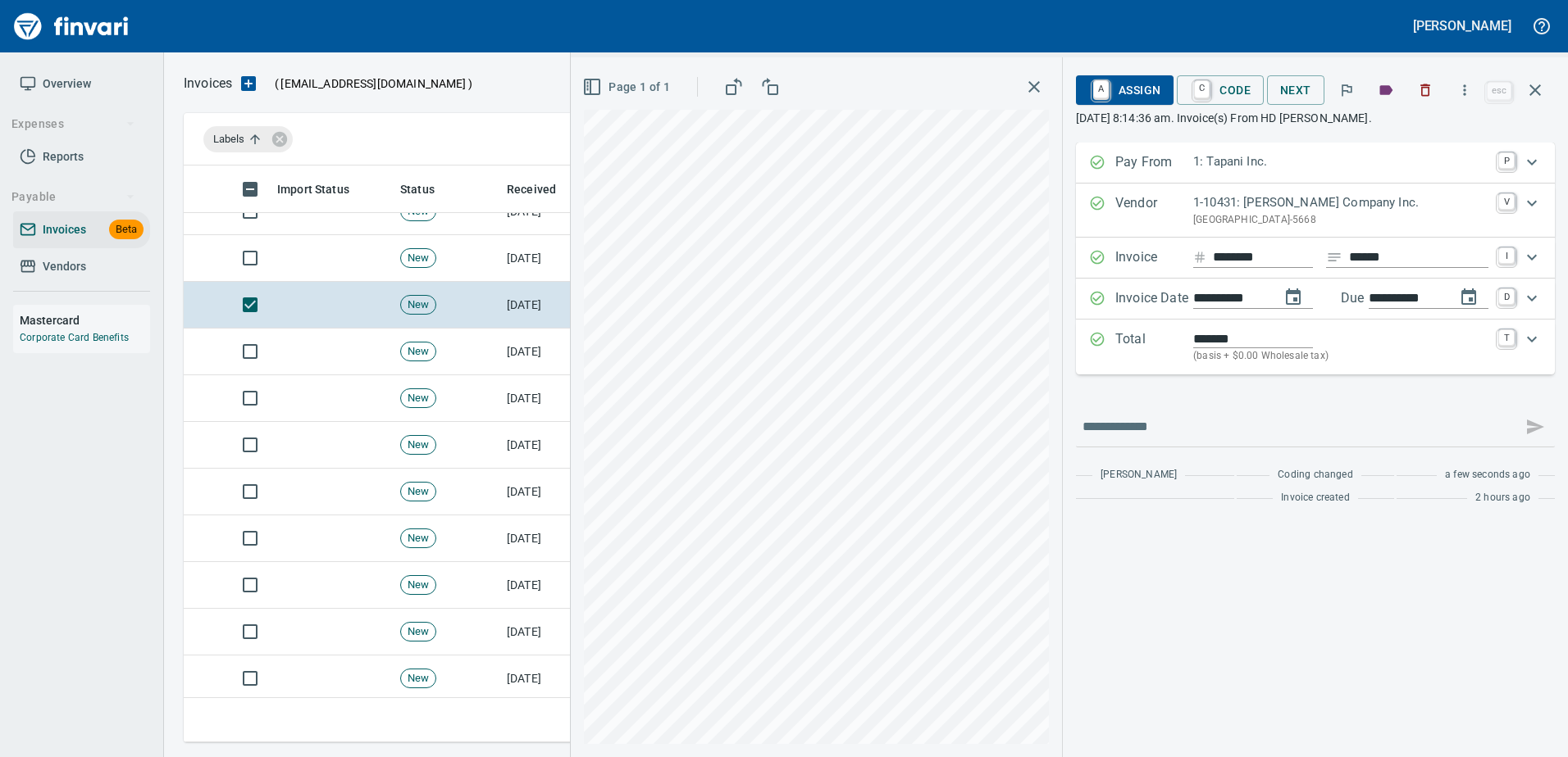
type input "**********"
click at [1135, 76] on span "A Assign" at bounding box center [1125, 90] width 71 height 28
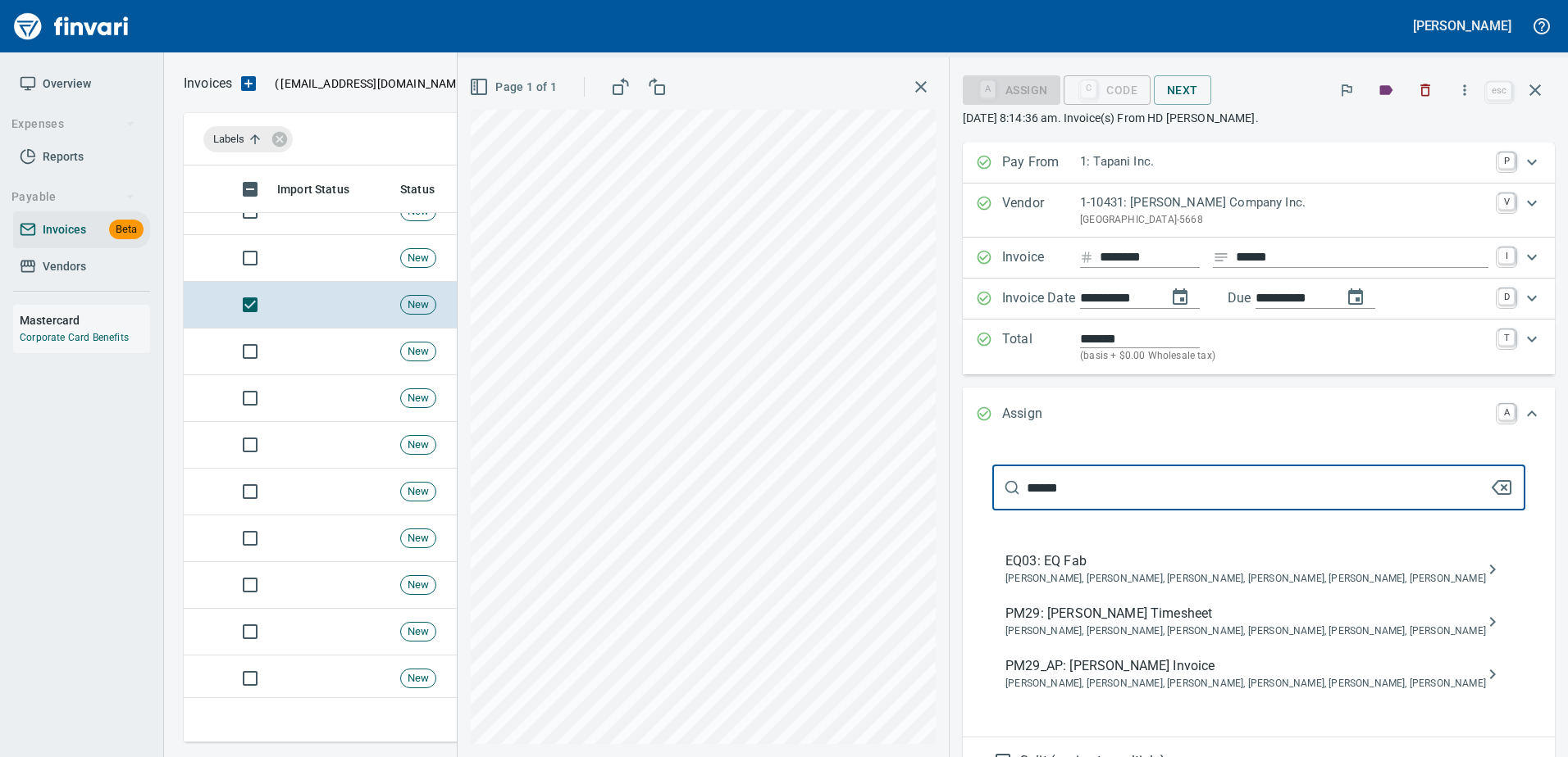
type input "******"
click at [1119, 677] on span "[PERSON_NAME], [PERSON_NAME], [PERSON_NAME], [PERSON_NAME], [PERSON_NAME], [PER…" at bounding box center [1245, 684] width 481 height 16
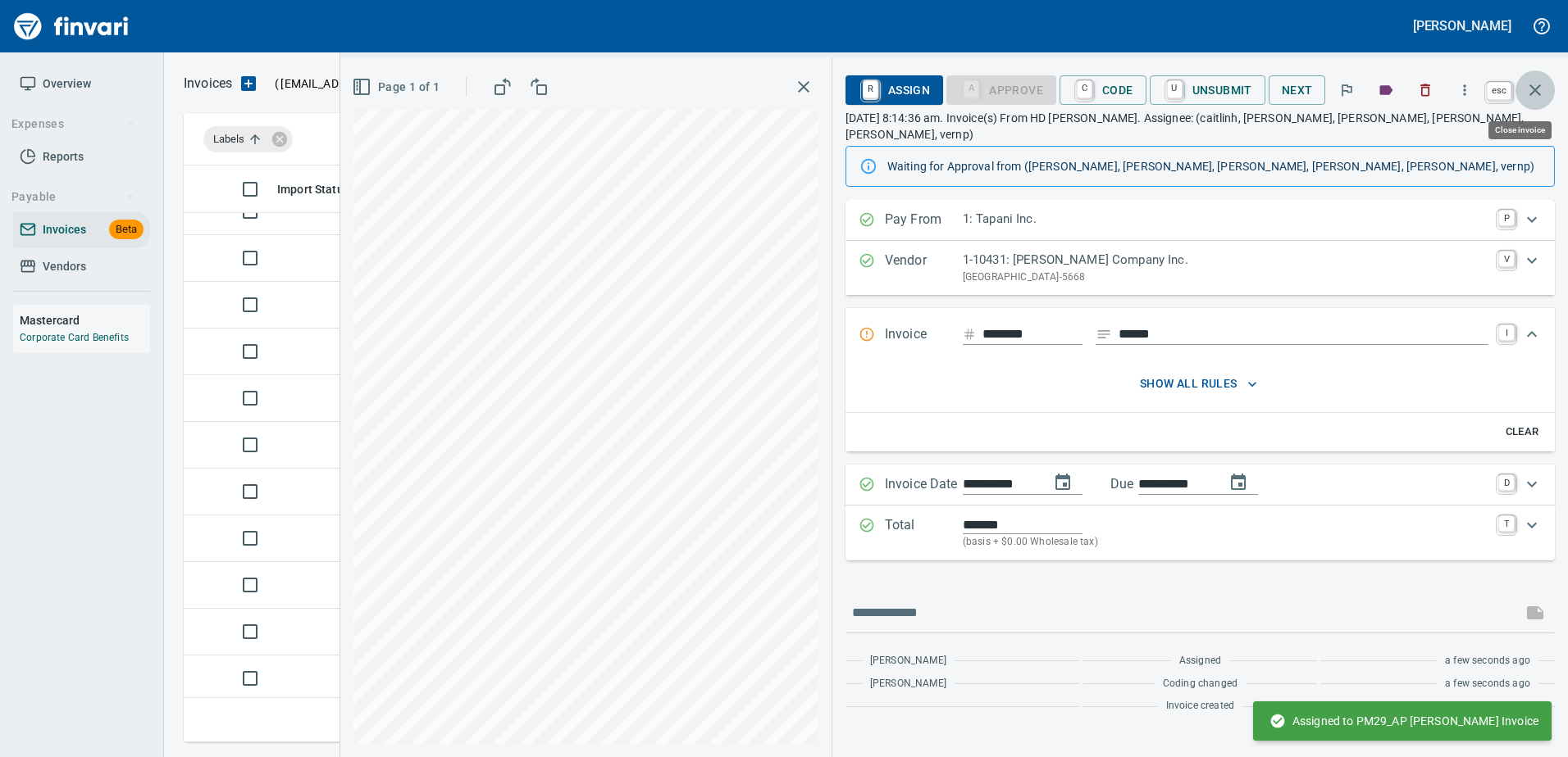
click at [1529, 85] on icon "button" at bounding box center [1535, 90] width 19 height 19
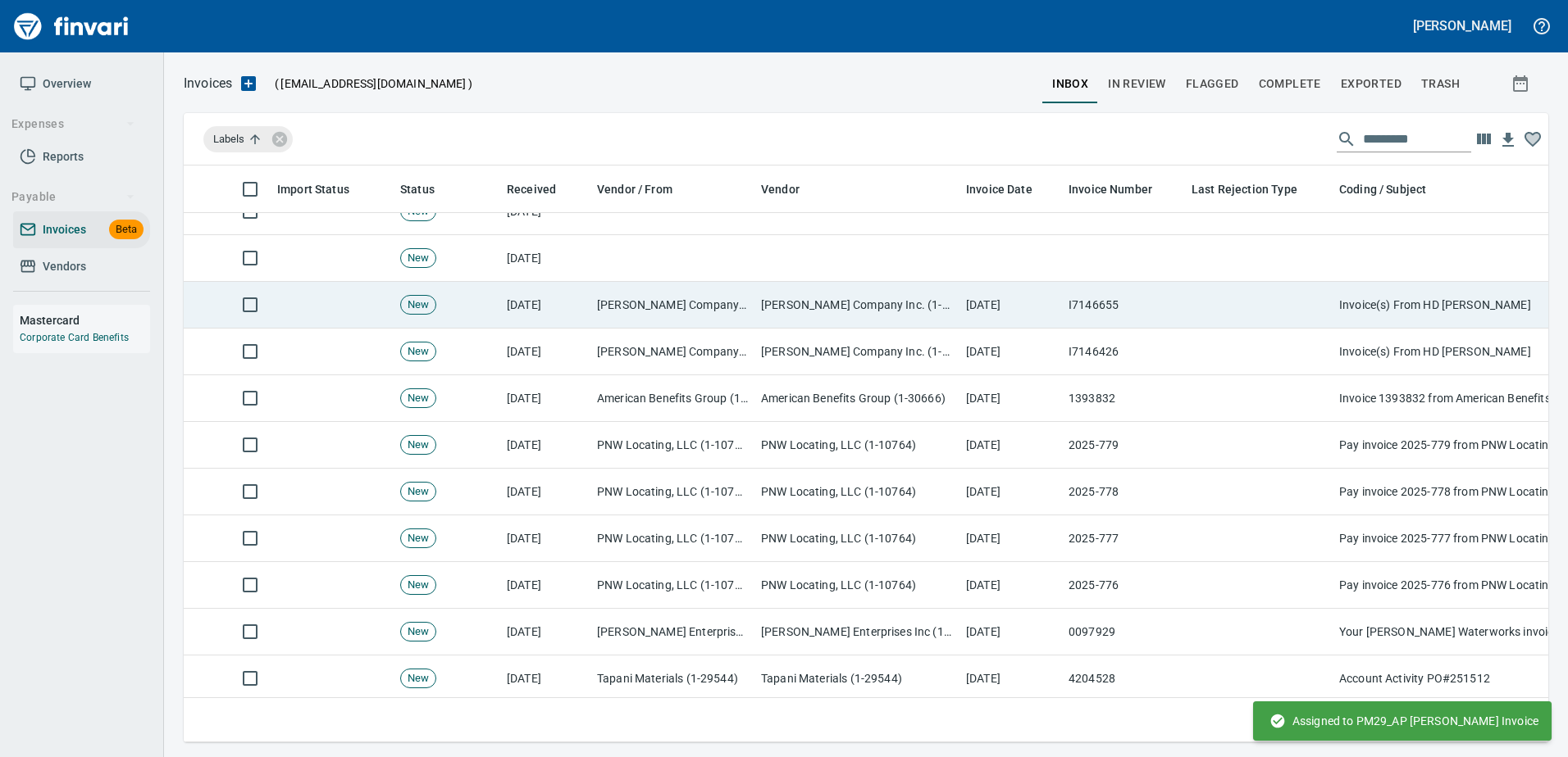
click at [941, 300] on td "[PERSON_NAME] Company Inc. (1-10431)" at bounding box center [857, 305] width 205 height 46
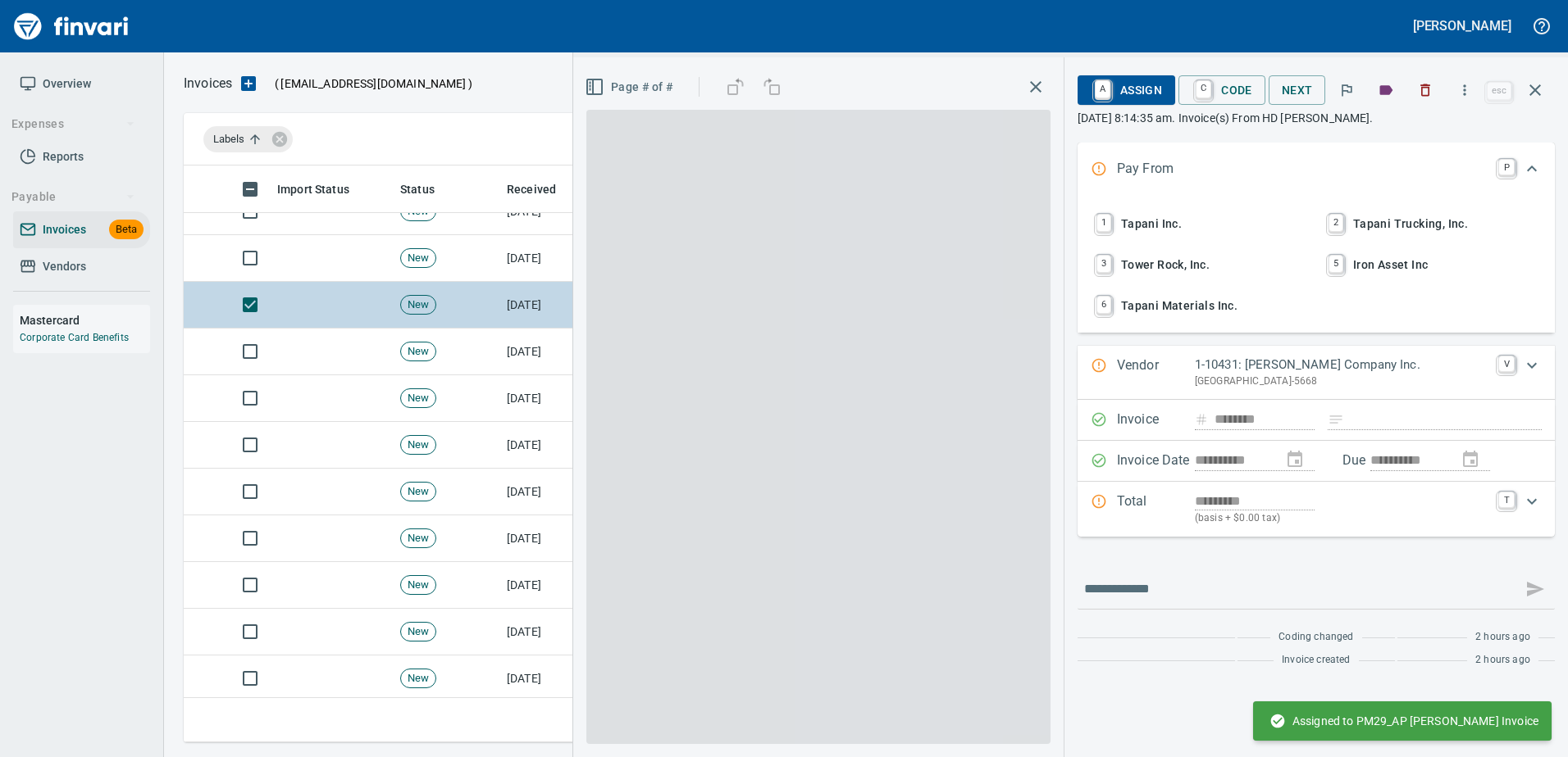
scroll to position [552, 1339]
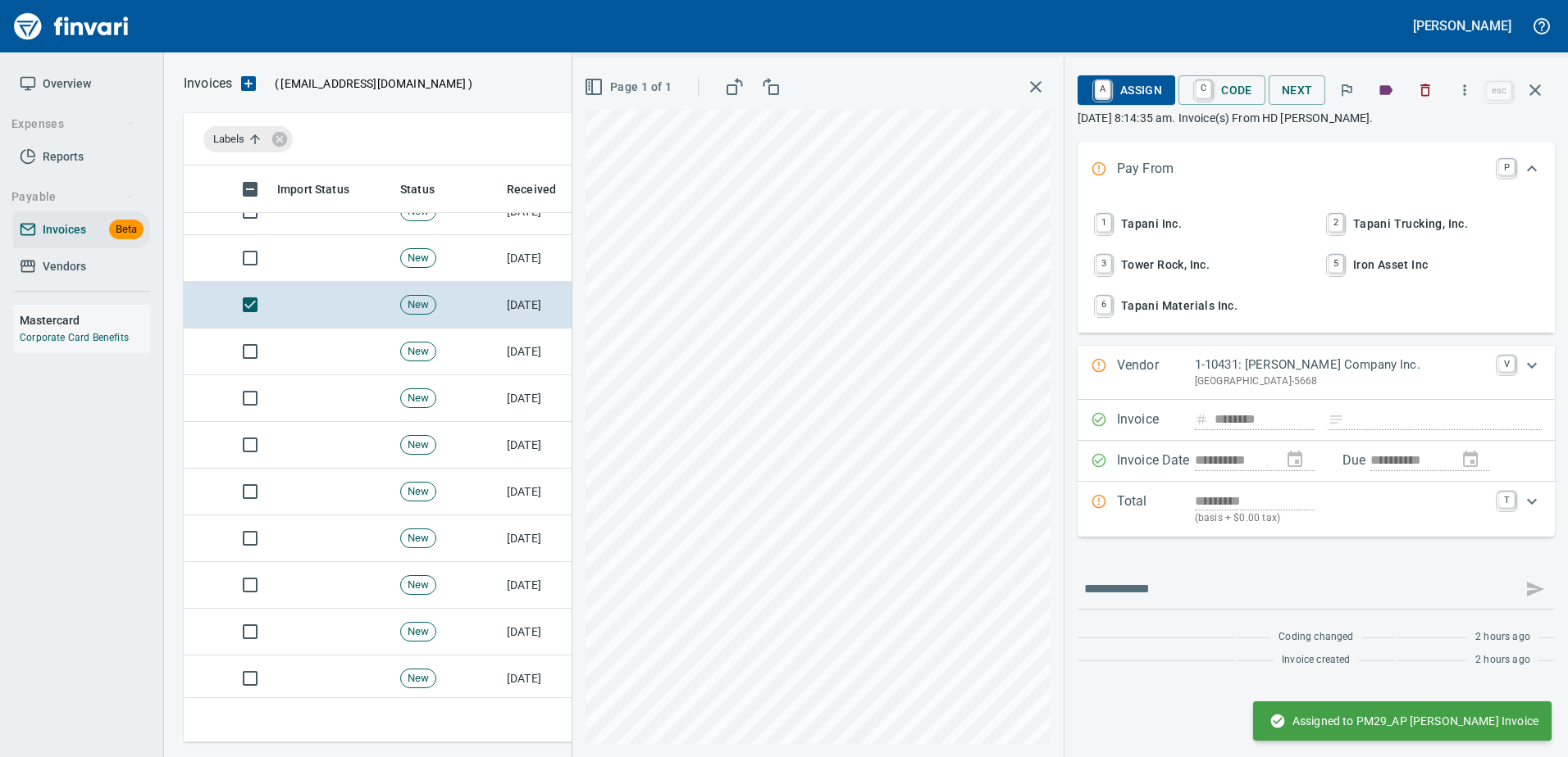
click at [1143, 221] on span "1 Tapani Inc." at bounding box center [1200, 223] width 216 height 28
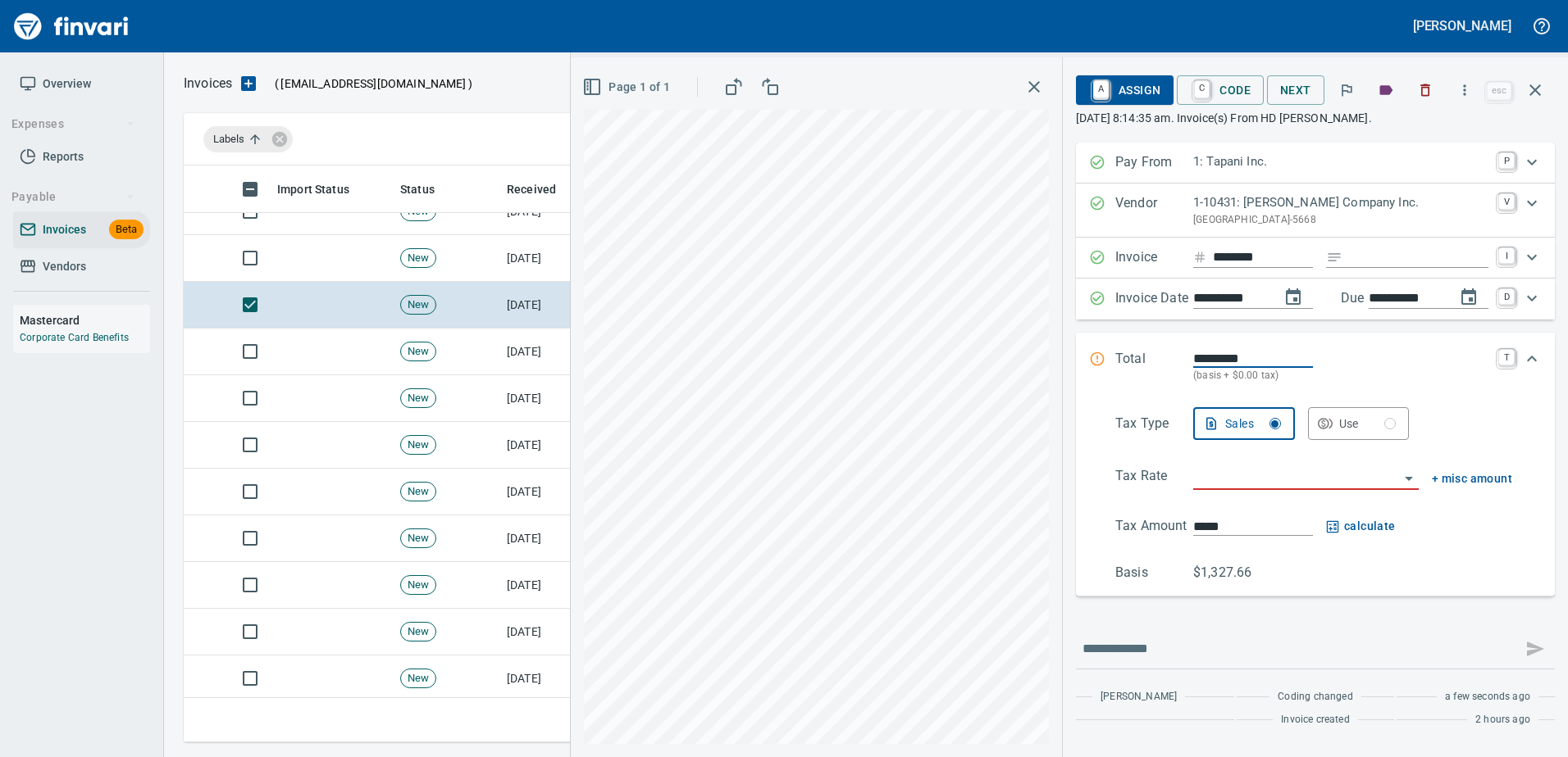
click at [1382, 255] on input "Expand" at bounding box center [1419, 257] width 140 height 20
type input "******"
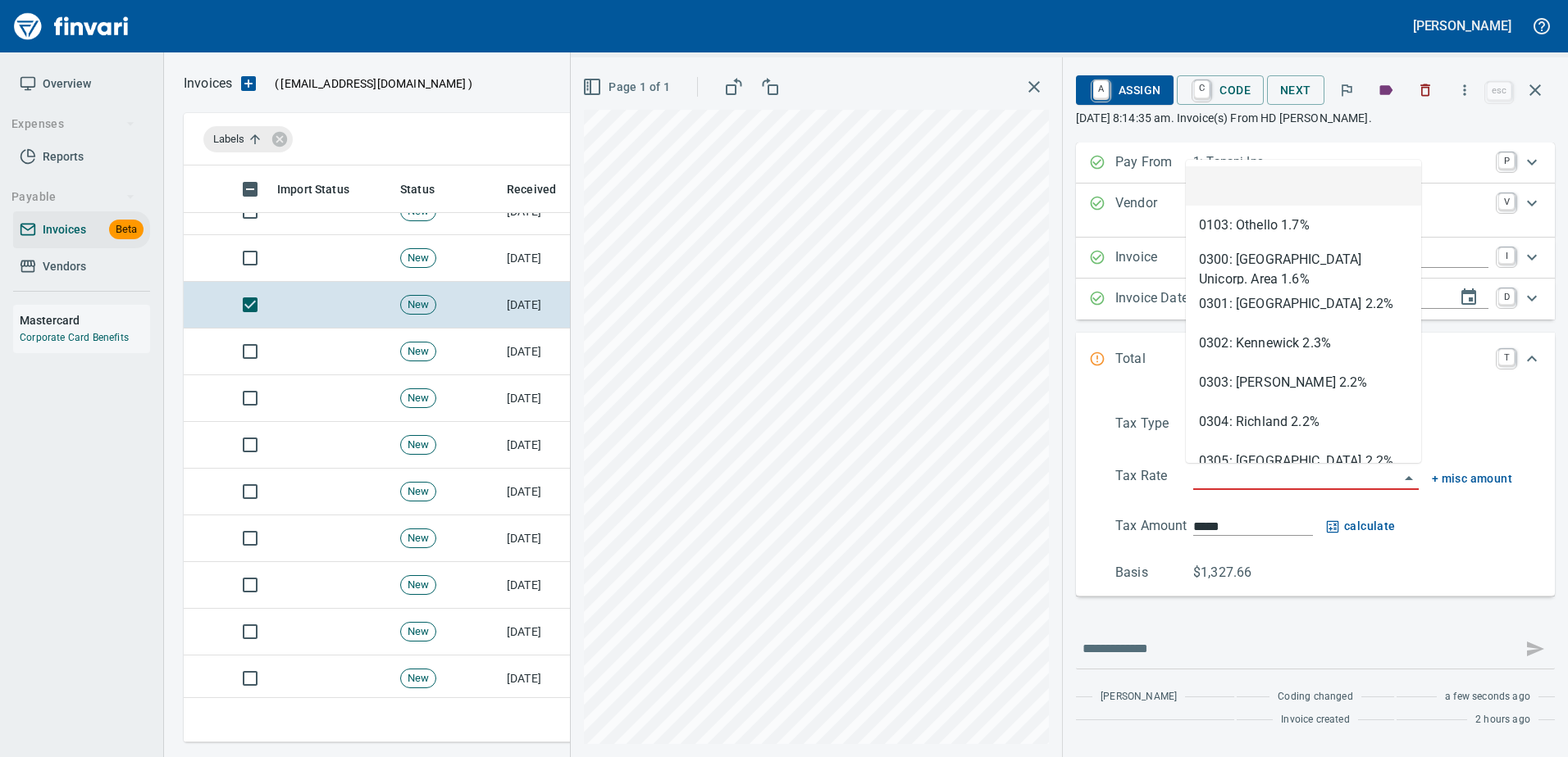
click at [1215, 473] on input "search" at bounding box center [1296, 478] width 206 height 23
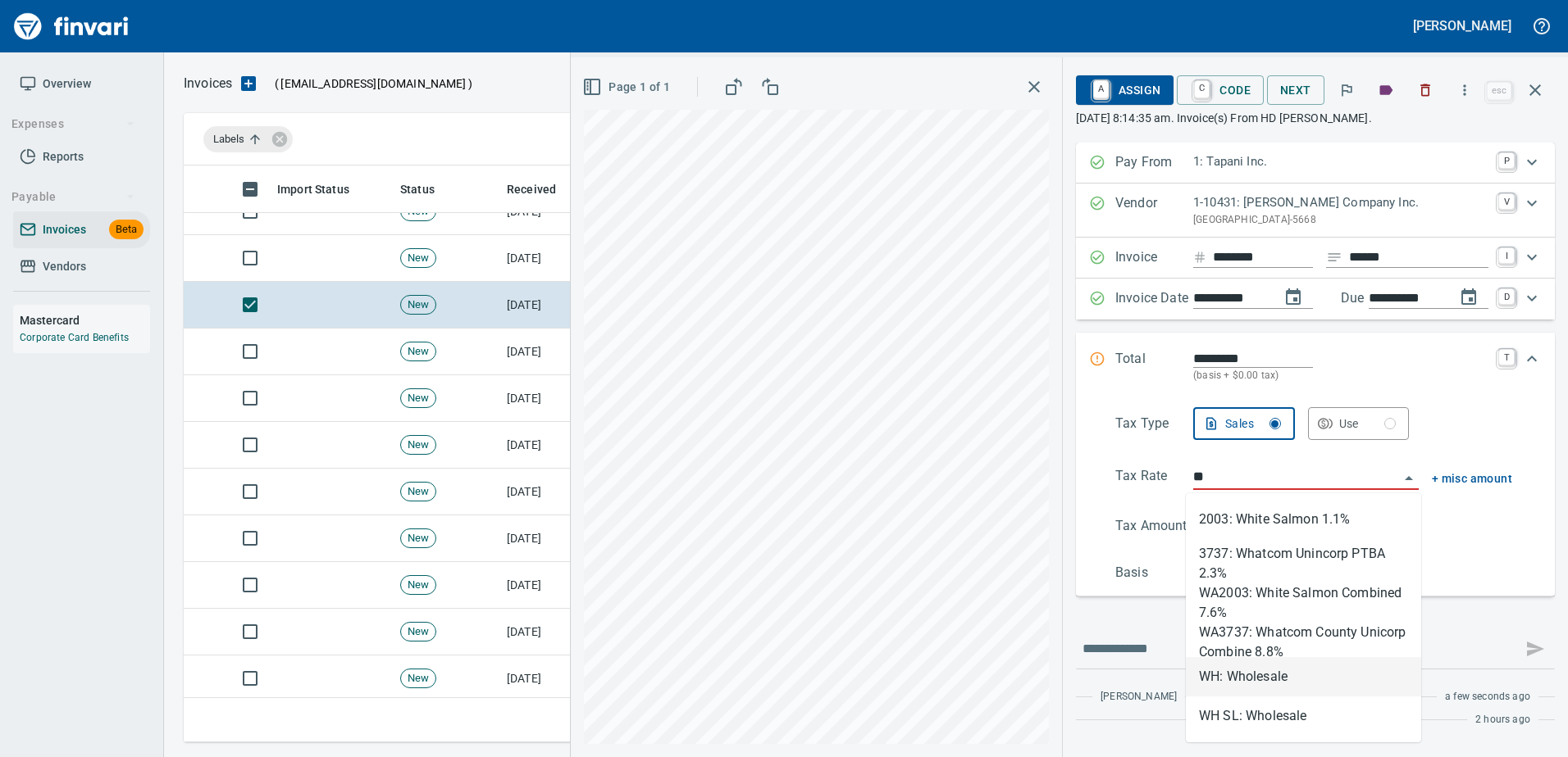
click at [1244, 687] on li "WH: Wholesale" at bounding box center [1303, 676] width 235 height 39
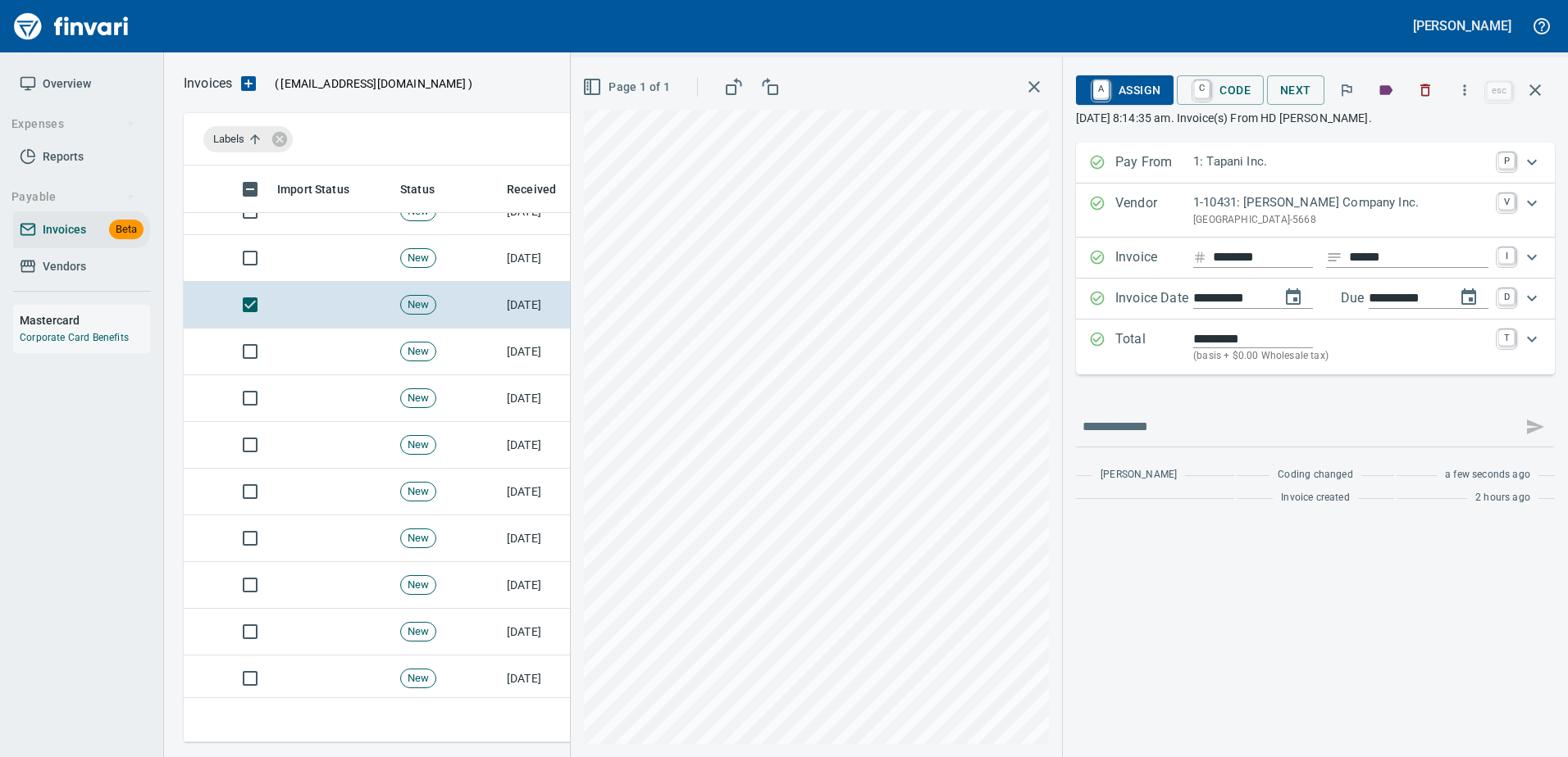
type input "**********"
click at [1123, 91] on span "A Assign" at bounding box center [1125, 90] width 71 height 28
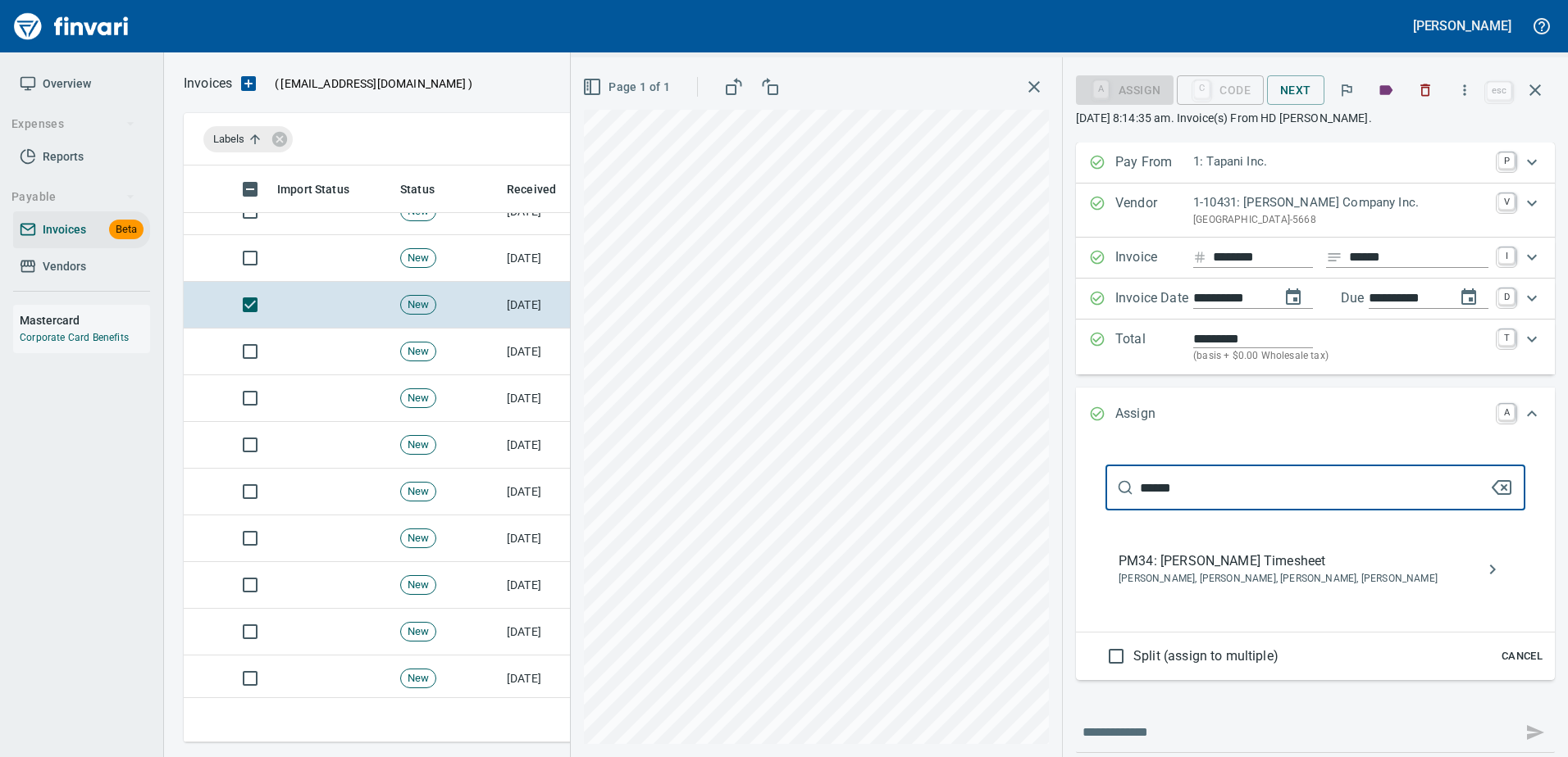
type input "******"
click at [1165, 570] on span "PM34: [PERSON_NAME] Timesheet" at bounding box center [1302, 561] width 367 height 19
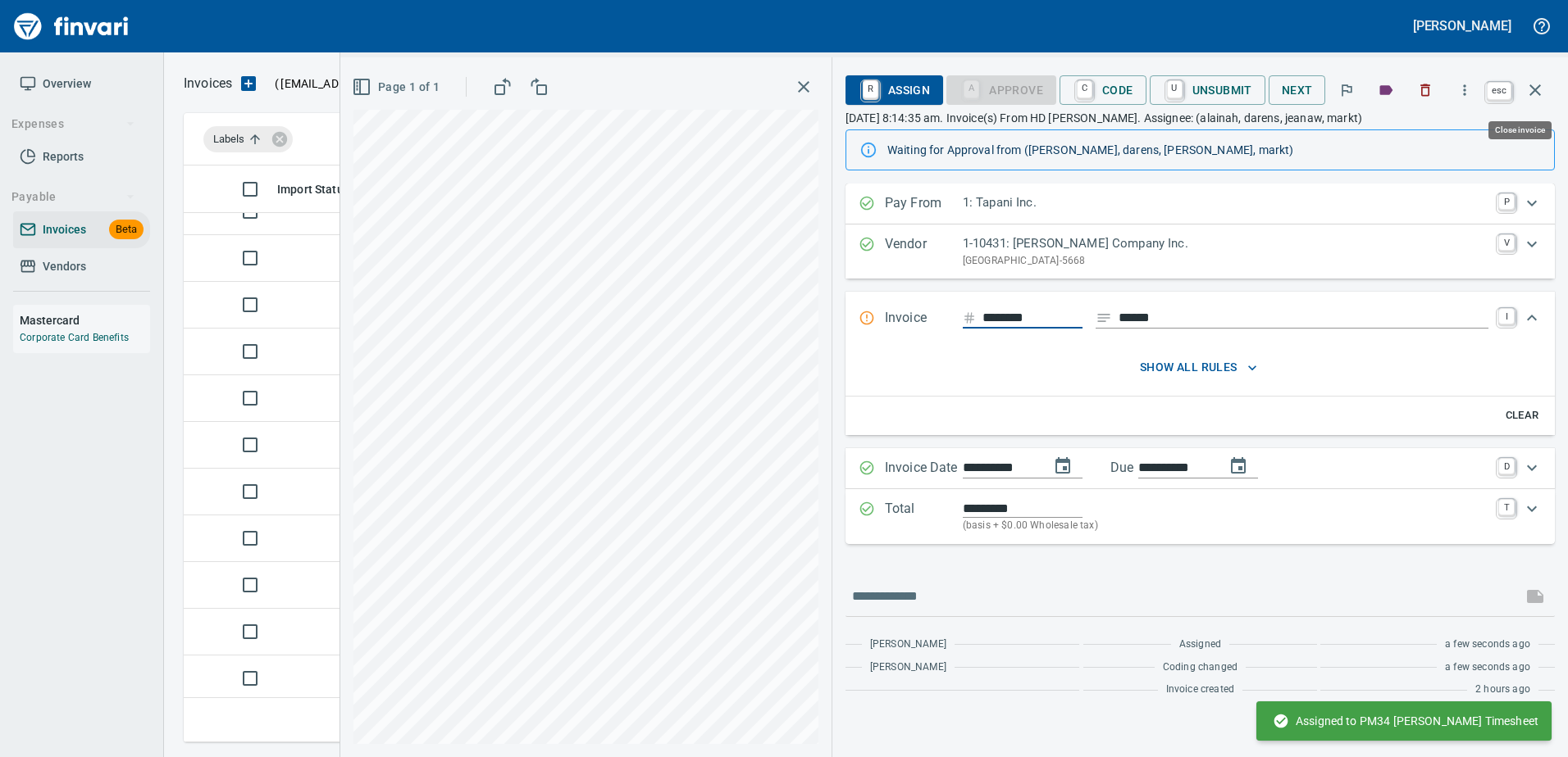
click at [1538, 85] on icon "button" at bounding box center [1535, 90] width 19 height 19
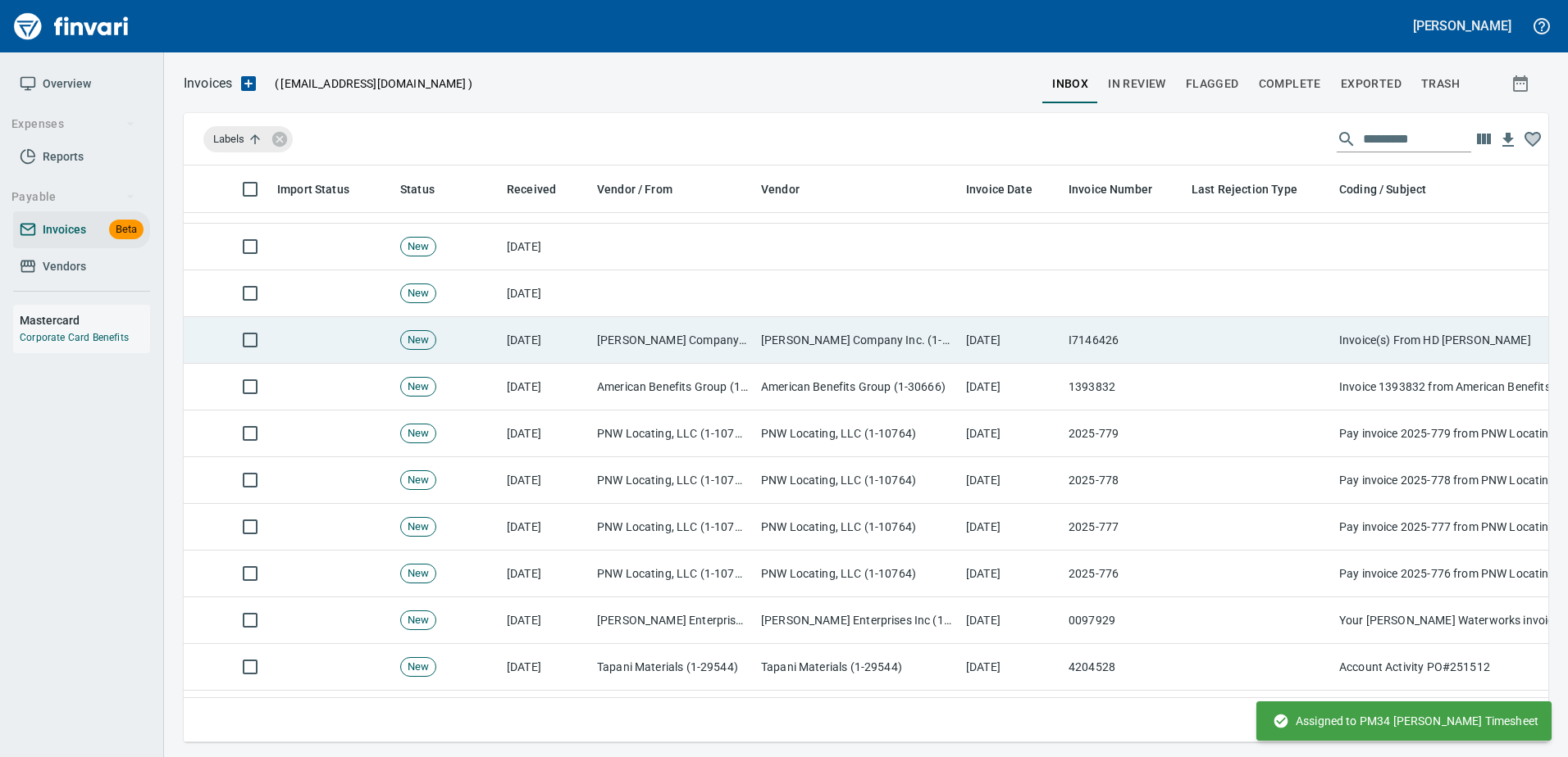
click at [800, 334] on td "[PERSON_NAME] Company Inc. (1-10431)" at bounding box center [857, 340] width 205 height 46
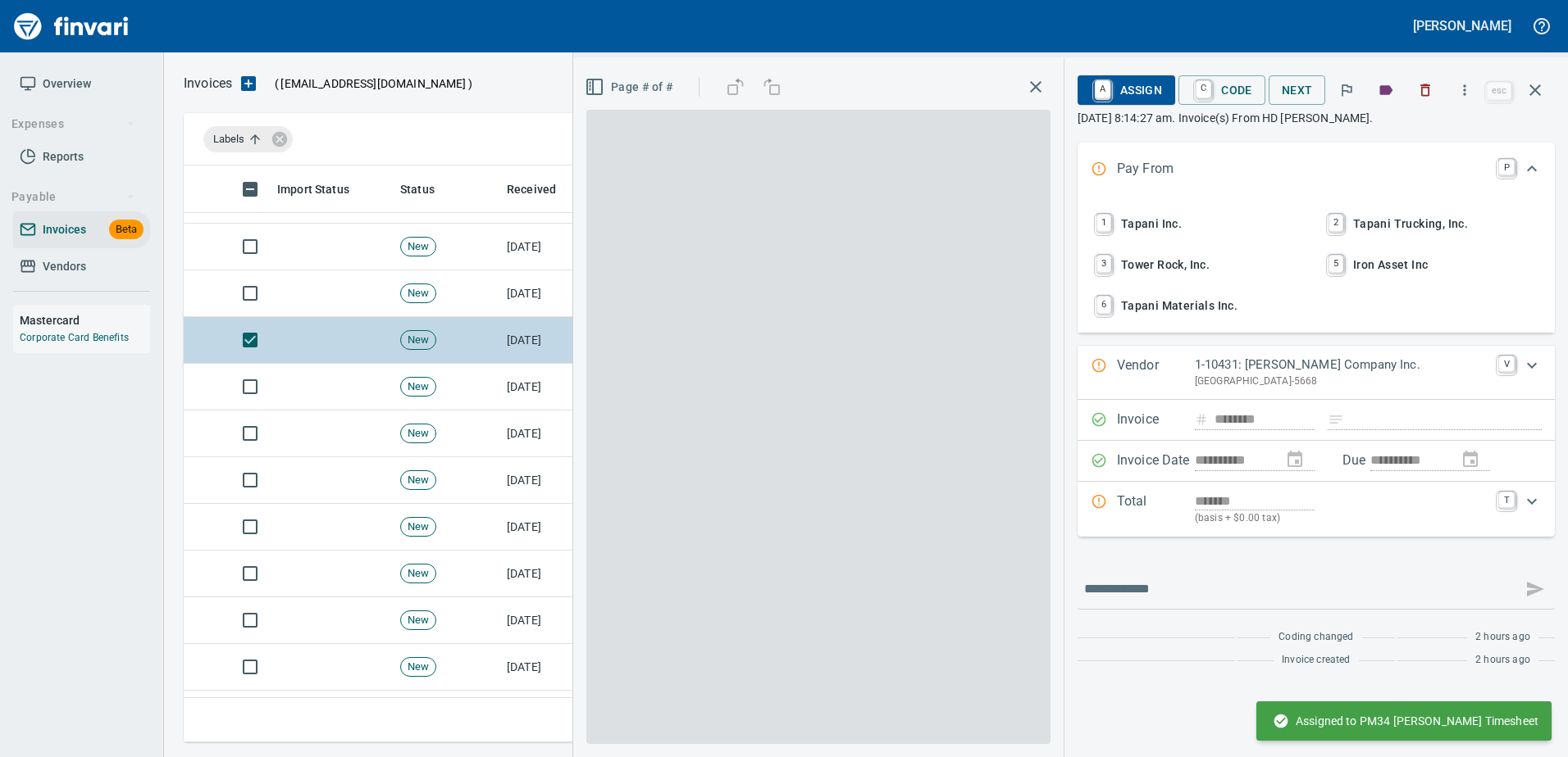
scroll to position [552, 1339]
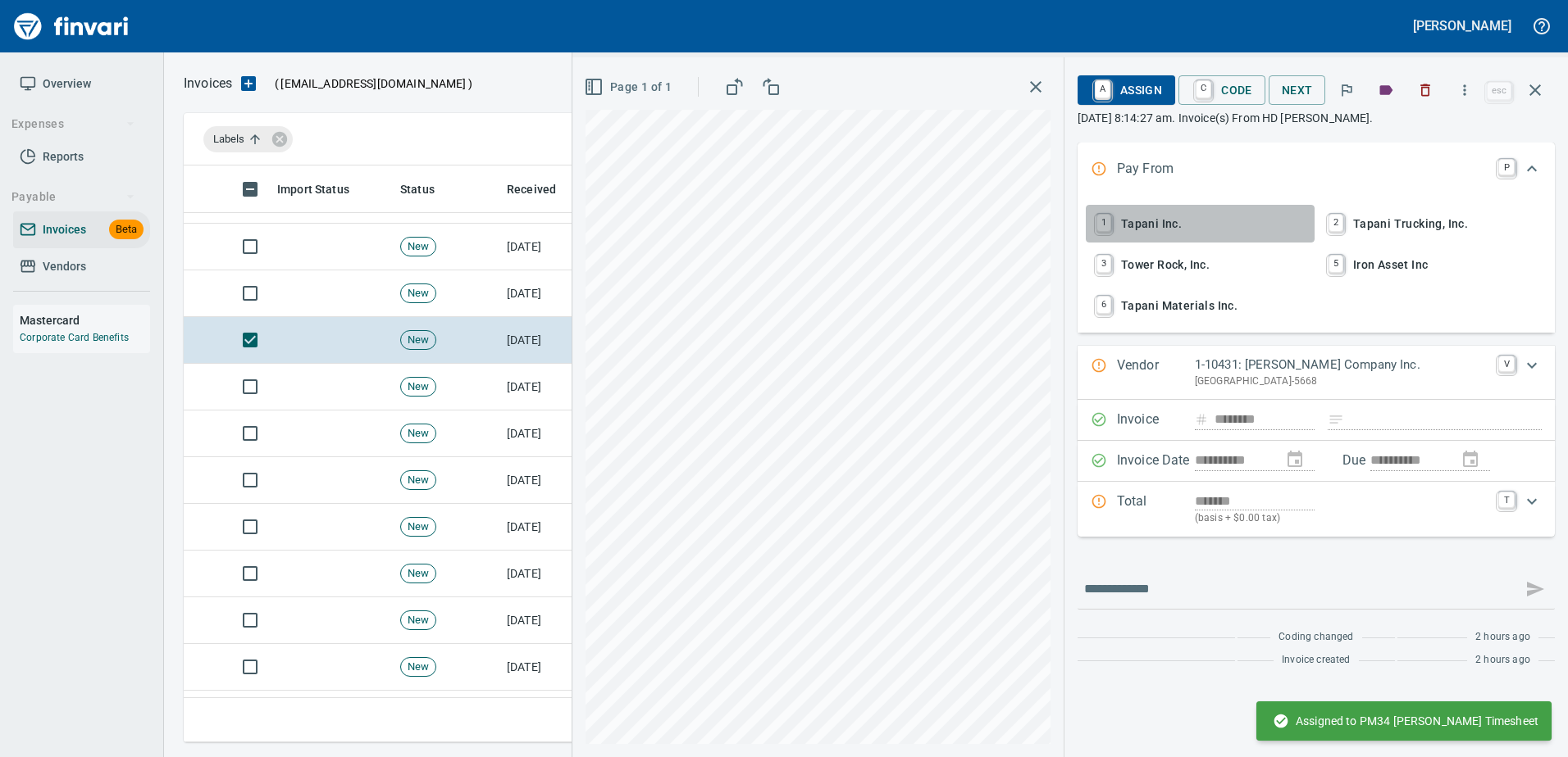
click at [1150, 219] on span "1 Tapani Inc." at bounding box center [1200, 223] width 216 height 28
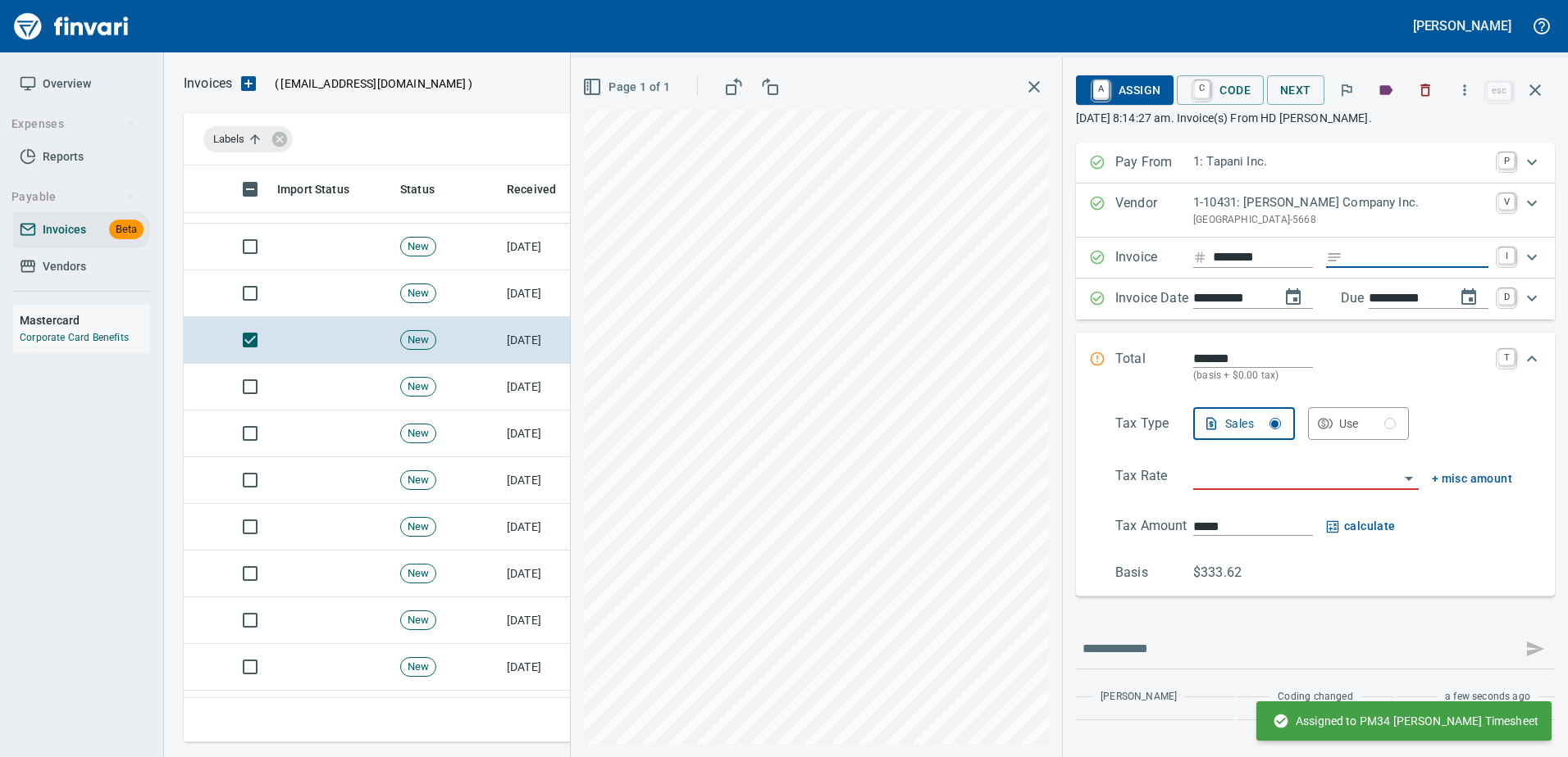
click at [1422, 258] on input "Expand" at bounding box center [1419, 257] width 140 height 20
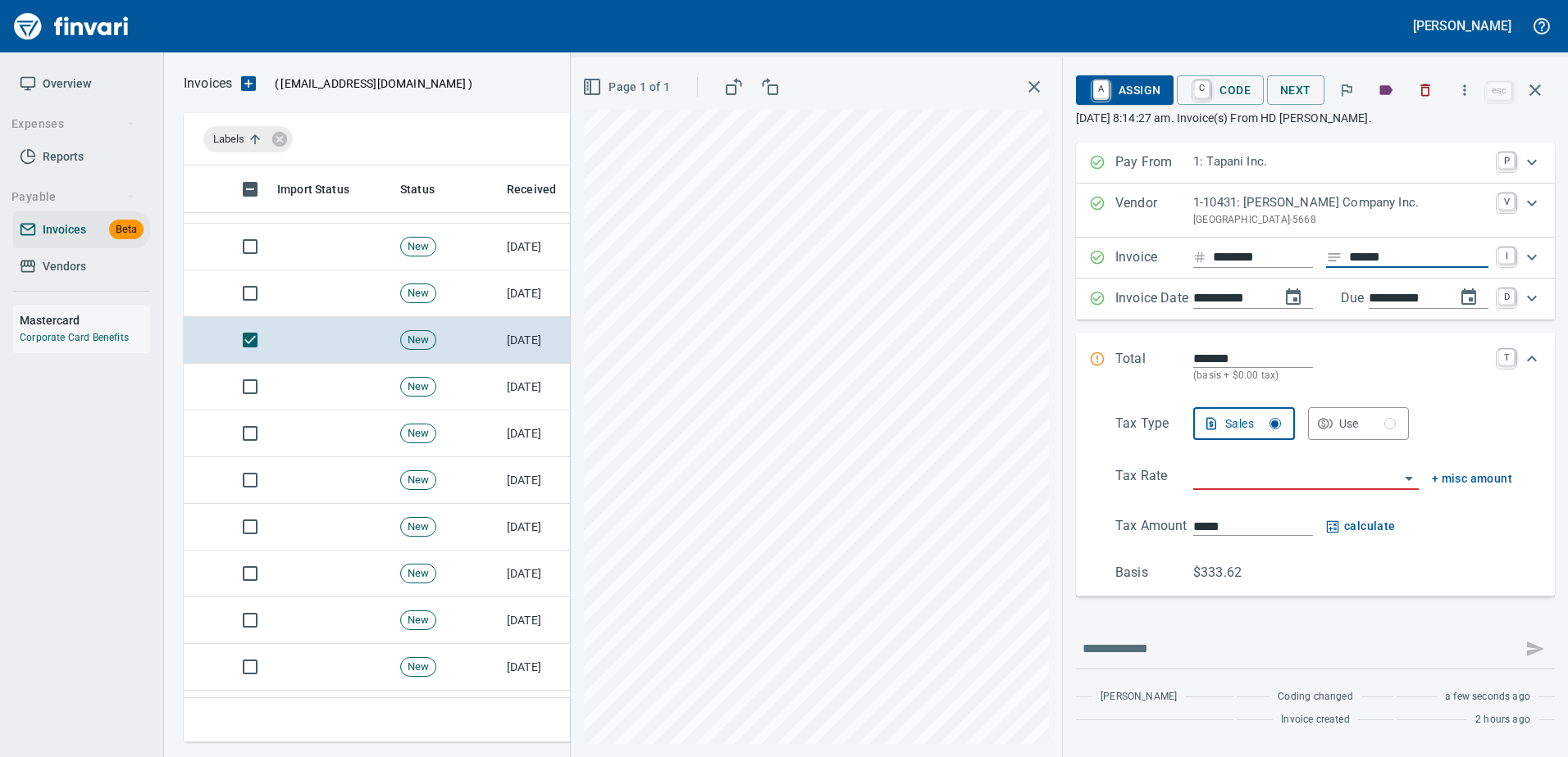
type input "******"
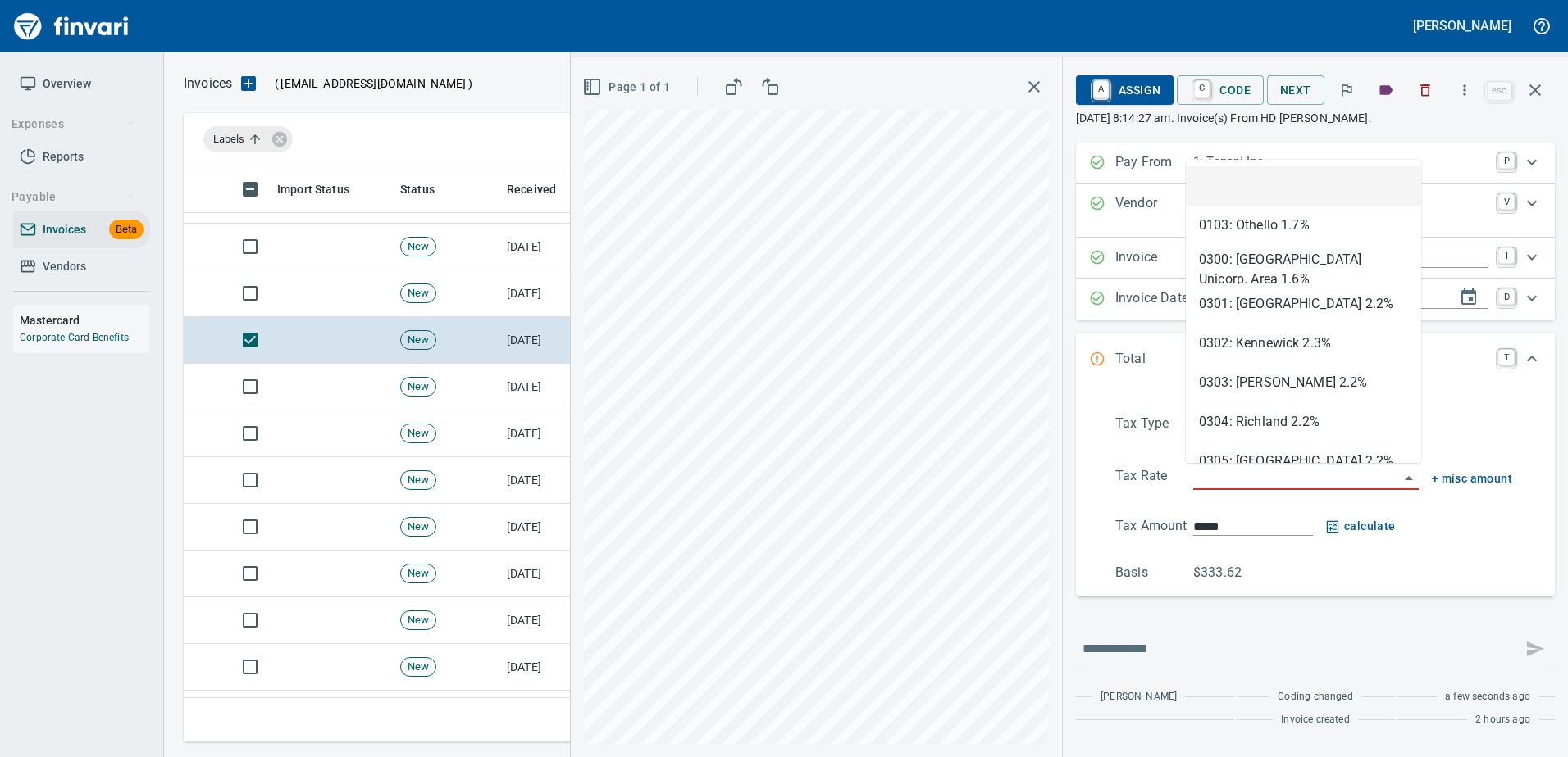
click at [1234, 481] on input "search" at bounding box center [1296, 478] width 206 height 23
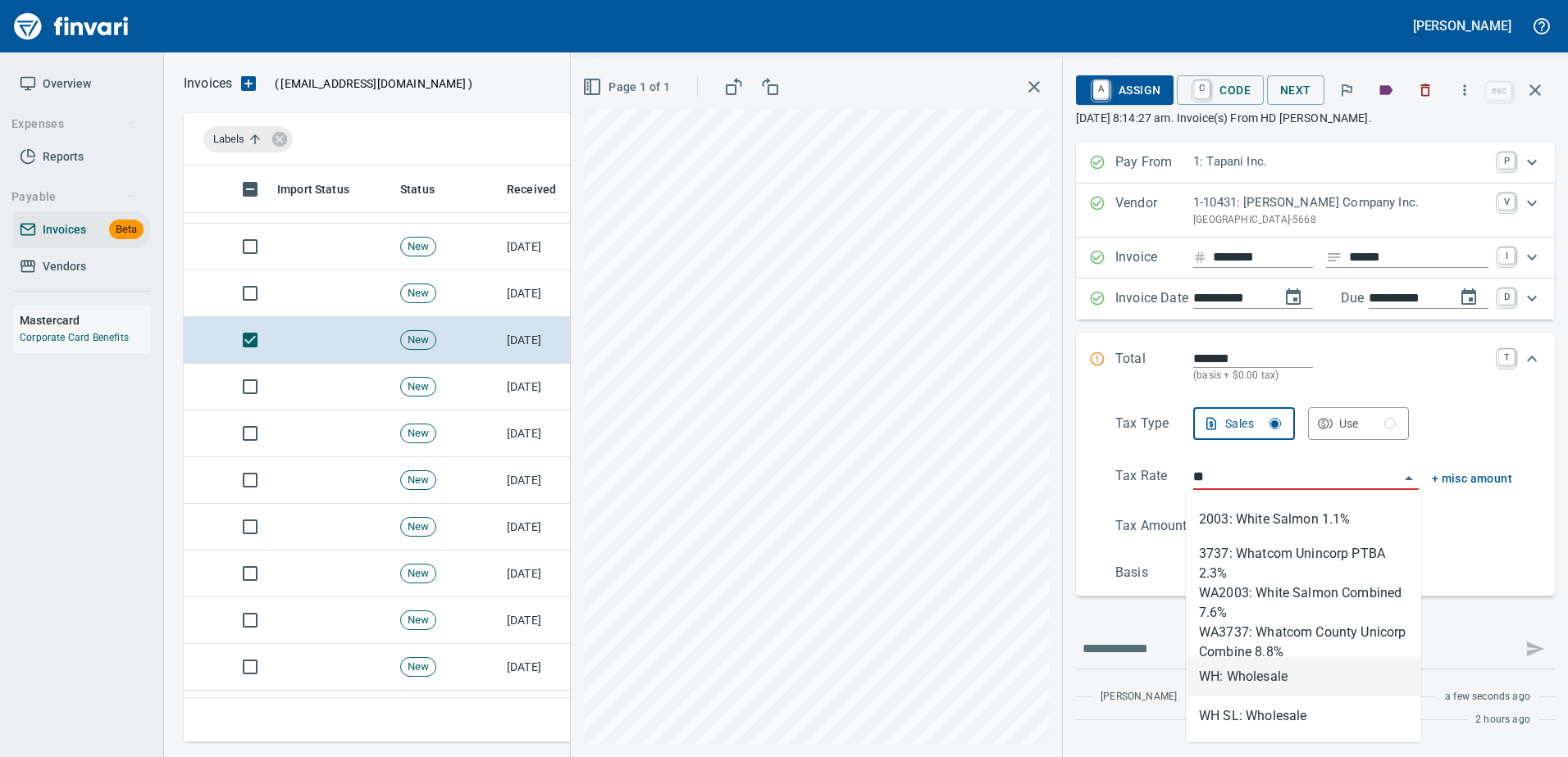
click at [1248, 684] on li "WH: Wholesale" at bounding box center [1303, 676] width 235 height 39
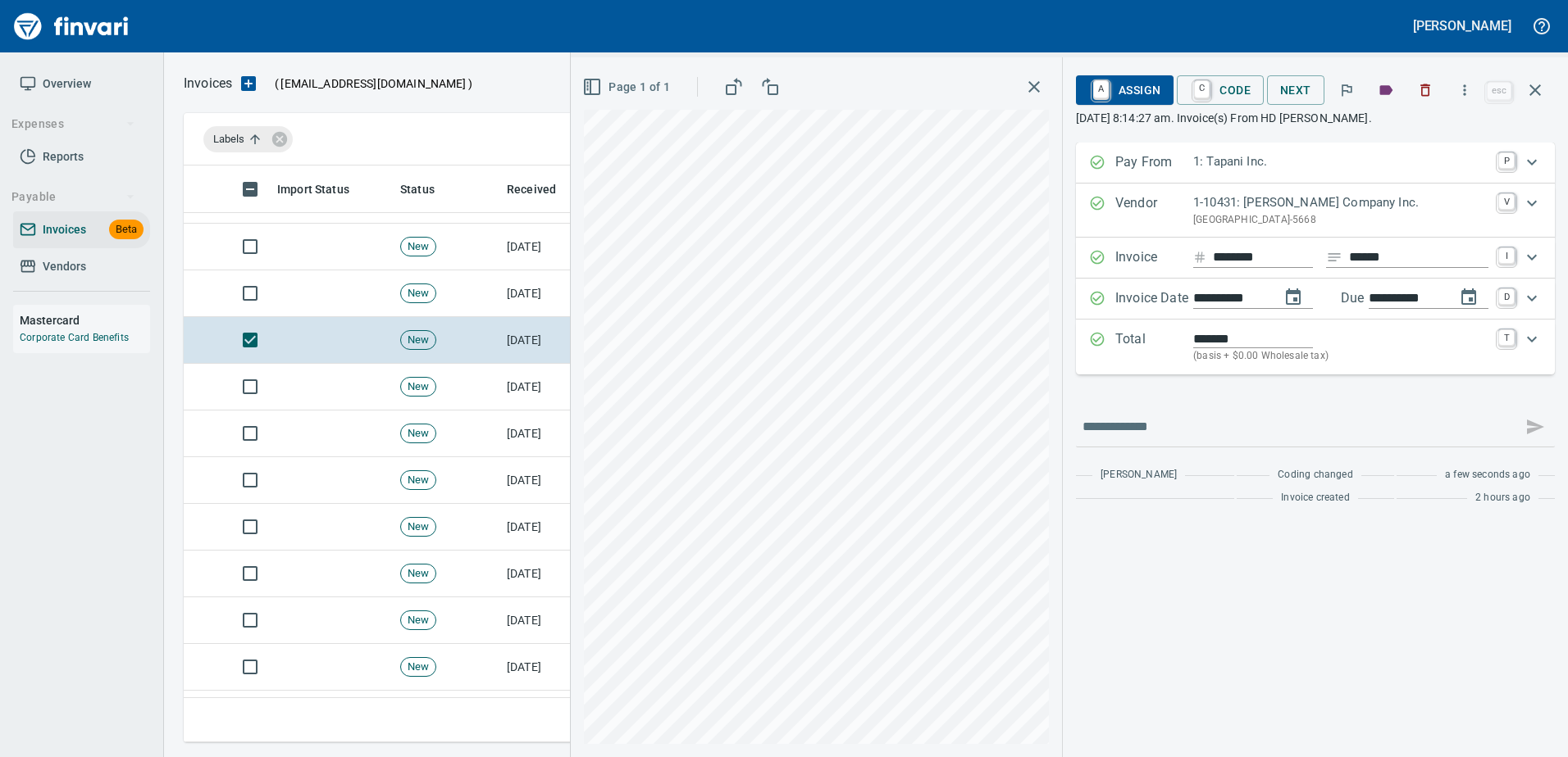
type input "**********"
click at [1103, 74] on div "A Assign C Code Next" at bounding box center [1279, 90] width 407 height 36
click at [1106, 84] on link "A" at bounding box center [1101, 90] width 15 height 18
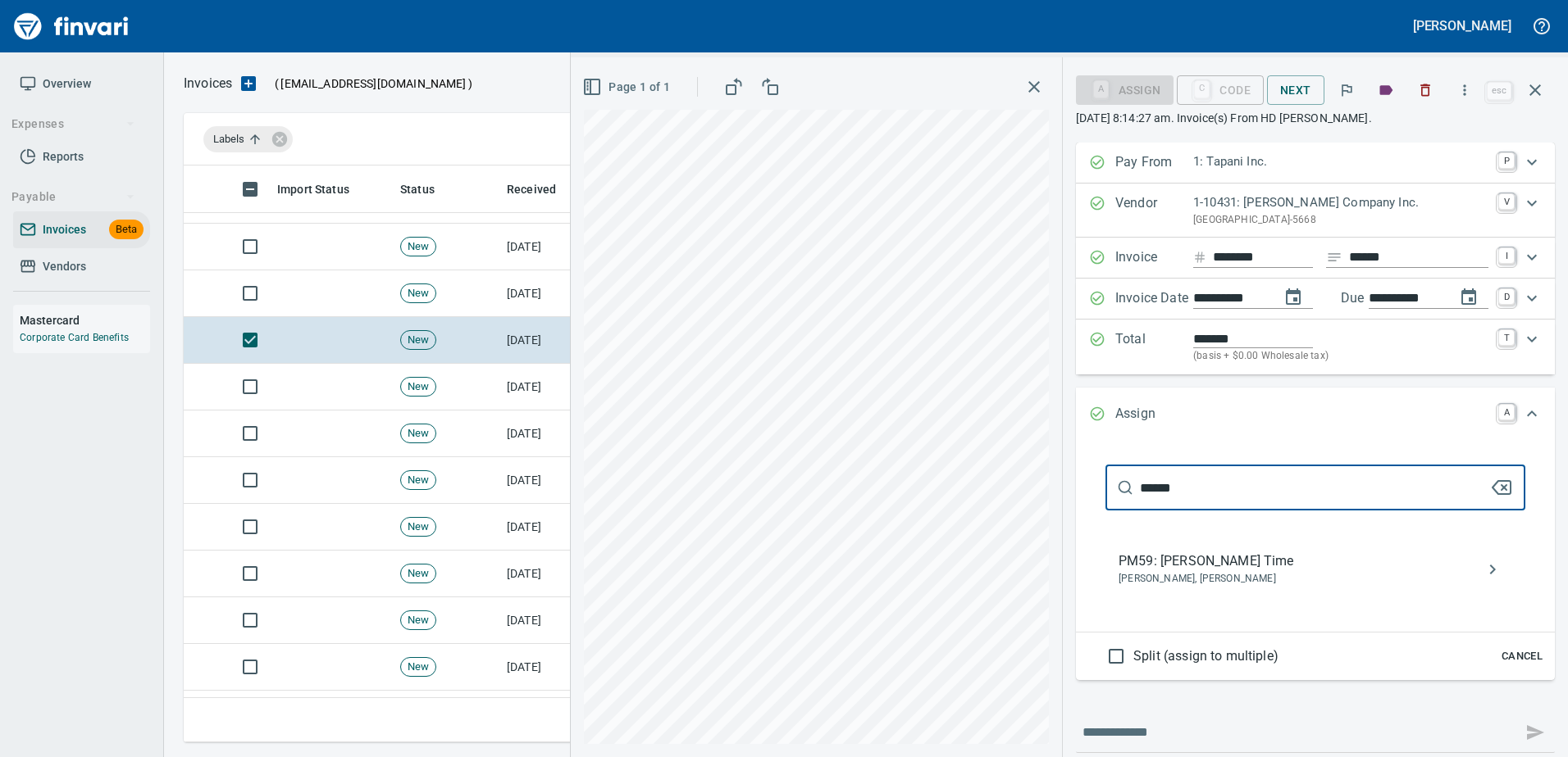
type input "******"
click at [1233, 575] on span "[PERSON_NAME], [PERSON_NAME]" at bounding box center [1302, 579] width 367 height 16
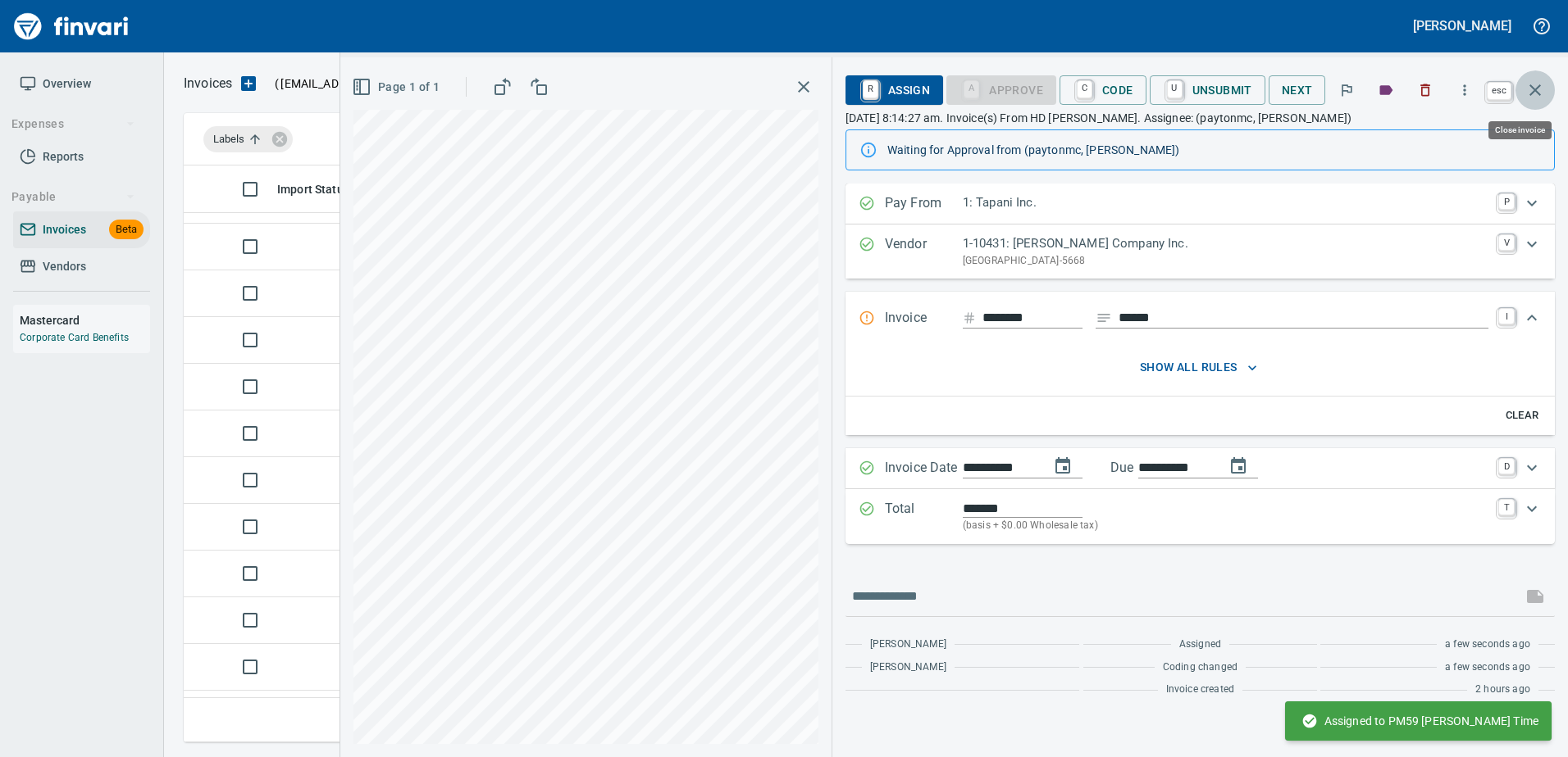
click at [1545, 79] on button "button" at bounding box center [1534, 90] width 40 height 39
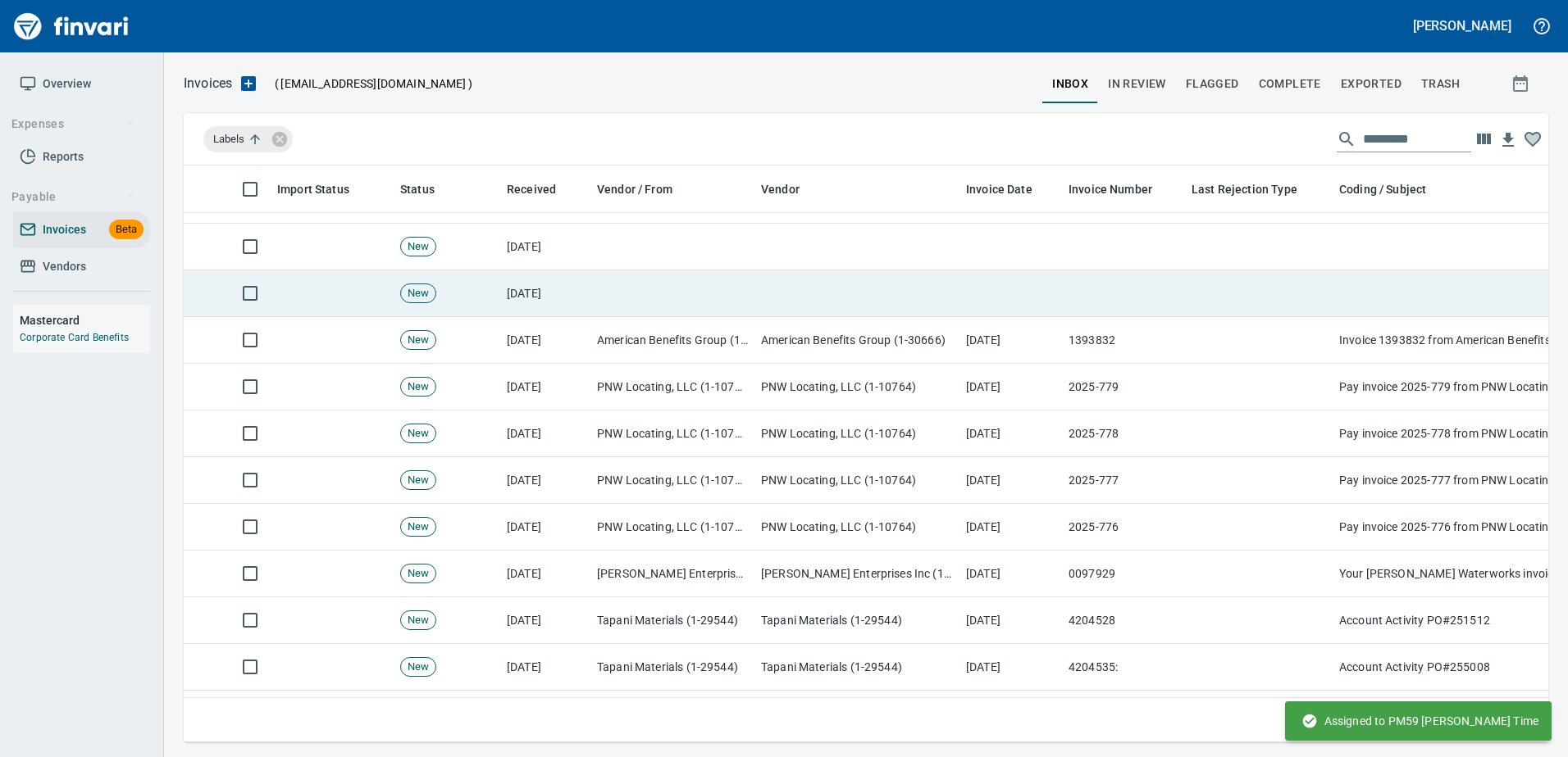
click at [1220, 310] on td at bounding box center [1259, 294] width 147 height 46
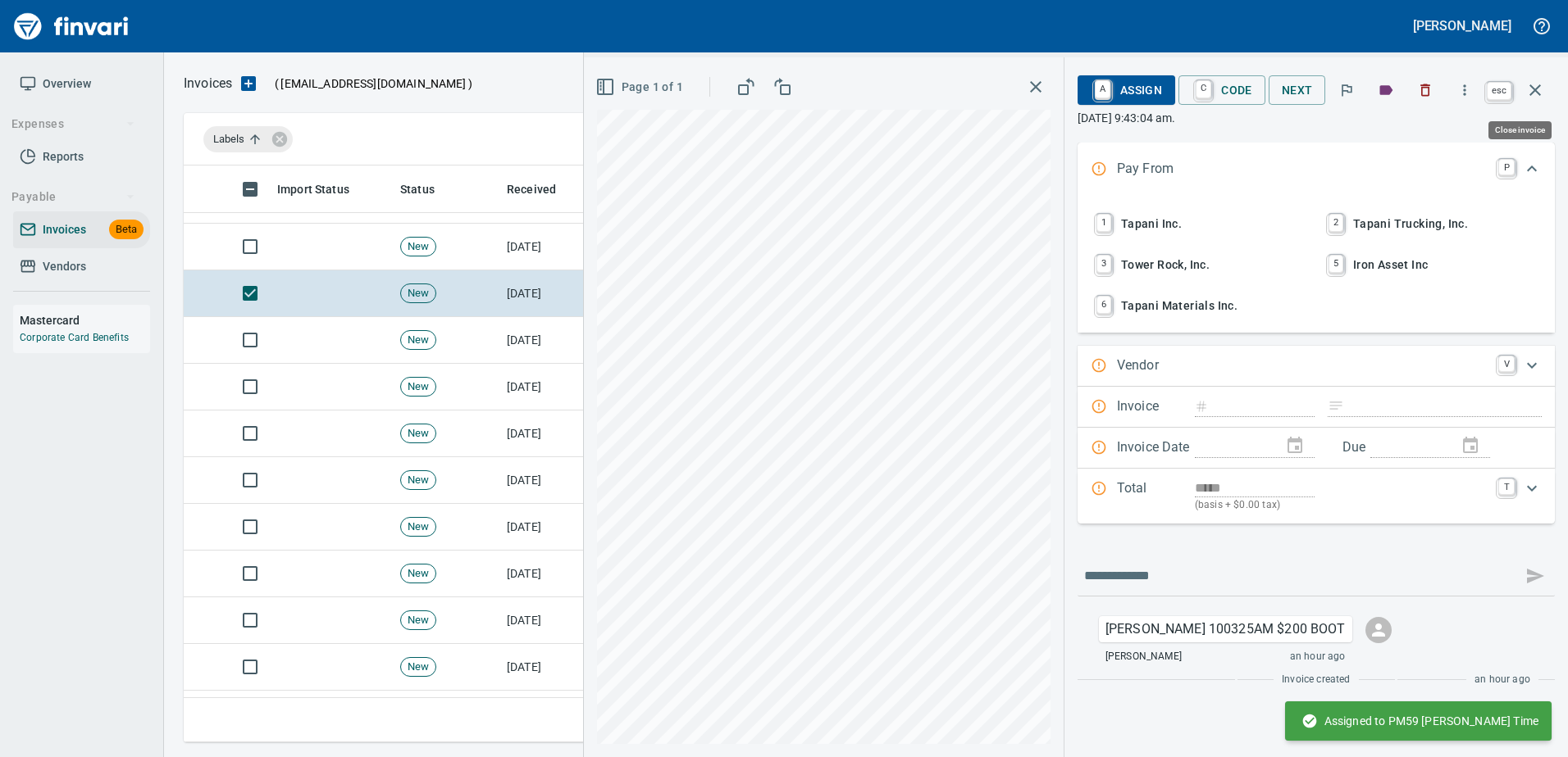
click at [1531, 83] on icon "button" at bounding box center [1535, 90] width 19 height 19
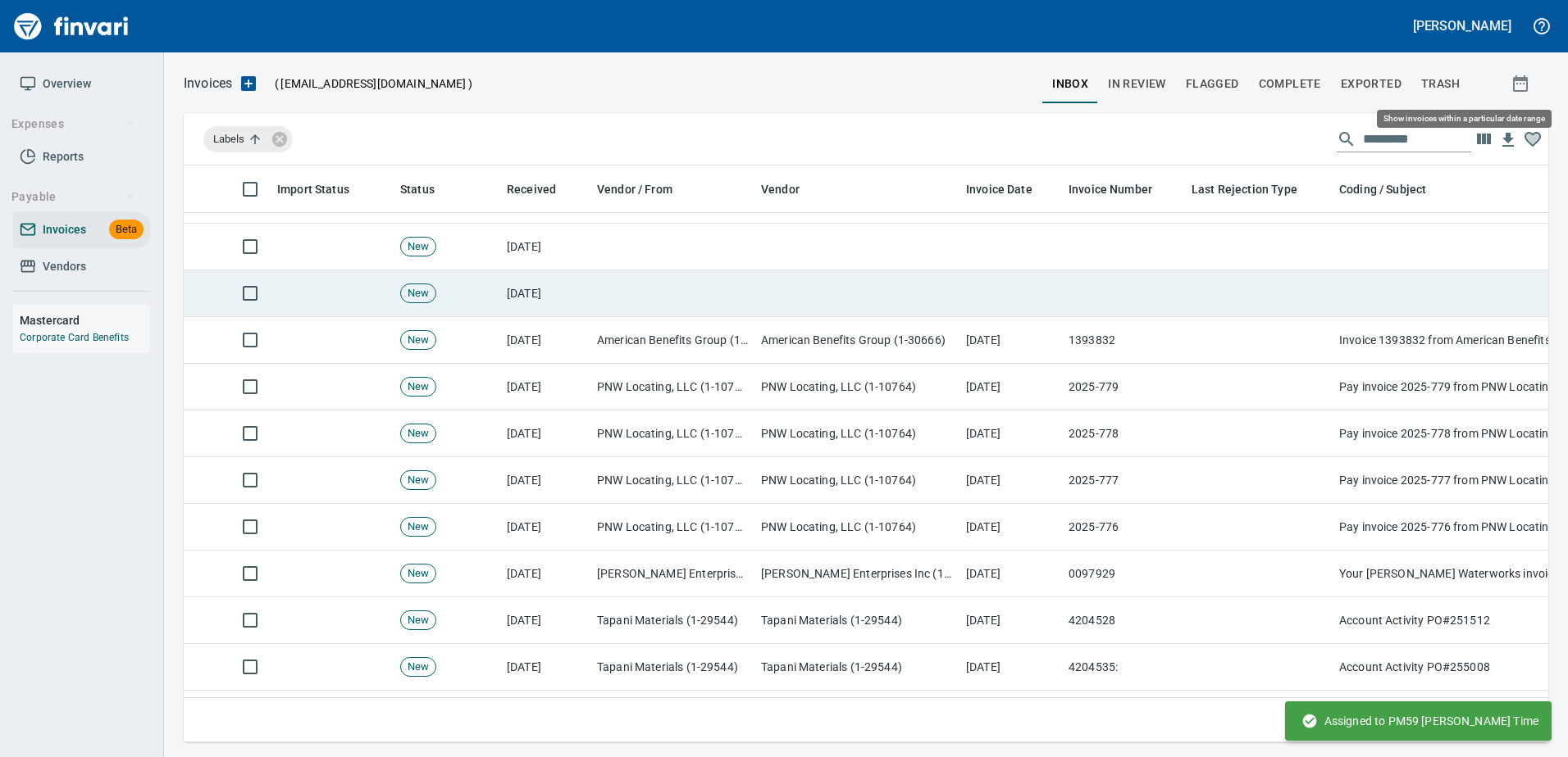
scroll to position [552, 1339]
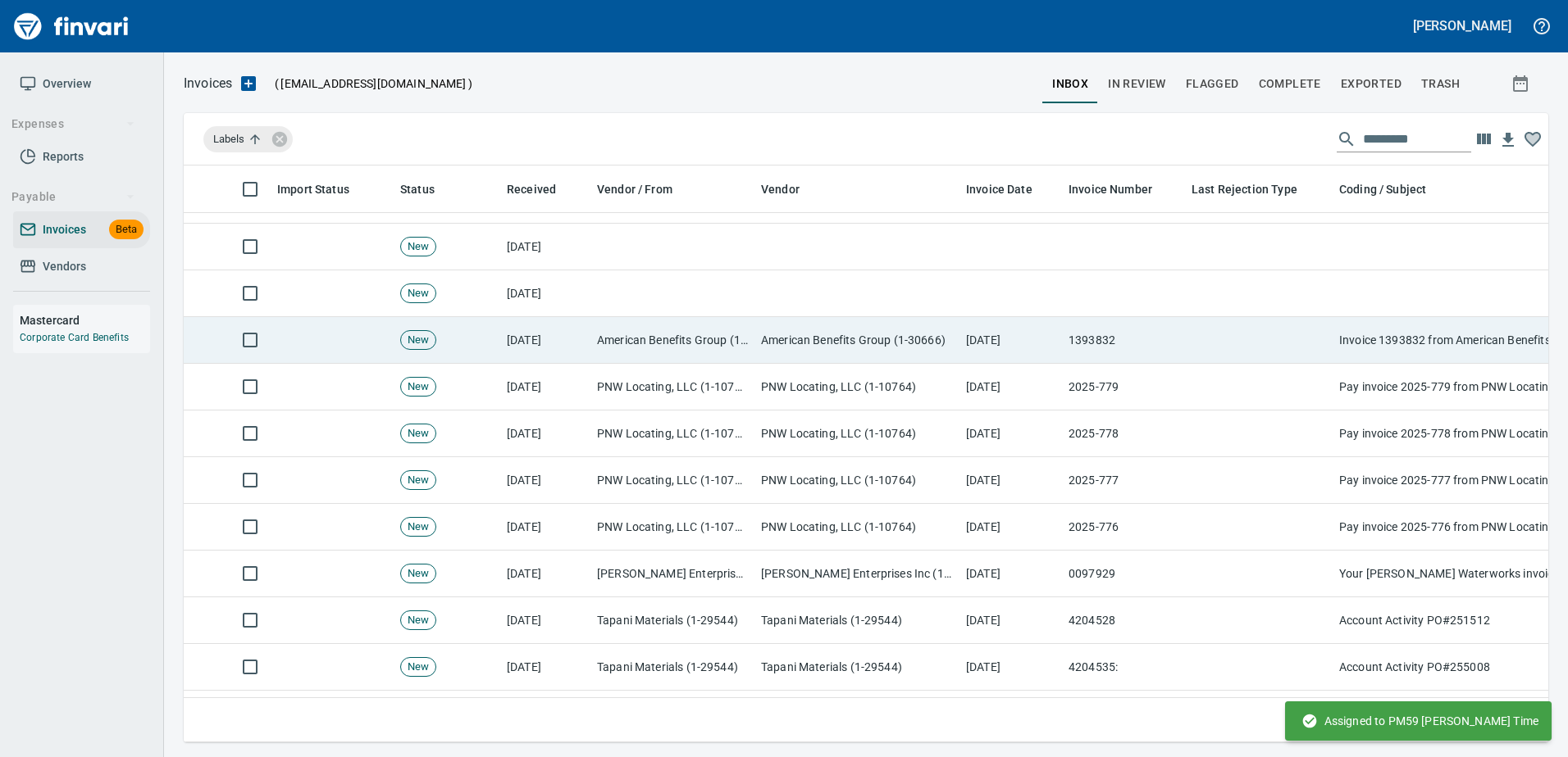
click at [907, 336] on td "American Benefits Group (1-30666)" at bounding box center [857, 340] width 205 height 46
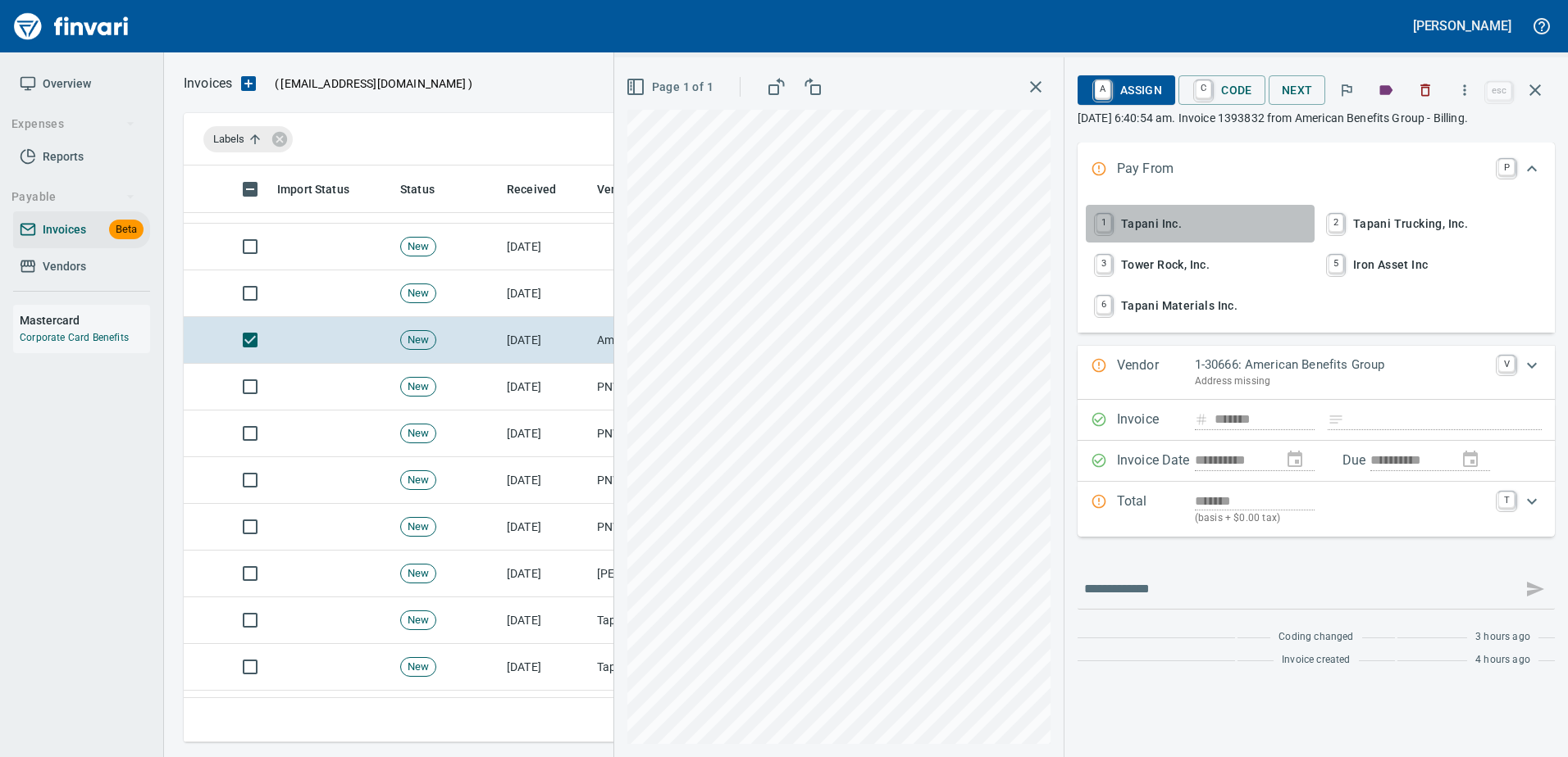
click at [1141, 228] on span "1 Tapani Inc." at bounding box center [1200, 223] width 216 height 28
